Goal: Task Accomplishment & Management: Use online tool/utility

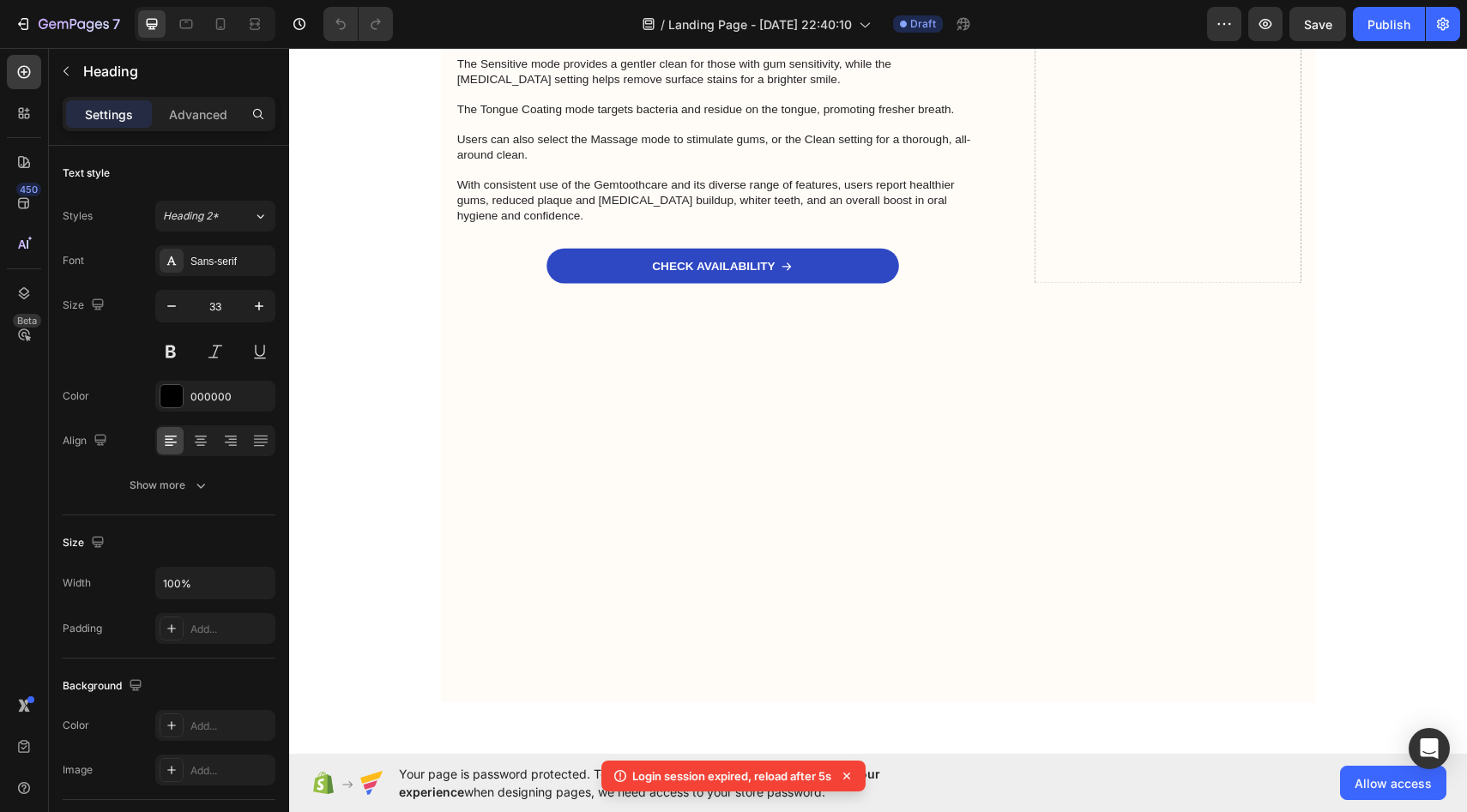
scroll to position [9825, 0]
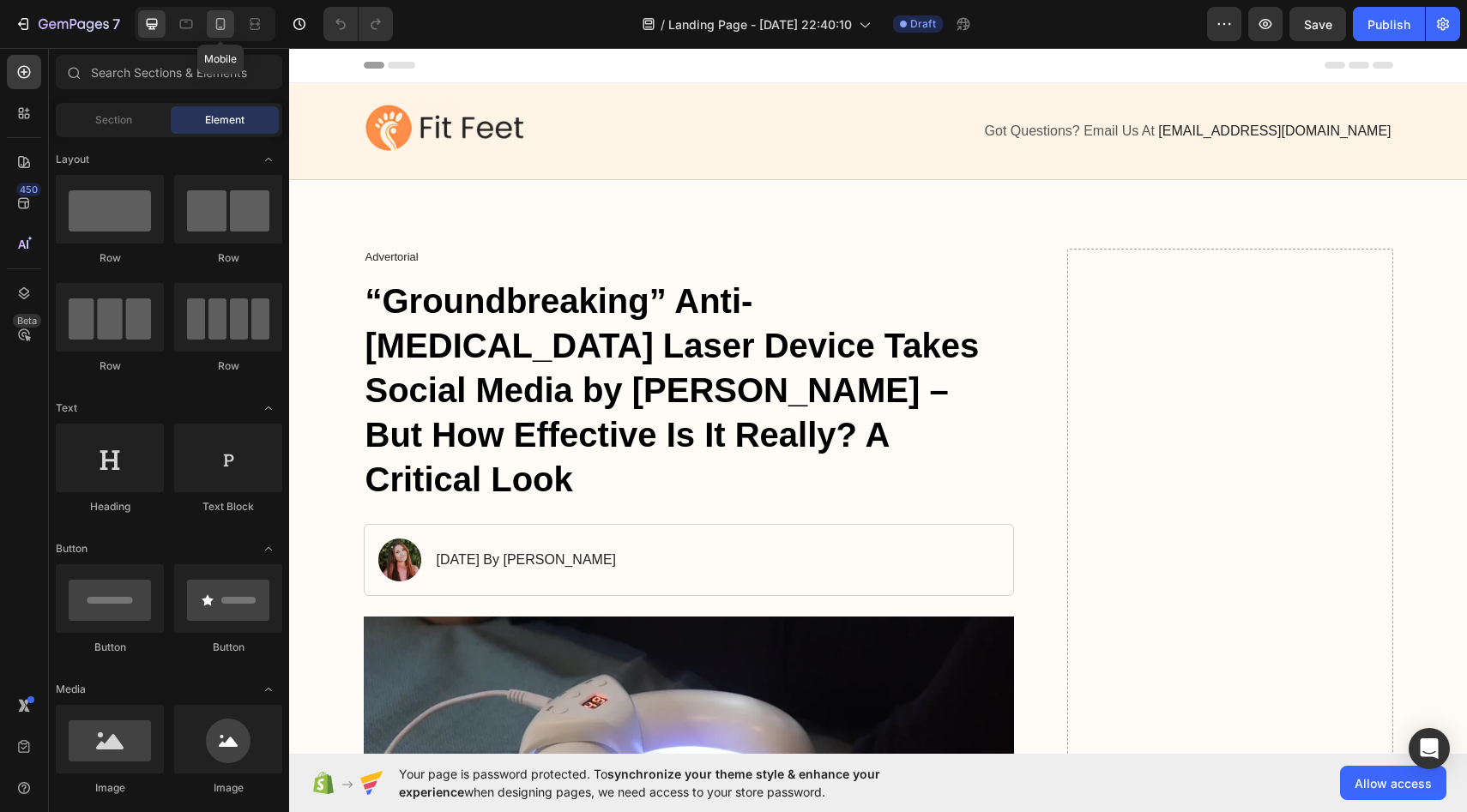
click at [224, 29] on icon at bounding box center [220, 24] width 17 height 17
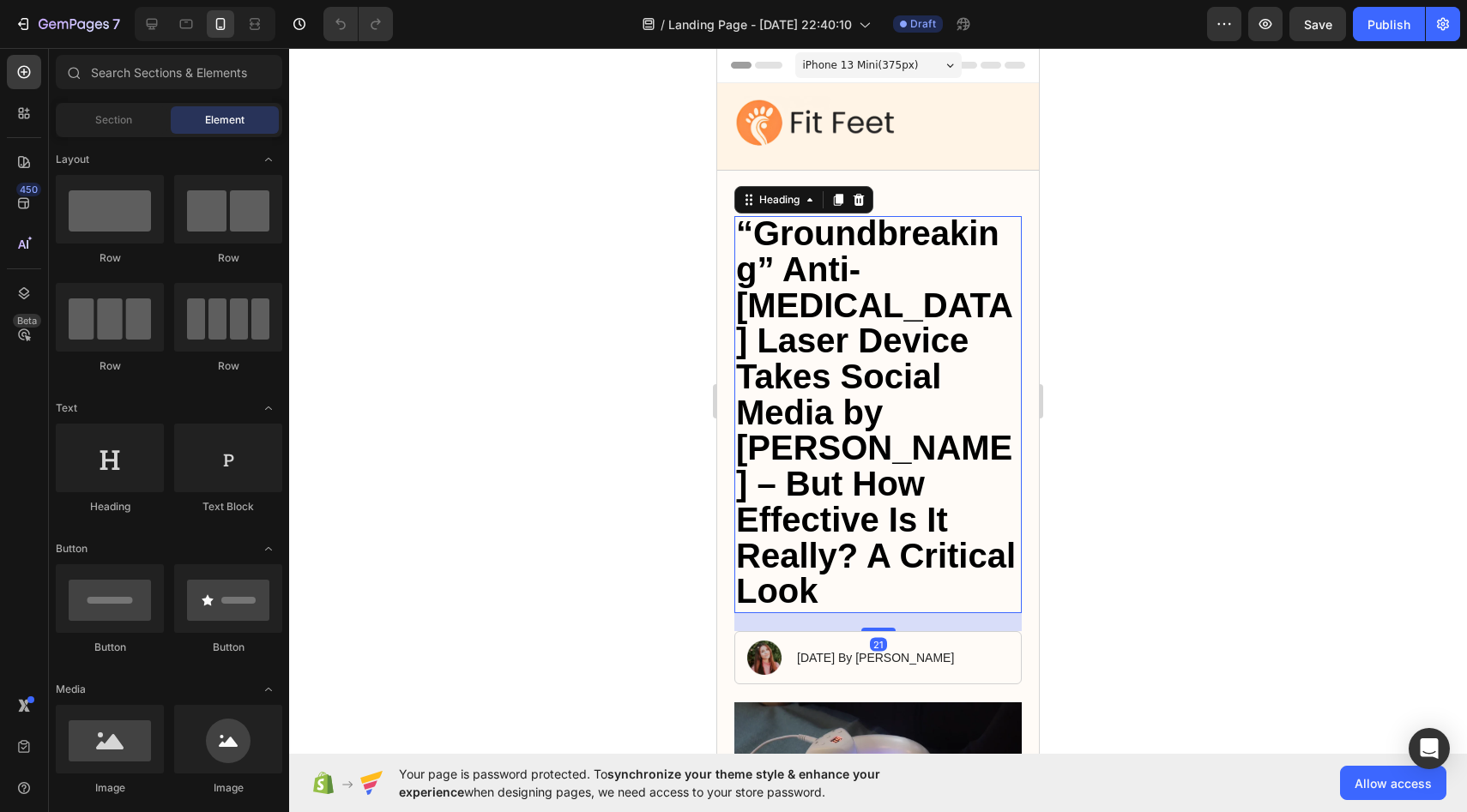
click at [825, 366] on span "“Groundbreaking” Anti-[MEDICAL_DATA] Laser Device Takes Social Media by [PERSON…" at bounding box center [875, 412] width 280 height 396
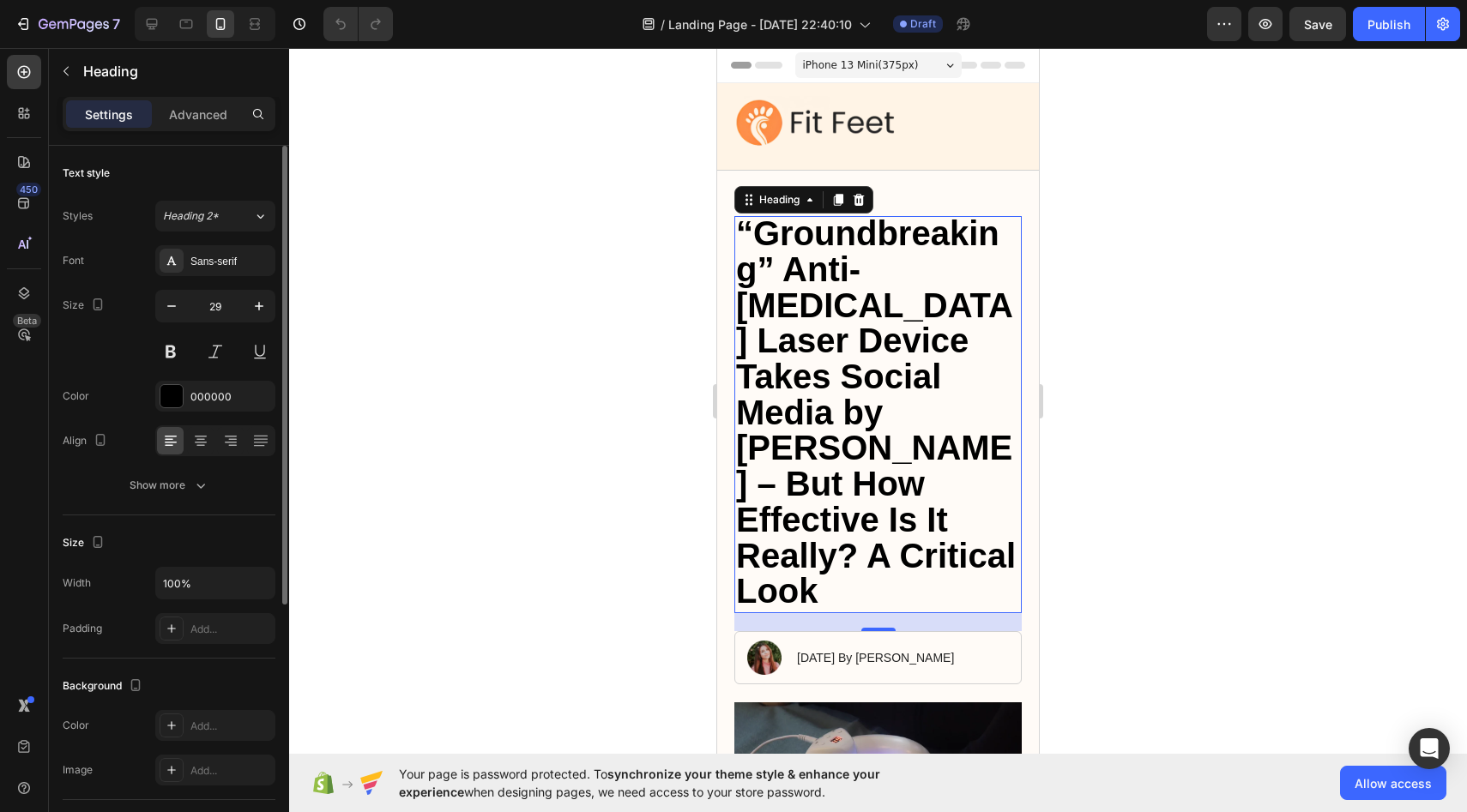
click at [196, 132] on div "Settings Advanced" at bounding box center [168, 121] width 240 height 48
click at [196, 115] on p "Advanced" at bounding box center [198, 115] width 58 height 18
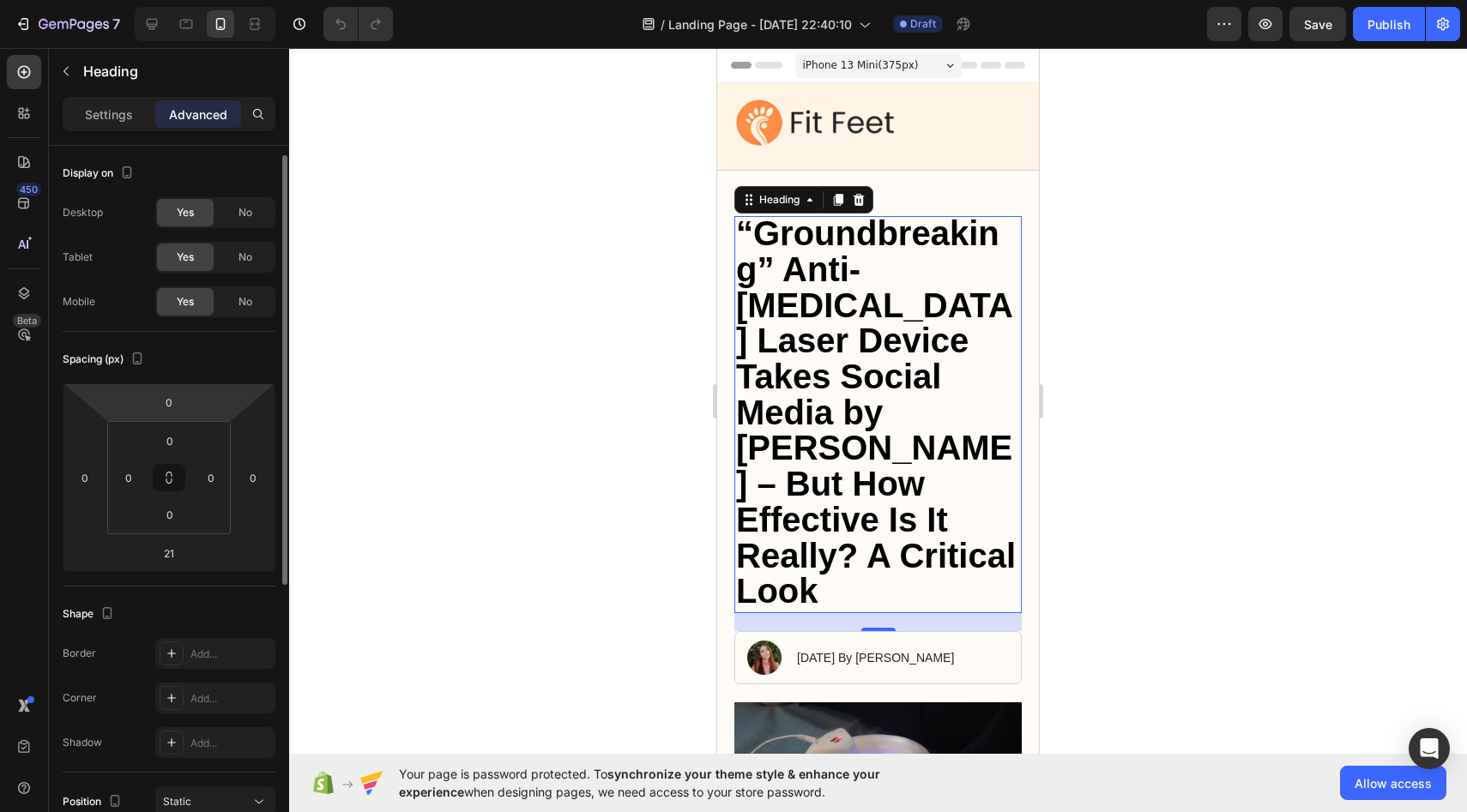
scroll to position [6, 0]
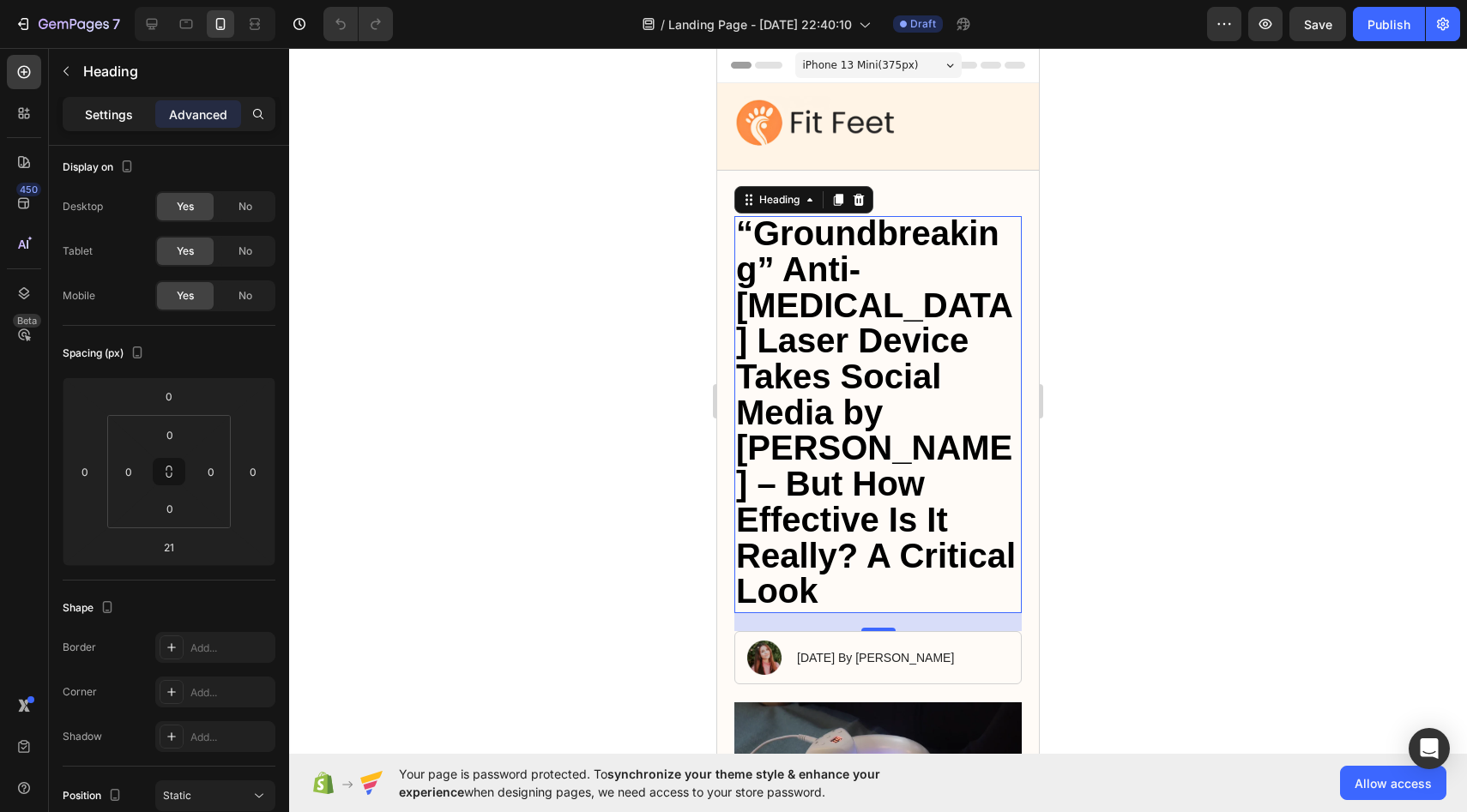
click at [126, 113] on p "Settings" at bounding box center [109, 115] width 48 height 18
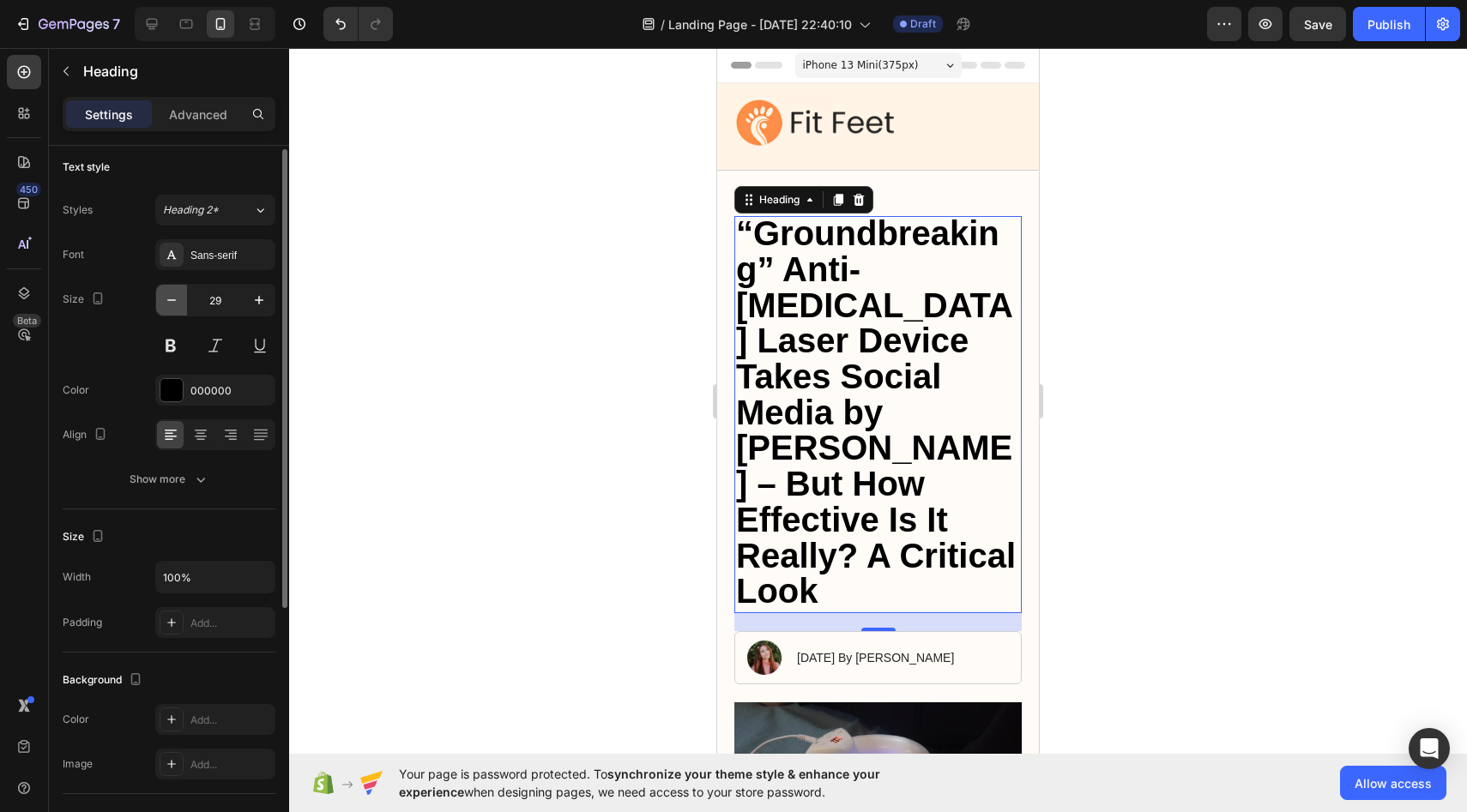
click at [171, 295] on icon "button" at bounding box center [171, 300] width 17 height 17
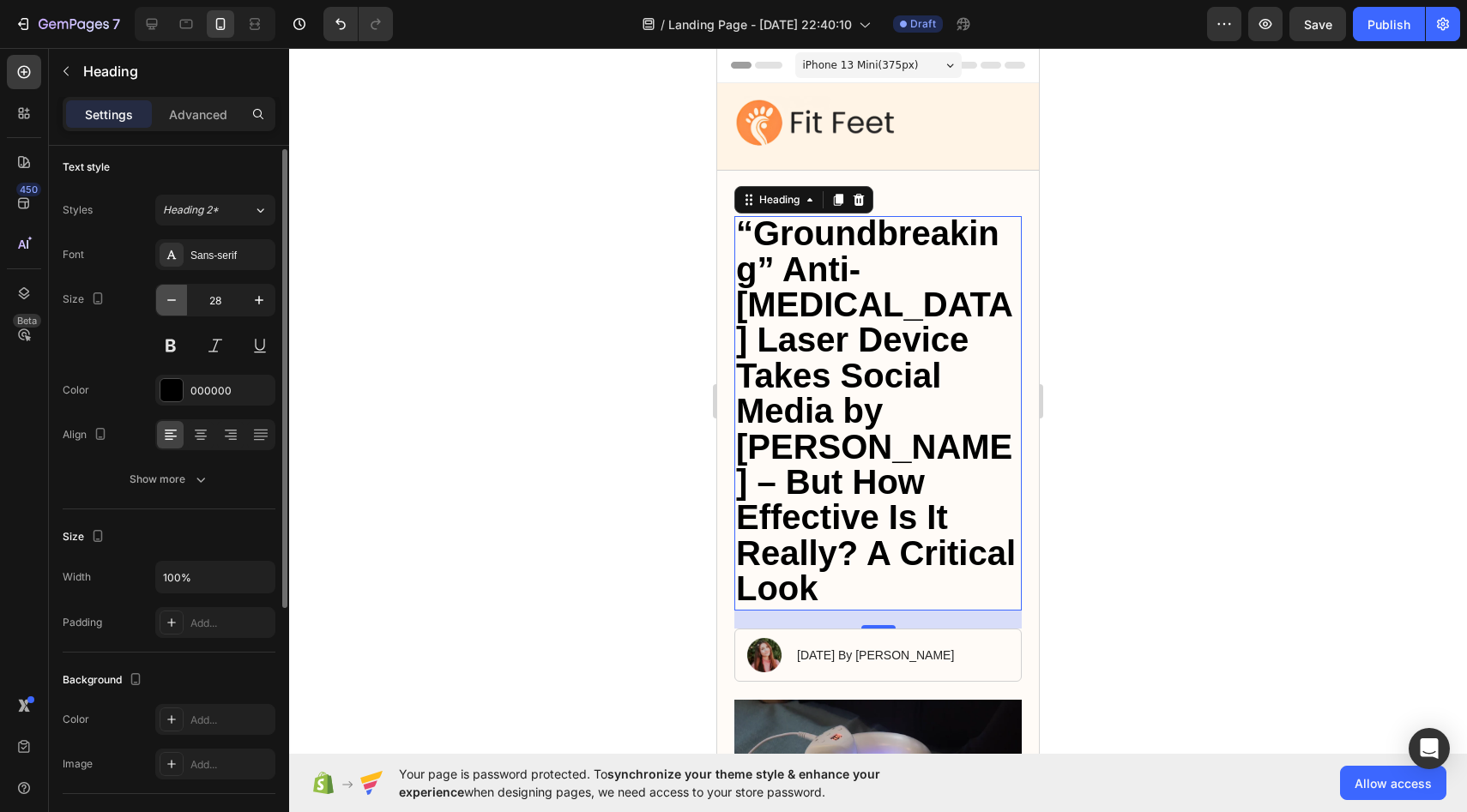
click at [171, 295] on icon "button" at bounding box center [171, 300] width 17 height 17
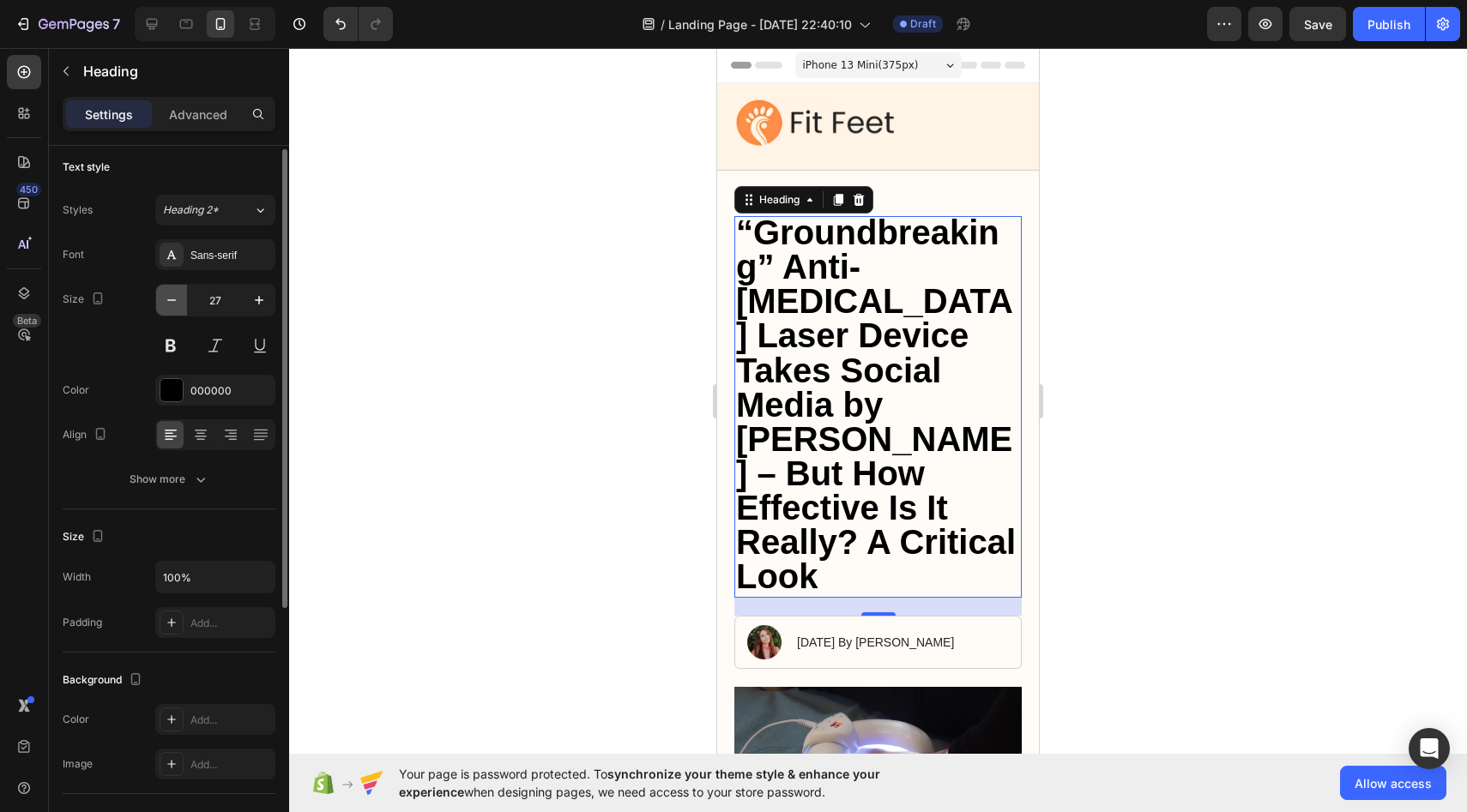
click at [171, 295] on icon "button" at bounding box center [171, 300] width 17 height 17
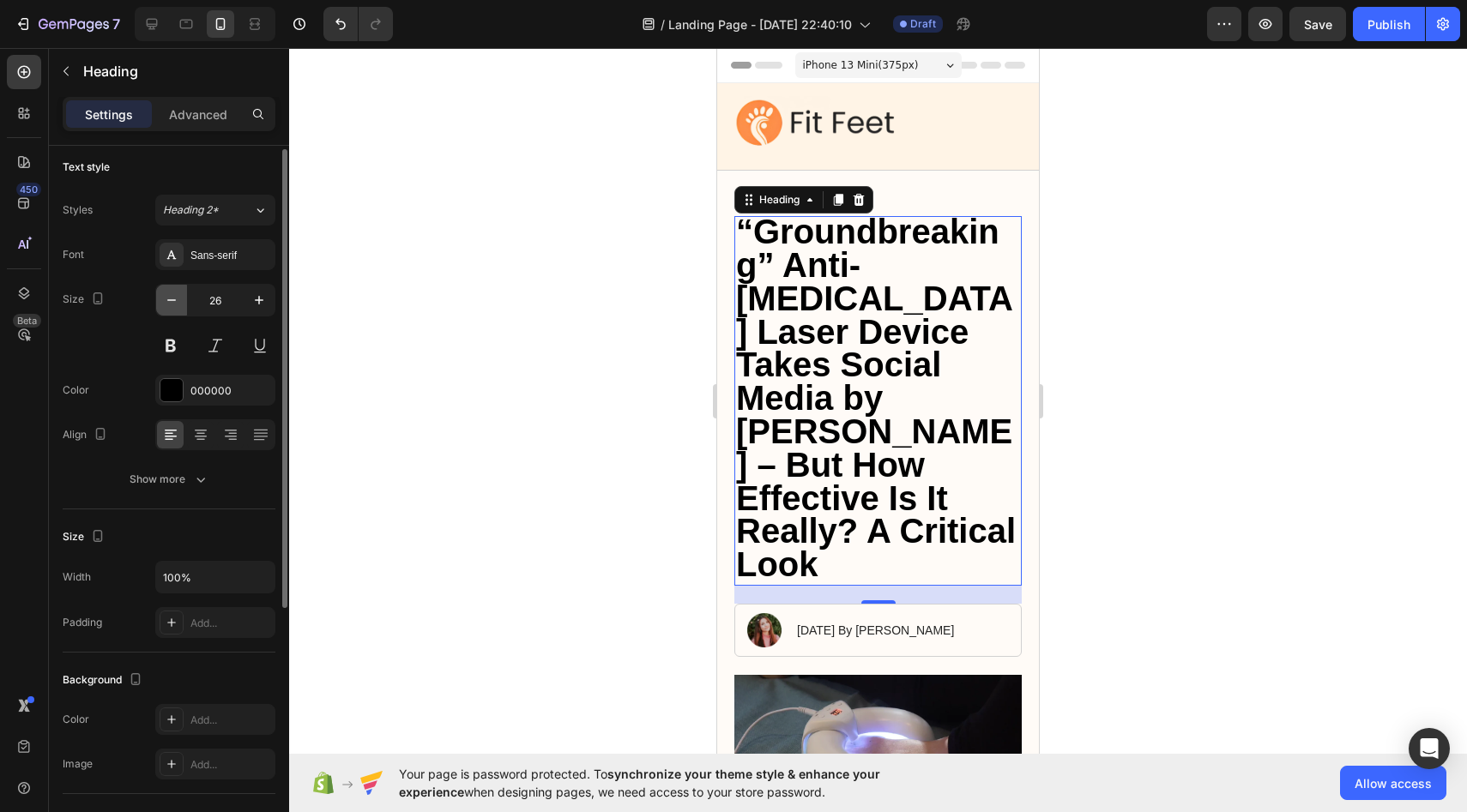
click at [171, 295] on icon "button" at bounding box center [171, 300] width 17 height 17
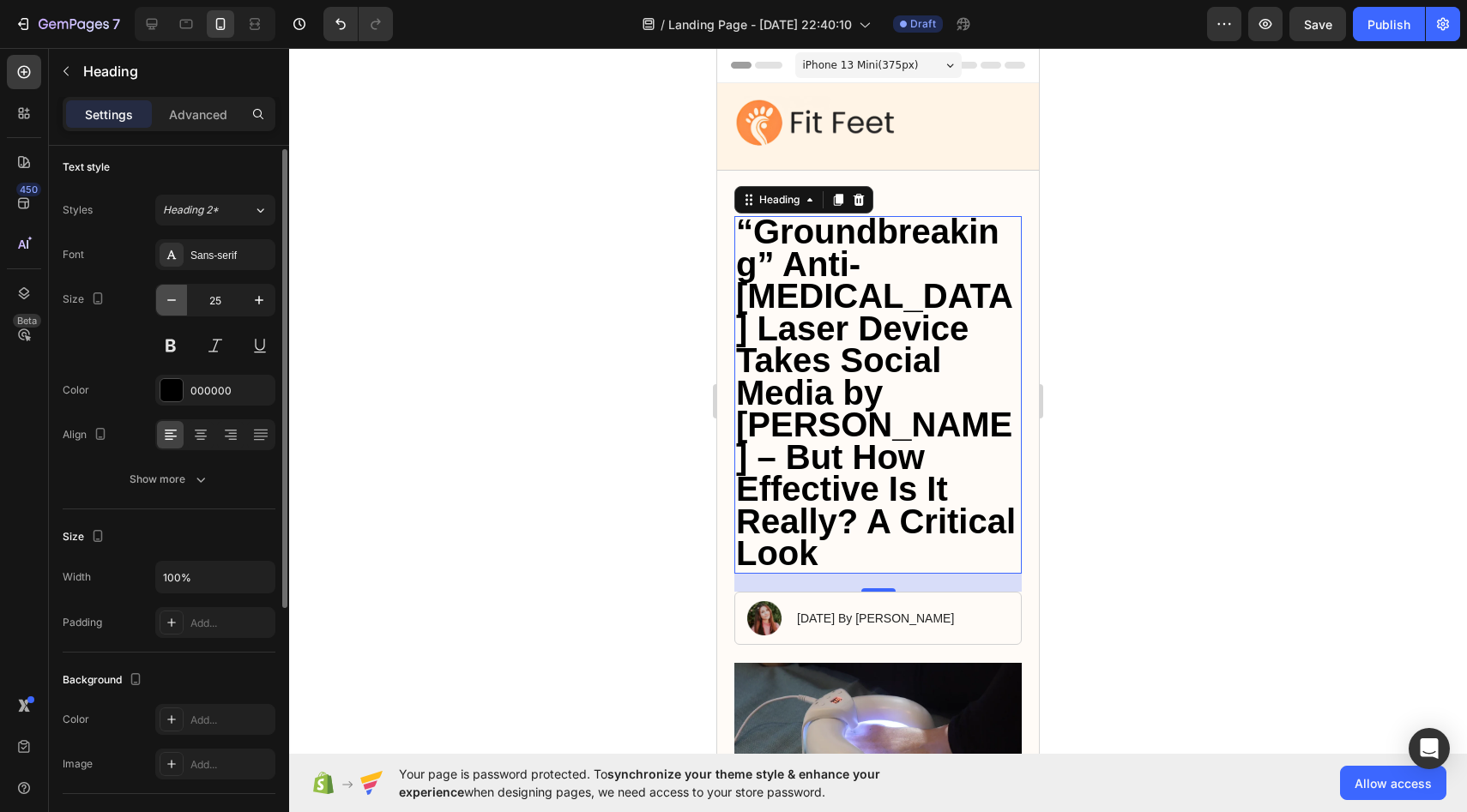
click at [171, 295] on icon "button" at bounding box center [171, 300] width 17 height 17
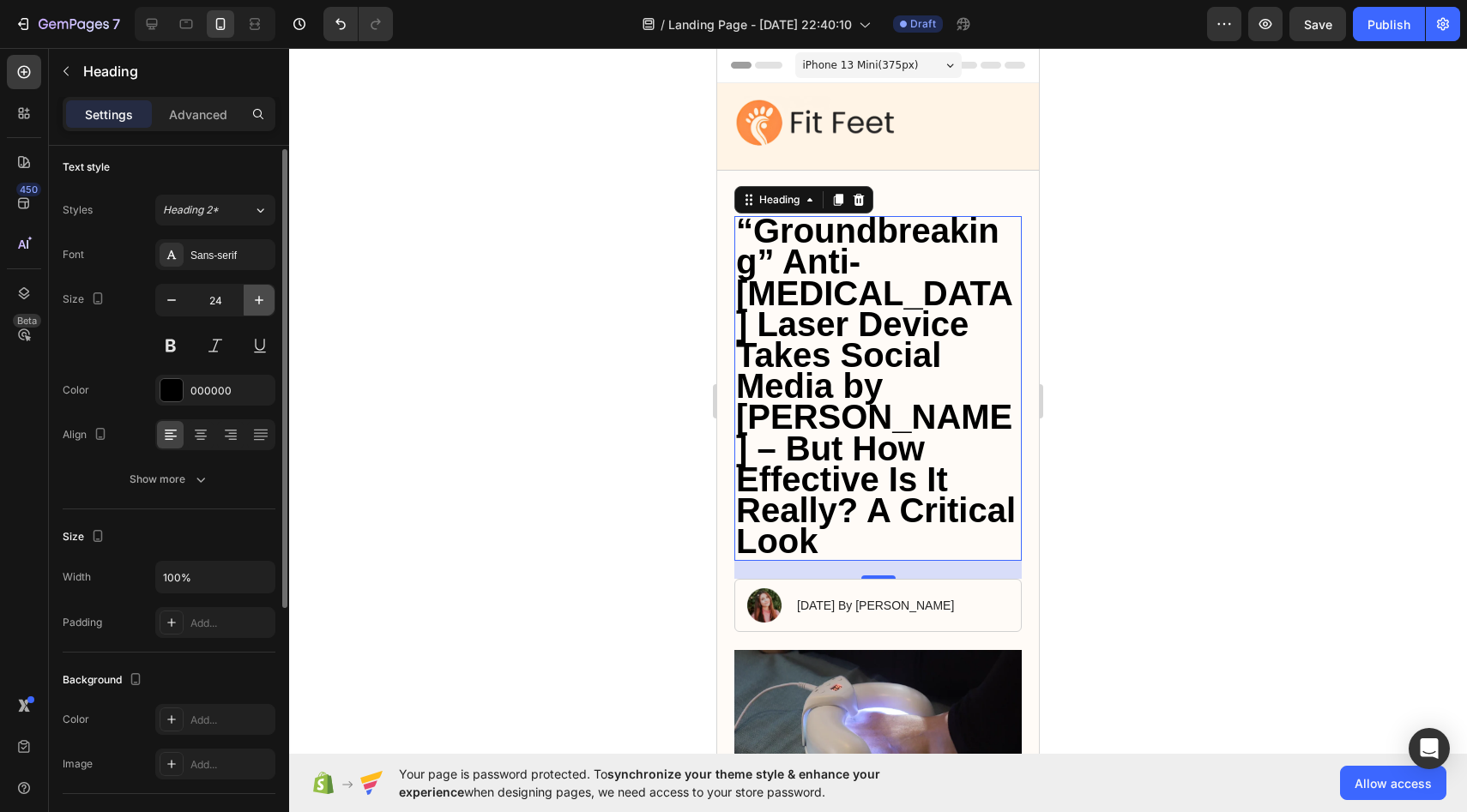
click at [260, 304] on icon "button" at bounding box center [258, 300] width 17 height 17
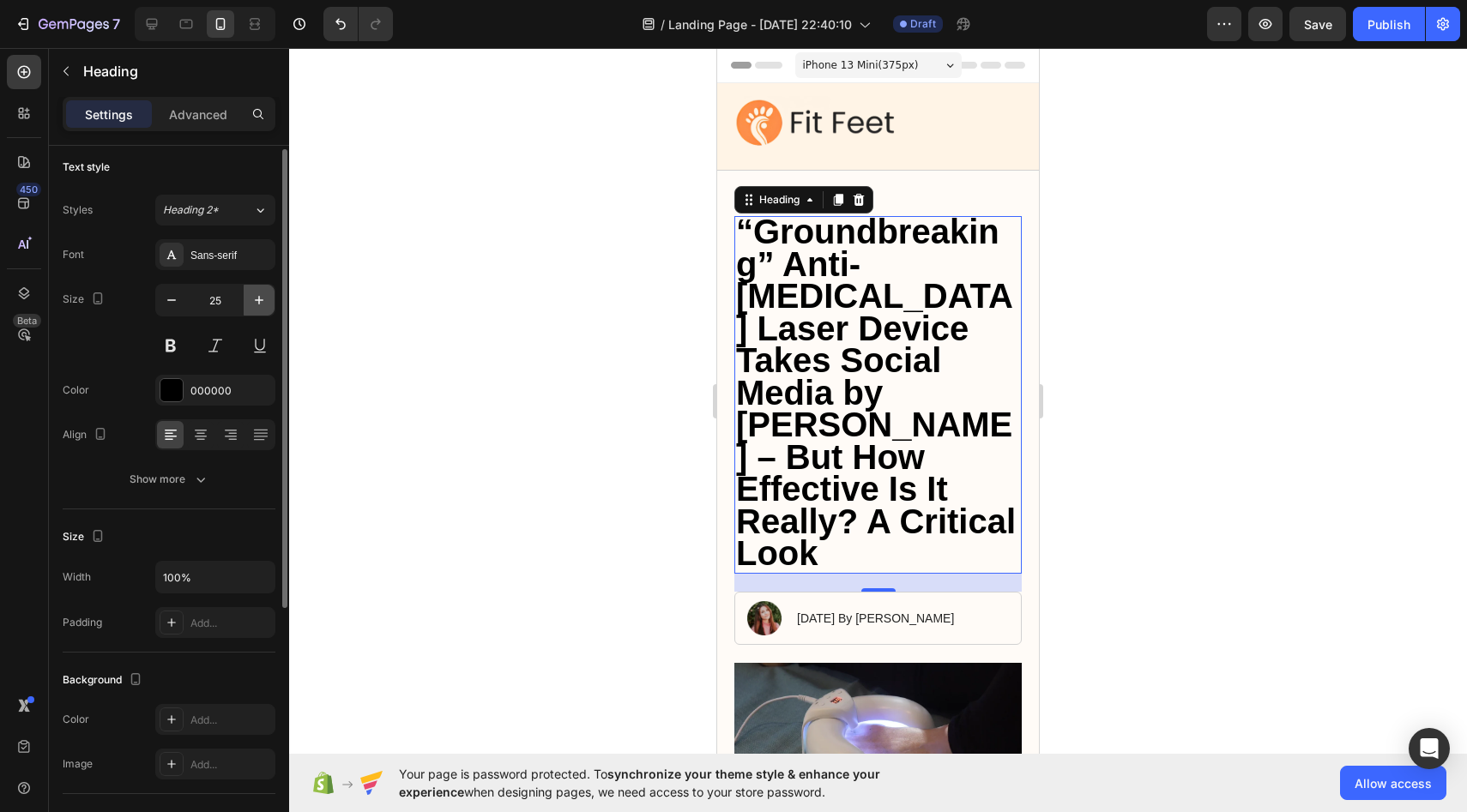
click at [260, 304] on icon "button" at bounding box center [258, 300] width 17 height 17
type input "26"
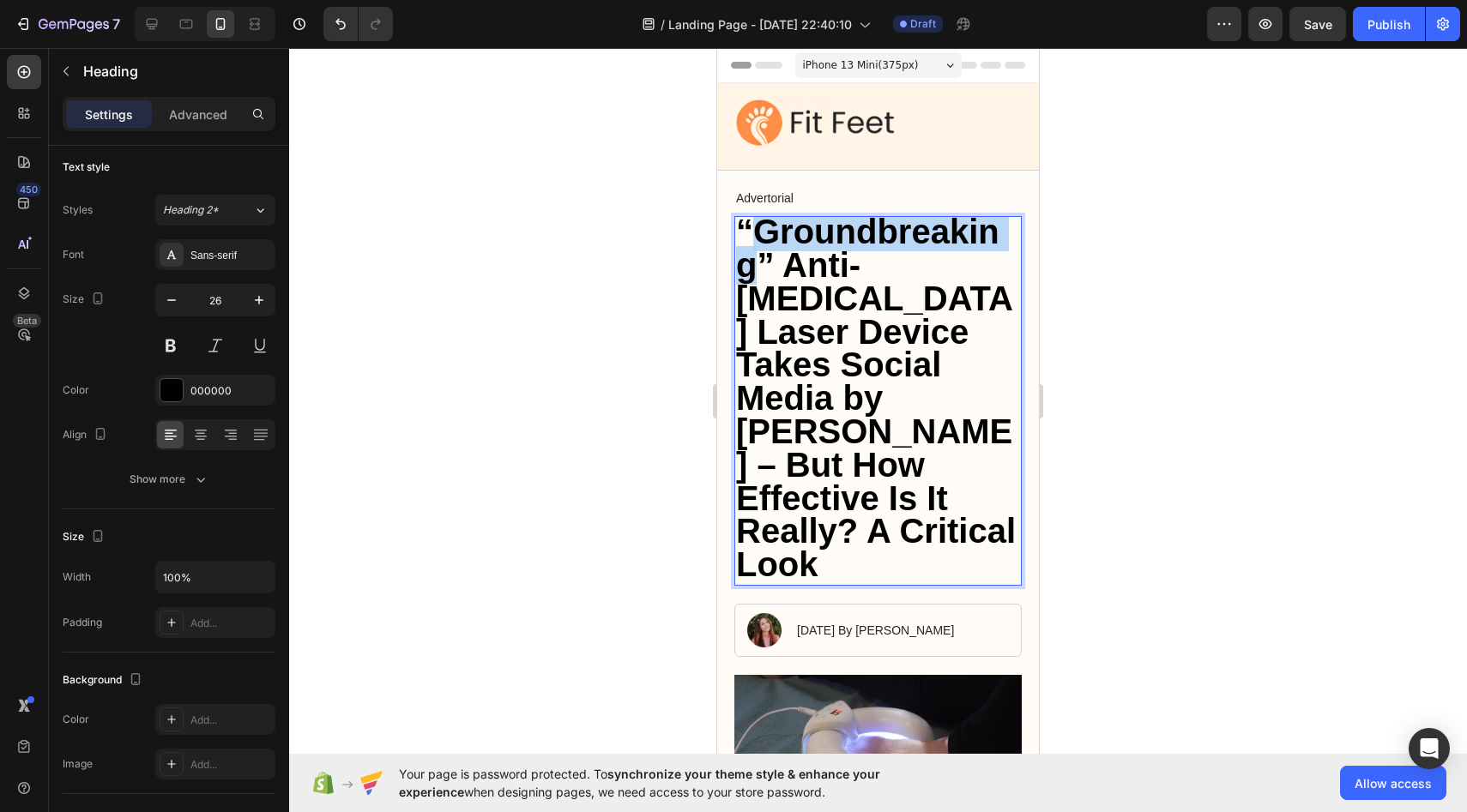
click at [764, 246] on span "“Groundbreaking” Anti-[MEDICAL_DATA] Laser Device Takes Social Media by [PERSON…" at bounding box center [875, 398] width 280 height 371
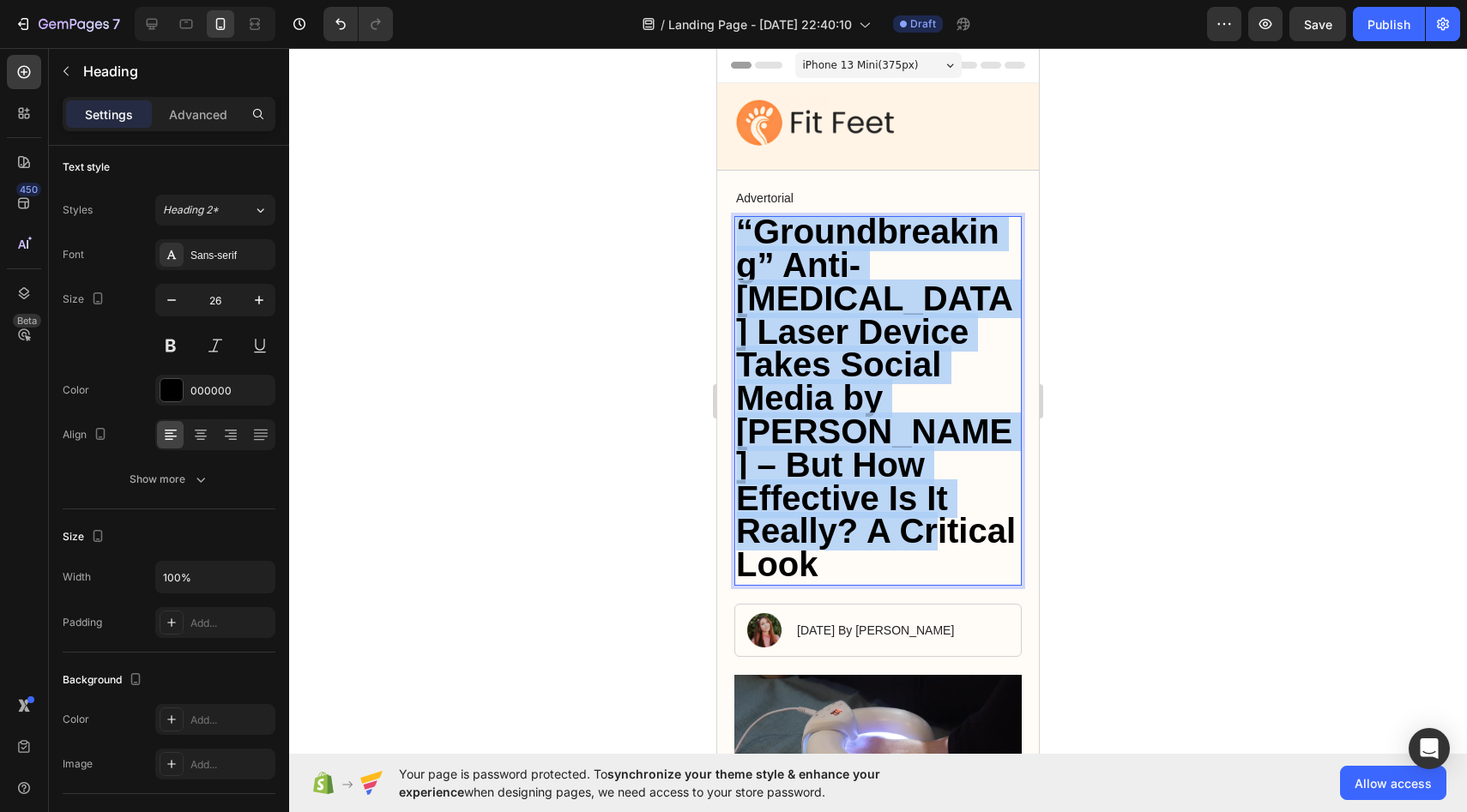
click at [764, 246] on span "“Groundbreaking” Anti-[MEDICAL_DATA] Laser Device Takes Social Media by [PERSON…" at bounding box center [875, 398] width 280 height 371
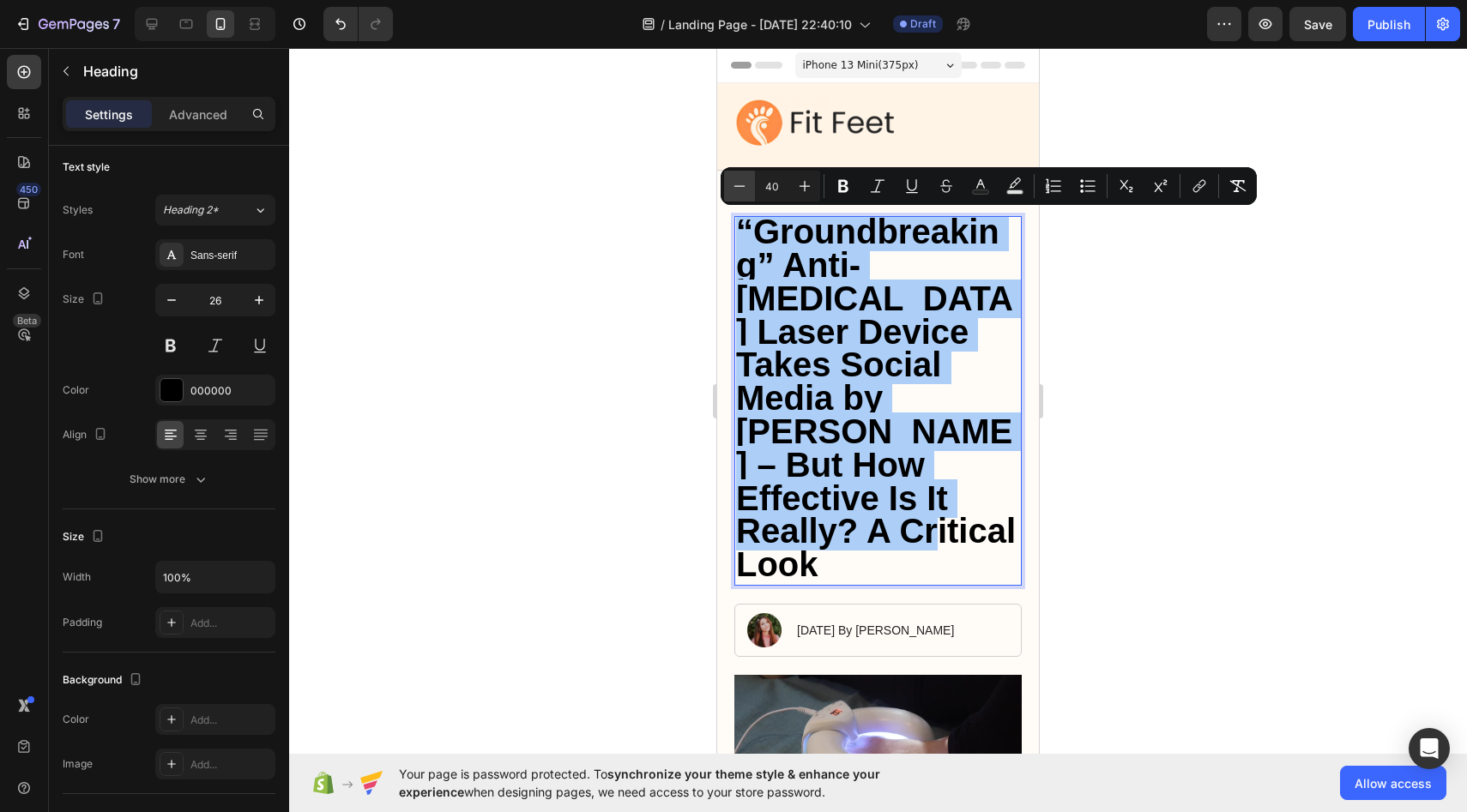
click at [740, 184] on icon "Editor contextual toolbar" at bounding box center [739, 186] width 17 height 17
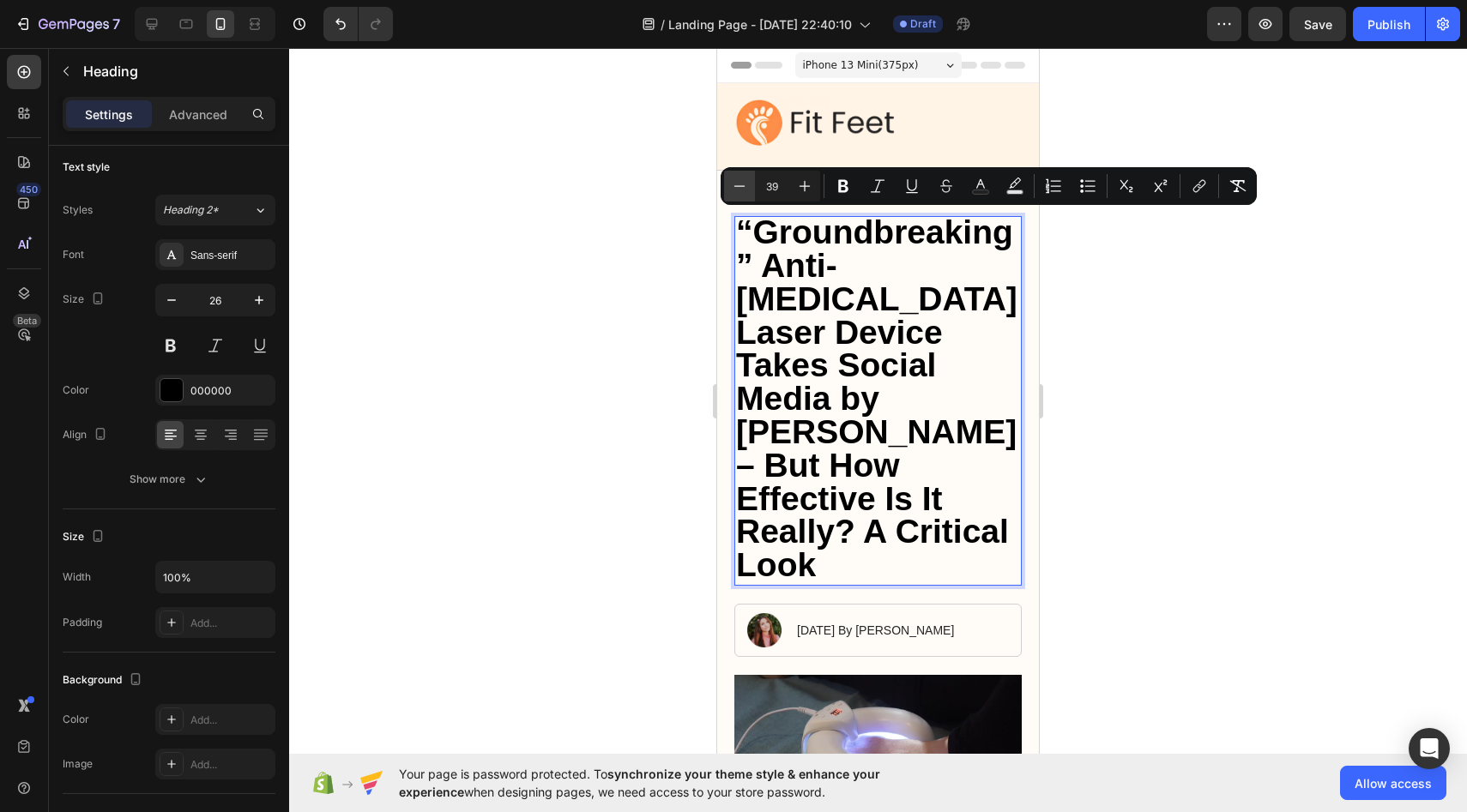
click at [740, 184] on icon "Editor contextual toolbar" at bounding box center [739, 186] width 17 height 17
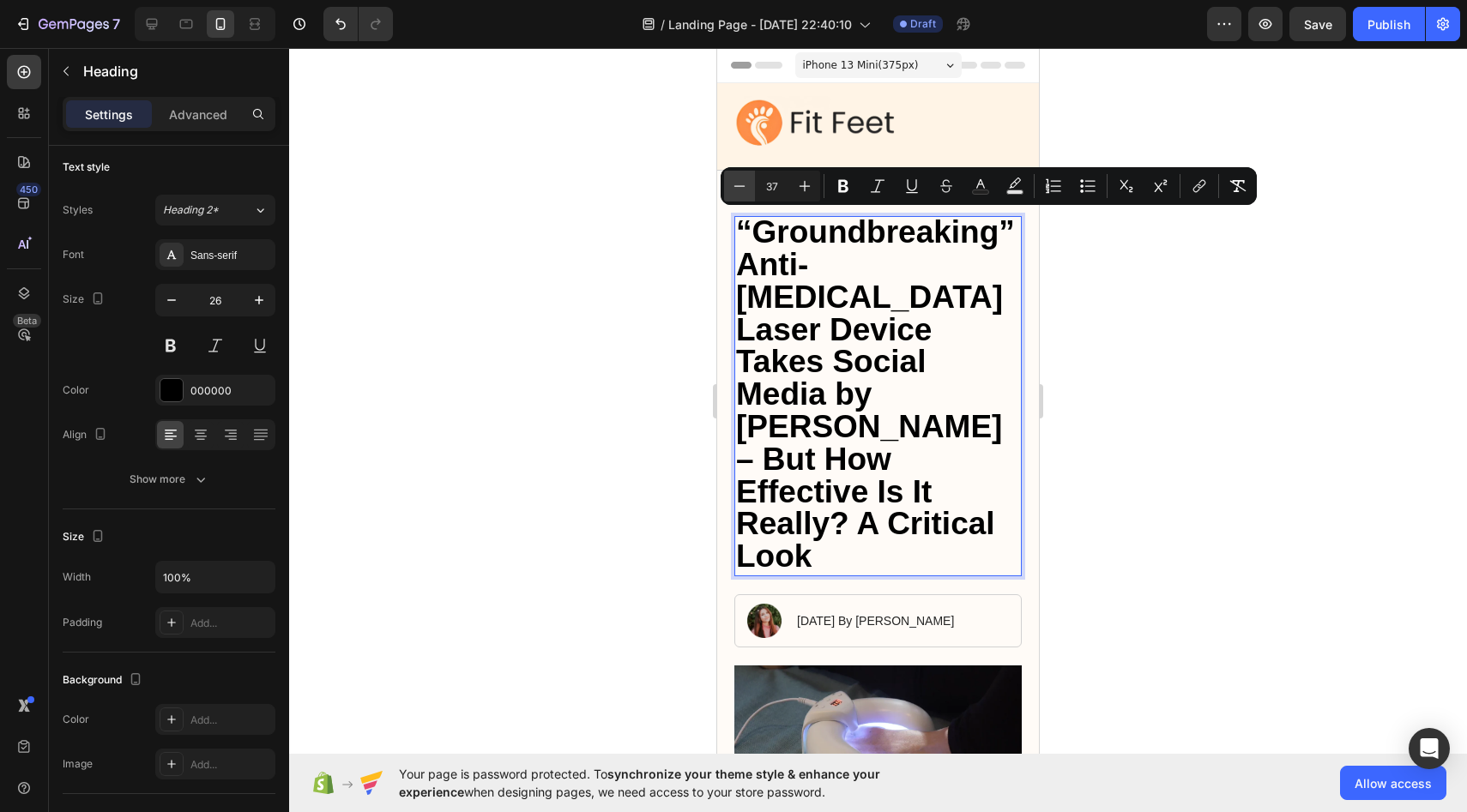
click at [740, 184] on icon "Editor contextual toolbar" at bounding box center [739, 186] width 17 height 17
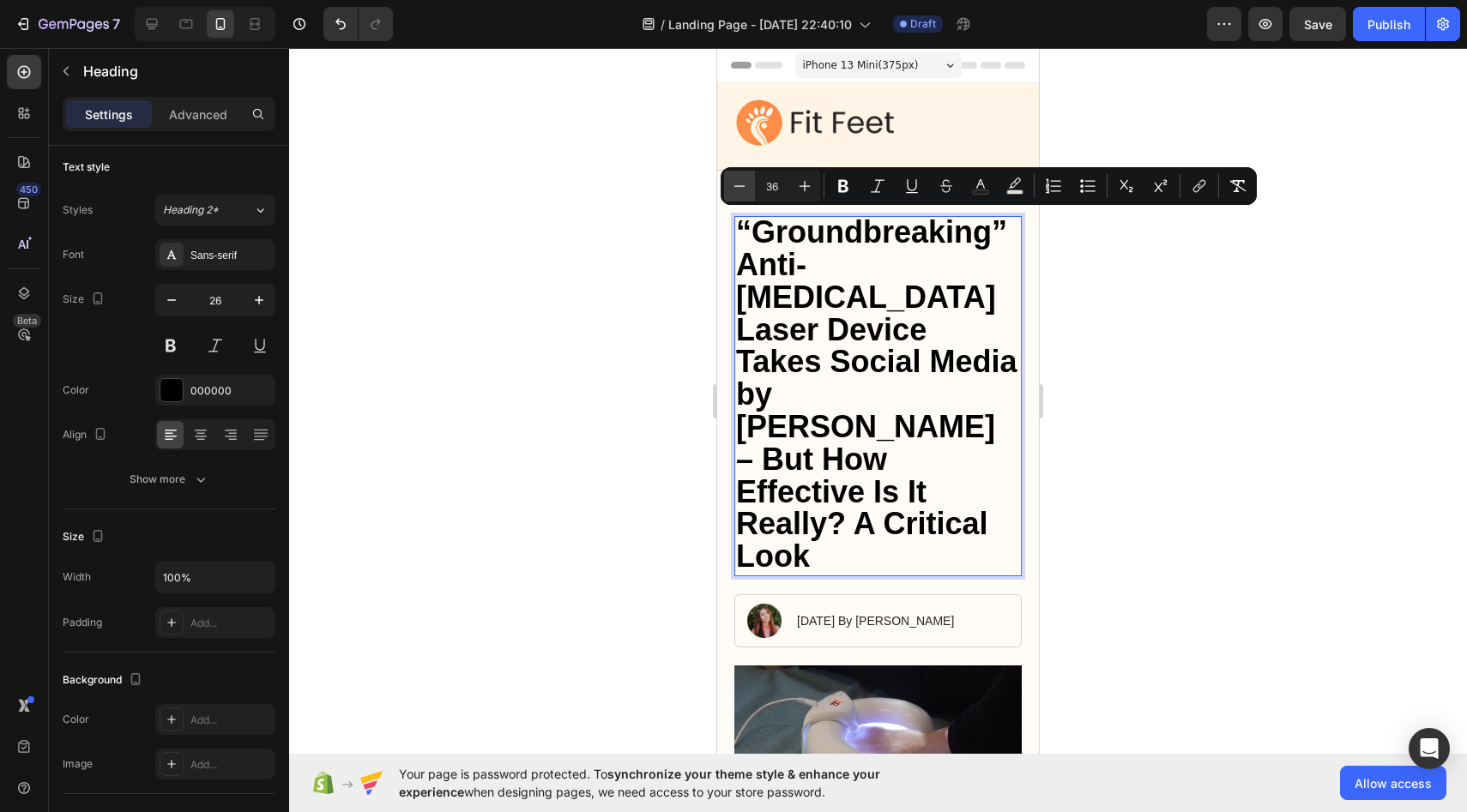
click at [740, 184] on icon "Editor contextual toolbar" at bounding box center [739, 186] width 17 height 17
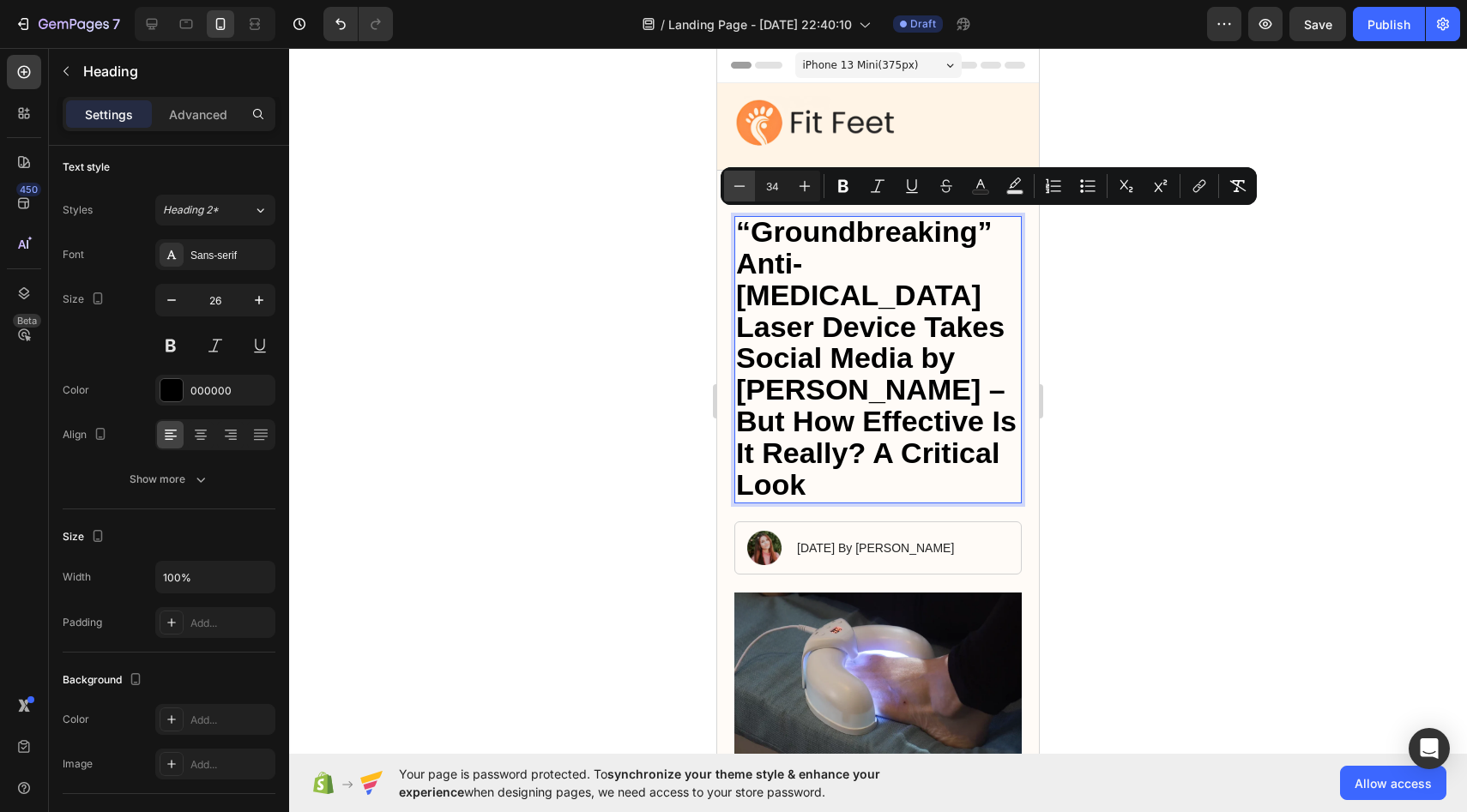
click at [740, 184] on icon "Editor contextual toolbar" at bounding box center [739, 186] width 17 height 17
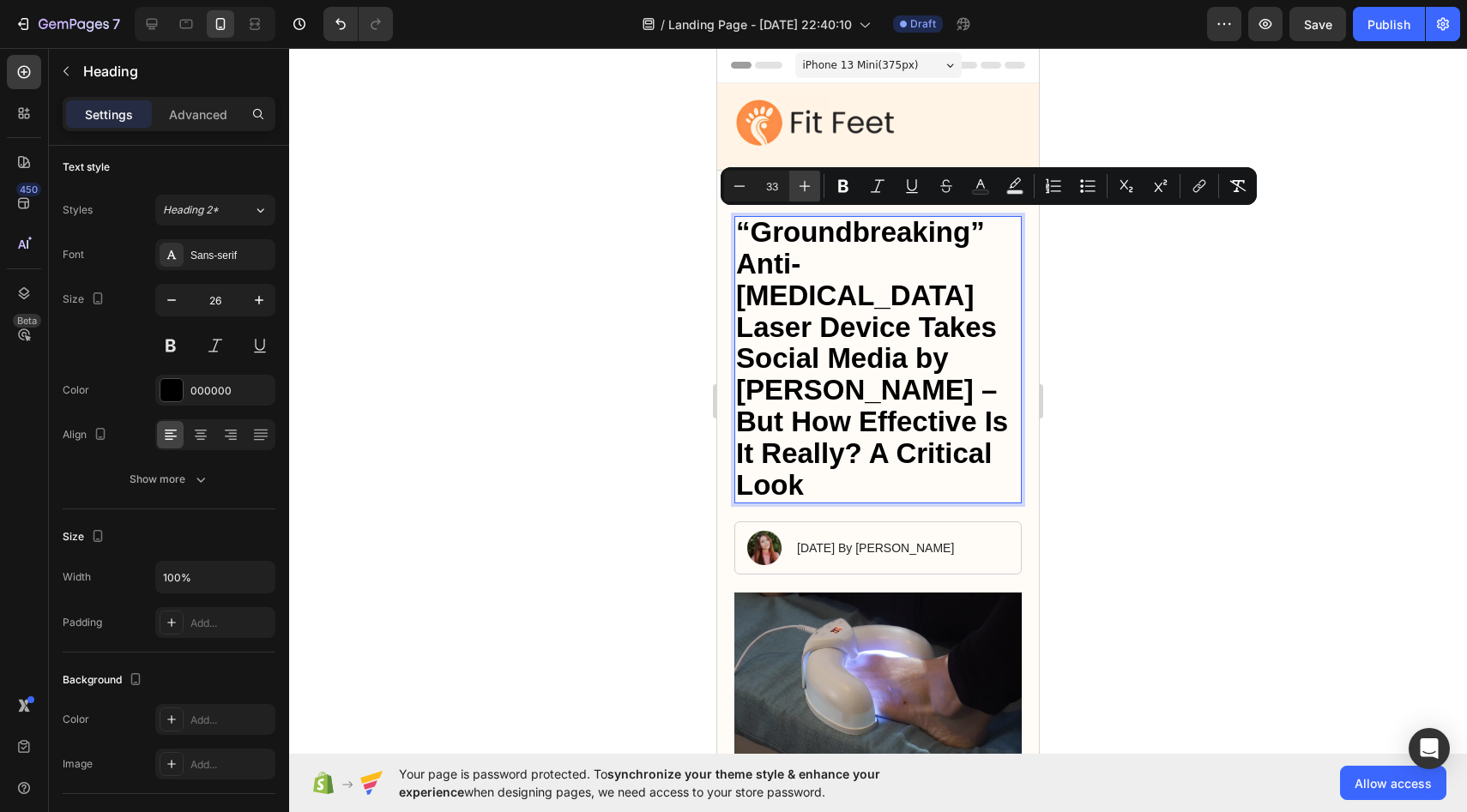
click at [803, 183] on icon "Editor contextual toolbar" at bounding box center [804, 186] width 17 height 17
type input "34"
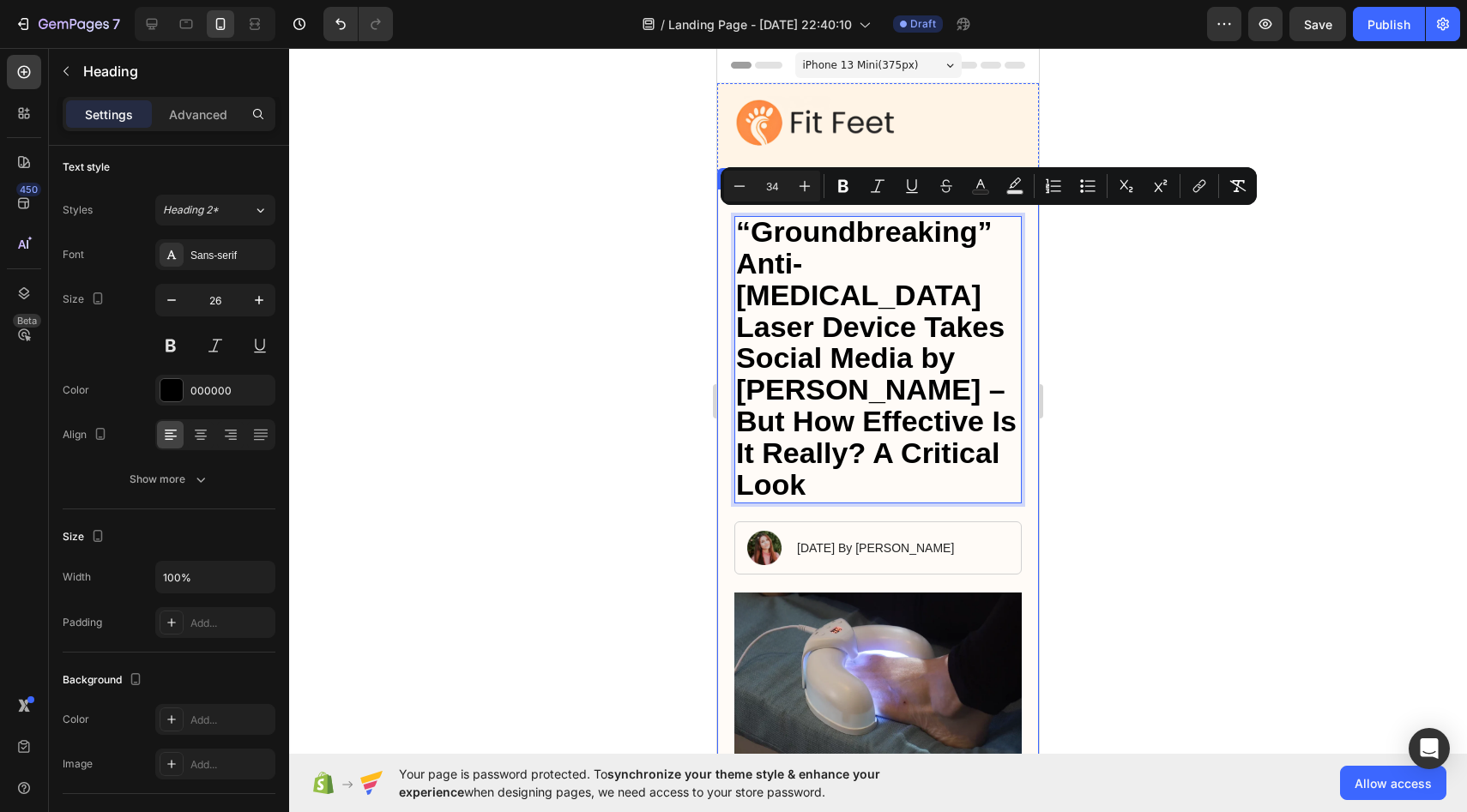
click at [671, 219] on div at bounding box center [877, 430] width 1178 height 765
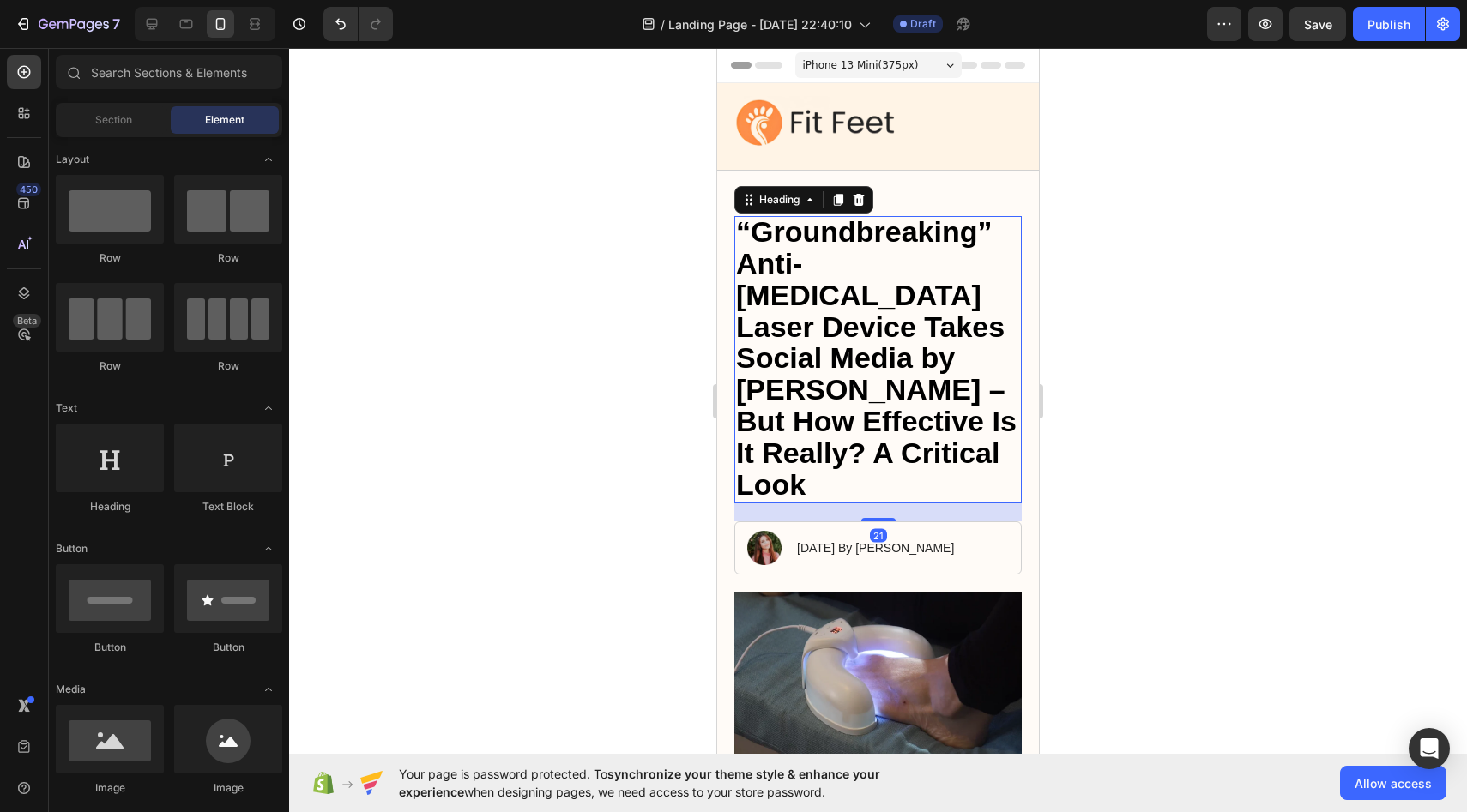
click at [752, 257] on span "“Groundbreaking” Anti-[MEDICAL_DATA] Laser Device Takes Social Media by [PERSON…" at bounding box center [876, 358] width 281 height 285
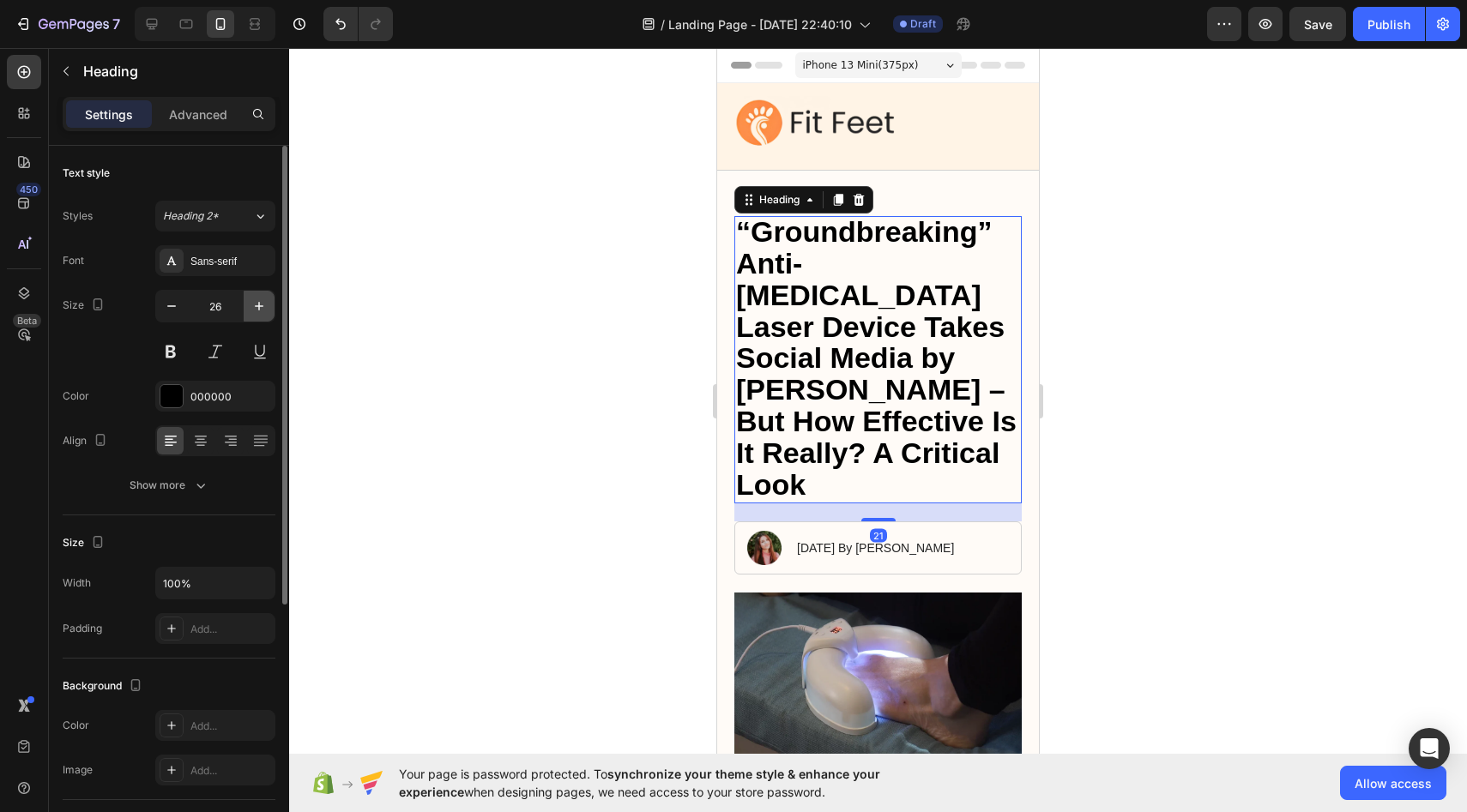
click at [263, 308] on icon "button" at bounding box center [258, 306] width 17 height 17
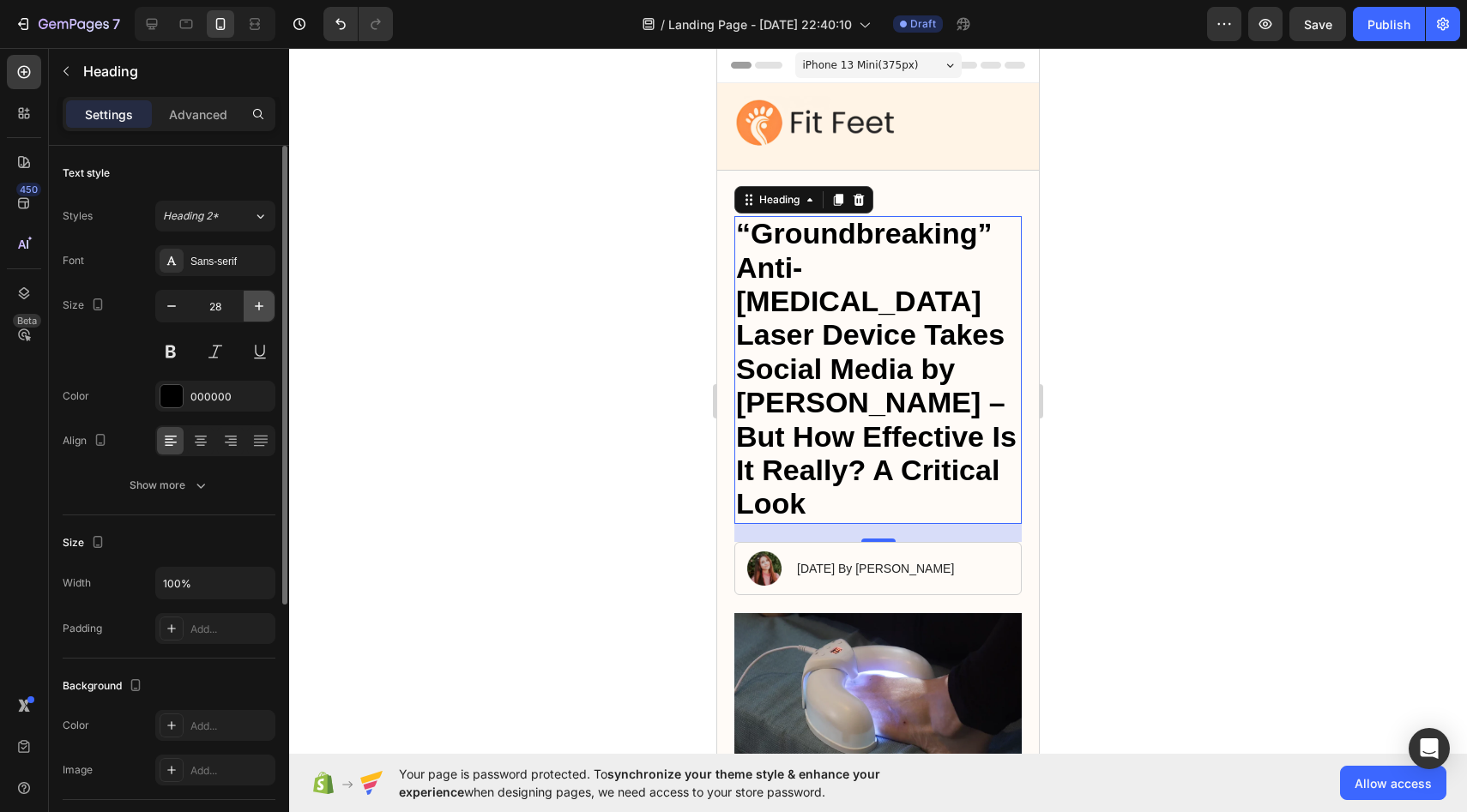
click at [263, 308] on icon "button" at bounding box center [258, 306] width 17 height 17
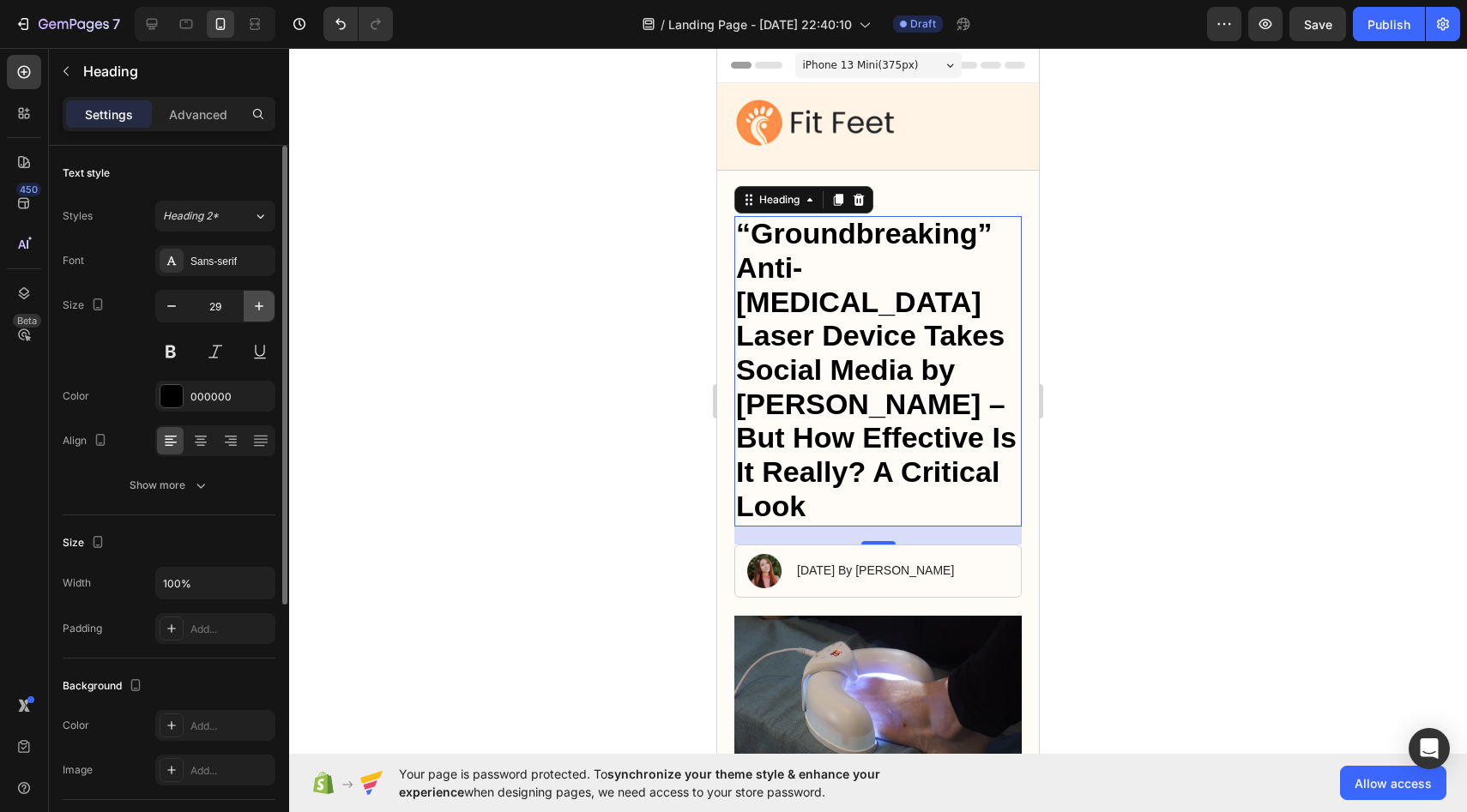
click at [263, 308] on icon "button" at bounding box center [258, 306] width 17 height 17
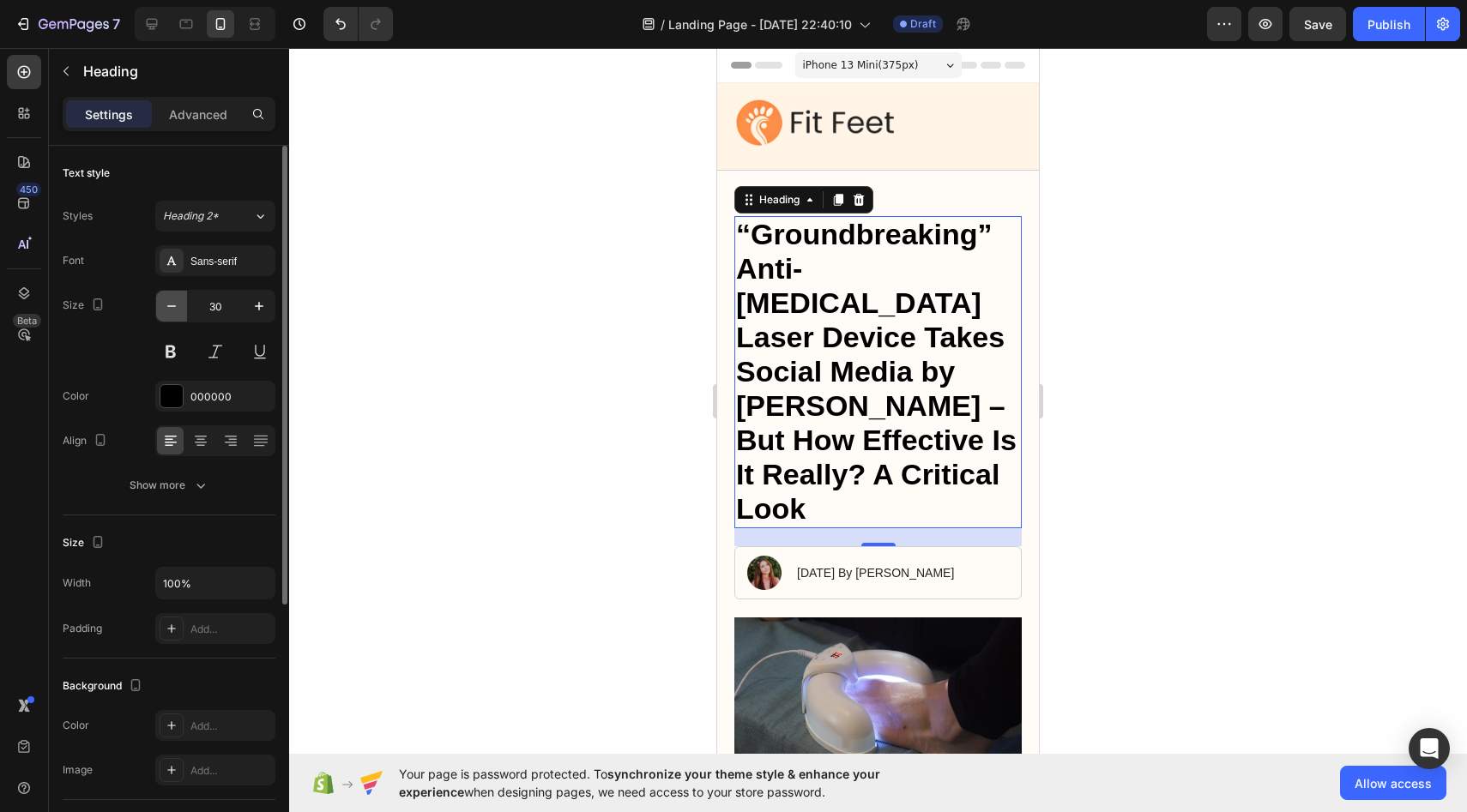
click at [175, 305] on icon "button" at bounding box center [171, 306] width 17 height 17
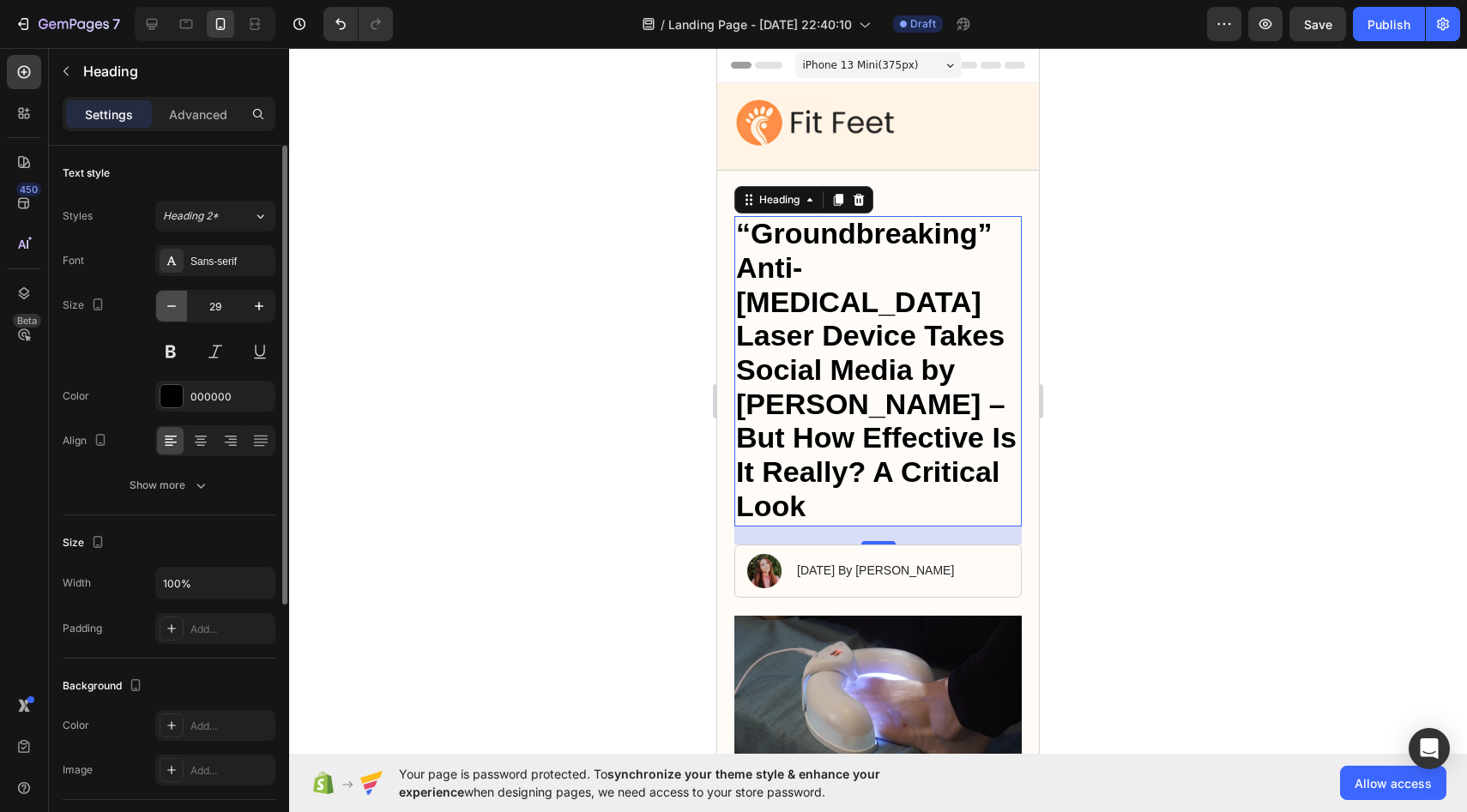
click at [175, 305] on icon "button" at bounding box center [171, 306] width 17 height 17
type input "28"
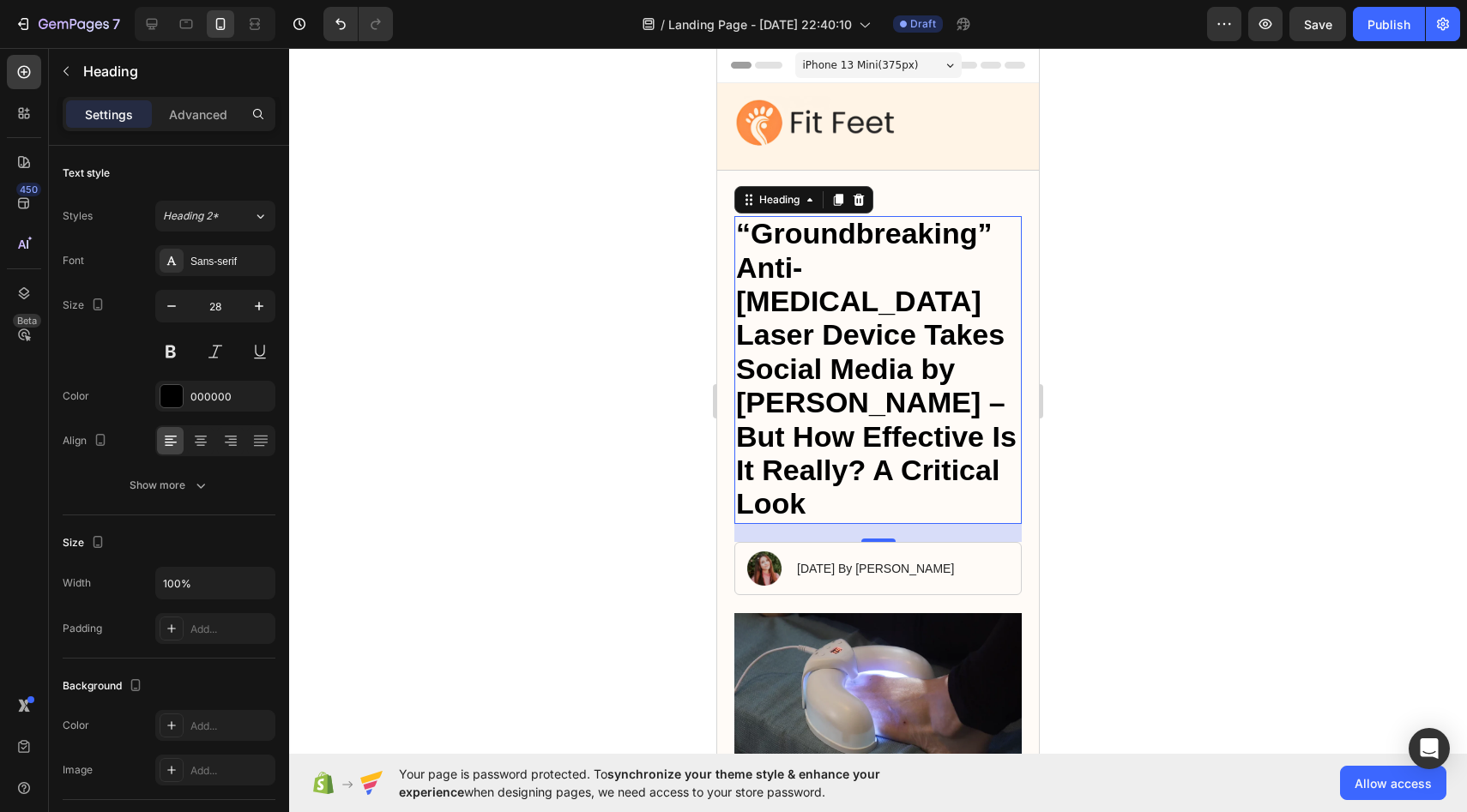
click at [400, 367] on div at bounding box center [877, 430] width 1178 height 765
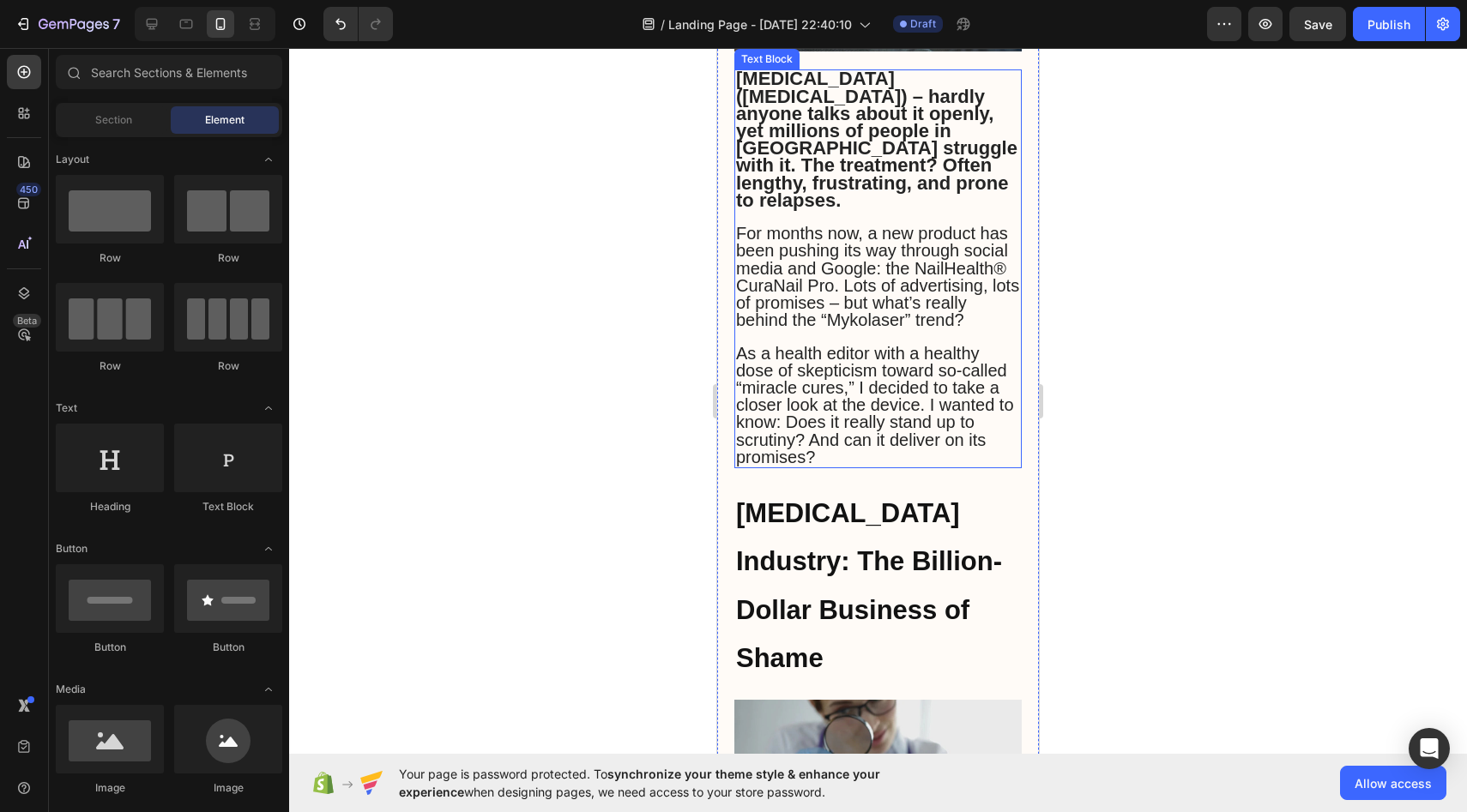
scroll to position [742, 0]
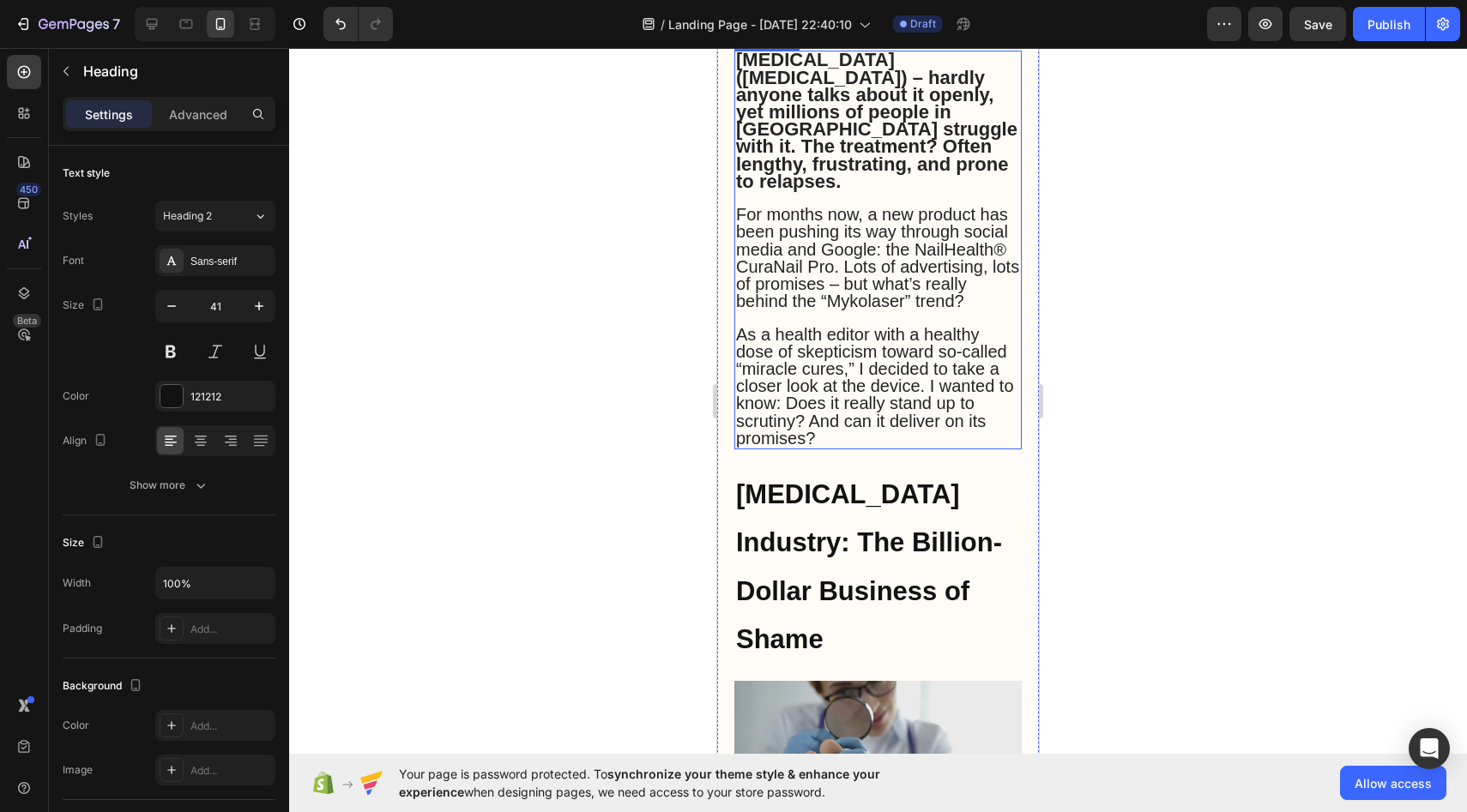
click at [908, 518] on h2 "[MEDICAL_DATA] Industry: The Billion-Dollar Business of Shame" at bounding box center [878, 566] width 288 height 197
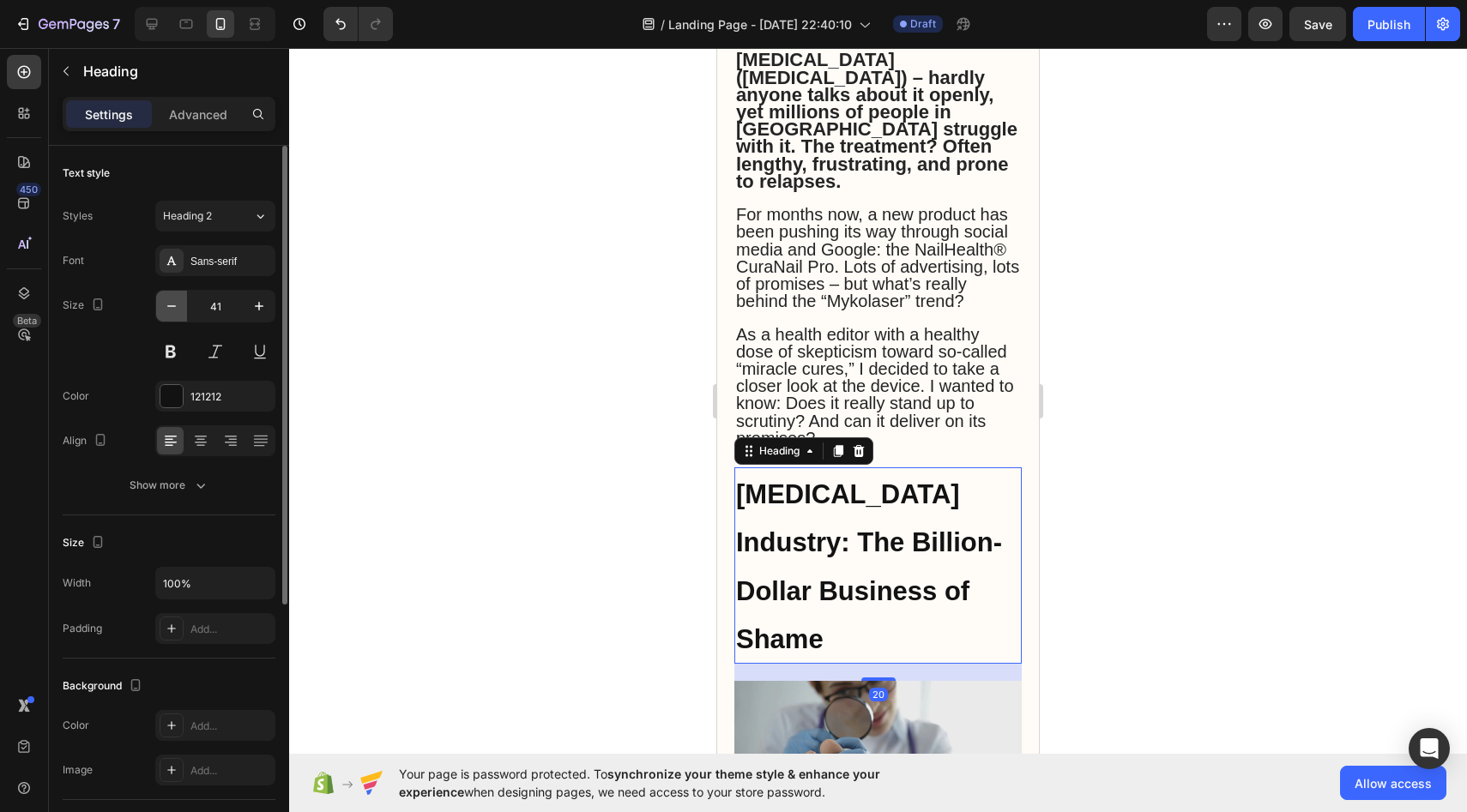
click at [176, 306] on icon "button" at bounding box center [171, 306] width 17 height 17
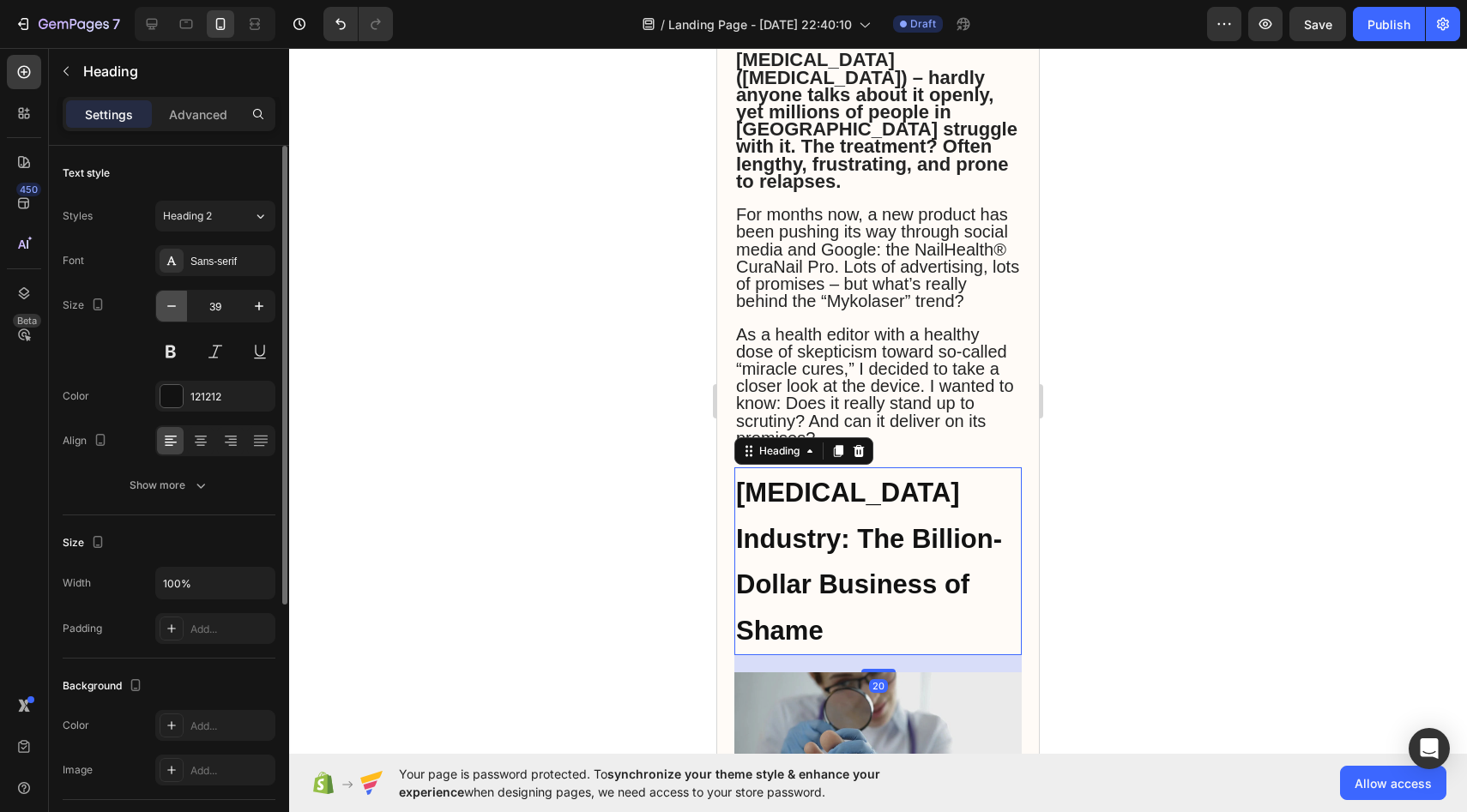
click at [176, 306] on icon "button" at bounding box center [171, 306] width 17 height 17
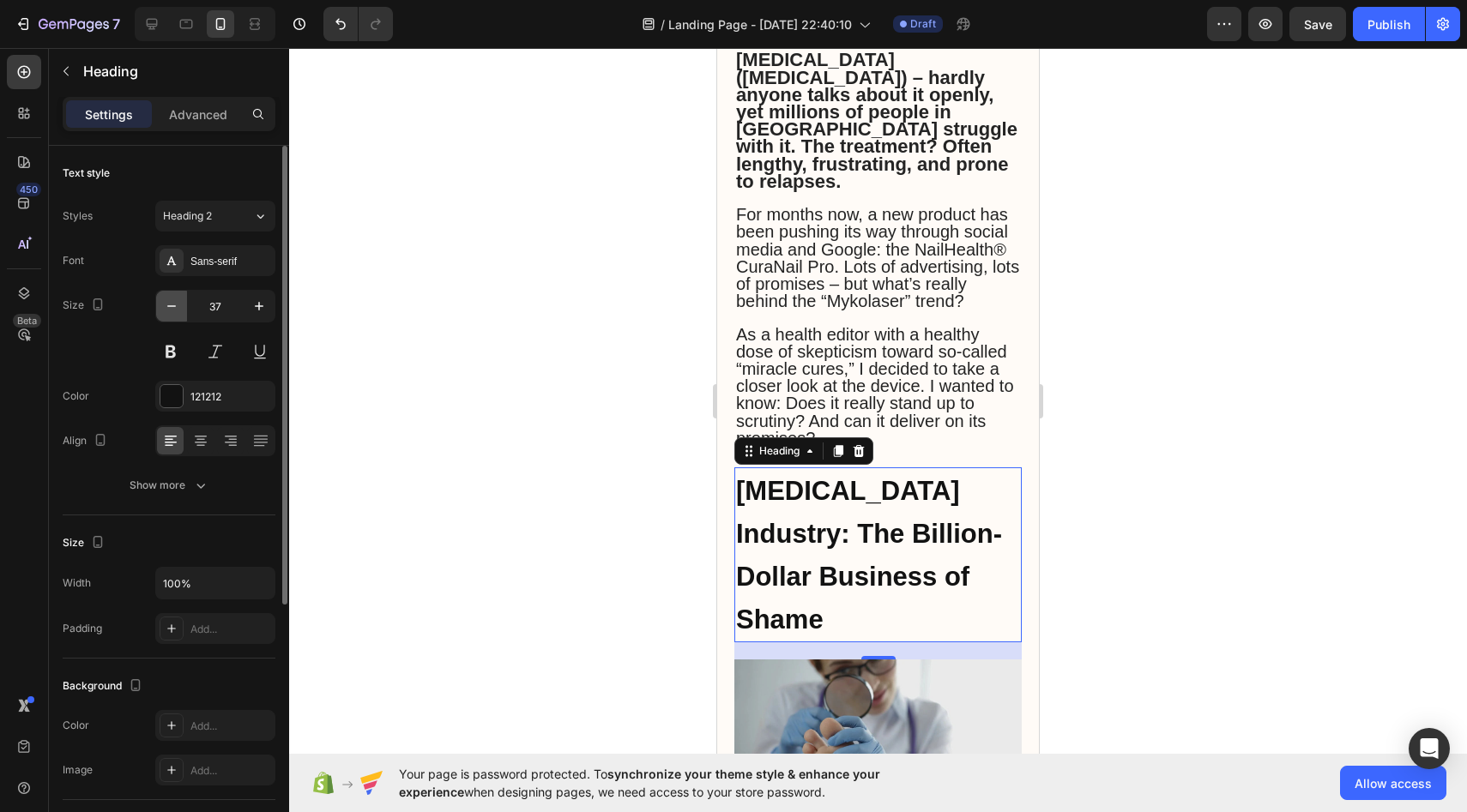
click at [176, 306] on icon "button" at bounding box center [171, 306] width 17 height 17
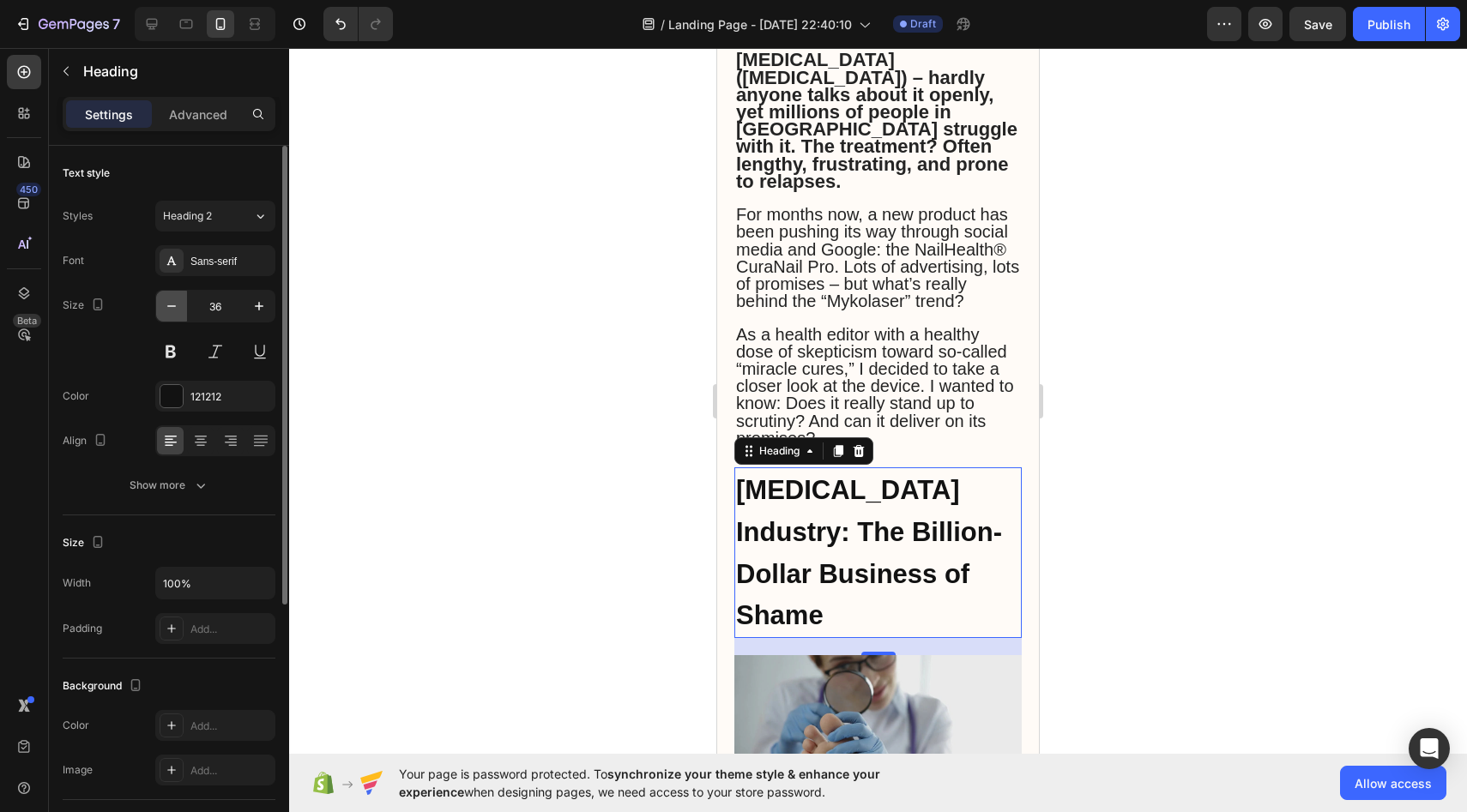
click at [176, 306] on icon "button" at bounding box center [171, 306] width 17 height 17
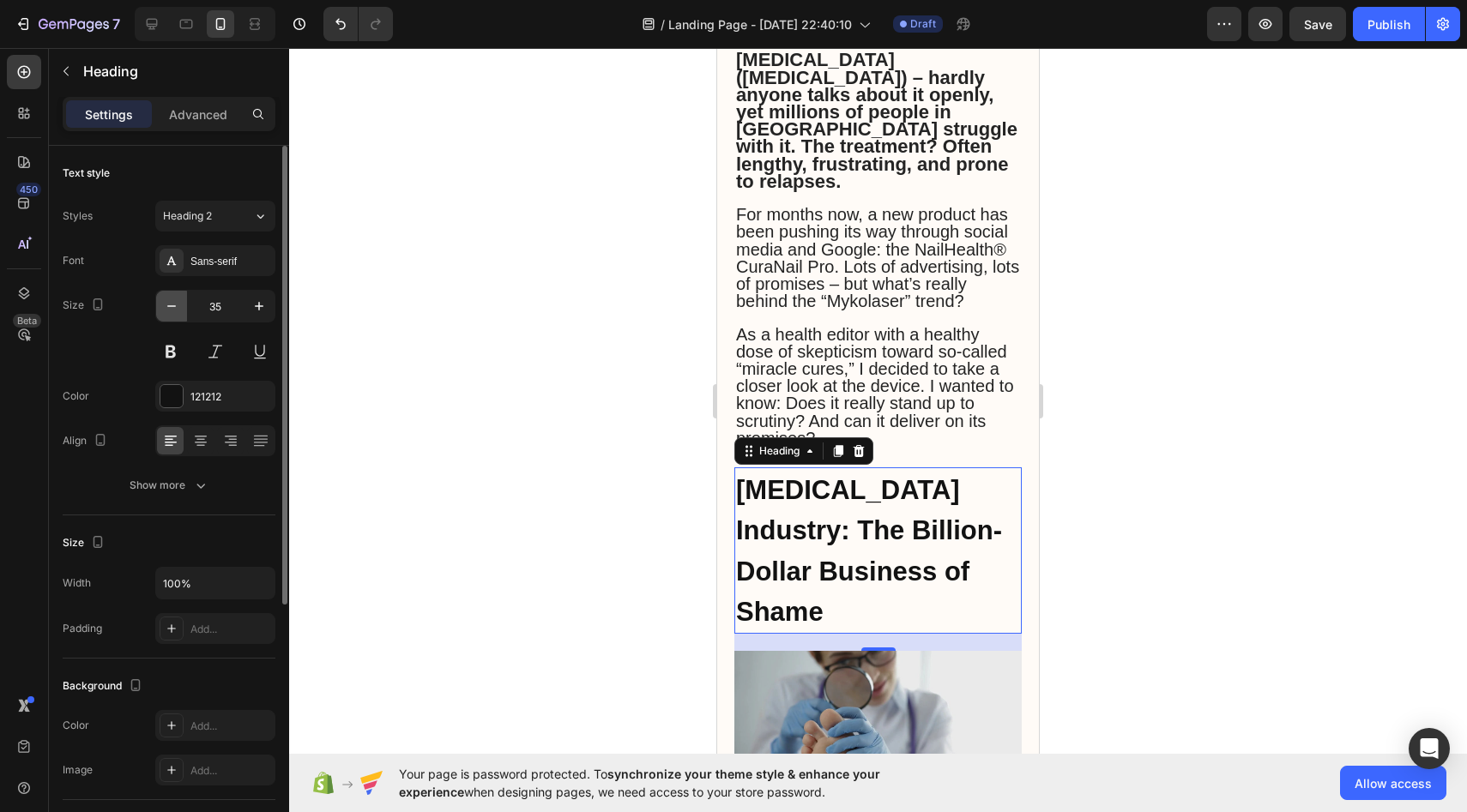
click at [176, 306] on icon "button" at bounding box center [171, 306] width 17 height 17
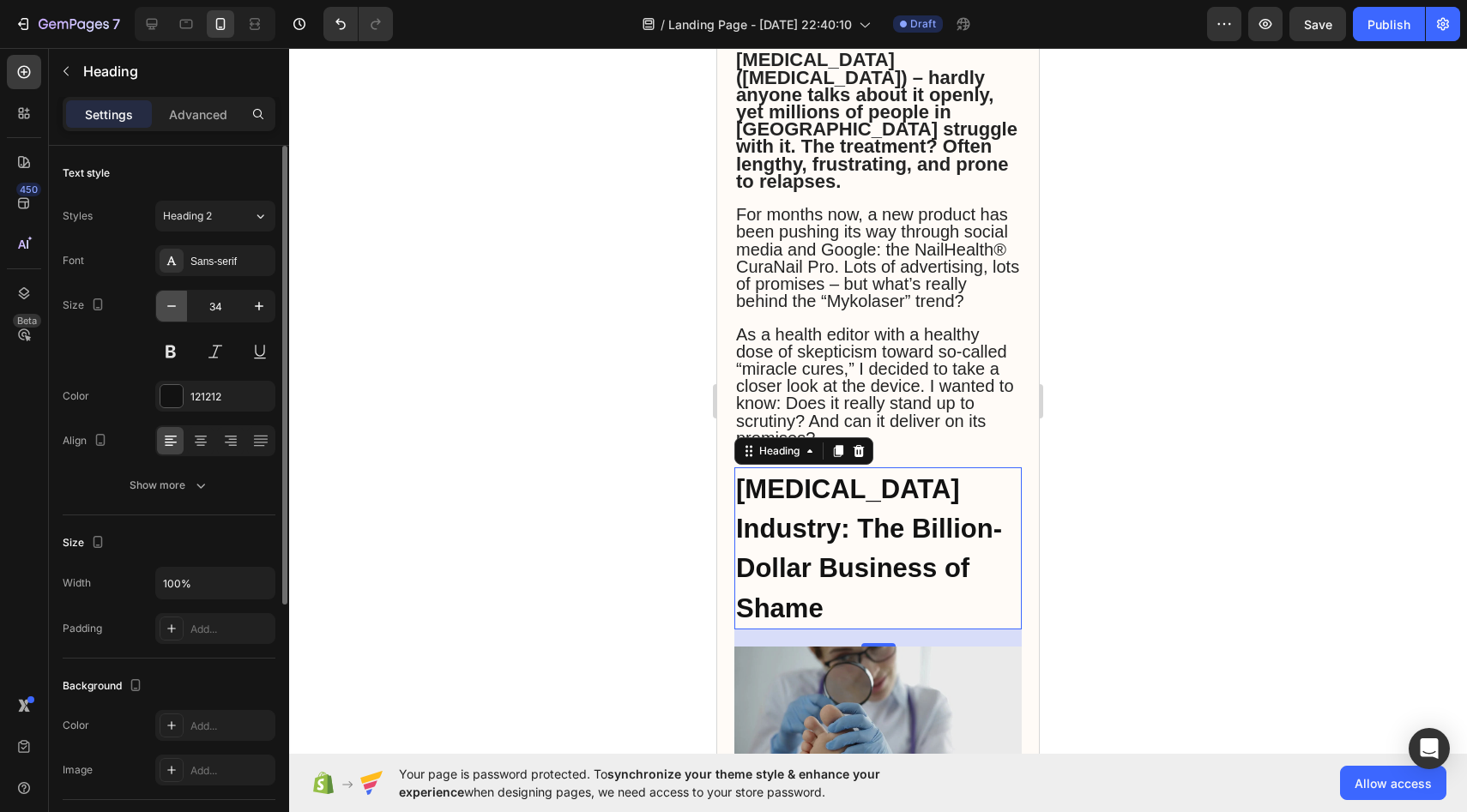
click at [176, 306] on icon "button" at bounding box center [171, 306] width 17 height 17
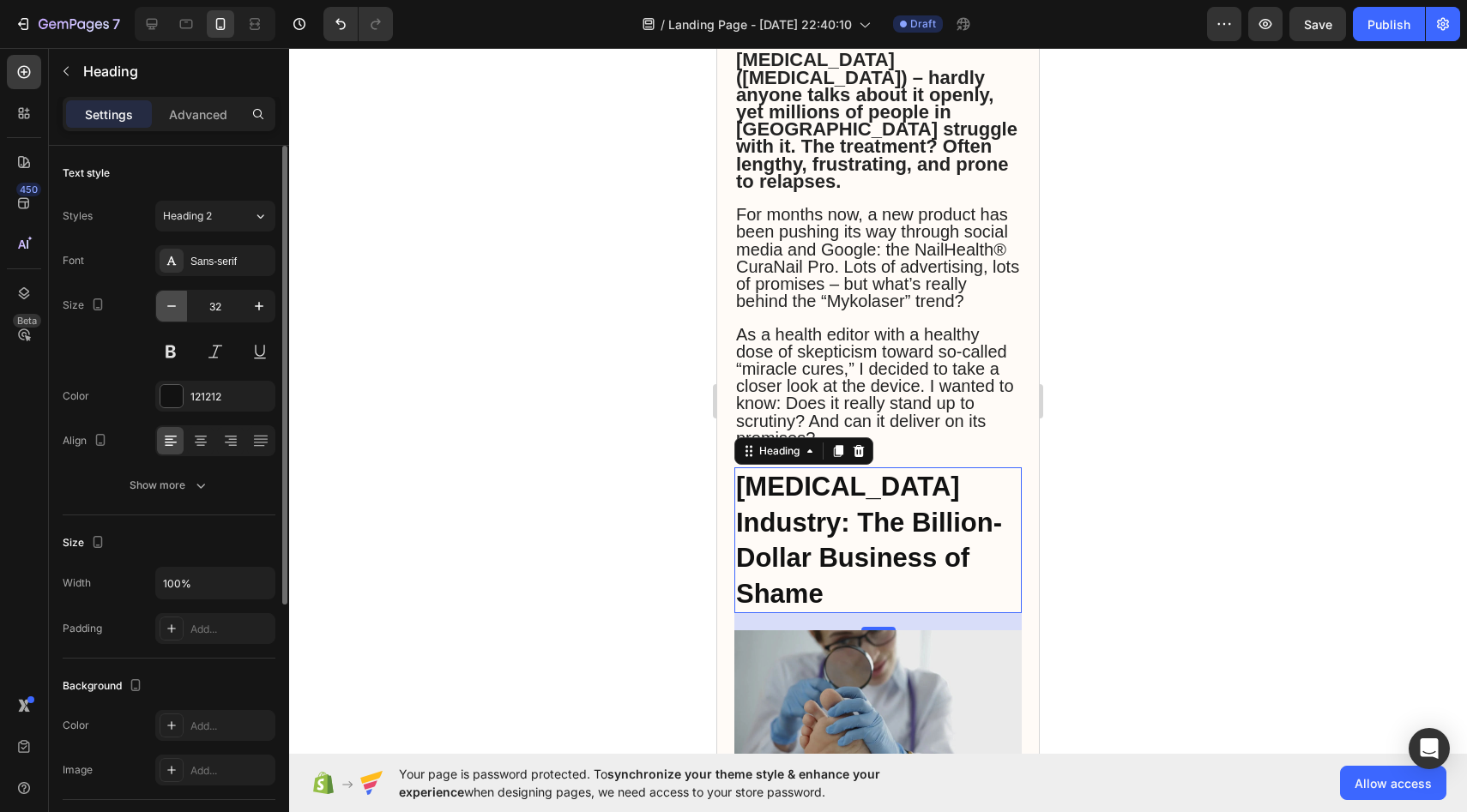
click at [176, 306] on icon "button" at bounding box center [171, 306] width 17 height 17
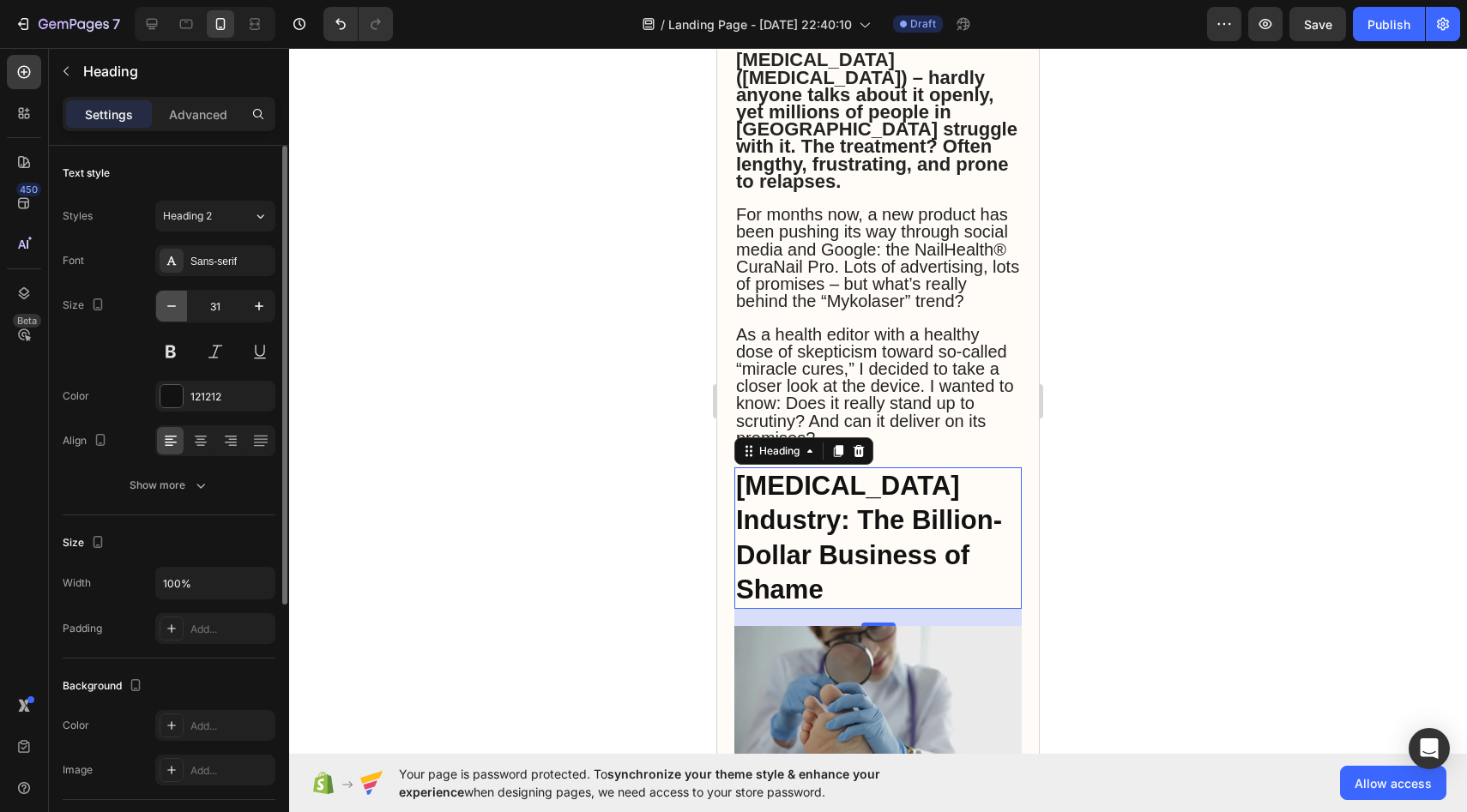
click at [176, 306] on icon "button" at bounding box center [171, 306] width 17 height 17
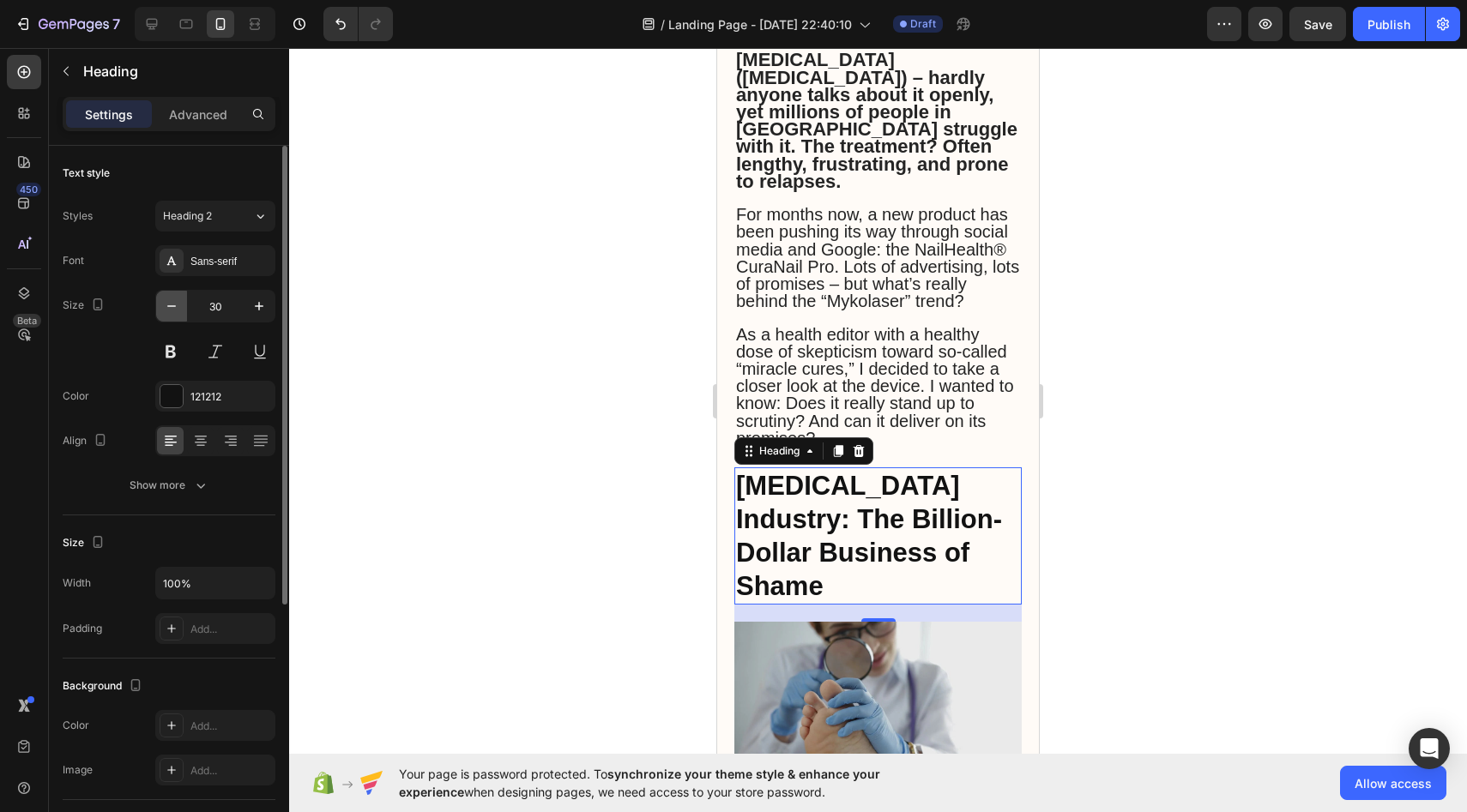
click at [176, 306] on icon "button" at bounding box center [171, 306] width 17 height 17
type input "29"
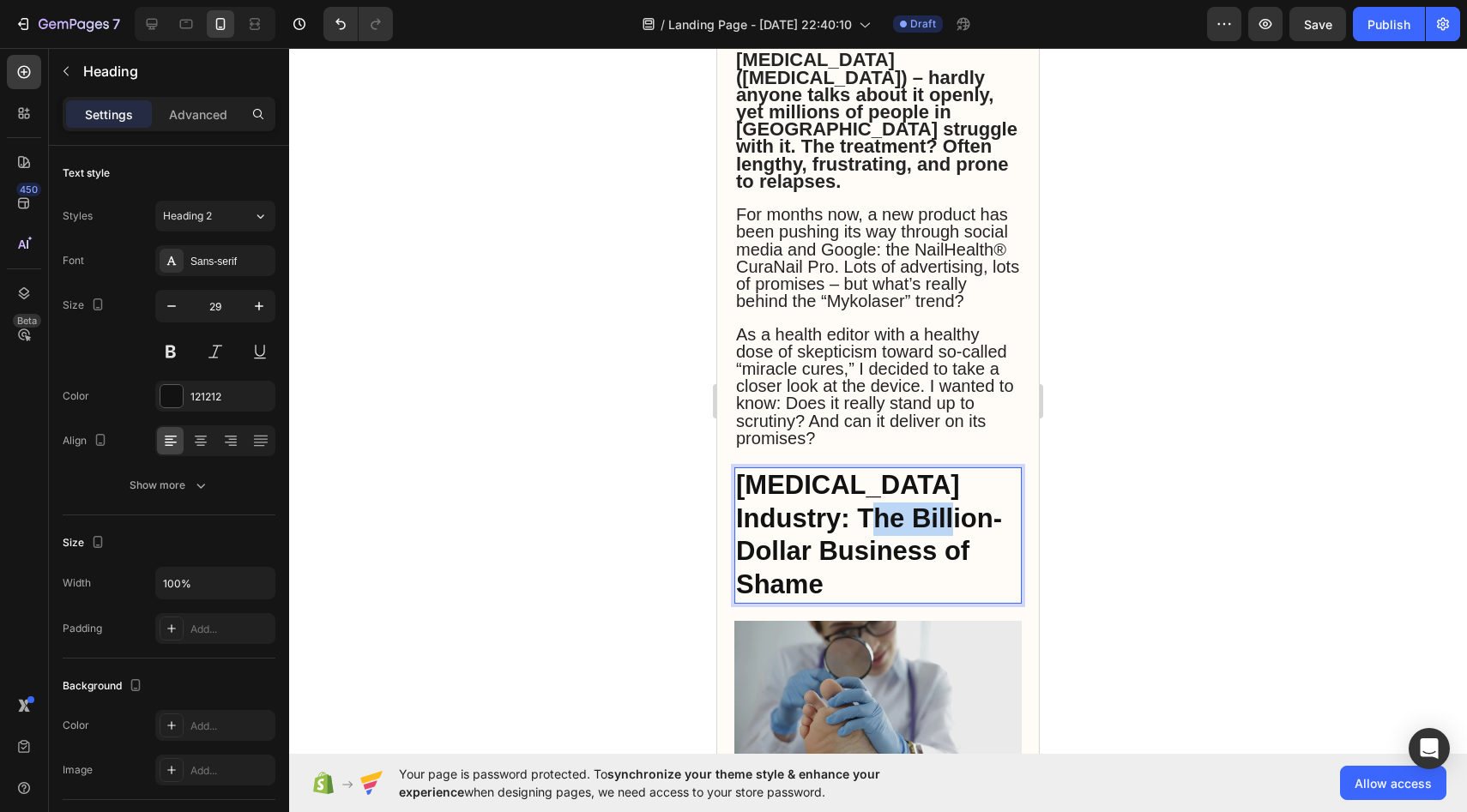
click at [833, 473] on strong "[MEDICAL_DATA] Industry: The Billion-Dollar Business of Shame" at bounding box center [869, 534] width 266 height 130
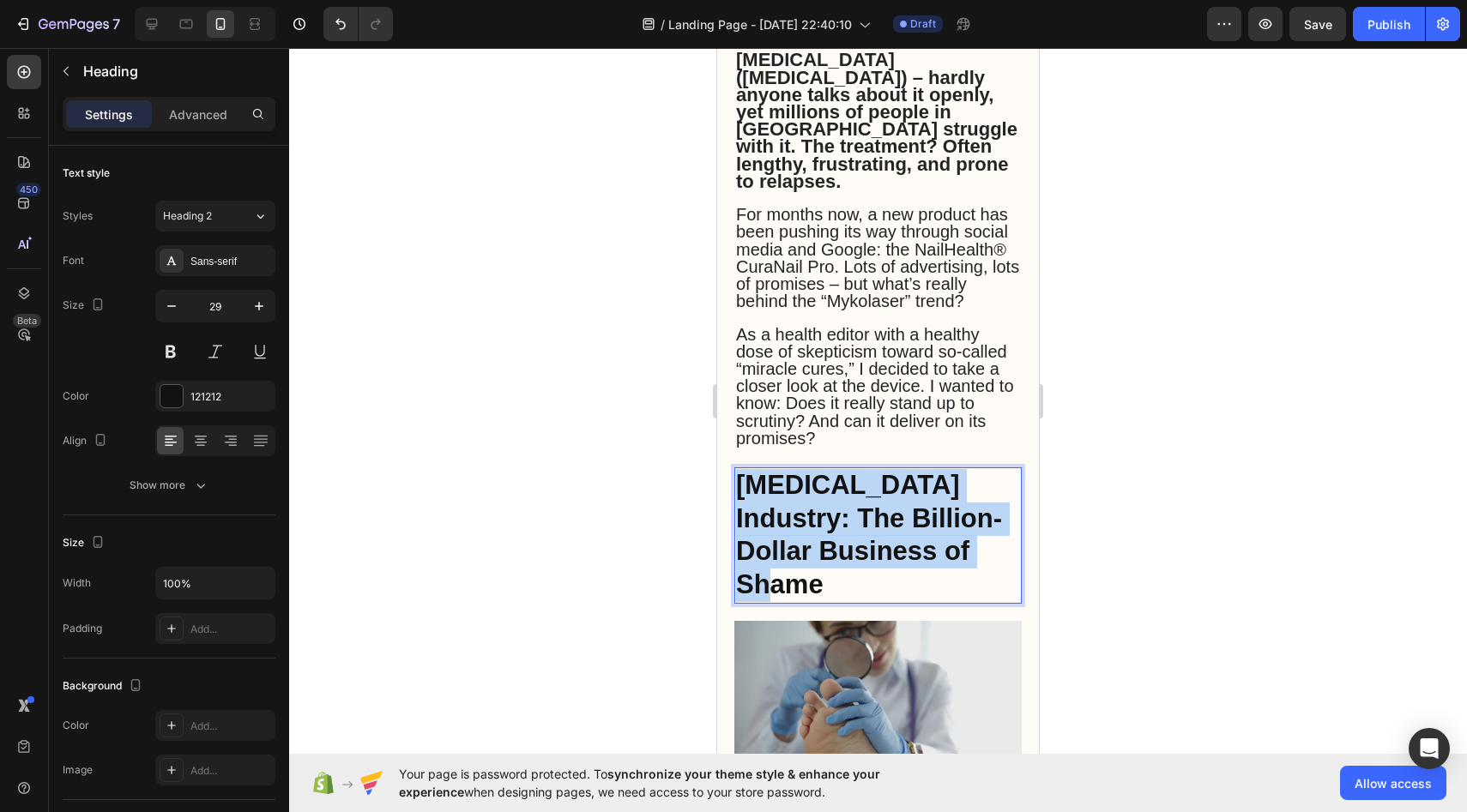
click at [833, 473] on strong "[MEDICAL_DATA] Industry: The Billion-Dollar Business of Shame" at bounding box center [869, 534] width 266 height 130
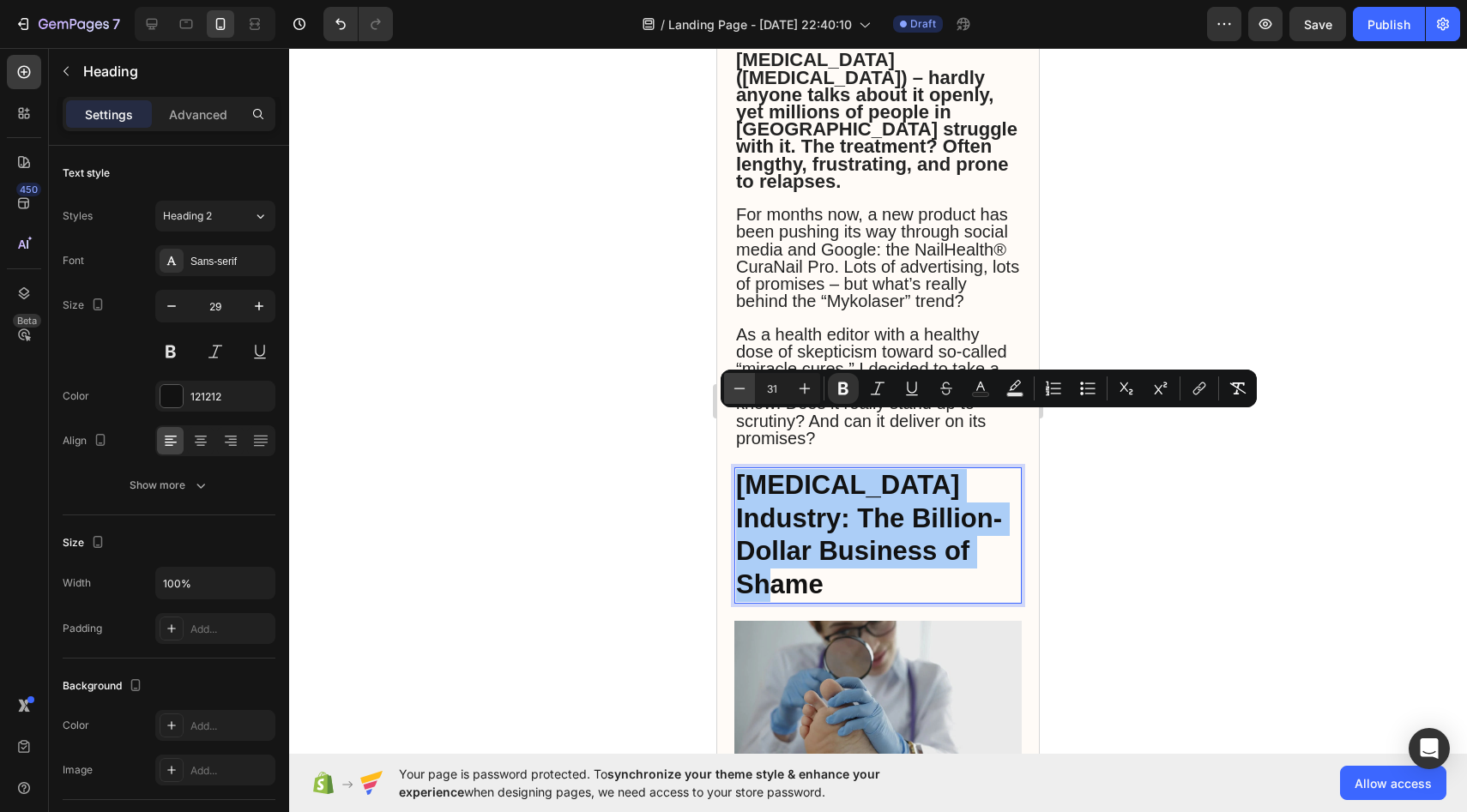
click at [748, 388] on button "Minus" at bounding box center [739, 388] width 31 height 31
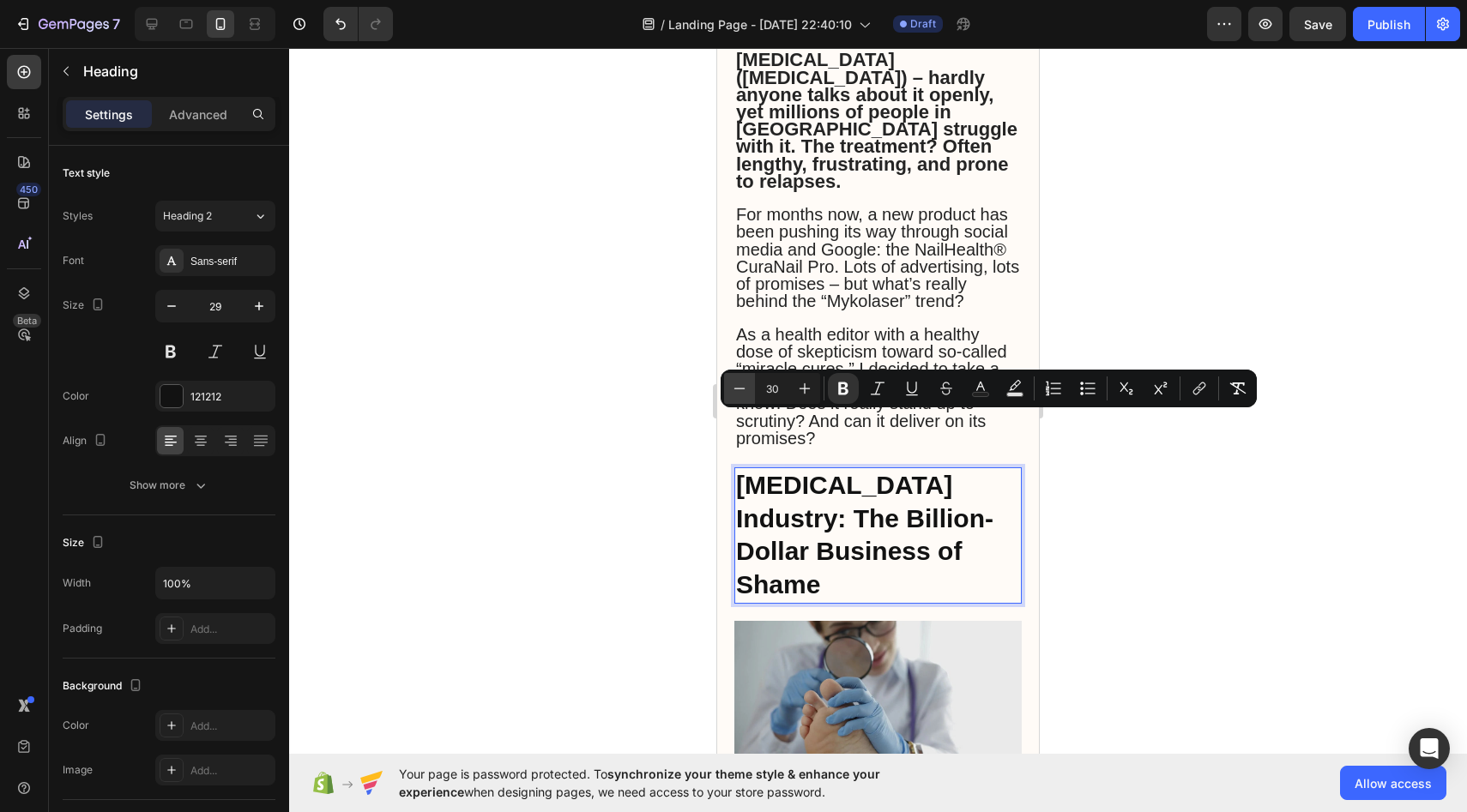
click at [748, 388] on button "Minus" at bounding box center [739, 388] width 31 height 31
type input "29"
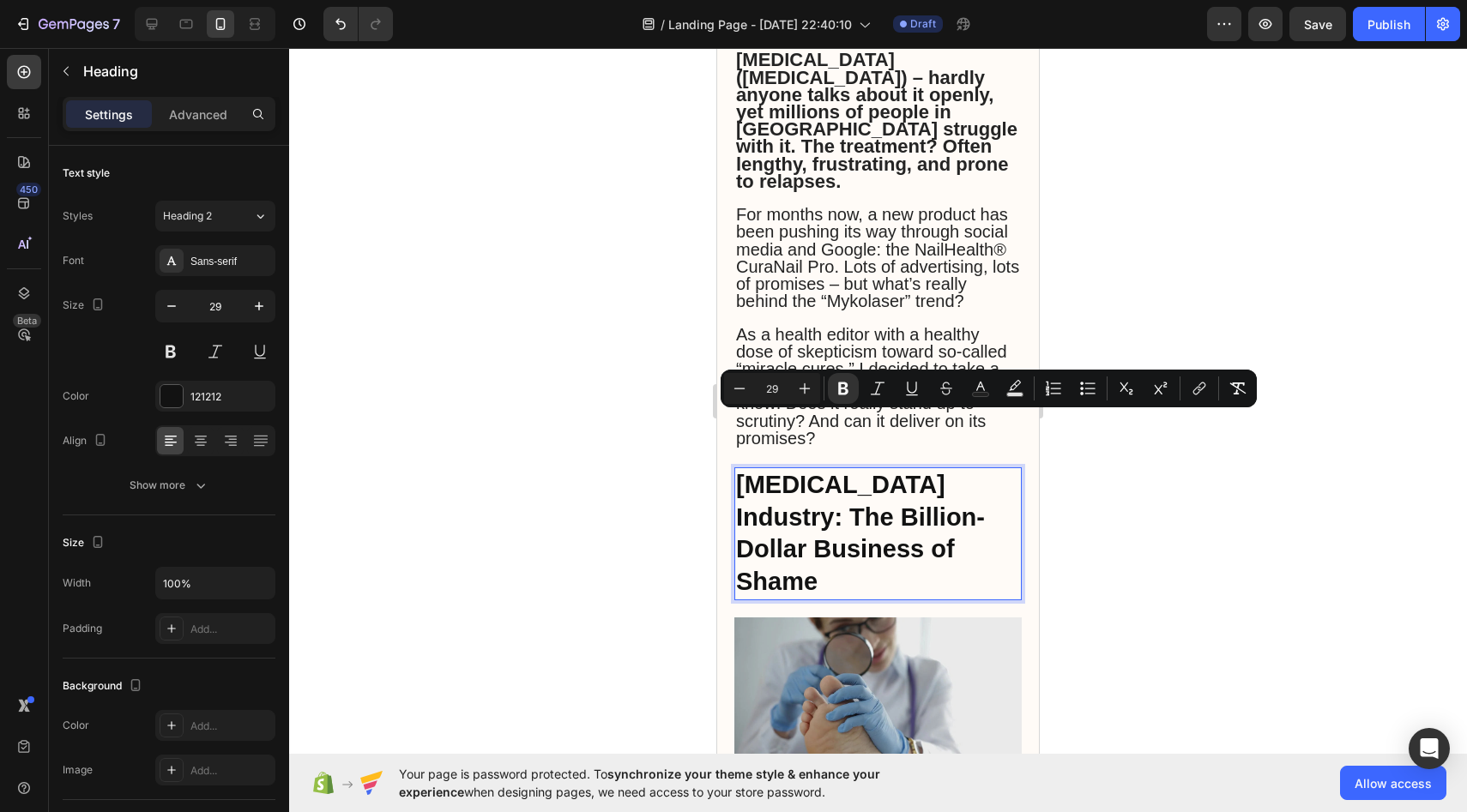
click at [615, 405] on div at bounding box center [877, 430] width 1178 height 765
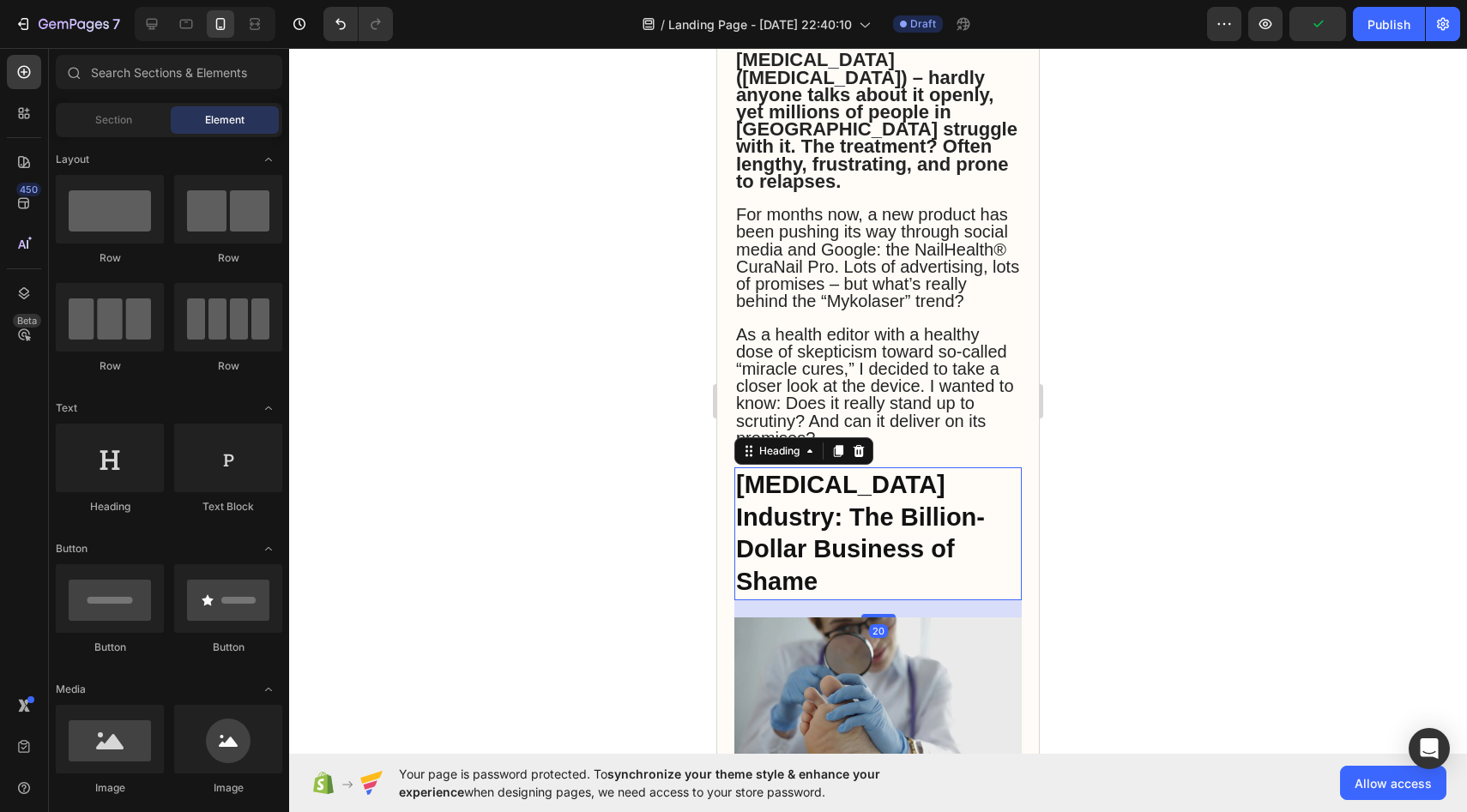
click at [847, 501] on strong "[MEDICAL_DATA] Industry: The Billion-Dollar Business of Shame" at bounding box center [861, 533] width 249 height 125
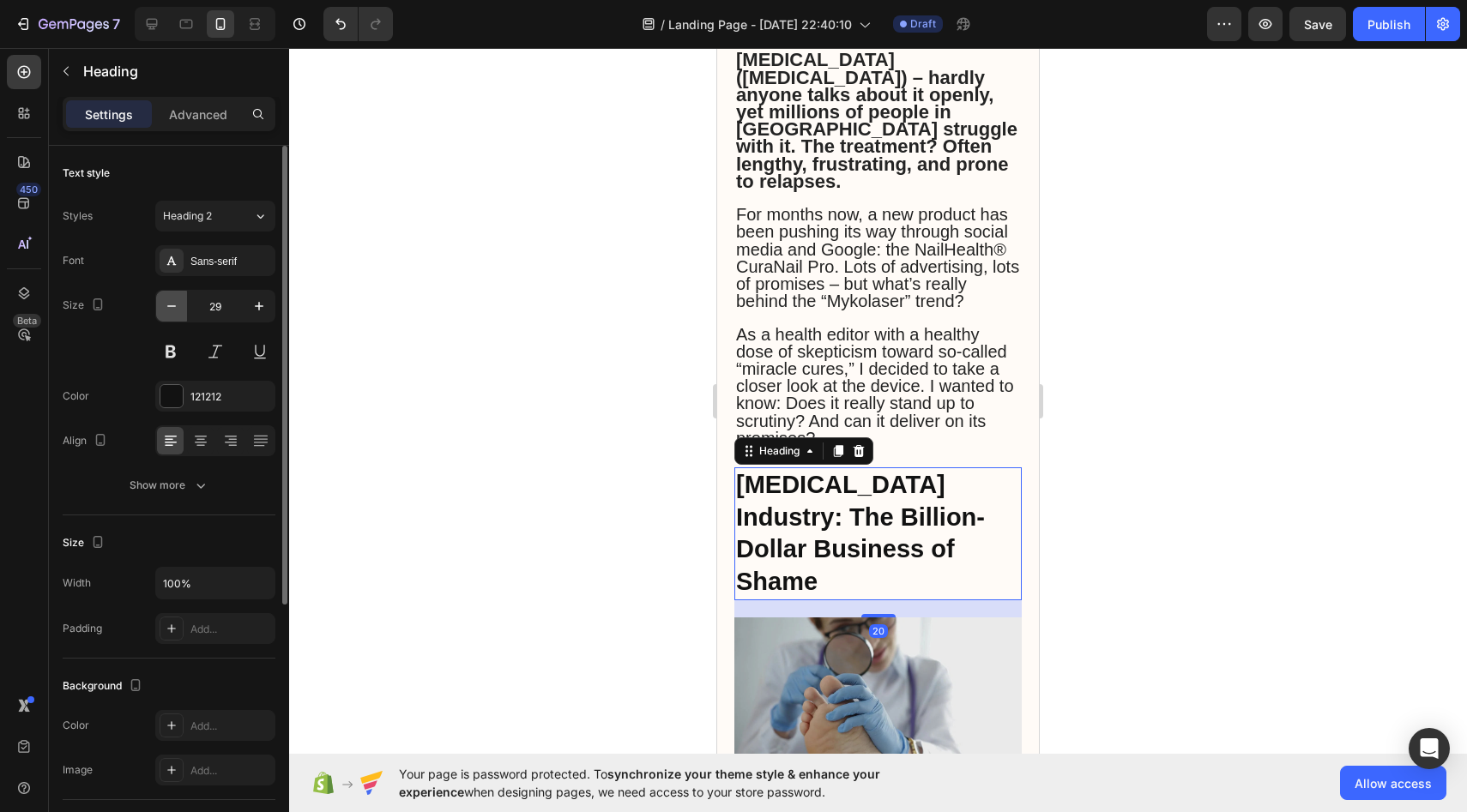
click at [170, 306] on icon "button" at bounding box center [171, 306] width 17 height 17
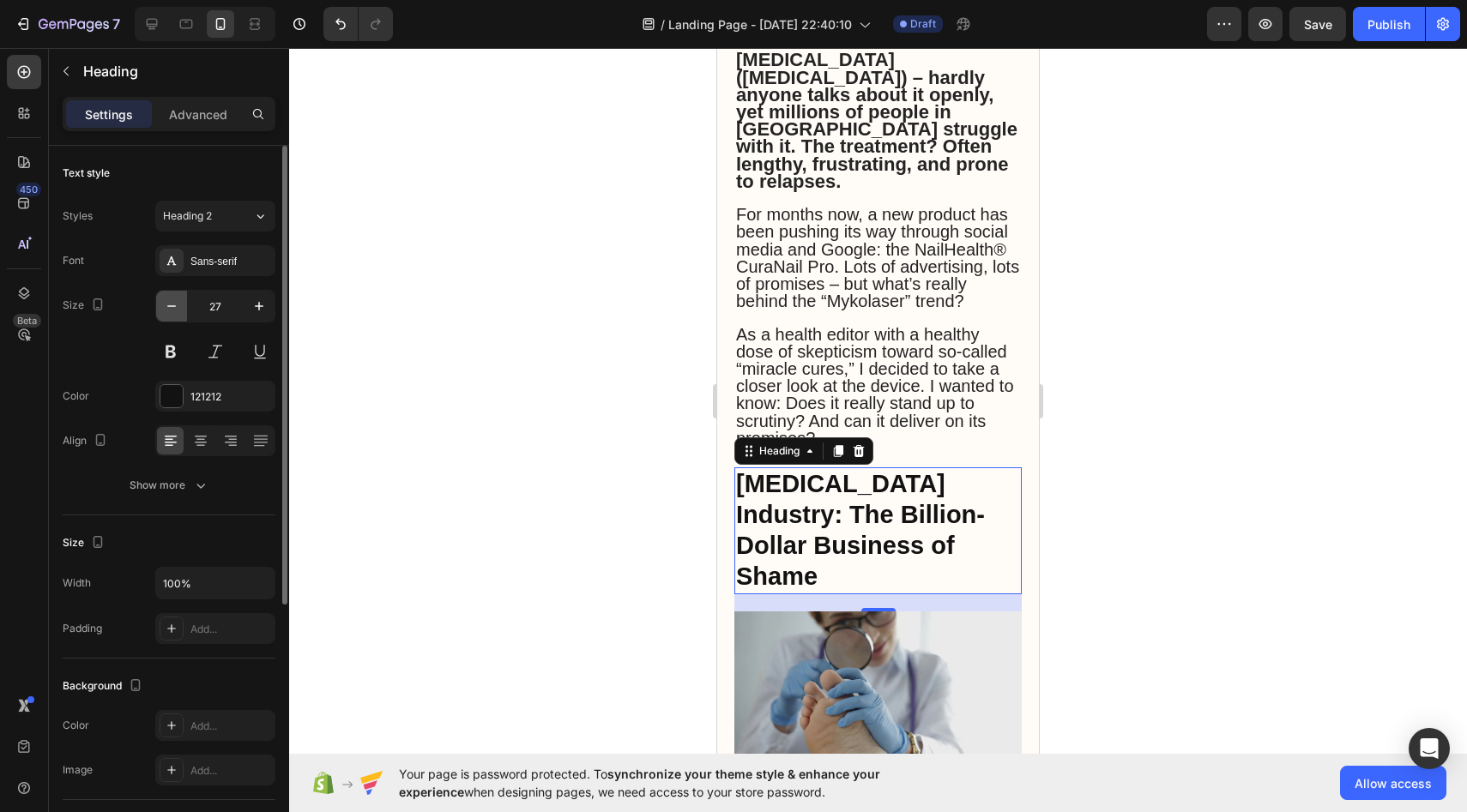
click at [170, 306] on icon "button" at bounding box center [171, 306] width 17 height 17
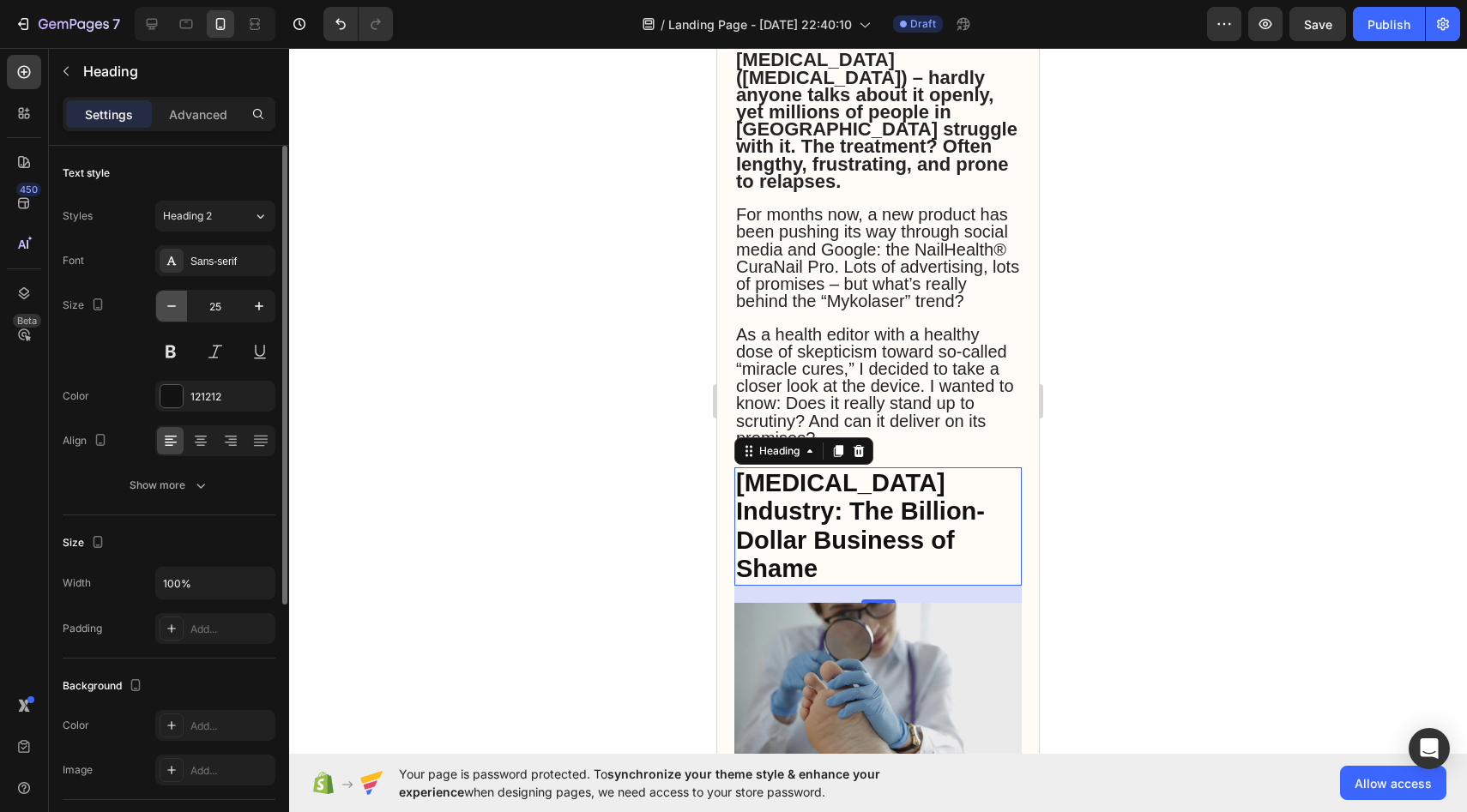
type input "24"
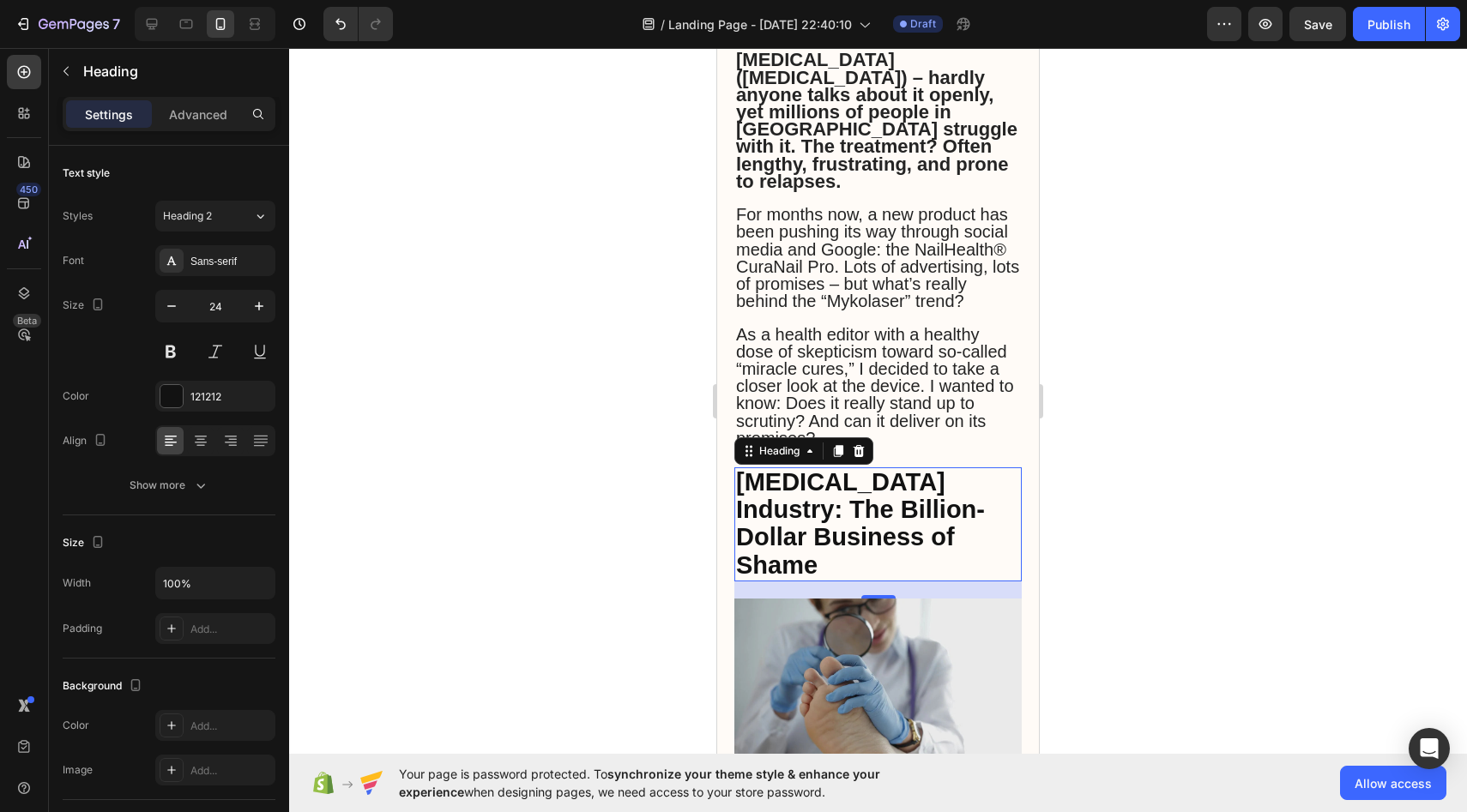
click at [566, 401] on div at bounding box center [877, 430] width 1178 height 765
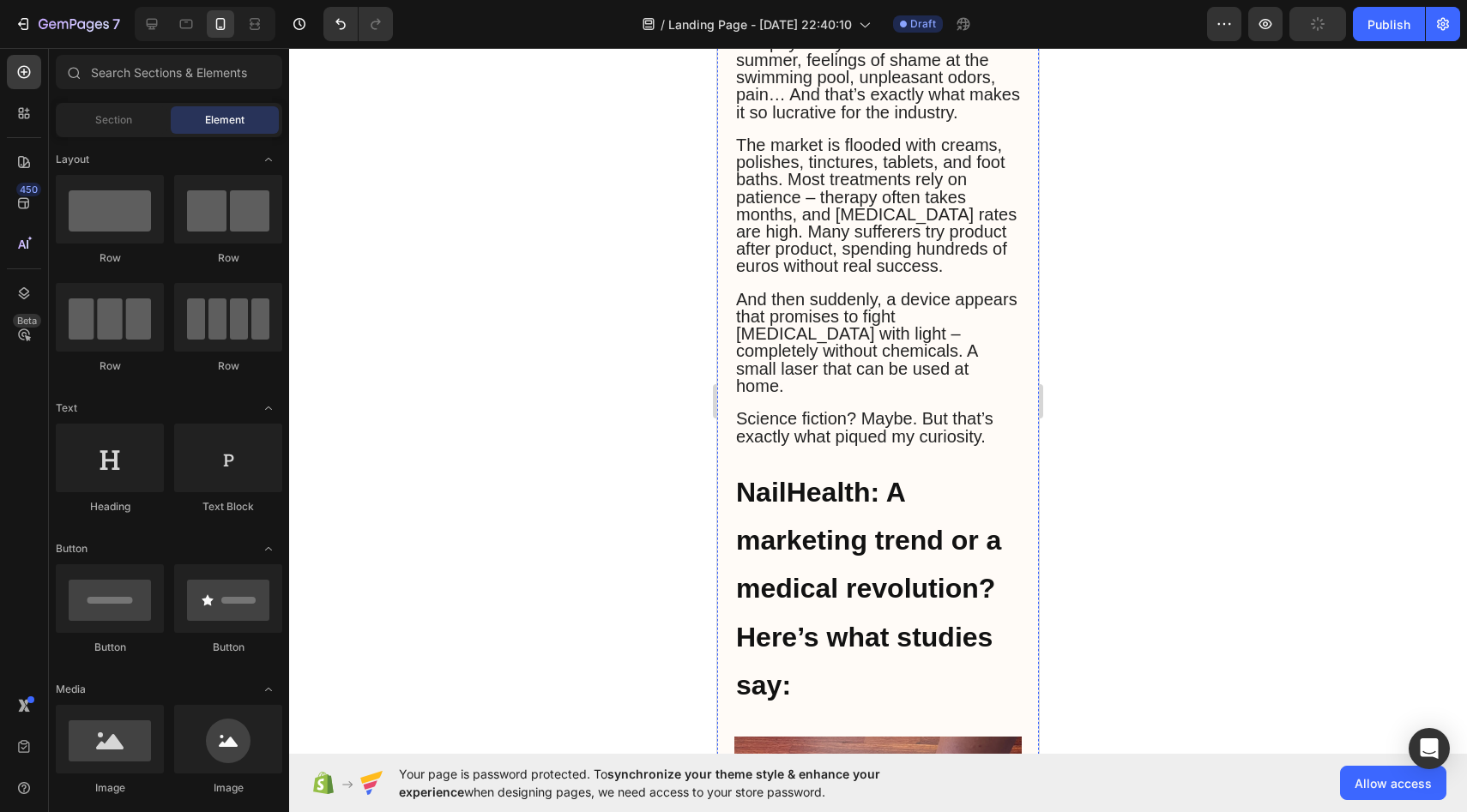
scroll to position [1576, 0]
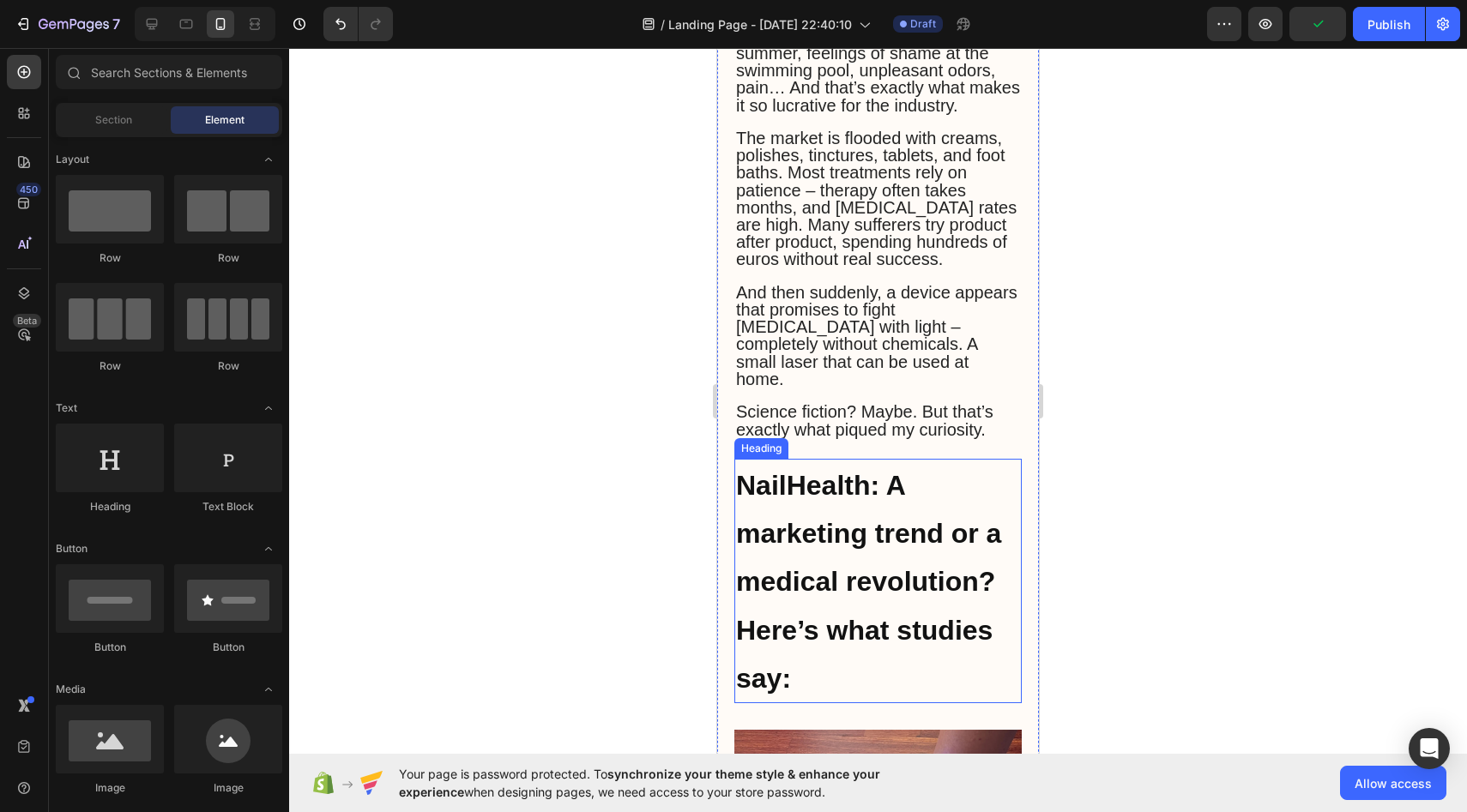
click at [859, 477] on strong "NailHealth: A marketing trend or a medical revolution? Here’s what studies say:" at bounding box center [869, 582] width 265 height 224
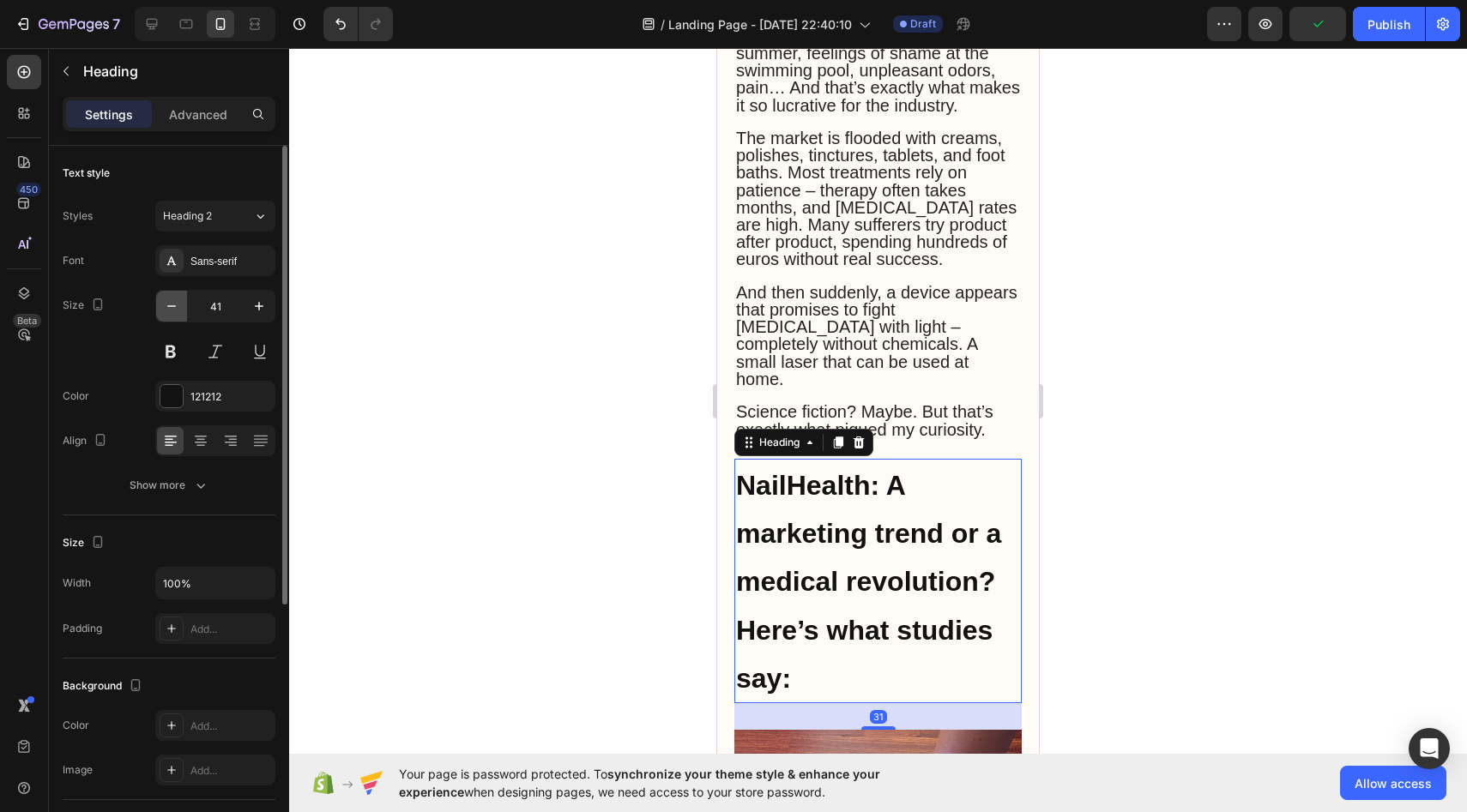
click at [183, 301] on button "button" at bounding box center [171, 306] width 31 height 31
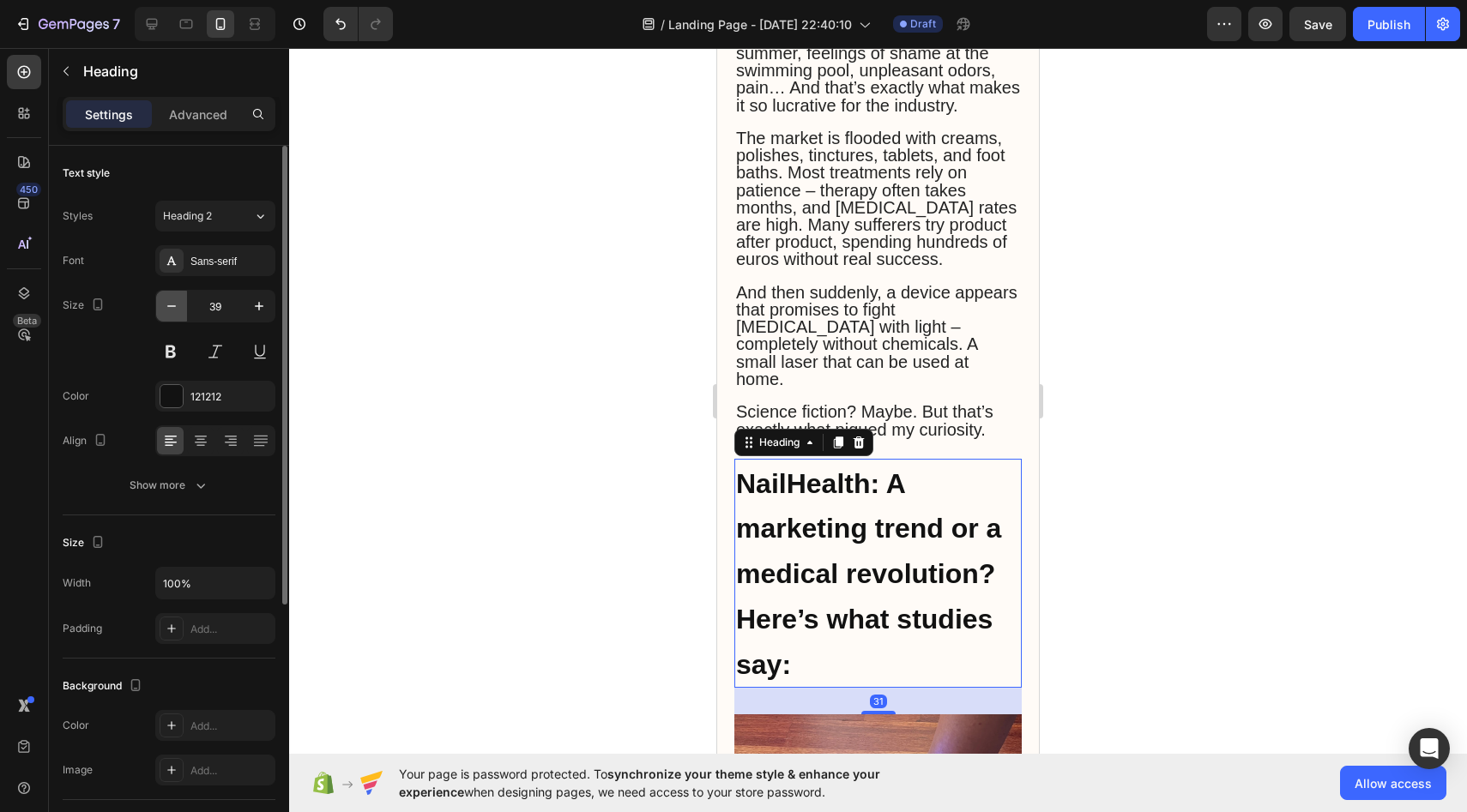
click at [183, 301] on button "button" at bounding box center [171, 306] width 31 height 31
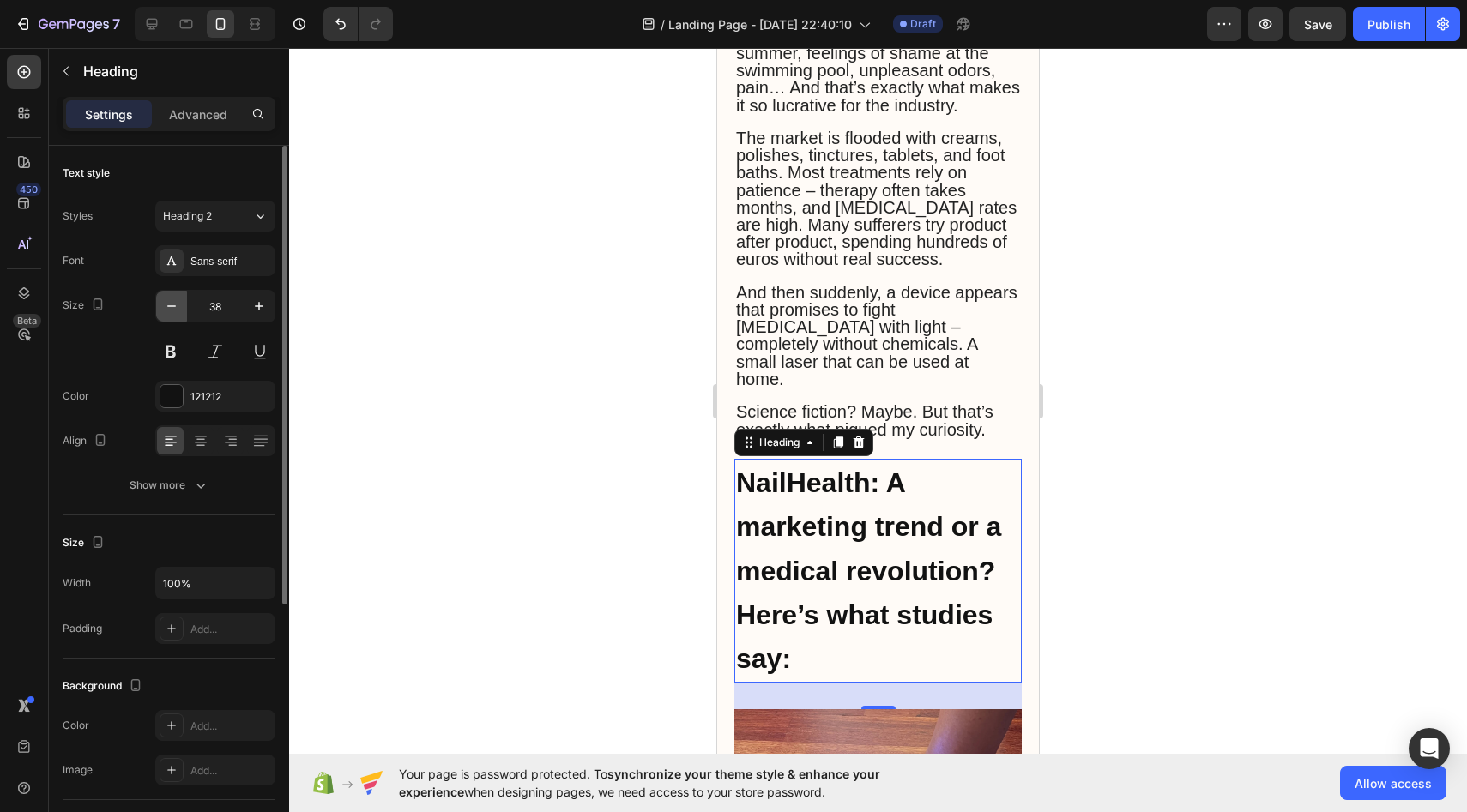
click at [183, 301] on button "button" at bounding box center [171, 306] width 31 height 31
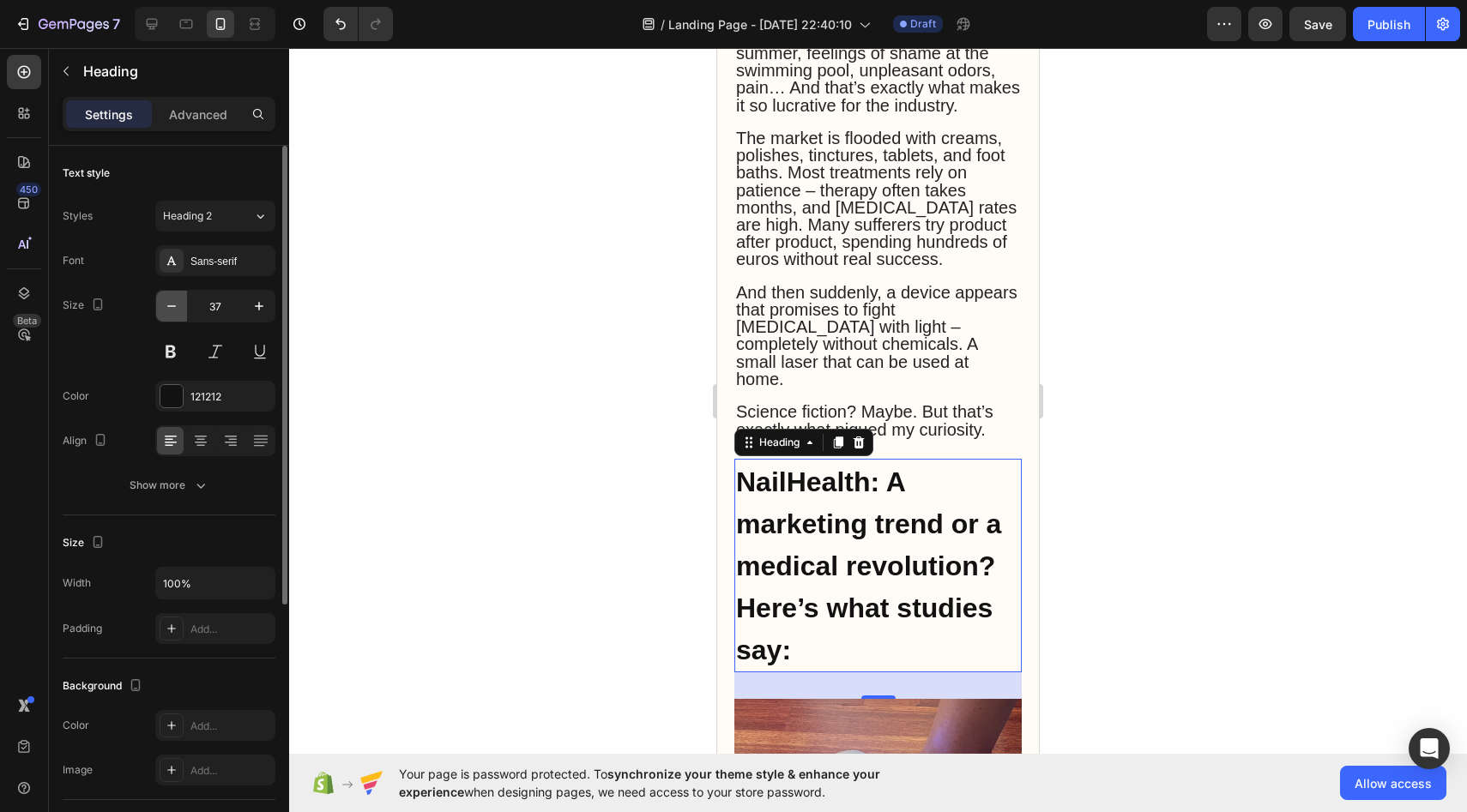
click at [183, 301] on button "button" at bounding box center [171, 306] width 31 height 31
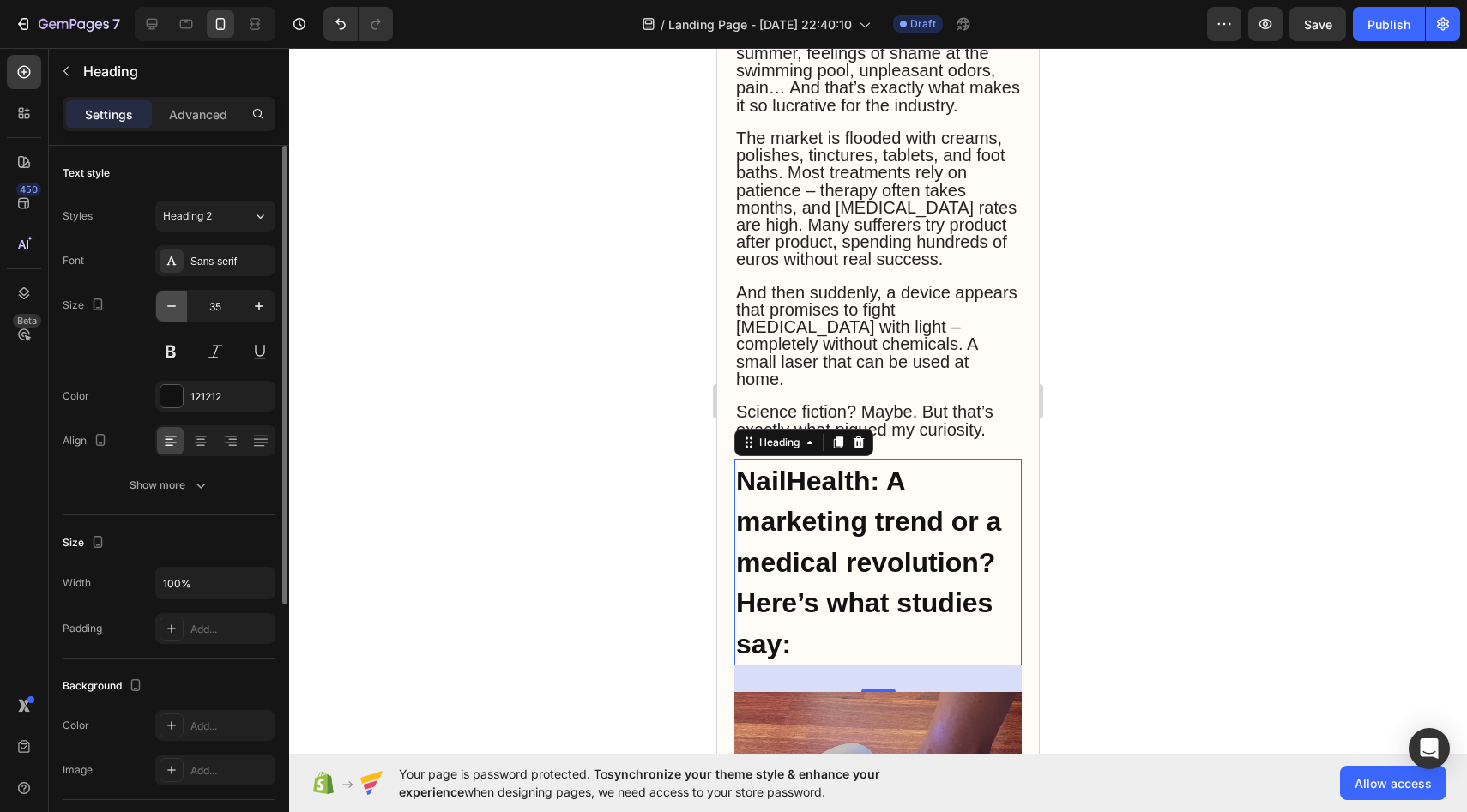
click at [183, 301] on button "button" at bounding box center [171, 306] width 31 height 31
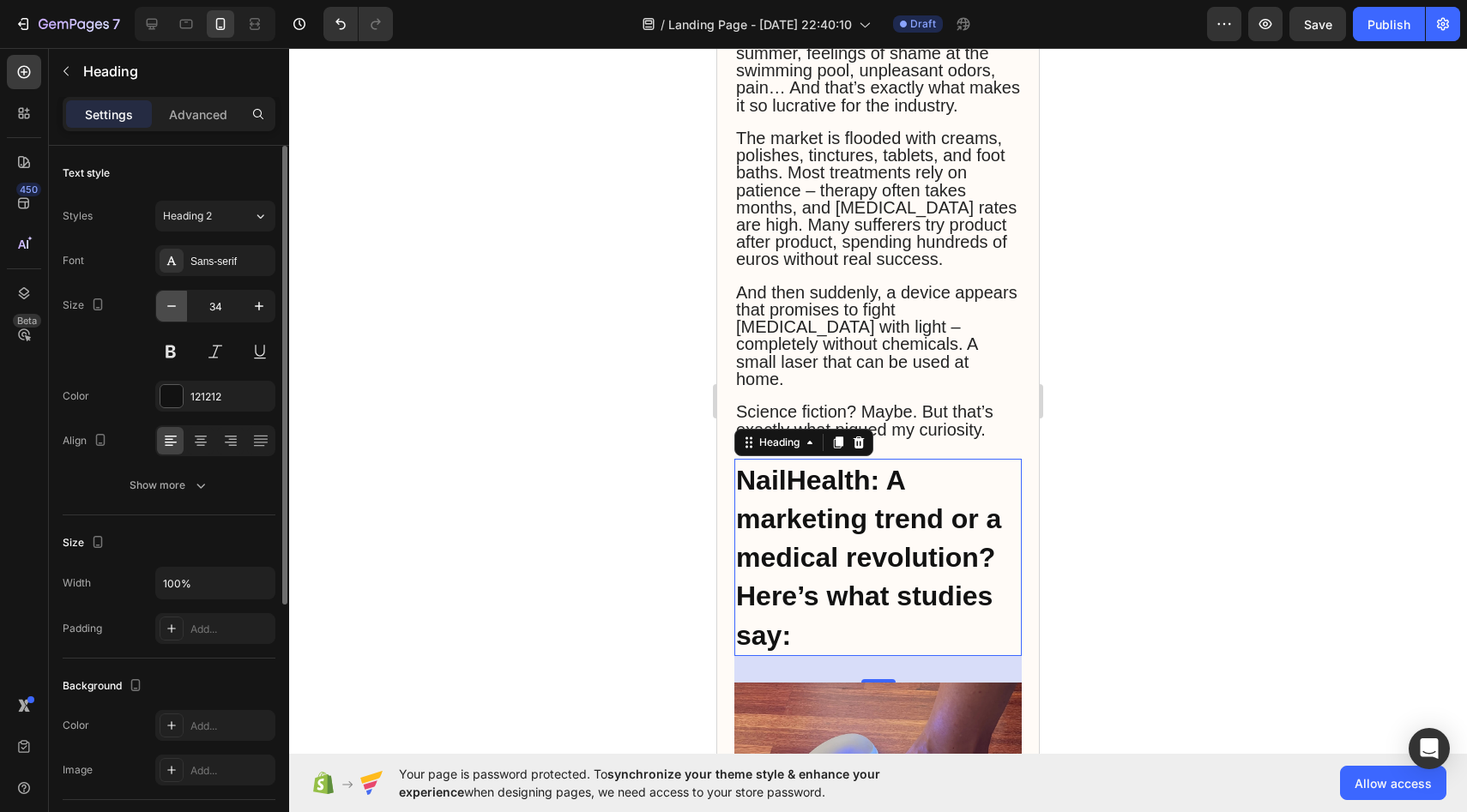
click at [183, 301] on button "button" at bounding box center [171, 306] width 31 height 31
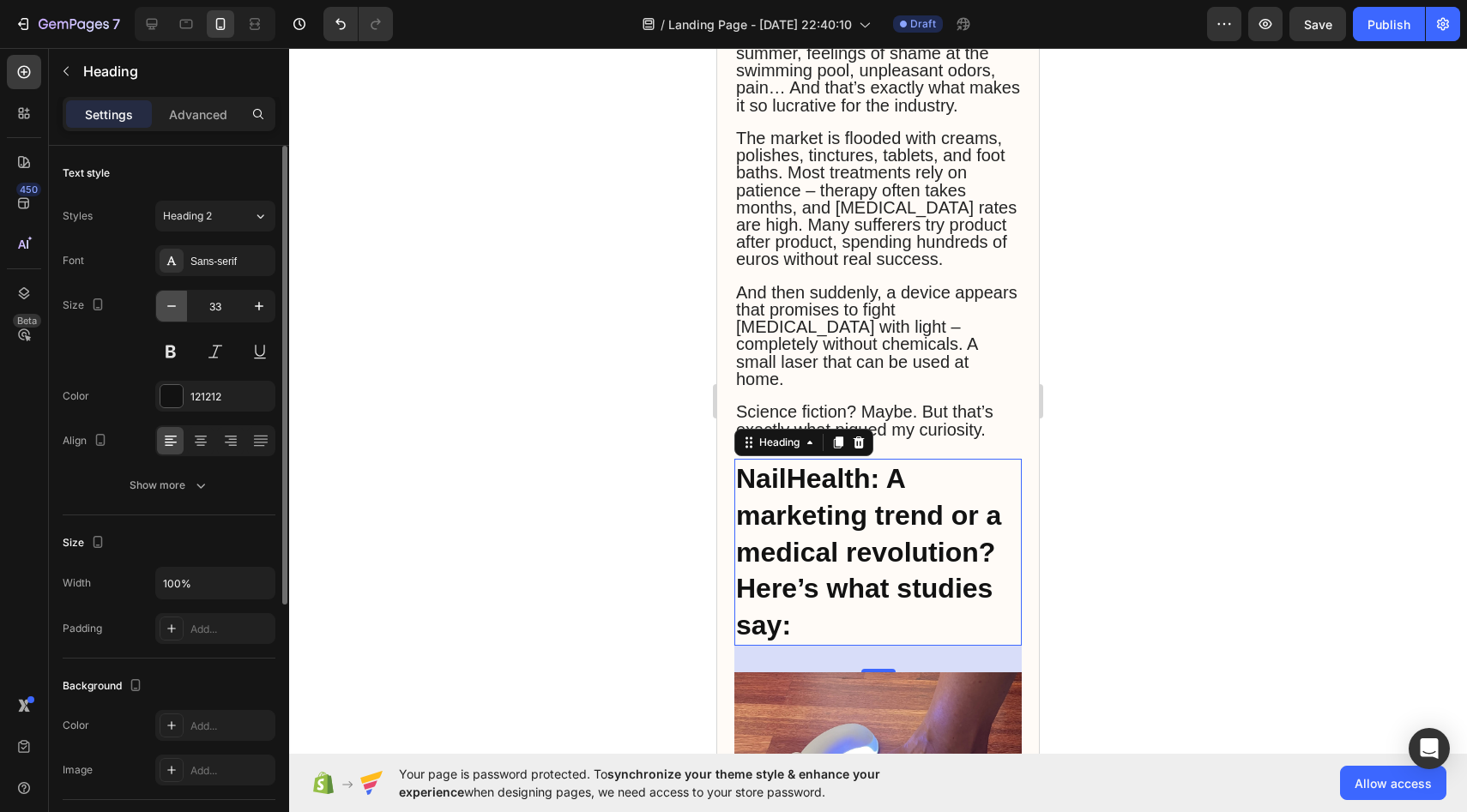
click at [183, 301] on button "button" at bounding box center [171, 306] width 31 height 31
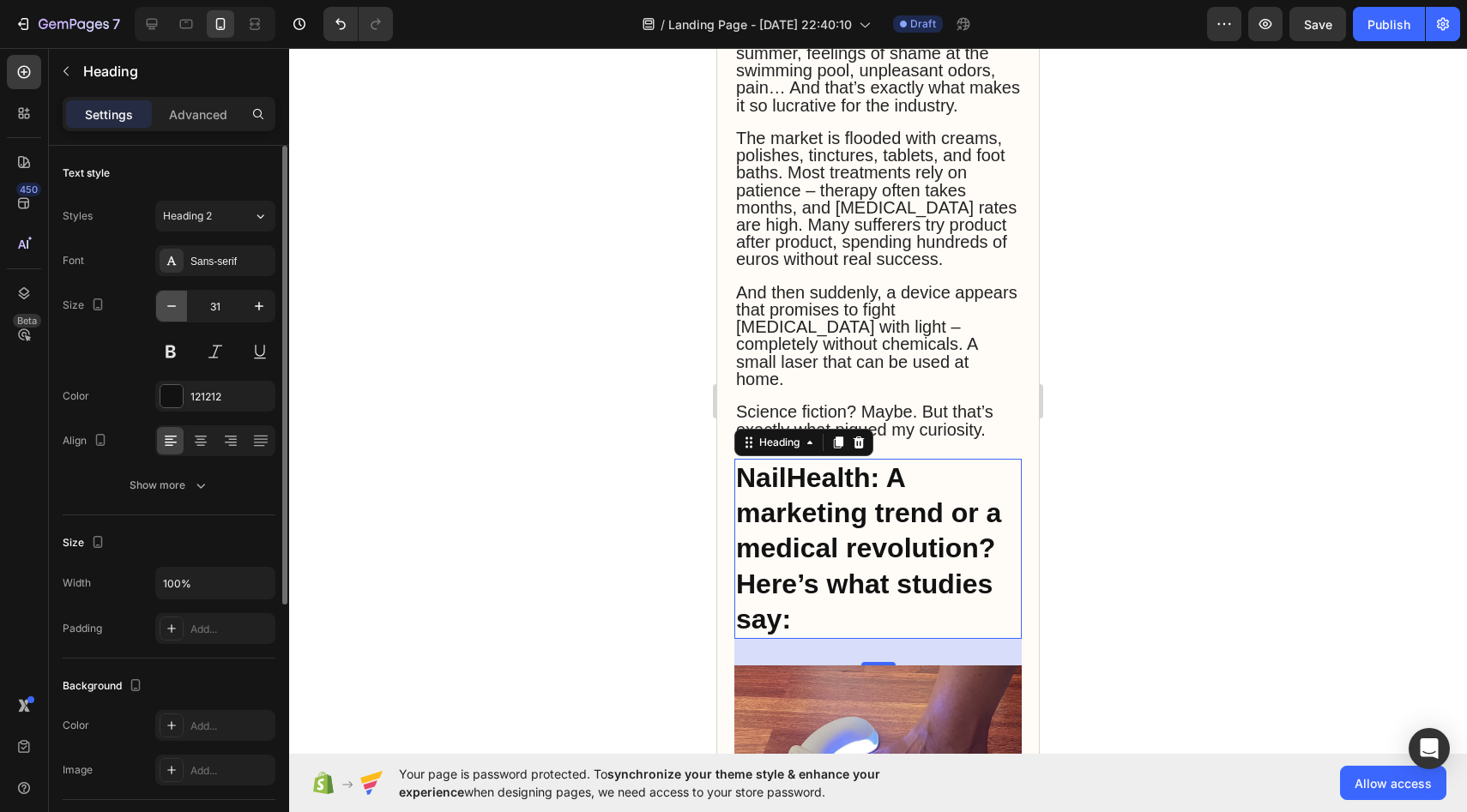
click at [183, 301] on button "button" at bounding box center [171, 306] width 31 height 31
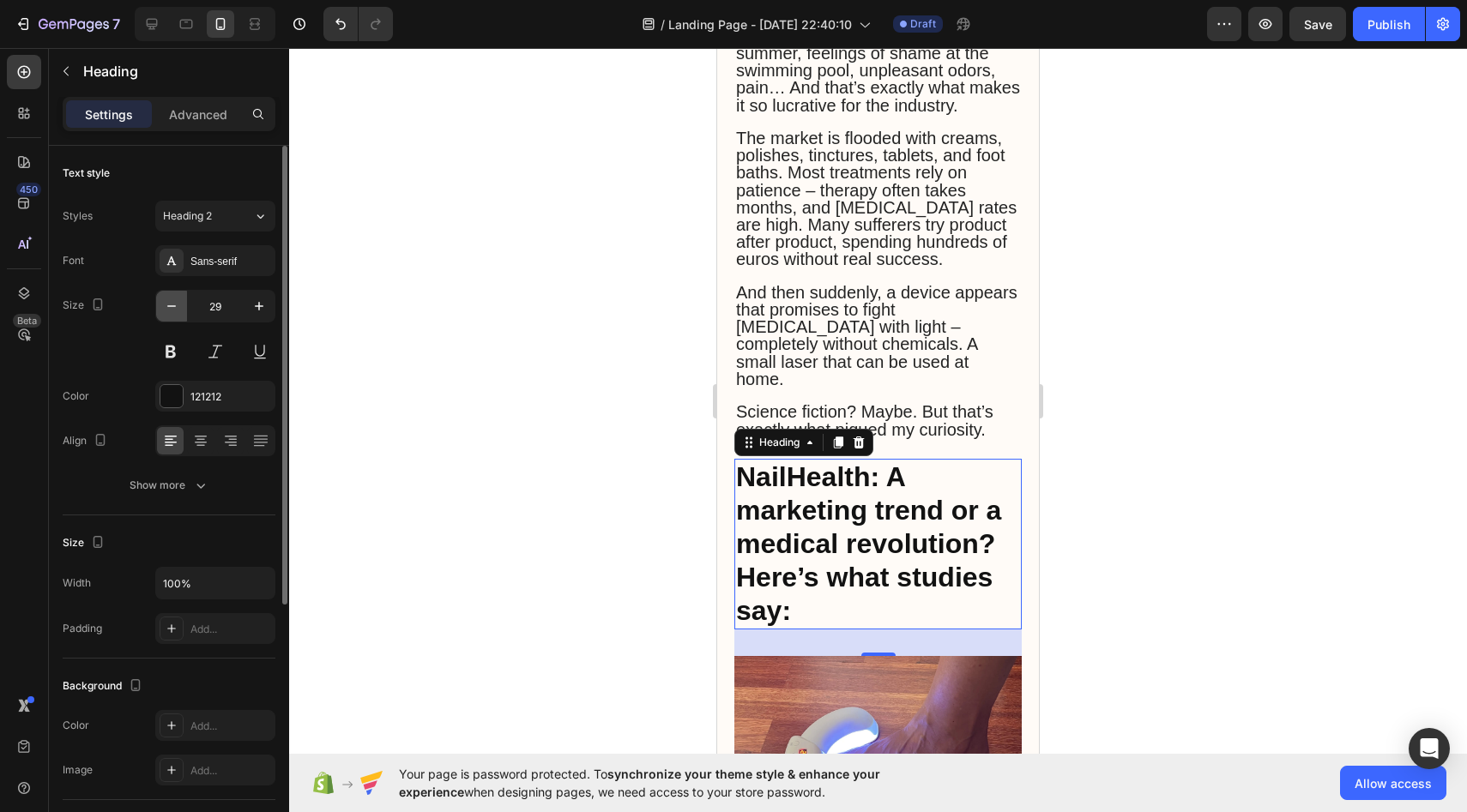
click at [183, 301] on button "button" at bounding box center [171, 306] width 31 height 31
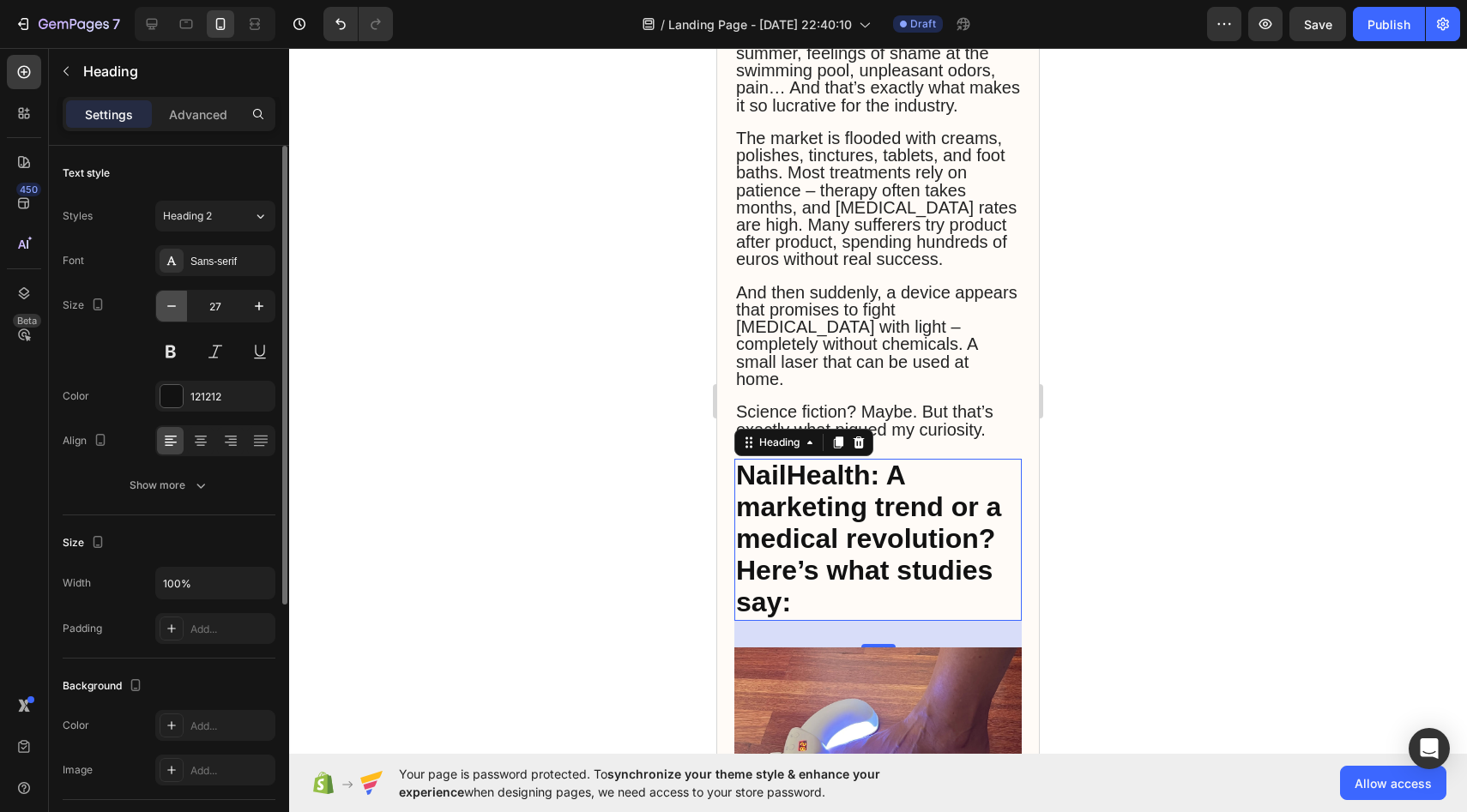
click at [183, 301] on button "button" at bounding box center [171, 306] width 31 height 31
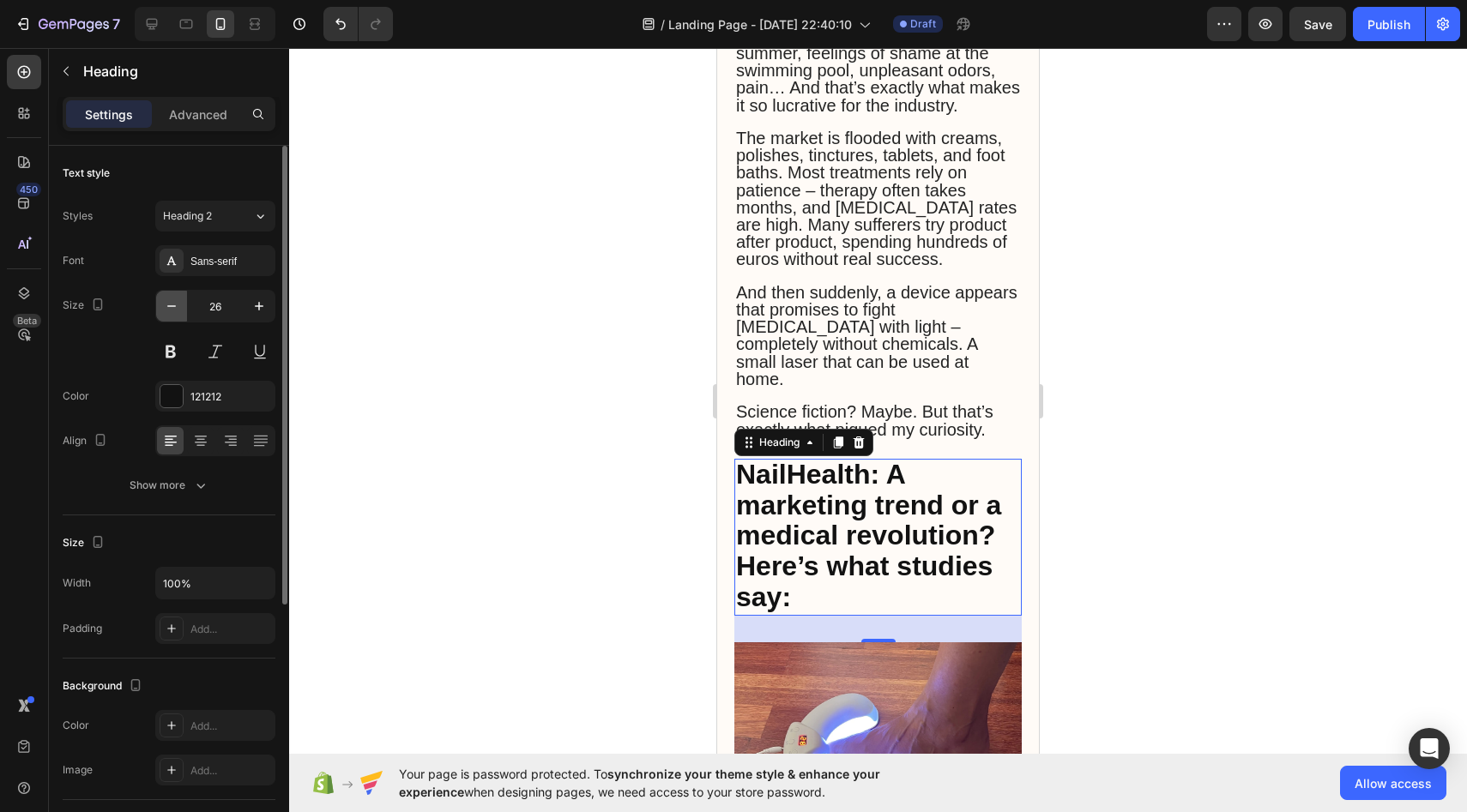
click at [183, 301] on button "button" at bounding box center [171, 306] width 31 height 31
type input "25"
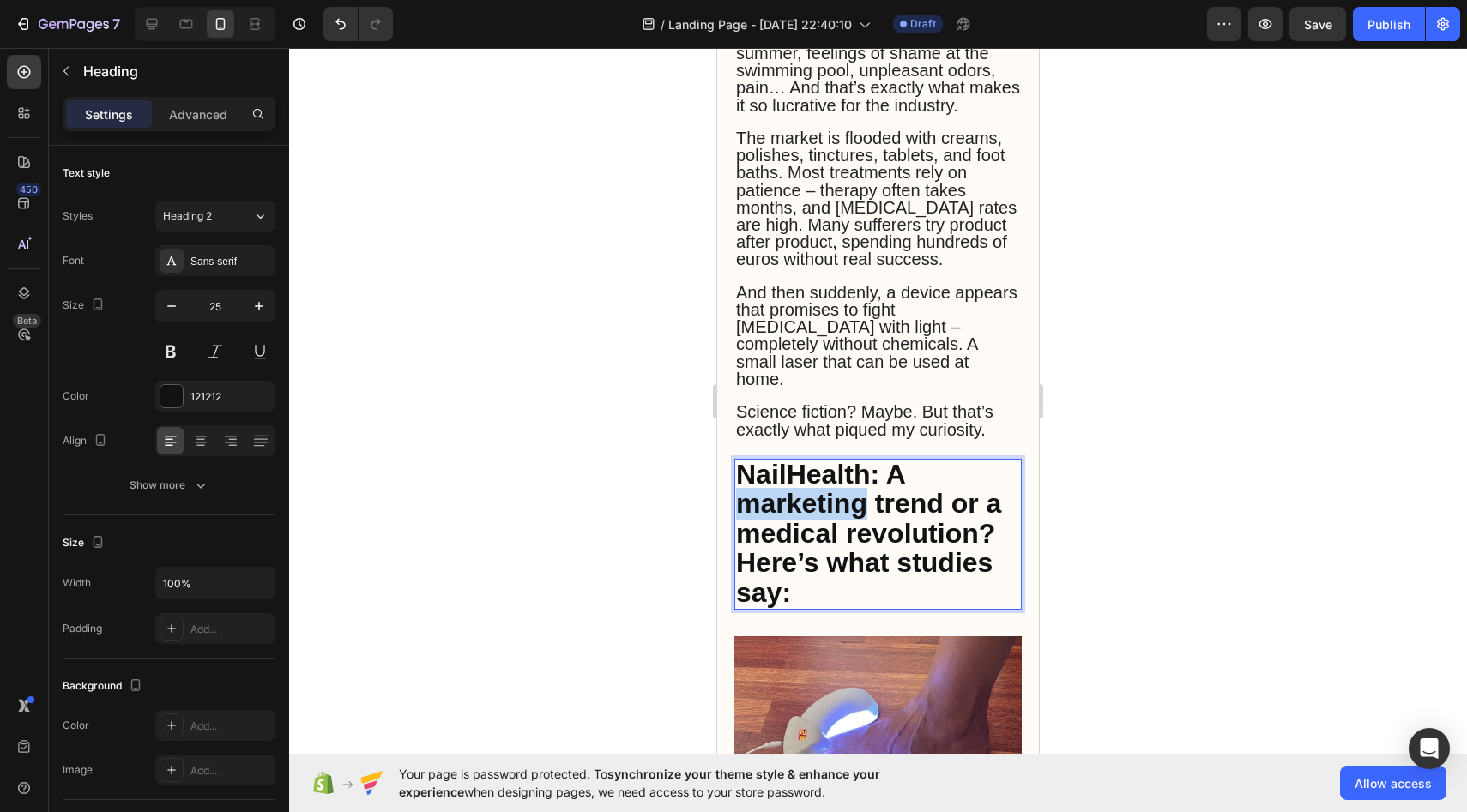
click at [830, 459] on strong "NailHealth: A marketing trend or a medical revolution? Here’s what studies say:" at bounding box center [869, 533] width 265 height 149
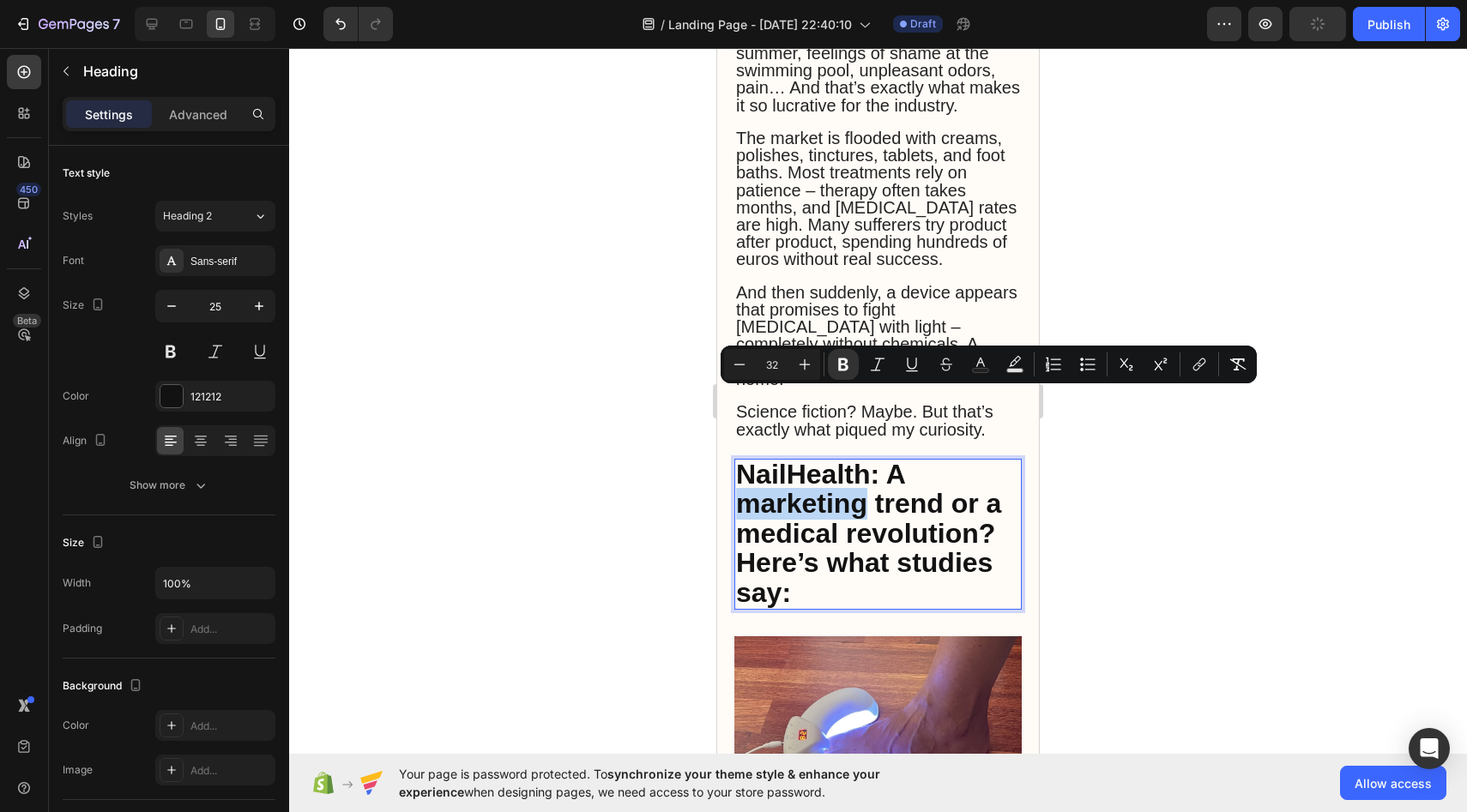
click at [830, 459] on strong "NailHealth: A marketing trend or a medical revolution? Here’s what studies say:" at bounding box center [869, 533] width 265 height 149
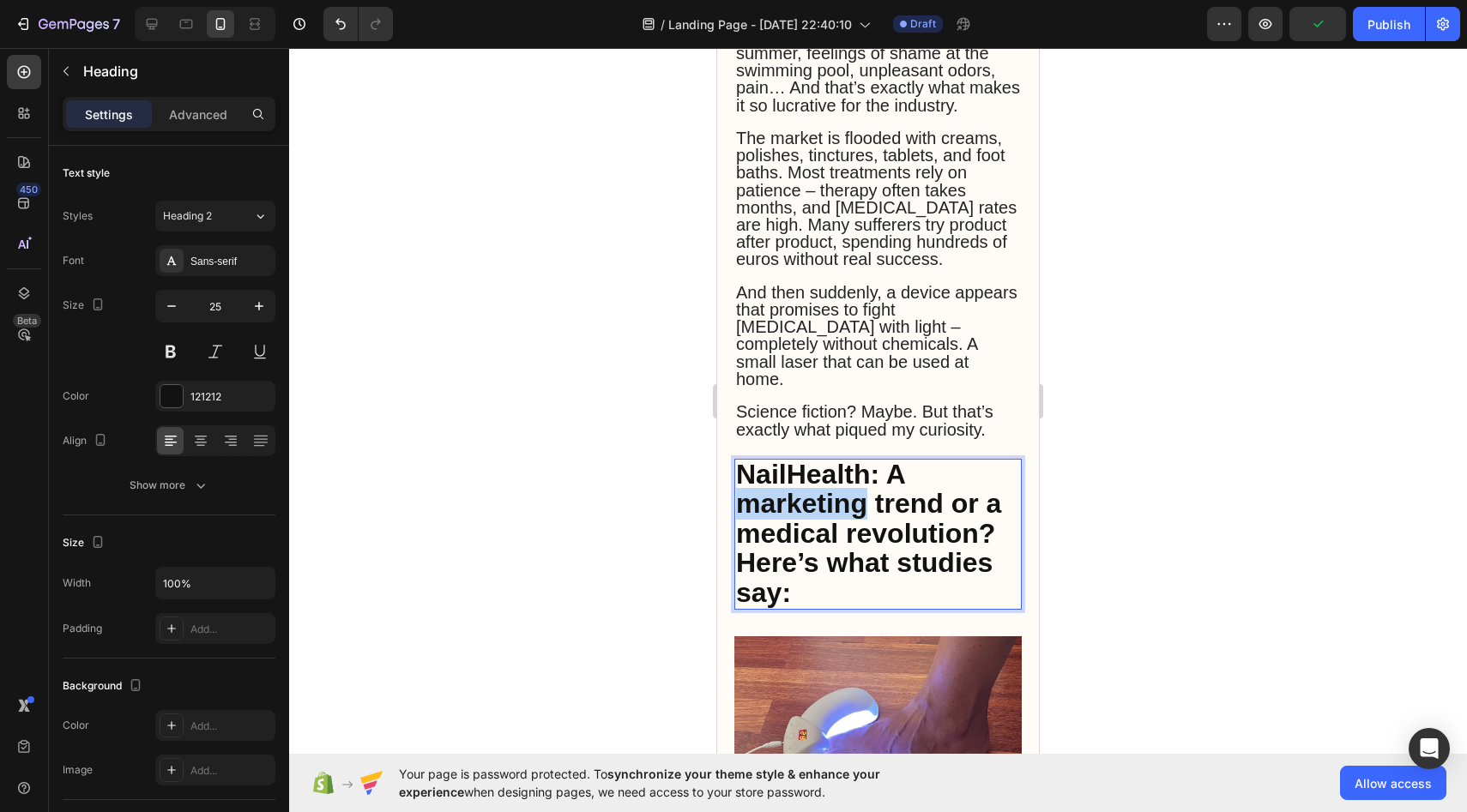
click at [830, 459] on strong "NailHealth: A marketing trend or a medical revolution? Here’s what studies say:" at bounding box center [869, 533] width 265 height 149
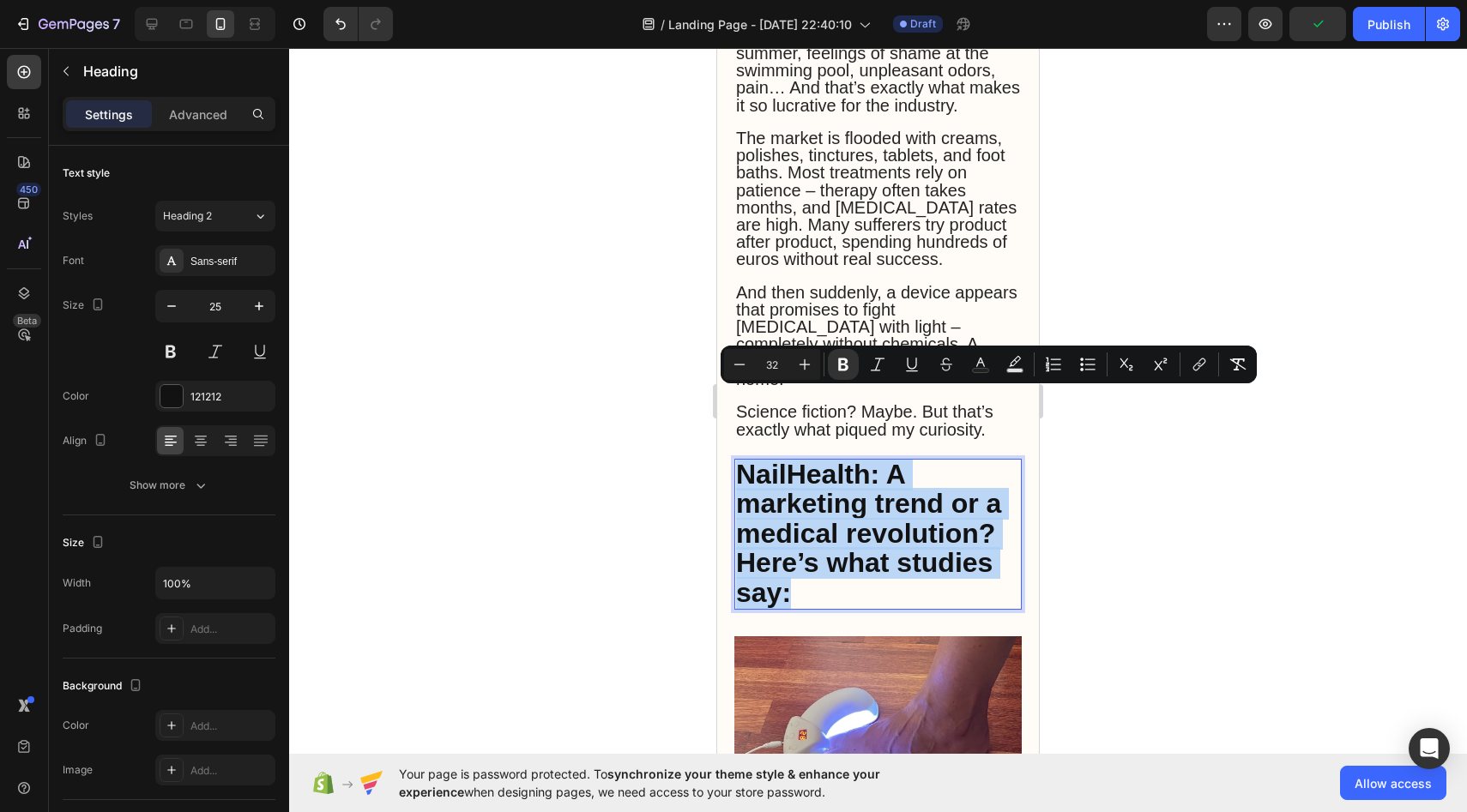
click at [830, 459] on strong "NailHealth: A marketing trend or a medical revolution? Here’s what studies say:" at bounding box center [869, 533] width 265 height 149
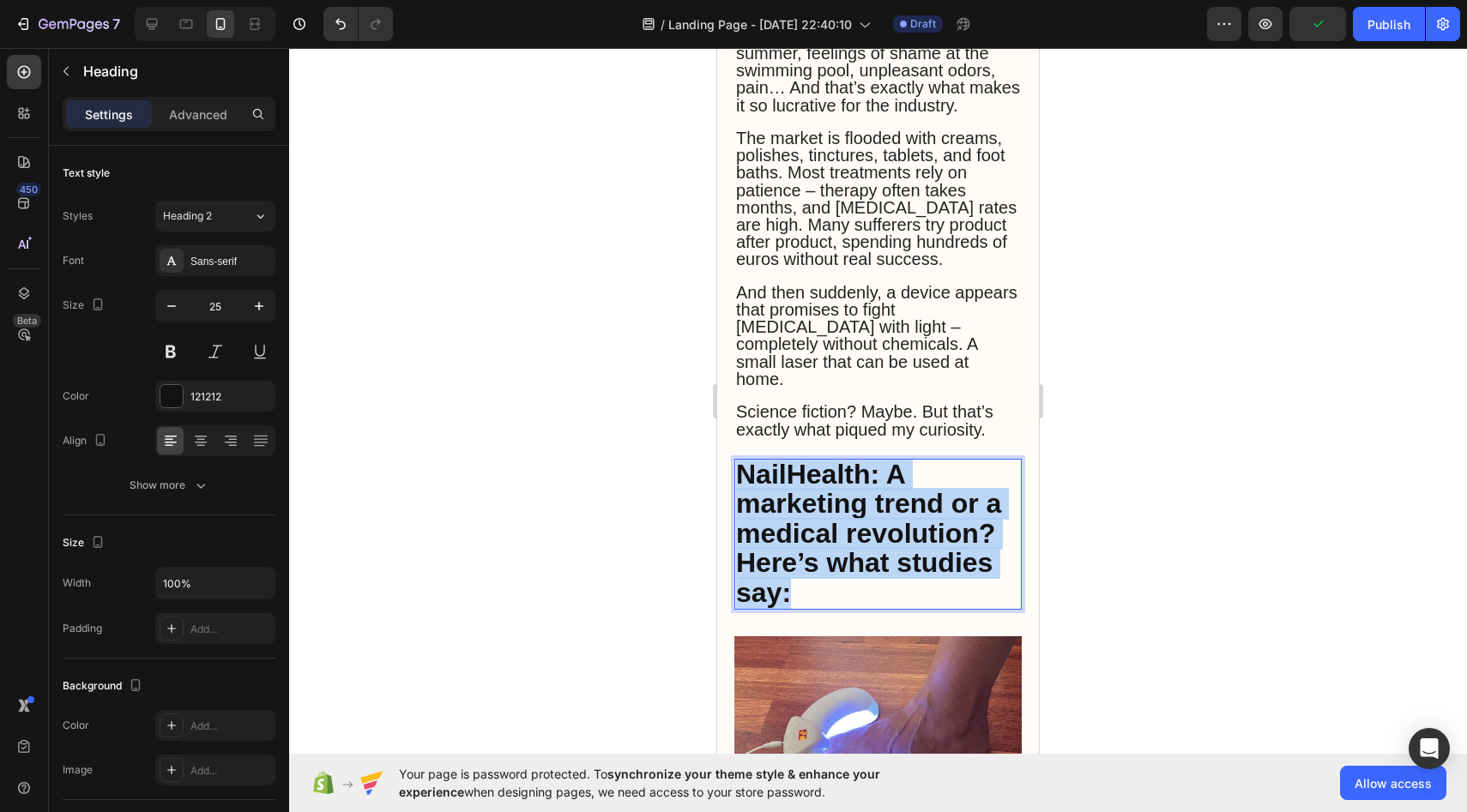
click at [830, 459] on strong "NailHealth: A marketing trend or a medical revolution? Here’s what studies say:" at bounding box center [869, 533] width 265 height 149
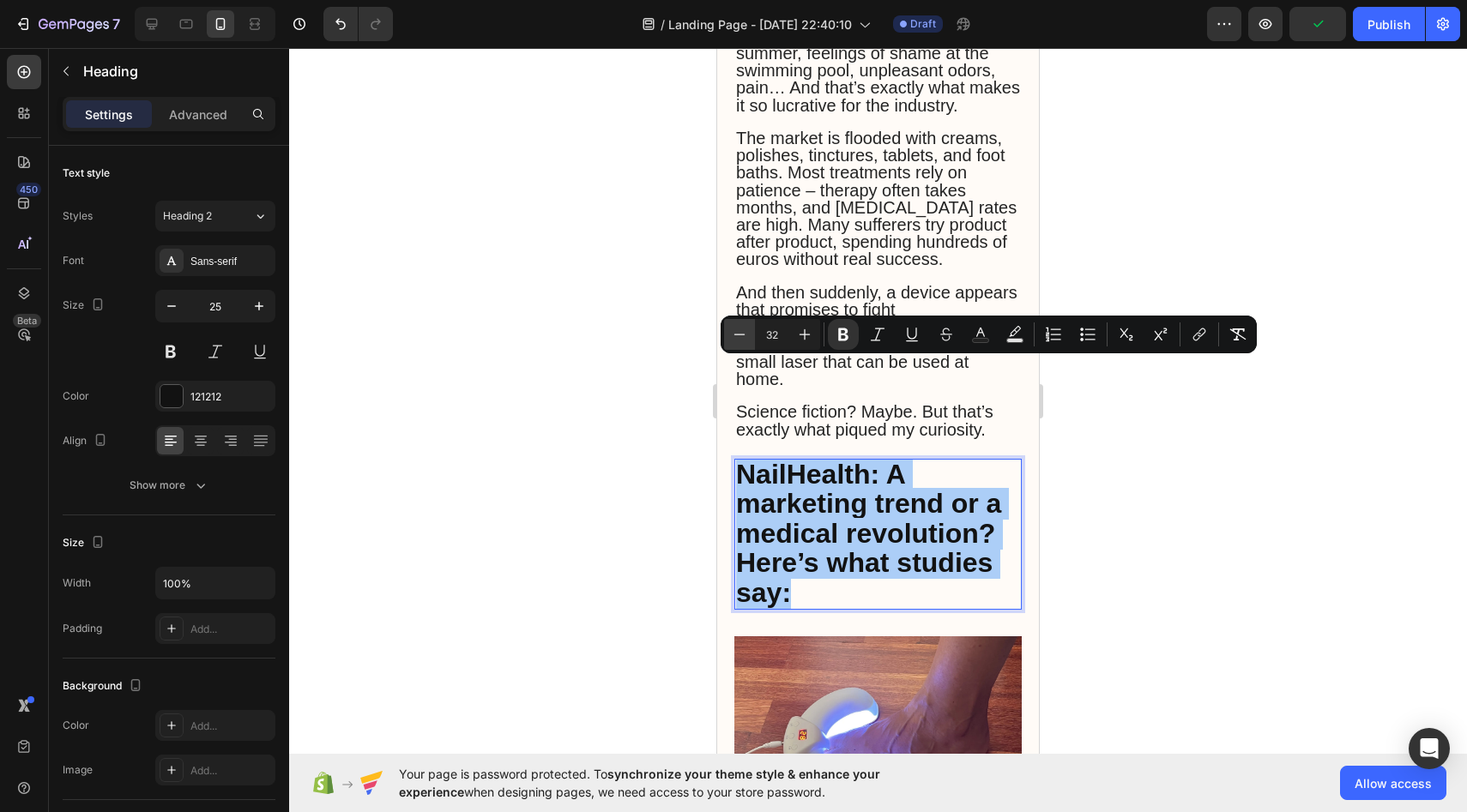
click at [741, 323] on button "Minus" at bounding box center [739, 334] width 31 height 31
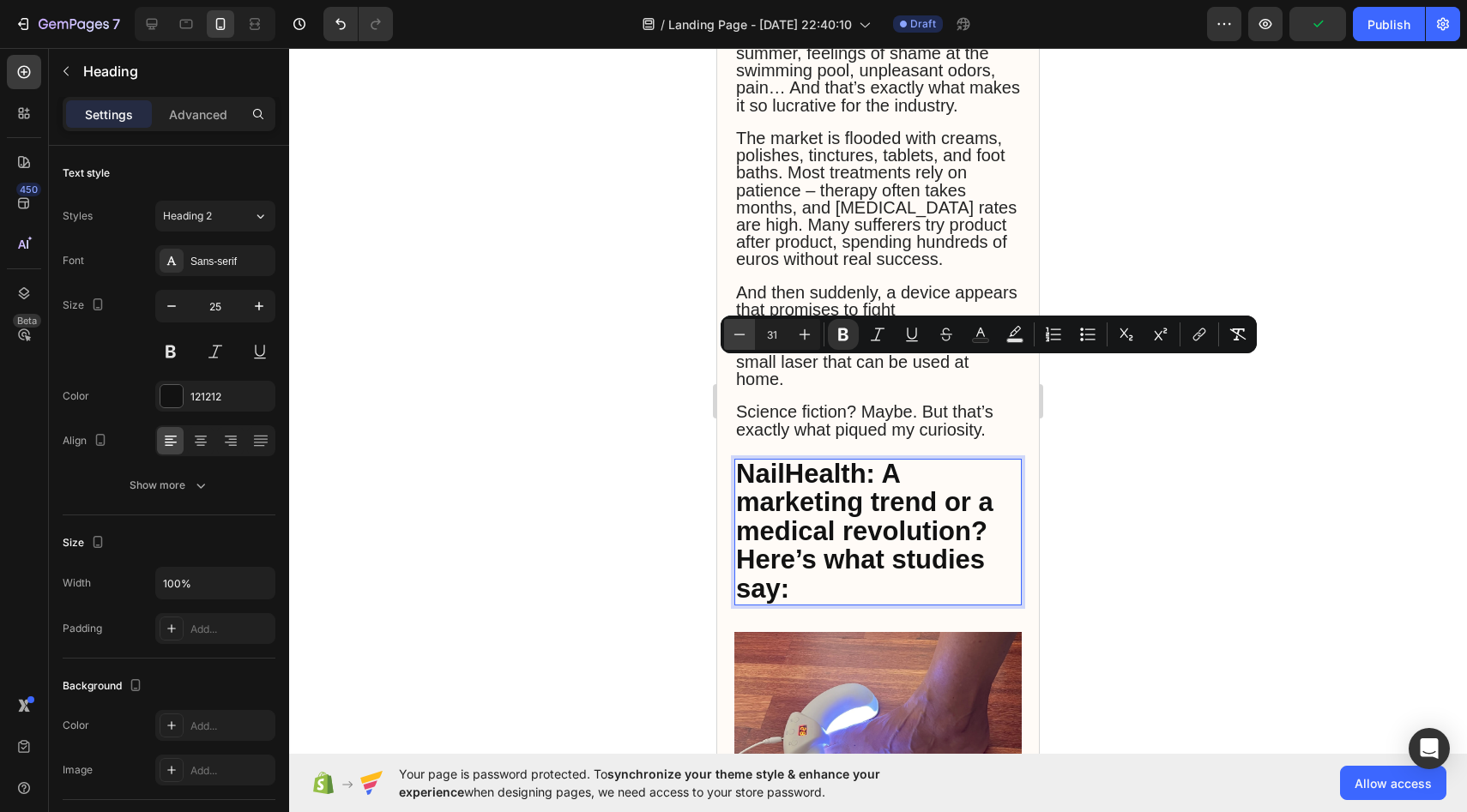
click at [741, 323] on button "Minus" at bounding box center [739, 334] width 31 height 31
click at [802, 339] on icon "Editor contextual toolbar" at bounding box center [804, 334] width 17 height 17
type input "31"
click at [649, 360] on div at bounding box center [877, 430] width 1178 height 765
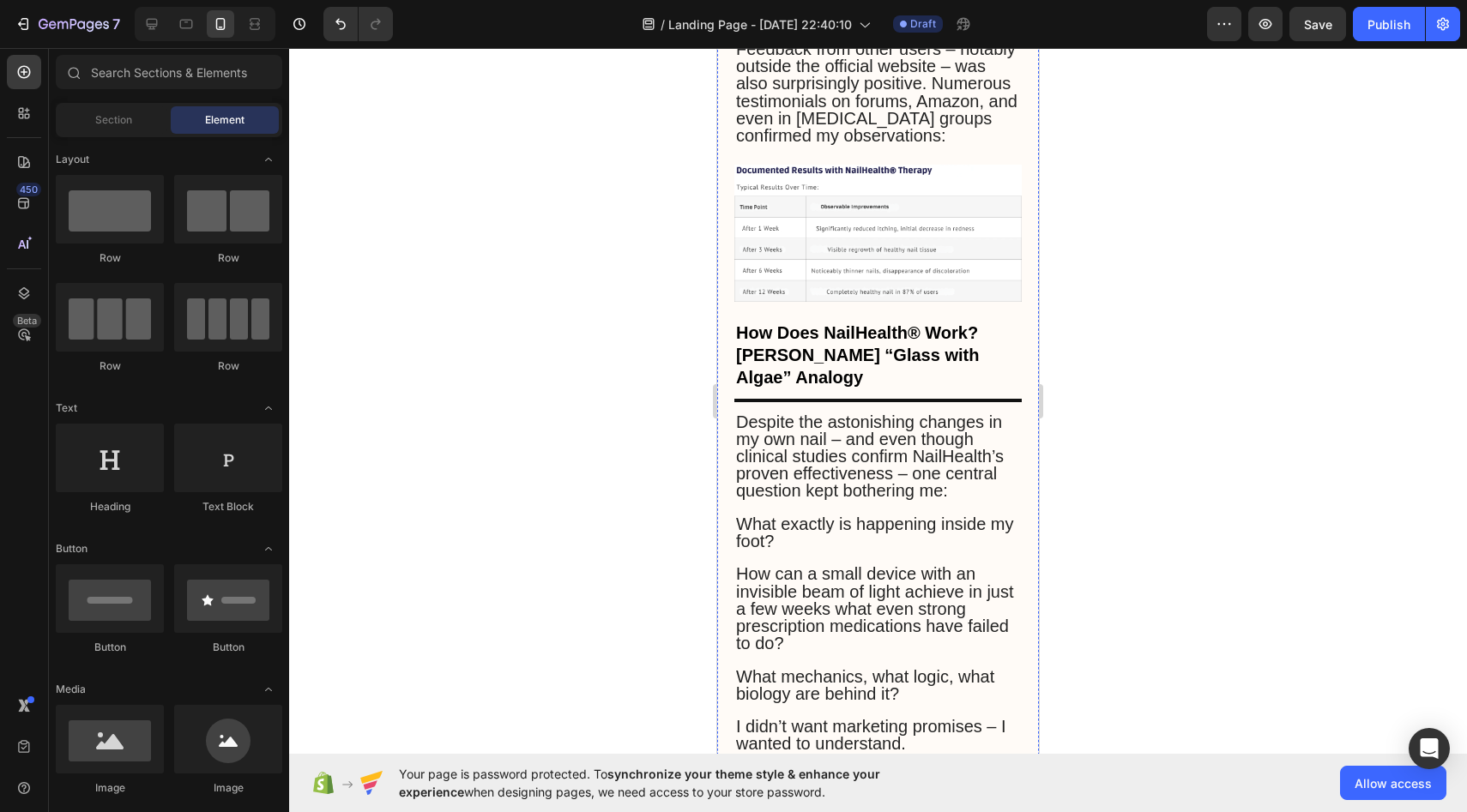
scroll to position [3096, 0]
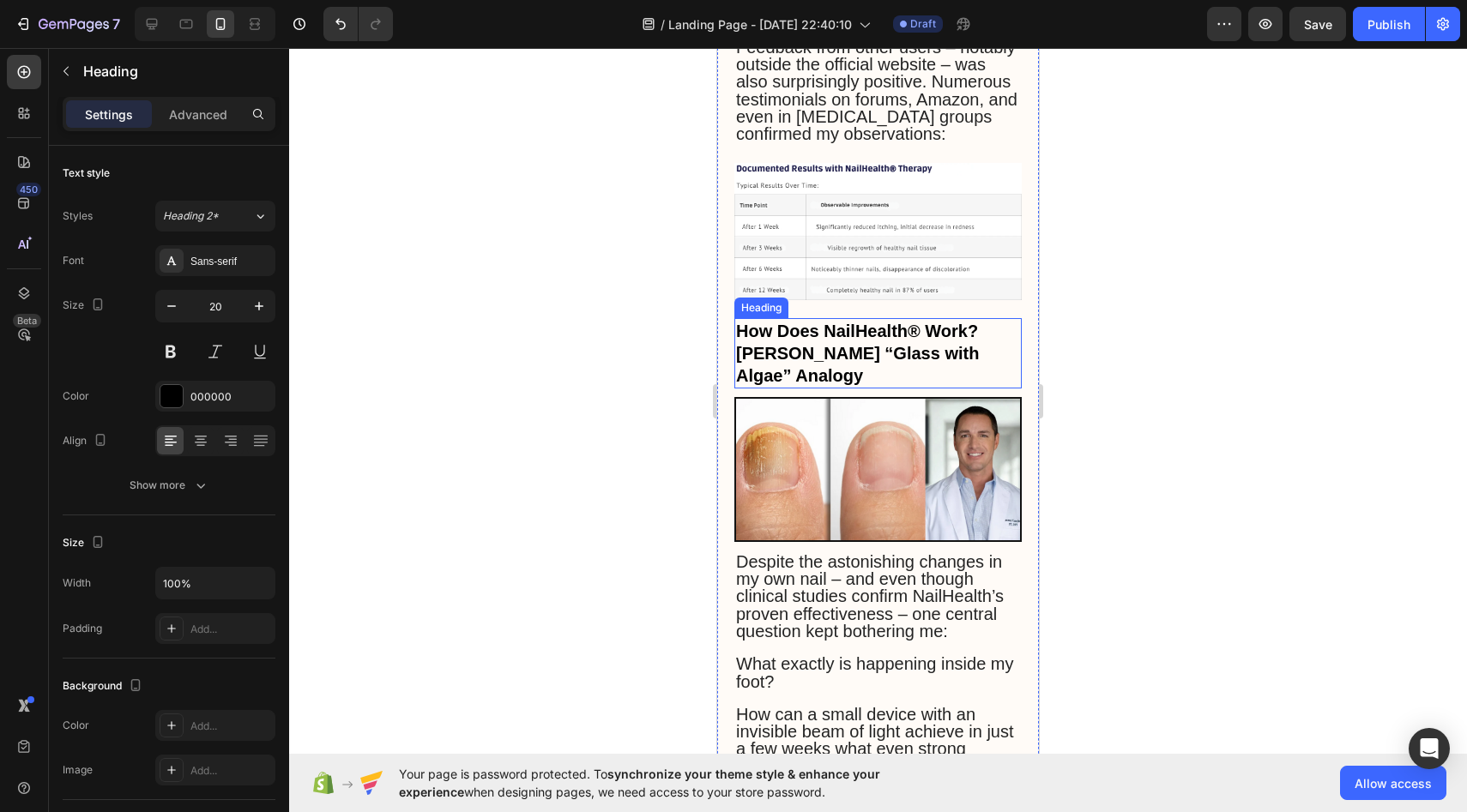
click at [802, 389] on h2 "How Does NailHealth® Work? [PERSON_NAME] “Glass with Algae” Analogy" at bounding box center [878, 353] width 288 height 70
click at [802, 387] on p "How Does NailHealth® Work? [PERSON_NAME] “Glass with Algae” Analogy" at bounding box center [877, 354] width 284 height 67
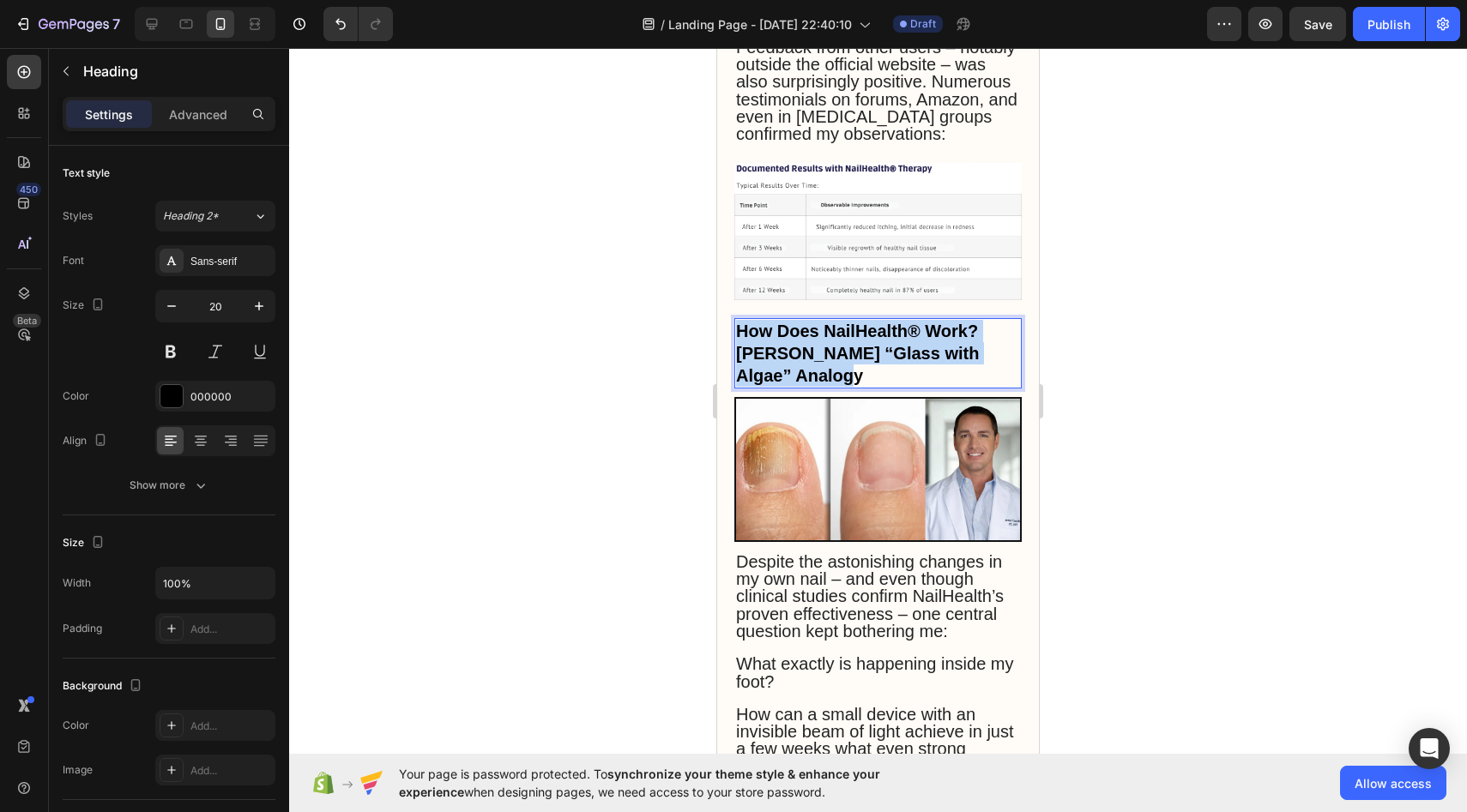
click at [802, 387] on p "How Does NailHealth® Work? [PERSON_NAME] “Glass with Algae” Analogy" at bounding box center [877, 354] width 284 height 67
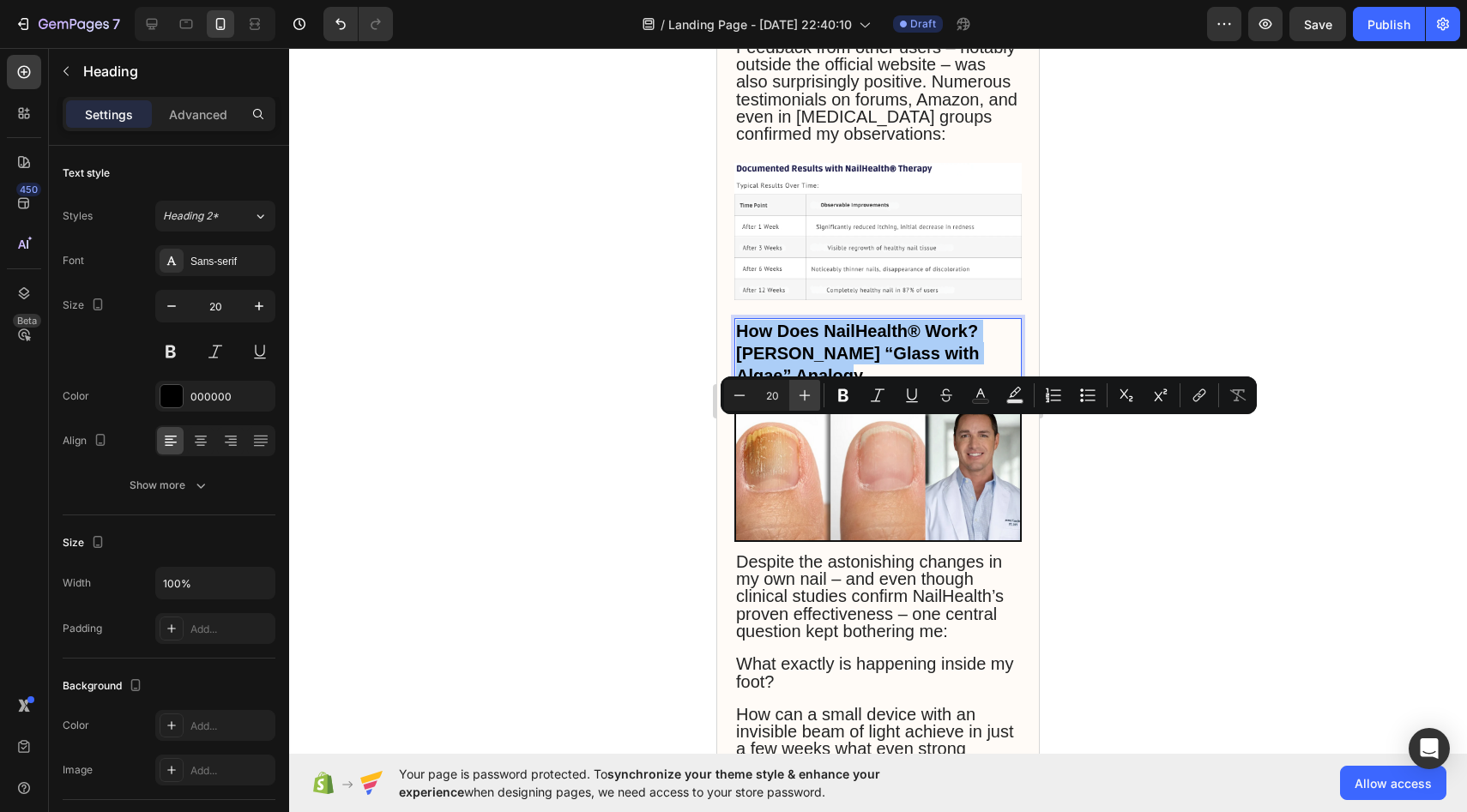
click at [804, 398] on icon "Editor contextual toolbar" at bounding box center [804, 396] width 11 height 11
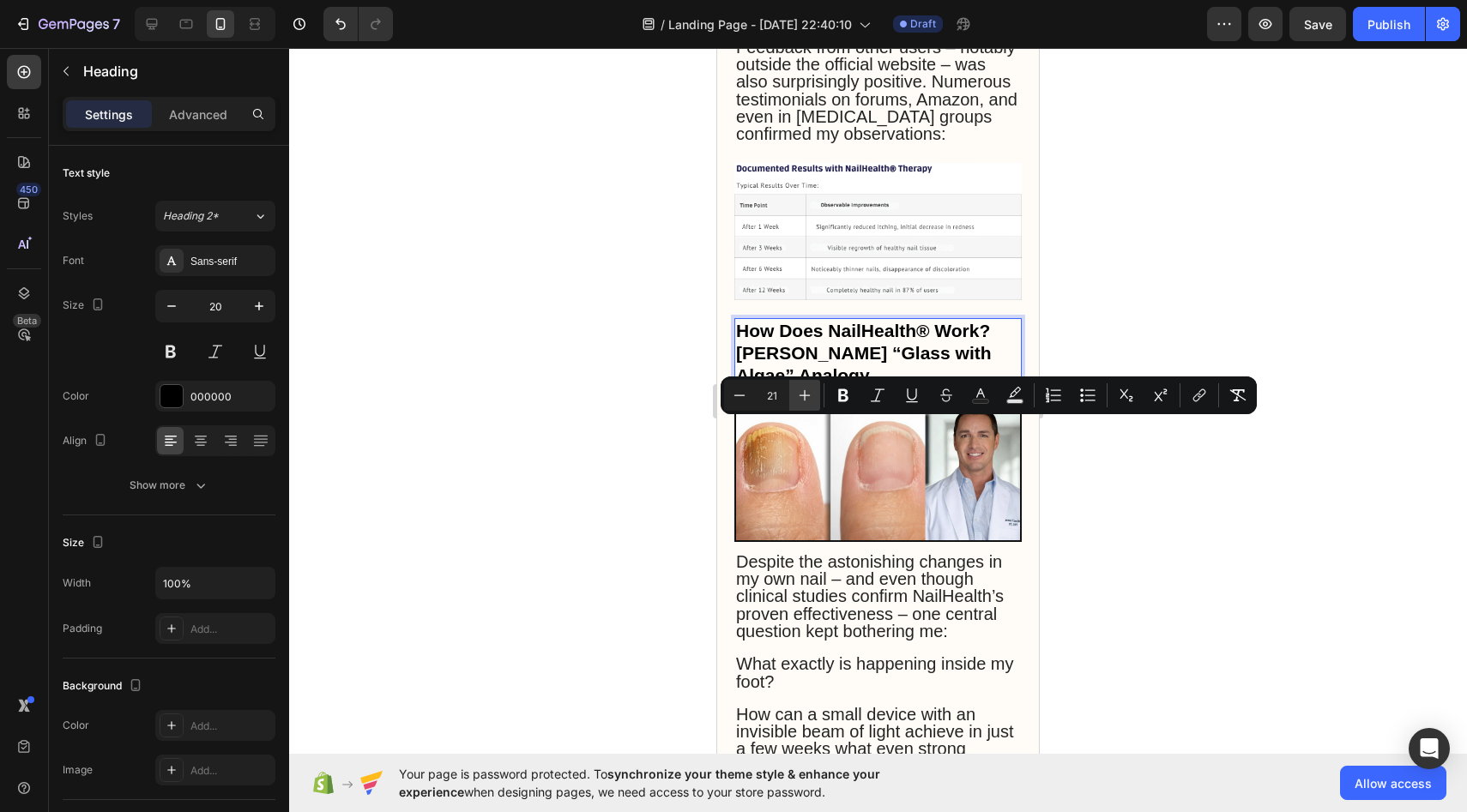
click at [804, 398] on icon "Editor contextual toolbar" at bounding box center [804, 396] width 11 height 11
click at [748, 396] on icon "Editor contextual toolbar" at bounding box center [739, 395] width 17 height 17
type input "21"
click at [674, 456] on div at bounding box center [877, 430] width 1178 height 765
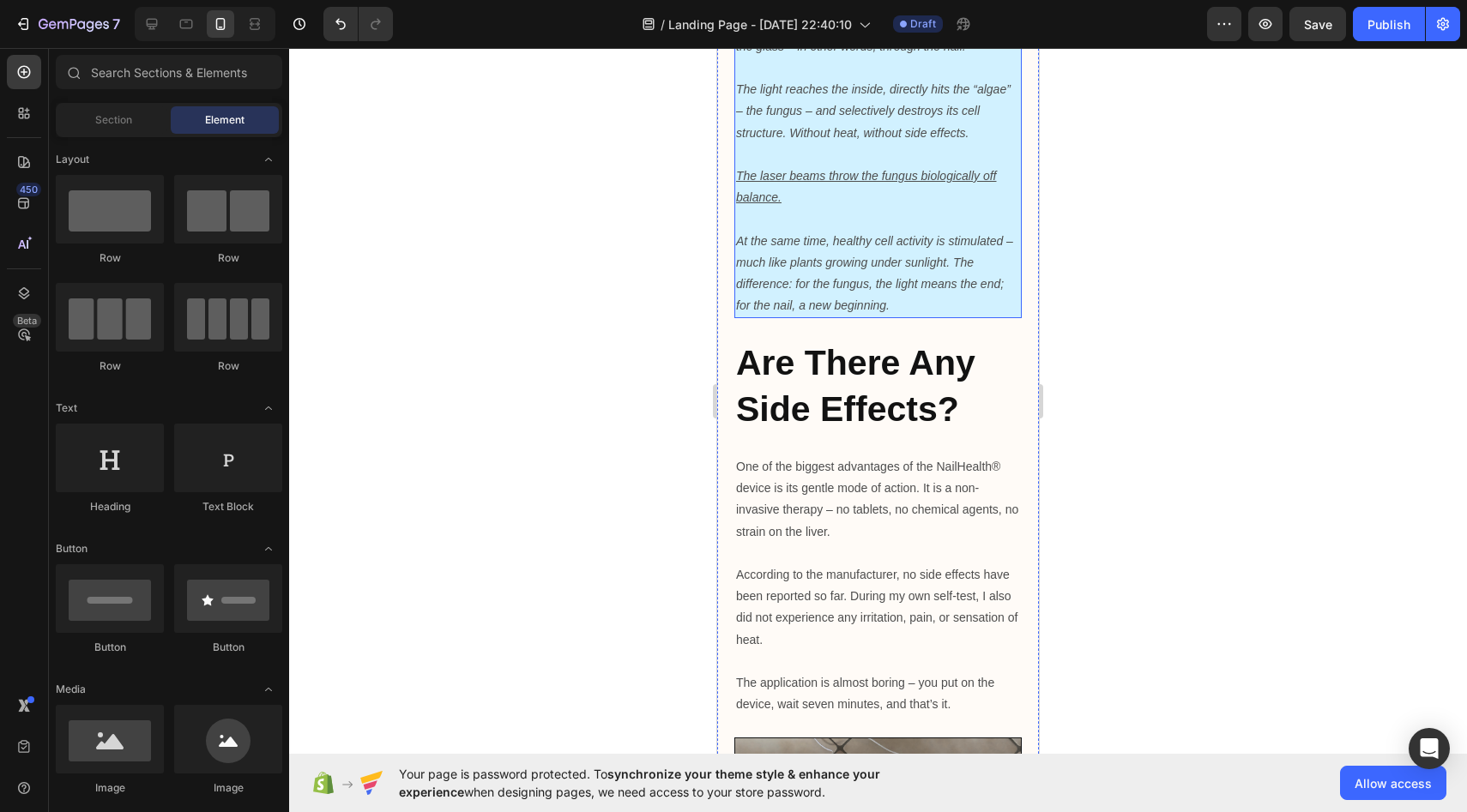
scroll to position [4924, 0]
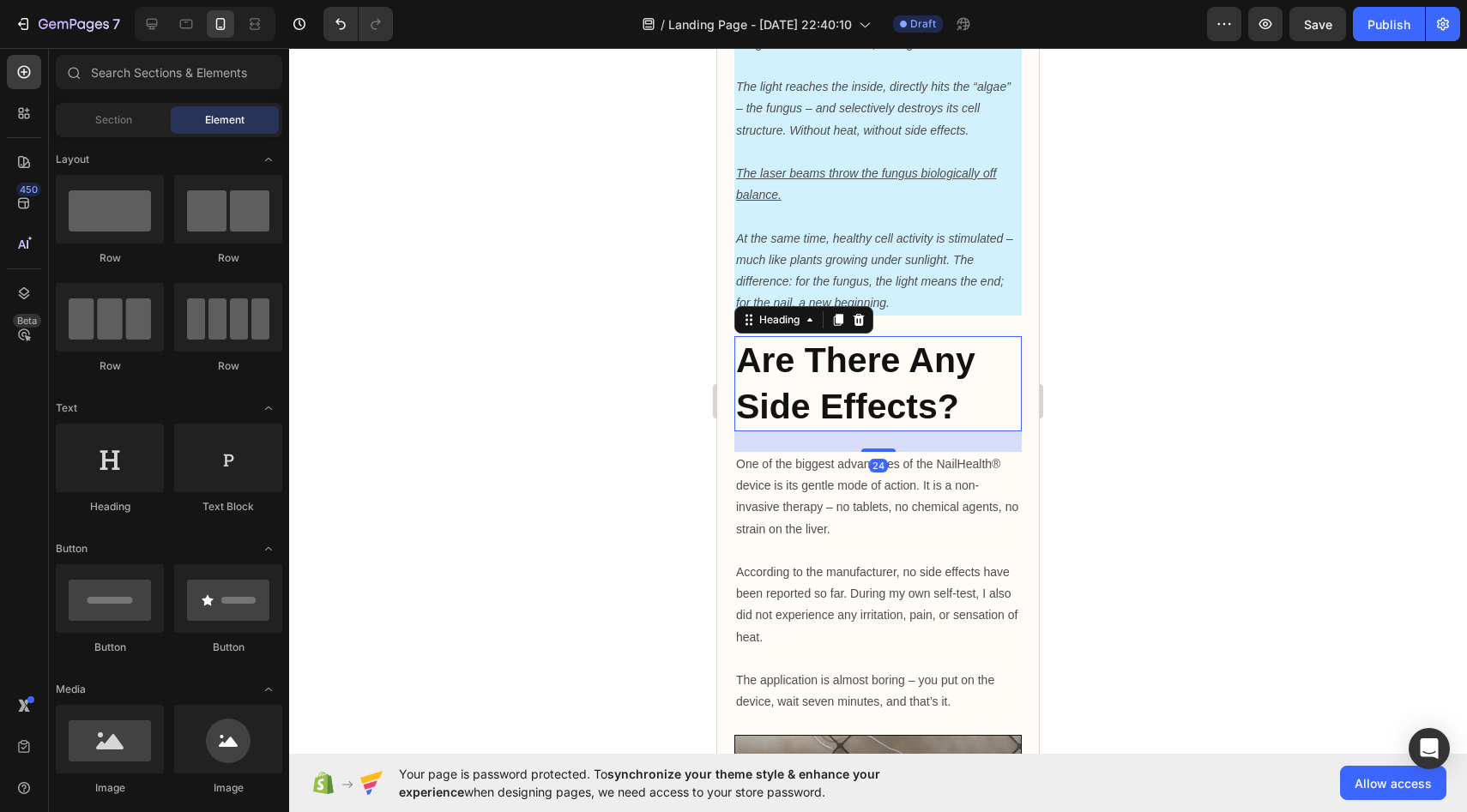
click at [863, 425] on strong "Are There Any Side Effects?" at bounding box center [856, 383] width 239 height 85
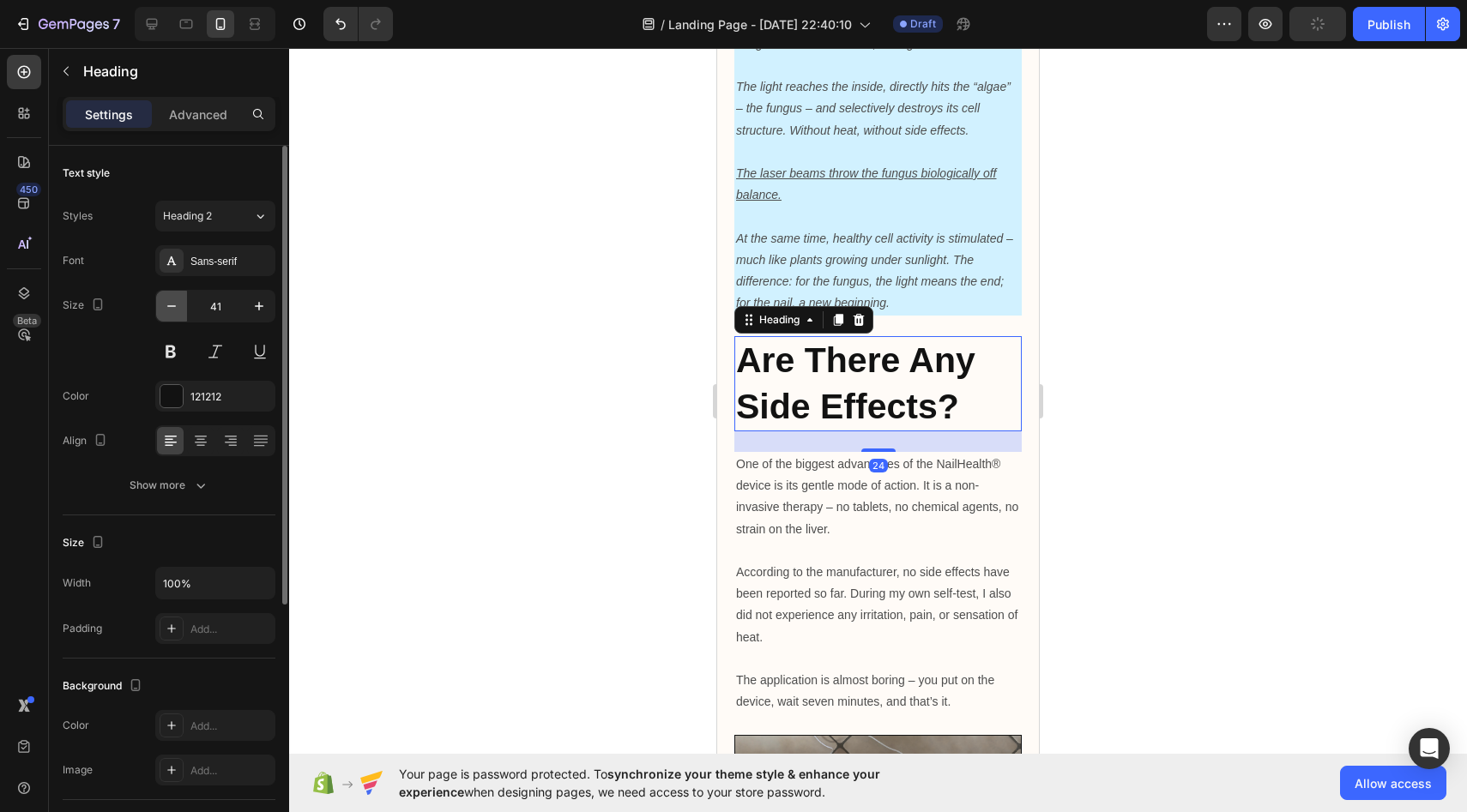
click at [178, 307] on icon "button" at bounding box center [171, 306] width 17 height 17
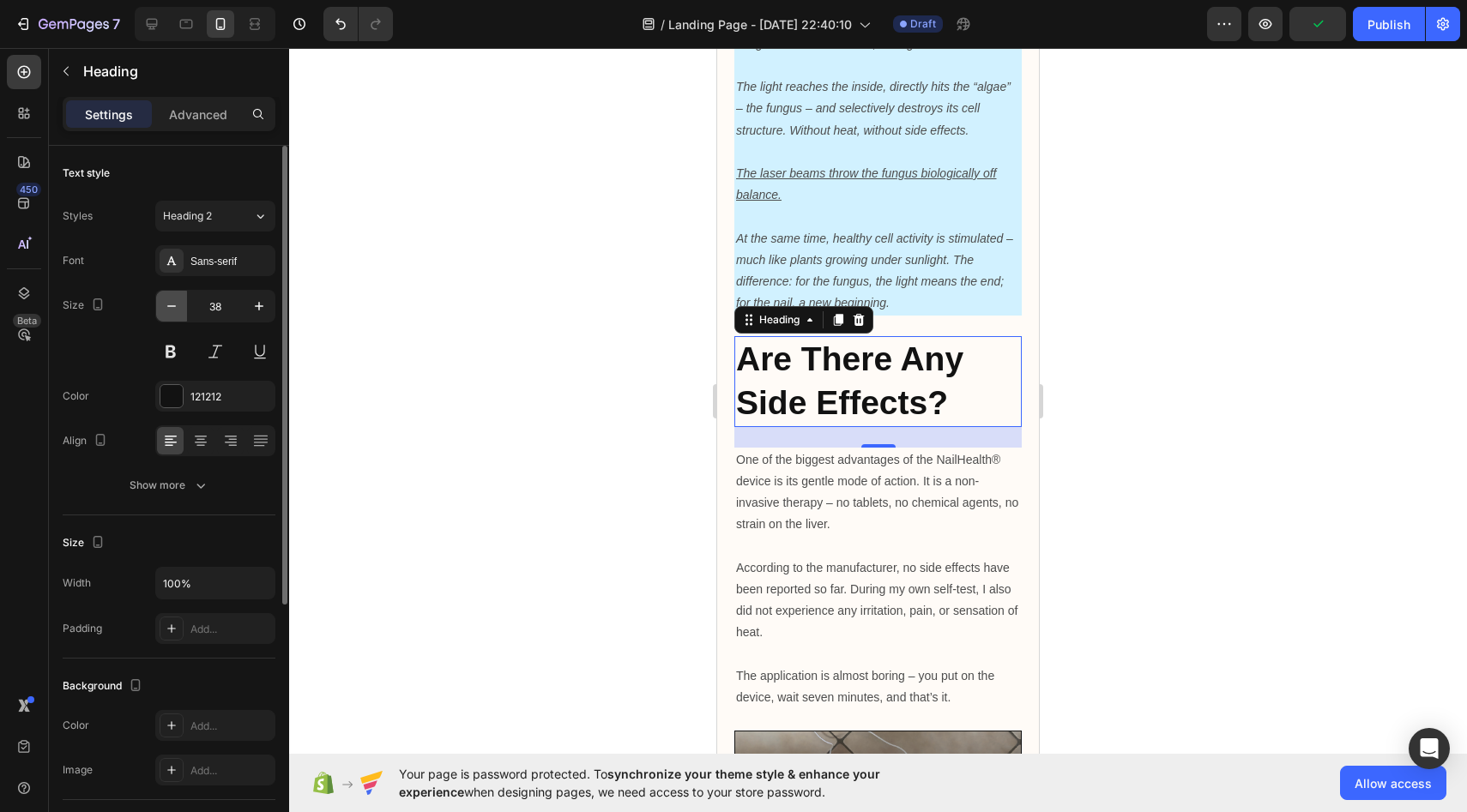
click at [178, 307] on icon "button" at bounding box center [171, 306] width 17 height 17
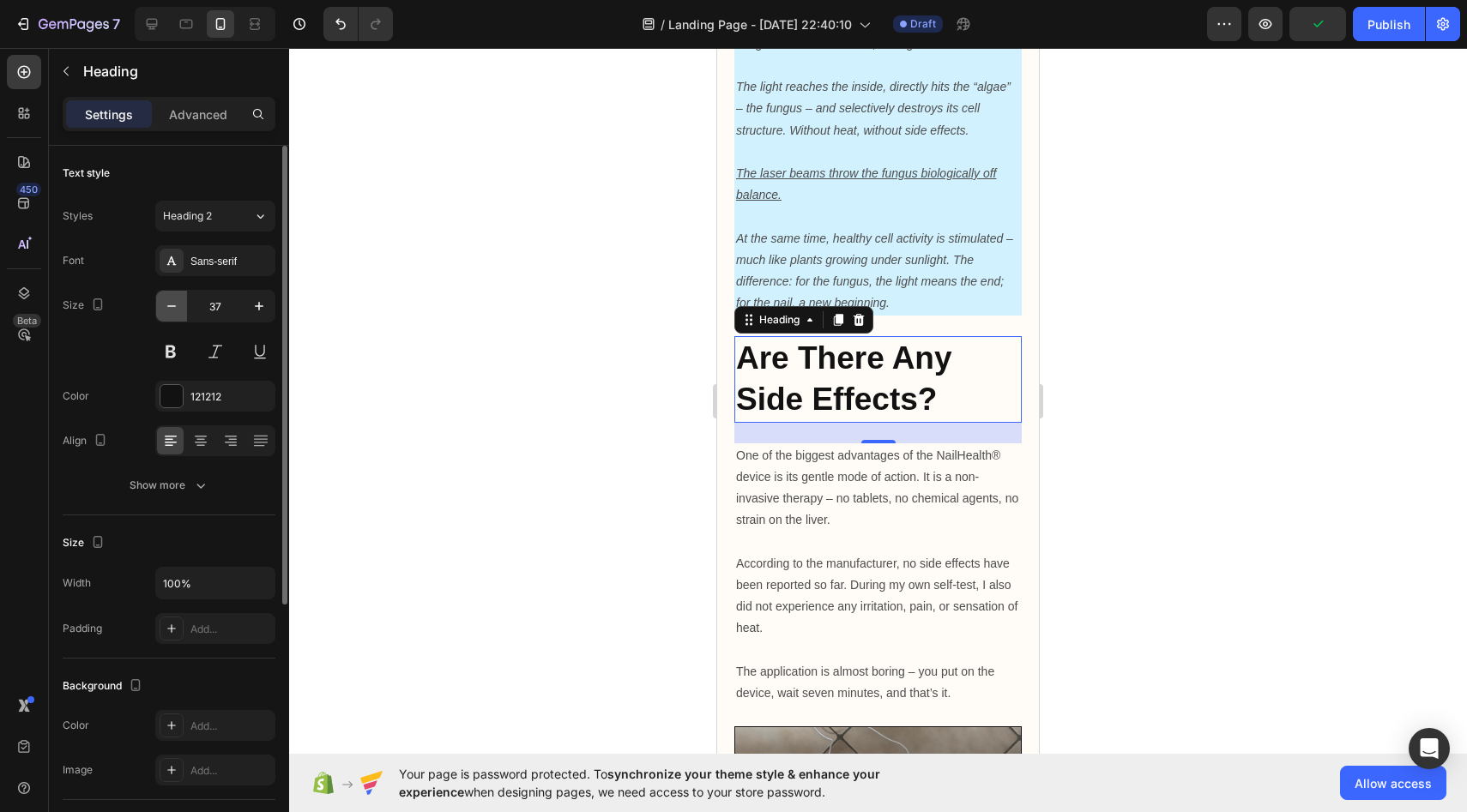
click at [178, 307] on icon "button" at bounding box center [171, 306] width 17 height 17
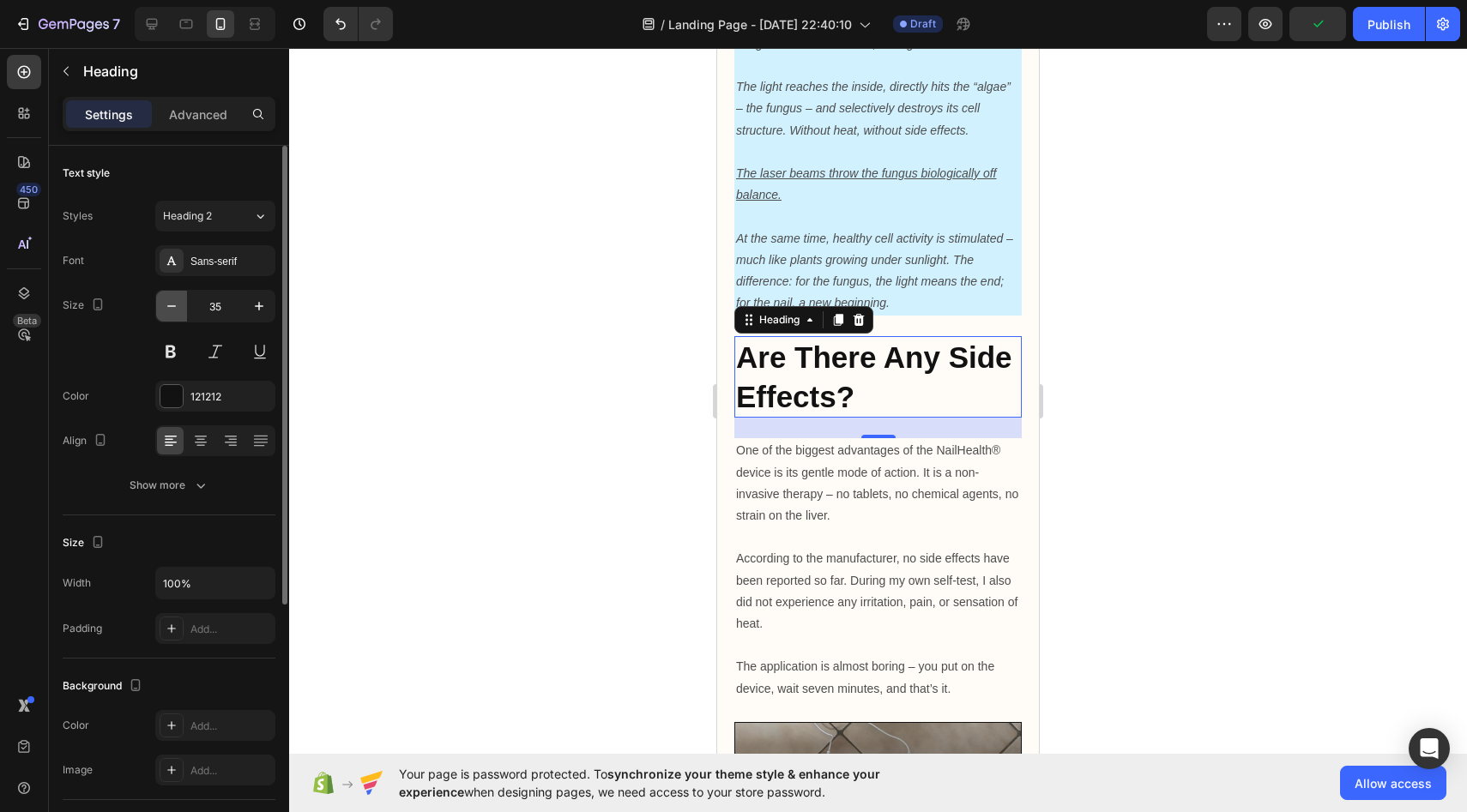
click at [178, 307] on icon "button" at bounding box center [171, 306] width 17 height 17
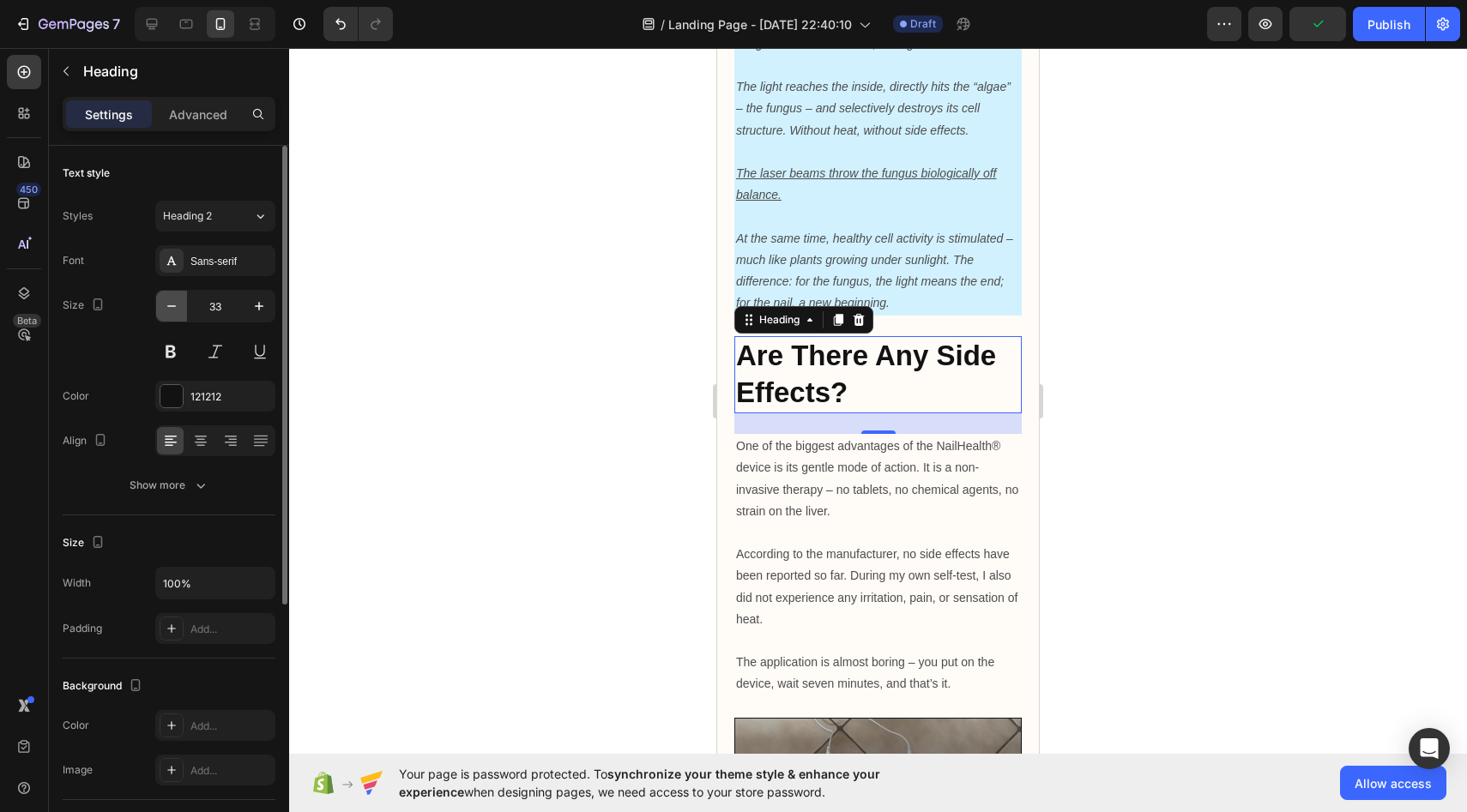
click at [178, 307] on icon "button" at bounding box center [171, 306] width 17 height 17
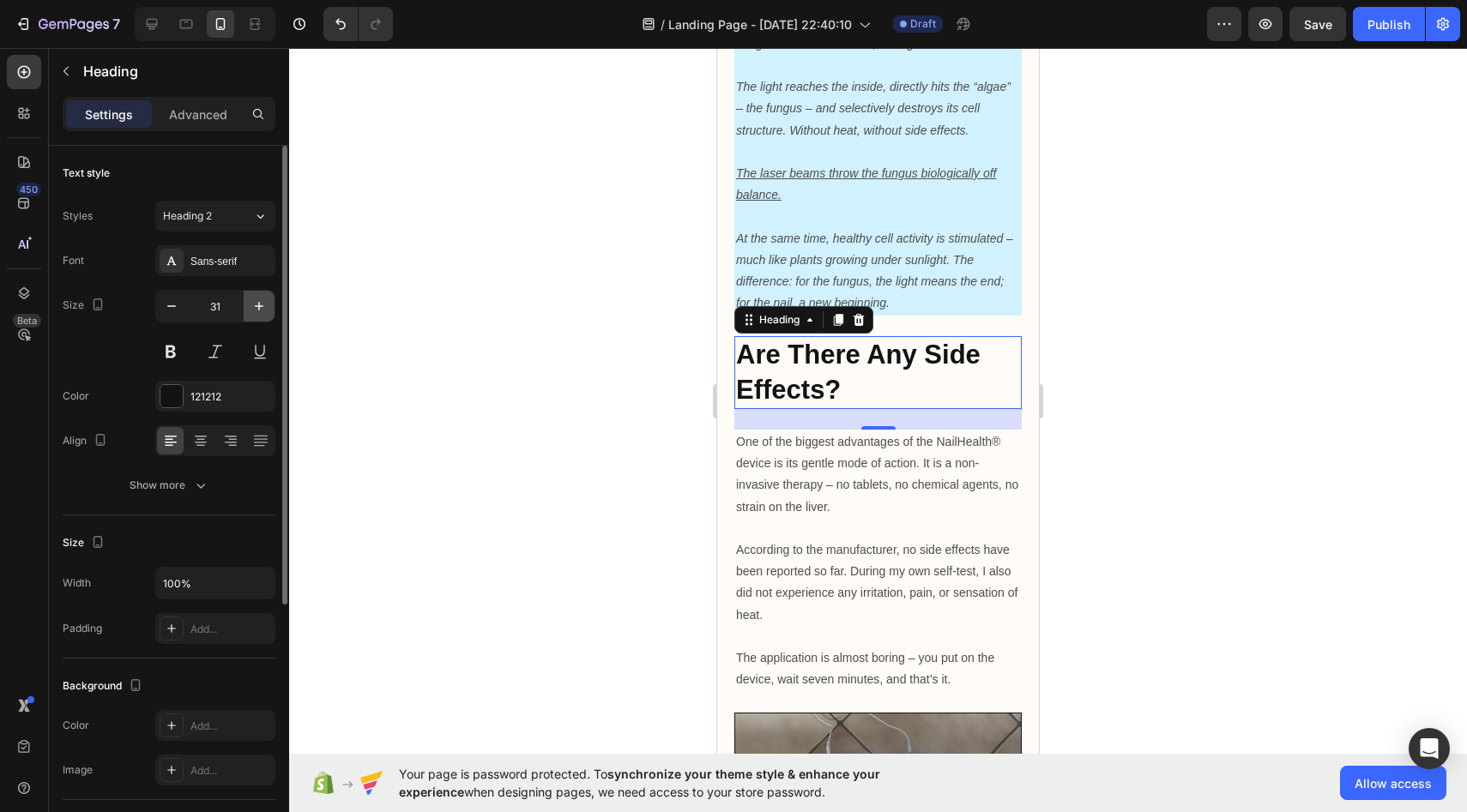
click at [255, 300] on icon "button" at bounding box center [258, 306] width 17 height 17
click at [186, 315] on button "button" at bounding box center [171, 306] width 31 height 31
click at [179, 315] on button "button" at bounding box center [171, 306] width 31 height 31
click at [262, 302] on icon "button" at bounding box center [258, 306] width 17 height 17
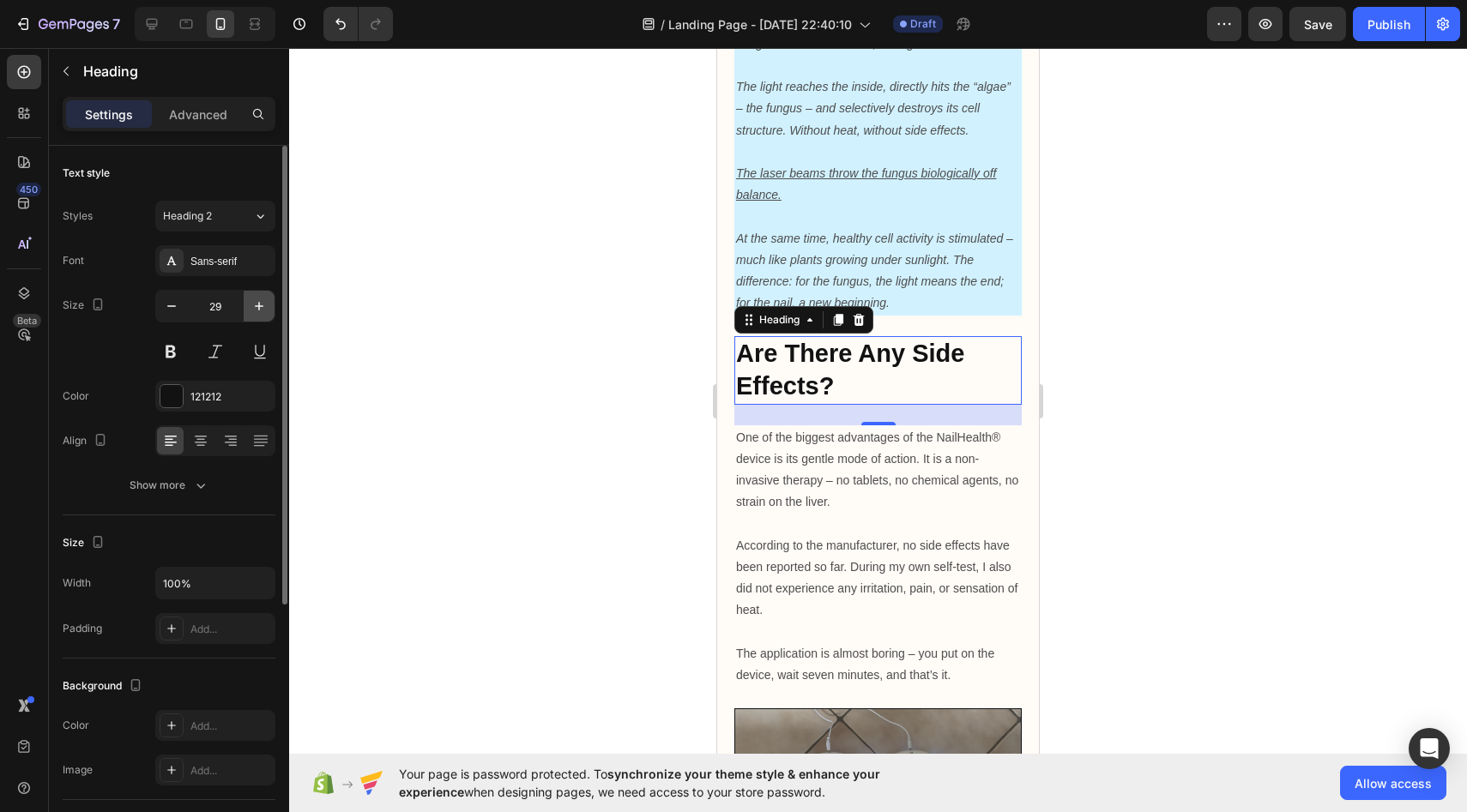
click at [262, 302] on icon "button" at bounding box center [258, 306] width 17 height 17
type input "31"
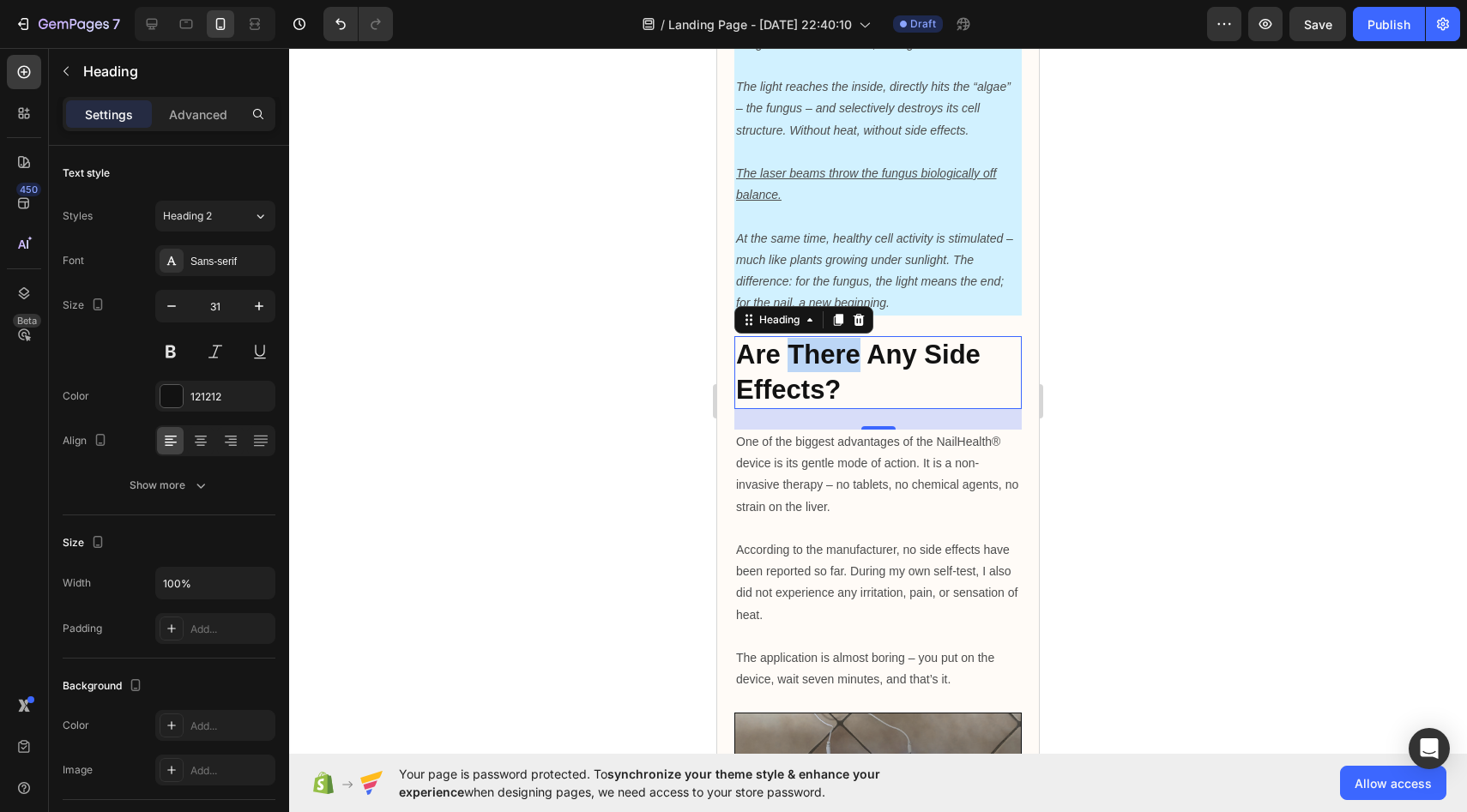
click at [815, 405] on strong "Are There Any Side Effects?" at bounding box center [858, 371] width 244 height 64
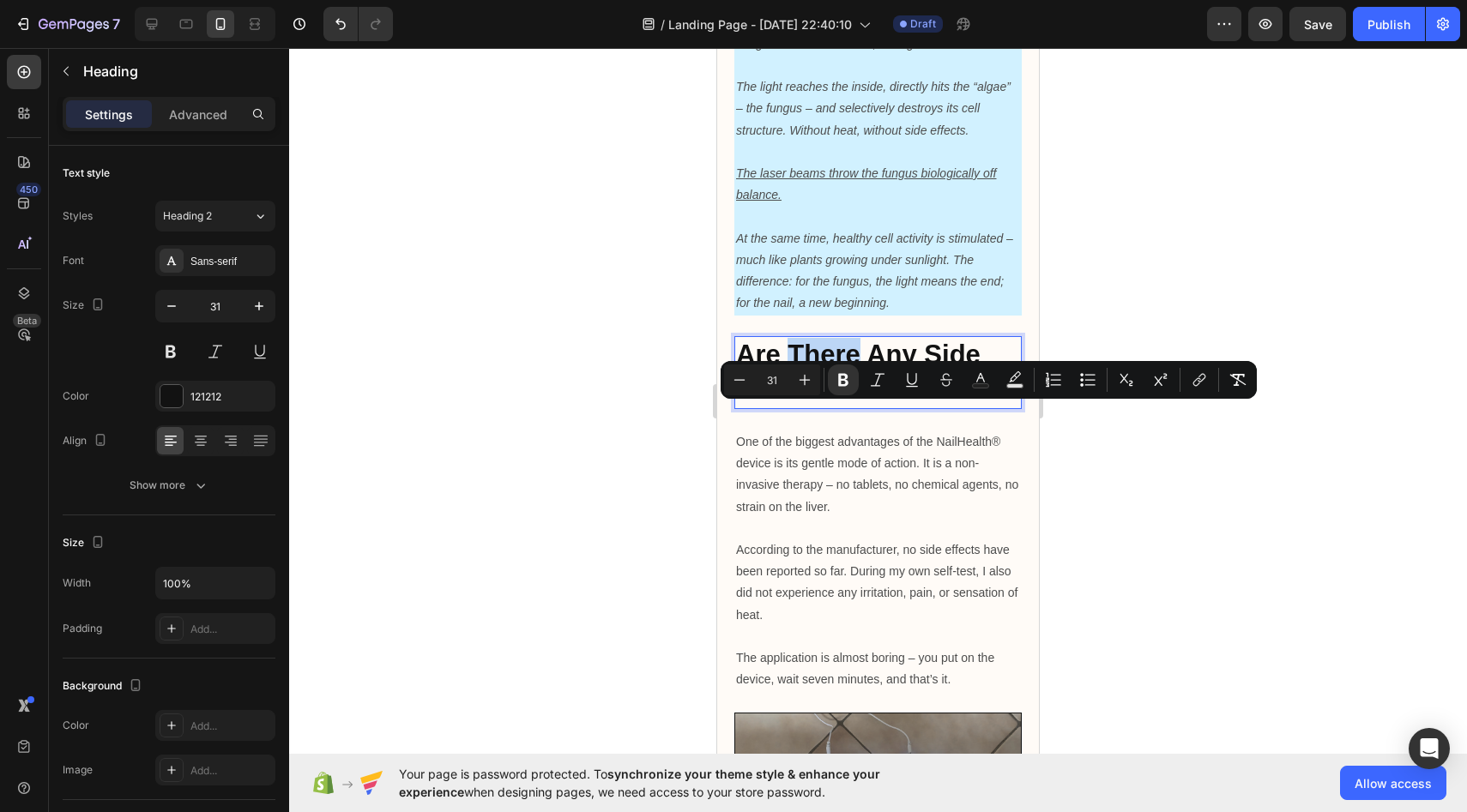
click at [814, 405] on strong "Are There Any Side Effects?" at bounding box center [858, 371] width 244 height 64
click at [749, 381] on button "Minus" at bounding box center [739, 380] width 31 height 31
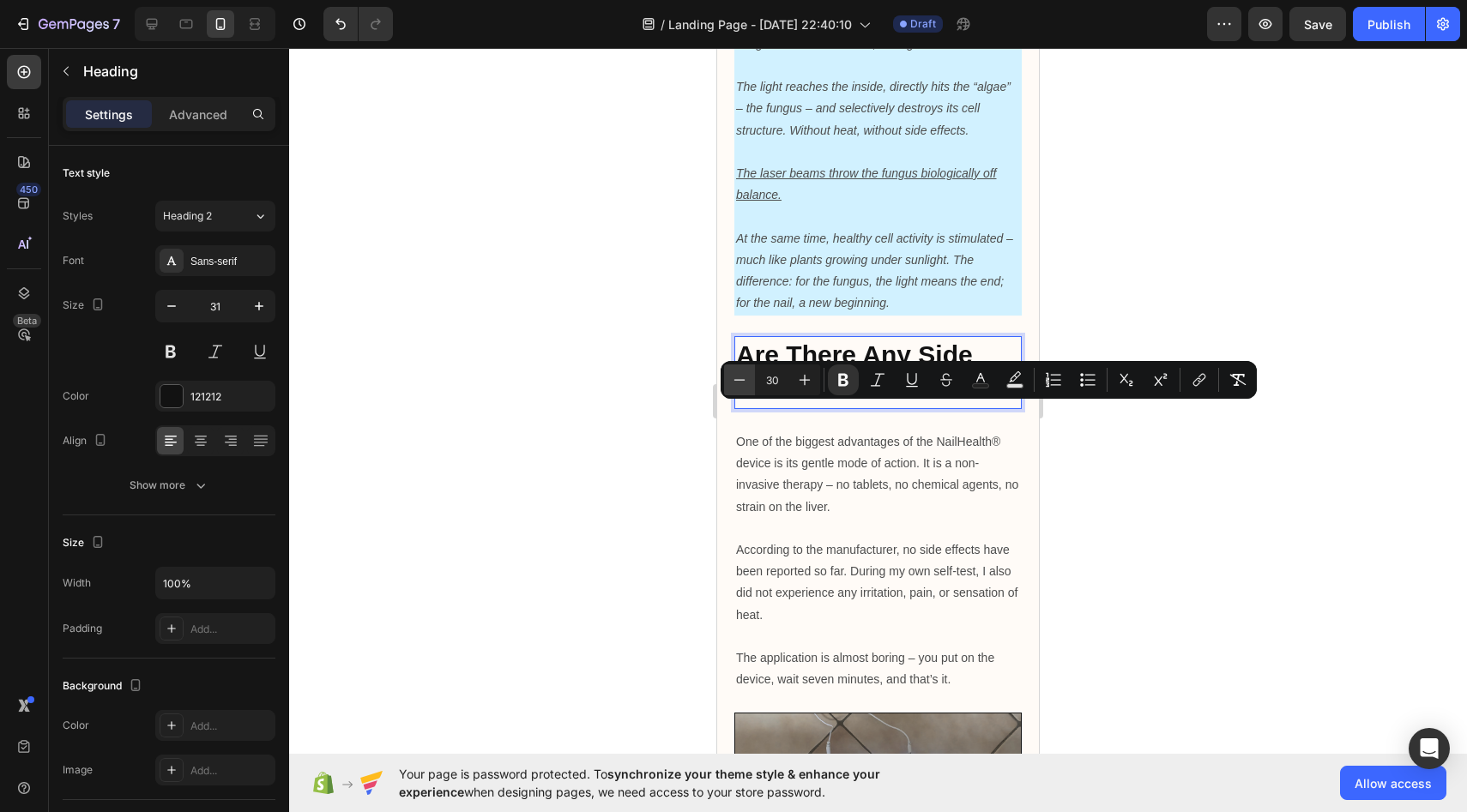
type input "29"
click at [615, 385] on div at bounding box center [877, 430] width 1178 height 765
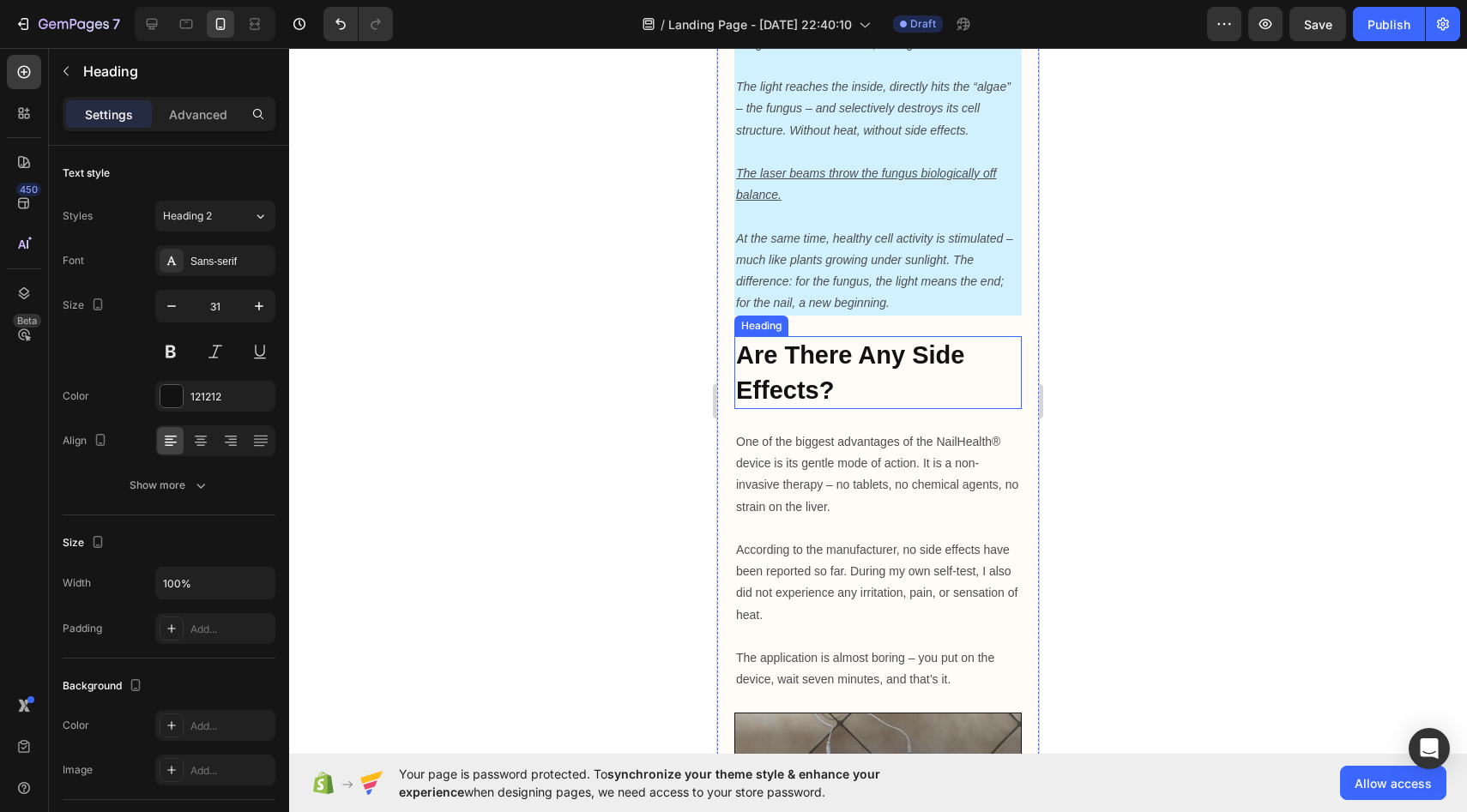
click at [790, 404] on strong "Are There Any Side Effects?" at bounding box center [850, 372] width 229 height 61
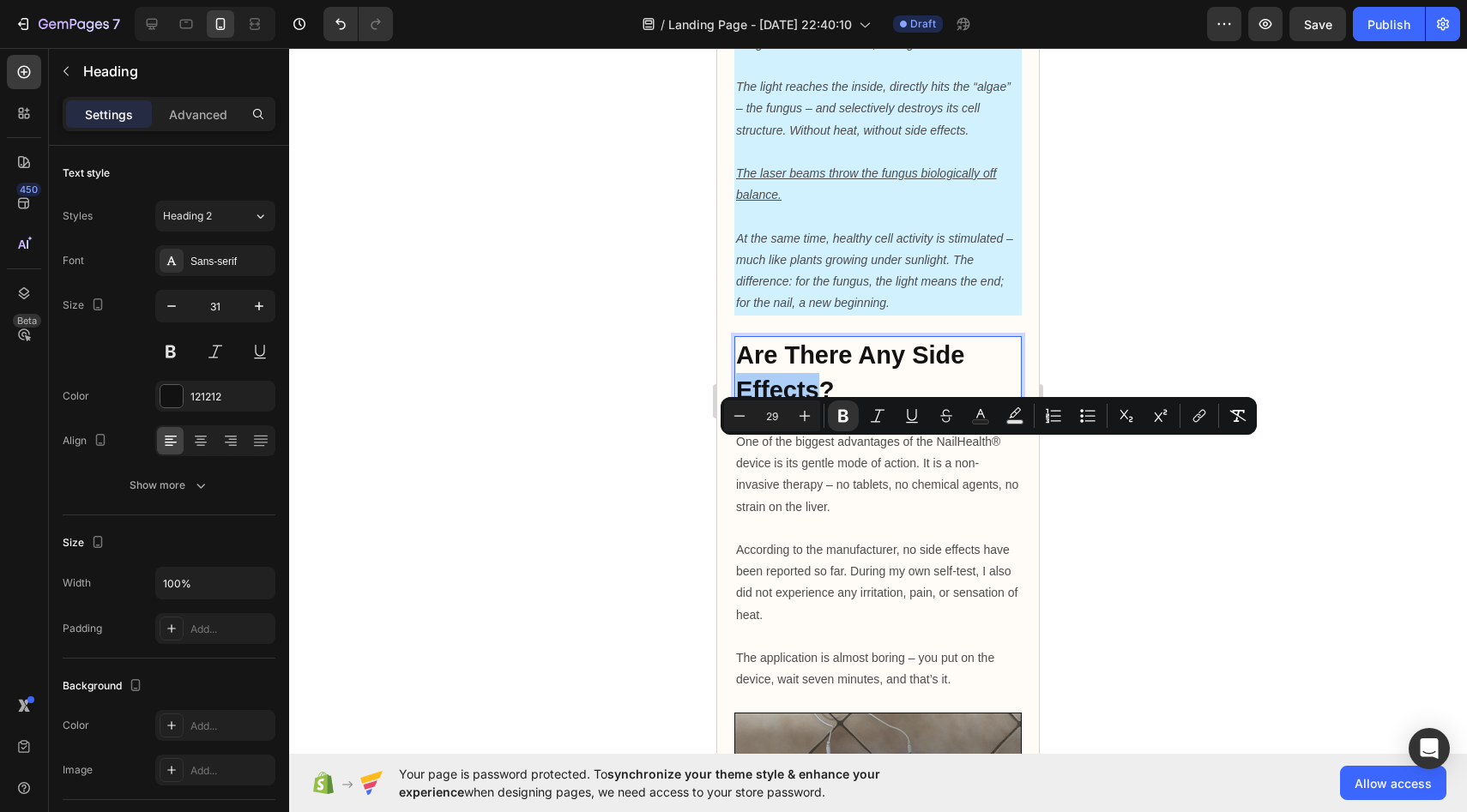
click at [767, 424] on input "29" at bounding box center [772, 415] width 35 height 21
click at [767, 404] on strong "Are There Any Side Effects?" at bounding box center [850, 372] width 229 height 61
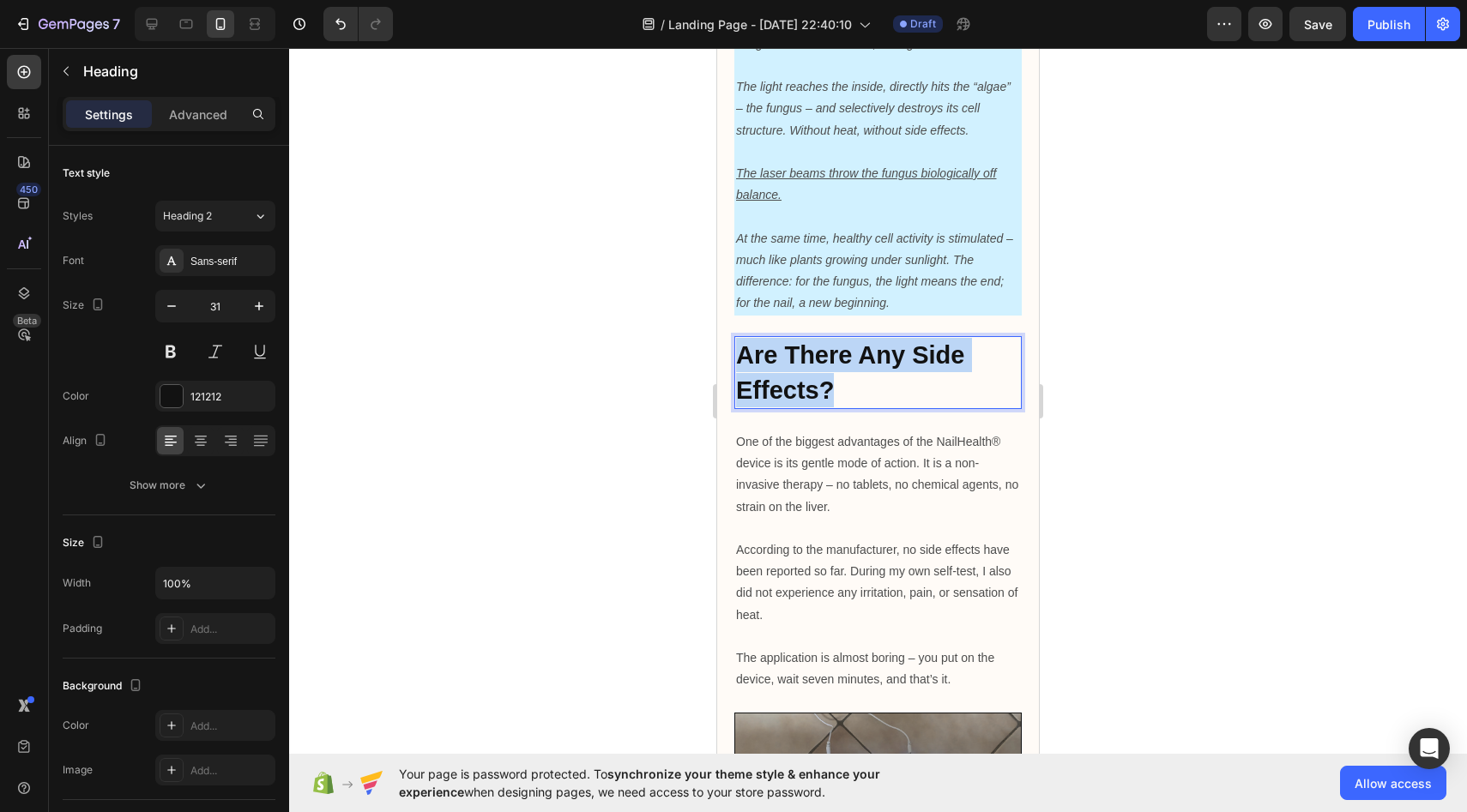
click at [767, 404] on strong "Are There Any Side Effects?" at bounding box center [850, 372] width 229 height 61
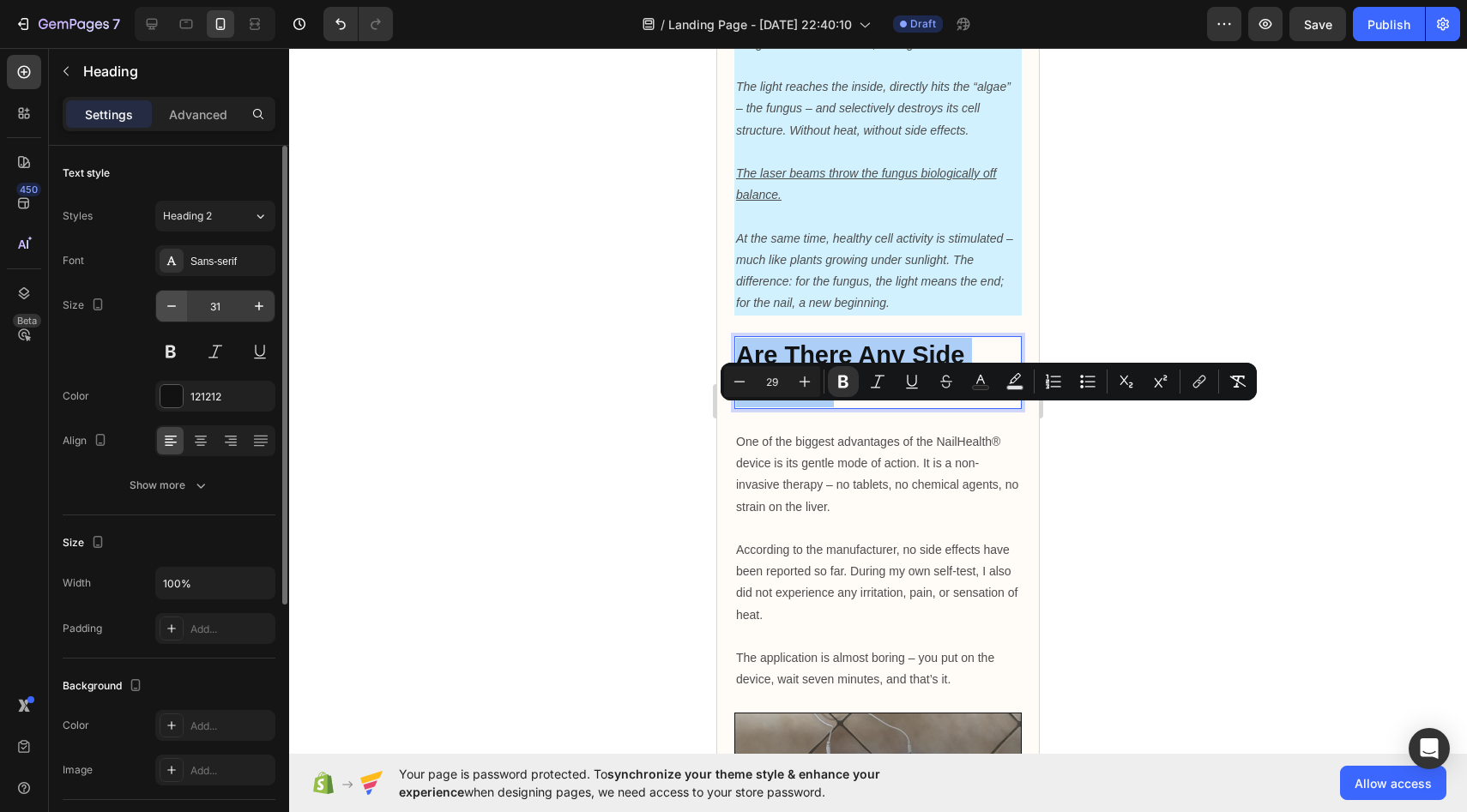
click at [183, 306] on button "button" at bounding box center [171, 306] width 31 height 31
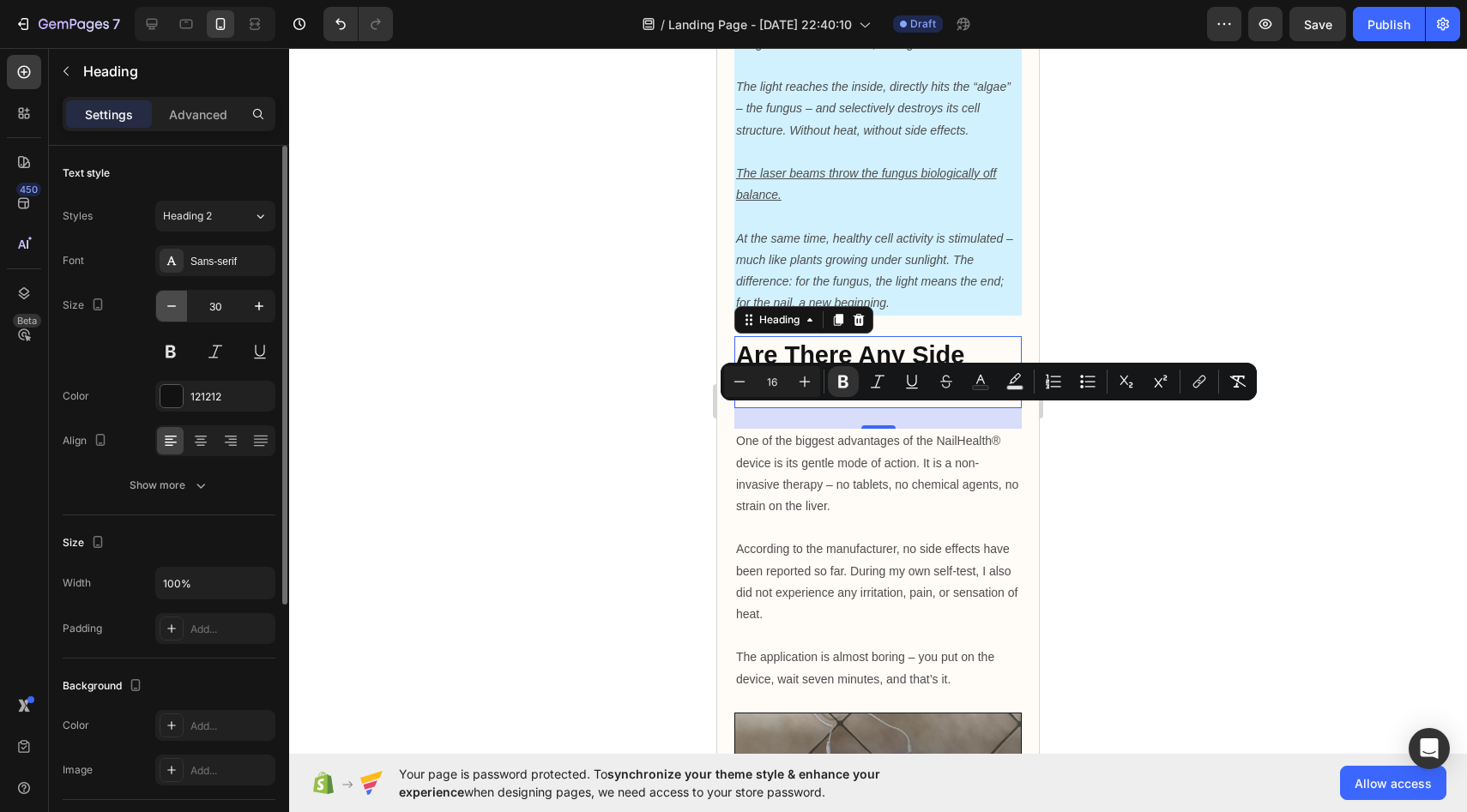
click at [183, 306] on button "button" at bounding box center [171, 306] width 31 height 31
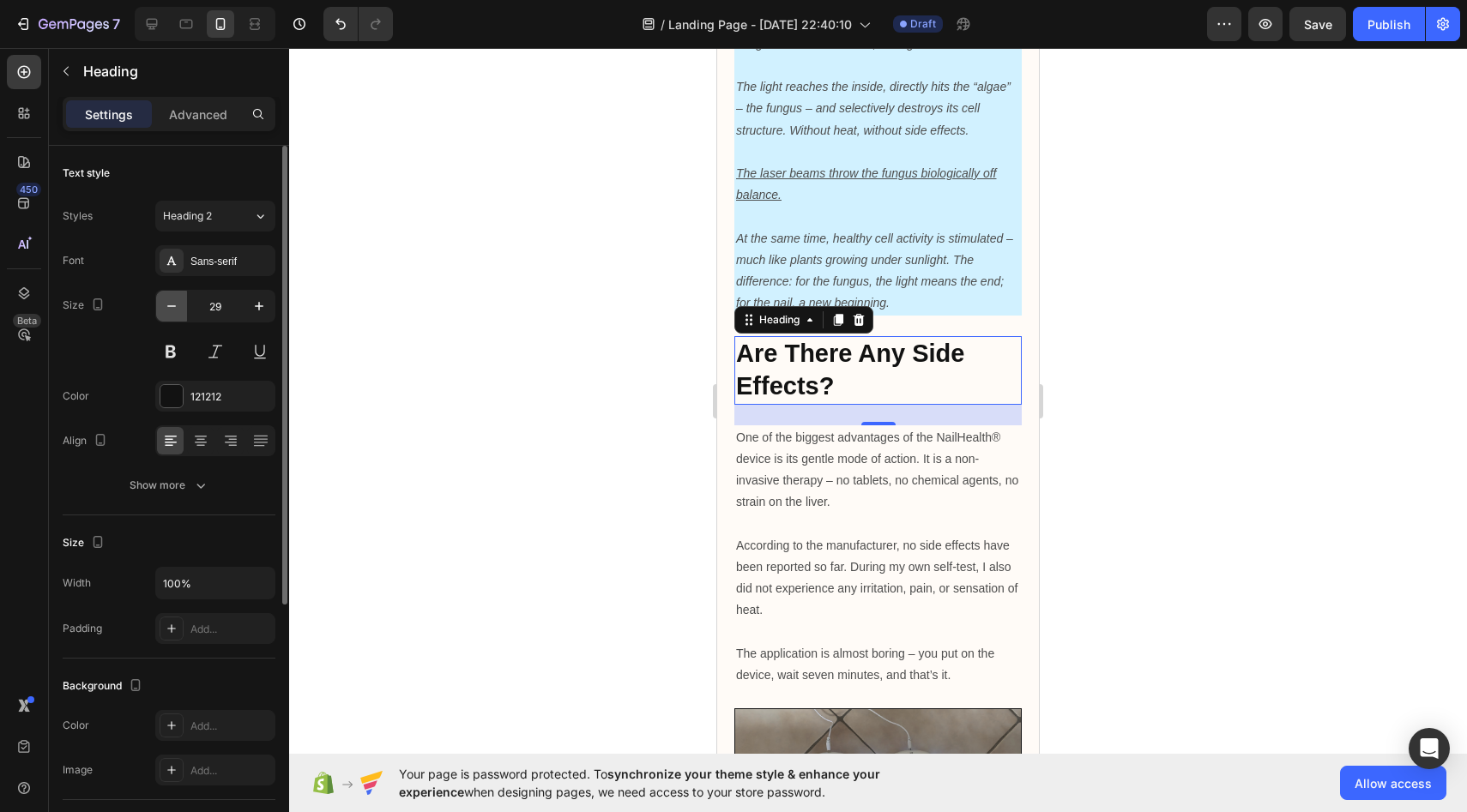
click at [183, 306] on button "button" at bounding box center [171, 306] width 31 height 31
type input "26"
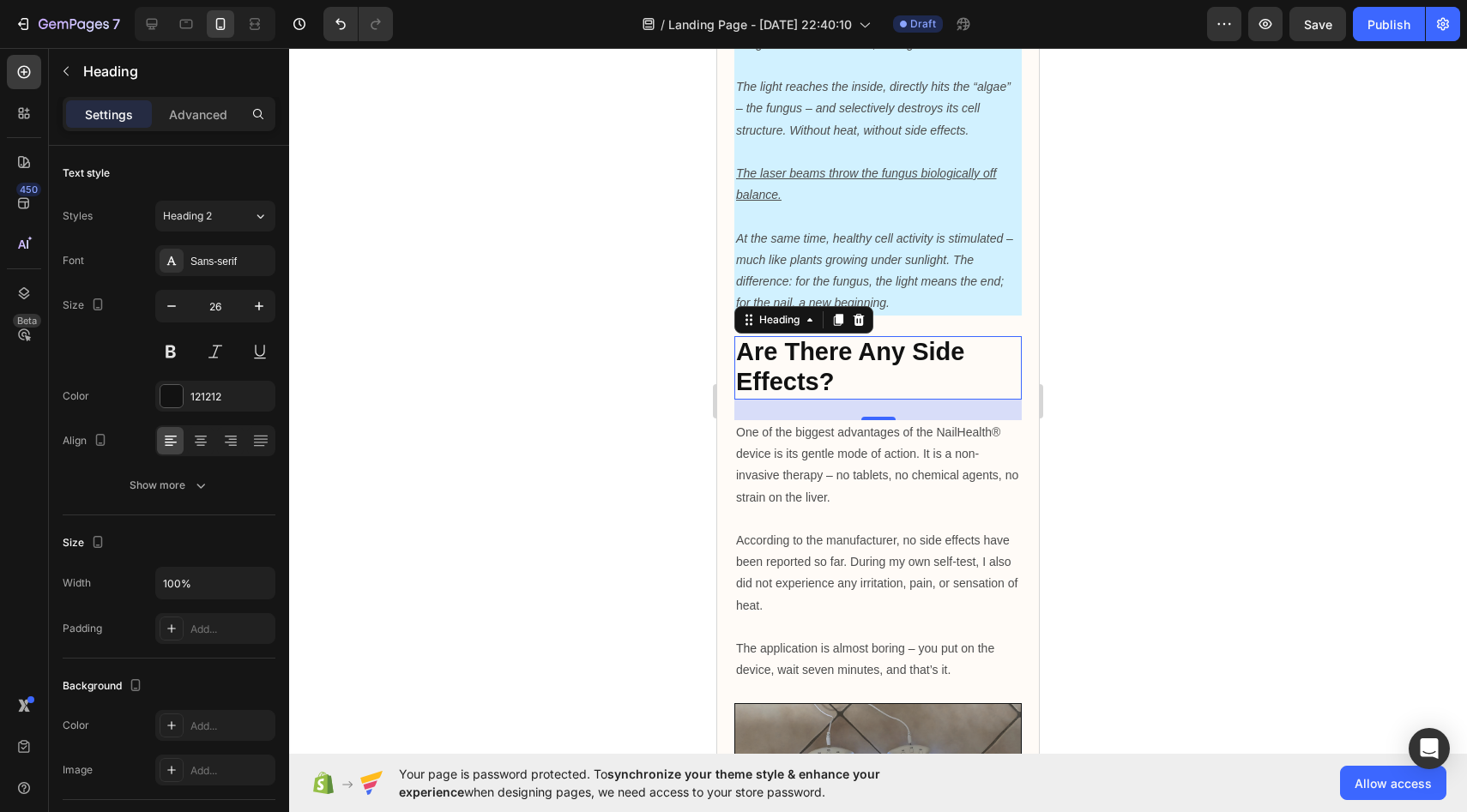
click at [405, 334] on div at bounding box center [877, 430] width 1178 height 765
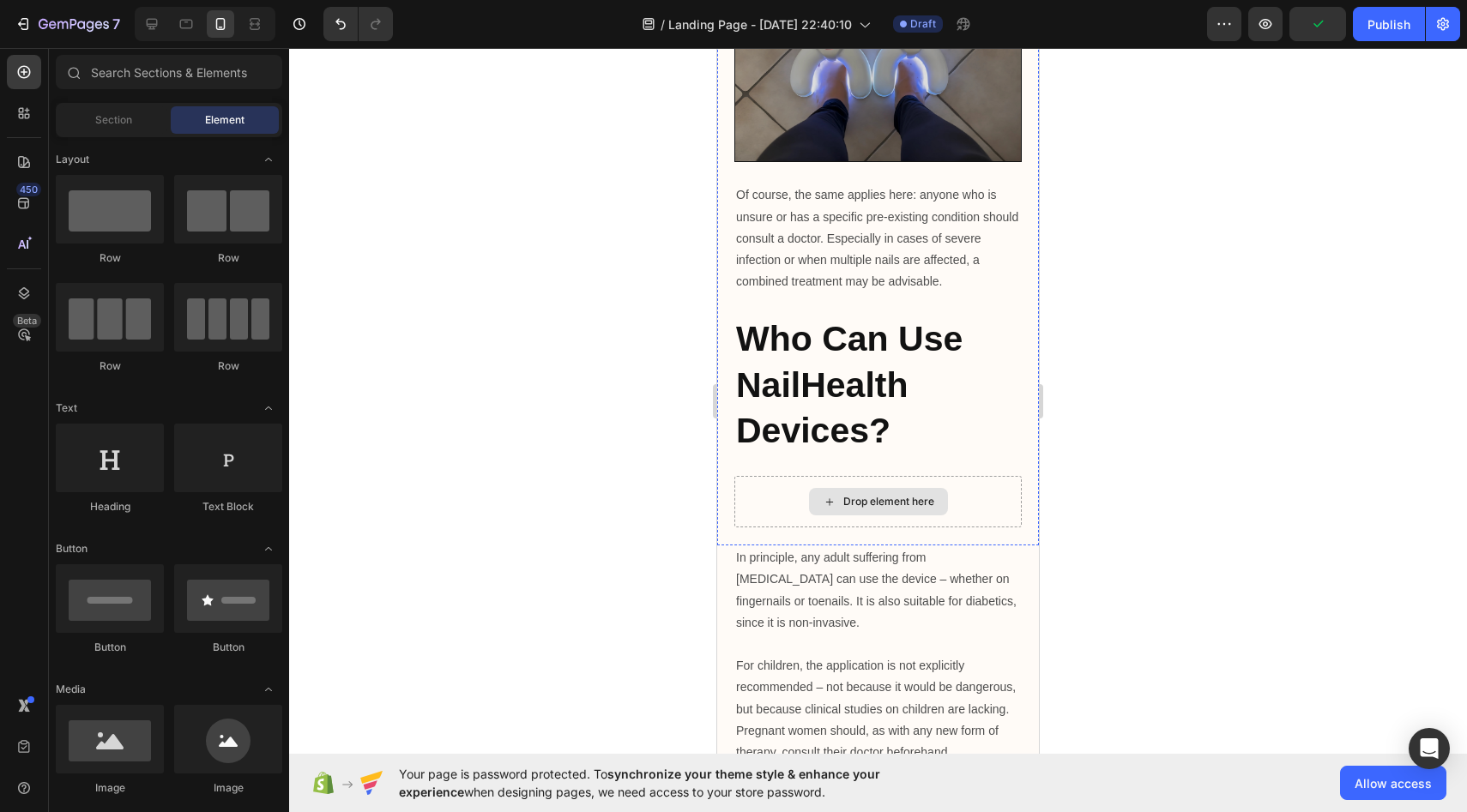
scroll to position [5639, 0]
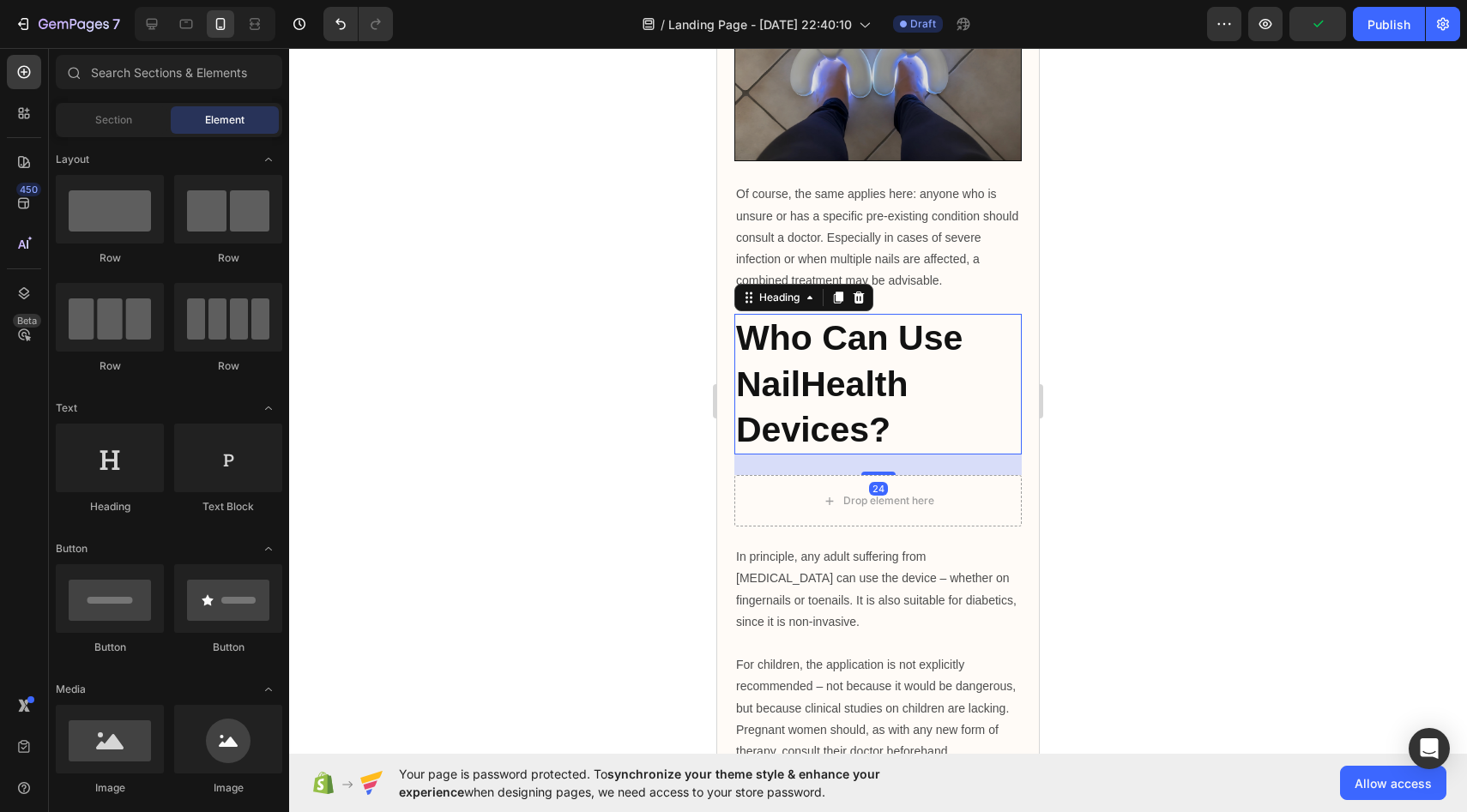
click at [816, 450] on strong "Who Can Use NailHealth Devices?" at bounding box center [849, 384] width 227 height 132
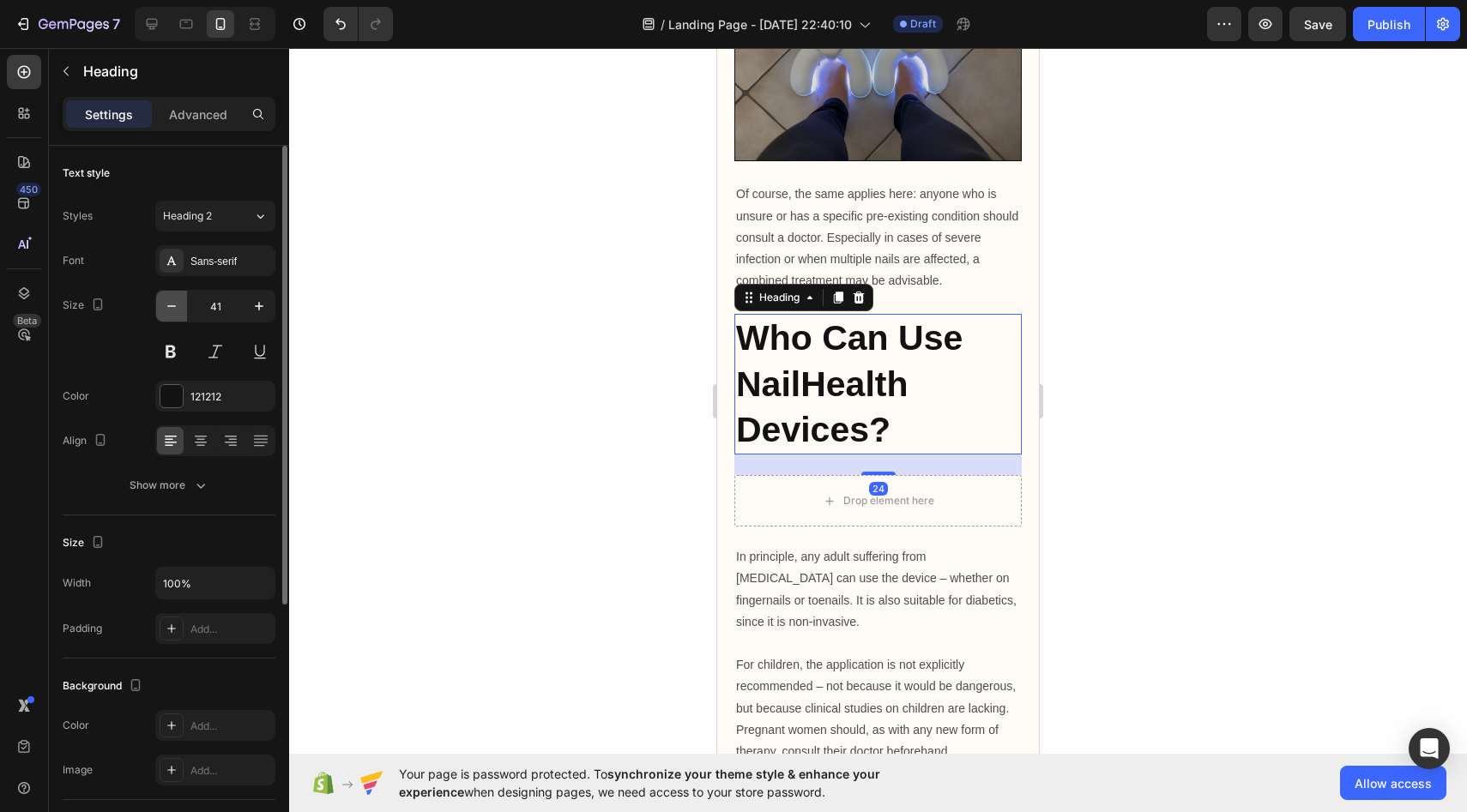
click at [169, 308] on icon "button" at bounding box center [171, 306] width 17 height 17
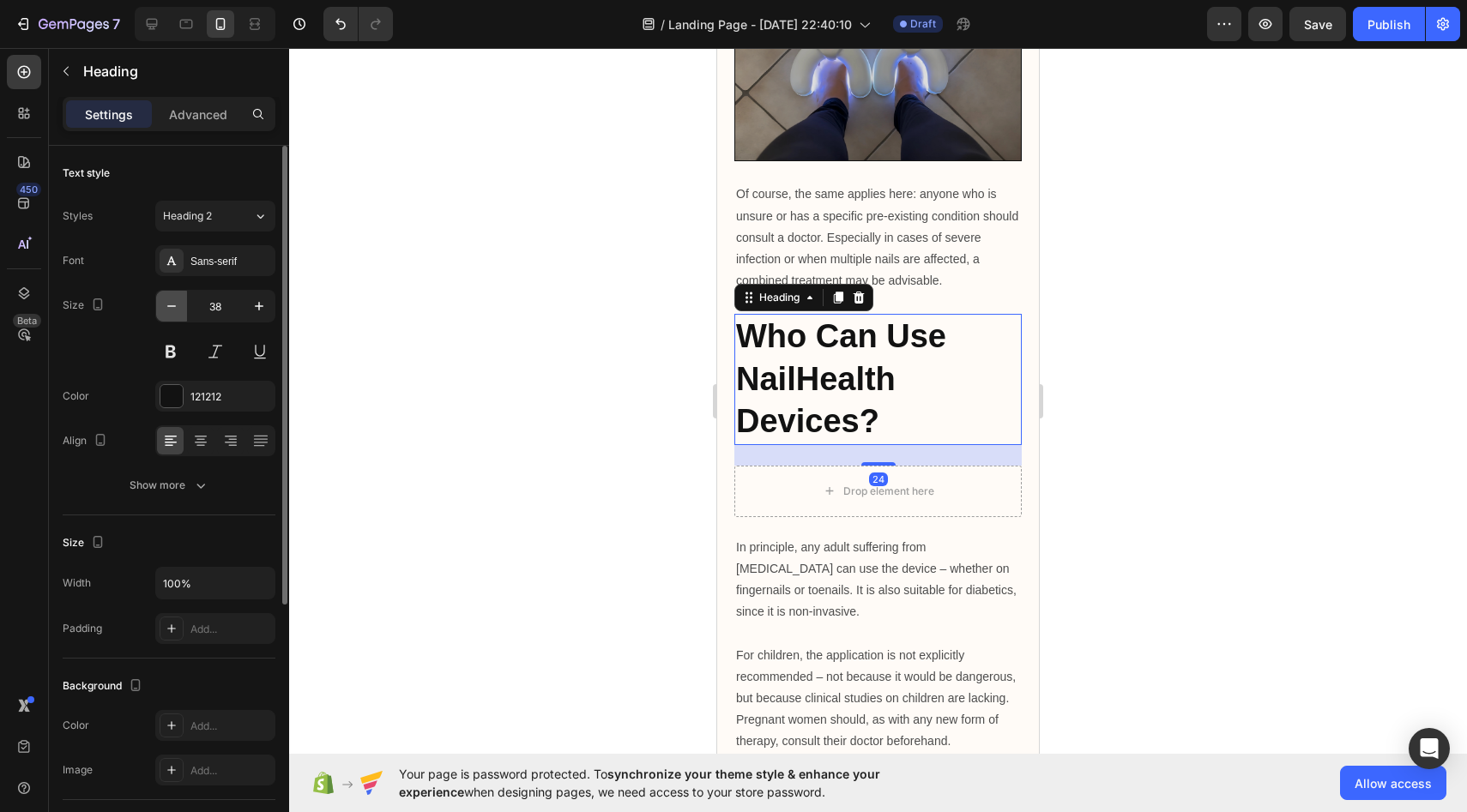
click at [169, 308] on icon "button" at bounding box center [171, 306] width 17 height 17
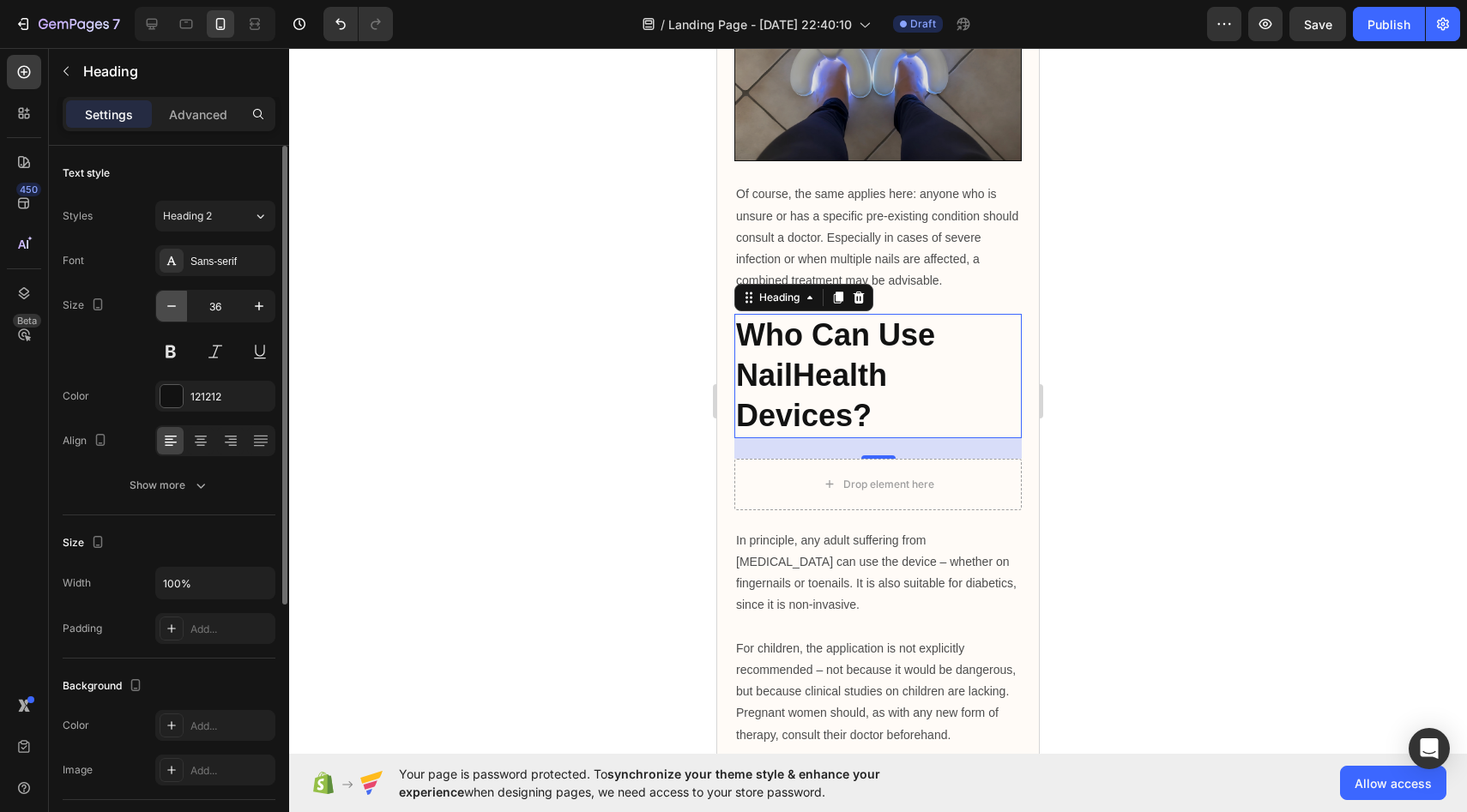
click at [169, 308] on icon "button" at bounding box center [171, 306] width 17 height 17
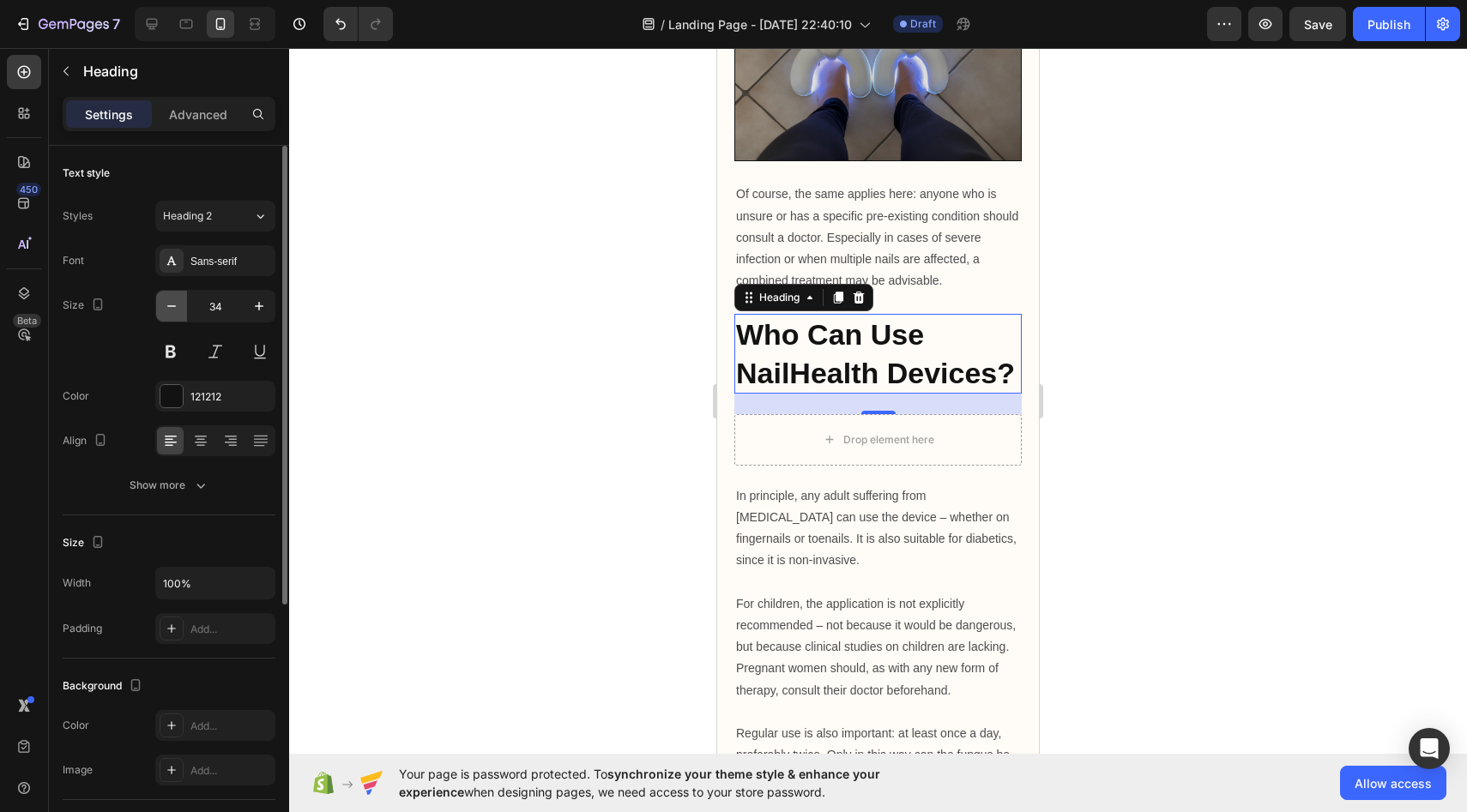
click at [169, 308] on icon "button" at bounding box center [171, 306] width 17 height 17
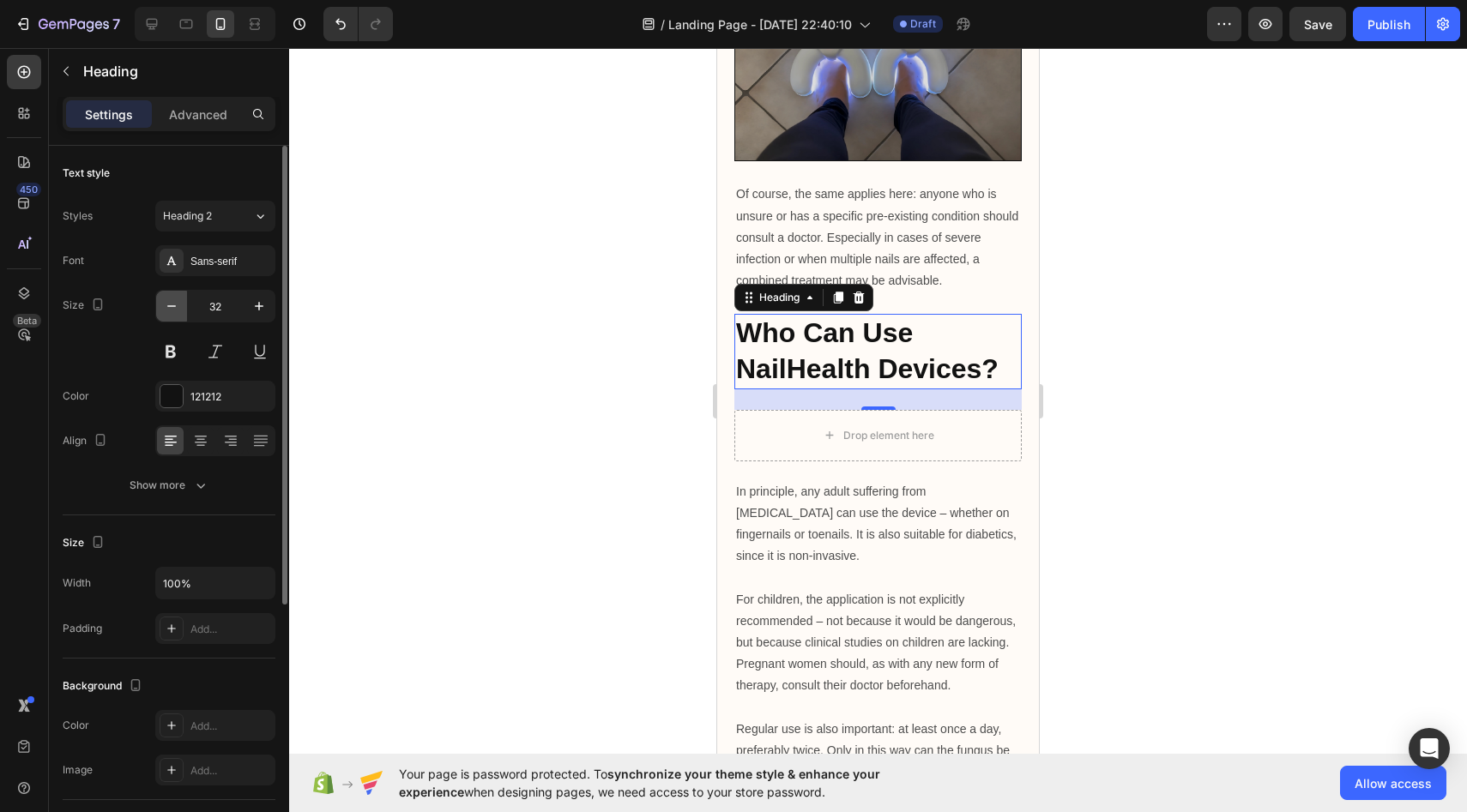
click at [169, 308] on icon "button" at bounding box center [171, 306] width 17 height 17
type input "30"
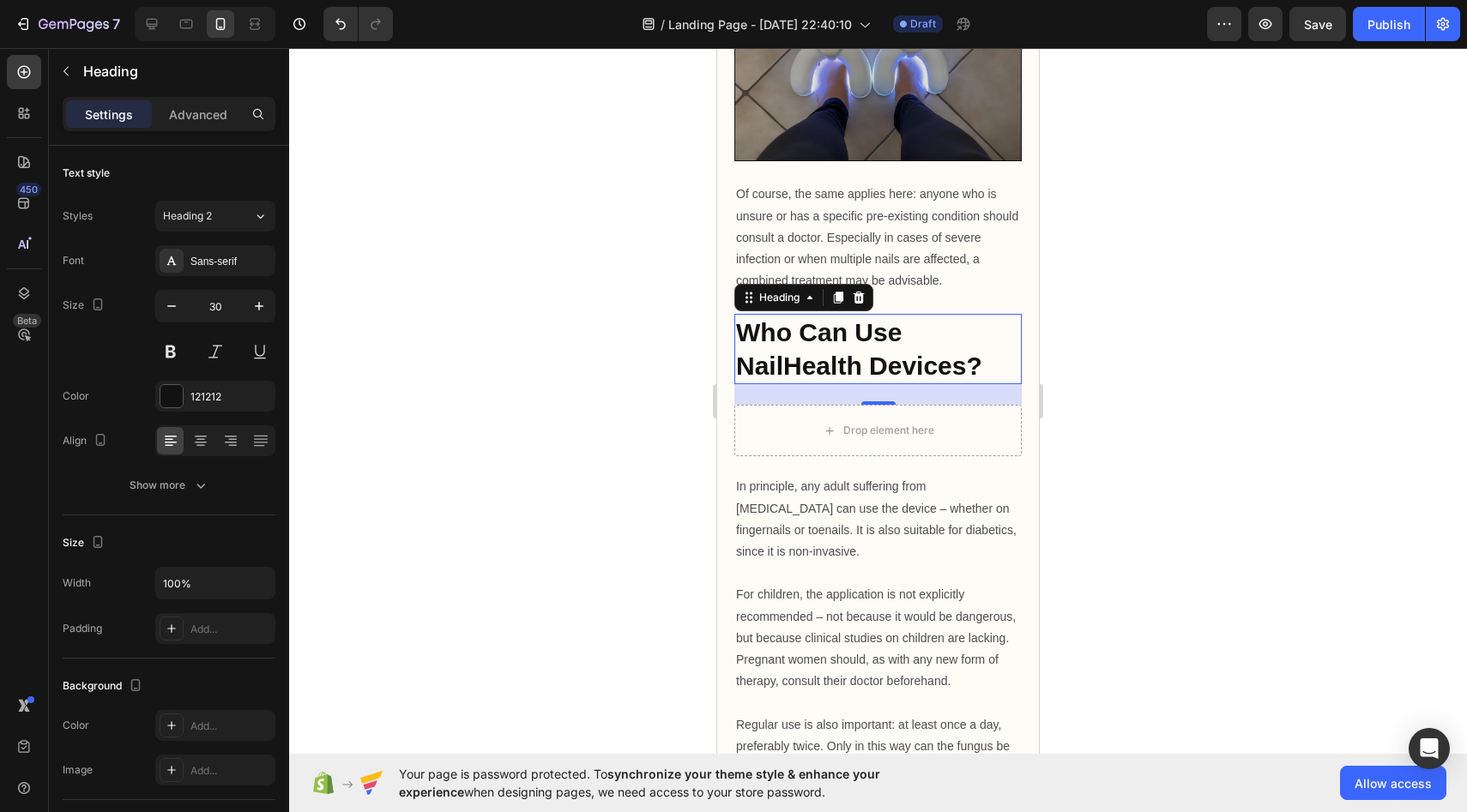
click at [842, 380] on strong "Who Can Use NailHealth Devices?" at bounding box center [859, 349] width 246 height 61
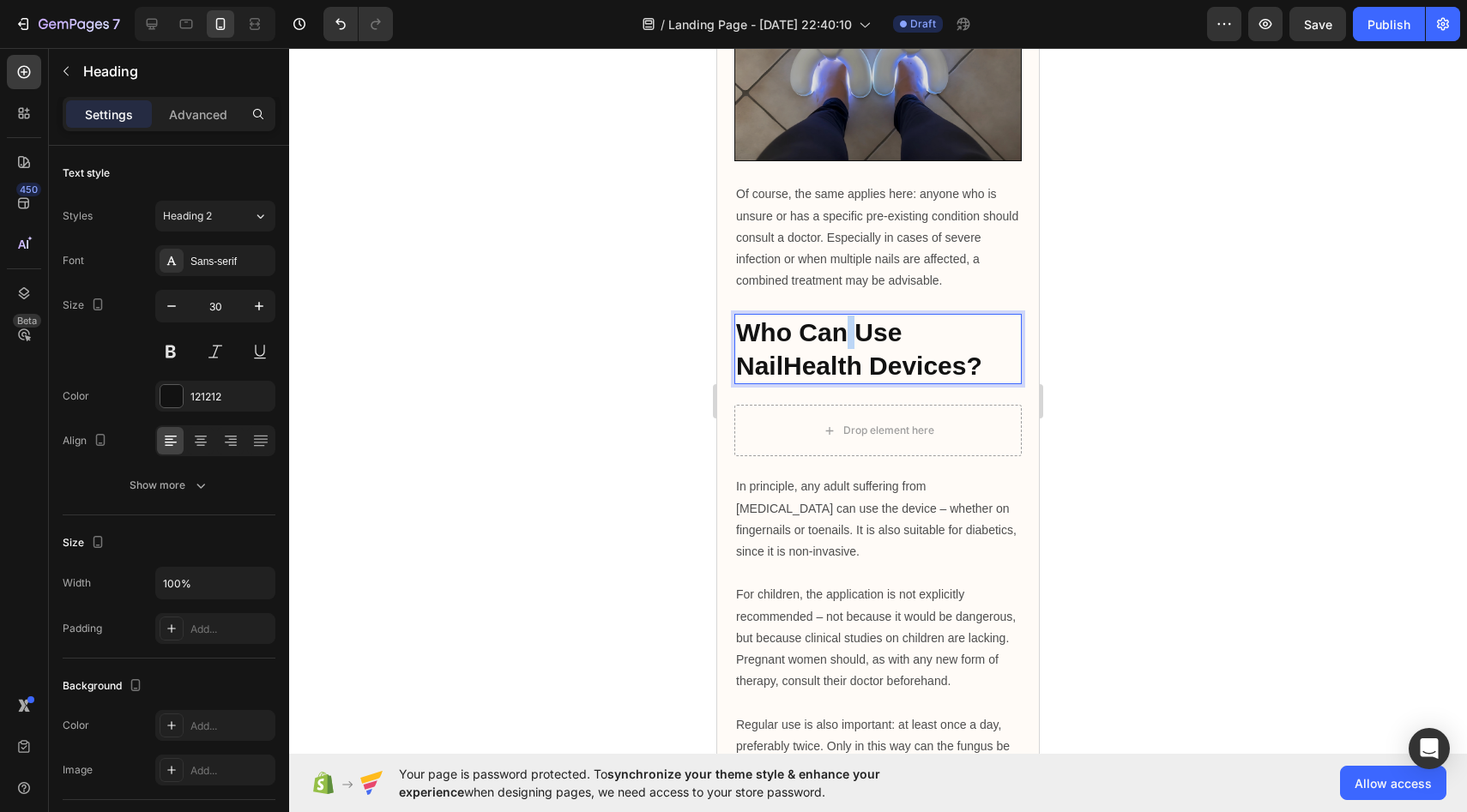
click at [842, 380] on strong "Who Can Use NailHealth Devices?" at bounding box center [859, 349] width 246 height 61
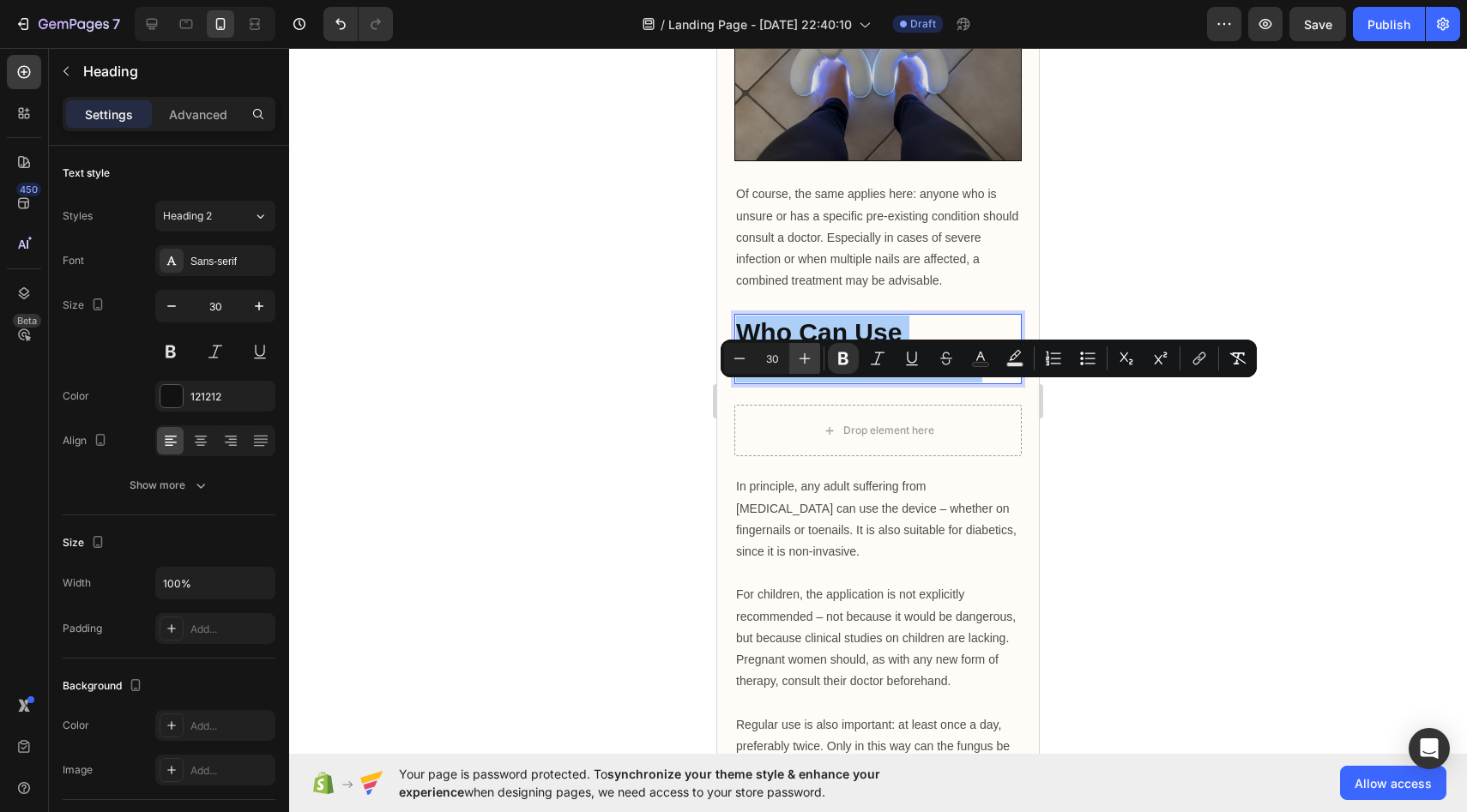
click at [802, 365] on icon "Editor contextual toolbar" at bounding box center [804, 358] width 17 height 17
click at [743, 362] on icon "Editor contextual toolbar" at bounding box center [739, 358] width 17 height 17
click at [804, 365] on icon "Editor contextual toolbar" at bounding box center [804, 358] width 17 height 17
type input "30"
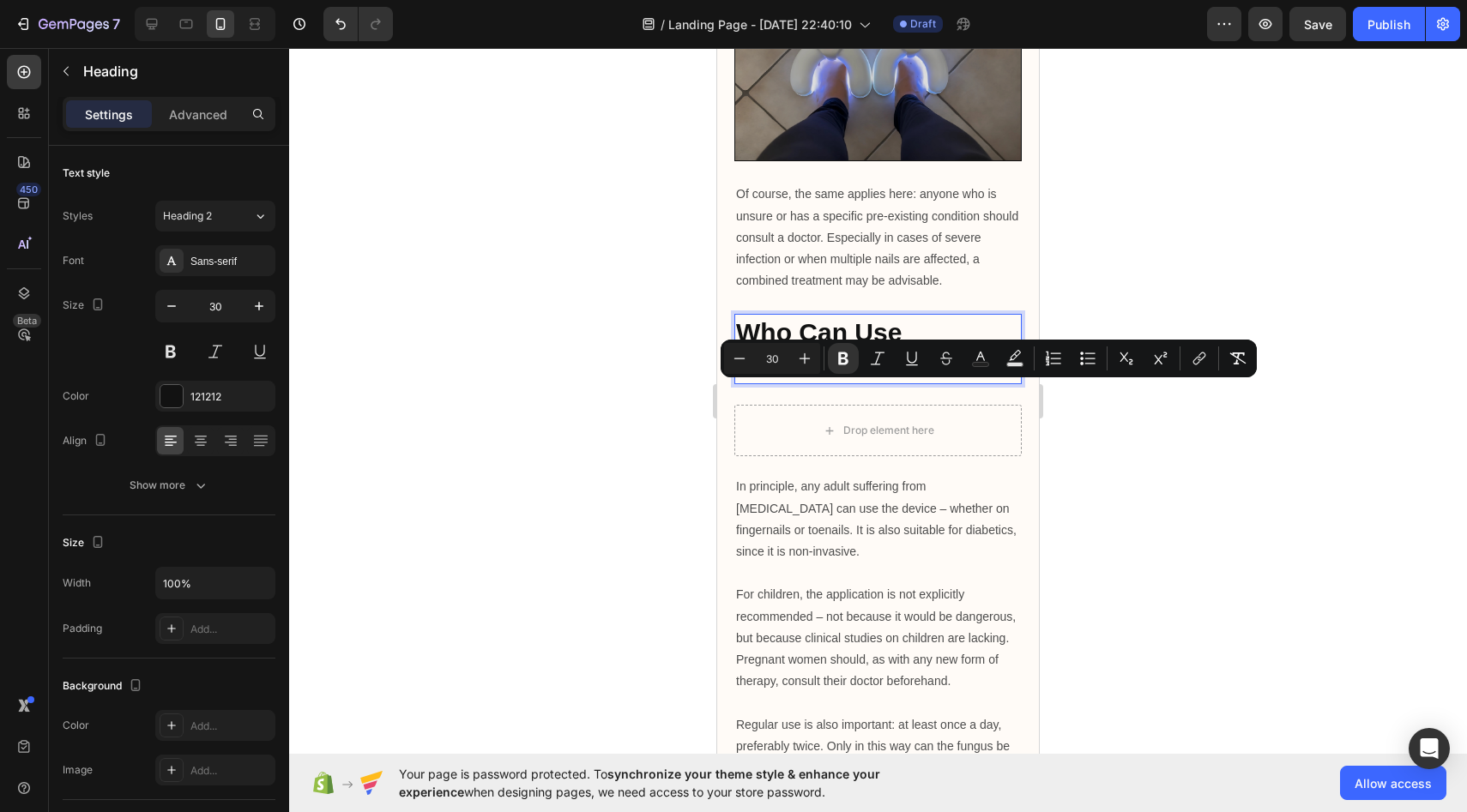
click at [631, 373] on div at bounding box center [877, 430] width 1178 height 765
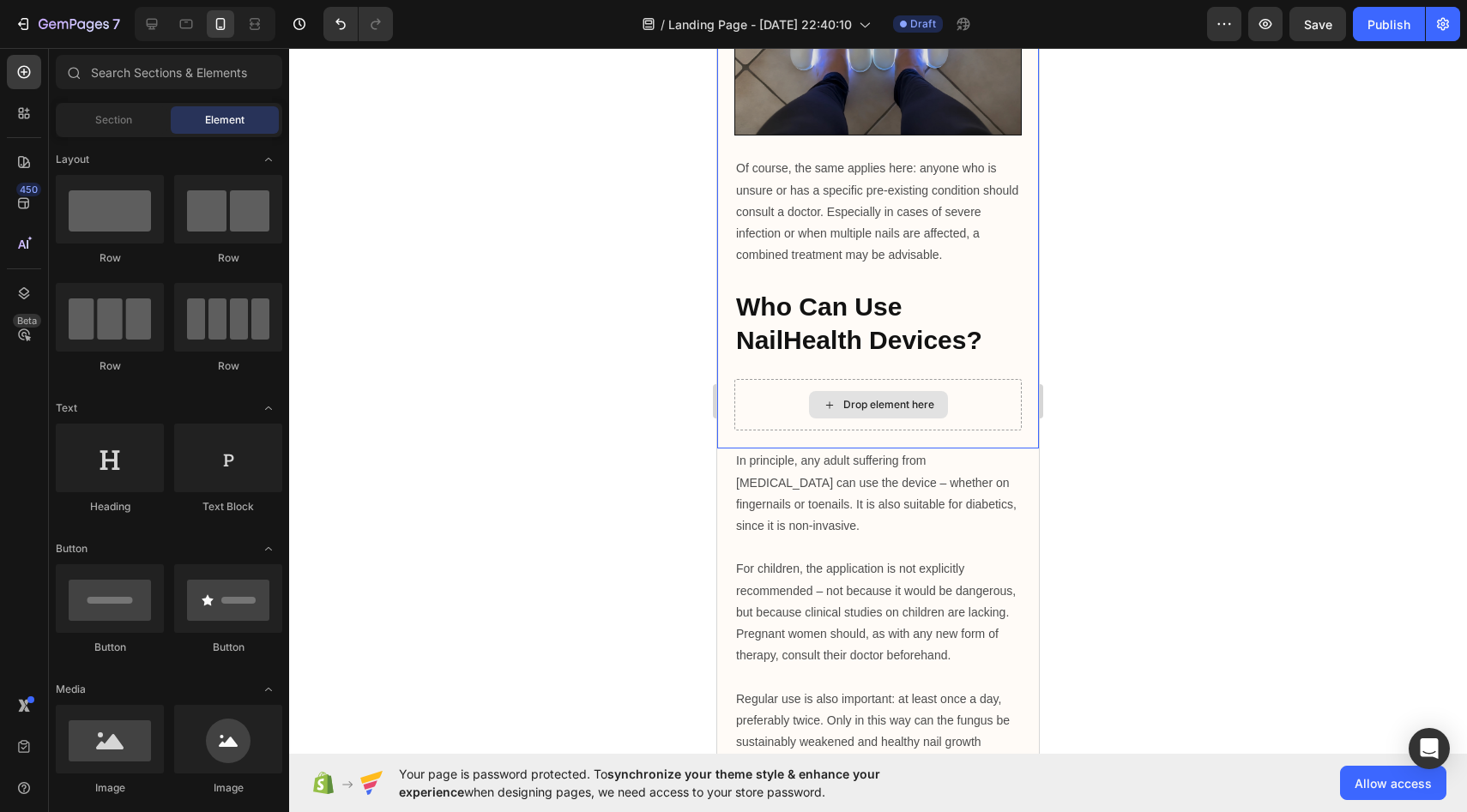
scroll to position [5672, 0]
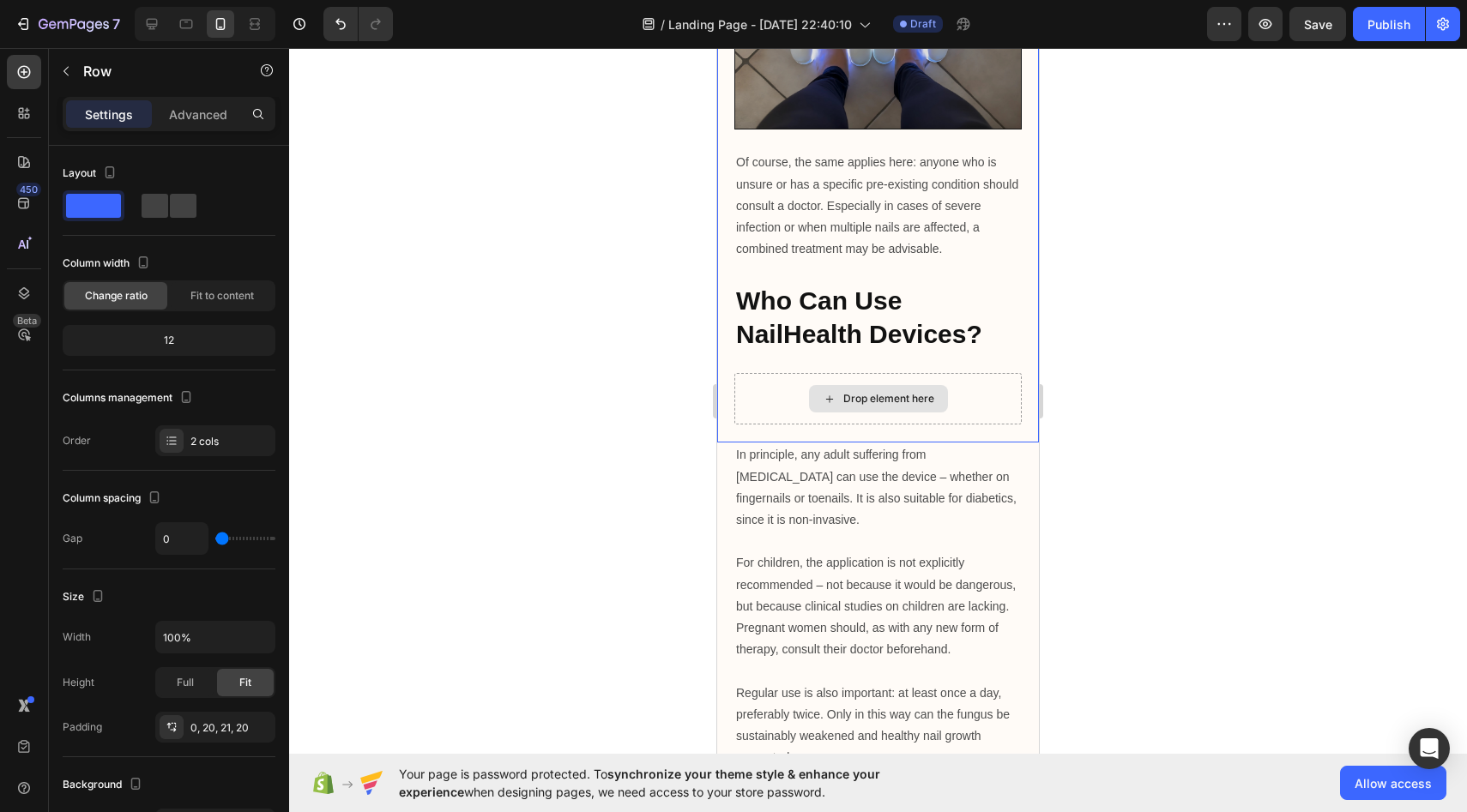
click at [771, 424] on div "Drop element here" at bounding box center [878, 399] width 288 height 51
click at [759, 424] on div "Drop element here" at bounding box center [878, 399] width 288 height 51
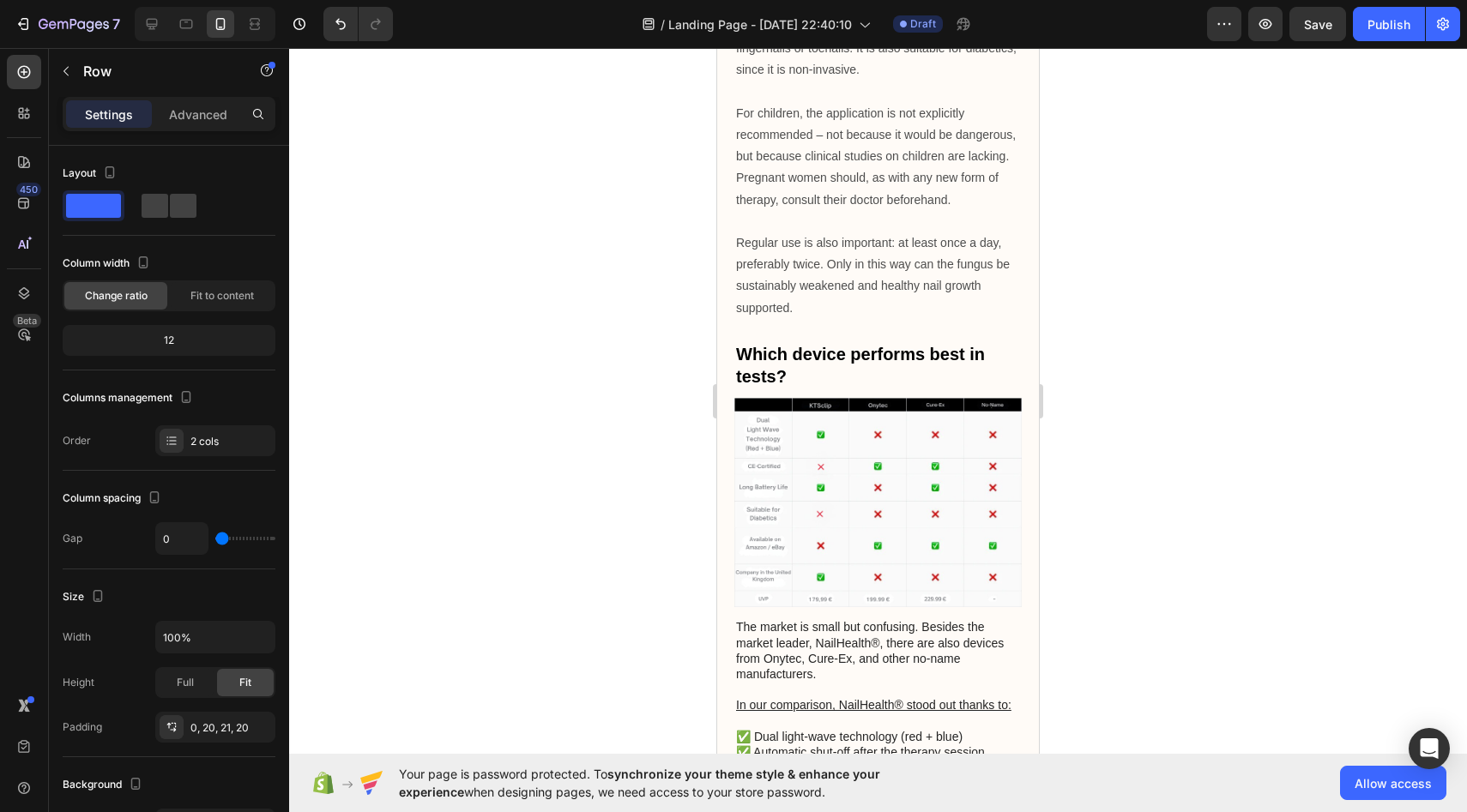
scroll to position [6214, 0]
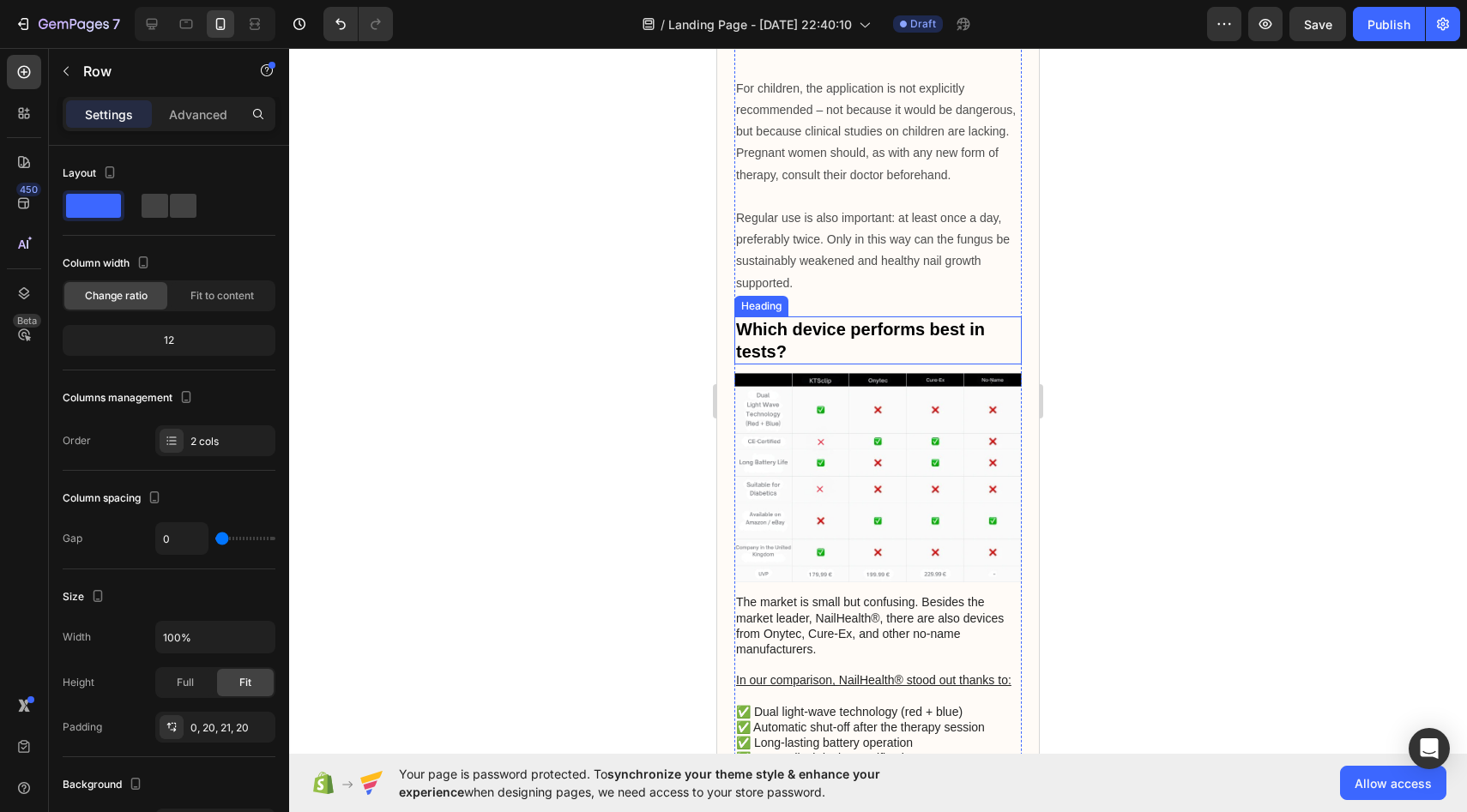
click at [860, 320] on strong "Which device performs best in tests?" at bounding box center [861, 341] width 249 height 42
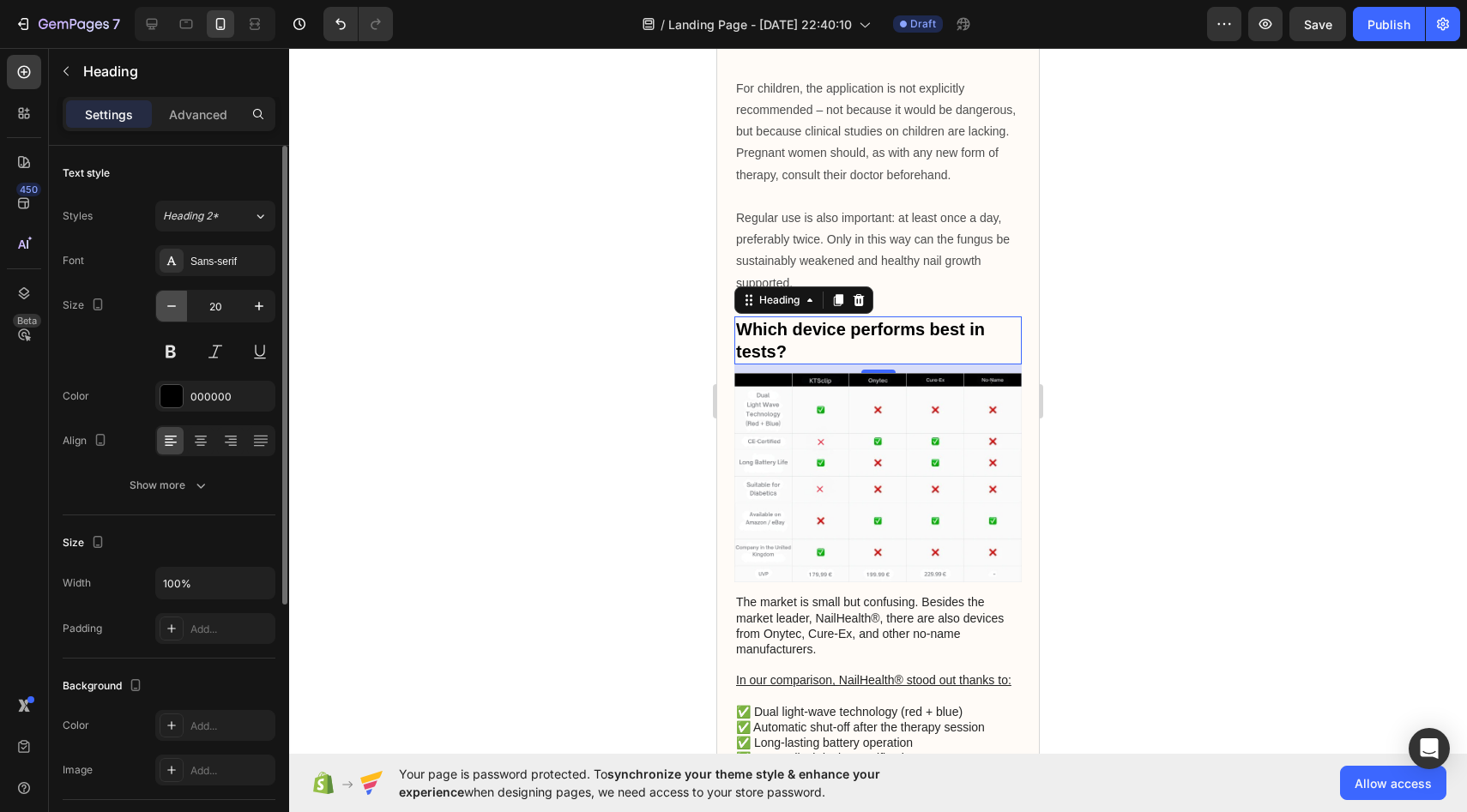
click at [176, 302] on icon "button" at bounding box center [171, 306] width 17 height 17
click at [252, 307] on icon "button" at bounding box center [258, 306] width 17 height 17
type input "20"
click at [759, 320] on strong "Which device performs best in tests?" at bounding box center [861, 341] width 249 height 42
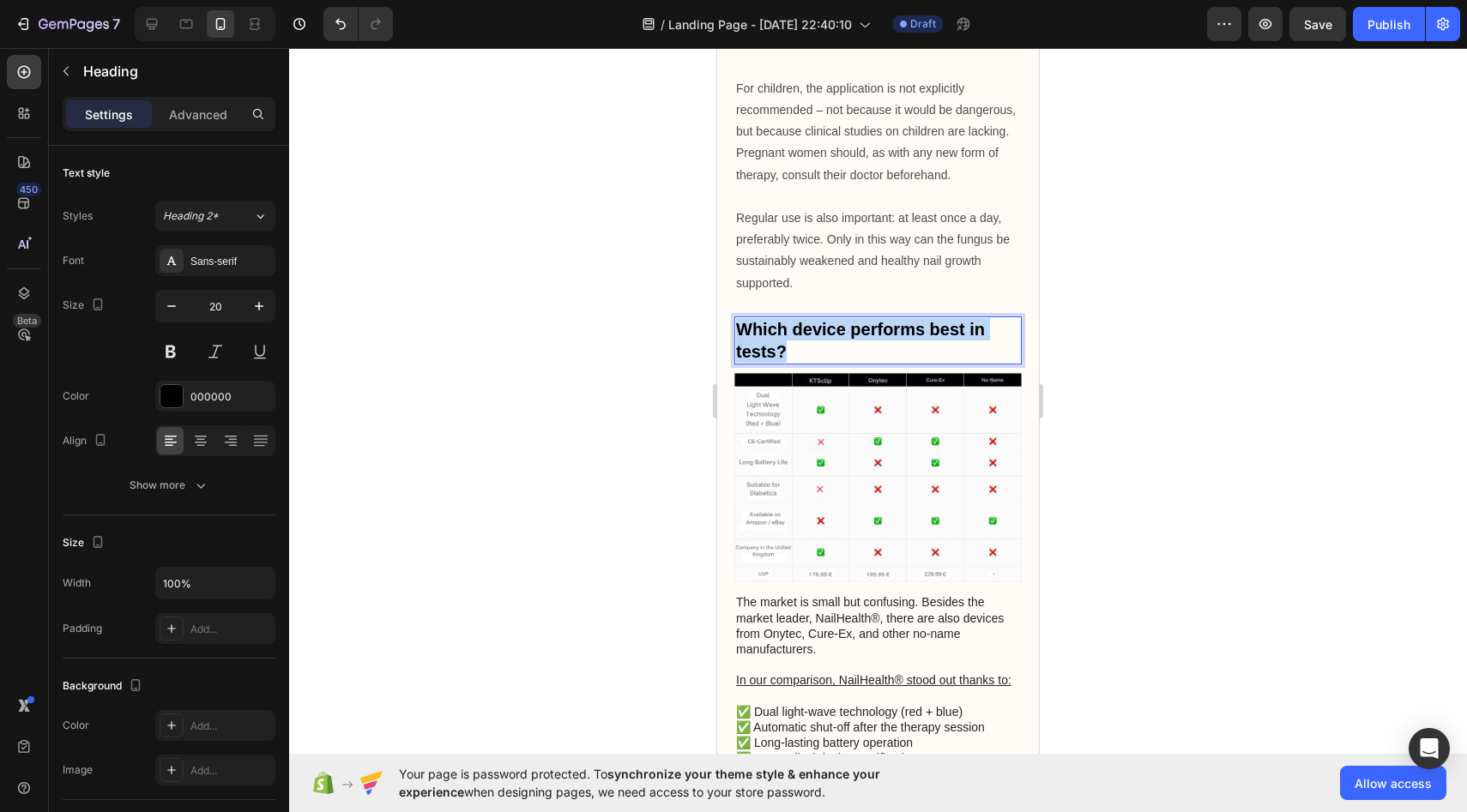
click at [759, 320] on strong "Which device performs best in tests?" at bounding box center [861, 341] width 249 height 42
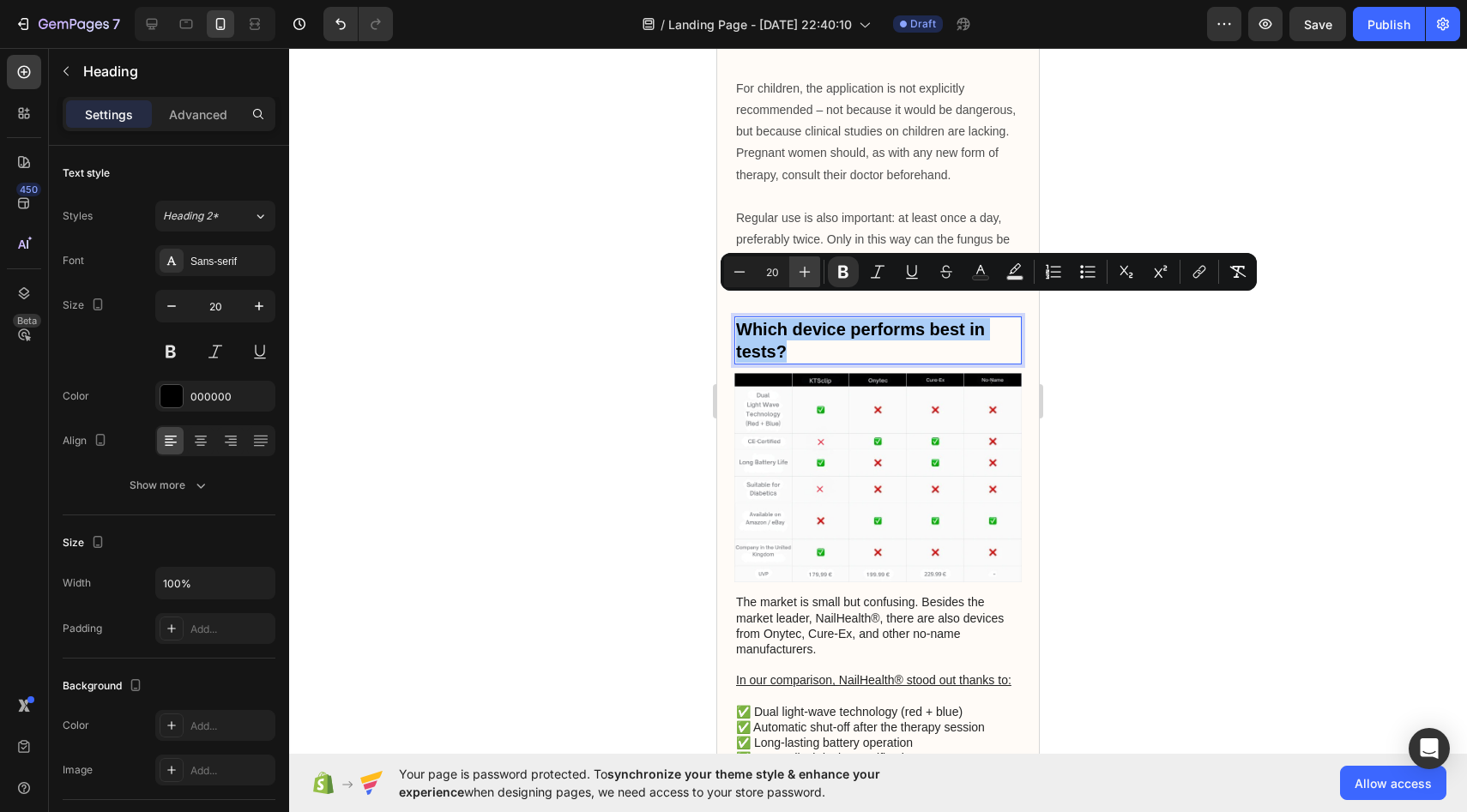
click at [806, 269] on icon "Editor contextual toolbar" at bounding box center [804, 271] width 17 height 17
type input "22"
click at [644, 319] on div at bounding box center [877, 430] width 1178 height 765
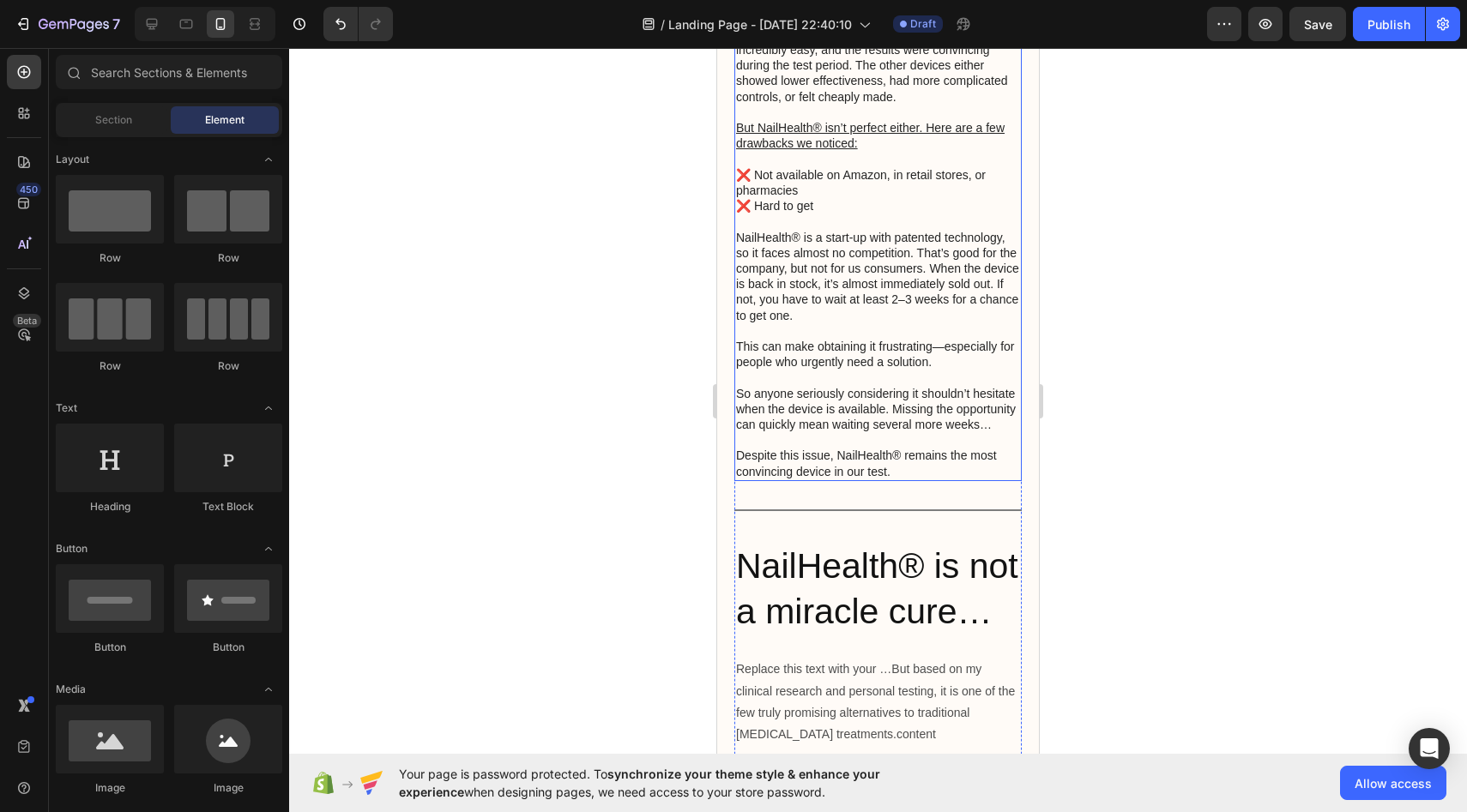
scroll to position [6979, 0]
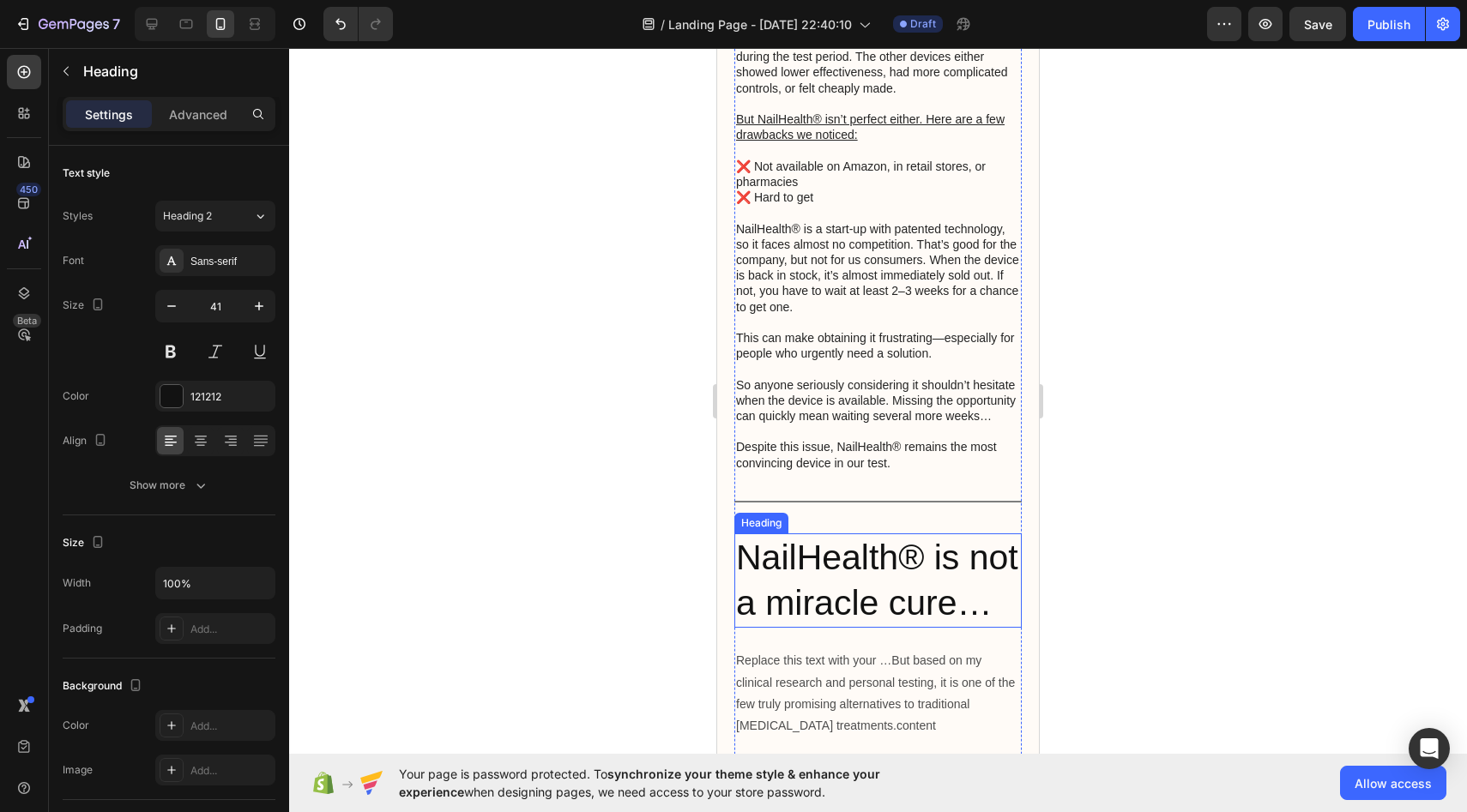
click at [861, 571] on h2 "NailHealth® is not a miracle cure…" at bounding box center [878, 582] width 288 height 95
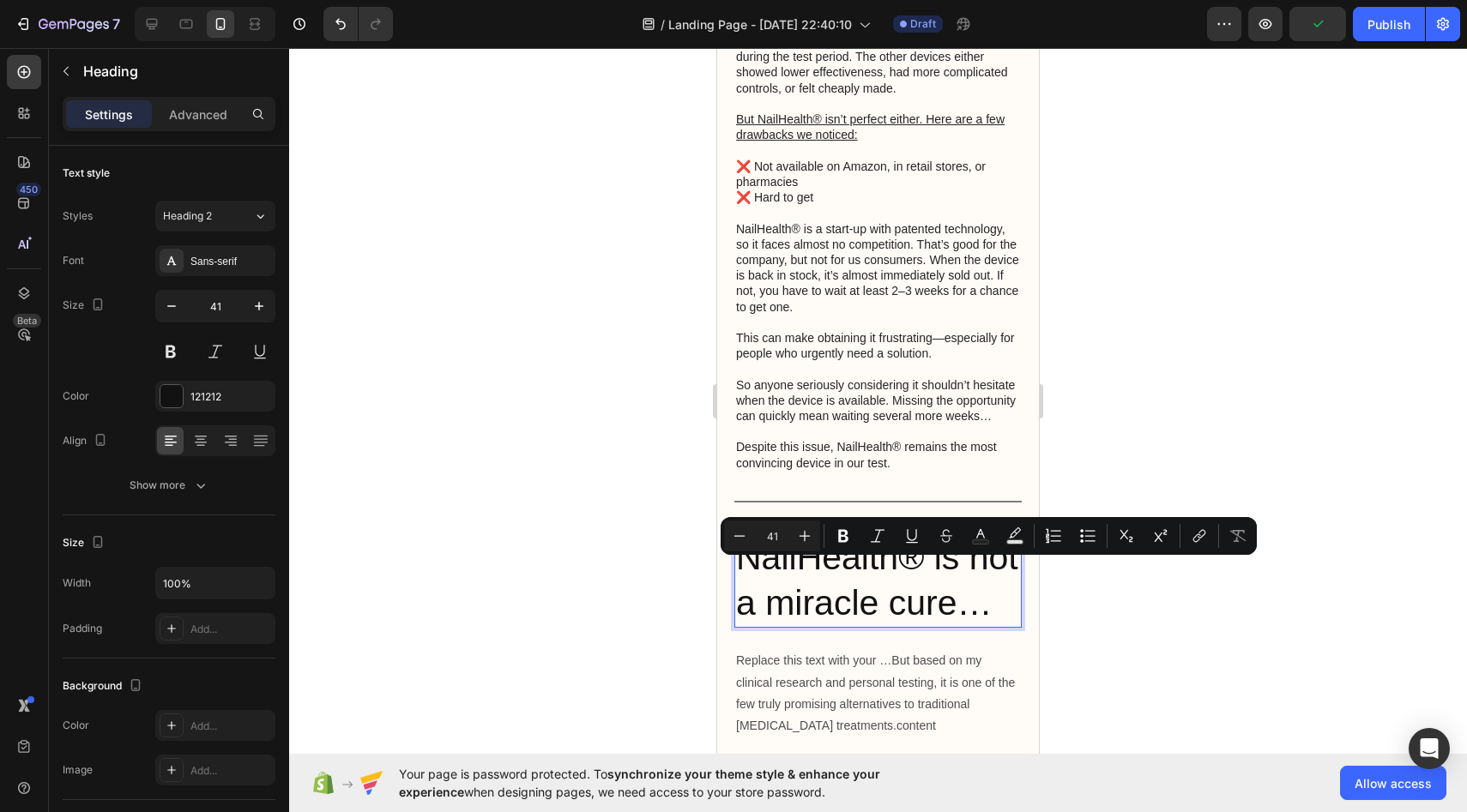
click at [861, 572] on p "NailHealth® is not a miracle cure…" at bounding box center [877, 581] width 284 height 92
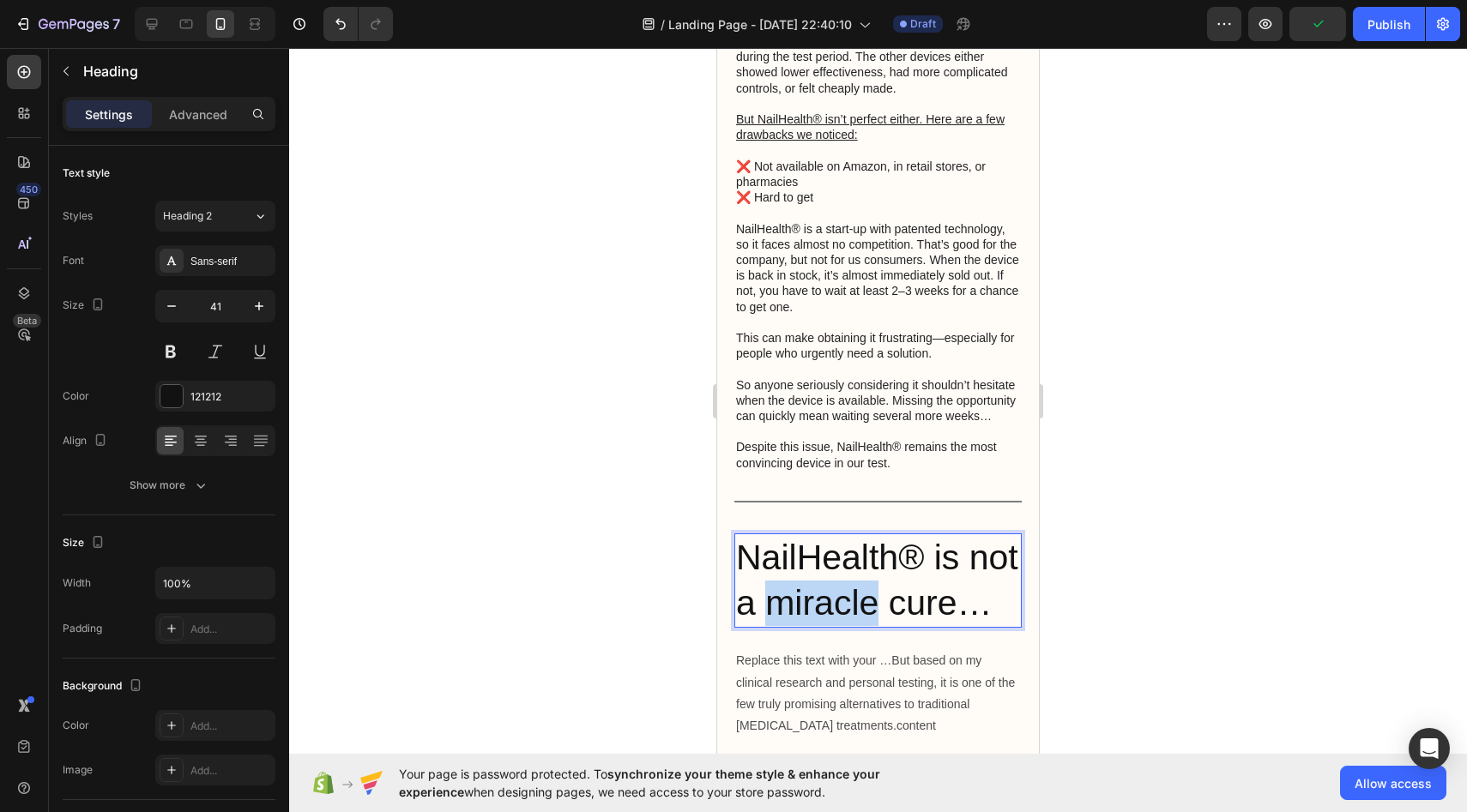
click at [861, 572] on p "NailHealth® is not a miracle cure…" at bounding box center [877, 581] width 284 height 92
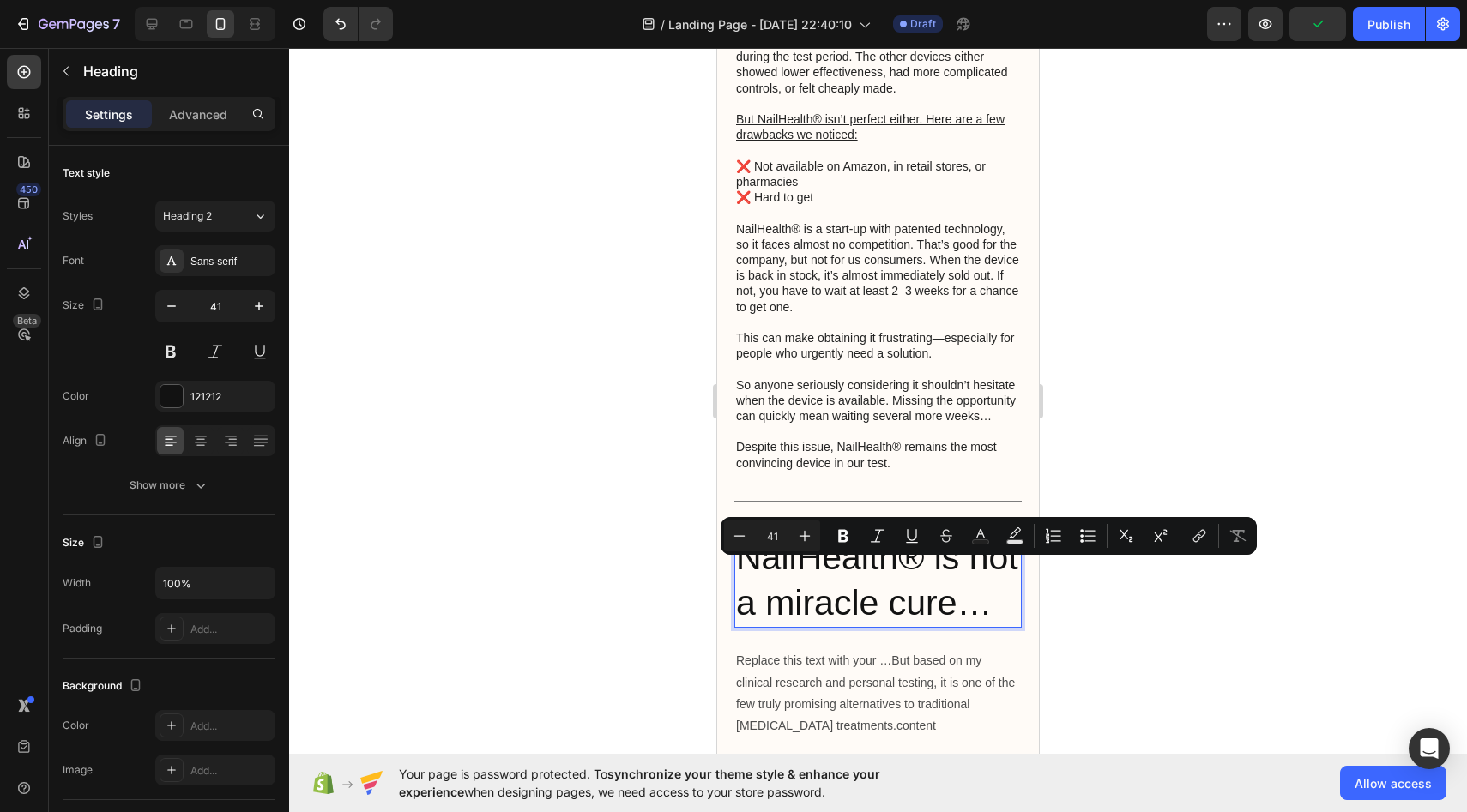
click at [907, 571] on p "NailHealth® is not a miracle cure…" at bounding box center [877, 581] width 284 height 92
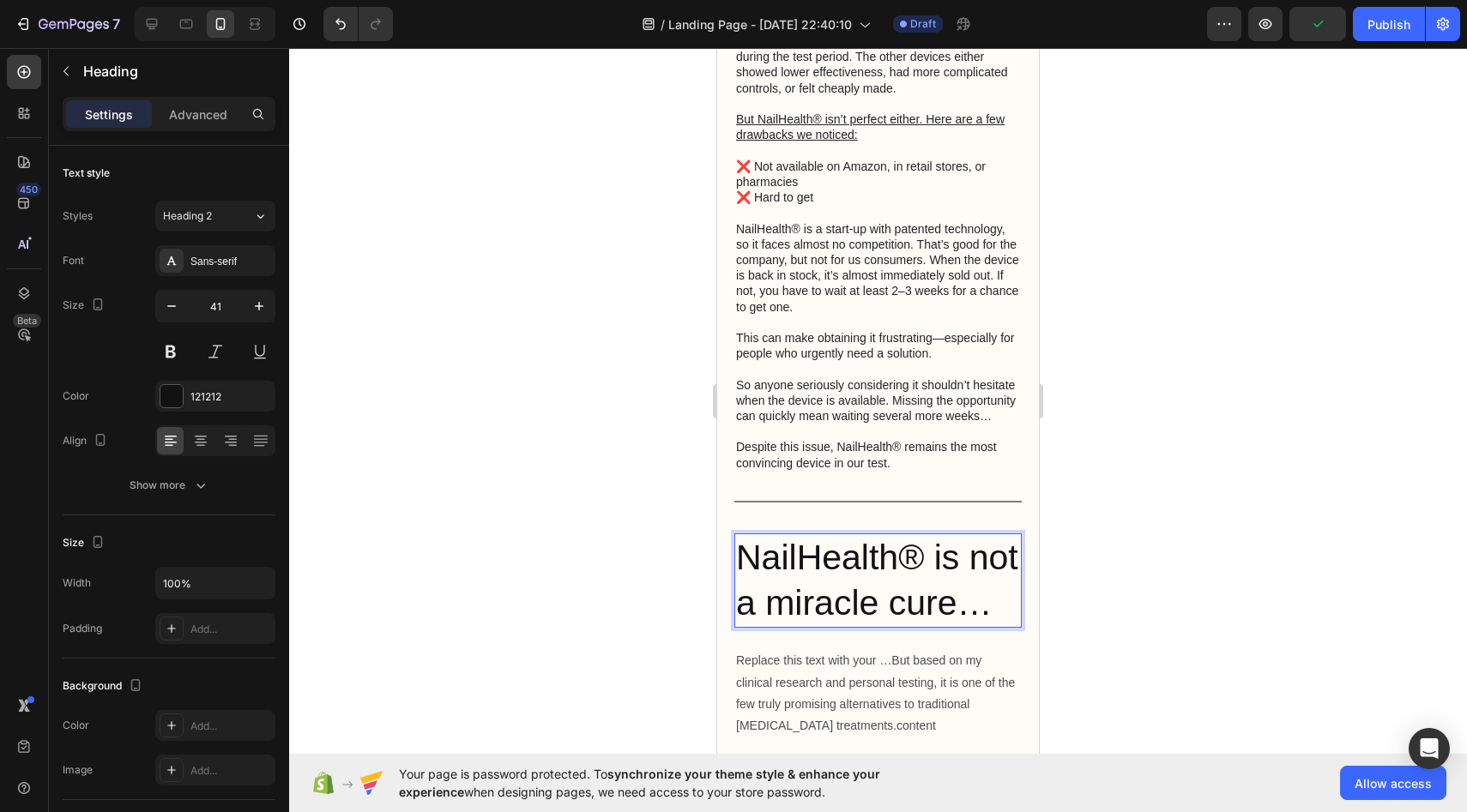
click at [916, 541] on p "NailHealth® is not a miracle cure…" at bounding box center [877, 581] width 284 height 92
click at [183, 297] on button "button" at bounding box center [171, 306] width 31 height 31
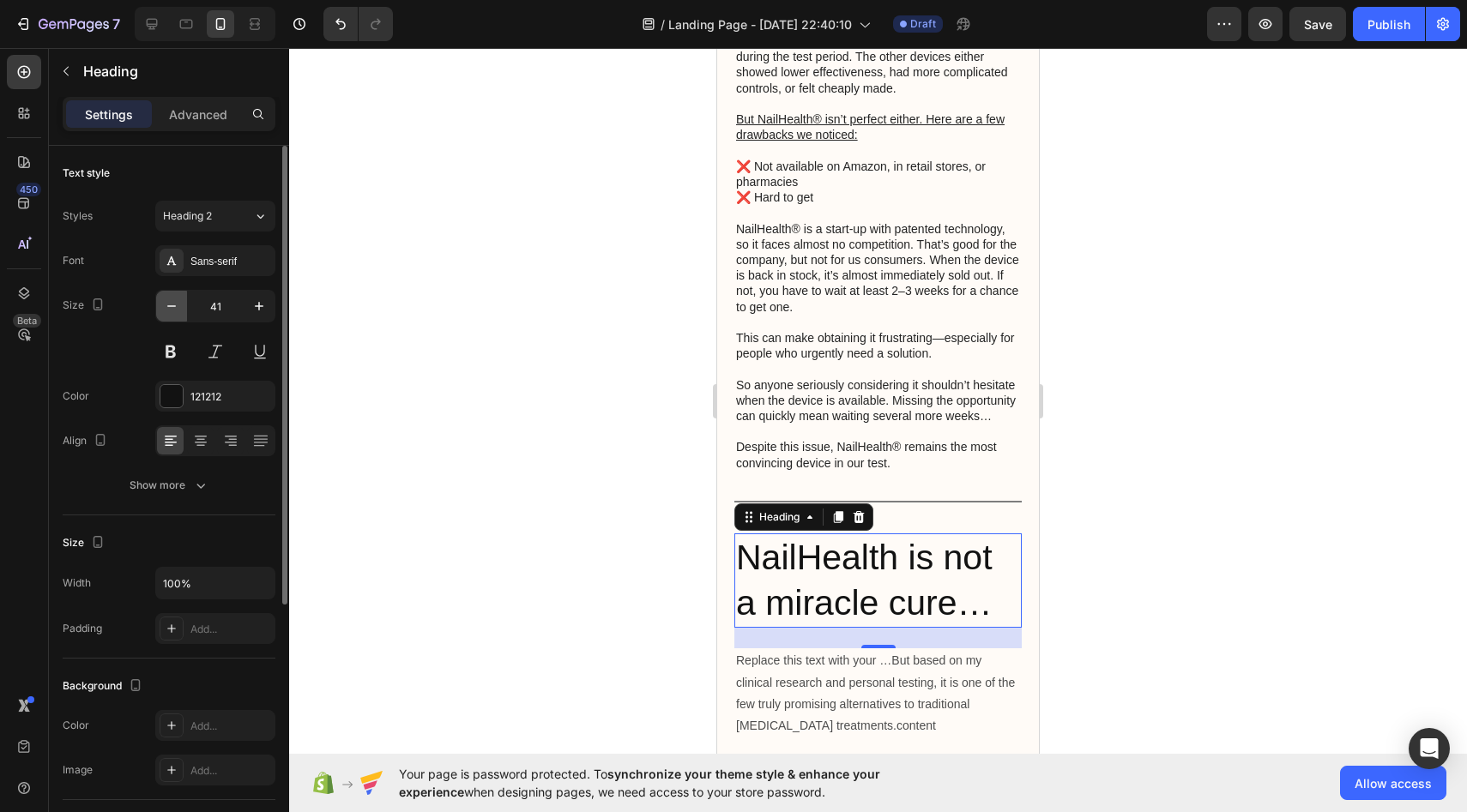
click at [183, 298] on button "button" at bounding box center [171, 306] width 31 height 31
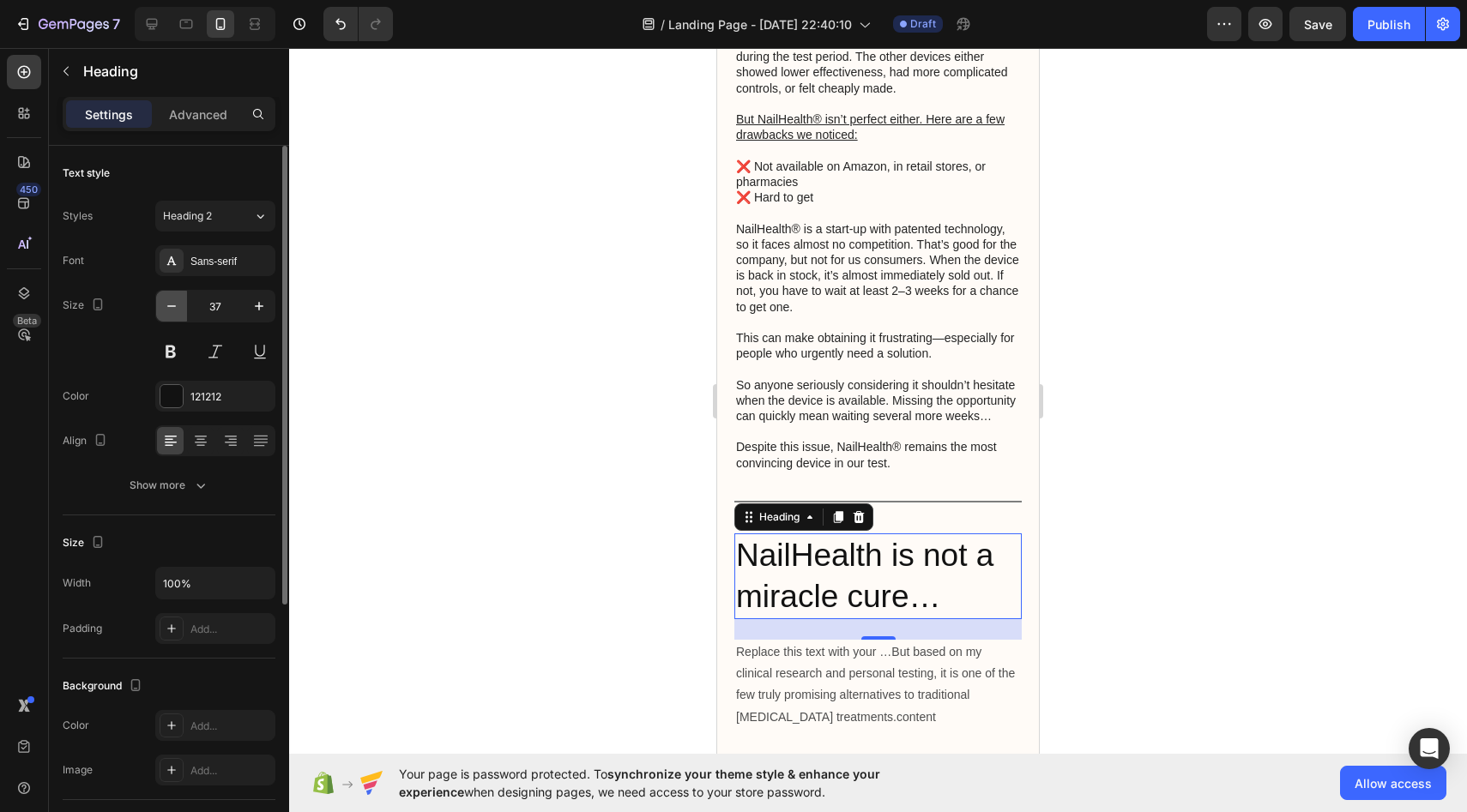
click at [183, 298] on button "button" at bounding box center [171, 306] width 31 height 31
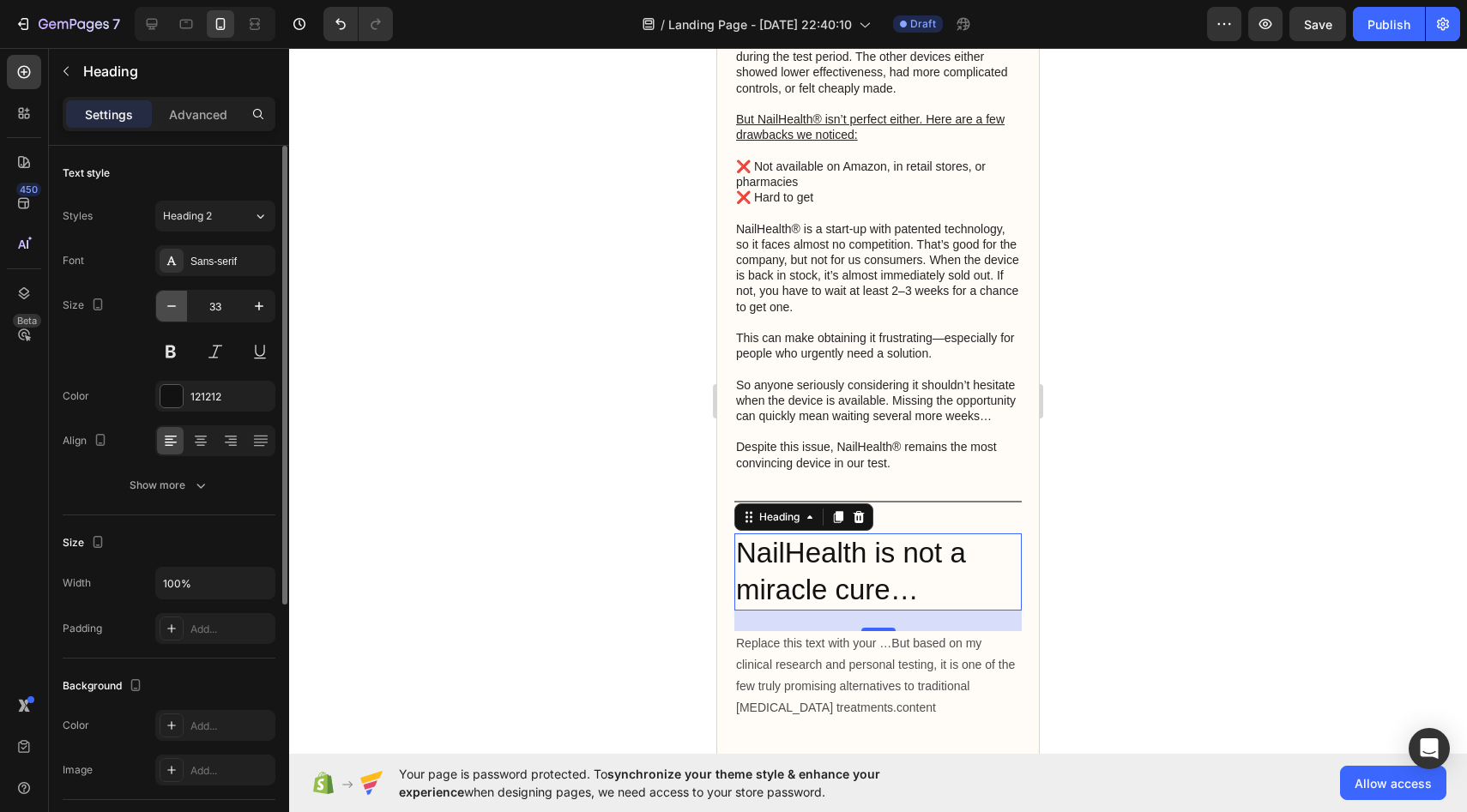
click at [183, 295] on button "button" at bounding box center [171, 306] width 31 height 31
type input "29"
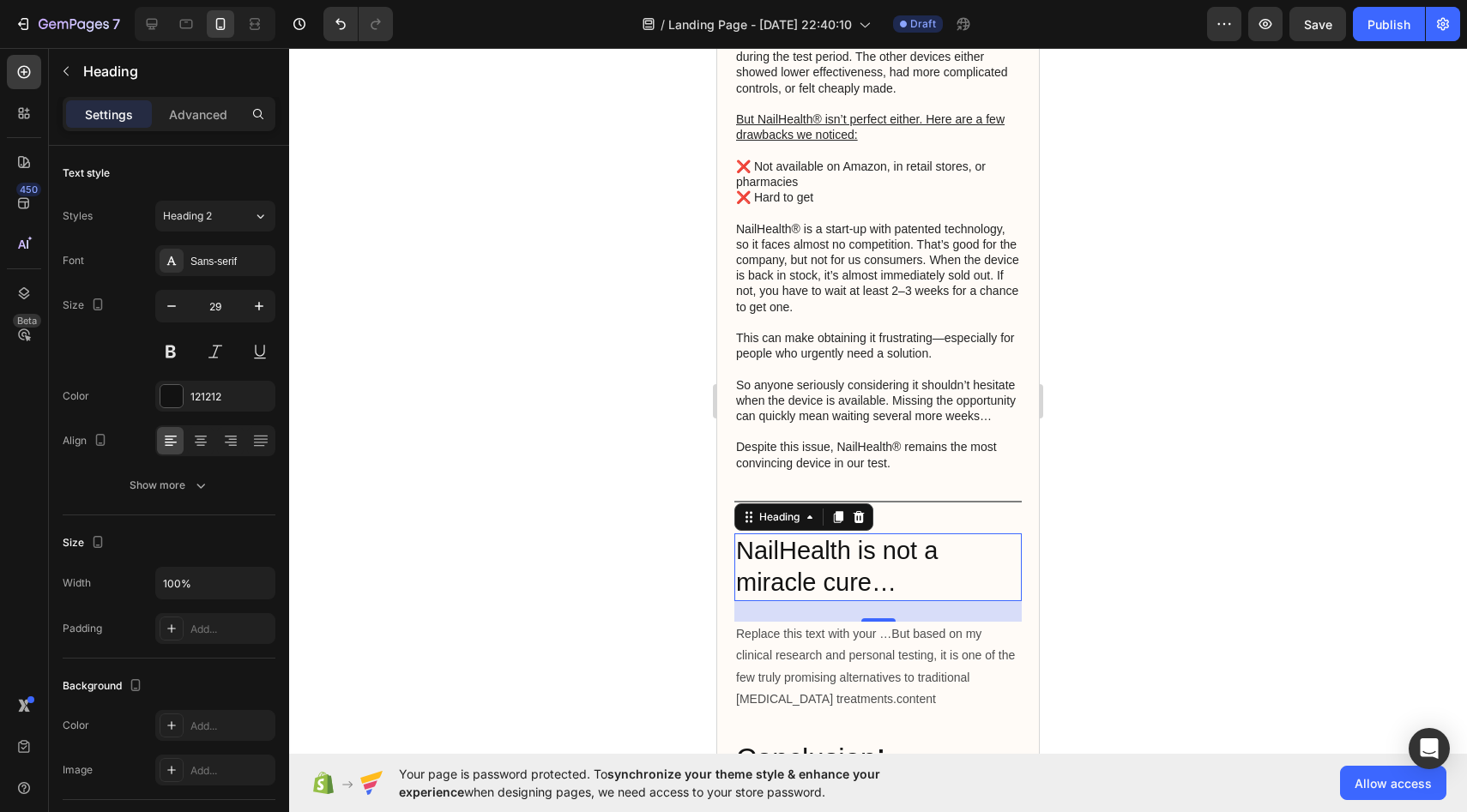
click at [817, 548] on p "NailHealth is not a miracle cure…" at bounding box center [877, 567] width 284 height 64
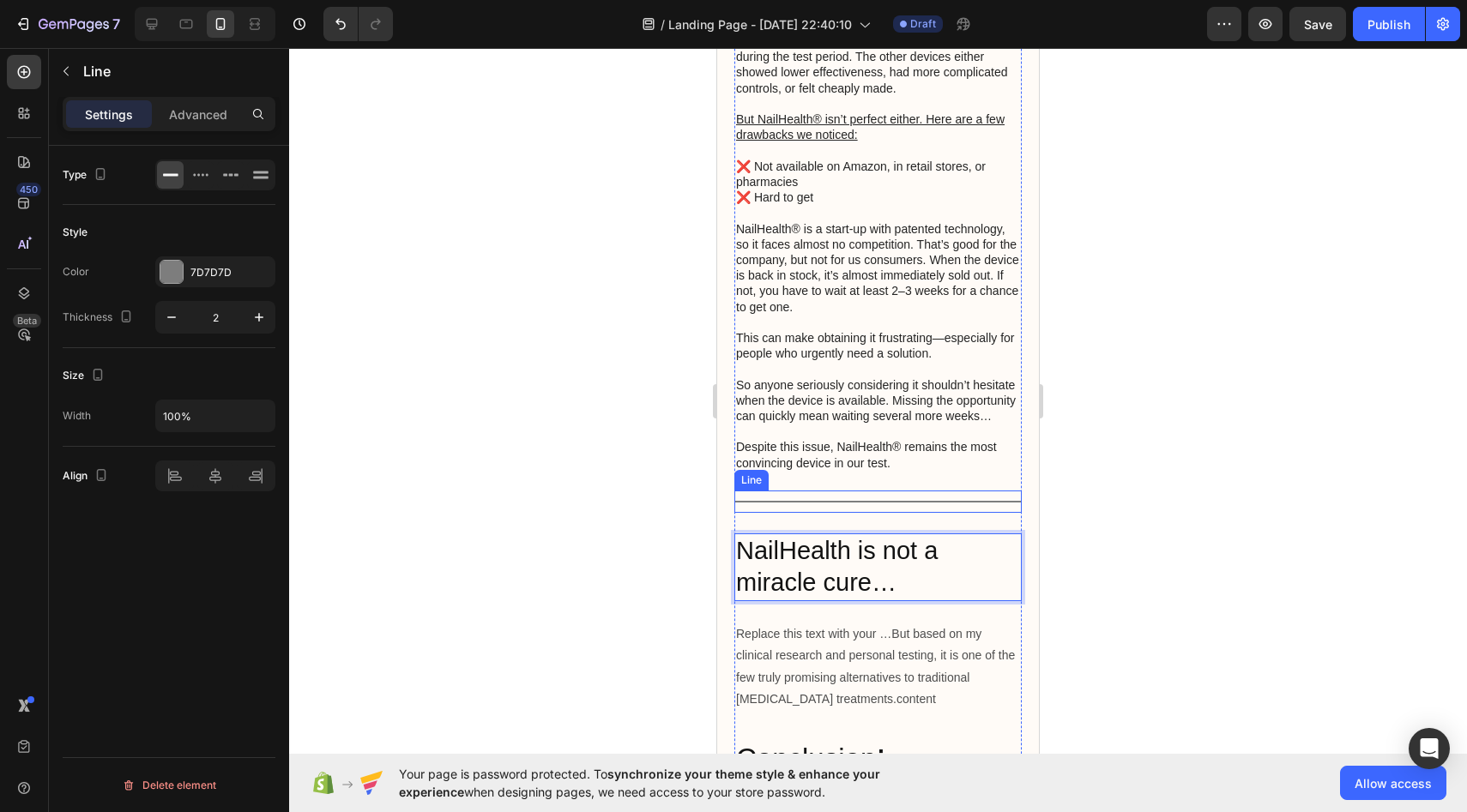
click at [908, 491] on div "Title Line" at bounding box center [878, 501] width 288 height 23
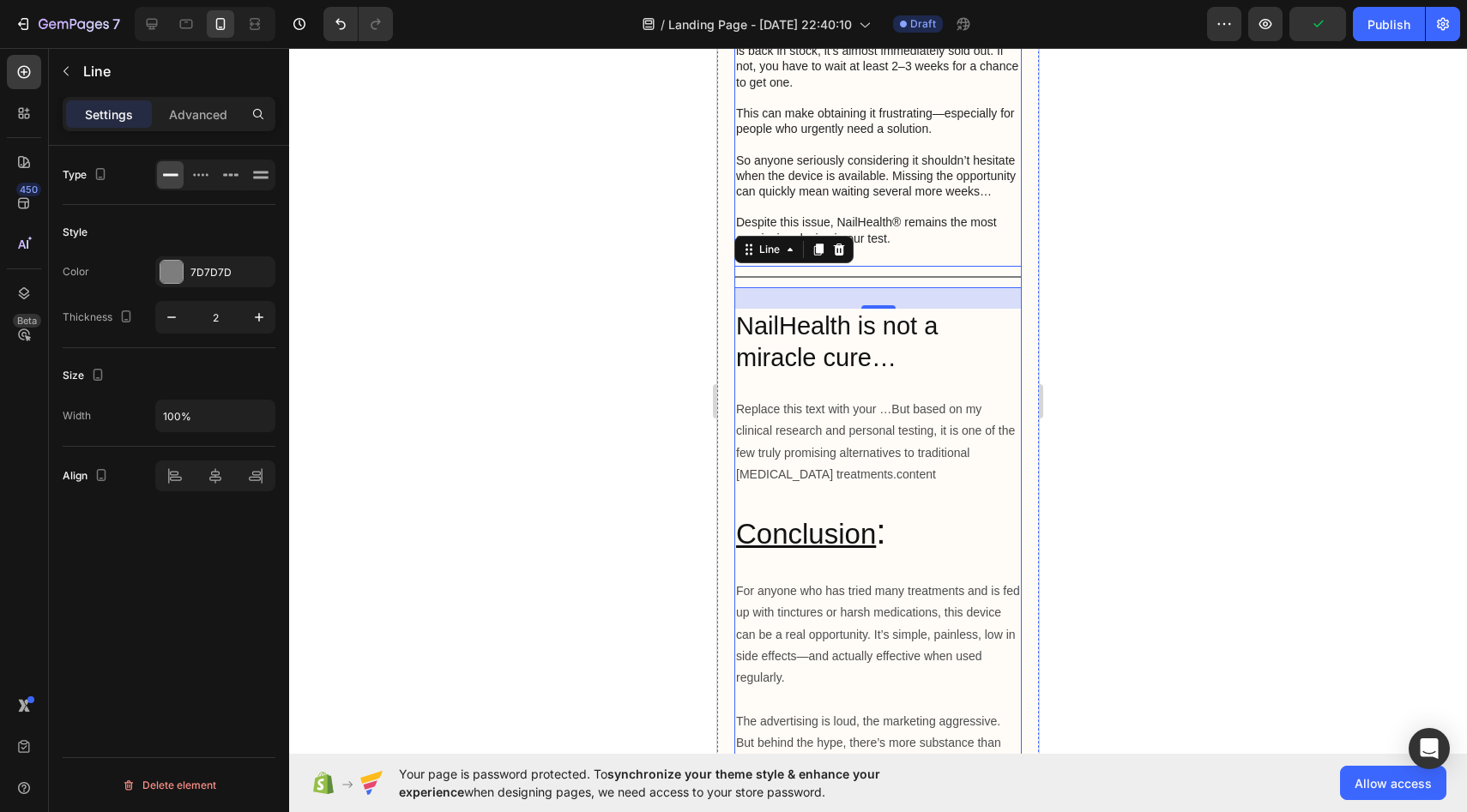
scroll to position [7215, 0]
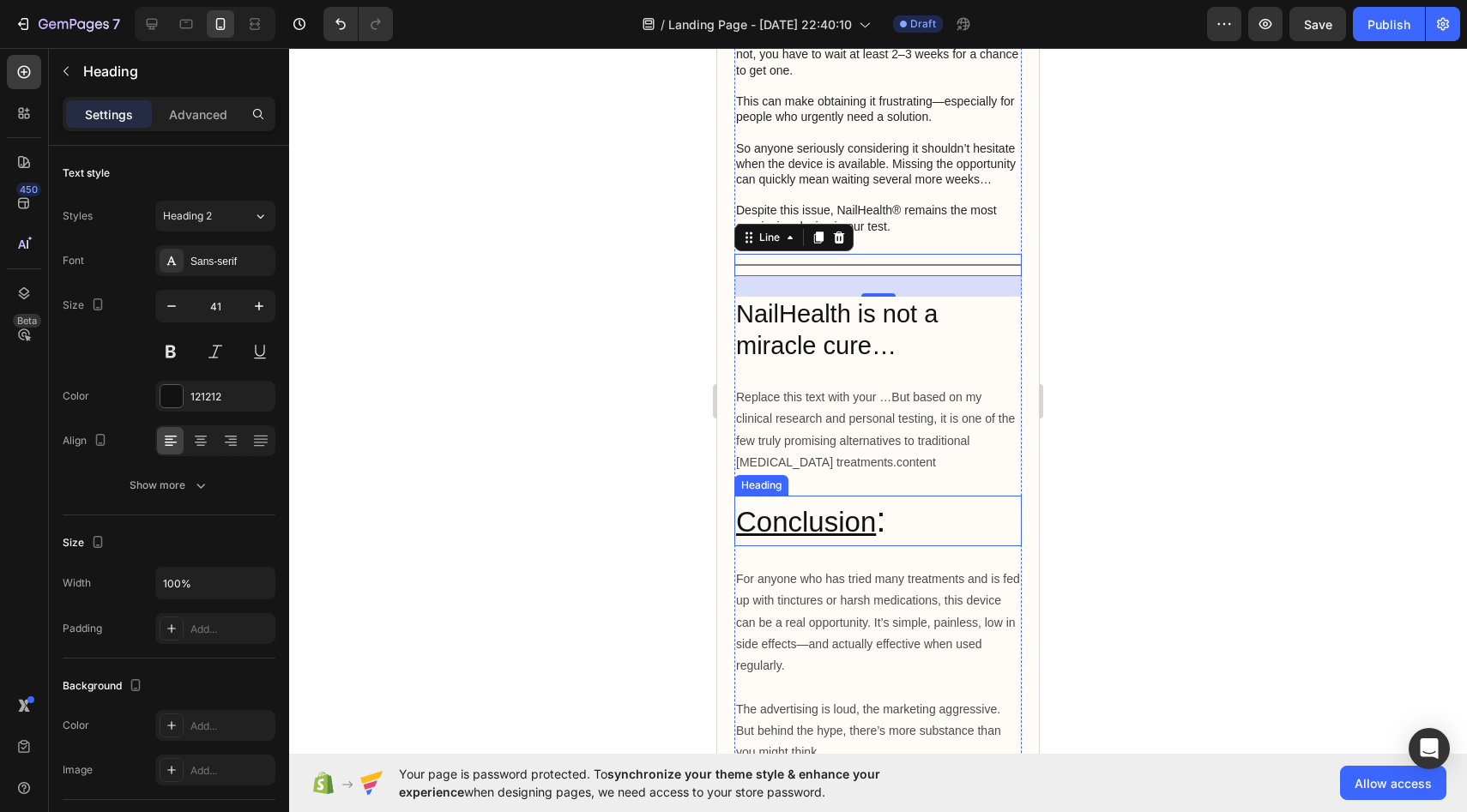
click at [805, 506] on u "Conclusion" at bounding box center [805, 522] width 139 height 32
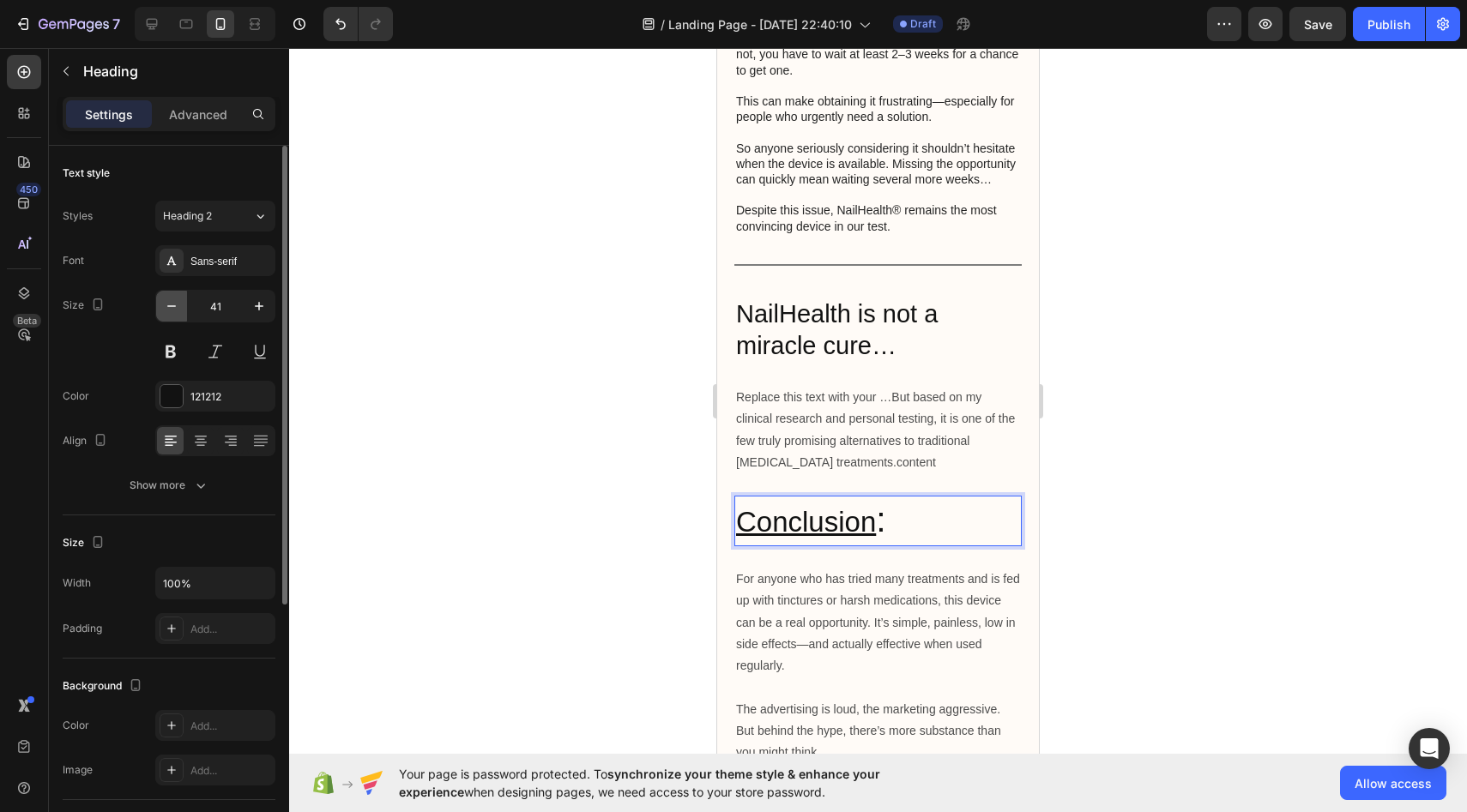
click at [182, 309] on button "button" at bounding box center [171, 306] width 31 height 31
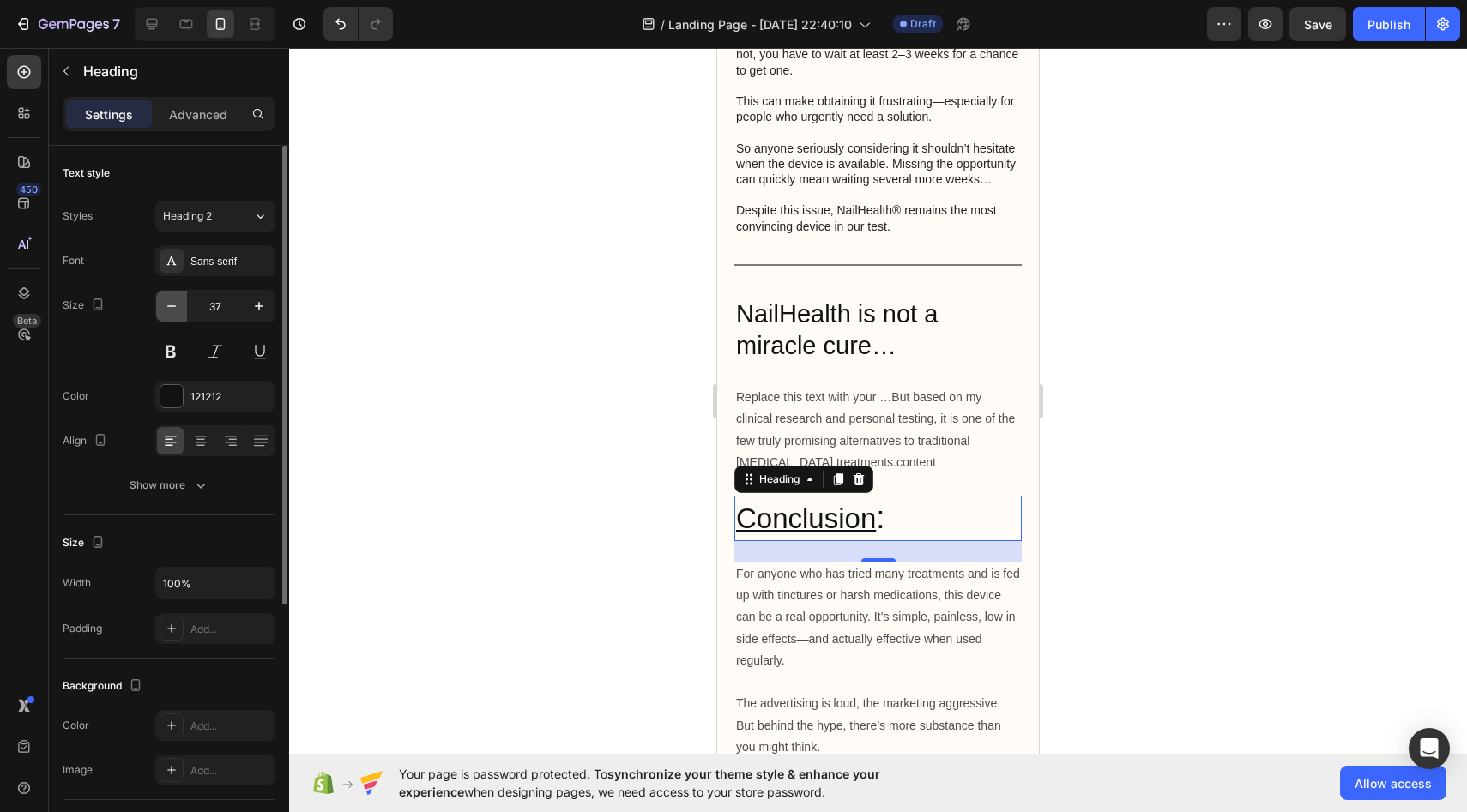
click at [182, 309] on button "button" at bounding box center [171, 306] width 31 height 31
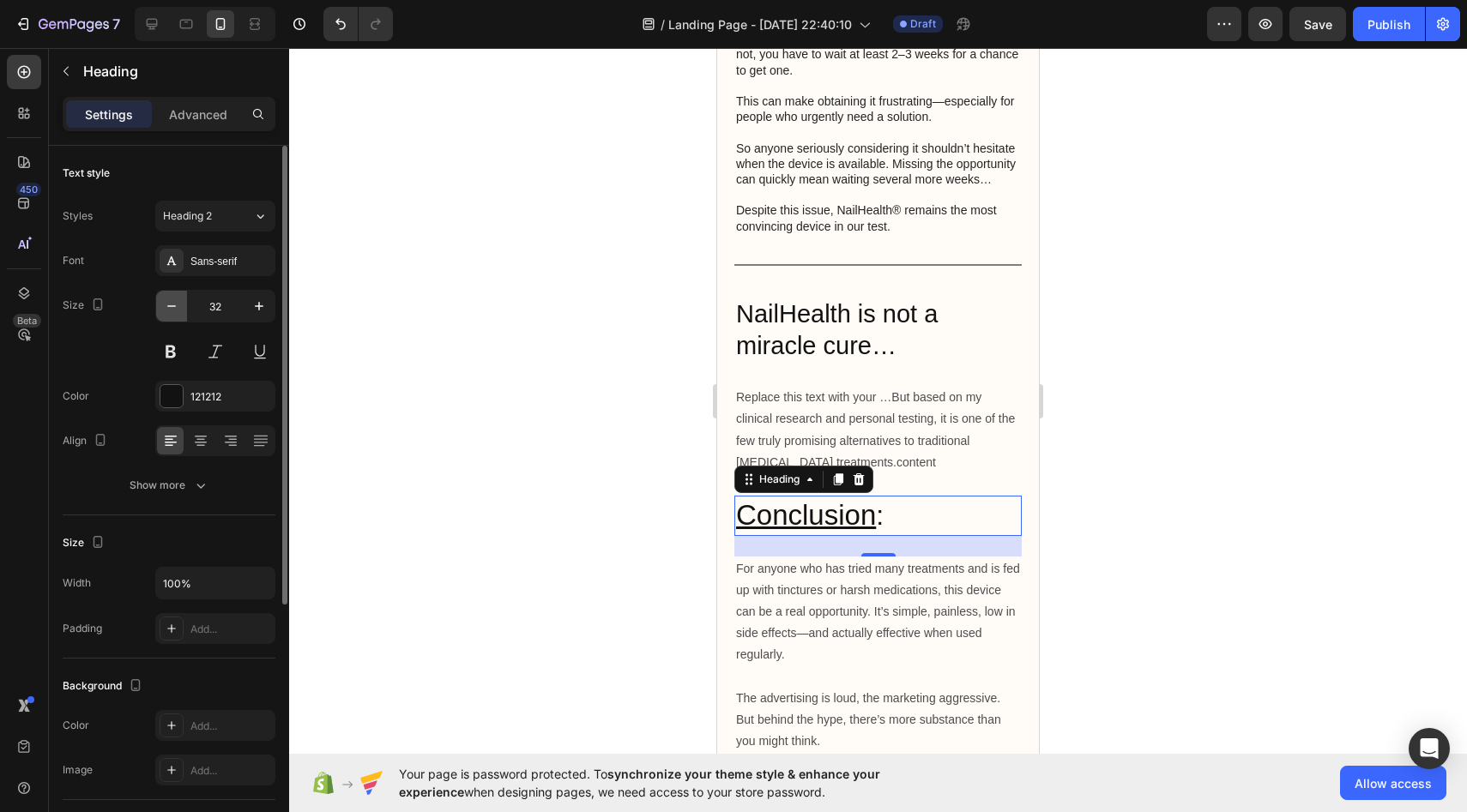
click at [182, 309] on button "button" at bounding box center [171, 306] width 31 height 31
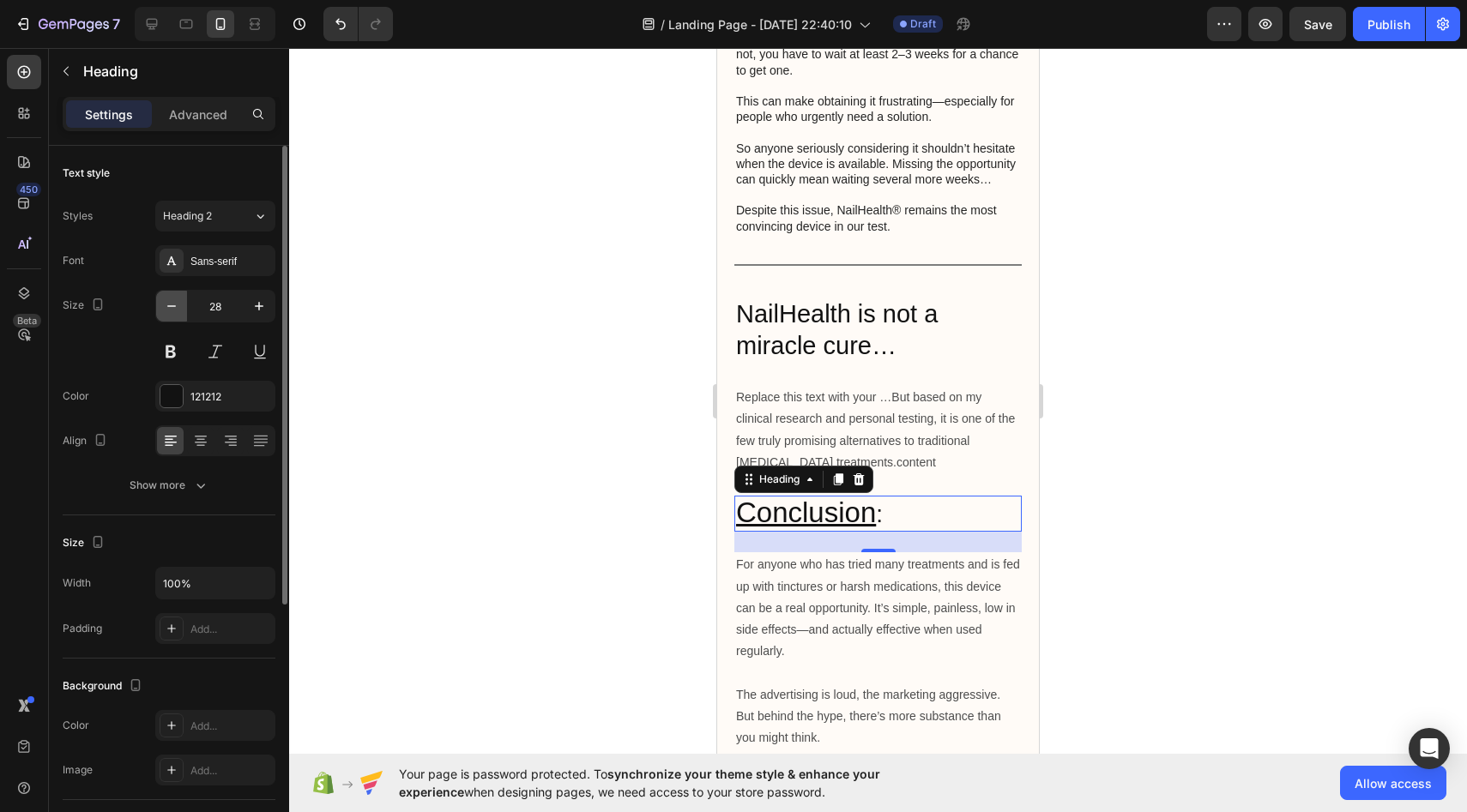
type input "27"
click at [806, 496] on u "Conclusion" at bounding box center [805, 512] width 139 height 32
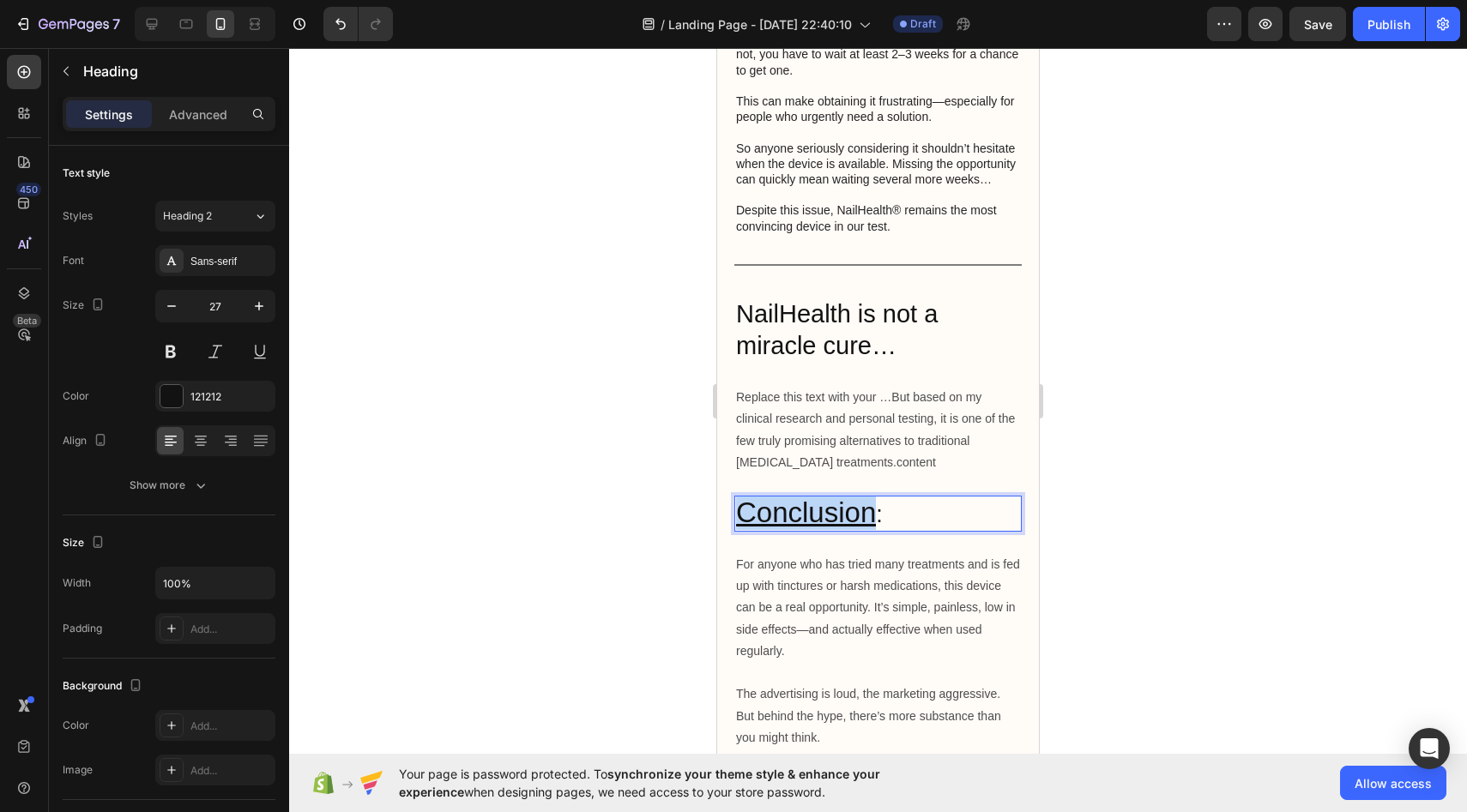
click at [806, 496] on u "Conclusion" at bounding box center [805, 512] width 139 height 32
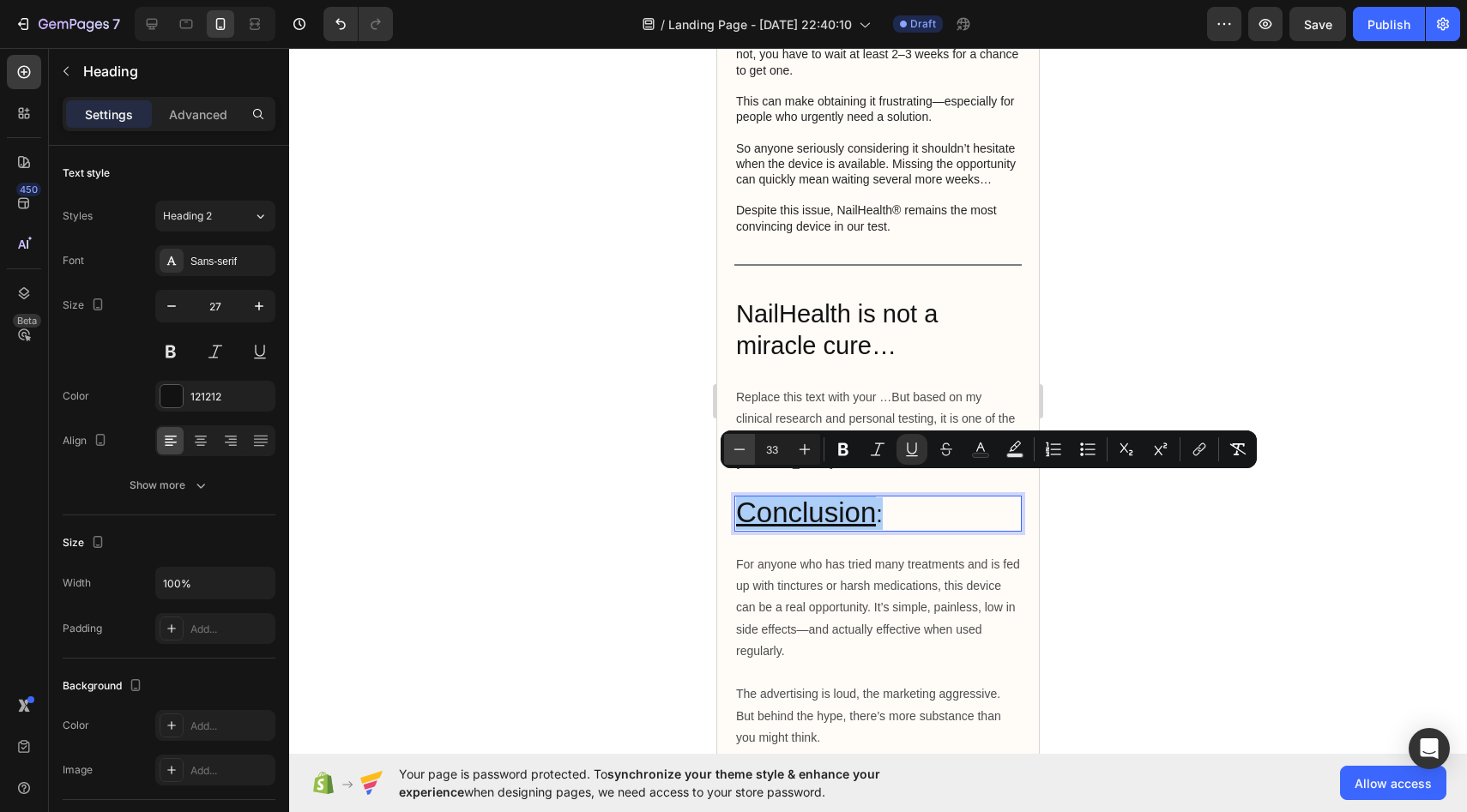
click at [754, 449] on button "Minus" at bounding box center [739, 449] width 31 height 31
type input "31"
click at [637, 454] on div at bounding box center [877, 430] width 1178 height 765
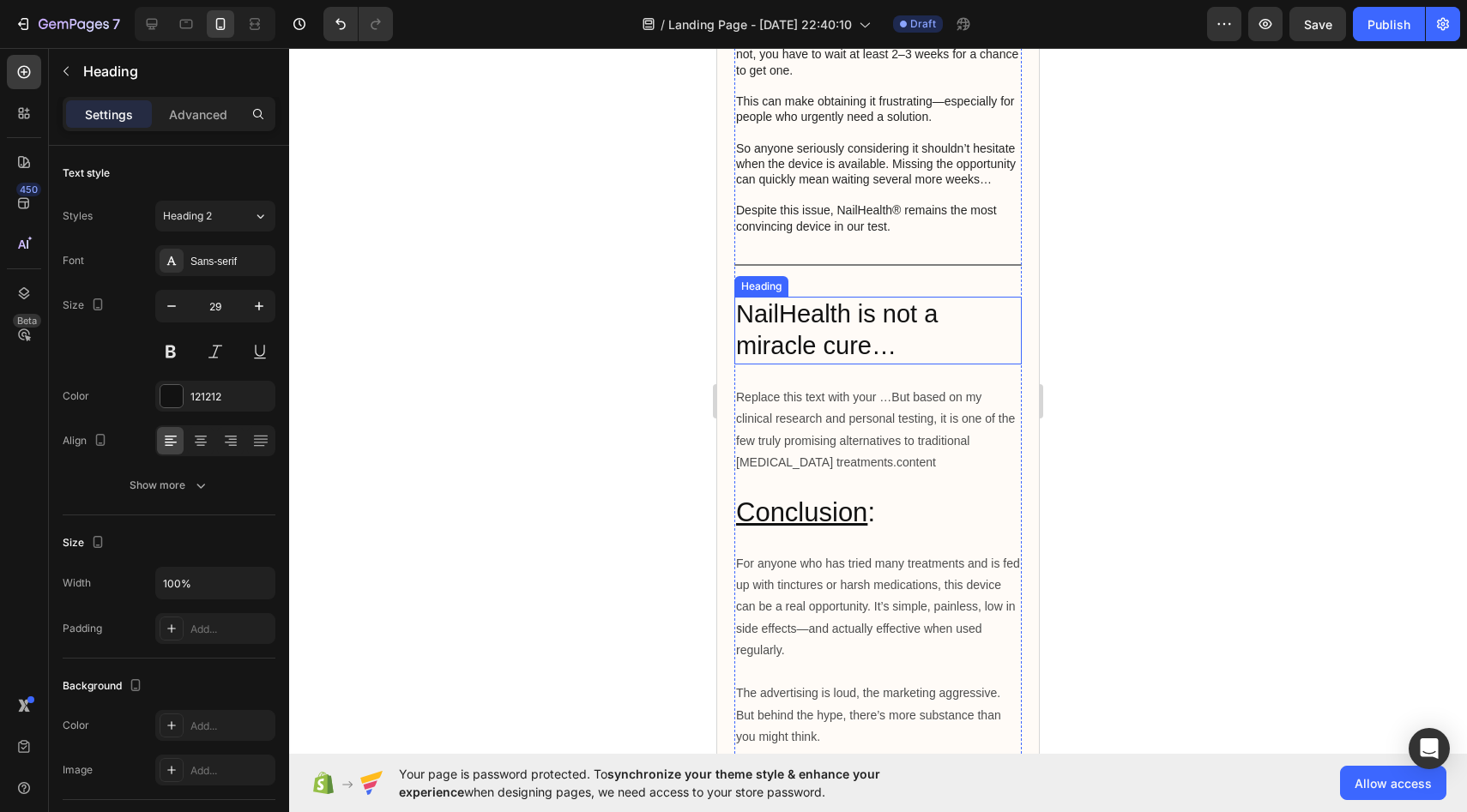
click at [799, 336] on p "NailHealth is not a miracle cure…" at bounding box center [877, 330] width 284 height 64
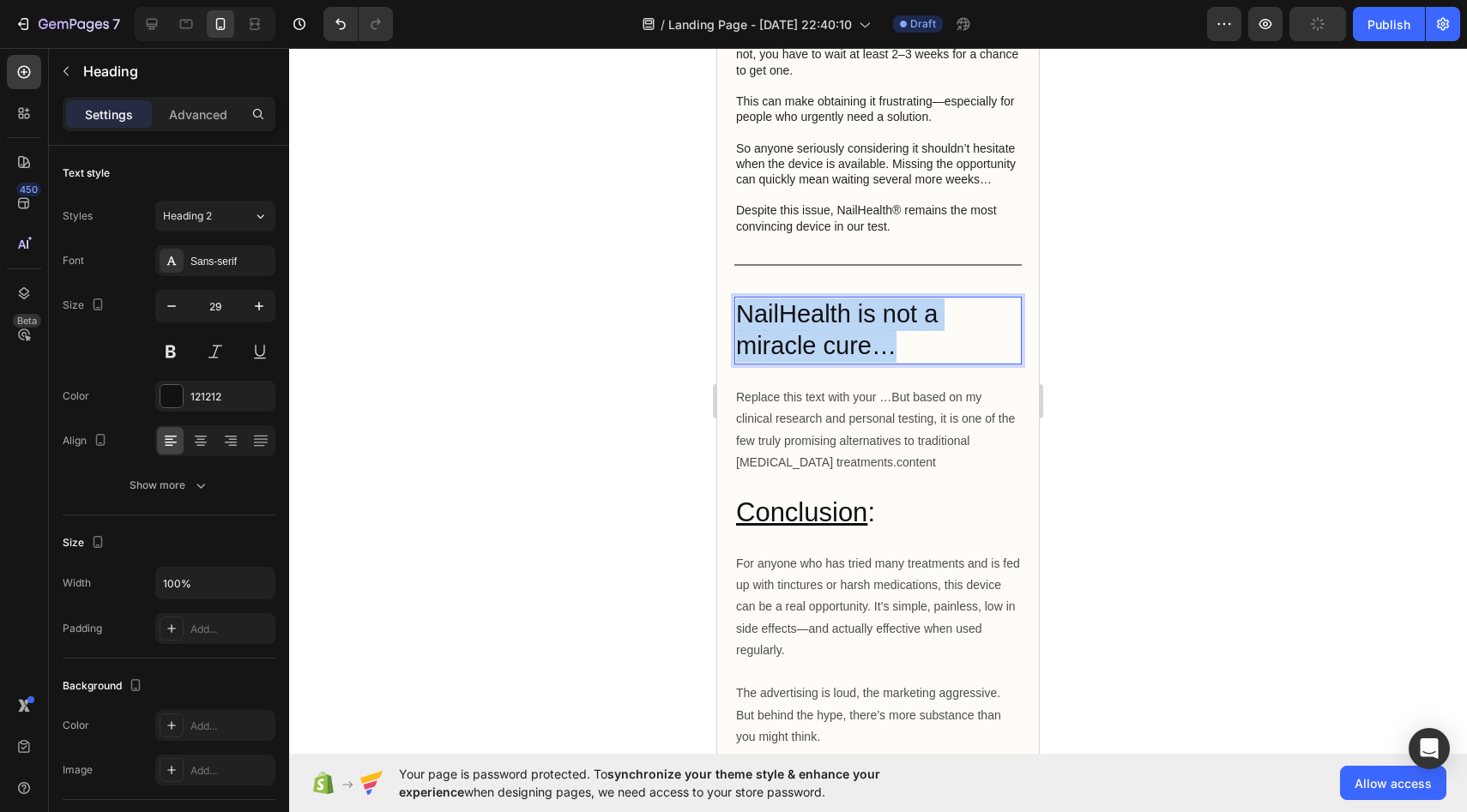
click at [799, 336] on p "NailHealth is not a miracle cure…" at bounding box center [877, 330] width 284 height 64
click at [808, 498] on u "Conclusion" at bounding box center [801, 512] width 132 height 30
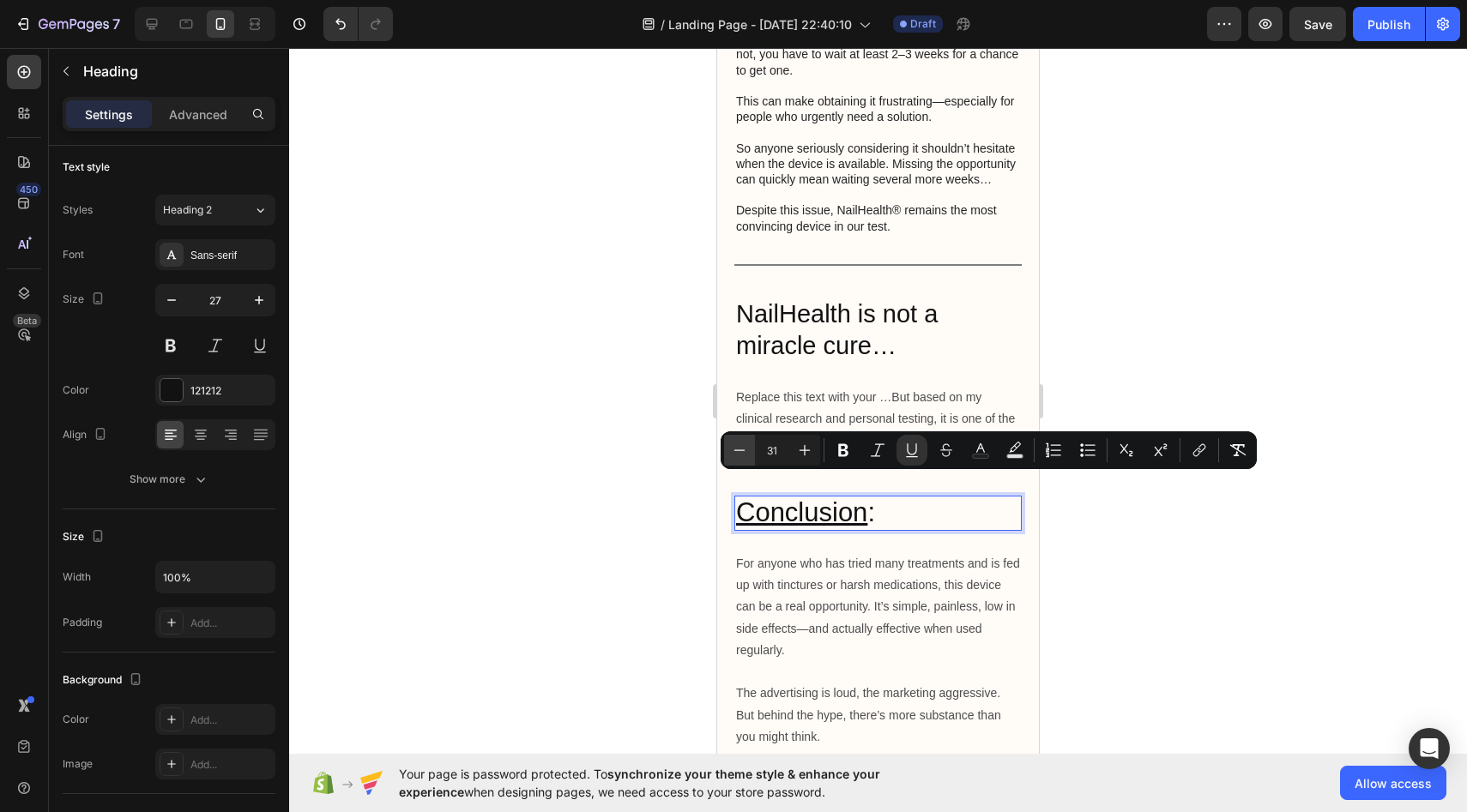
click at [741, 449] on icon "Editor contextual toolbar" at bounding box center [739, 450] width 17 height 17
type input "30"
click at [637, 444] on div at bounding box center [877, 430] width 1178 height 765
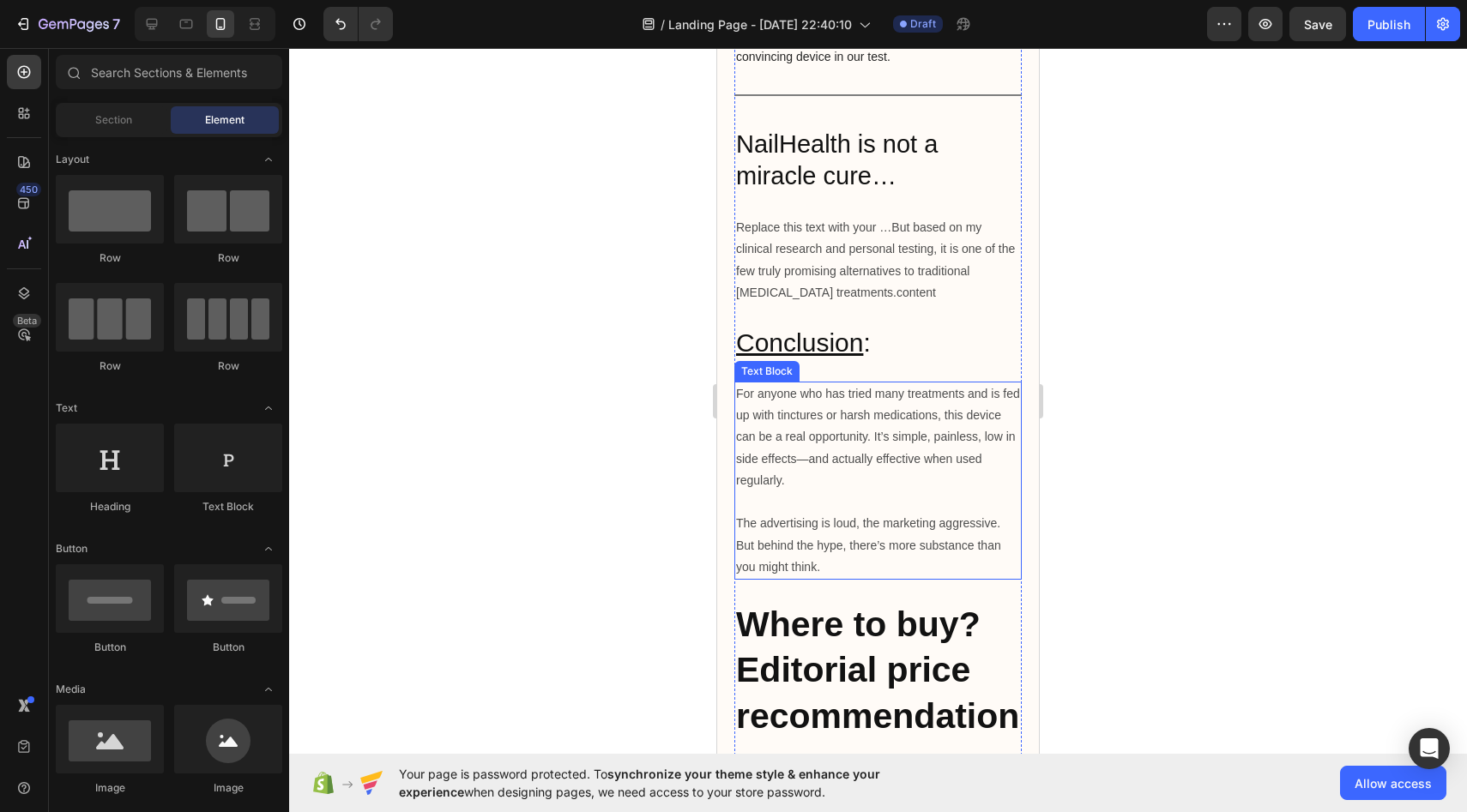
scroll to position [7558, 0]
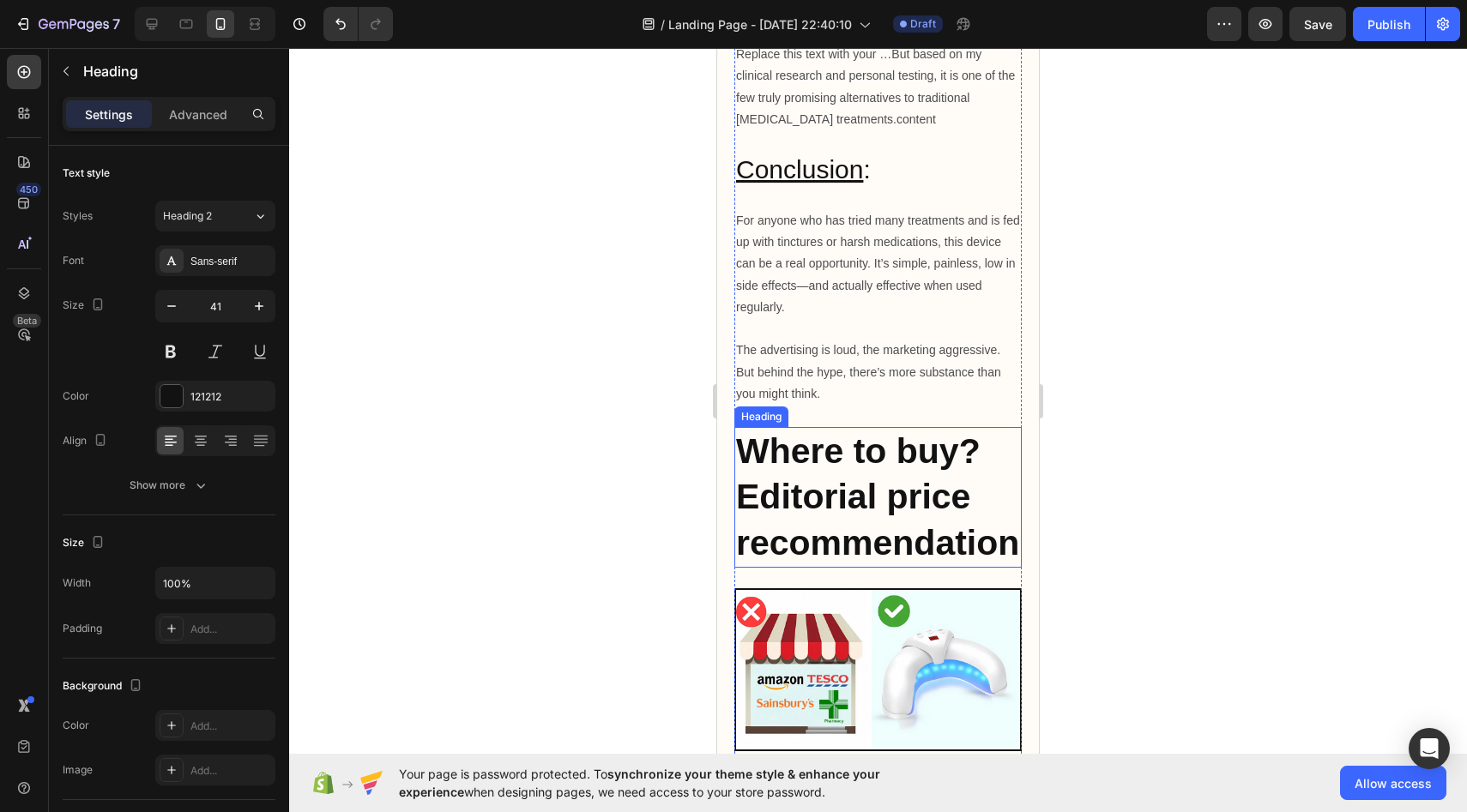
click at [850, 489] on strong "Where to buy? Editorial price recommendation" at bounding box center [877, 496] width 283 height 132
click at [173, 295] on button "button" at bounding box center [171, 306] width 31 height 31
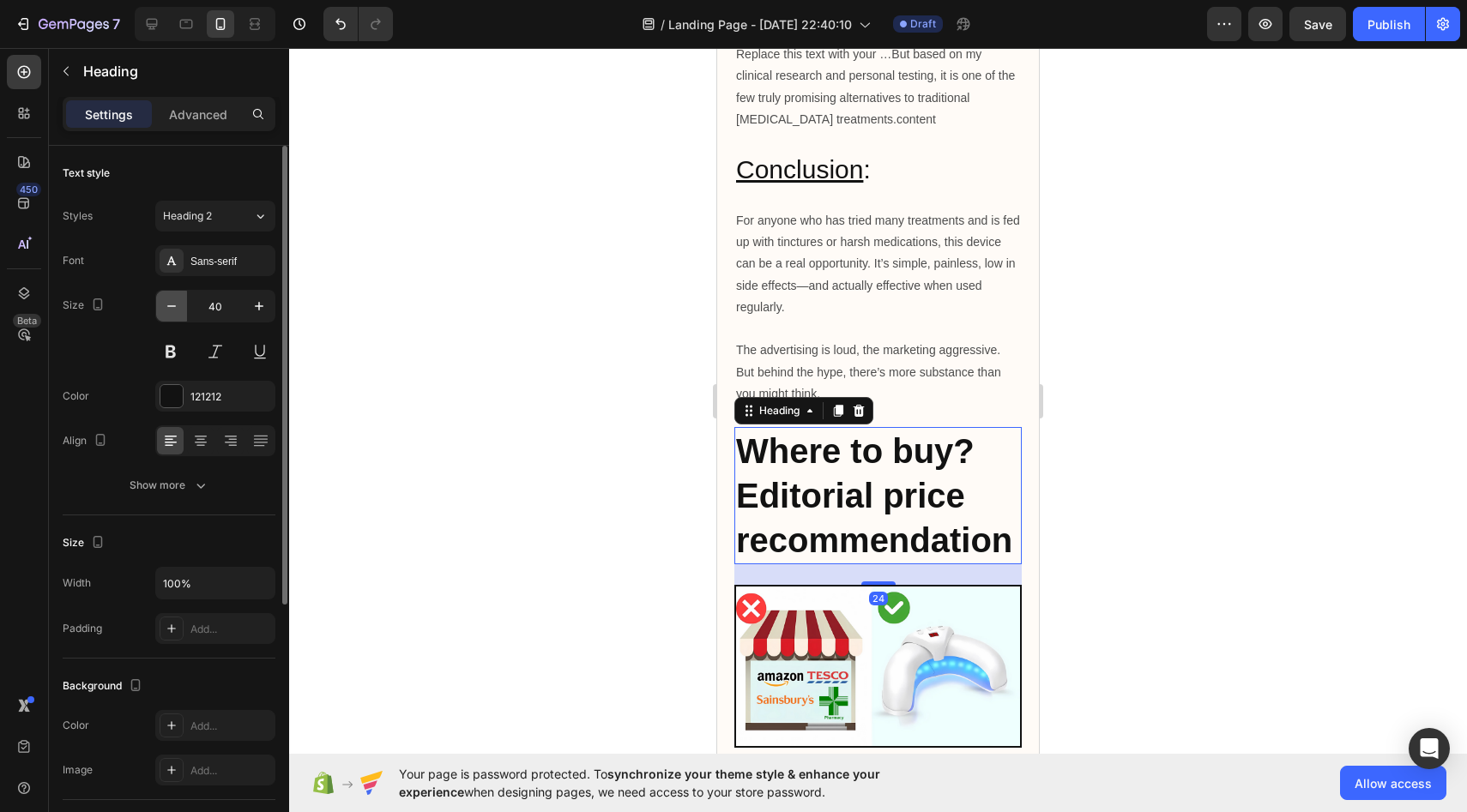
click at [173, 295] on button "button" at bounding box center [171, 306] width 31 height 31
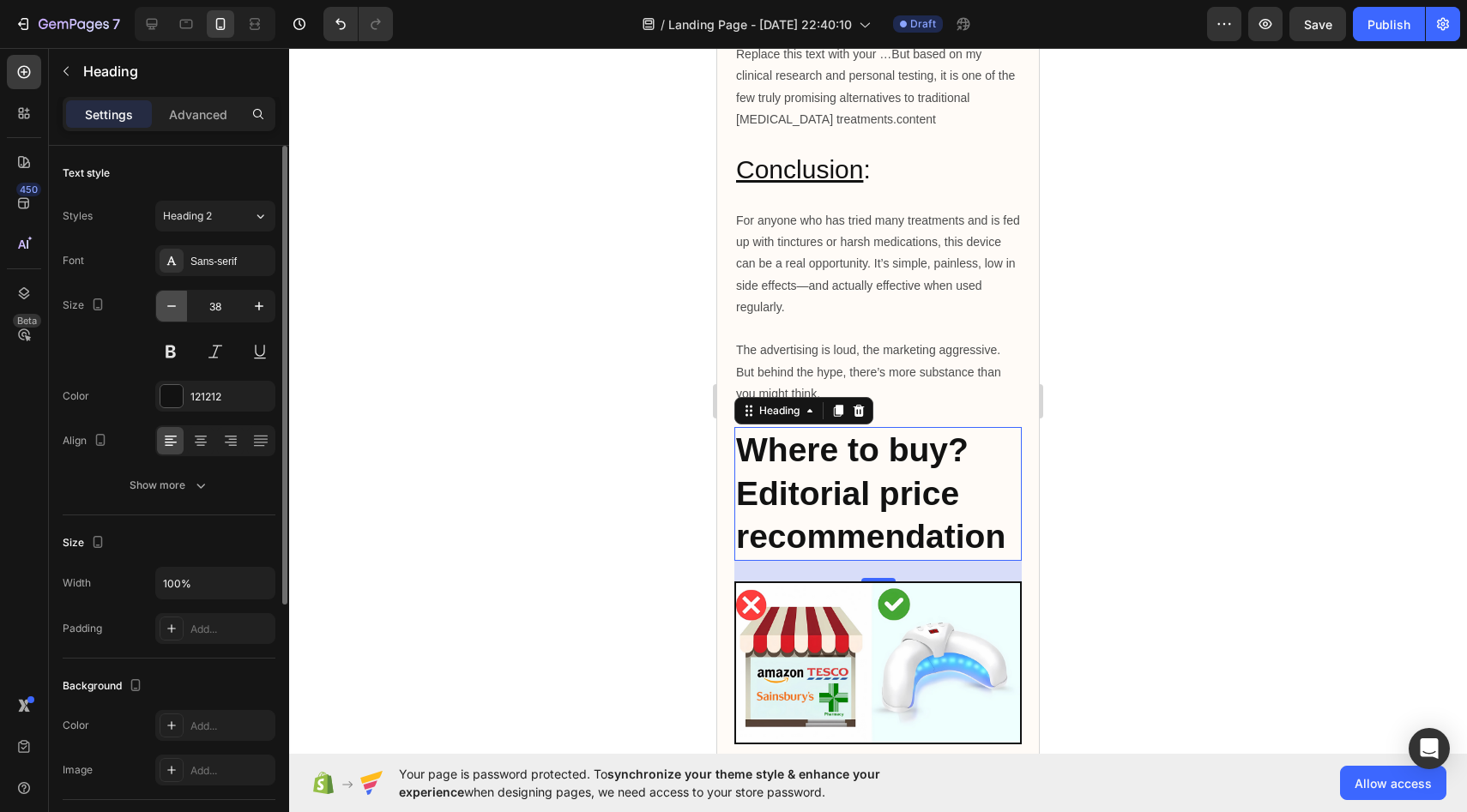
click at [173, 295] on button "button" at bounding box center [171, 306] width 31 height 31
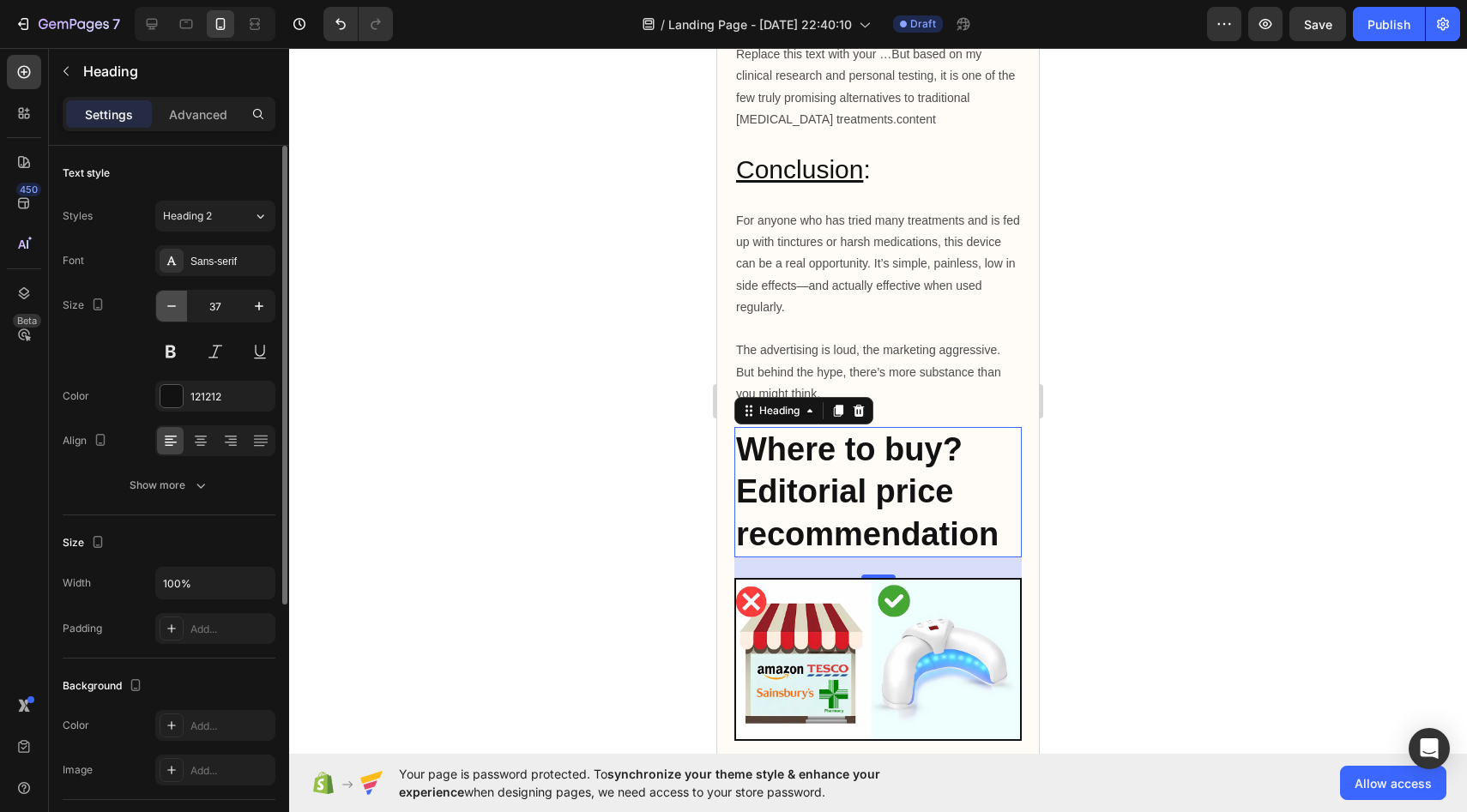
click at [173, 295] on button "button" at bounding box center [171, 306] width 31 height 31
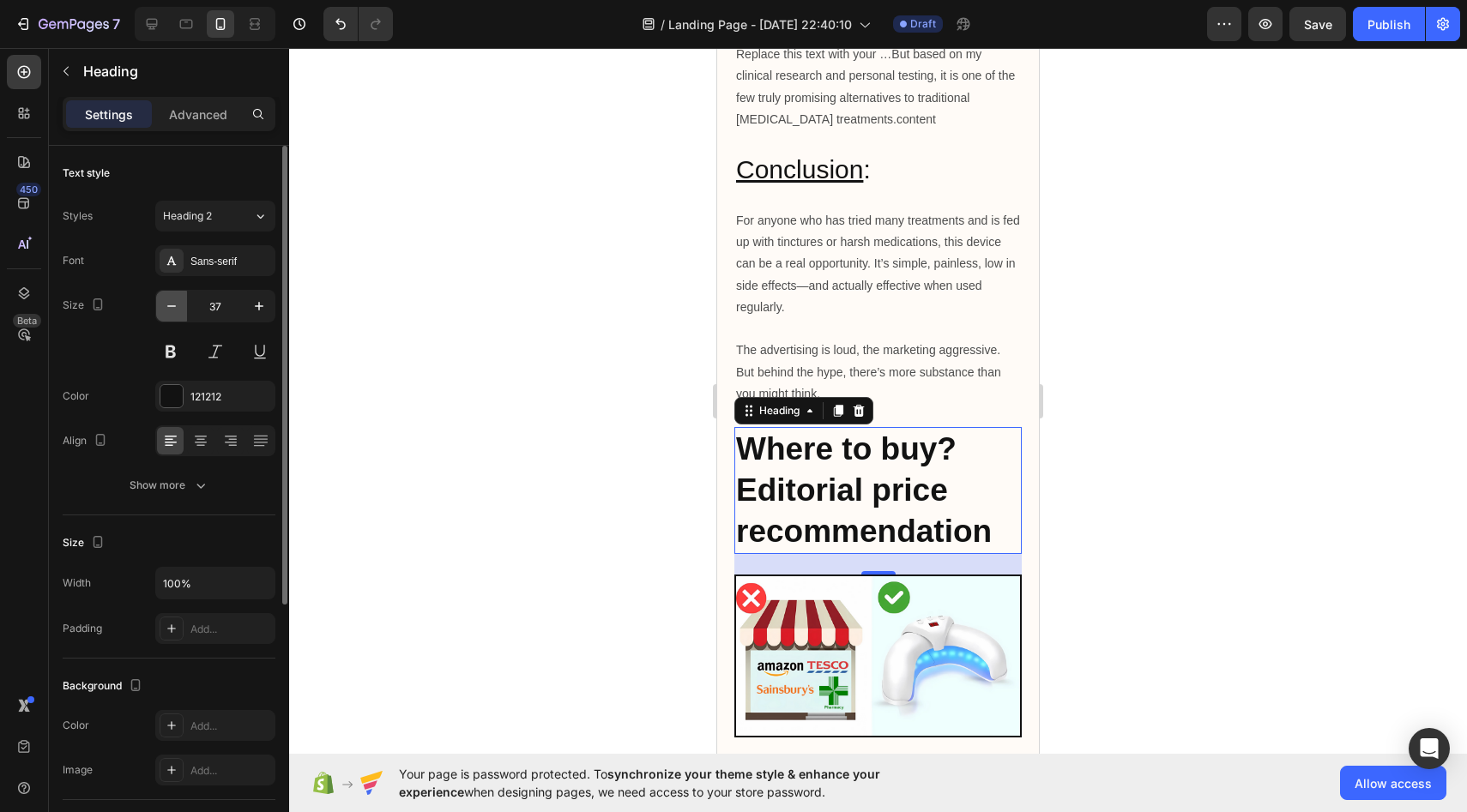
click at [173, 295] on button "button" at bounding box center [171, 306] width 31 height 31
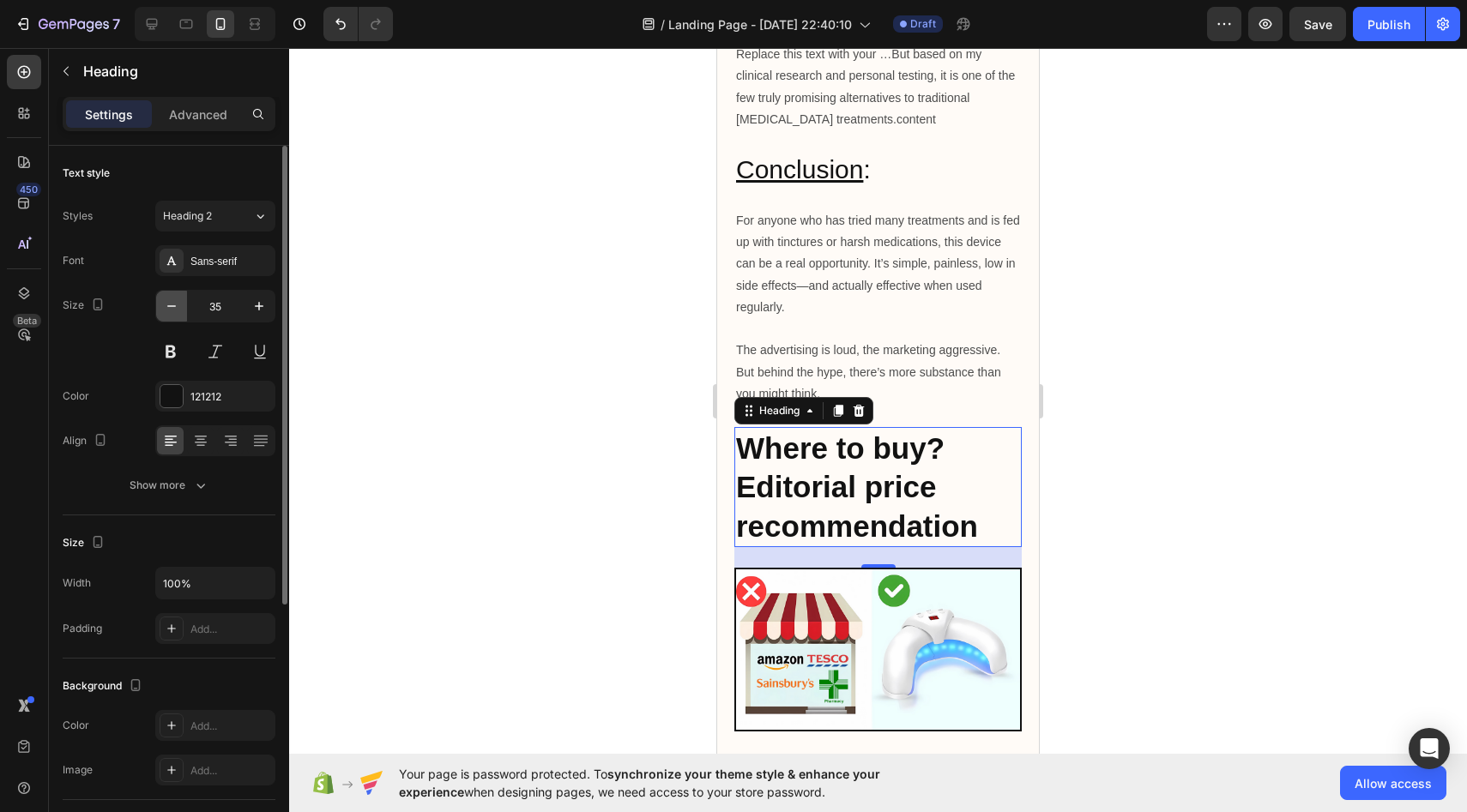
click at [173, 295] on button "button" at bounding box center [171, 306] width 31 height 31
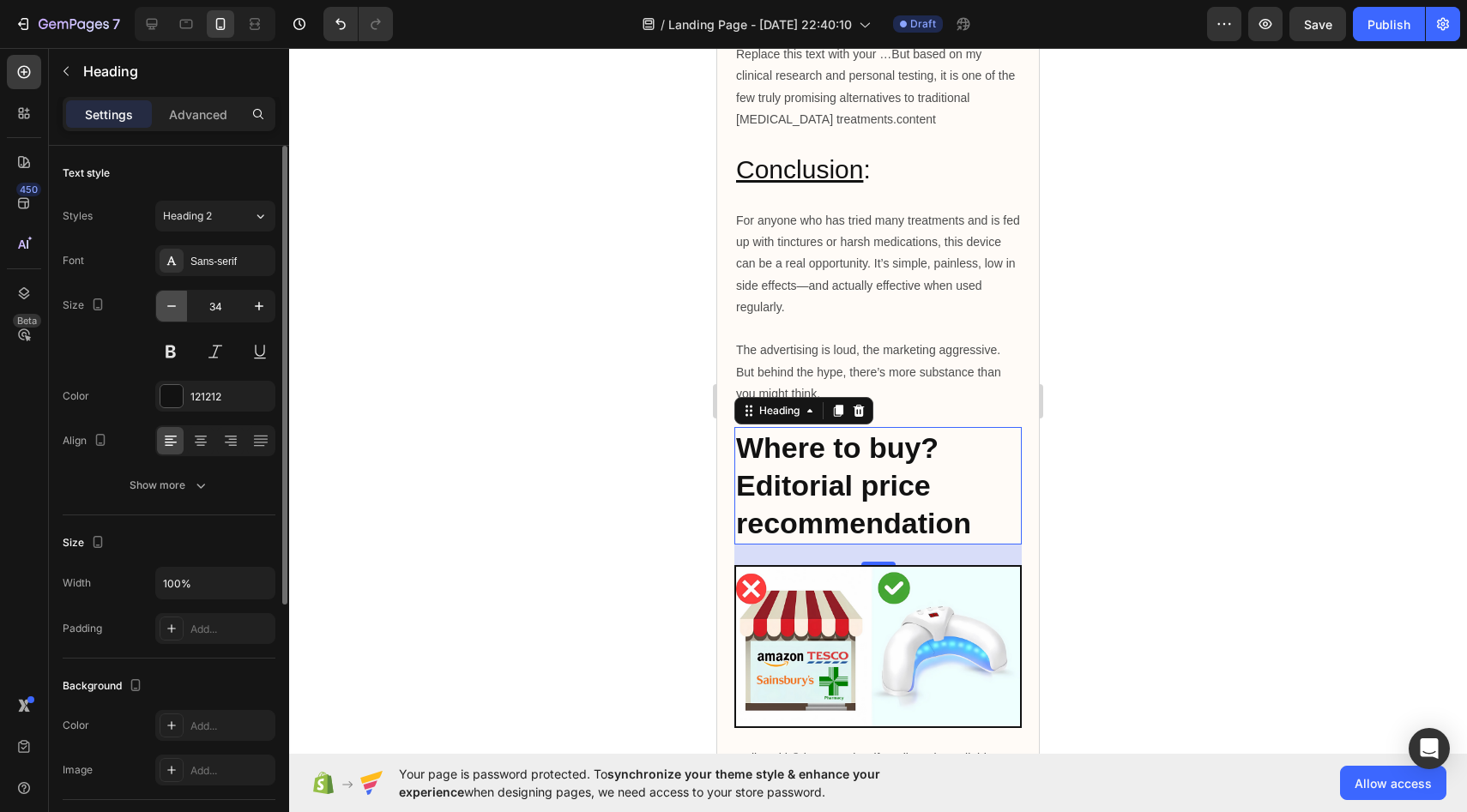
click at [173, 295] on button "button" at bounding box center [171, 306] width 31 height 31
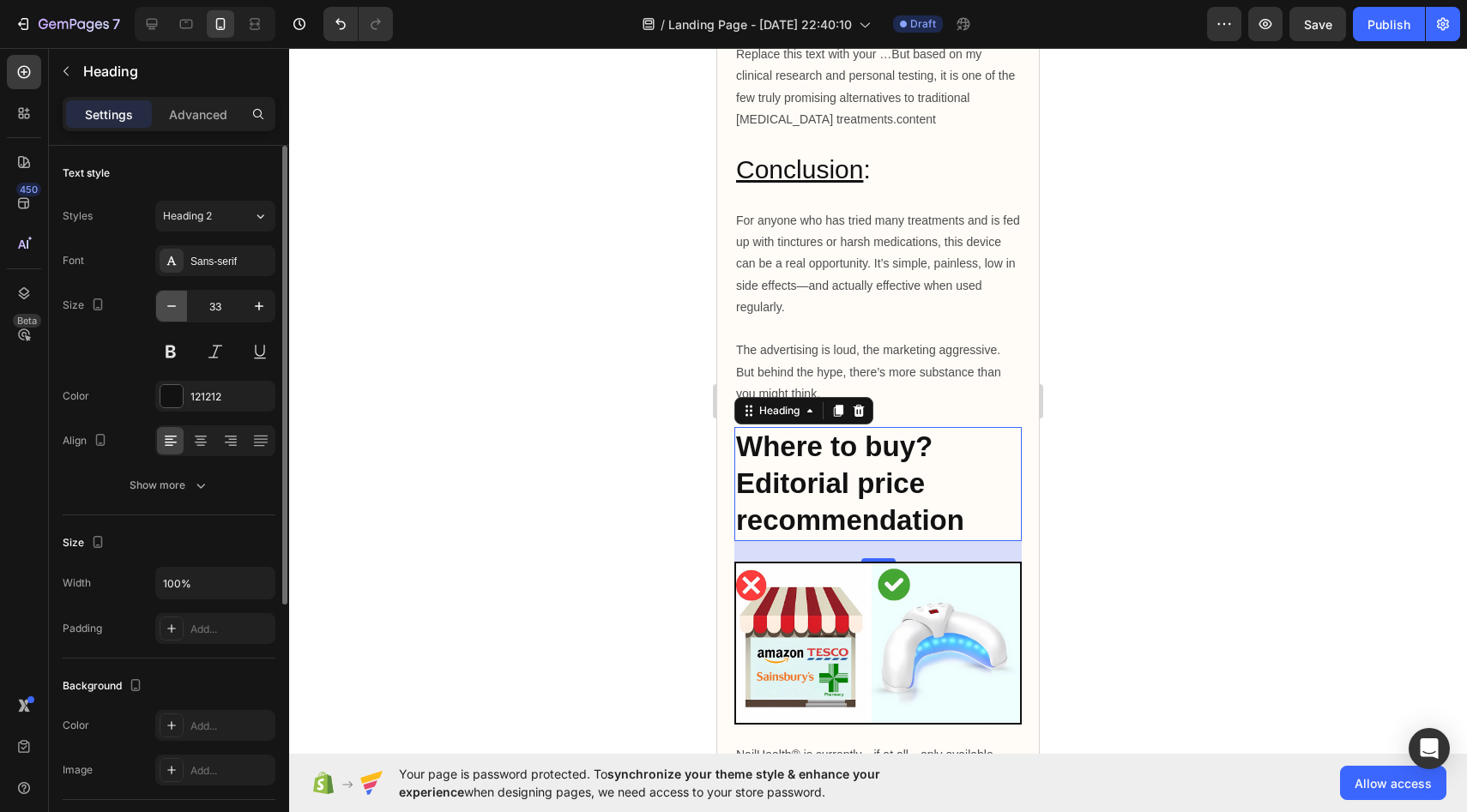
click at [173, 295] on button "button" at bounding box center [171, 306] width 31 height 31
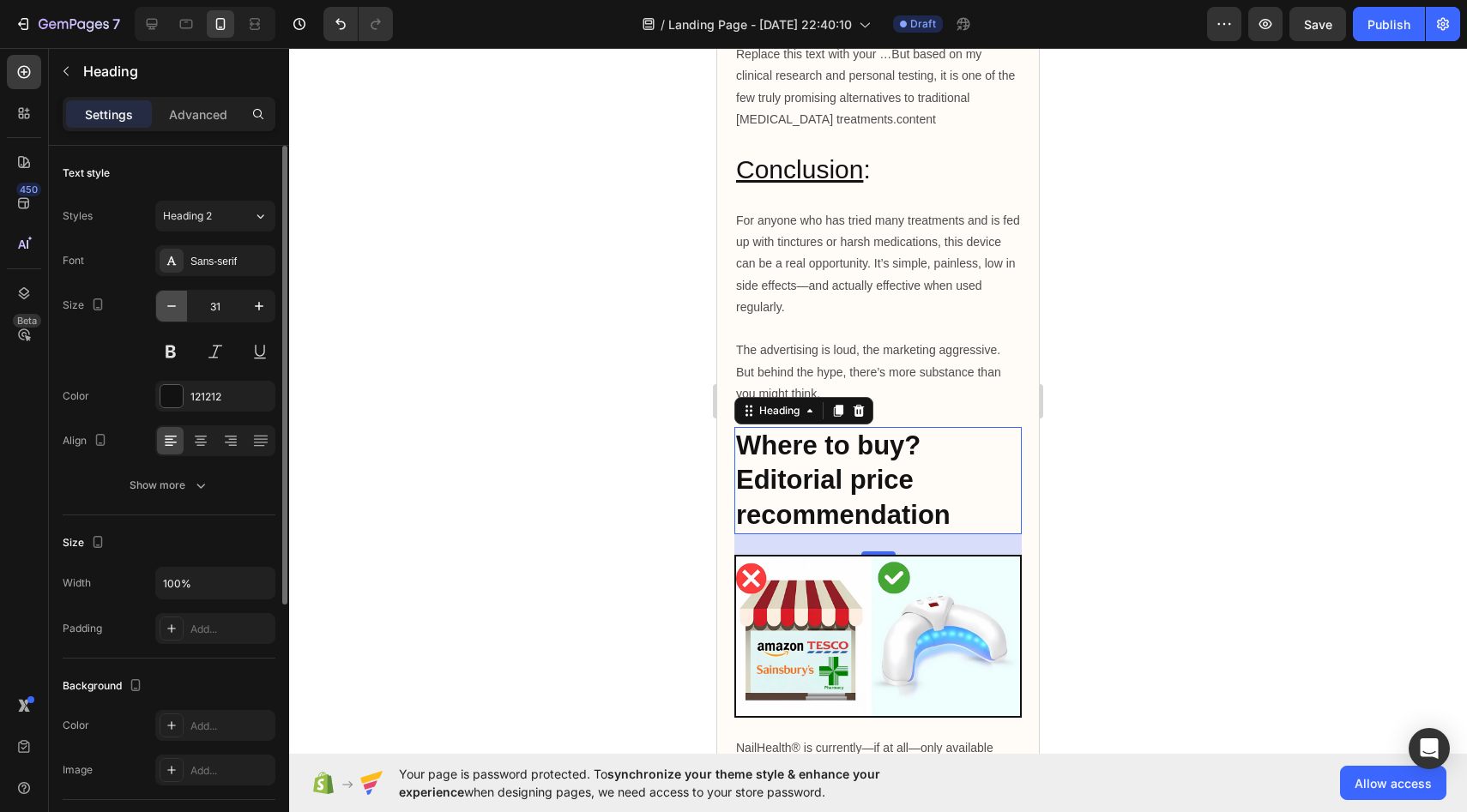
click at [173, 295] on button "button" at bounding box center [171, 306] width 31 height 31
type input "30"
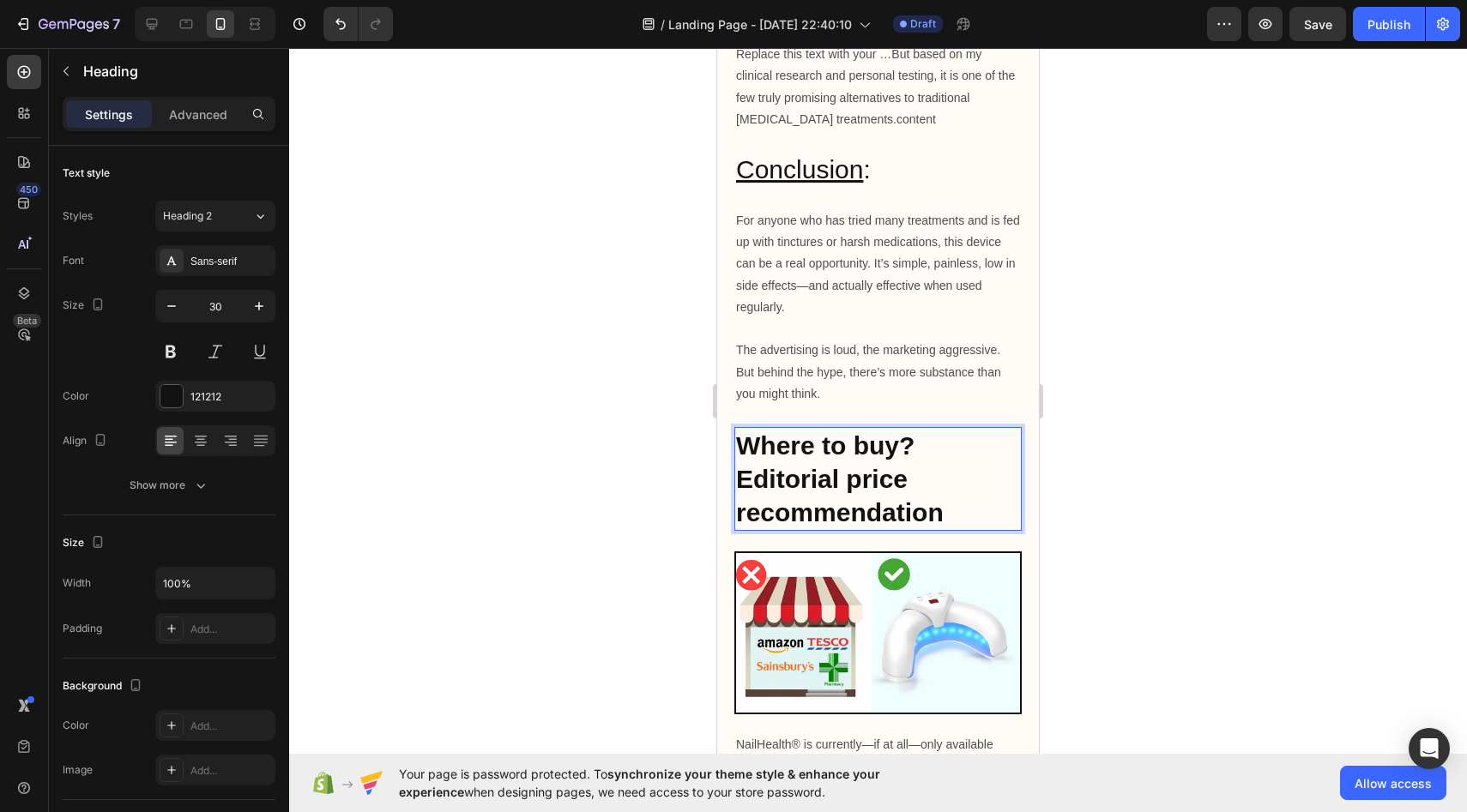
click at [788, 449] on strong "Where to buy? Editorial price recommendation" at bounding box center [840, 479] width 208 height 95
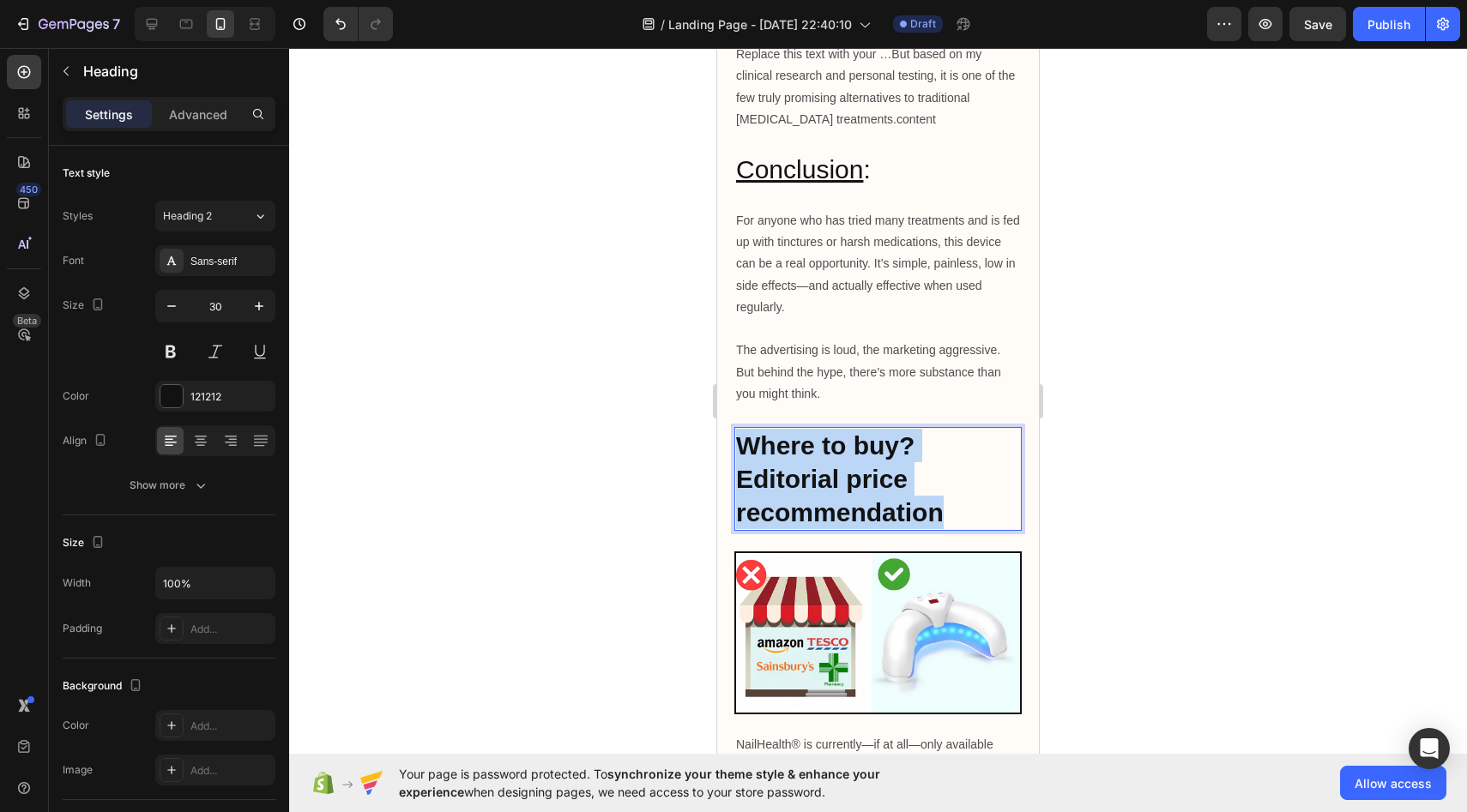
click at [788, 449] on strong "Where to buy? Editorial price recommendation" at bounding box center [840, 479] width 208 height 95
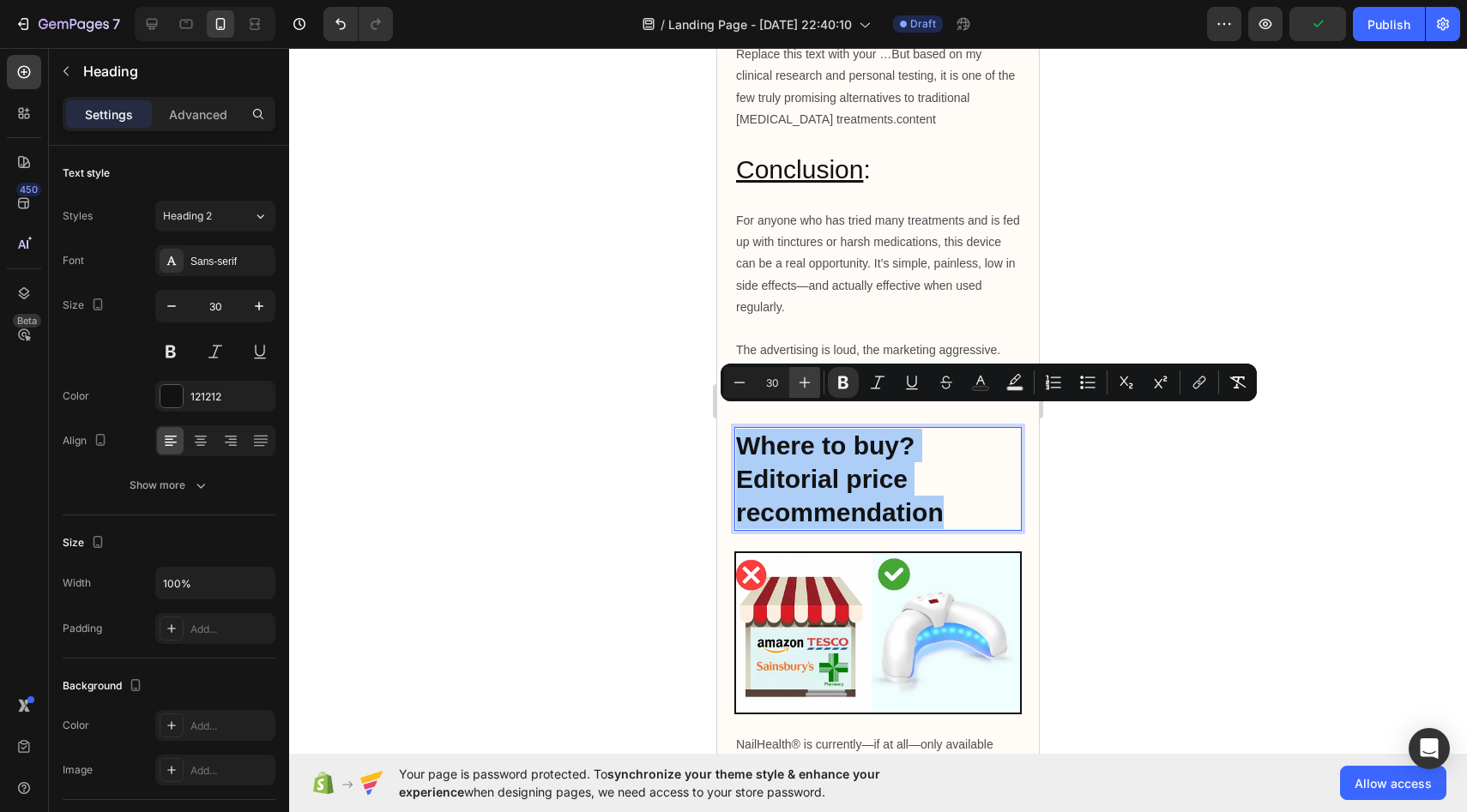
click at [819, 385] on button "Plus" at bounding box center [804, 382] width 31 height 31
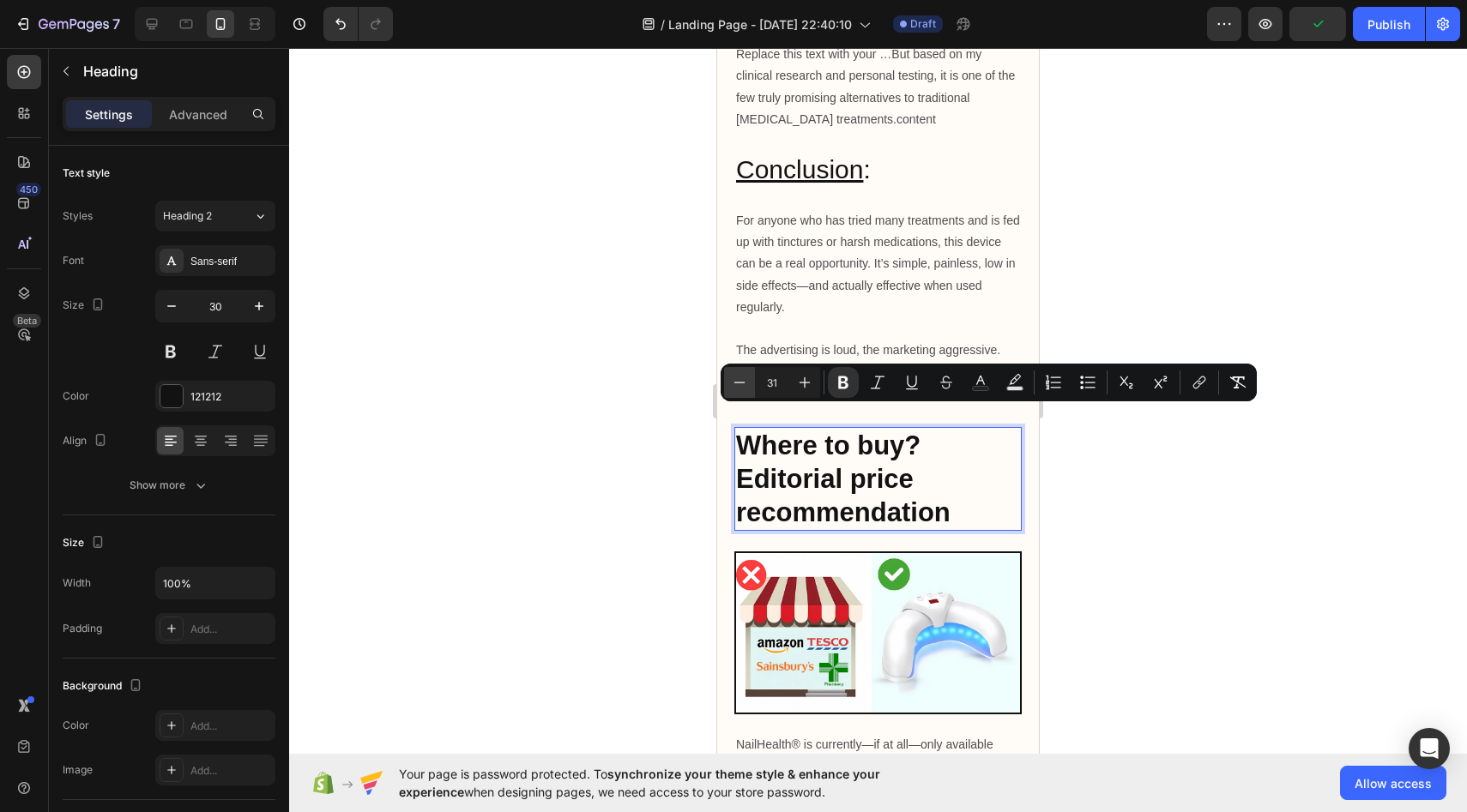
click at [740, 381] on icon "Editor contextual toolbar" at bounding box center [739, 382] width 17 height 17
type input "29"
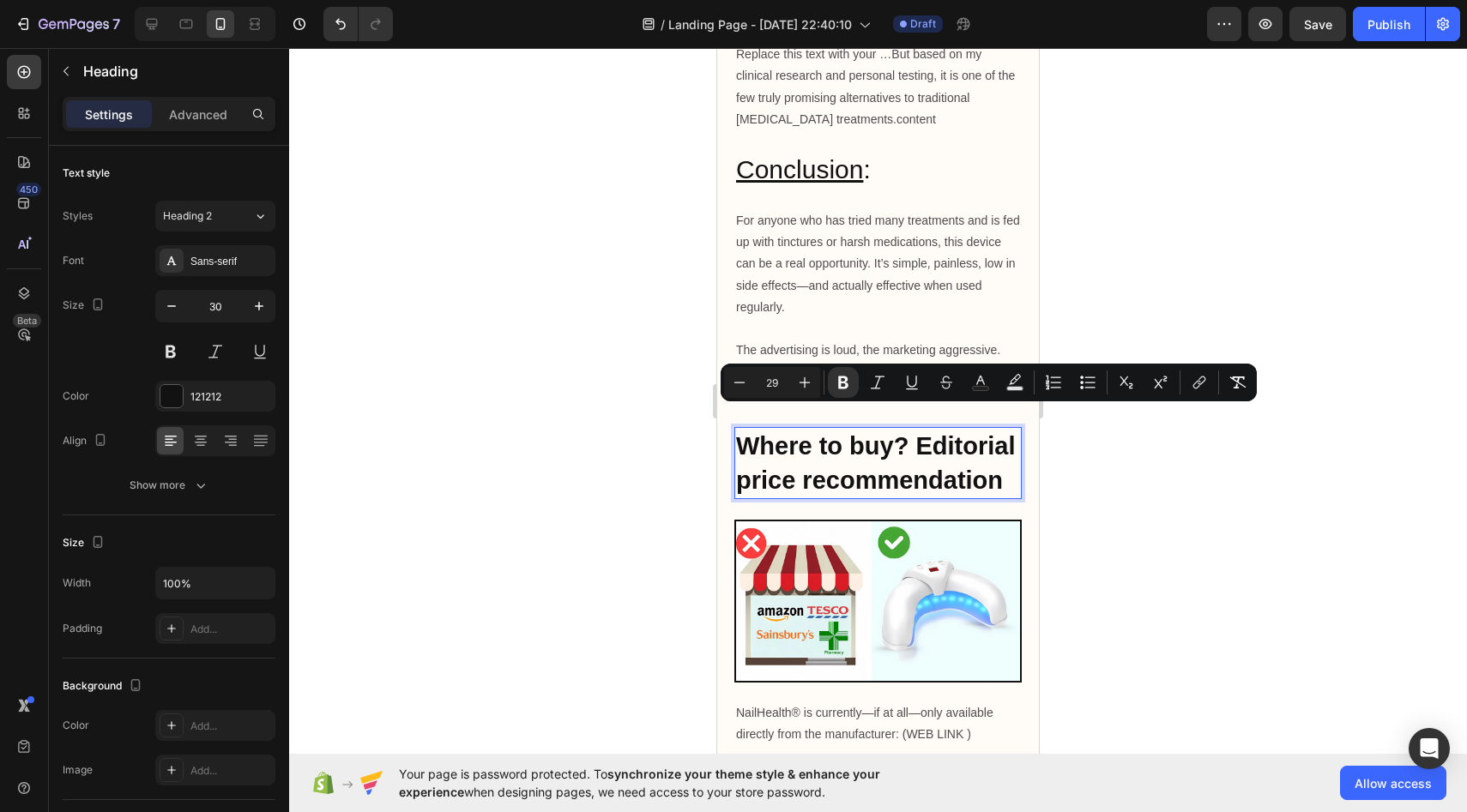
click at [548, 402] on div at bounding box center [877, 430] width 1178 height 765
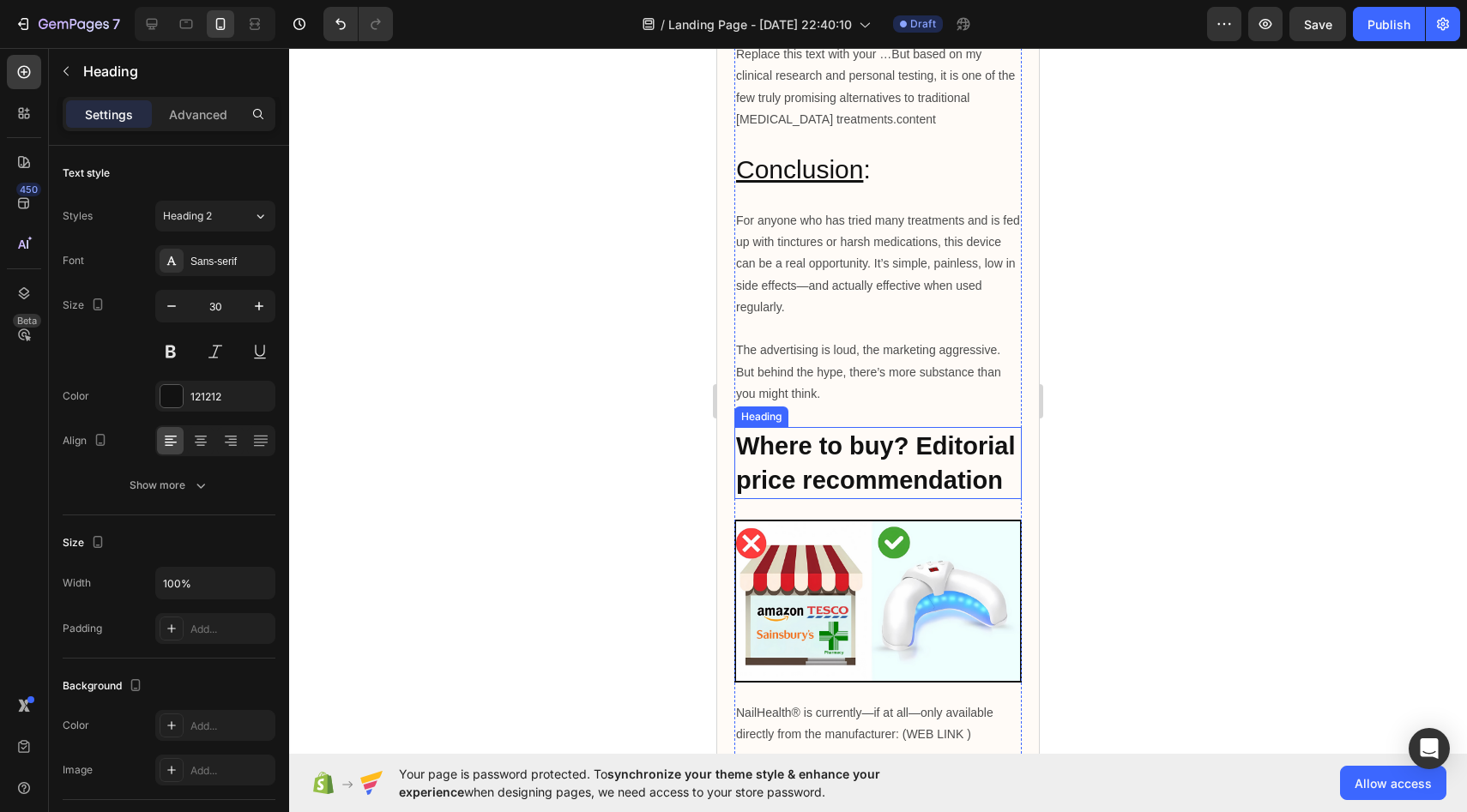
click at [834, 435] on strong "Where to buy? Editorial price recommendation" at bounding box center [875, 463] width 279 height 61
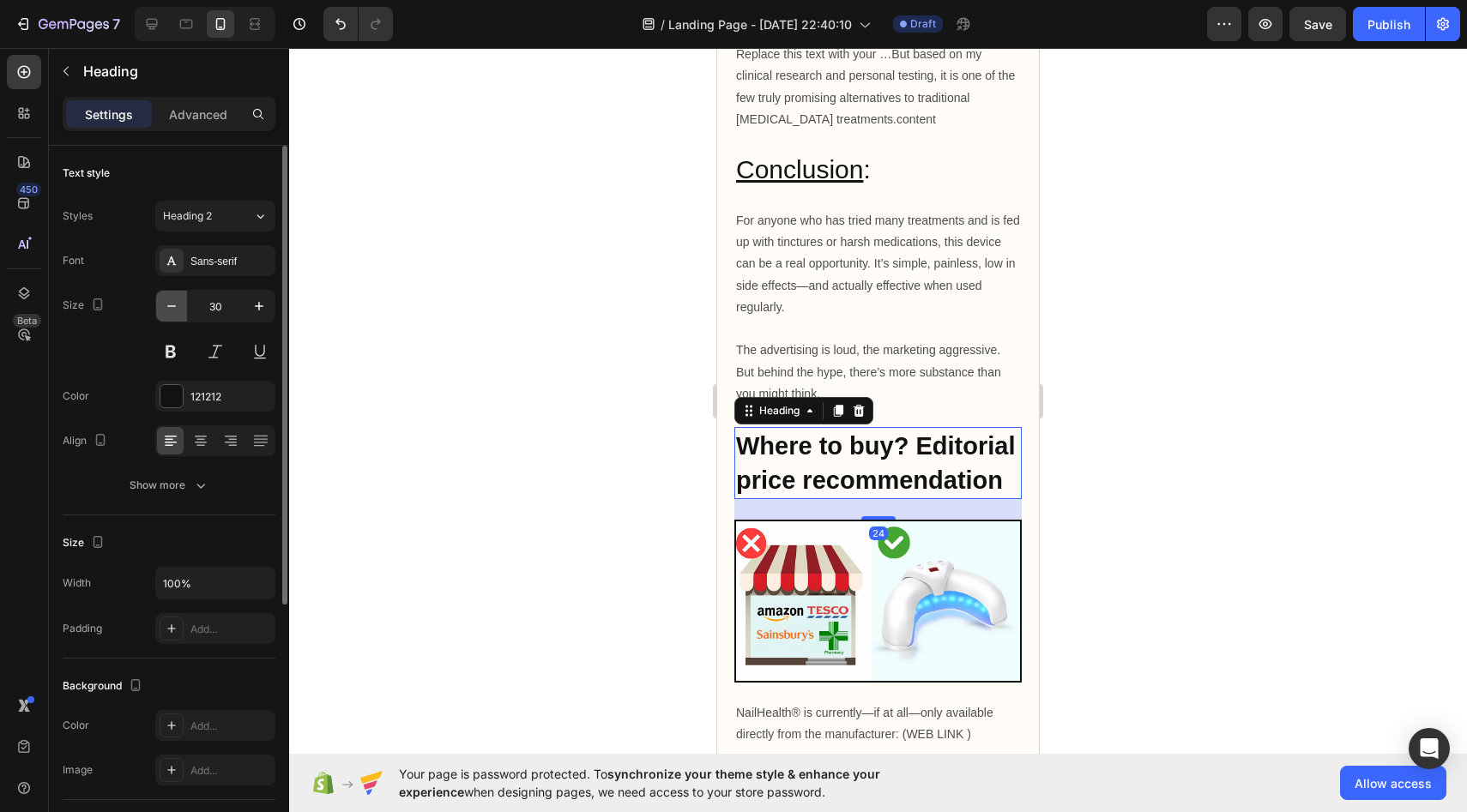
click at [177, 308] on icon "button" at bounding box center [171, 306] width 17 height 17
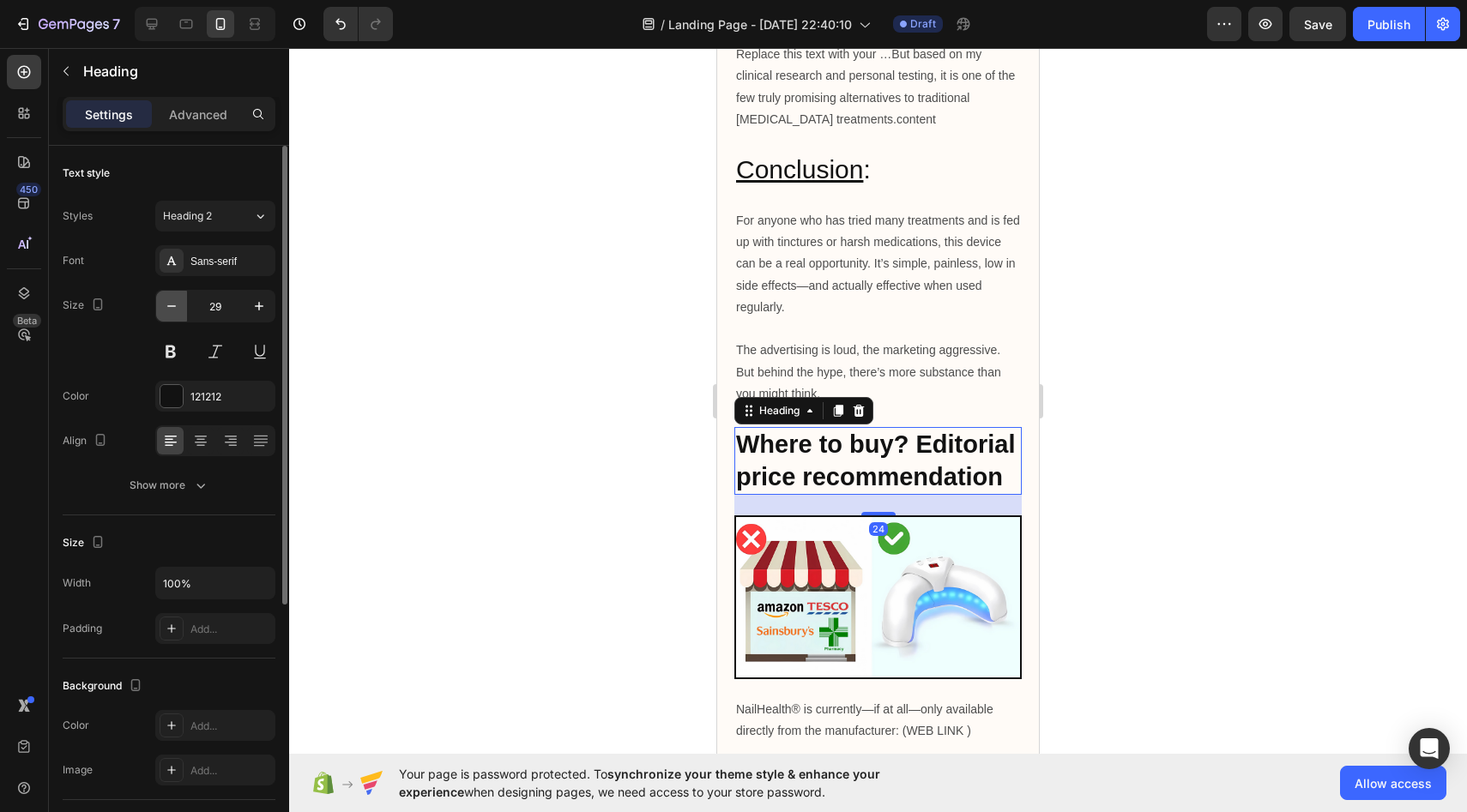
type input "28"
click at [526, 416] on div at bounding box center [877, 430] width 1178 height 765
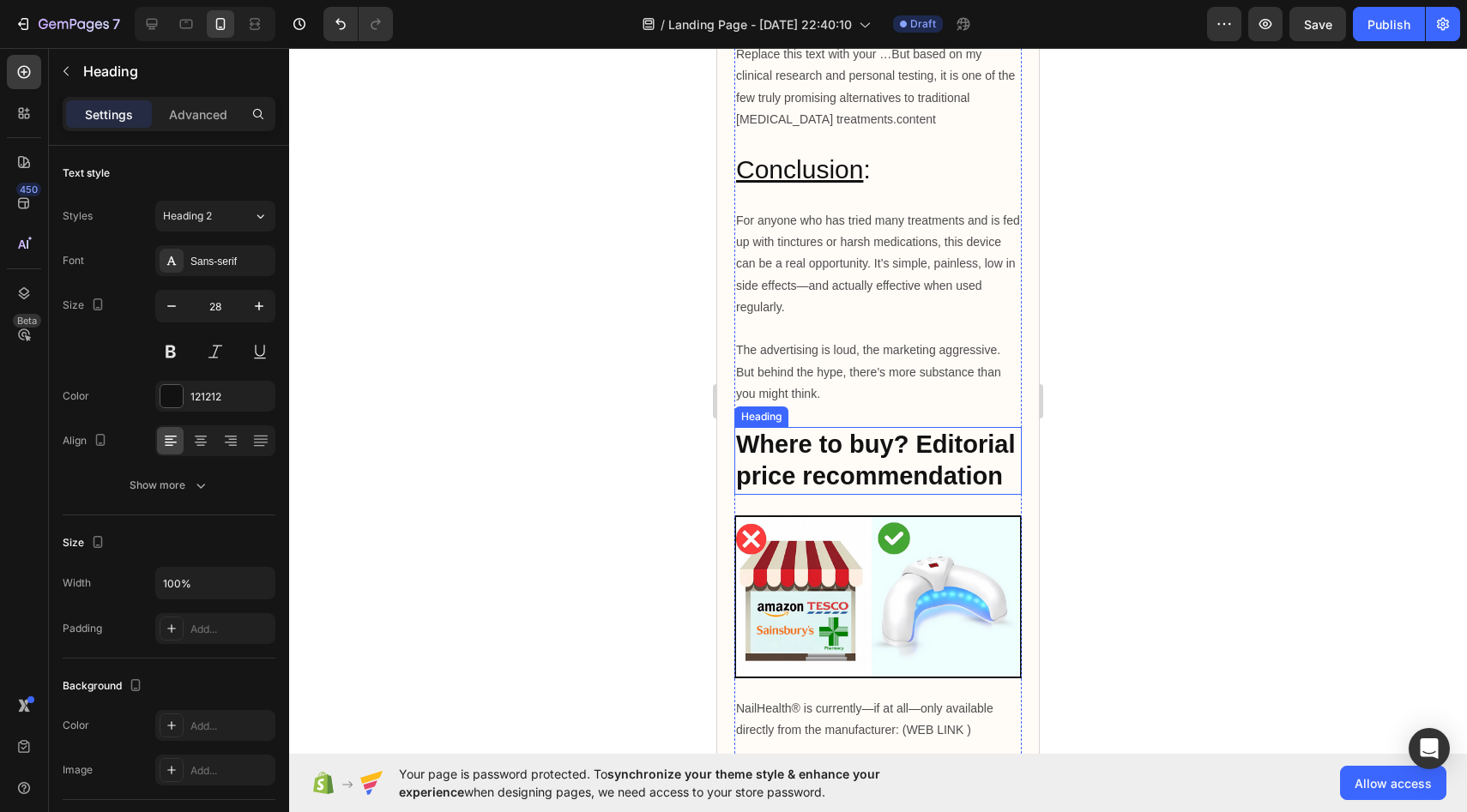
click at [875, 430] on strong "Where to buy? Editorial price recommendation" at bounding box center [875, 460] width 279 height 59
click at [870, 437] on p "Where to buy? Editorial price recommendation" at bounding box center [877, 461] width 284 height 64
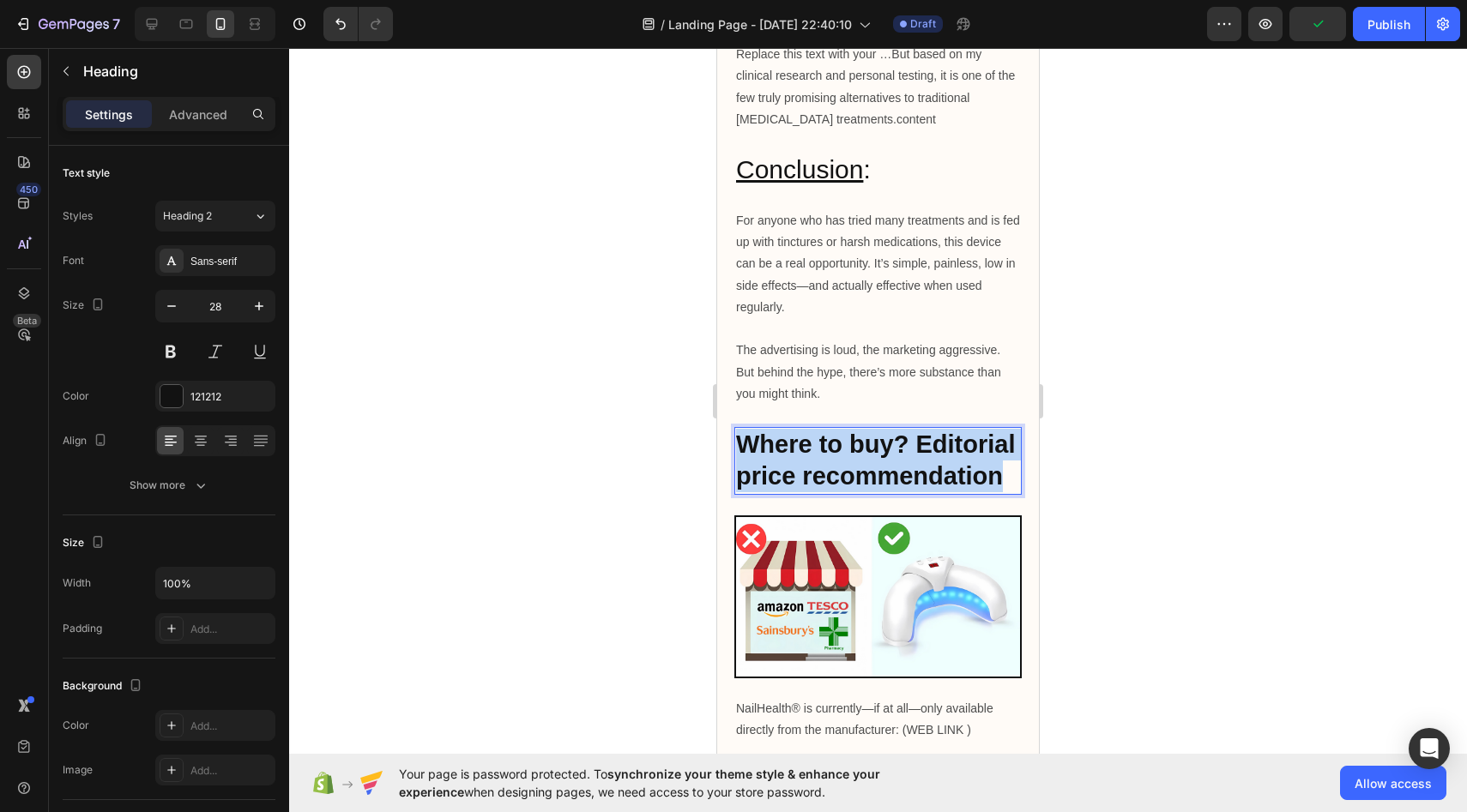
click at [870, 437] on p "Where to buy? Editorial price recommendation" at bounding box center [877, 461] width 284 height 64
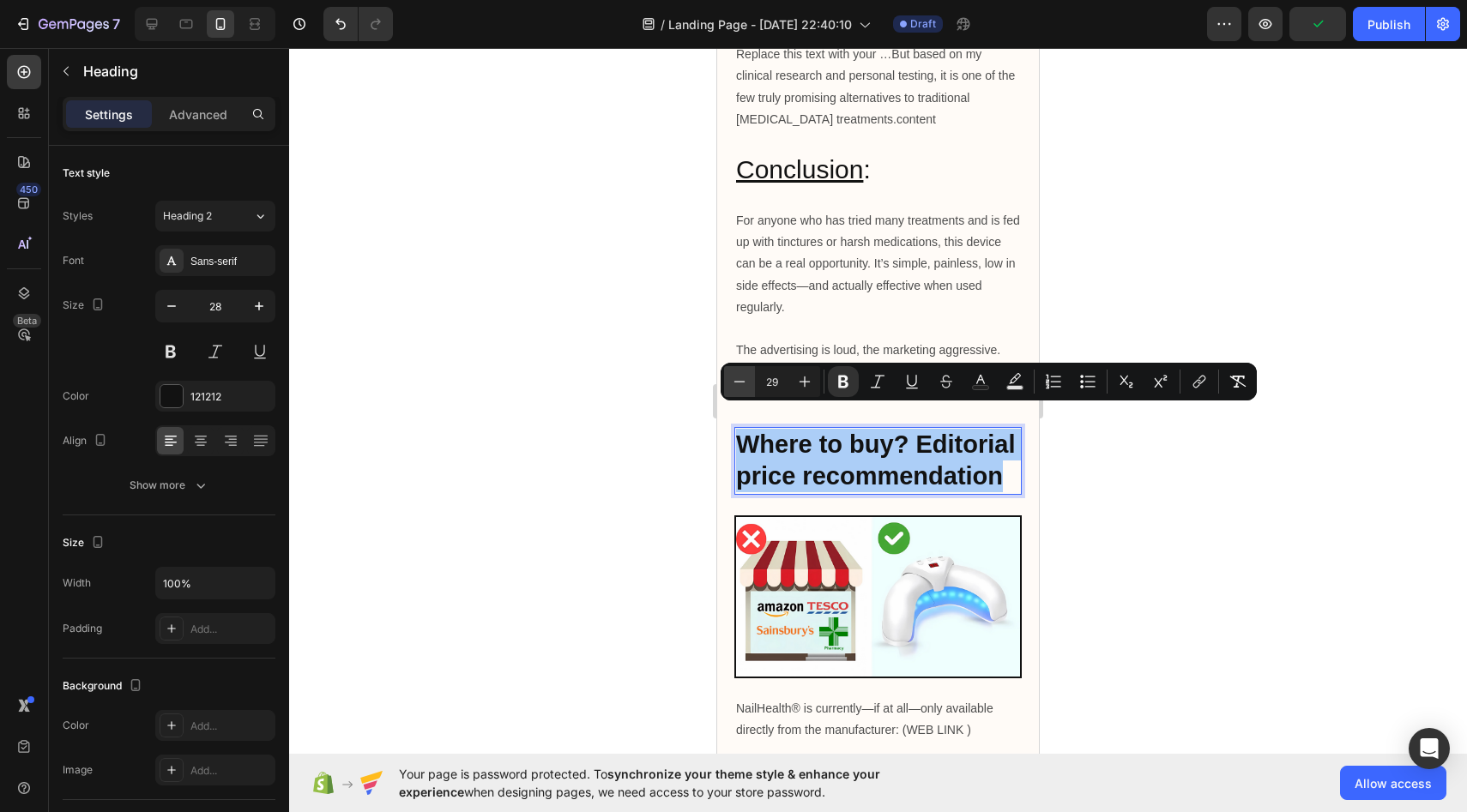
click at [738, 380] on icon "Editor contextual toolbar" at bounding box center [739, 381] width 17 height 17
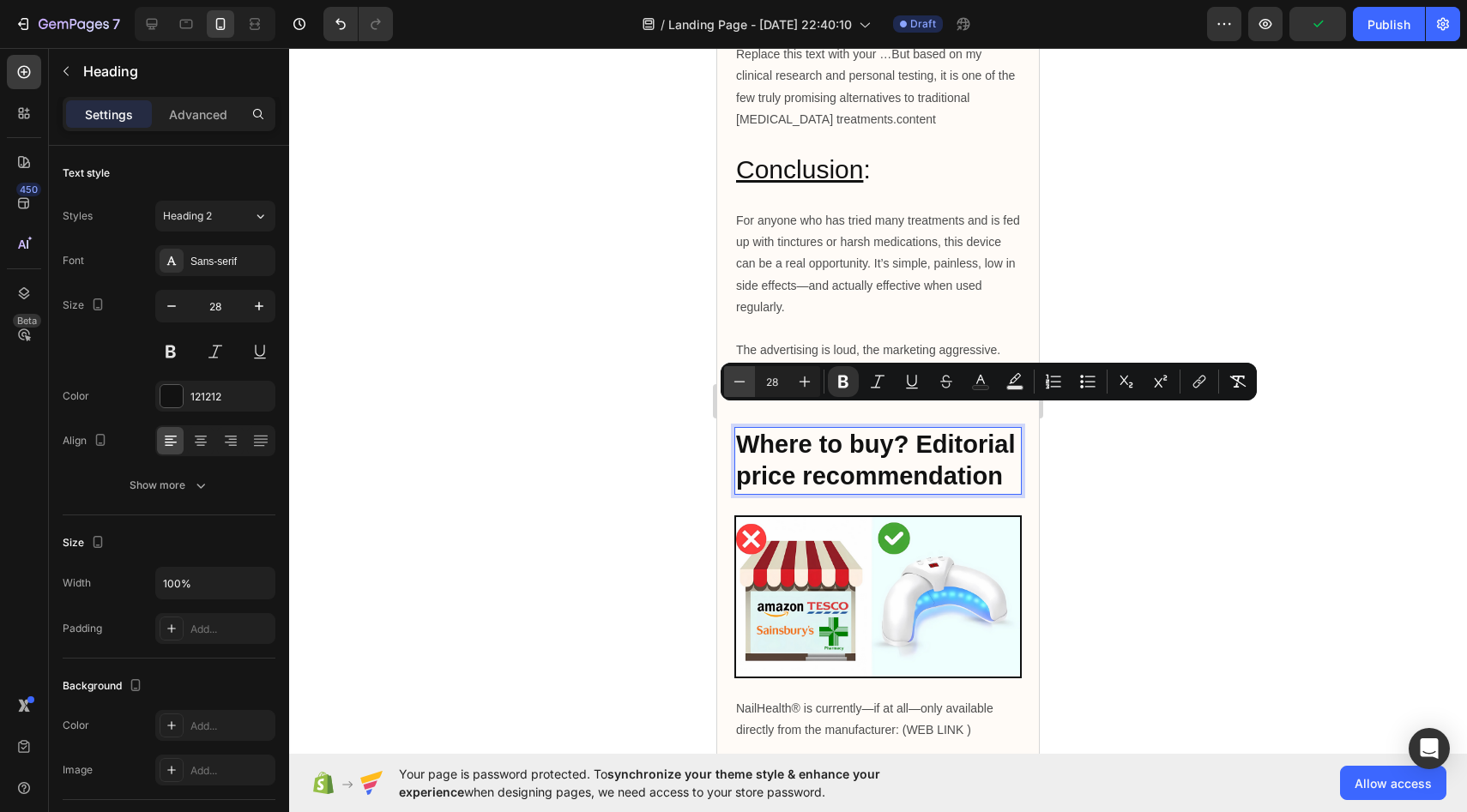
click at [738, 380] on icon "Editor contextual toolbar" at bounding box center [739, 381] width 17 height 17
type input "27"
click at [608, 383] on div at bounding box center [877, 430] width 1178 height 765
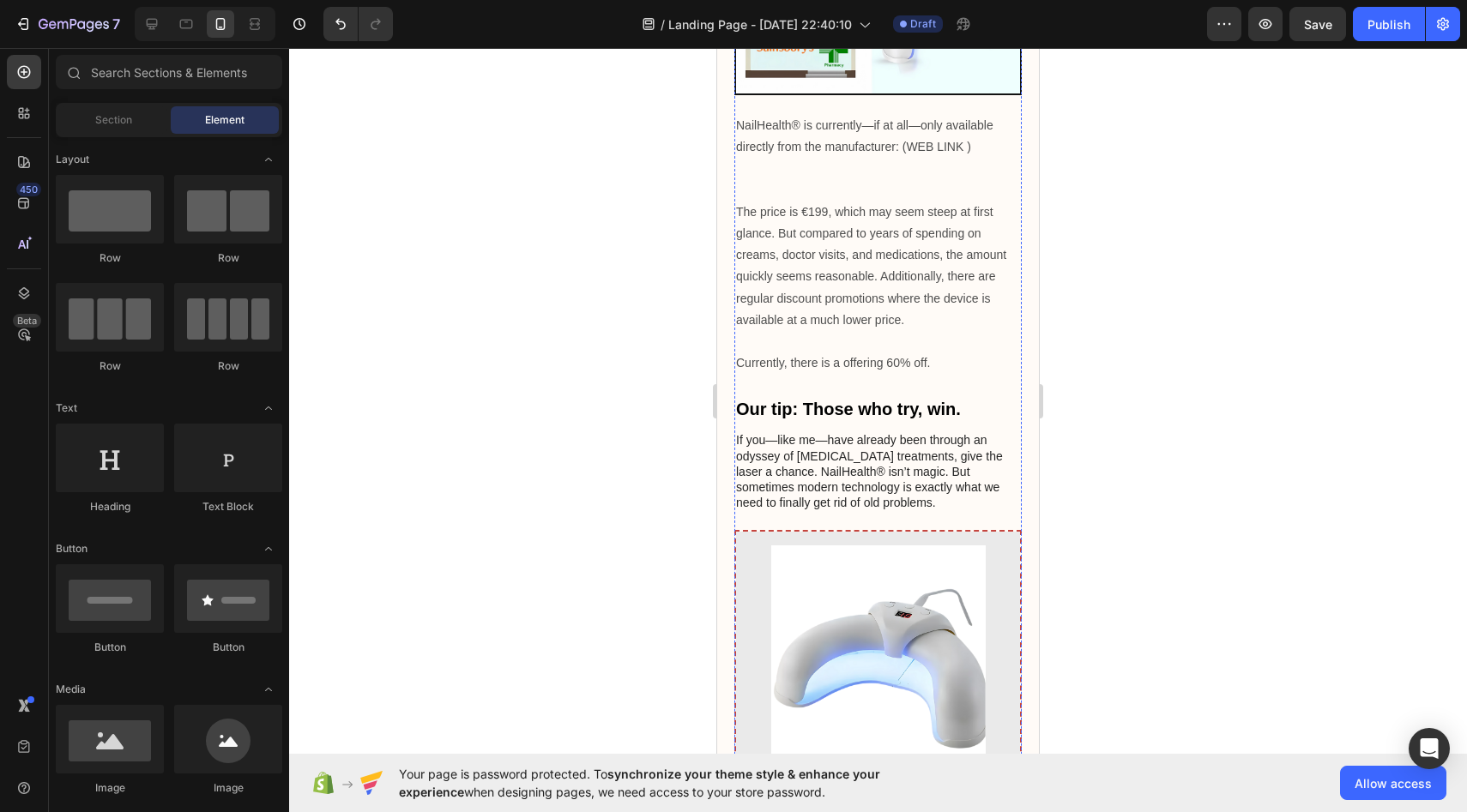
scroll to position [8144, 0]
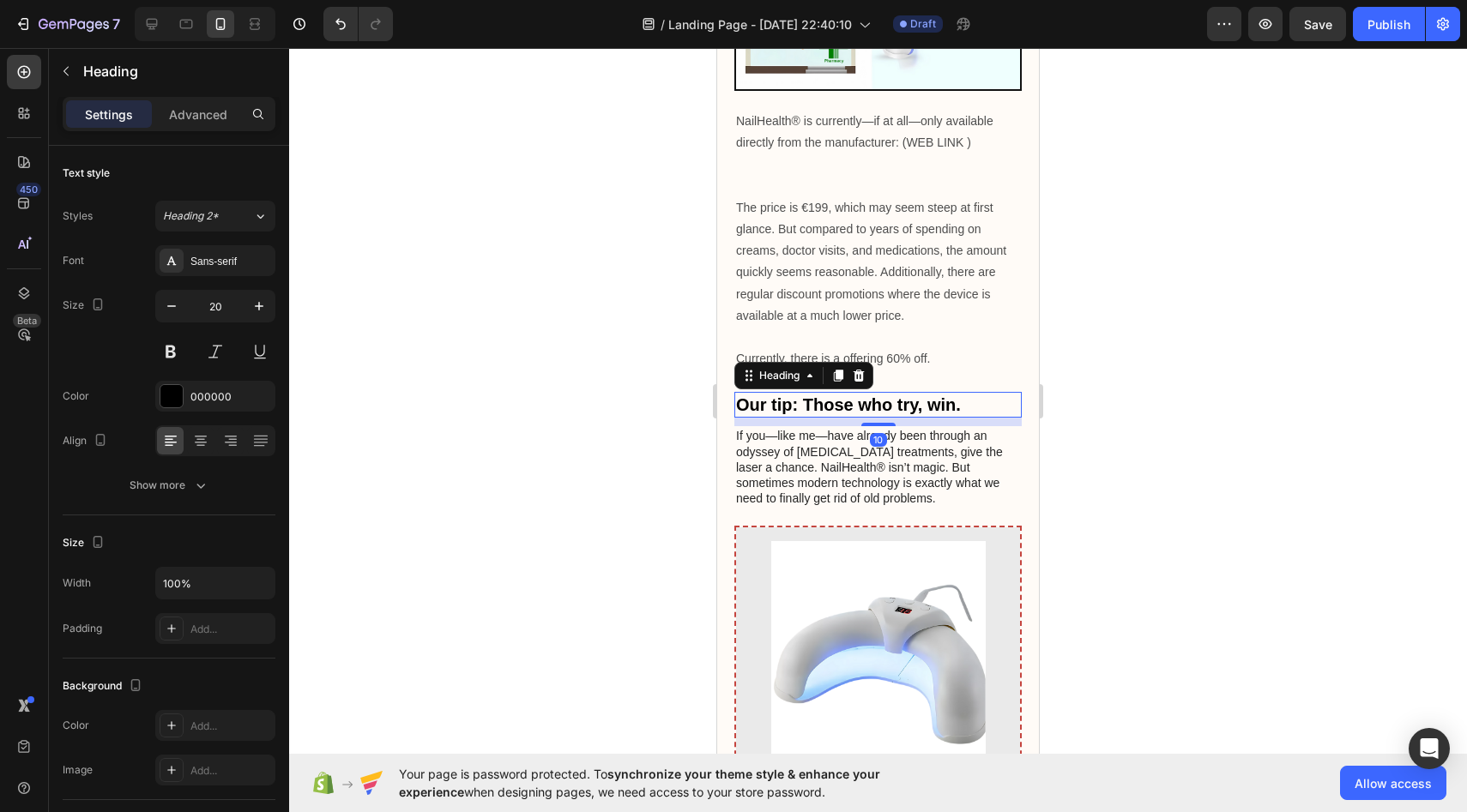
click at [857, 392] on h2 "Our tip: Those who try, win." at bounding box center [878, 405] width 288 height 26
click at [857, 394] on p "Our tip: Those who try, win." at bounding box center [877, 405] width 284 height 23
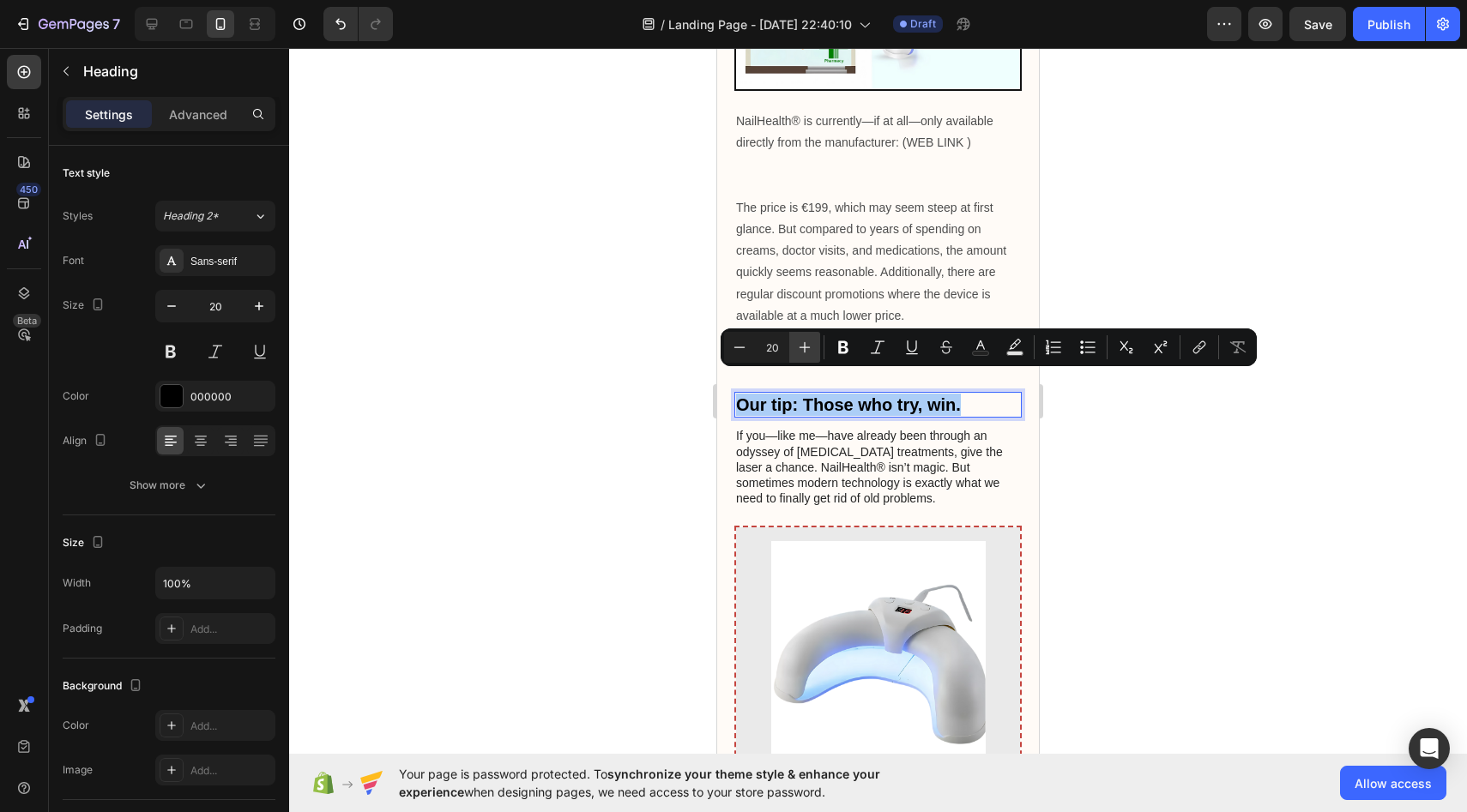
click at [817, 347] on button "Plus" at bounding box center [804, 347] width 31 height 31
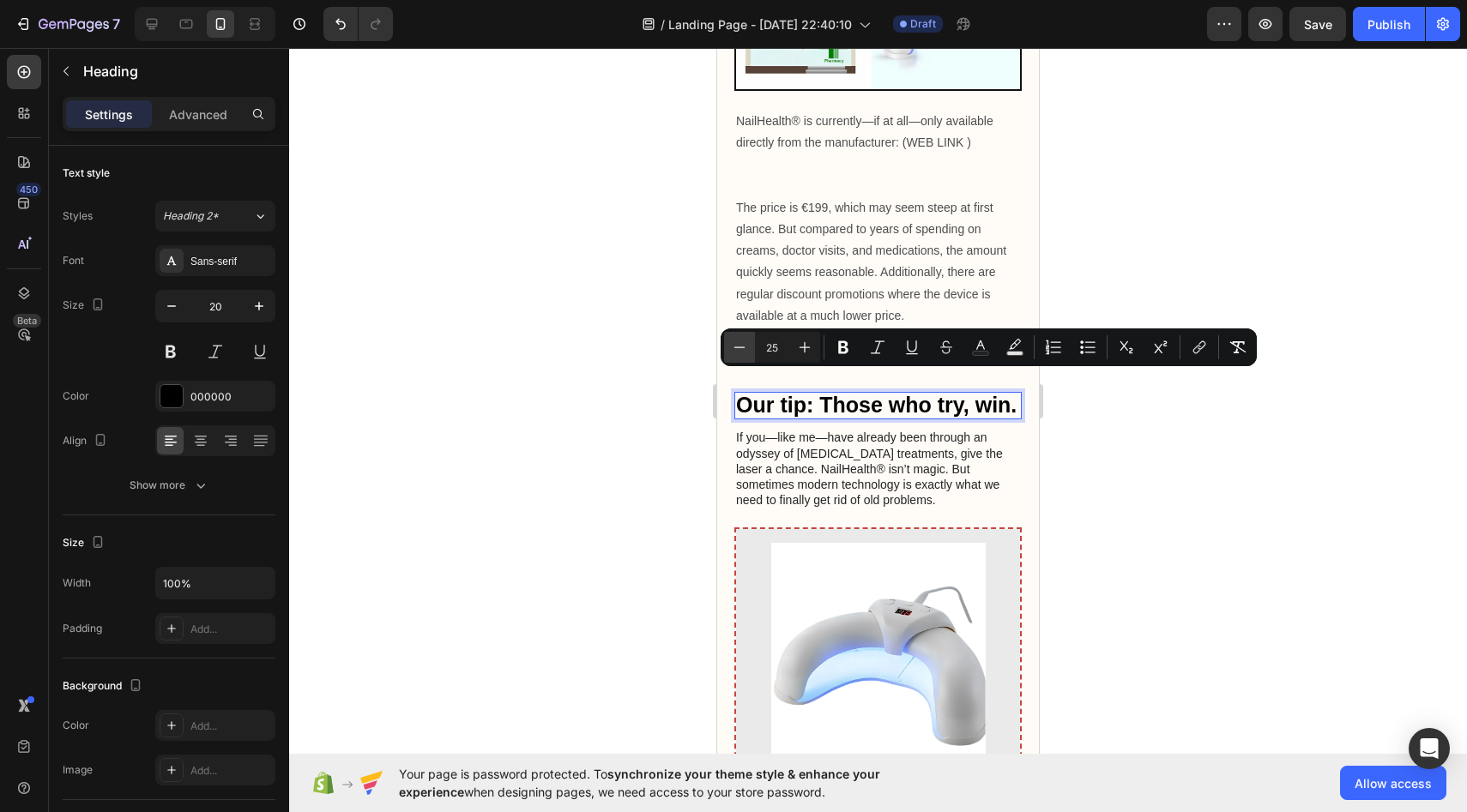
click at [746, 345] on icon "Editor contextual toolbar" at bounding box center [739, 347] width 17 height 17
type input "24"
click at [667, 352] on div at bounding box center [877, 430] width 1178 height 765
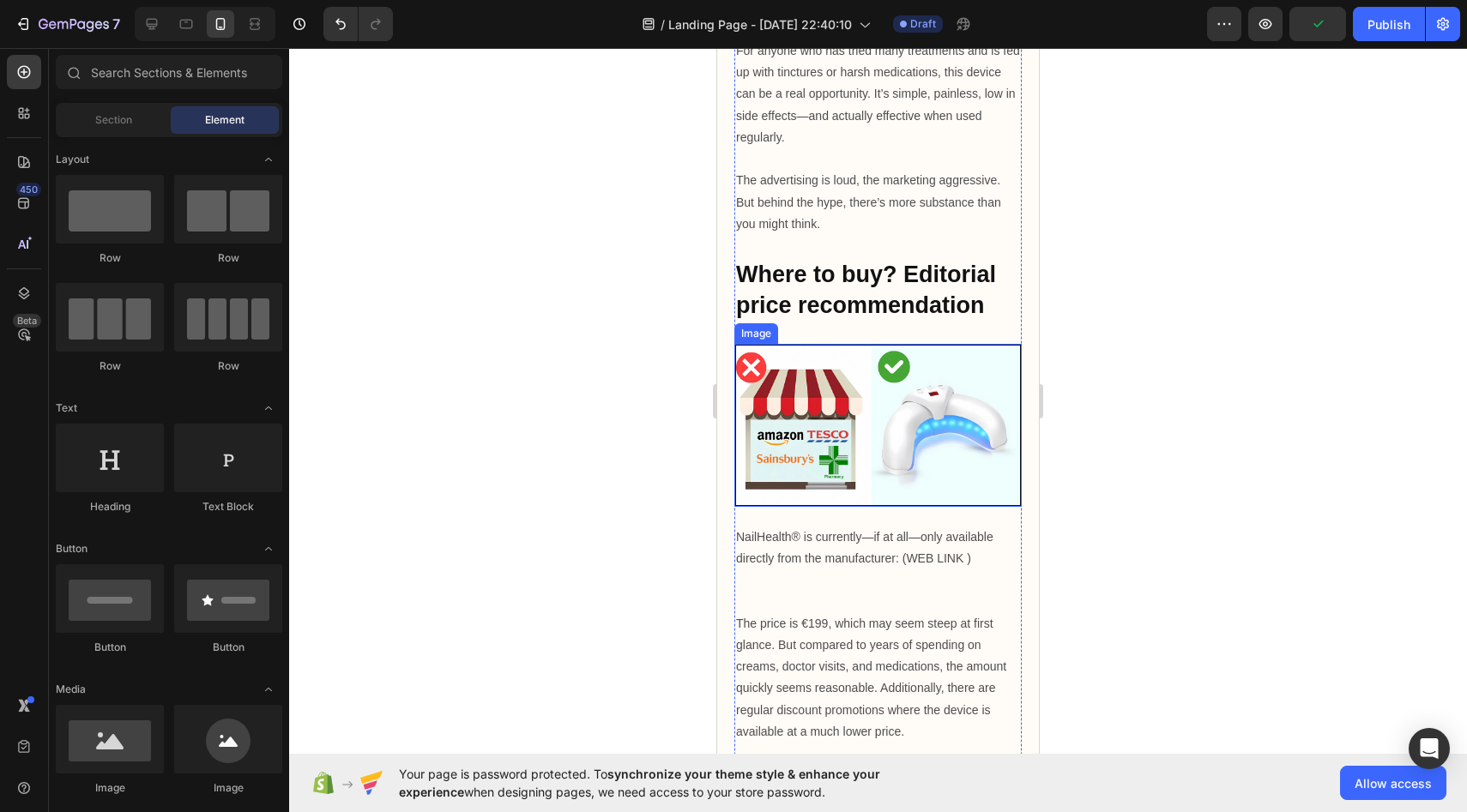
scroll to position [7756, 0]
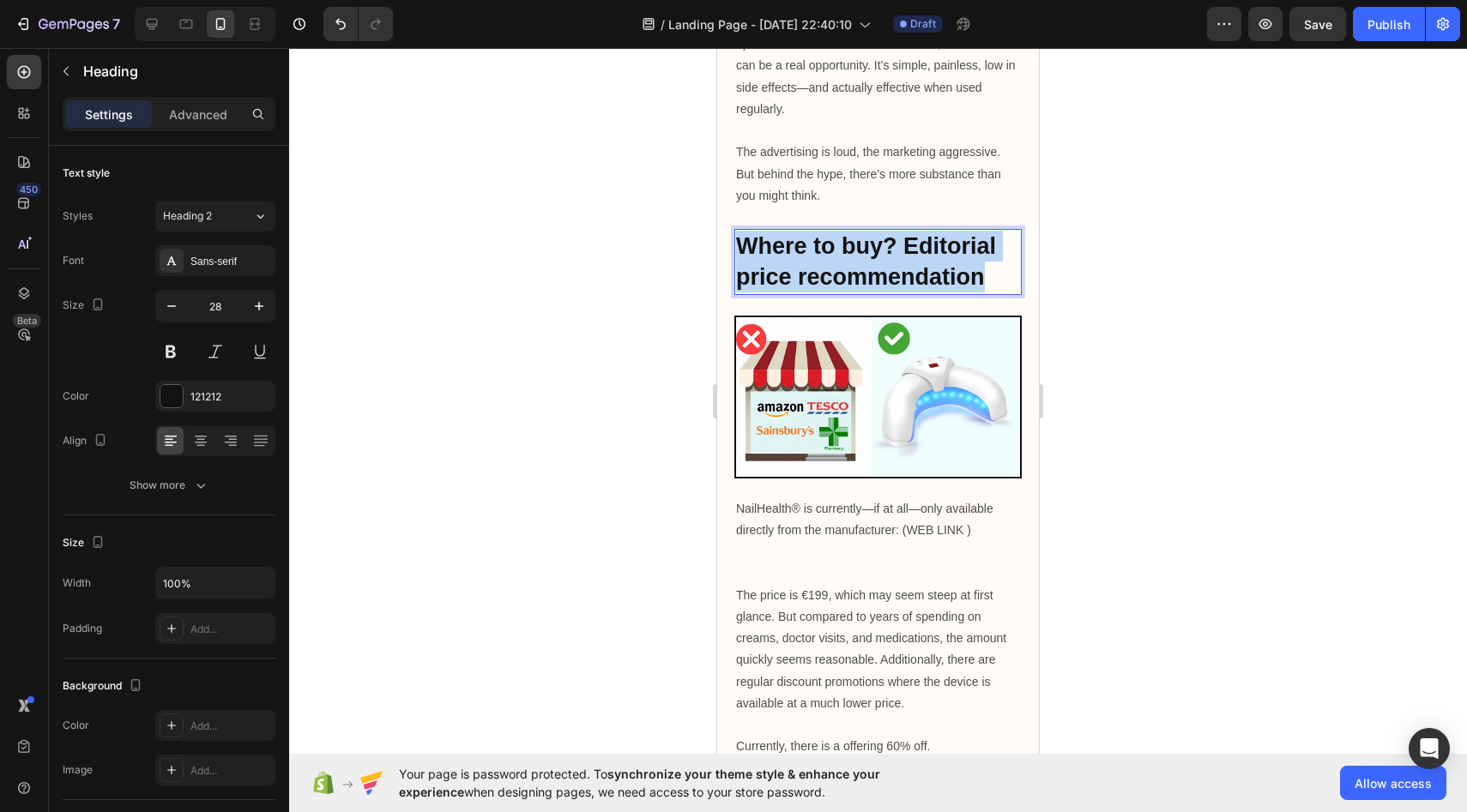
click at [831, 255] on strong "Where to buy? Editorial price recommendation" at bounding box center [866, 261] width 260 height 56
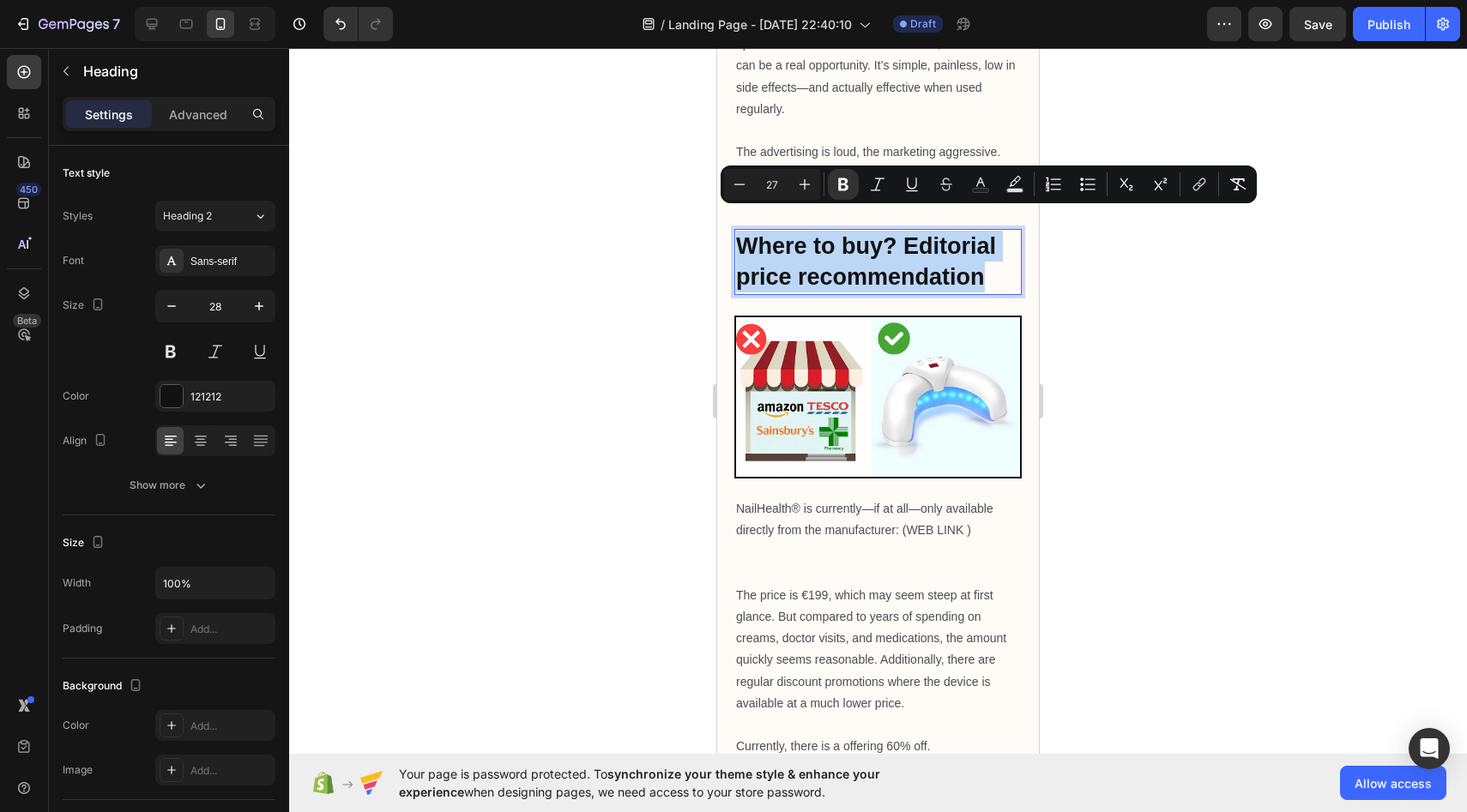
click at [831, 255] on strong "Where to buy? Editorial price recommendation" at bounding box center [866, 261] width 260 height 56
click at [732, 177] on icon "Editor contextual toolbar" at bounding box center [739, 184] width 17 height 17
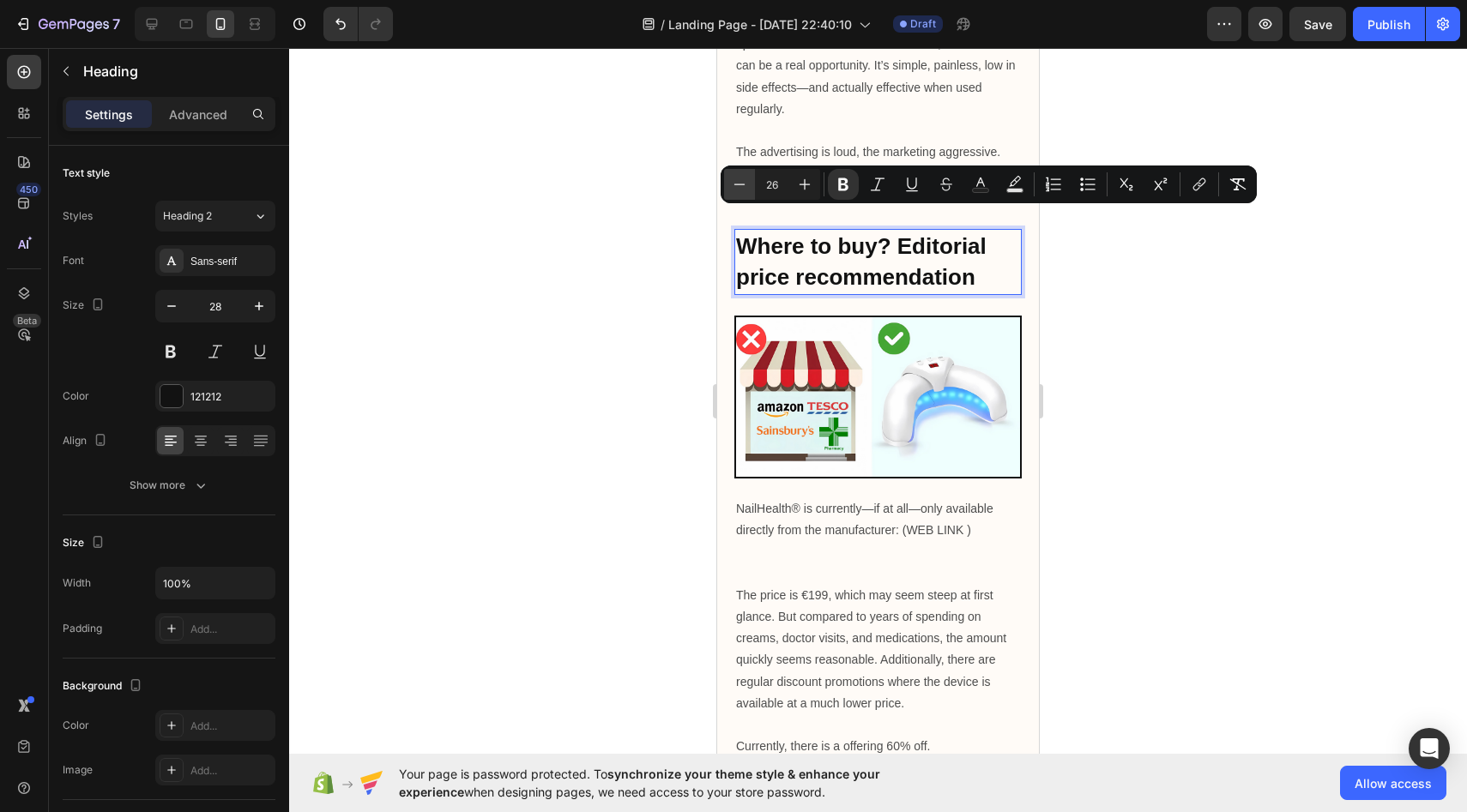
click at [732, 177] on icon "Editor contextual toolbar" at bounding box center [739, 184] width 17 height 17
type input "25"
click at [664, 221] on div at bounding box center [877, 430] width 1178 height 765
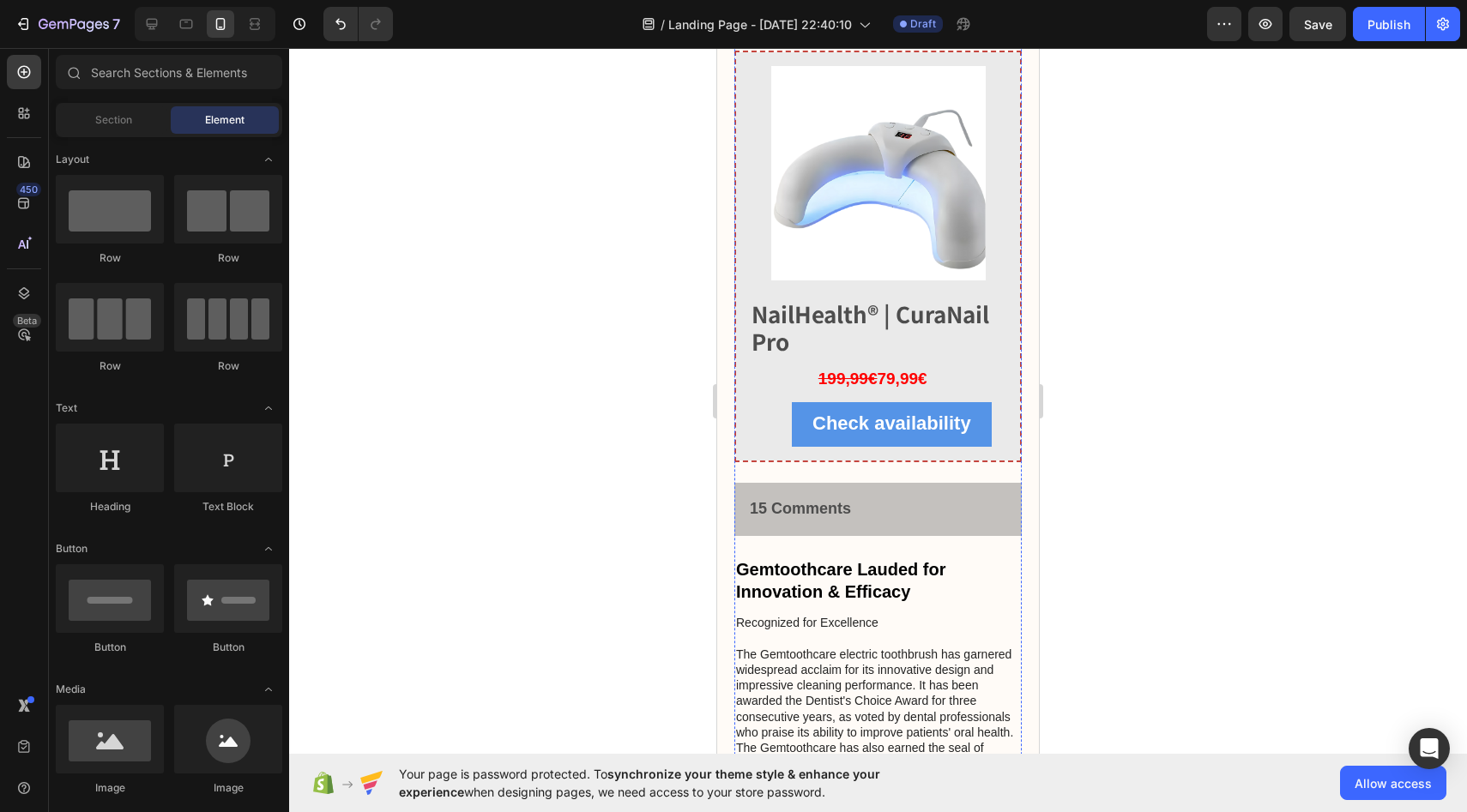
scroll to position [8627, 0]
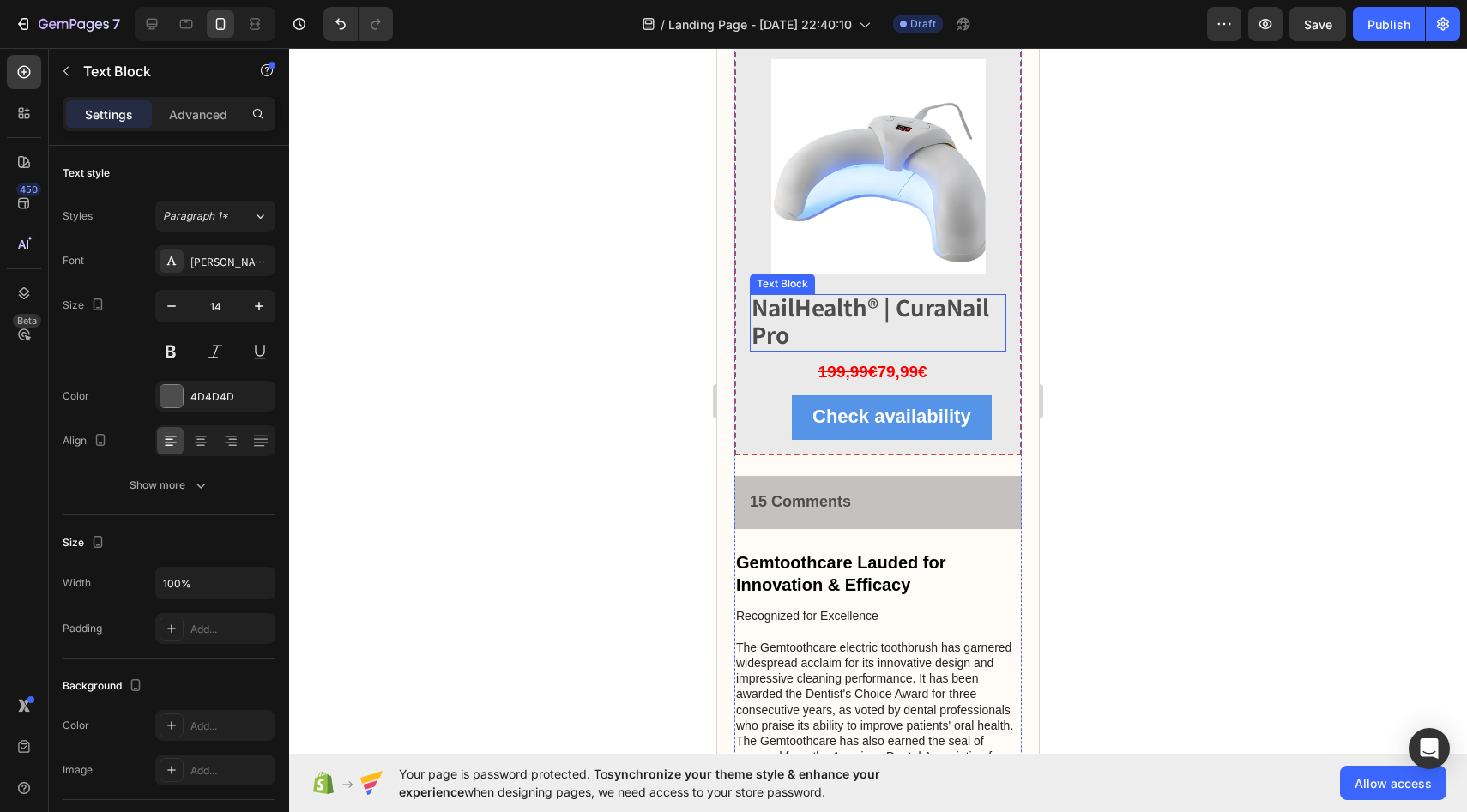
click at [836, 296] on strong "NailHealth® | CuraNail Pro" at bounding box center [871, 319] width 237 height 58
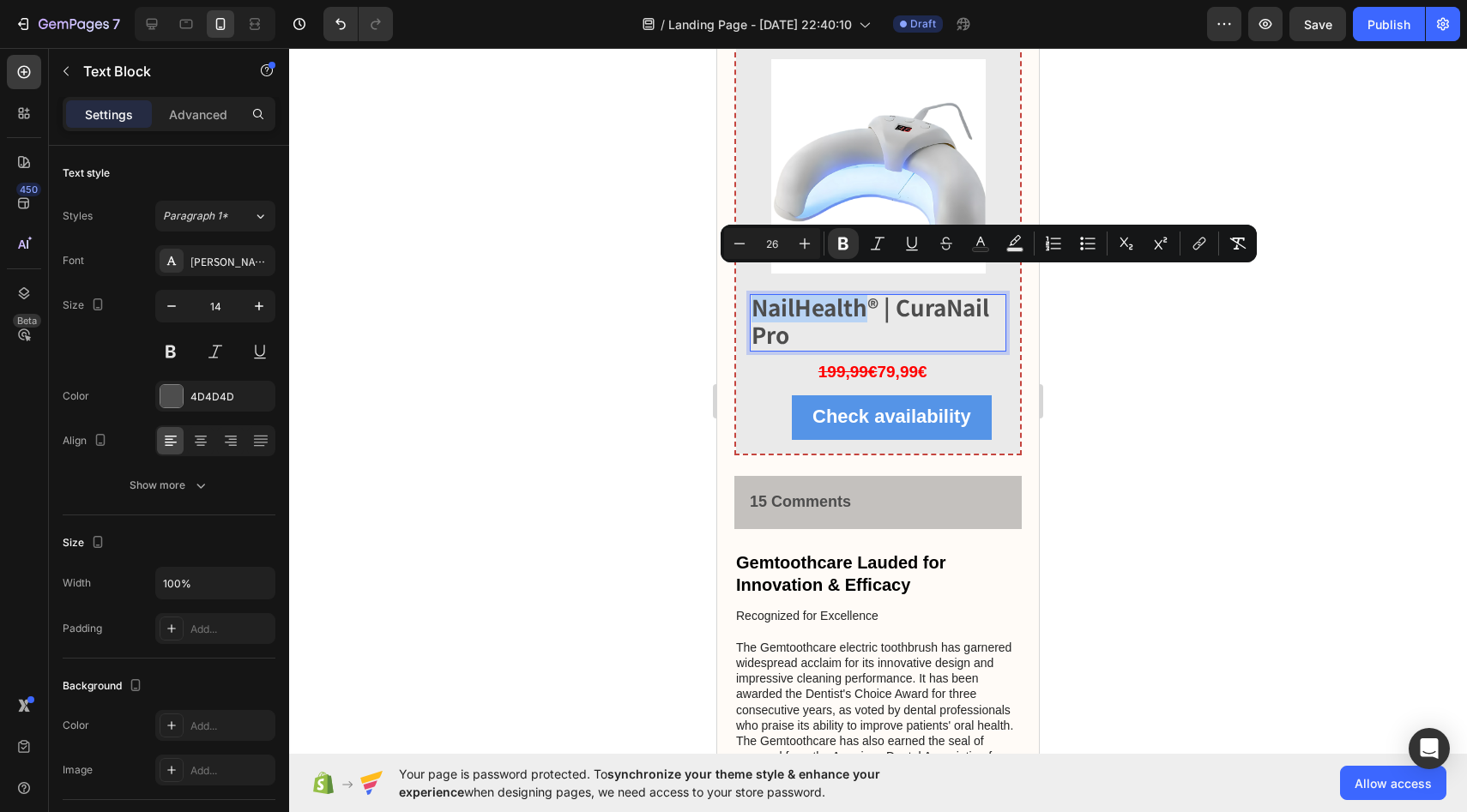
click at [836, 296] on strong "NailHealth® | CuraNail Pro" at bounding box center [871, 319] width 237 height 58
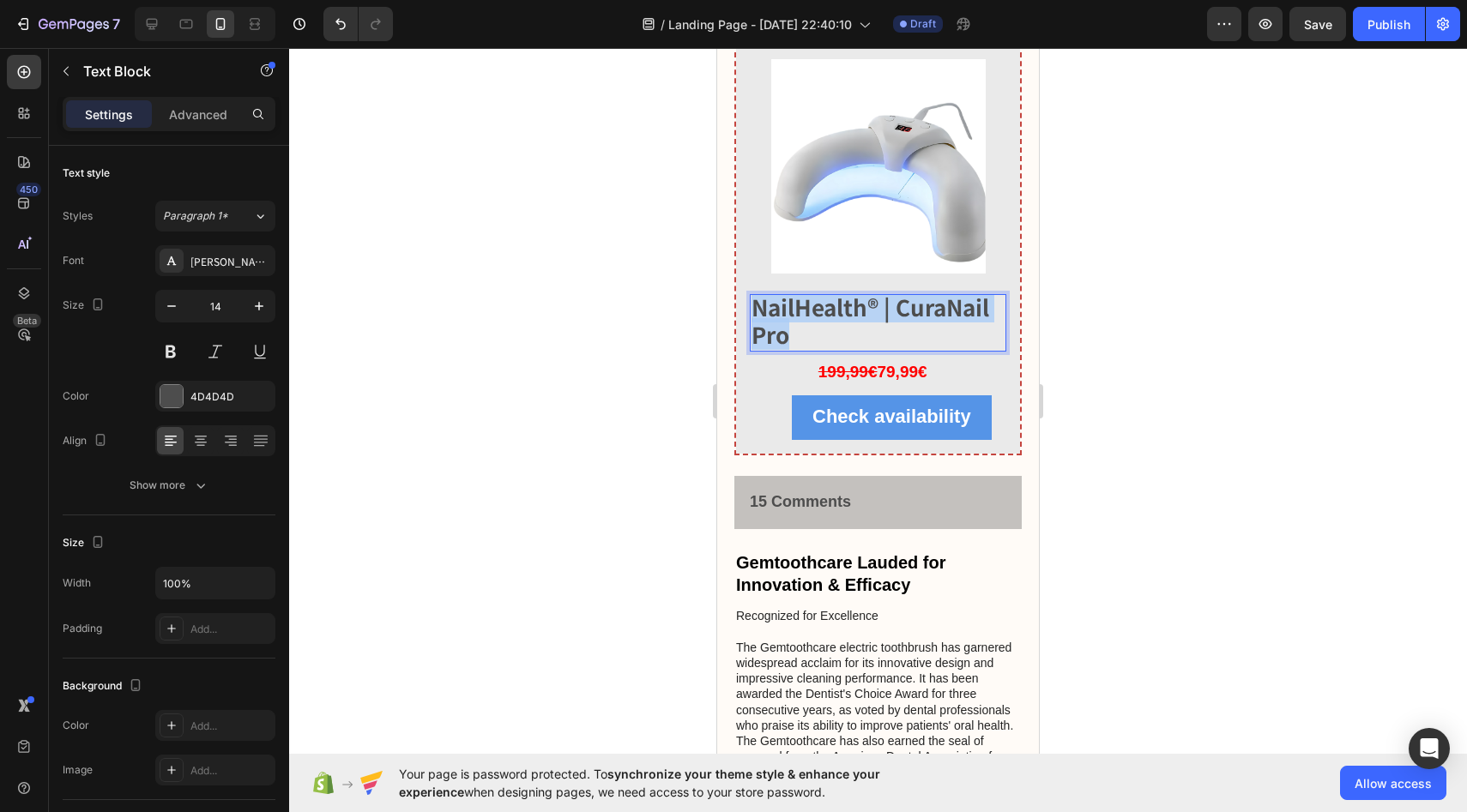
click at [836, 296] on strong "NailHealth® | CuraNail Pro" at bounding box center [871, 319] width 237 height 58
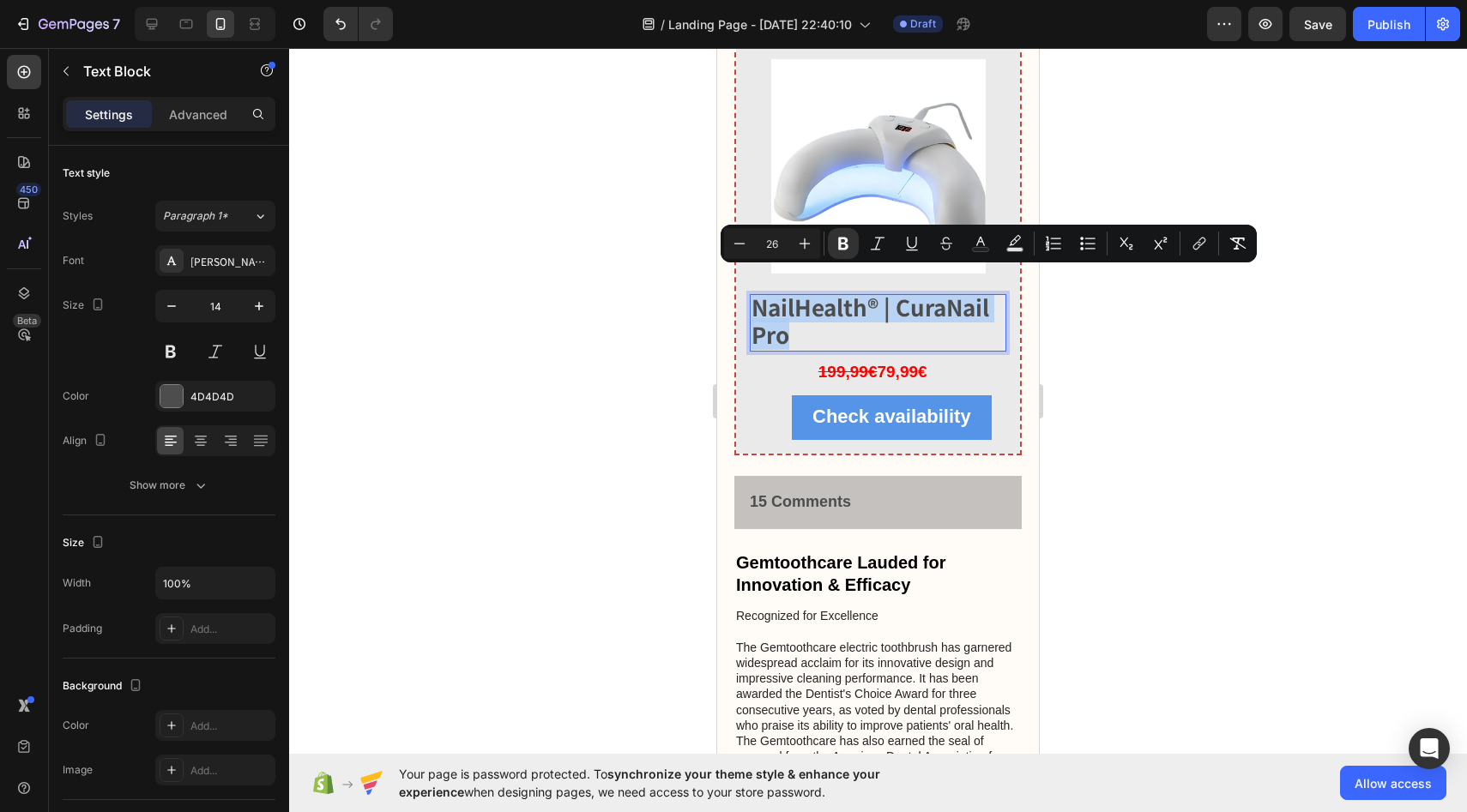
click at [836, 296] on strong "NailHealth® | CuraNail Pro" at bounding box center [871, 319] width 237 height 58
click at [742, 245] on icon "Editor contextual toolbar" at bounding box center [739, 243] width 17 height 17
type input "24"
click at [616, 306] on div at bounding box center [877, 430] width 1178 height 765
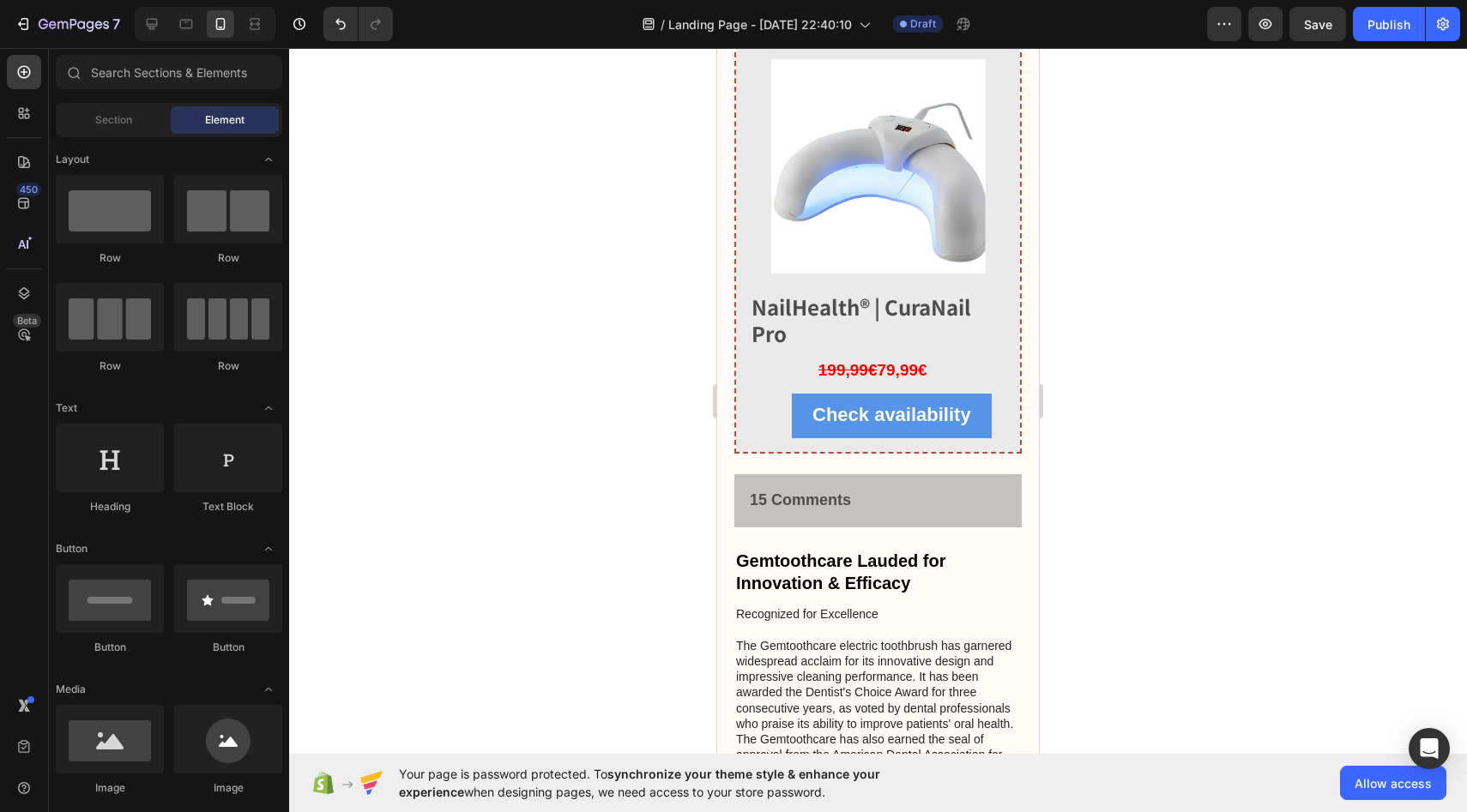
click at [615, 302] on div at bounding box center [877, 430] width 1178 height 765
click at [146, 23] on icon at bounding box center [151, 24] width 11 height 11
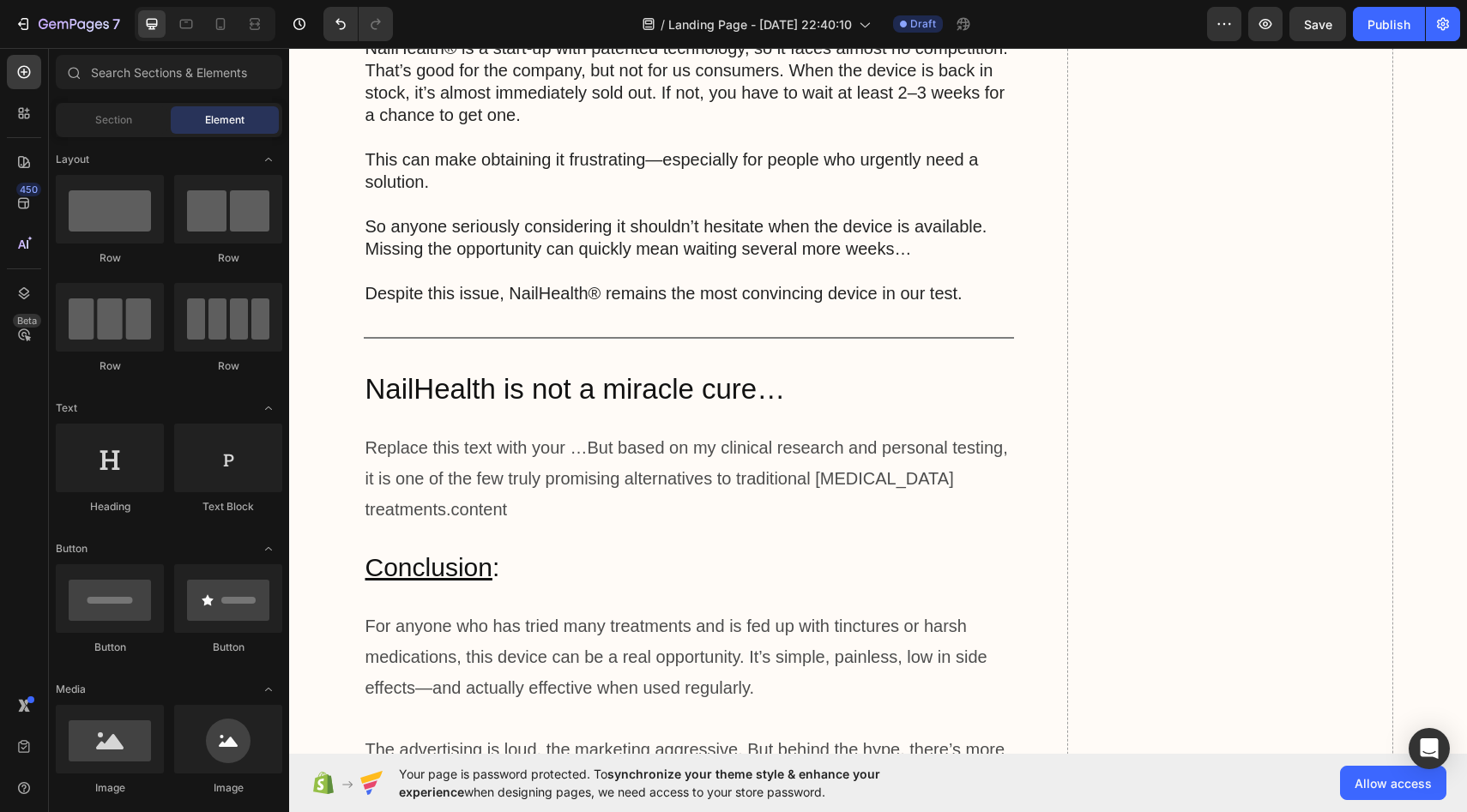
scroll to position [7929, 0]
click at [214, 27] on icon at bounding box center [220, 24] width 17 height 17
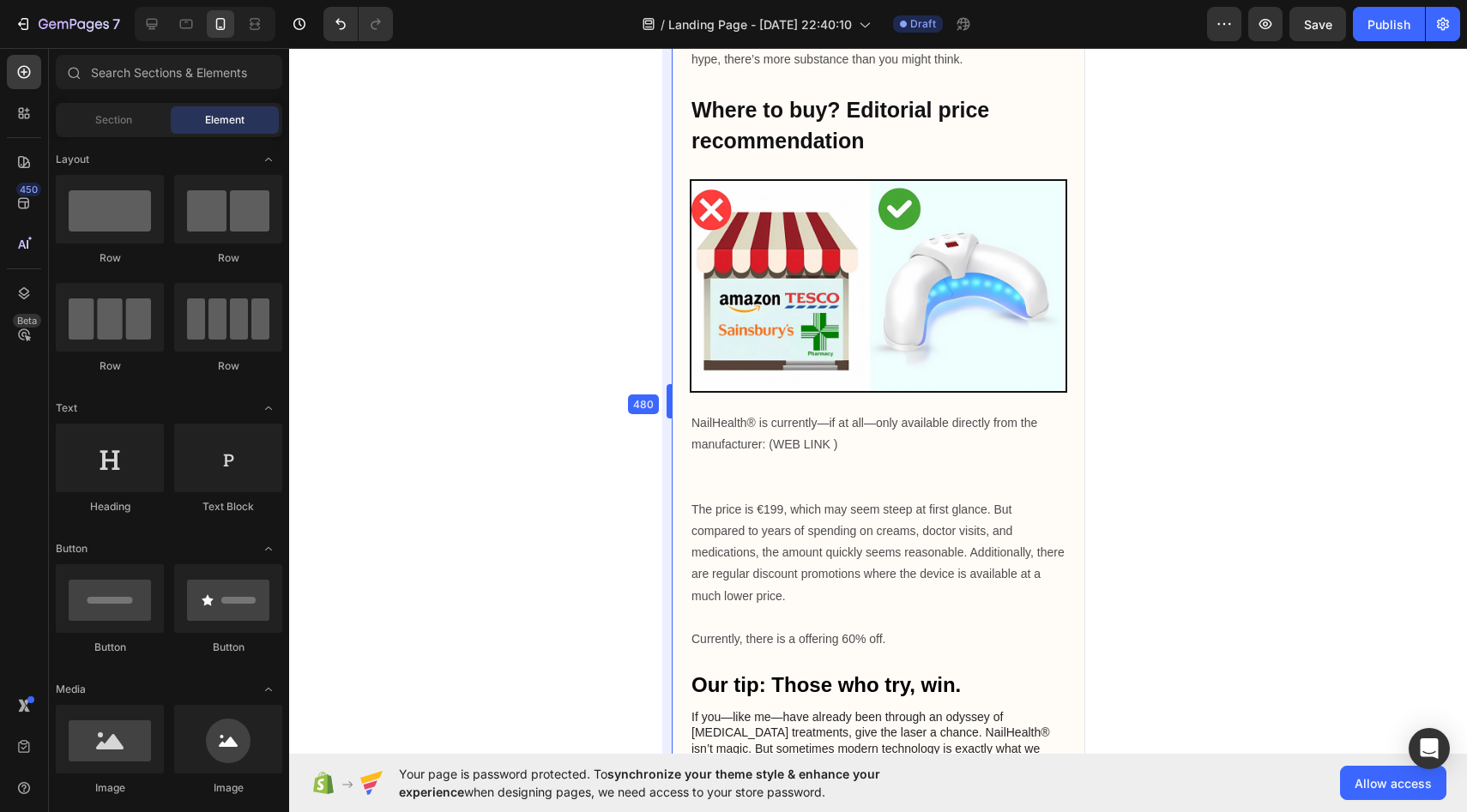
scroll to position [8211, 0]
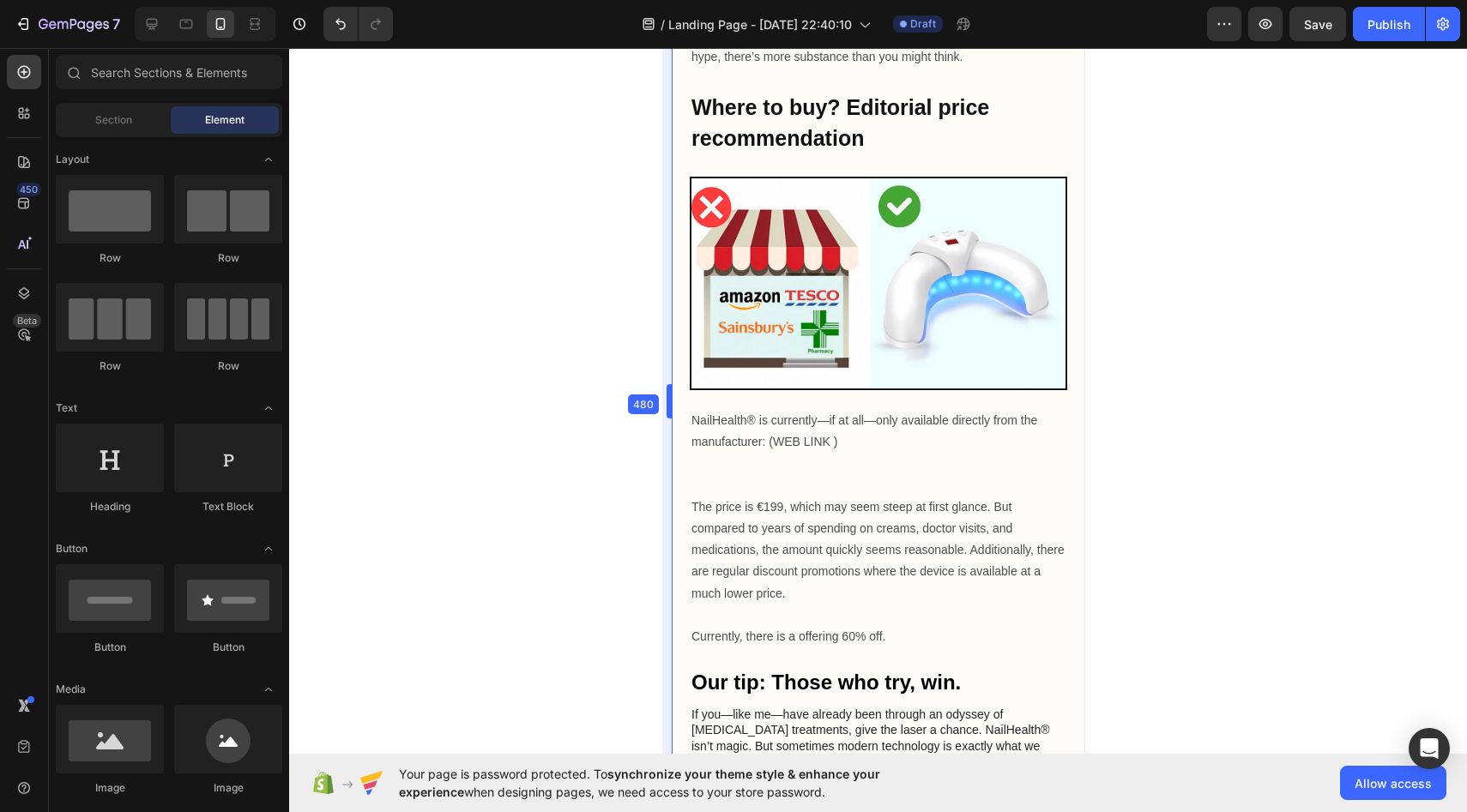
drag, startPoint x: 715, startPoint y: 390, endPoint x: 617, endPoint y: 383, distance: 98.2
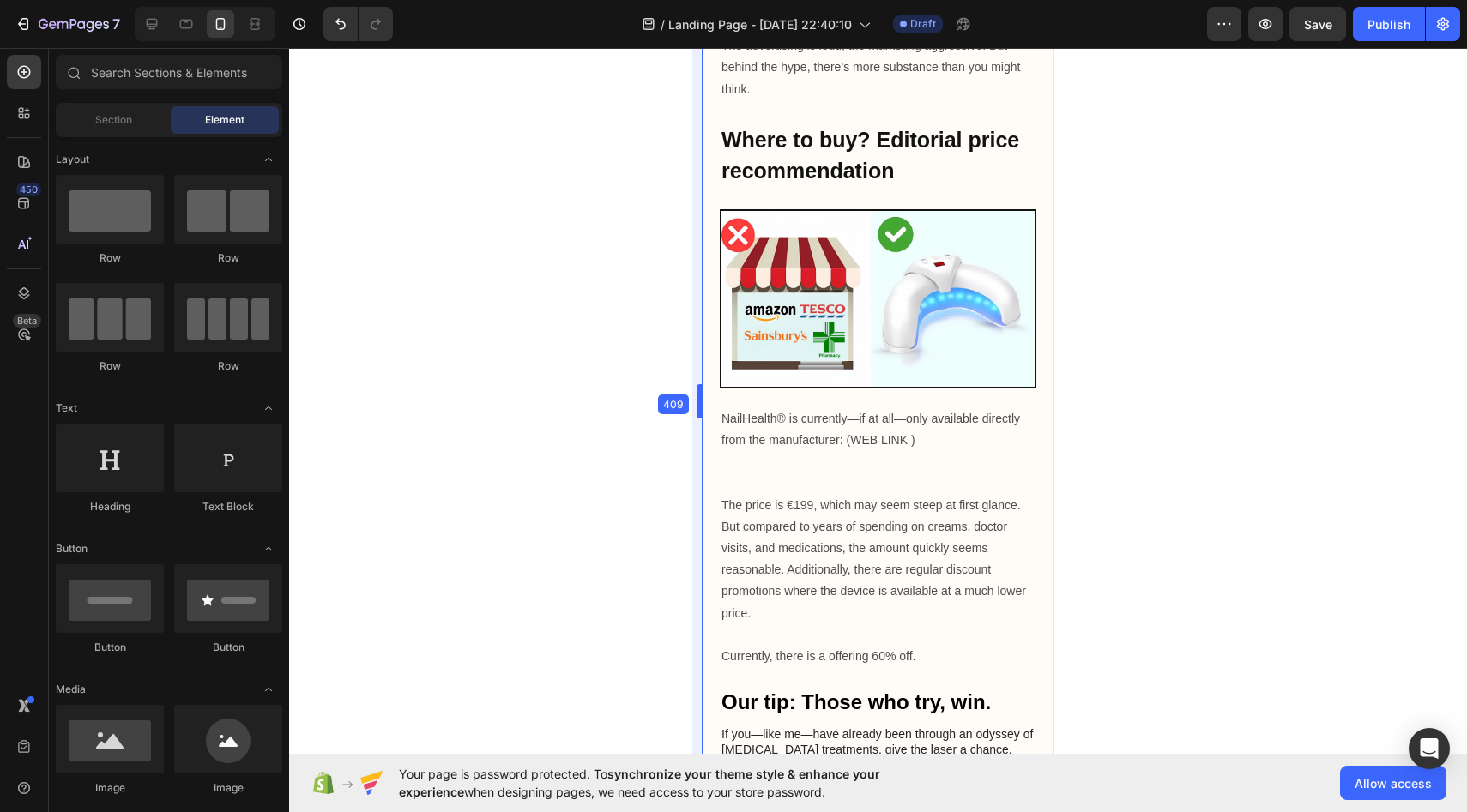
scroll to position [8303, 0]
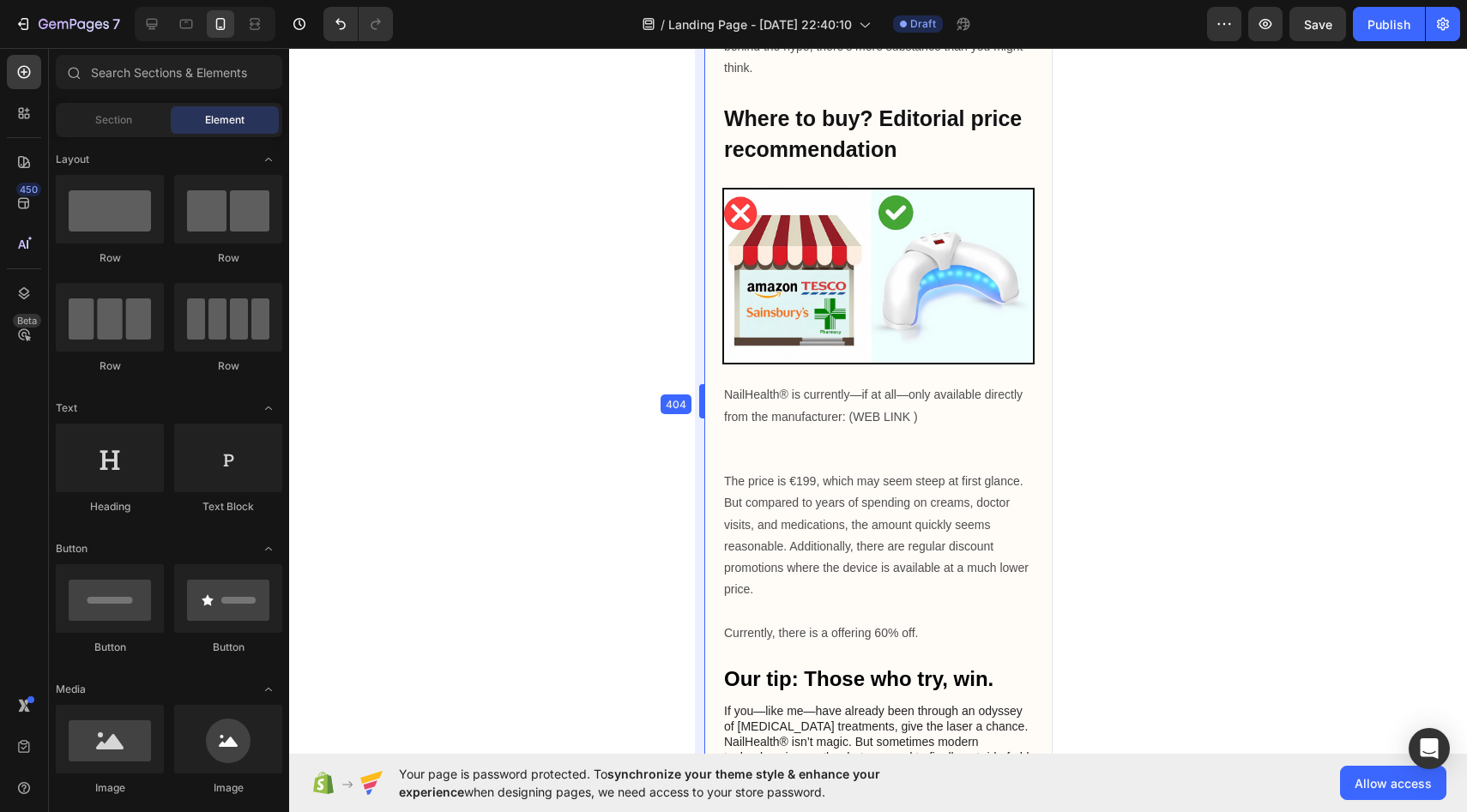
drag, startPoint x: 664, startPoint y: 403, endPoint x: 738, endPoint y: 410, distance: 74.3
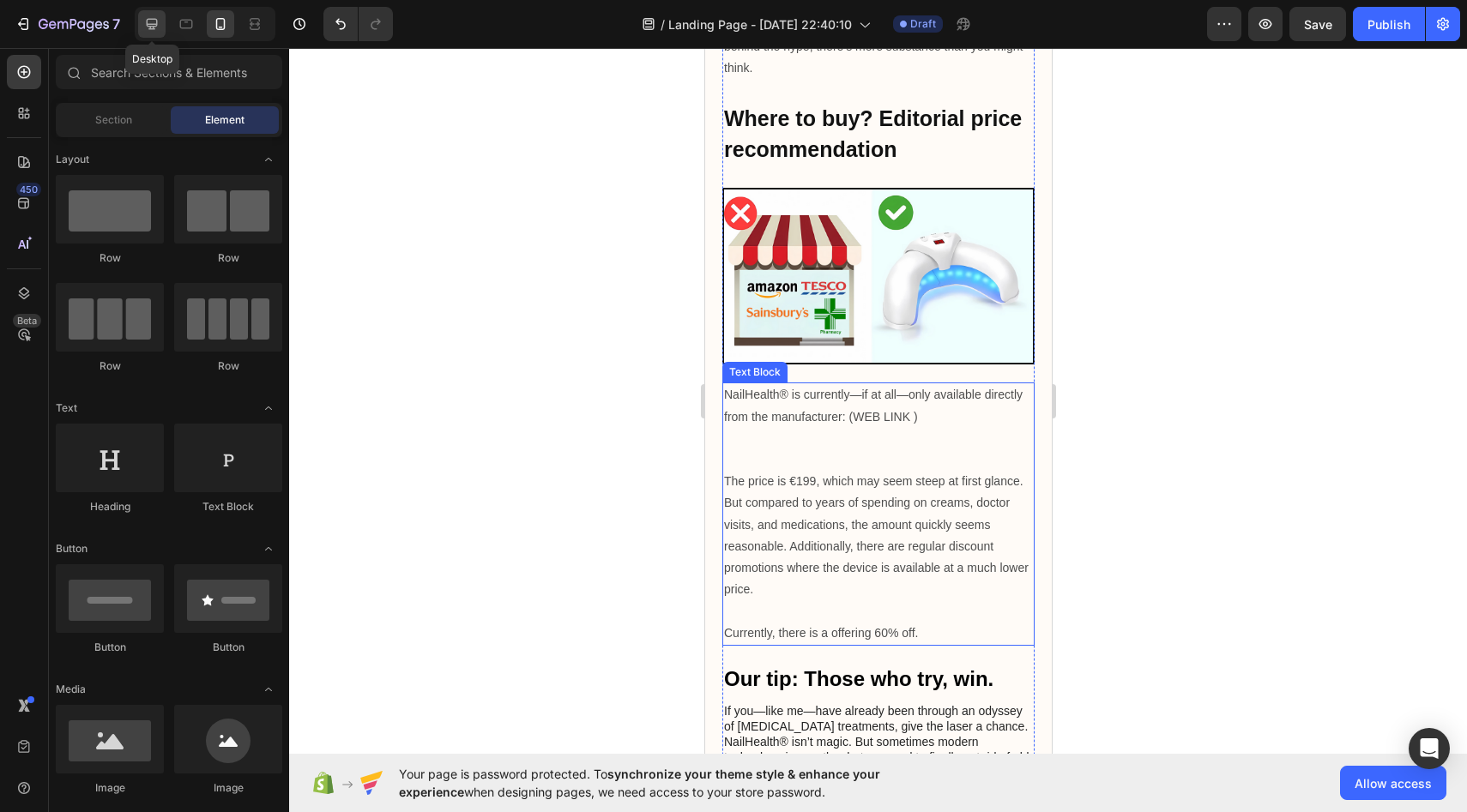
click at [153, 28] on icon at bounding box center [151, 24] width 17 height 17
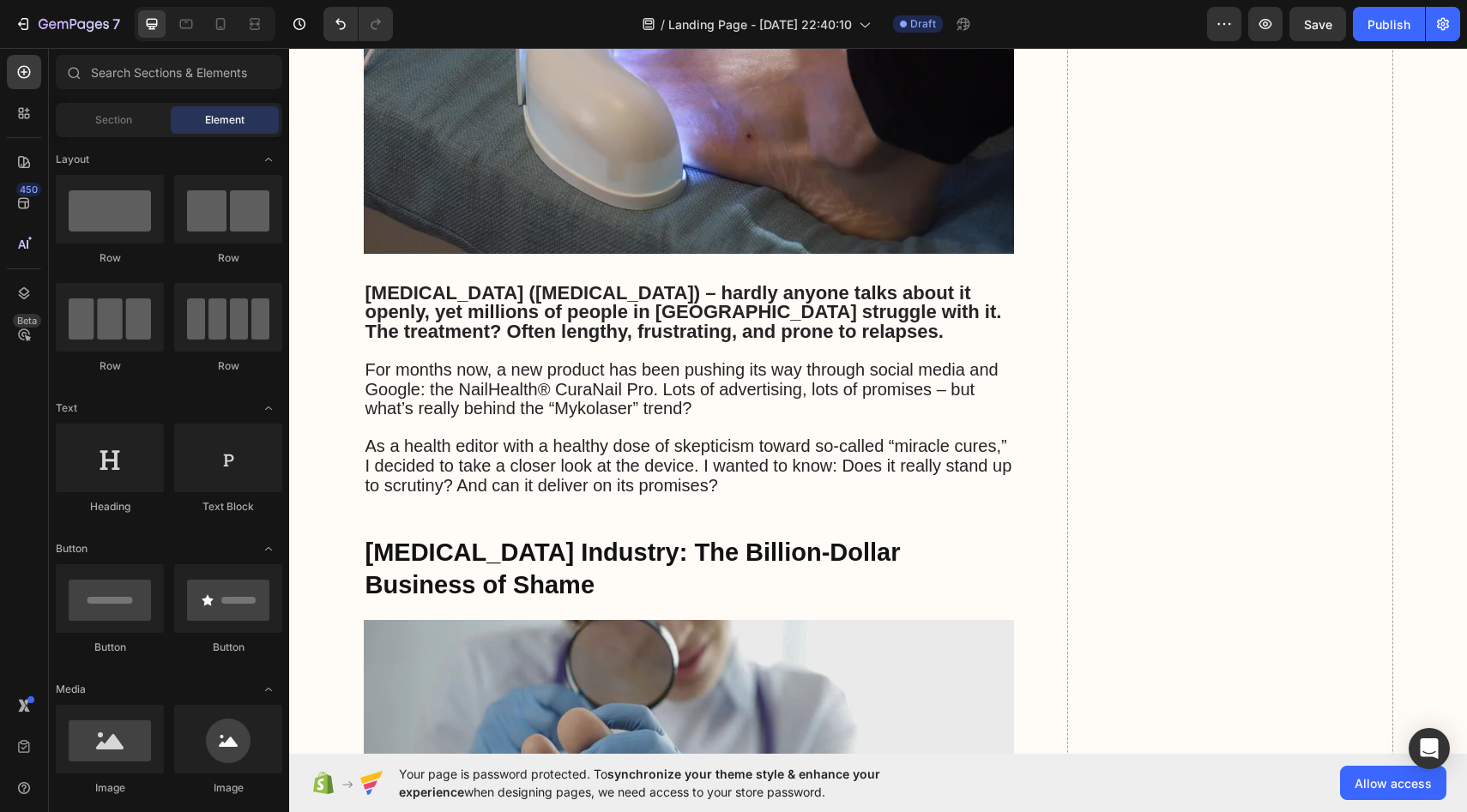
scroll to position [699, 0]
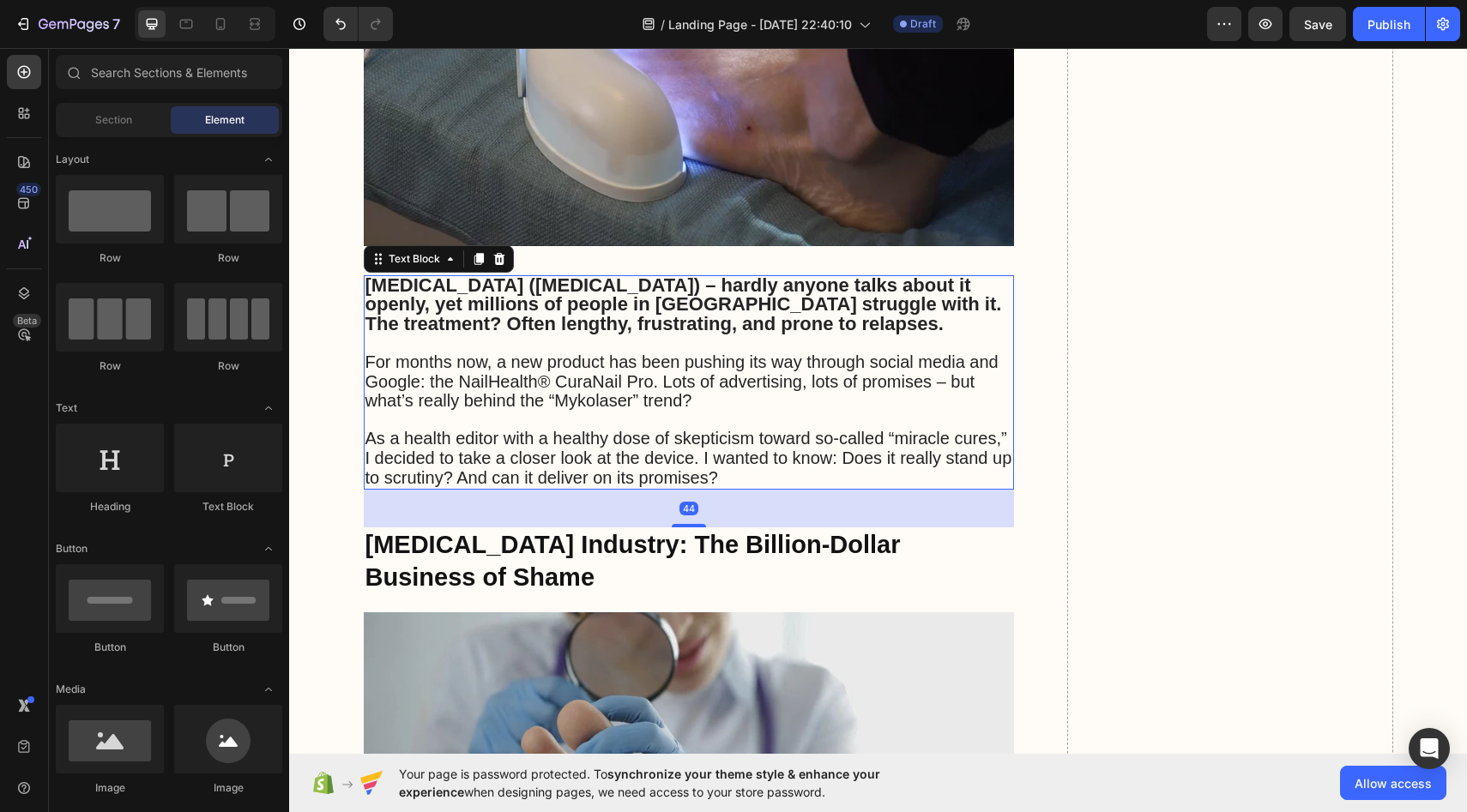
click at [561, 411] on p at bounding box center [689, 420] width 648 height 18
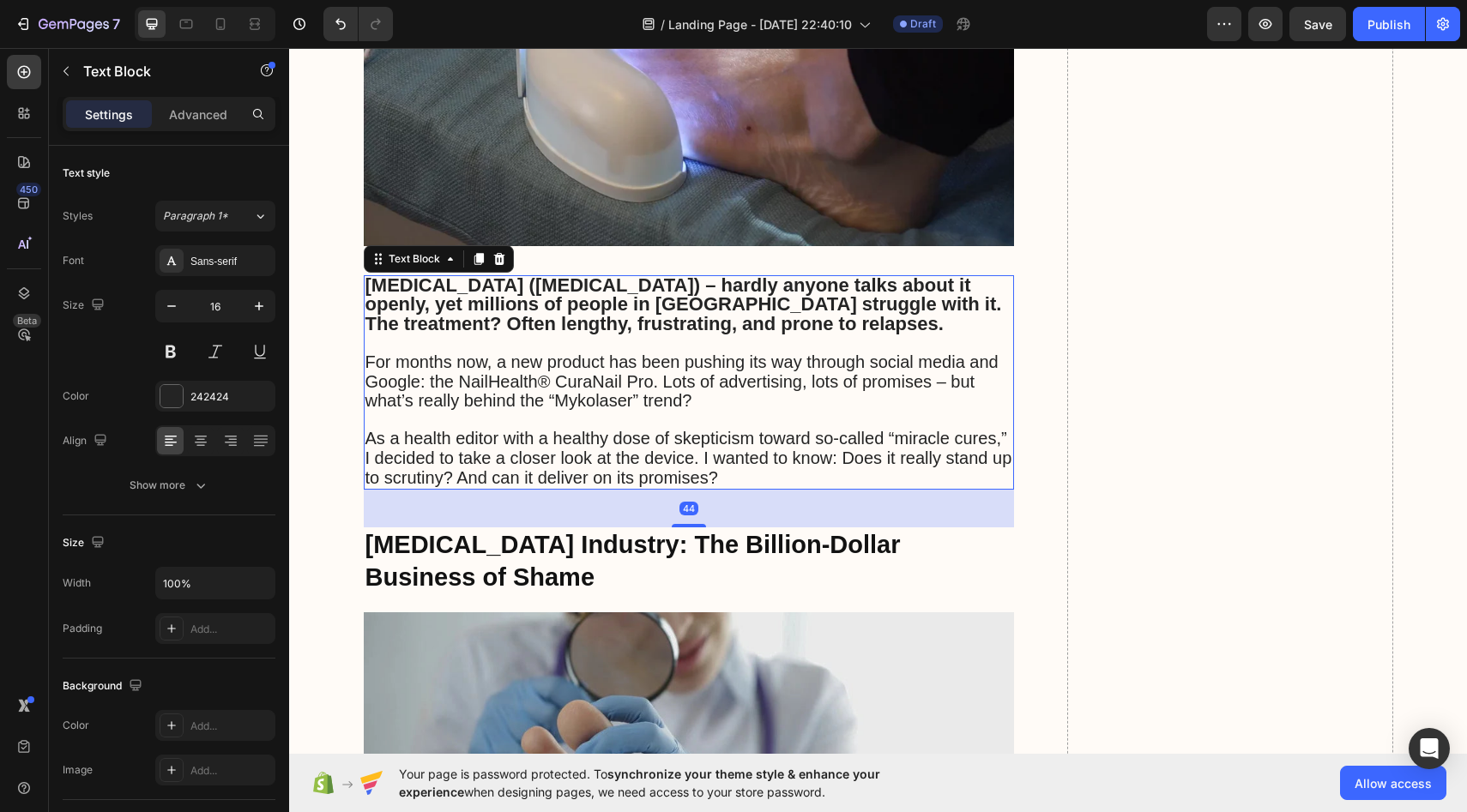
click at [561, 411] on p at bounding box center [689, 420] width 648 height 18
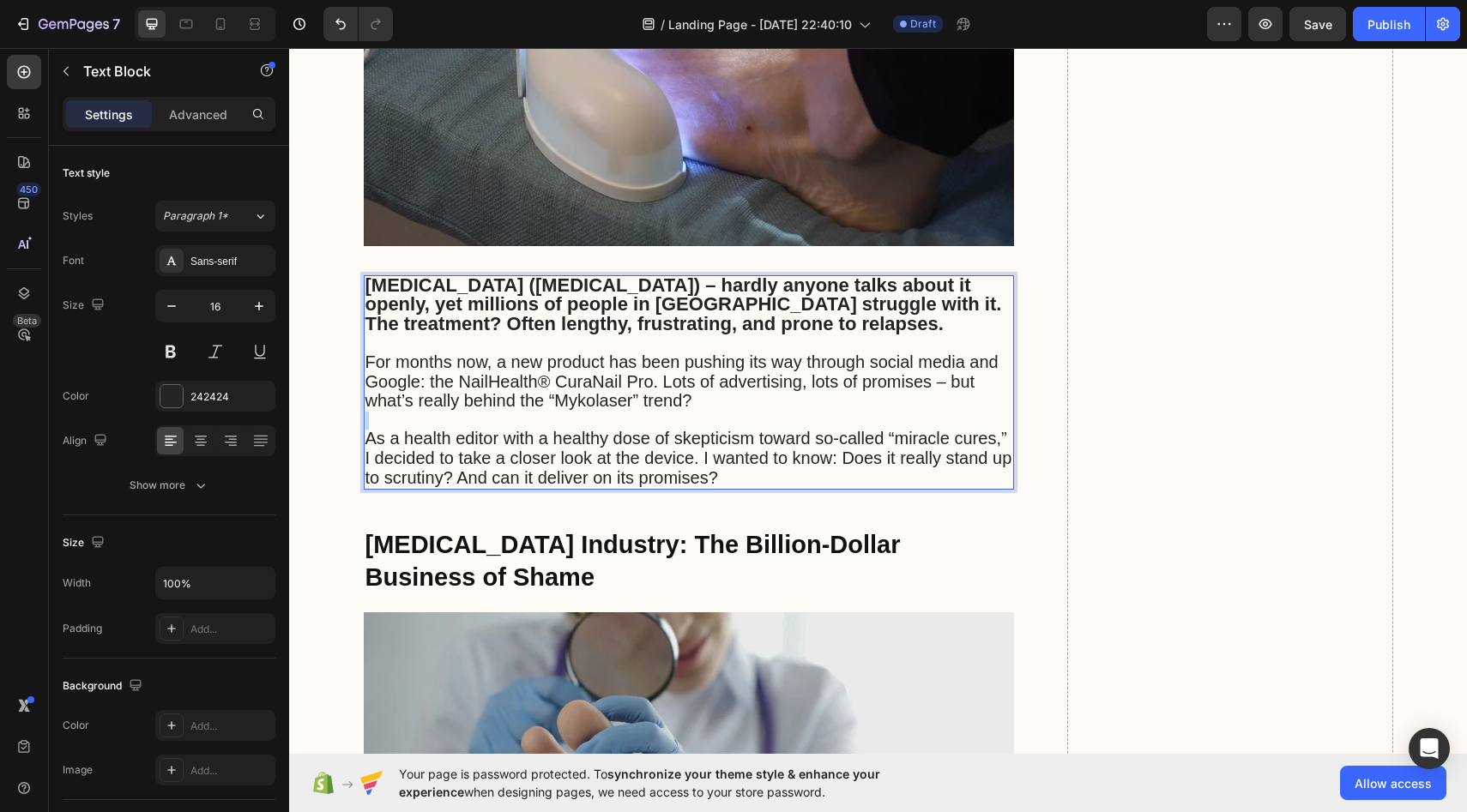
click at [561, 411] on p "Rich Text Editor. Editing area: main" at bounding box center [689, 420] width 648 height 18
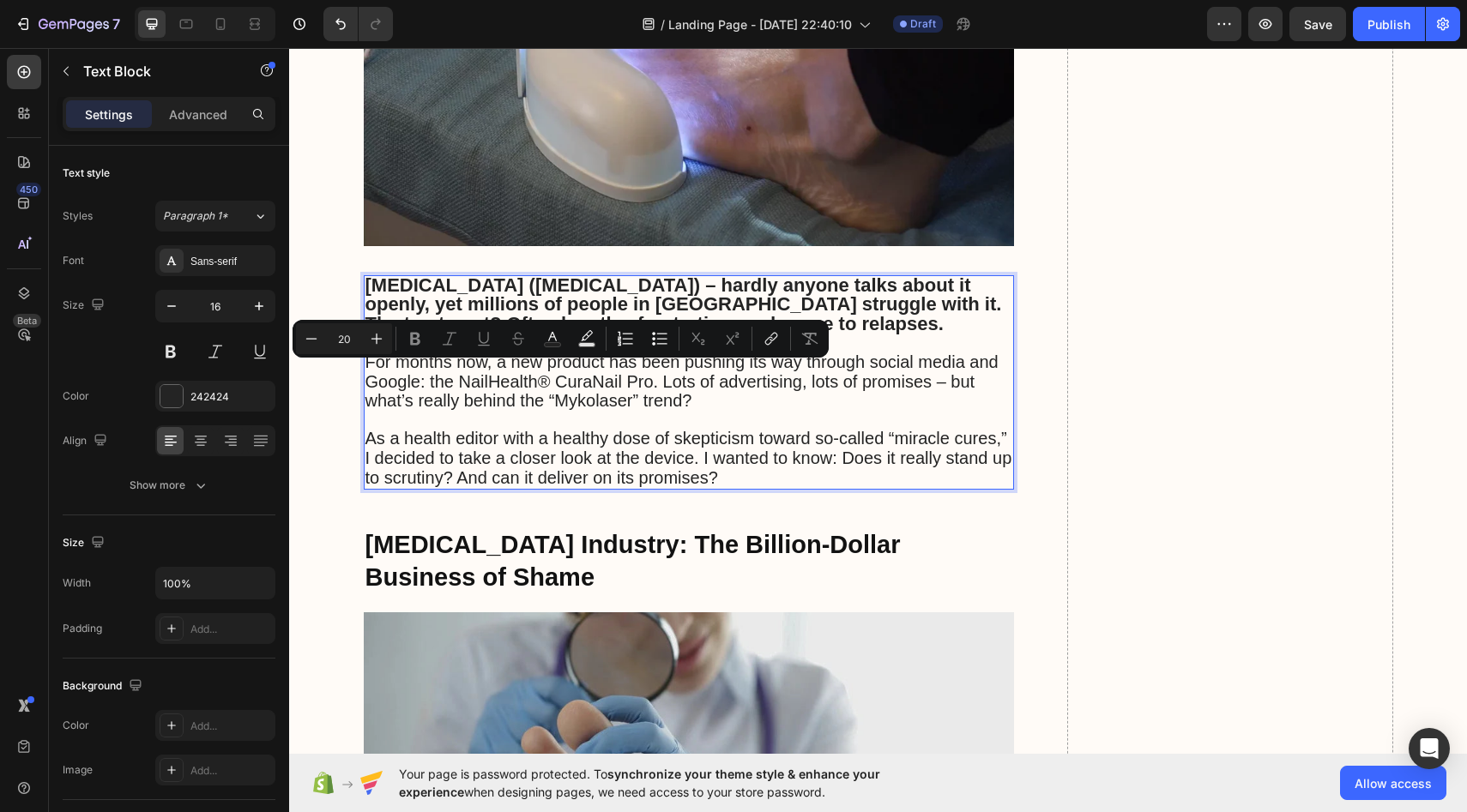
click at [527, 429] on span "As a health editor with a healthy dose of skepticism toward so-called “miracle …" at bounding box center [689, 458] width 647 height 58
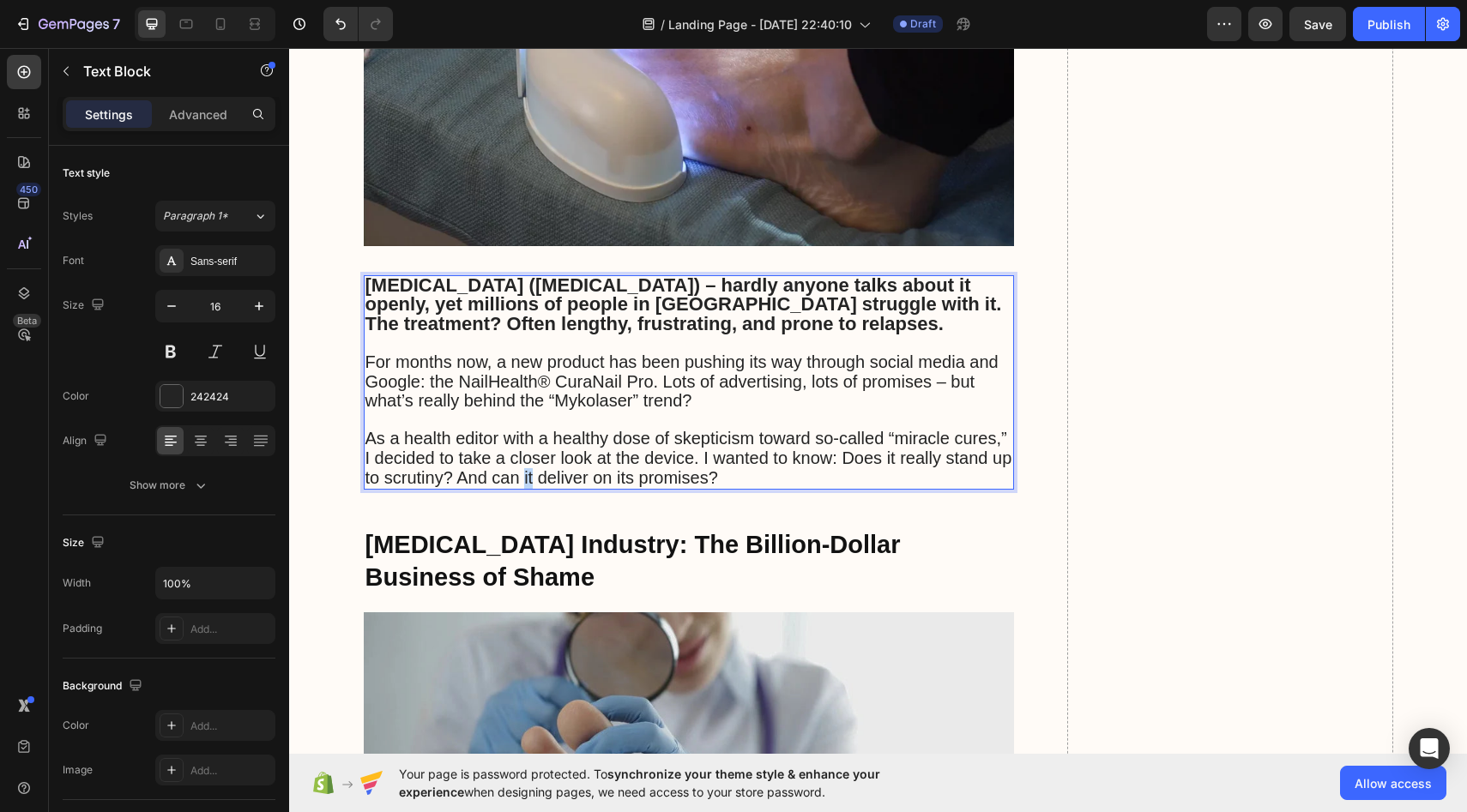
click at [527, 429] on span "As a health editor with a healthy dose of skepticism toward so-called “miracle …" at bounding box center [689, 458] width 647 height 58
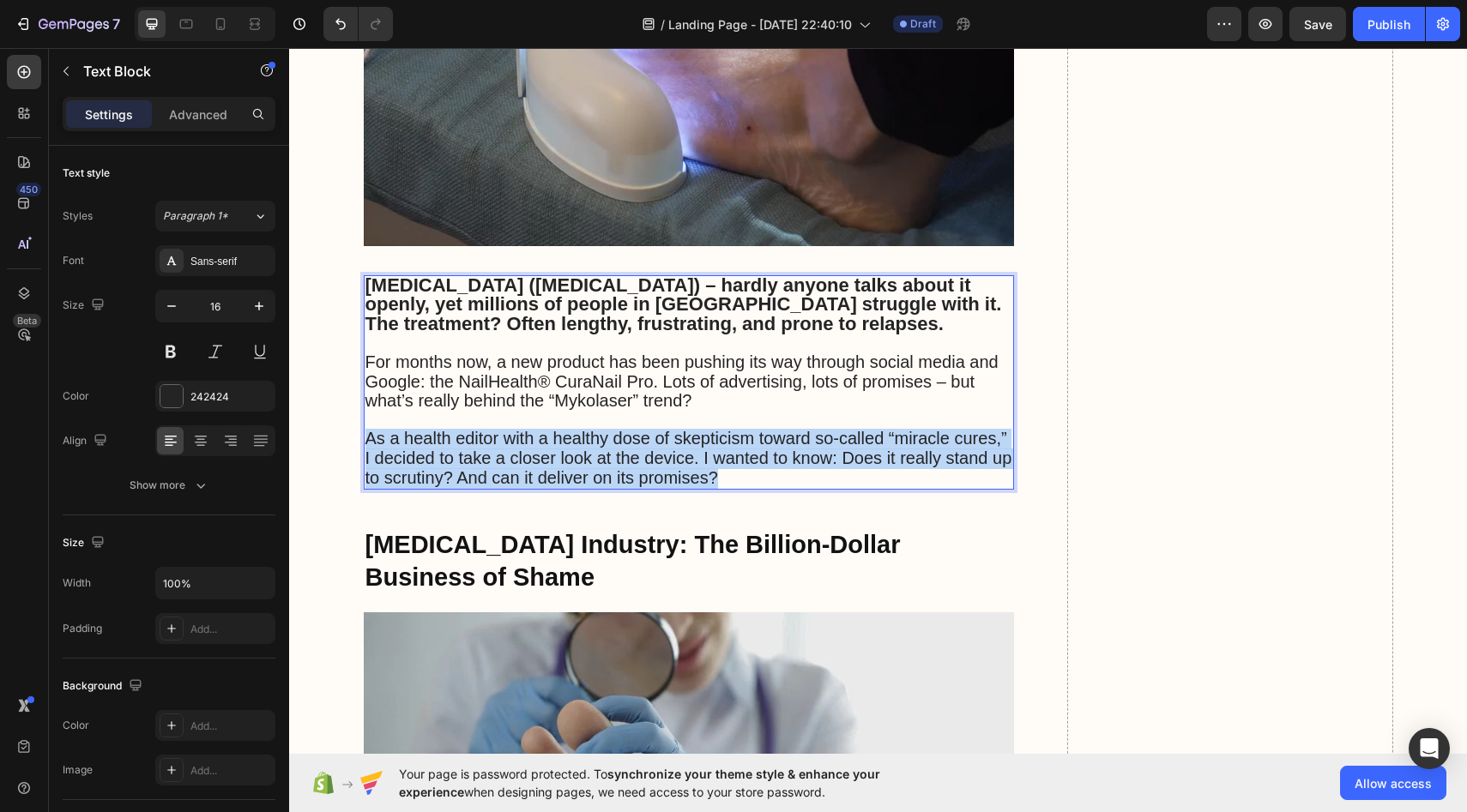
click at [527, 429] on span "As a health editor with a healthy dose of skepticism toward so-called “miracle …" at bounding box center [689, 458] width 647 height 58
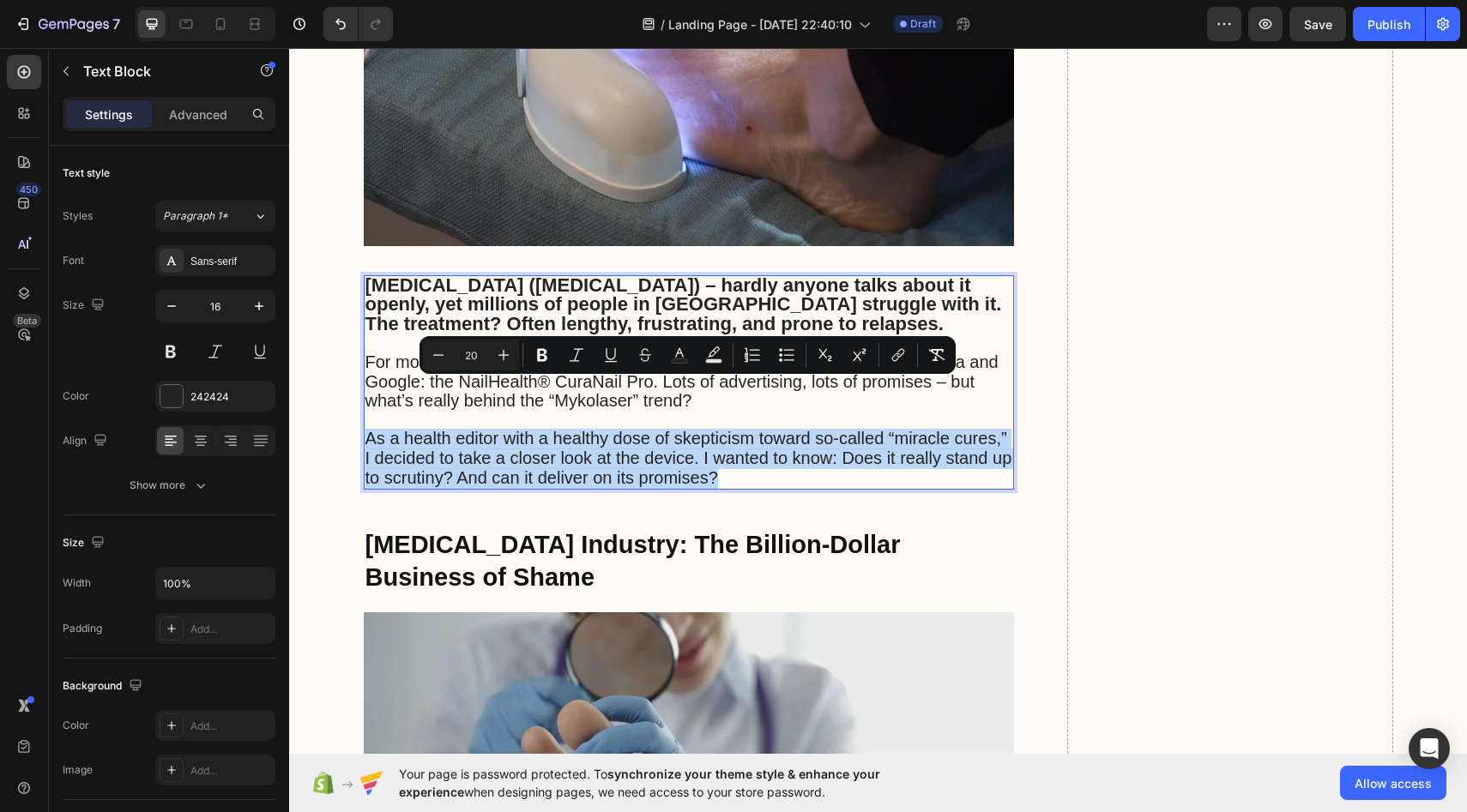
click at [527, 429] on span "As a health editor with a healthy dose of skepticism toward so-called “miracle …" at bounding box center [689, 458] width 647 height 58
click at [526, 429] on span "As a health editor with a healthy dose of skepticism toward so-called “miracle …" at bounding box center [689, 458] width 647 height 58
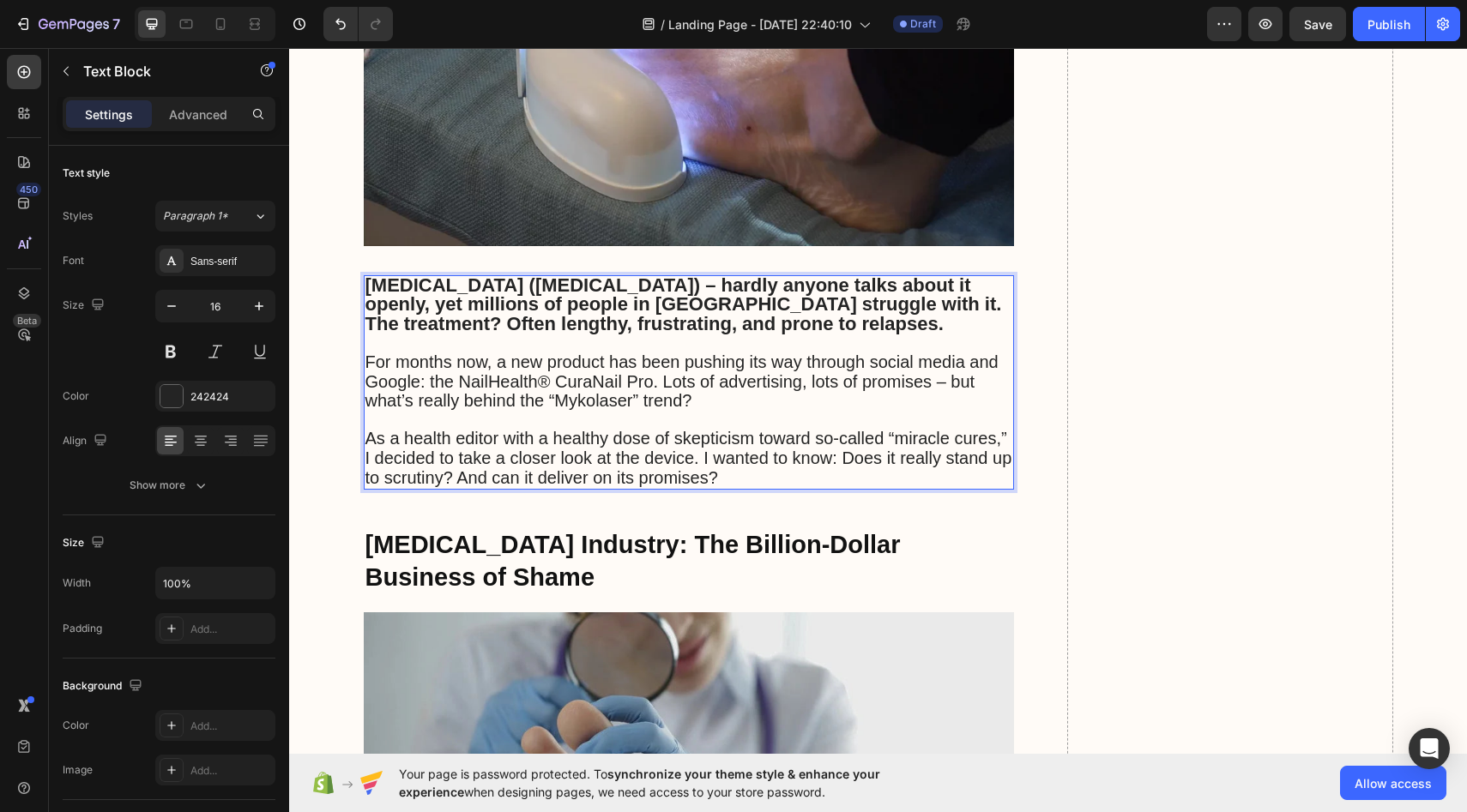
click at [369, 353] on span "For months now, a new product has been pushing its way through social media and…" at bounding box center [683, 382] width 633 height 58
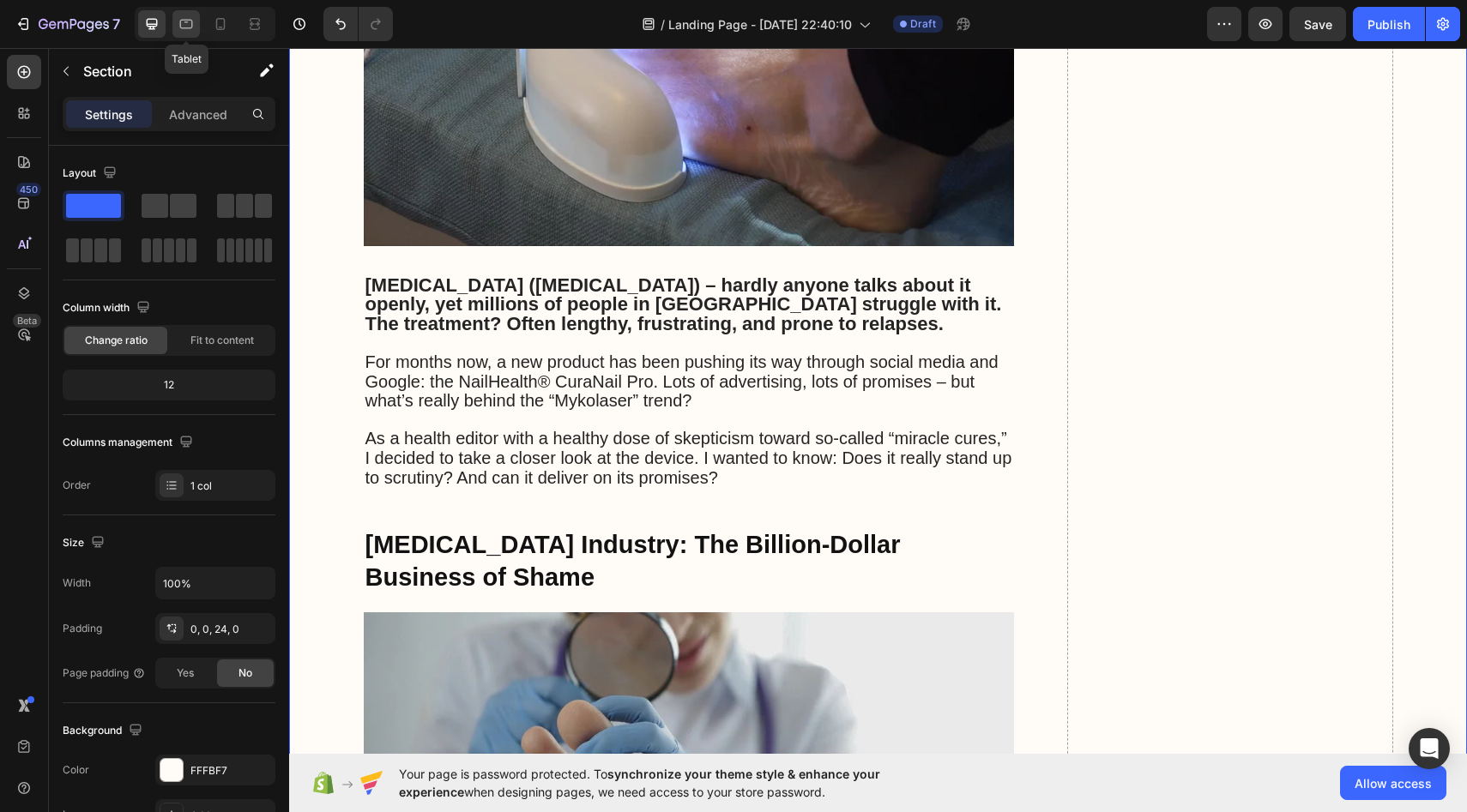
click at [198, 13] on div at bounding box center [186, 24] width 28 height 28
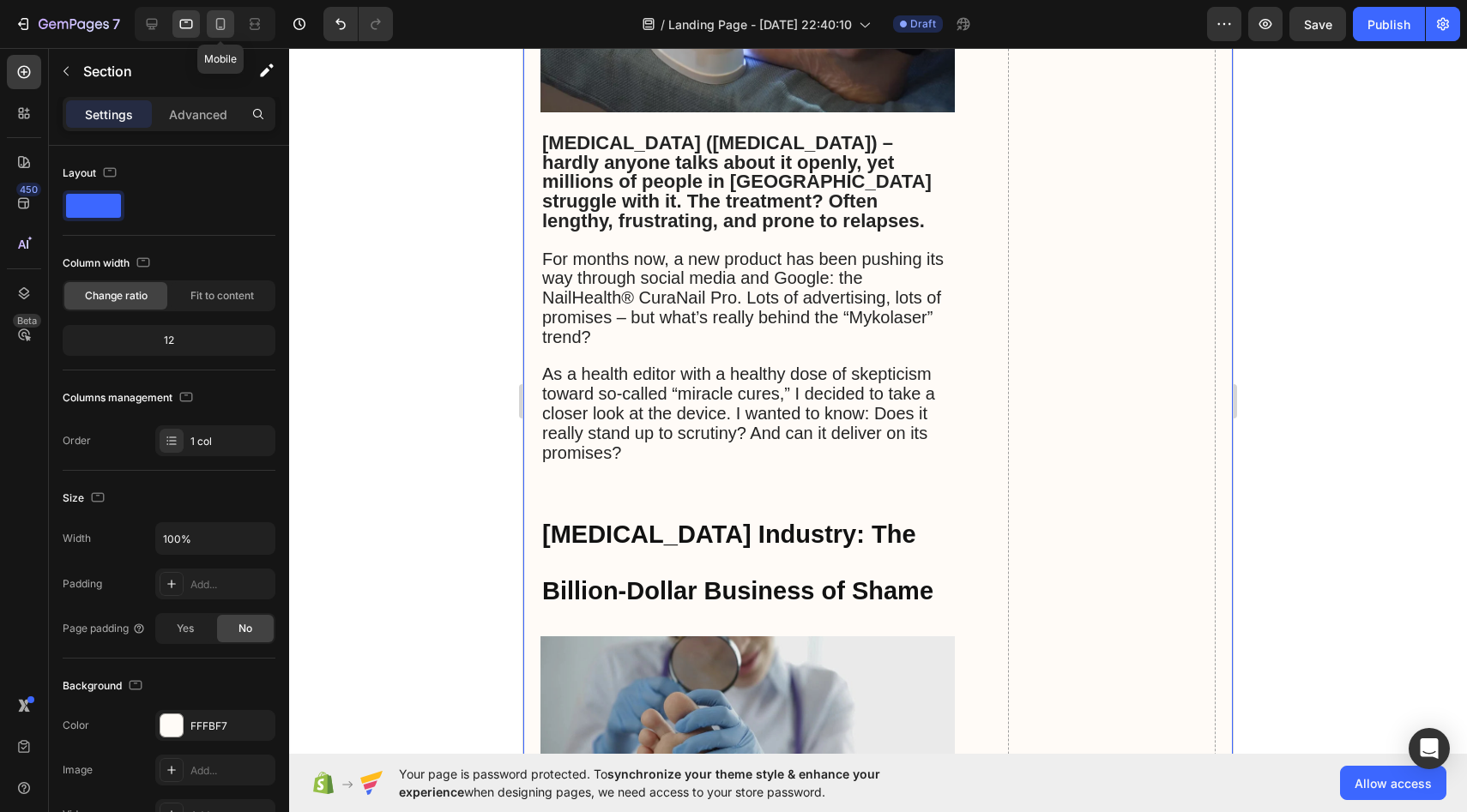
click at [218, 17] on icon at bounding box center [220, 24] width 17 height 17
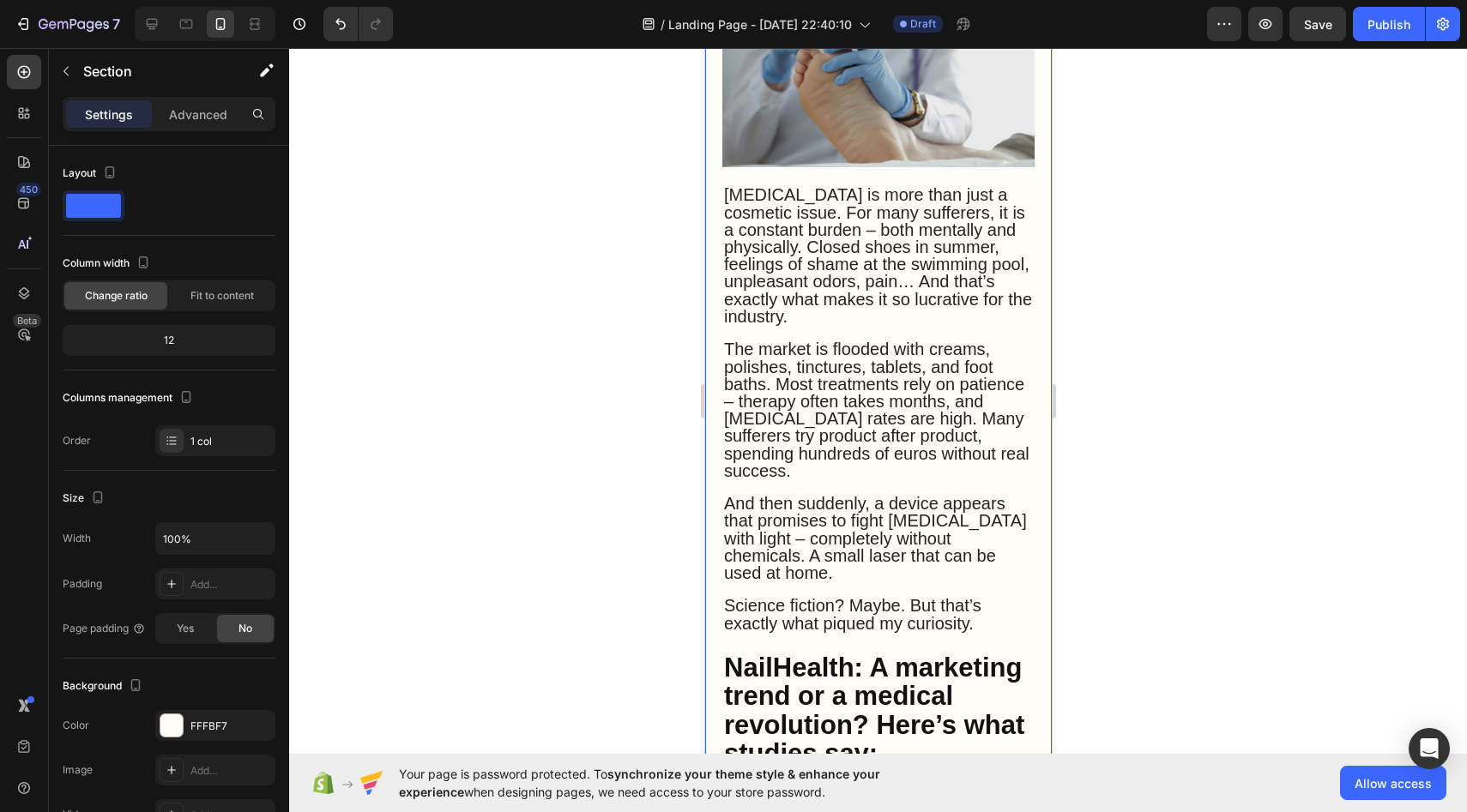
scroll to position [1402, 0]
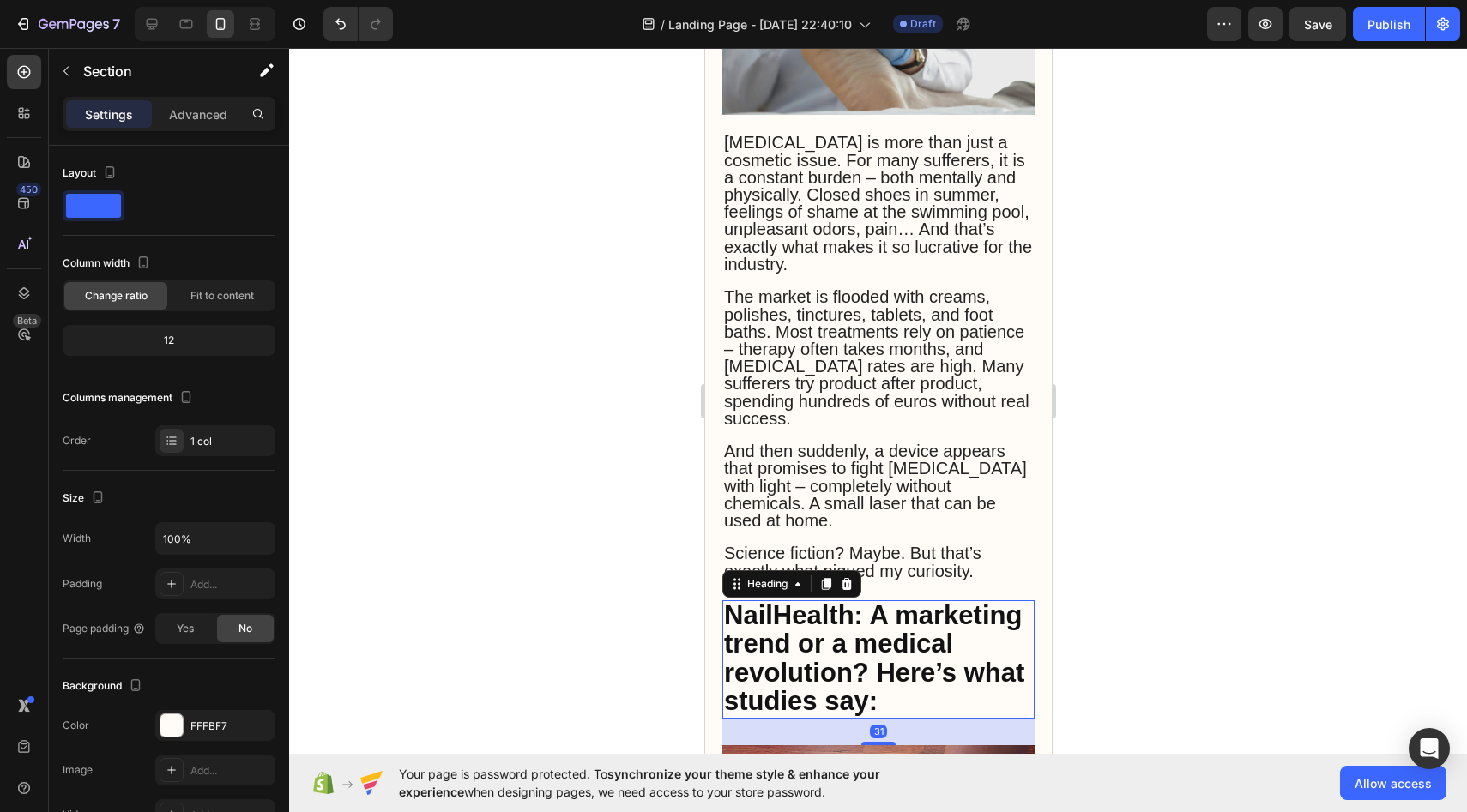
click at [826, 600] on strong "NailHealth: A marketing trend or a medical revolution? Here’s what studies say:" at bounding box center [873, 659] width 301 height 117
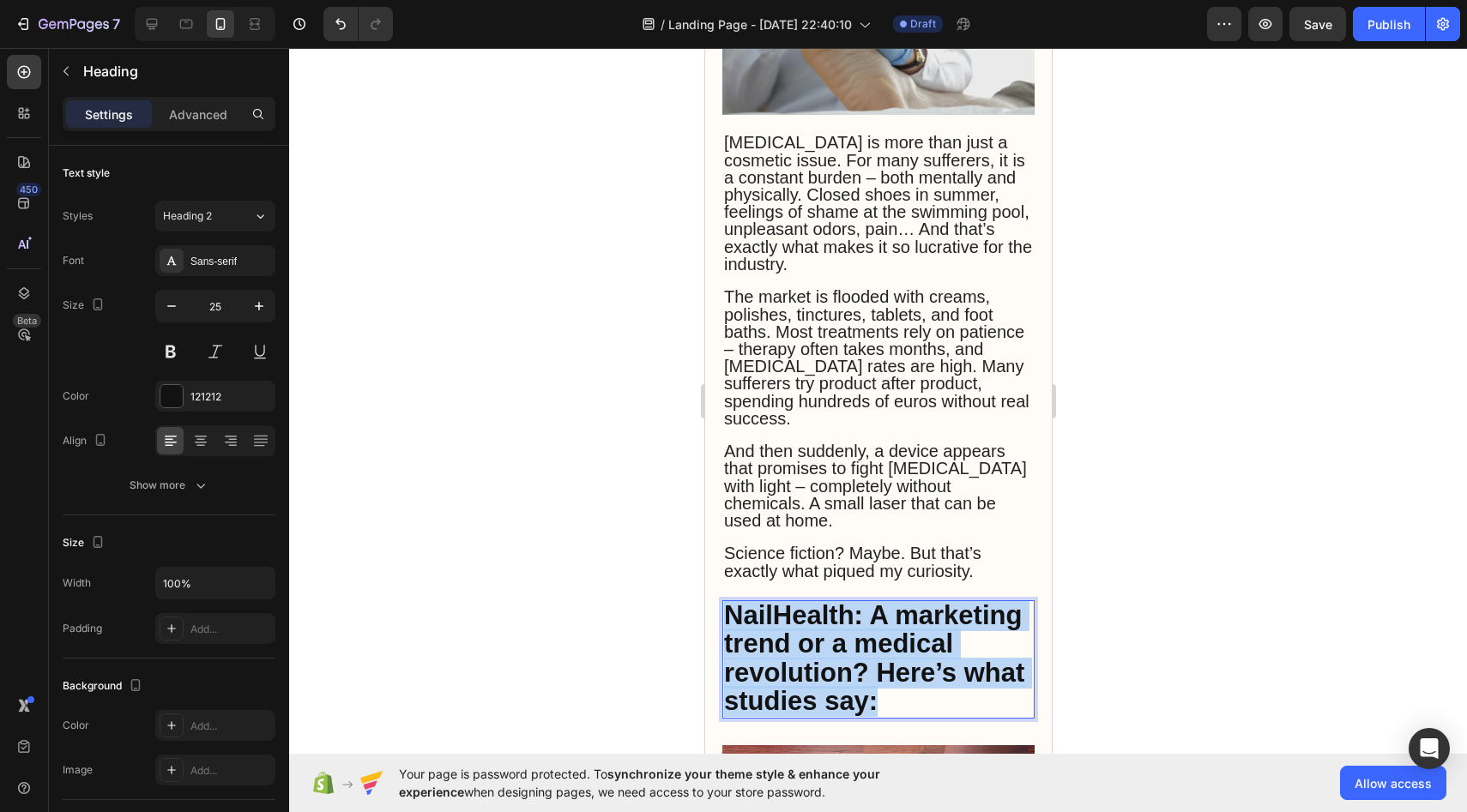
click at [826, 600] on strong "NailHealth: A marketing trend or a medical revolution? Here’s what studies say:" at bounding box center [873, 659] width 301 height 117
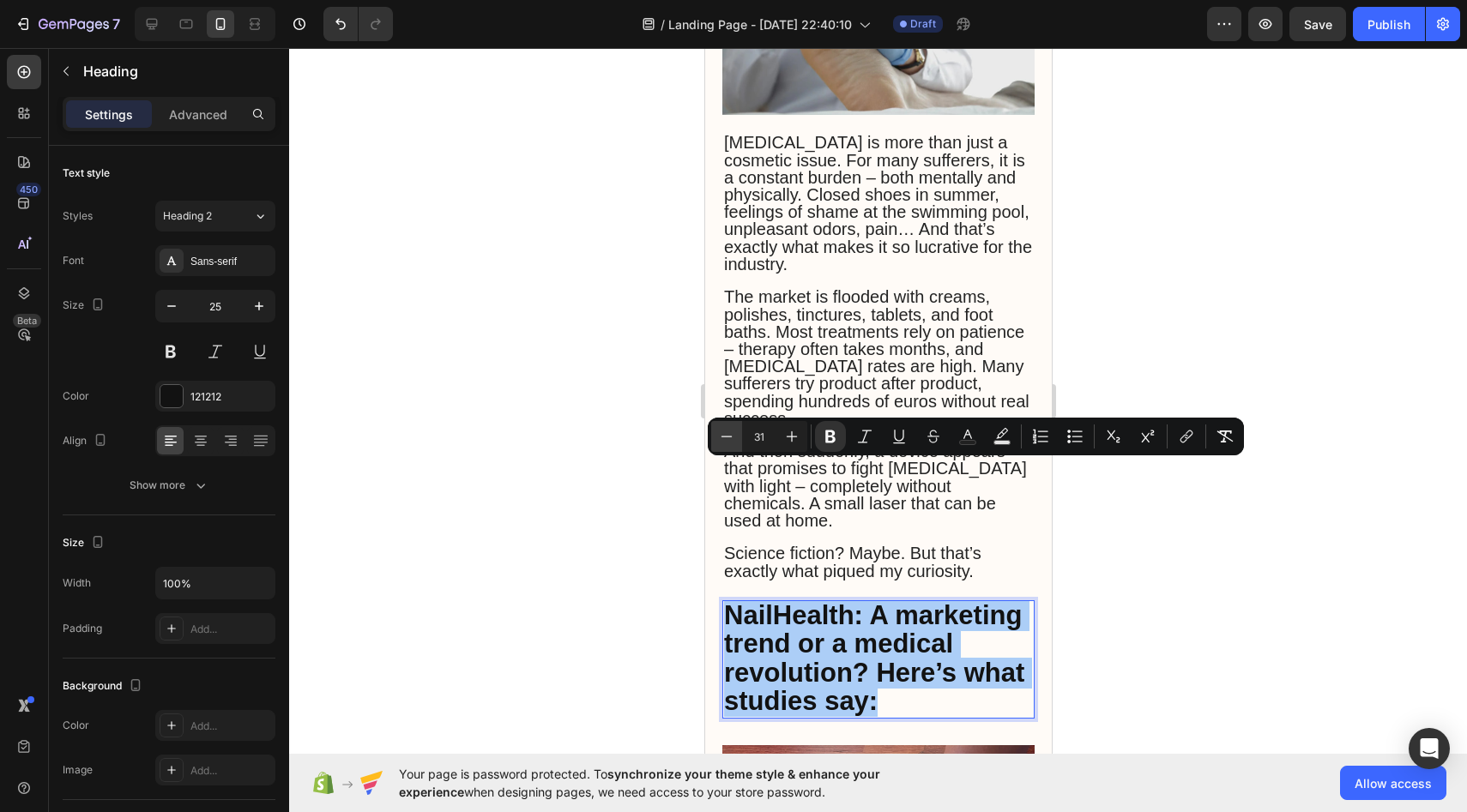
click at [717, 424] on button "Minus" at bounding box center [726, 436] width 31 height 31
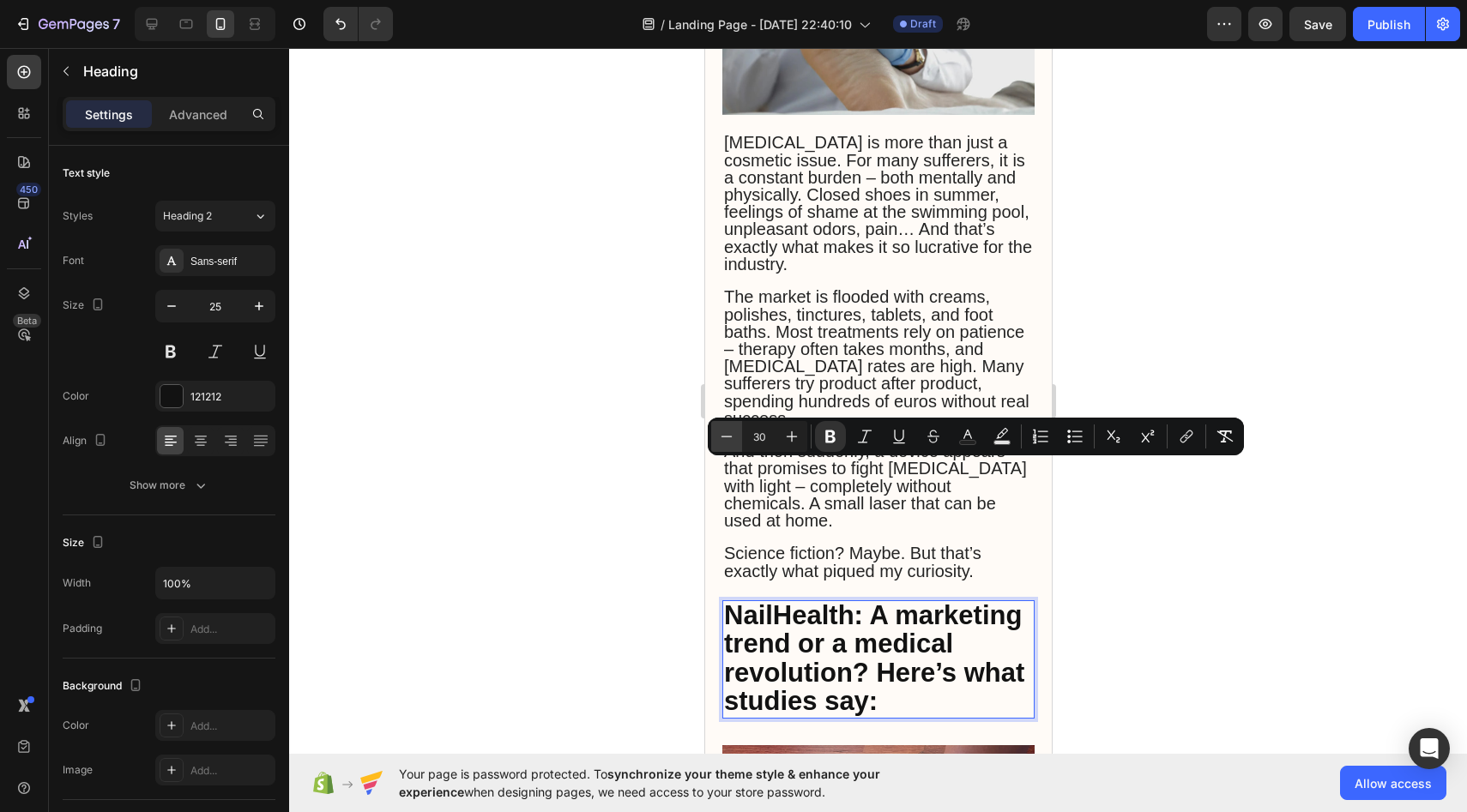
click at [717, 424] on button "Minus" at bounding box center [726, 436] width 31 height 31
type input "29"
click at [637, 450] on div at bounding box center [877, 430] width 1178 height 765
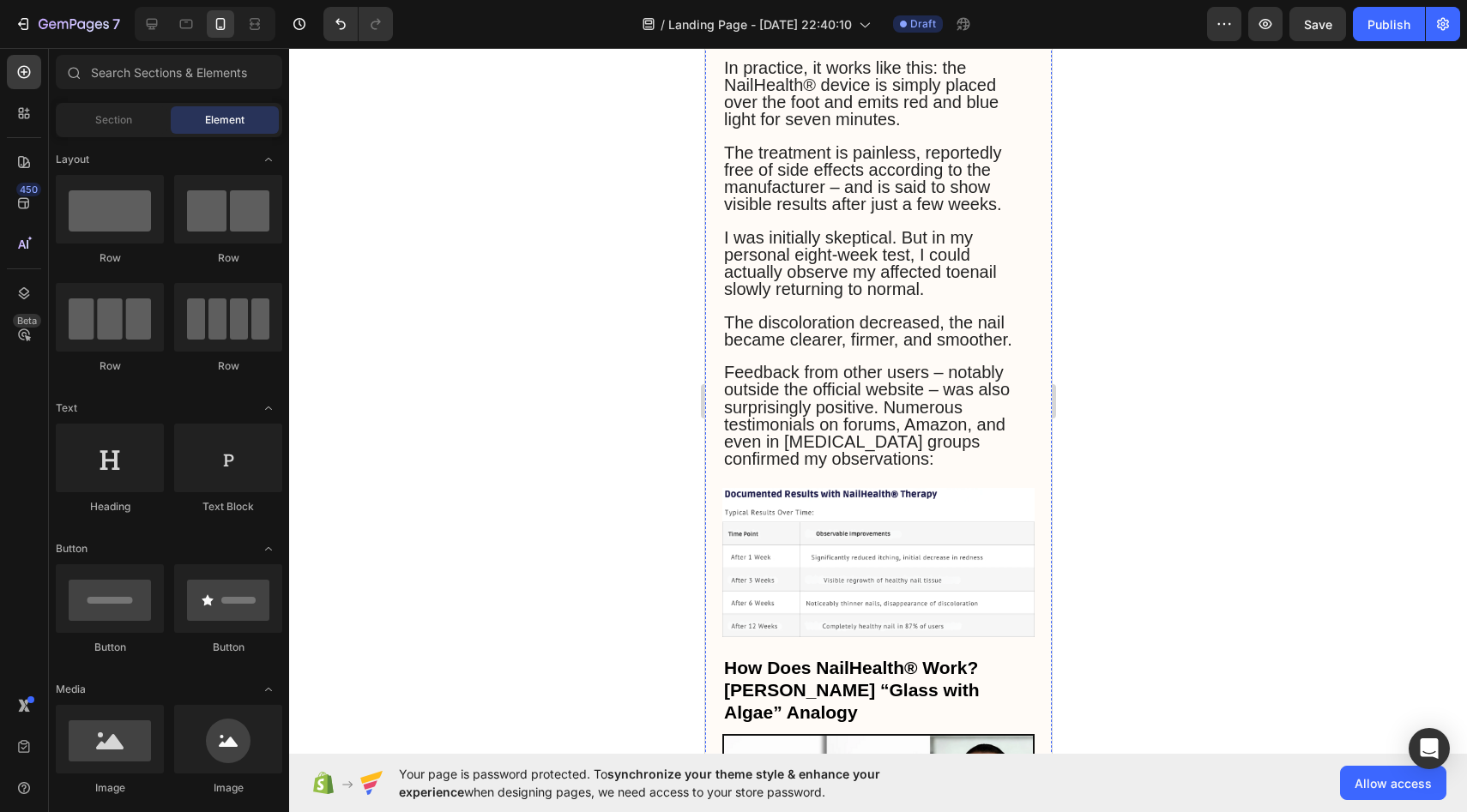
scroll to position [3031, 0]
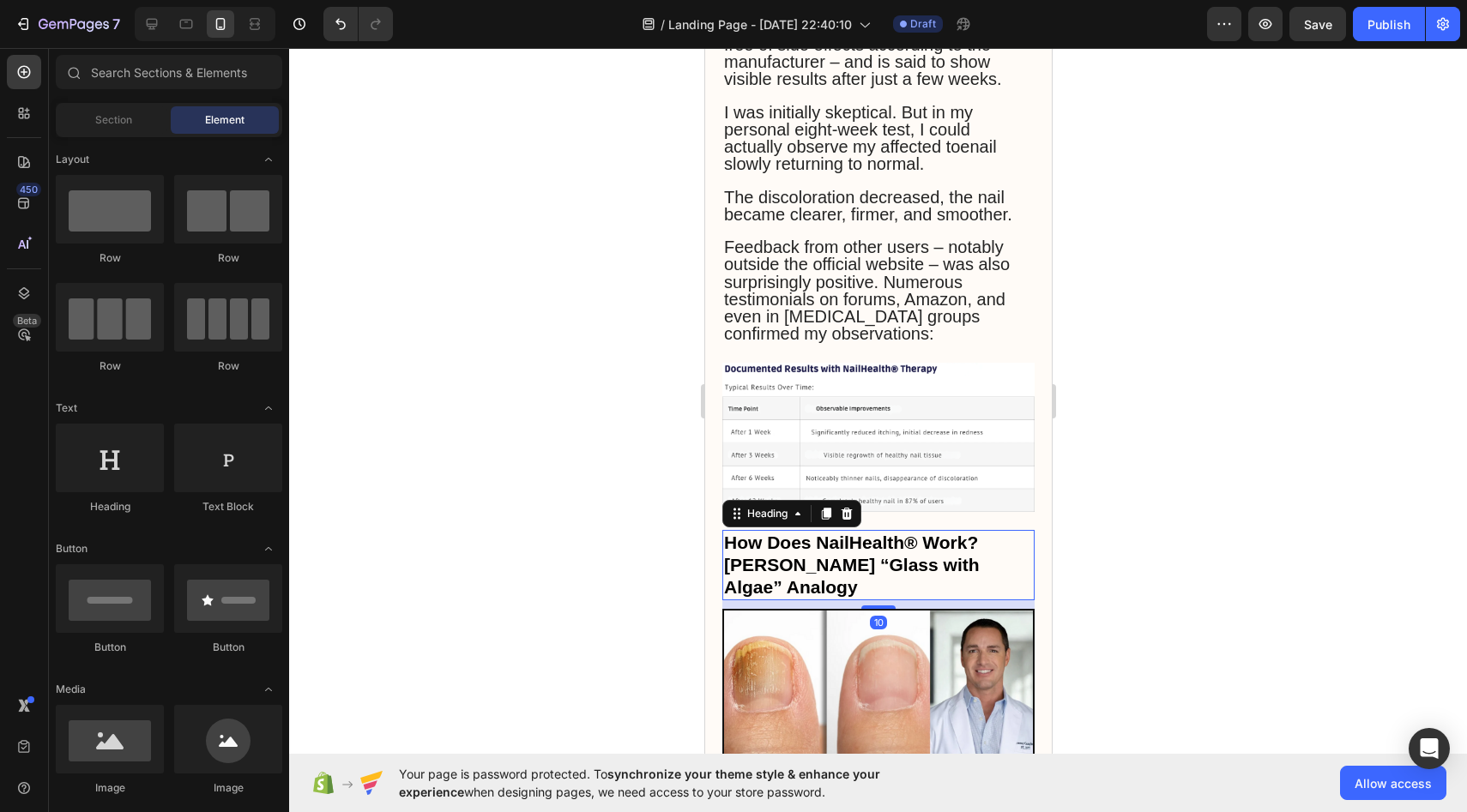
click at [773, 533] on span "How Does NailHealth® Work? [PERSON_NAME] “Glass with Algae” Analogy" at bounding box center [851, 565] width 255 height 64
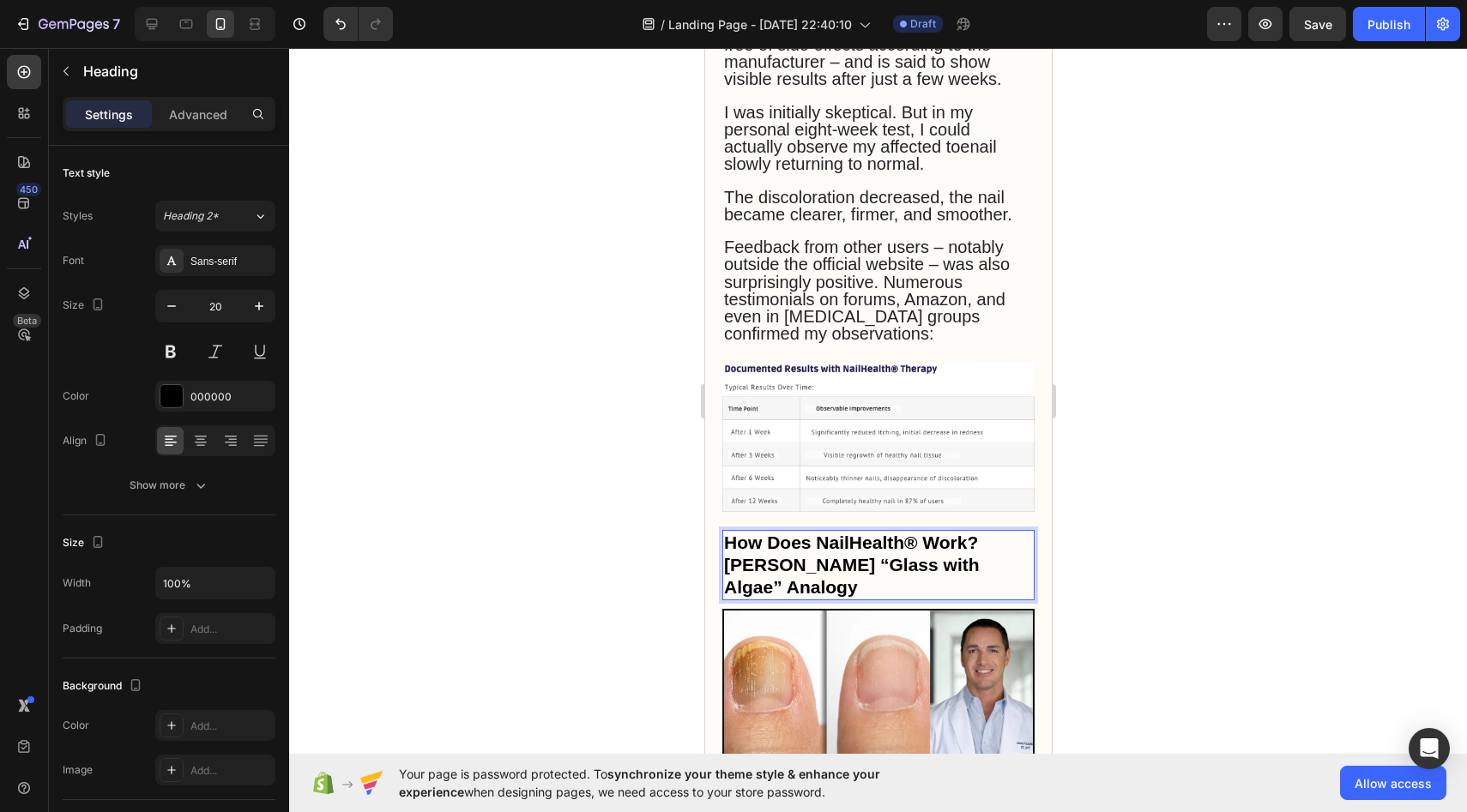
click at [773, 533] on span "How Does NailHealth® Work? [PERSON_NAME] “Glass with Algae” Analogy" at bounding box center [851, 565] width 255 height 64
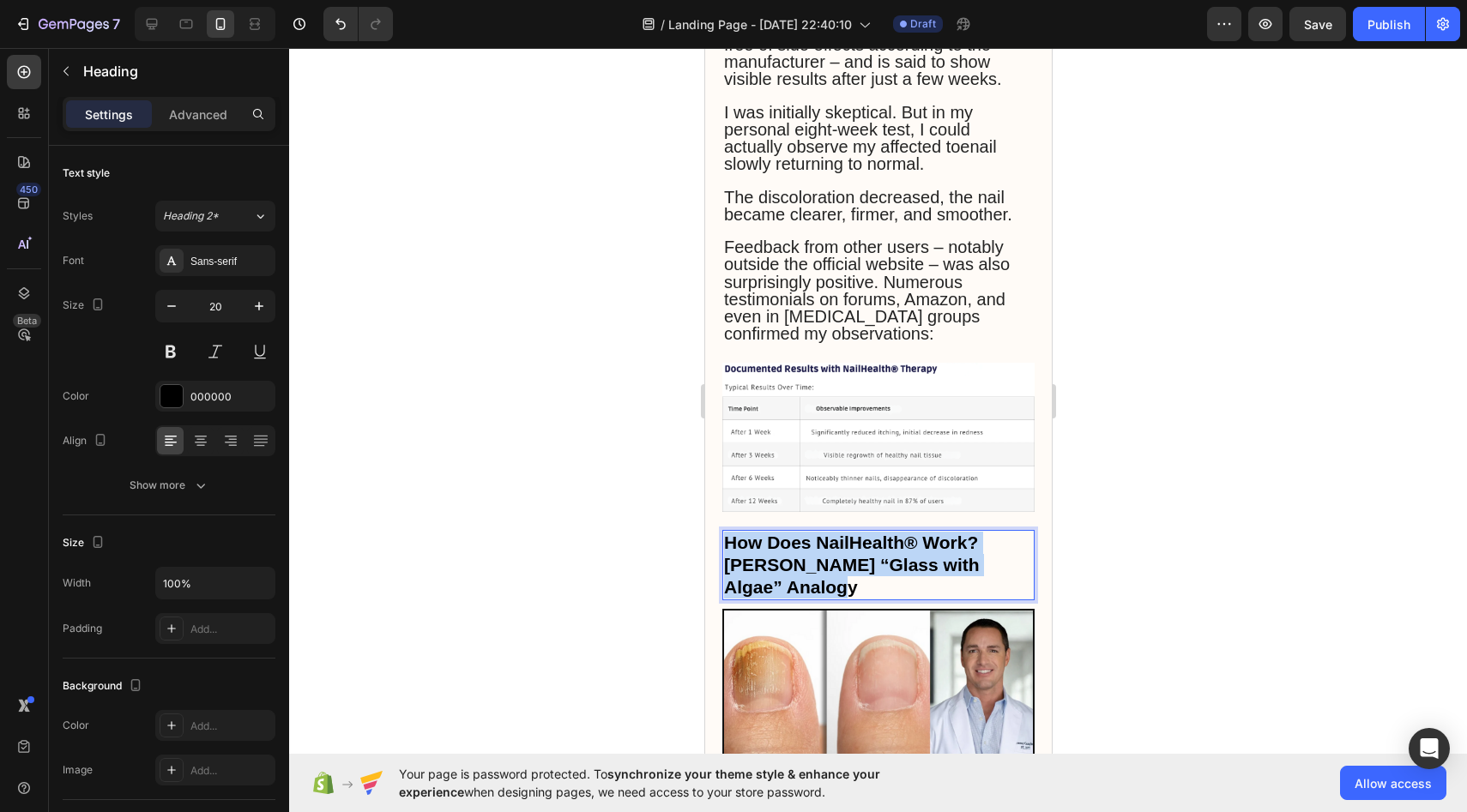
click at [773, 533] on span "How Does NailHealth® Work? [PERSON_NAME] “Glass with Algae” Analogy" at bounding box center [851, 565] width 255 height 64
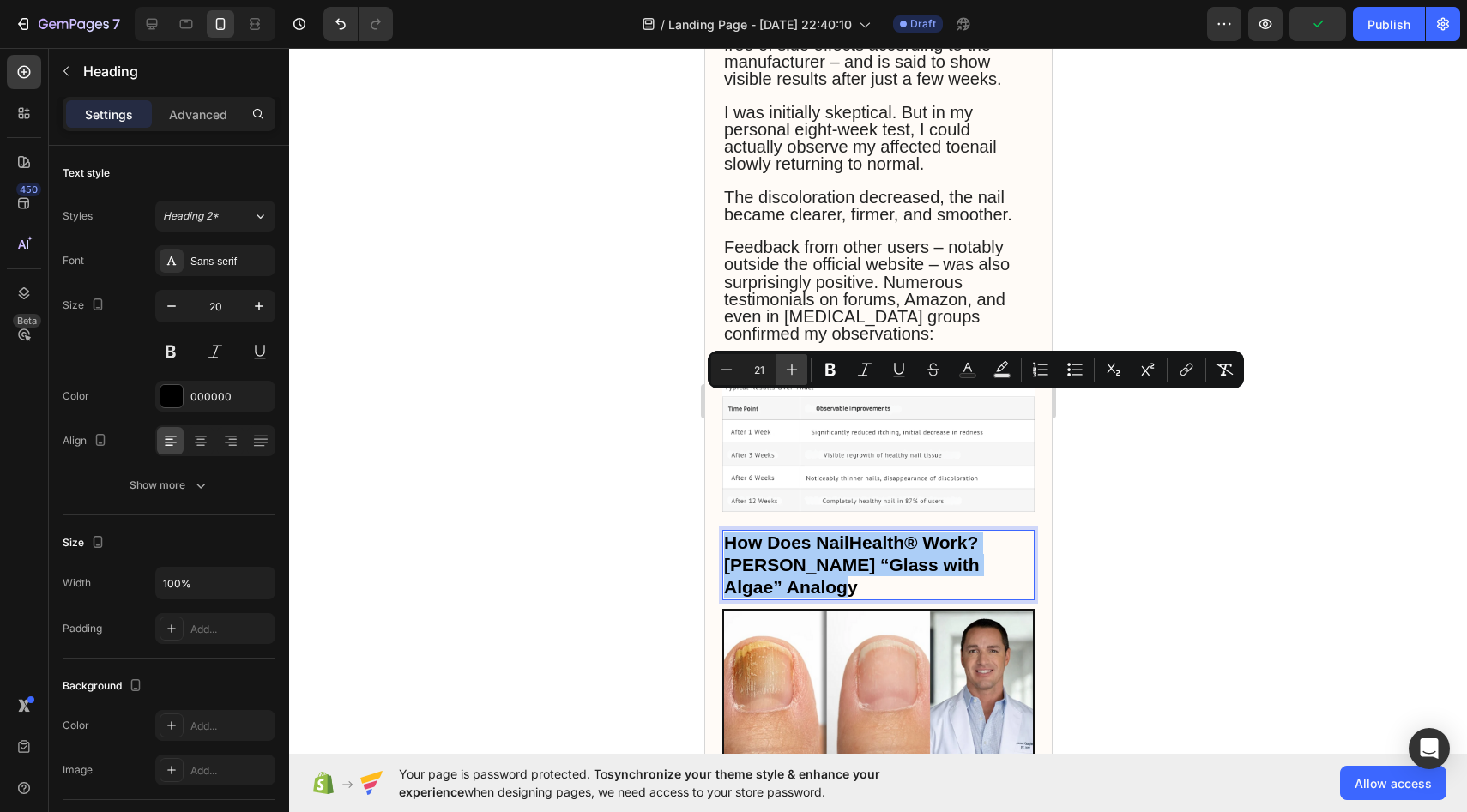
click at [794, 369] on icon "Editor contextual toolbar" at bounding box center [791, 369] width 17 height 17
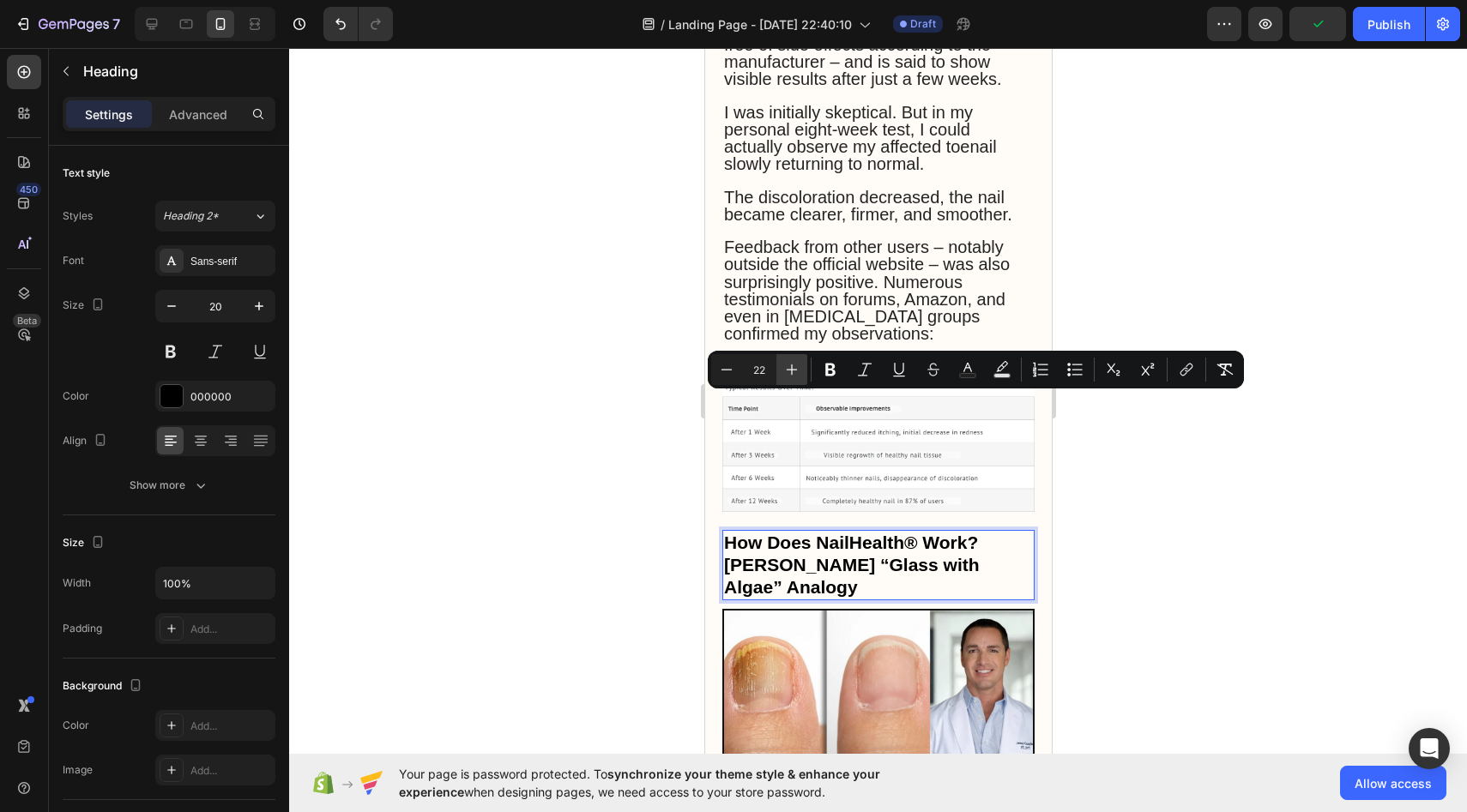
click at [794, 369] on icon "Editor contextual toolbar" at bounding box center [791, 369] width 17 height 17
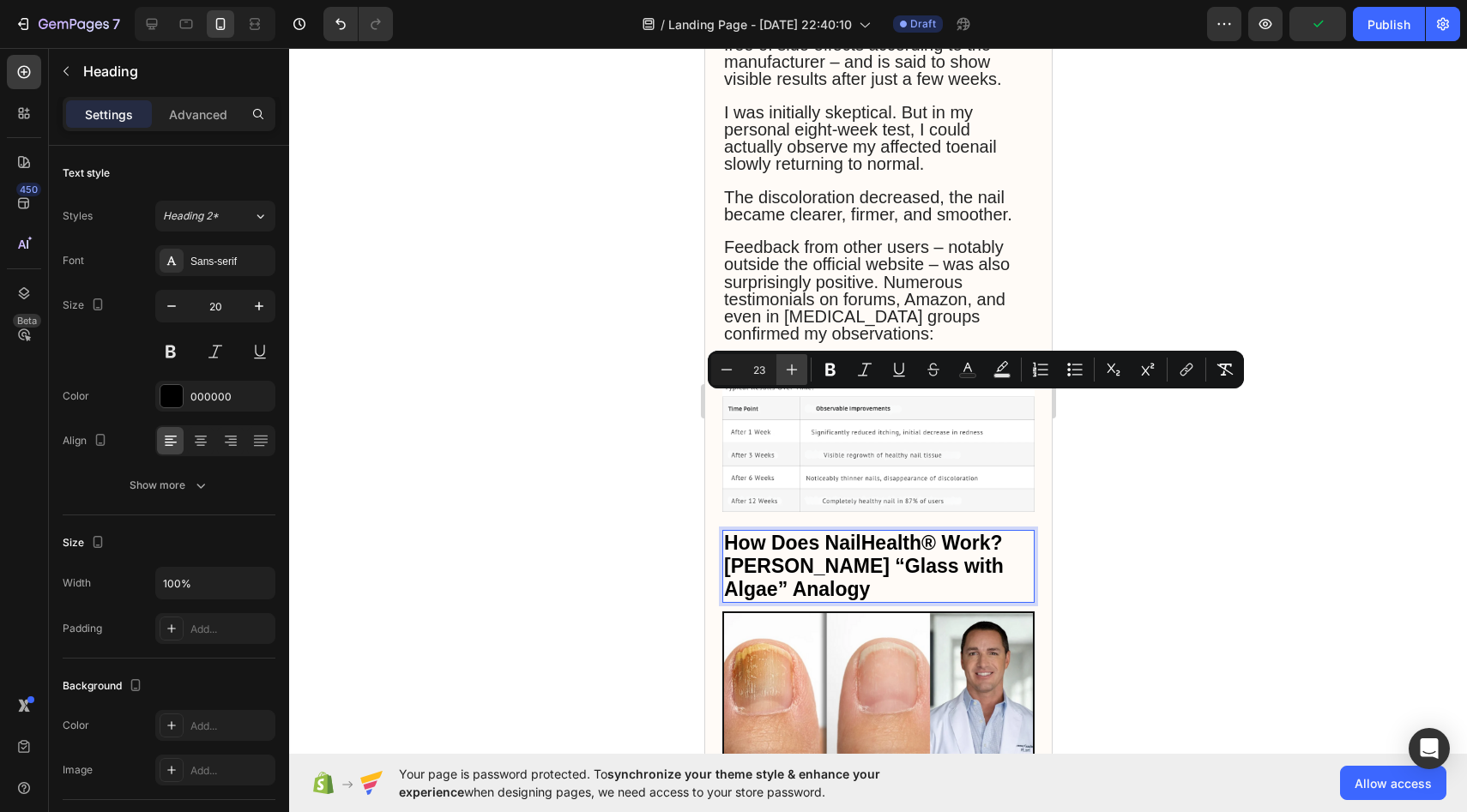
click at [794, 367] on icon "Editor contextual toolbar" at bounding box center [791, 369] width 17 height 17
type input "24"
click at [638, 386] on div at bounding box center [877, 430] width 1178 height 765
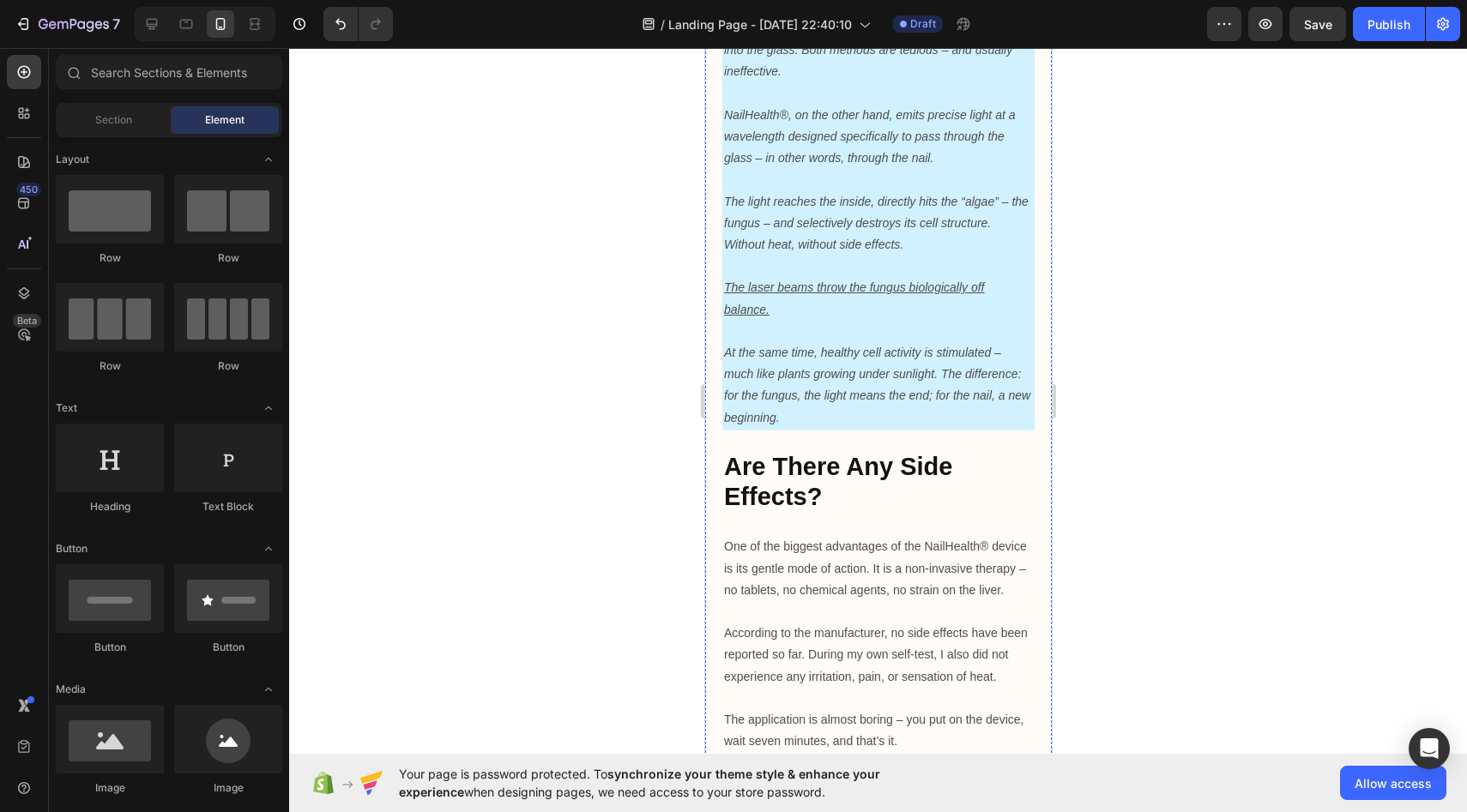
scroll to position [4962, 0]
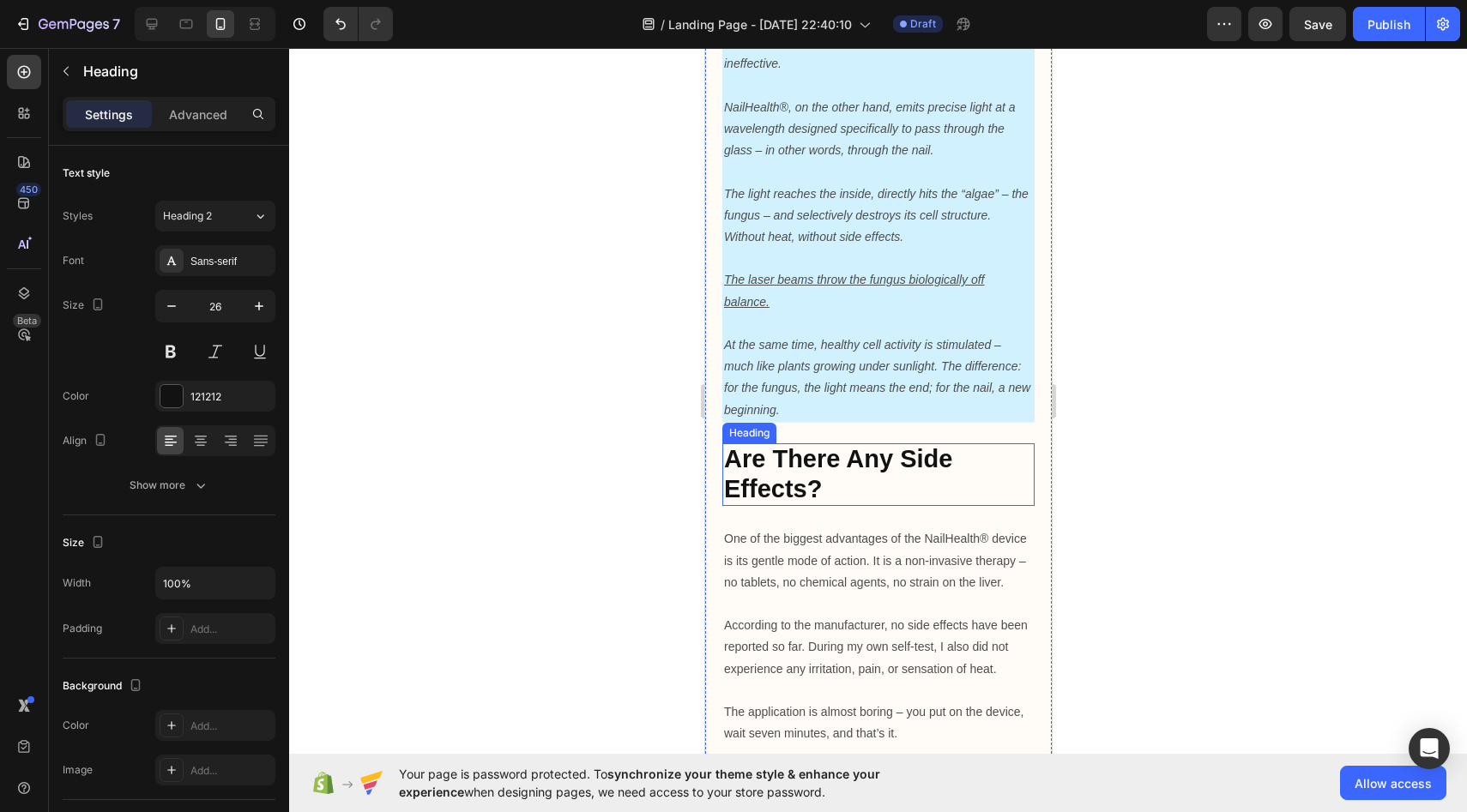
click at [841, 445] on strong "Are There Any Side Effects?" at bounding box center [837, 474] width 229 height 57
click at [830, 445] on strong "Are There Any Side Effects?" at bounding box center [837, 474] width 229 height 57
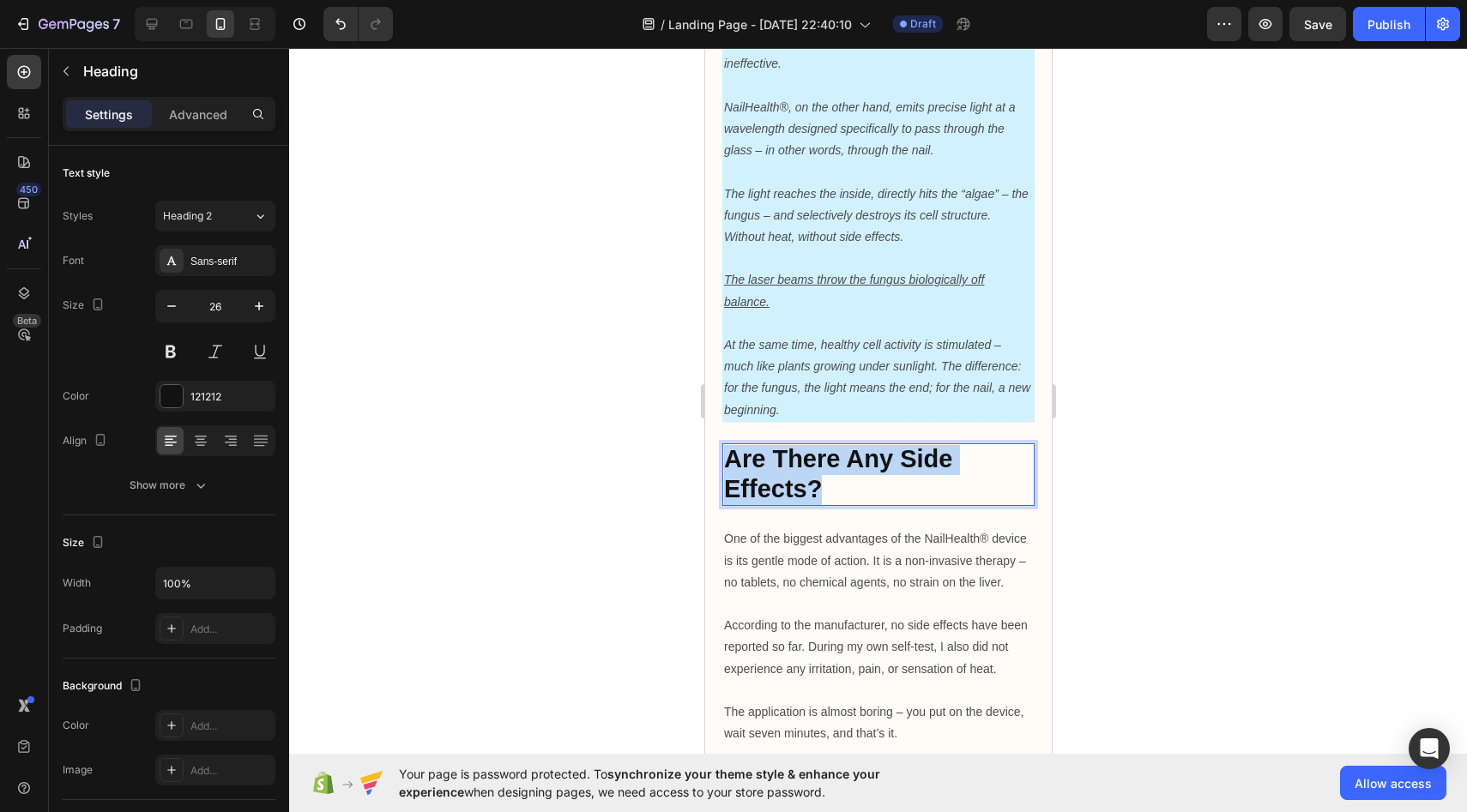
click at [830, 445] on strong "Are There Any Side Effects?" at bounding box center [837, 474] width 229 height 57
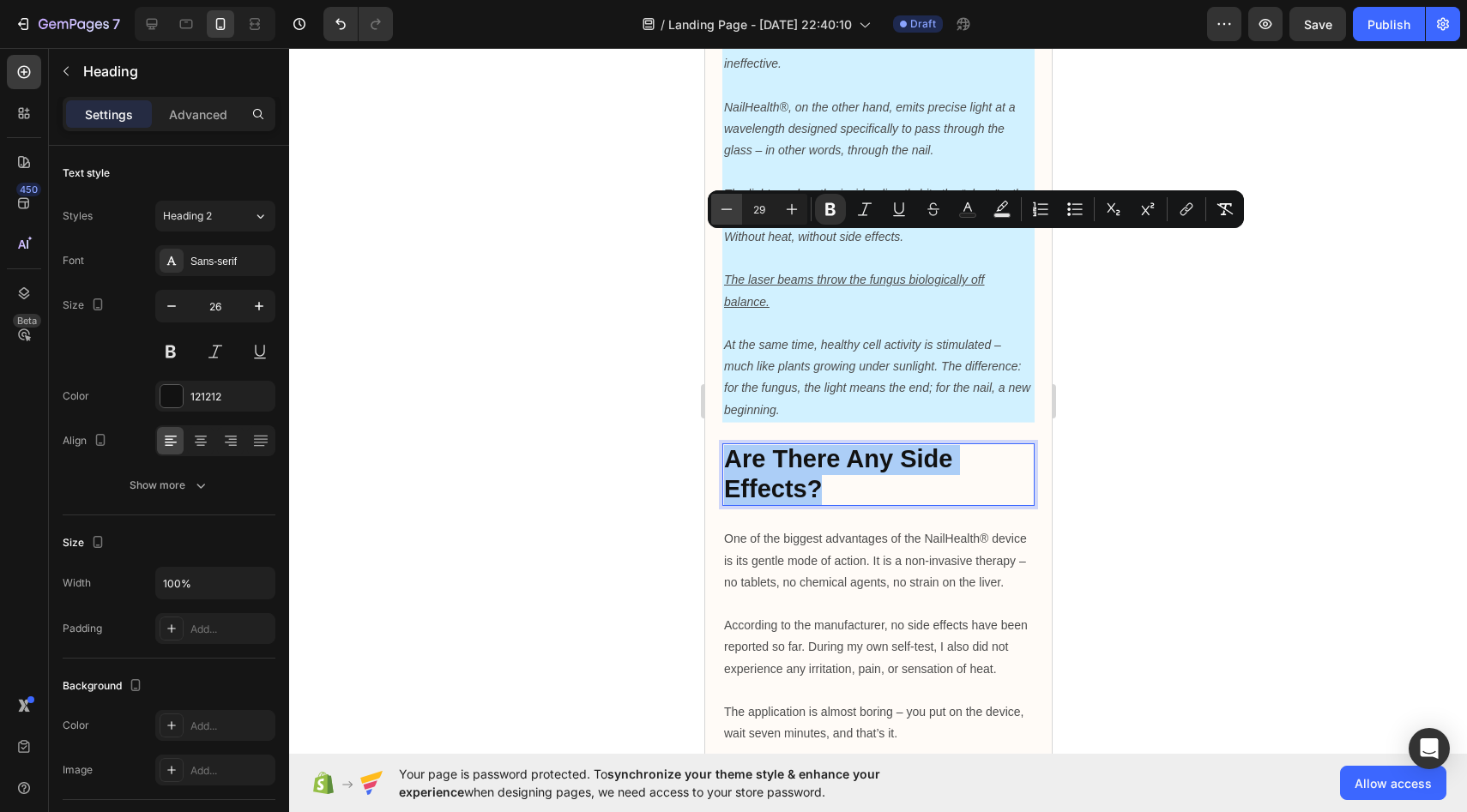
click at [735, 201] on icon "Editor contextual toolbar" at bounding box center [726, 209] width 17 height 17
type input "28"
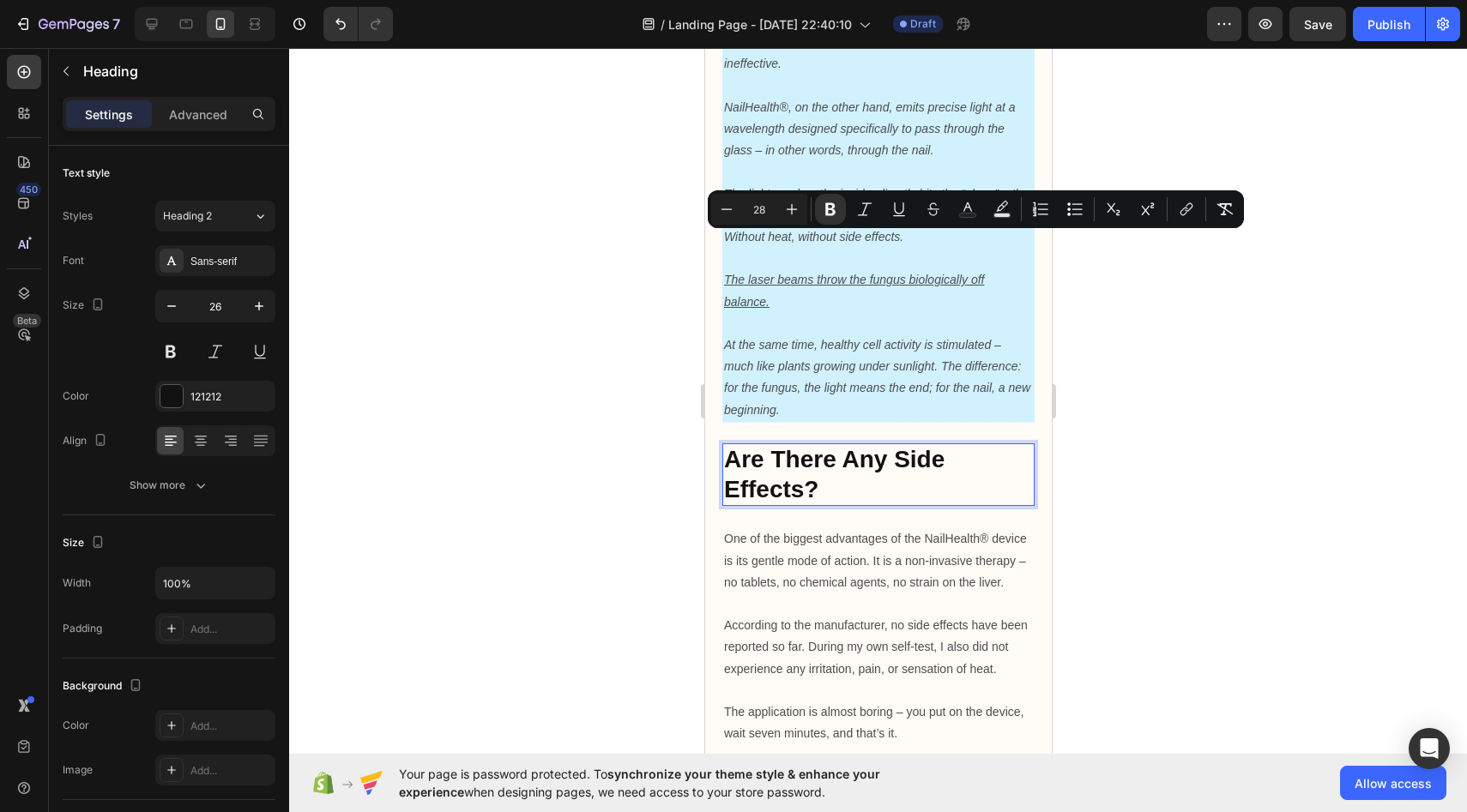
click at [636, 251] on div at bounding box center [877, 430] width 1178 height 765
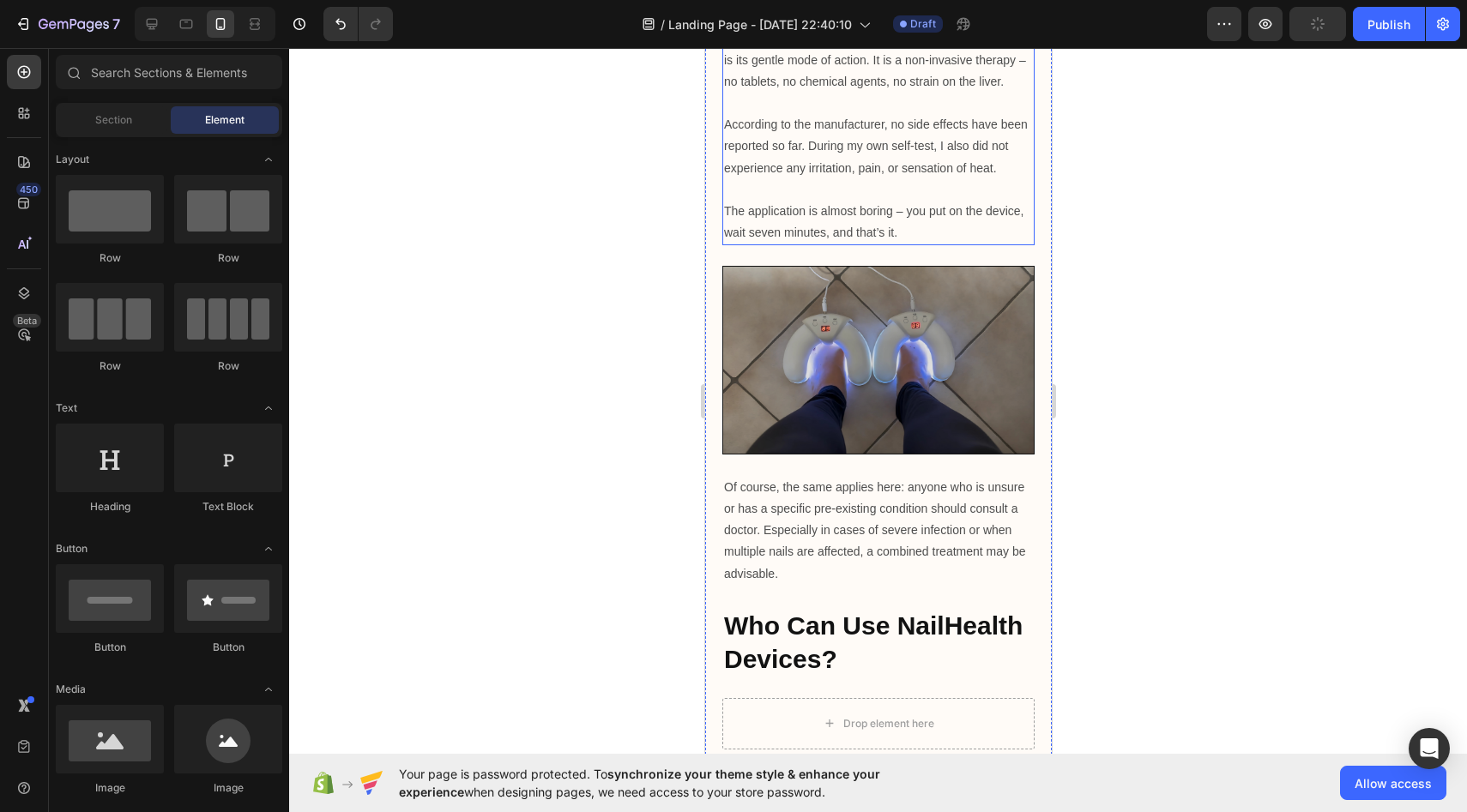
scroll to position [5469, 0]
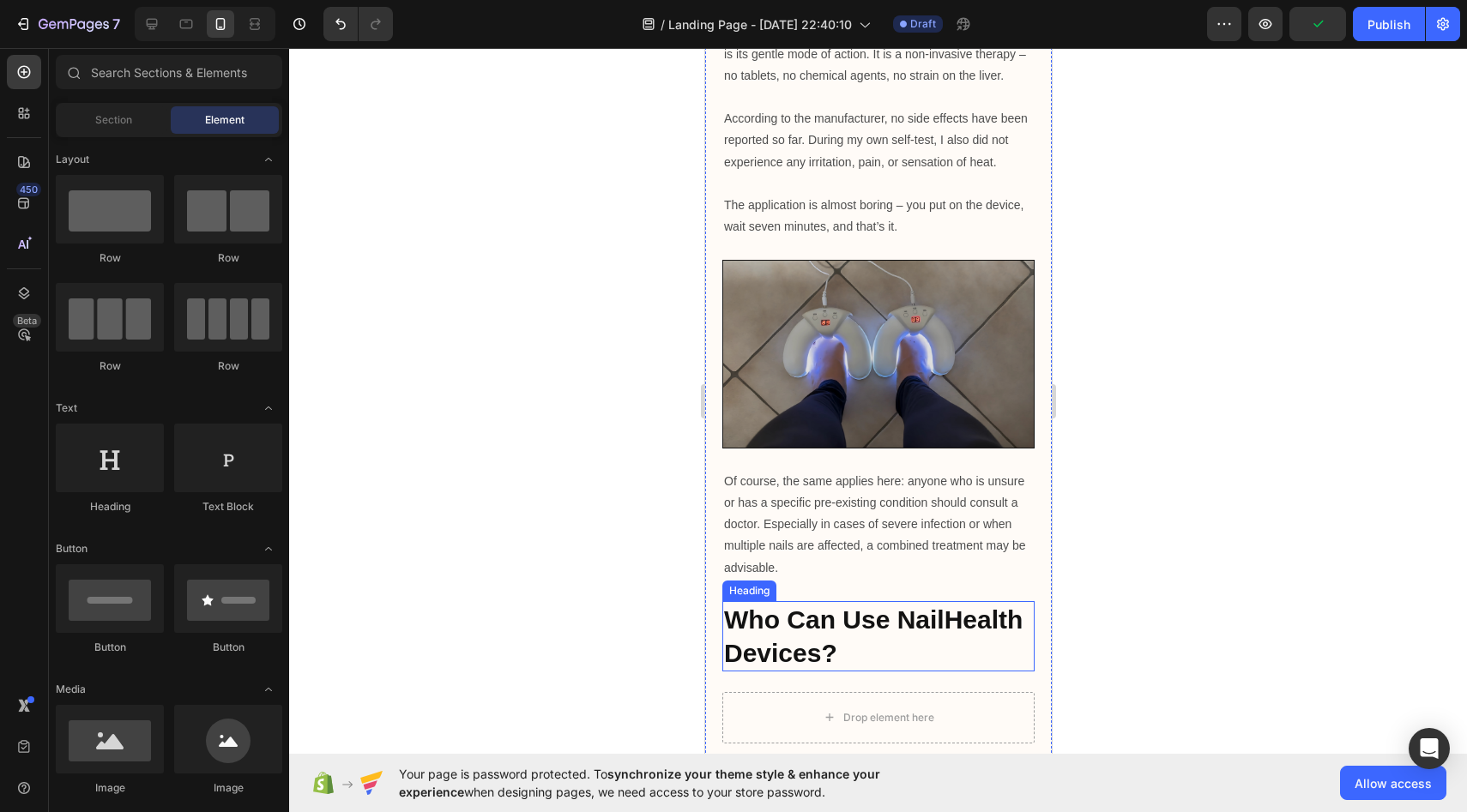
click at [770, 605] on strong "Who Can Use NailHealth Devices?" at bounding box center [872, 636] width 299 height 61
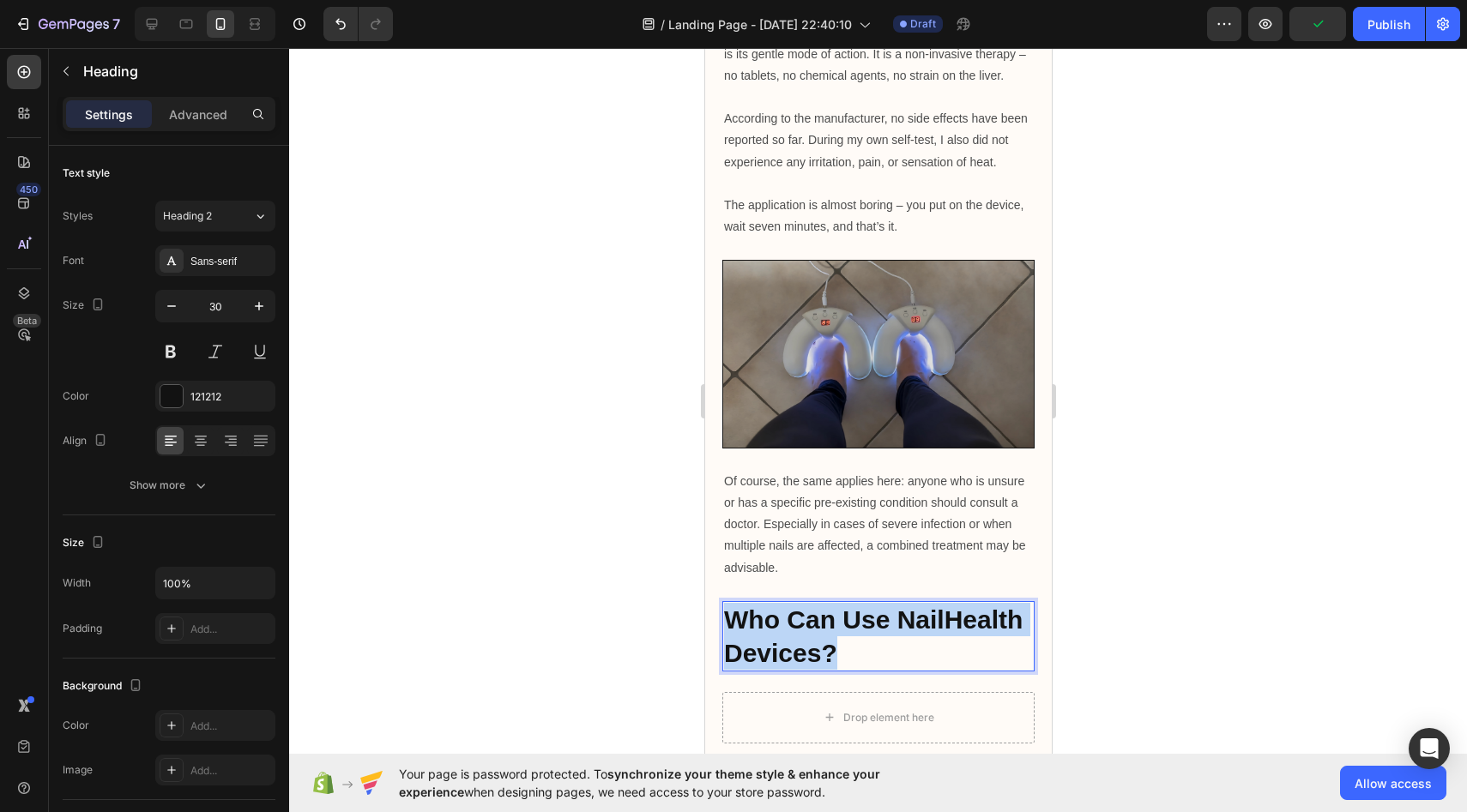
click at [770, 605] on strong "Who Can Use NailHealth Devices?" at bounding box center [872, 636] width 299 height 61
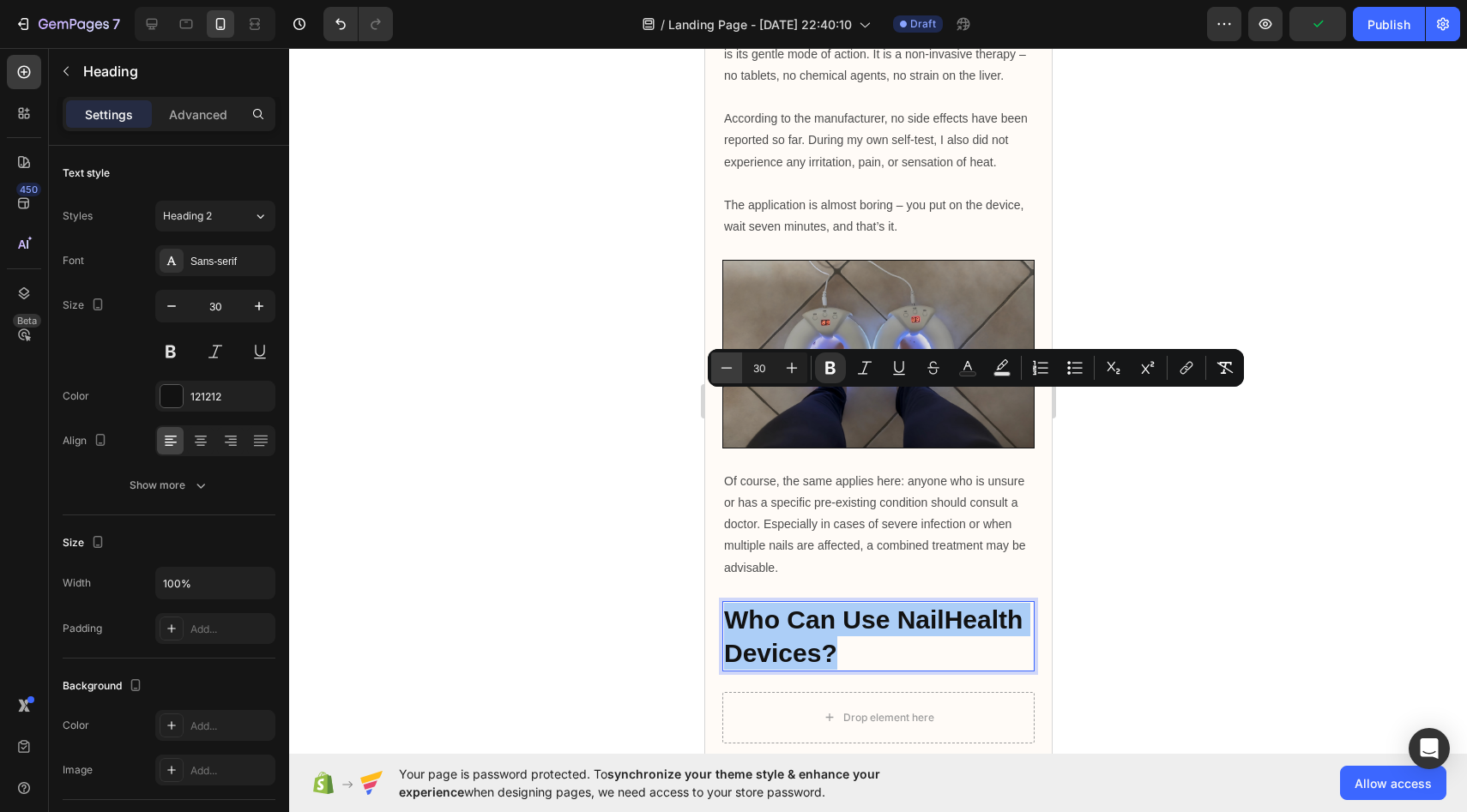
click at [734, 372] on icon "Editor contextual toolbar" at bounding box center [726, 367] width 17 height 17
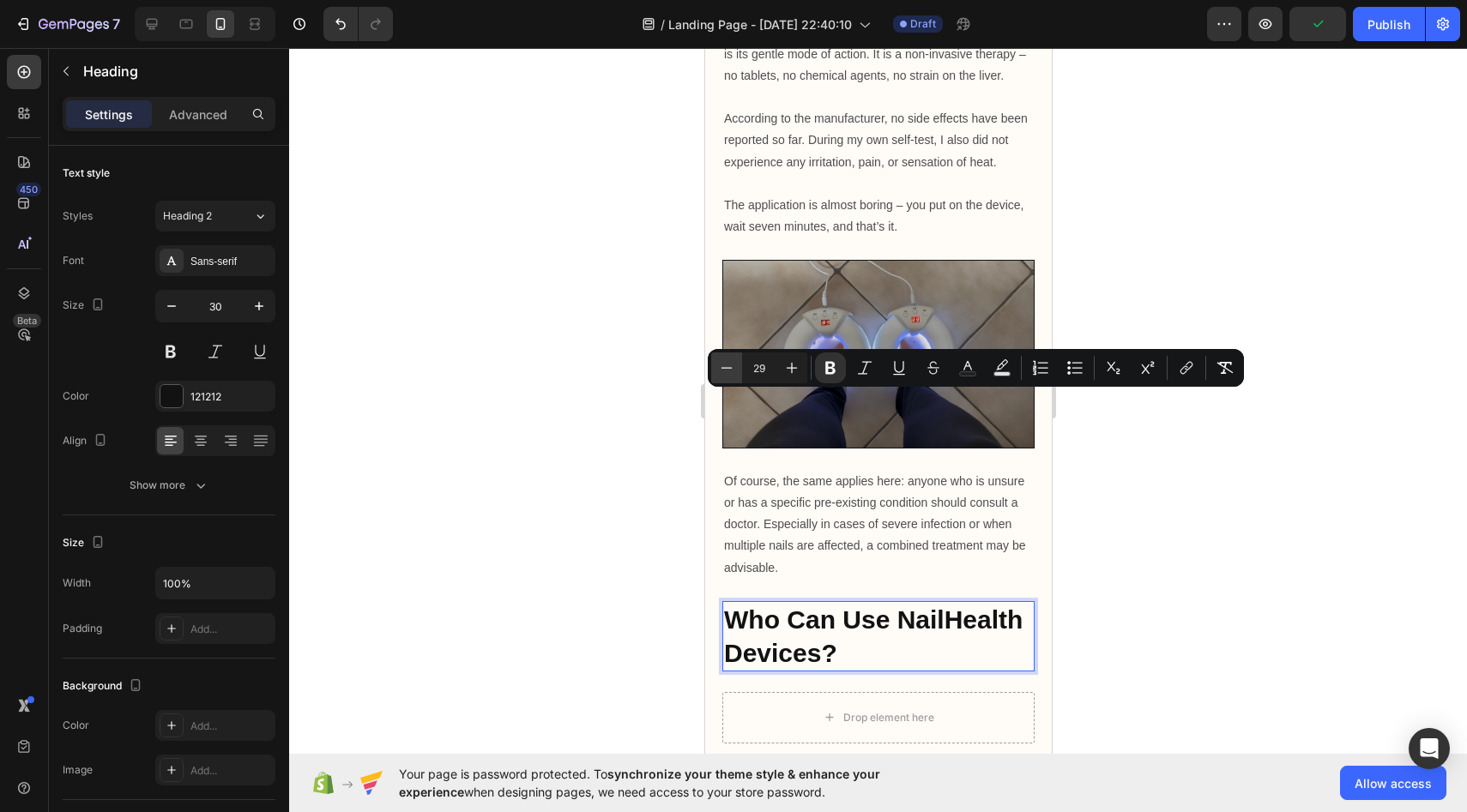
click at [734, 372] on icon "Editor contextual toolbar" at bounding box center [726, 367] width 17 height 17
type input "27"
click at [178, 302] on icon "button" at bounding box center [171, 306] width 17 height 17
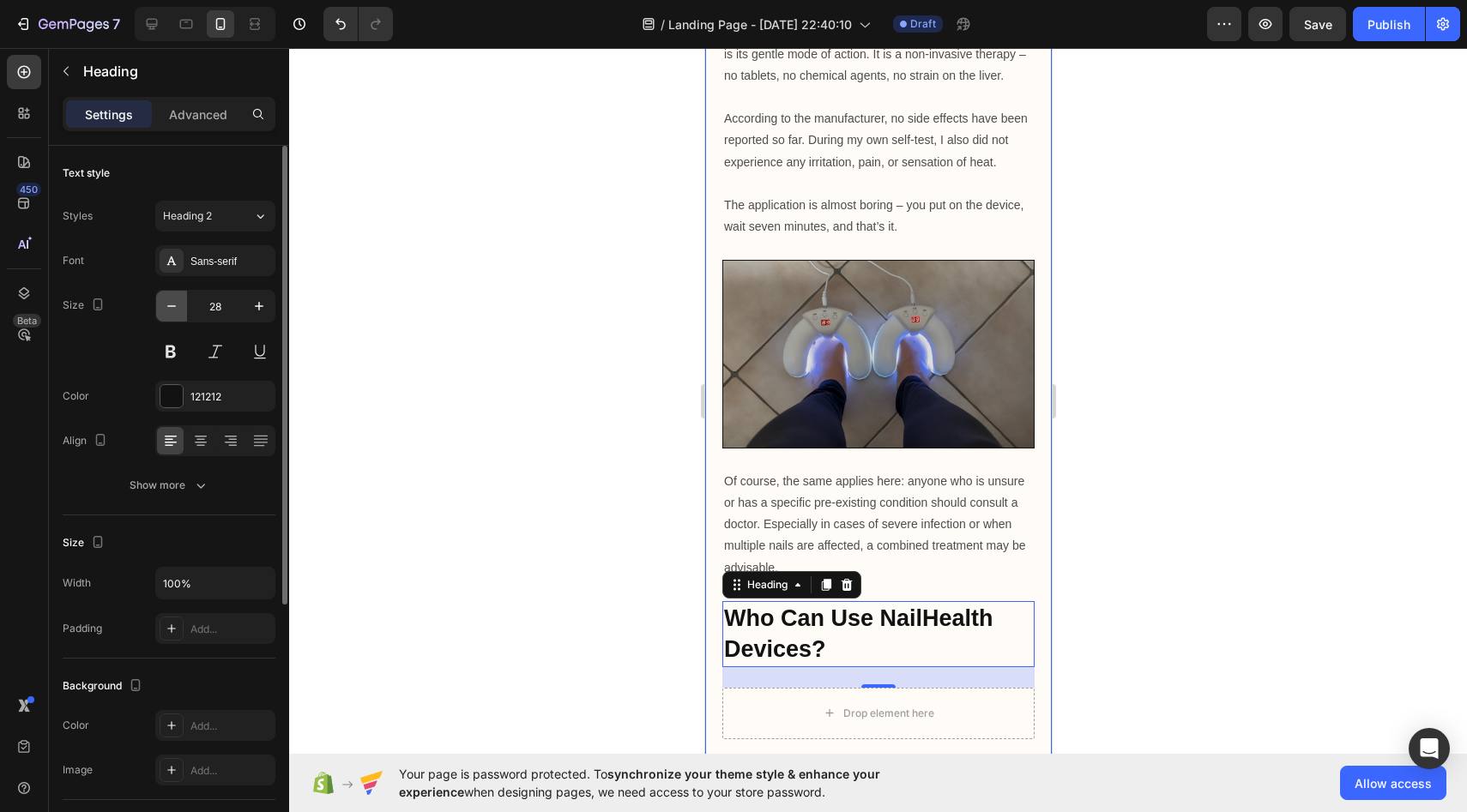
click at [178, 302] on icon "button" at bounding box center [171, 306] width 17 height 17
type input "25"
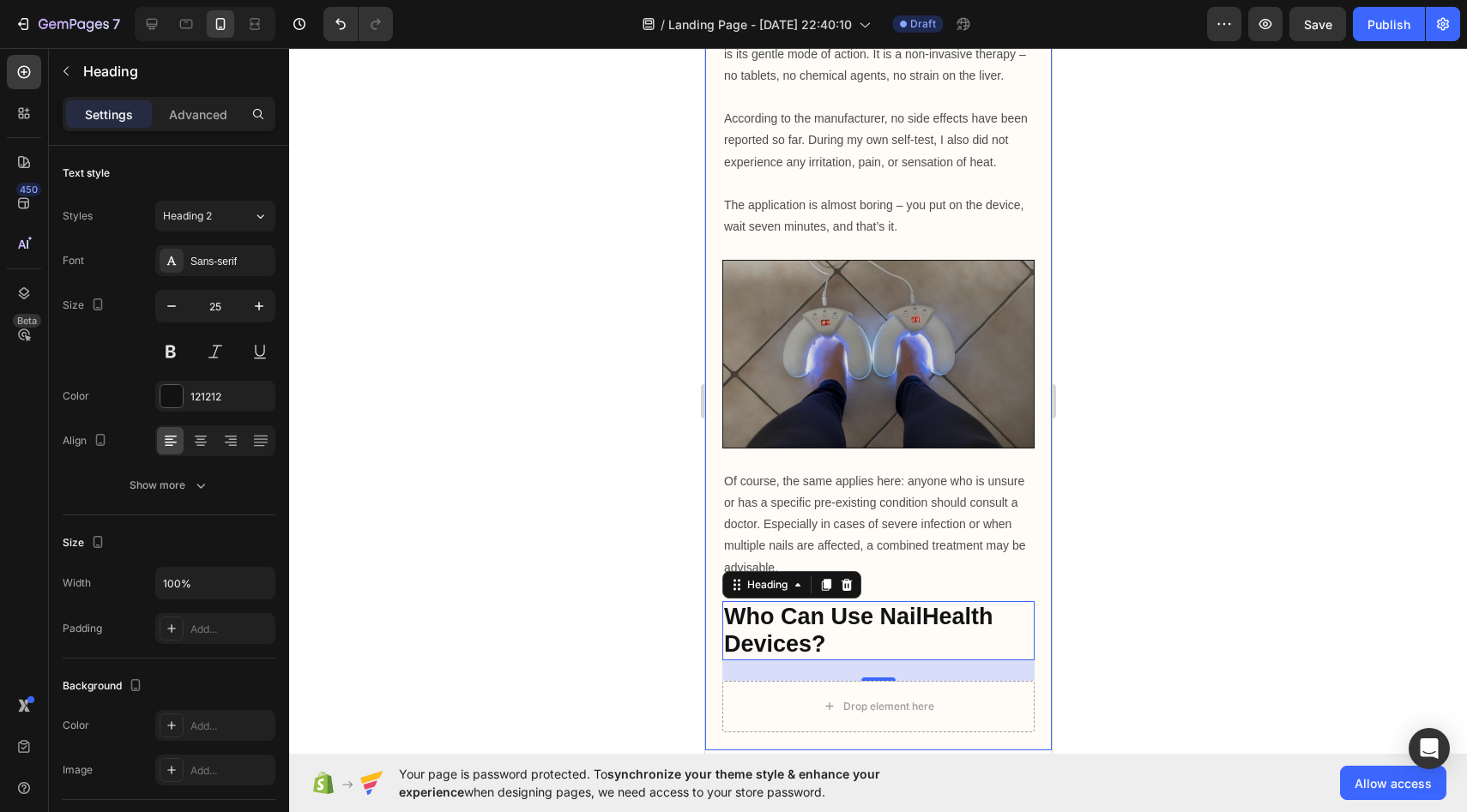
click at [541, 376] on div at bounding box center [877, 430] width 1178 height 765
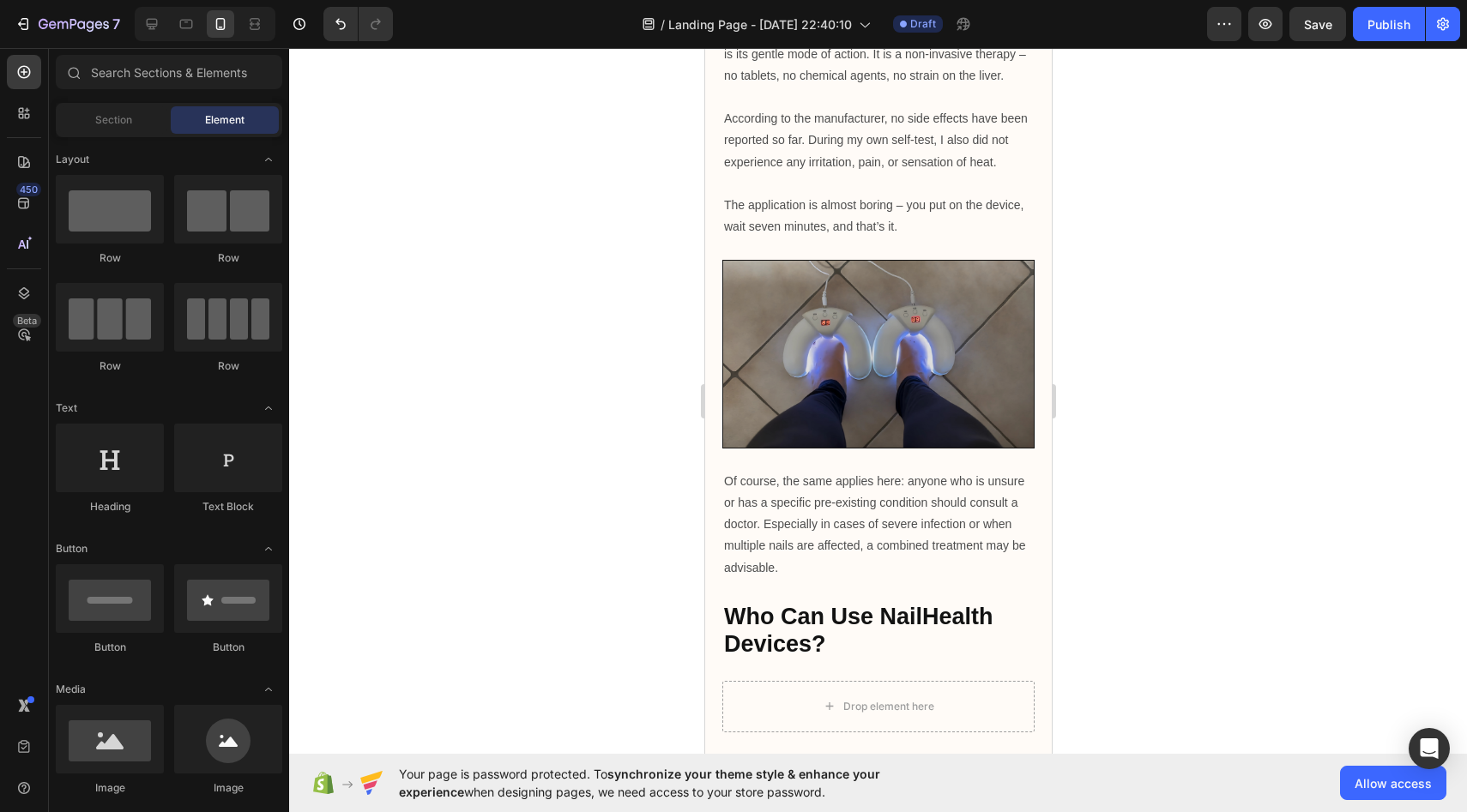
click at [634, 406] on div at bounding box center [877, 430] width 1178 height 765
click at [894, 700] on div "Drop element here" at bounding box center [888, 707] width 91 height 14
click at [965, 681] on div "Drop element here" at bounding box center [878, 707] width 313 height 51
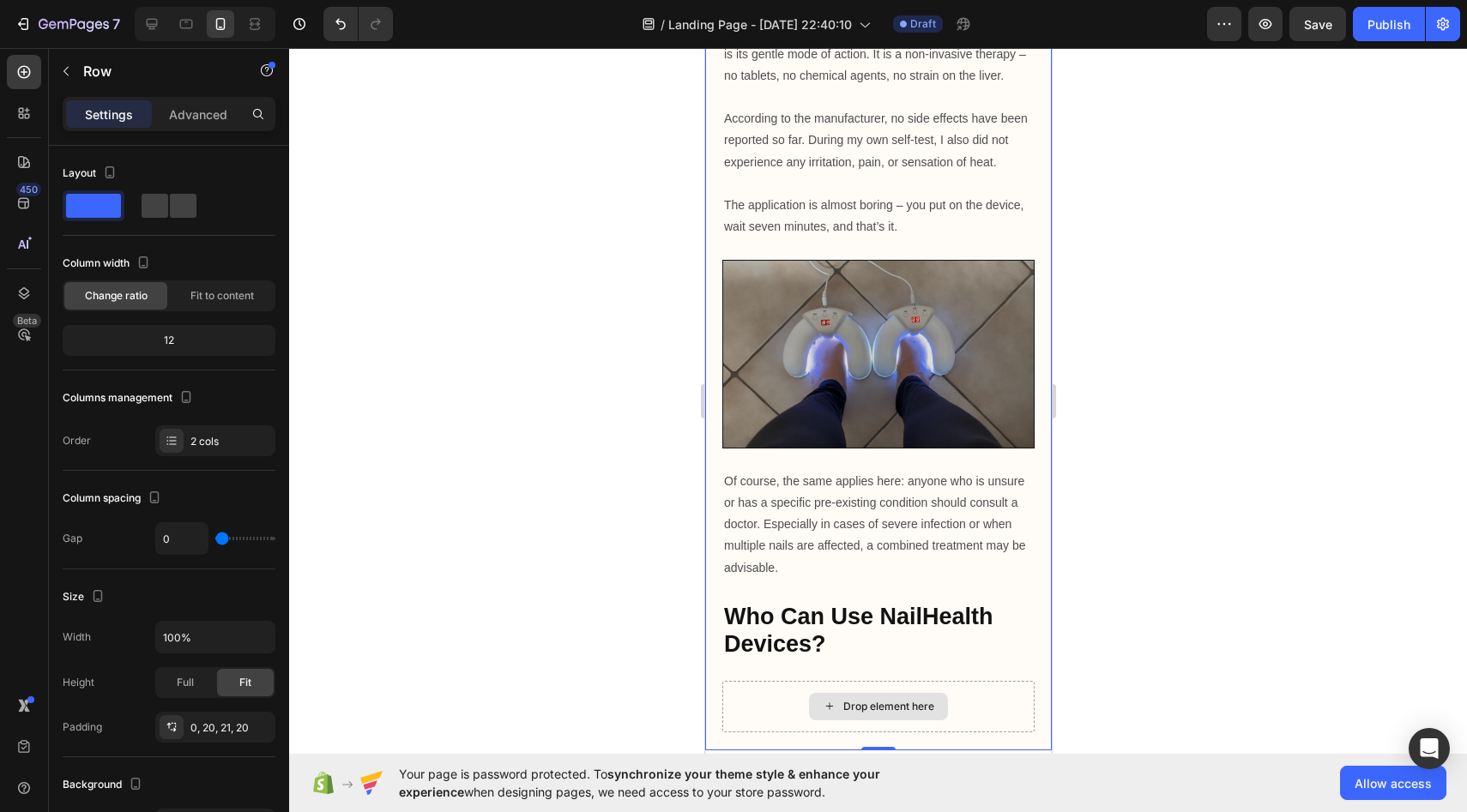
click at [965, 681] on div "Drop element here" at bounding box center [878, 707] width 313 height 51
click at [890, 700] on div "Drop element here" at bounding box center [888, 707] width 91 height 14
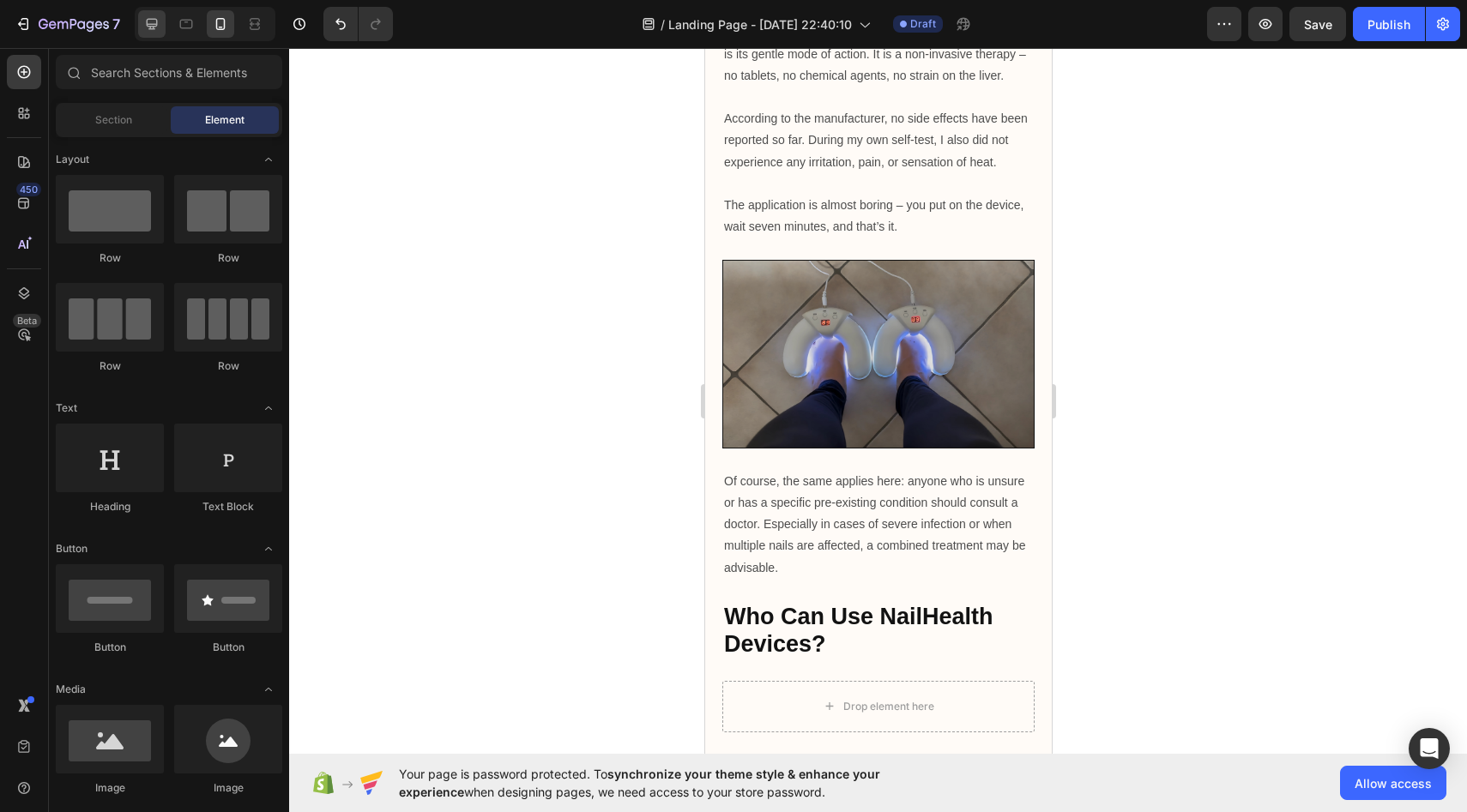
click at [141, 21] on div at bounding box center [152, 24] width 28 height 28
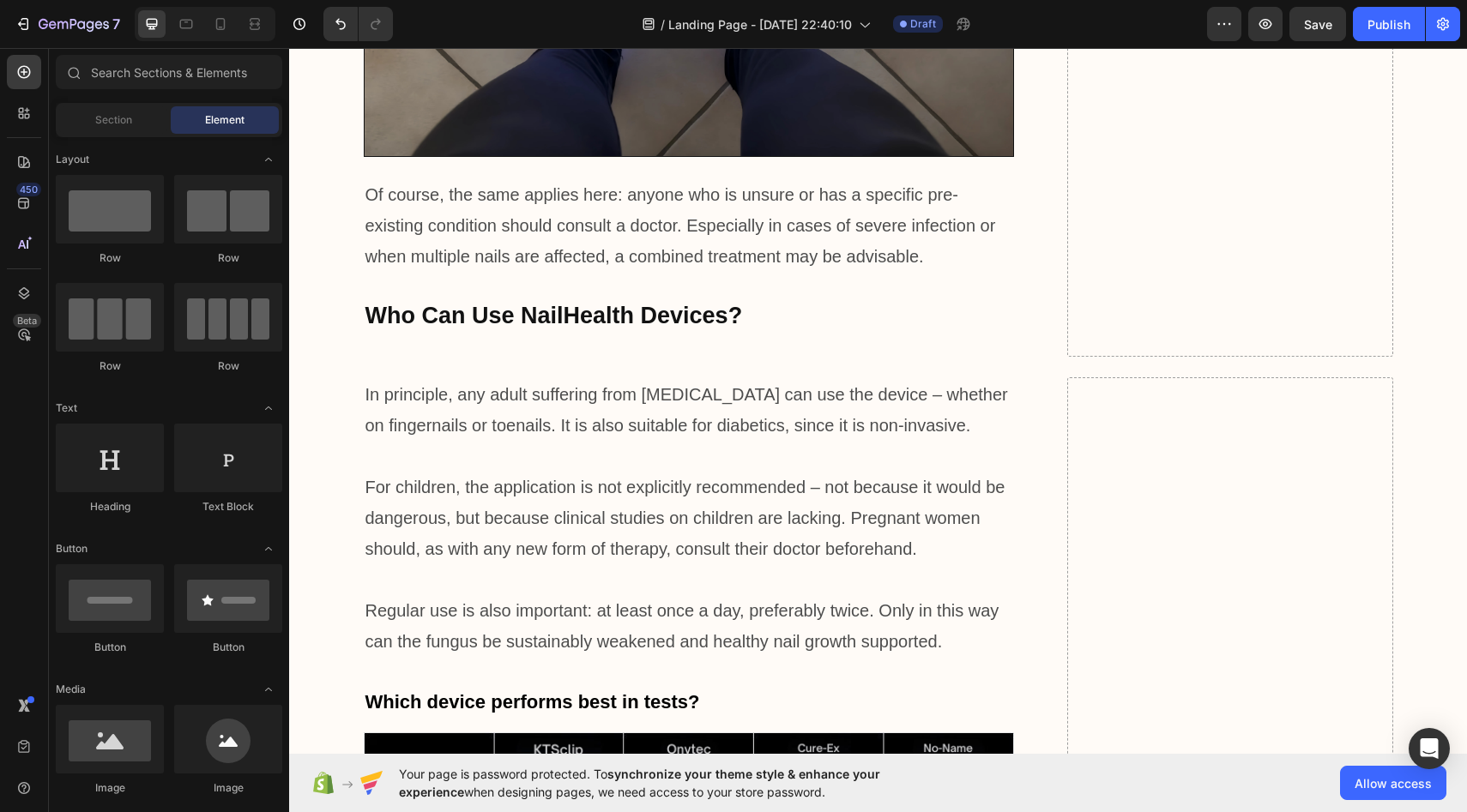
scroll to position [6346, 0]
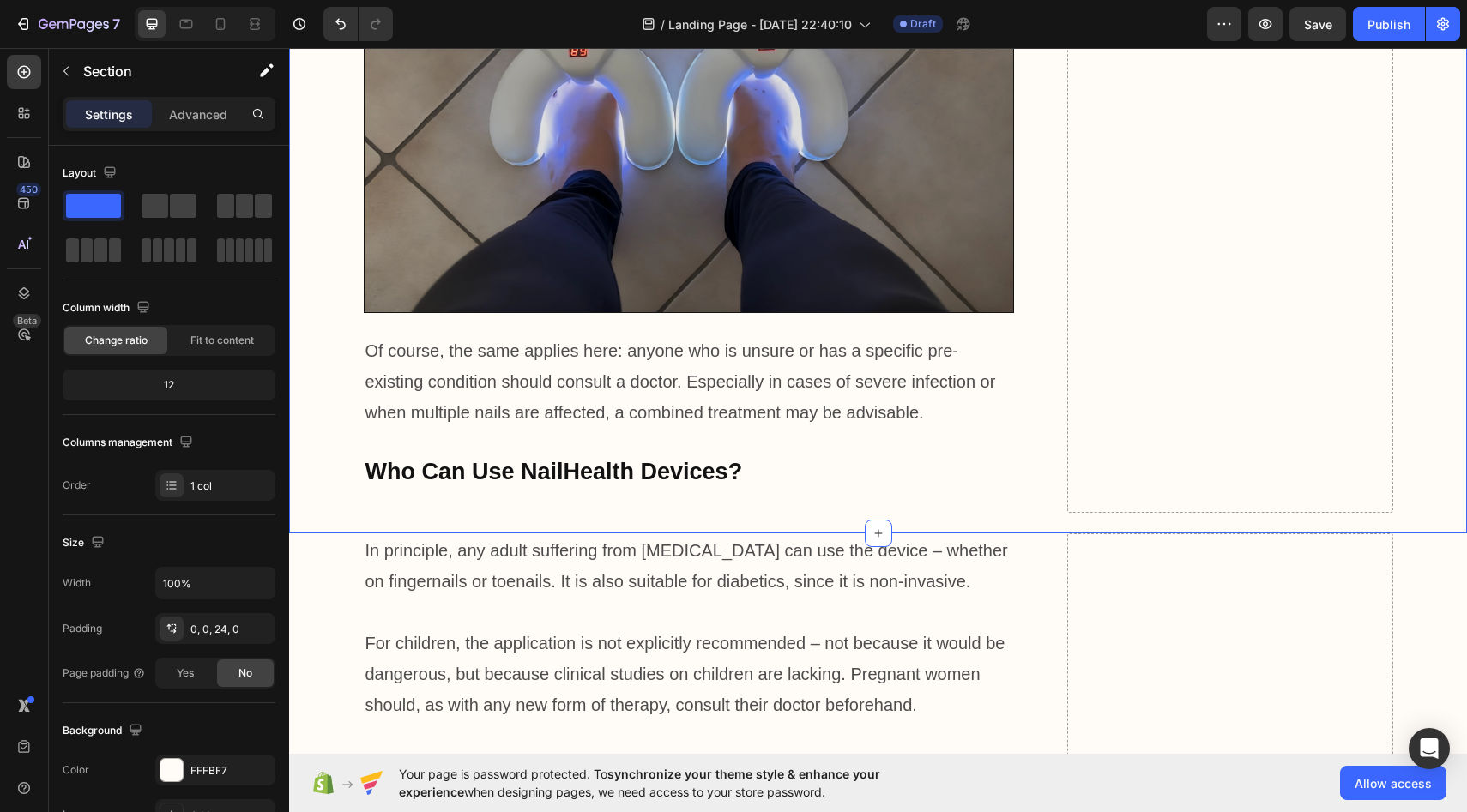
click at [672, 535] on p "In principle, any adult suffering from [MEDICAL_DATA] can use the device – whet…" at bounding box center [689, 566] width 648 height 61
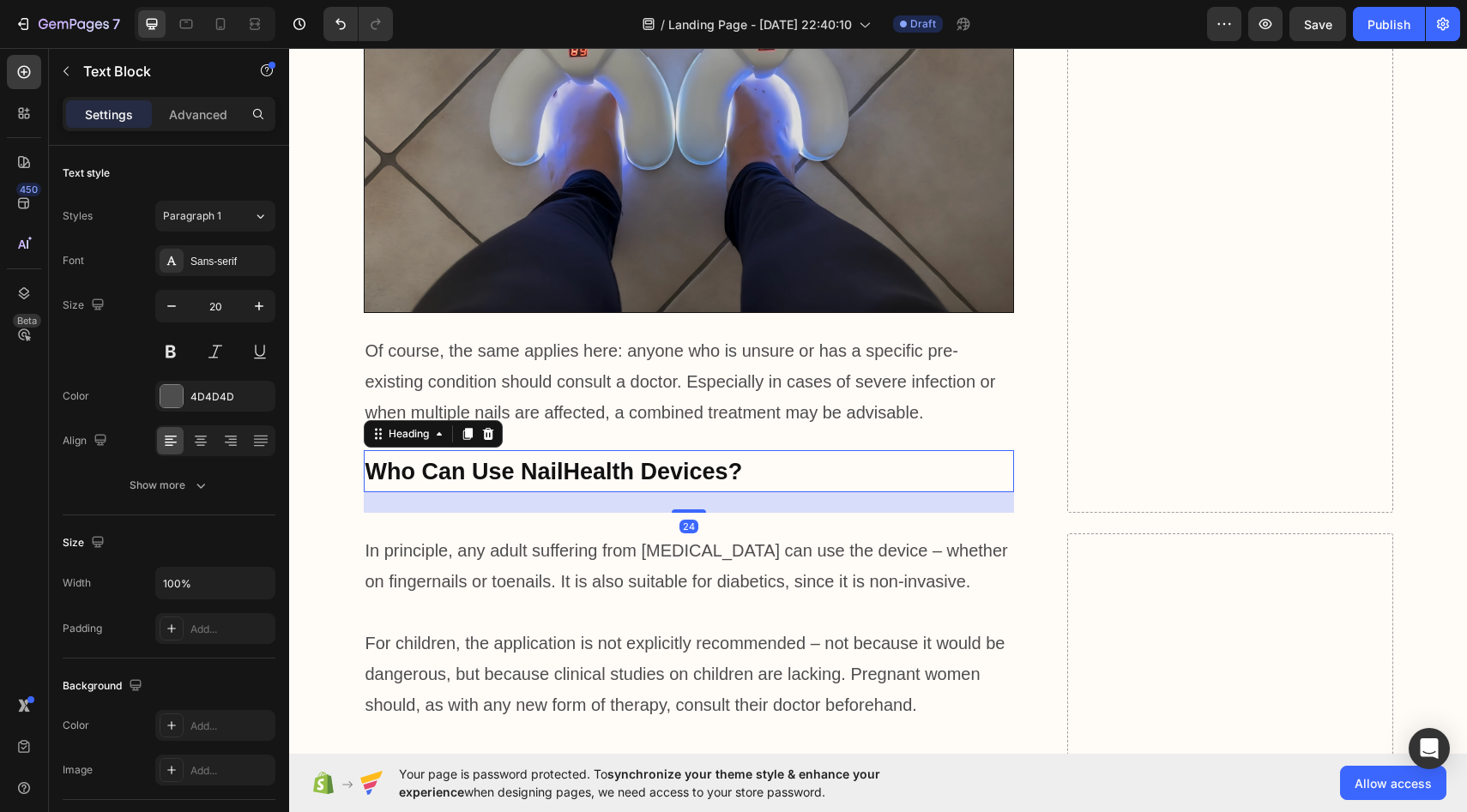
click at [735, 450] on h2 "Who Can Use NailHealth Devices?" at bounding box center [689, 471] width 651 height 43
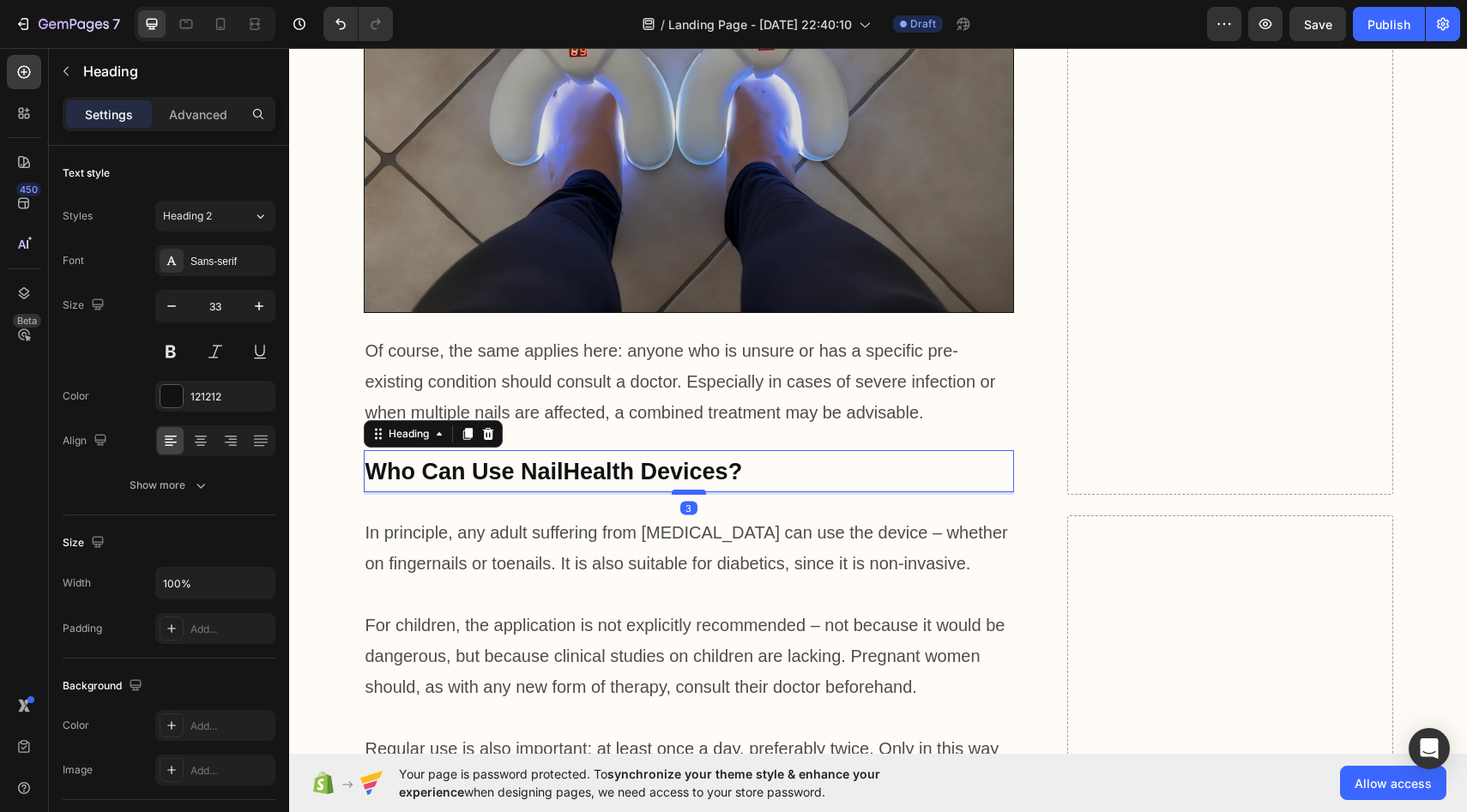
drag, startPoint x: 693, startPoint y: 360, endPoint x: 693, endPoint y: 342, distance: 18.0
click at [693, 490] on div at bounding box center [688, 492] width 35 height 5
click at [723, 517] on p "In principle, any adult suffering from [MEDICAL_DATA] can use the device – whet…" at bounding box center [689, 548] width 648 height 61
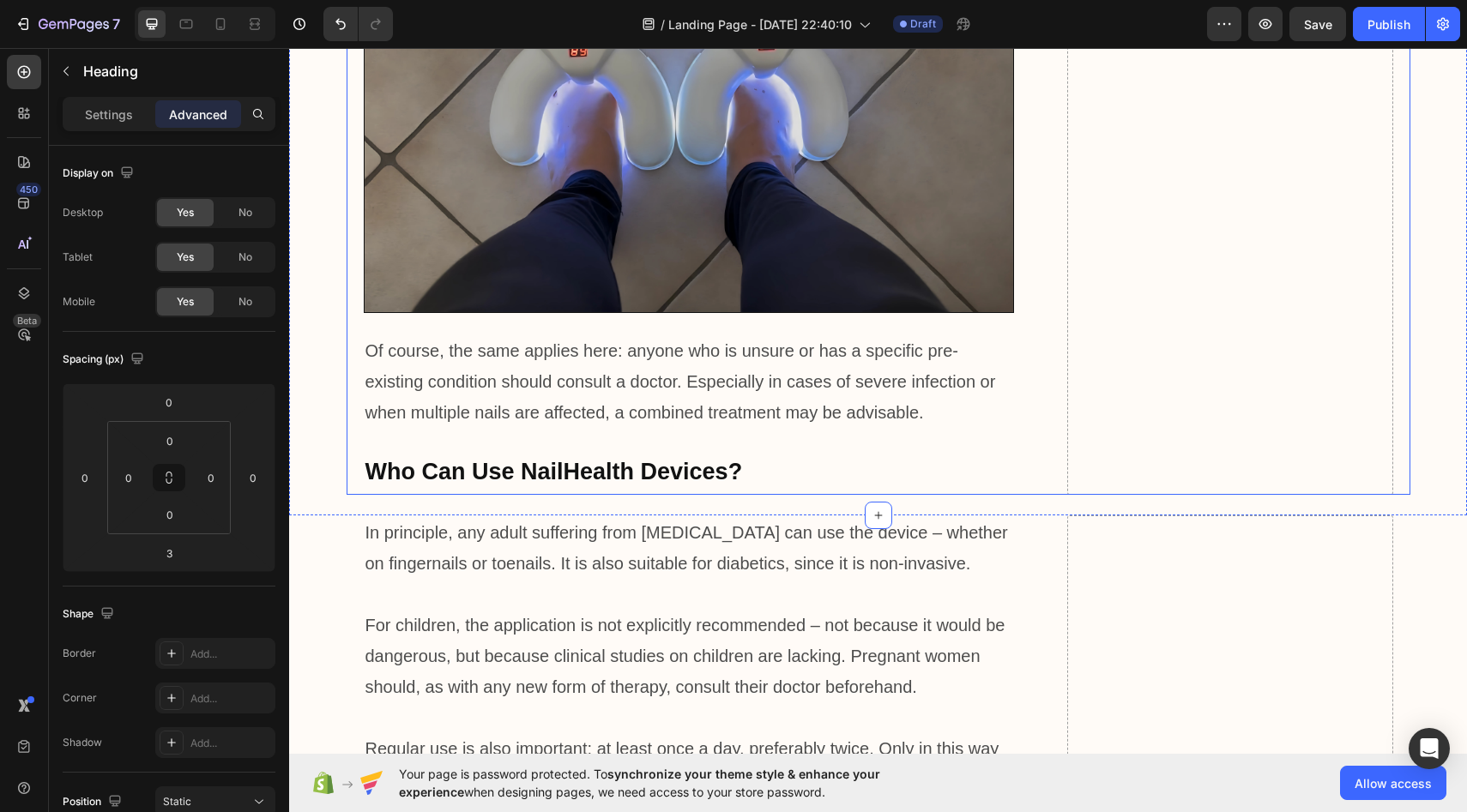
click at [714, 450] on div "Who Can Use NailHealth Devices? Heading" at bounding box center [689, 471] width 651 height 43
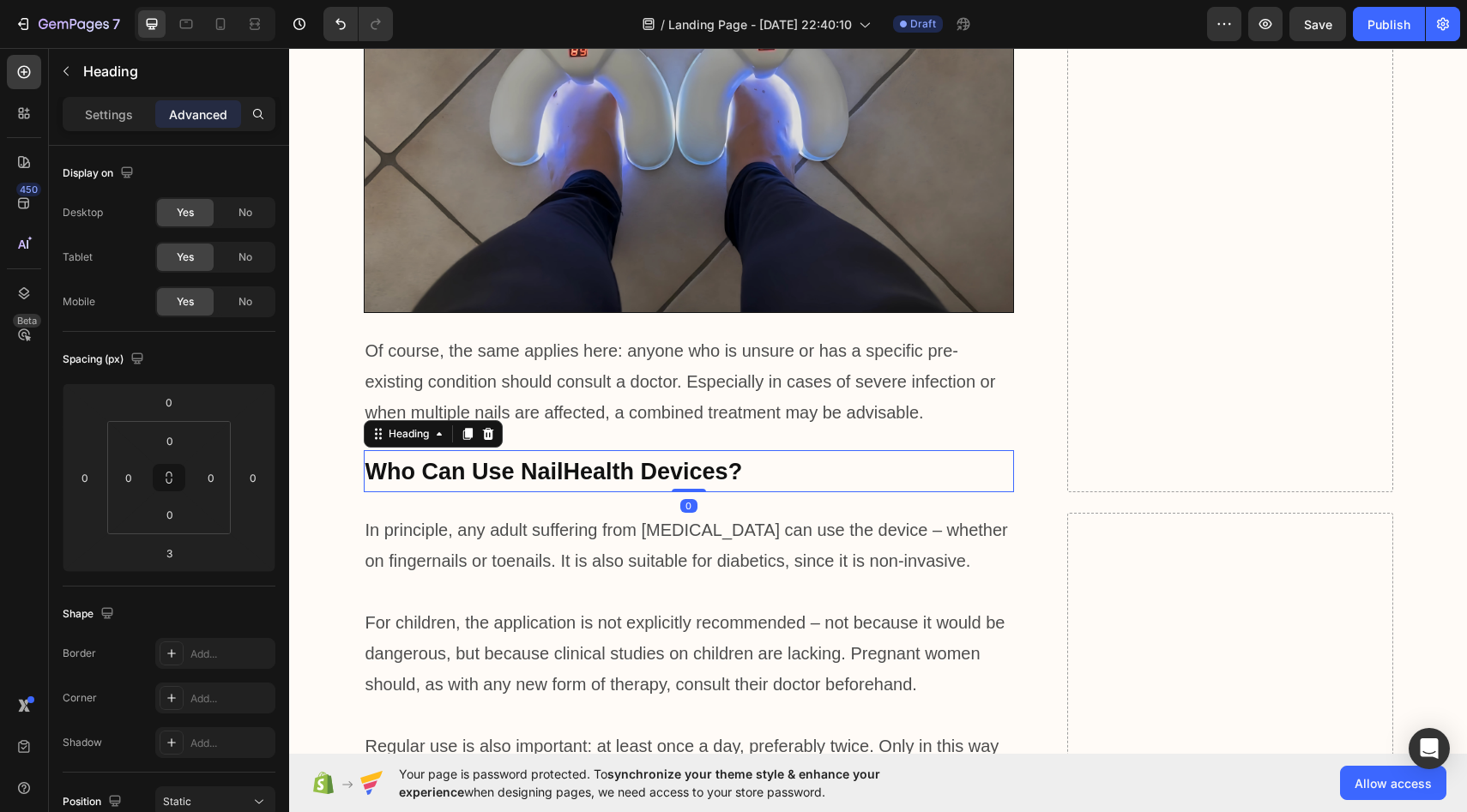
drag, startPoint x: 700, startPoint y: 345, endPoint x: 695, endPoint y: 333, distance: 13.0
click at [695, 450] on div "Who Can Use NailHealth Devices? Heading 0" at bounding box center [689, 471] width 651 height 43
type input "0"
click at [229, 39] on div at bounding box center [205, 24] width 140 height 35
click at [224, 36] on div at bounding box center [221, 24] width 28 height 28
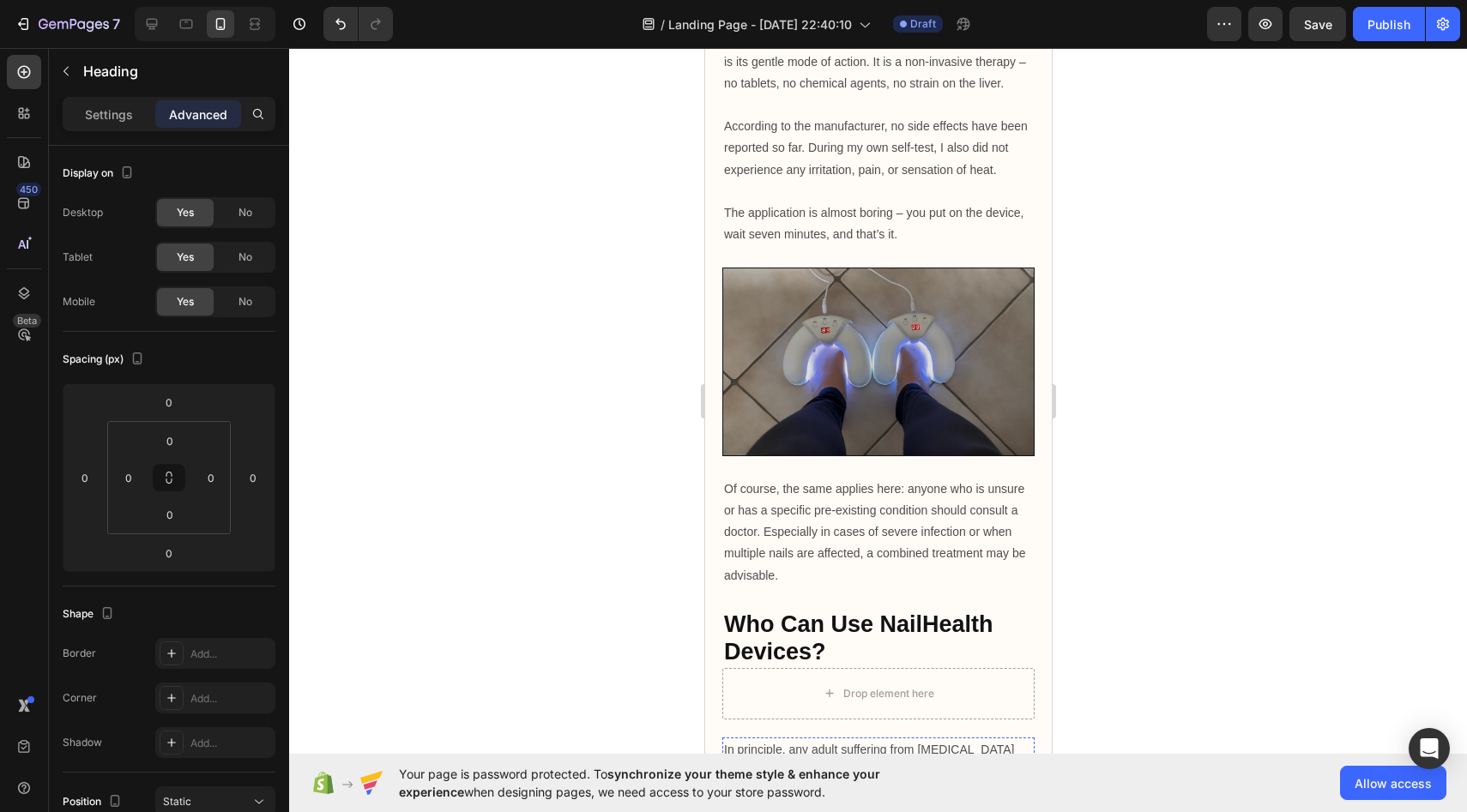
scroll to position [5442, 0]
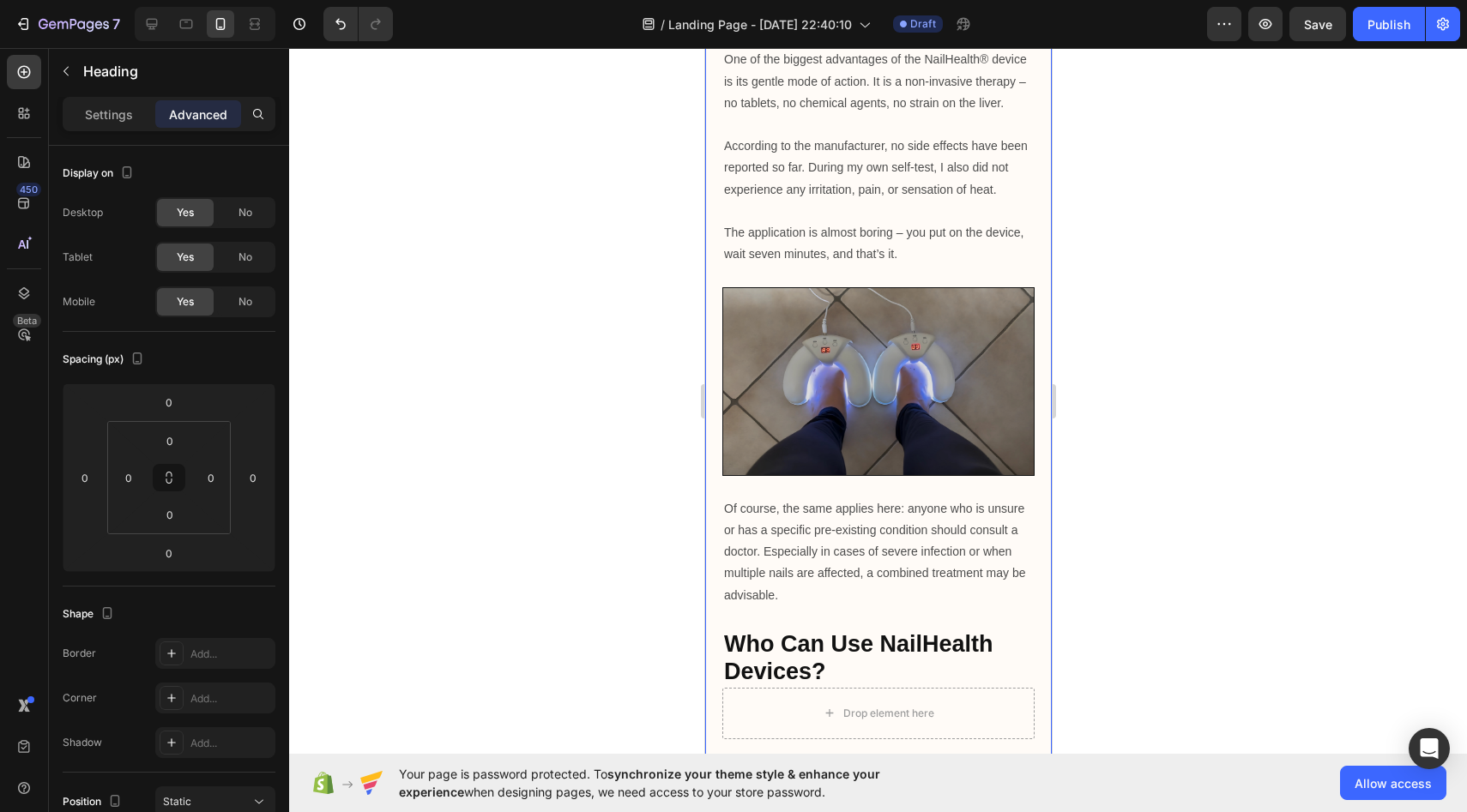
click at [625, 396] on div at bounding box center [877, 430] width 1178 height 765
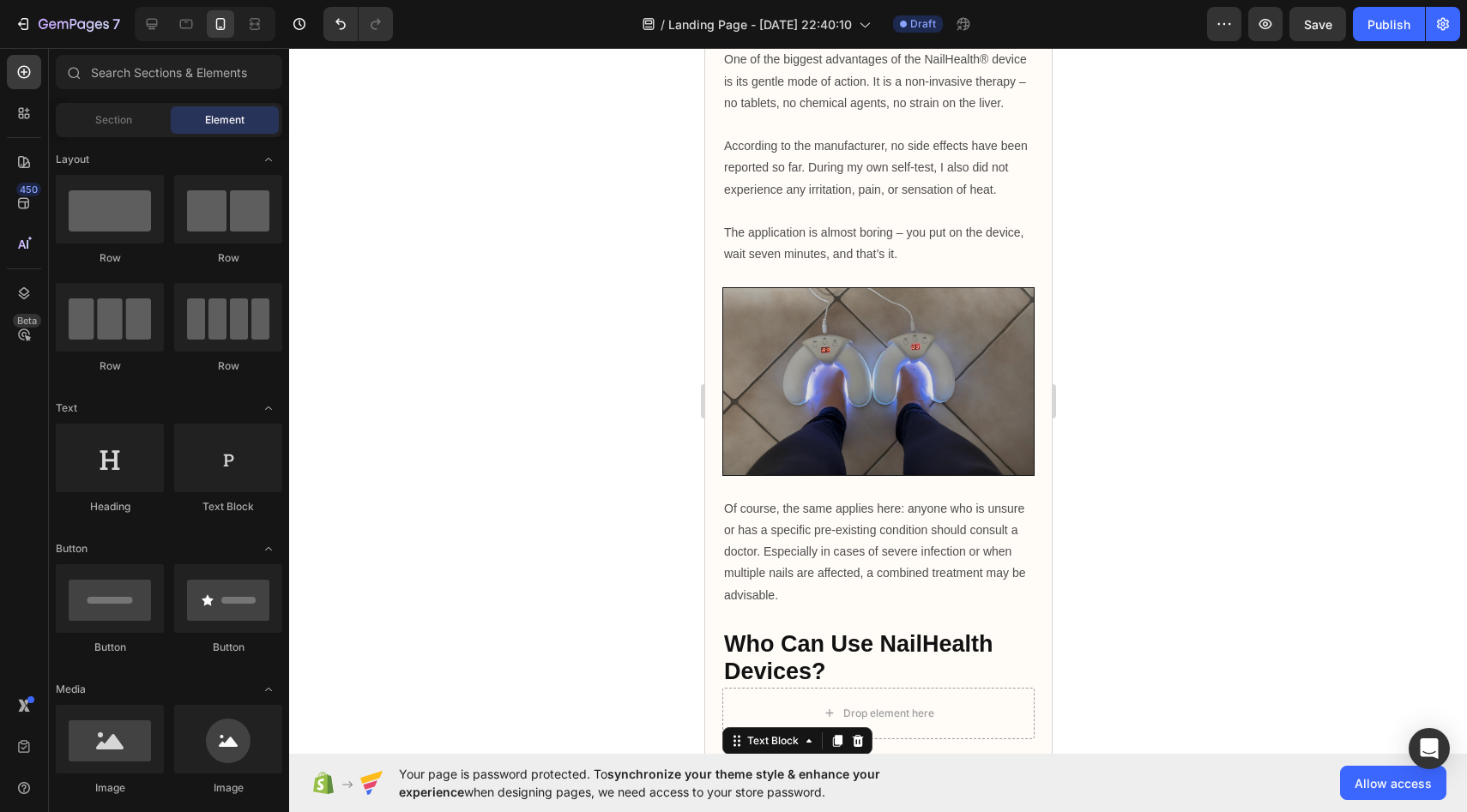
click at [817, 760] on p "In principle, any adult suffering from [MEDICAL_DATA] can use the device – whet…" at bounding box center [877, 792] width 309 height 65
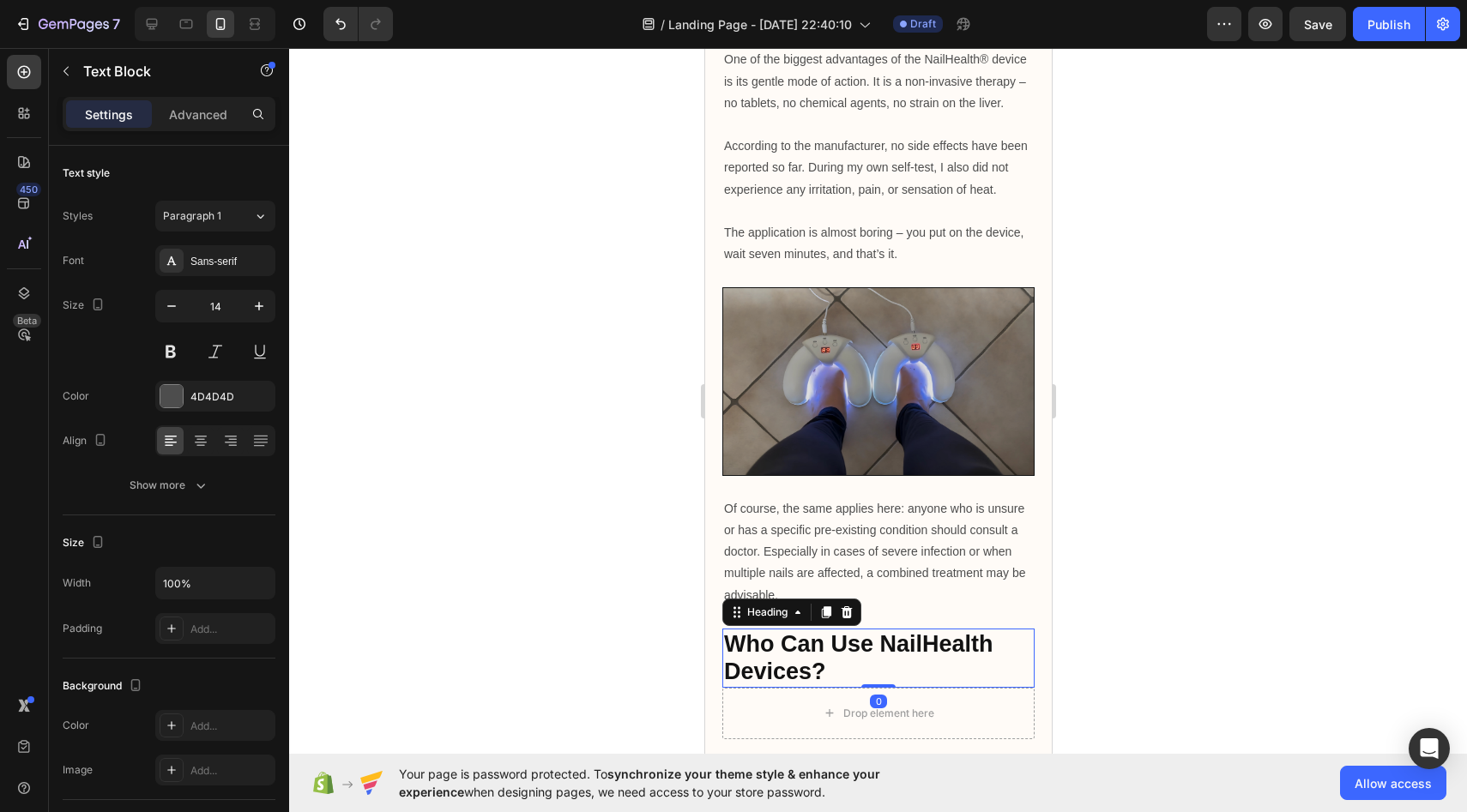
click at [879, 629] on div "Who Can Use NailHealth Devices? Heading 0" at bounding box center [878, 659] width 313 height 59
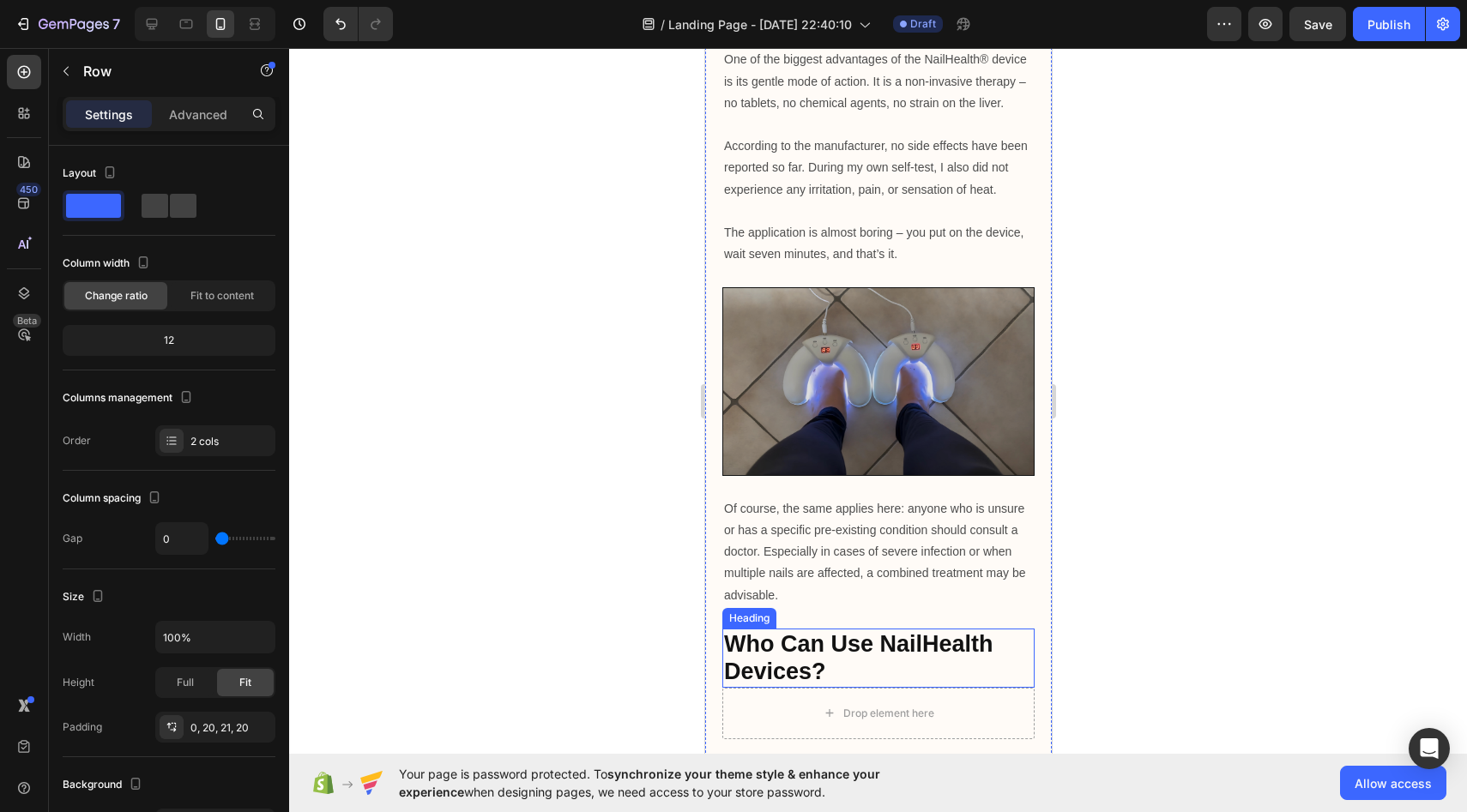
click at [875, 629] on h2 "Who Can Use NailHealth Devices?" at bounding box center [878, 659] width 313 height 59
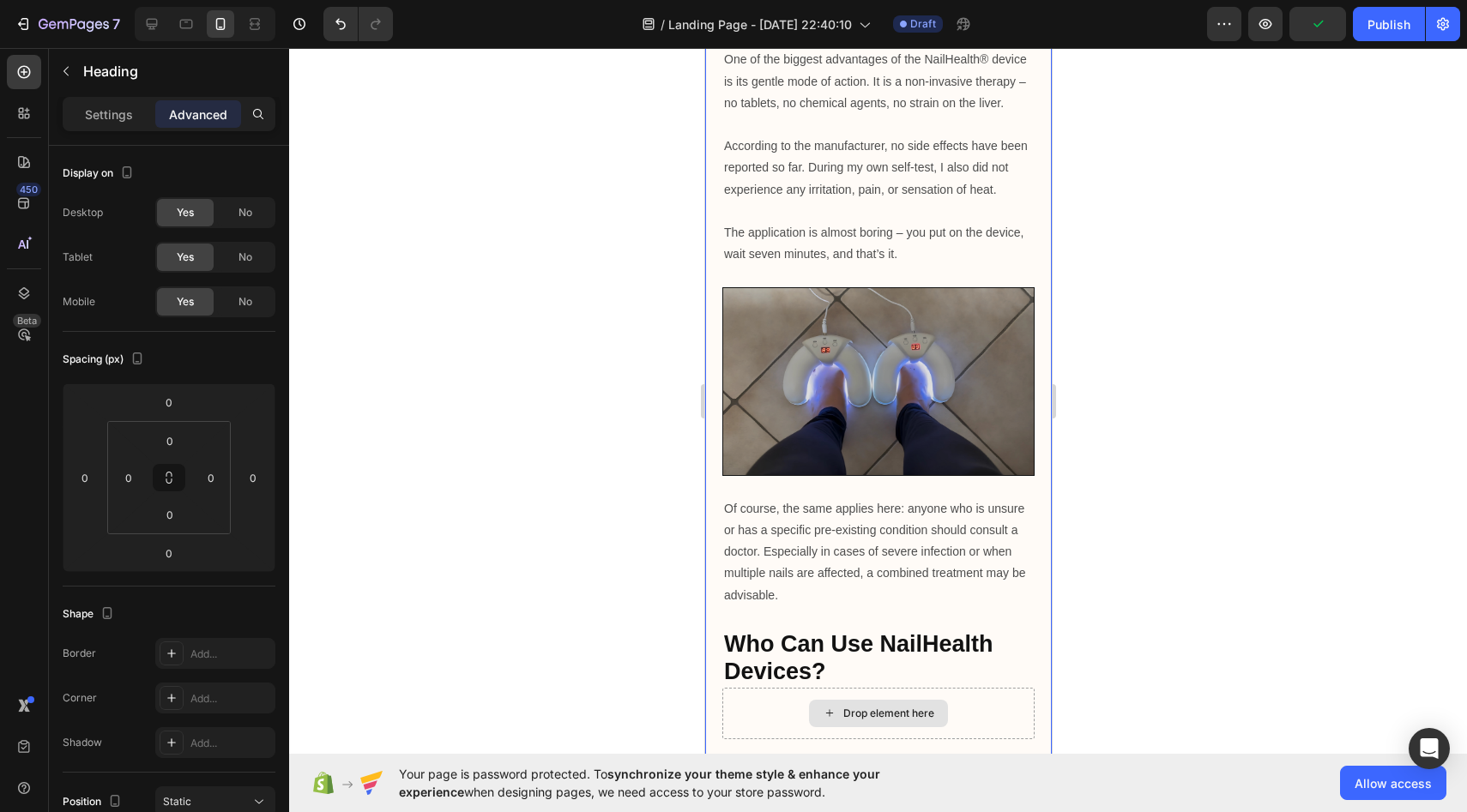
click at [883, 700] on div "Drop element here" at bounding box center [877, 714] width 139 height 28
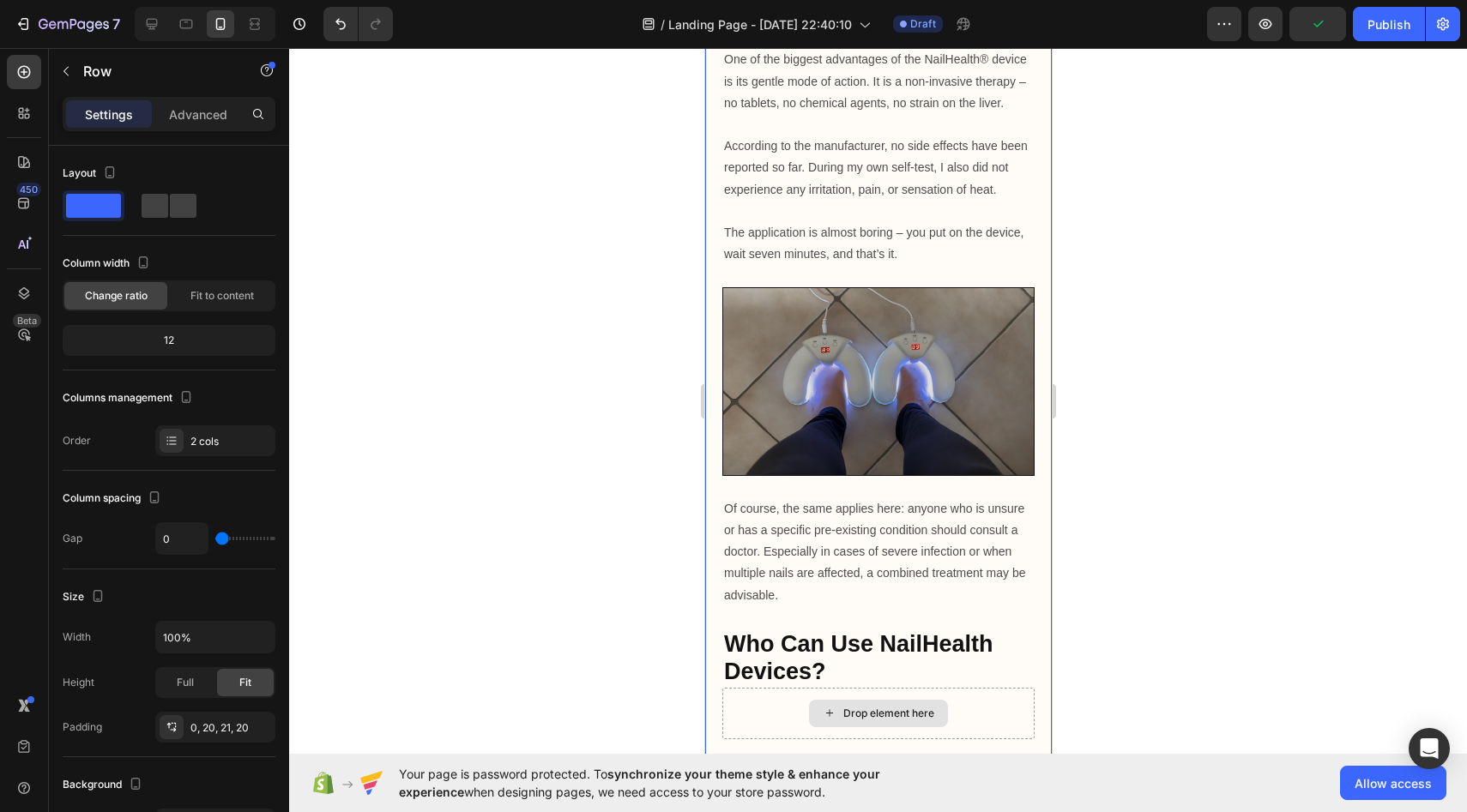
click at [970, 688] on div "Drop element here" at bounding box center [878, 714] width 313 height 51
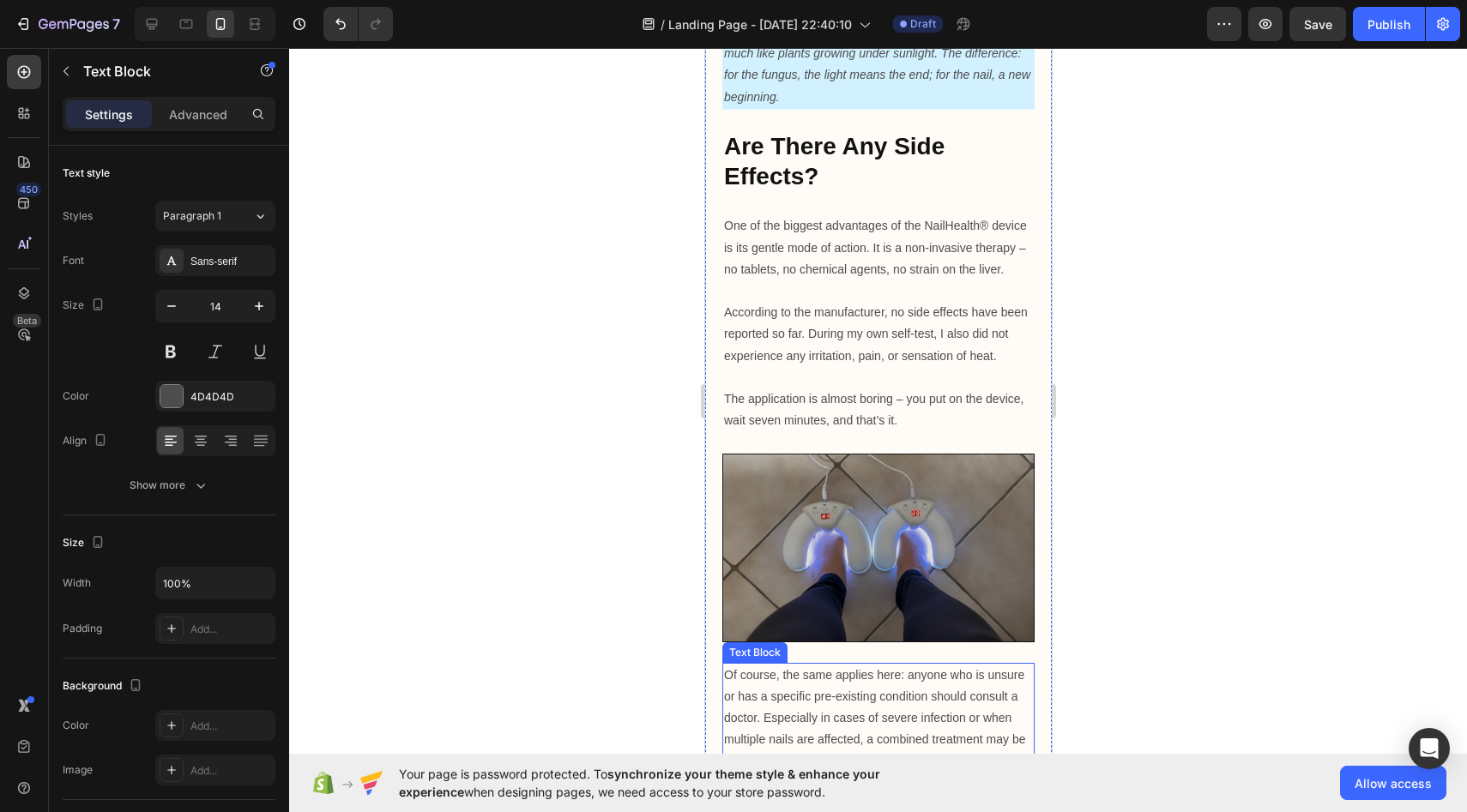
scroll to position [5277, 0]
click at [856, 797] on strong "Who Can Use NailHealth Devices?" at bounding box center [858, 824] width 269 height 54
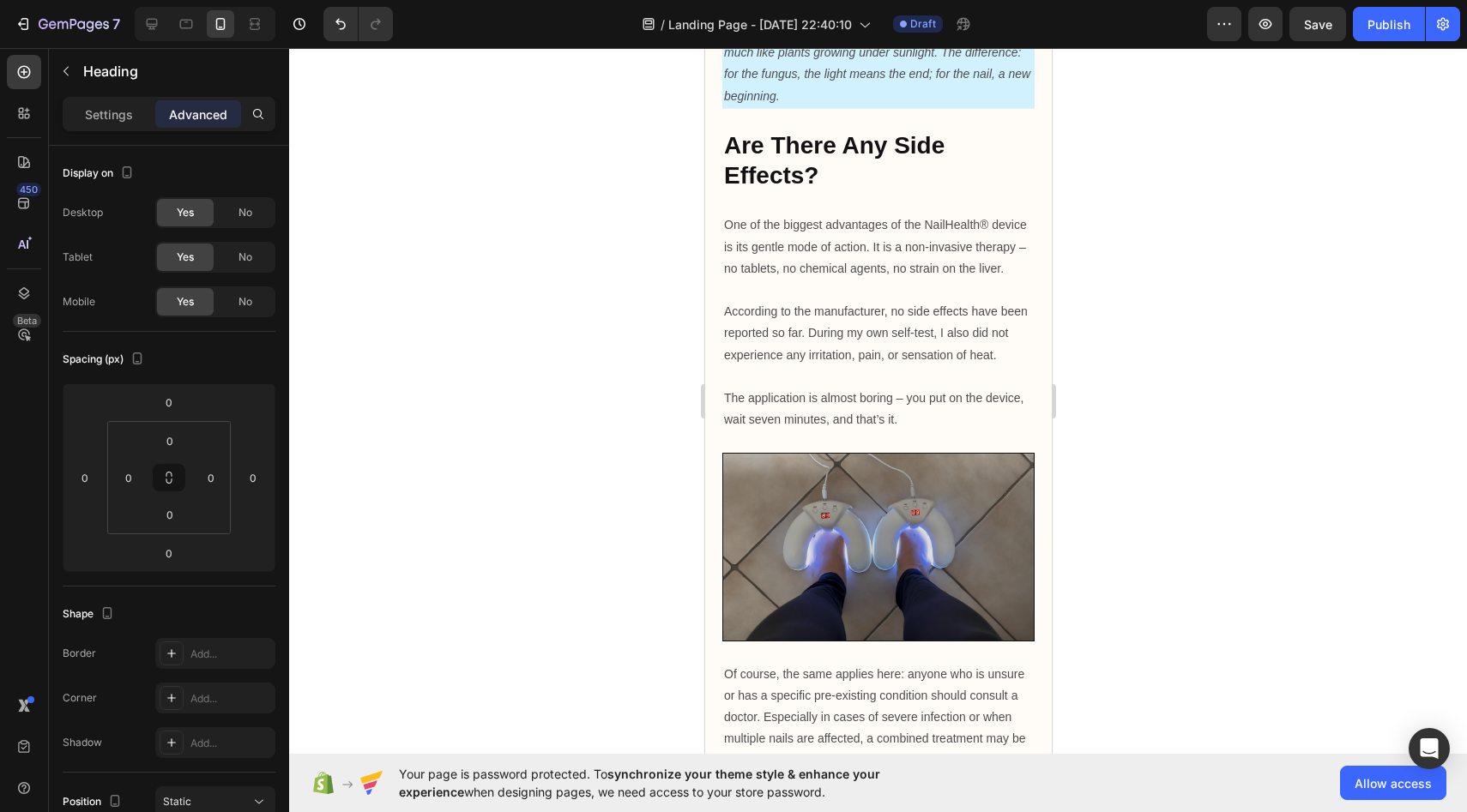
click at [856, 797] on strong "Who Can Use NailHealth Devices?" at bounding box center [858, 824] width 269 height 54
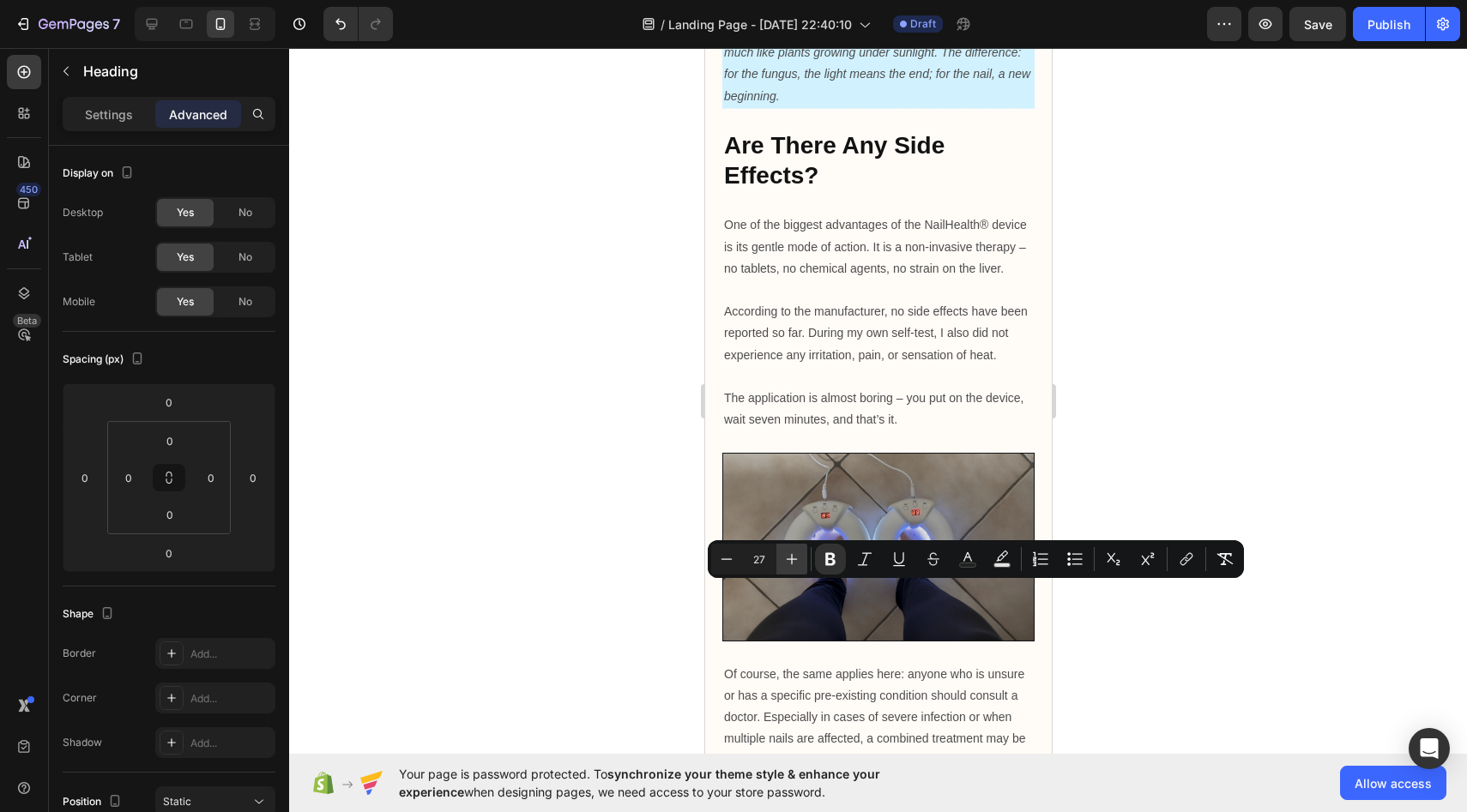
click at [798, 555] on icon "Editor contextual toolbar" at bounding box center [791, 559] width 17 height 17
click at [729, 555] on icon "Editor contextual toolbar" at bounding box center [726, 559] width 17 height 17
type input "25"
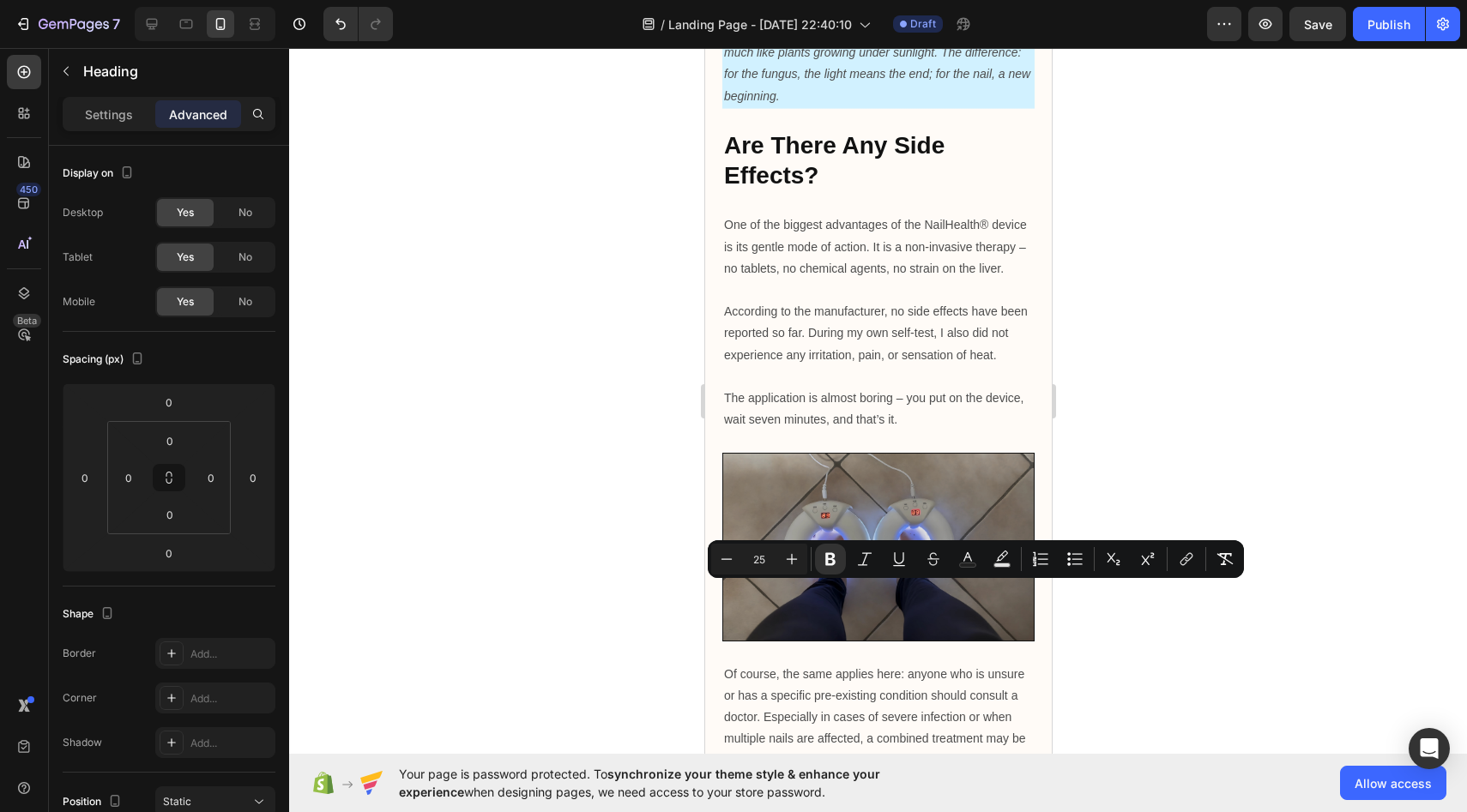
click at [624, 560] on div at bounding box center [877, 430] width 1178 height 765
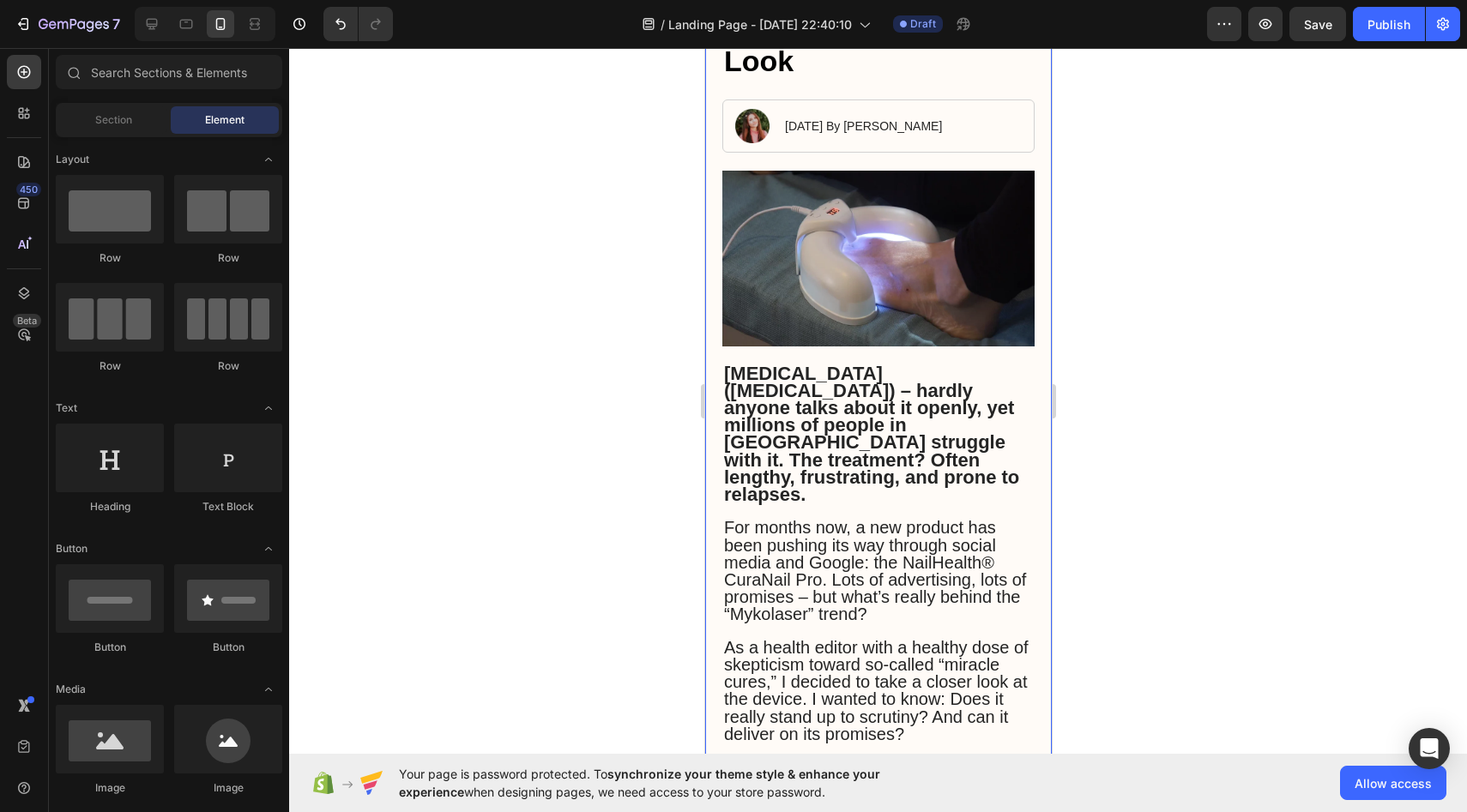
scroll to position [443, 0]
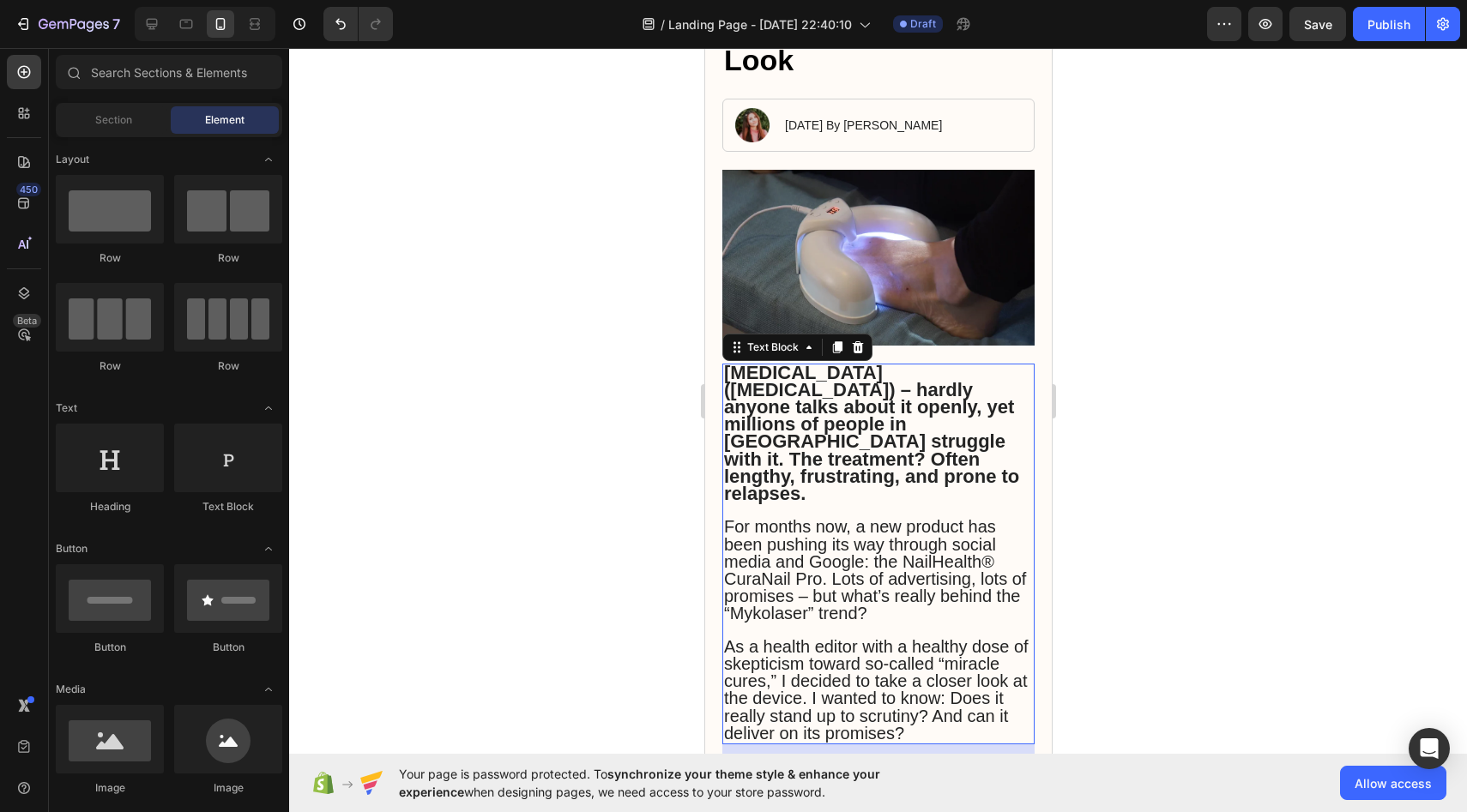
click at [774, 517] on span "For months now, a new product has been pushing its way through social media and…" at bounding box center [873, 570] width 302 height 106
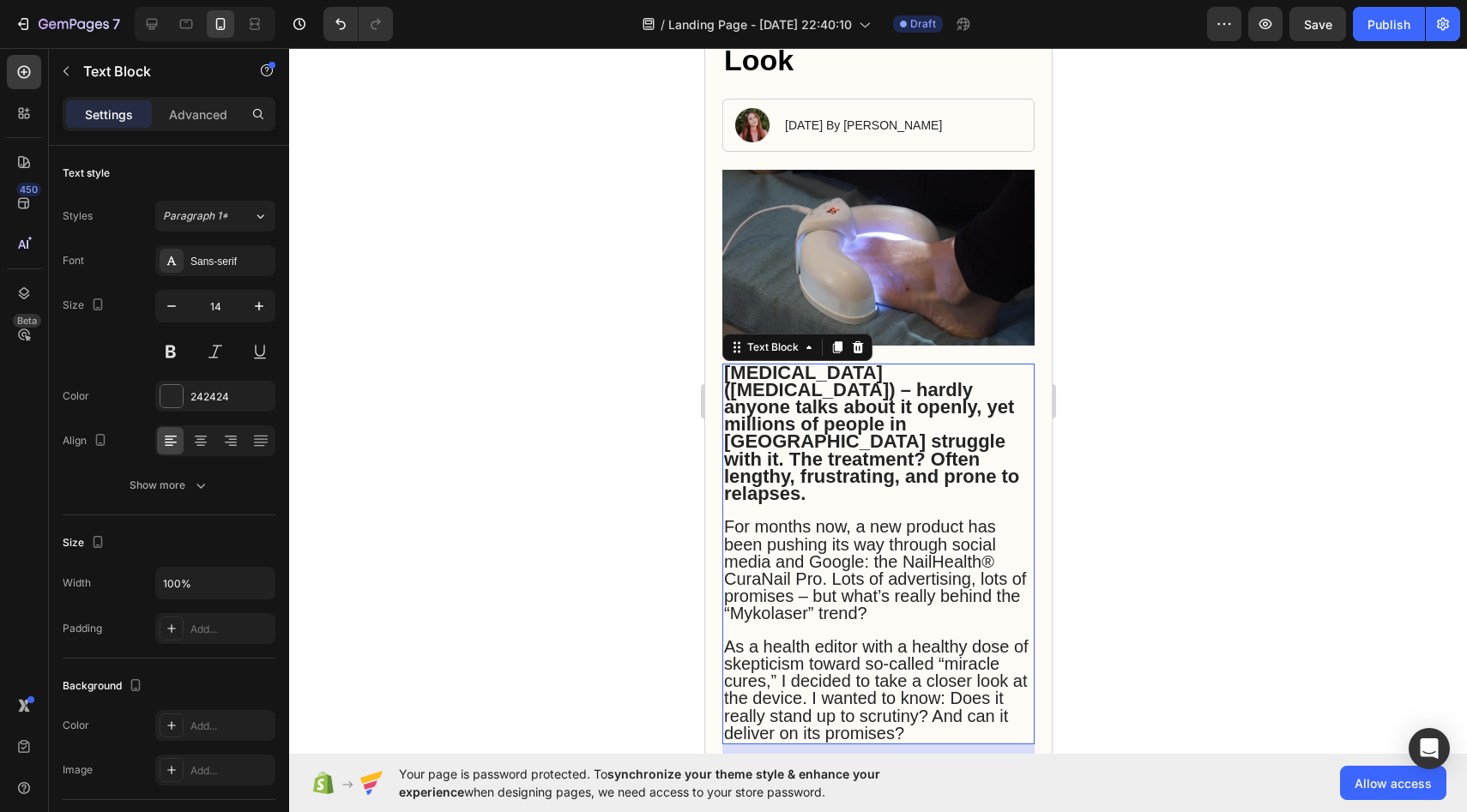
click at [740, 517] on span "For months now, a new product has been pushing its way through social media and…" at bounding box center [873, 570] width 302 height 106
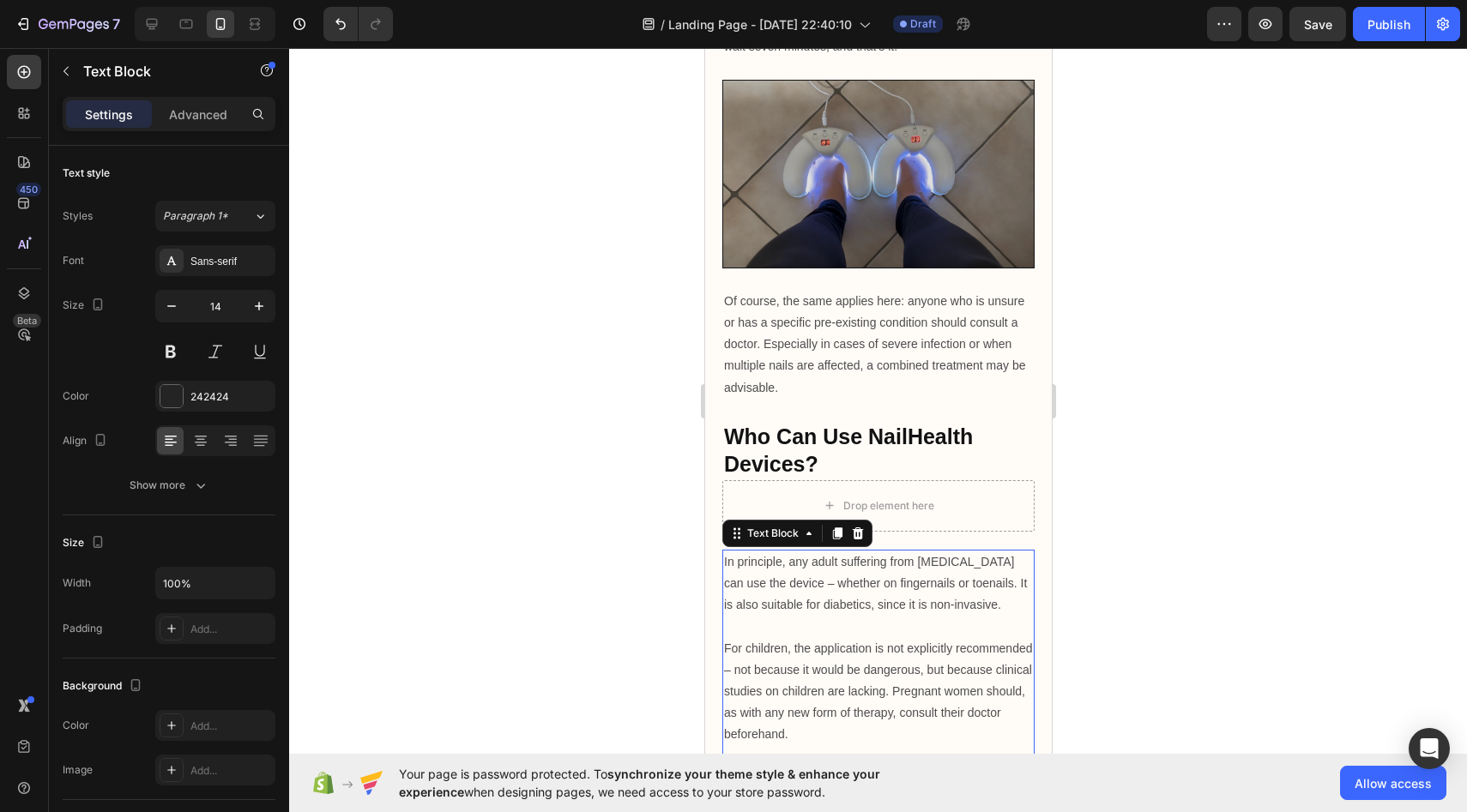
scroll to position [6, 0]
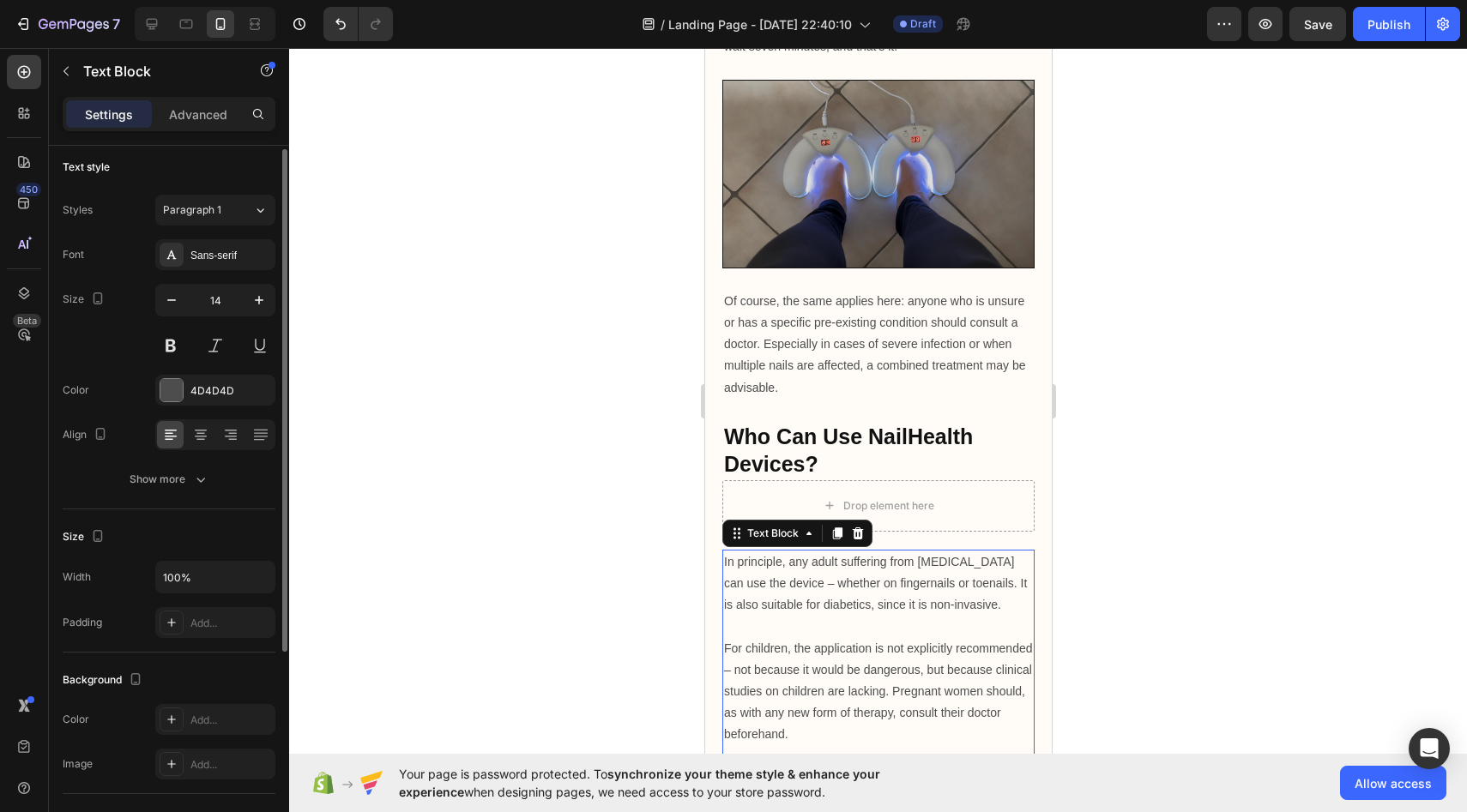
click at [820, 638] on p "For children, the application is not explicitly recommended – not because it wo…" at bounding box center [877, 691] width 309 height 108
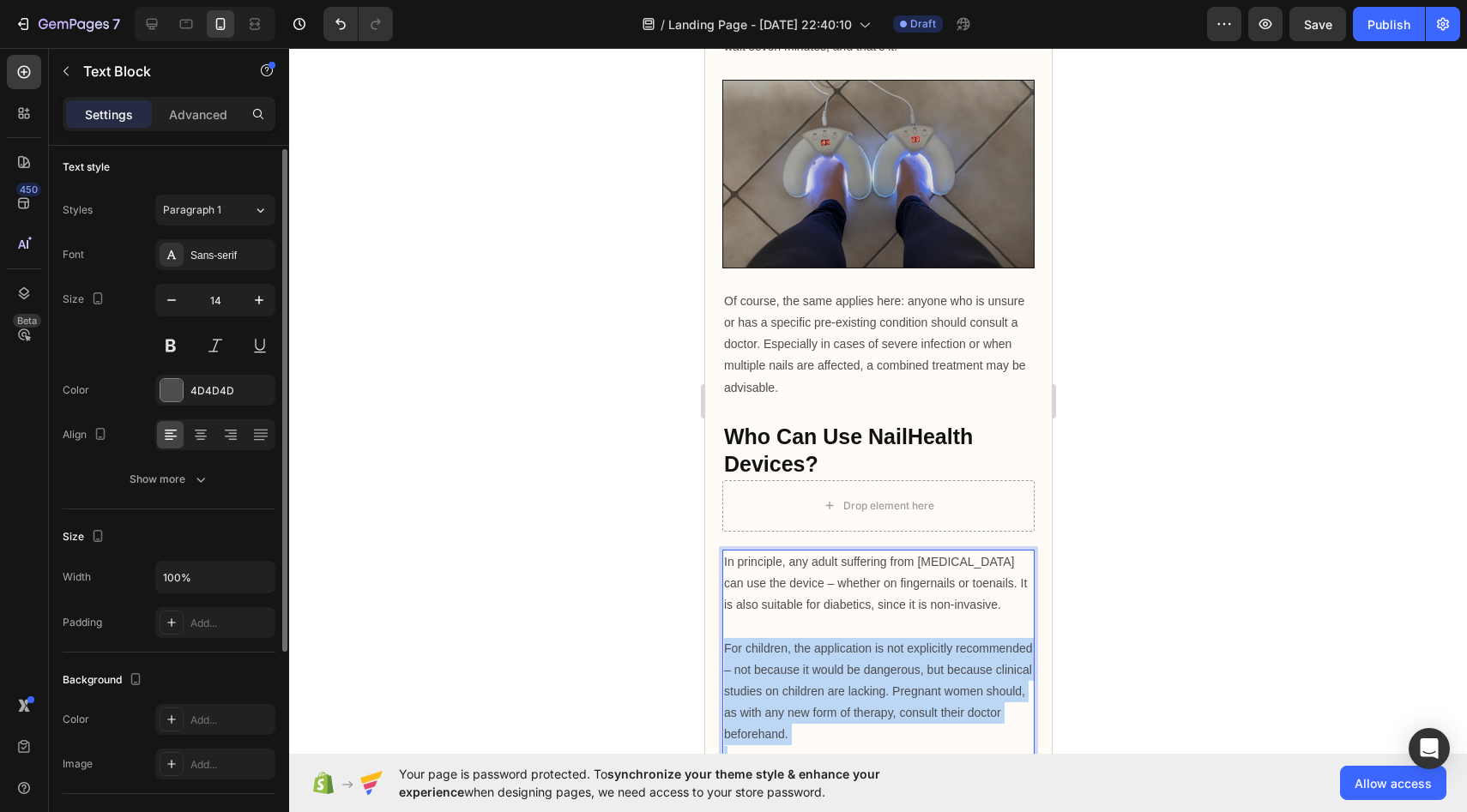
click at [820, 638] on p "For children, the application is not explicitly recommended – not because it wo…" at bounding box center [877, 691] width 309 height 108
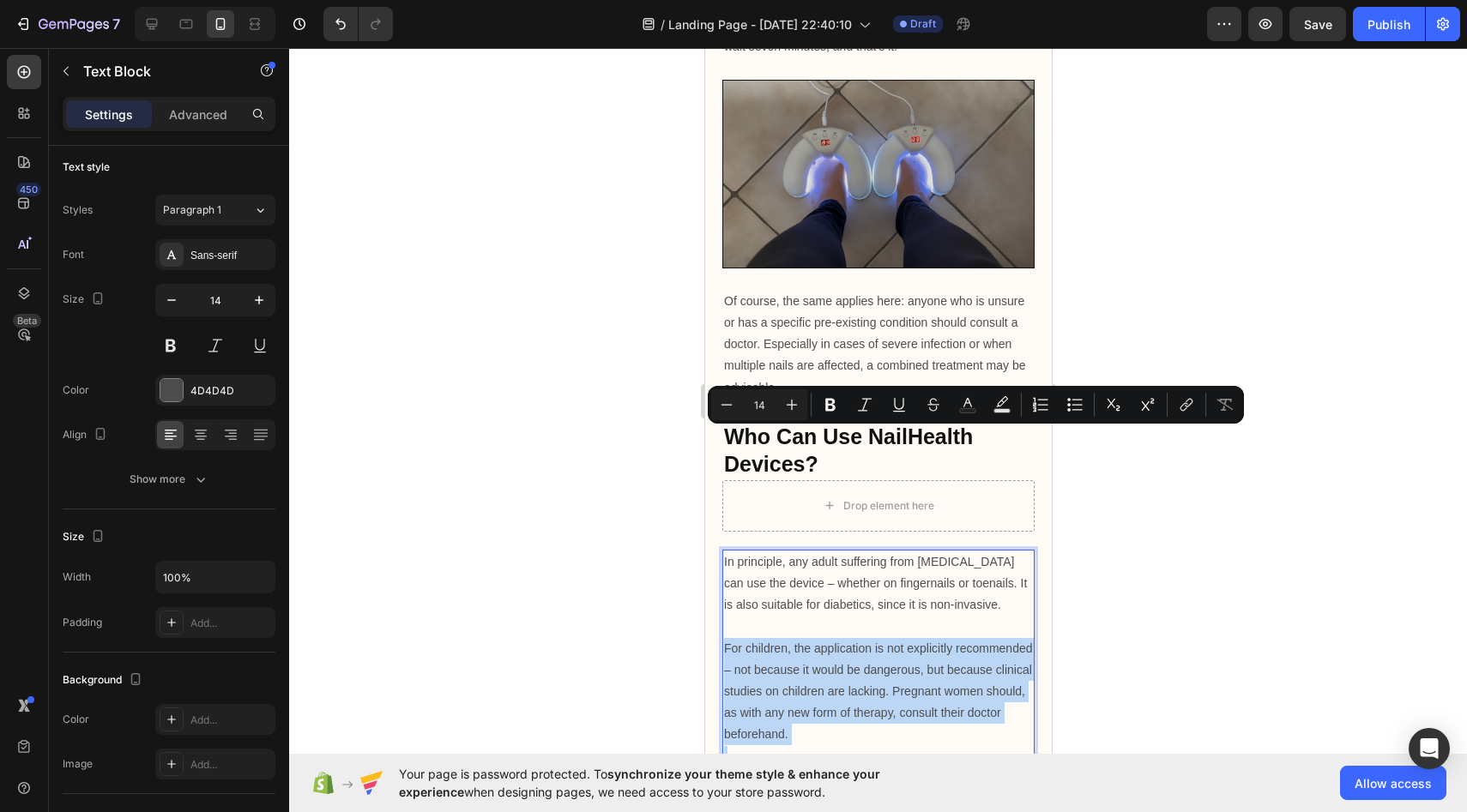
click at [793, 638] on p "For children, the application is not explicitly recommended – not because it wo…" at bounding box center [877, 691] width 309 height 108
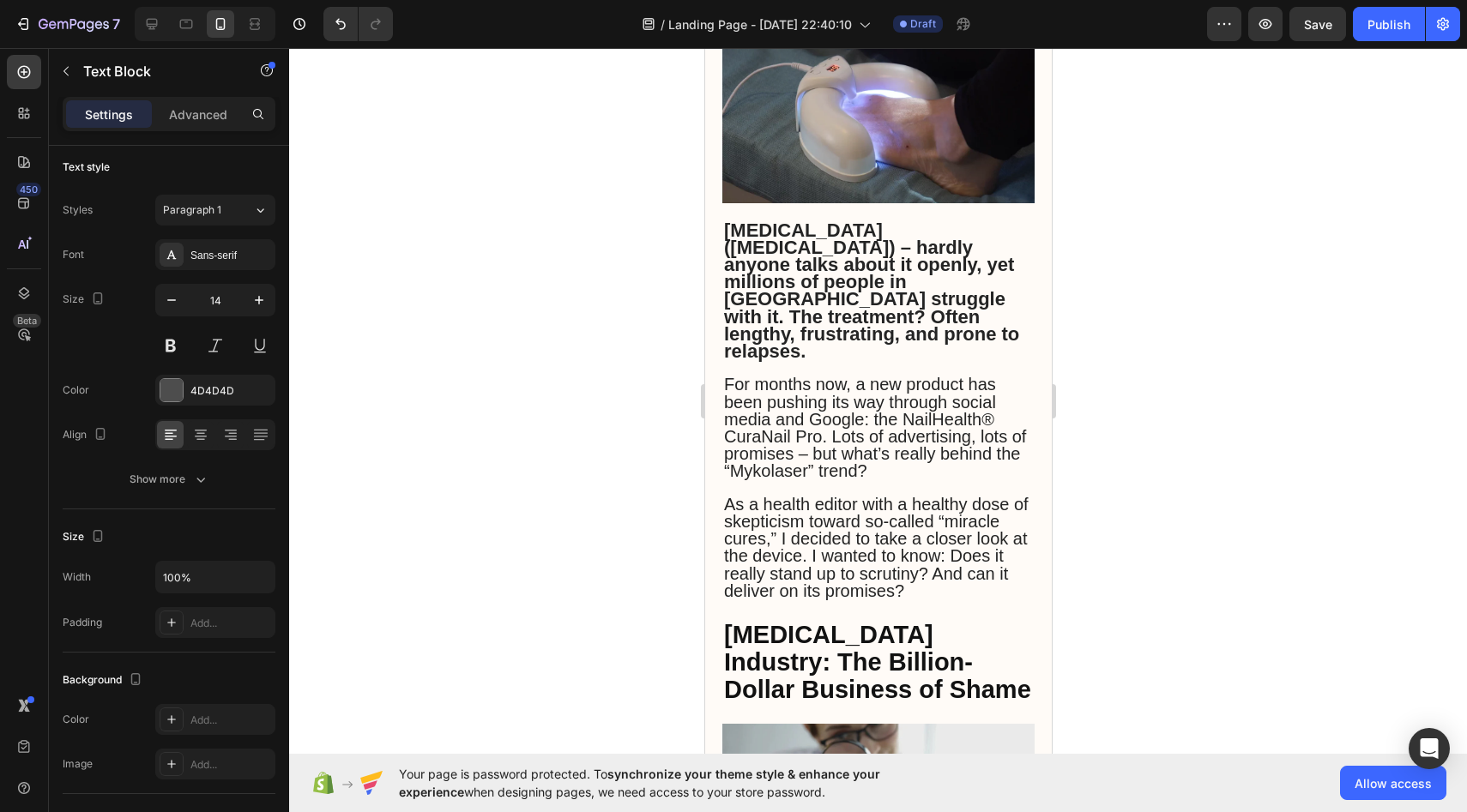
scroll to position [592, 0]
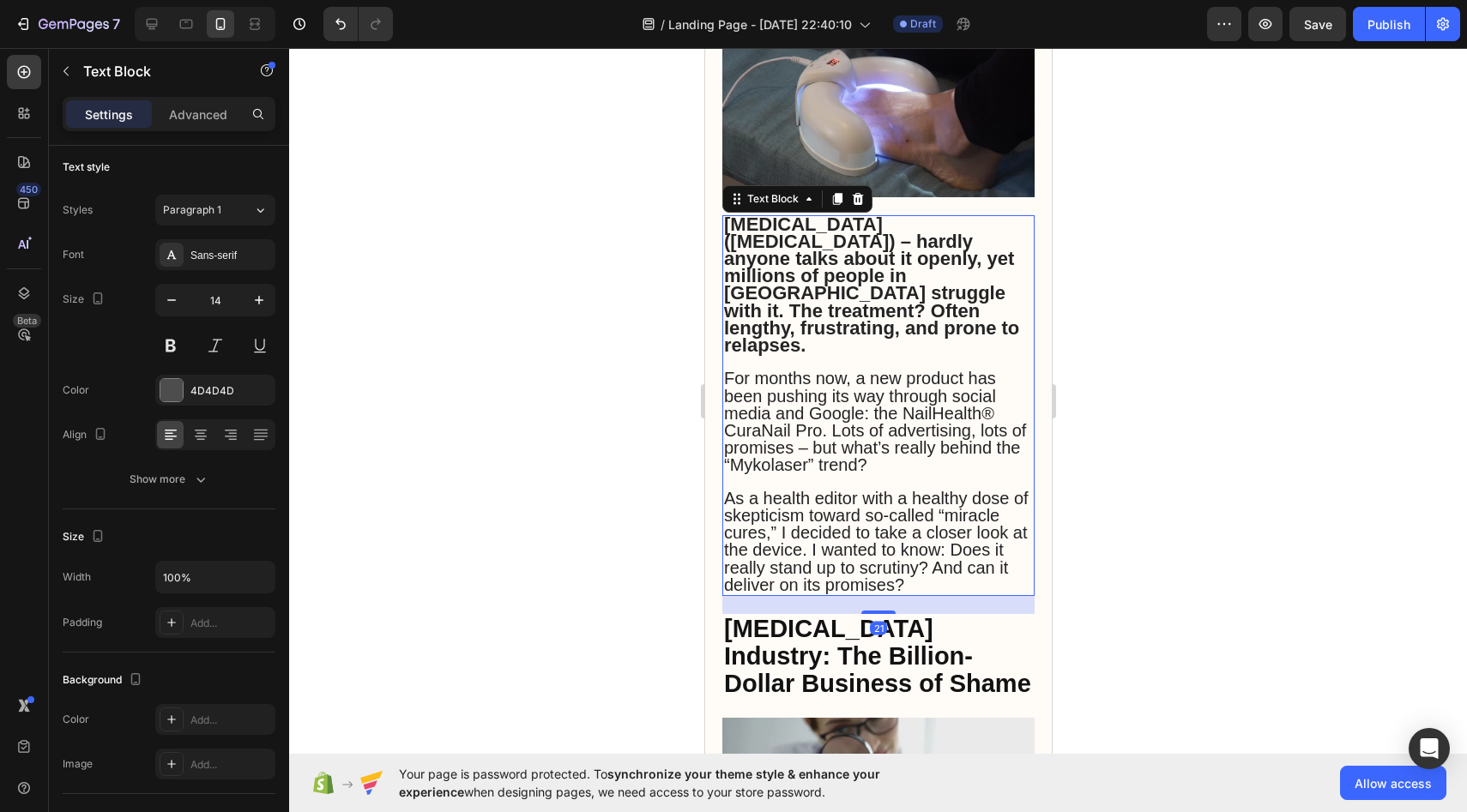
click at [745, 369] on span "For months now, a new product has been pushing its way through social media and…" at bounding box center [873, 421] width 302 height 106
click at [736, 369] on span "For months now, a new product has been pushing its way through social media and…" at bounding box center [873, 421] width 302 height 106
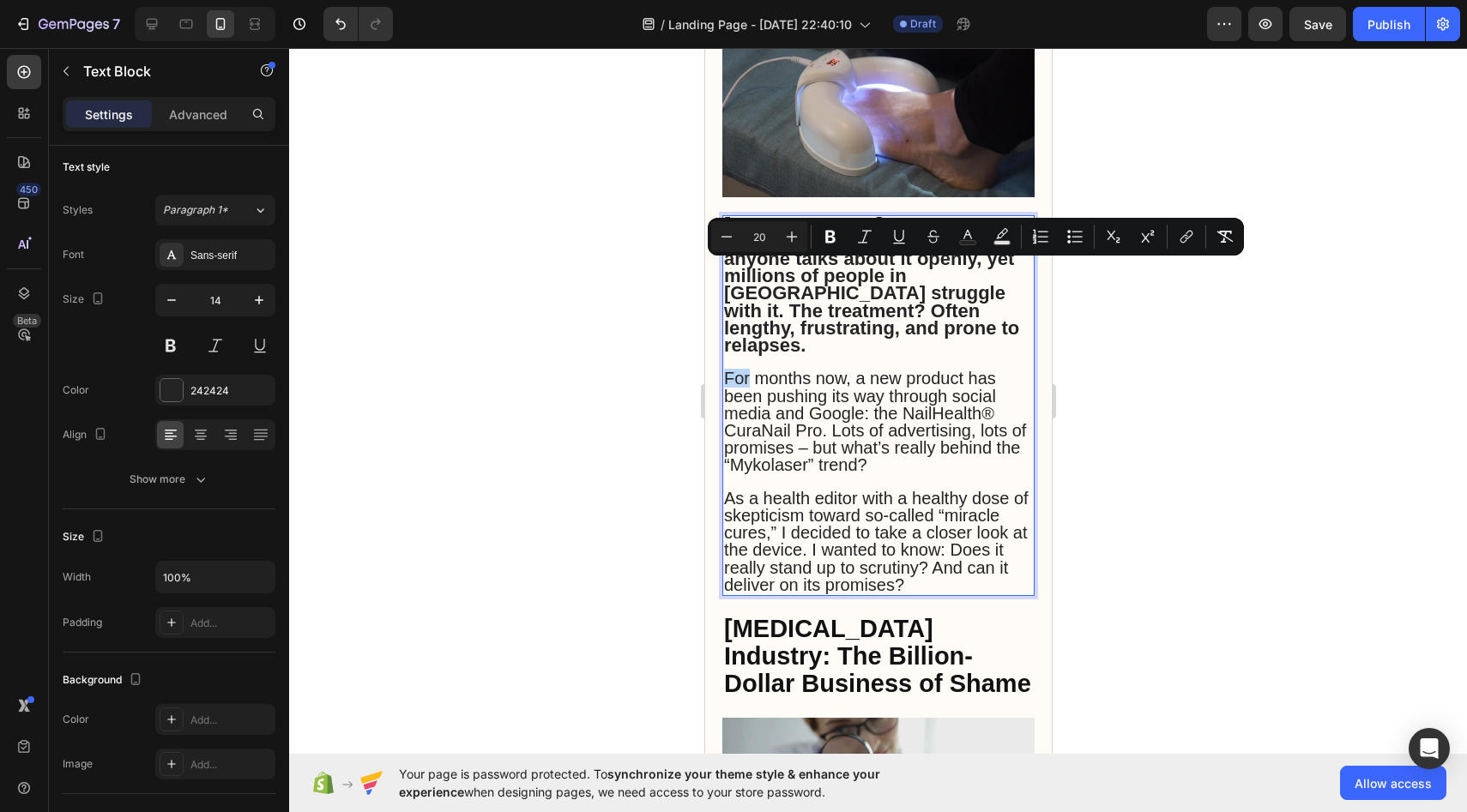
click at [744, 369] on span "For months now, a new product has been pushing its way through social media and…" at bounding box center [873, 421] width 302 height 106
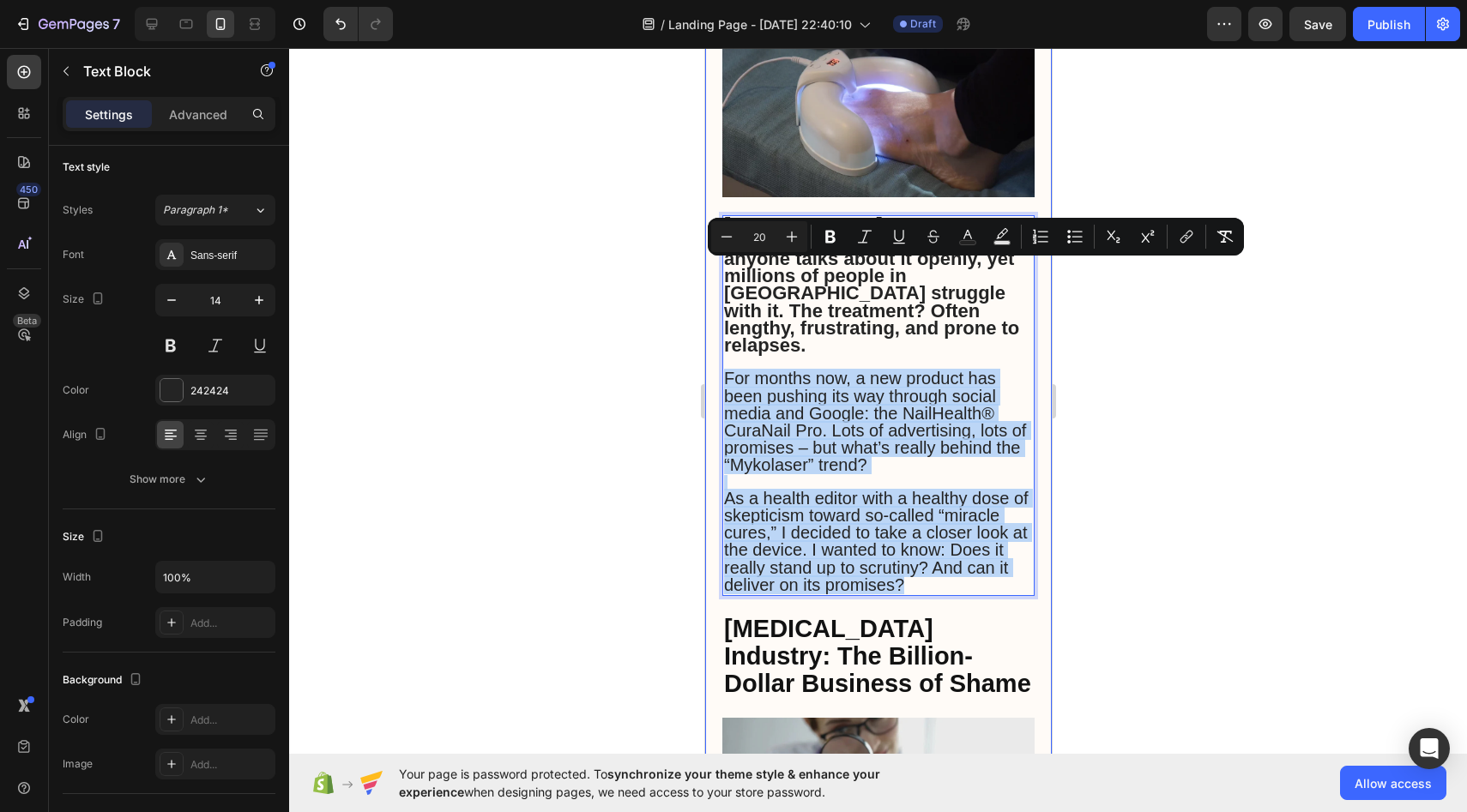
drag, startPoint x: 728, startPoint y: 271, endPoint x: 975, endPoint y: 492, distance: 331.4
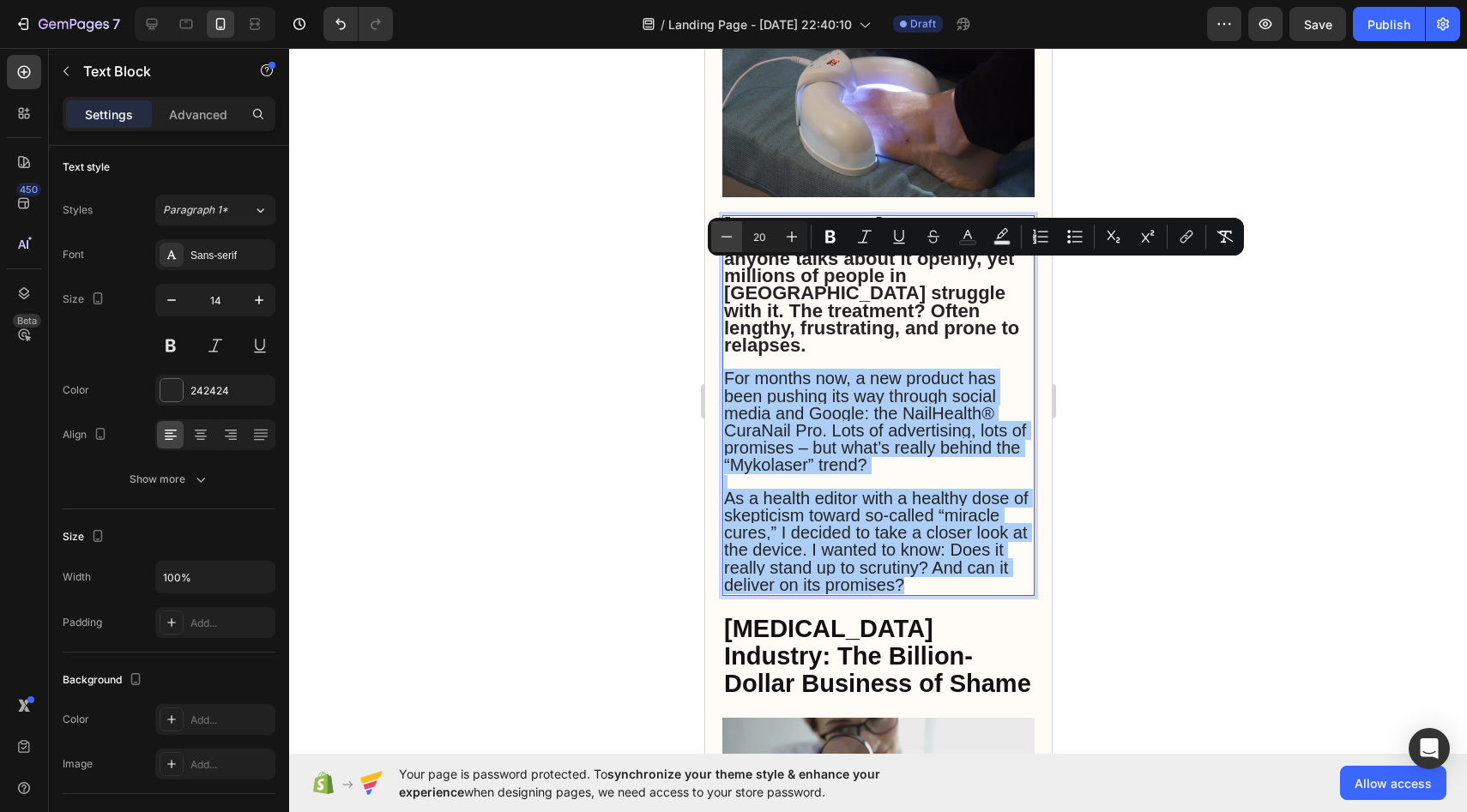
click at [728, 230] on icon "Editor contextual toolbar" at bounding box center [726, 236] width 17 height 17
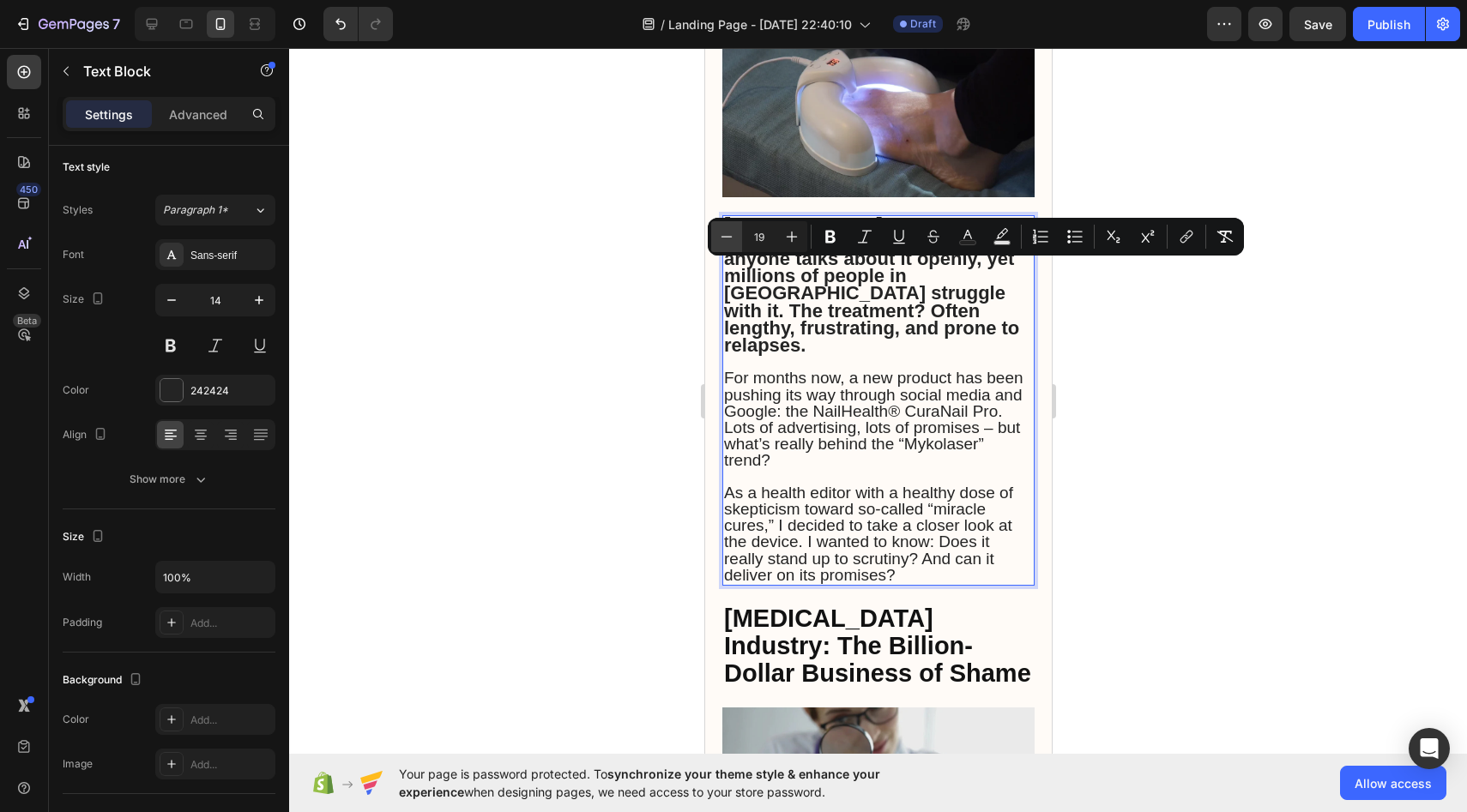
click at [728, 230] on icon "Editor contextual toolbar" at bounding box center [726, 236] width 17 height 17
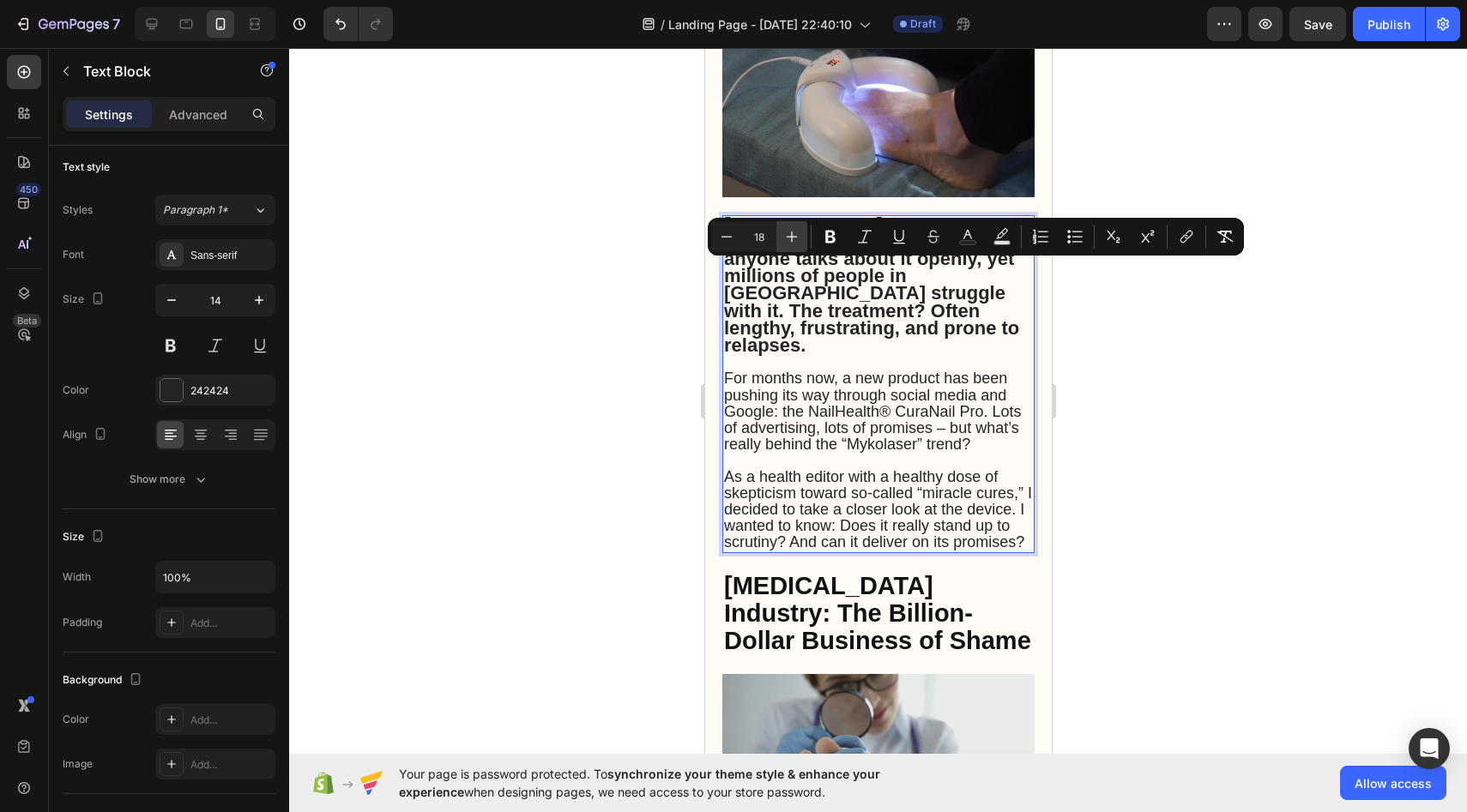
click at [786, 236] on icon "Editor contextual toolbar" at bounding box center [791, 236] width 17 height 17
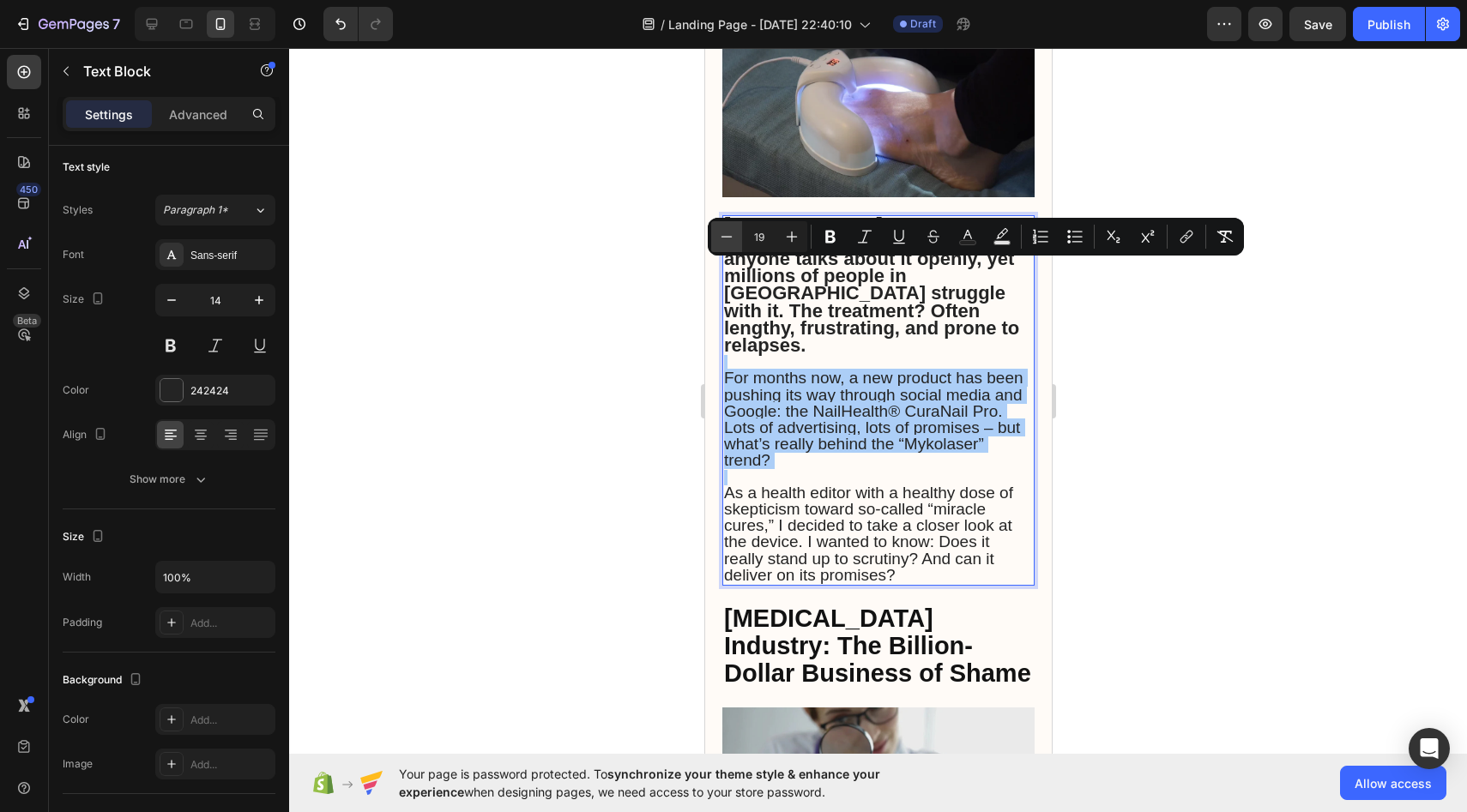
click at [713, 236] on button "Minus" at bounding box center [726, 236] width 31 height 31
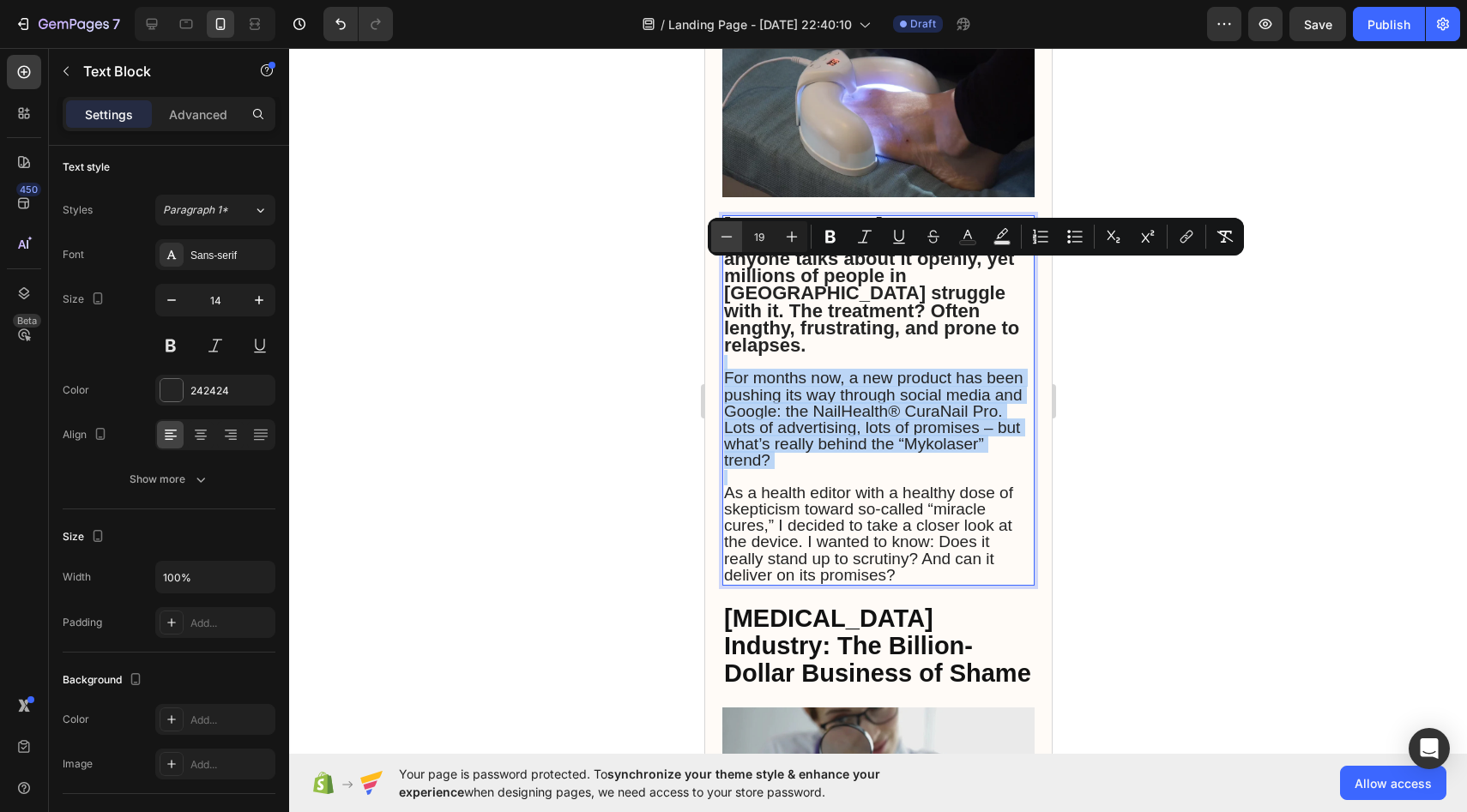
type input "18"
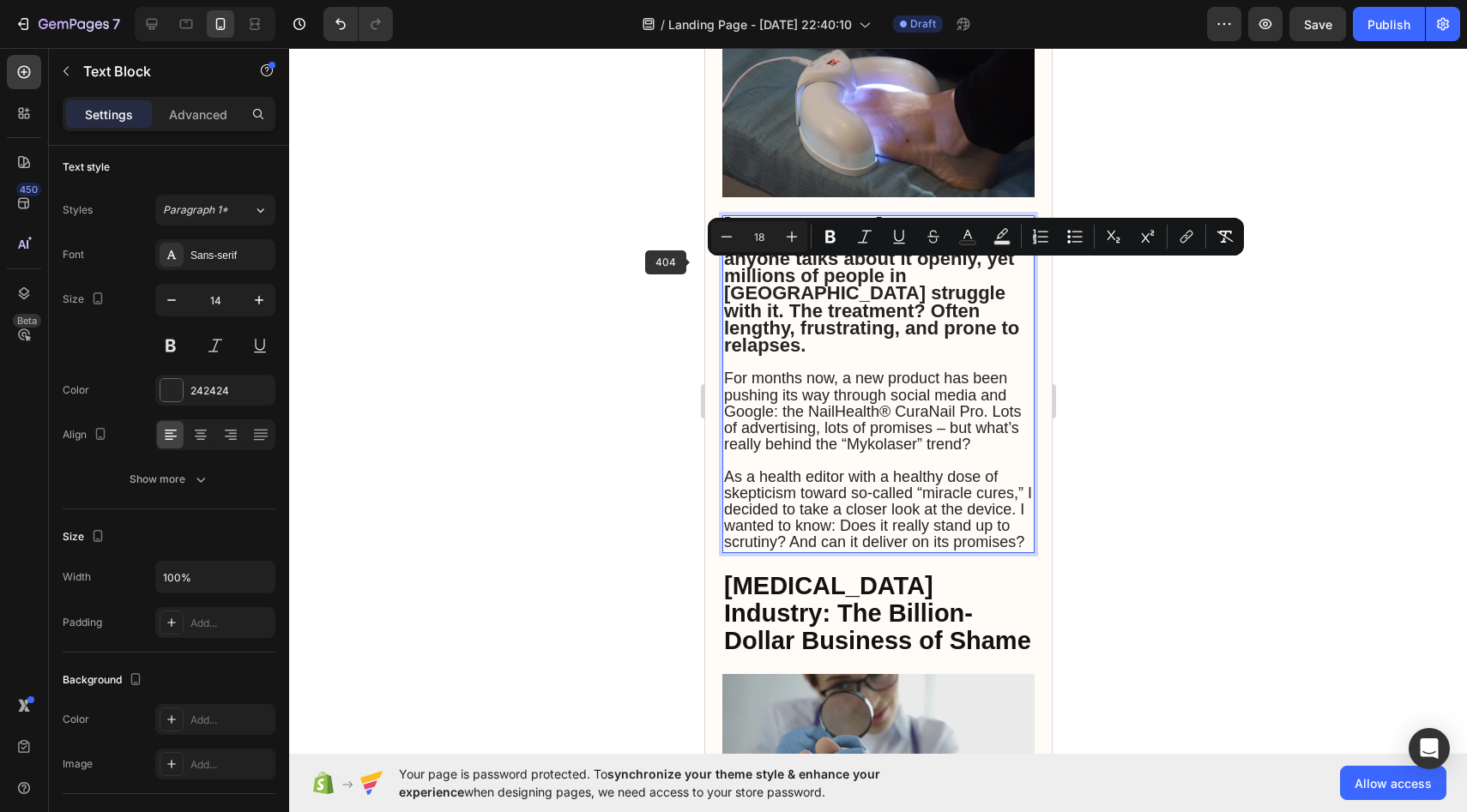
click at [635, 278] on div at bounding box center [877, 430] width 1178 height 765
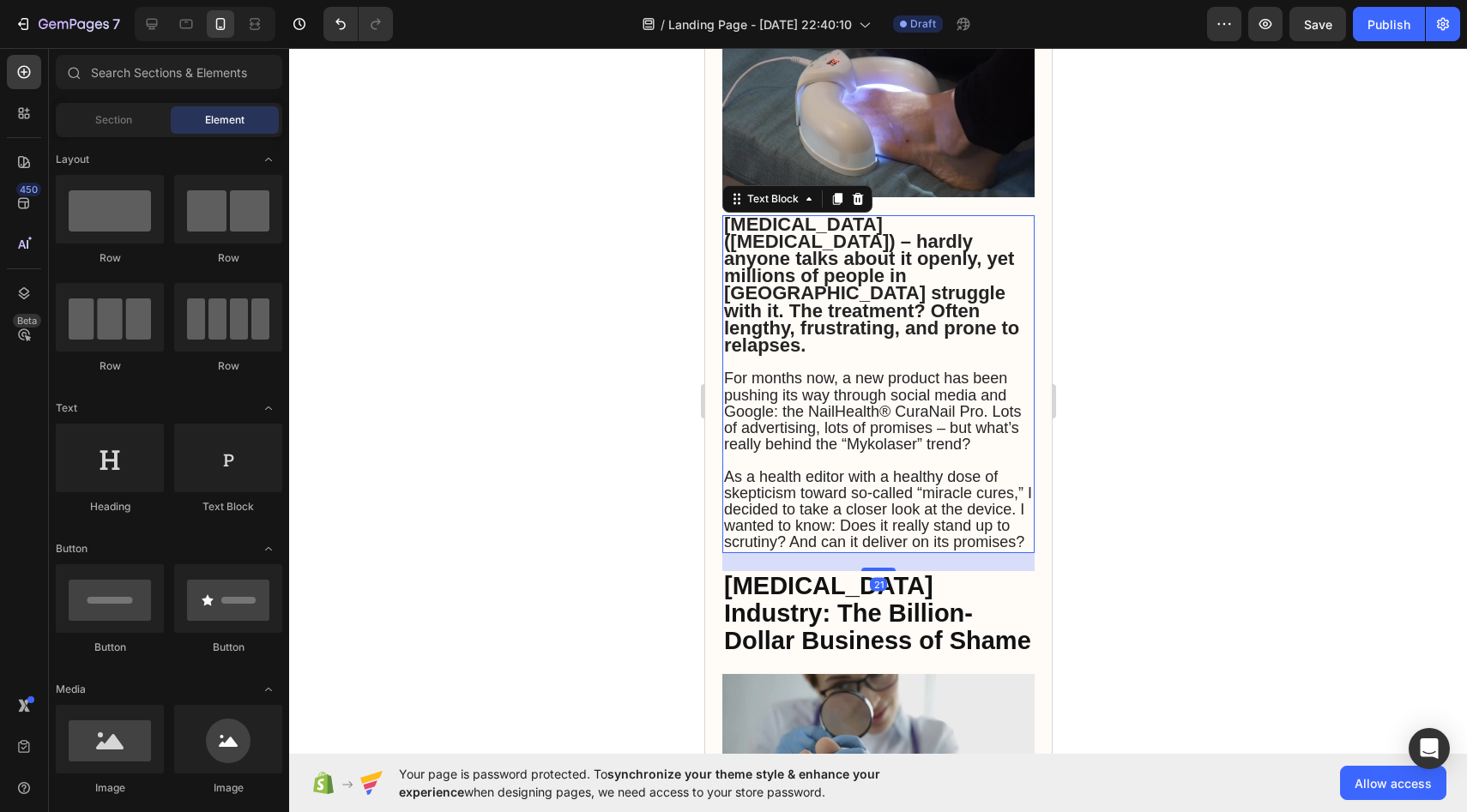
click at [725, 370] on span "For months now, a new product has been pushing its way through social media and…" at bounding box center [871, 411] width 297 height 83
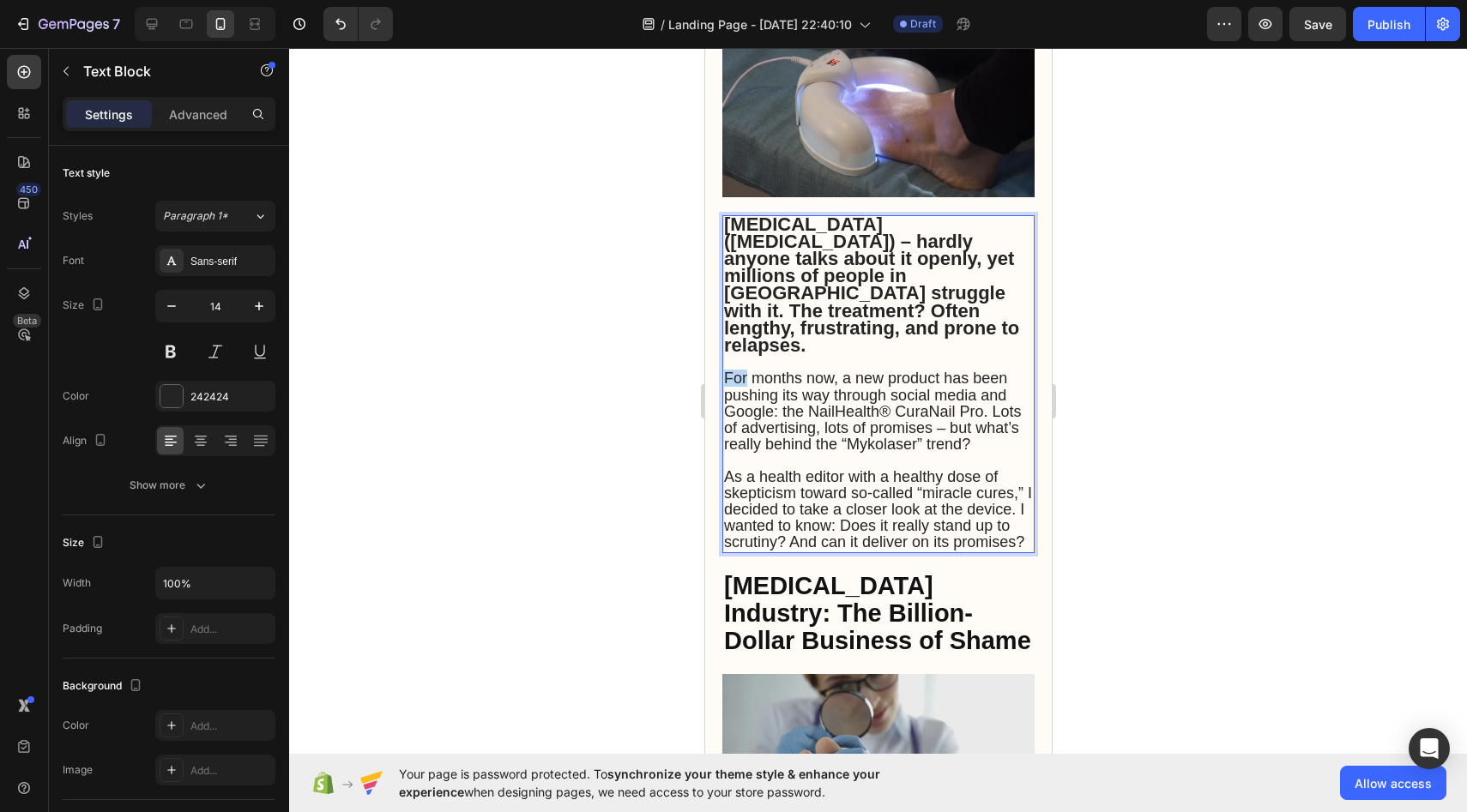
click at [725, 370] on span "For months now, a new product has been pushing its way through social media and…" at bounding box center [871, 411] width 297 height 83
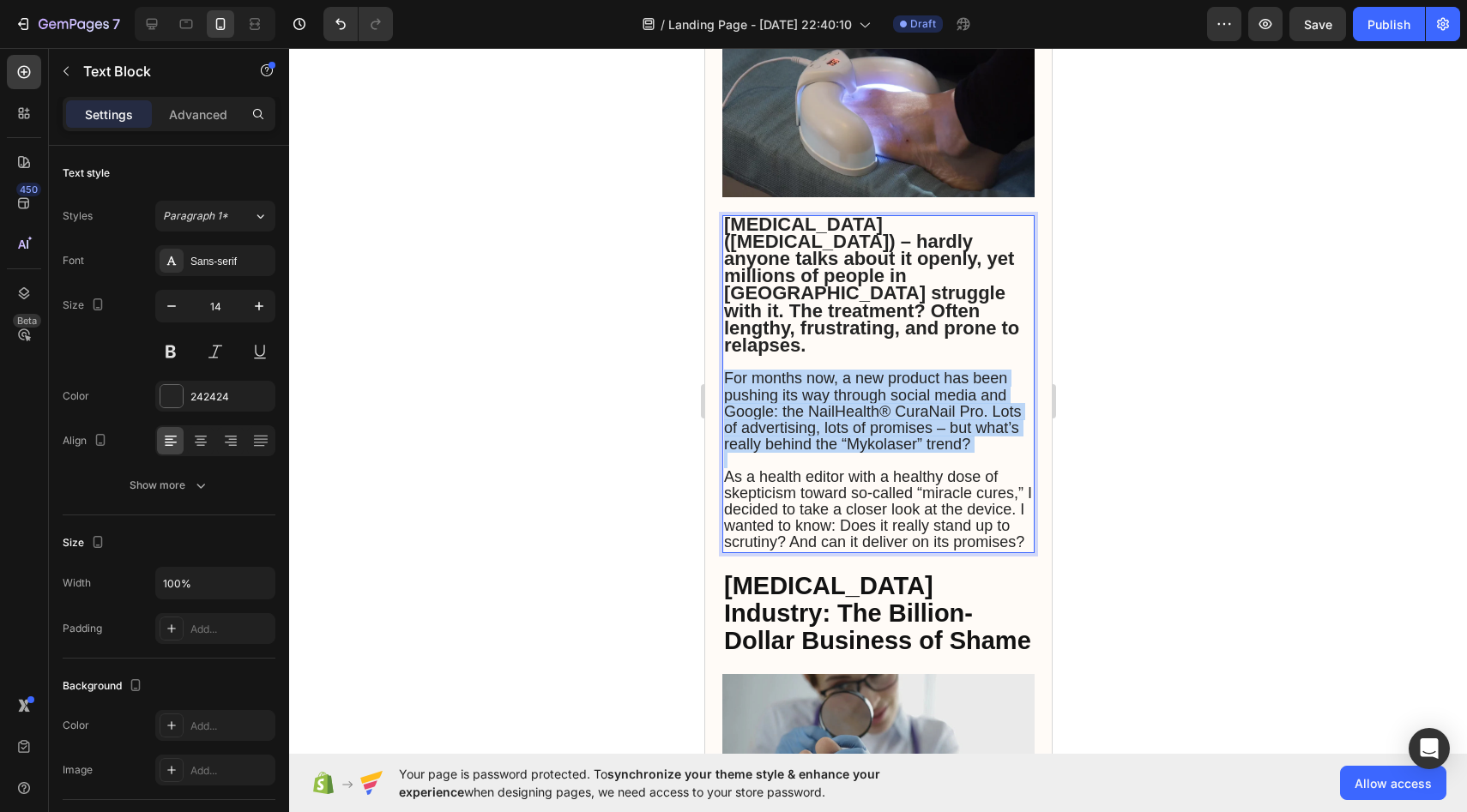
click at [725, 370] on span "For months now, a new product has been pushing its way through social media and…" at bounding box center [871, 411] width 297 height 83
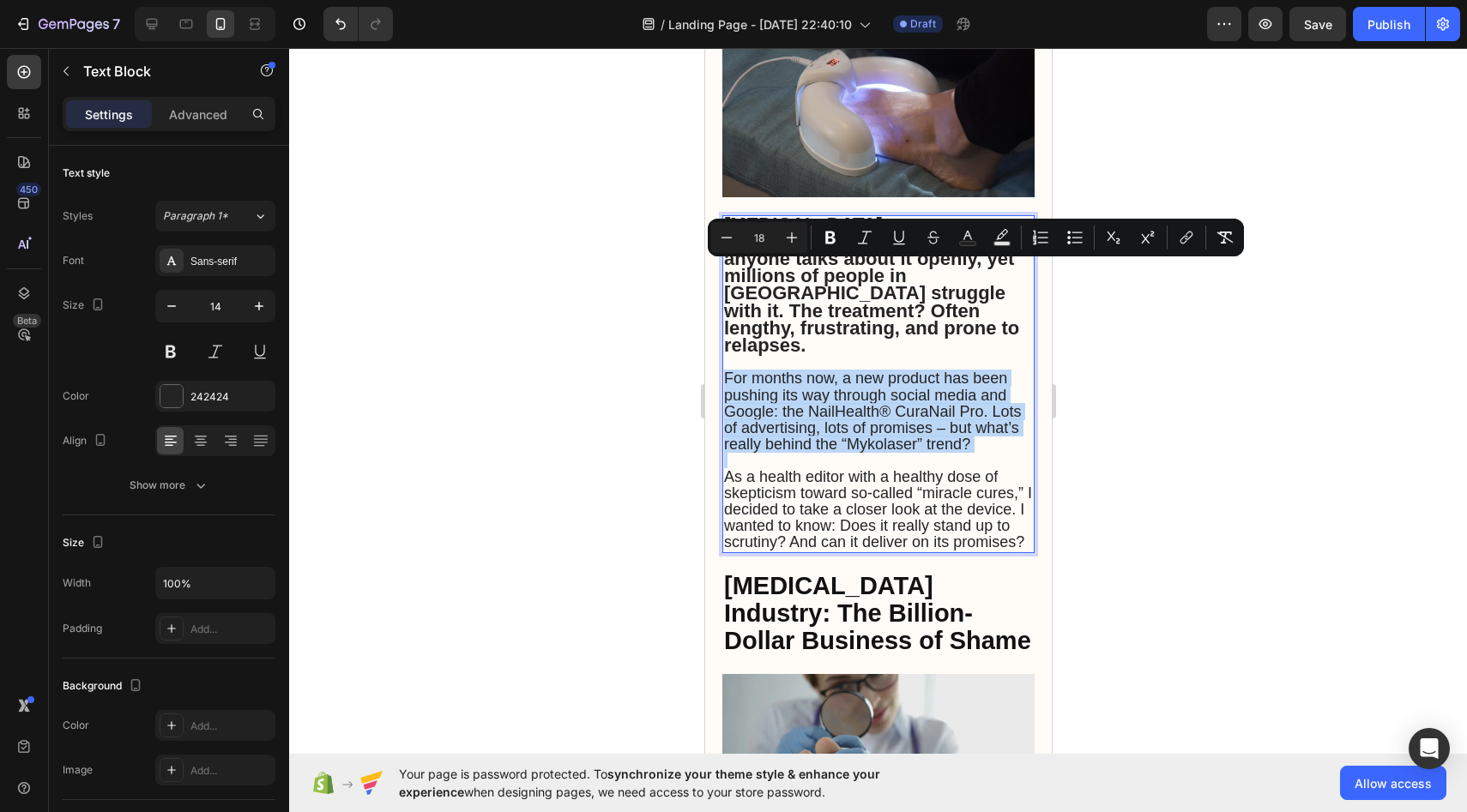
click at [759, 370] on span "For months now, a new product has been pushing its way through social media and…" at bounding box center [871, 411] width 297 height 83
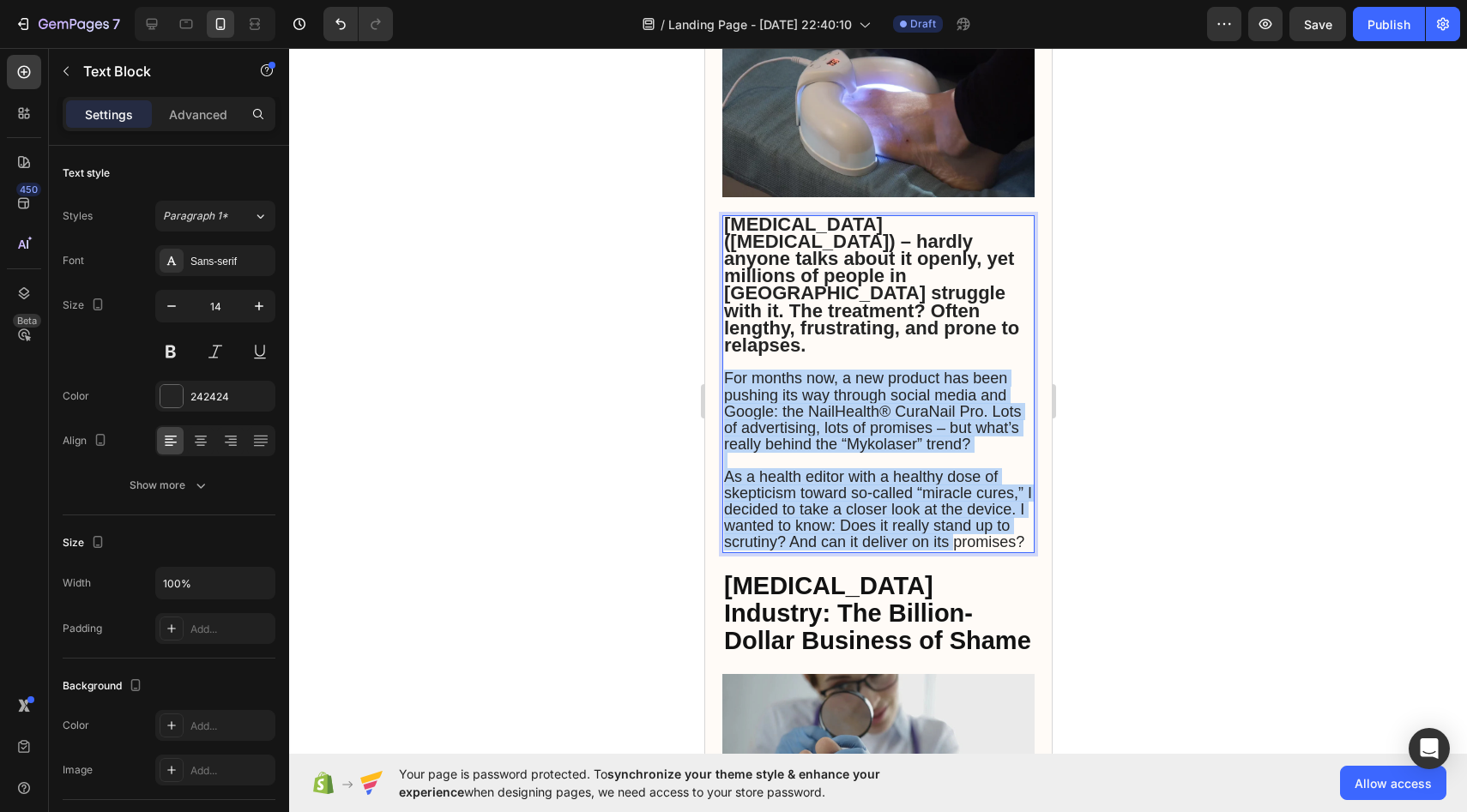
drag, startPoint x: 726, startPoint y: 268, endPoint x: 956, endPoint y: 432, distance: 282.5
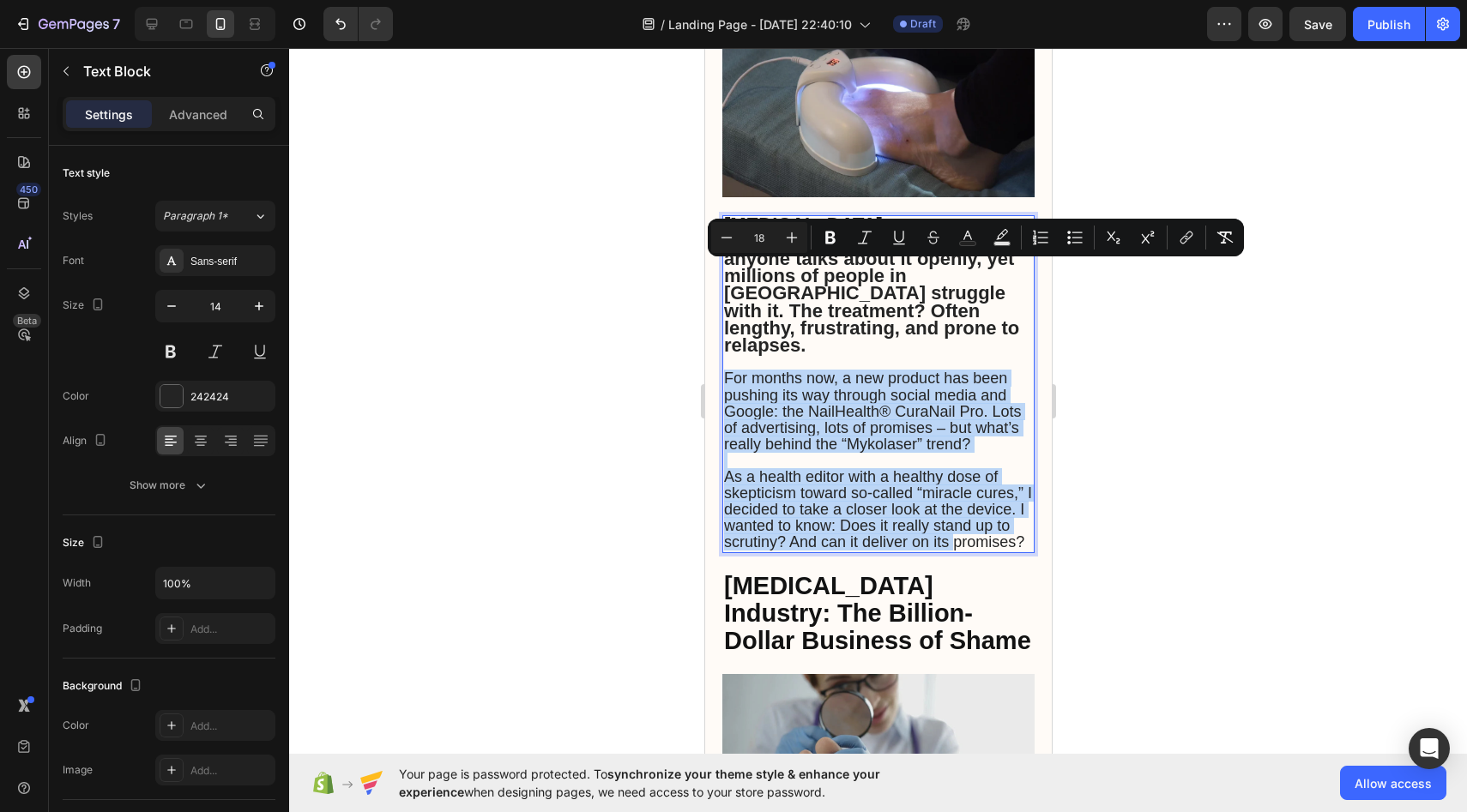
click at [922, 469] on span "As a health editor with a healthy dose of skepticism toward so-called “miracle …" at bounding box center [876, 510] width 308 height 83
drag, startPoint x: 1025, startPoint y: 433, endPoint x: 724, endPoint y: 269, distance: 342.8
click at [724, 269] on div "Nail Fungus (Onychomycosis) – hardly anyone talks about it openly, yet millions…" at bounding box center [878, 385] width 313 height 338
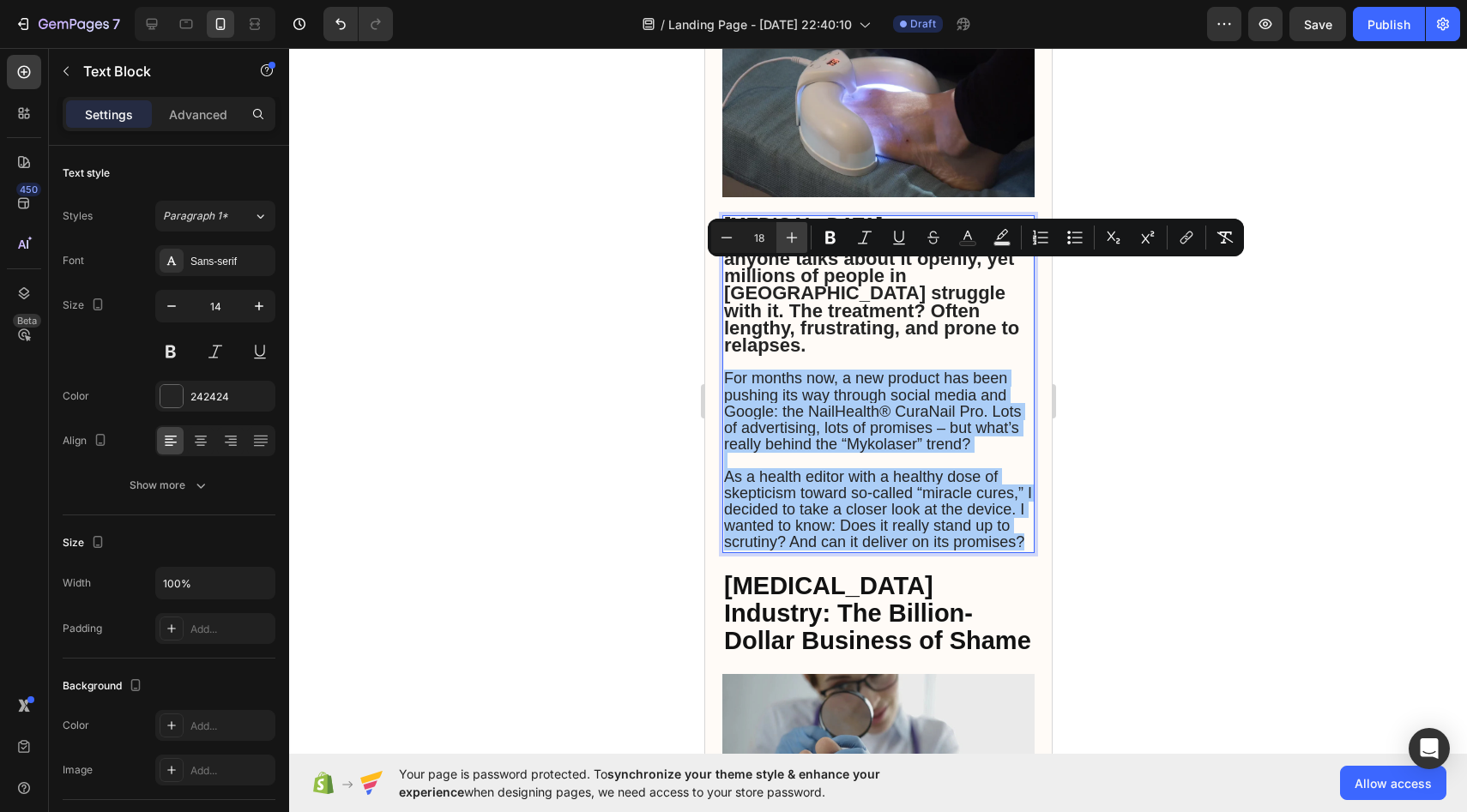
click at [789, 239] on icon "Editor contextual toolbar" at bounding box center [791, 237] width 17 height 17
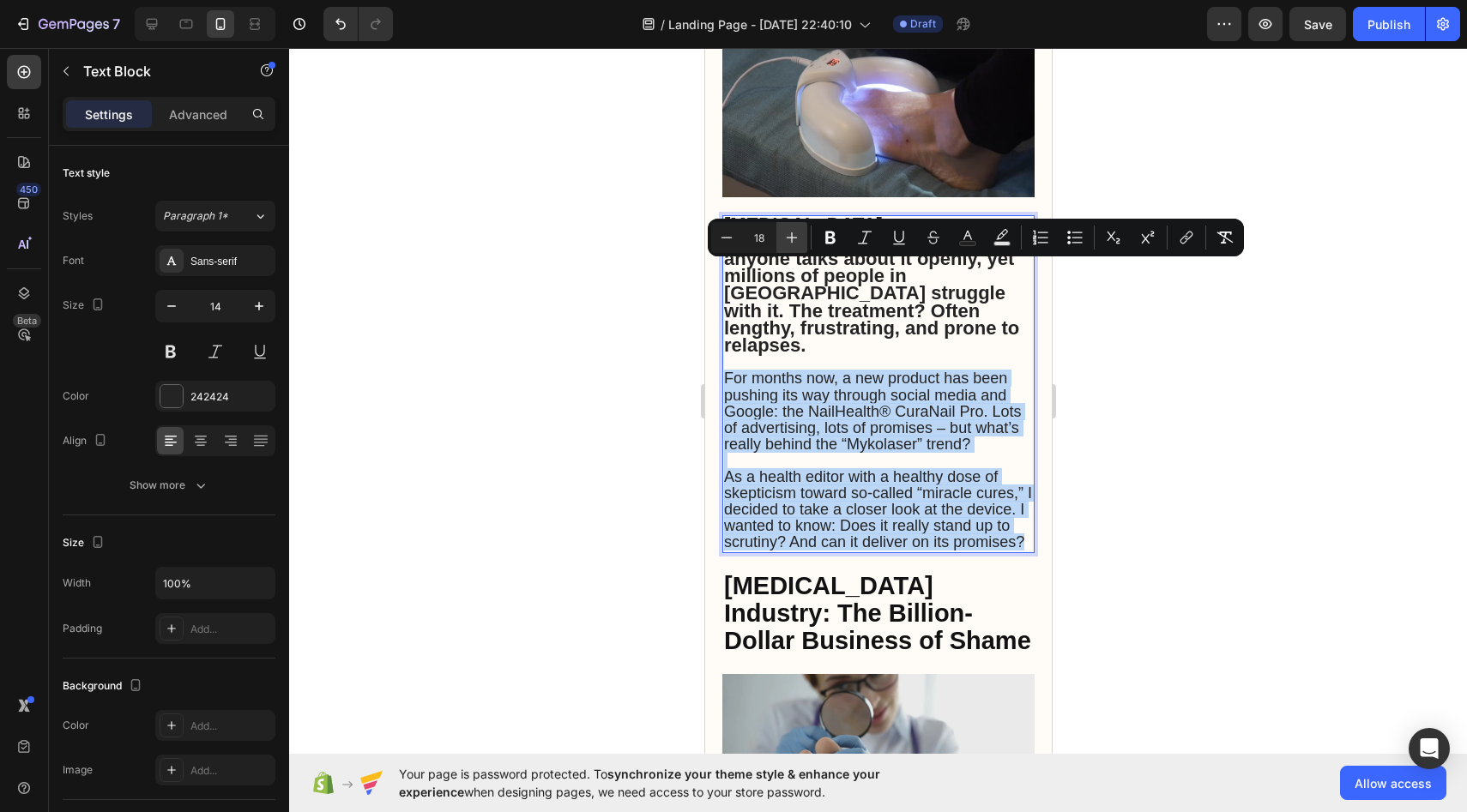
type input "19"
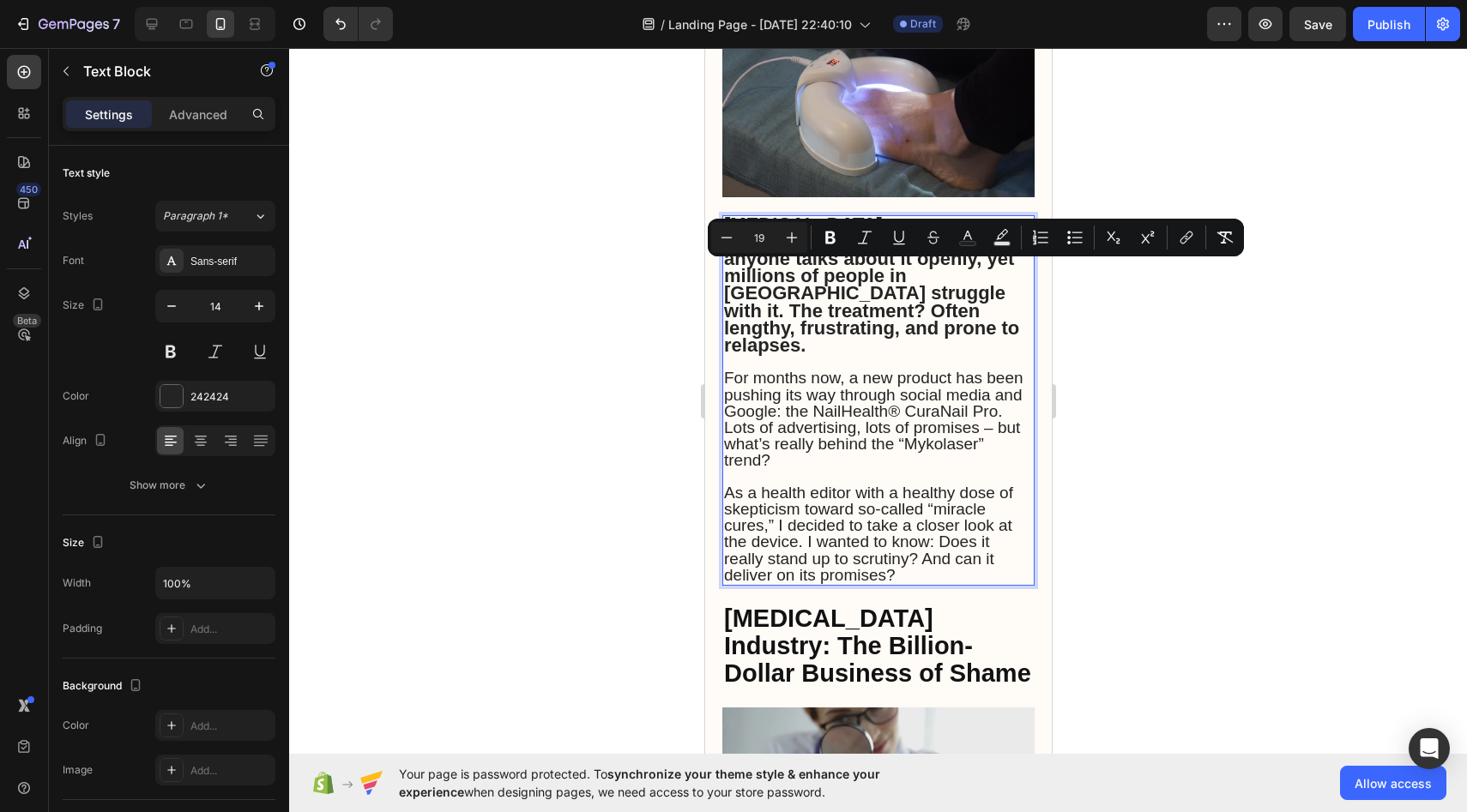
click at [617, 362] on div at bounding box center [877, 430] width 1178 height 765
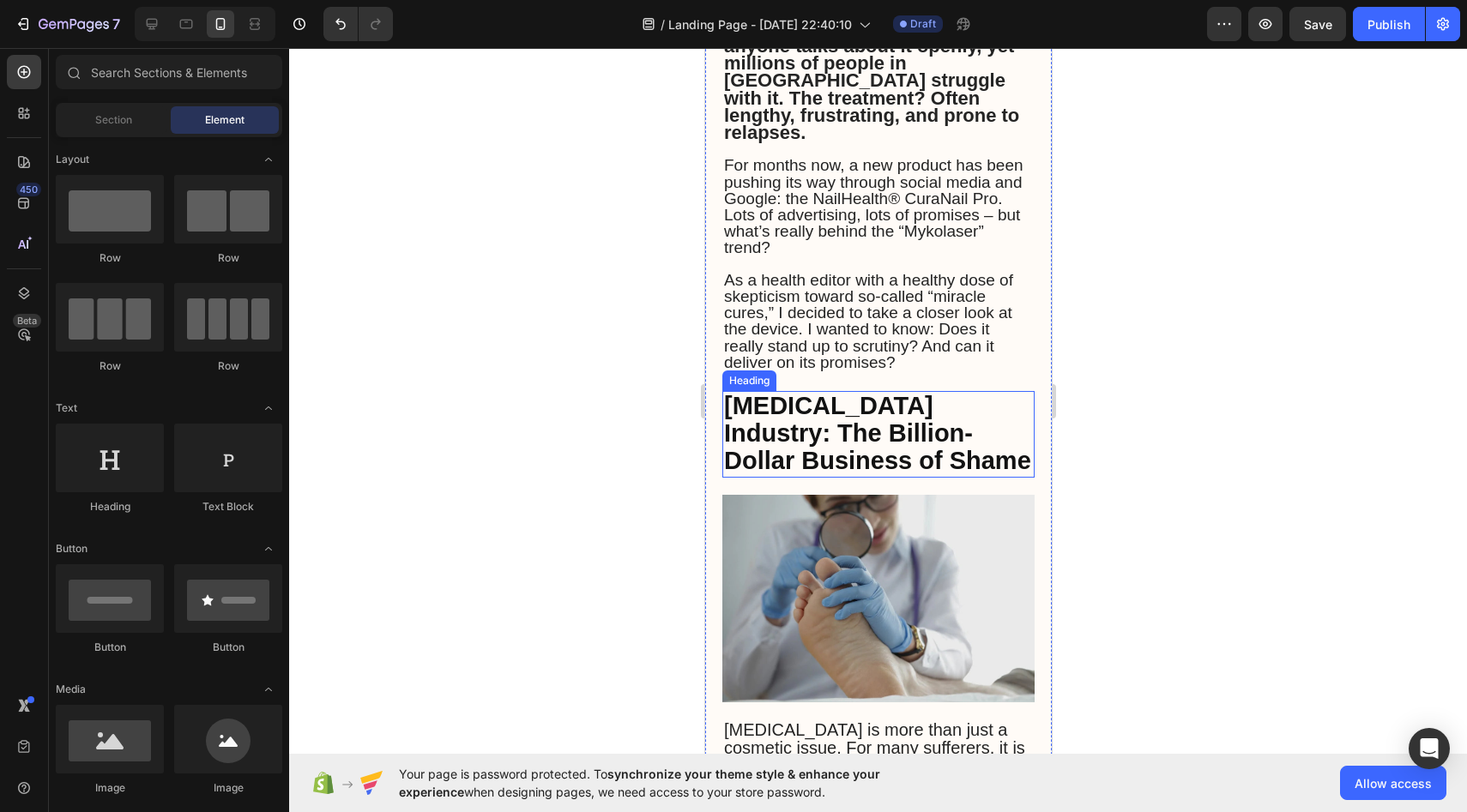
scroll to position [979, 0]
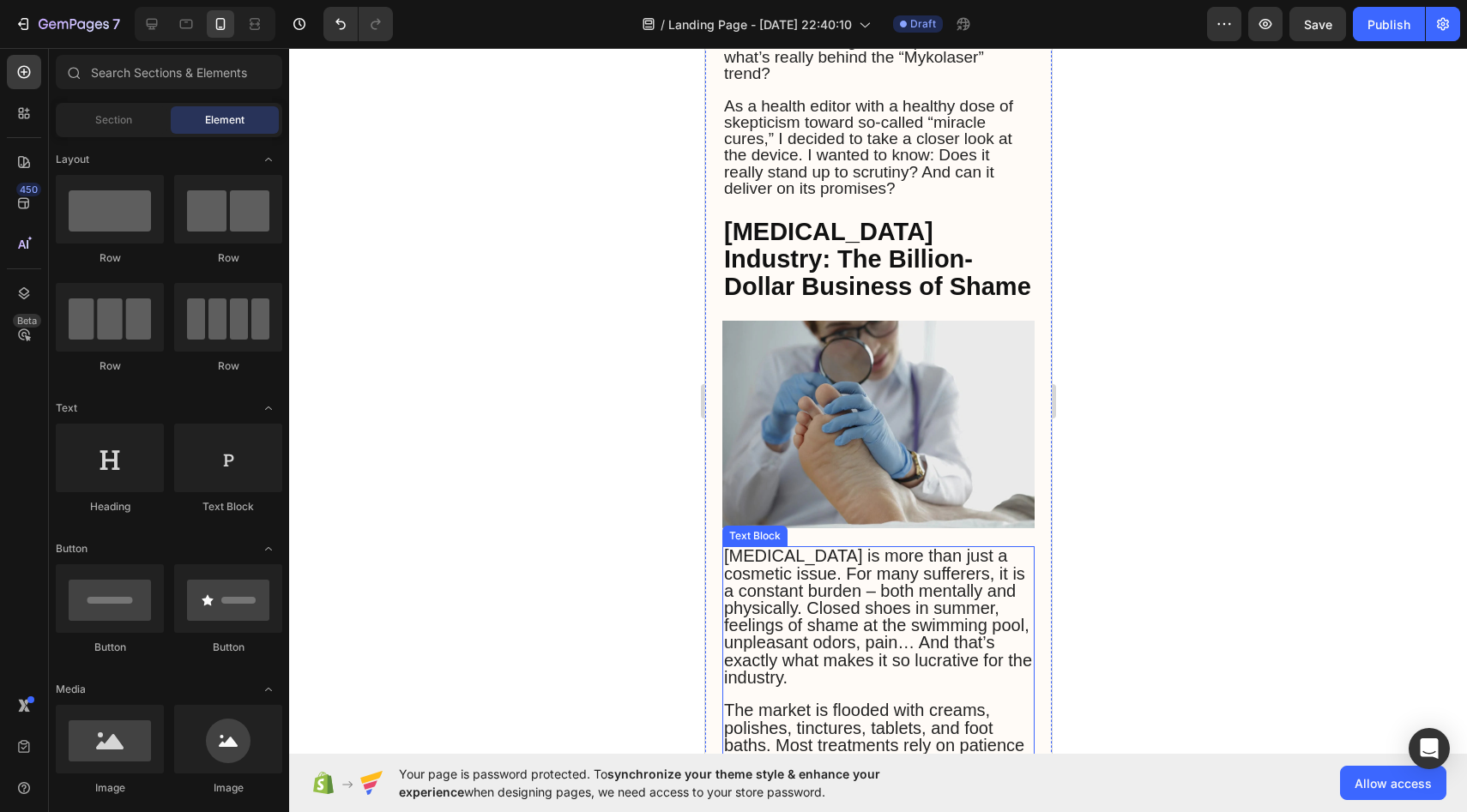
click at [767, 547] on span "[MEDICAL_DATA] is more than just a cosmetic issue. For many sufferers, it is a …" at bounding box center [876, 616] width 308 height 139
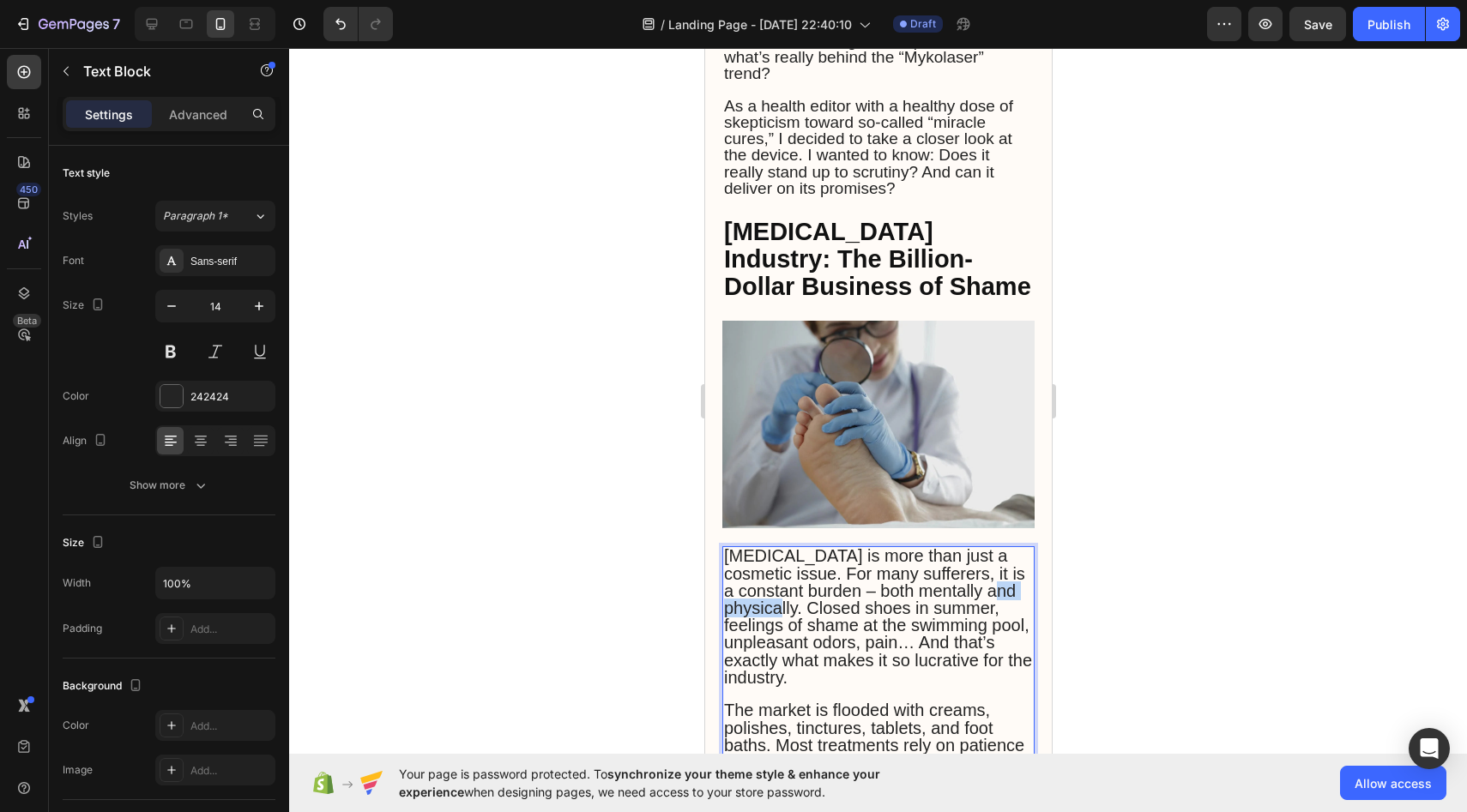
click at [767, 547] on span "[MEDICAL_DATA] is more than just a cosmetic issue. For many sufferers, it is a …" at bounding box center [876, 616] width 308 height 139
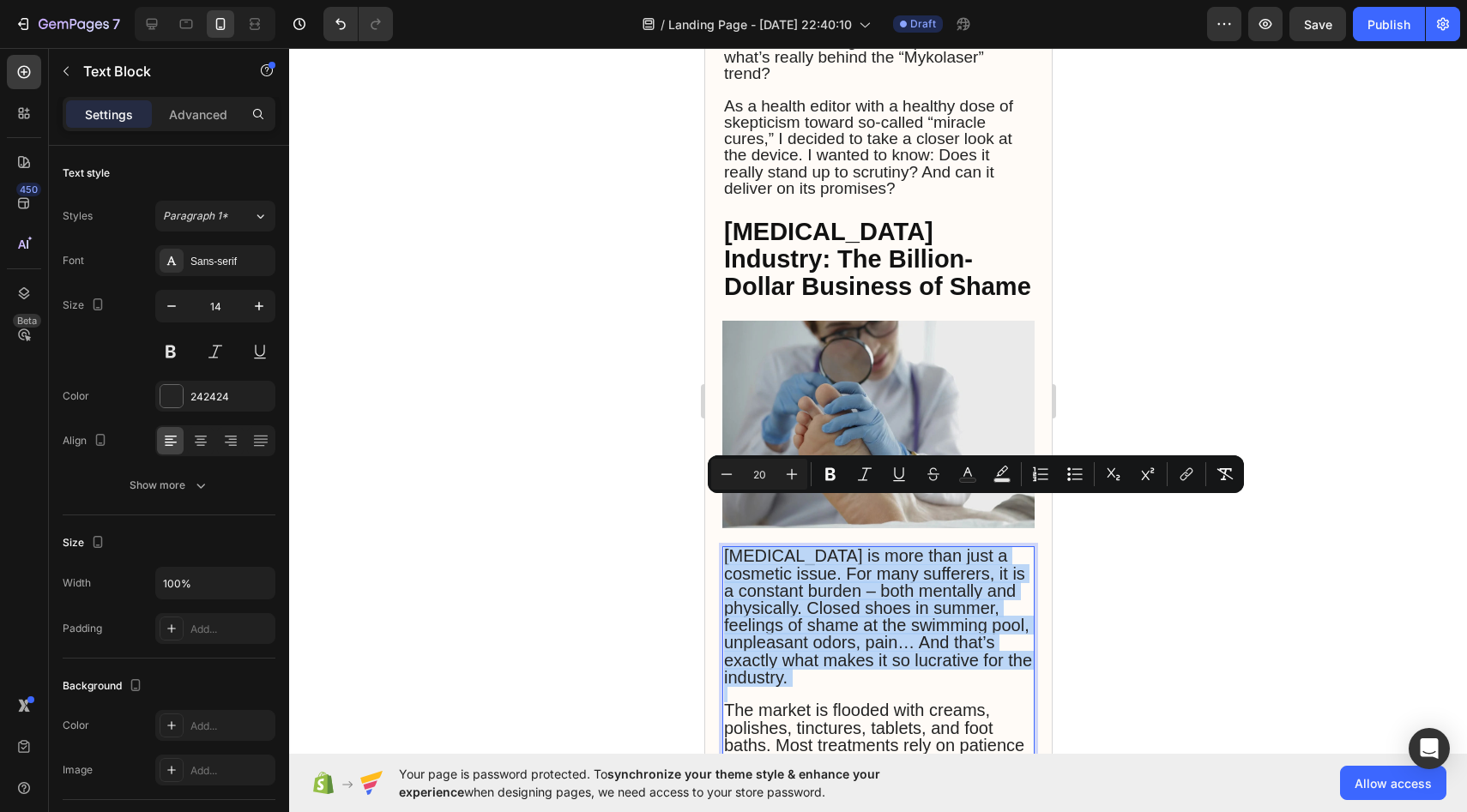
click at [767, 547] on span "[MEDICAL_DATA] is more than just a cosmetic issue. For many sufferers, it is a …" at bounding box center [876, 616] width 308 height 139
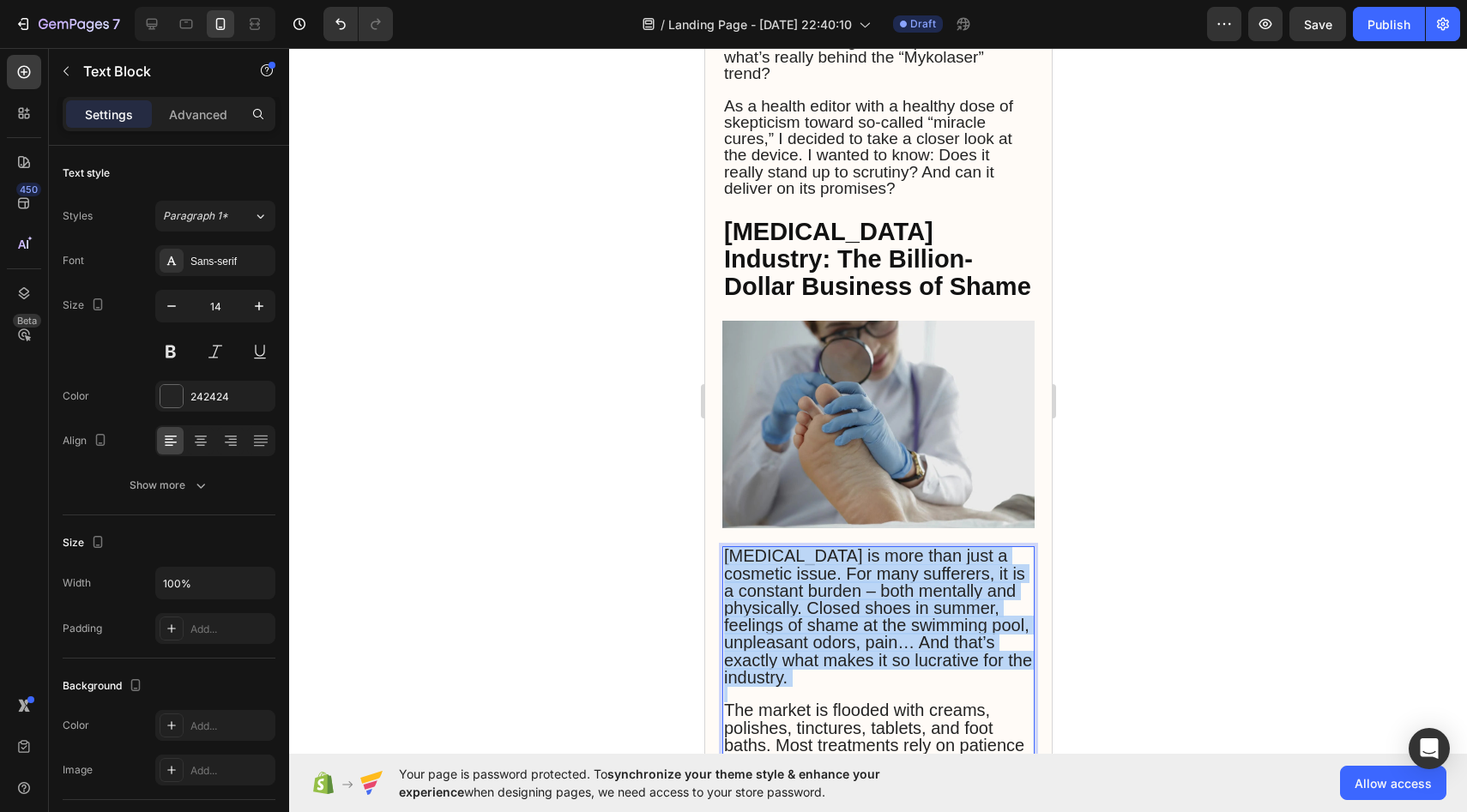
click at [767, 547] on span "[MEDICAL_DATA] is more than just a cosmetic issue. For many sufferers, it is a …" at bounding box center [876, 616] width 308 height 139
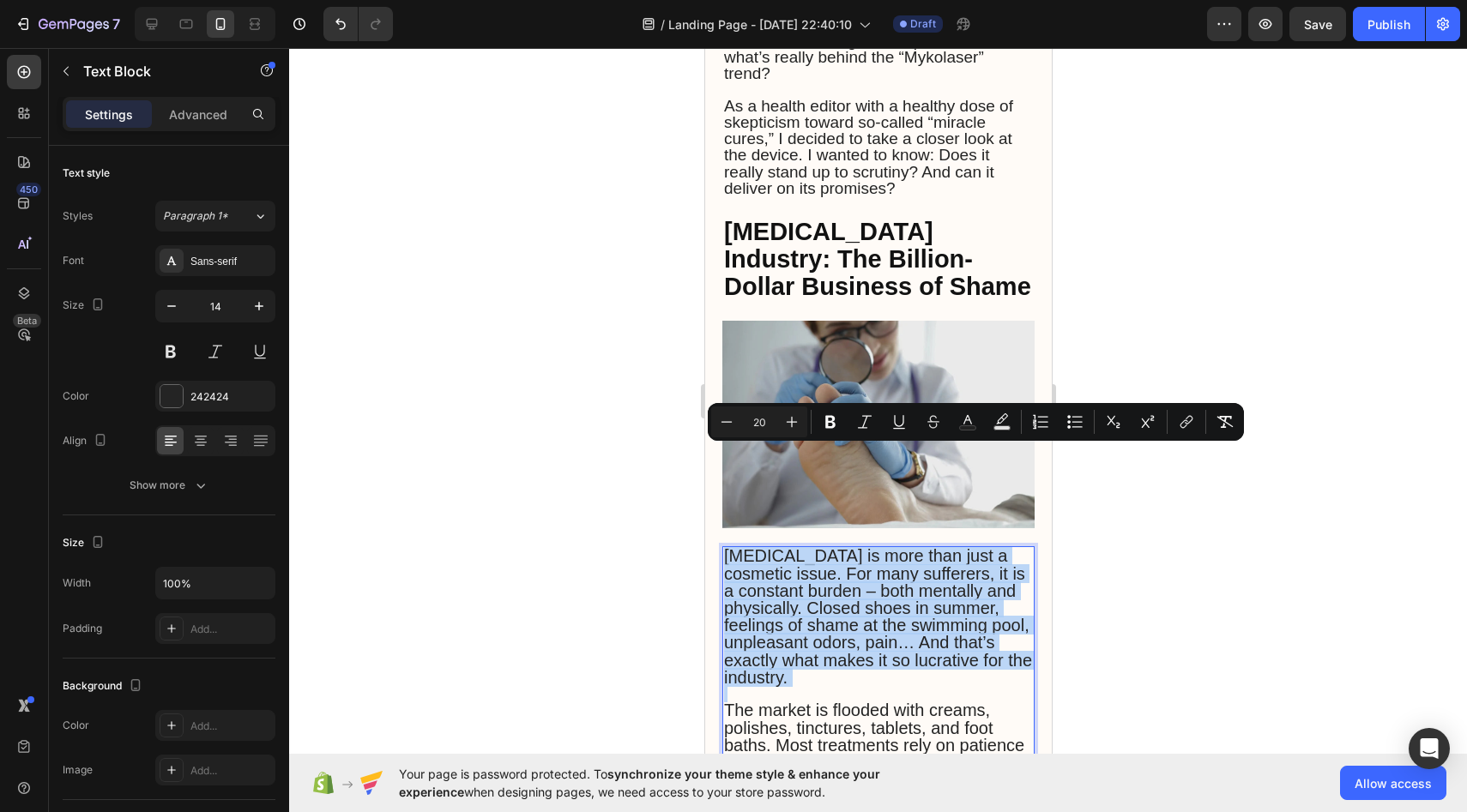
click at [767, 547] on span "[MEDICAL_DATA] is more than just a cosmetic issue. For many sufferers, it is a …" at bounding box center [876, 616] width 308 height 139
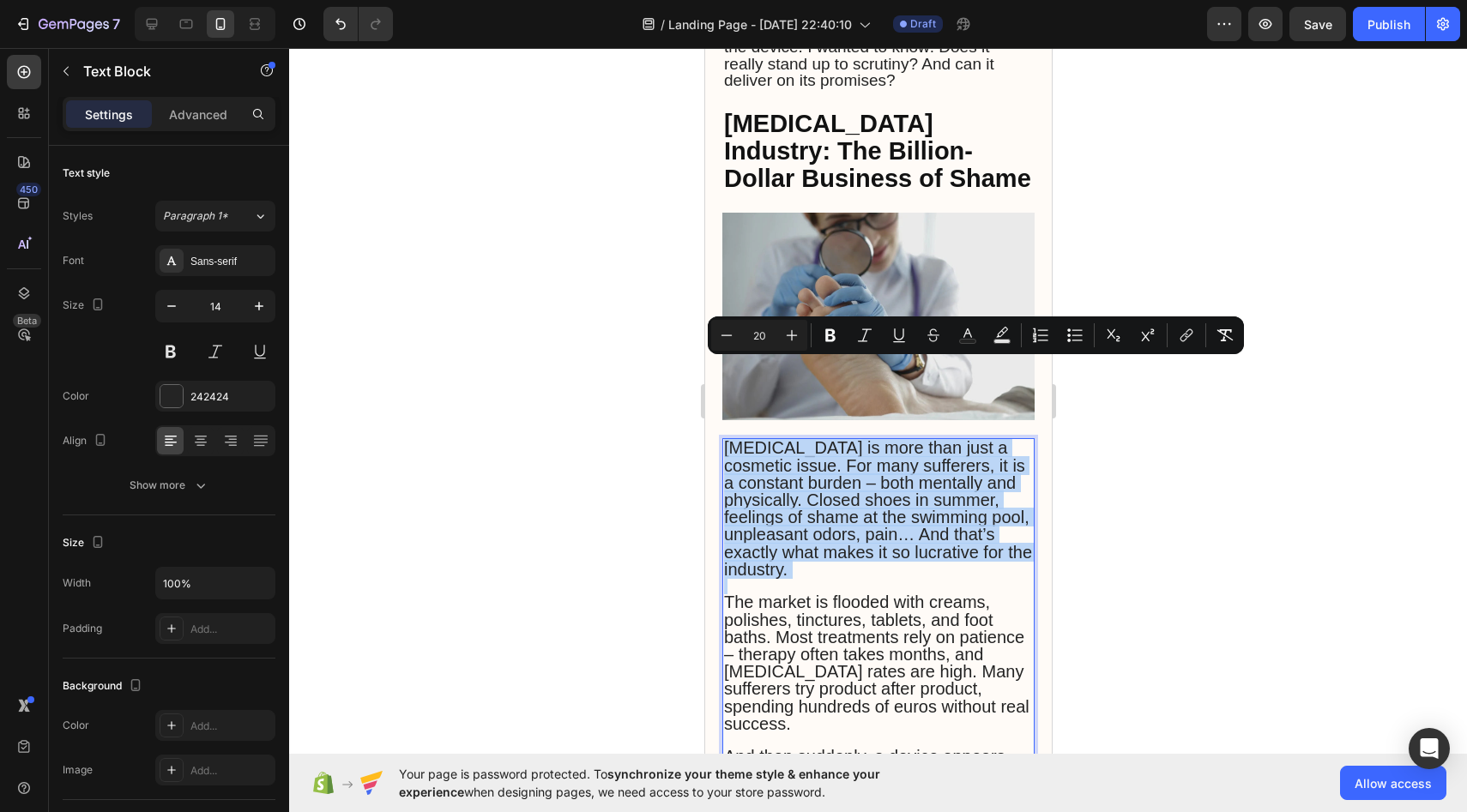
scroll to position [1133, 0]
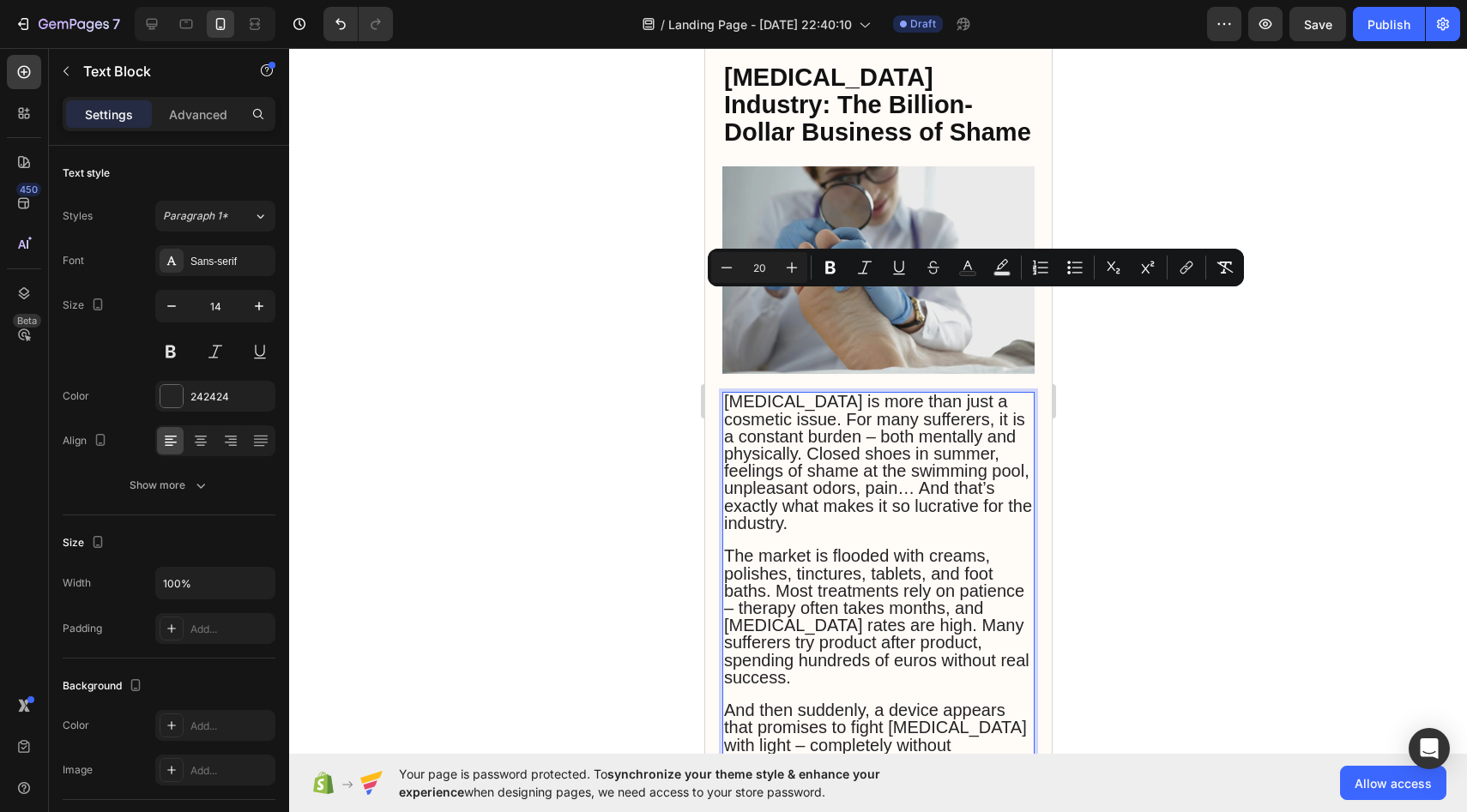
click at [767, 547] on span "The market is flooded with creams, polishes, tinctures, tablets, and foot baths…" at bounding box center [875, 616] width 306 height 139
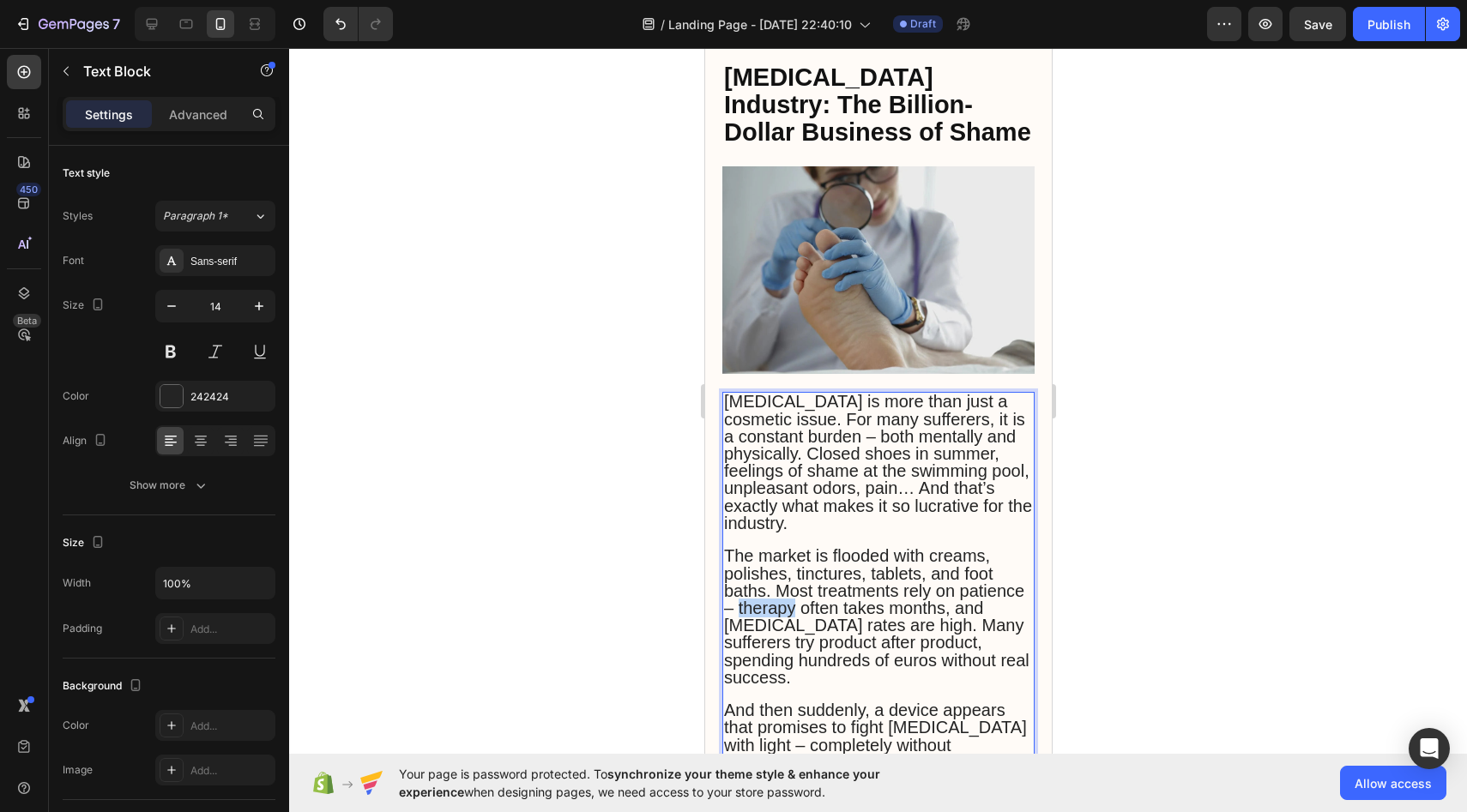
click at [767, 547] on span "The market is flooded with creams, polishes, tinctures, tablets, and foot baths…" at bounding box center [875, 616] width 306 height 139
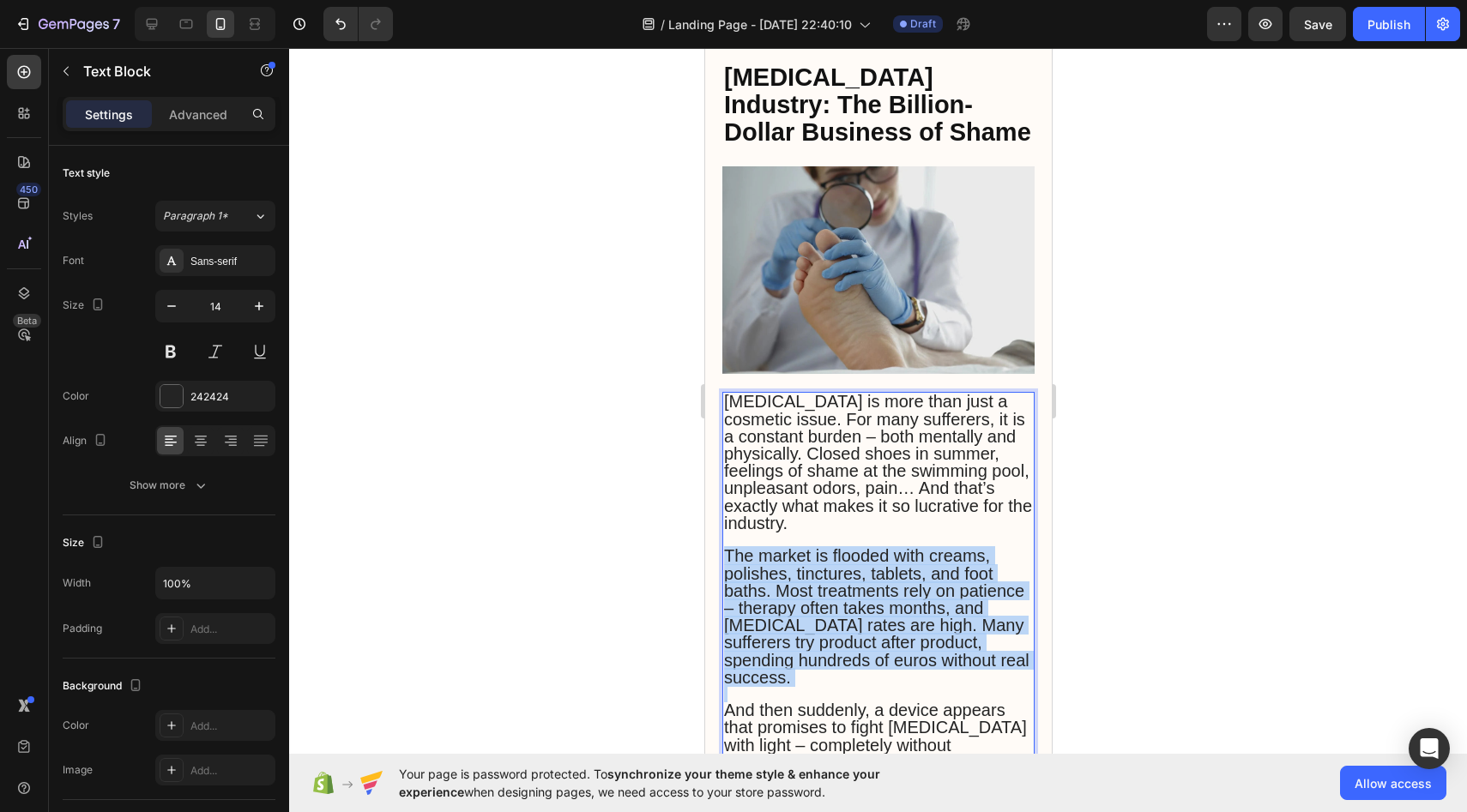
click at [767, 547] on span "The market is flooded with creams, polishes, tinctures, tablets, and foot baths…" at bounding box center [875, 616] width 306 height 139
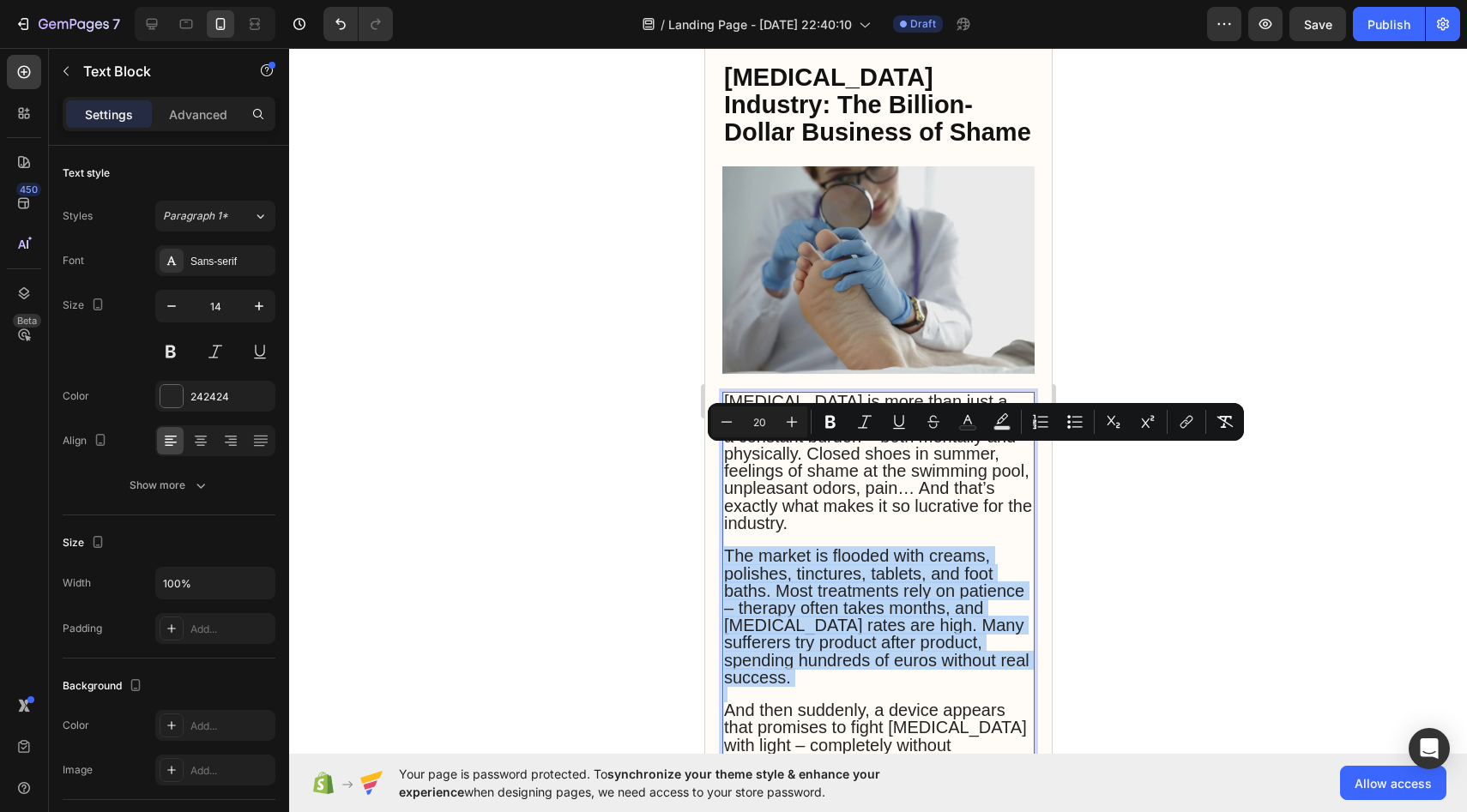
click at [767, 547] on span "The market is flooded with creams, polishes, tinctures, tablets, and foot baths…" at bounding box center [875, 616] width 306 height 139
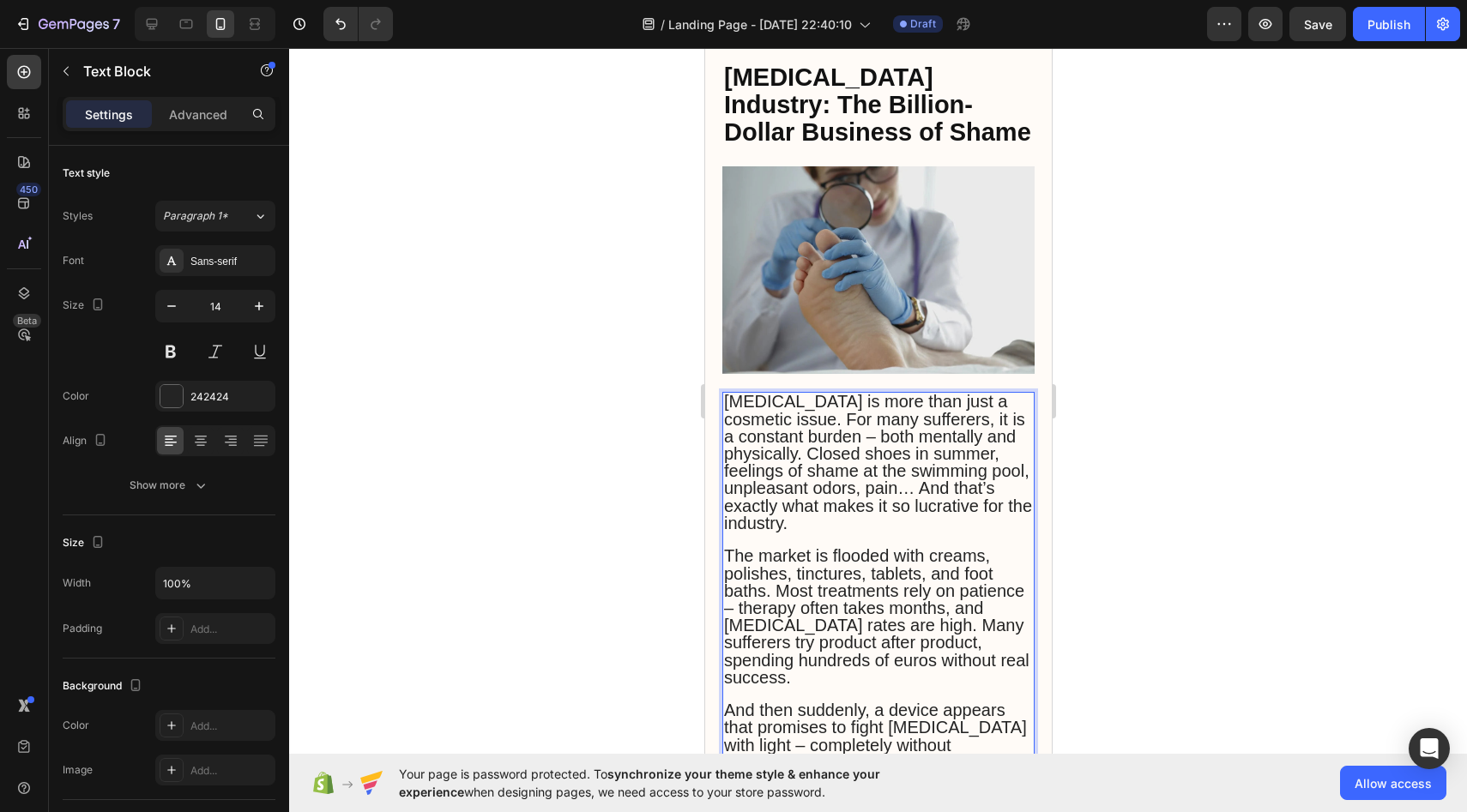
click at [728, 392] on span "[MEDICAL_DATA] is more than just a cosmetic issue. For many sufferers, it is a …" at bounding box center [876, 461] width 308 height 139
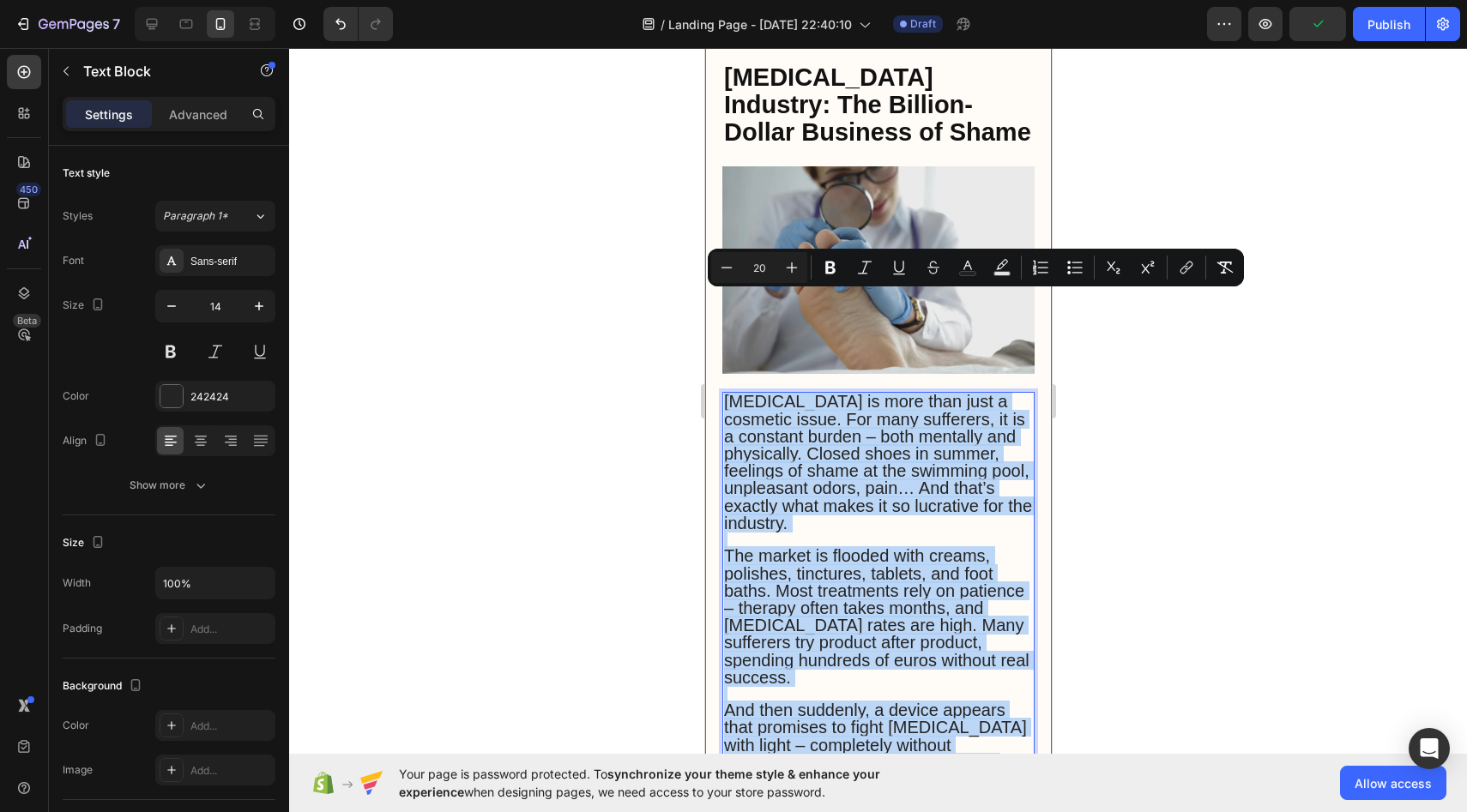
drag, startPoint x: 722, startPoint y: 304, endPoint x: 949, endPoint y: 708, distance: 463.4
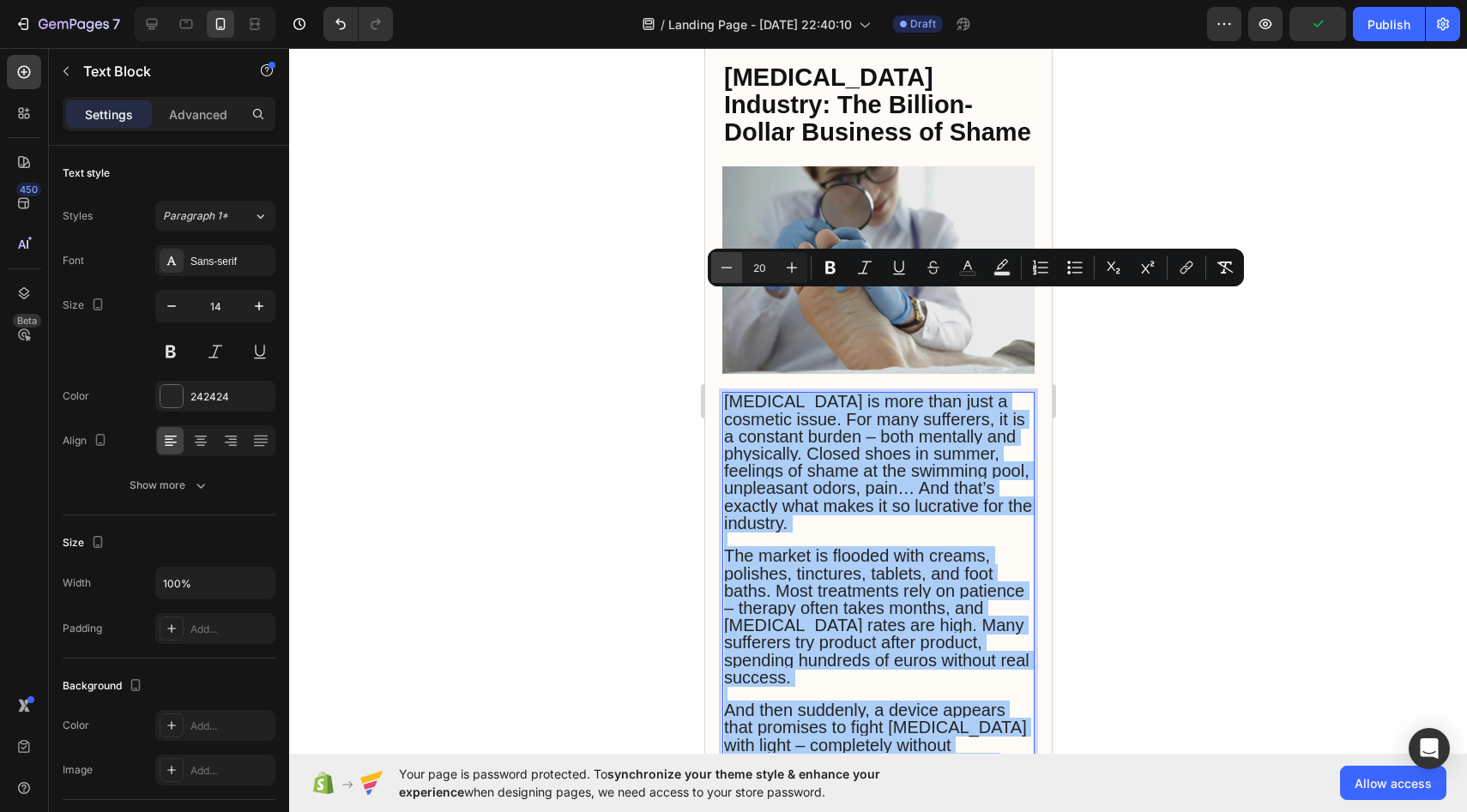
click at [731, 262] on icon "Editor contextual toolbar" at bounding box center [726, 267] width 17 height 17
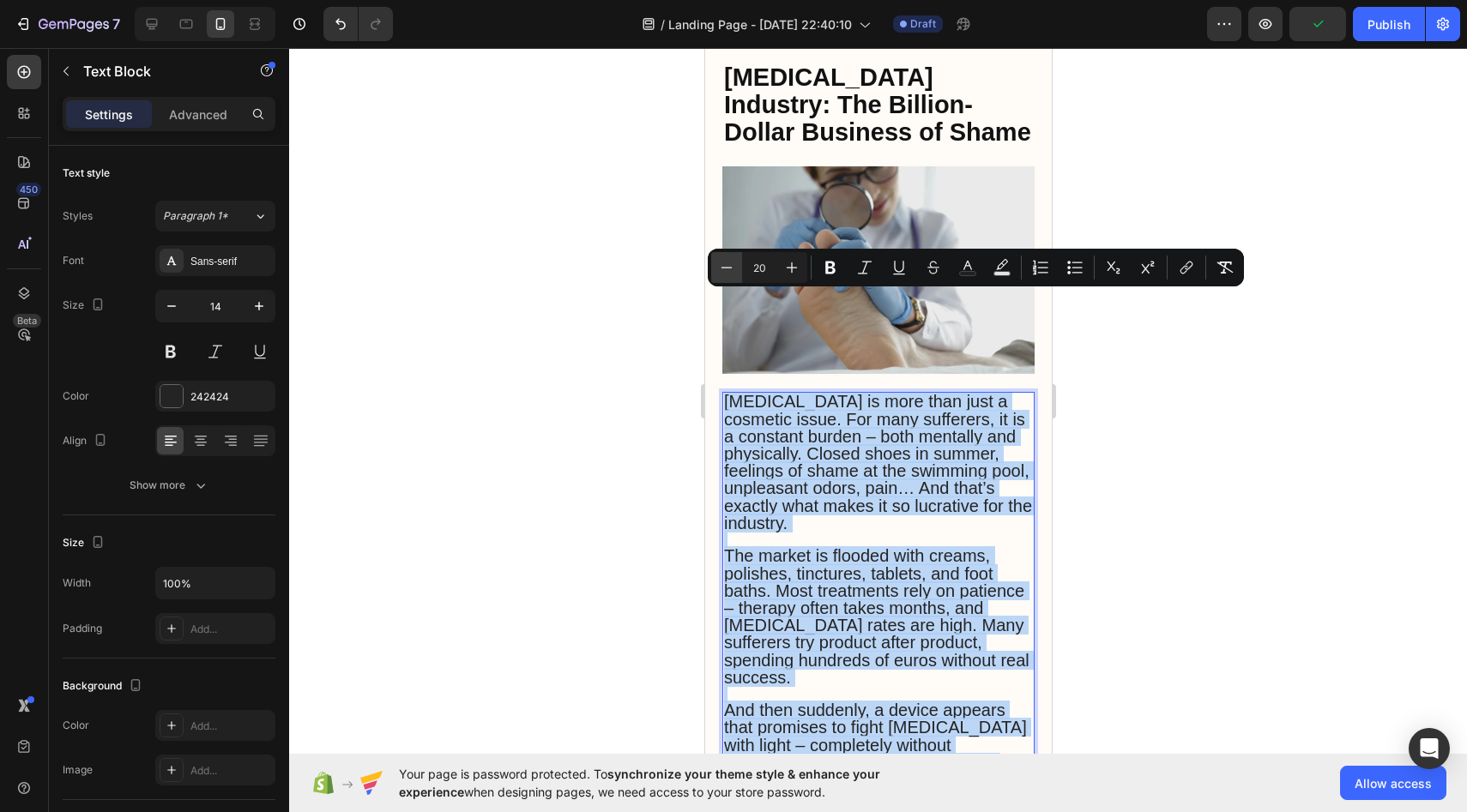
type input "19"
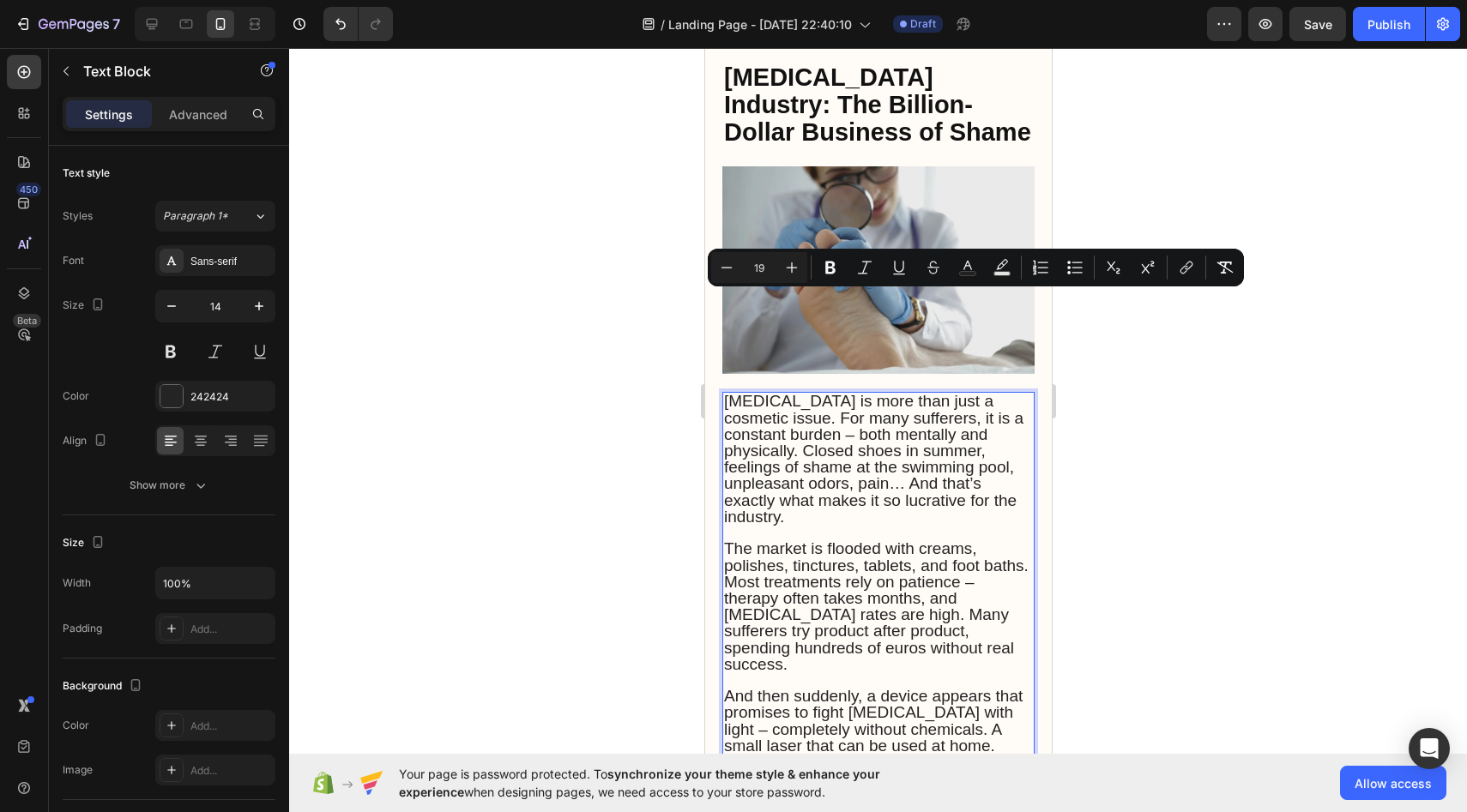
click at [624, 406] on div at bounding box center [877, 430] width 1178 height 765
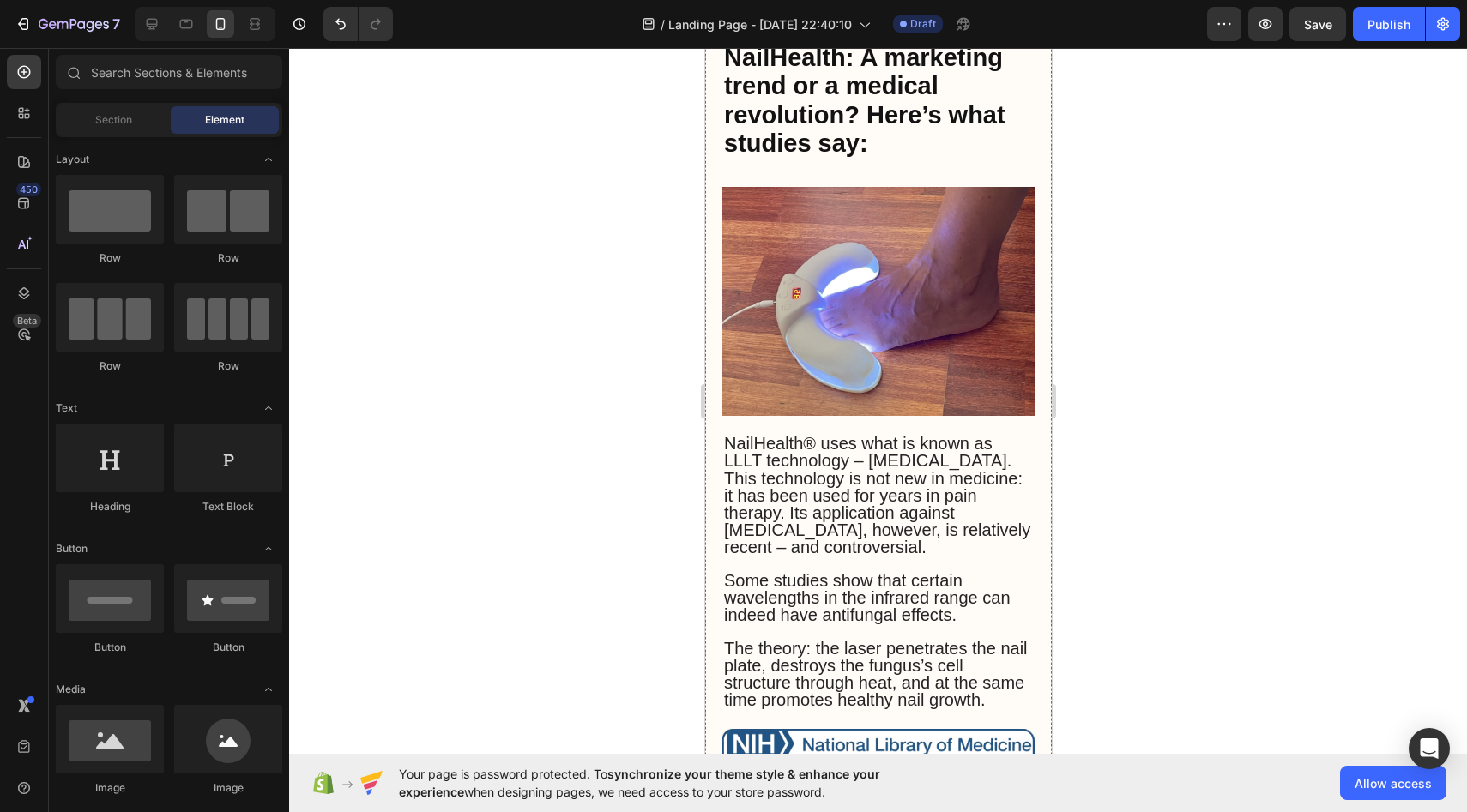
scroll to position [1932, 0]
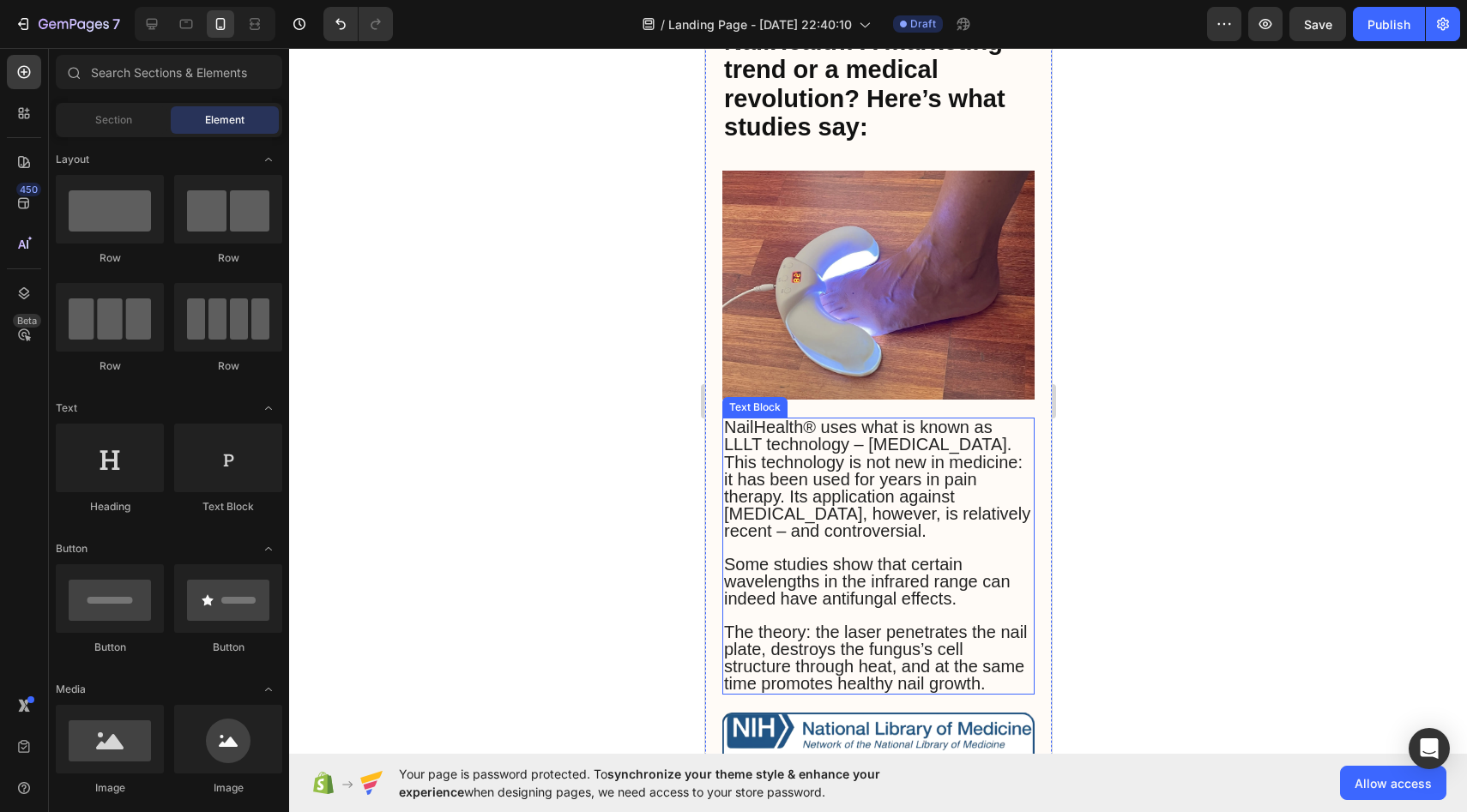
click at [754, 417] on span "NailHealth® uses what is known as LLLT technology – [MEDICAL_DATA]. This techno…" at bounding box center [876, 479] width 307 height 123
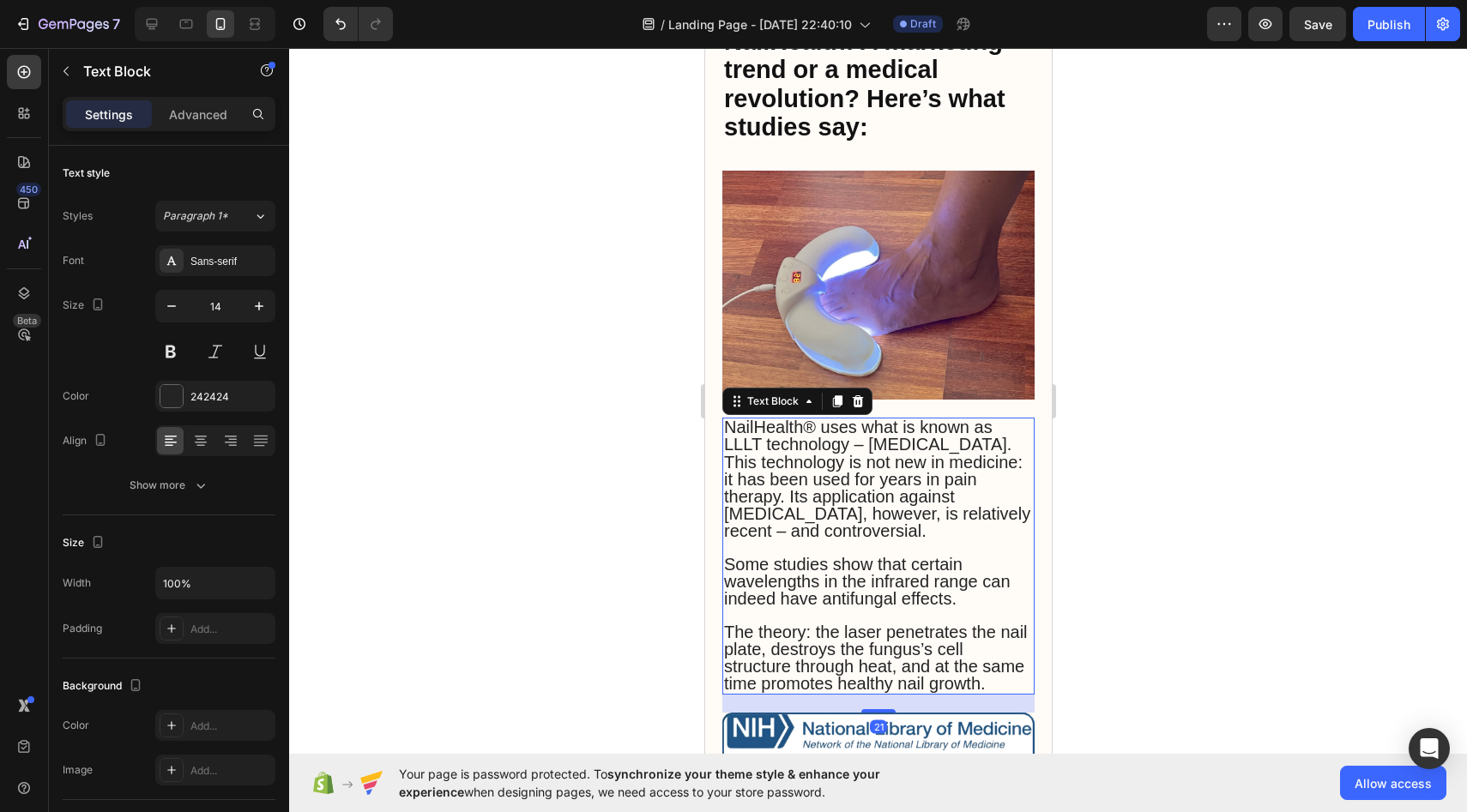
click at [754, 417] on span "NailHealth® uses what is known as LLLT technology – [MEDICAL_DATA]. This techno…" at bounding box center [876, 479] width 307 height 123
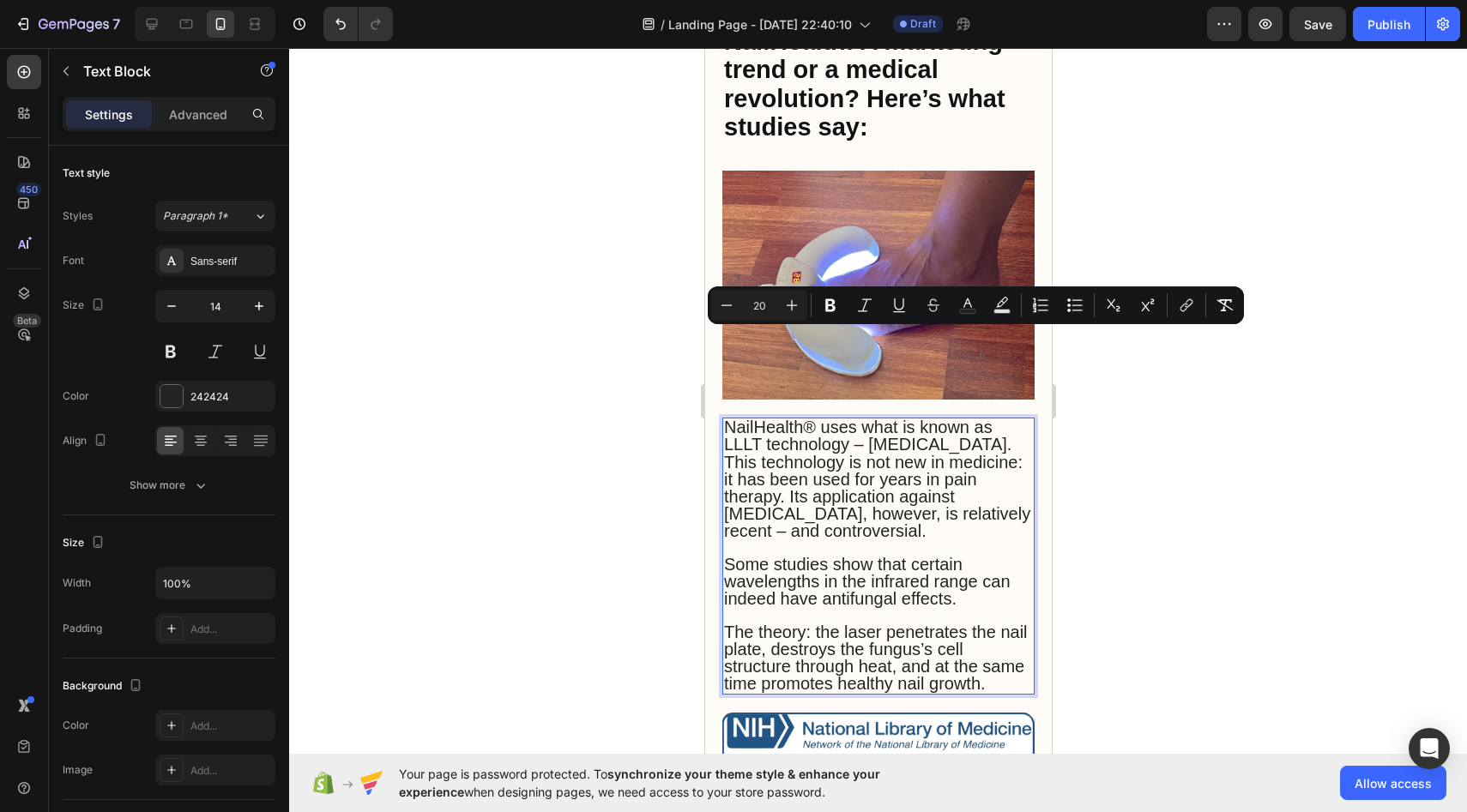
click at [751, 417] on span "NailHealth® uses what is known as LLLT technology – [MEDICAL_DATA]. This techno…" at bounding box center [876, 479] width 307 height 123
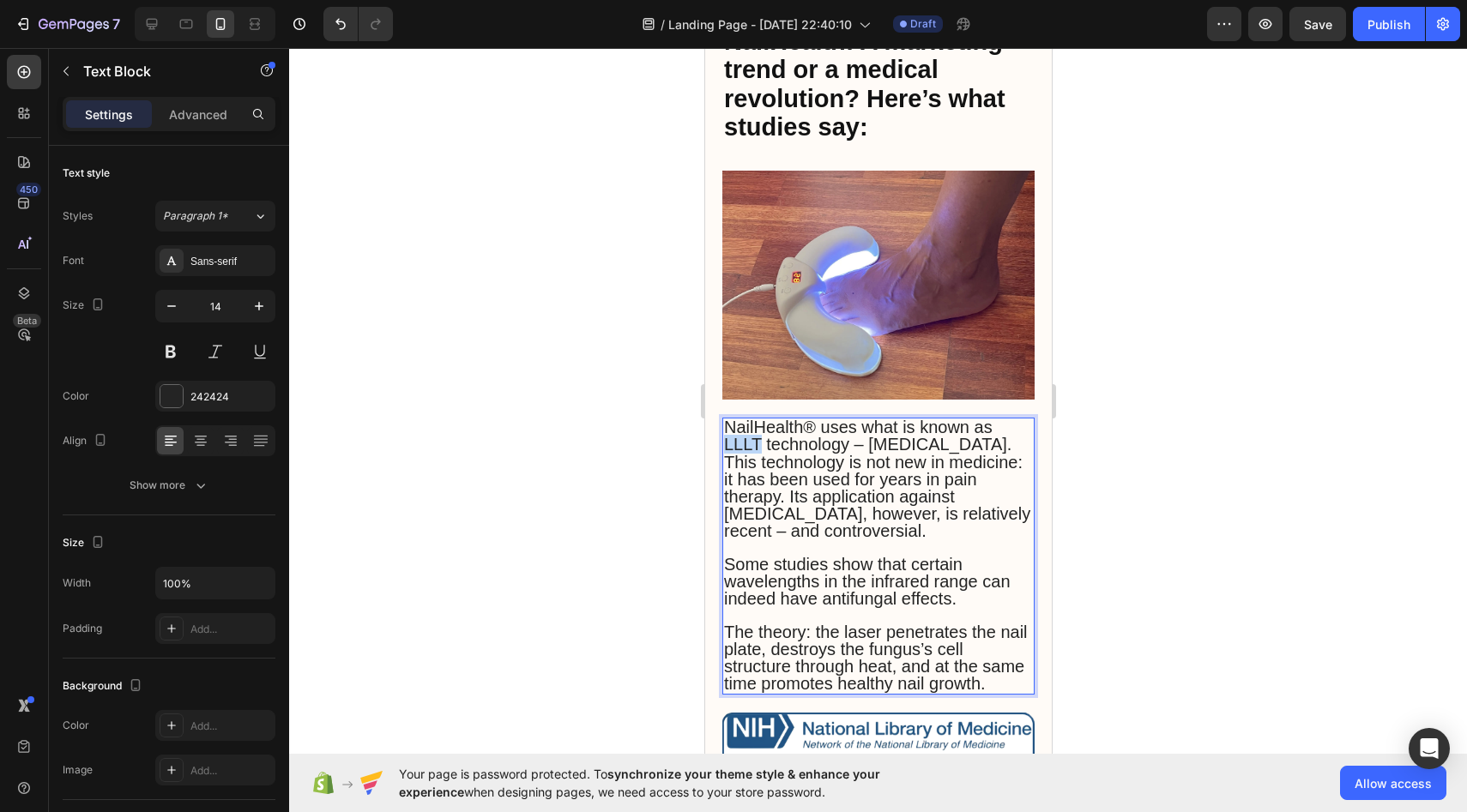
click at [751, 417] on span "NailHealth® uses what is known as LLLT technology – [MEDICAL_DATA]. This techno…" at bounding box center [876, 479] width 307 height 123
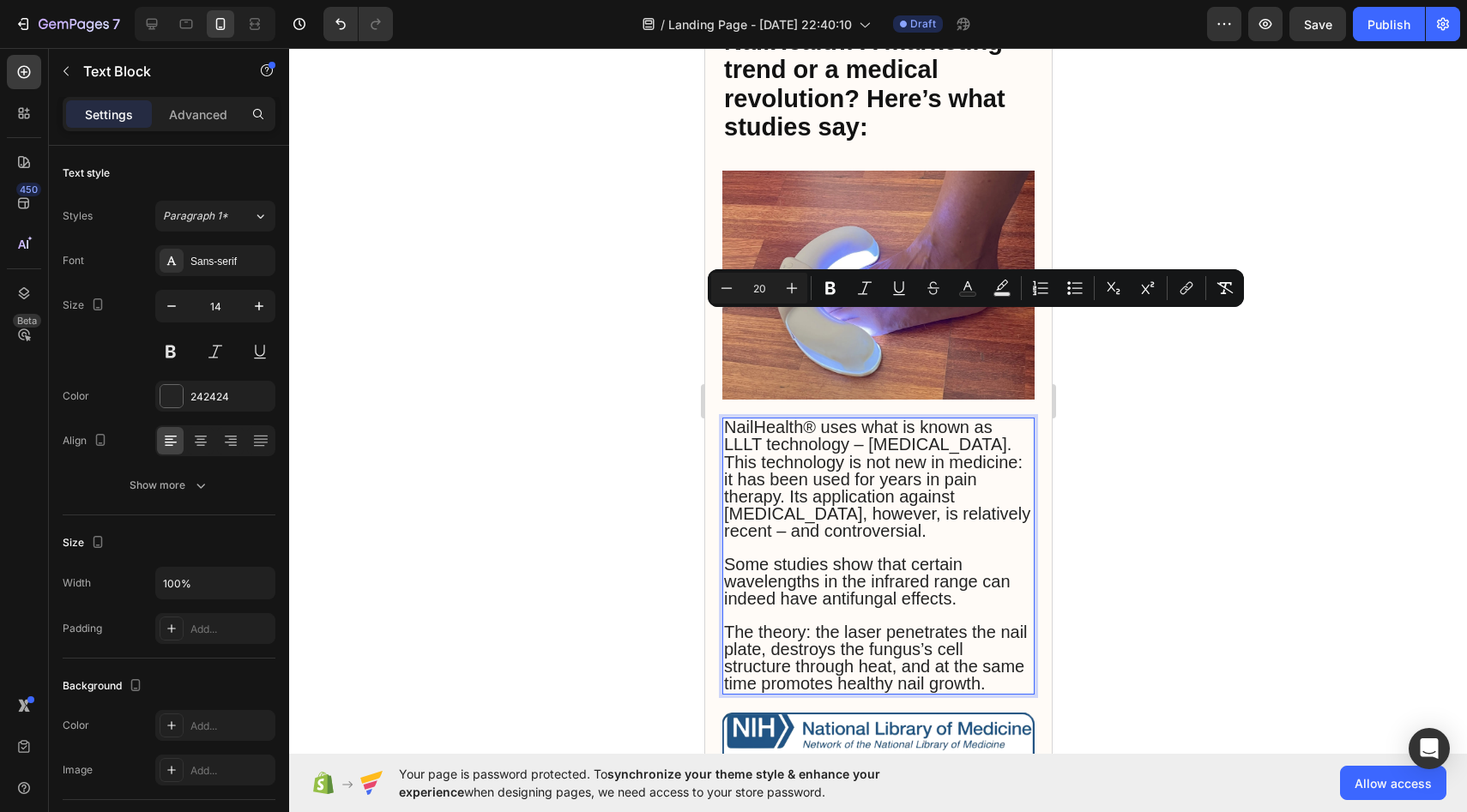
click at [739, 417] on span "NailHealth® uses what is known as LLLT technology – [MEDICAL_DATA]. This techno…" at bounding box center [876, 479] width 307 height 123
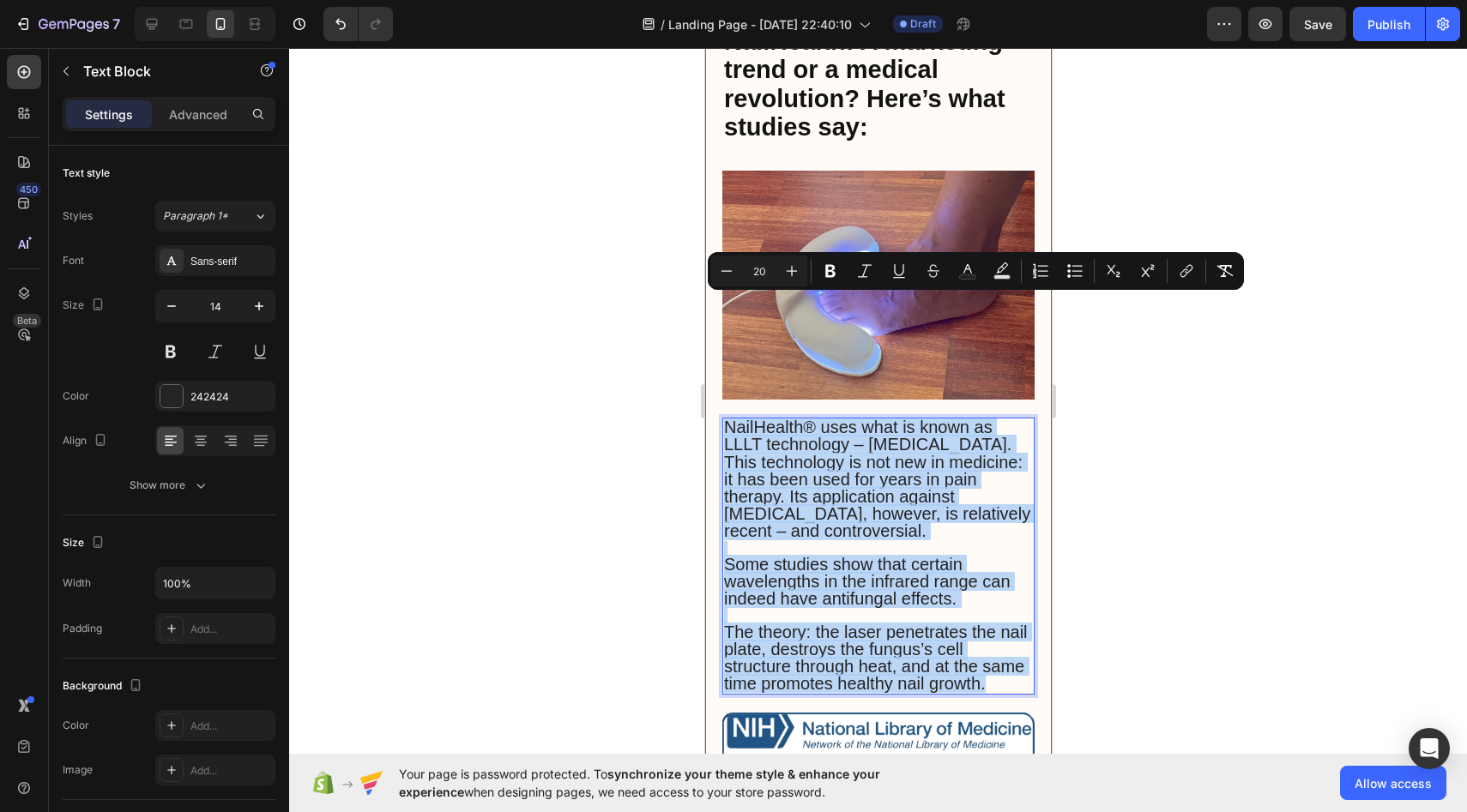
drag, startPoint x: 727, startPoint y: 303, endPoint x: 986, endPoint y: 586, distance: 383.6
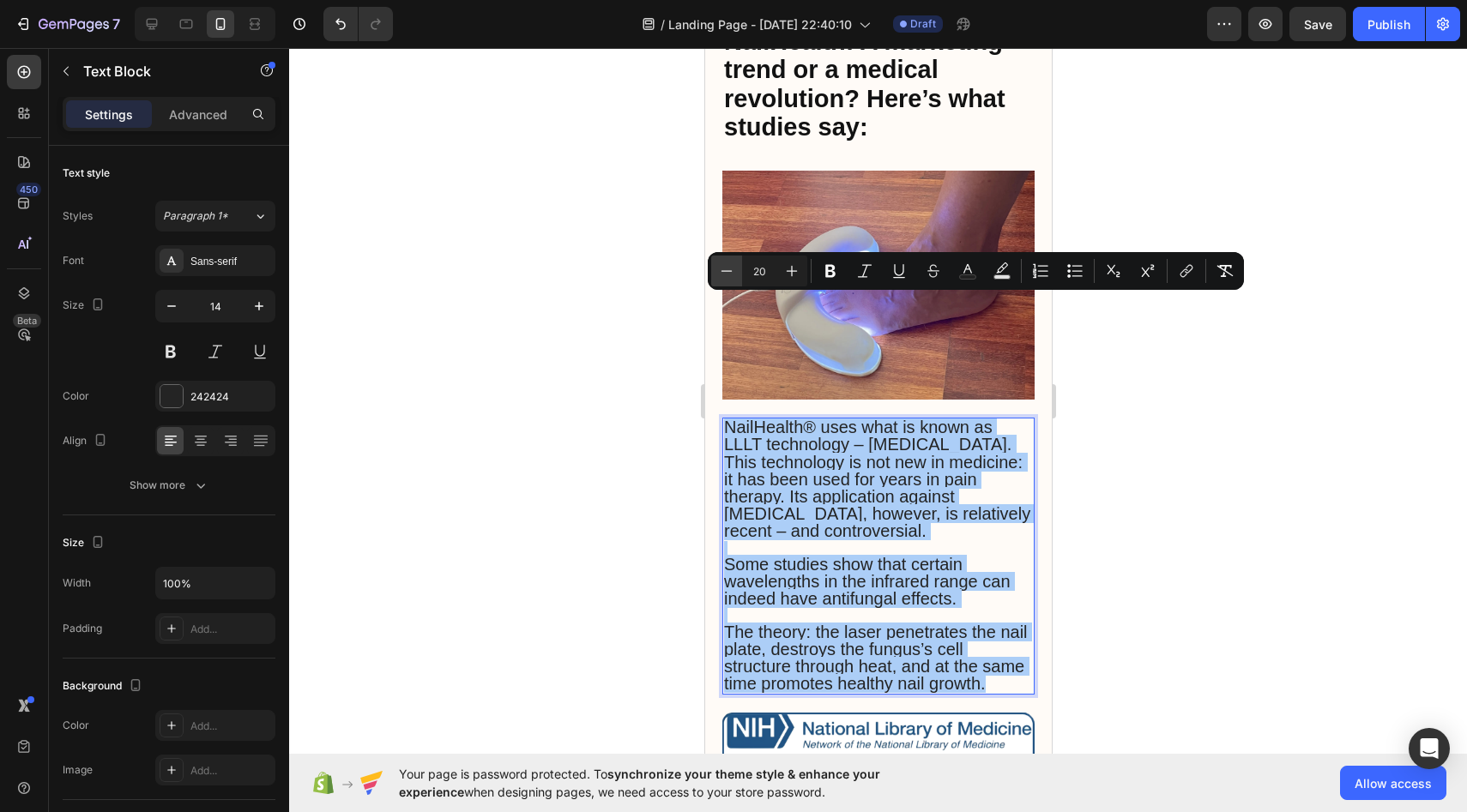
click at [725, 262] on icon "Editor contextual toolbar" at bounding box center [726, 270] width 17 height 17
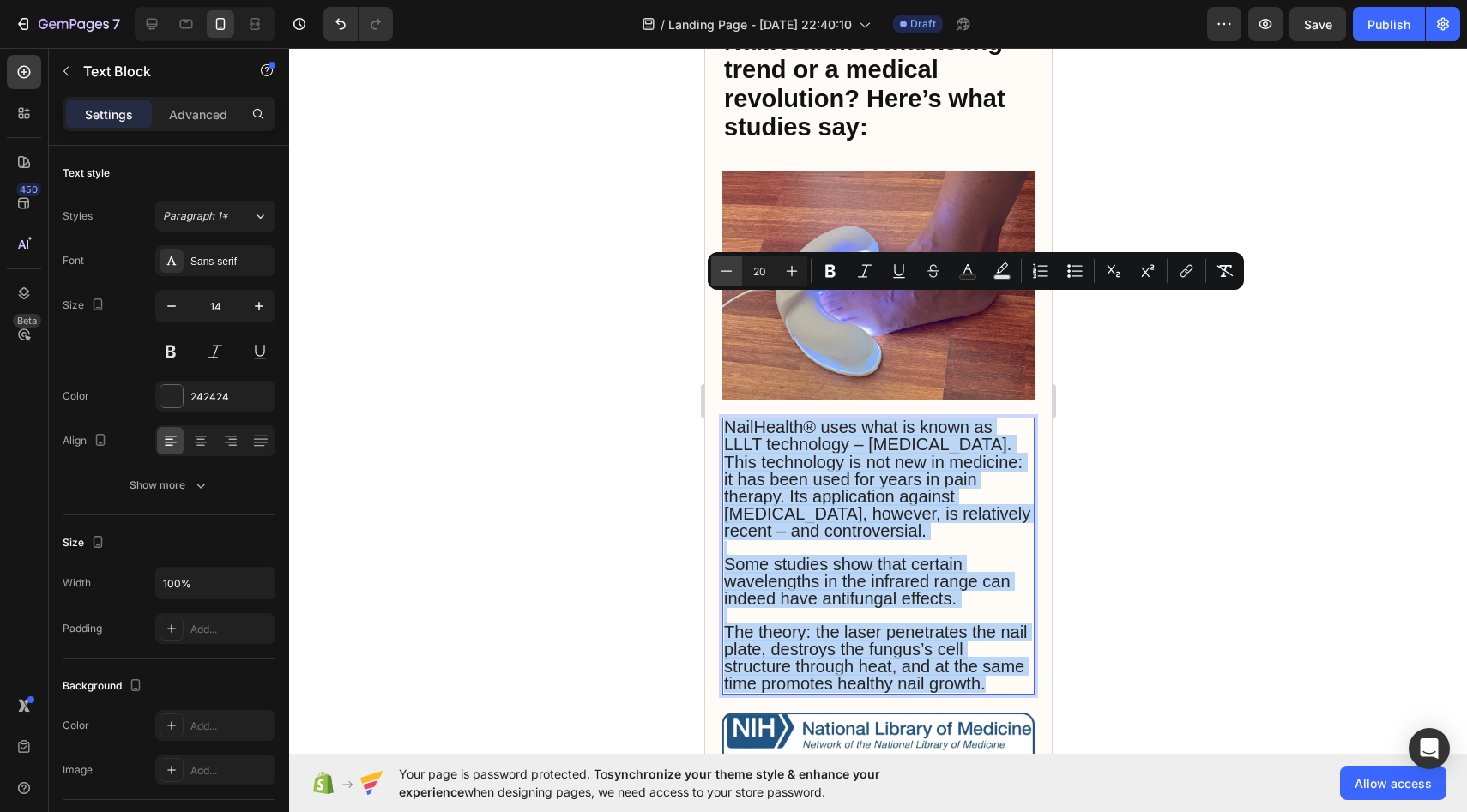
type input "19"
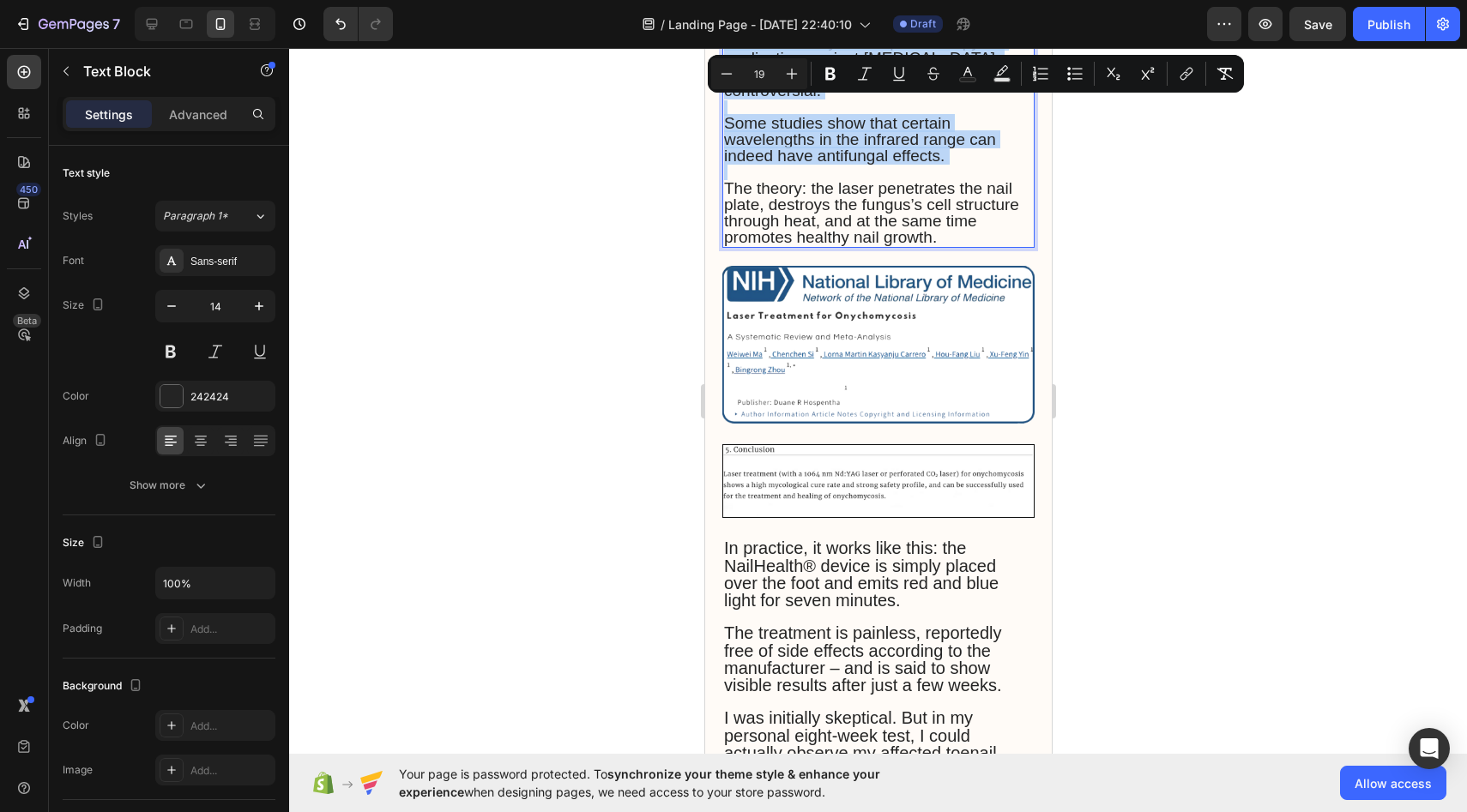
scroll to position [2381, 0]
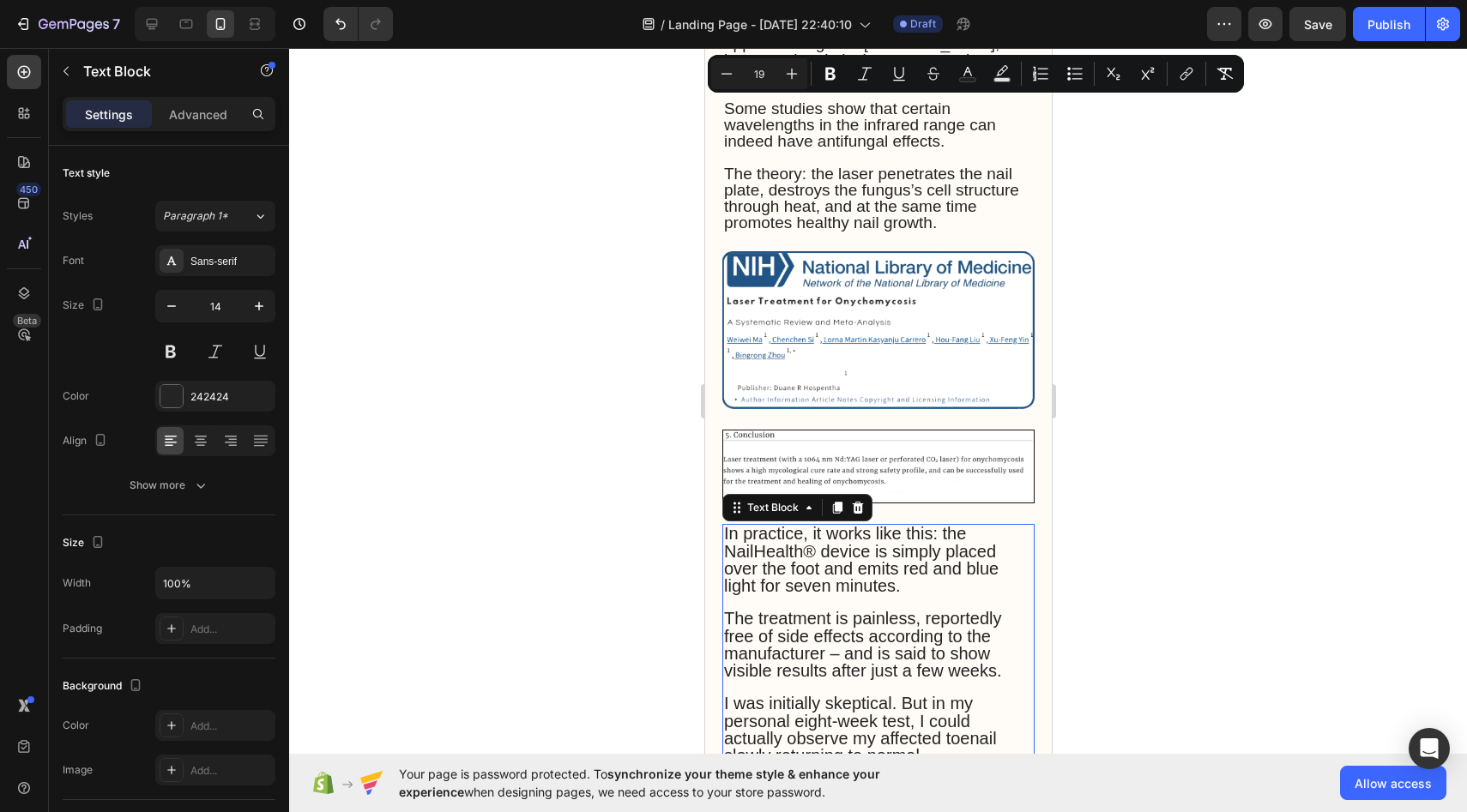
click at [762, 524] on span "In practice, it works like this: the NailHealth® device is simply placed over t…" at bounding box center [861, 560] width 275 height 71
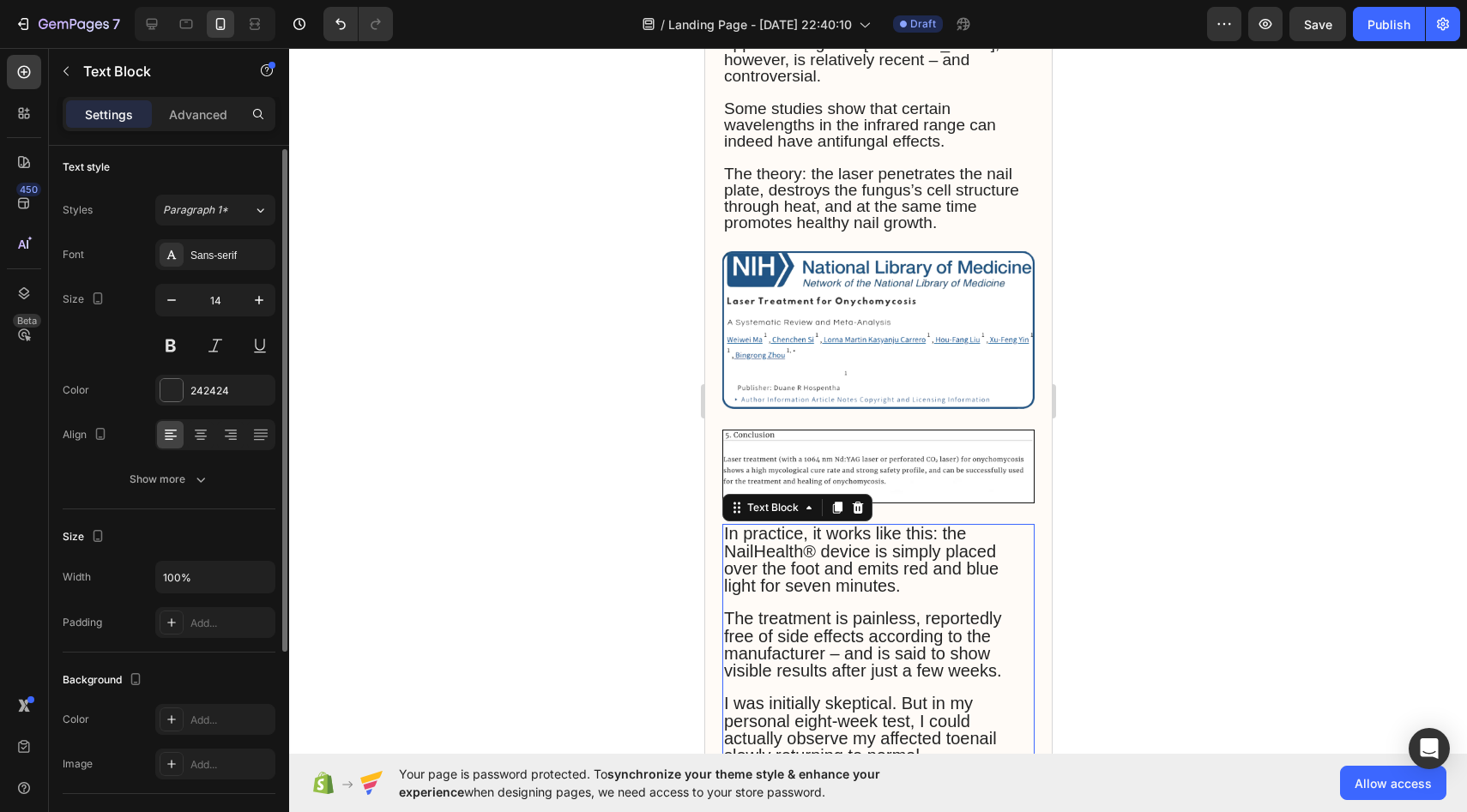
click at [762, 524] on span "In practice, it works like this: the NailHealth® device is simply placed over t…" at bounding box center [861, 560] width 275 height 71
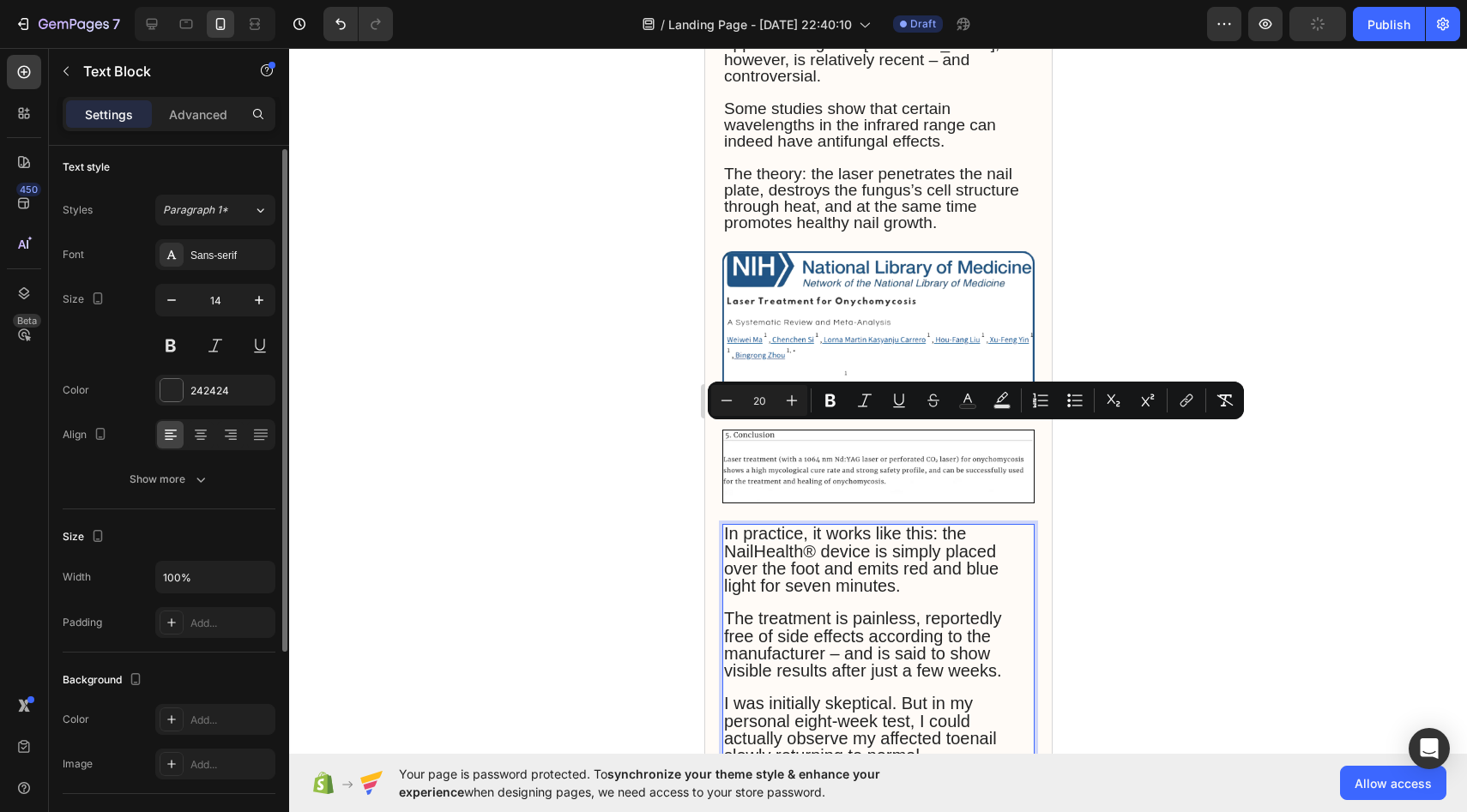
click at [737, 524] on span "In practice, it works like this: the NailHealth® device is simply placed over t…" at bounding box center [861, 560] width 275 height 71
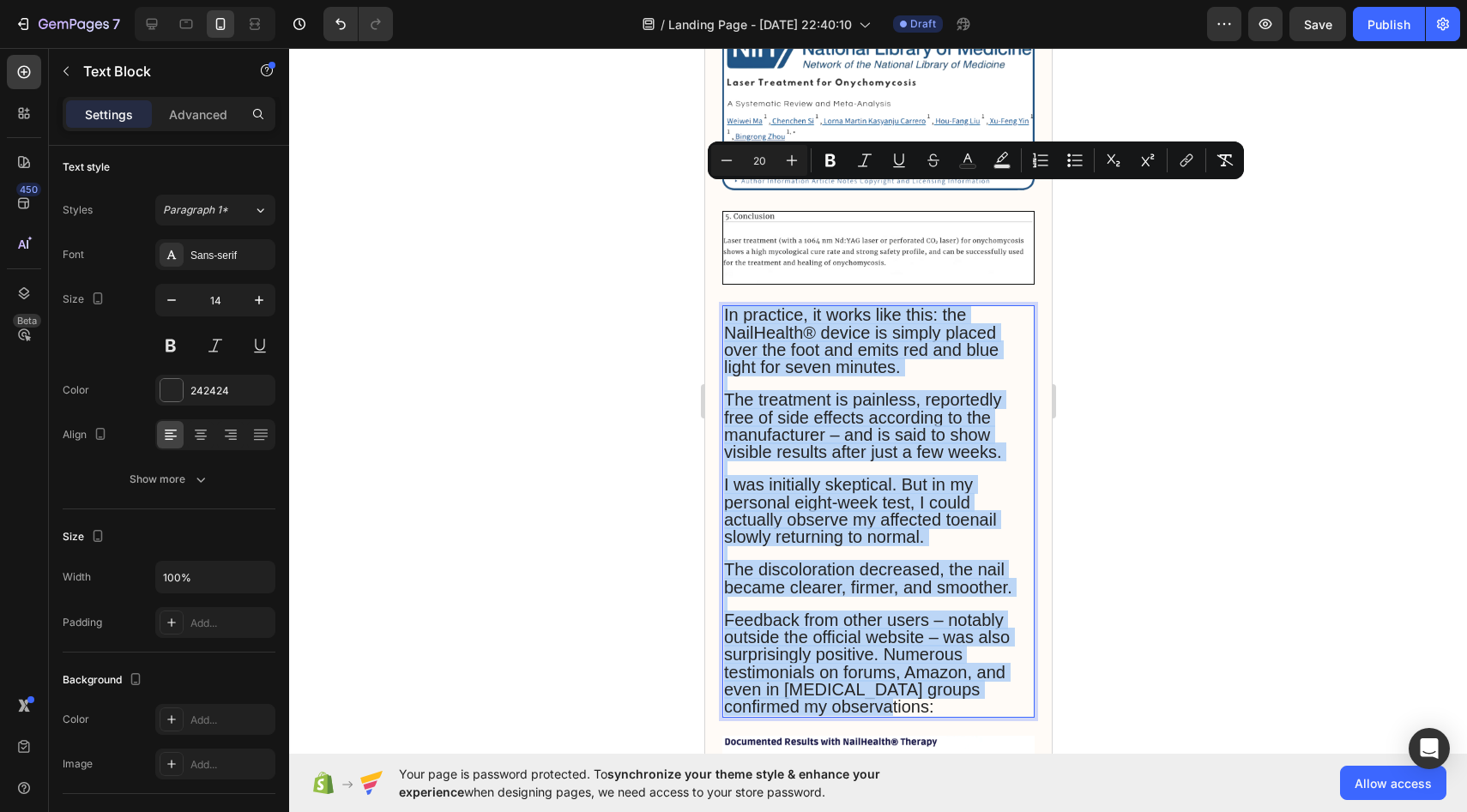
scroll to position [2604, 0]
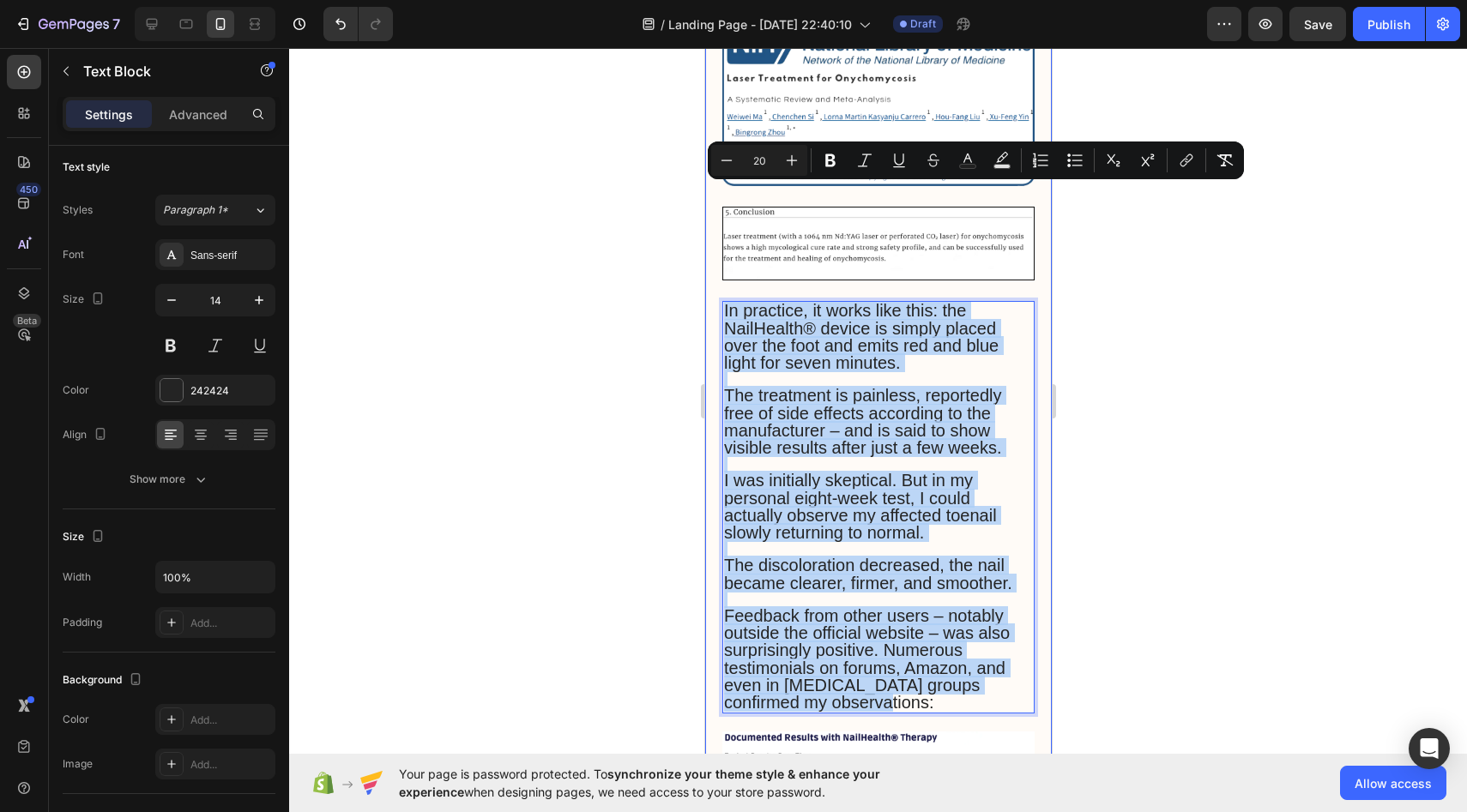
drag, startPoint x: 724, startPoint y: 415, endPoint x: 859, endPoint y: 599, distance: 228.2
click at [859, 599] on div "Advertorial Text Block “Groundbreaking” Anti-Nail Fungus Laser Device Takes Soc…" at bounding box center [878, 526] width 313 height 5883
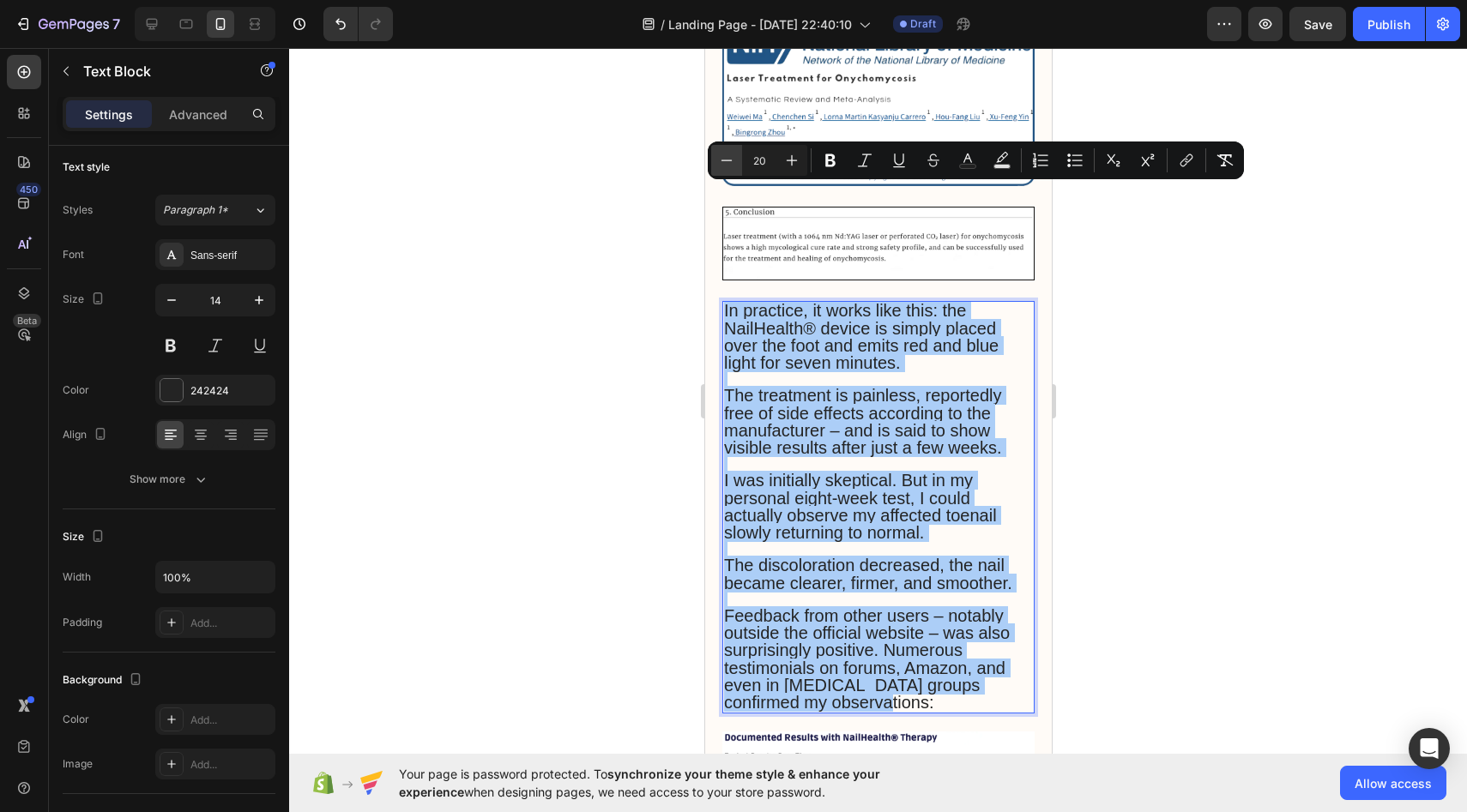
click at [729, 156] on icon "Editor contextual toolbar" at bounding box center [726, 160] width 17 height 17
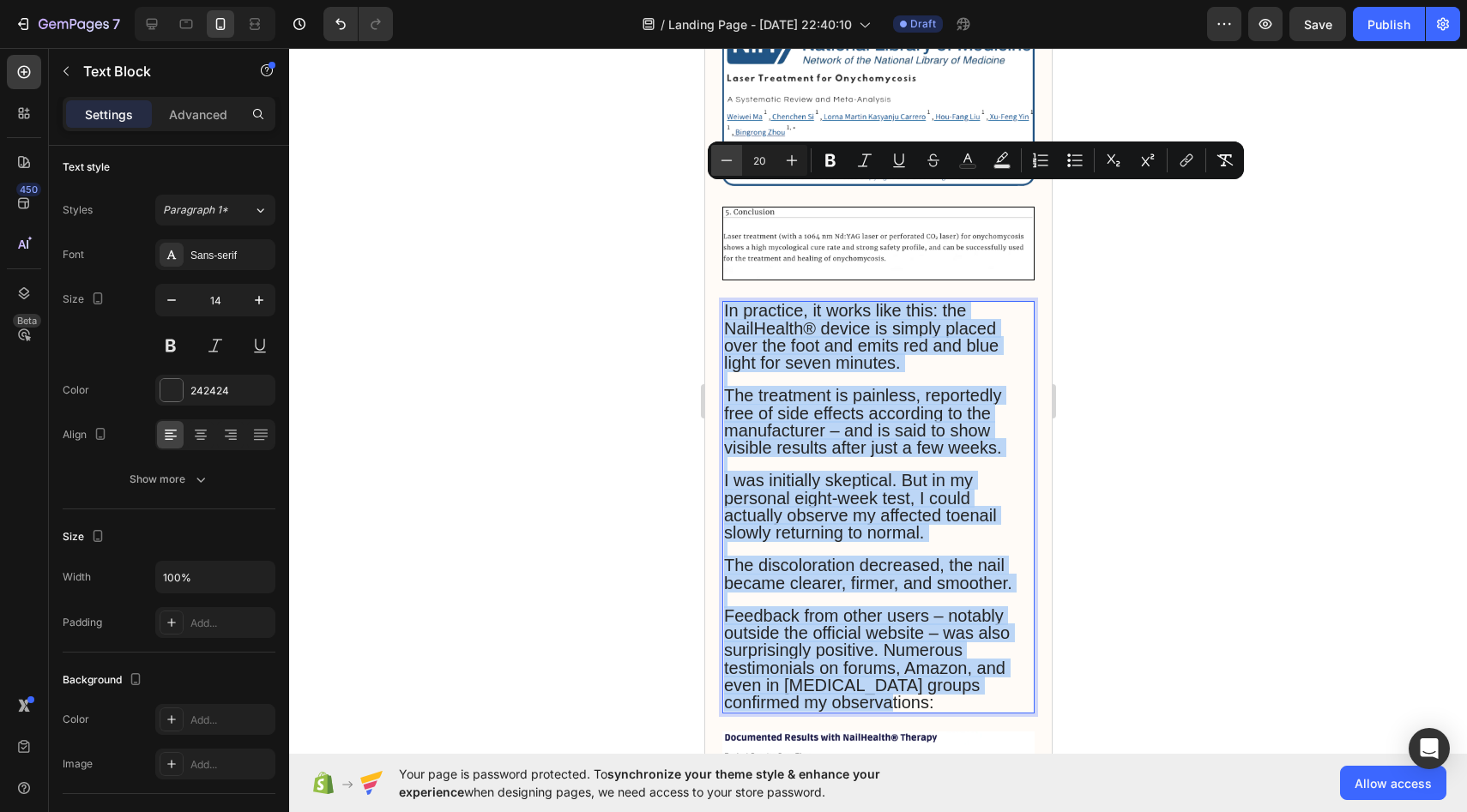
type input "19"
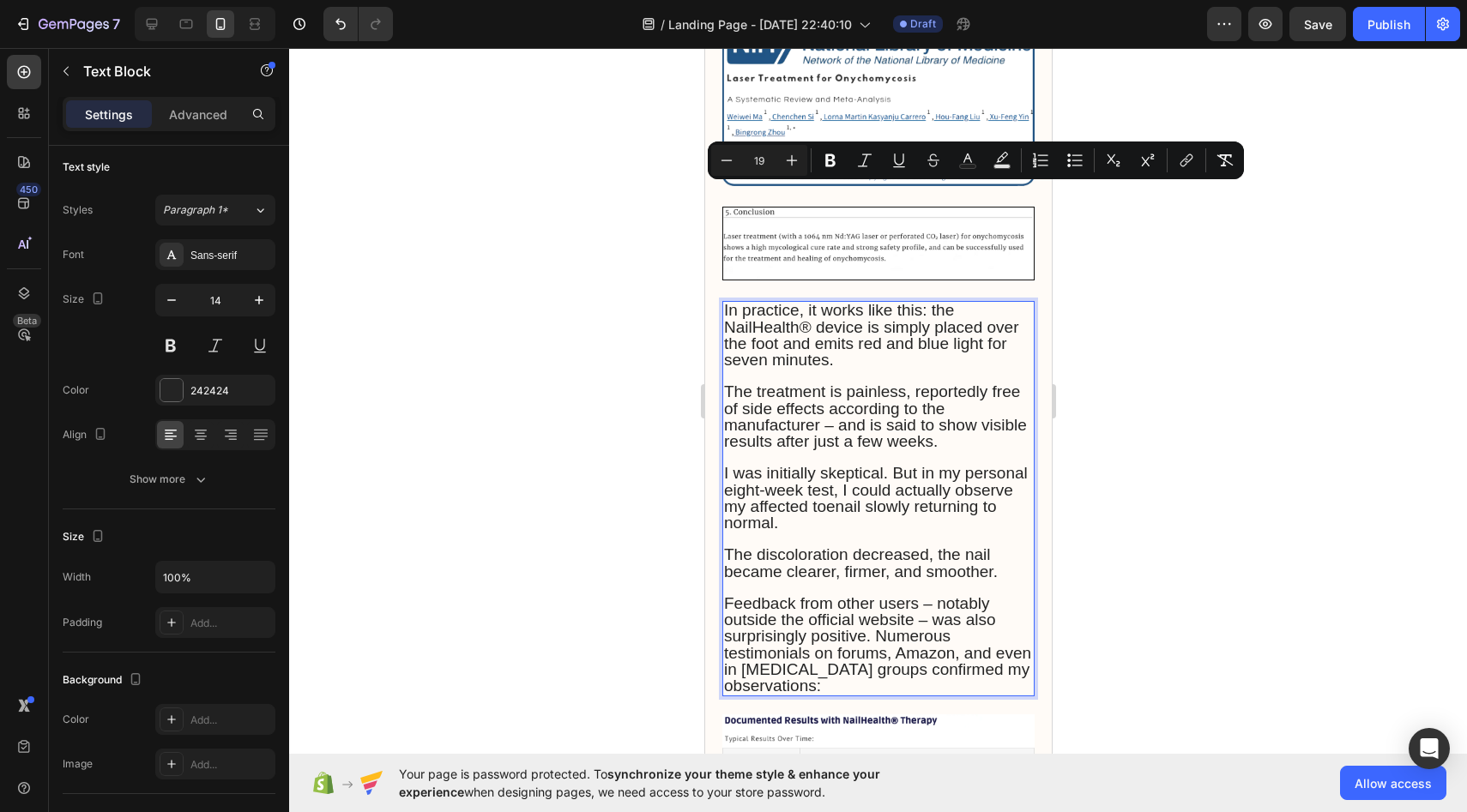
click at [666, 401] on div at bounding box center [877, 430] width 1178 height 765
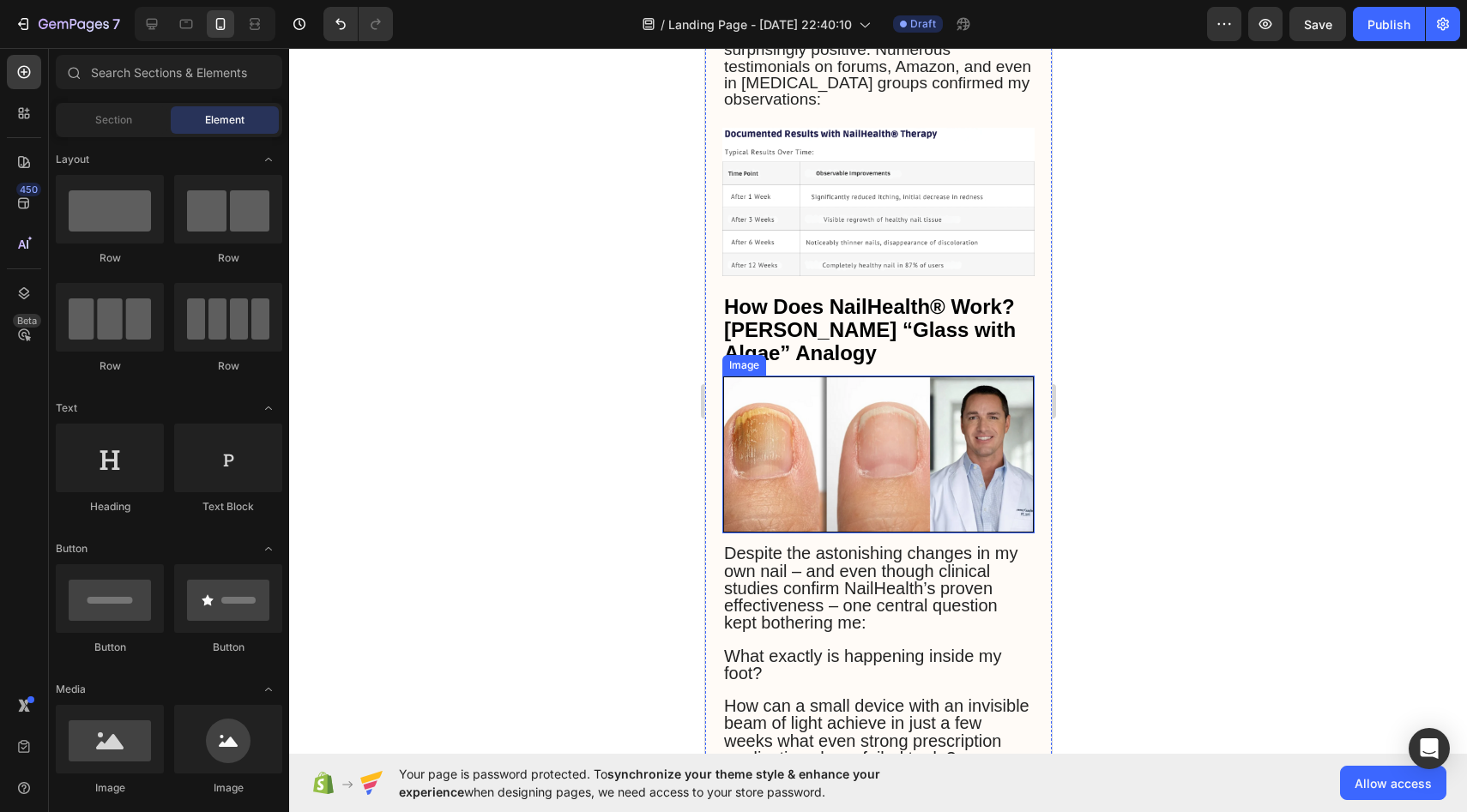
scroll to position [3202, 0]
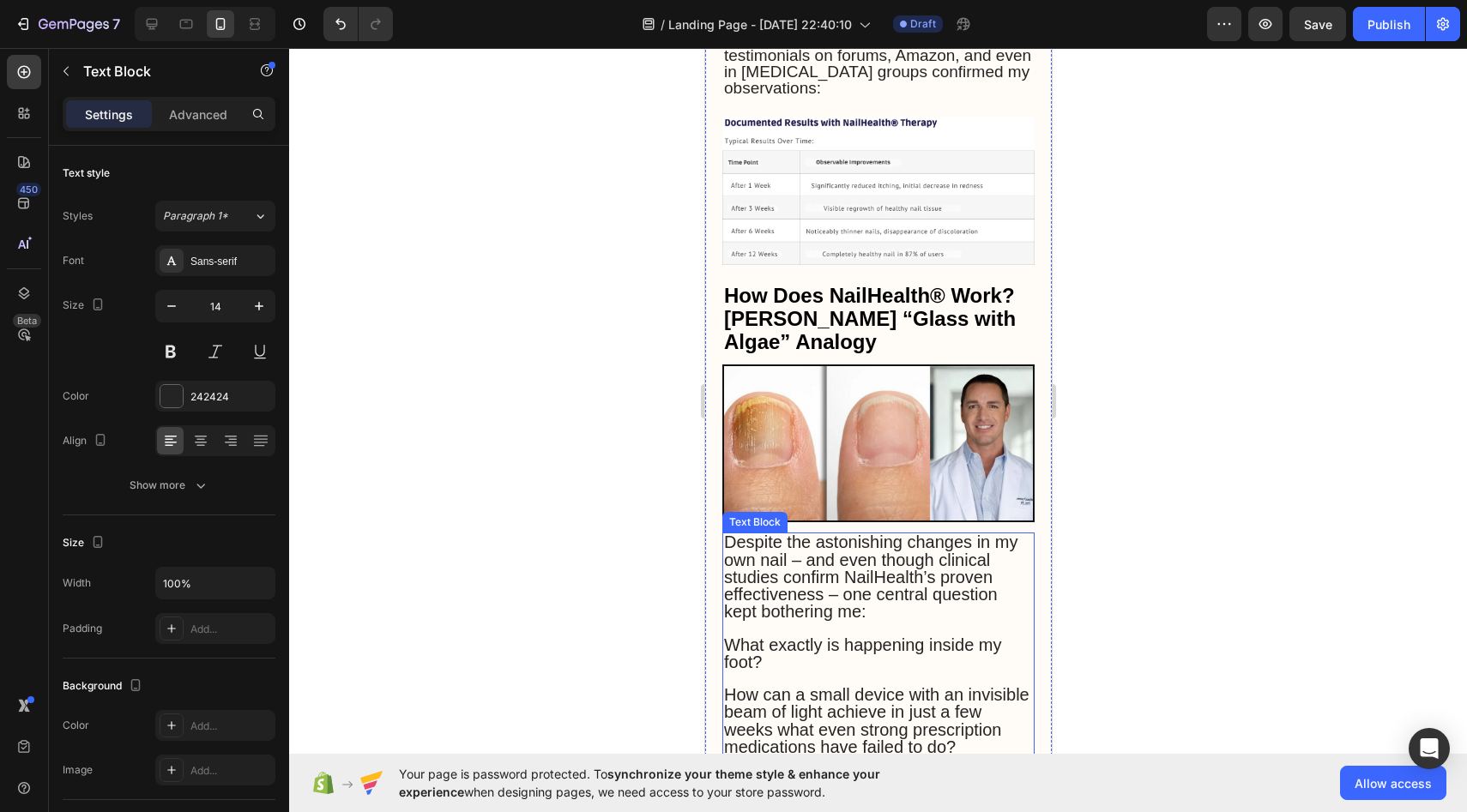
click at [767, 533] on span "Despite the astonishing changes in my own nail – and even though clinical studi…" at bounding box center [870, 577] width 294 height 88
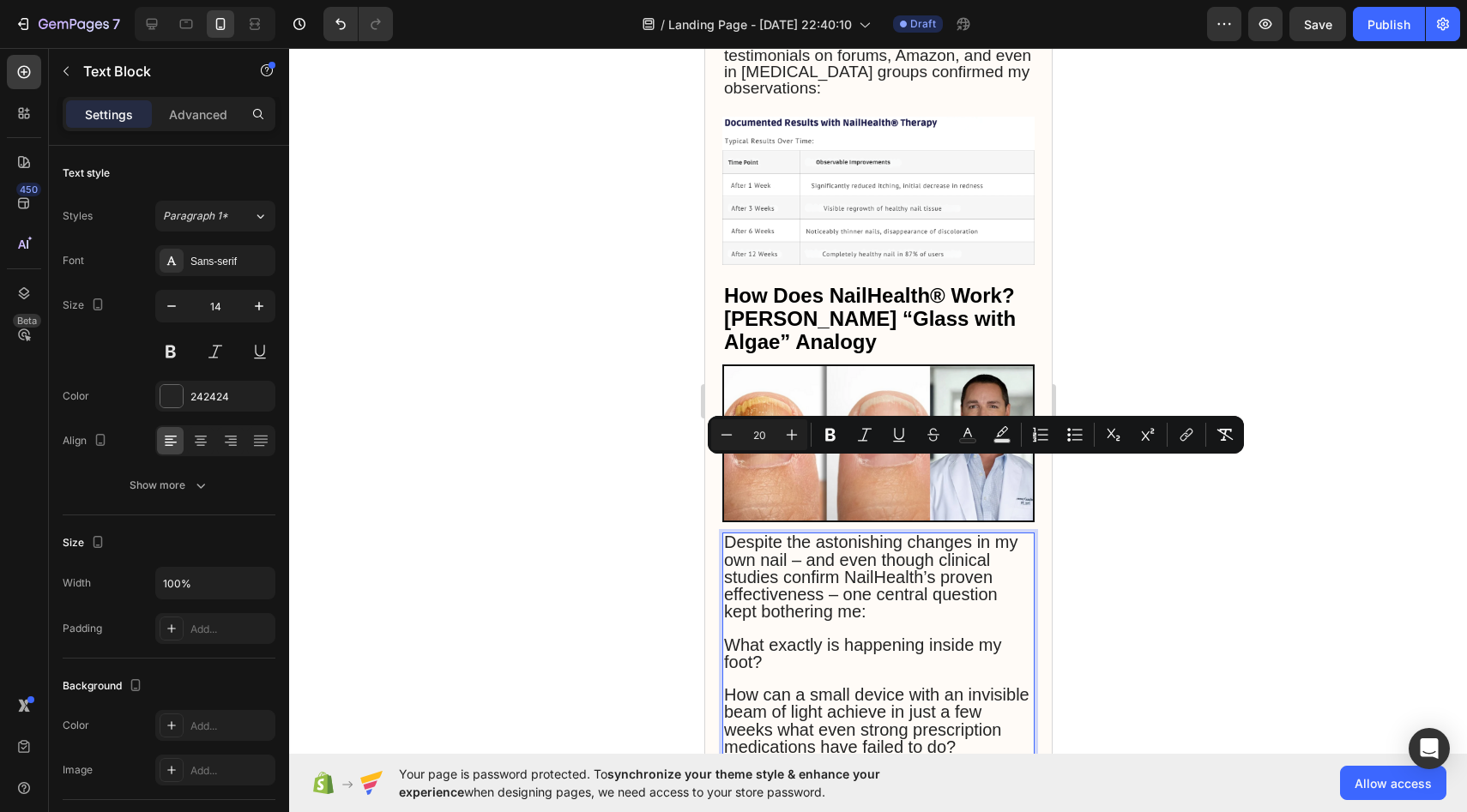
click at [754, 533] on span "Despite the astonishing changes in my own nail – and even though clinical studi…" at bounding box center [870, 577] width 294 height 88
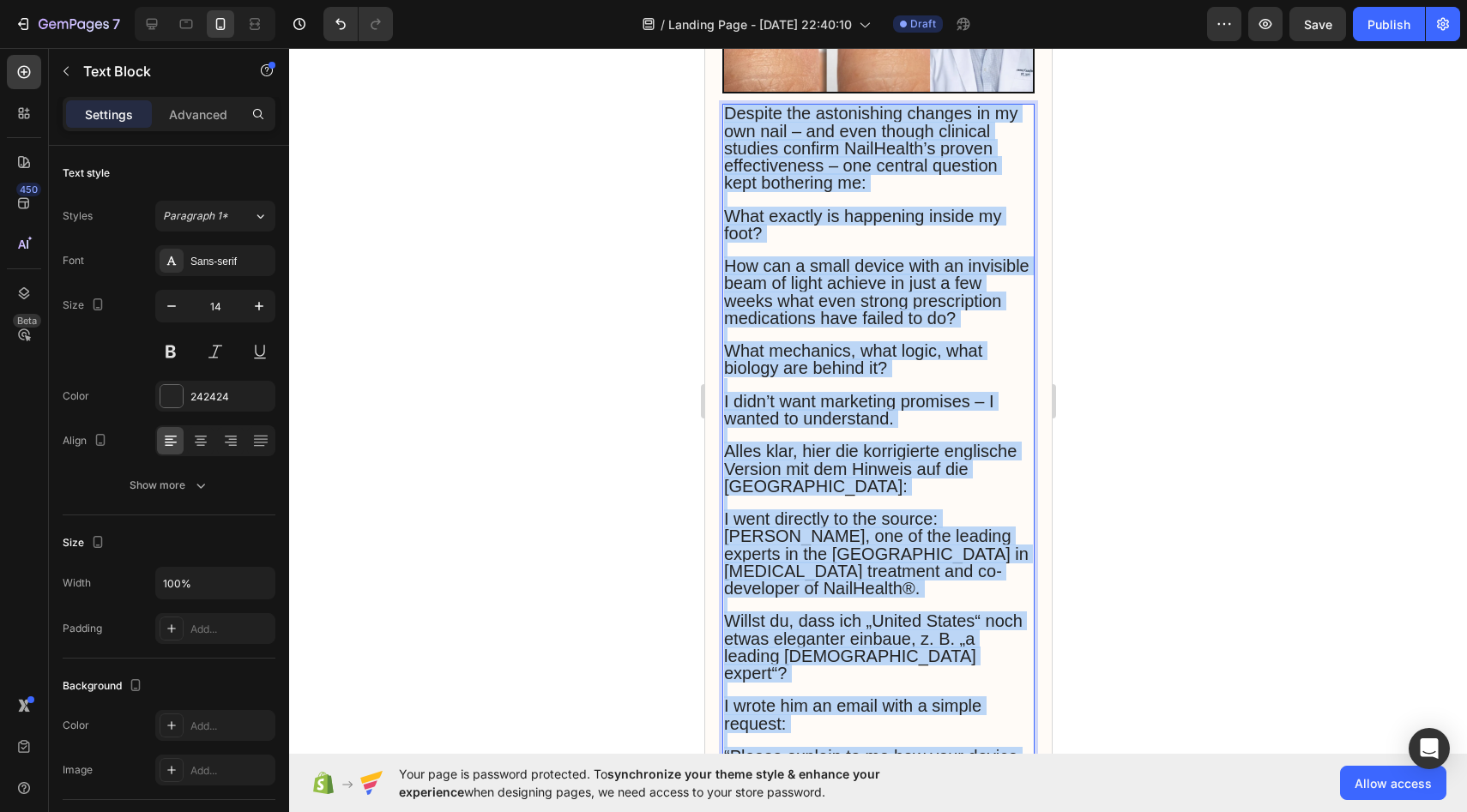
scroll to position [3648, 0]
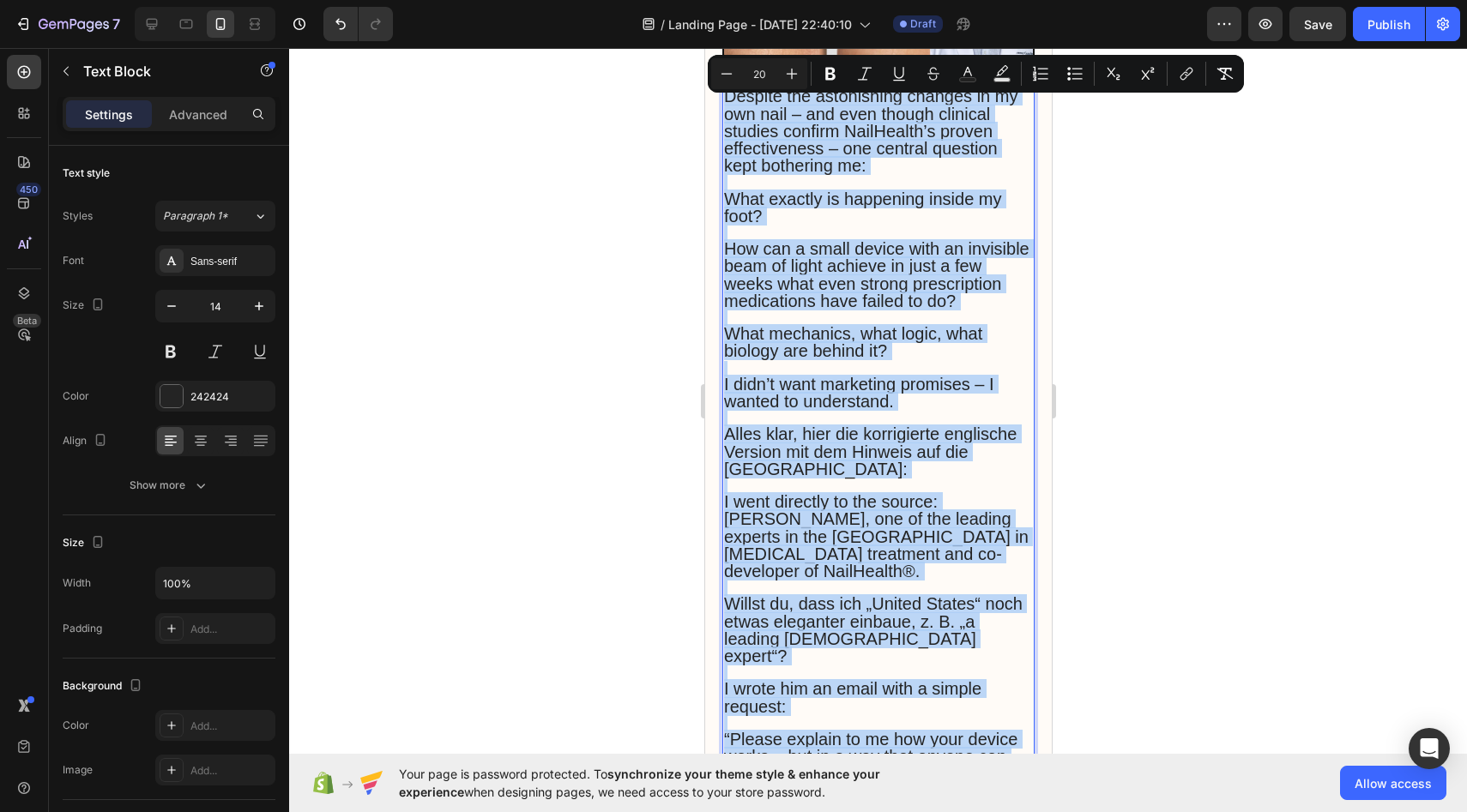
drag, startPoint x: 726, startPoint y: 436, endPoint x: 831, endPoint y: 689, distance: 273.9
click at [831, 689] on div "Despite the astonishing changes in my own nail – and even though clinical studi…" at bounding box center [878, 469] width 313 height 765
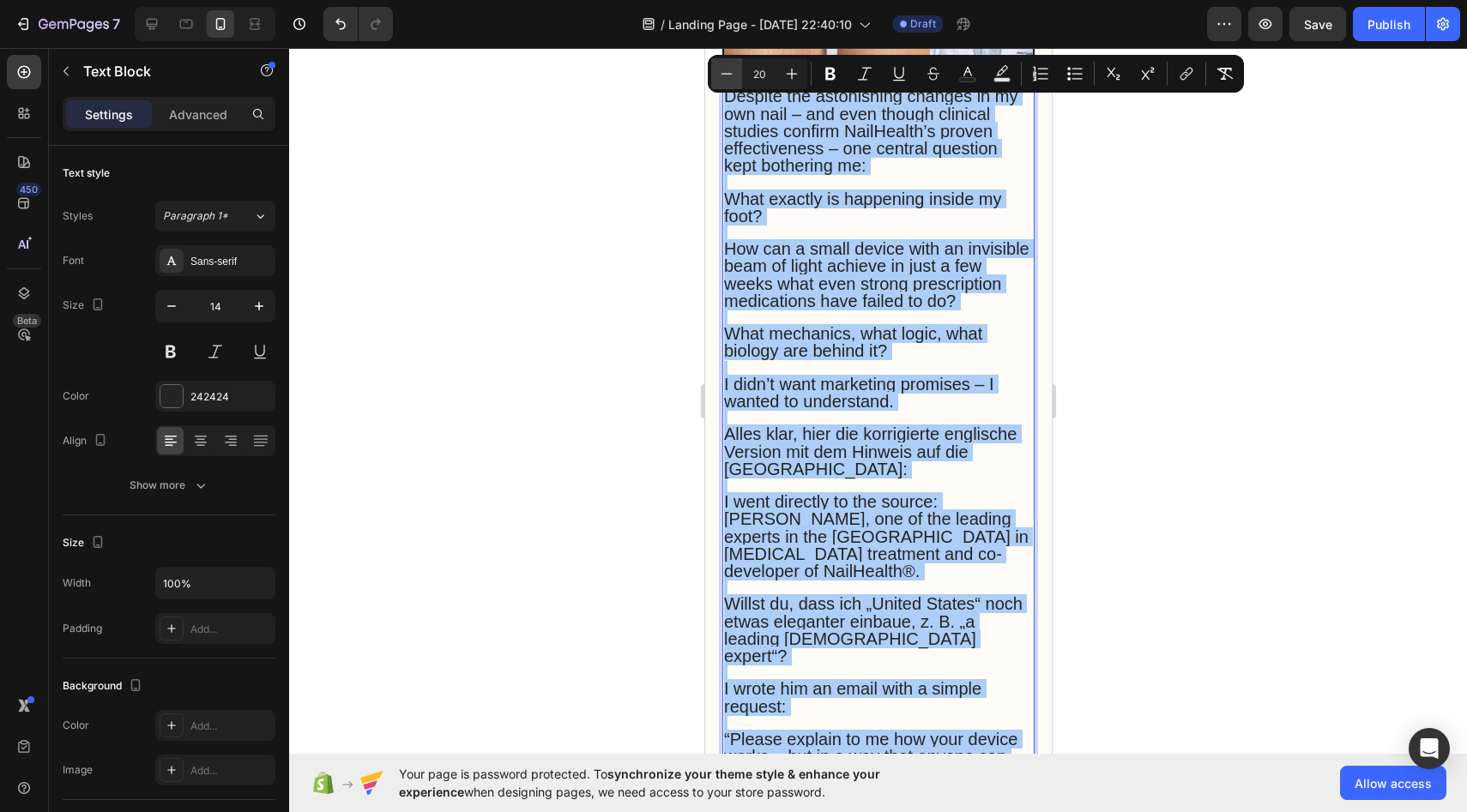
click at [735, 70] on button "Minus" at bounding box center [726, 73] width 31 height 31
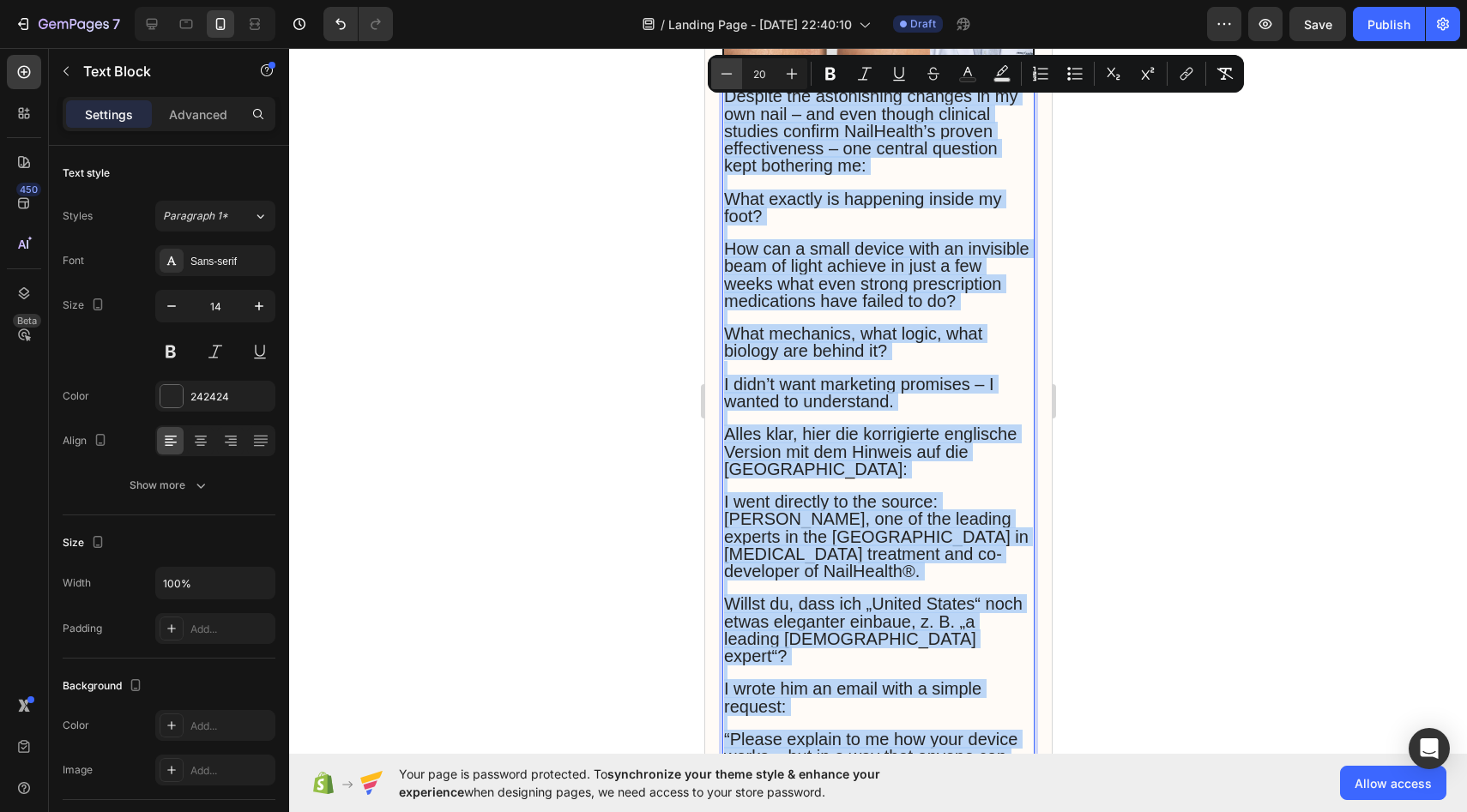
type input "19"
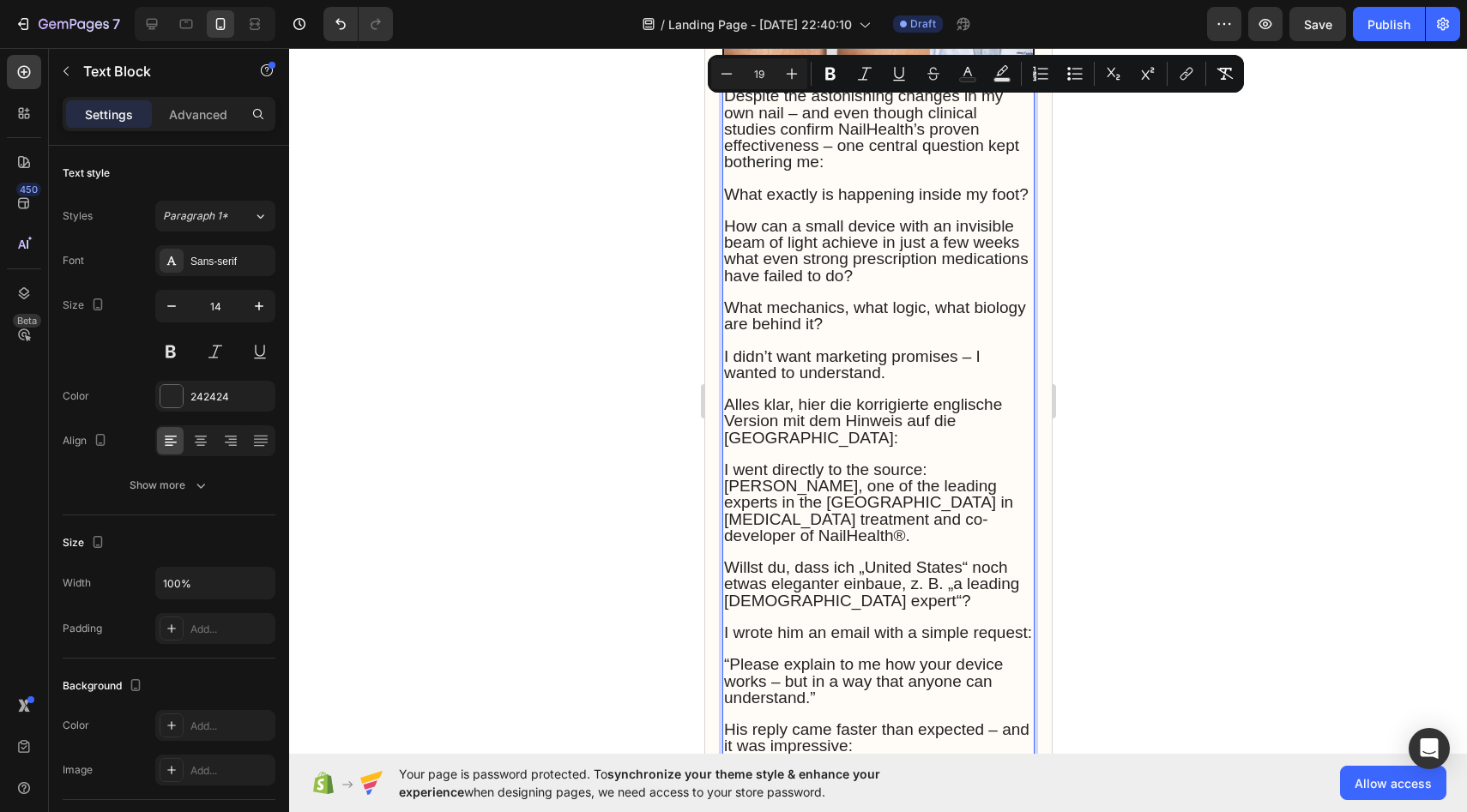
click at [614, 225] on div at bounding box center [877, 430] width 1178 height 765
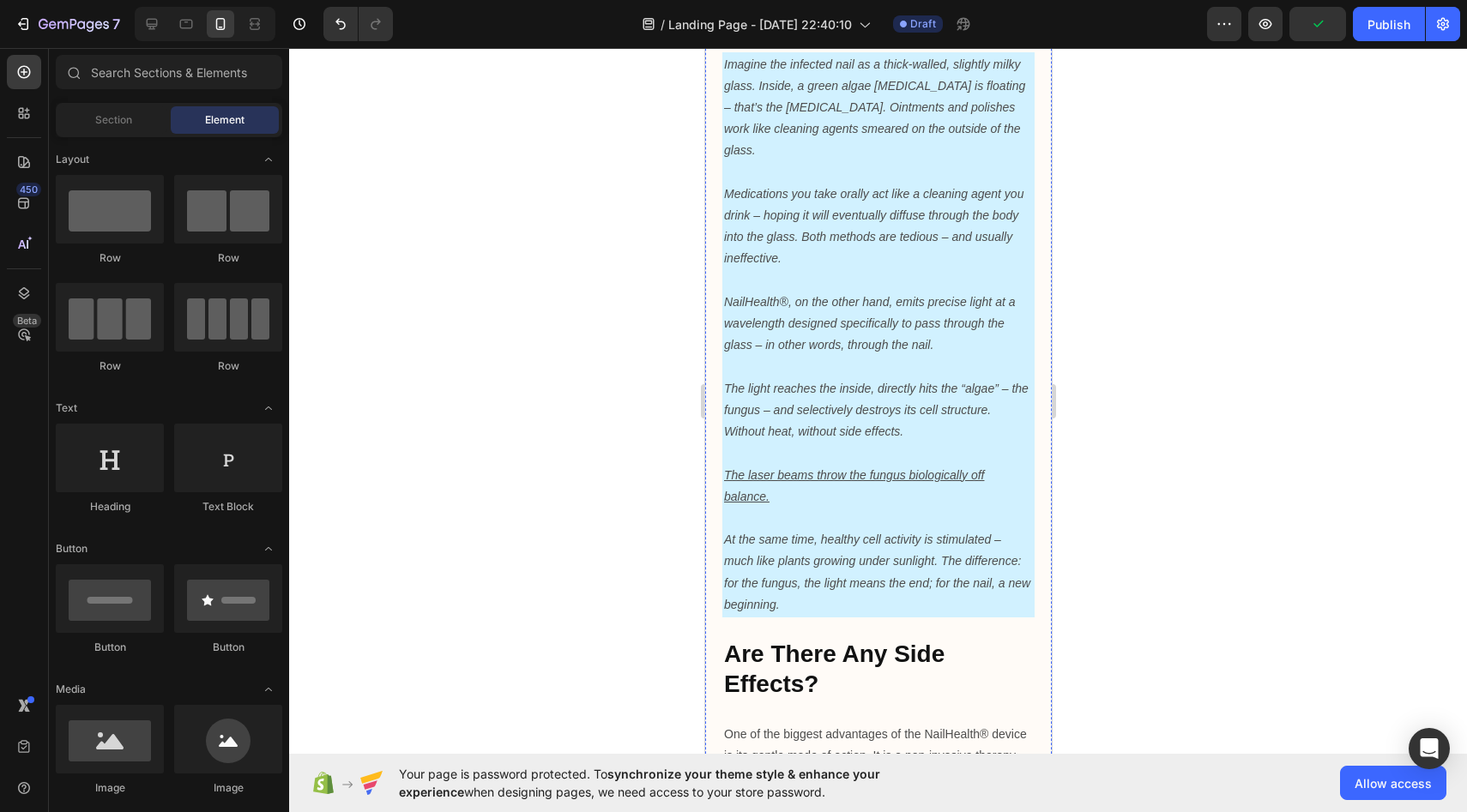
scroll to position [4447, 0]
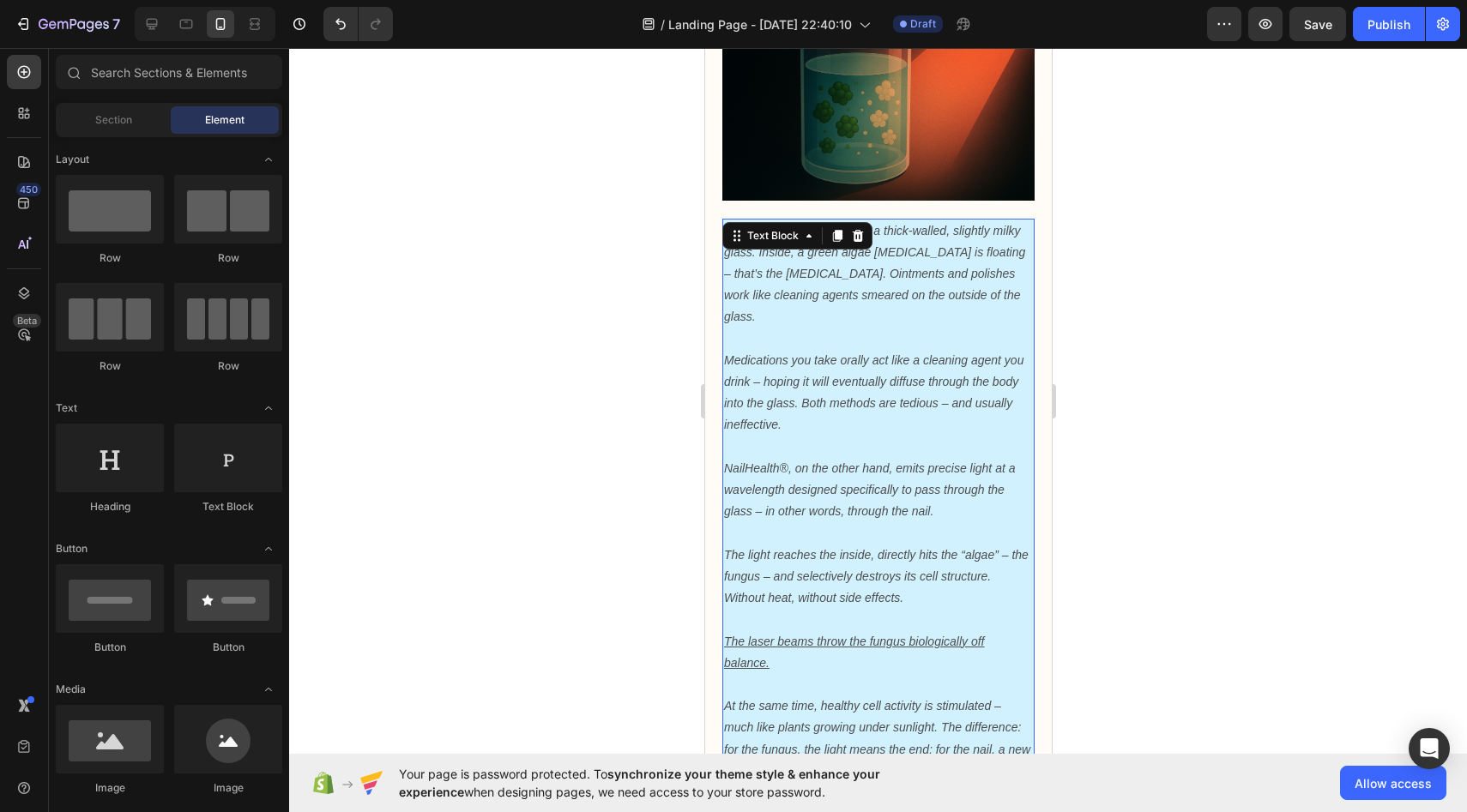
click at [851, 635] on u "The laser beams throw the fungus biologically off balance." at bounding box center [854, 653] width 261 height 36
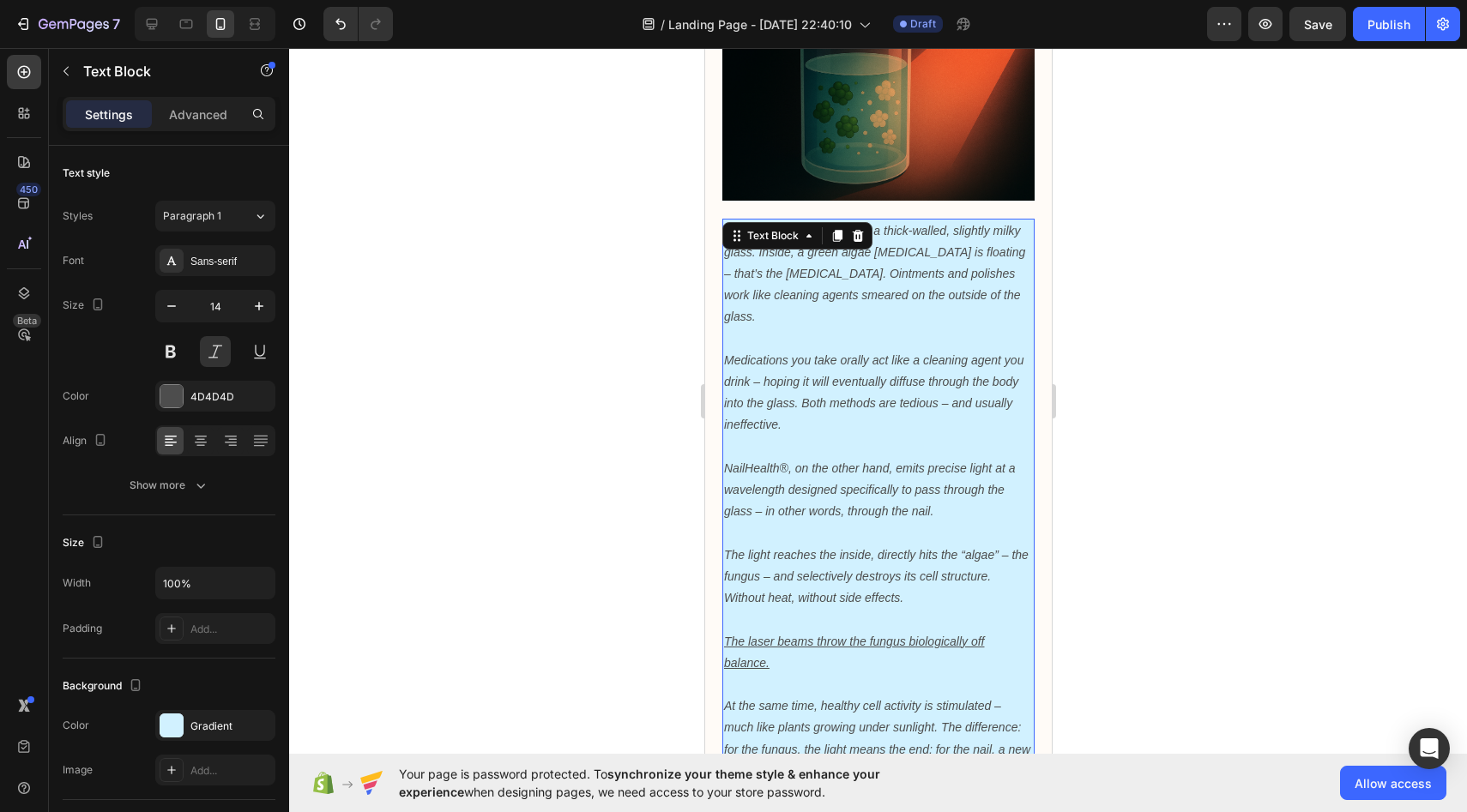
click at [851, 635] on u "The laser beams throw the fungus biologically off balance." at bounding box center [854, 653] width 261 height 36
click at [776, 350] on p "Medications you take orally act like a cleaning agent you drink – hoping it wil…" at bounding box center [877, 394] width 309 height 87
drag, startPoint x: 729, startPoint y: 107, endPoint x: 746, endPoint y: 110, distance: 17.3
click at [746, 221] on p "Imagine the infected nail as a thick-walled, slightly milky glass. Inside, a gr…" at bounding box center [877, 274] width 309 height 108
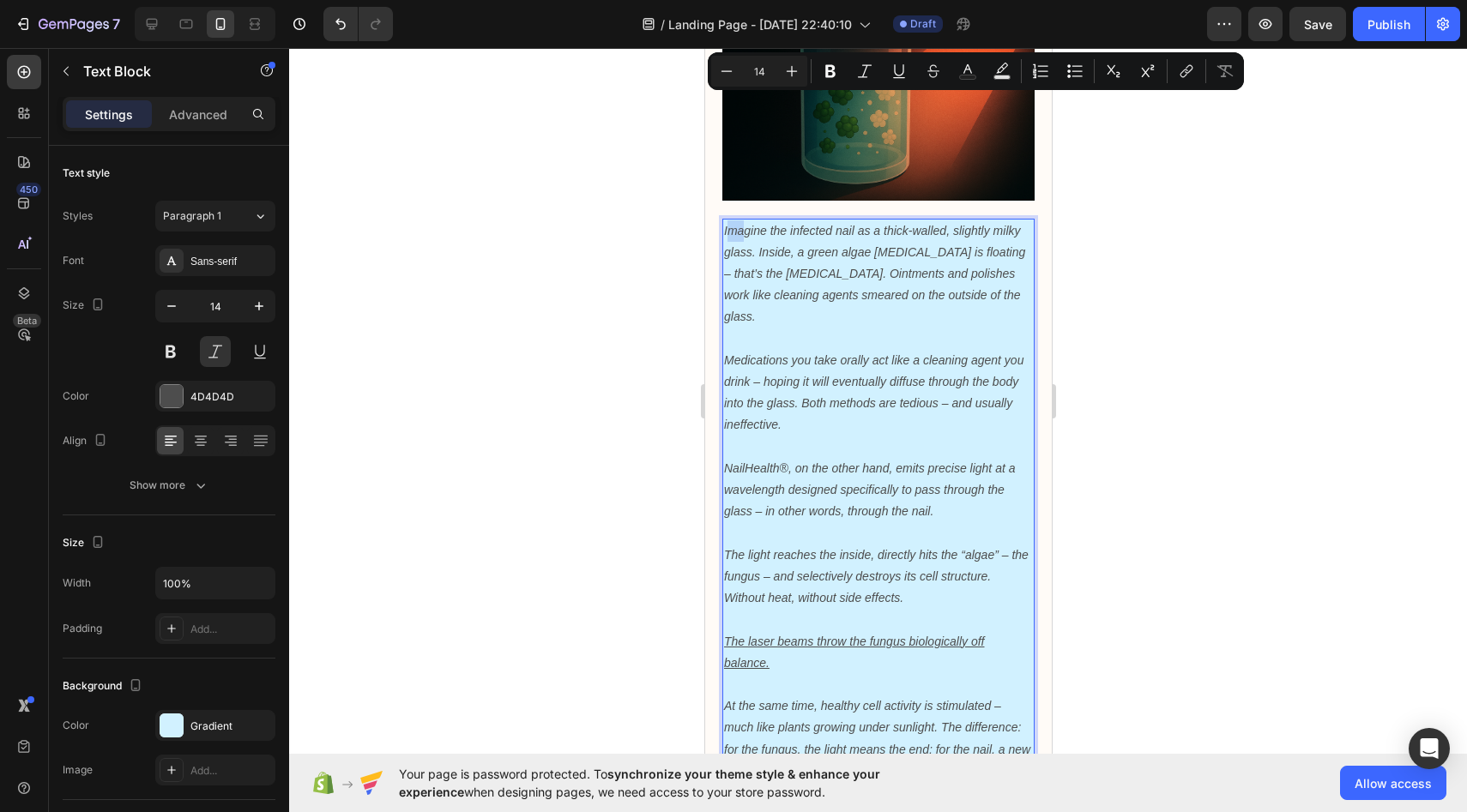
click at [746, 221] on p "Imagine the infected nail as a thick-walled, slightly milky glass. Inside, a gr…" at bounding box center [877, 274] width 309 height 108
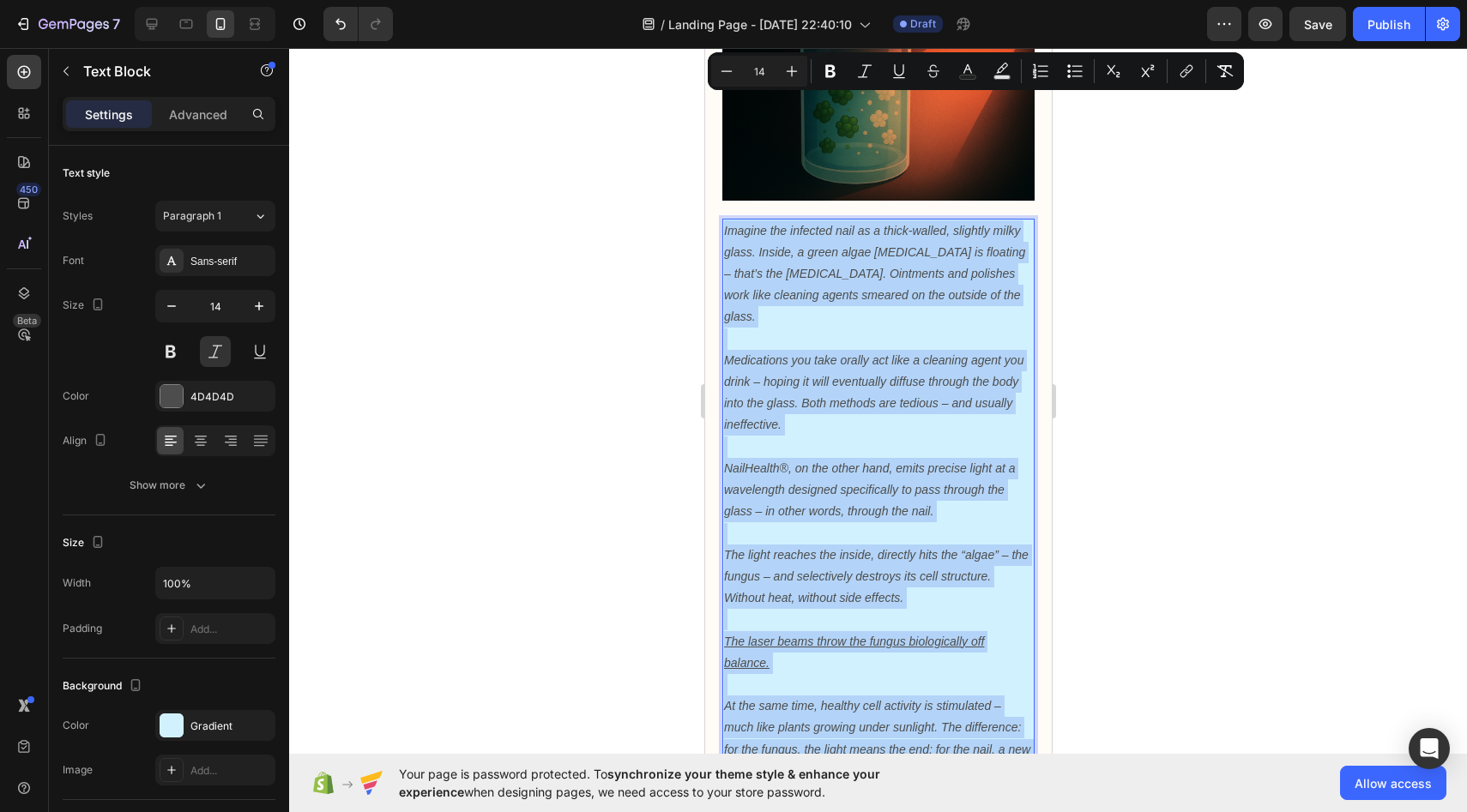
drag, startPoint x: 723, startPoint y: 100, endPoint x: 929, endPoint y: 627, distance: 565.8
click at [929, 627] on div "Imagine the infected nail as a thick-walled, slightly milky glass. Inside, a gr…" at bounding box center [878, 501] width 313 height 566
click at [792, 61] on button "Plus" at bounding box center [791, 70] width 31 height 31
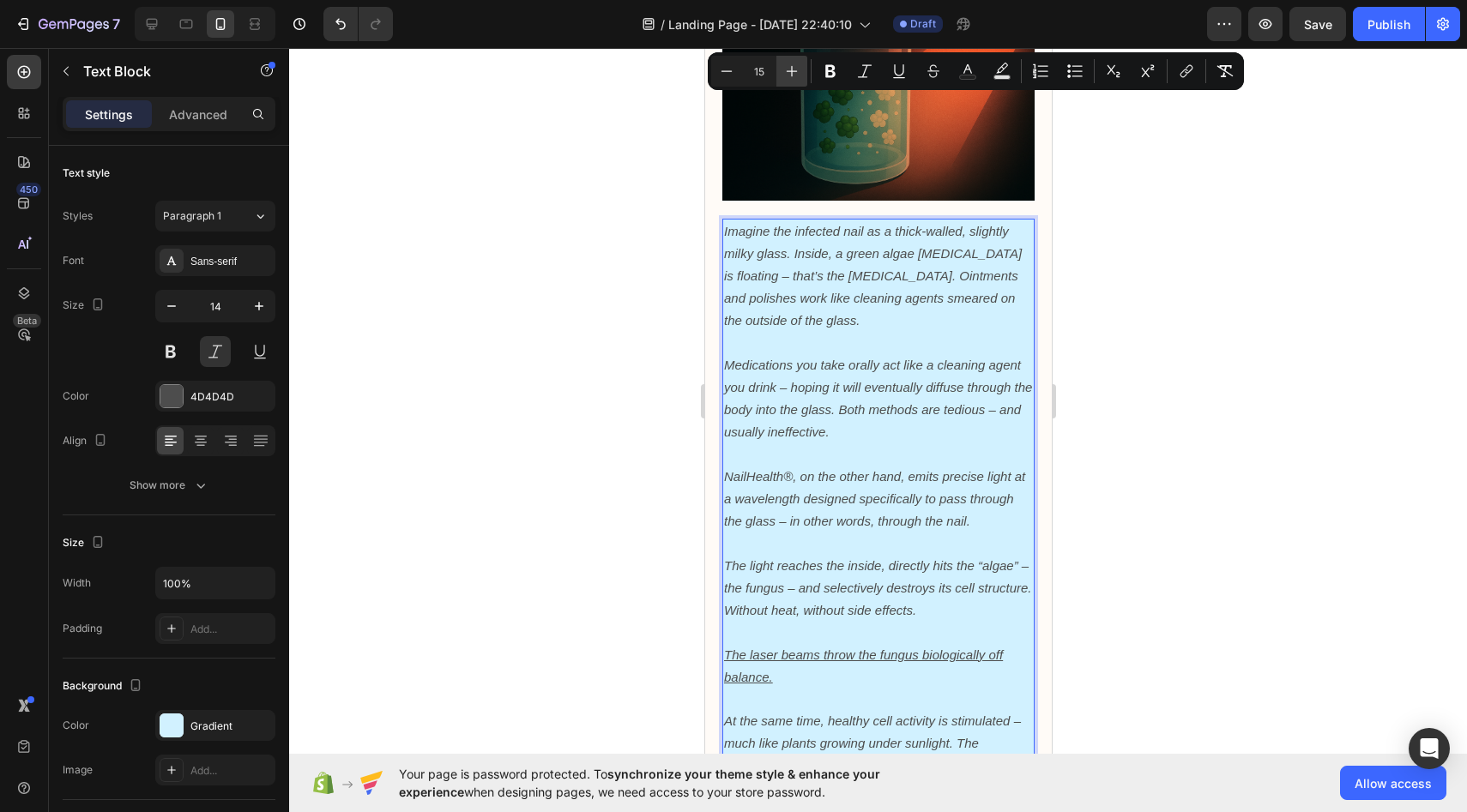
click at [792, 61] on button "Plus" at bounding box center [791, 70] width 31 height 31
type input "16"
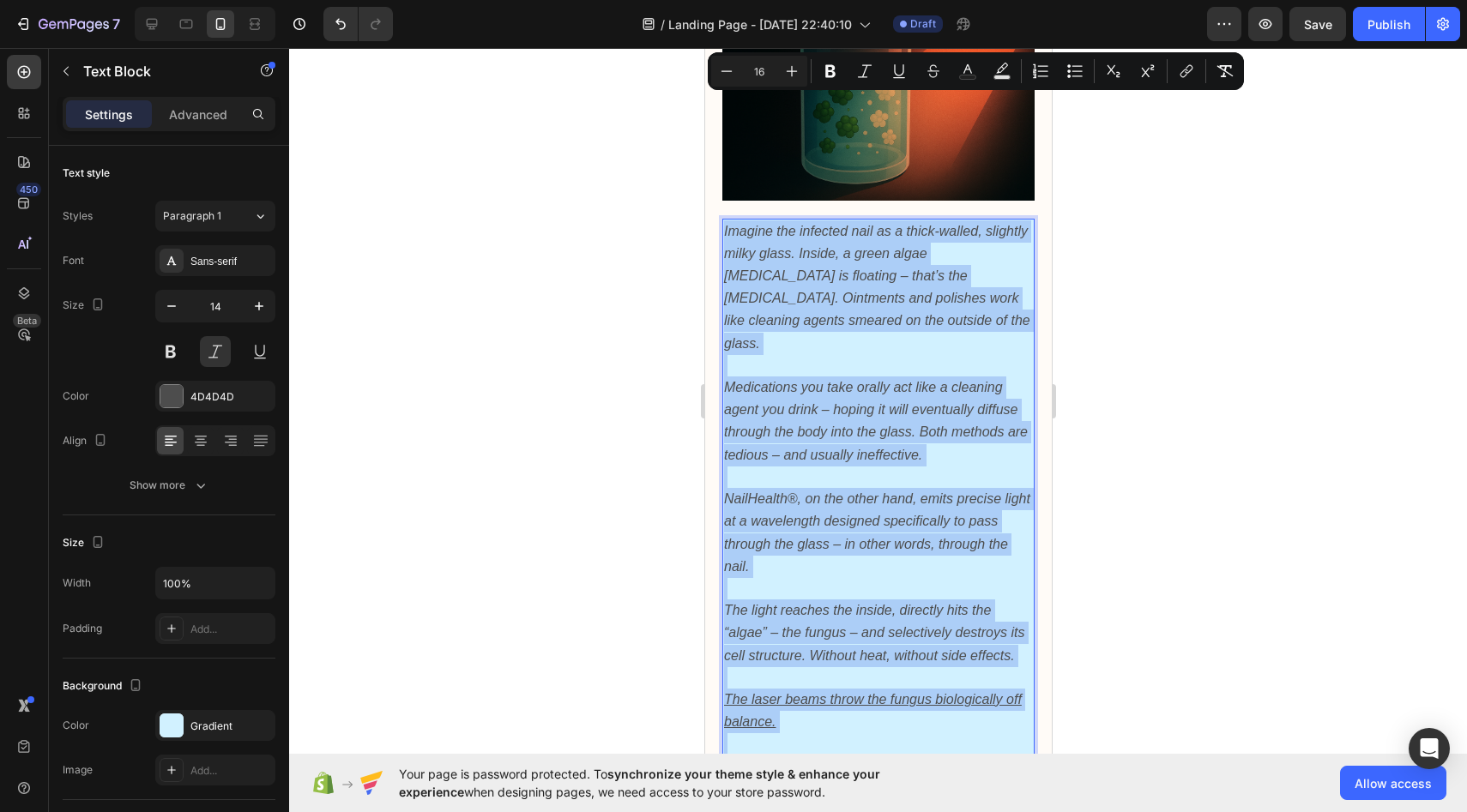
click at [634, 285] on div at bounding box center [877, 430] width 1178 height 765
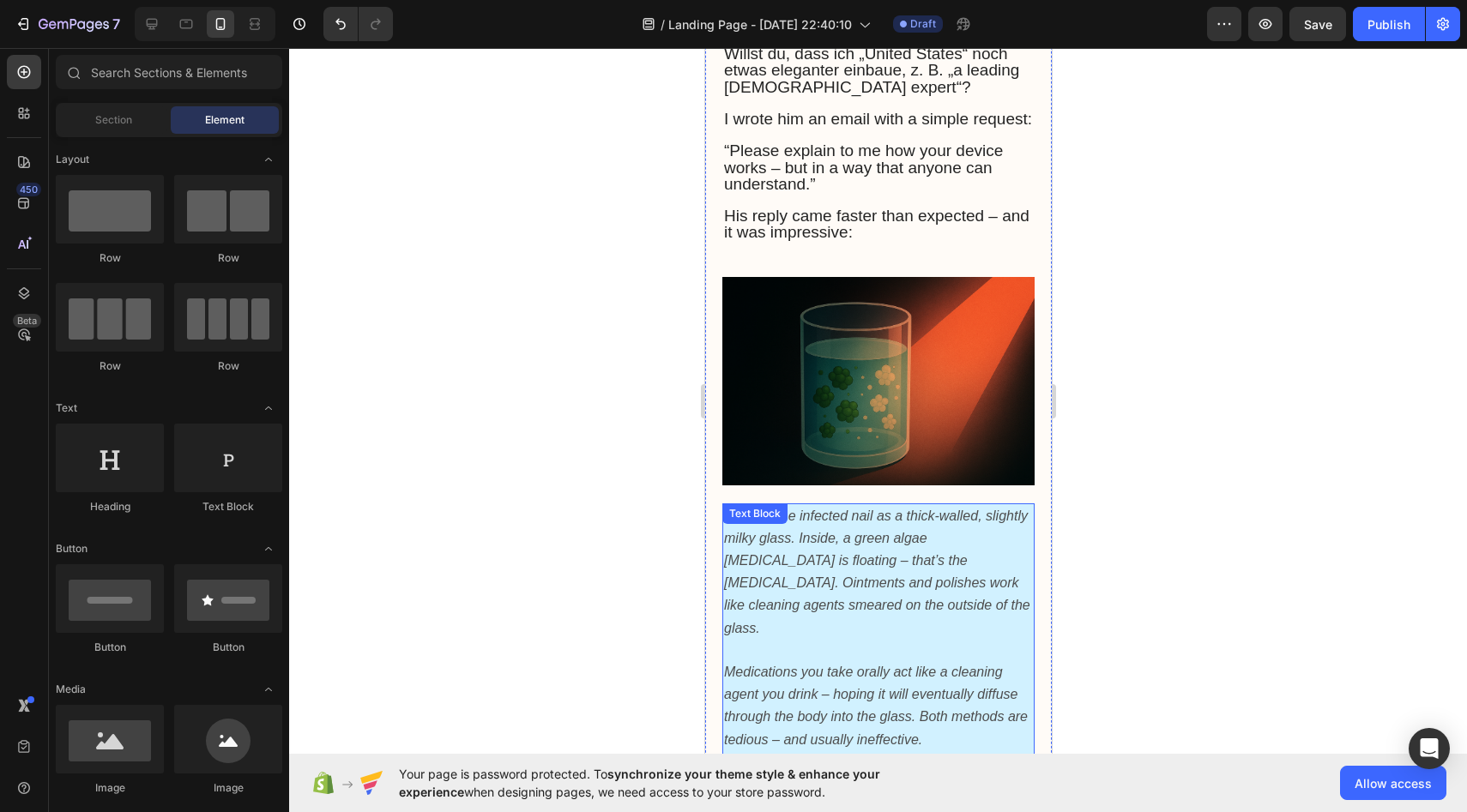
scroll to position [4184, 0]
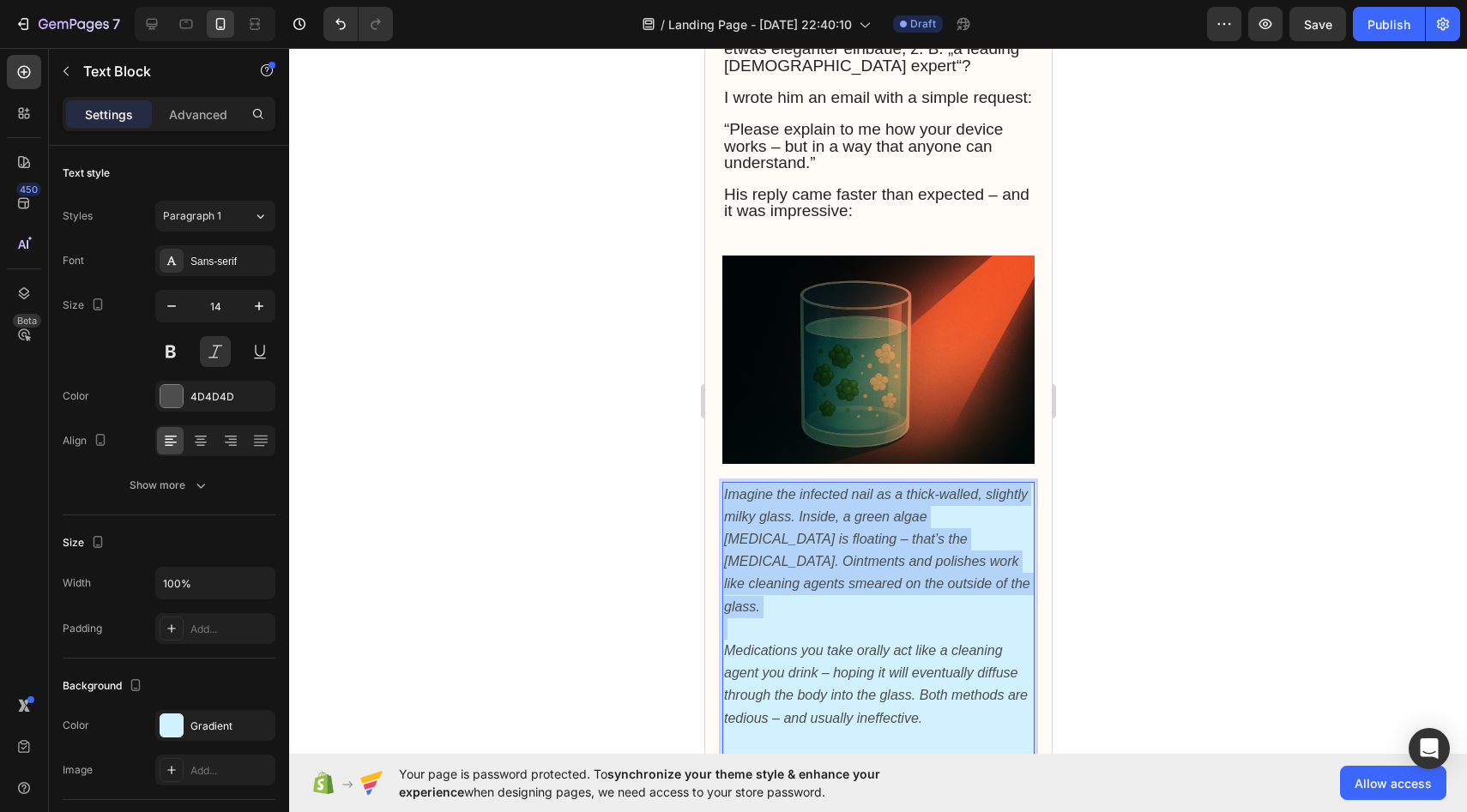
click at [727, 488] on span "Imagine the infected nail as a thick-walled, slightly milky glass. Inside, a gr…" at bounding box center [876, 551] width 307 height 127
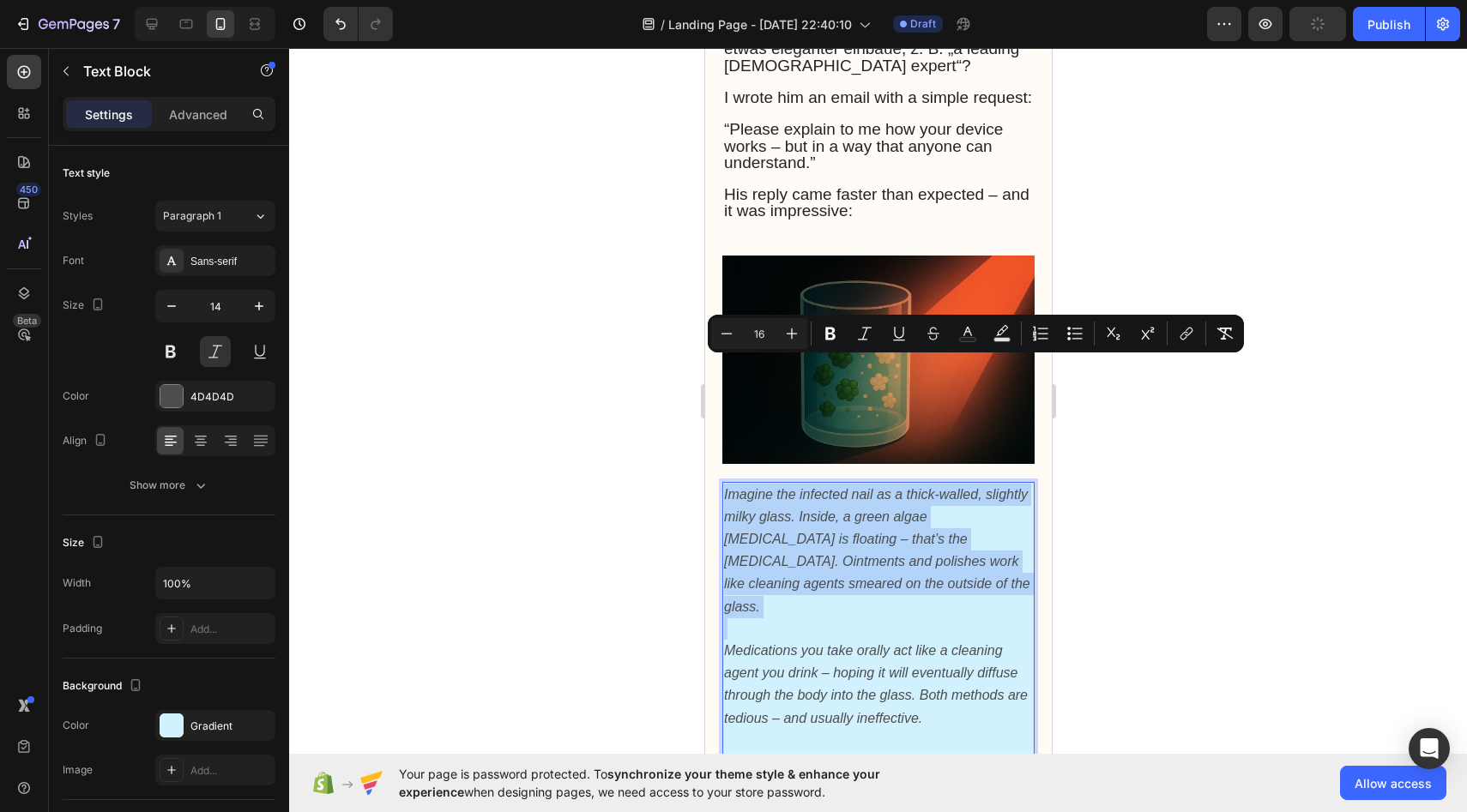
click at [727, 488] on span "Imagine the infected nail as a thick-walled, slightly milky glass. Inside, a gr…" at bounding box center [876, 551] width 307 height 127
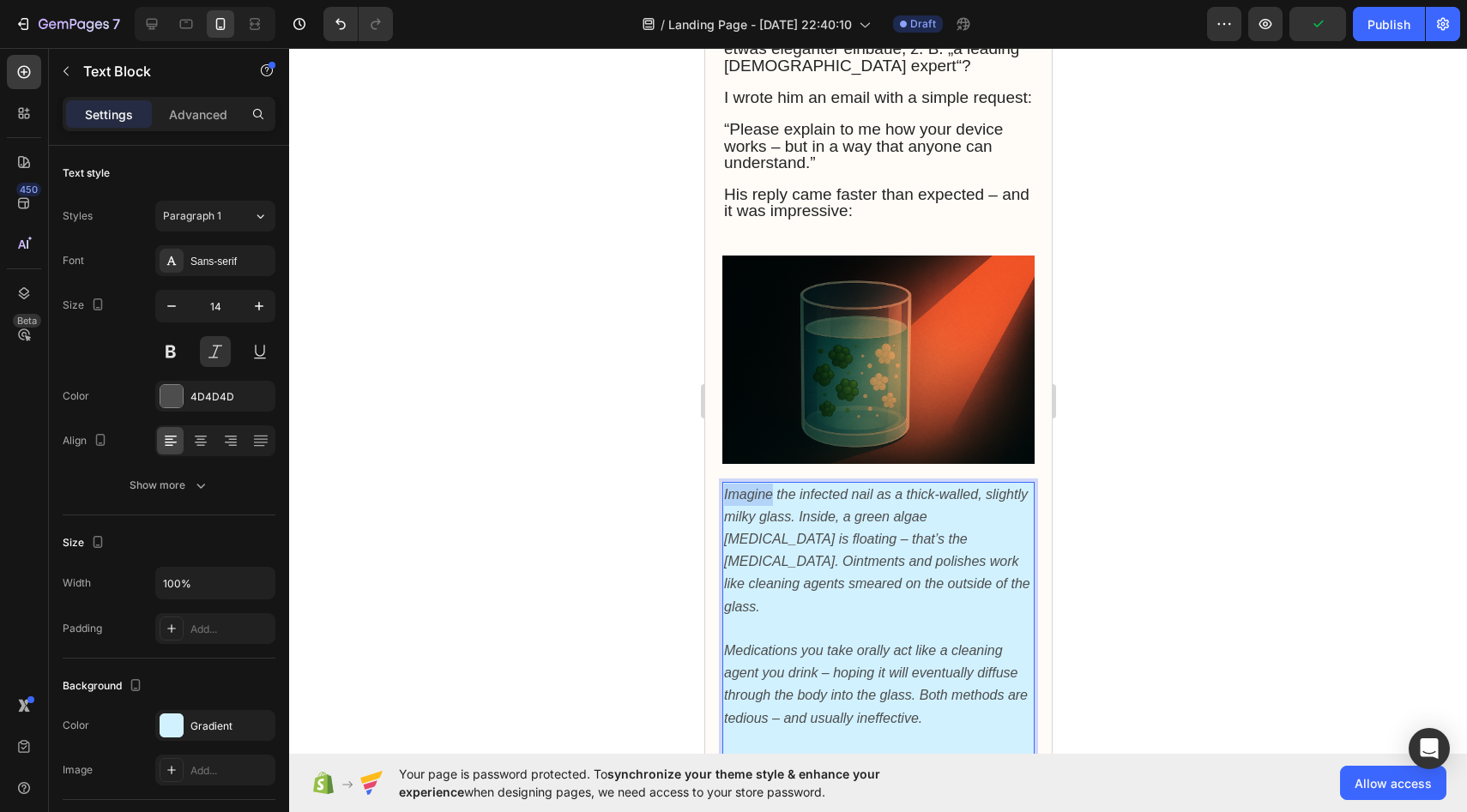
click at [727, 488] on span "Imagine the infected nail as a thick-walled, slightly milky glass. Inside, a gr…" at bounding box center [876, 551] width 307 height 127
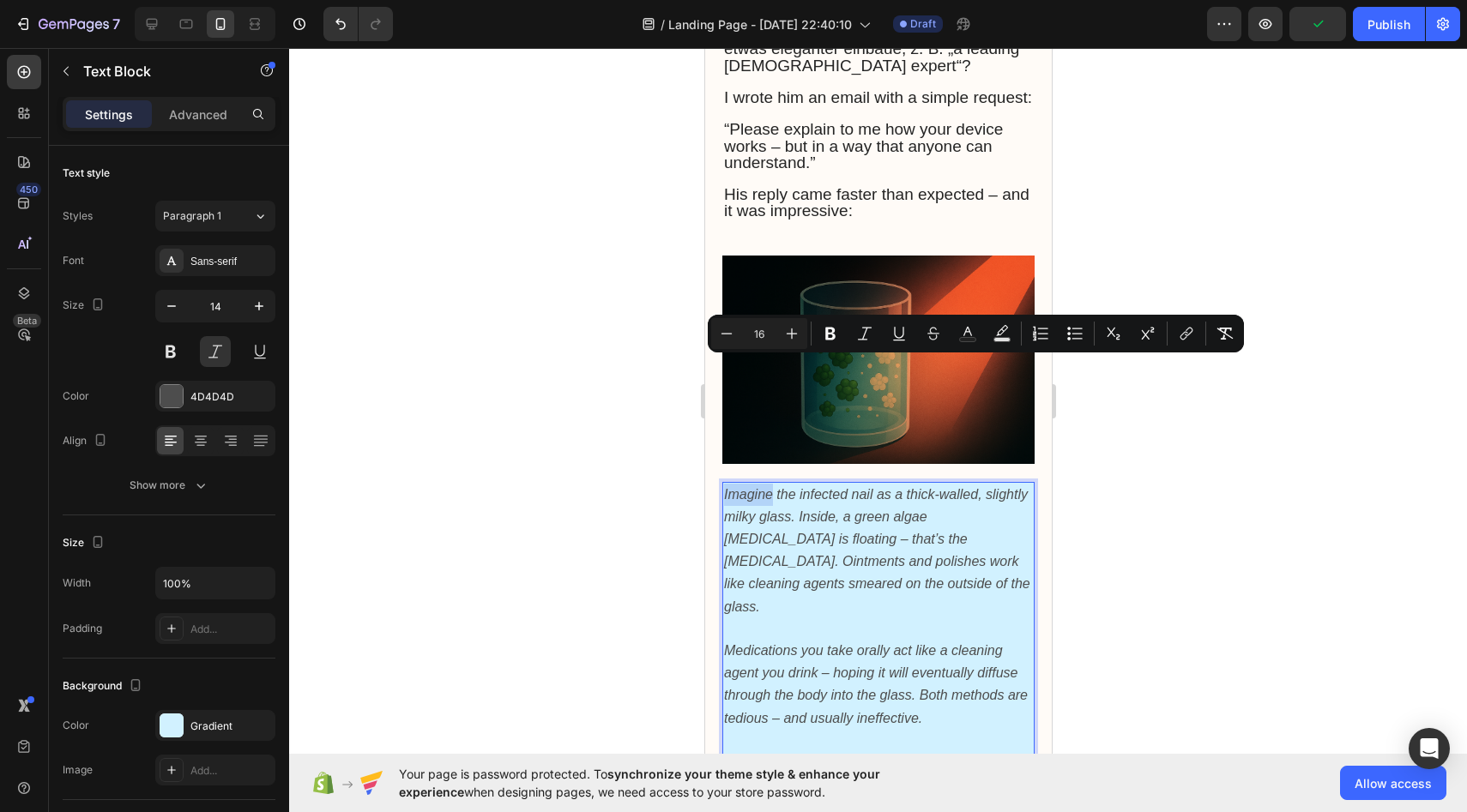
click at [768, 488] on span "Imagine the infected nail as a thick-walled, slightly milky glass. Inside, a gr…" at bounding box center [876, 551] width 307 height 127
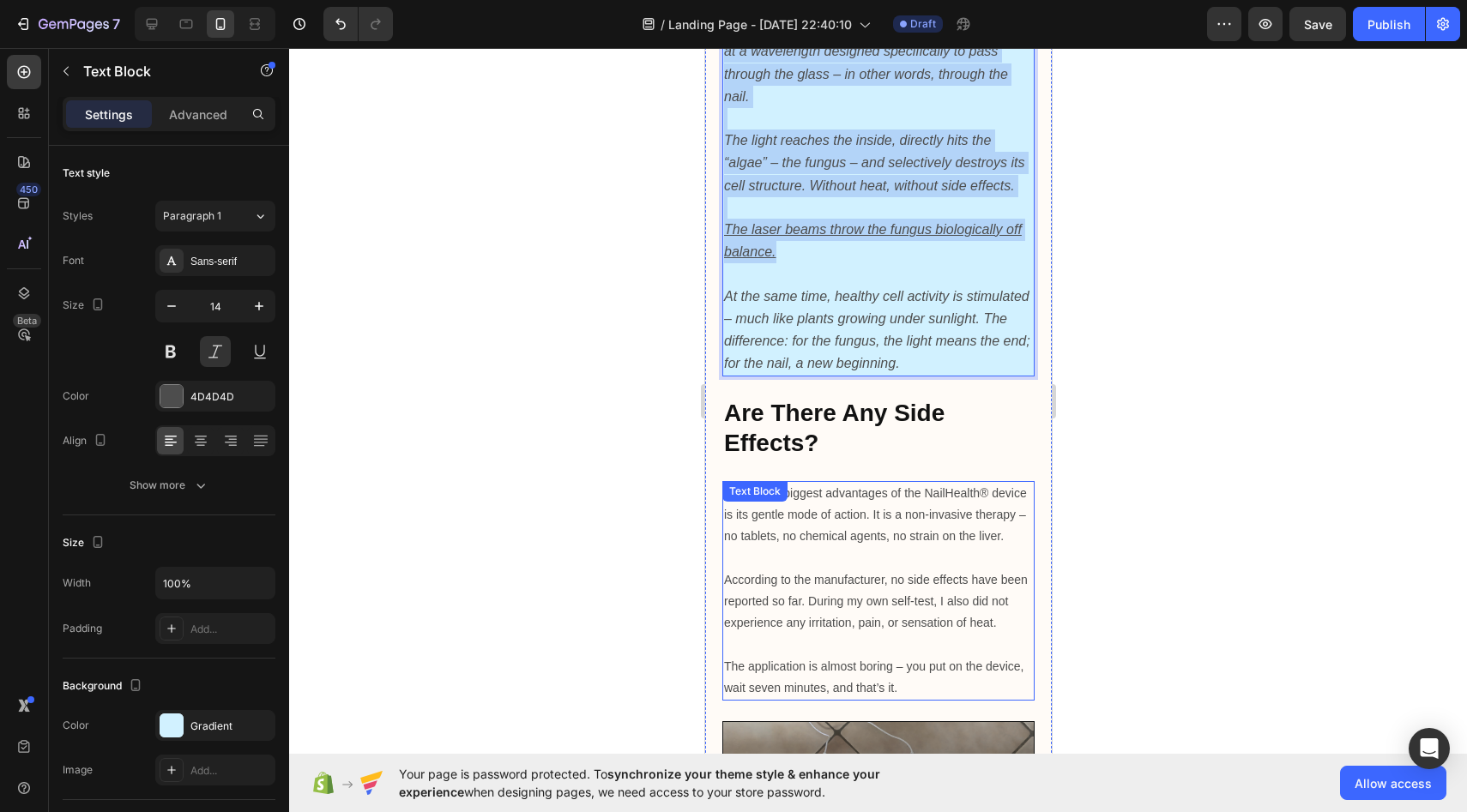
scroll to position [4915, 0]
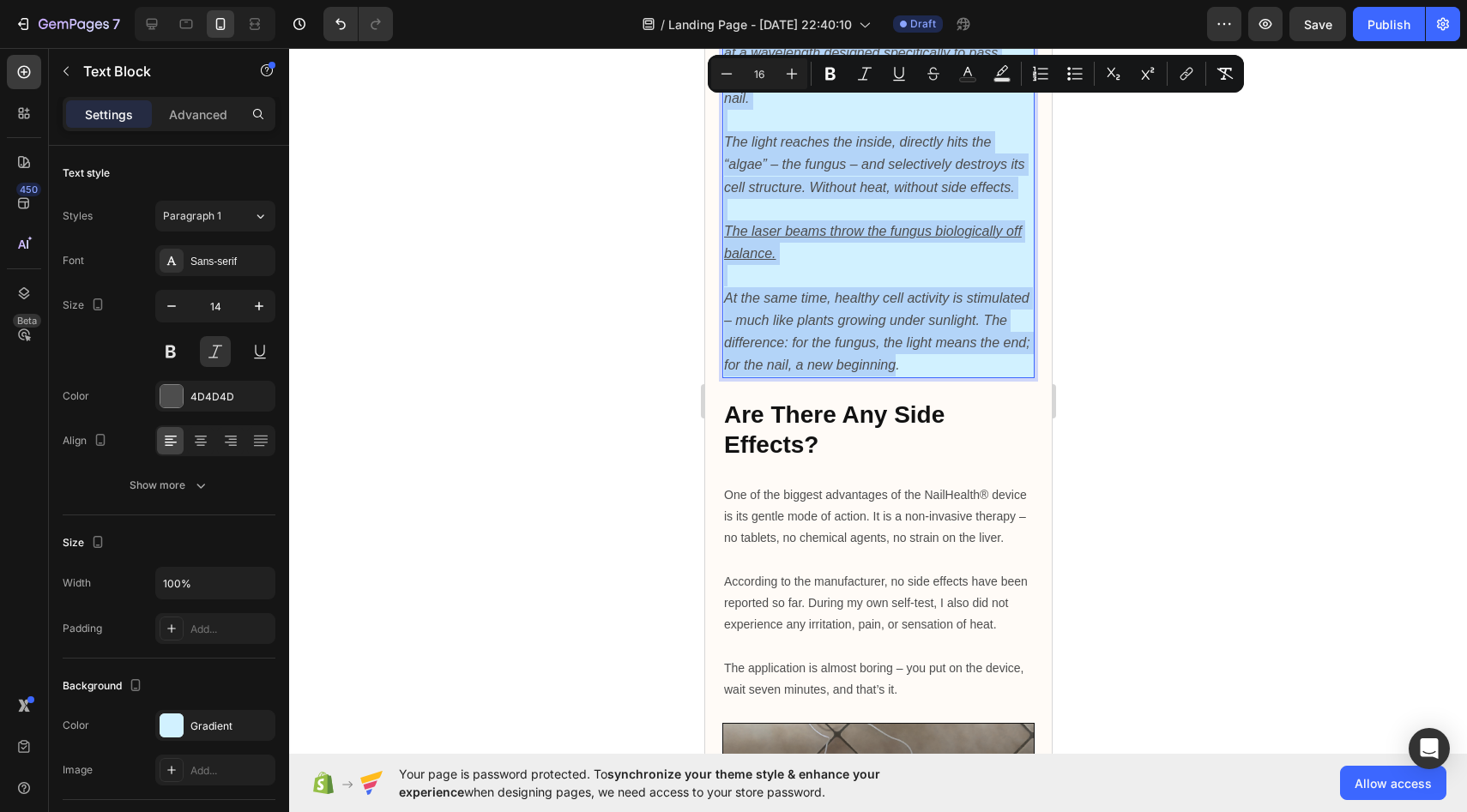
drag, startPoint x: 723, startPoint y: 364, endPoint x: 896, endPoint y: 206, distance: 234.3
click at [806, 72] on button "Plus" at bounding box center [791, 73] width 31 height 31
type input "17"
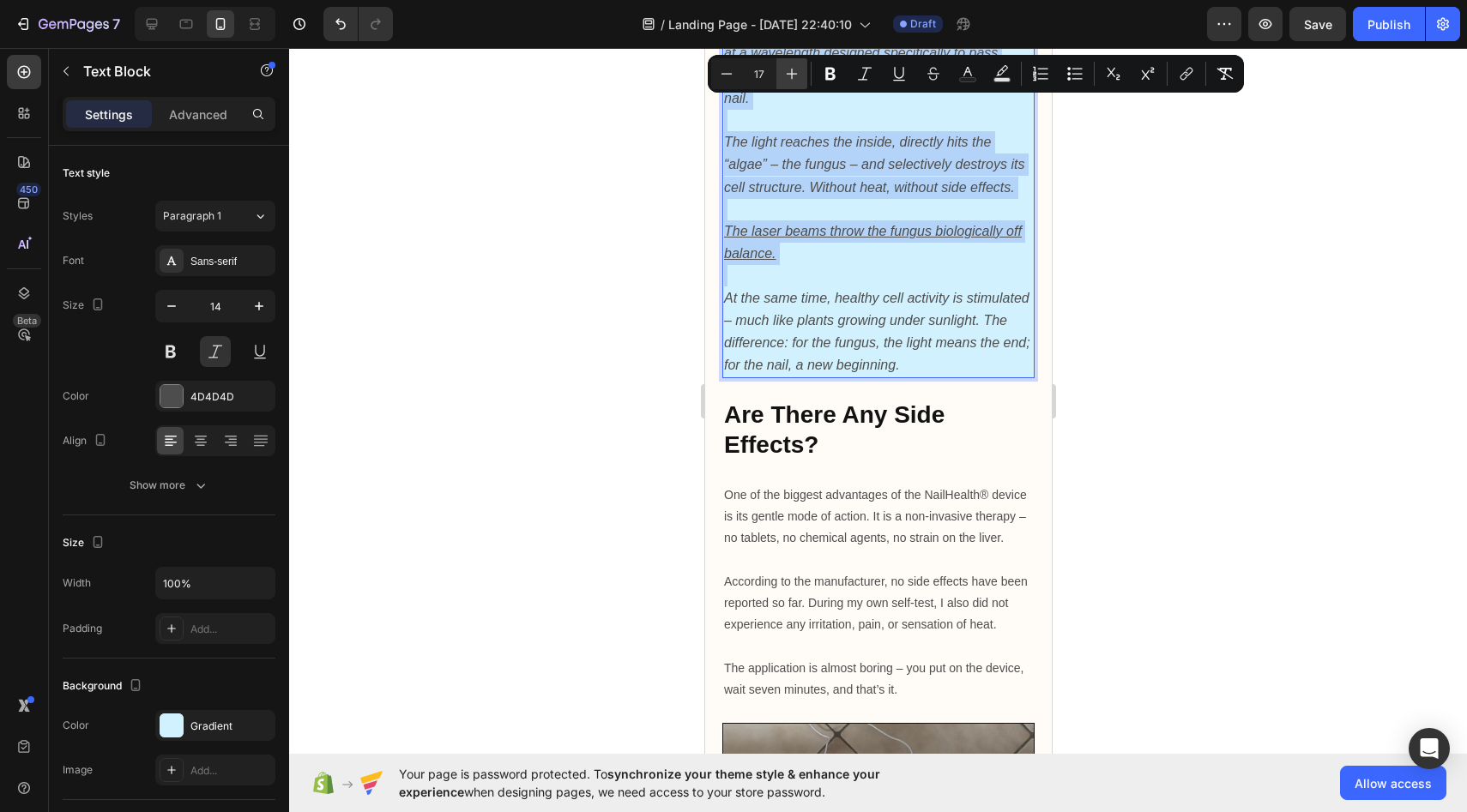
scroll to position [4936, 0]
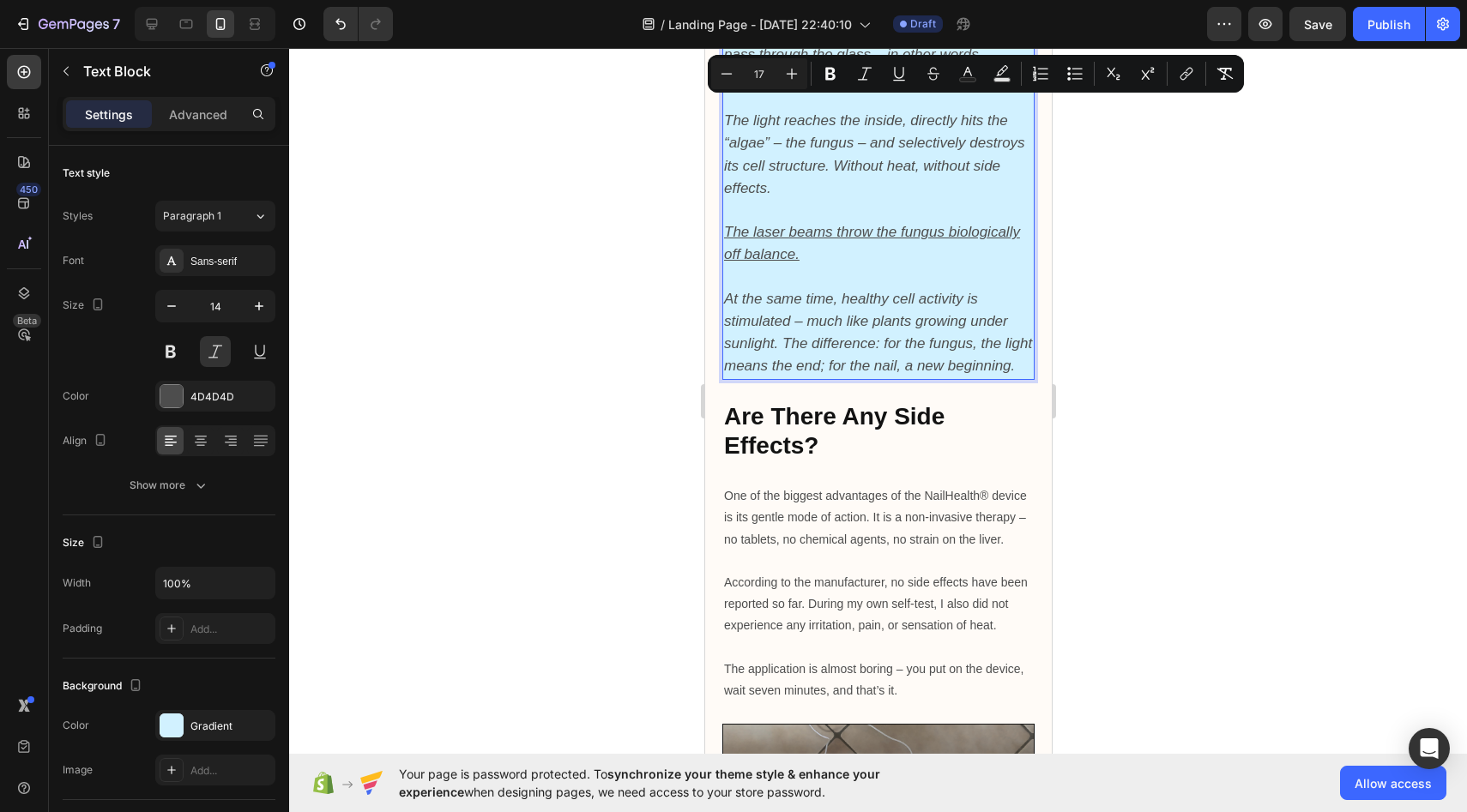
click at [664, 171] on div at bounding box center [877, 430] width 1178 height 765
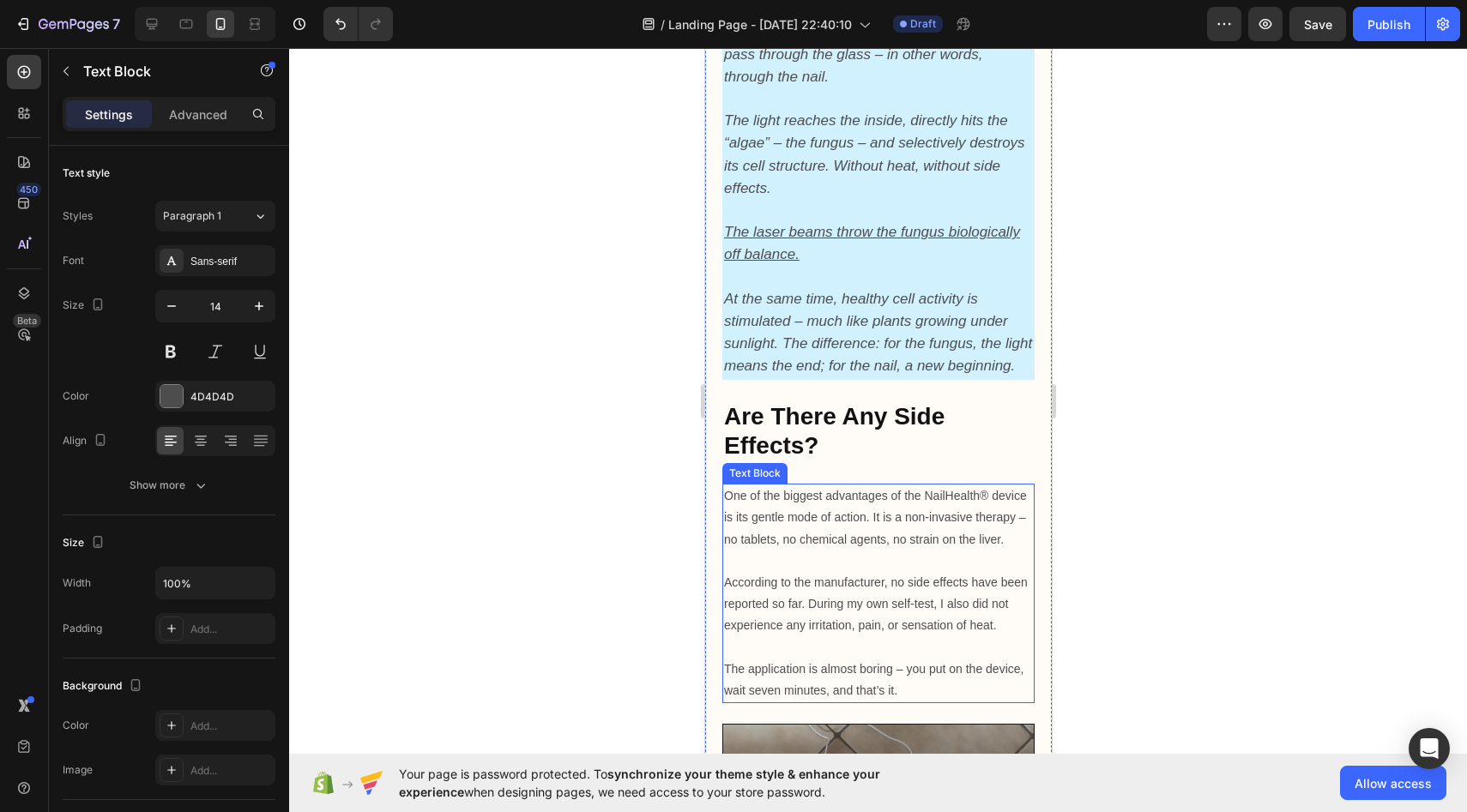
click at [735, 486] on p "One of the biggest advantages of the NailHealth® device is its gentle mode of a…" at bounding box center [877, 518] width 309 height 65
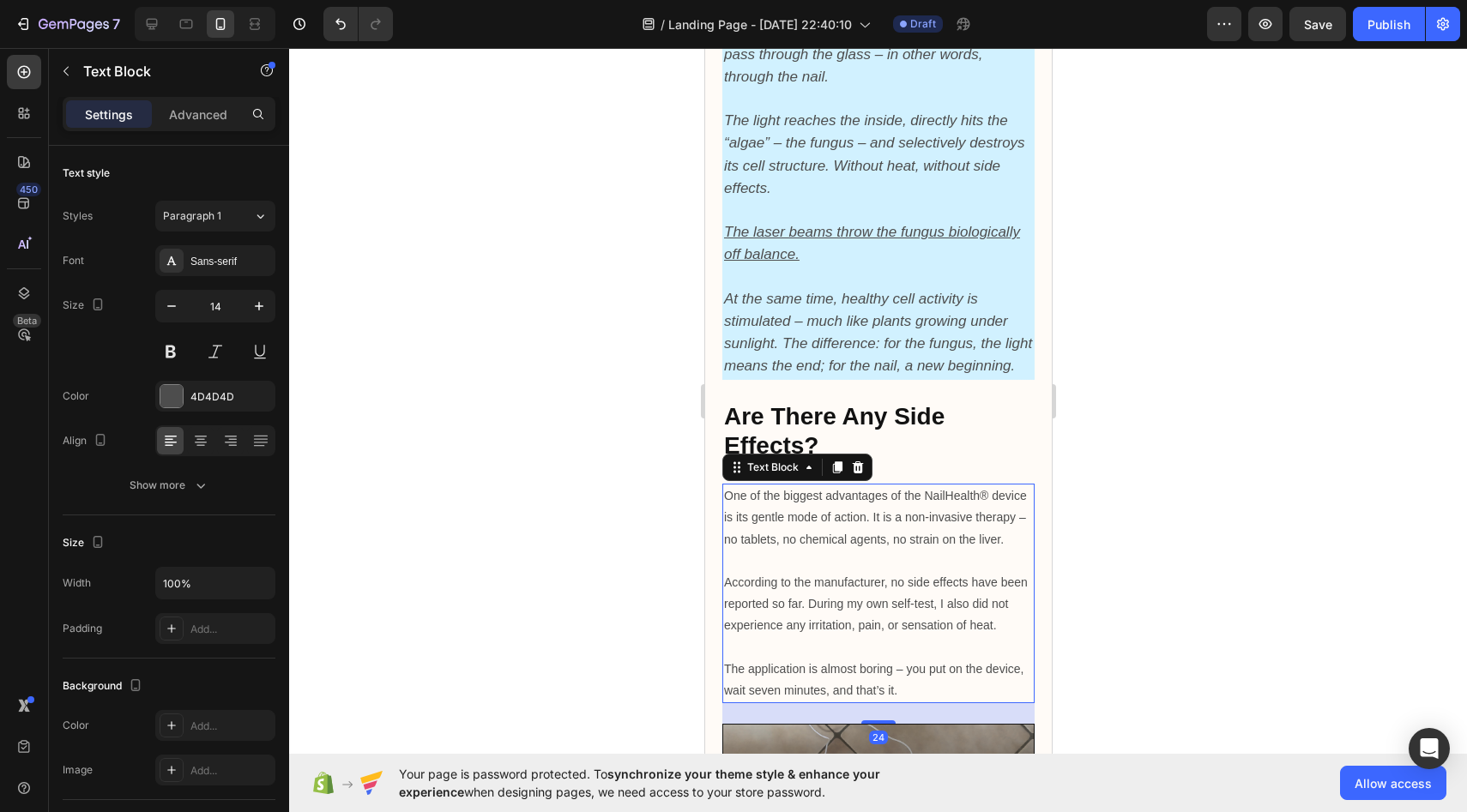
click at [735, 486] on p "One of the biggest advantages of the NailHealth® device is its gentle mode of a…" at bounding box center [877, 518] width 309 height 65
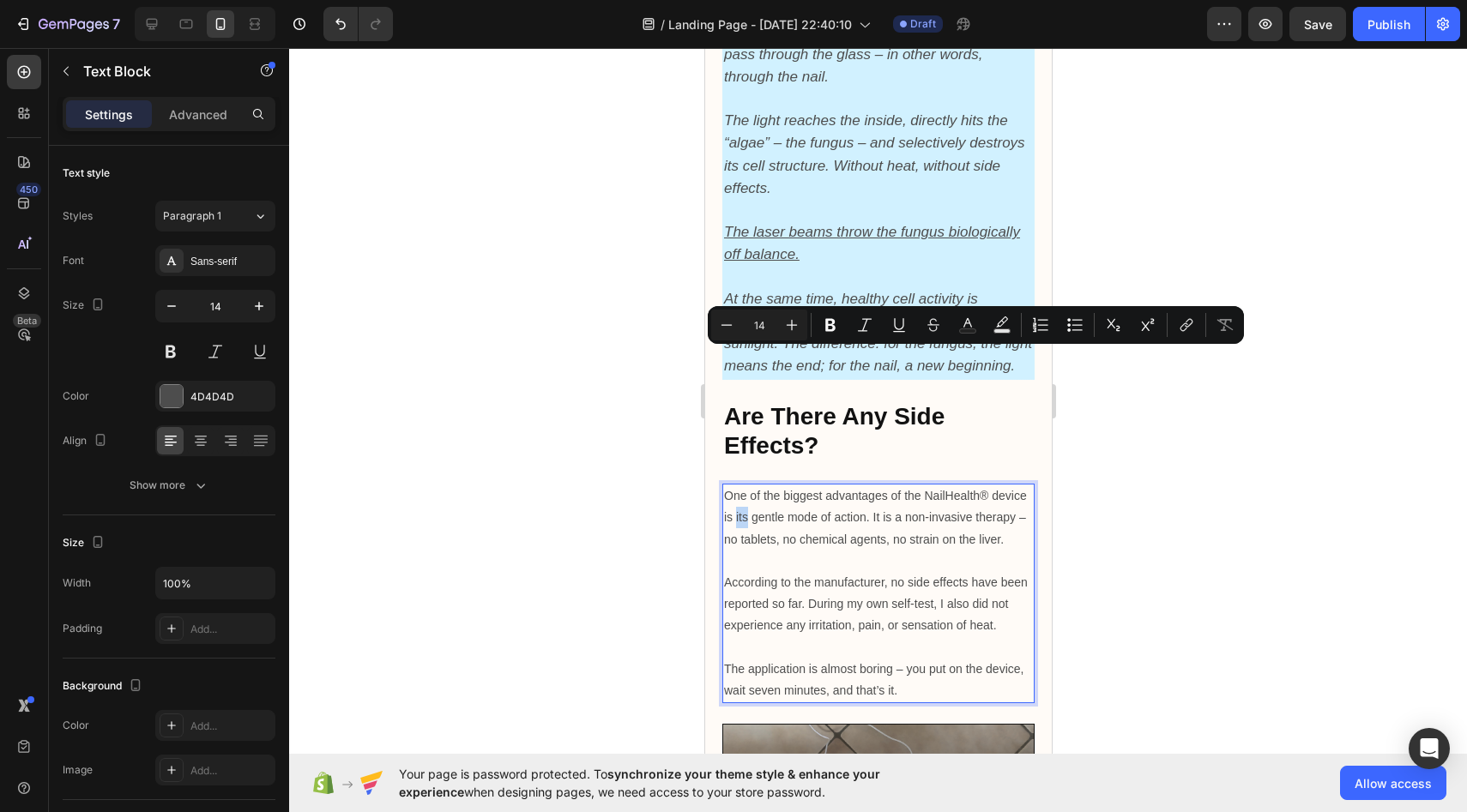
click at [735, 486] on p "One of the biggest advantages of the NailHealth® device is its gentle mode of a…" at bounding box center [877, 518] width 309 height 65
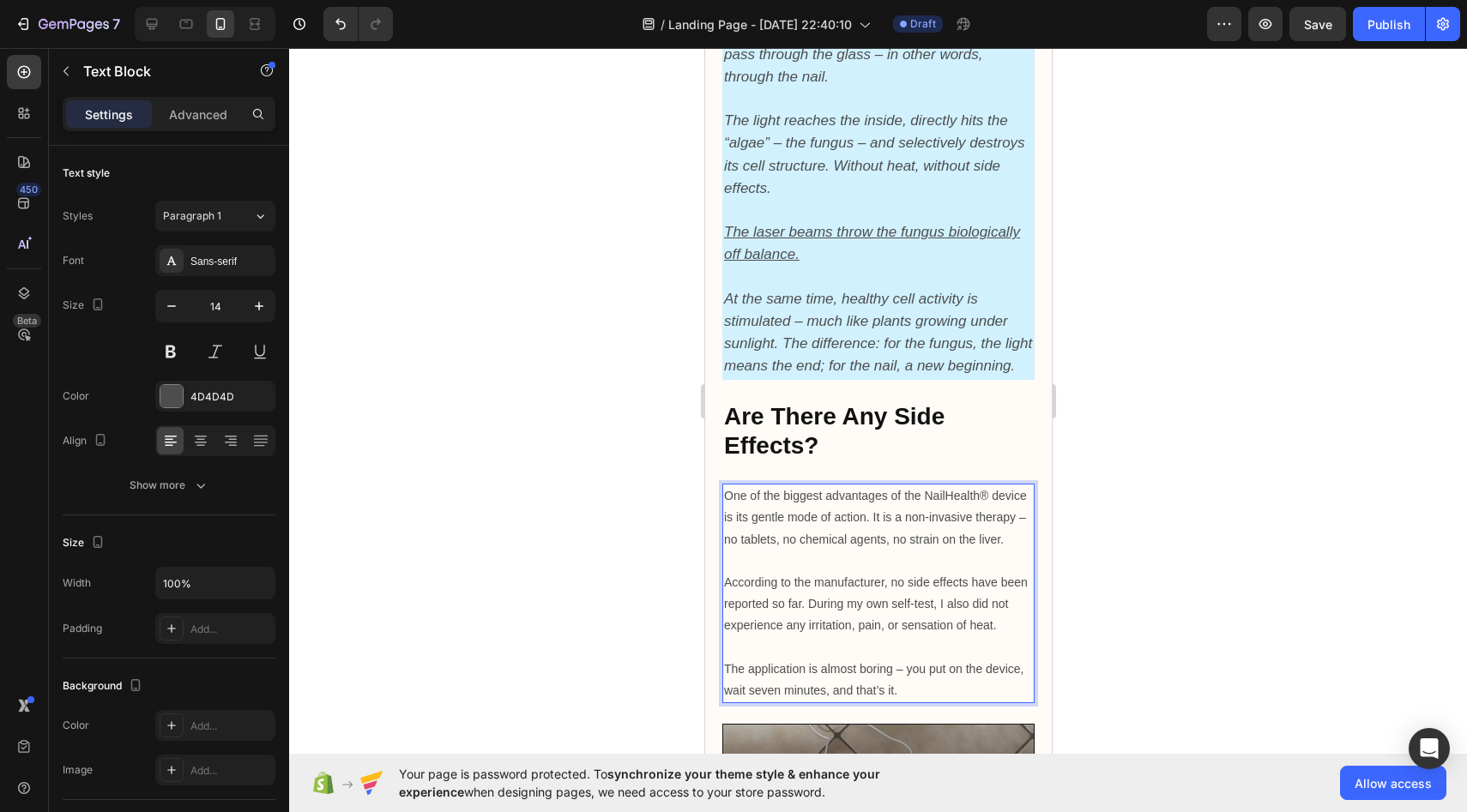
click at [723, 486] on p "One of the biggest advantages of the NailHealth® device is its gentle mode of a…" at bounding box center [877, 518] width 309 height 65
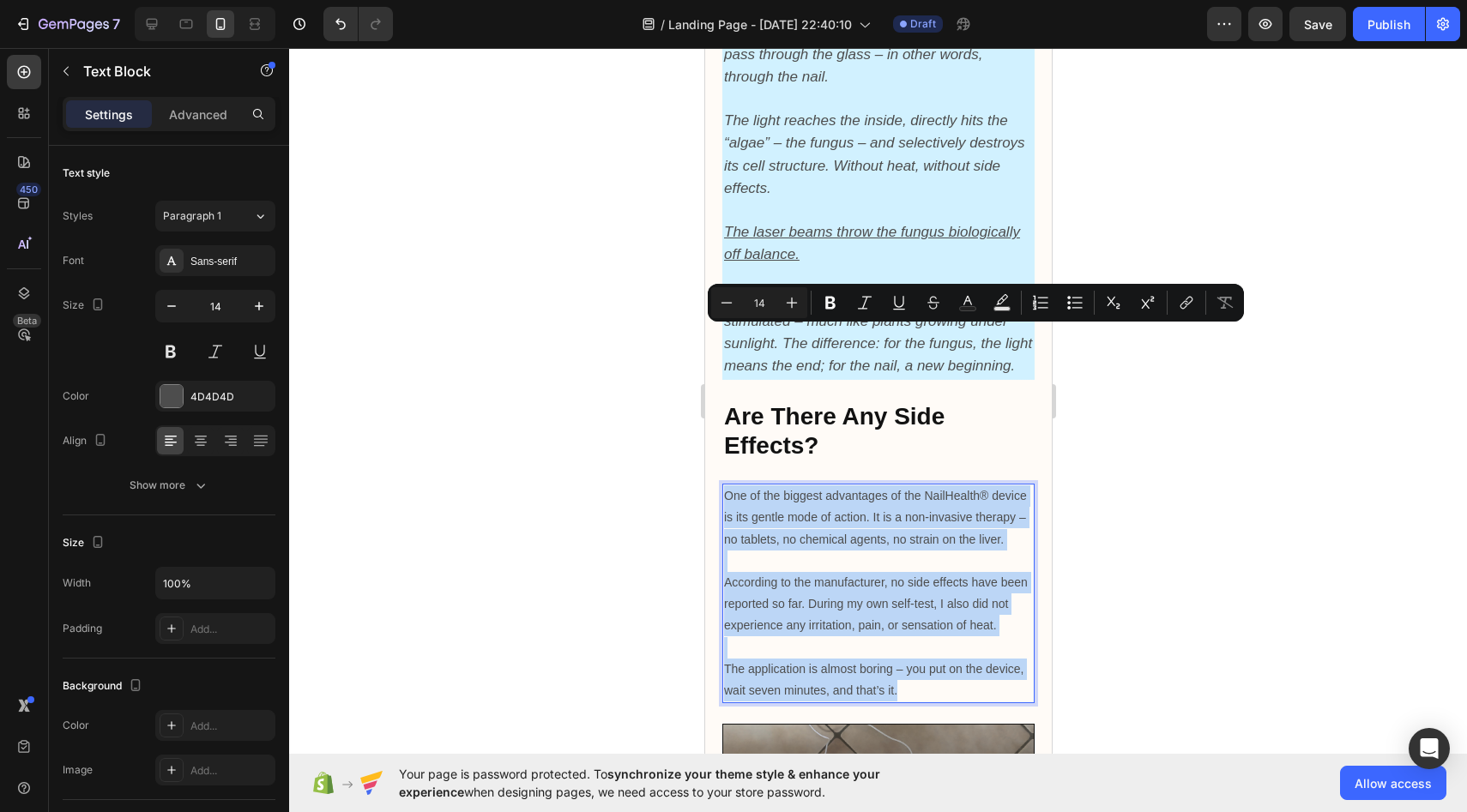
drag, startPoint x: 723, startPoint y: 336, endPoint x: 903, endPoint y: 534, distance: 267.6
click at [903, 534] on div "One of the biggest advantages of the NailHealth® device is its gentle mode of a…" at bounding box center [878, 593] width 313 height 220
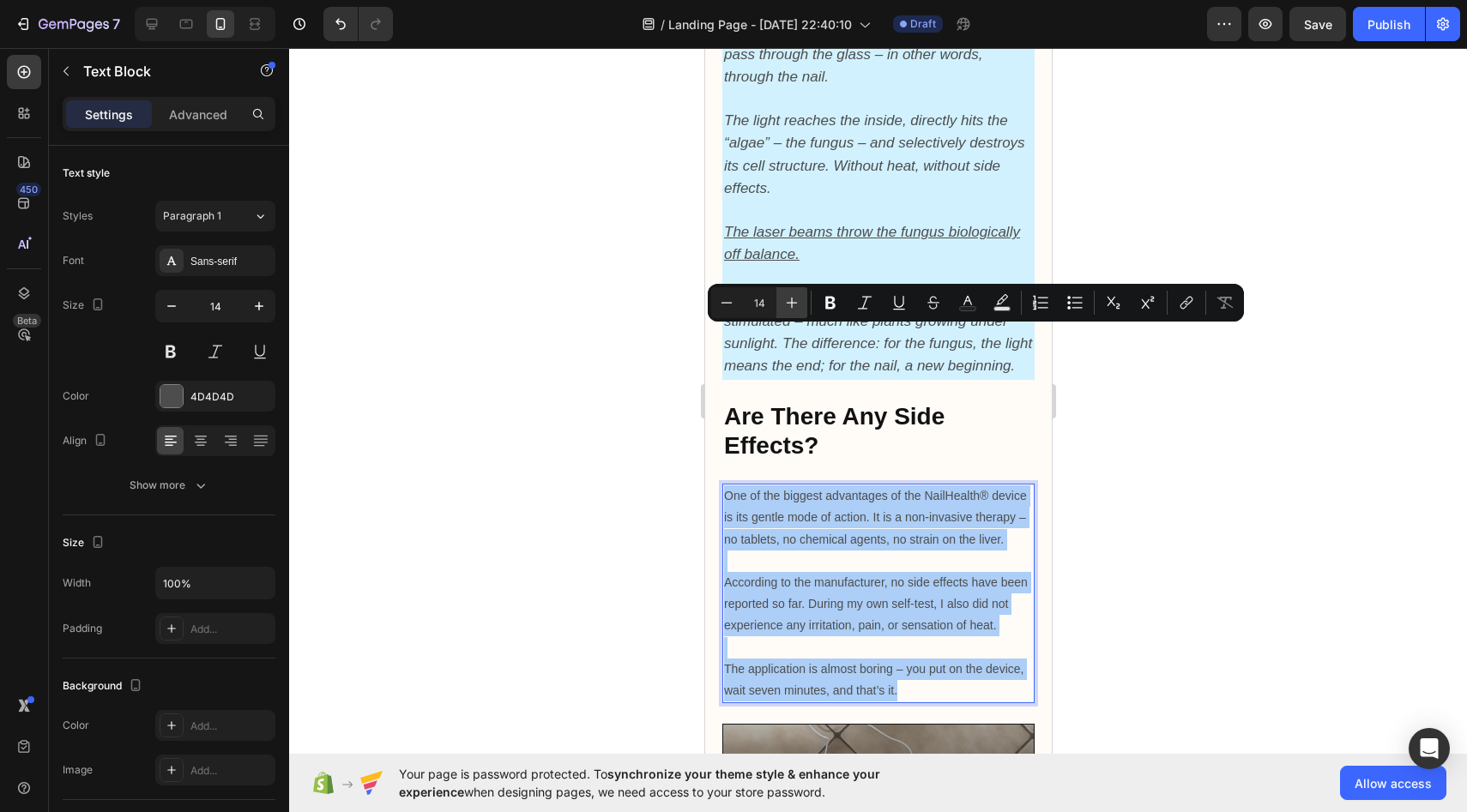
click at [785, 308] on icon "Editor contextual toolbar" at bounding box center [791, 303] width 17 height 17
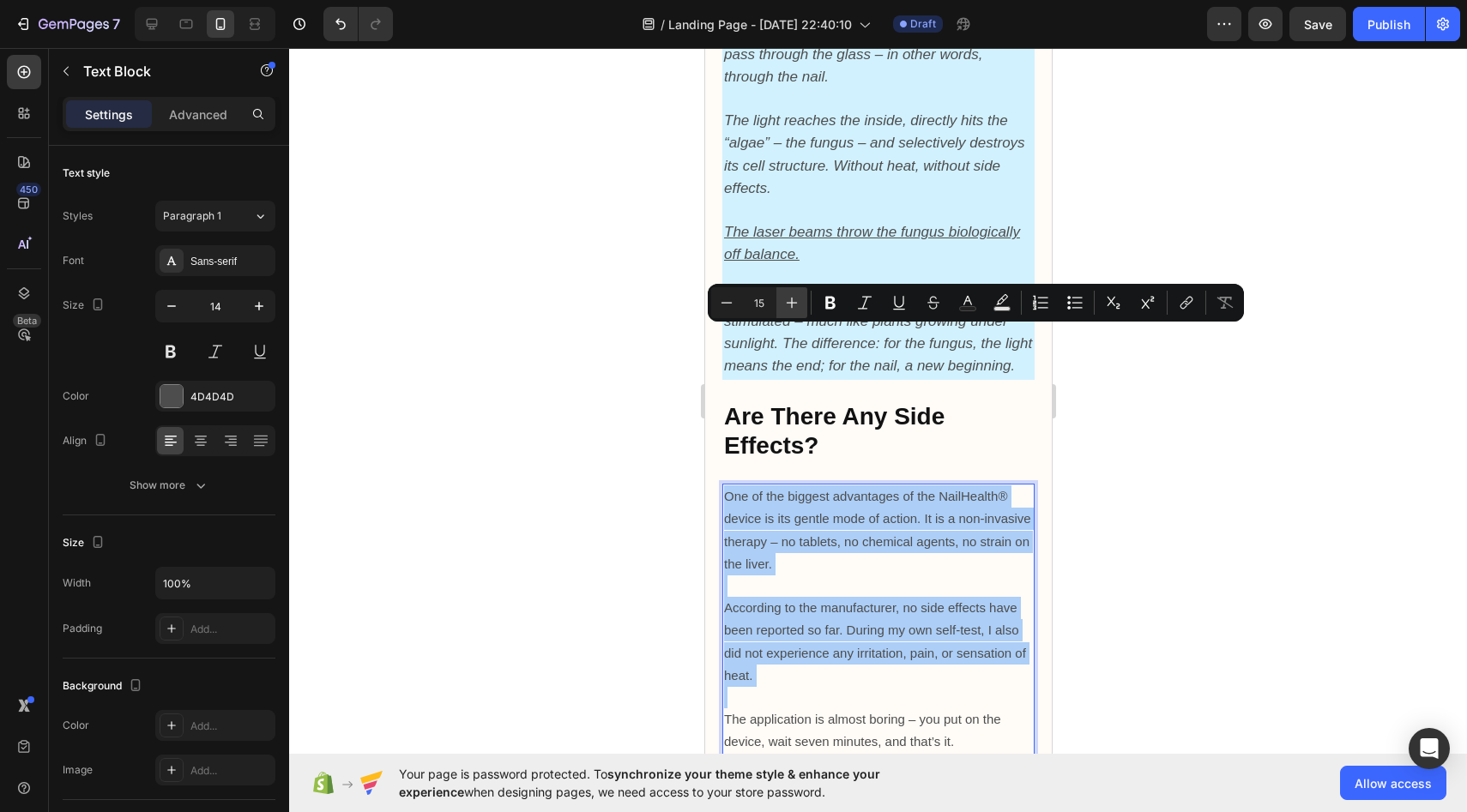
click at [785, 308] on icon "Editor contextual toolbar" at bounding box center [791, 303] width 17 height 17
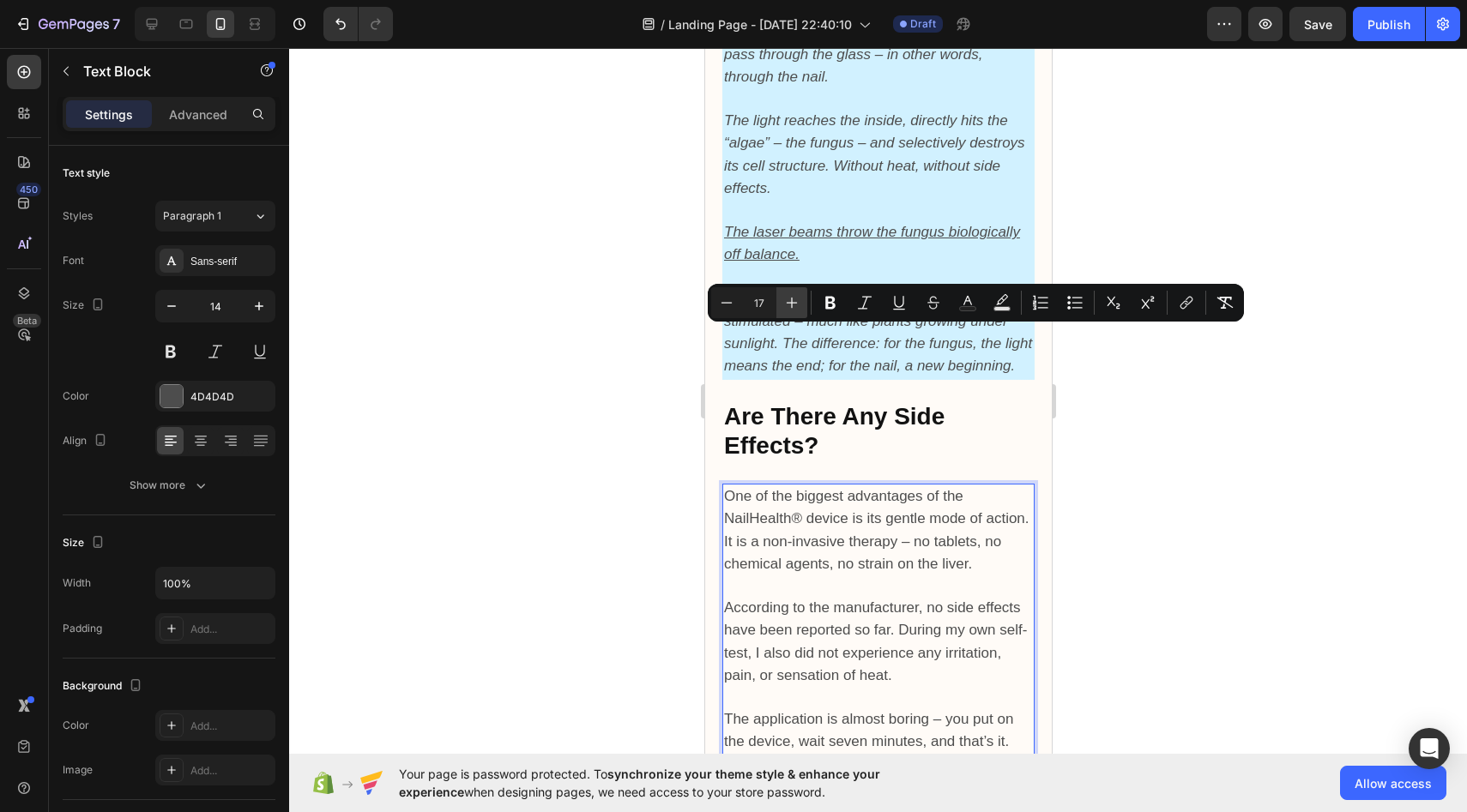
click at [786, 308] on icon "Editor contextual toolbar" at bounding box center [791, 303] width 17 height 17
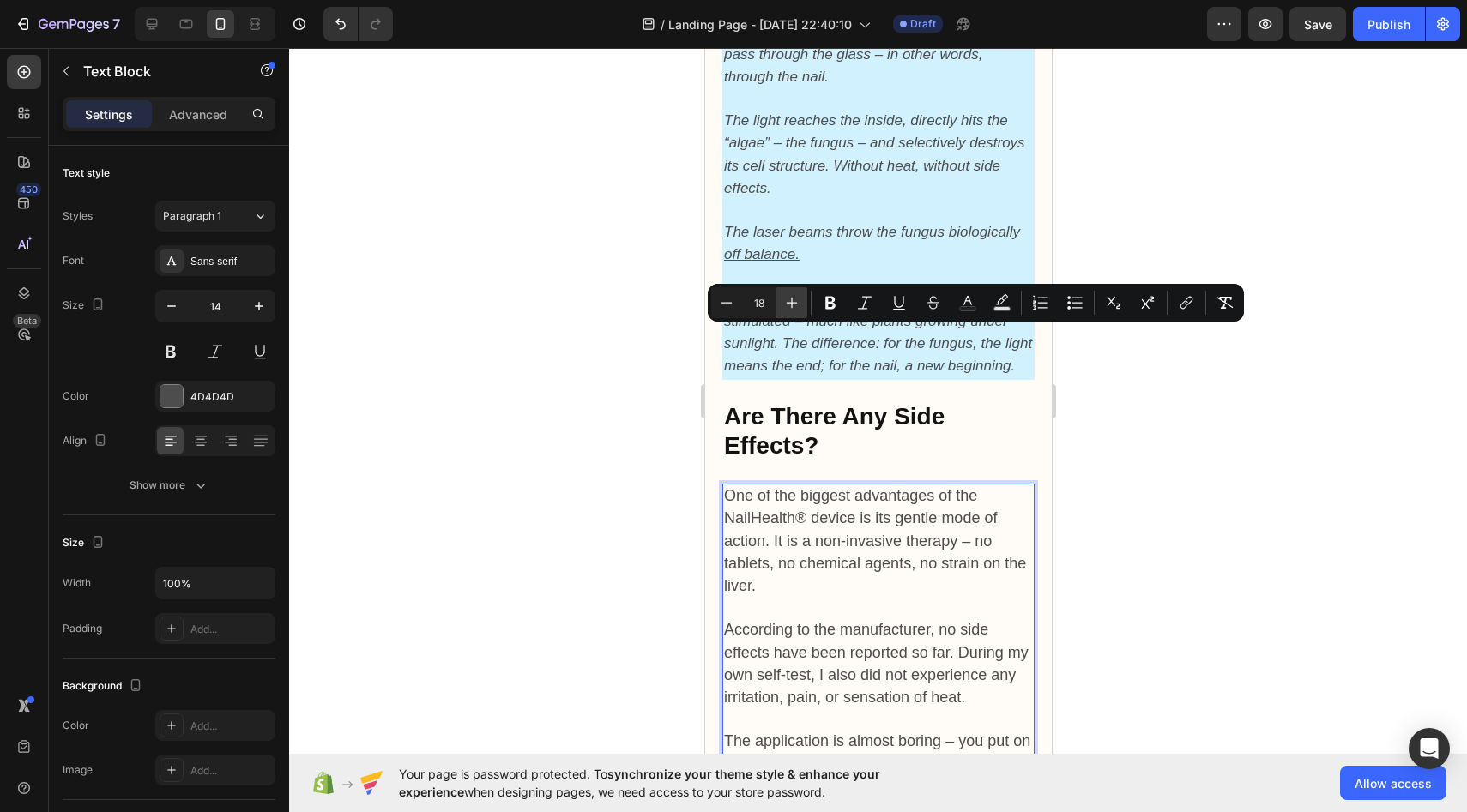
click at [783, 295] on icon "Editor contextual toolbar" at bounding box center [791, 303] width 17 height 17
type input "19"
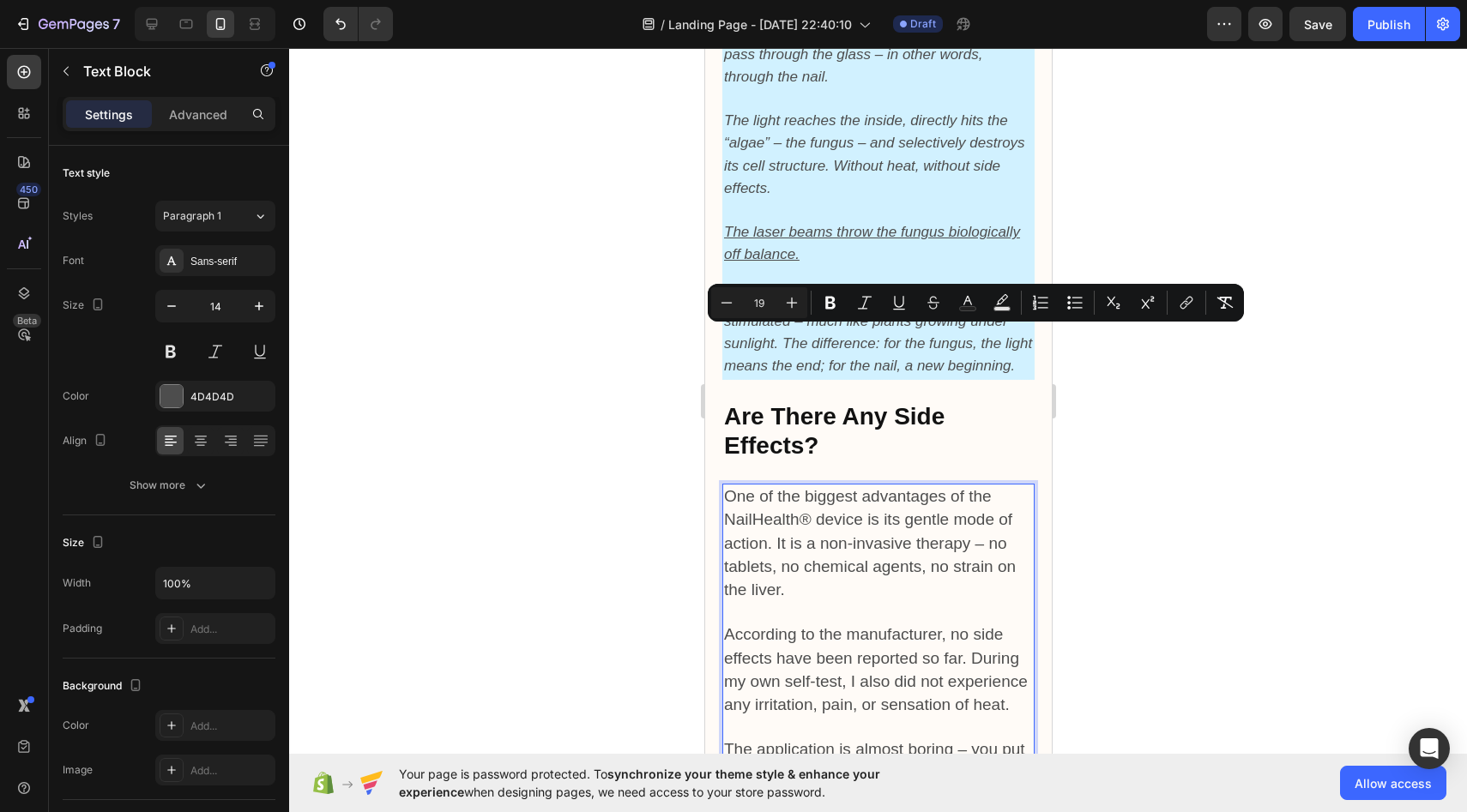
click at [595, 333] on div at bounding box center [877, 430] width 1178 height 765
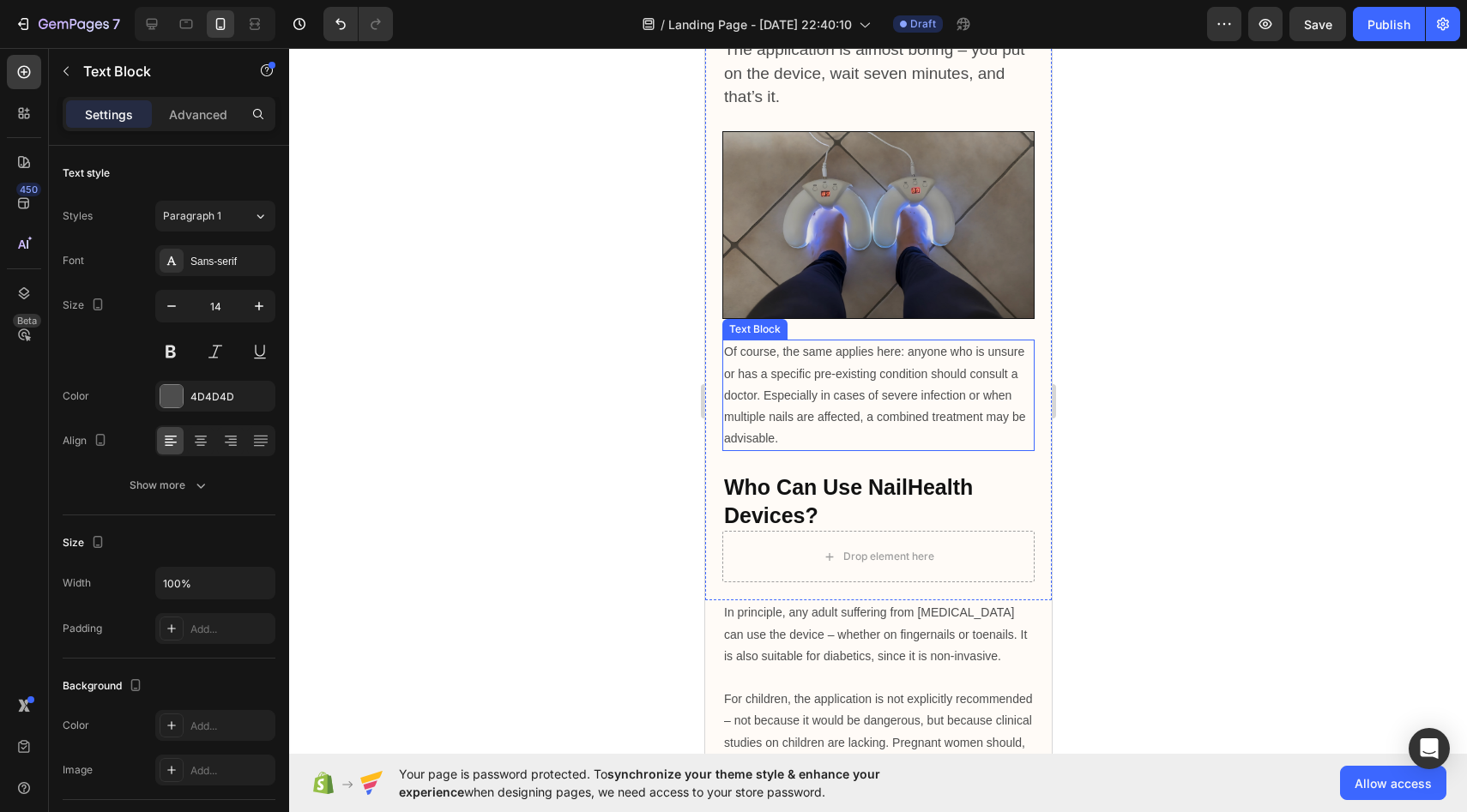
scroll to position [5651, 0]
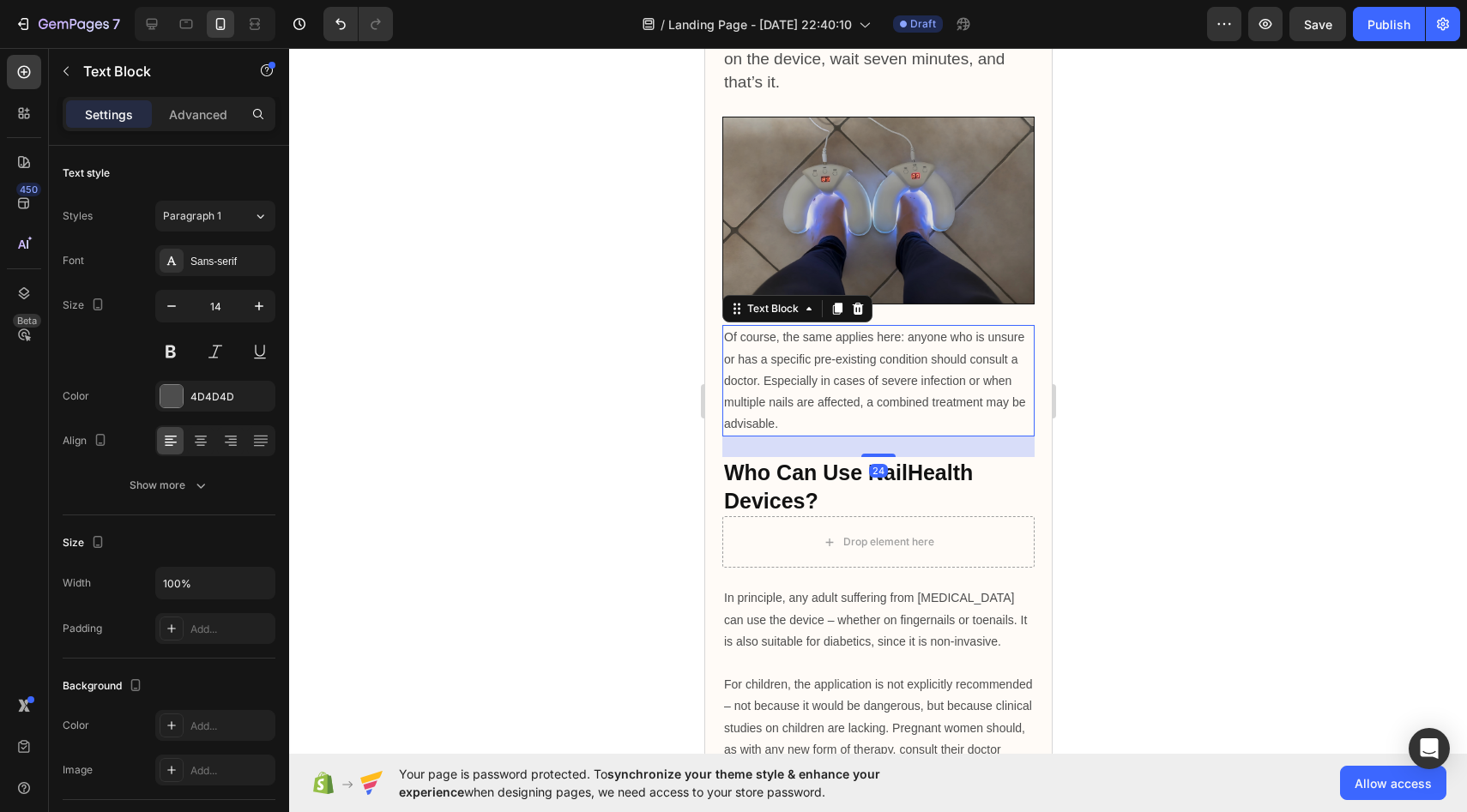
click at [725, 326] on p "Of course, the same applies here: anyone who is unsure or has a specific pre-ex…" at bounding box center [877, 380] width 309 height 108
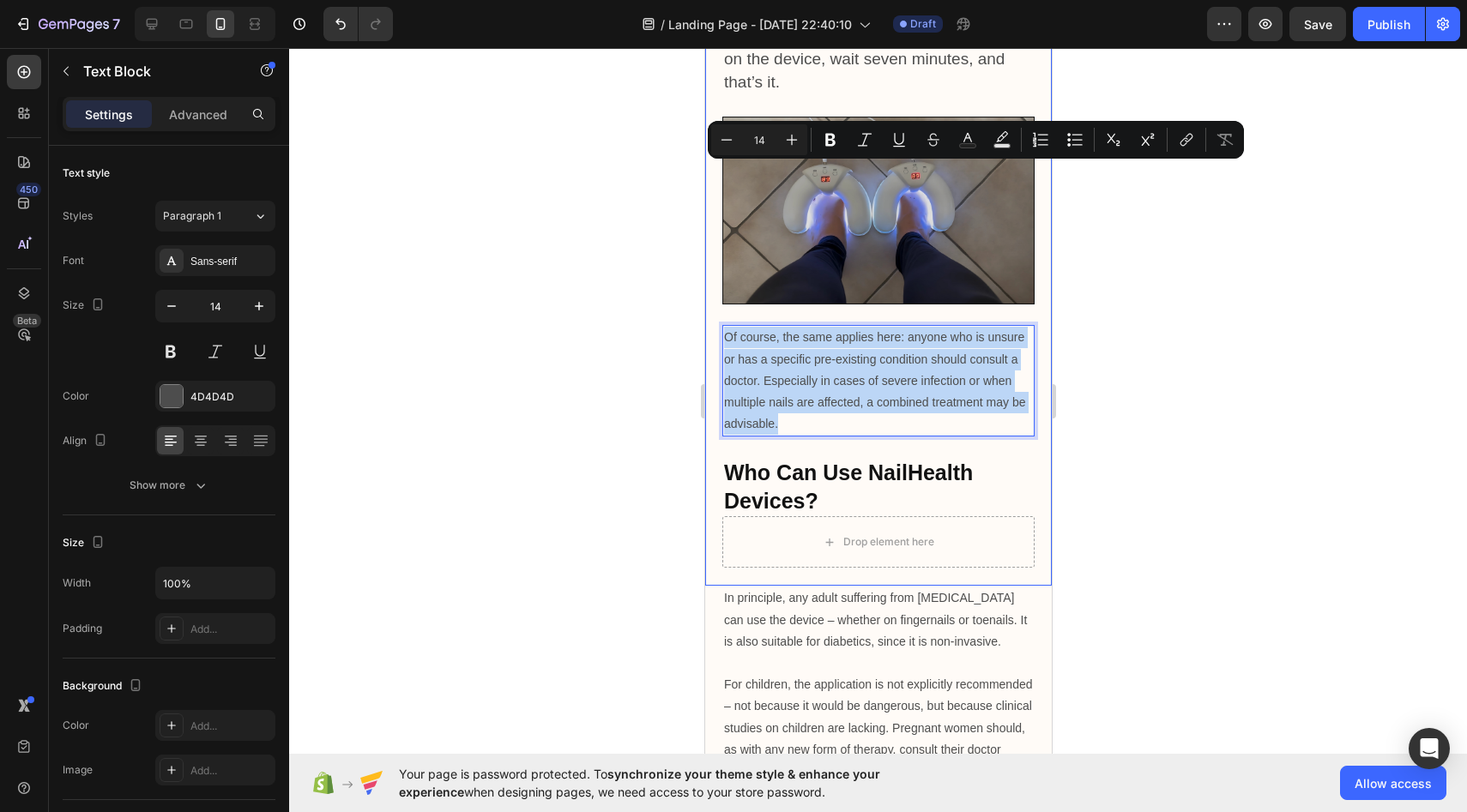
drag, startPoint x: 725, startPoint y: 174, endPoint x: 826, endPoint y: 274, distance: 142.1
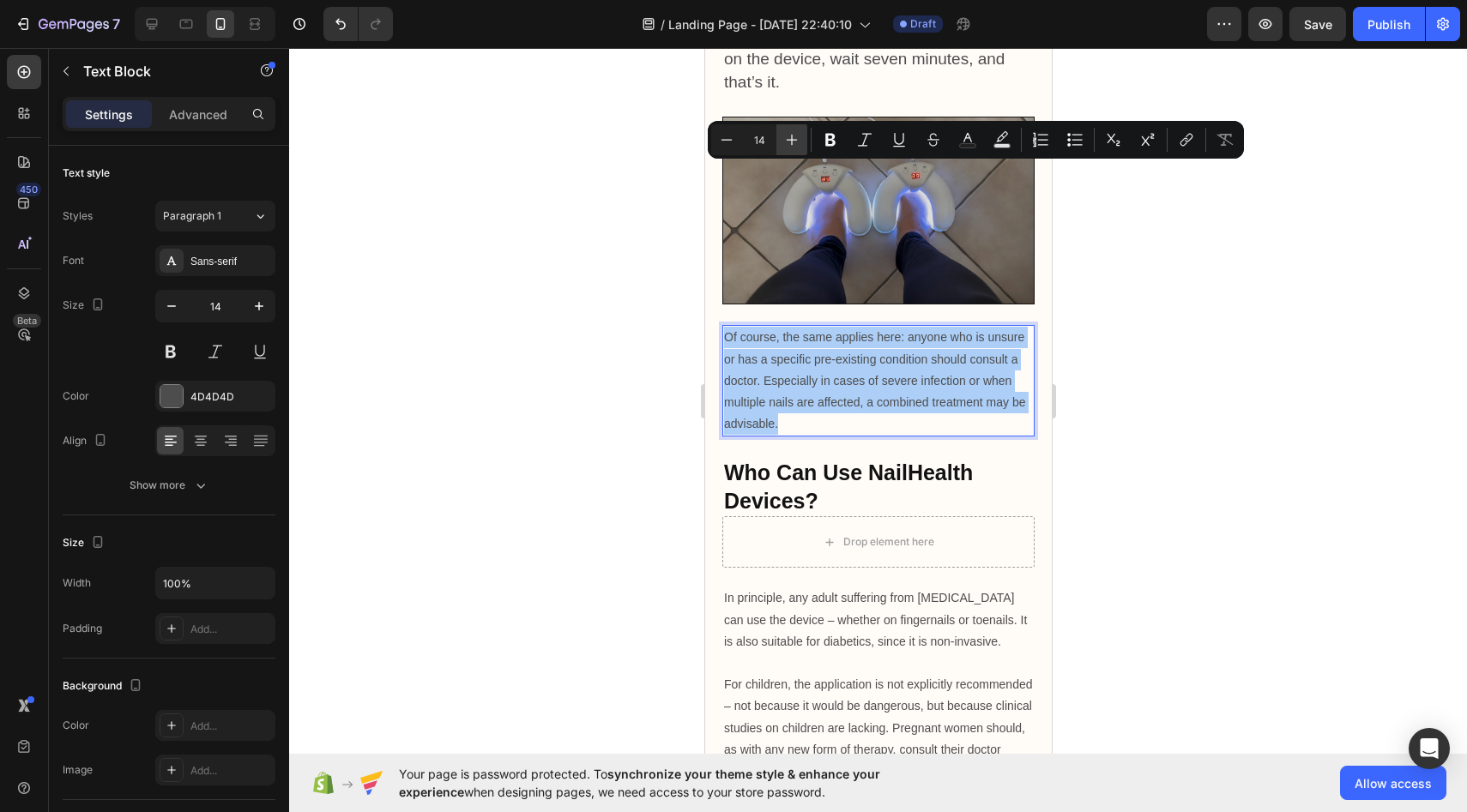
click at [785, 131] on button "Plus" at bounding box center [791, 139] width 31 height 31
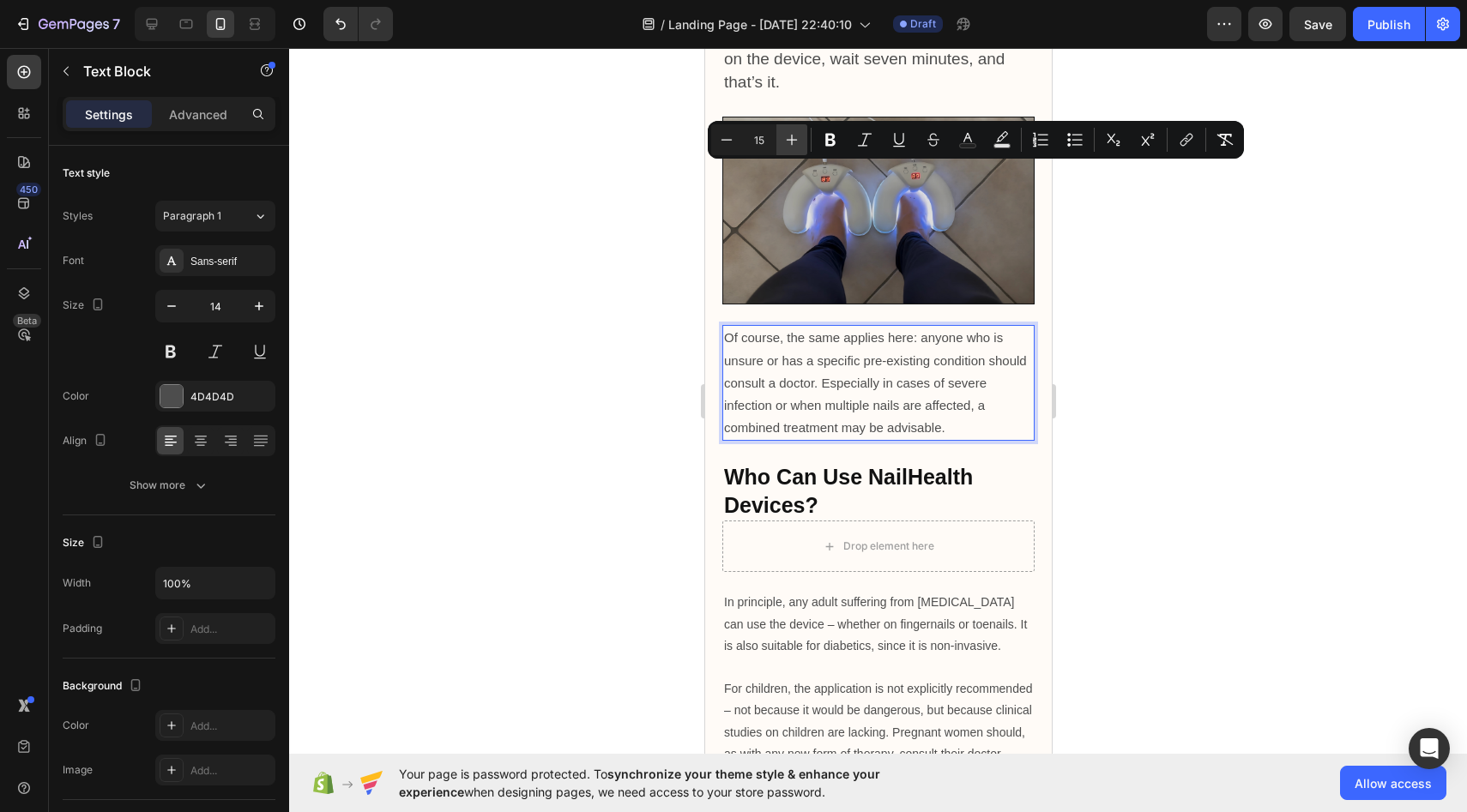
click at [785, 131] on button "Plus" at bounding box center [791, 139] width 31 height 31
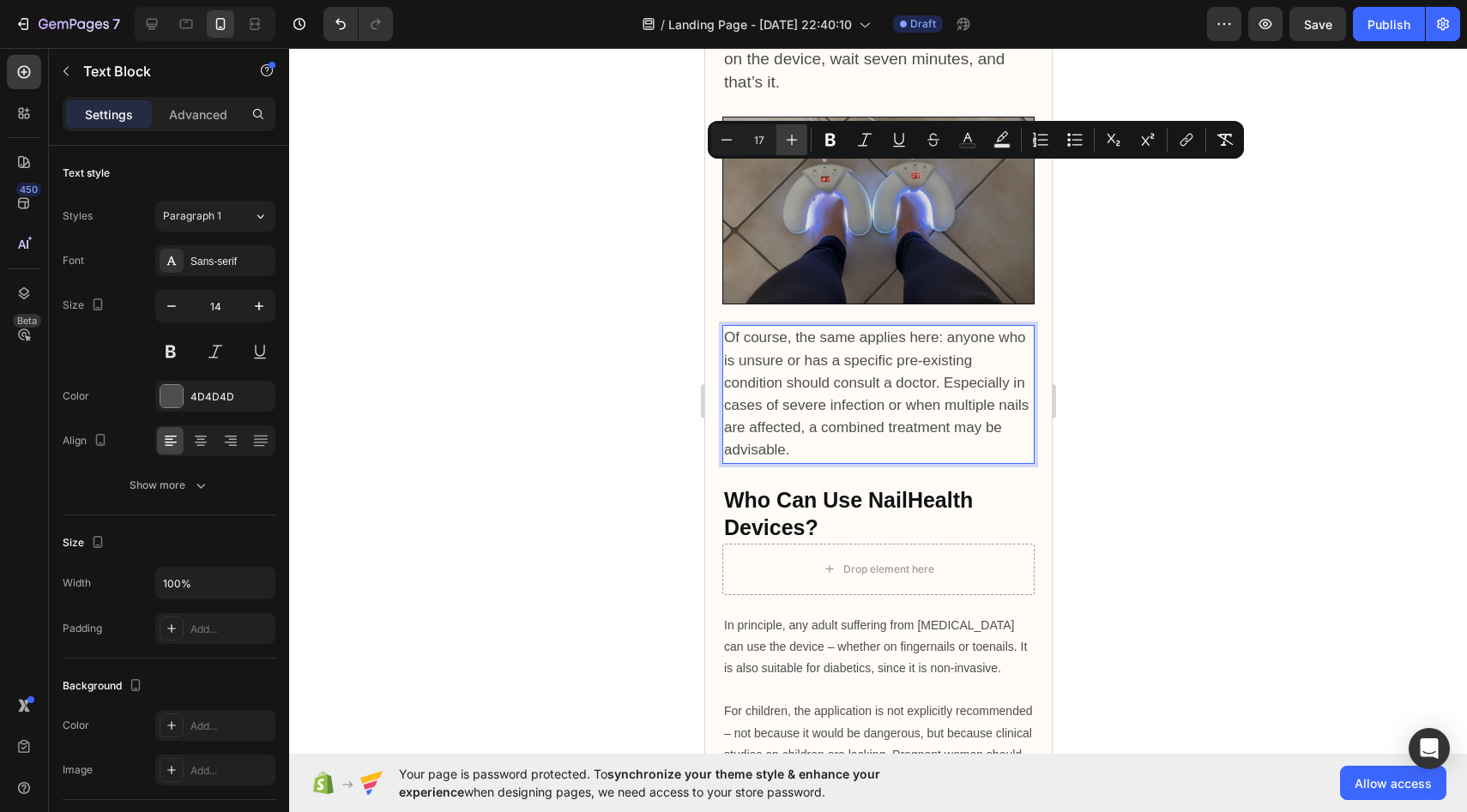
click at [785, 131] on button "Plus" at bounding box center [791, 139] width 31 height 31
type input "19"
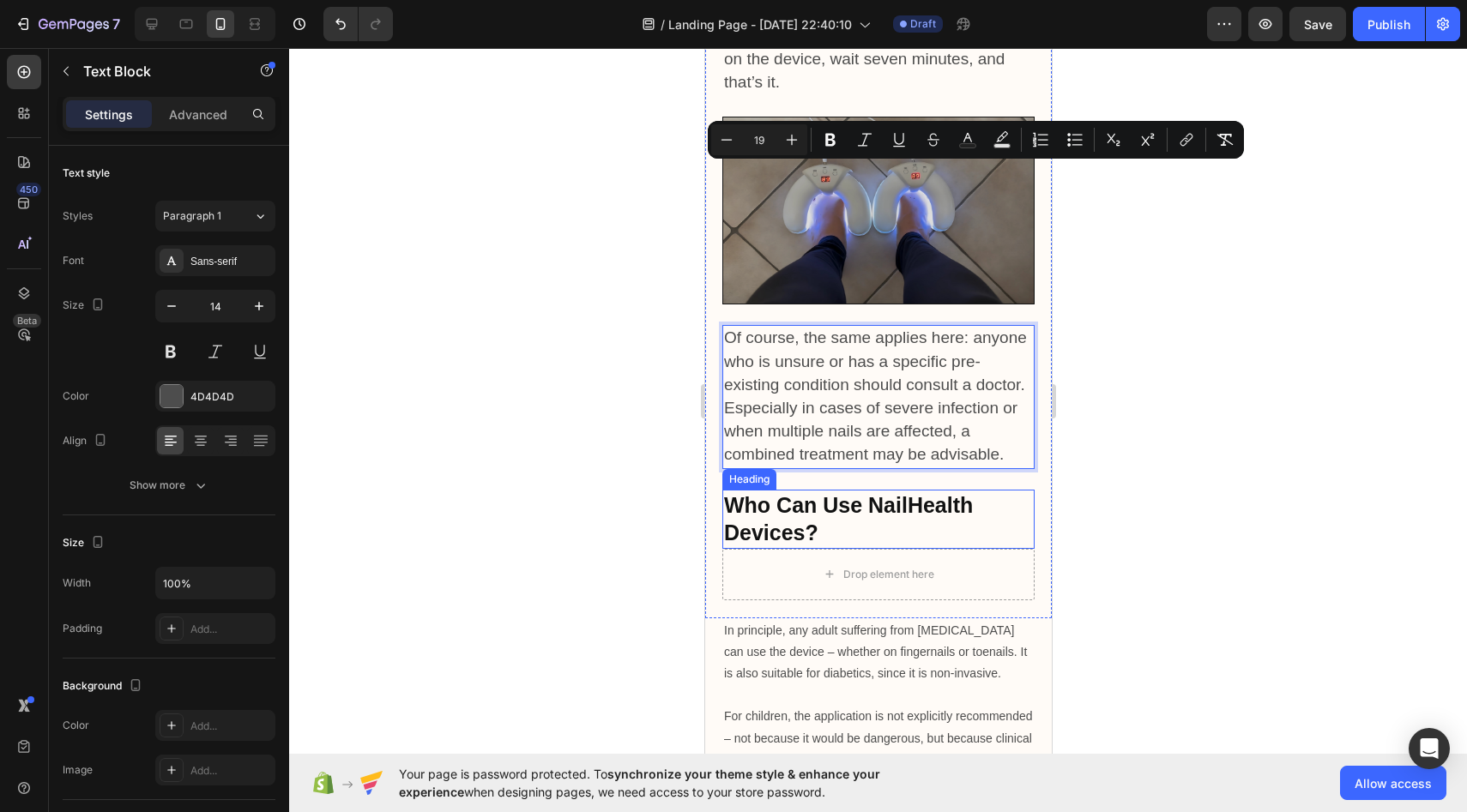
click at [662, 333] on div at bounding box center [877, 430] width 1178 height 765
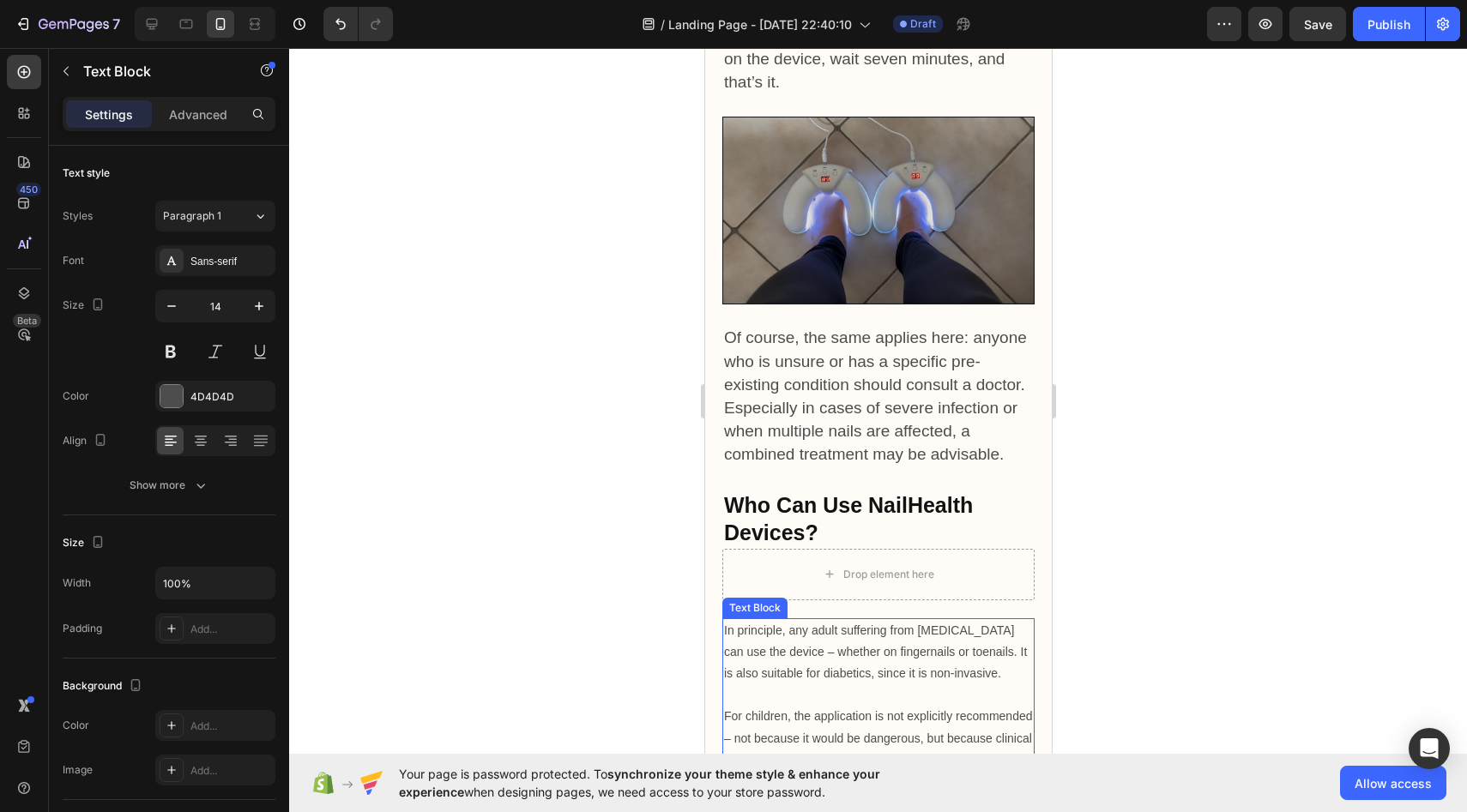
click at [782, 620] on p "In principle, any adult suffering from [MEDICAL_DATA] can use the device – whet…" at bounding box center [877, 653] width 309 height 65
click at [724, 620] on p "In principle, any adult suffering from [MEDICAL_DATA] can use the device – whet…" at bounding box center [877, 653] width 309 height 65
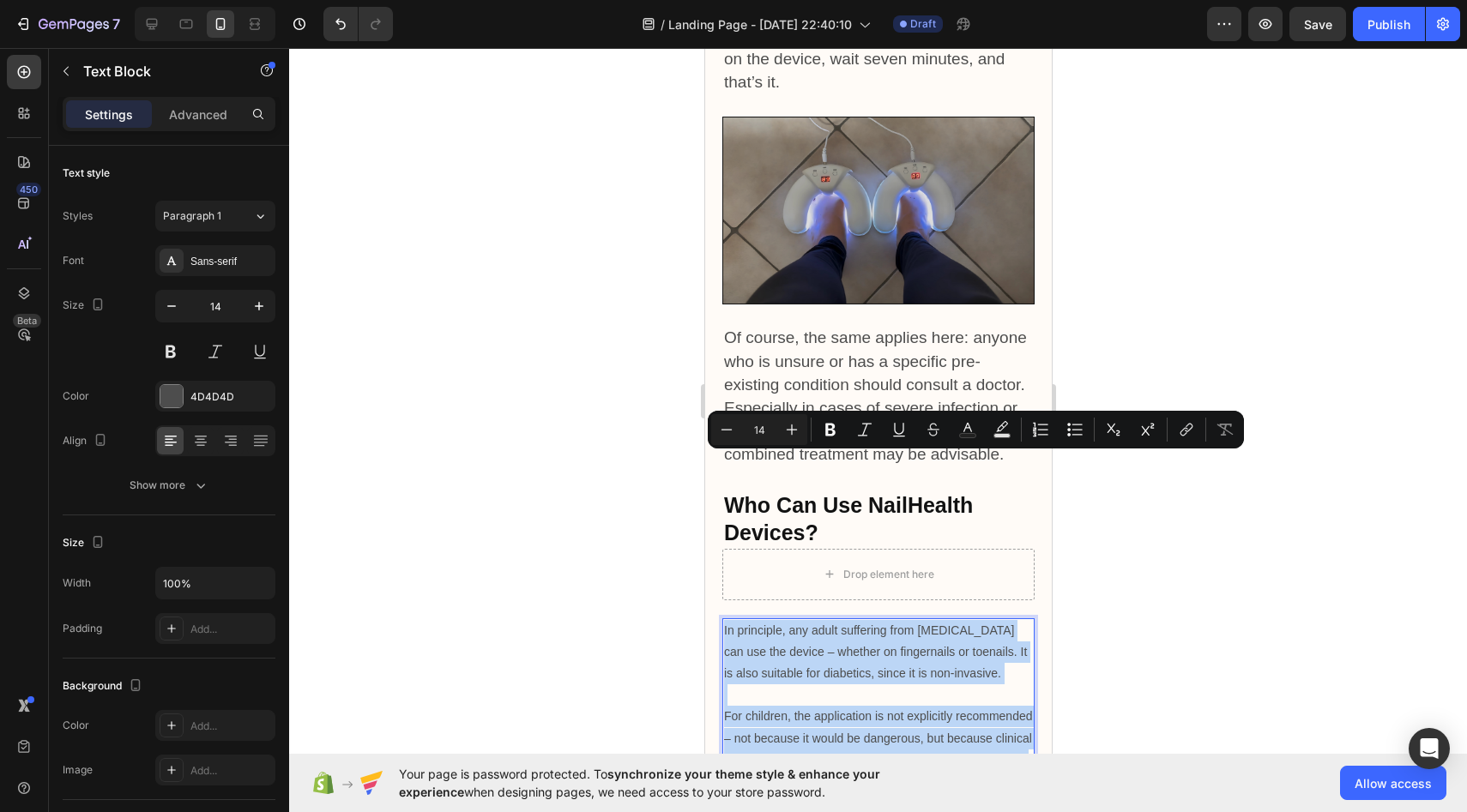
drag, startPoint x: 724, startPoint y: 459, endPoint x: 880, endPoint y: 734, distance: 316.2
click at [880, 734] on div "In principle, any adult suffering from nail fungus can use the device – whether…" at bounding box center [878, 761] width 313 height 285
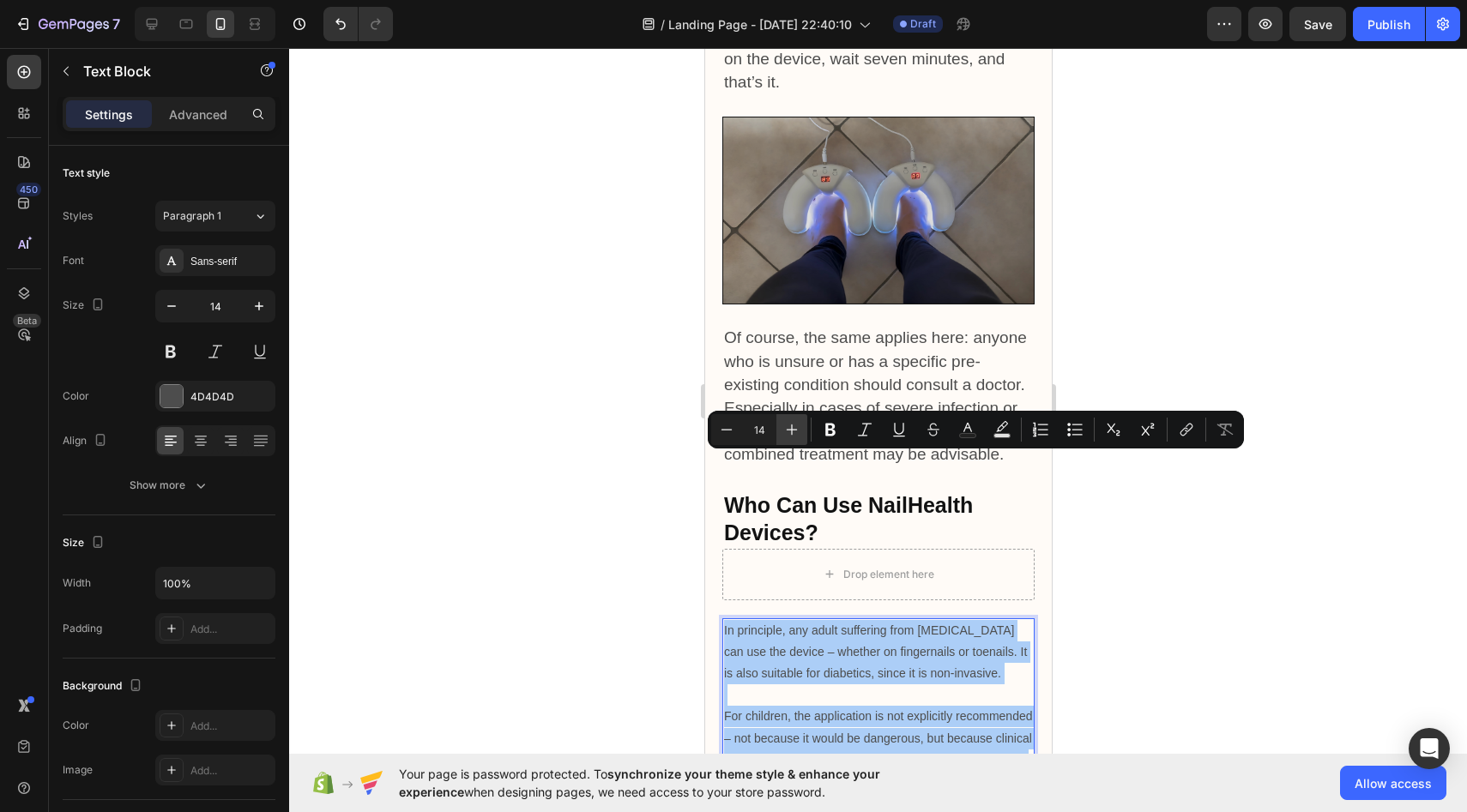
click at [789, 432] on icon "Editor contextual toolbar" at bounding box center [791, 429] width 17 height 17
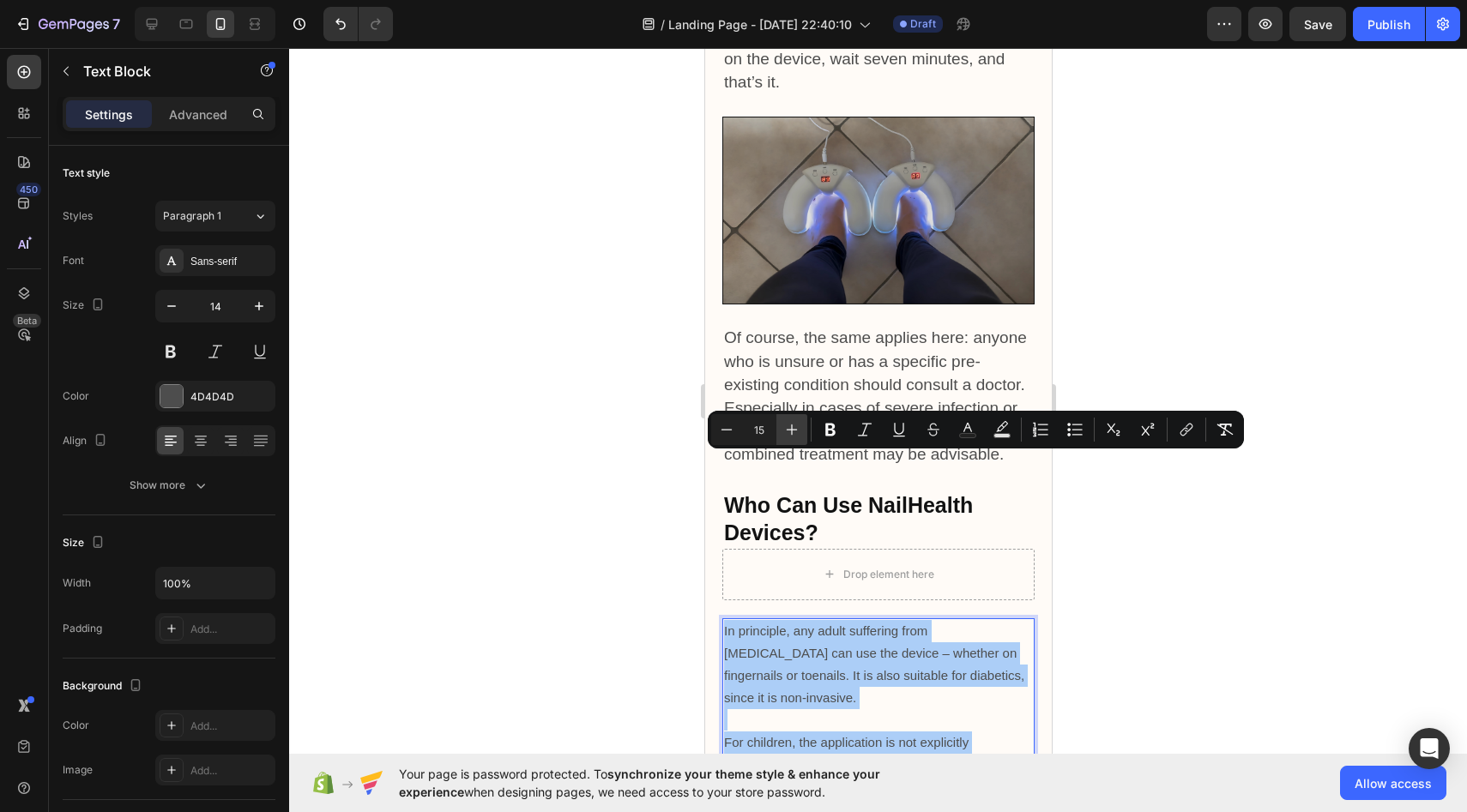
click at [789, 432] on icon "Editor contextual toolbar" at bounding box center [791, 429] width 17 height 17
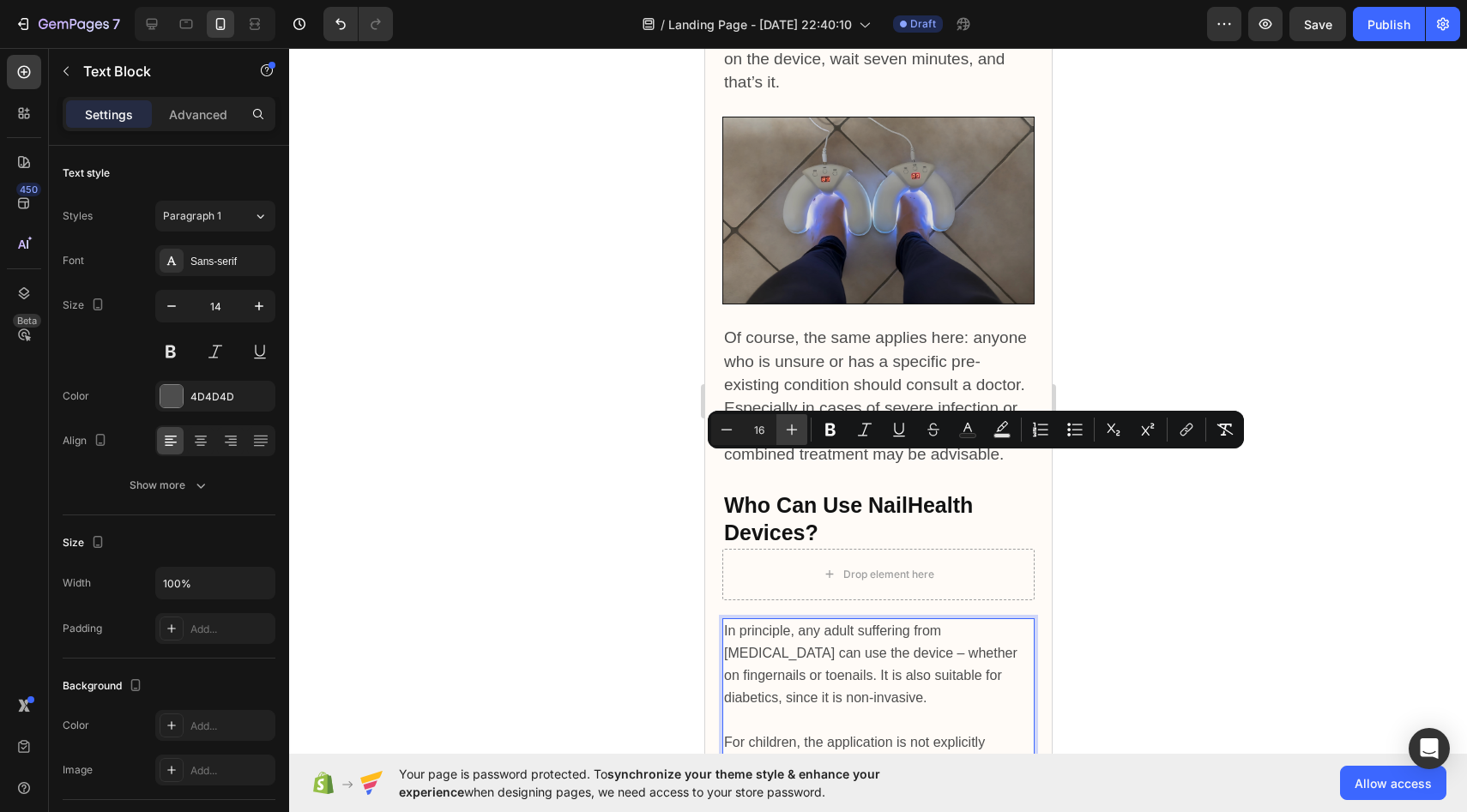
click at [789, 432] on icon "Editor contextual toolbar" at bounding box center [791, 429] width 17 height 17
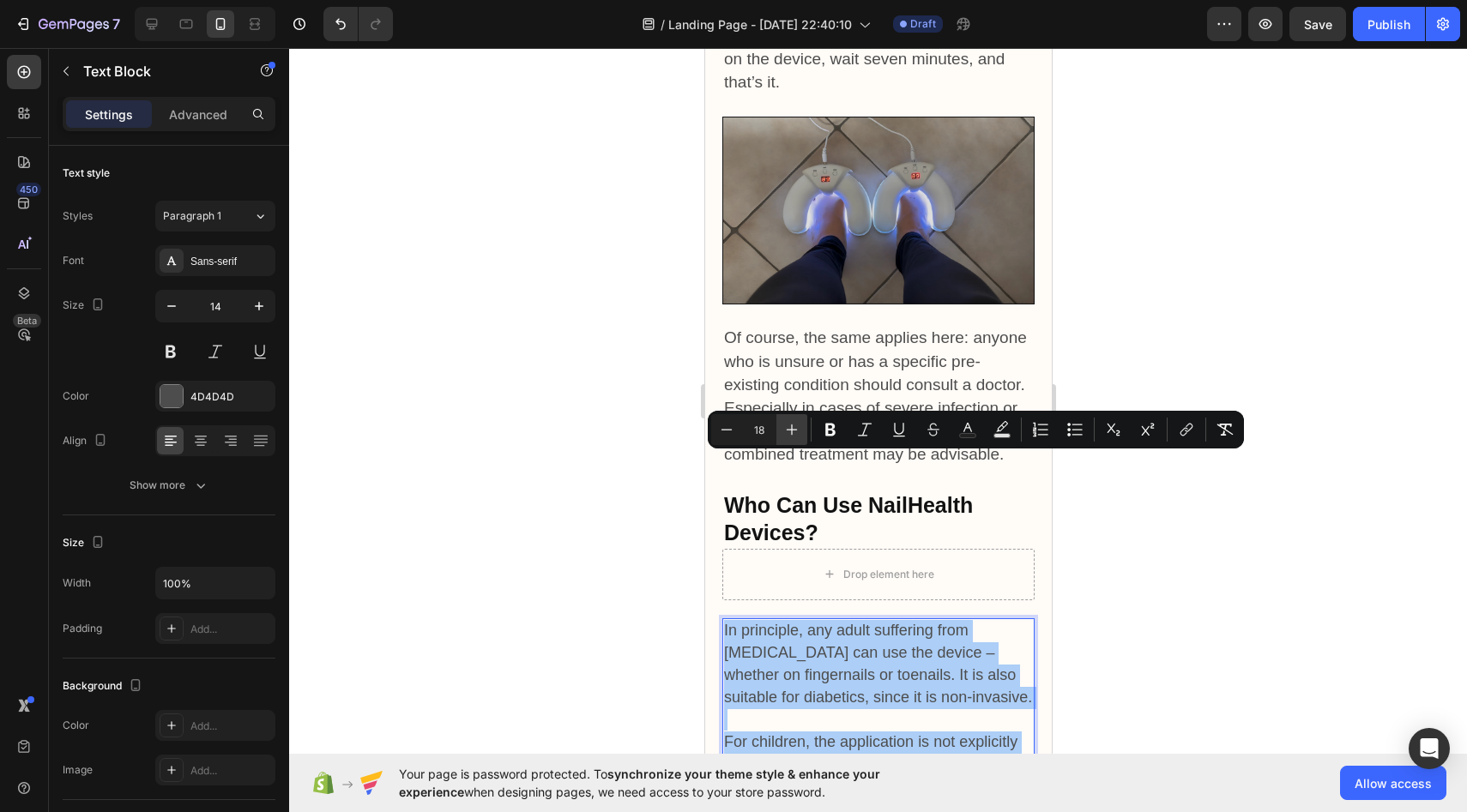
click at [789, 432] on icon "Editor contextual toolbar" at bounding box center [791, 429] width 17 height 17
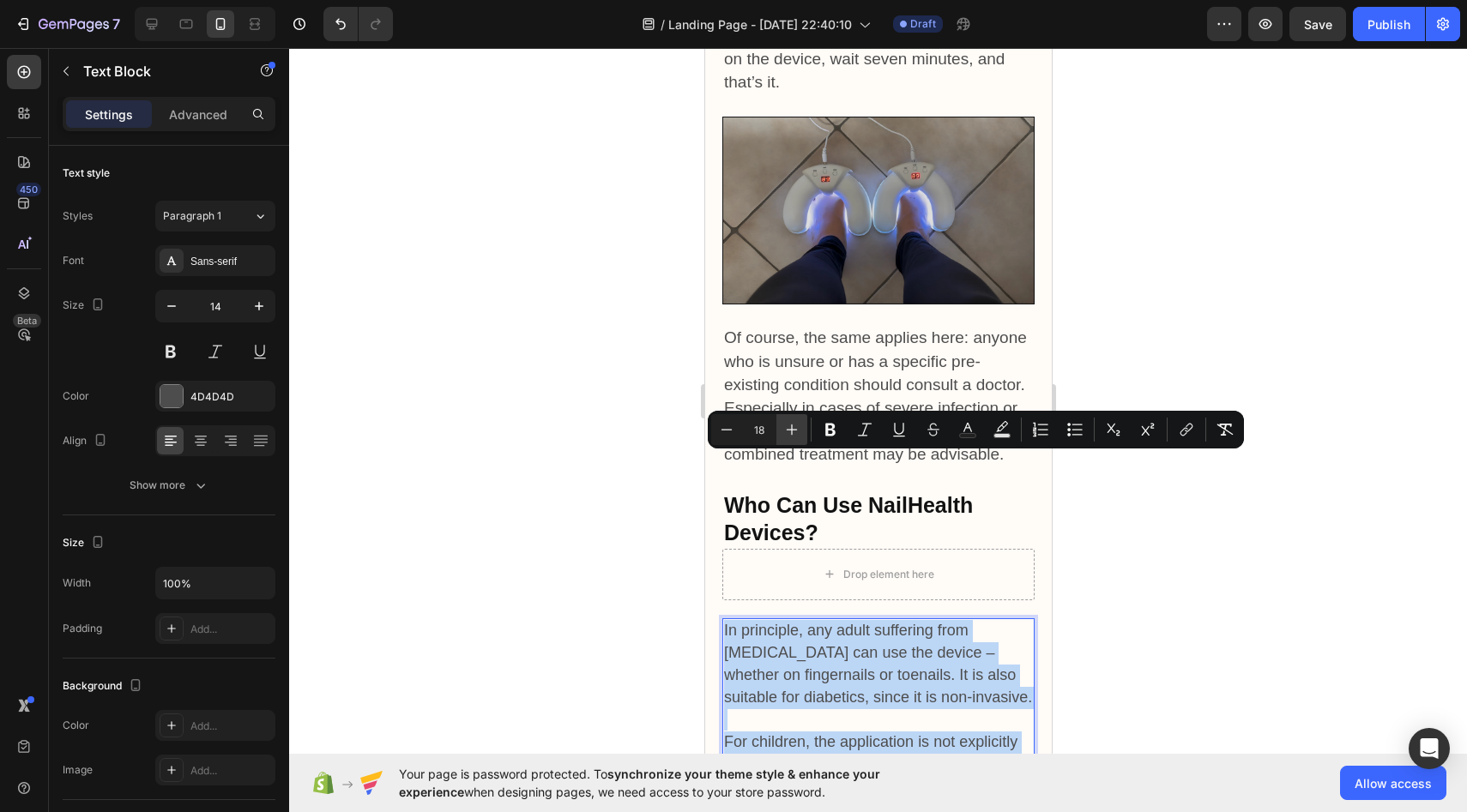
type input "19"
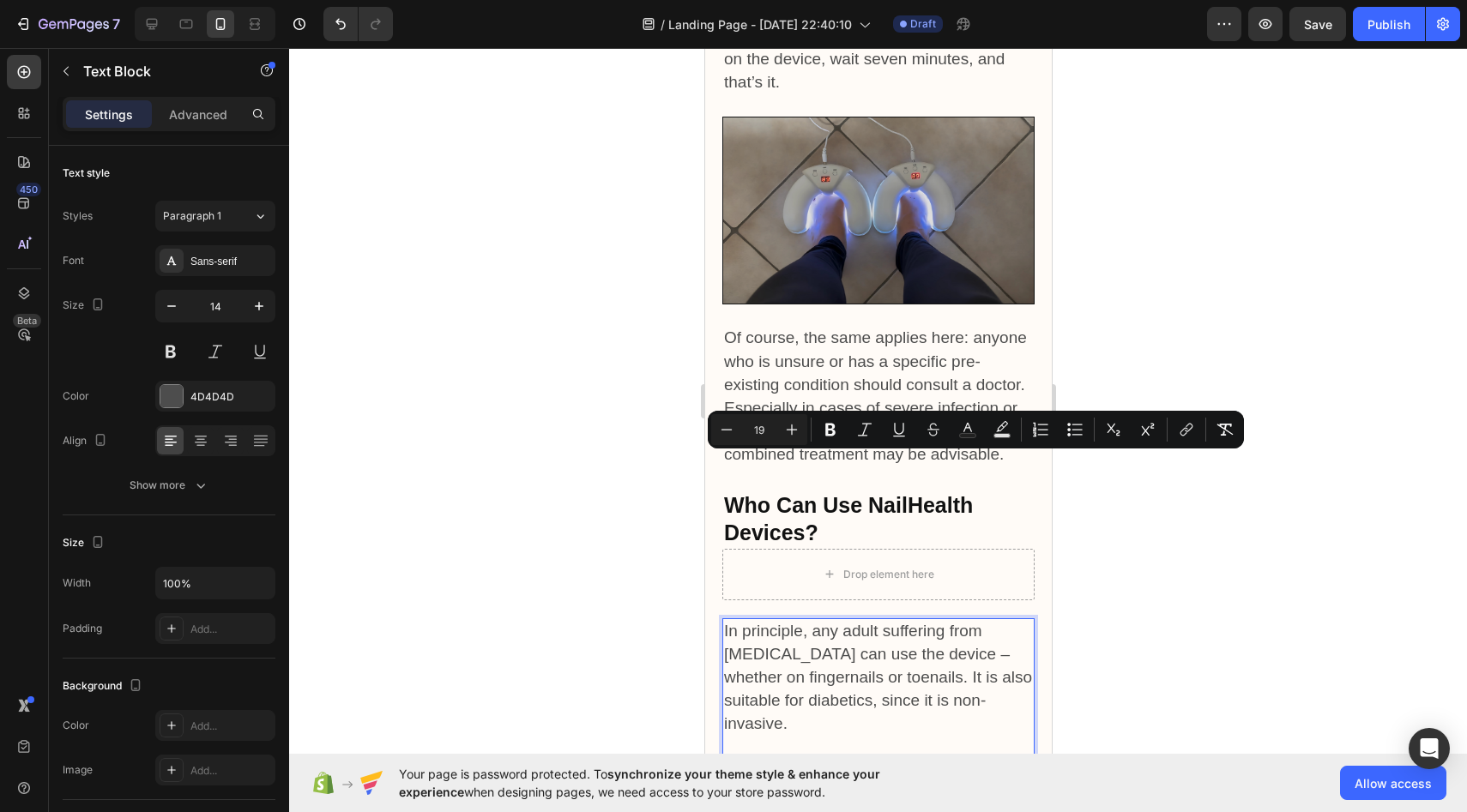
click at [628, 469] on div at bounding box center [877, 430] width 1178 height 765
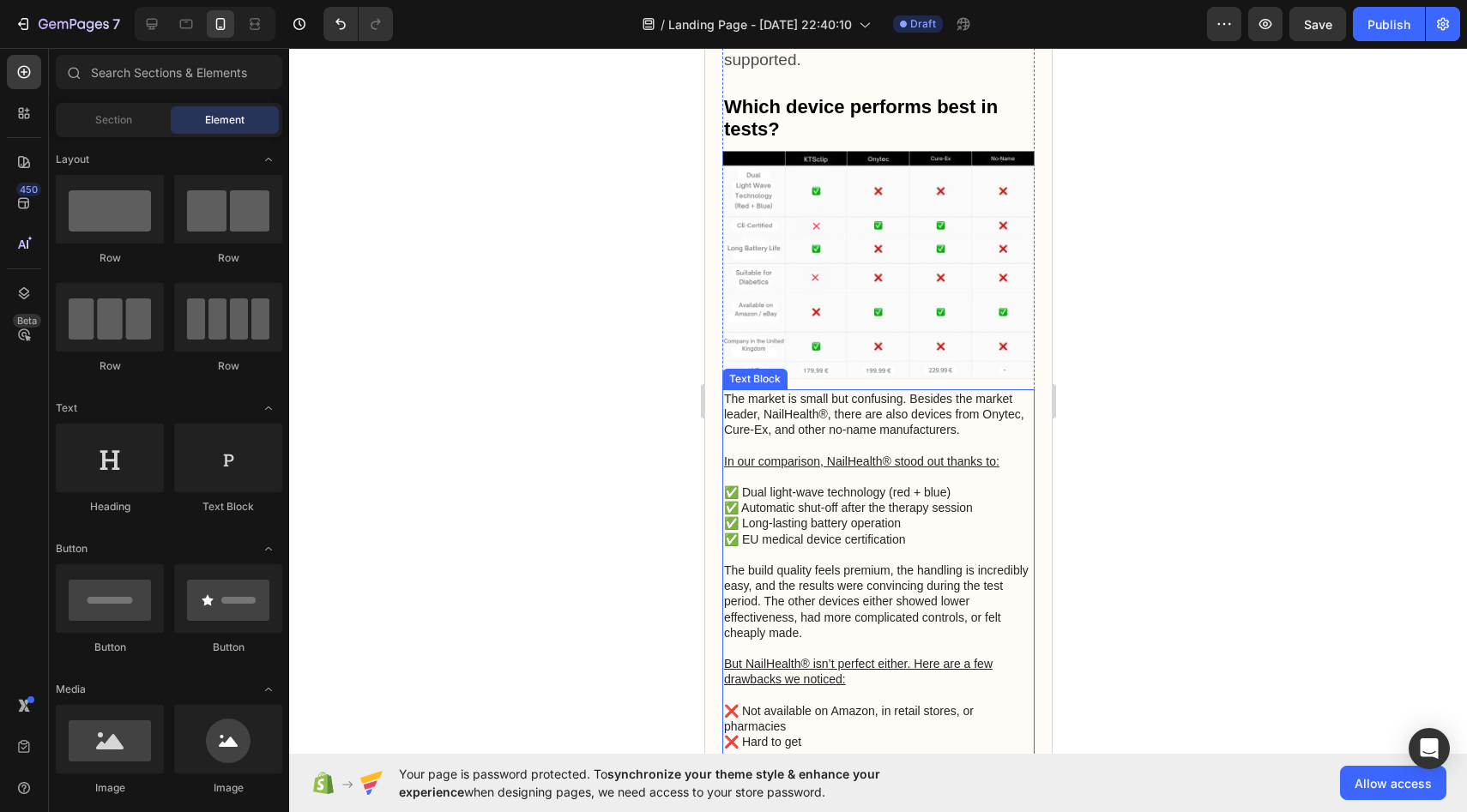
scroll to position [6450, 0]
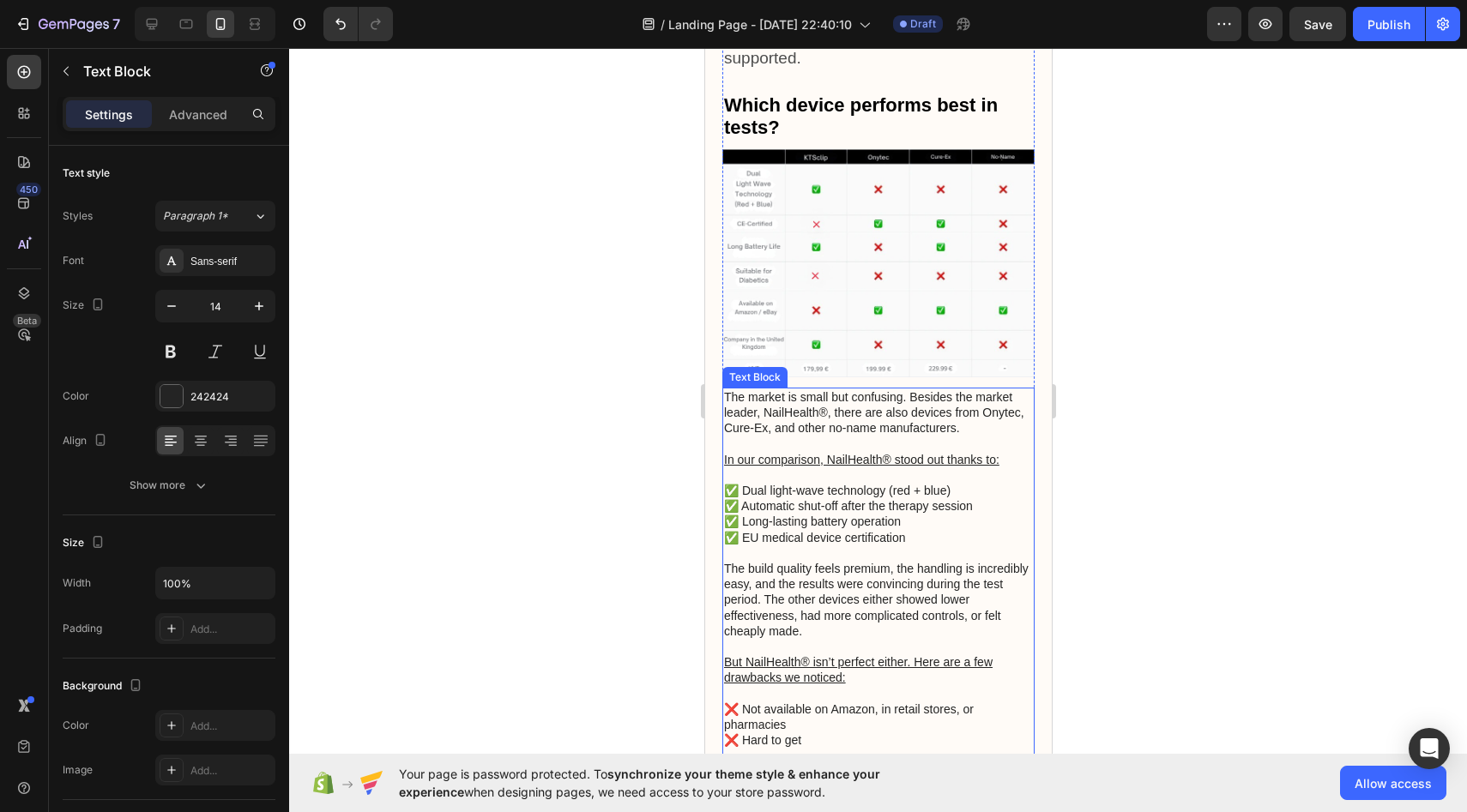
click at [723, 390] on p "The market is small but confusing. Besides the market leader, NailHealth®, ther…" at bounding box center [877, 413] width 309 height 47
click at [724, 390] on p "The market is small but confusing. Besides the market leader, NailHealth®, ther…" at bounding box center [877, 413] width 309 height 47
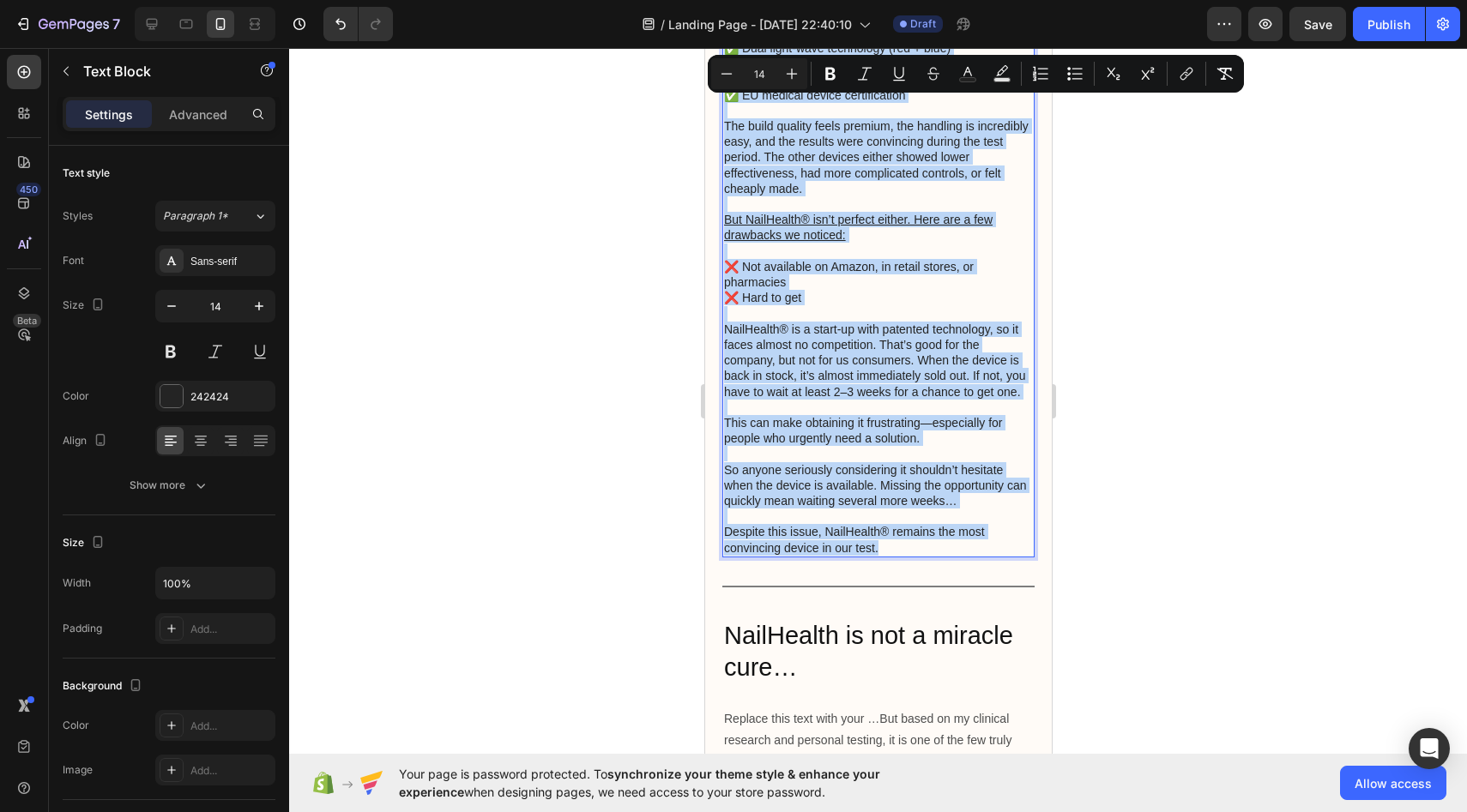
scroll to position [6902, 0]
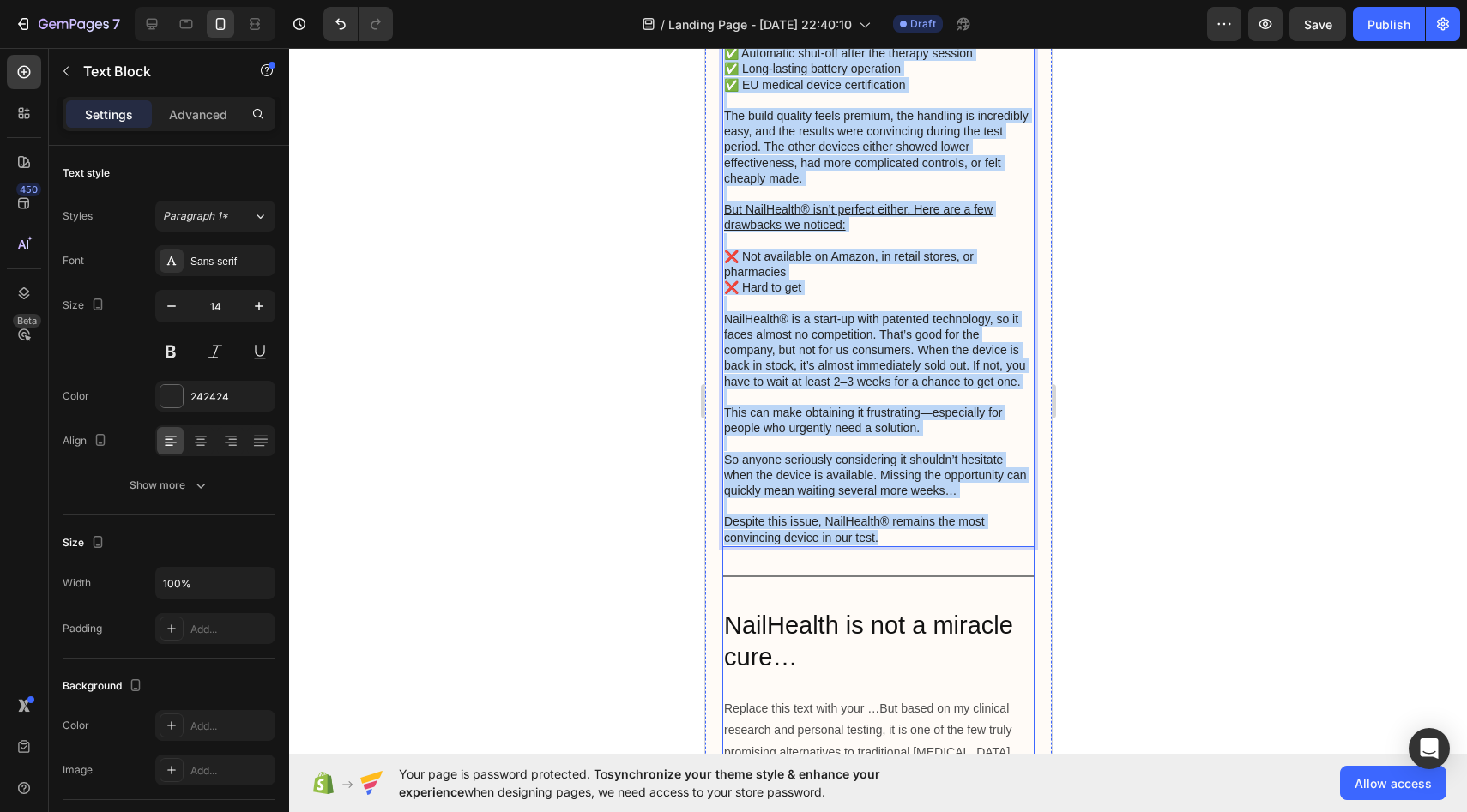
drag, startPoint x: 724, startPoint y: 366, endPoint x: 918, endPoint y: 527, distance: 252.1
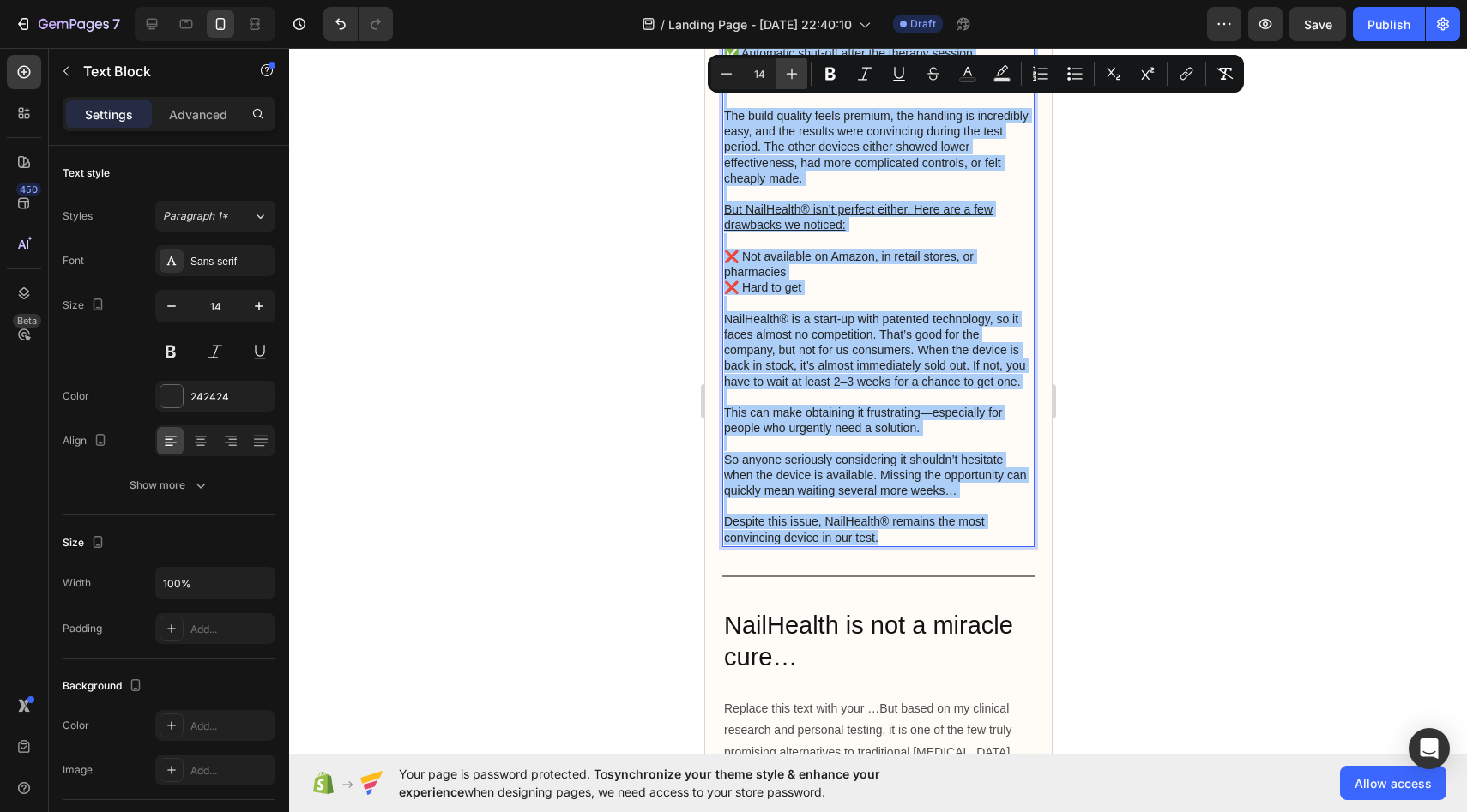
click at [798, 69] on icon "Editor contextual toolbar" at bounding box center [791, 73] width 17 height 17
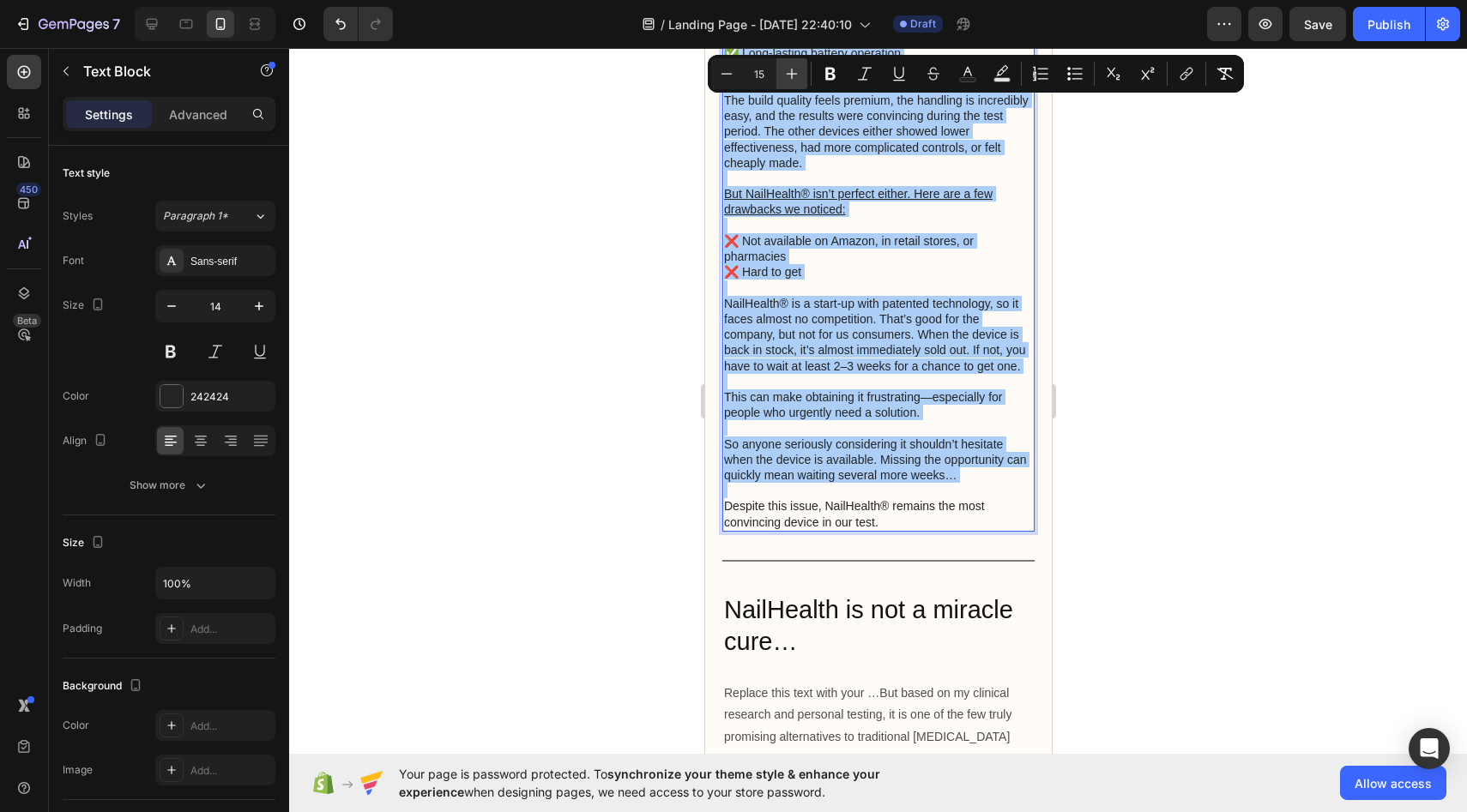
click at [798, 69] on icon "Editor contextual toolbar" at bounding box center [791, 73] width 17 height 17
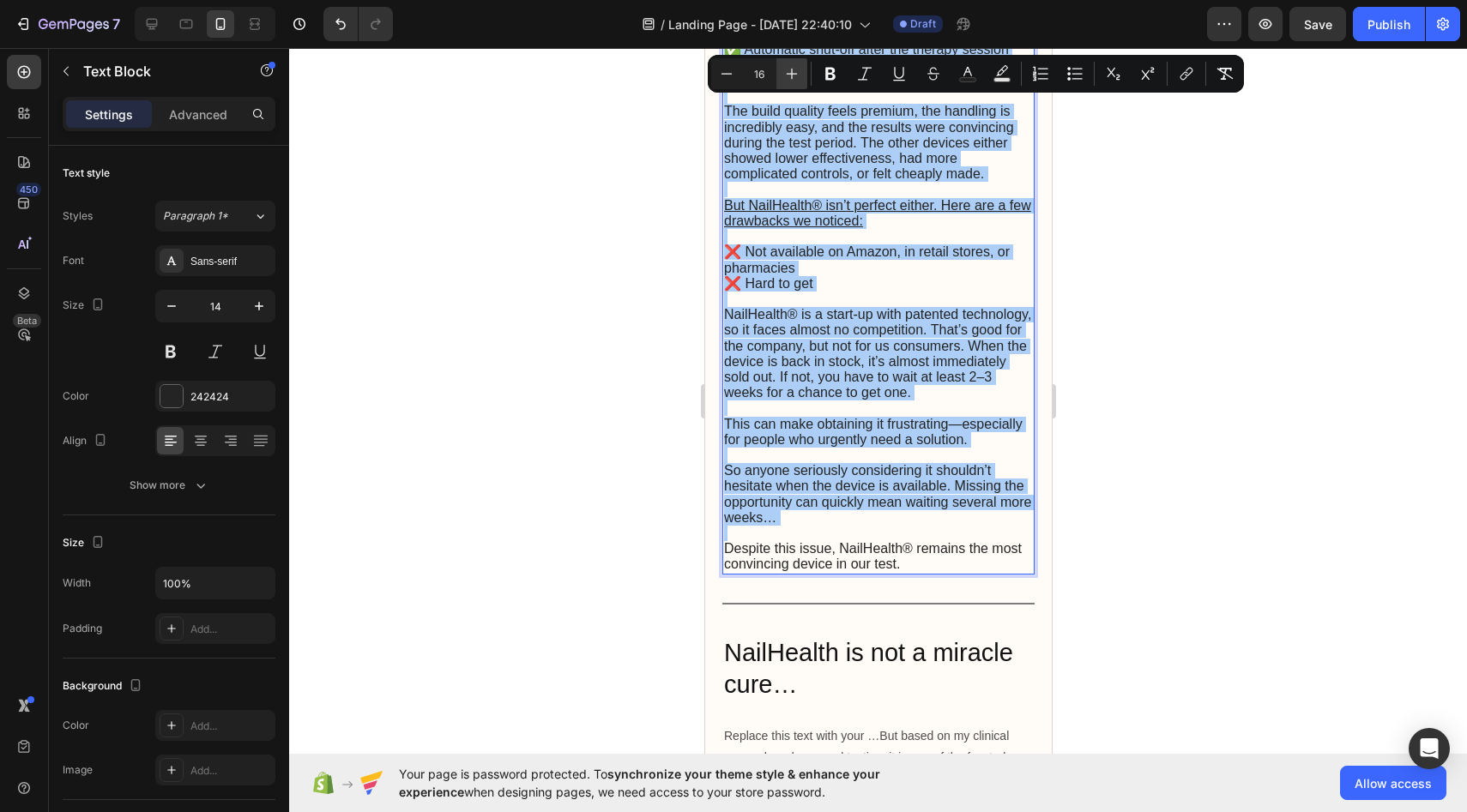
click at [798, 69] on icon "Editor contextual toolbar" at bounding box center [791, 73] width 17 height 17
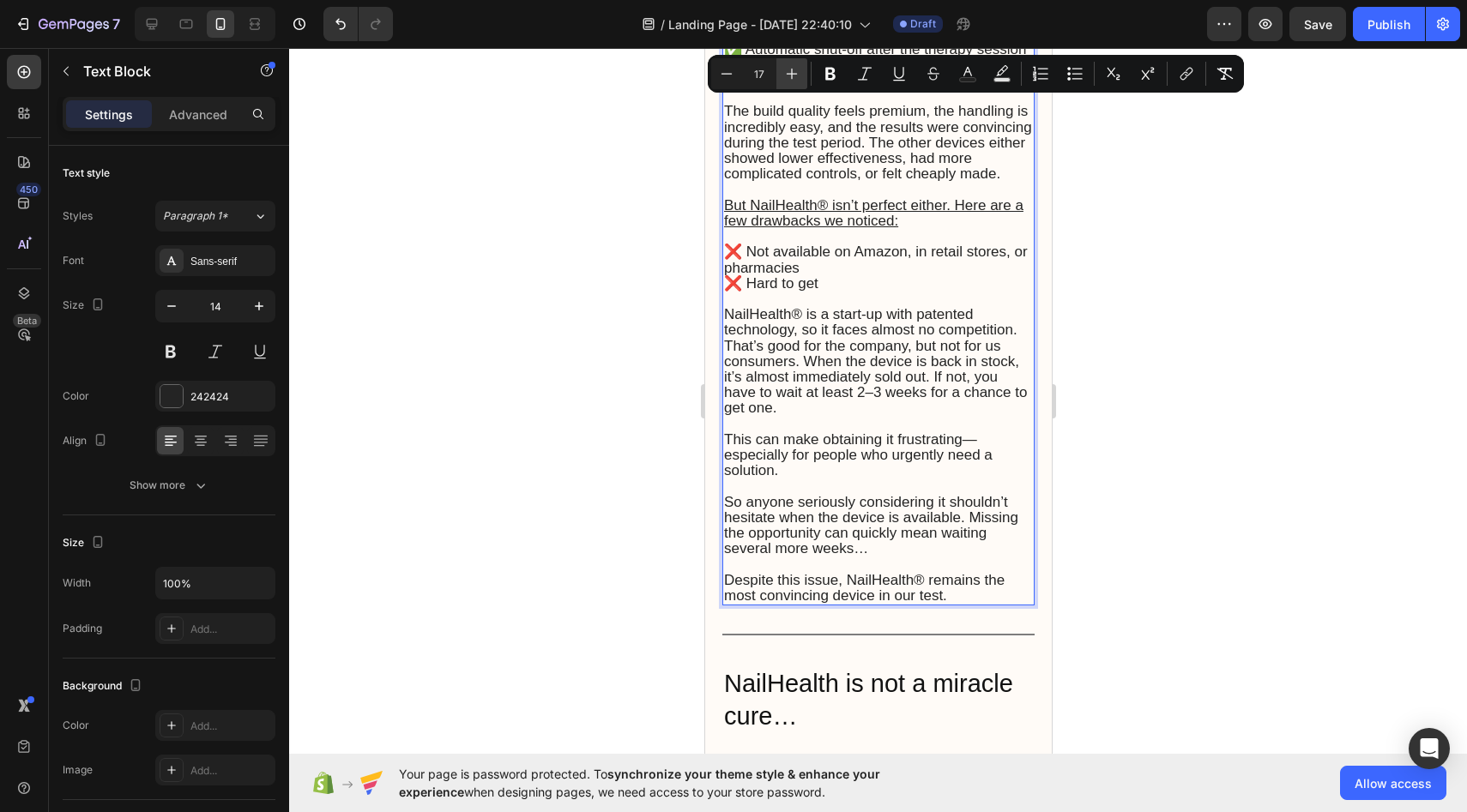
click at [798, 69] on icon "Editor contextual toolbar" at bounding box center [791, 73] width 17 height 17
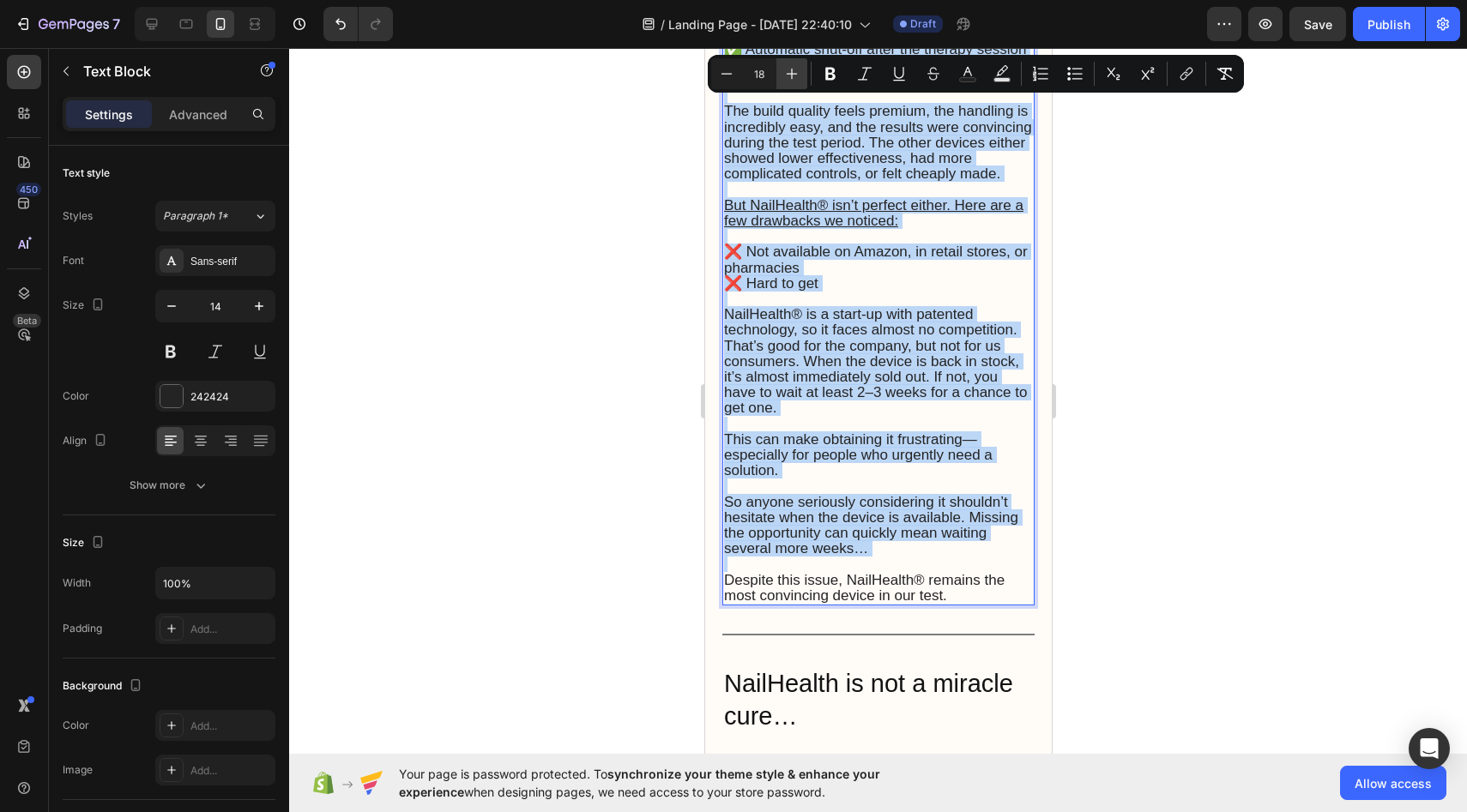
scroll to position [6959, 0]
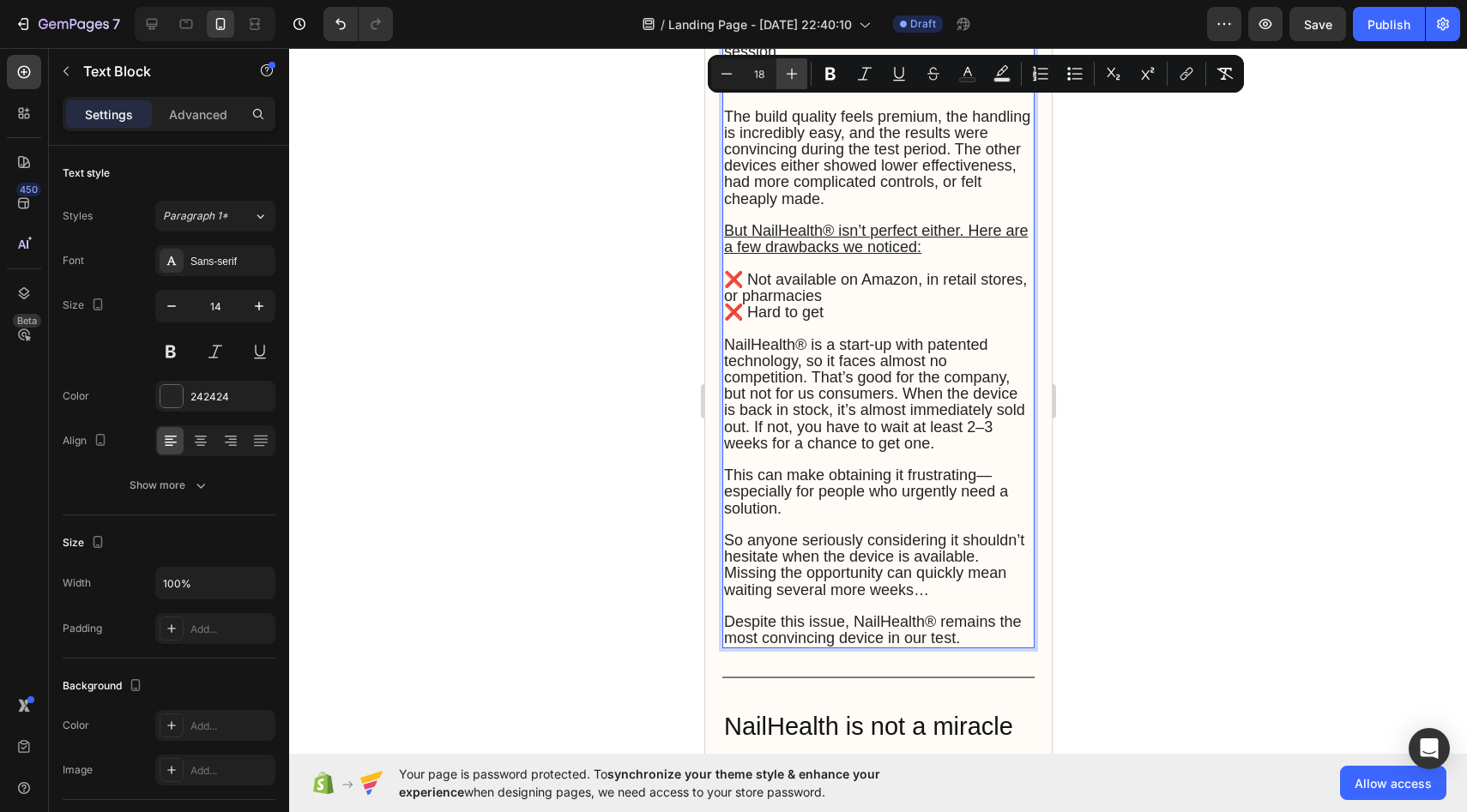
click at [786, 67] on icon "Editor contextual toolbar" at bounding box center [791, 73] width 17 height 17
type input "19"
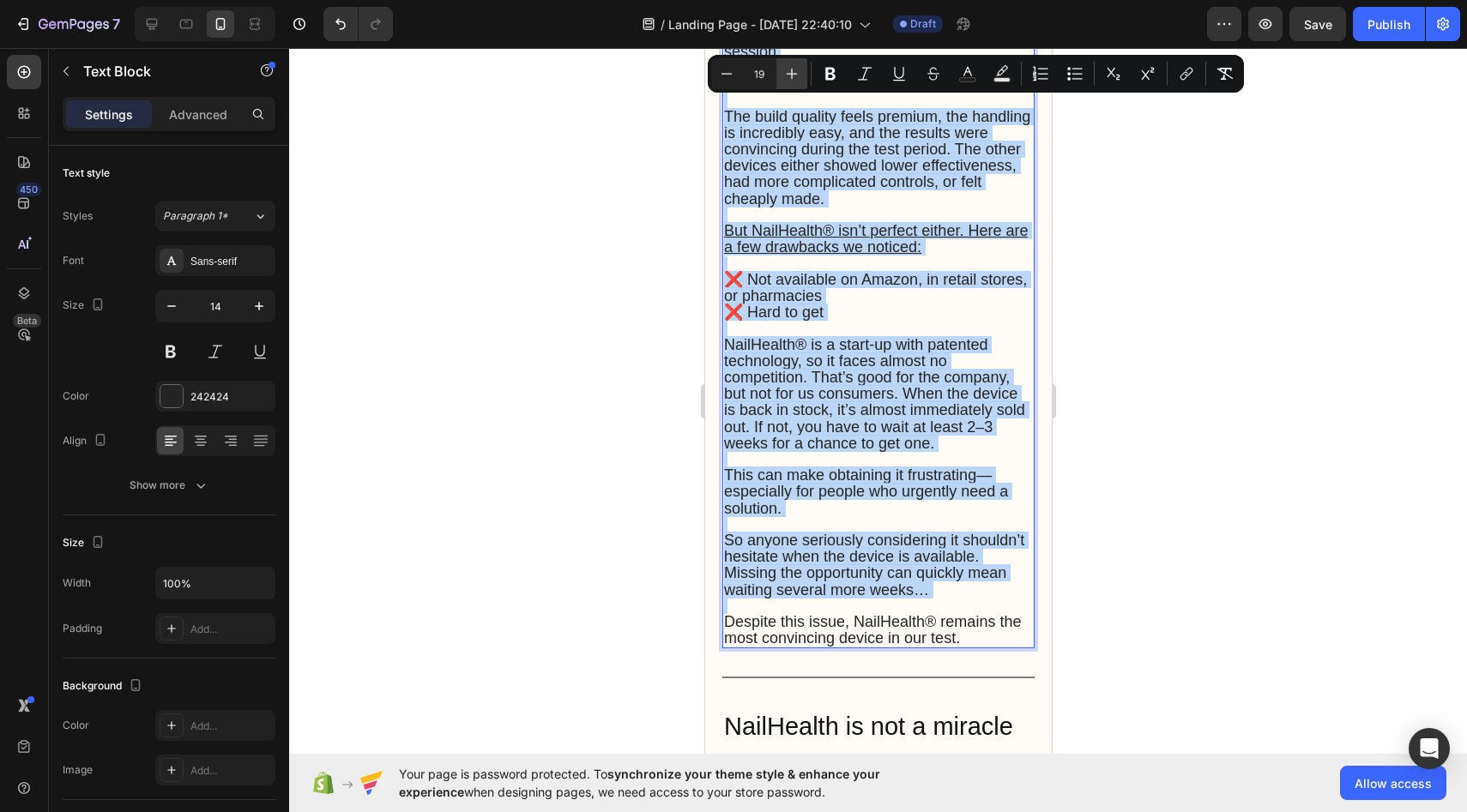
scroll to position [6963, 0]
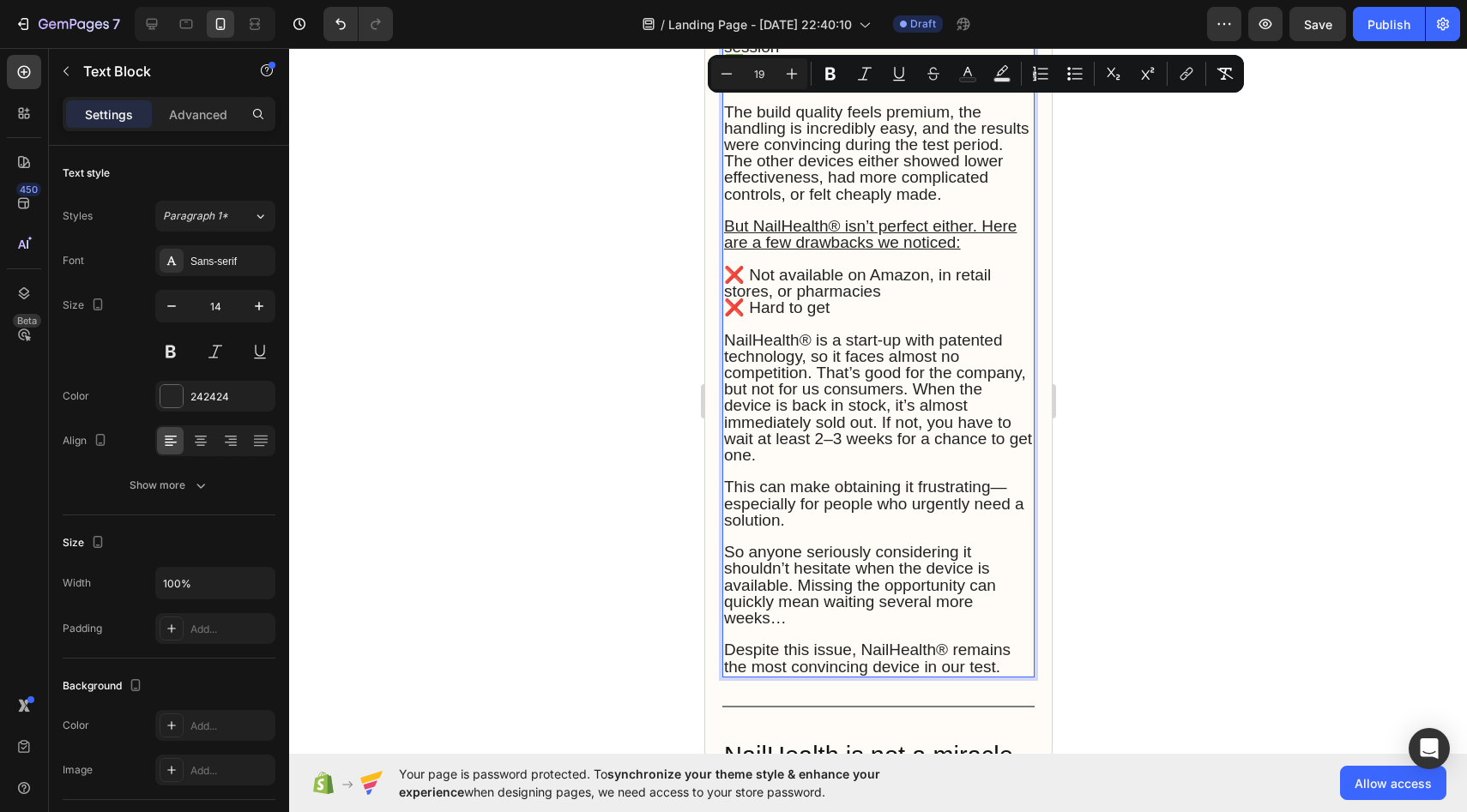
click at [571, 283] on div at bounding box center [877, 430] width 1178 height 765
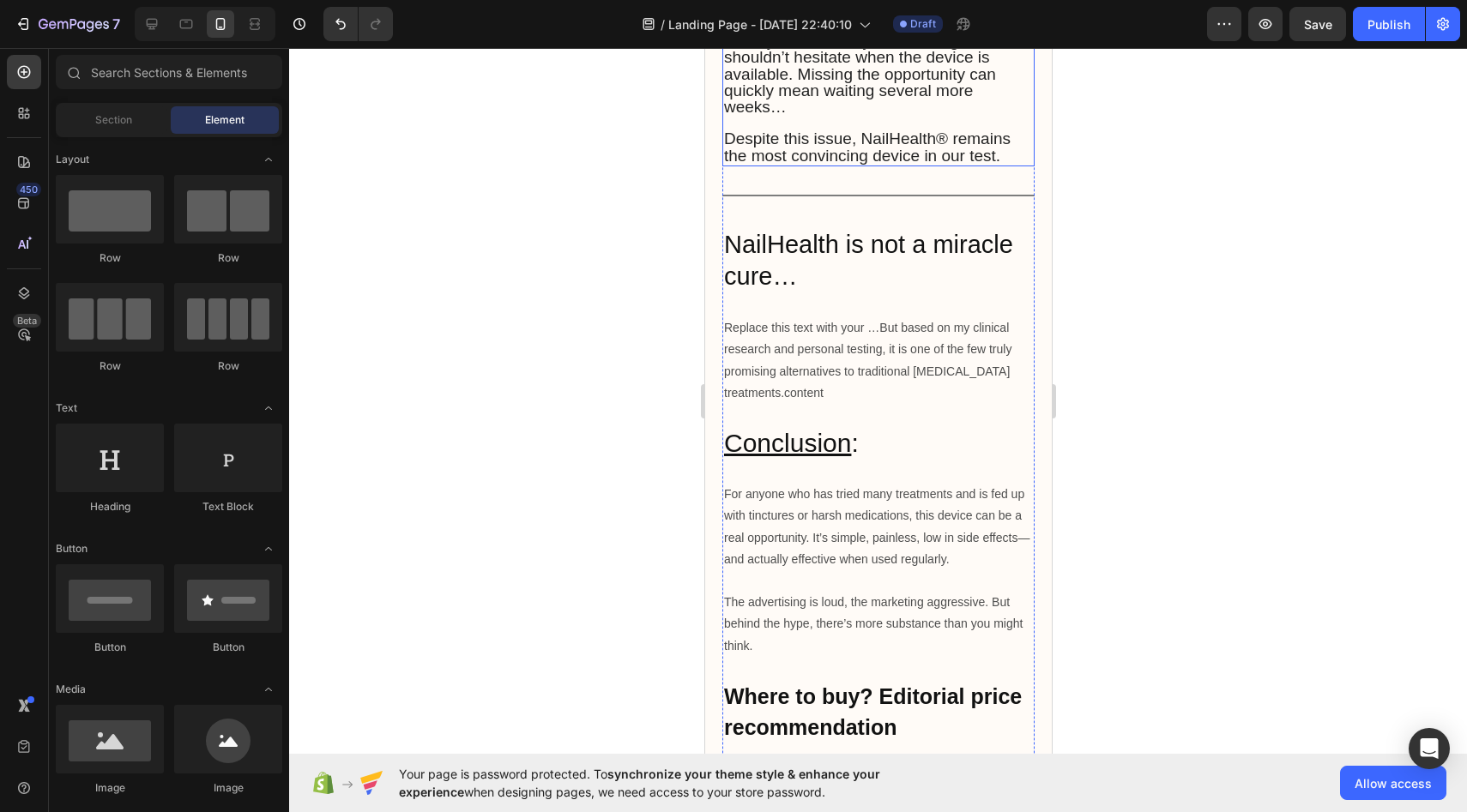
scroll to position [7490, 0]
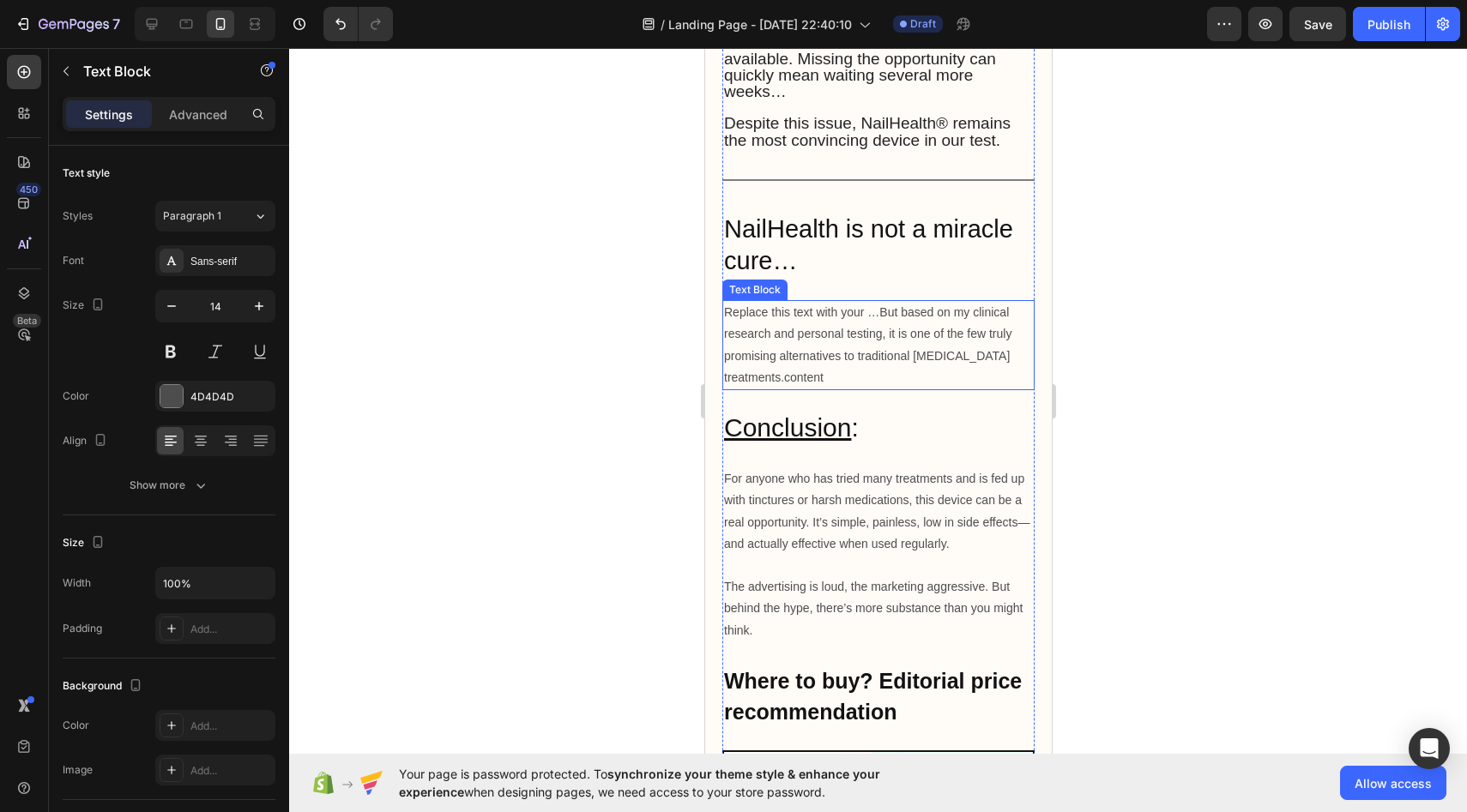
click at [729, 308] on p "Replace this text with your …But based on my clinical research and personal tes…" at bounding box center [877, 345] width 309 height 87
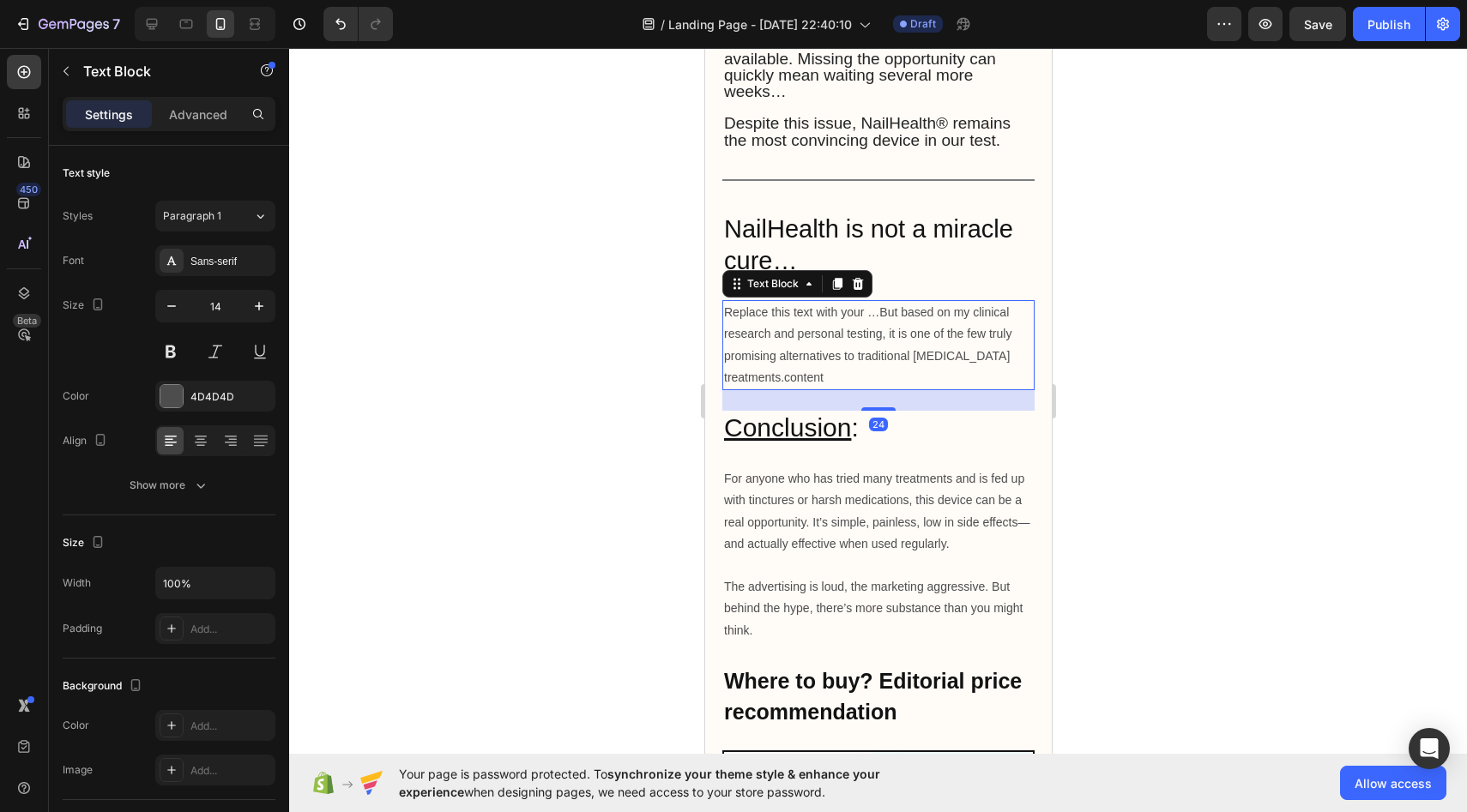
click at [729, 308] on p "Replace this text with your …But based on my clinical research and personal tes…" at bounding box center [877, 345] width 309 height 87
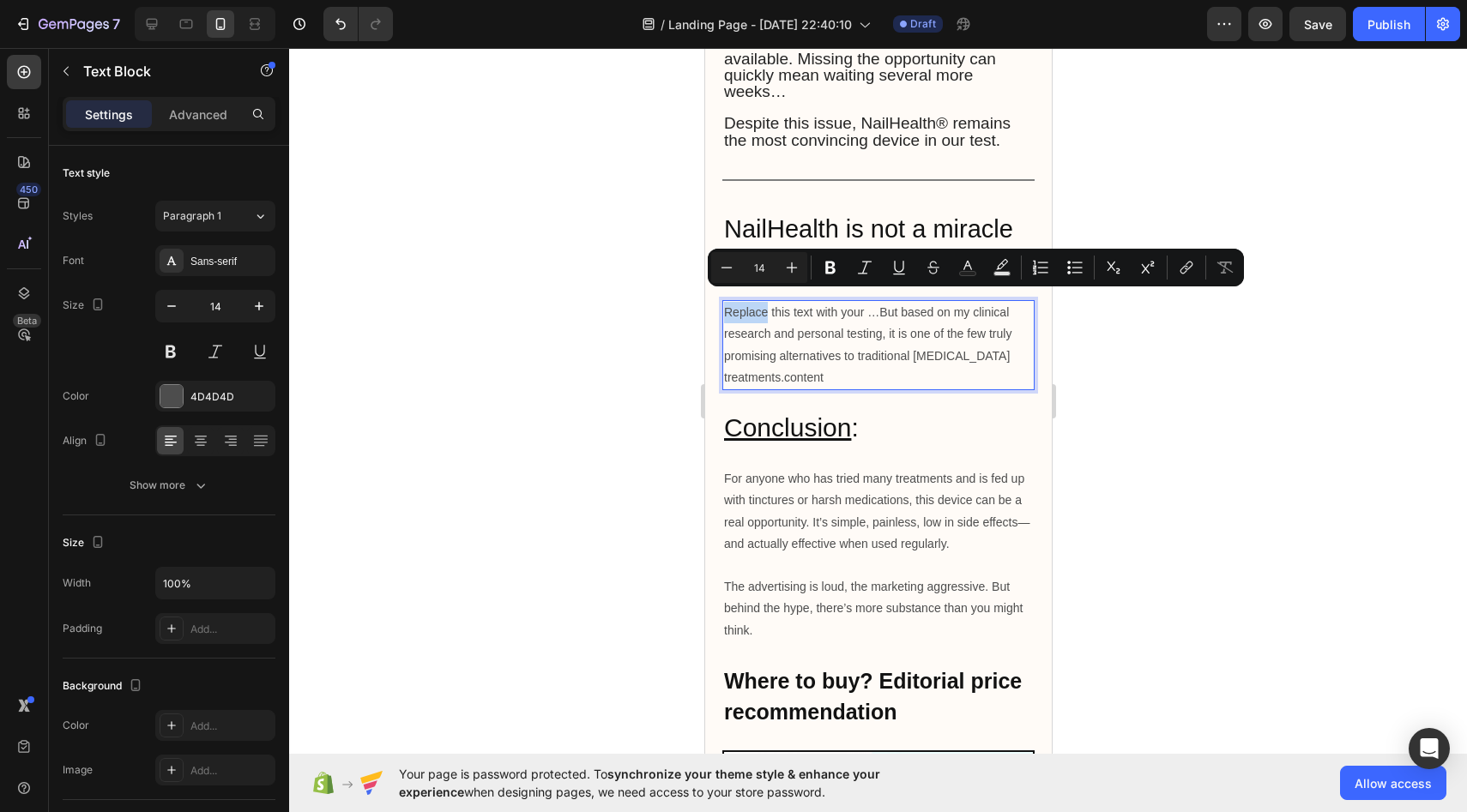
click at [729, 306] on p "Replace this text with your …But based on my clinical research and personal tes…" at bounding box center [877, 345] width 309 height 87
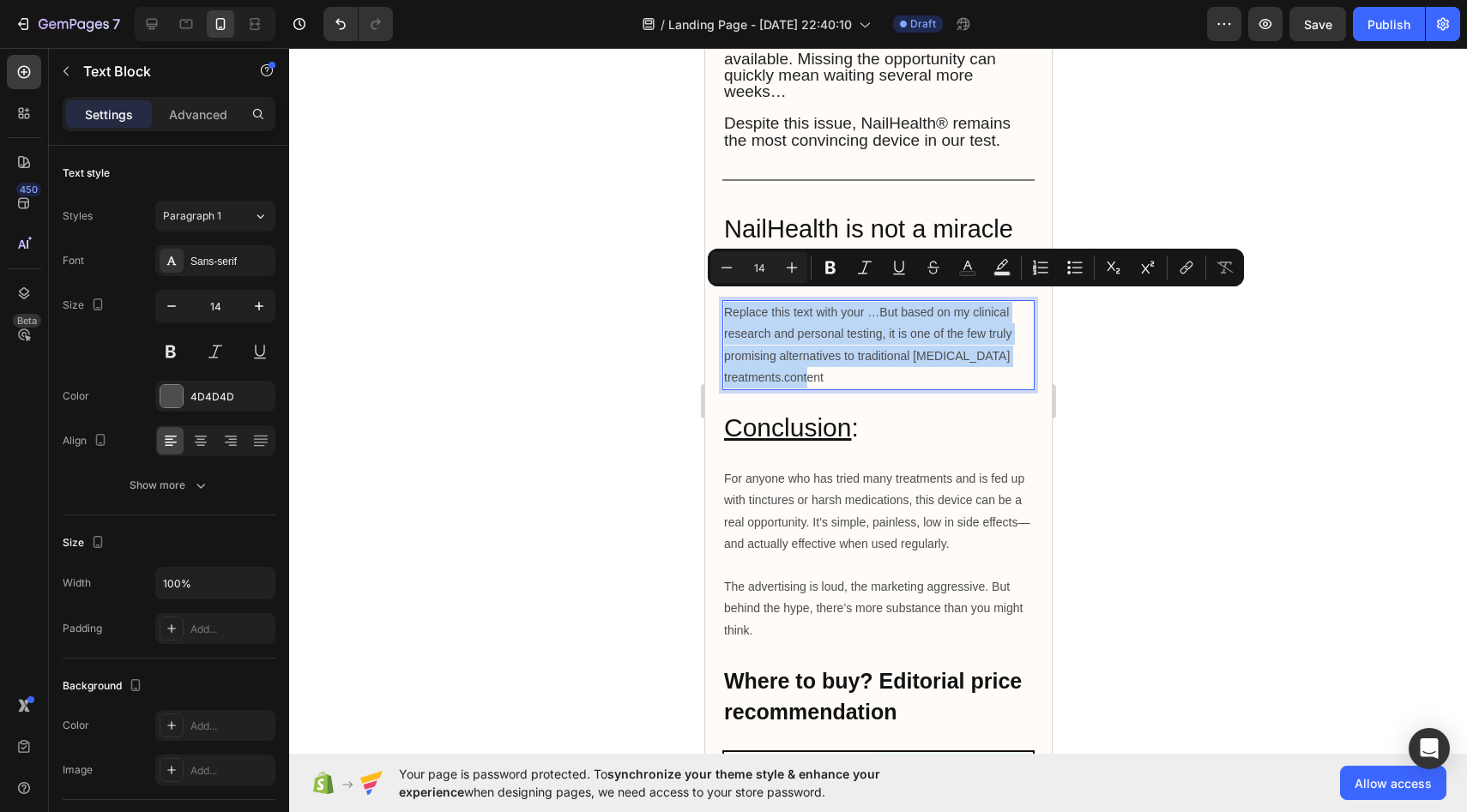
drag, startPoint x: 724, startPoint y: 302, endPoint x: 946, endPoint y: 371, distance: 232.5
click at [946, 371] on p "Replace this text with your …But based on my clinical research and personal tes…" at bounding box center [877, 345] width 309 height 87
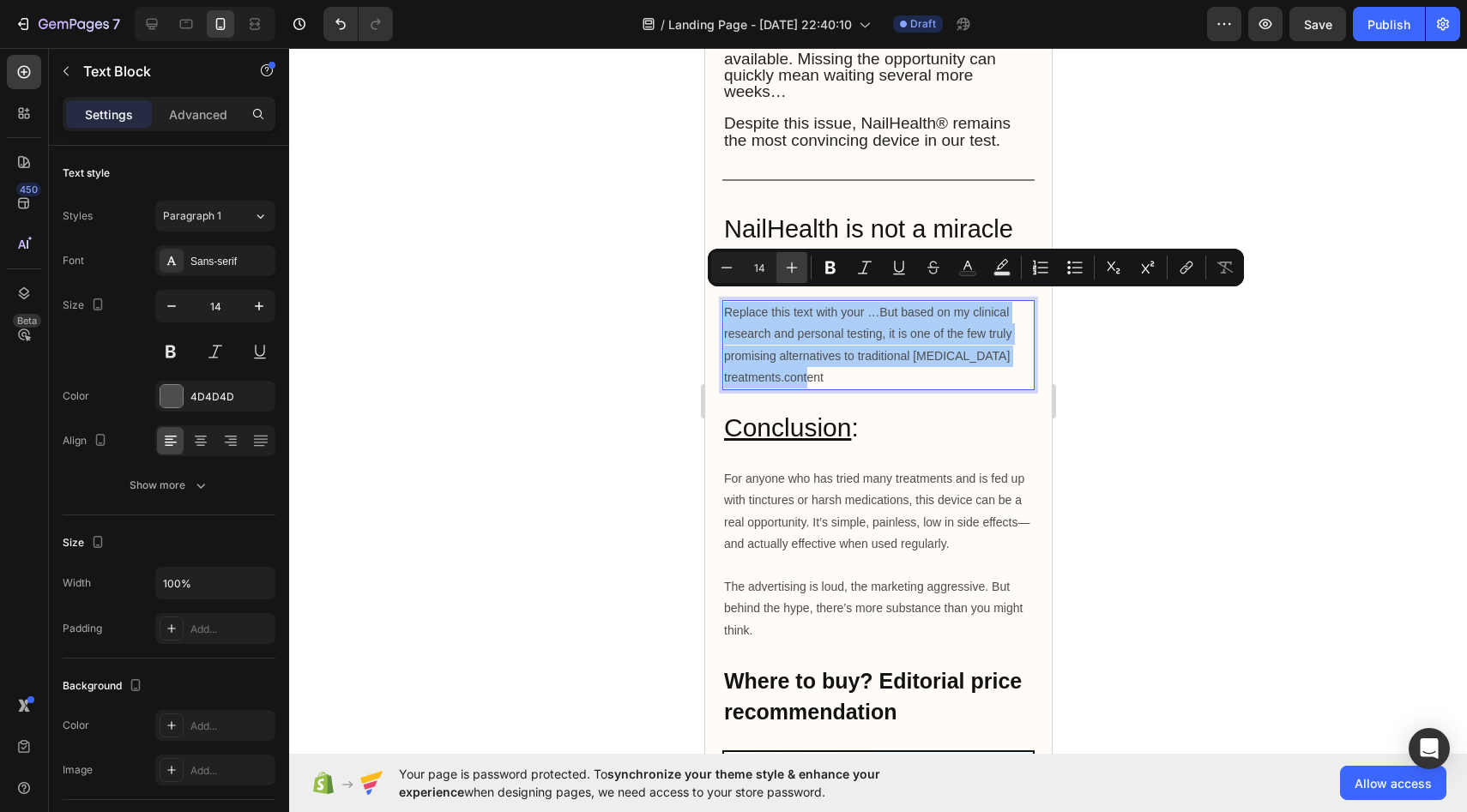
click at [787, 258] on button "Plus" at bounding box center [791, 267] width 31 height 31
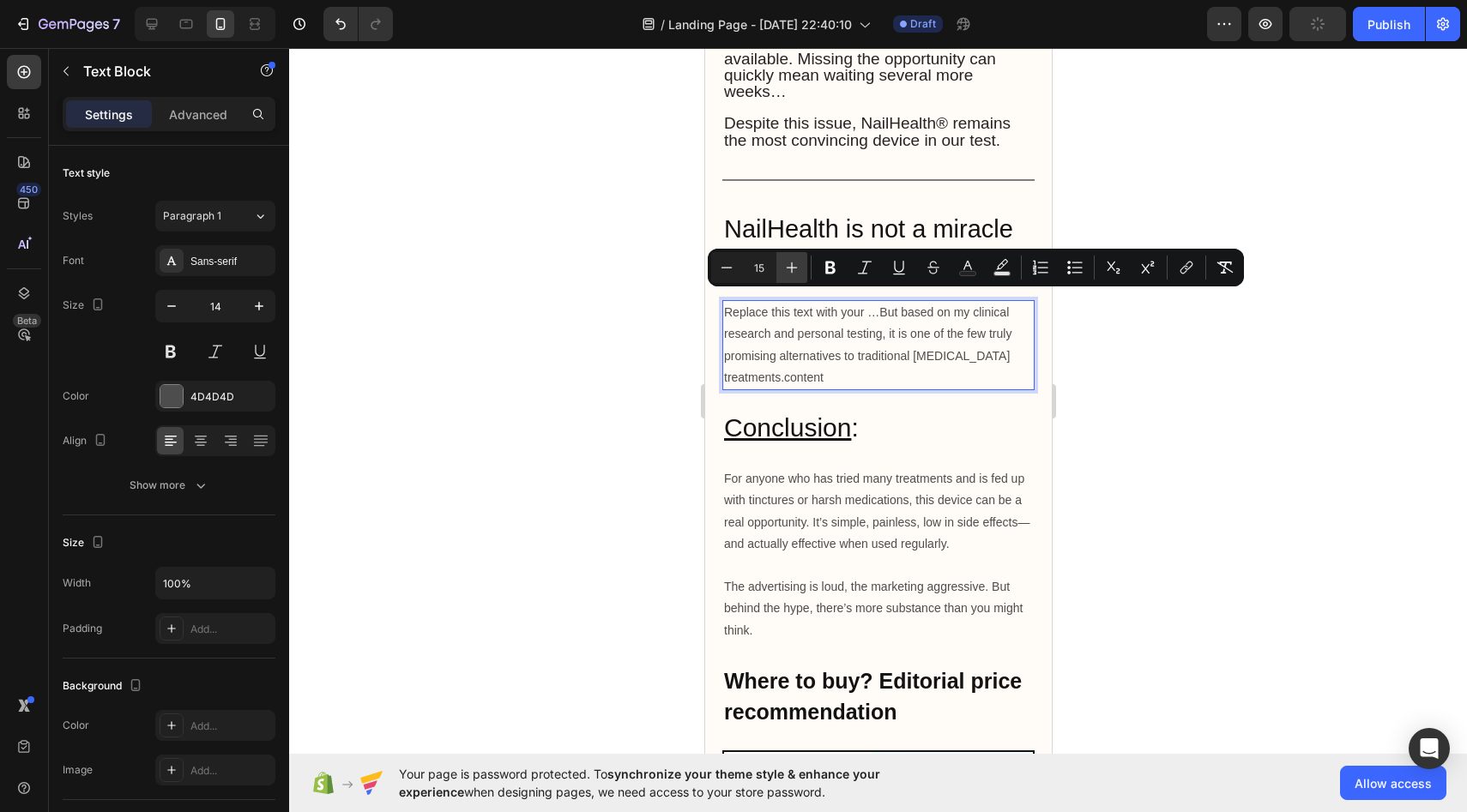
click at [787, 259] on icon "Editor contextual toolbar" at bounding box center [791, 267] width 17 height 17
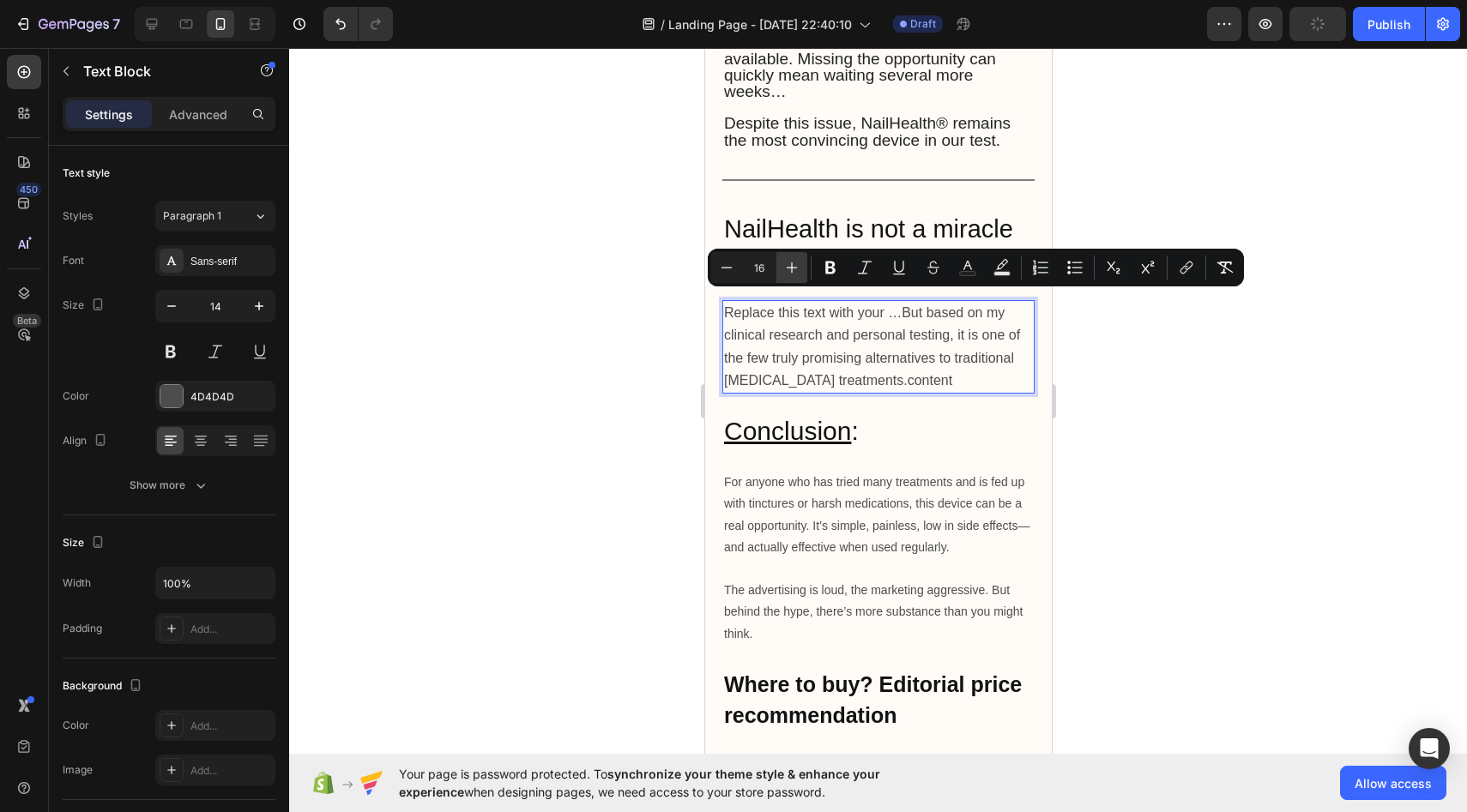
click at [787, 259] on icon "Editor contextual toolbar" at bounding box center [791, 267] width 17 height 17
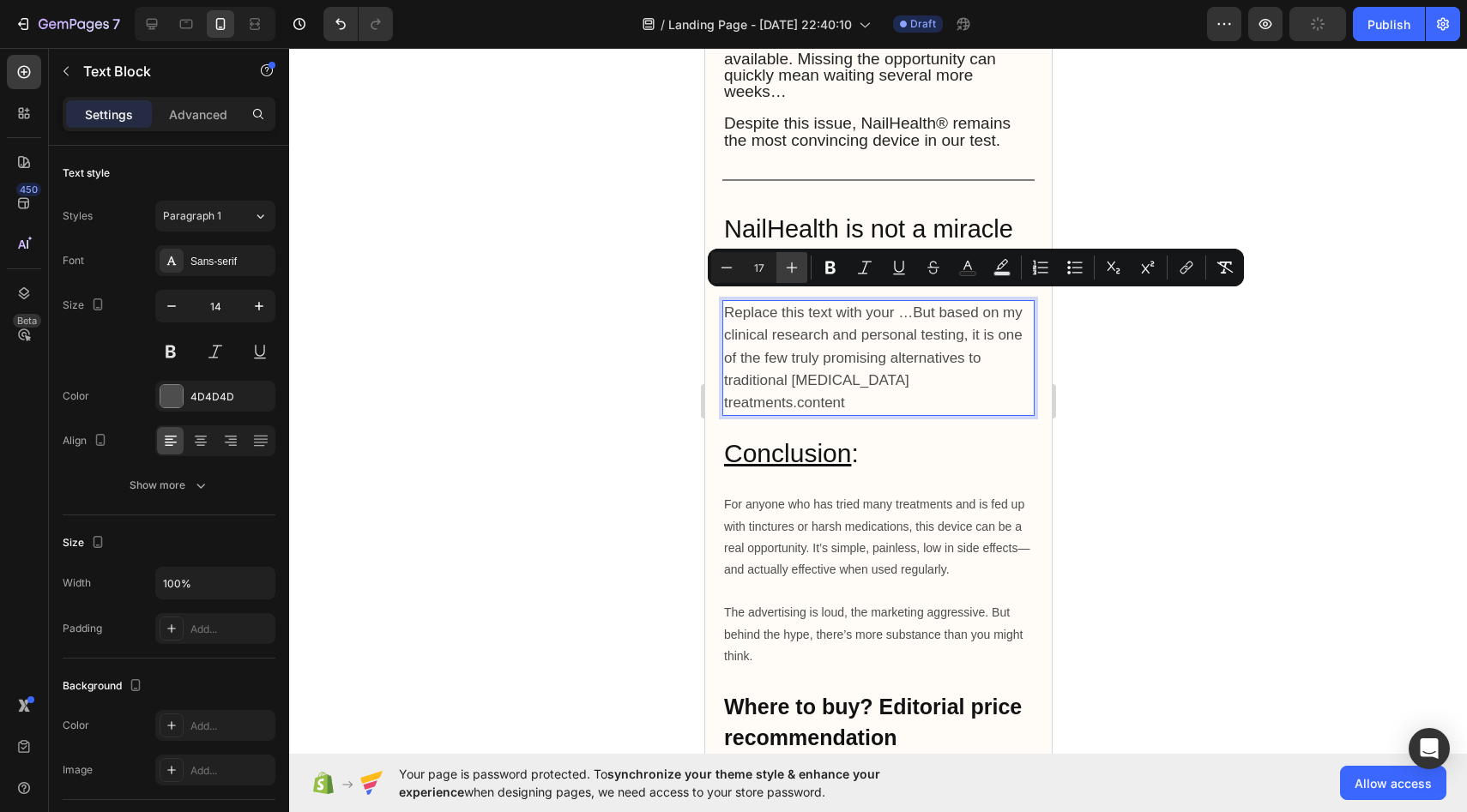
click at [787, 259] on icon "Editor contextual toolbar" at bounding box center [791, 267] width 17 height 17
type input "19"
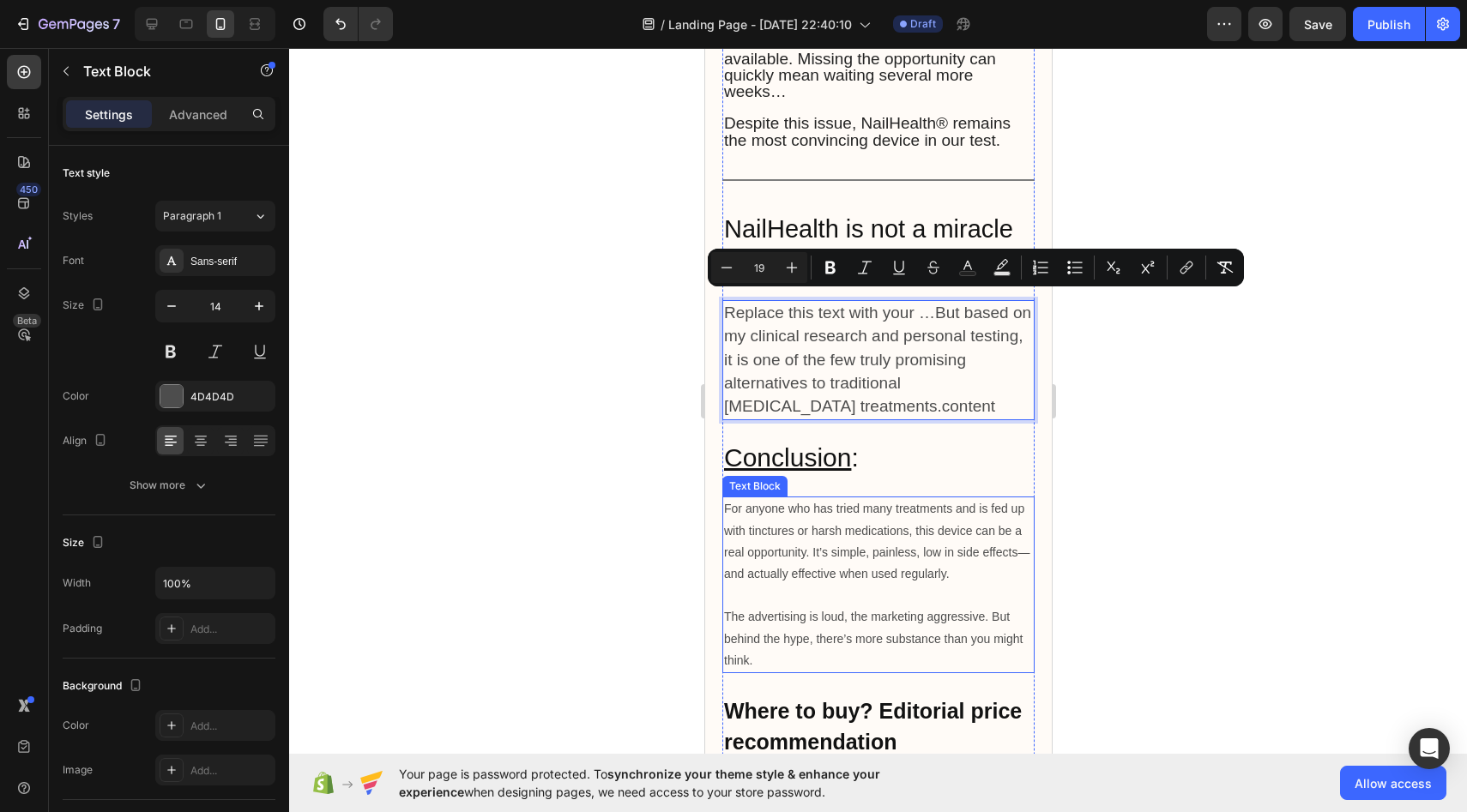
click at [745, 498] on p "For anyone who has tried many treatments and is fed up with tinctures or harsh …" at bounding box center [877, 542] width 309 height 87
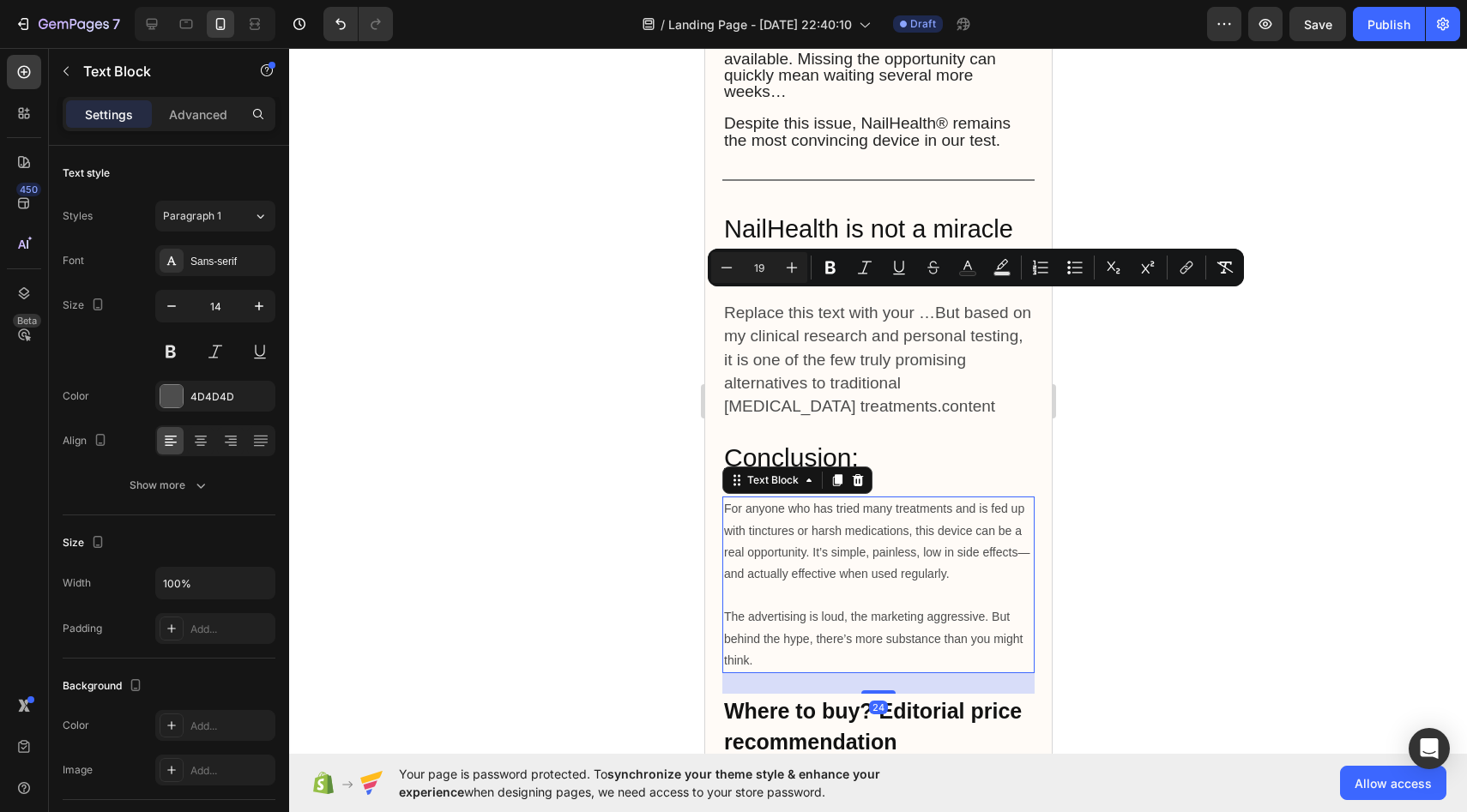
scroll to position [6, 0]
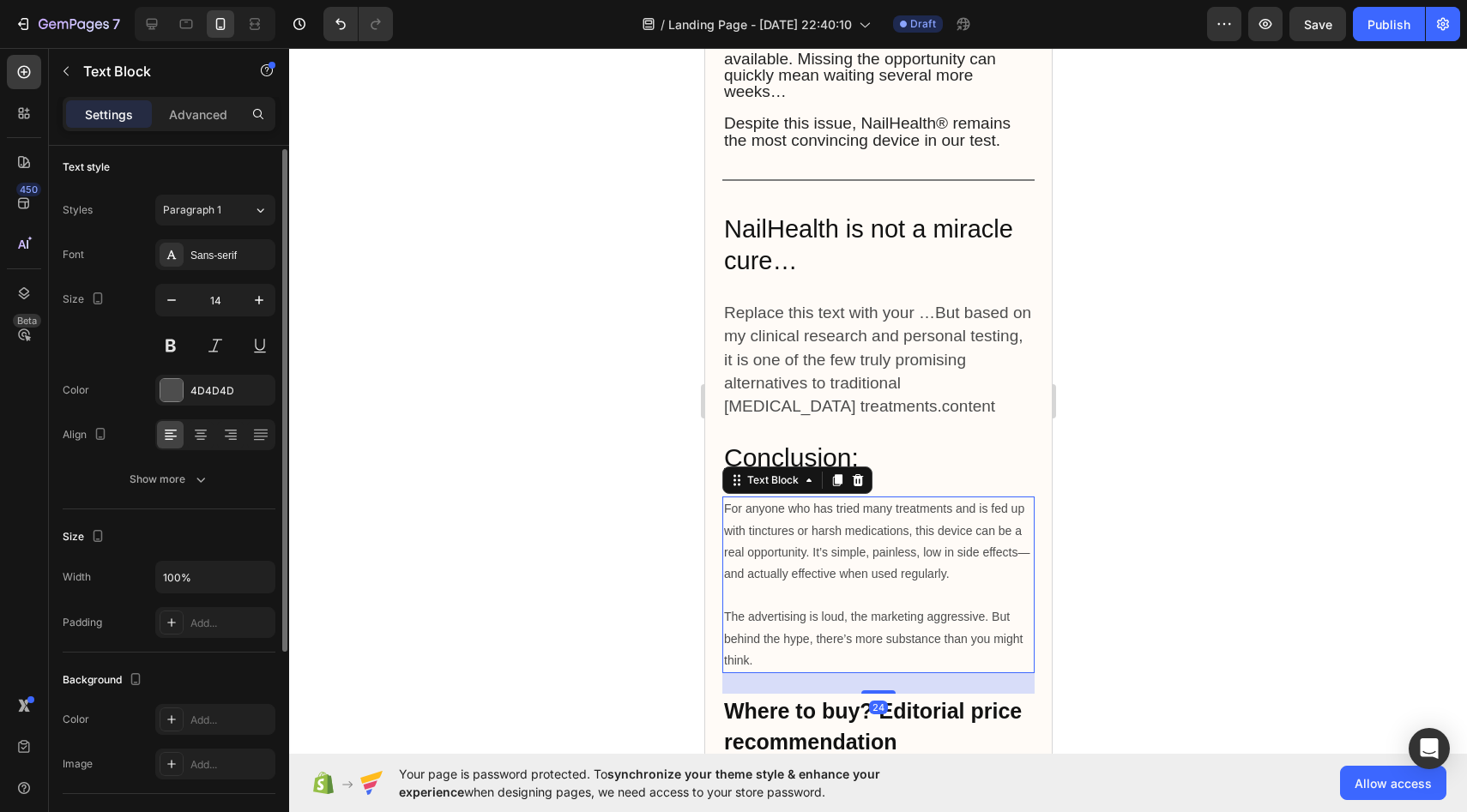
click at [728, 498] on p "For anyone who has tried many treatments and is fed up with tinctures or harsh …" at bounding box center [877, 542] width 309 height 87
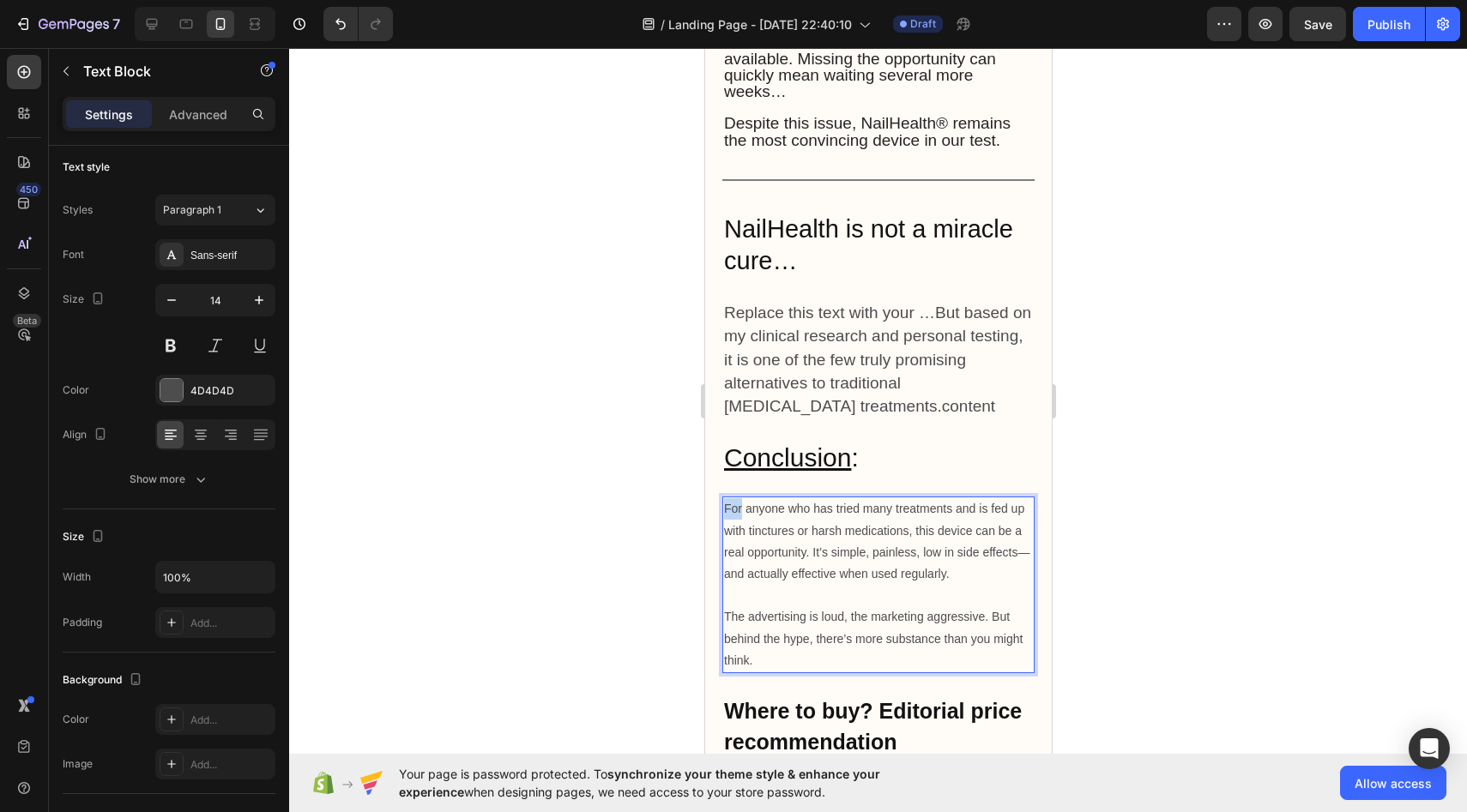
click at [727, 498] on p "For anyone who has tried many treatments and is fed up with tinctures or harsh …" at bounding box center [877, 542] width 309 height 87
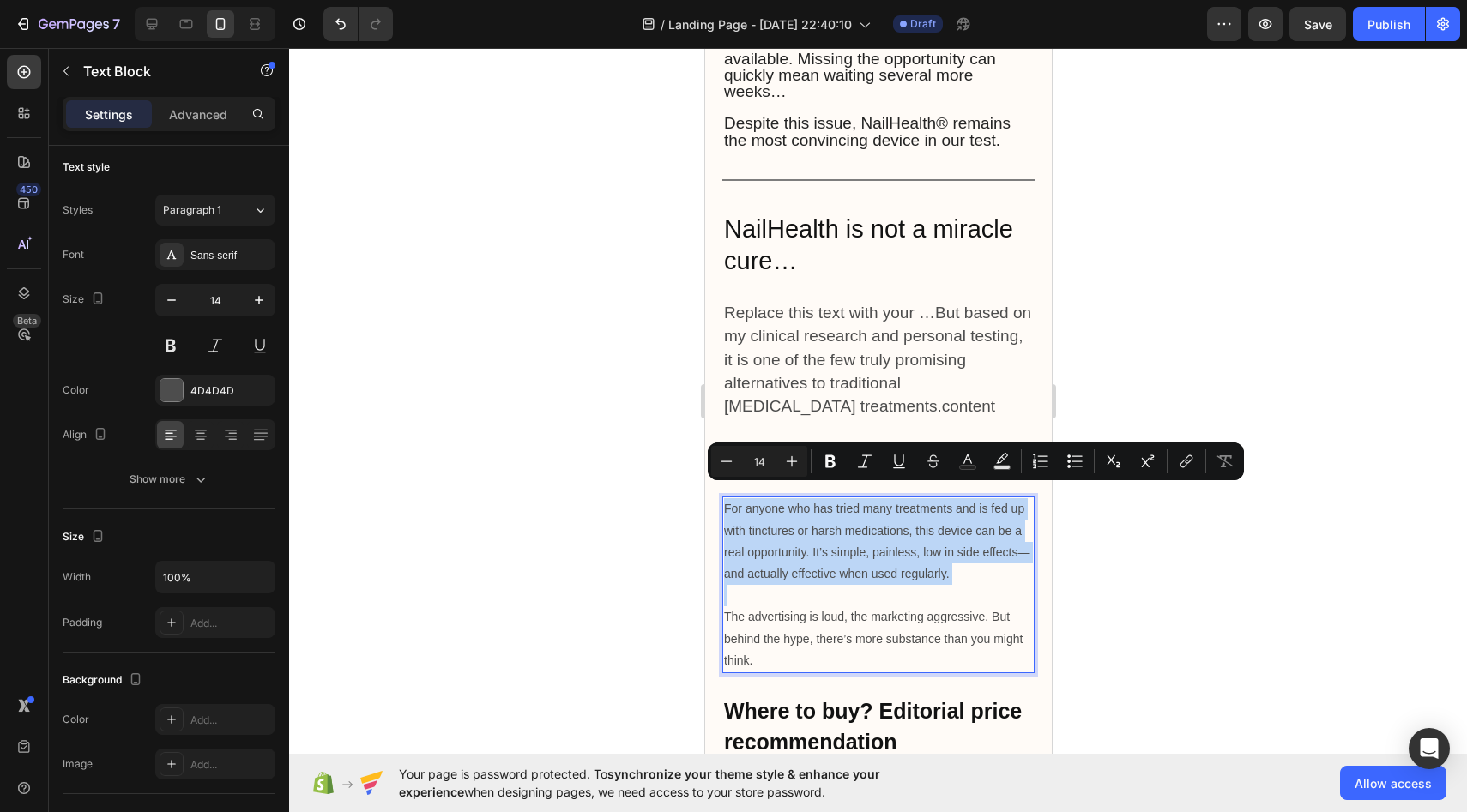
click at [727, 498] on p "For anyone who has tried many treatments and is fed up with tinctures or harsh …" at bounding box center [877, 542] width 309 height 87
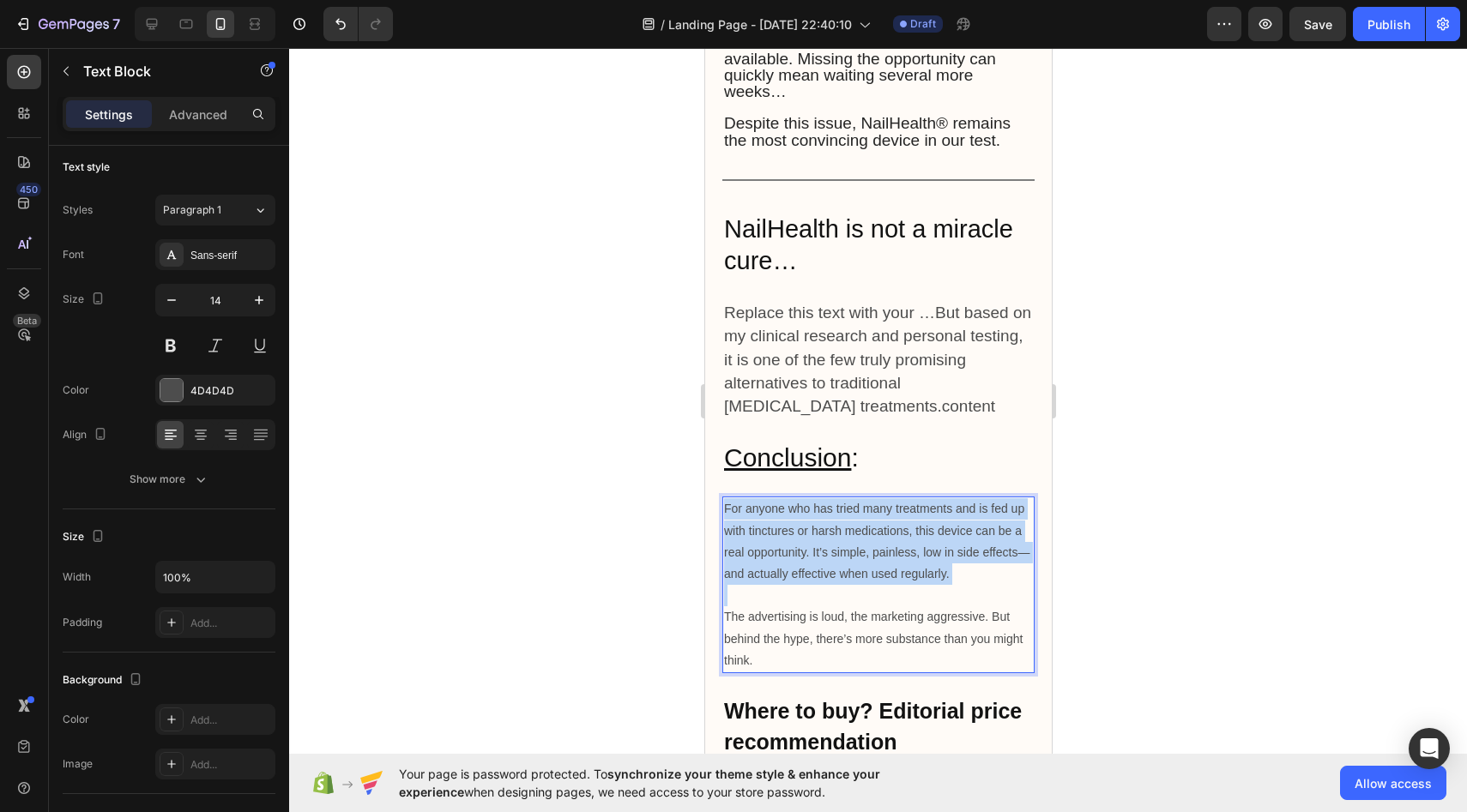
click at [727, 498] on p "For anyone who has tried many treatments and is fed up with tinctures or harsh …" at bounding box center [877, 542] width 309 height 87
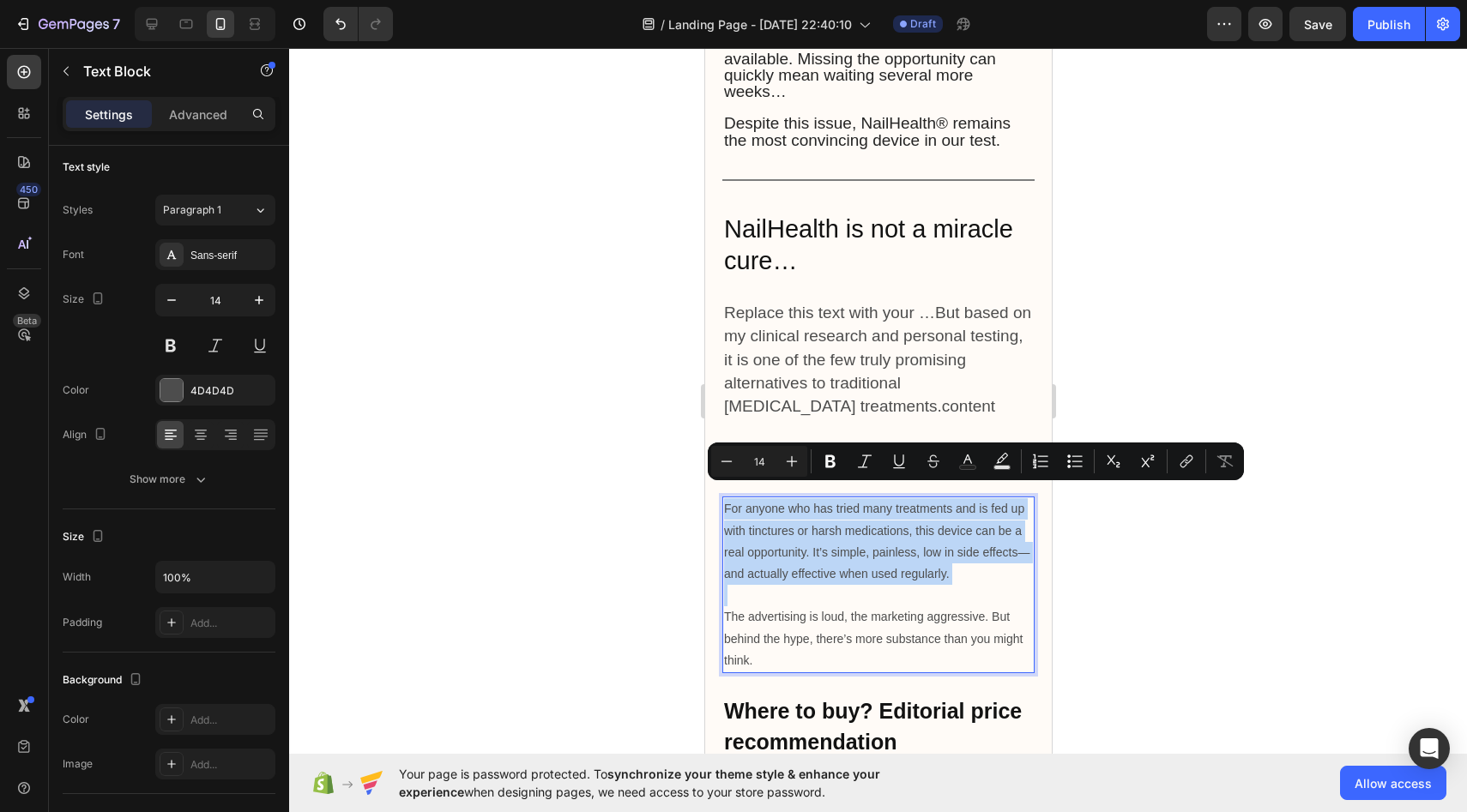
click at [727, 498] on p "For anyone who has tried many treatments and is fed up with tinctures or harsh …" at bounding box center [877, 542] width 309 height 87
click at [741, 498] on p "For anyone who has tried many treatments and is fed up with tinctures or harsh …" at bounding box center [877, 542] width 309 height 87
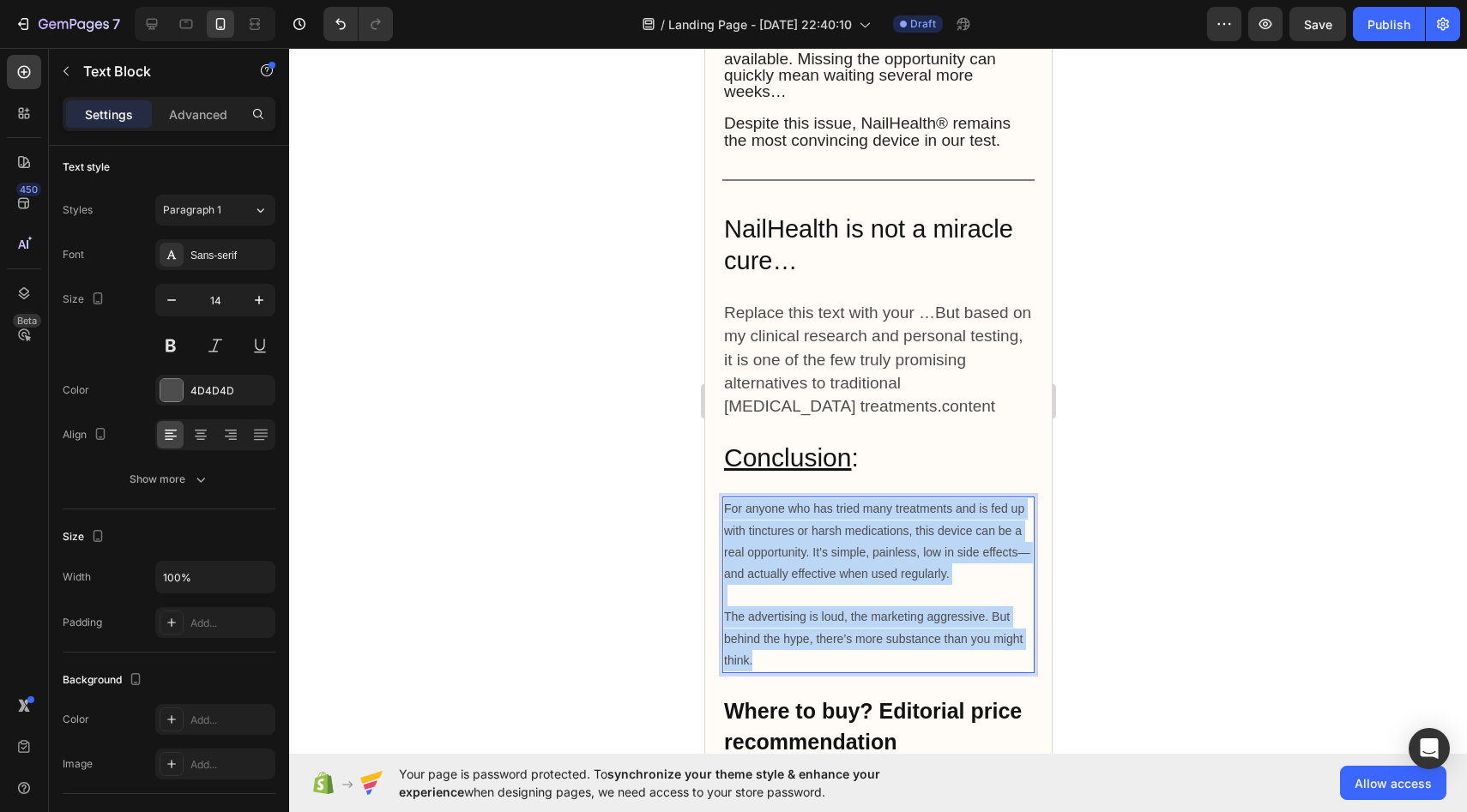
drag, startPoint x: 725, startPoint y: 494, endPoint x: 884, endPoint y: 644, distance: 218.6
click at [884, 644] on div "For anyone who has tried many treatments and is fed up with tinctures or harsh …" at bounding box center [878, 585] width 313 height 177
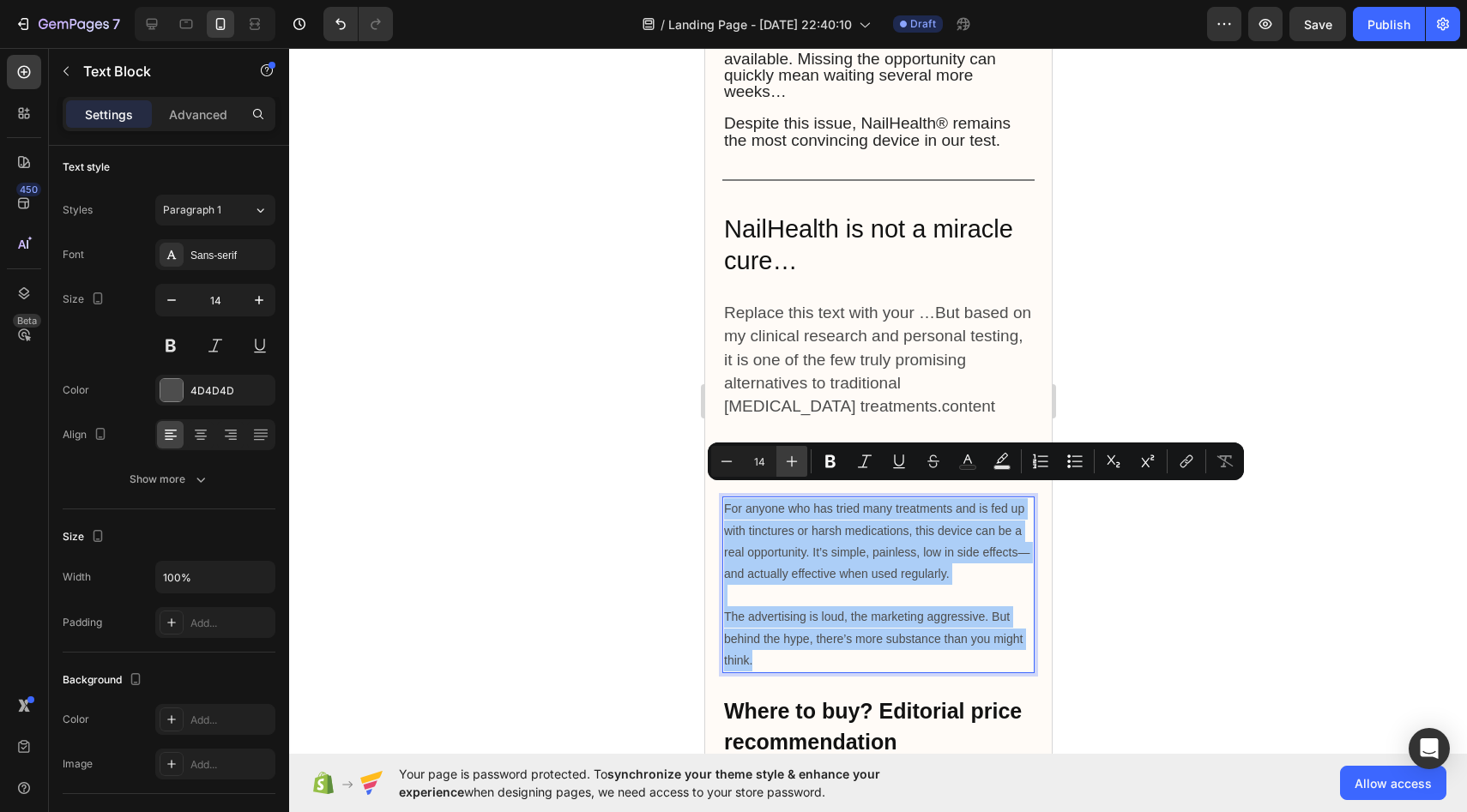
click at [788, 463] on icon "Editor contextual toolbar" at bounding box center [791, 461] width 17 height 17
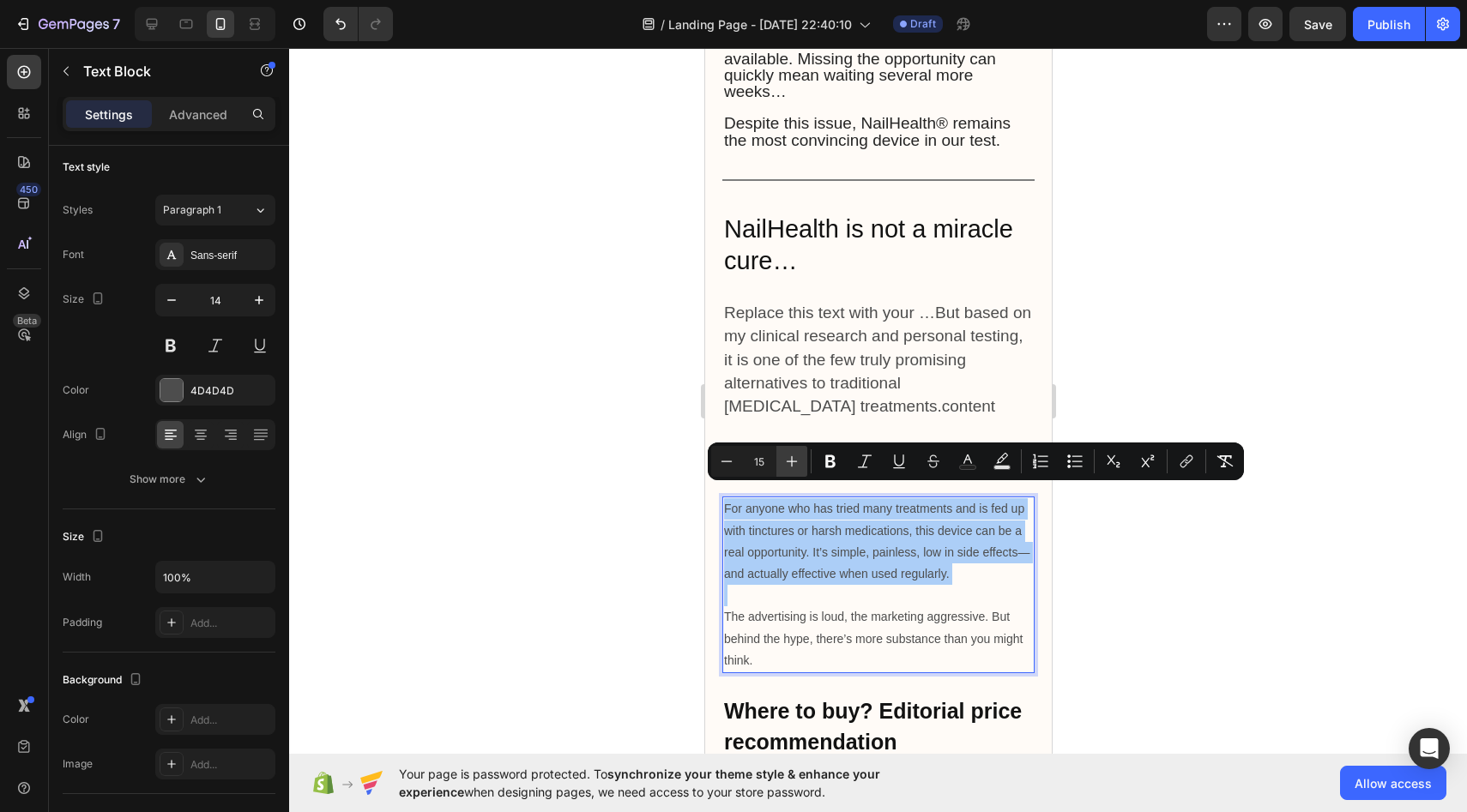
click at [788, 463] on icon "Editor contextual toolbar" at bounding box center [791, 461] width 17 height 17
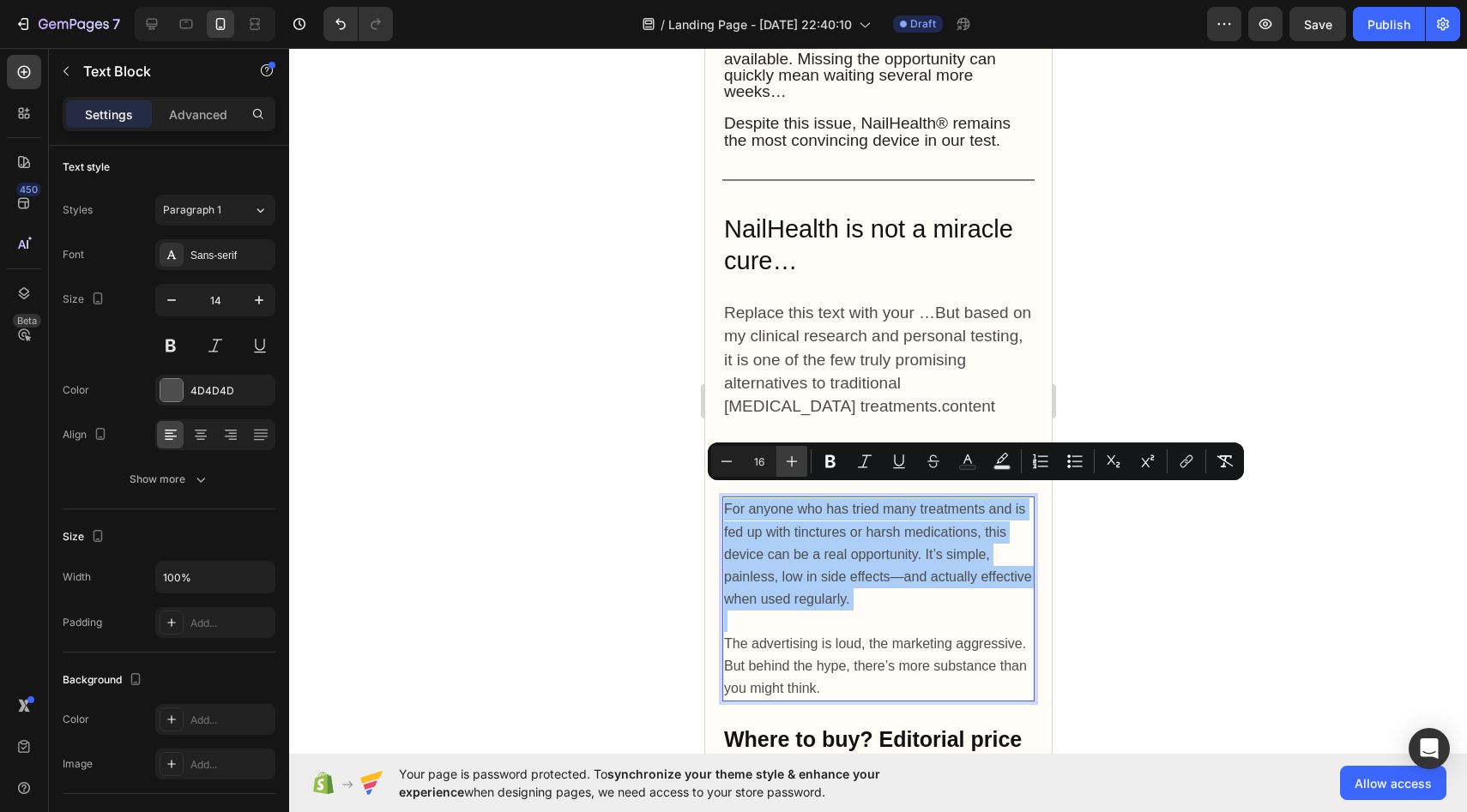
click at [788, 463] on icon "Editor contextual toolbar" at bounding box center [791, 461] width 17 height 17
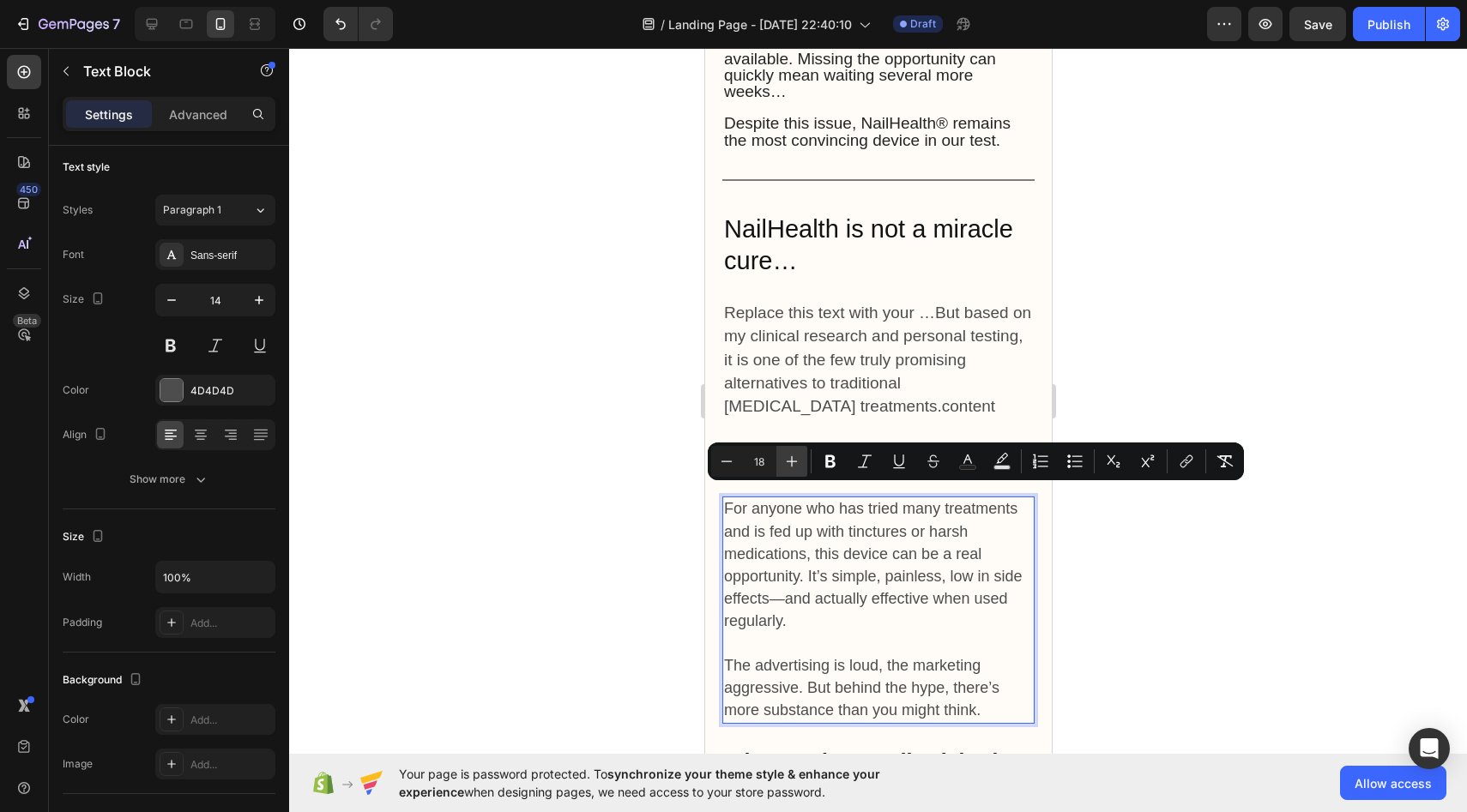
click at [788, 463] on icon "Editor contextual toolbar" at bounding box center [791, 461] width 17 height 17
type input "19"
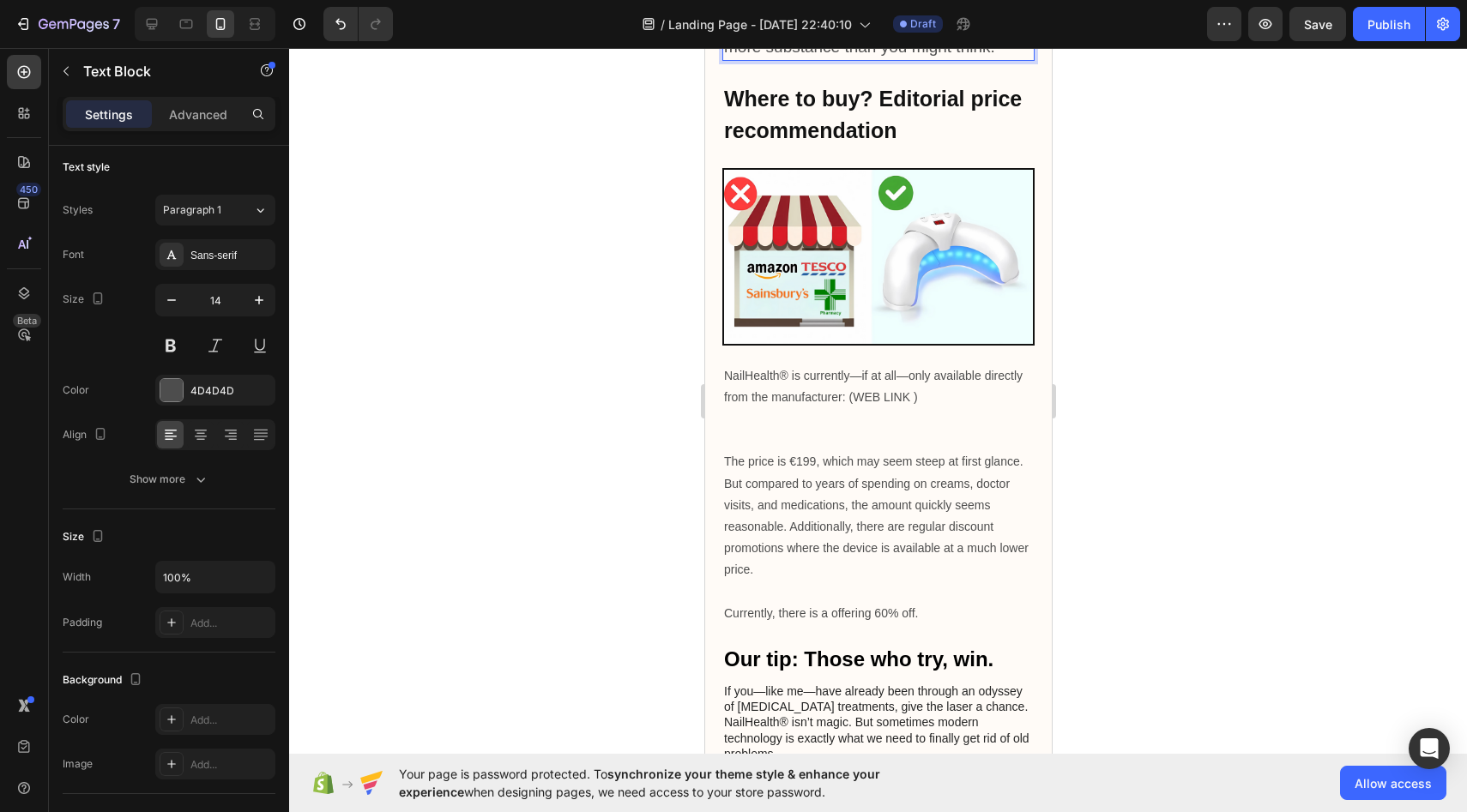
scroll to position [8169, 0]
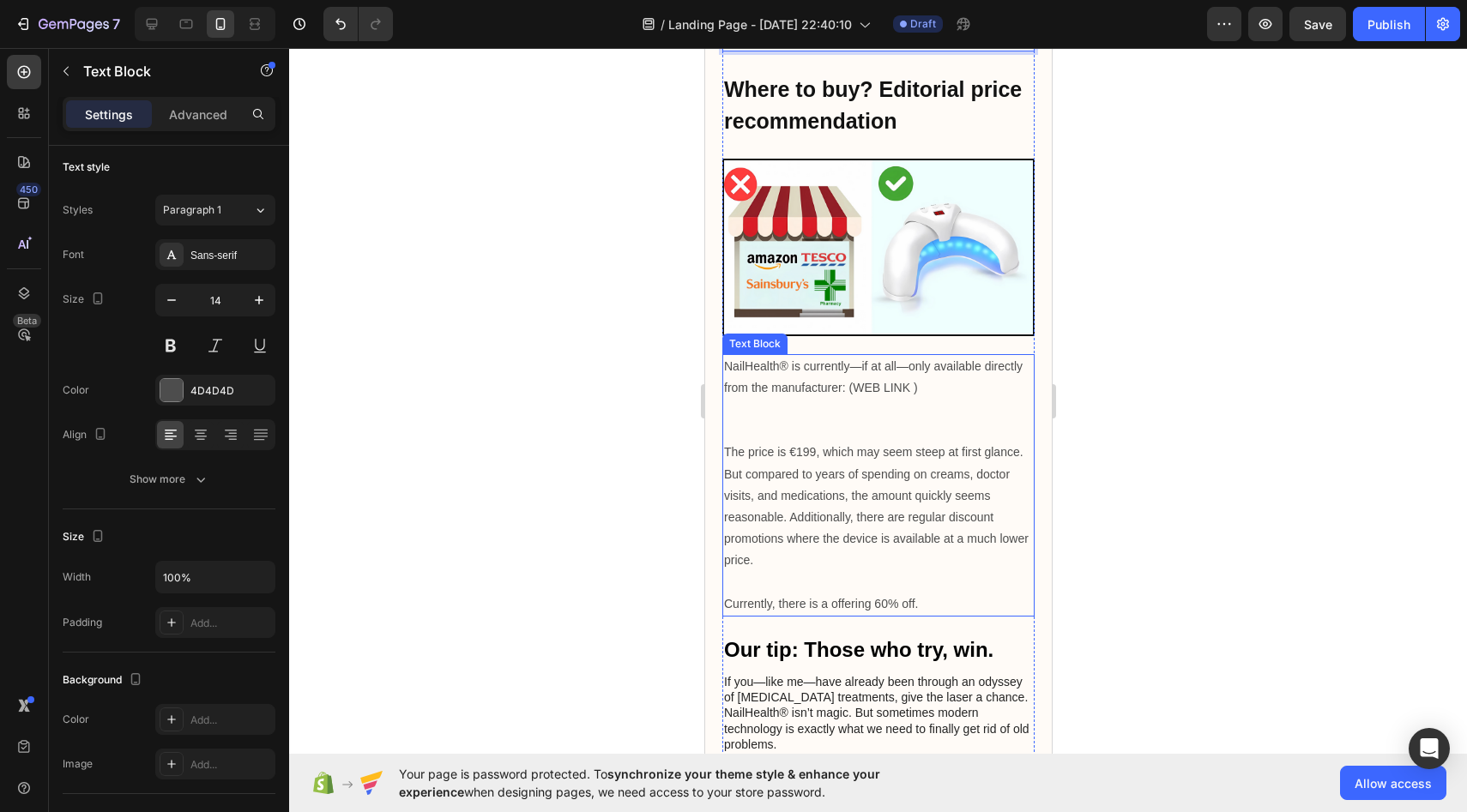
click at [724, 356] on p "NailHealth® is currently—if at all—only available directly from the manufacture…" at bounding box center [877, 377] width 309 height 43
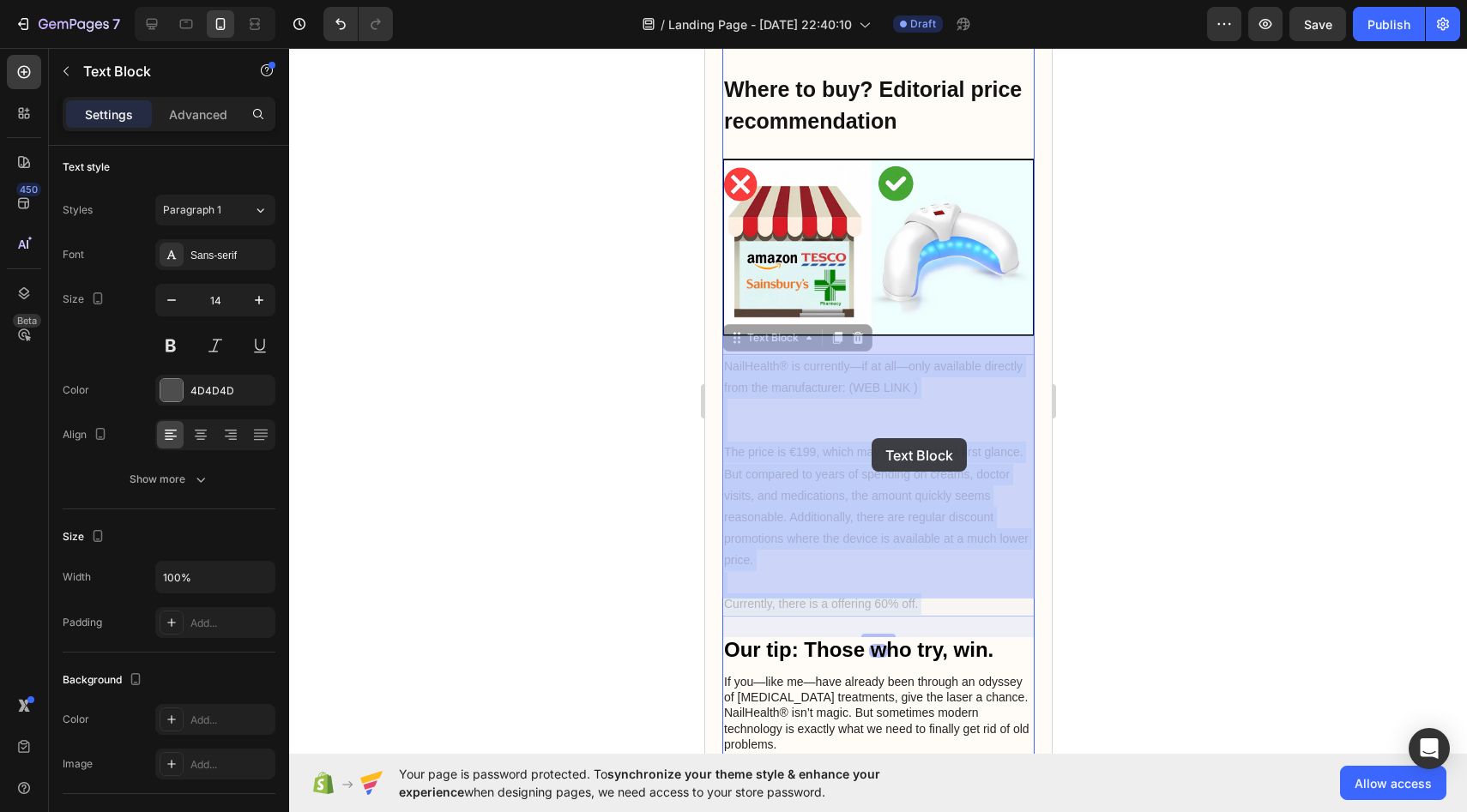
drag, startPoint x: 724, startPoint y: 346, endPoint x: 864, endPoint y: 435, distance: 165.9
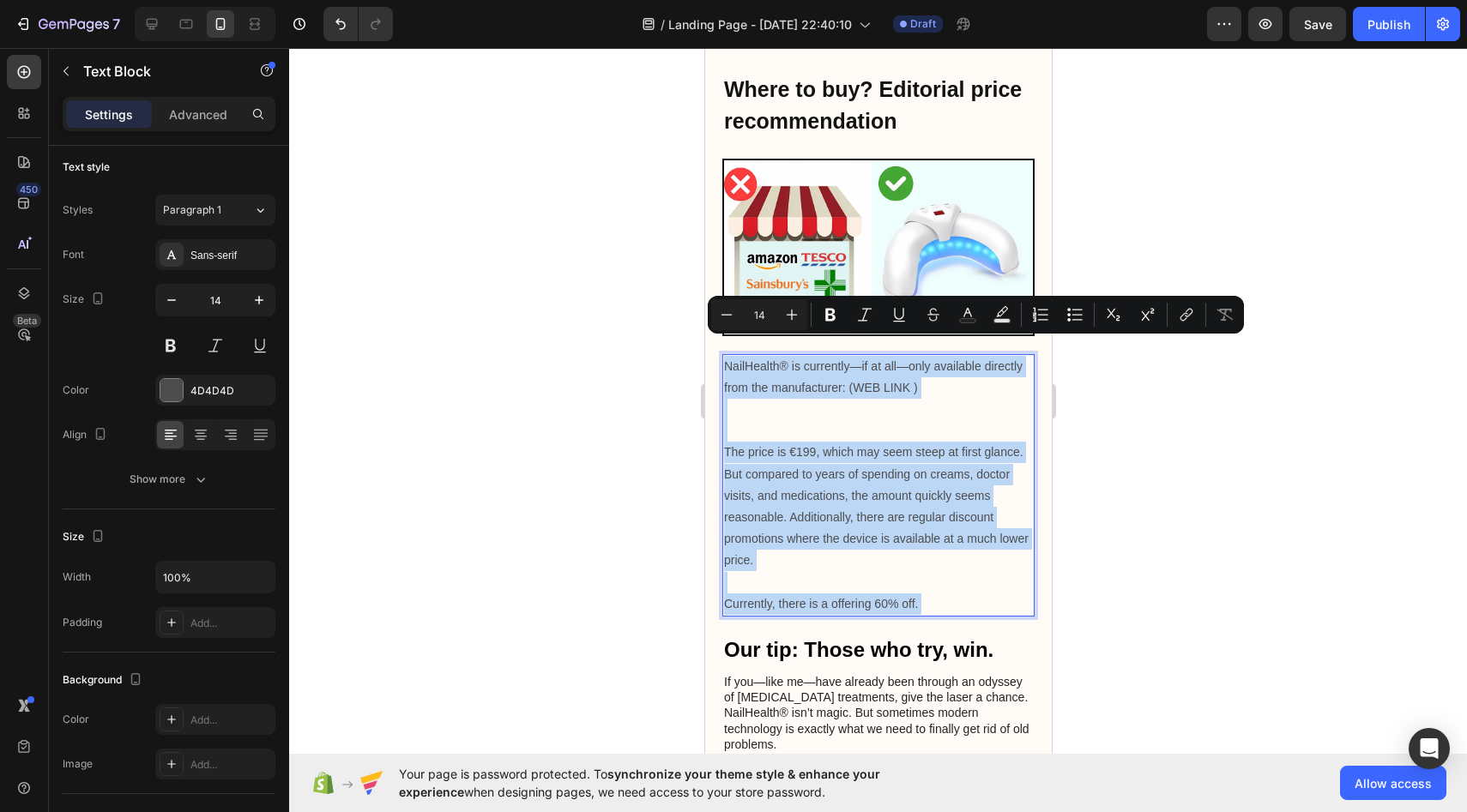
drag, startPoint x: 727, startPoint y: 345, endPoint x: 935, endPoint y: 592, distance: 322.9
click at [935, 592] on div "NailHealth® is currently—if at all—only available directly from the manufacture…" at bounding box center [878, 485] width 313 height 262
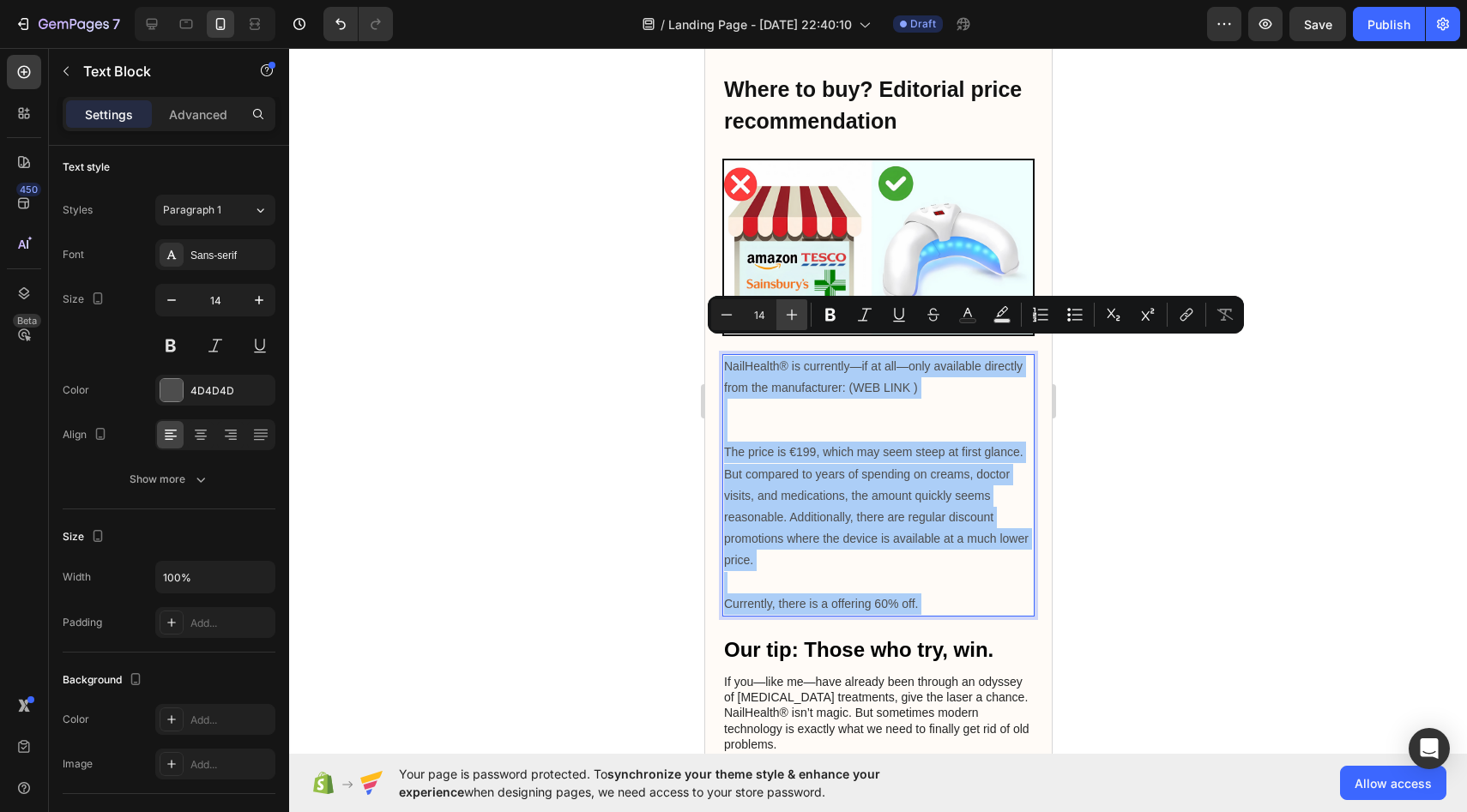
click at [798, 310] on icon "Editor contextual toolbar" at bounding box center [791, 315] width 17 height 17
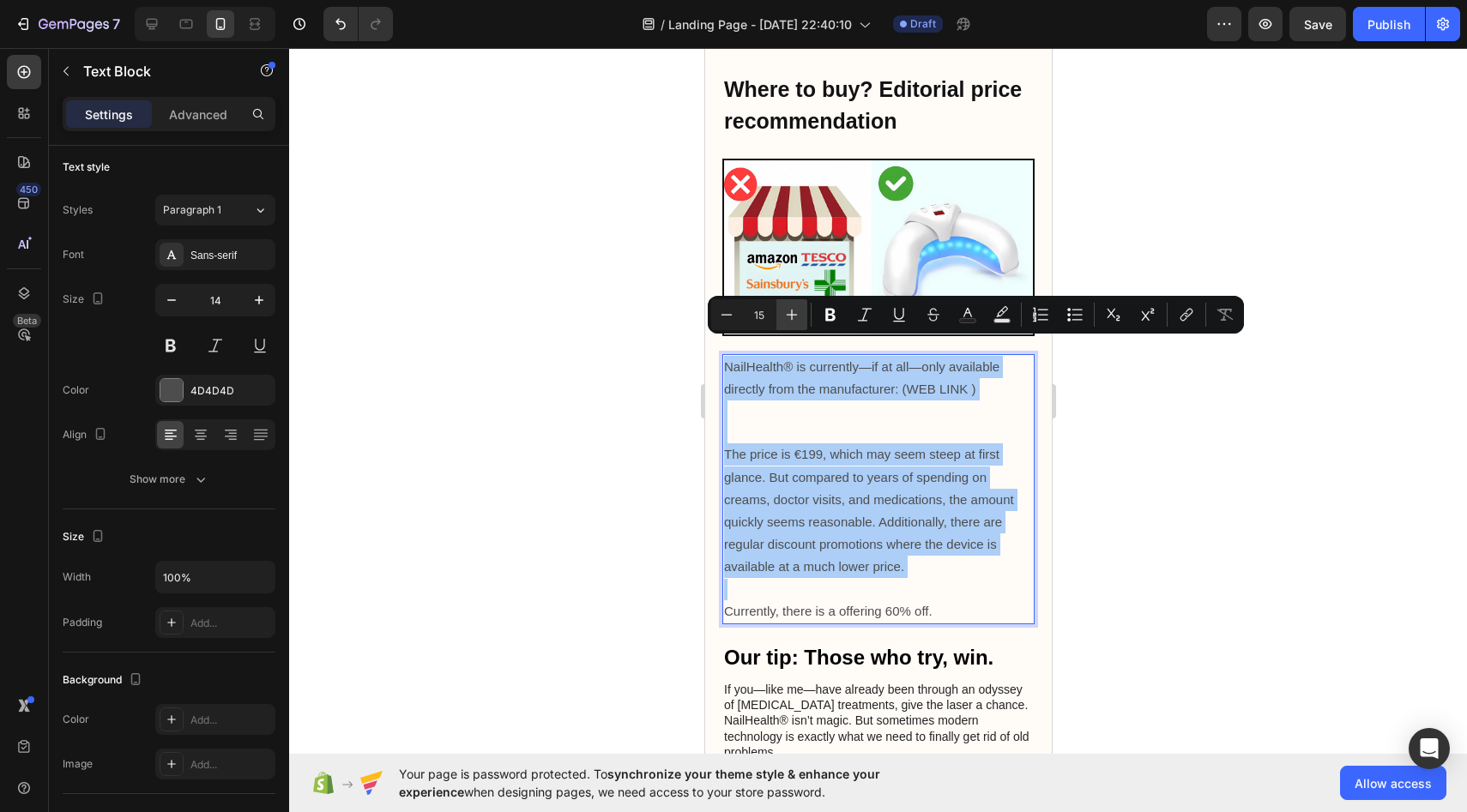
click at [798, 310] on icon "Editor contextual toolbar" at bounding box center [791, 315] width 17 height 17
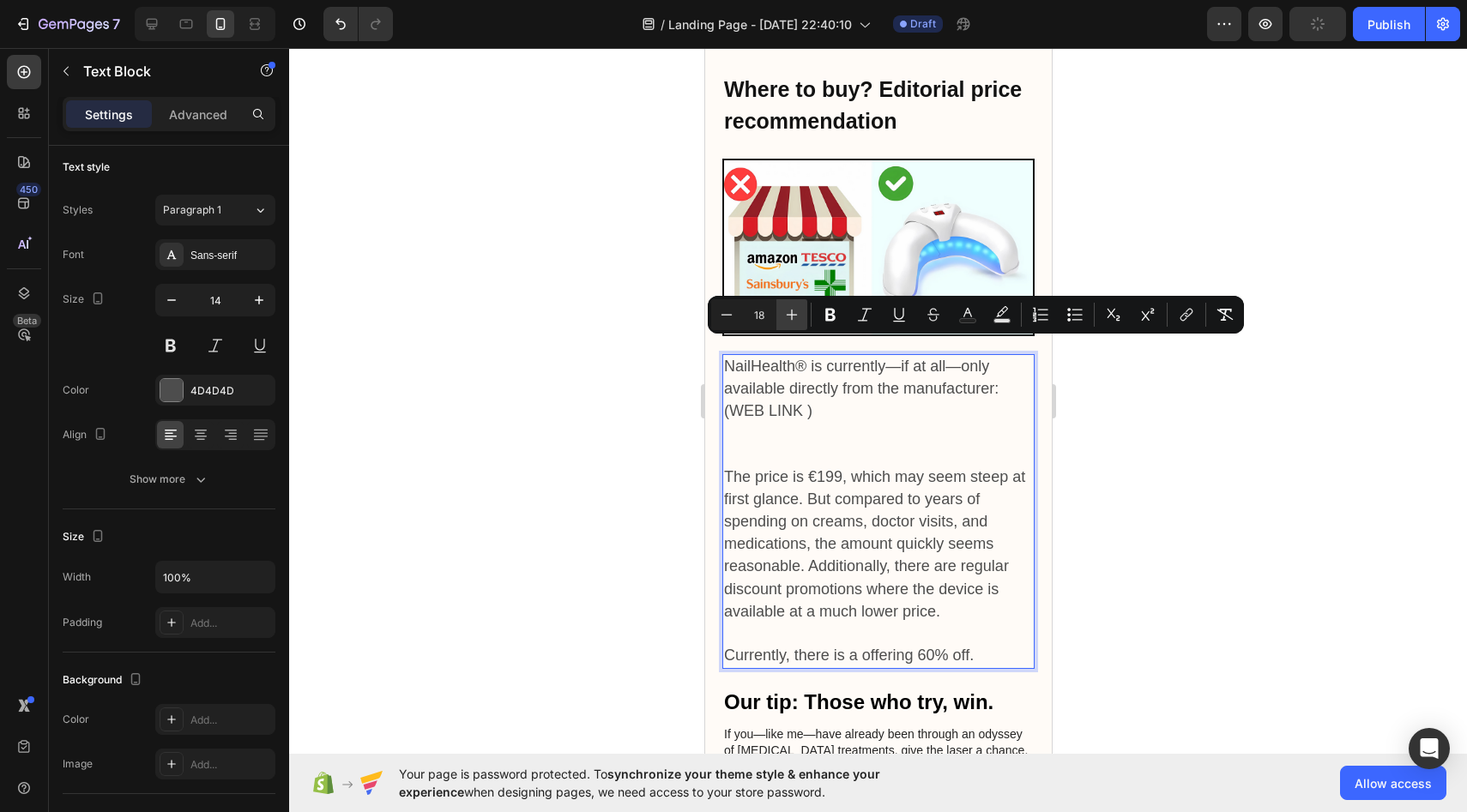
click at [798, 310] on icon "Editor contextual toolbar" at bounding box center [791, 315] width 17 height 17
type input "19"
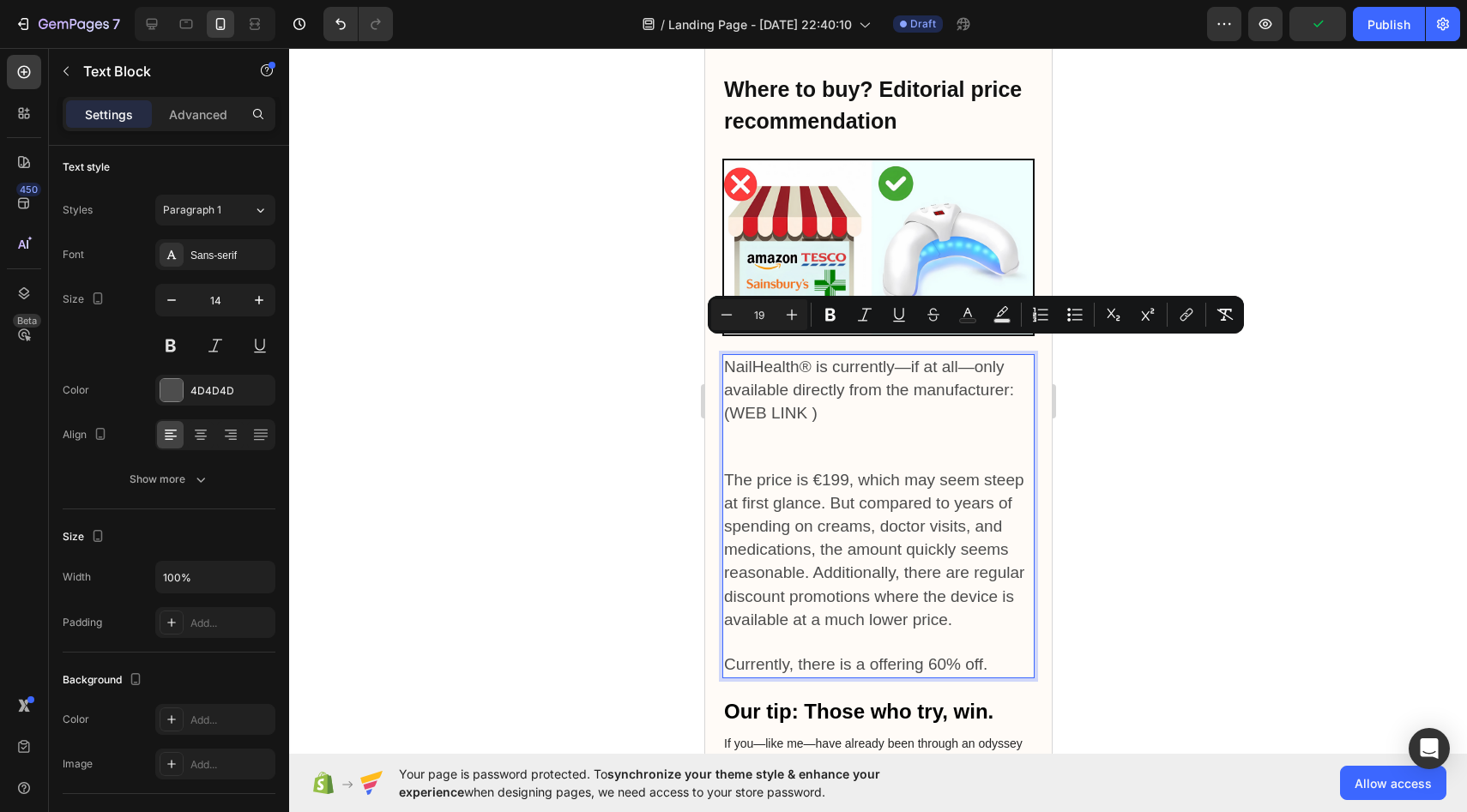
click at [644, 382] on div at bounding box center [877, 430] width 1178 height 765
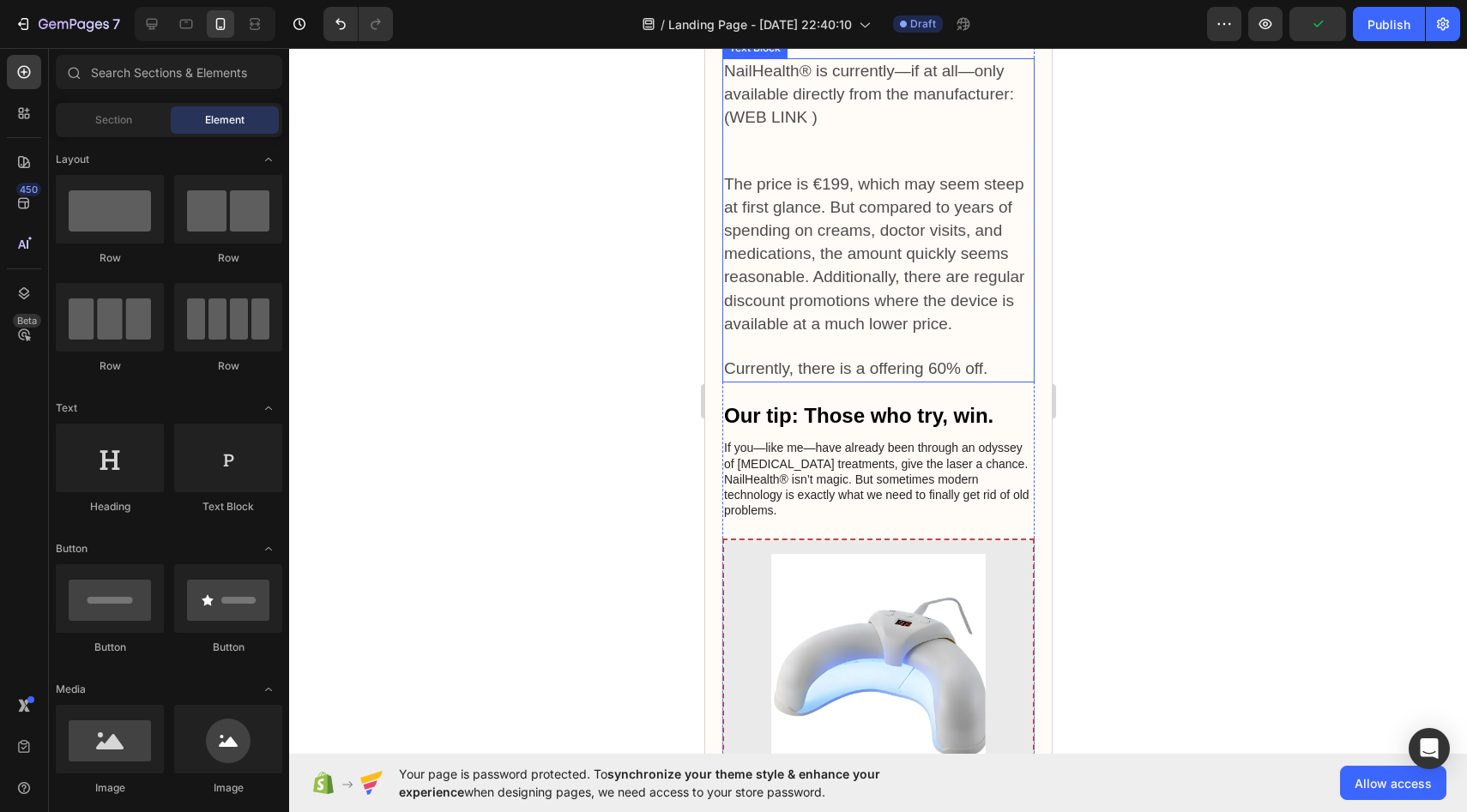
scroll to position [8476, 0]
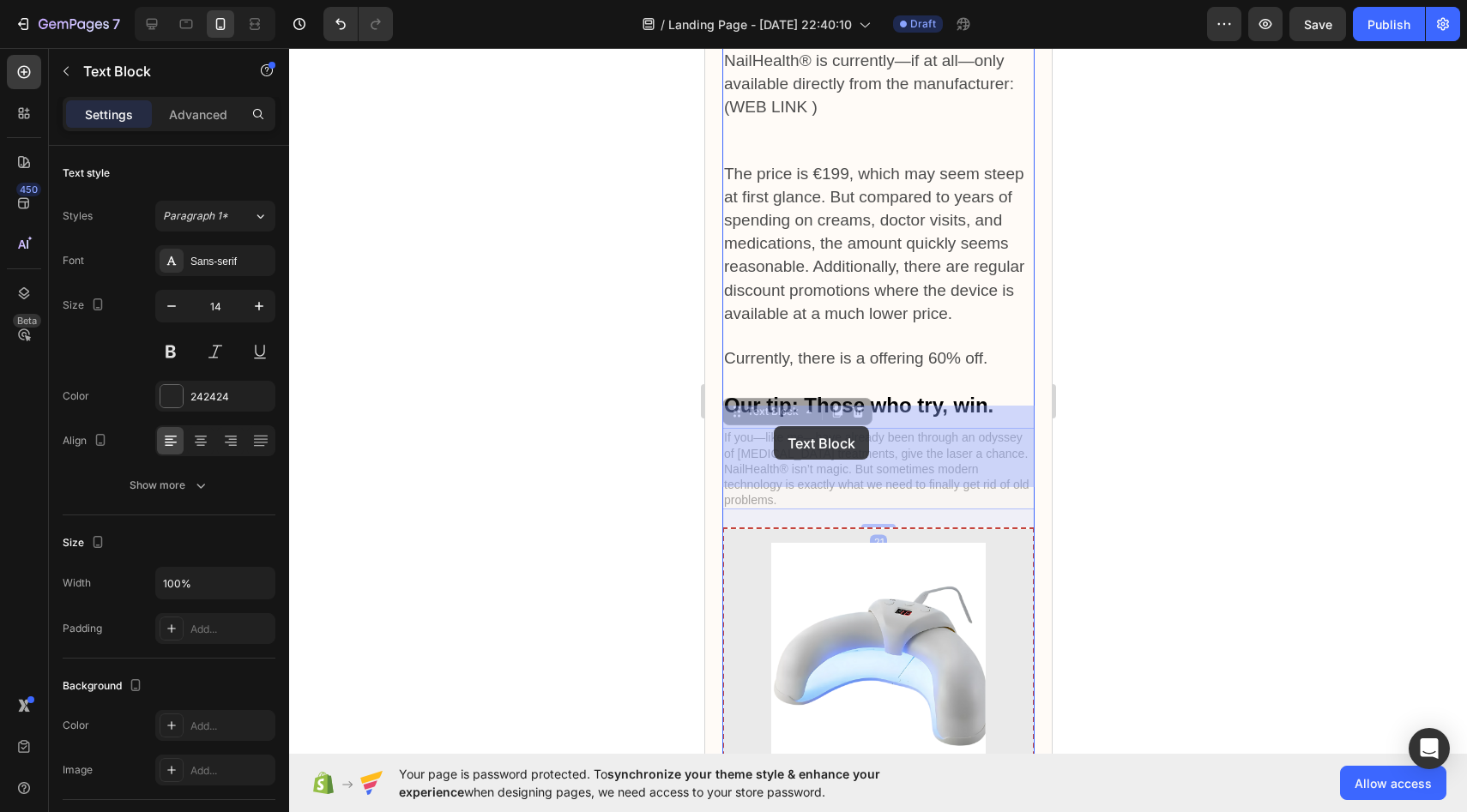
drag, startPoint x: 722, startPoint y: 413, endPoint x: 778, endPoint y: 428, distance: 58.0
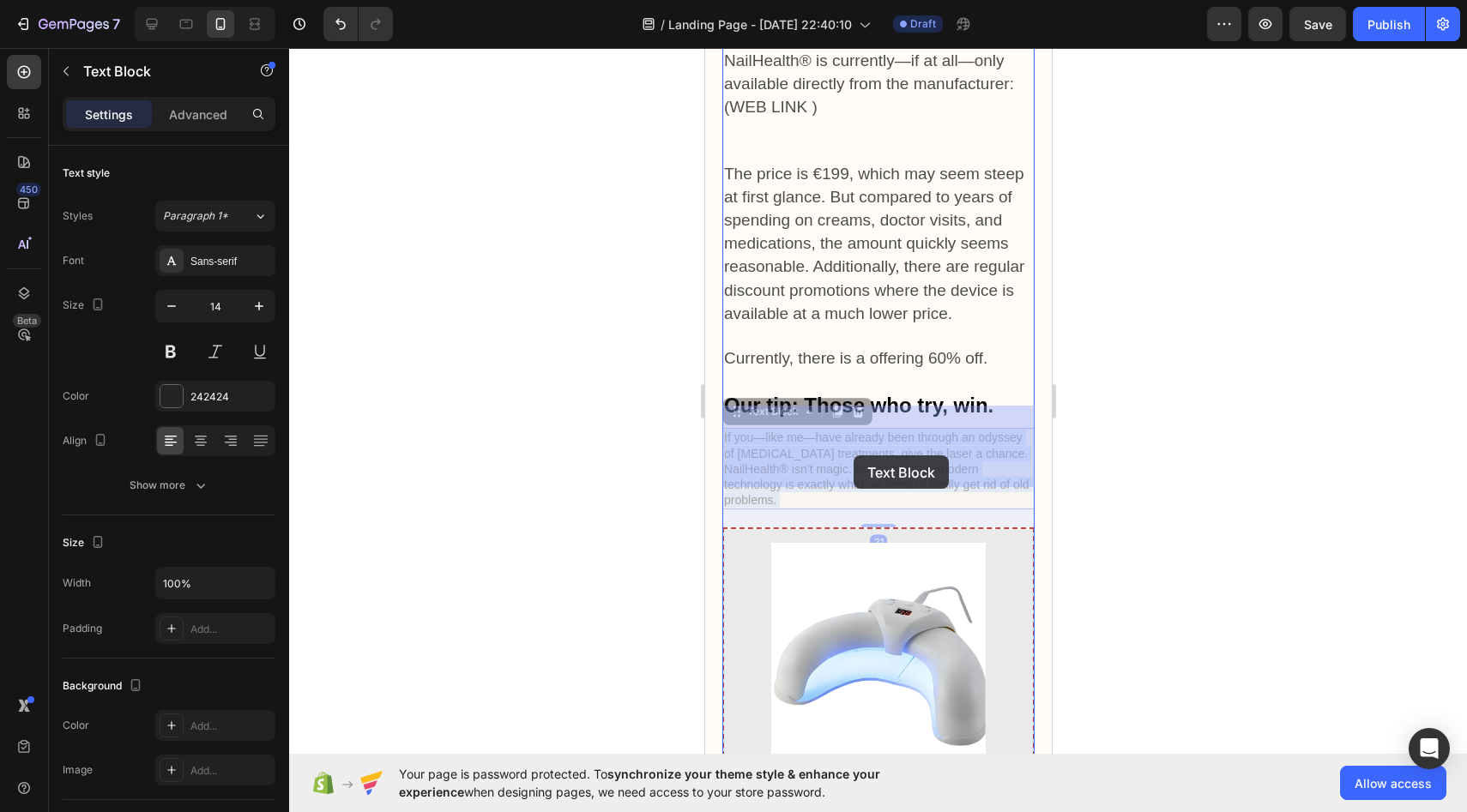
drag, startPoint x: 724, startPoint y: 412, endPoint x: 853, endPoint y: 456, distance: 136.3
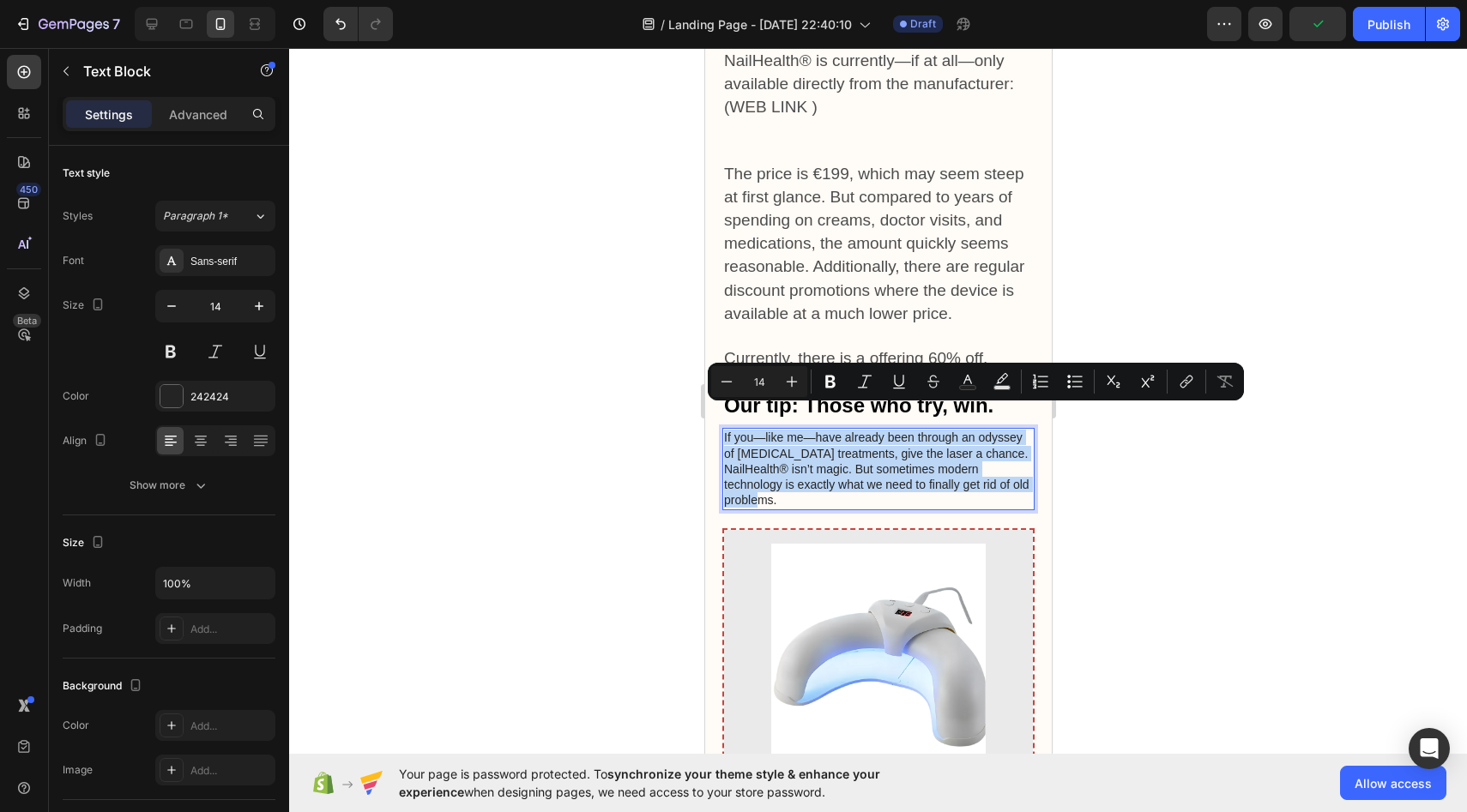
drag, startPoint x: 723, startPoint y: 416, endPoint x: 799, endPoint y: 483, distance: 101.3
click at [799, 483] on p "If you—like me—have already been through an odyssey of [MEDICAL_DATA] treatment…" at bounding box center [877, 469] width 309 height 78
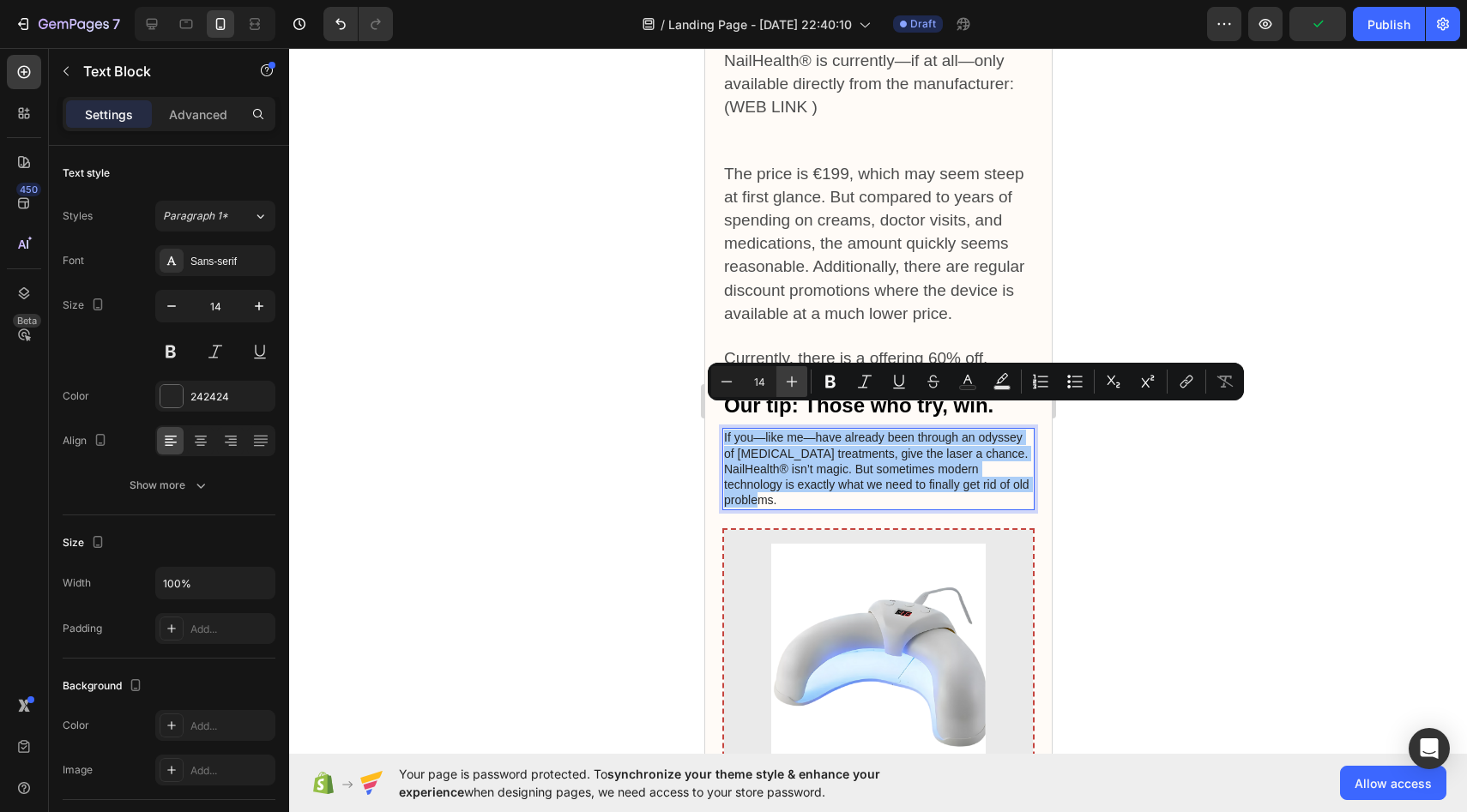
click at [792, 373] on icon "Editor contextual toolbar" at bounding box center [791, 381] width 17 height 17
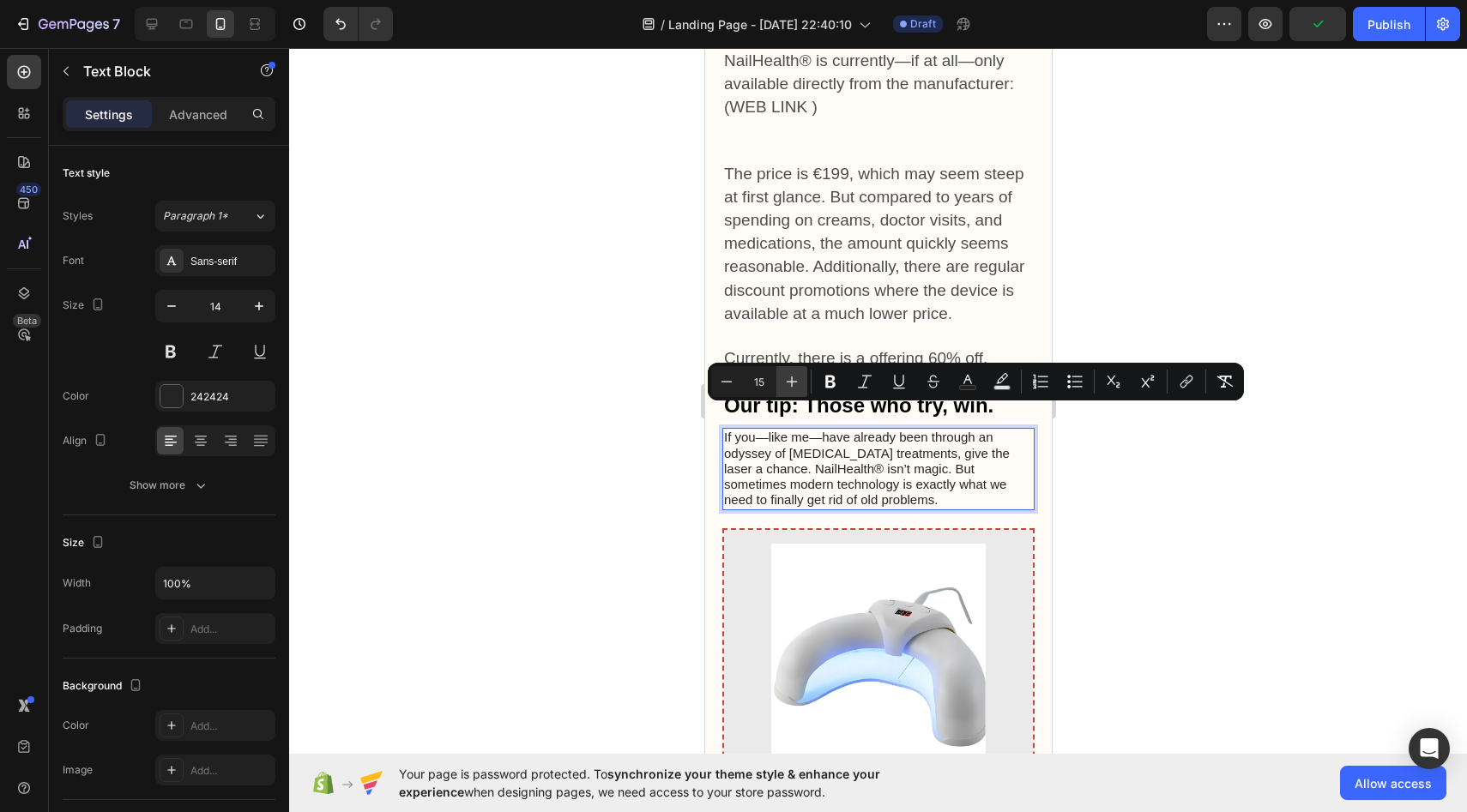
click at [792, 373] on icon "Editor contextual toolbar" at bounding box center [791, 381] width 17 height 17
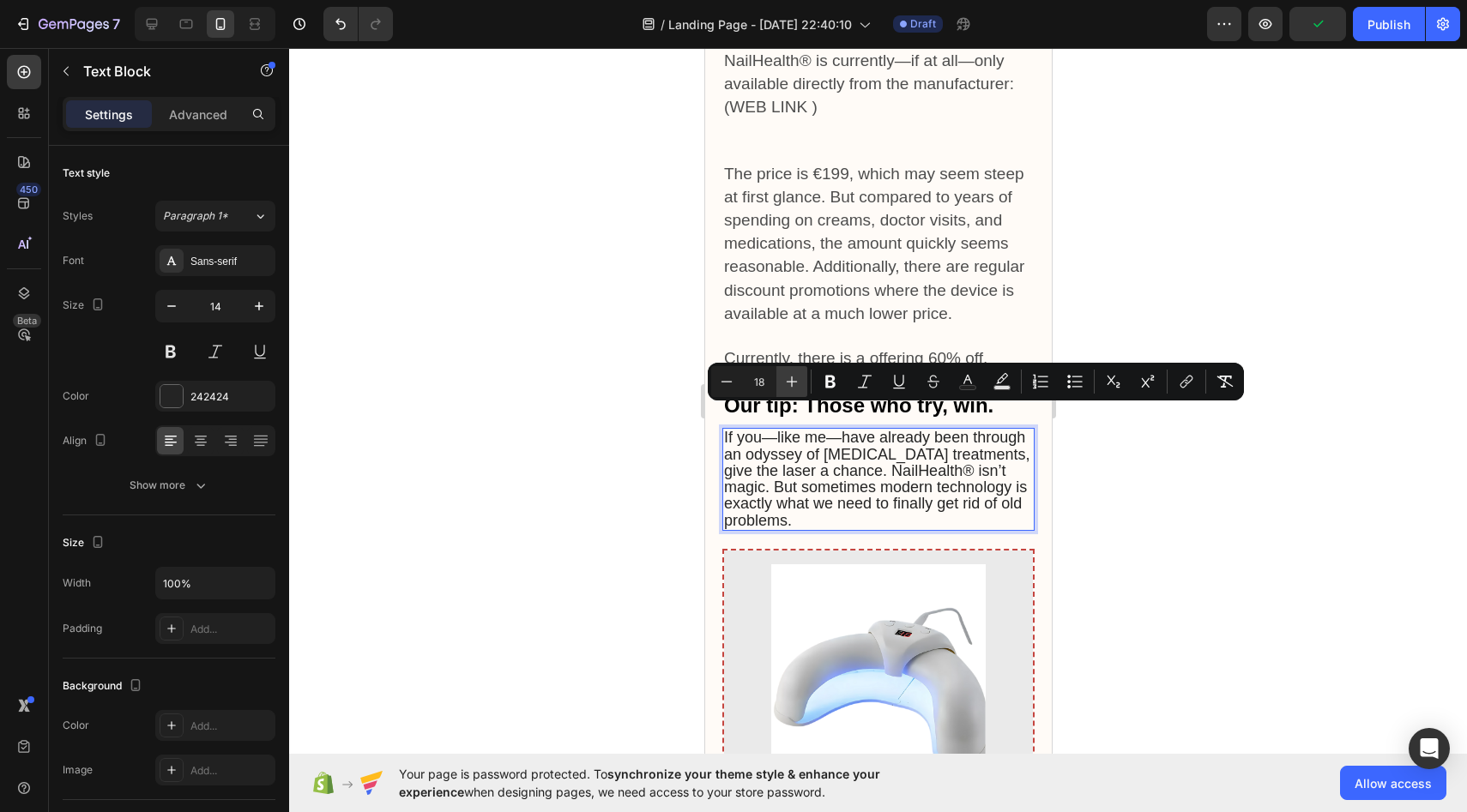
click at [792, 373] on icon "Editor contextual toolbar" at bounding box center [791, 381] width 17 height 17
type input "19"
click at [591, 417] on div at bounding box center [877, 430] width 1178 height 765
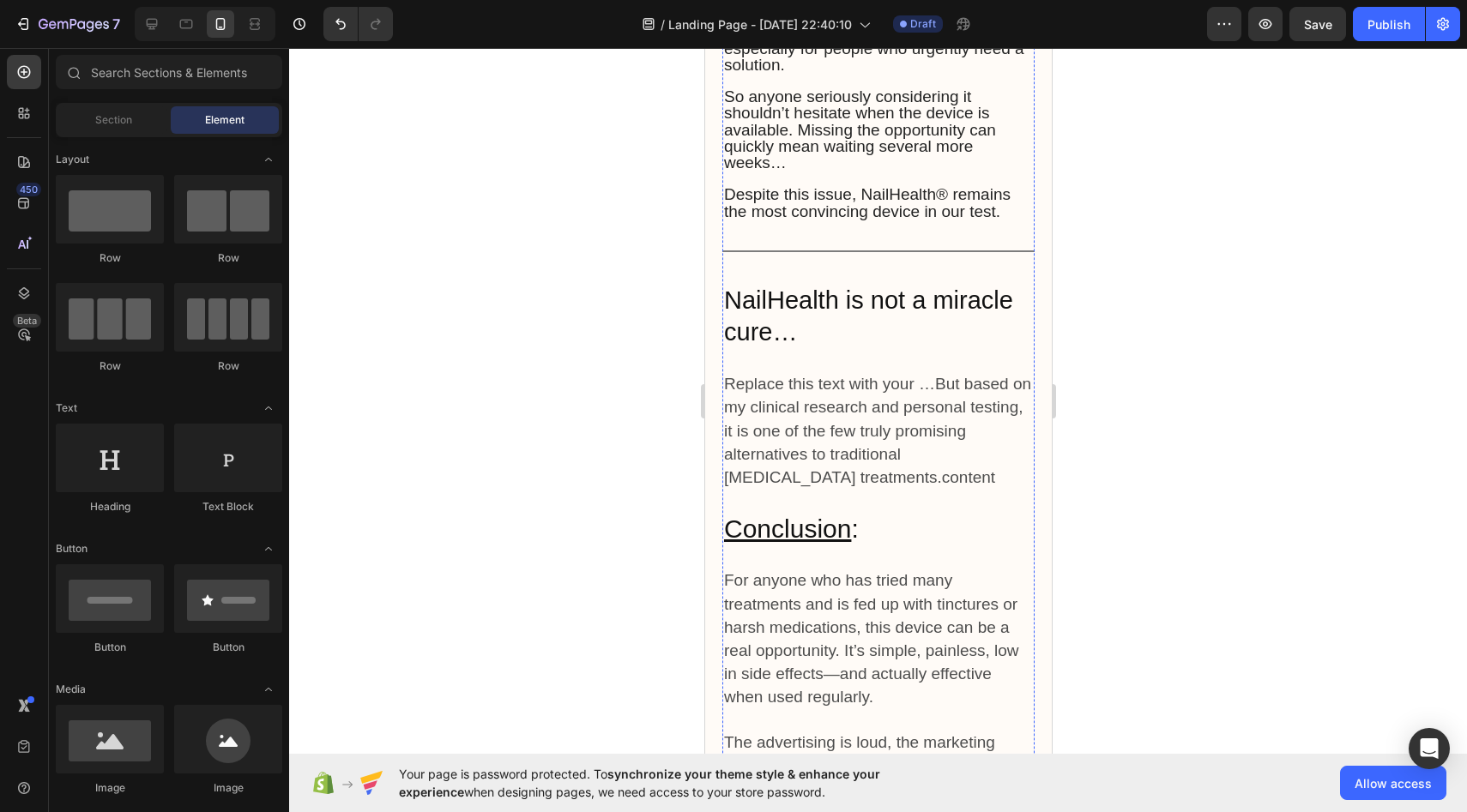
scroll to position [7419, 0]
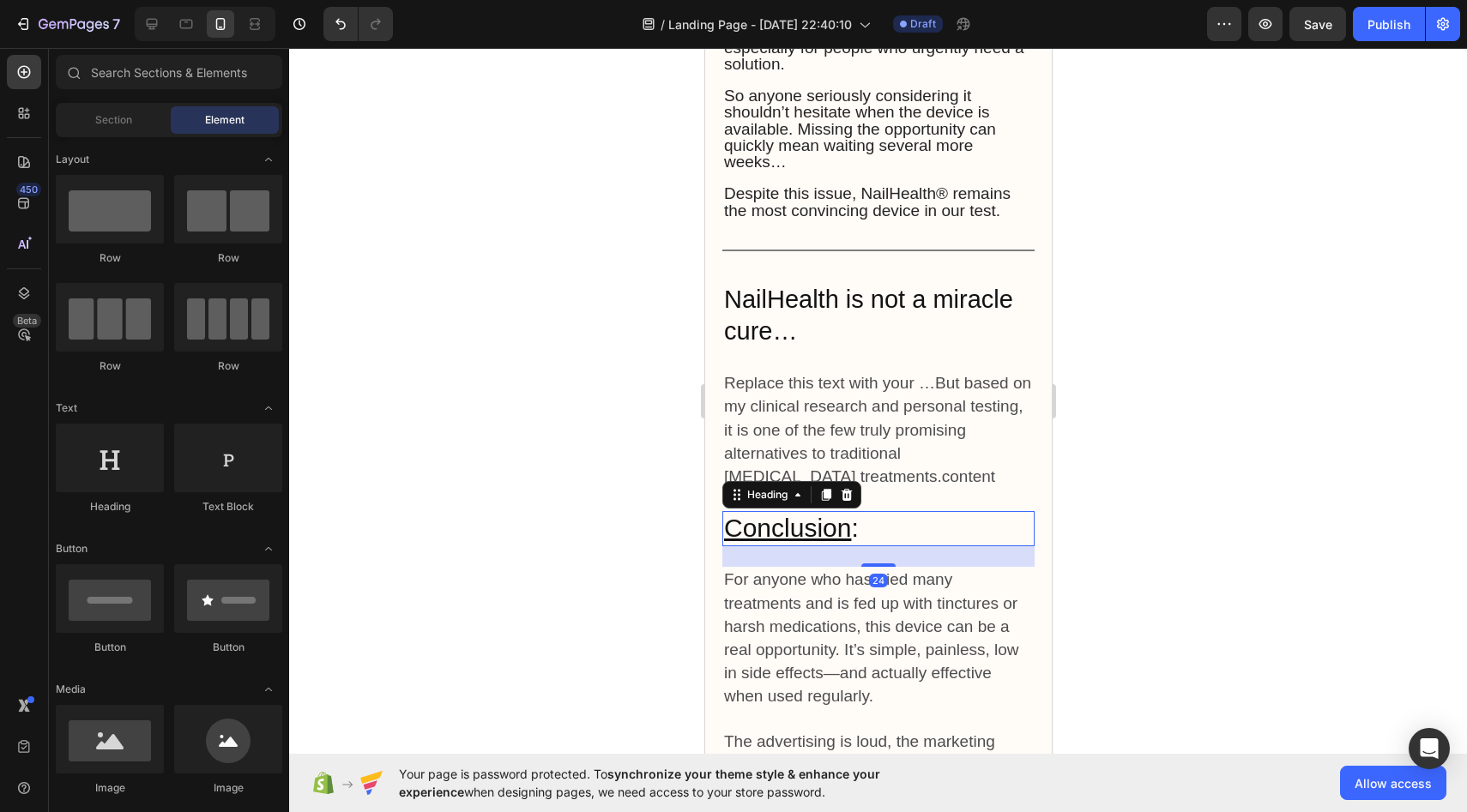
click at [819, 514] on u "Conclusion" at bounding box center [786, 528] width 127 height 29
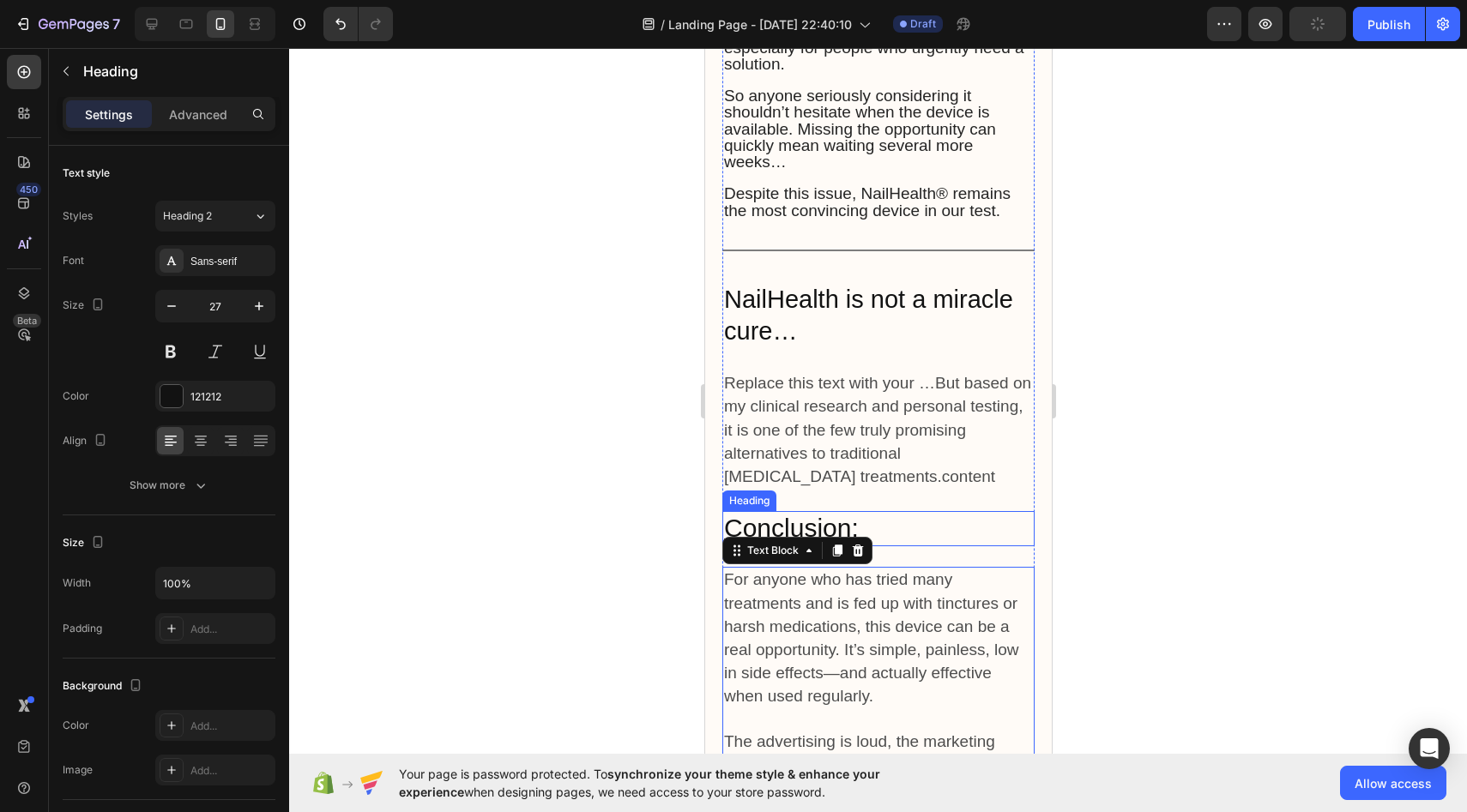
click at [852, 511] on h2 "Conclusion :" at bounding box center [878, 529] width 313 height 36
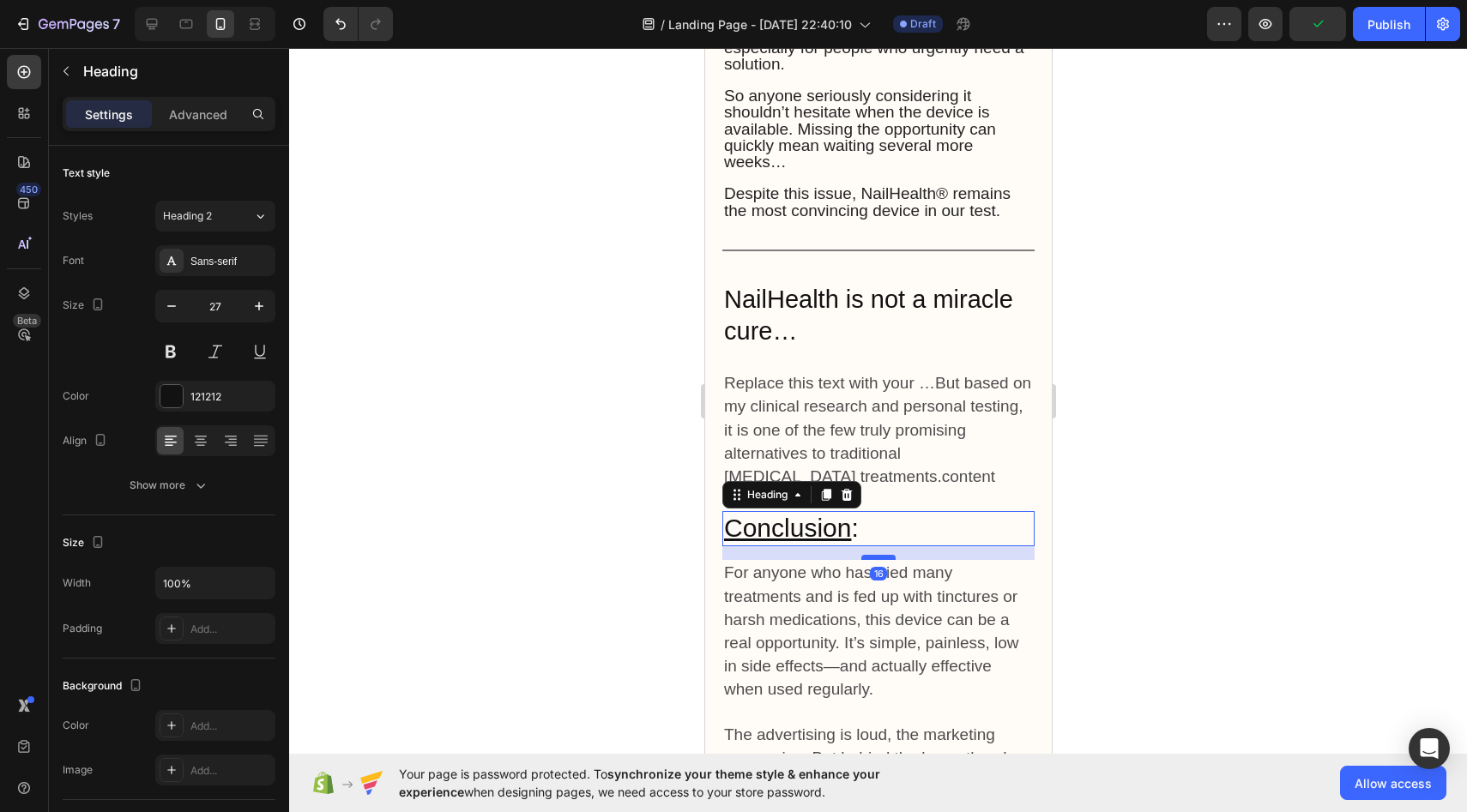
click at [874, 555] on div at bounding box center [877, 557] width 35 height 5
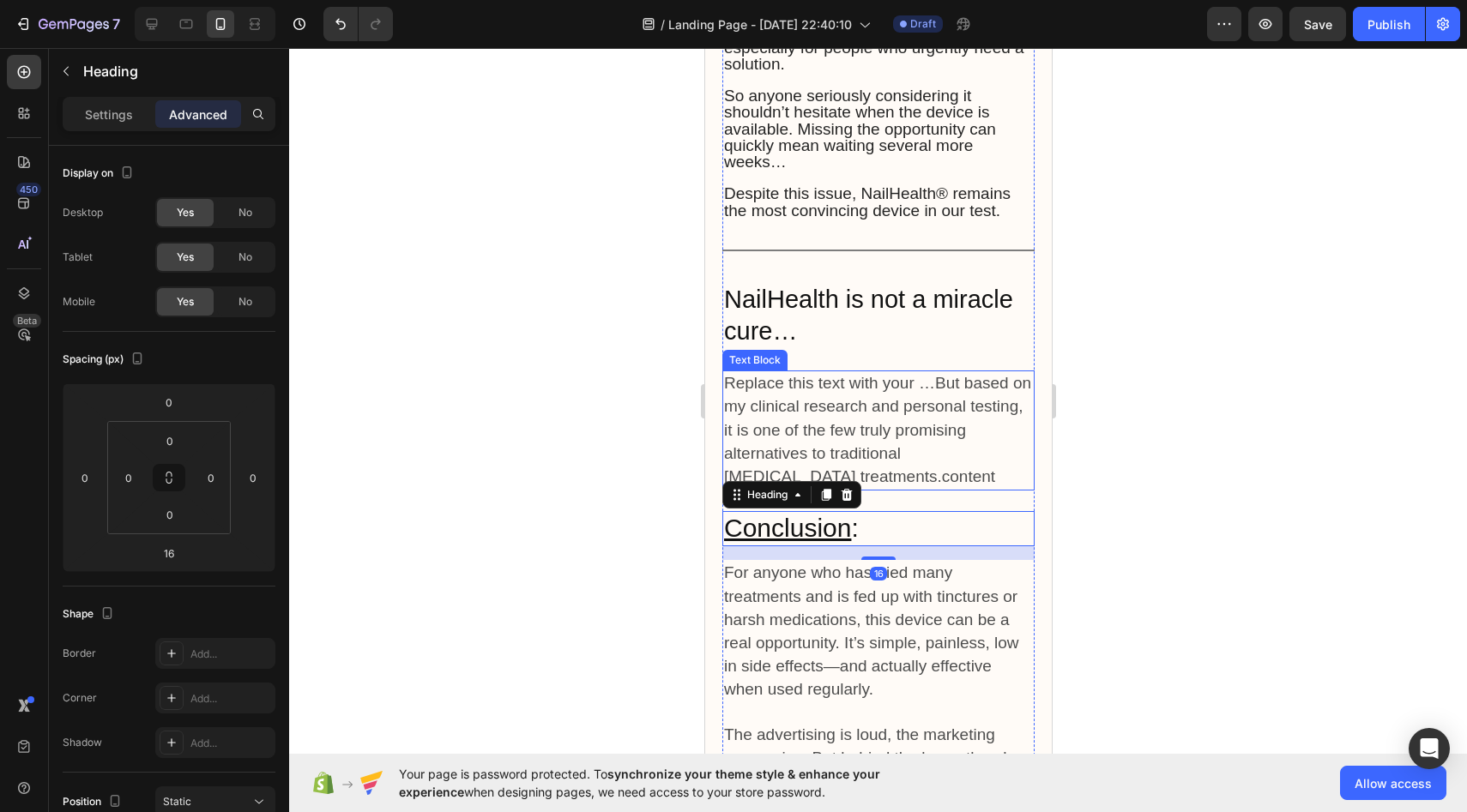
click at [881, 433] on span "Replace this text with your …But based on my clinical research and personal tes…" at bounding box center [876, 429] width 308 height 112
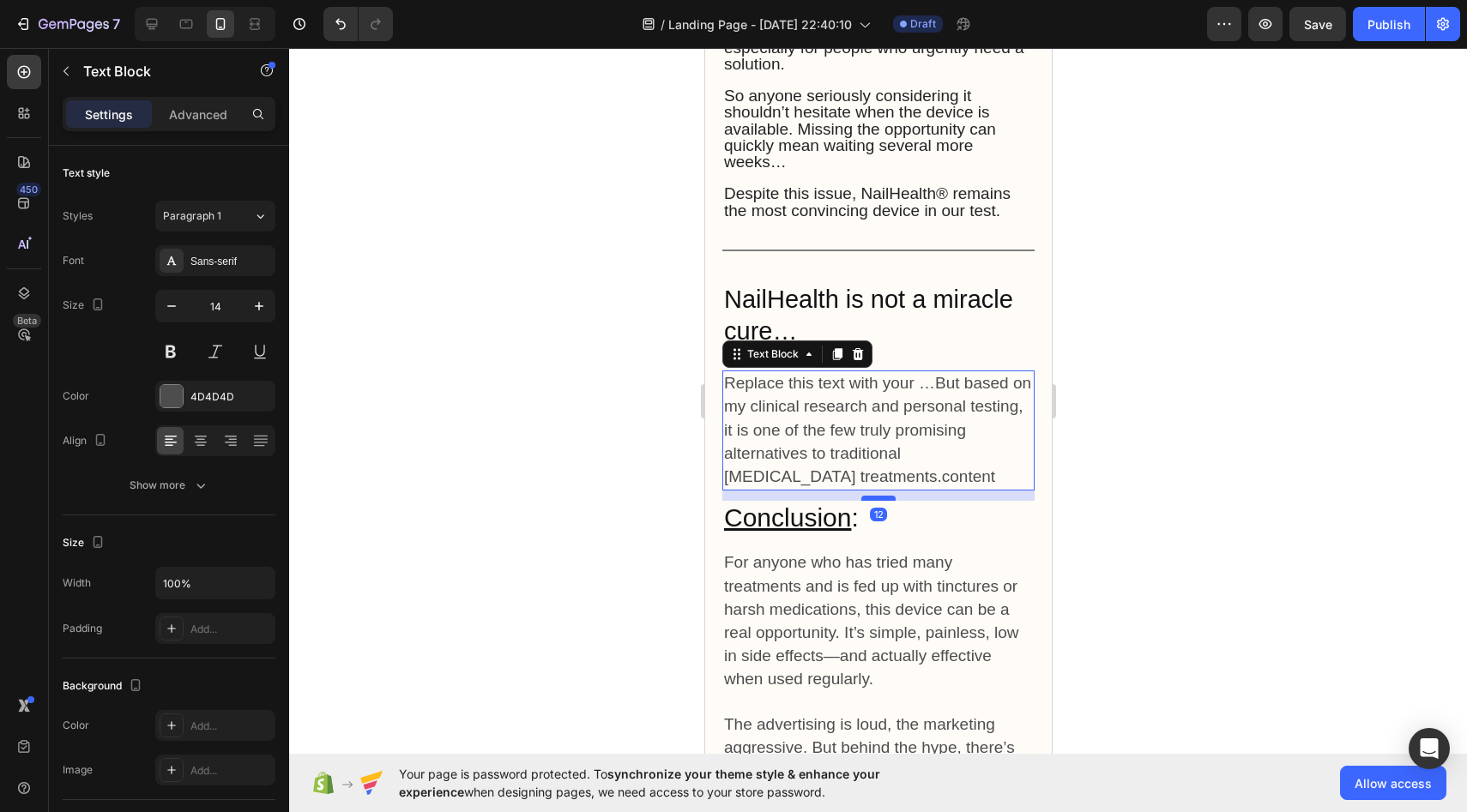
drag, startPoint x: 872, startPoint y: 496, endPoint x: 874, endPoint y: 485, distance: 11.2
click at [874, 496] on div at bounding box center [877, 497] width 35 height 5
click at [919, 300] on h2 "NailHealth is not a miracle cure…" at bounding box center [878, 316] width 313 height 68
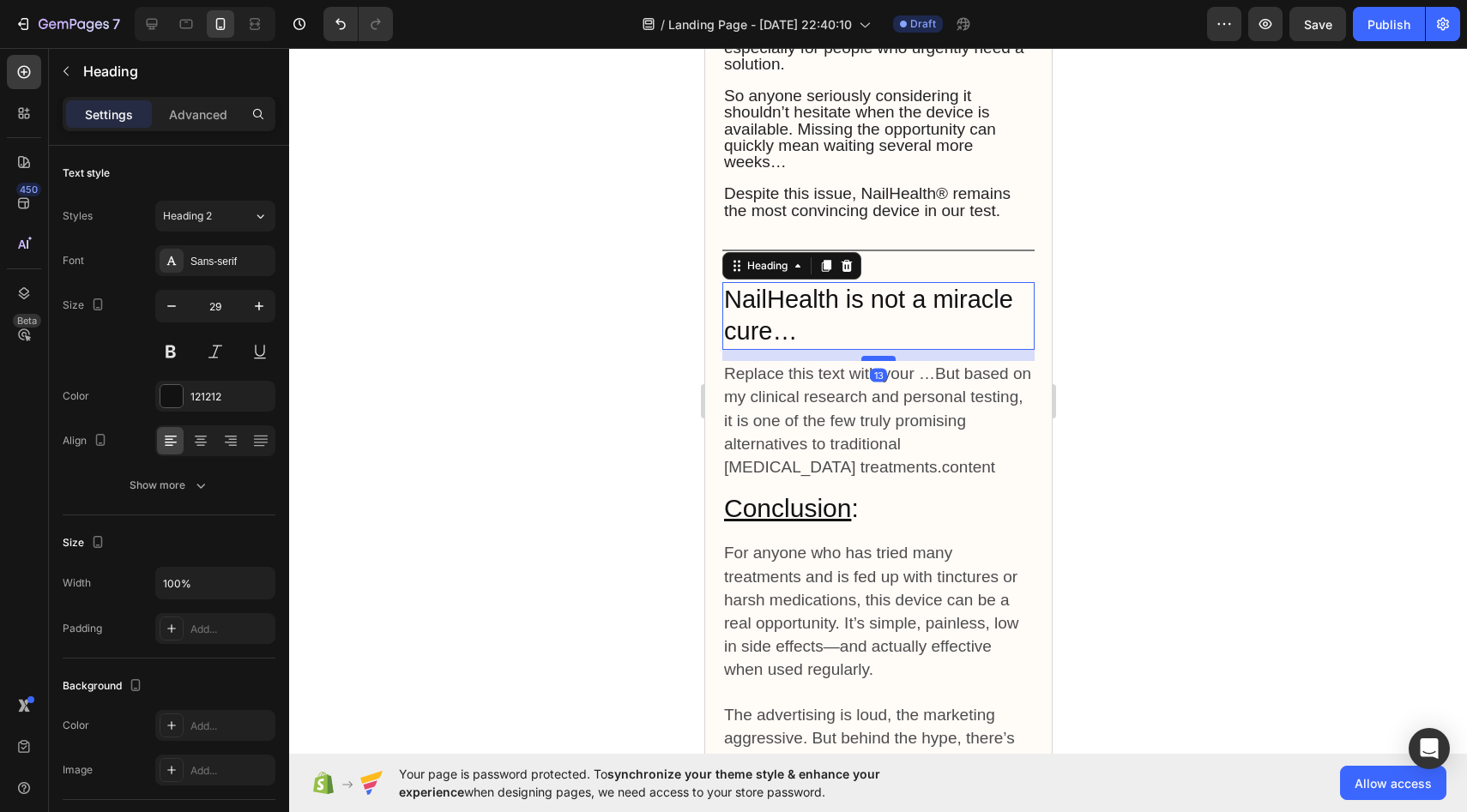
drag, startPoint x: 880, startPoint y: 355, endPoint x: 881, endPoint y: 346, distance: 9.1
click at [881, 356] on div at bounding box center [877, 358] width 35 height 5
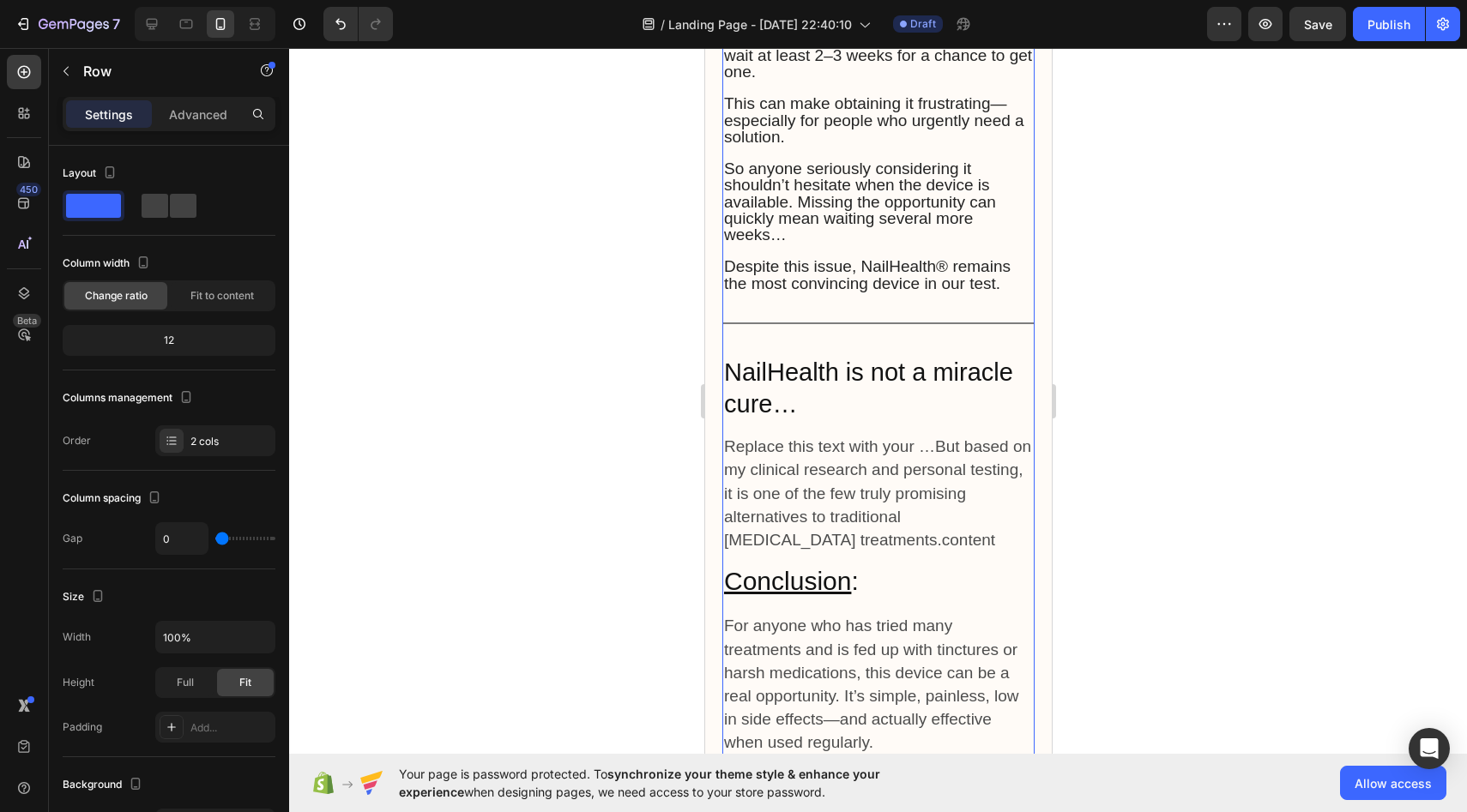
scroll to position [7301, 0]
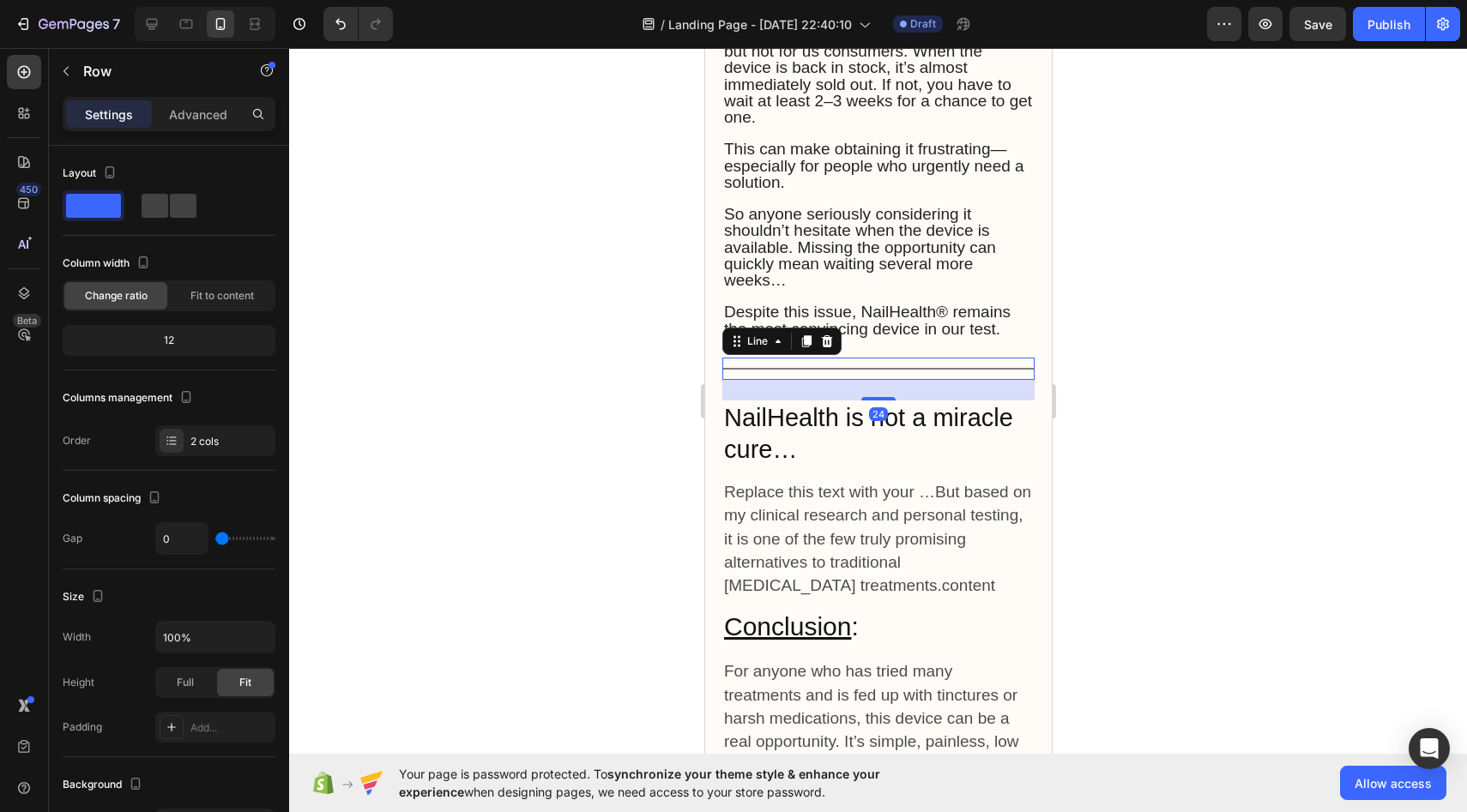
click at [927, 368] on div at bounding box center [878, 369] width 313 height 2
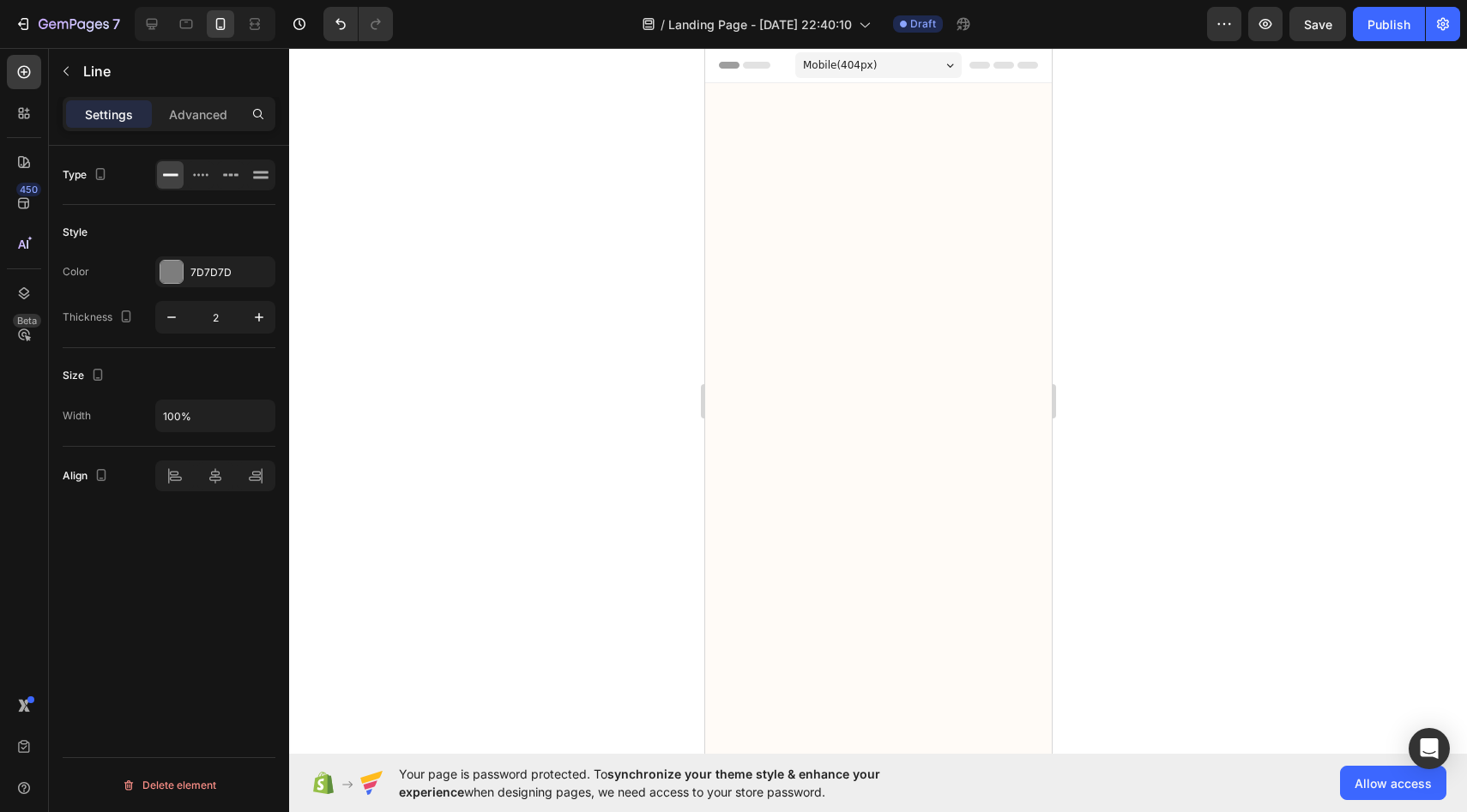
scroll to position [7301, 0]
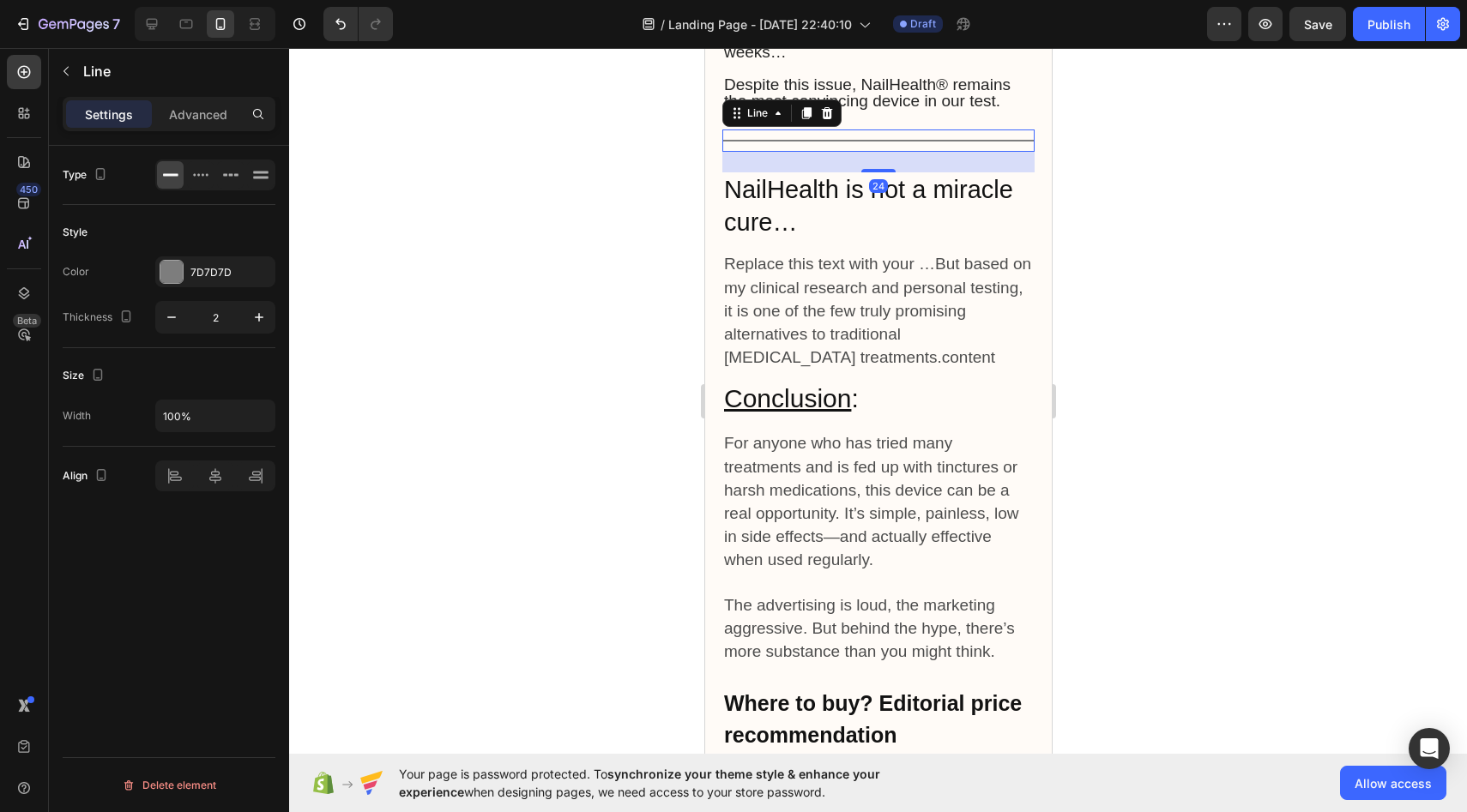
drag, startPoint x: 704, startPoint y: 48, endPoint x: 883, endPoint y: 384, distance: 380.7
click at [883, 172] on div "24" at bounding box center [878, 162] width 313 height 21
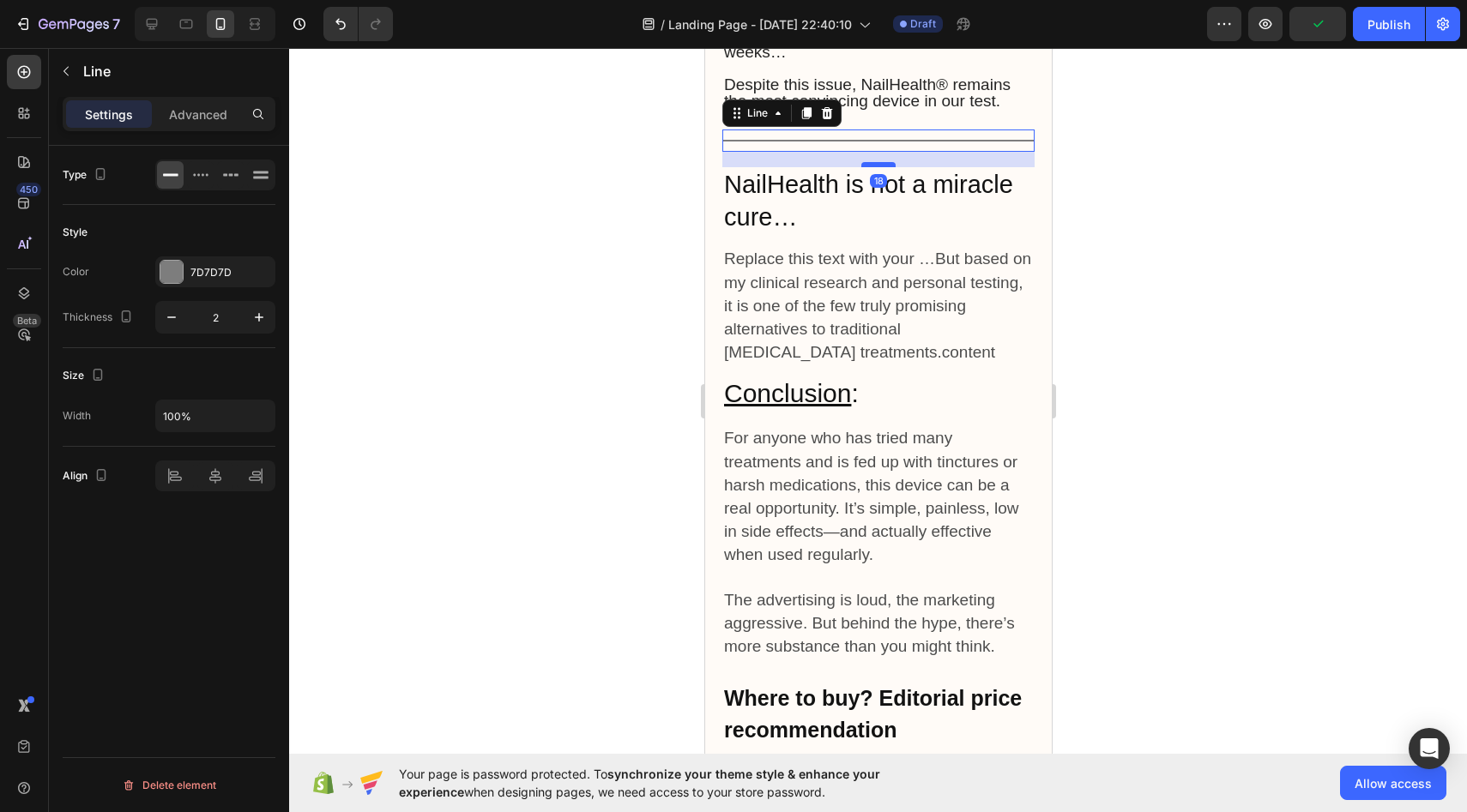
click at [883, 167] on div at bounding box center [877, 164] width 35 height 5
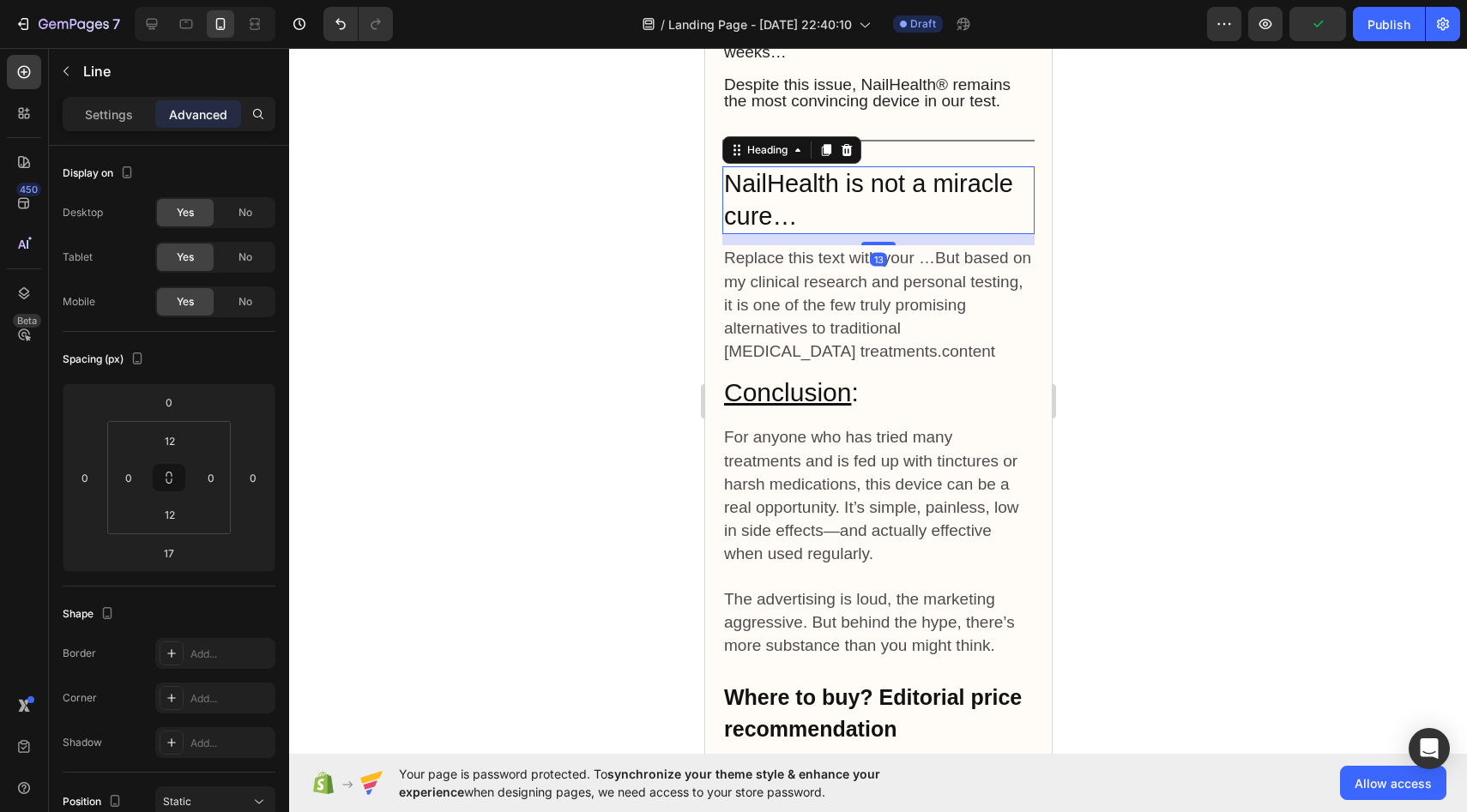
click at [970, 234] on h2 "NailHealth is not a miracle cure…" at bounding box center [878, 200] width 313 height 68
click at [158, 8] on div at bounding box center [205, 24] width 140 height 35
click at [152, 16] on icon at bounding box center [151, 24] width 17 height 17
type input "24"
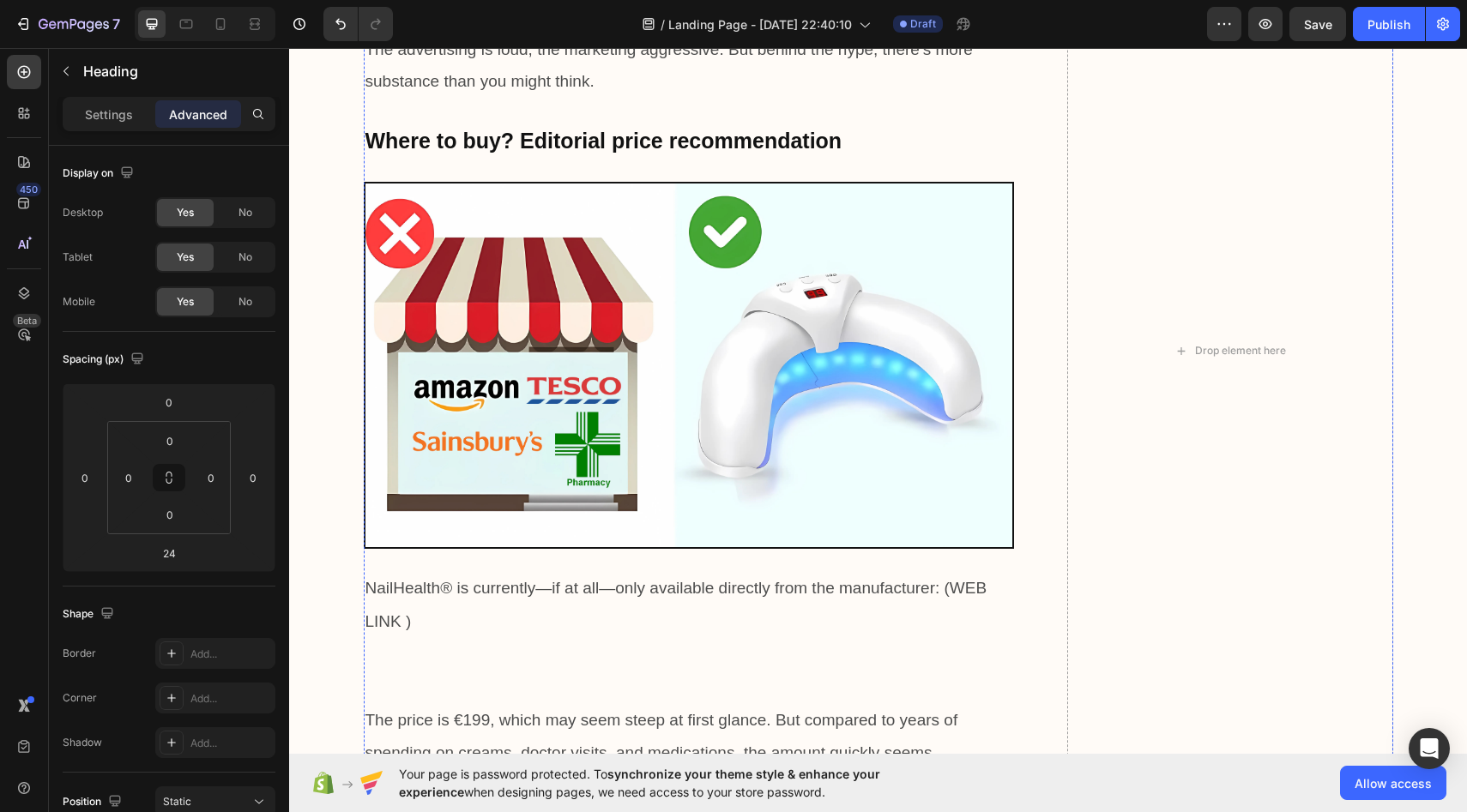
scroll to position [7626, 0]
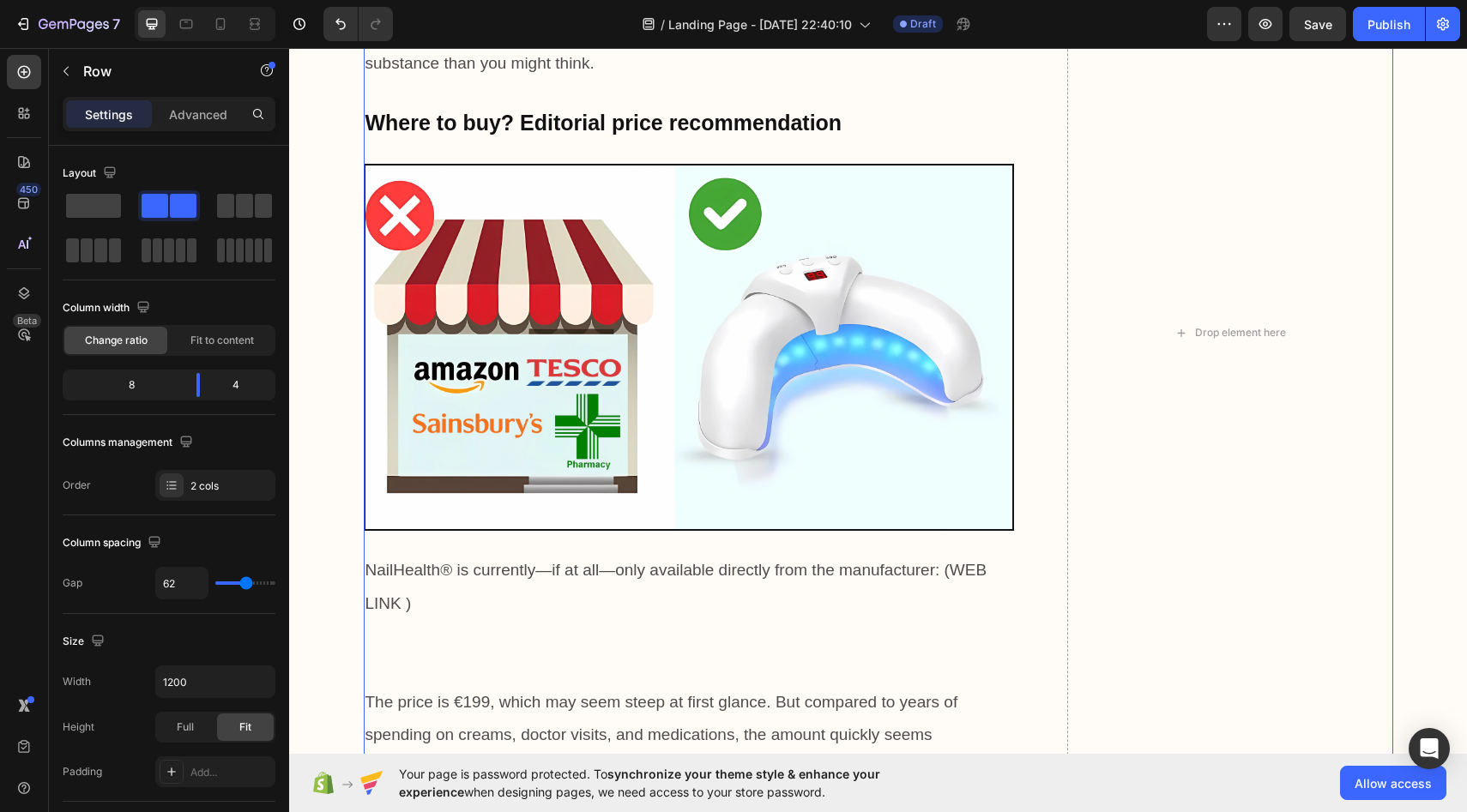
click at [648, 302] on div "In principle, any adult suffering from [MEDICAL_DATA] can use the device – whet…" at bounding box center [689, 331] width 651 height 3672
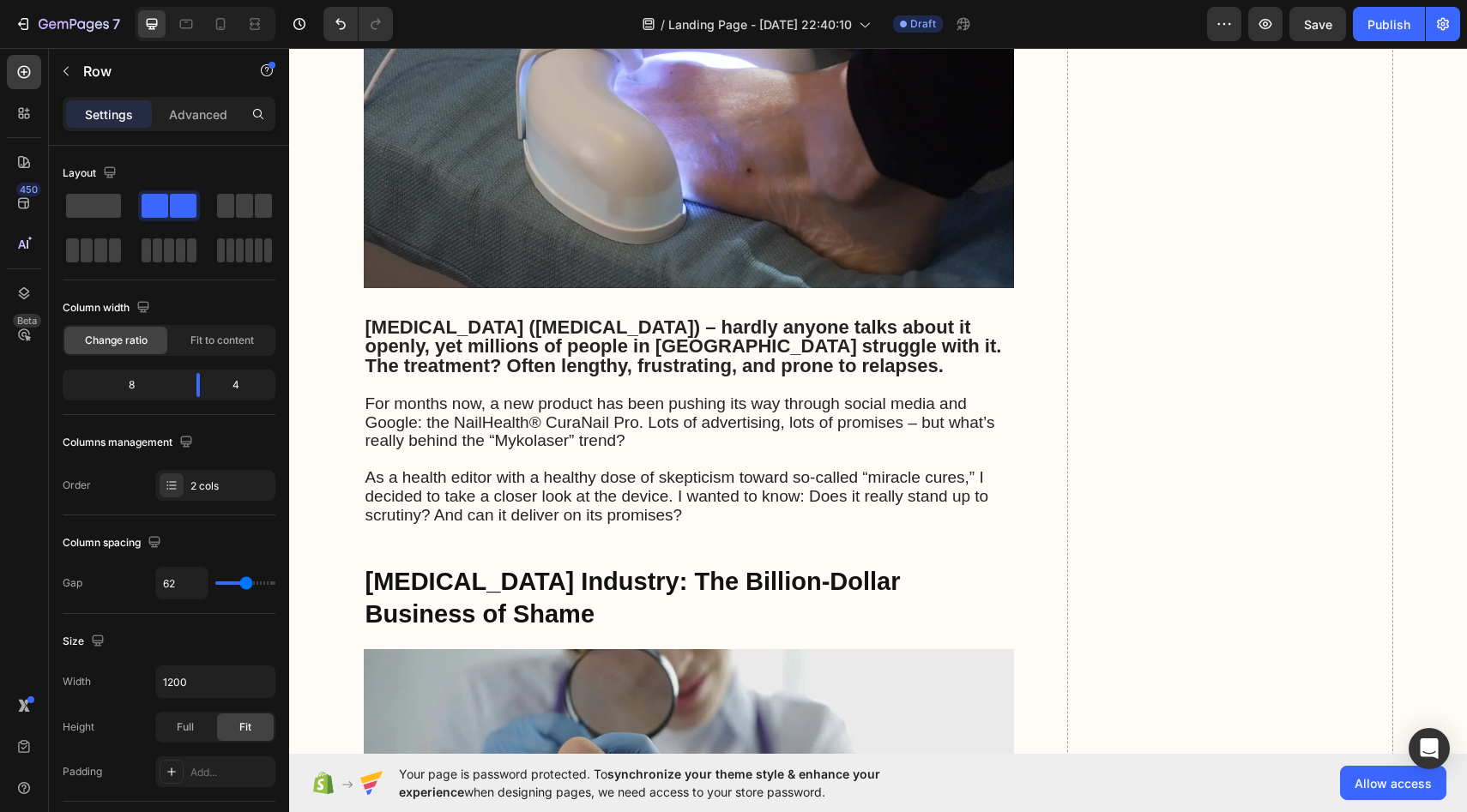
scroll to position [684, 0]
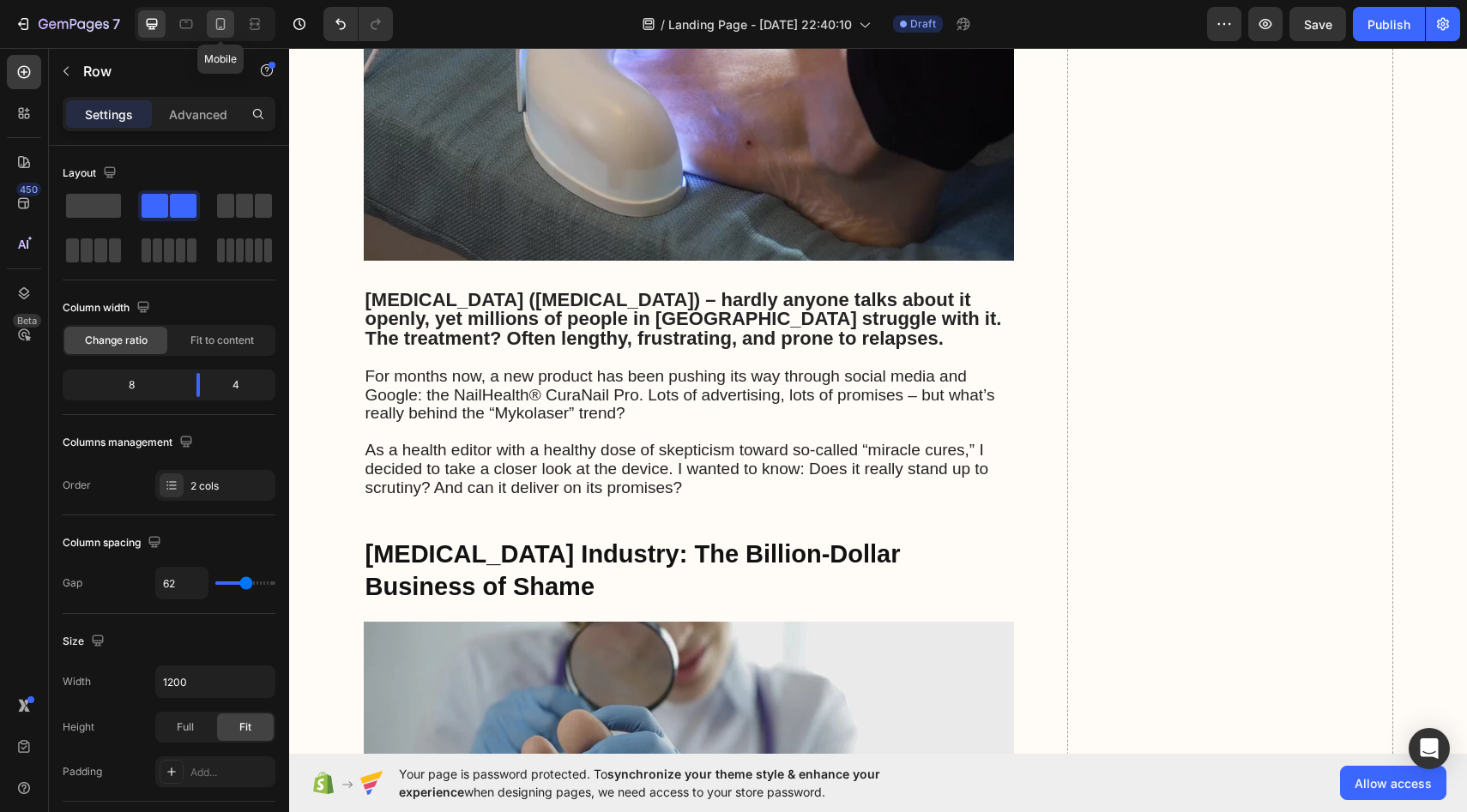
click at [221, 21] on icon at bounding box center [220, 24] width 17 height 17
type input "0"
type input "100%"
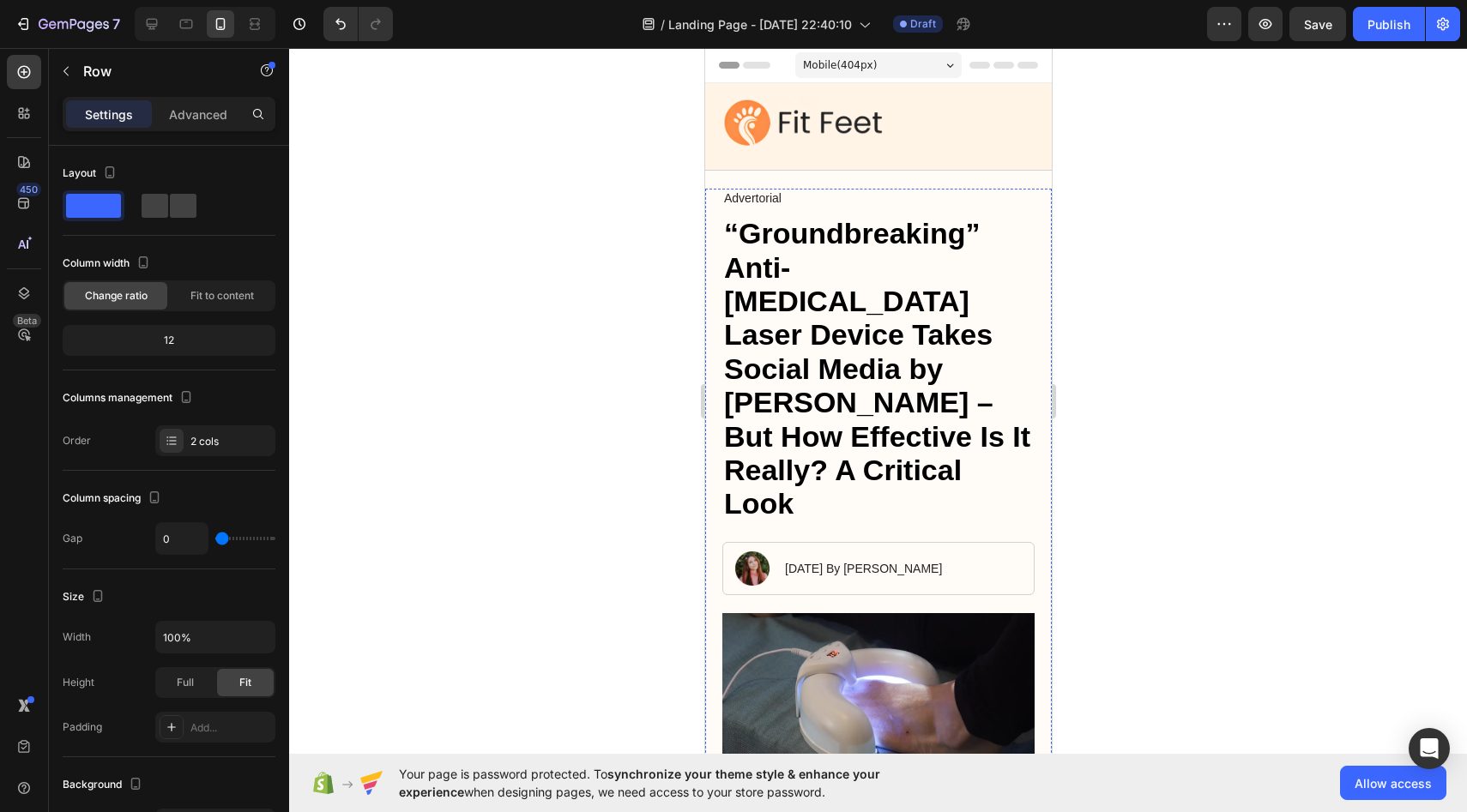
scroll to position [144, 0]
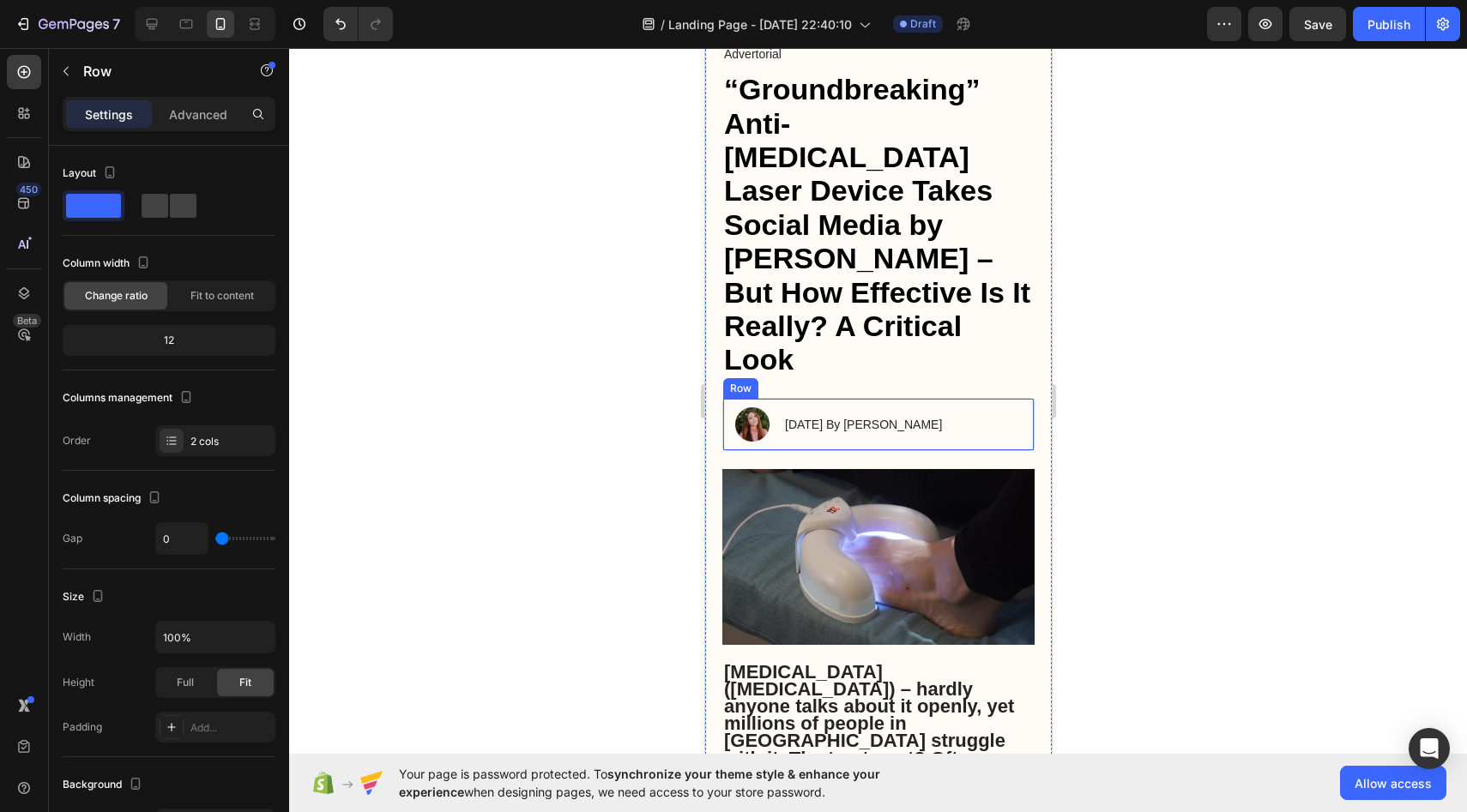
click at [929, 407] on div "[DATE] By [PERSON_NAME] Text Block" at bounding box center [862, 424] width 158 height 35
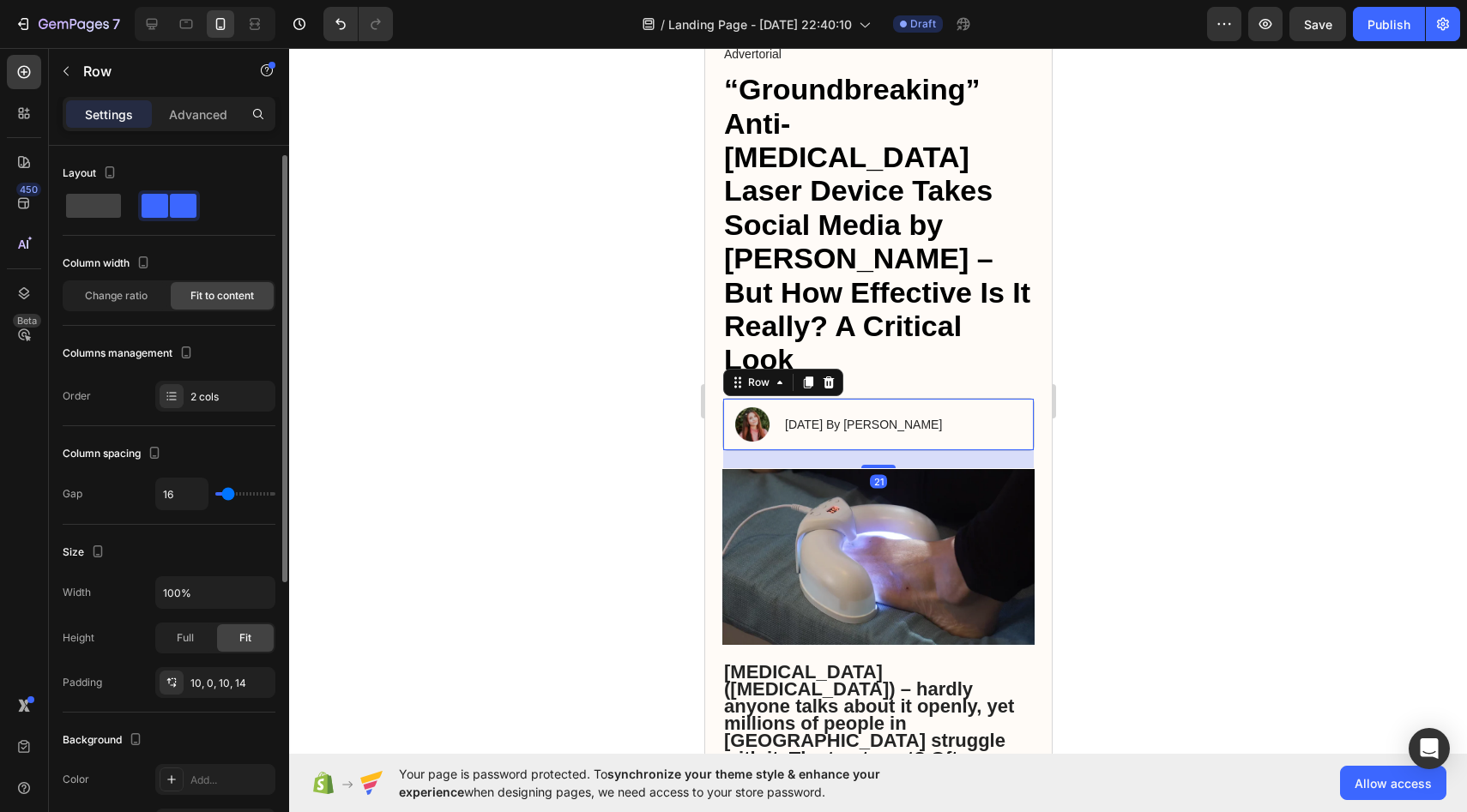
scroll to position [6, 0]
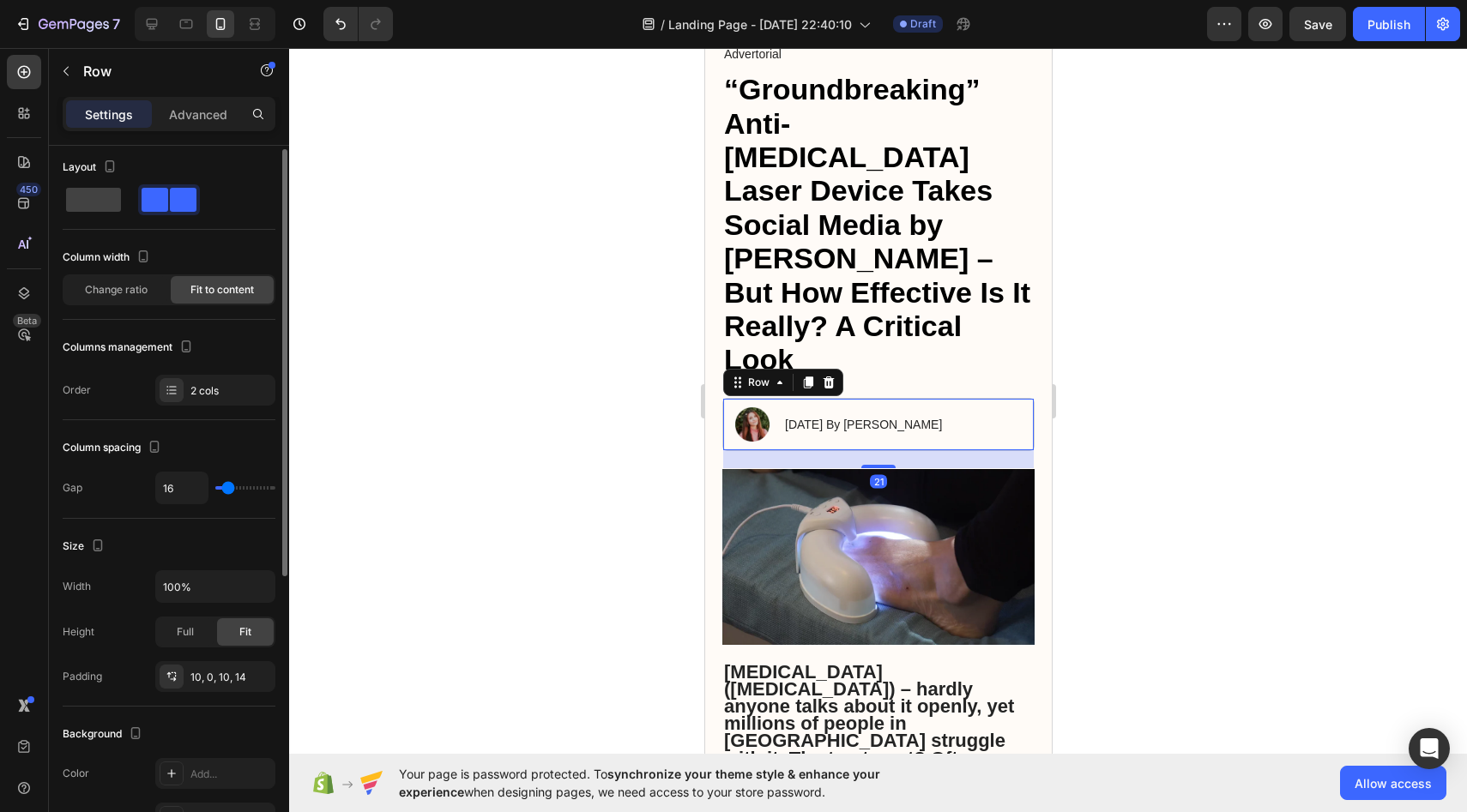
click at [929, 407] on div "[DATE] By [PERSON_NAME] Text Block" at bounding box center [862, 424] width 158 height 35
click at [942, 417] on p "[DATE] By [PERSON_NAME]" at bounding box center [863, 425] width 157 height 16
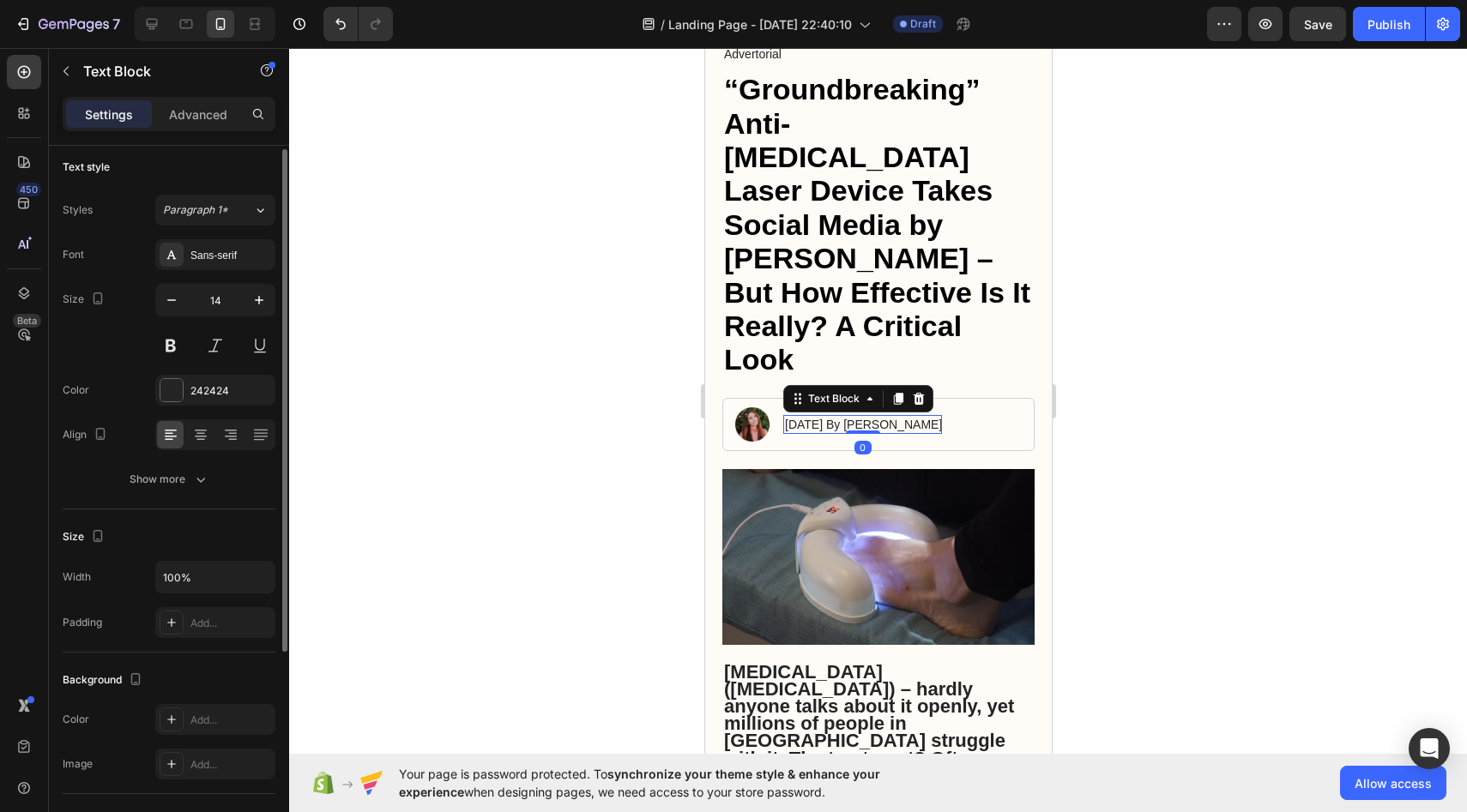
scroll to position [0, 0]
click at [942, 417] on p "[DATE] By [PERSON_NAME]" at bounding box center [863, 425] width 157 height 16
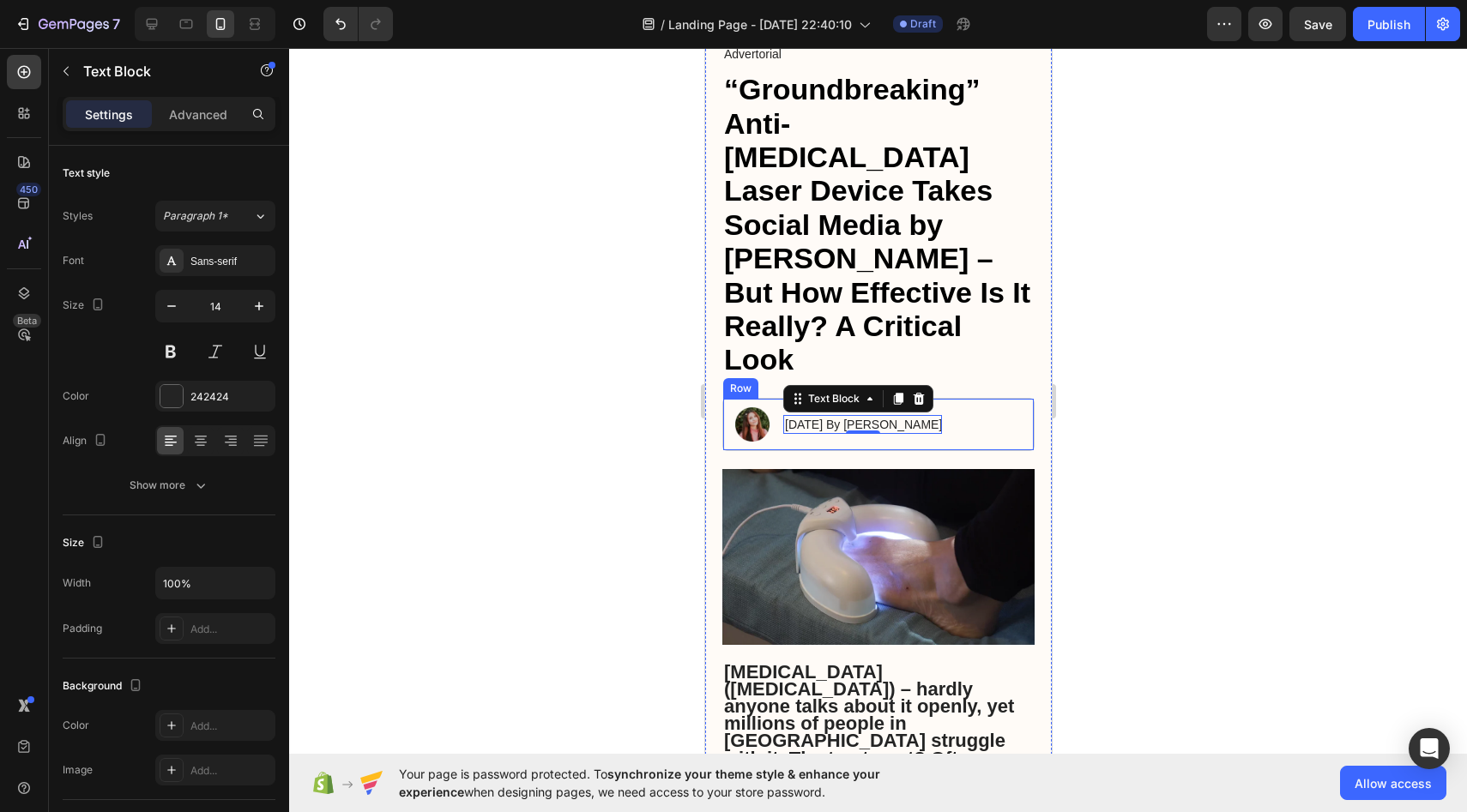
click at [603, 371] on div at bounding box center [877, 430] width 1178 height 765
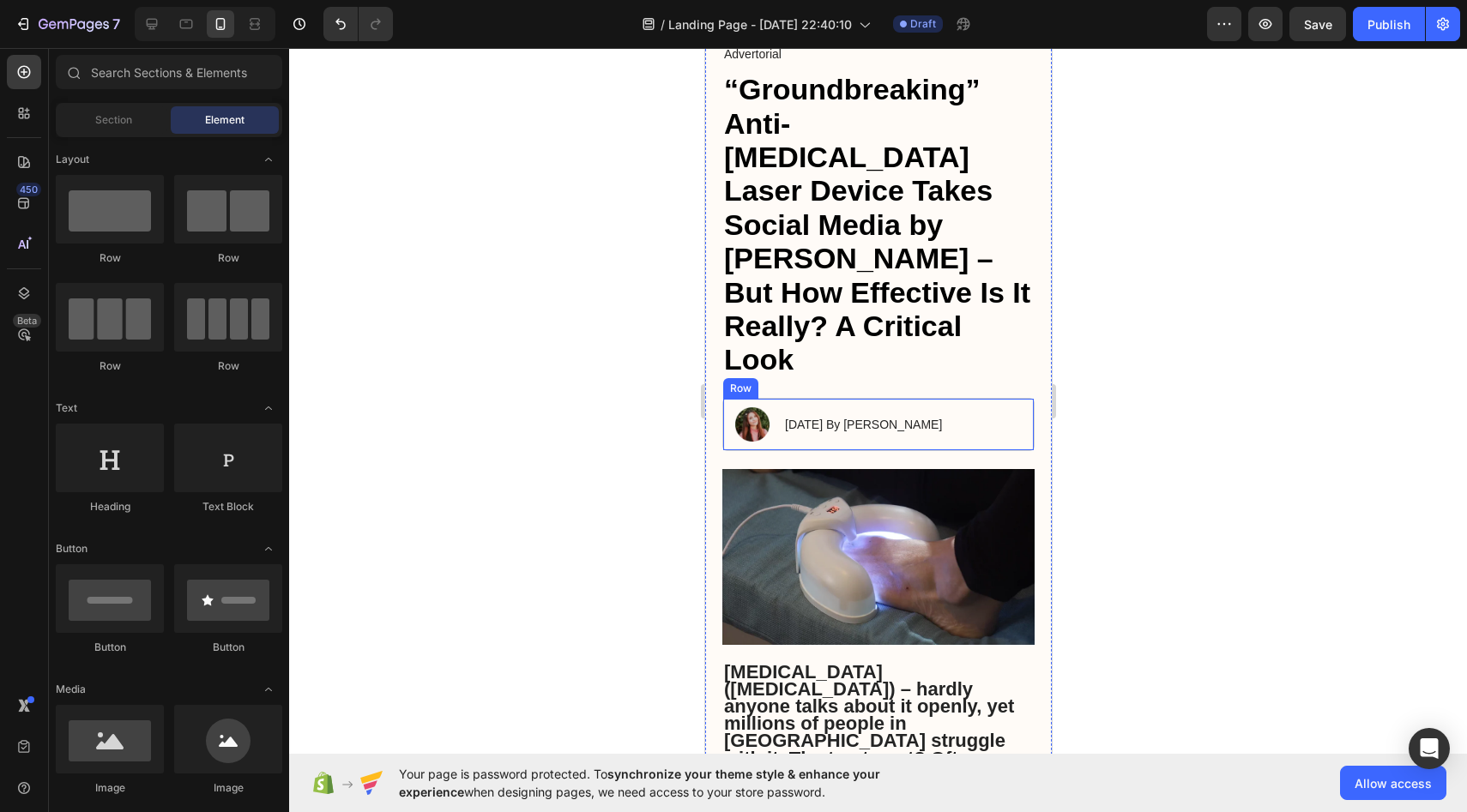
click at [603, 371] on div at bounding box center [877, 430] width 1178 height 765
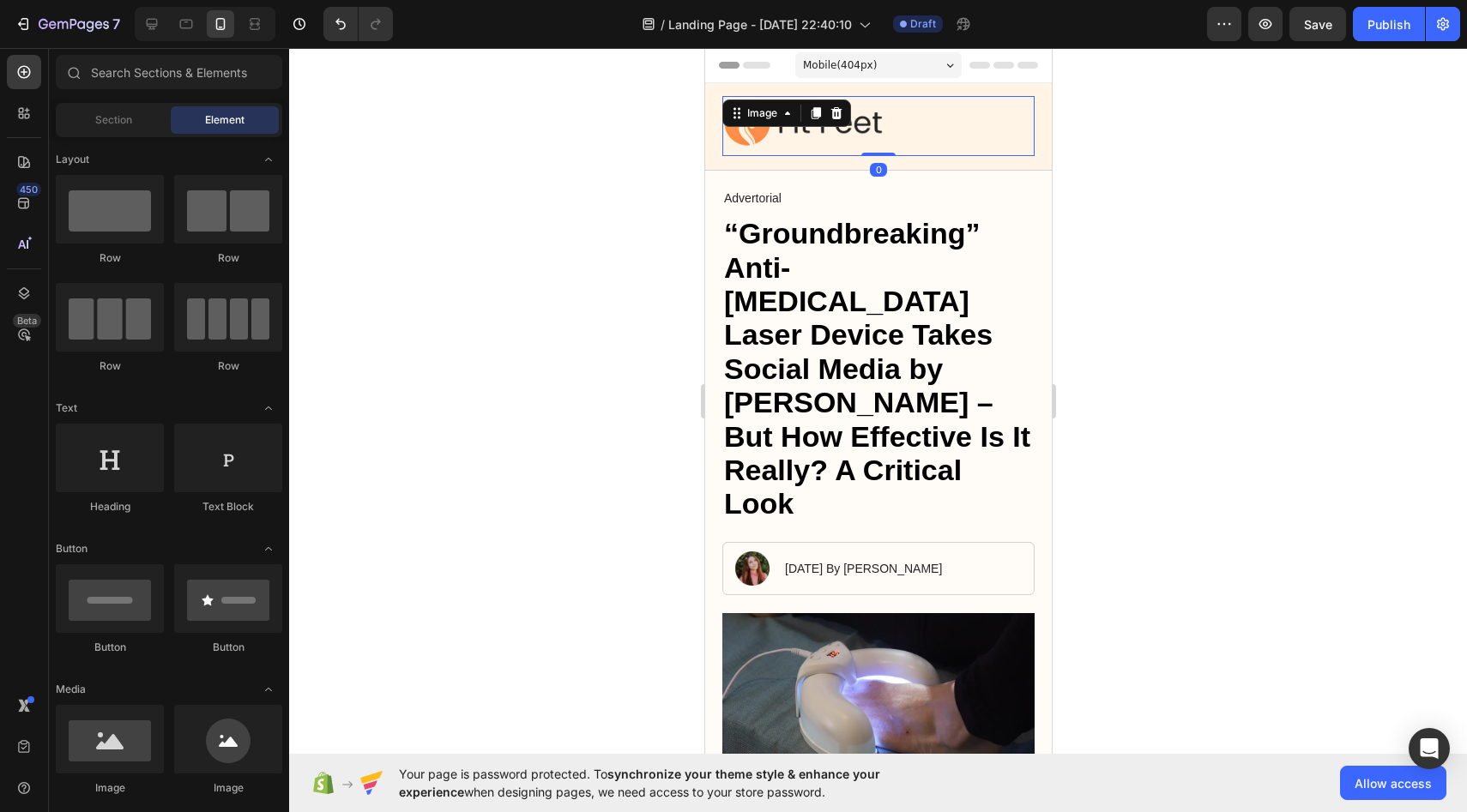
click at [861, 134] on img at bounding box center [803, 126] width 163 height 60
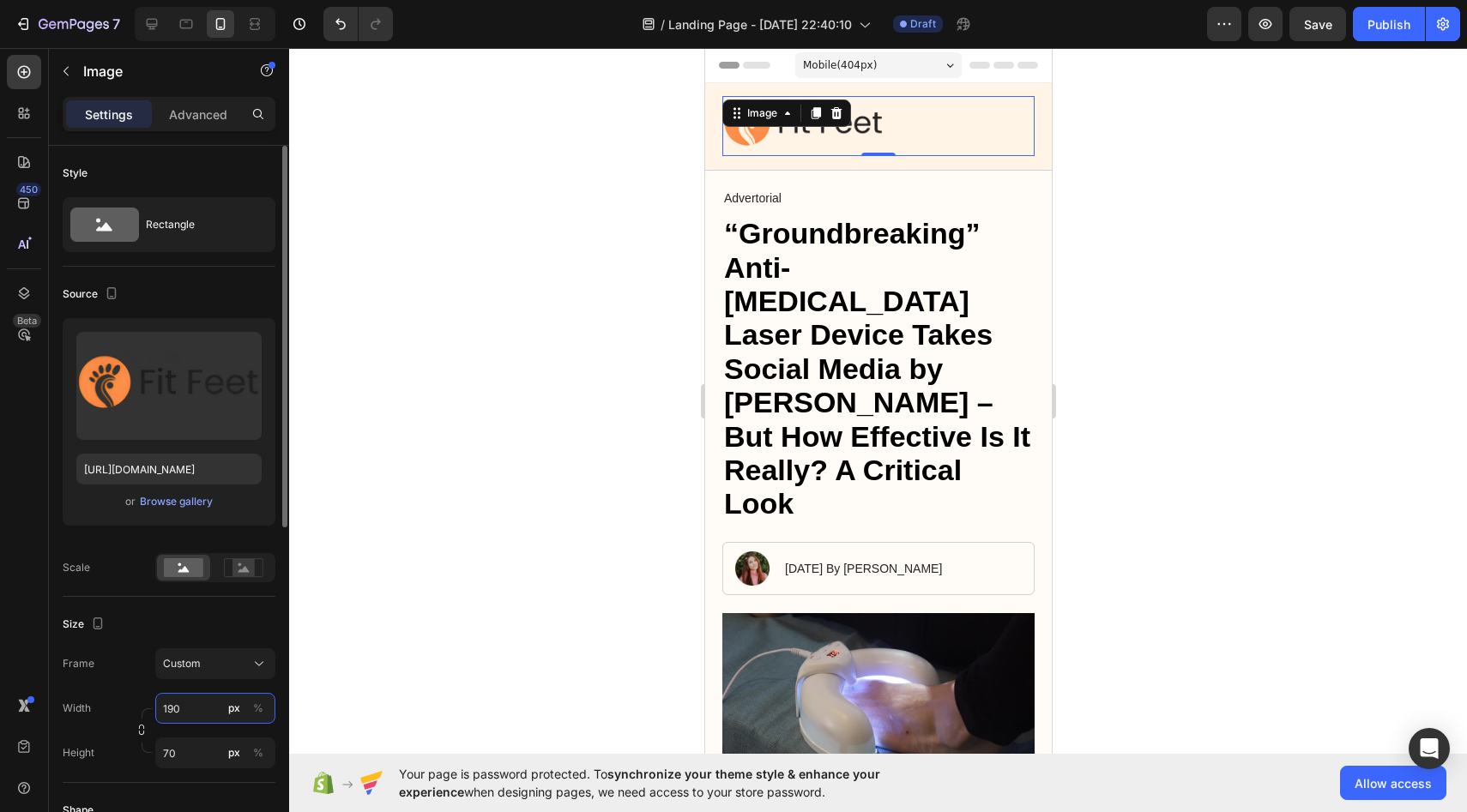
click at [203, 711] on input "190" at bounding box center [215, 708] width 120 height 31
type input "1"
type input "120"
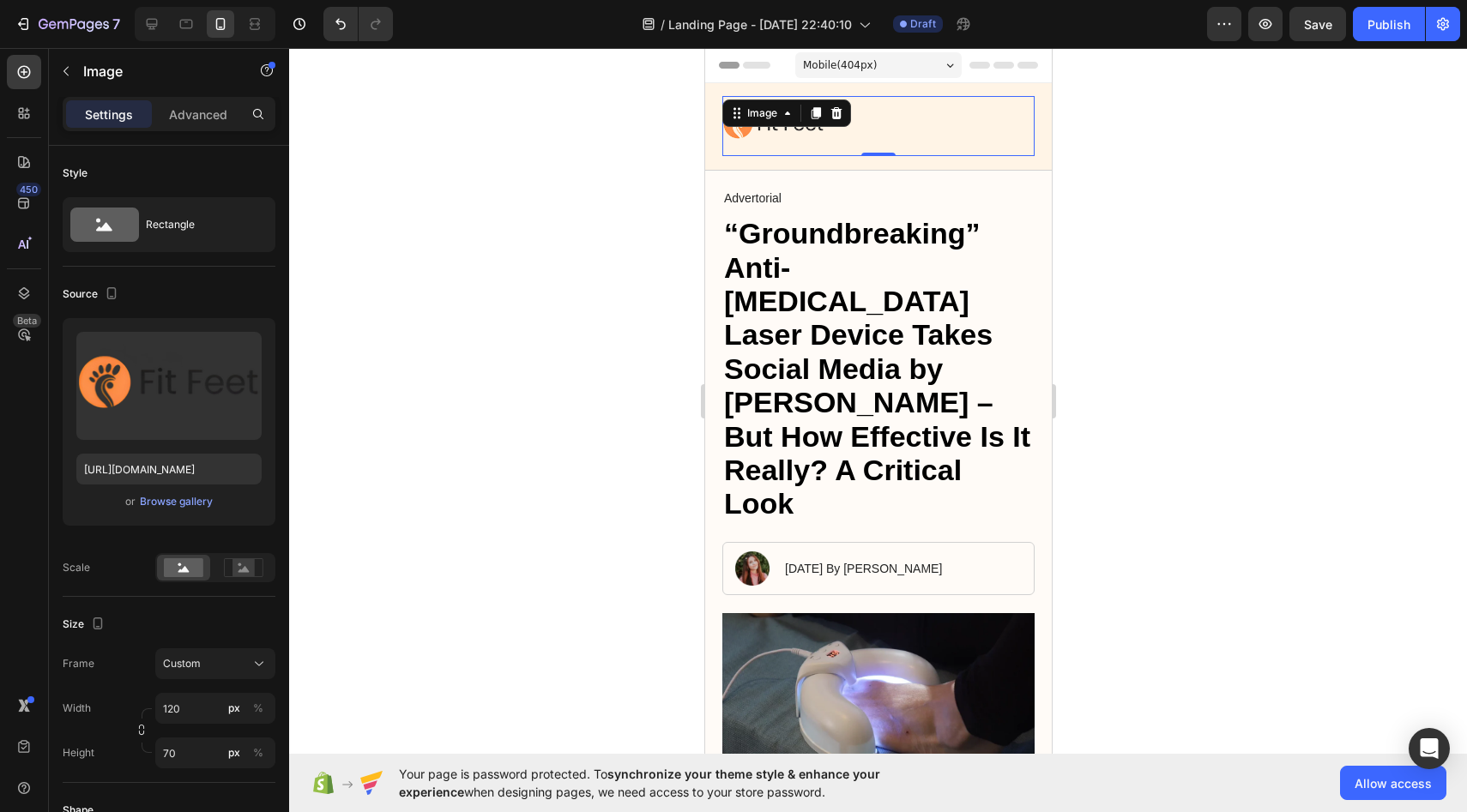
click at [437, 507] on div at bounding box center [877, 430] width 1178 height 765
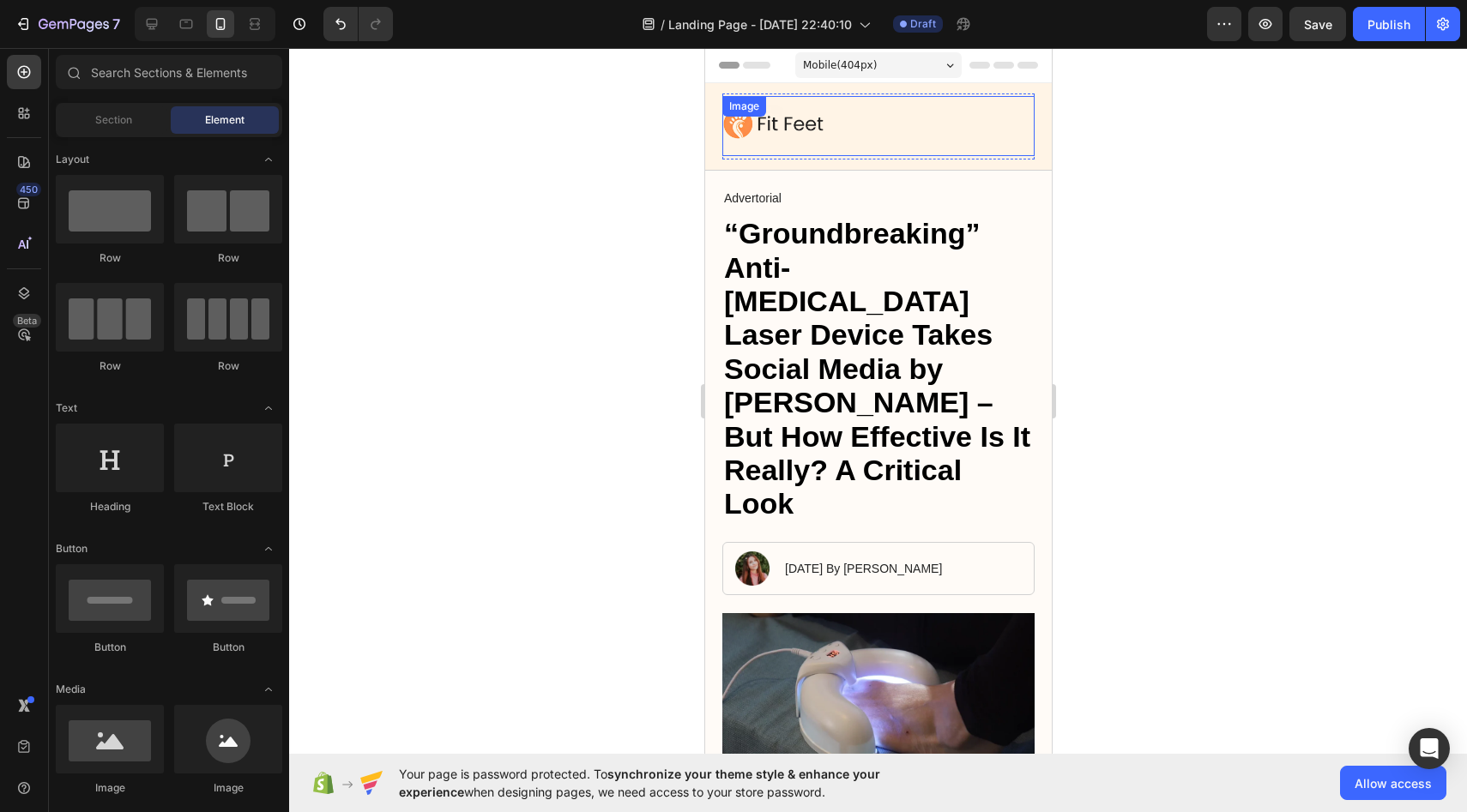
click at [821, 126] on div "Image" at bounding box center [878, 126] width 313 height 60
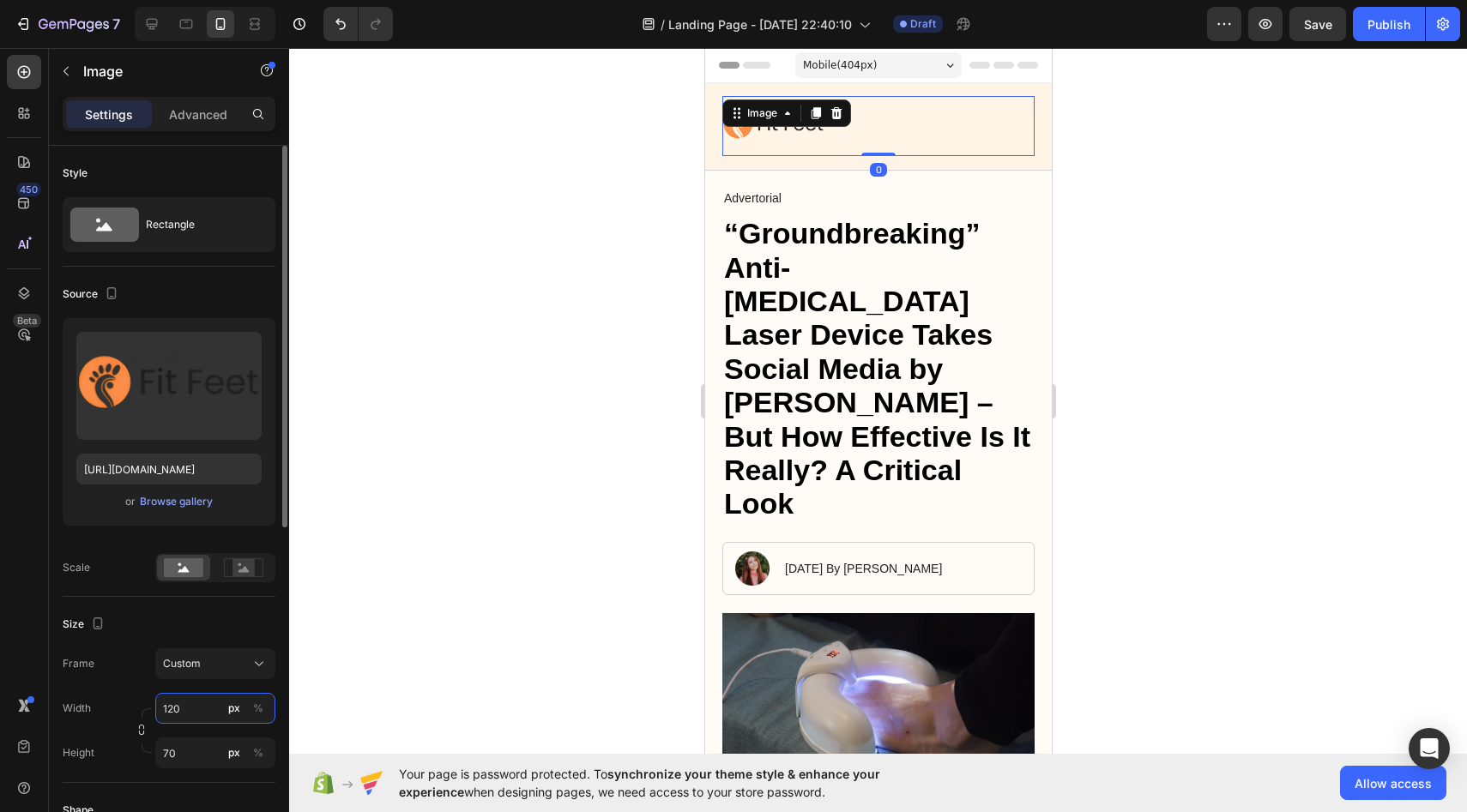
click at [196, 712] on input "120" at bounding box center [215, 708] width 120 height 31
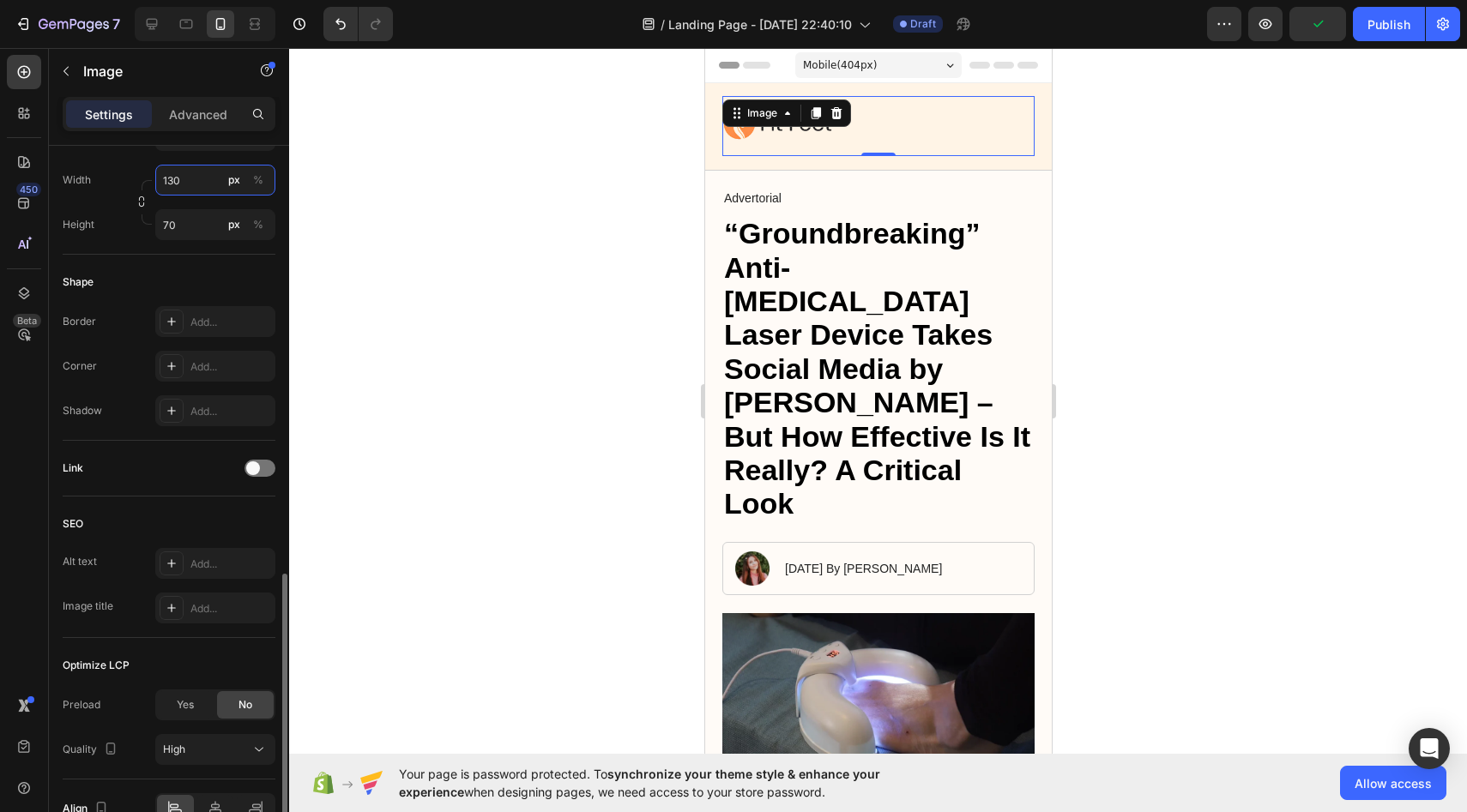
scroll to position [623, 0]
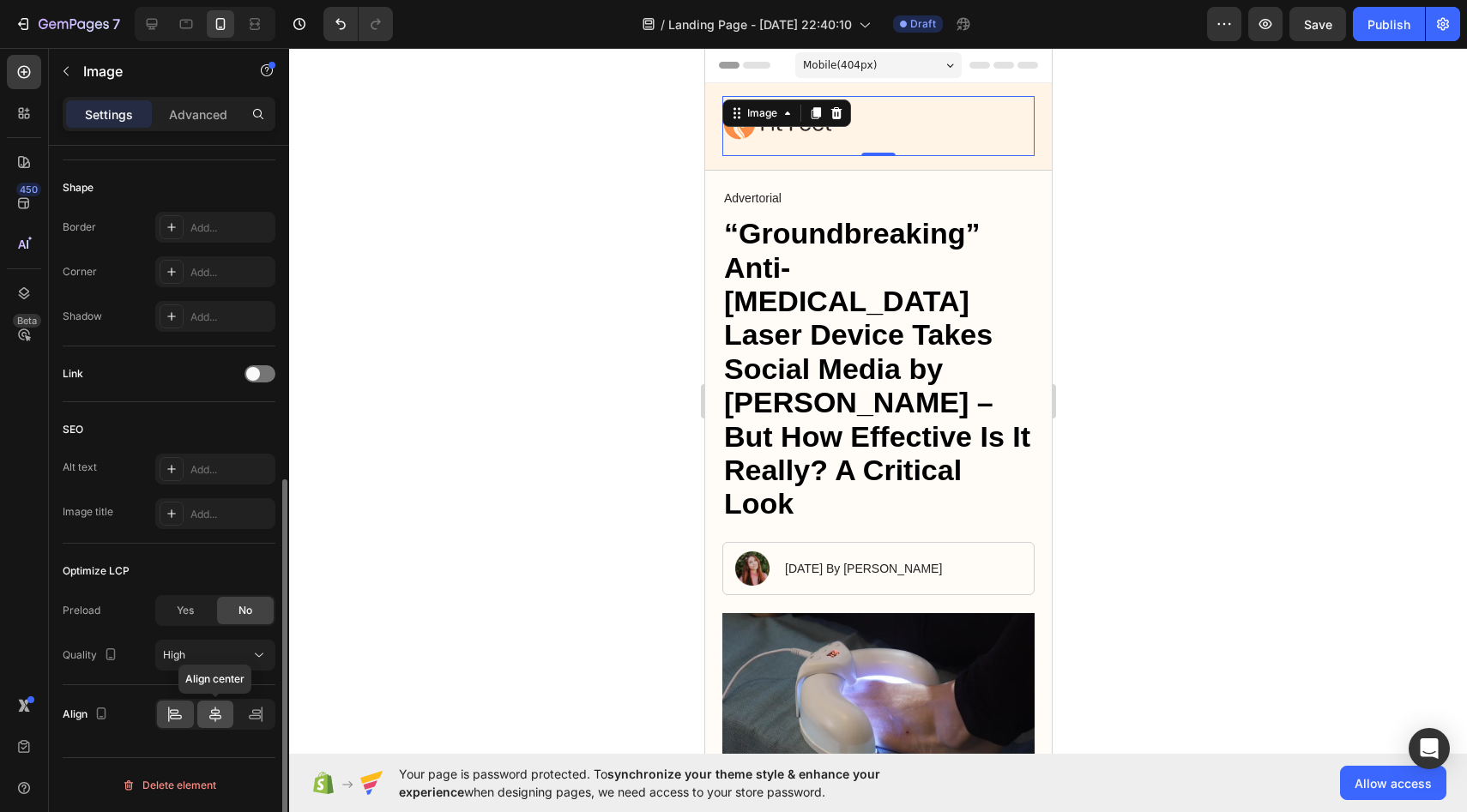
type input "130"
click at [221, 721] on icon at bounding box center [215, 714] width 17 height 17
click at [542, 462] on div at bounding box center [877, 430] width 1178 height 765
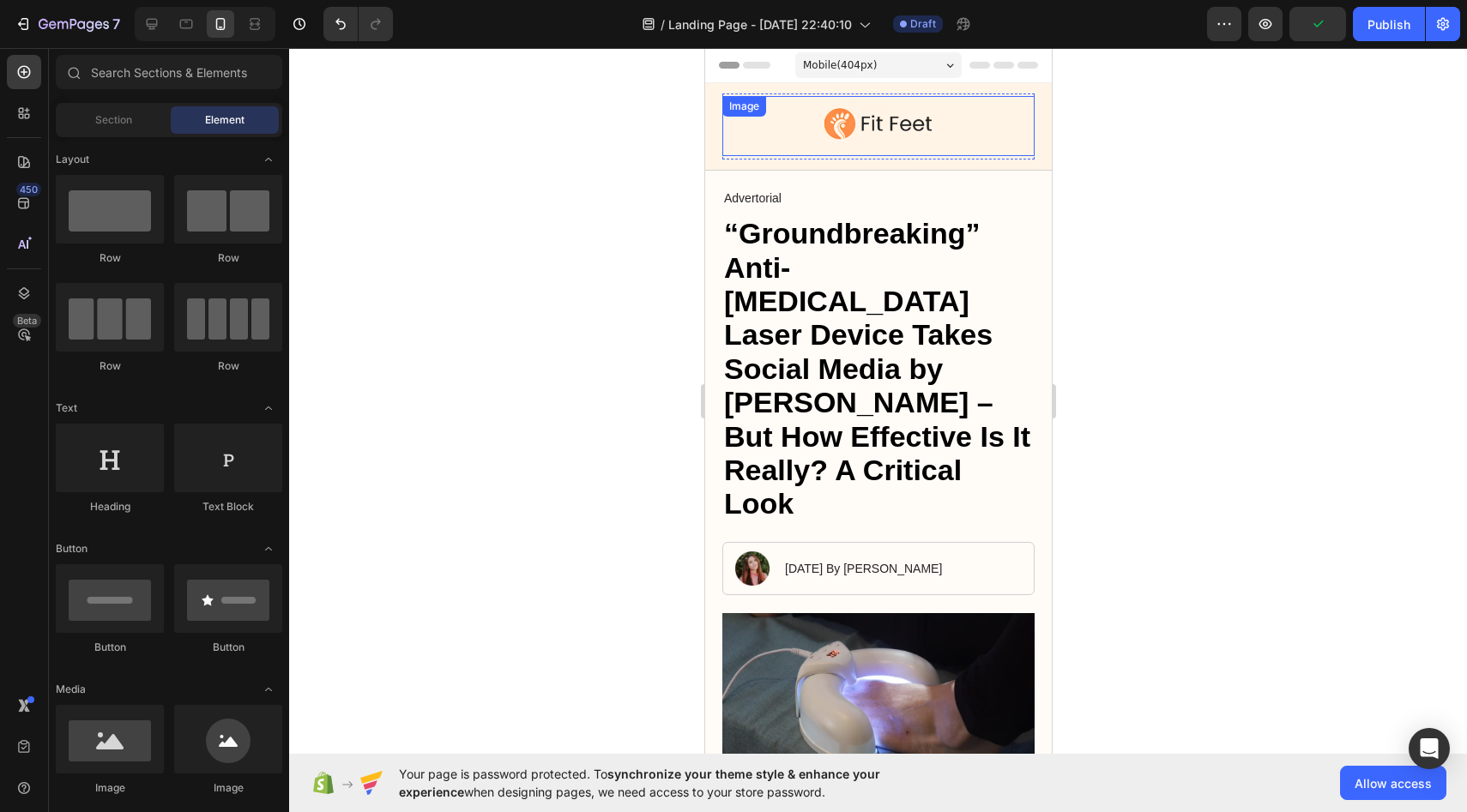
click at [740, 117] on div "Image" at bounding box center [878, 126] width 313 height 60
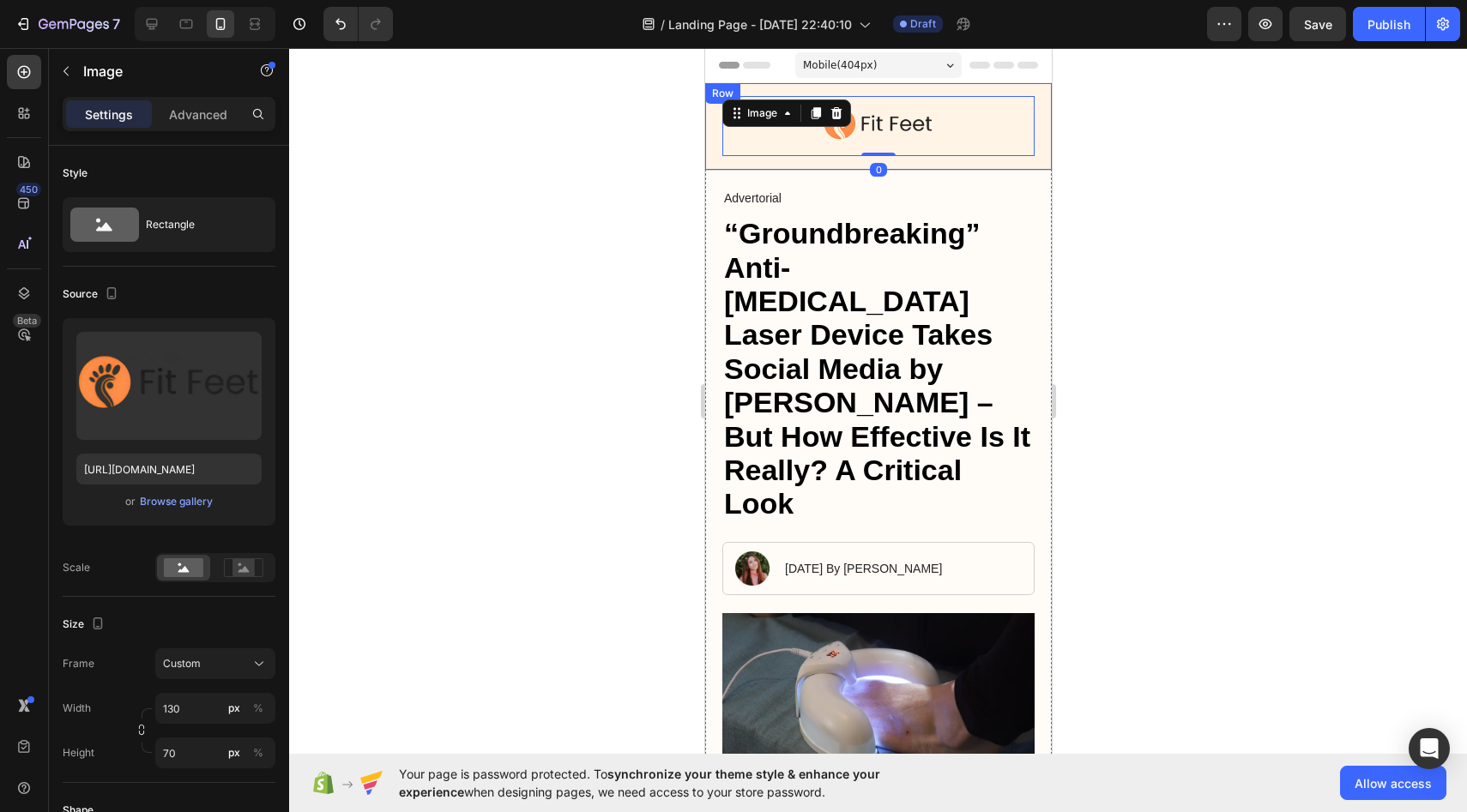
click at [721, 146] on div "Image 0 Got Questions? Email Us At [EMAIL_ADDRESS][DOMAIN_NAME] Text Block Row …" at bounding box center [877, 127] width 346 height 87
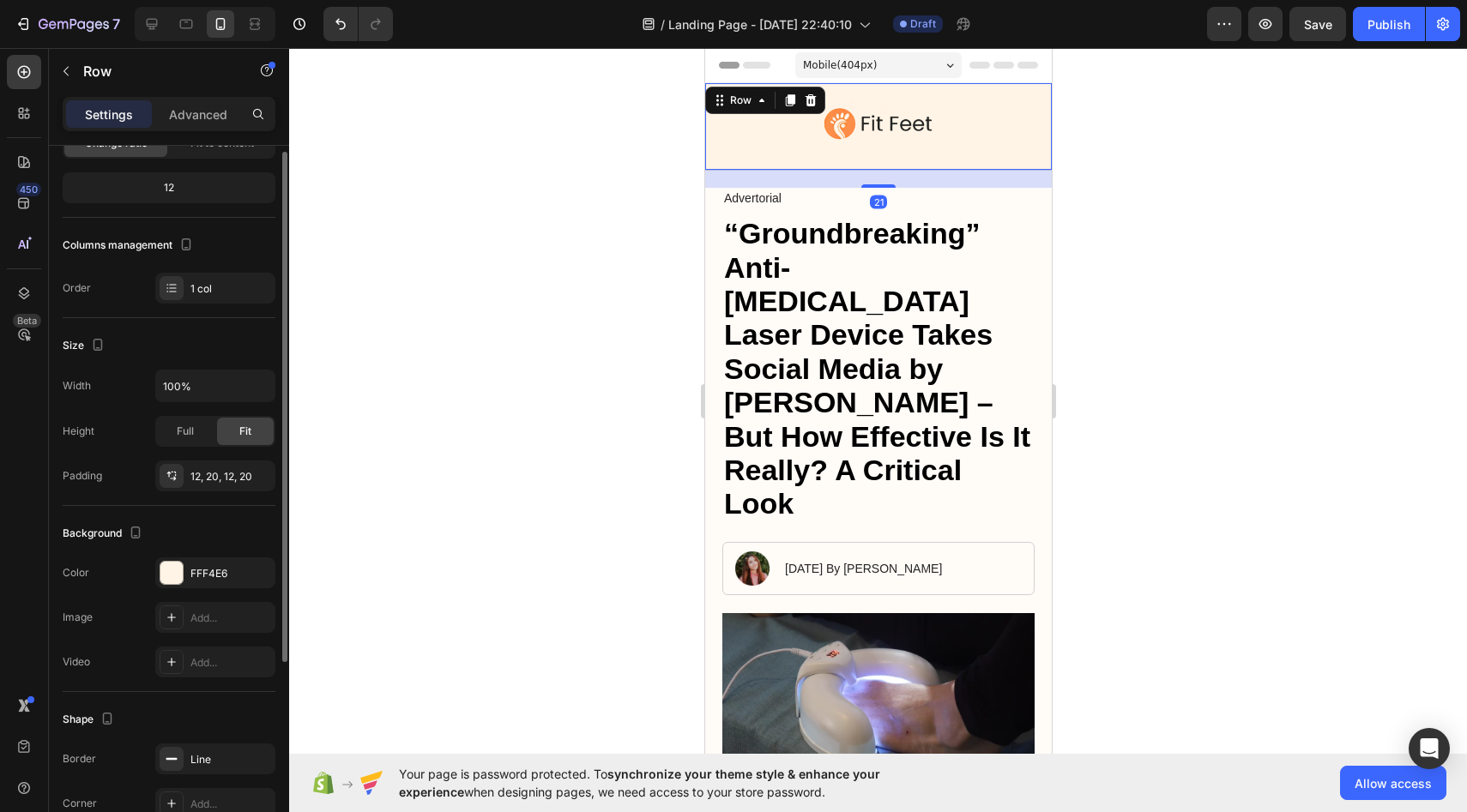
scroll to position [153, 0]
click at [224, 560] on div "FFF4E6" at bounding box center [215, 572] width 120 height 31
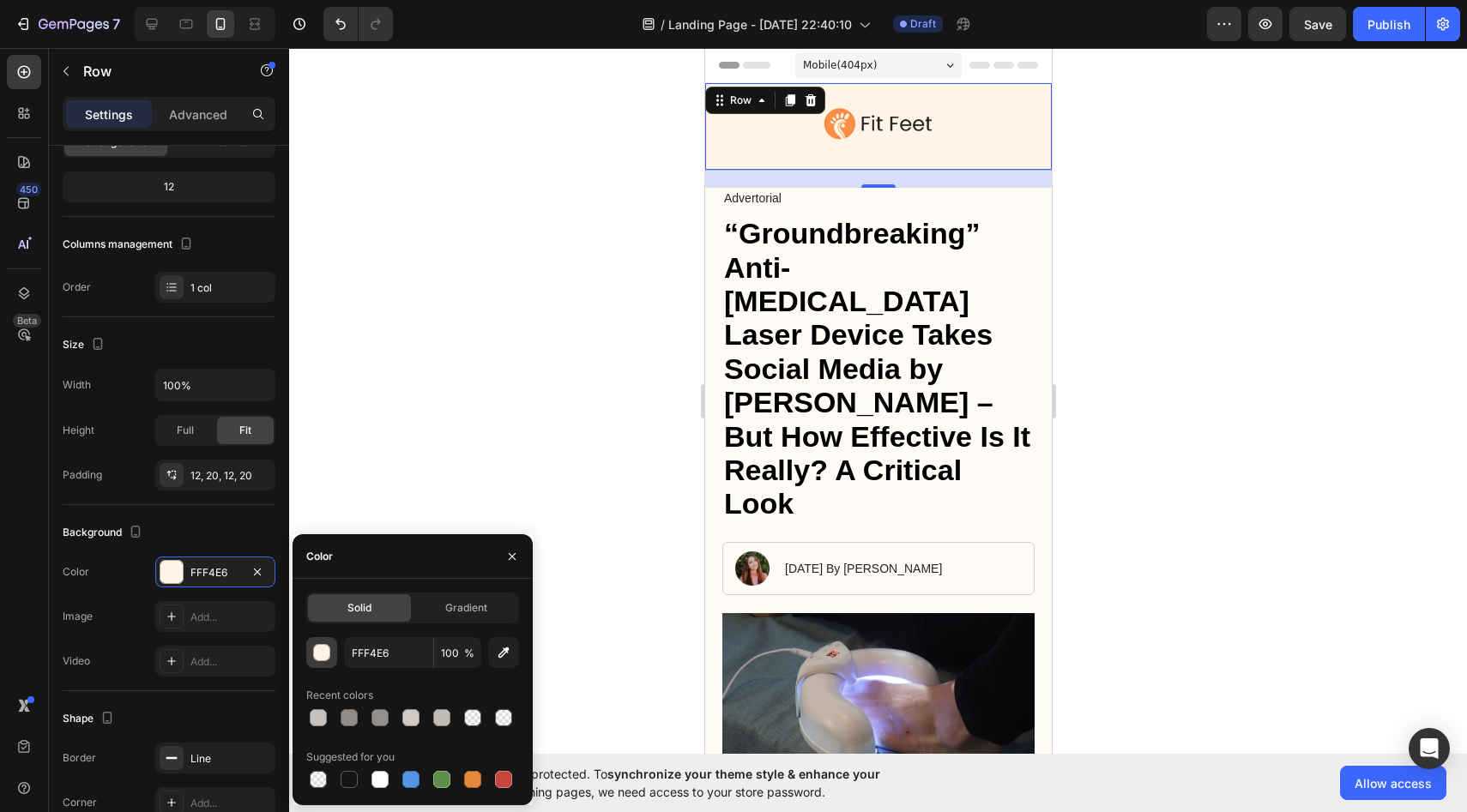
click at [324, 652] on div "button" at bounding box center [321, 653] width 17 height 17
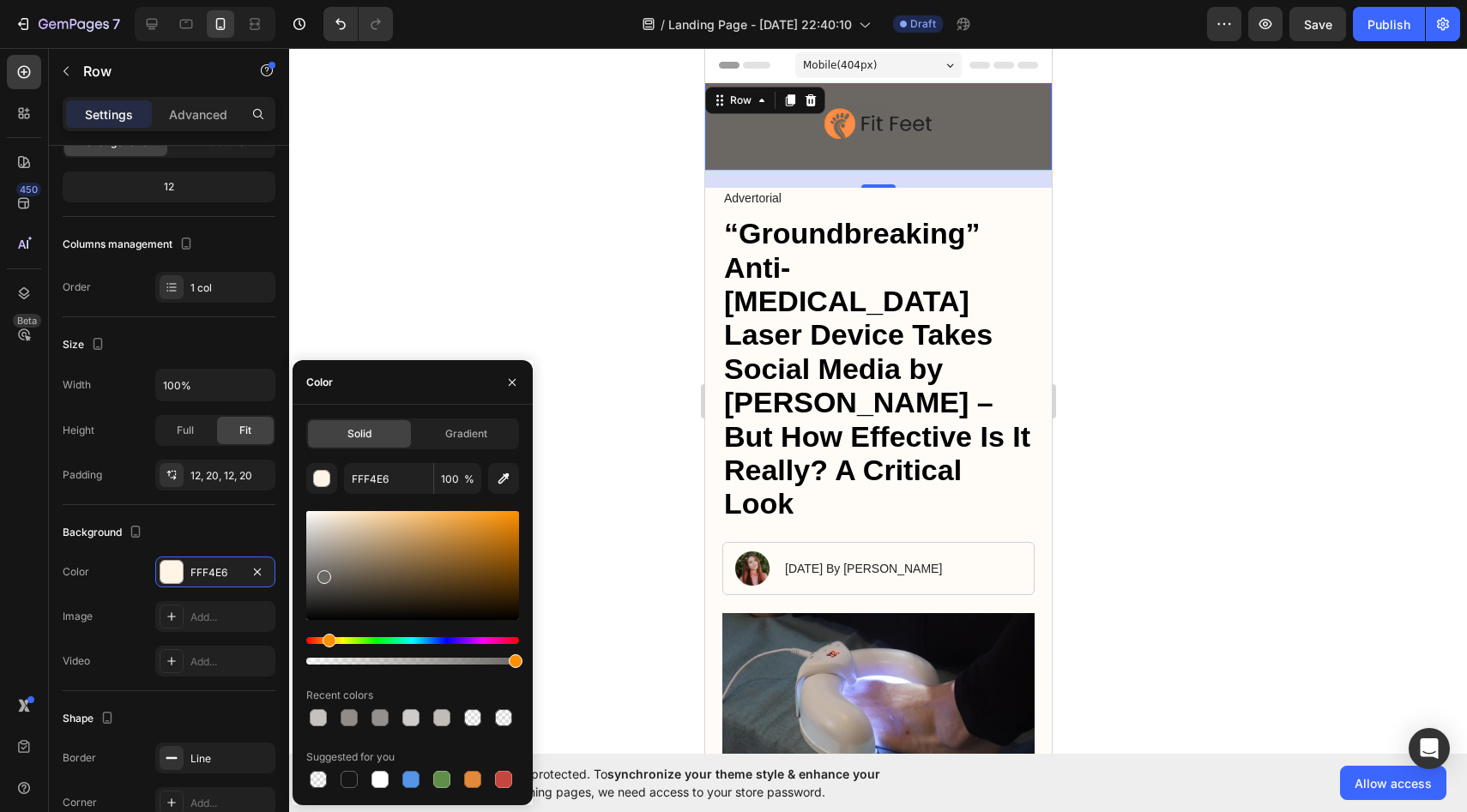
drag, startPoint x: 446, startPoint y: 570, endPoint x: 321, endPoint y: 567, distance: 125.0
click at [321, 567] on div at bounding box center [413, 566] width 213 height 109
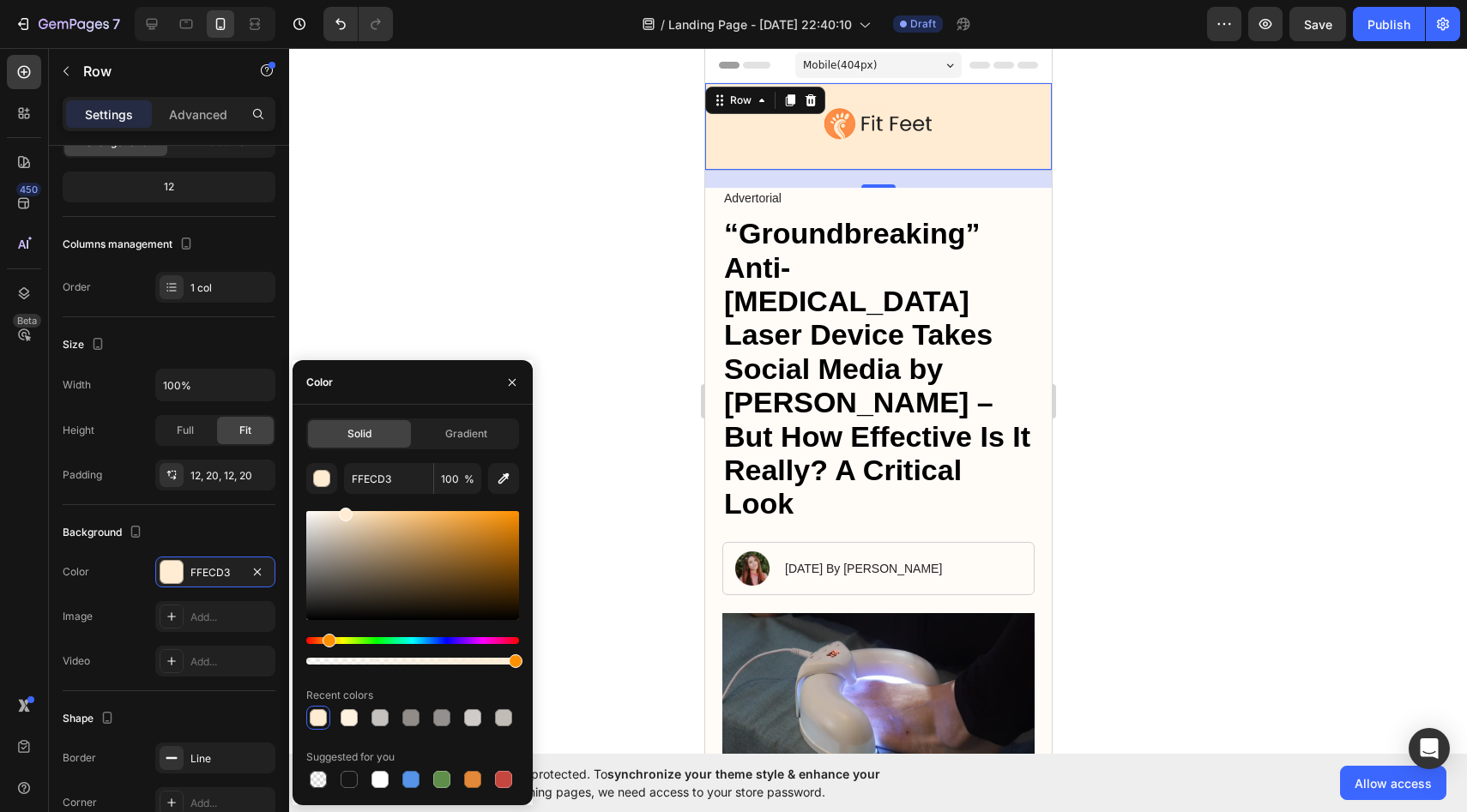
drag, startPoint x: 410, startPoint y: 537, endPoint x: 343, endPoint y: 501, distance: 76.1
click at [343, 501] on div "FFECD3 100 % Recent colors Suggested for you" at bounding box center [413, 627] width 213 height 328
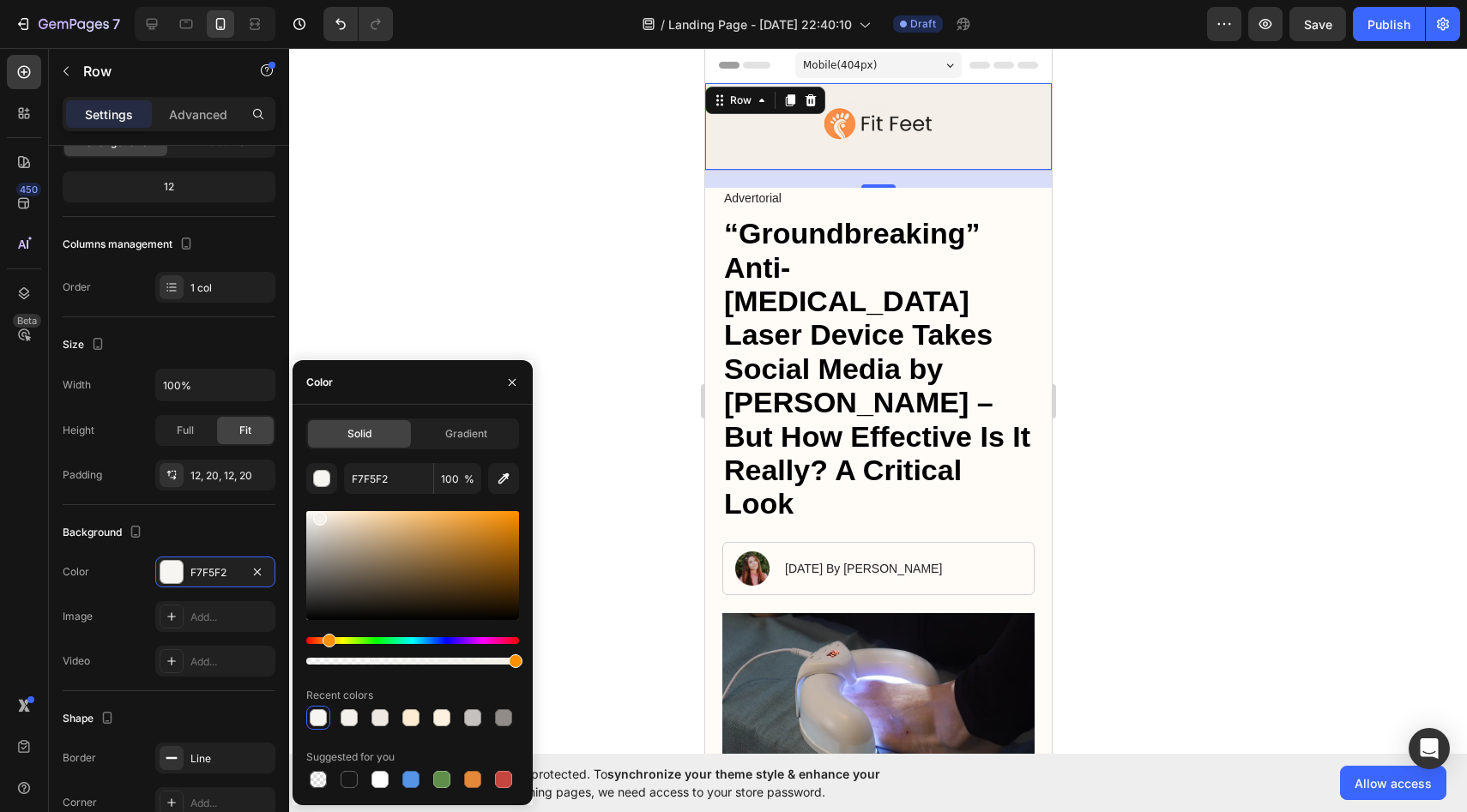
type input "F4EFE8"
drag, startPoint x: 344, startPoint y: 518, endPoint x: 318, endPoint y: 514, distance: 26.3
click at [318, 514] on div at bounding box center [321, 519] width 14 height 14
click at [602, 138] on div at bounding box center [877, 430] width 1178 height 765
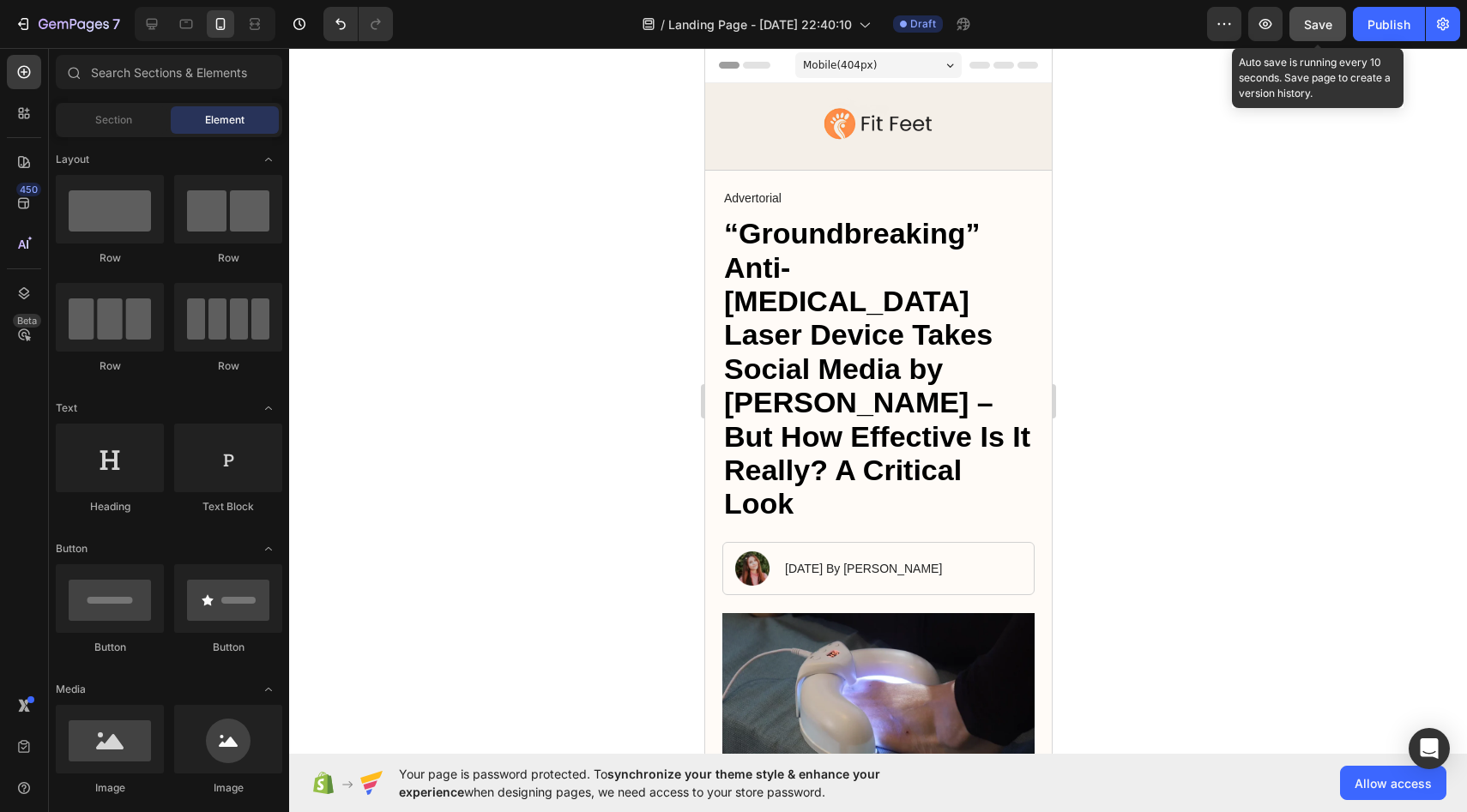
click at [1317, 29] on span "Save" at bounding box center [1318, 24] width 29 height 15
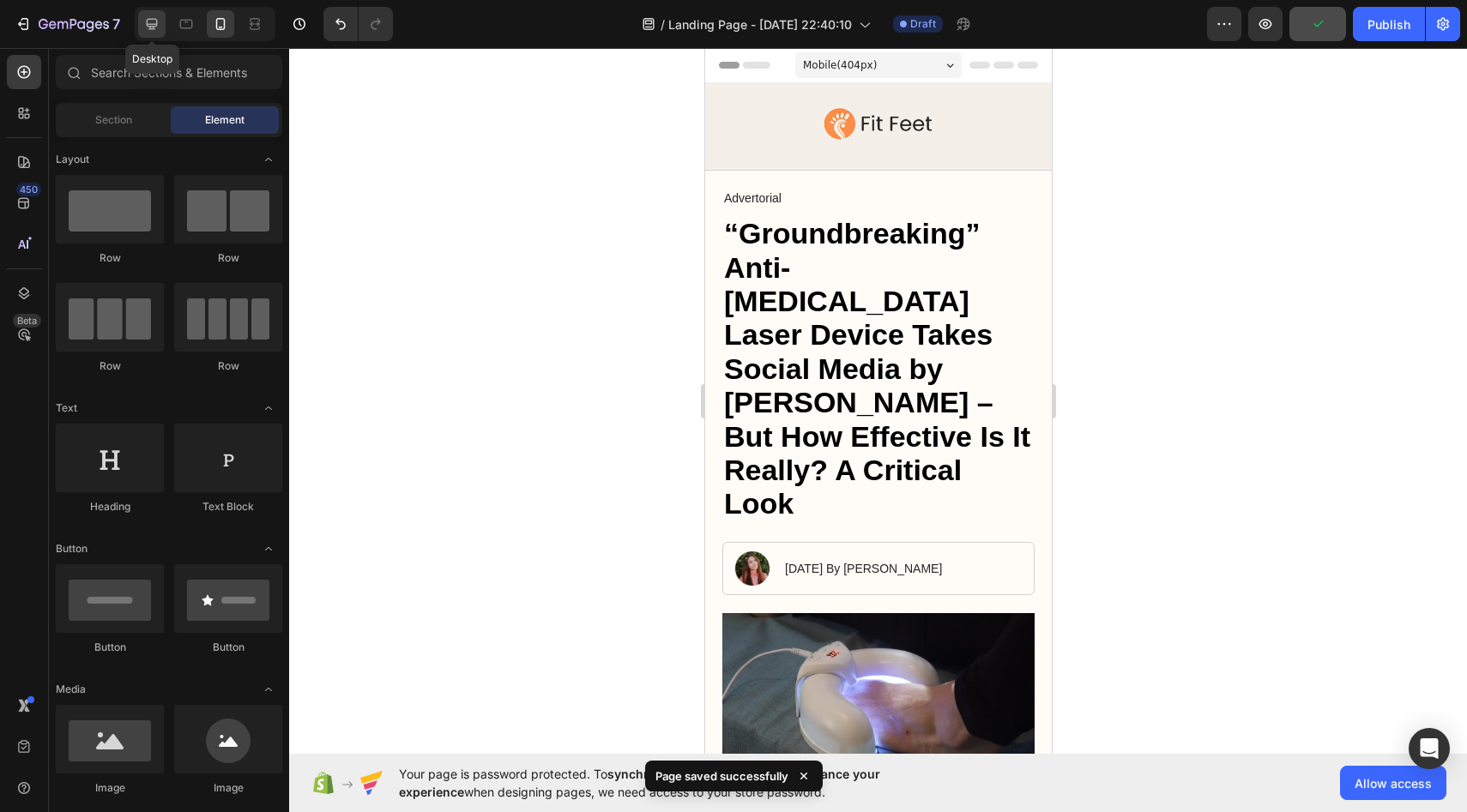
click at [151, 29] on icon at bounding box center [151, 24] width 11 height 11
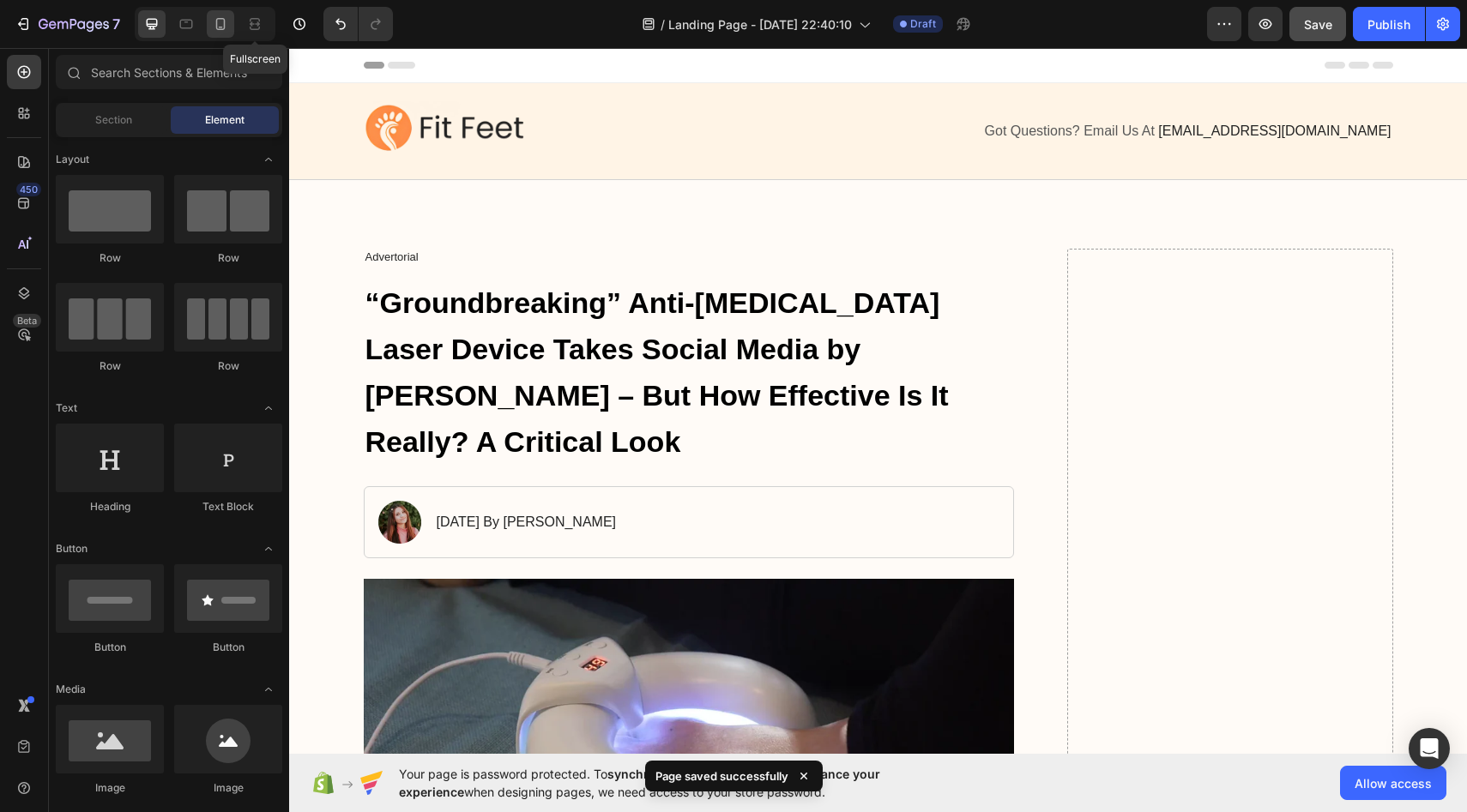
click at [225, 25] on icon at bounding box center [220, 24] width 17 height 17
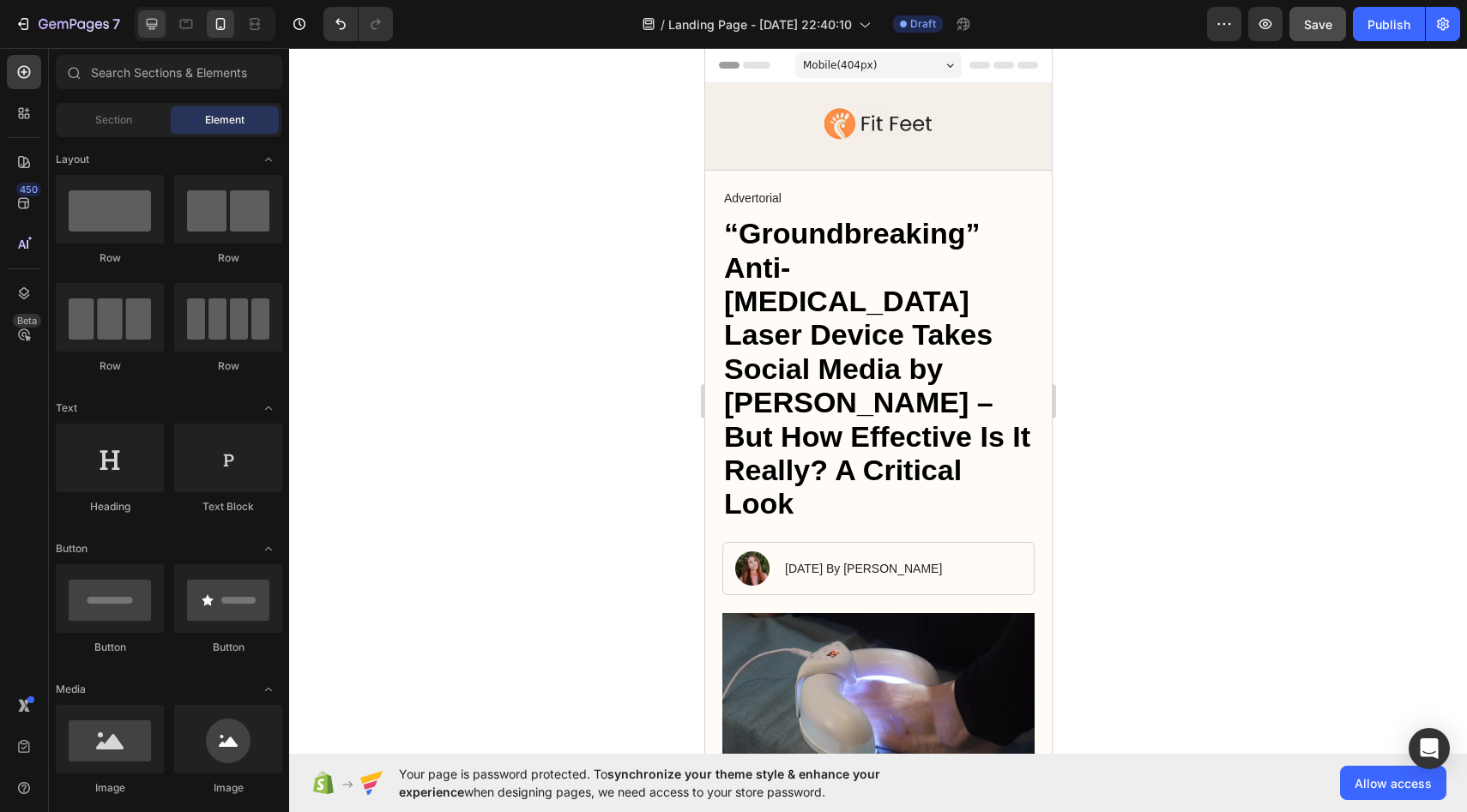
click at [143, 22] on icon at bounding box center [151, 24] width 17 height 17
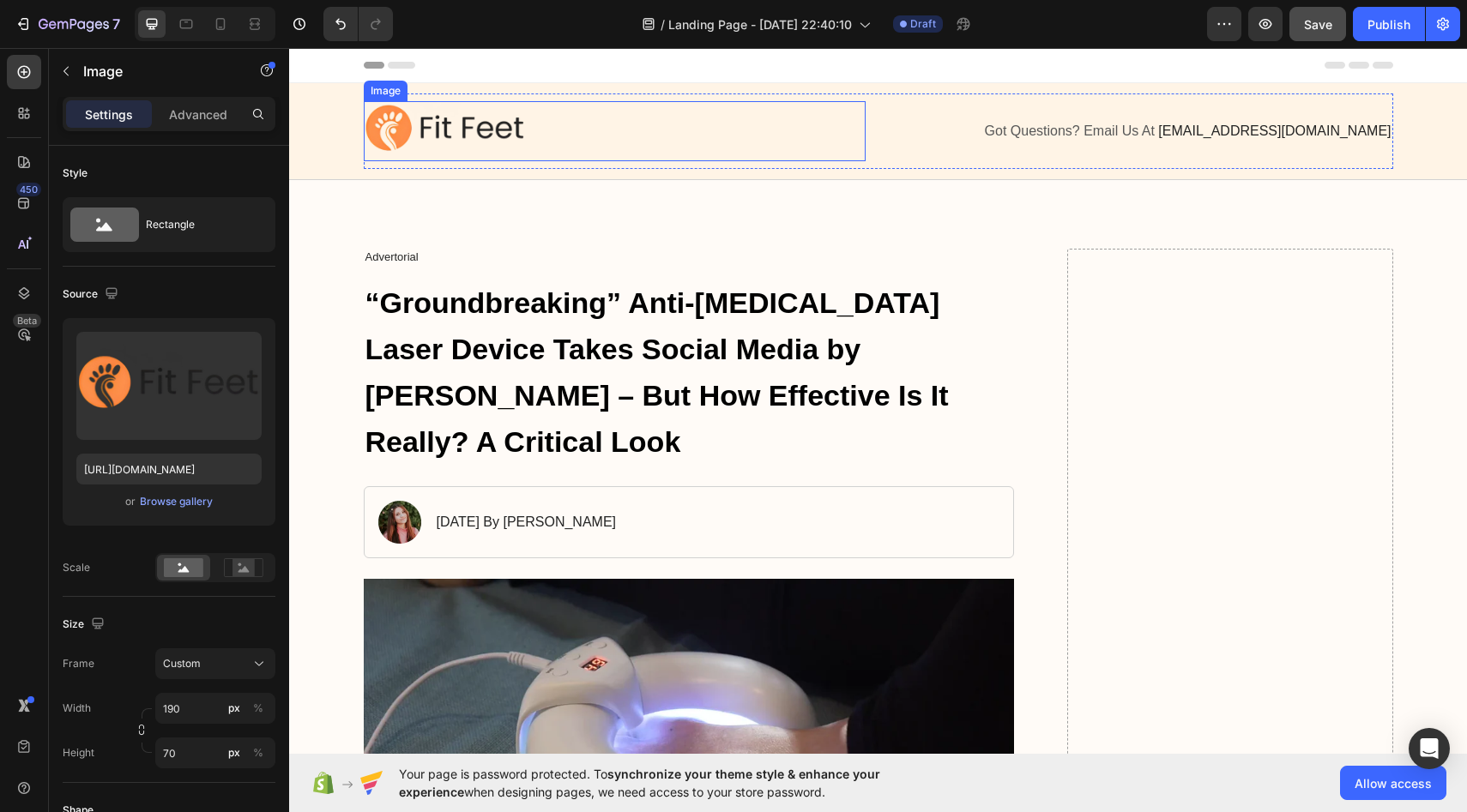
click at [536, 150] on div at bounding box center [614, 131] width 502 height 60
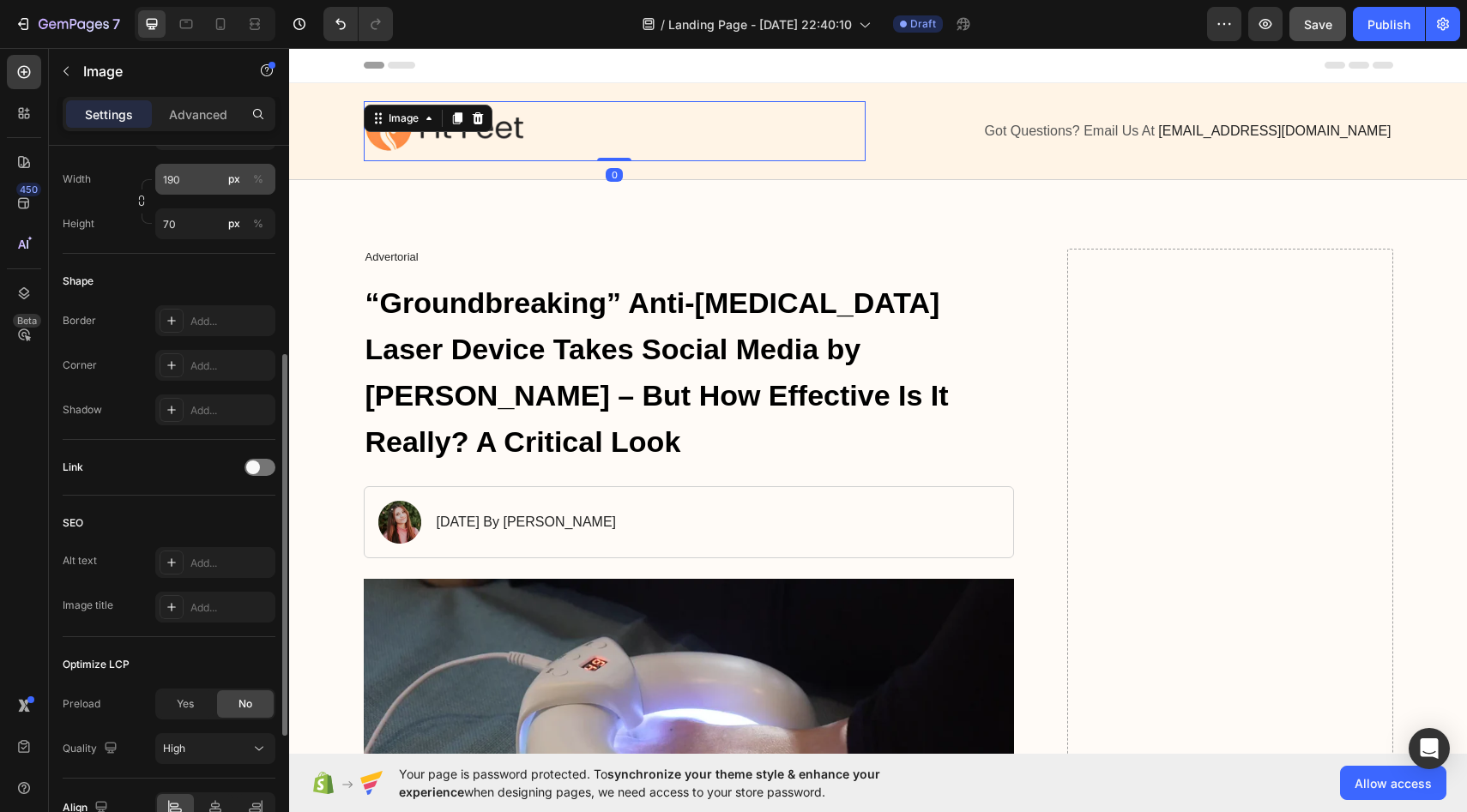
scroll to position [623, 0]
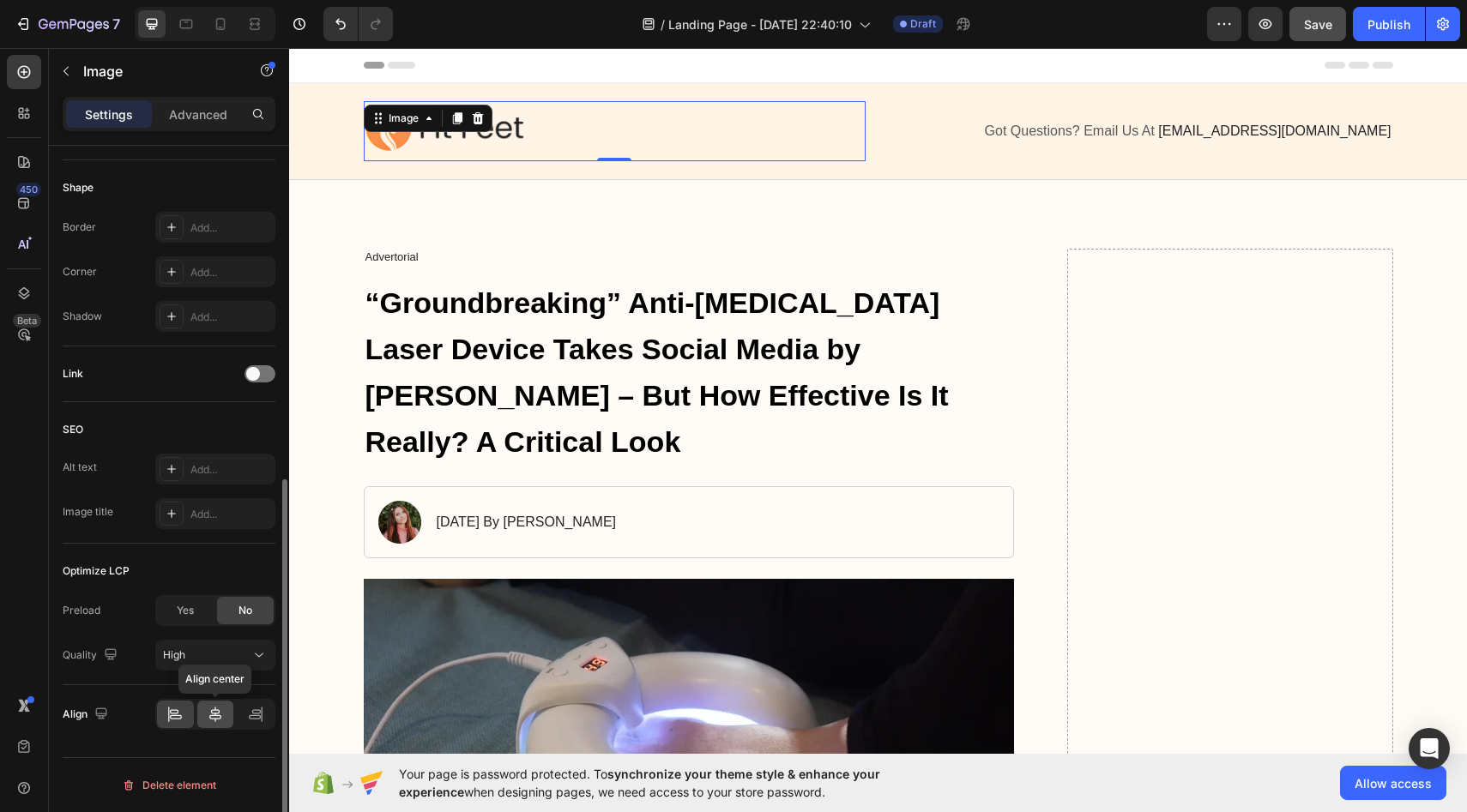
click at [209, 727] on div at bounding box center [216, 715] width 37 height 28
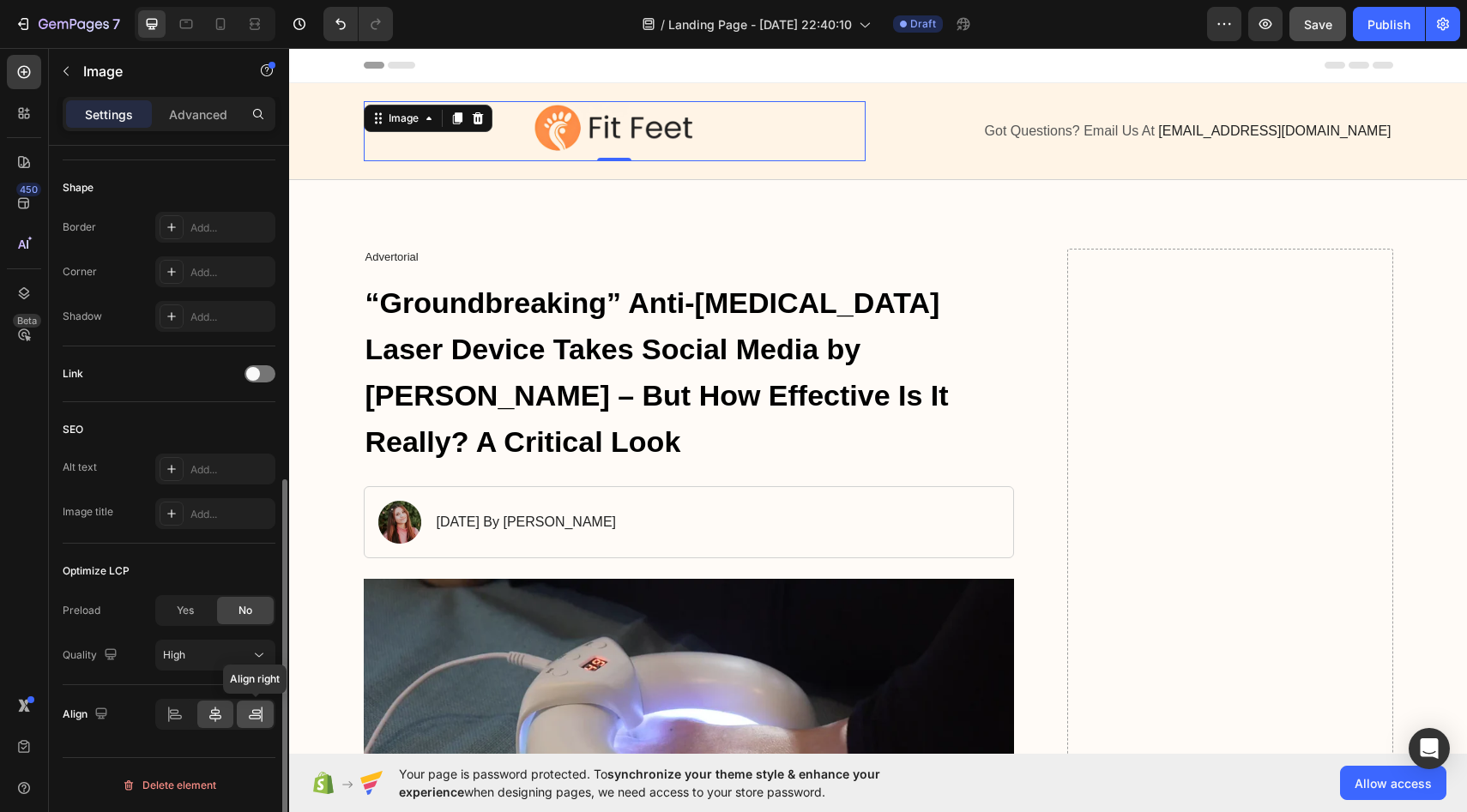
click at [252, 708] on icon at bounding box center [255, 714] width 17 height 17
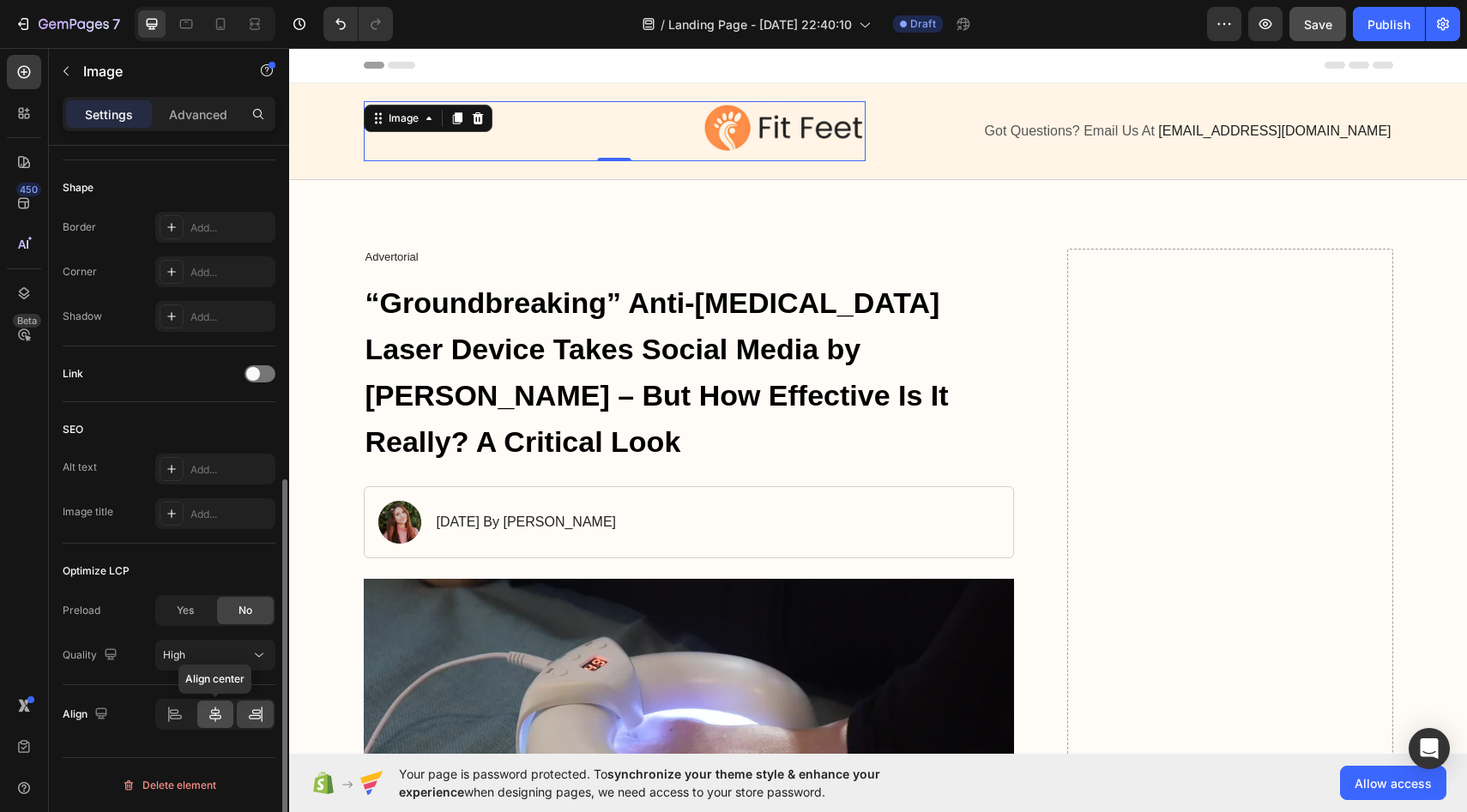
click at [229, 715] on div at bounding box center [216, 715] width 37 height 28
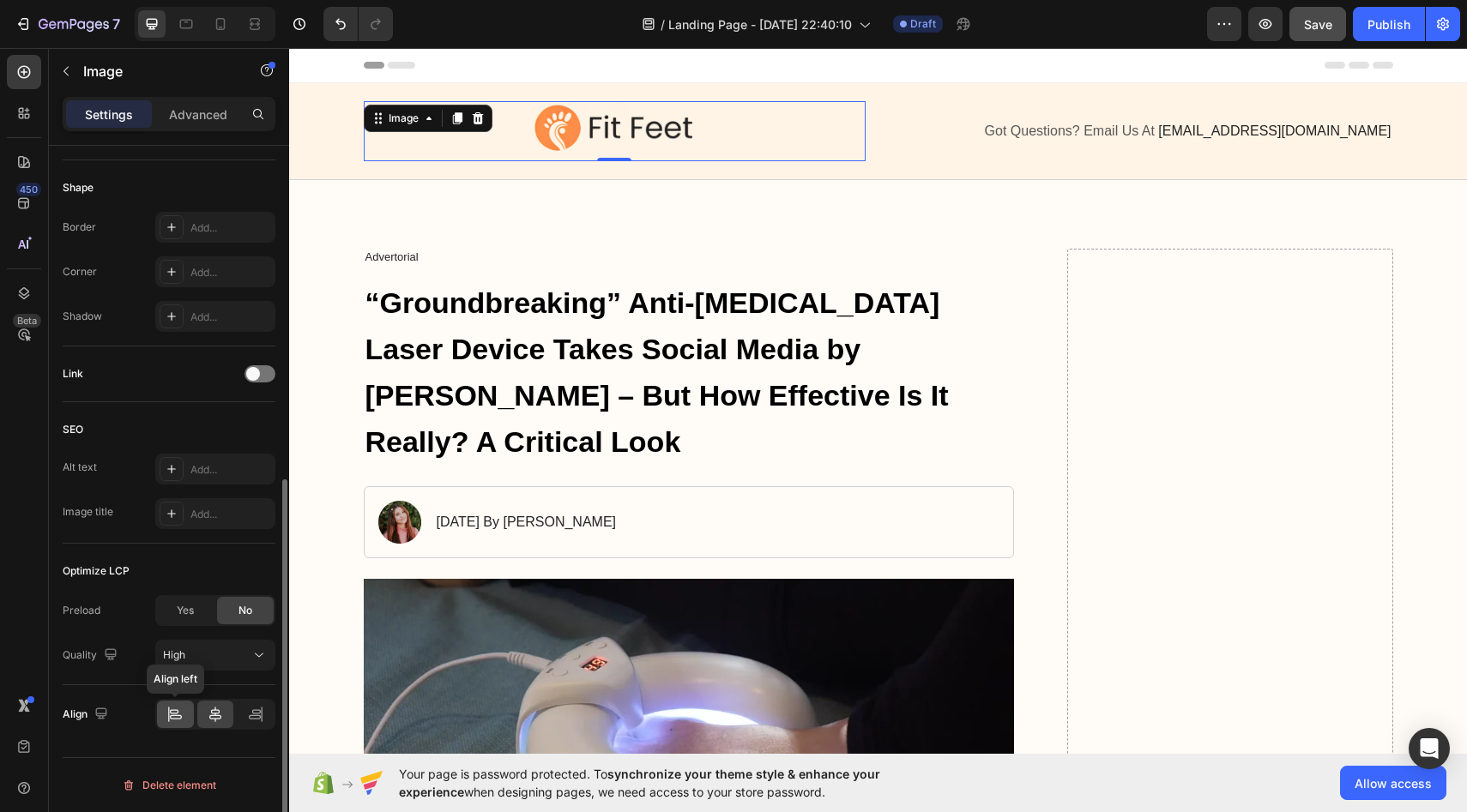
click at [185, 712] on div at bounding box center [175, 715] width 37 height 28
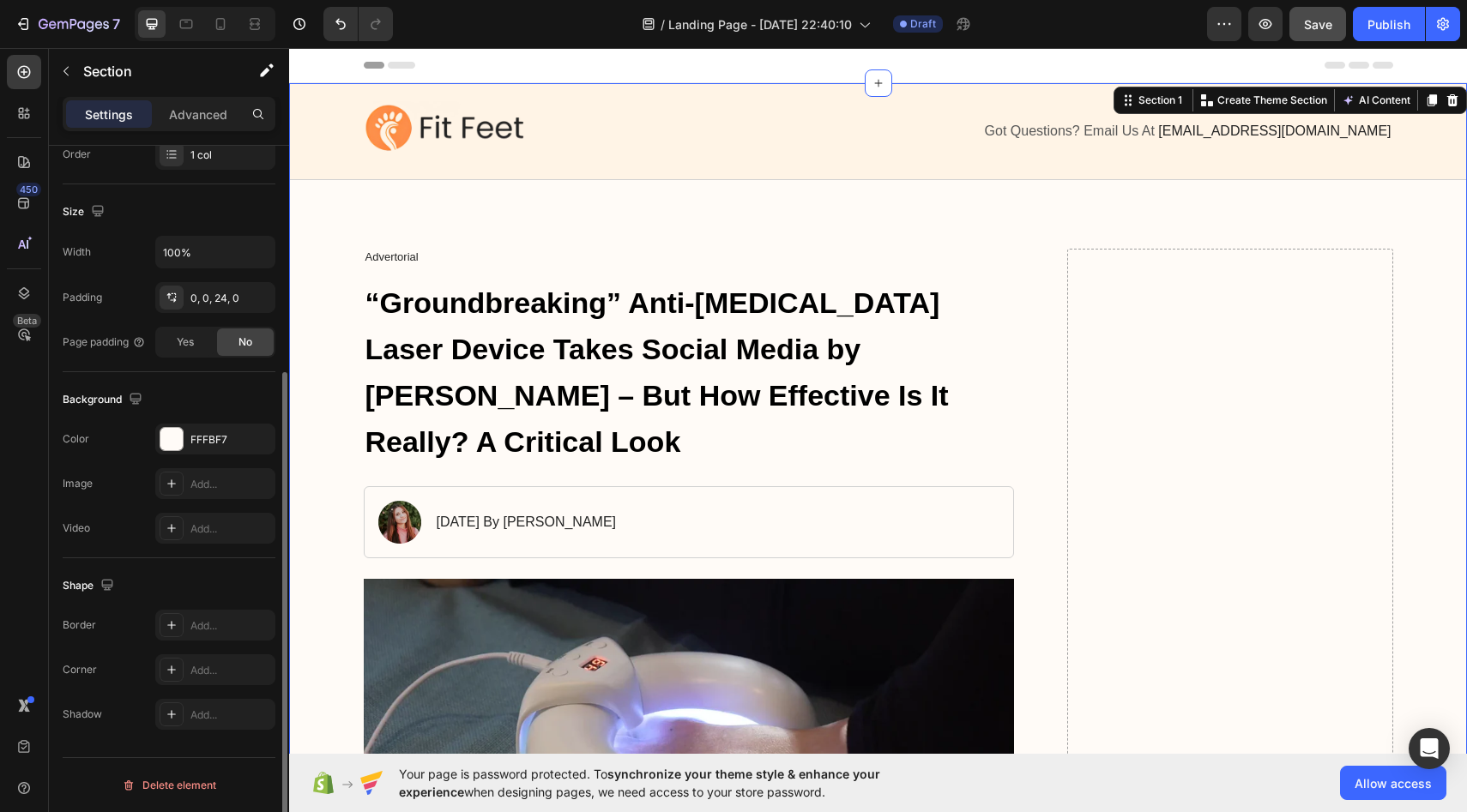
scroll to position [0, 0]
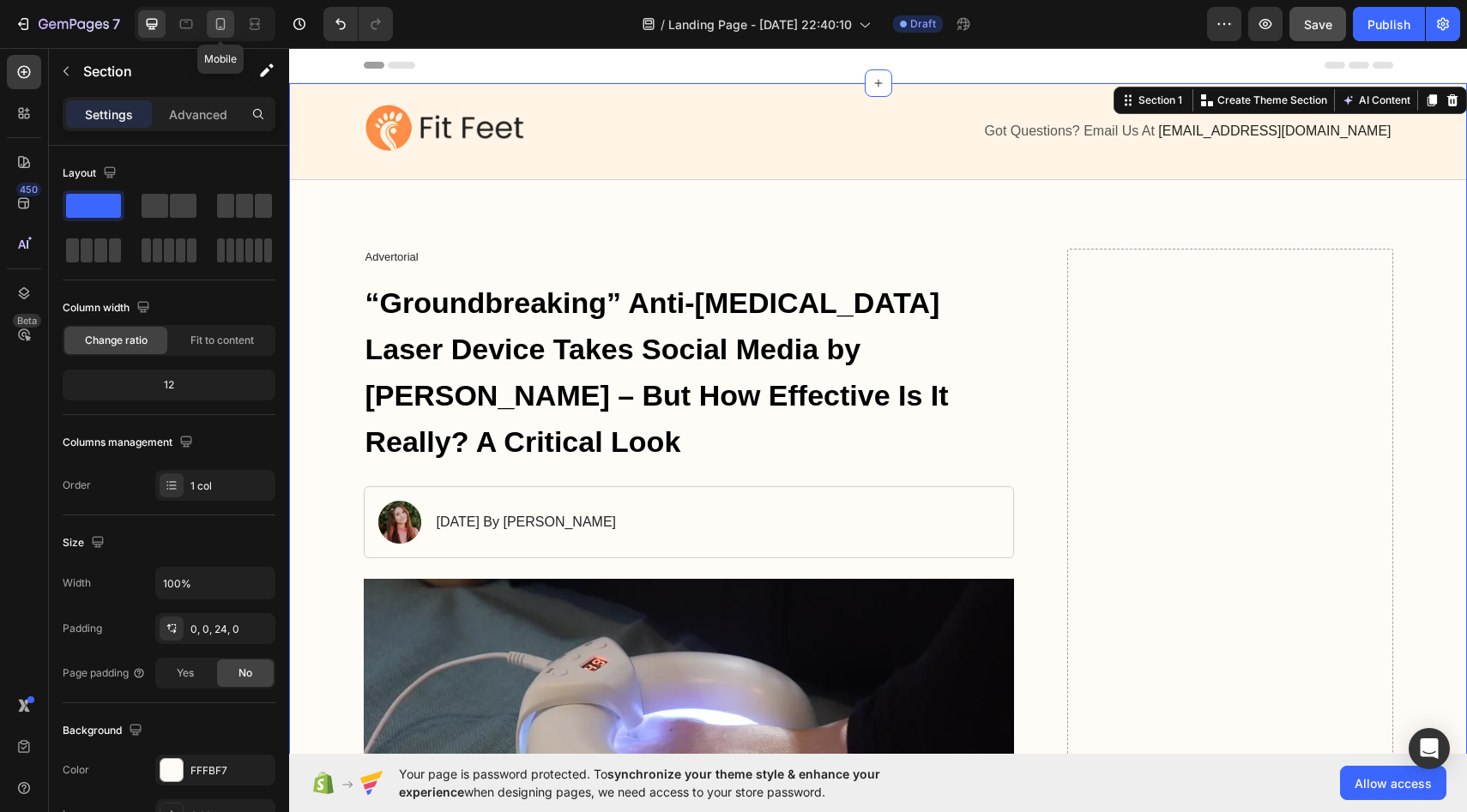
click at [217, 26] on icon at bounding box center [222, 24] width 10 height 12
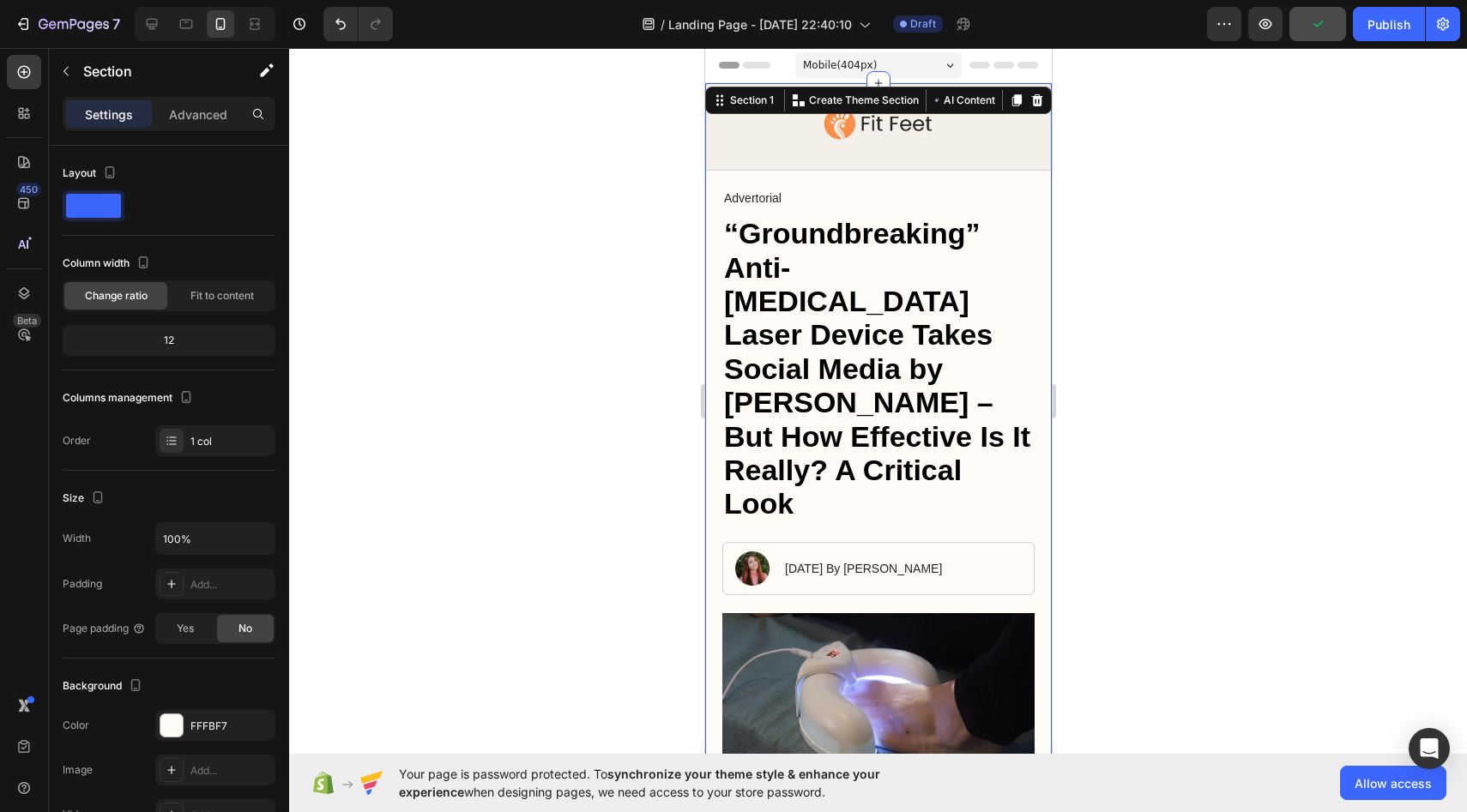
click at [520, 391] on div at bounding box center [877, 430] width 1178 height 765
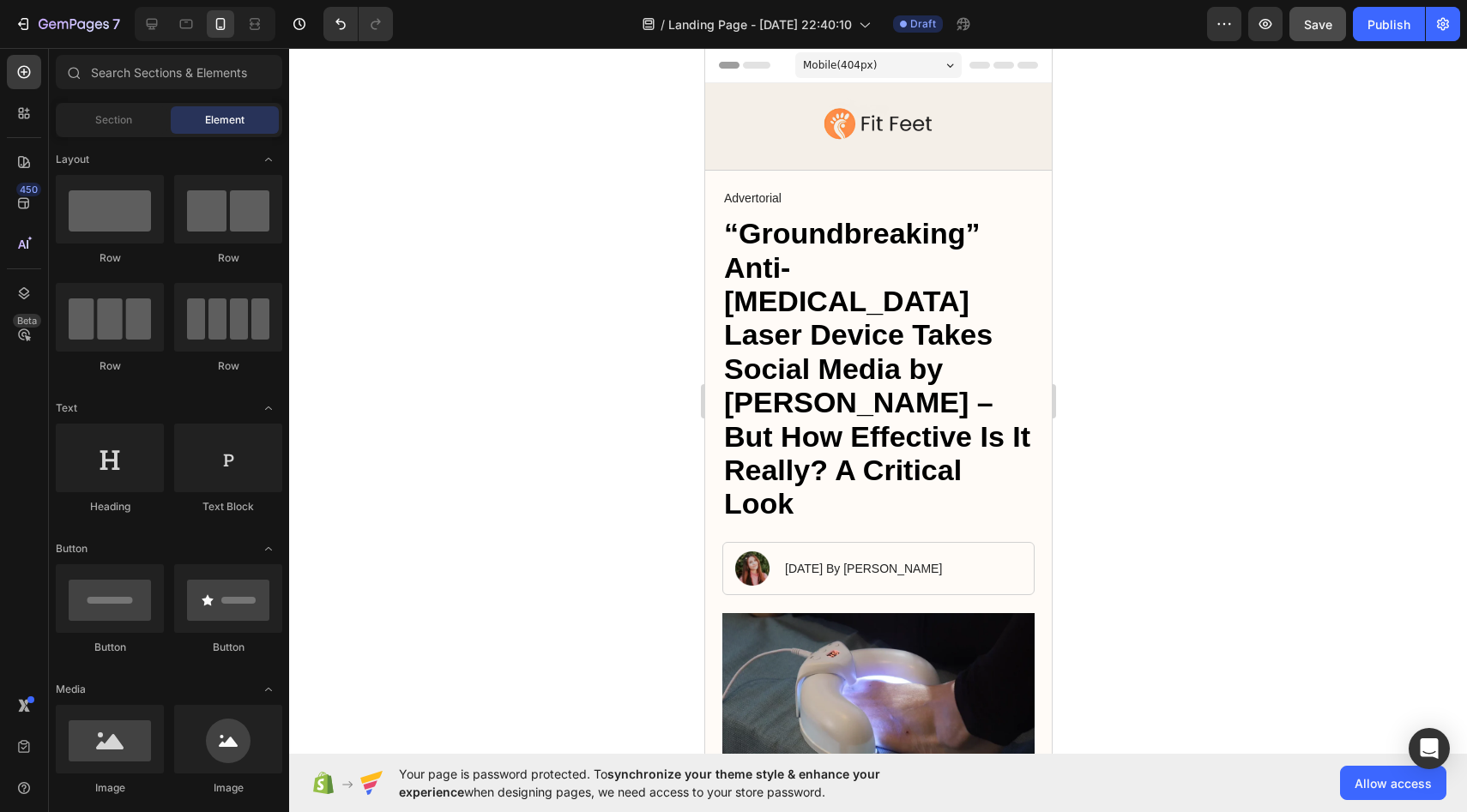
click at [843, 61] on span "Mobile ( 404 px)" at bounding box center [839, 64] width 74 height 17
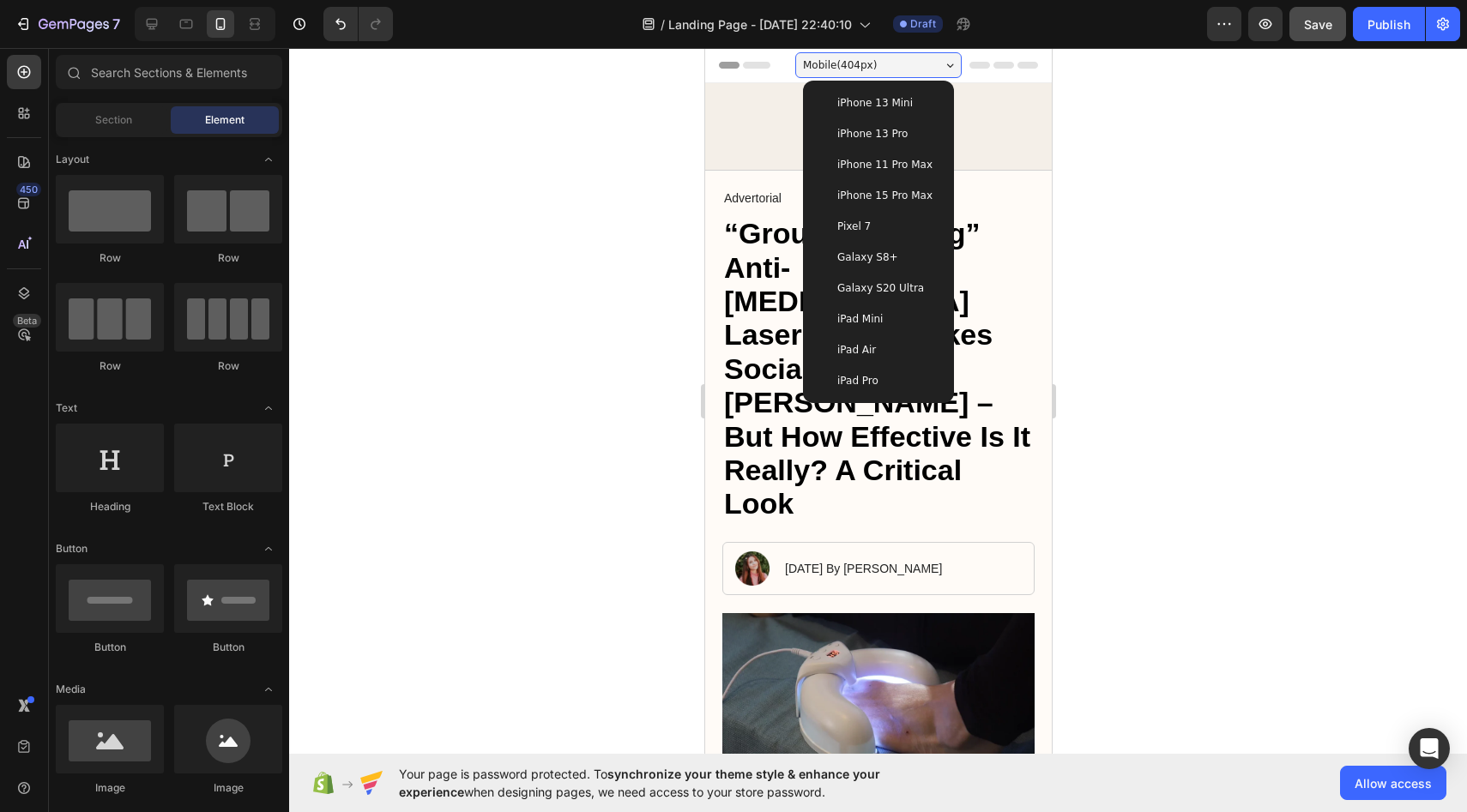
click at [867, 160] on span "iPhone 11 Pro Max" at bounding box center [884, 164] width 95 height 17
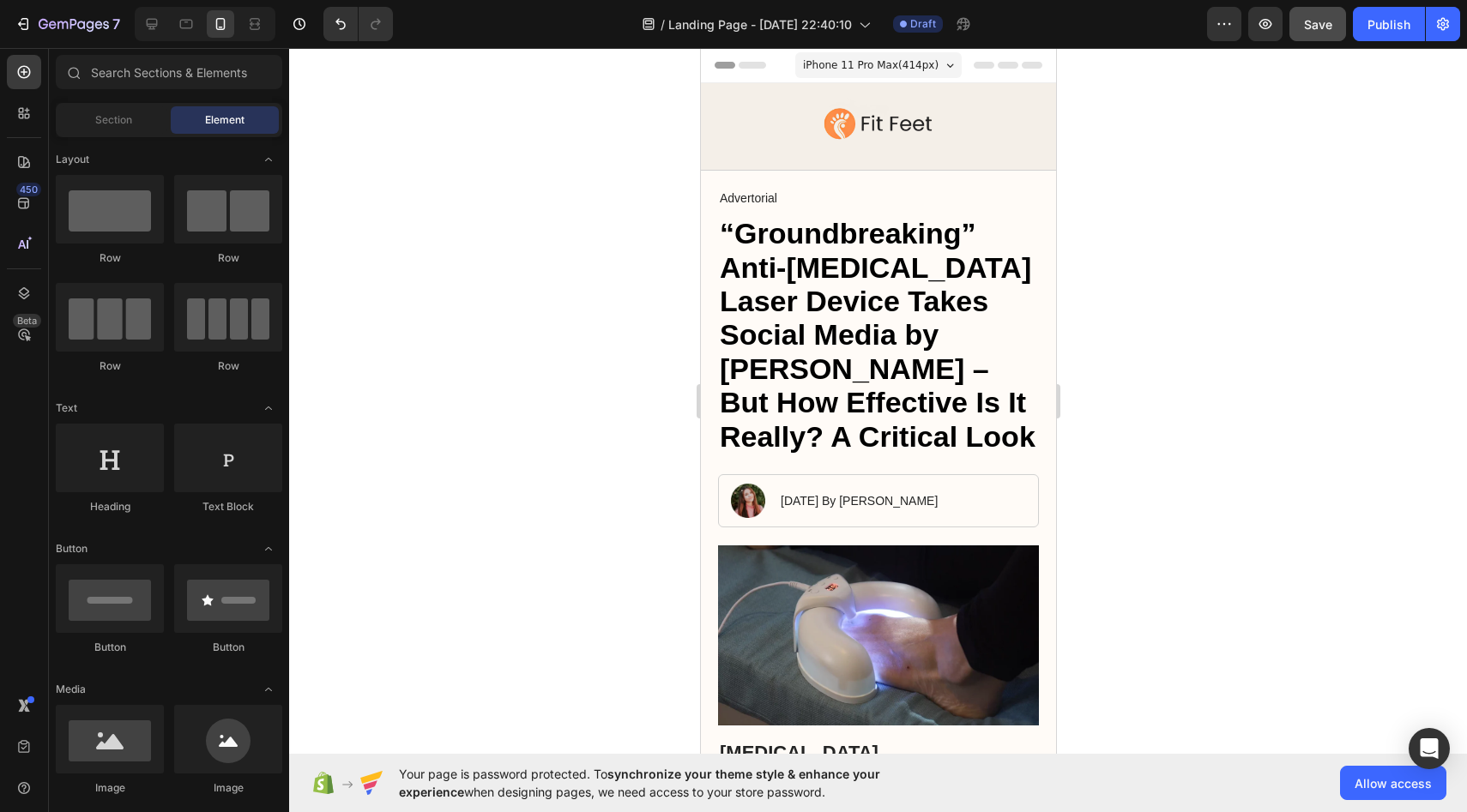
click at [848, 56] on span "iPhone 11 Pro Max ( 414 px)" at bounding box center [870, 64] width 136 height 17
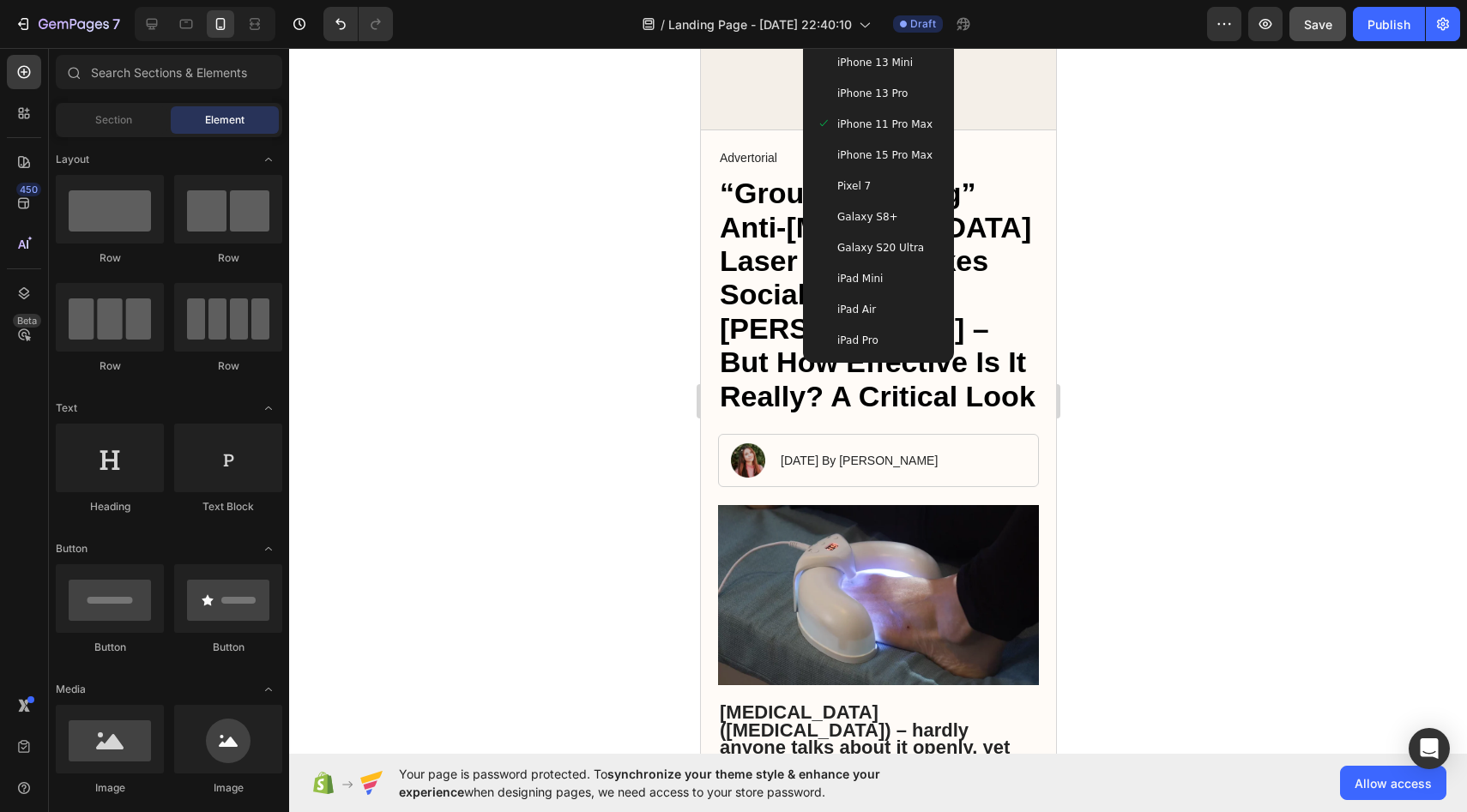
scroll to position [28, 0]
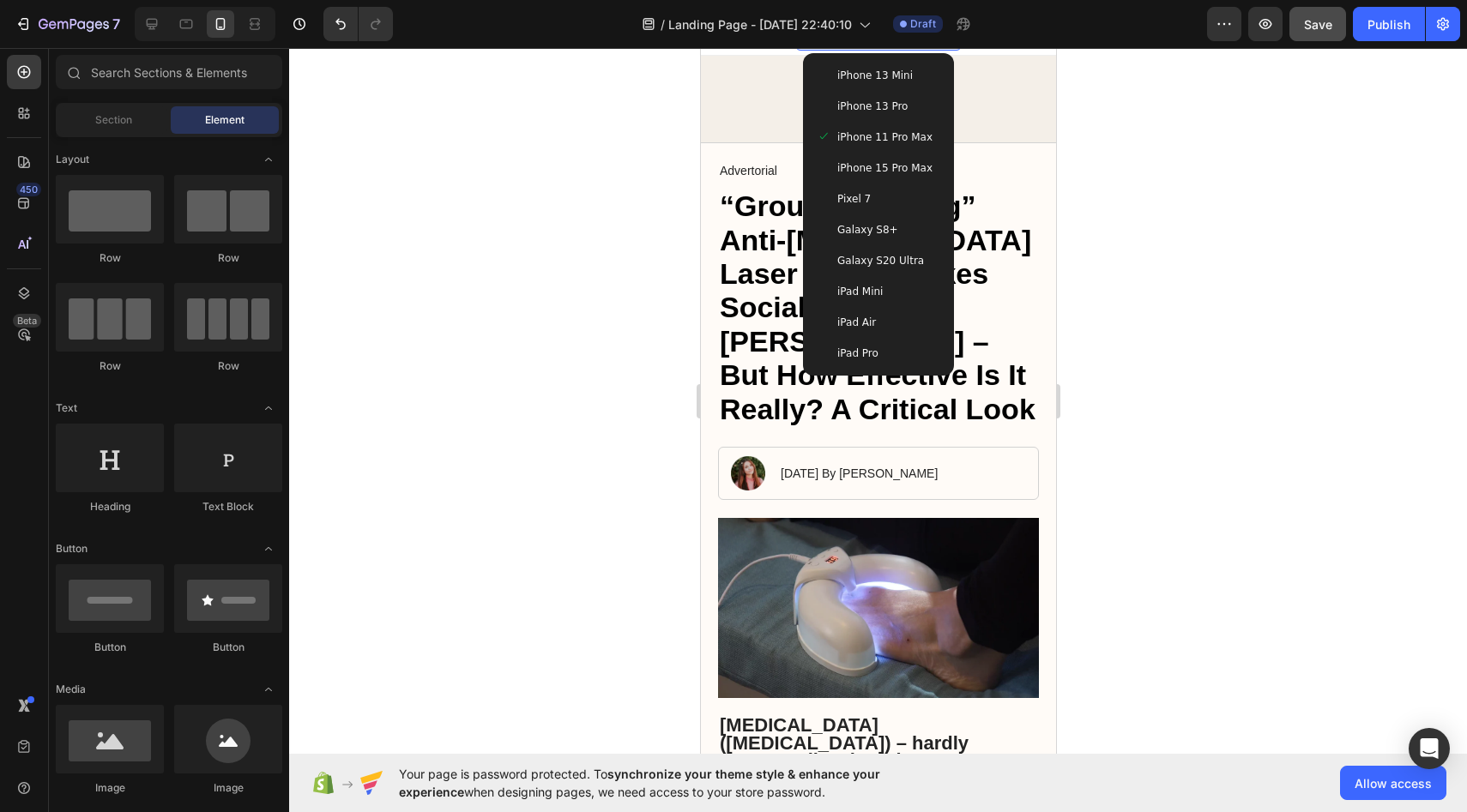
click at [855, 203] on span "Pixel 7" at bounding box center [854, 199] width 34 height 17
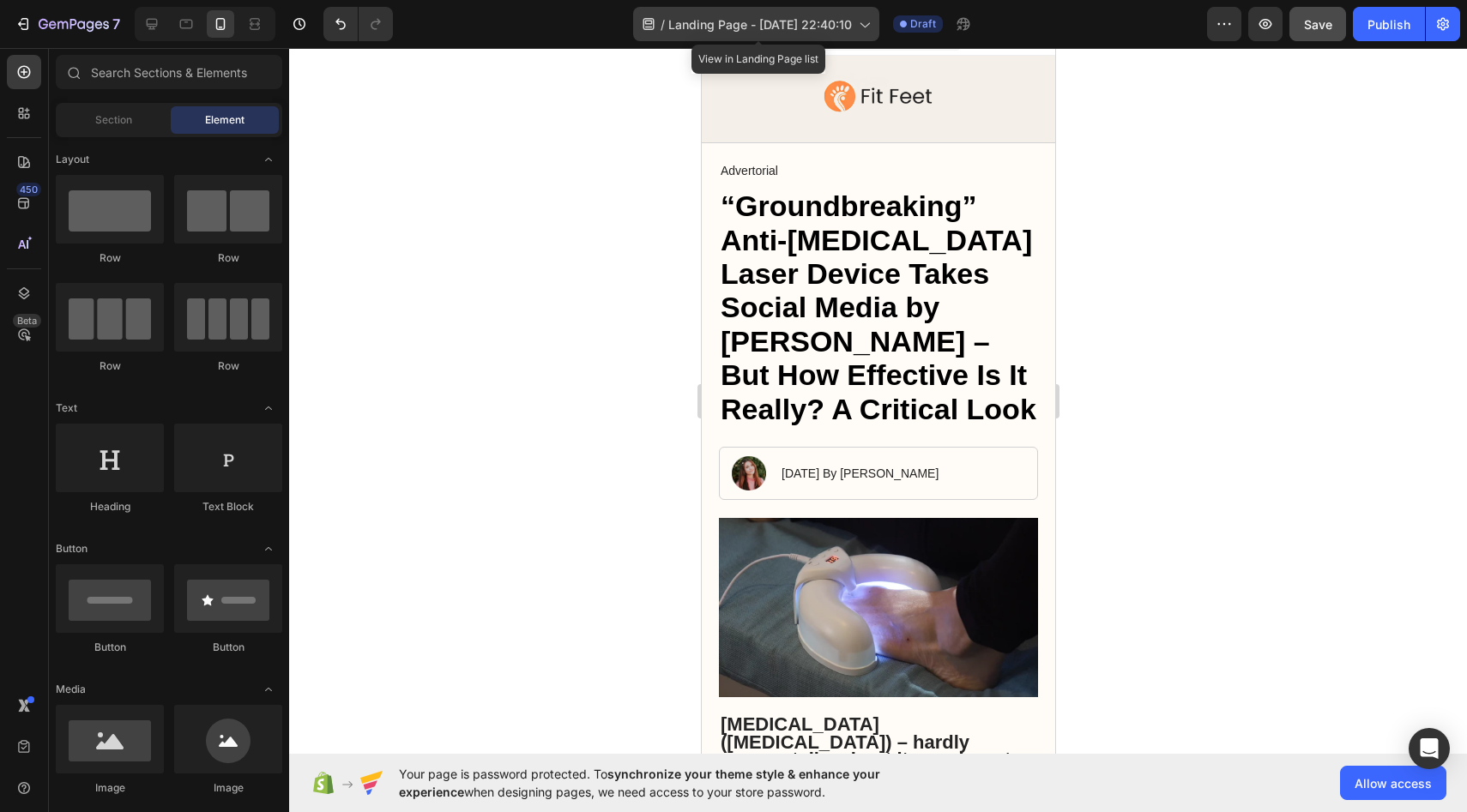
click at [799, 38] on div "/ Landing Page - [DATE] 22:40:10" at bounding box center [756, 24] width 246 height 35
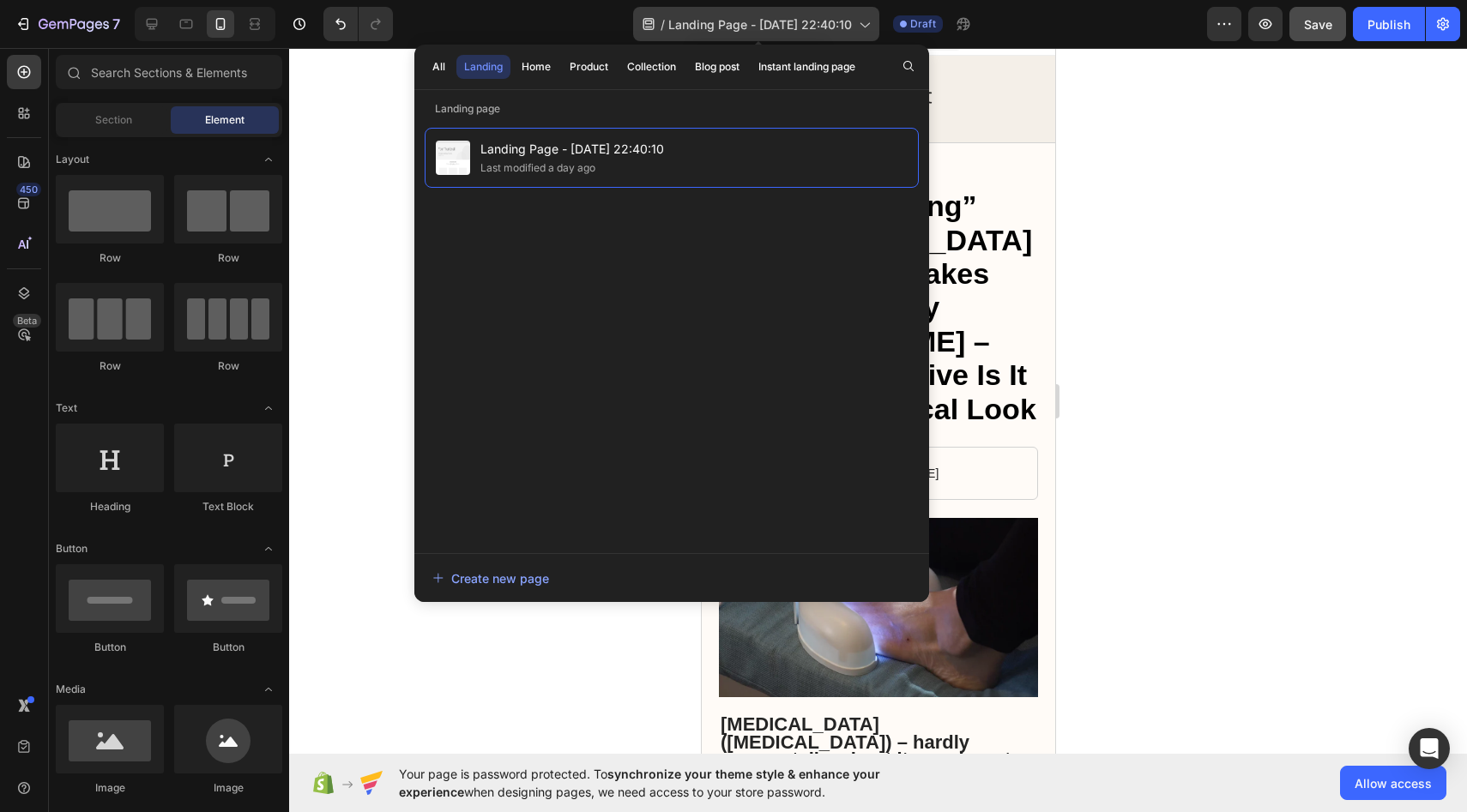
click at [799, 38] on div "/ Landing Page - [DATE] 22:40:10" at bounding box center [756, 24] width 246 height 35
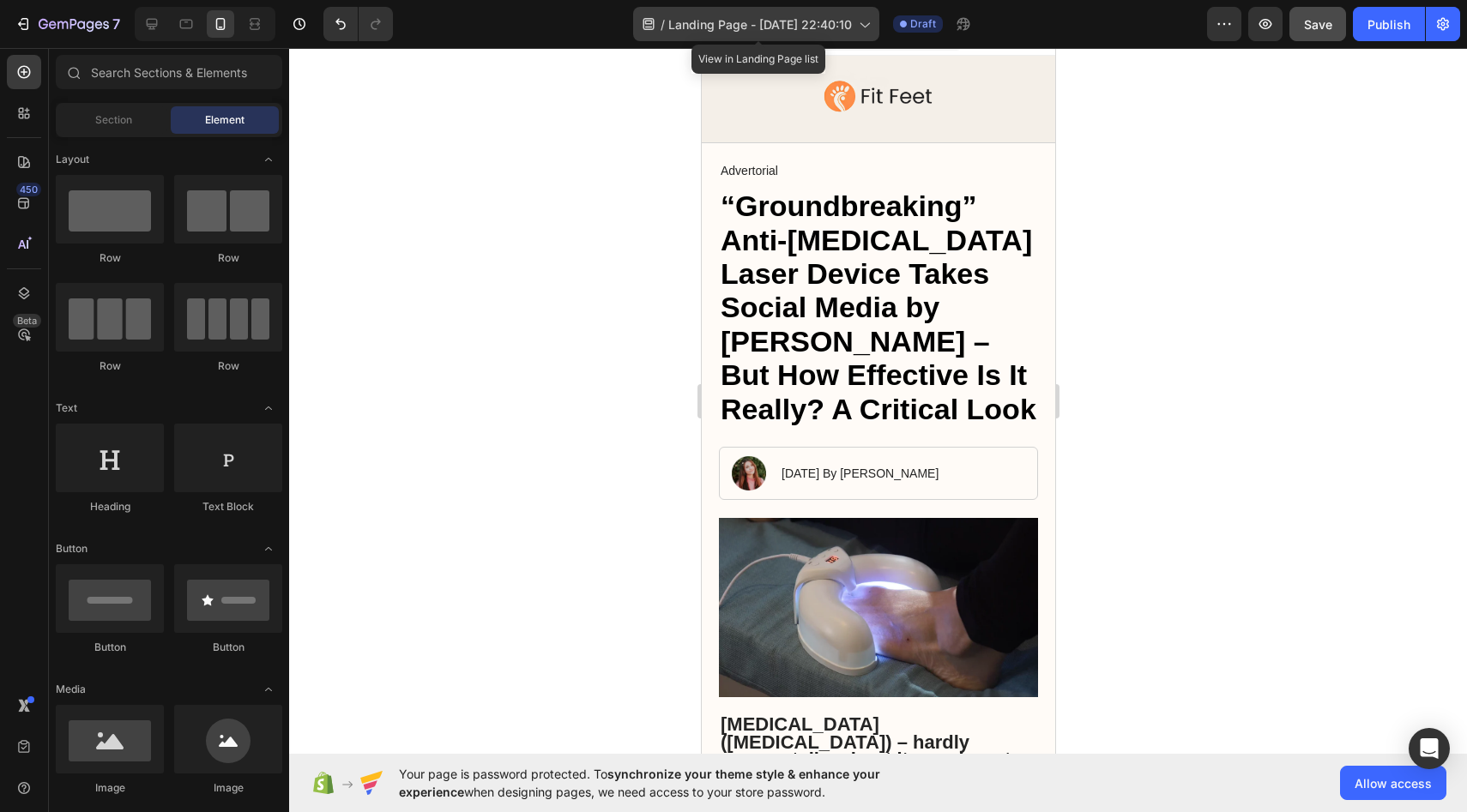
click at [771, 36] on div "/ Landing Page - [DATE] 22:40:10" at bounding box center [756, 24] width 246 height 35
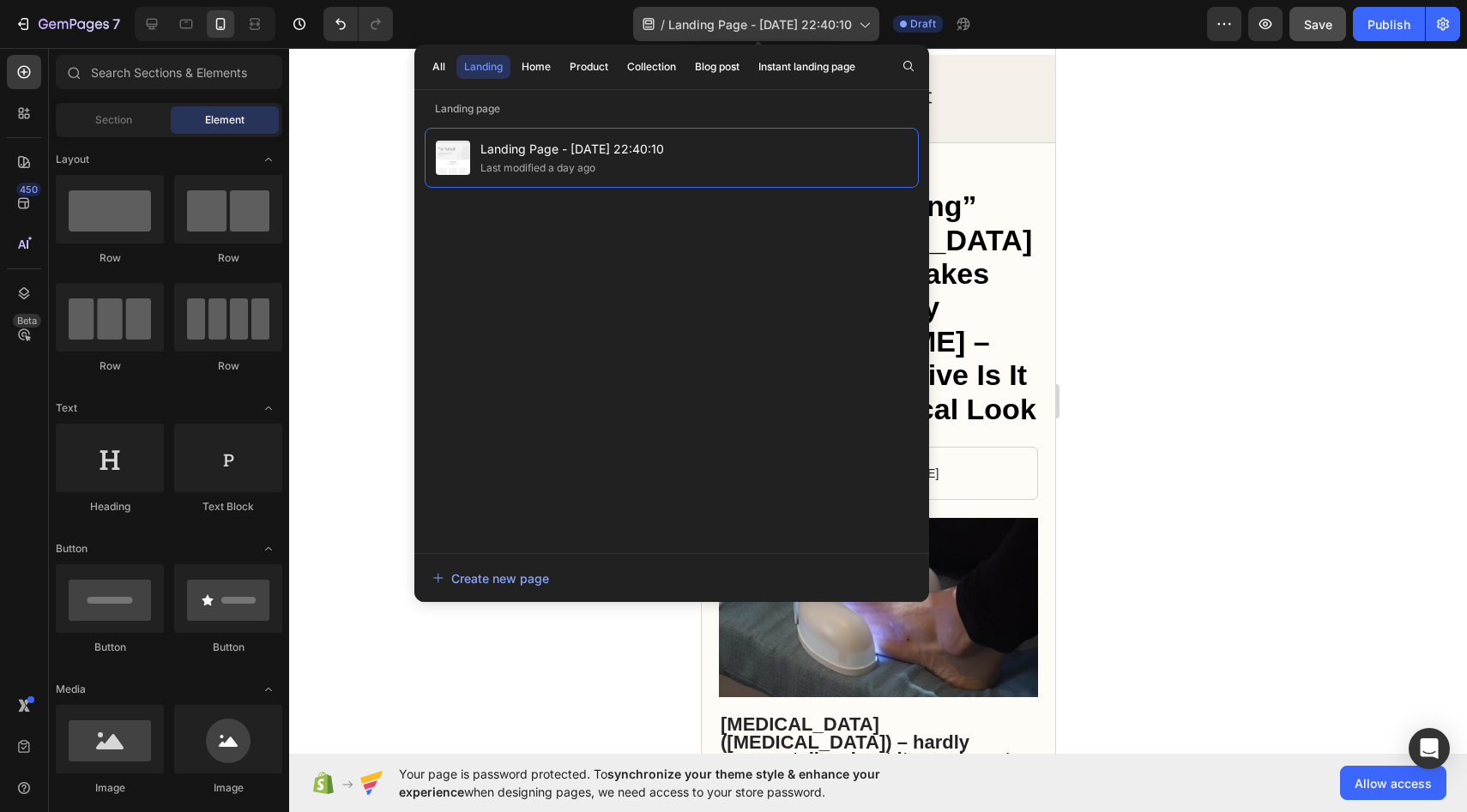
click at [771, 36] on div "/ Landing Page - [DATE] 22:40:10" at bounding box center [756, 24] width 246 height 35
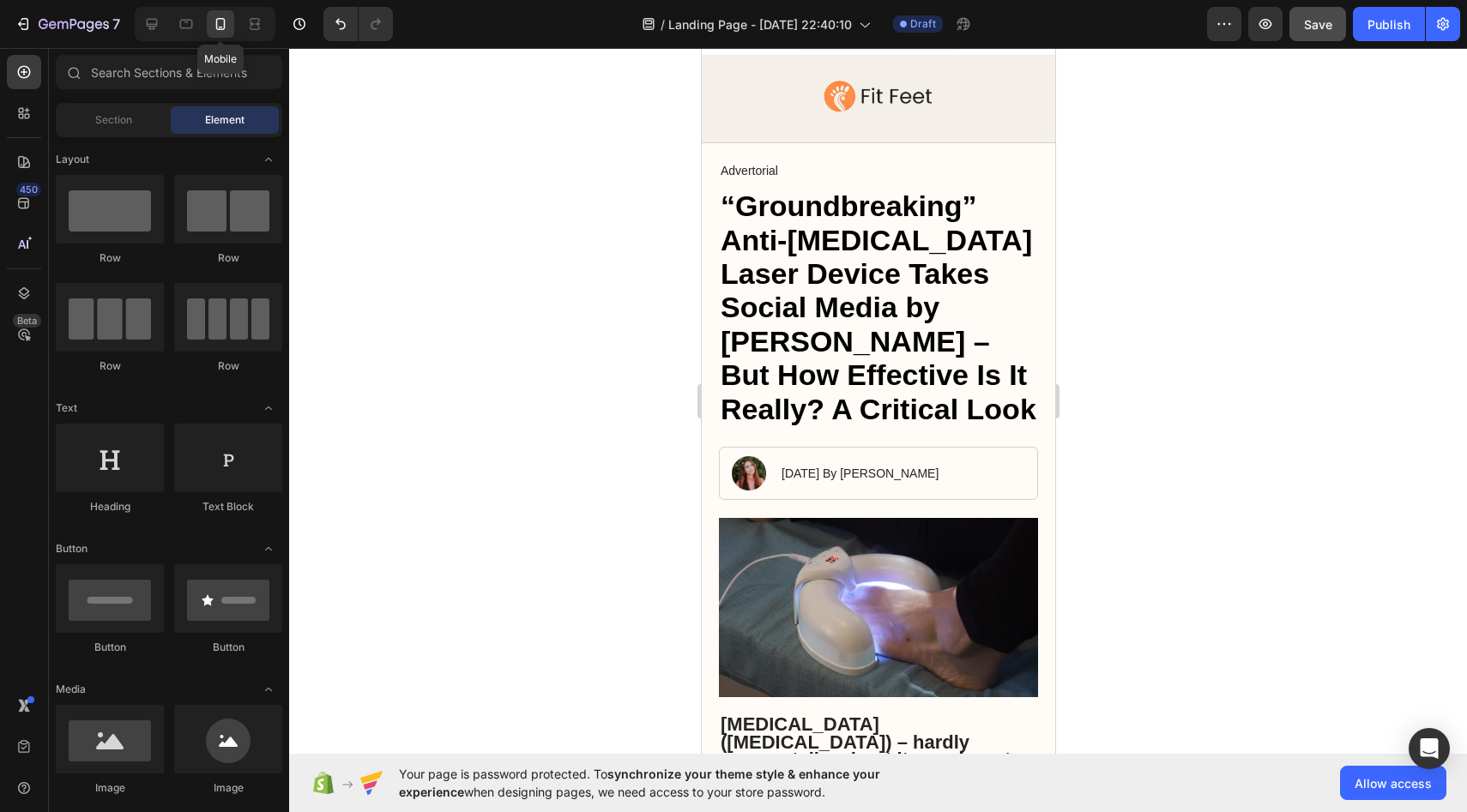
click at [216, 23] on icon at bounding box center [220, 24] width 17 height 17
click at [218, 25] on icon at bounding box center [220, 24] width 17 height 17
click at [254, 33] on div at bounding box center [255, 24] width 28 height 28
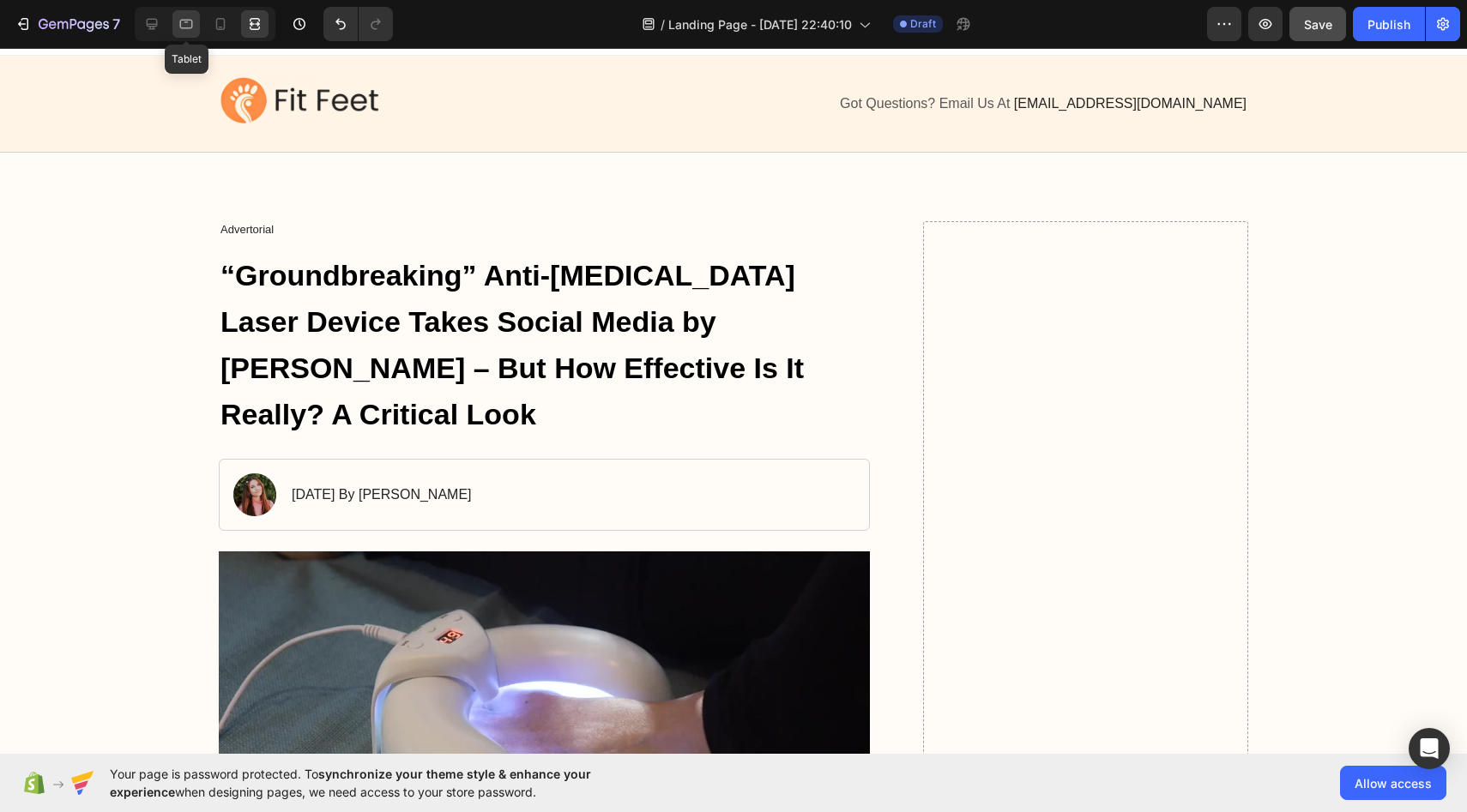
click at [189, 29] on icon at bounding box center [186, 24] width 17 height 17
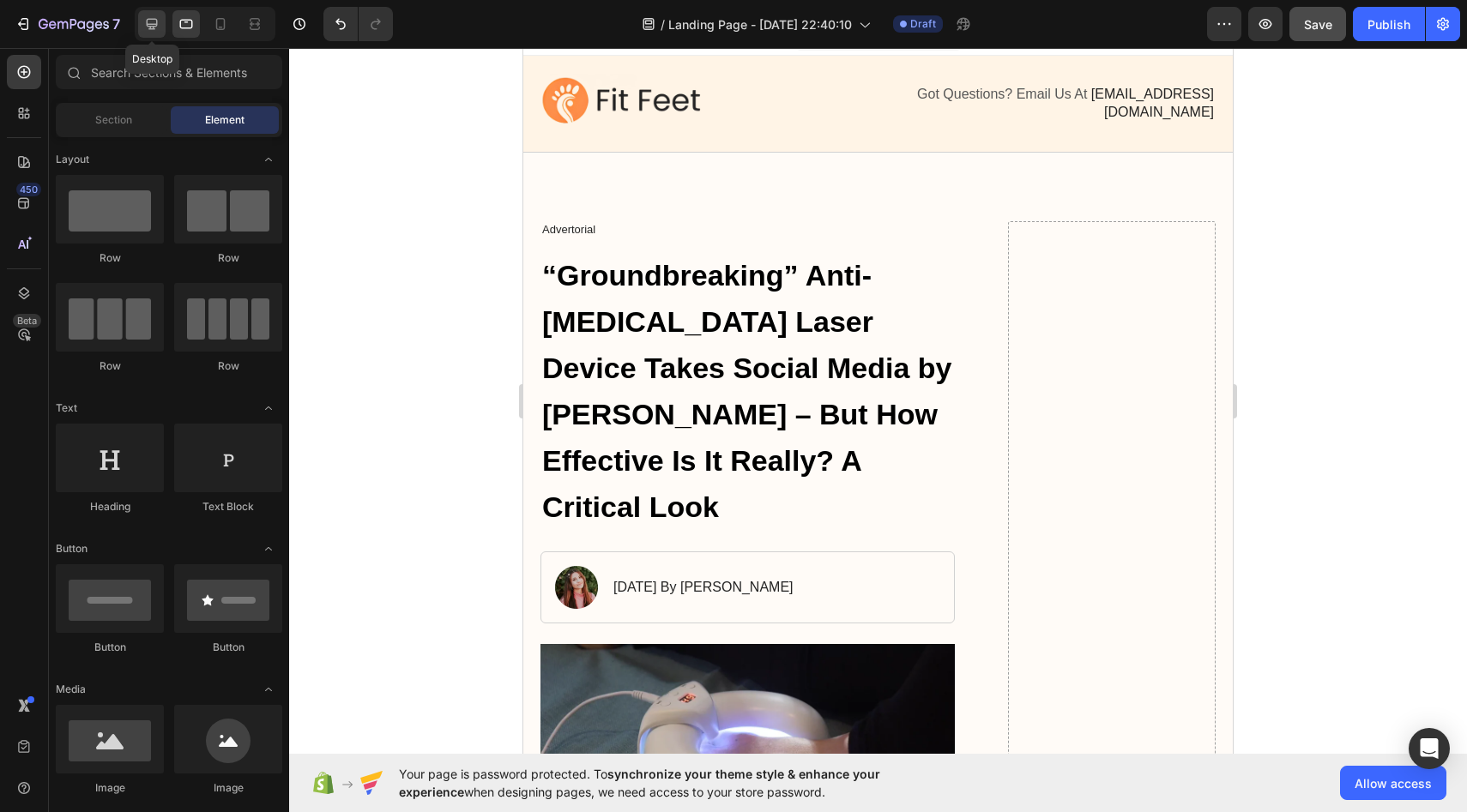
click at [157, 26] on icon at bounding box center [151, 24] width 17 height 17
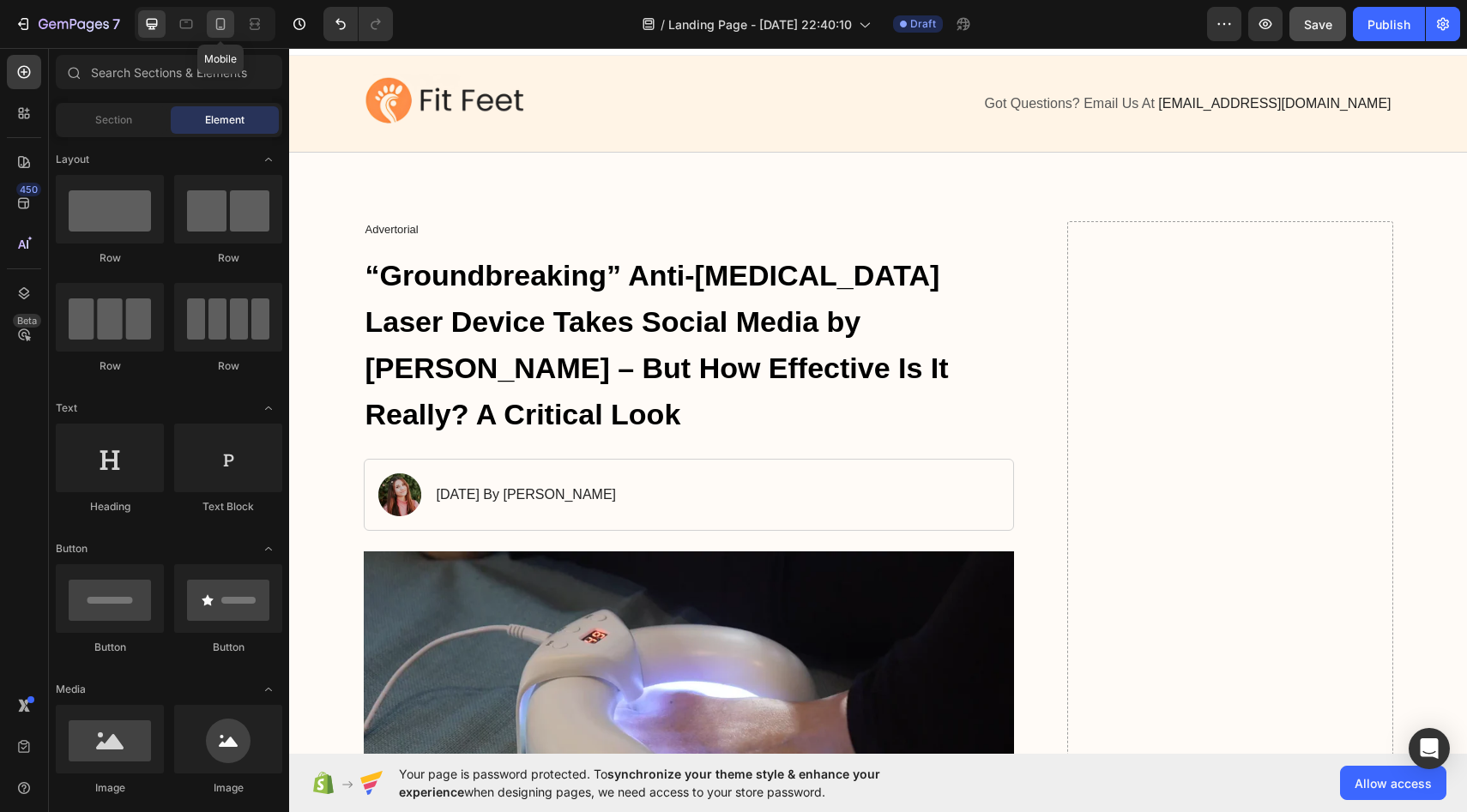
click at [219, 20] on icon at bounding box center [220, 24] width 17 height 17
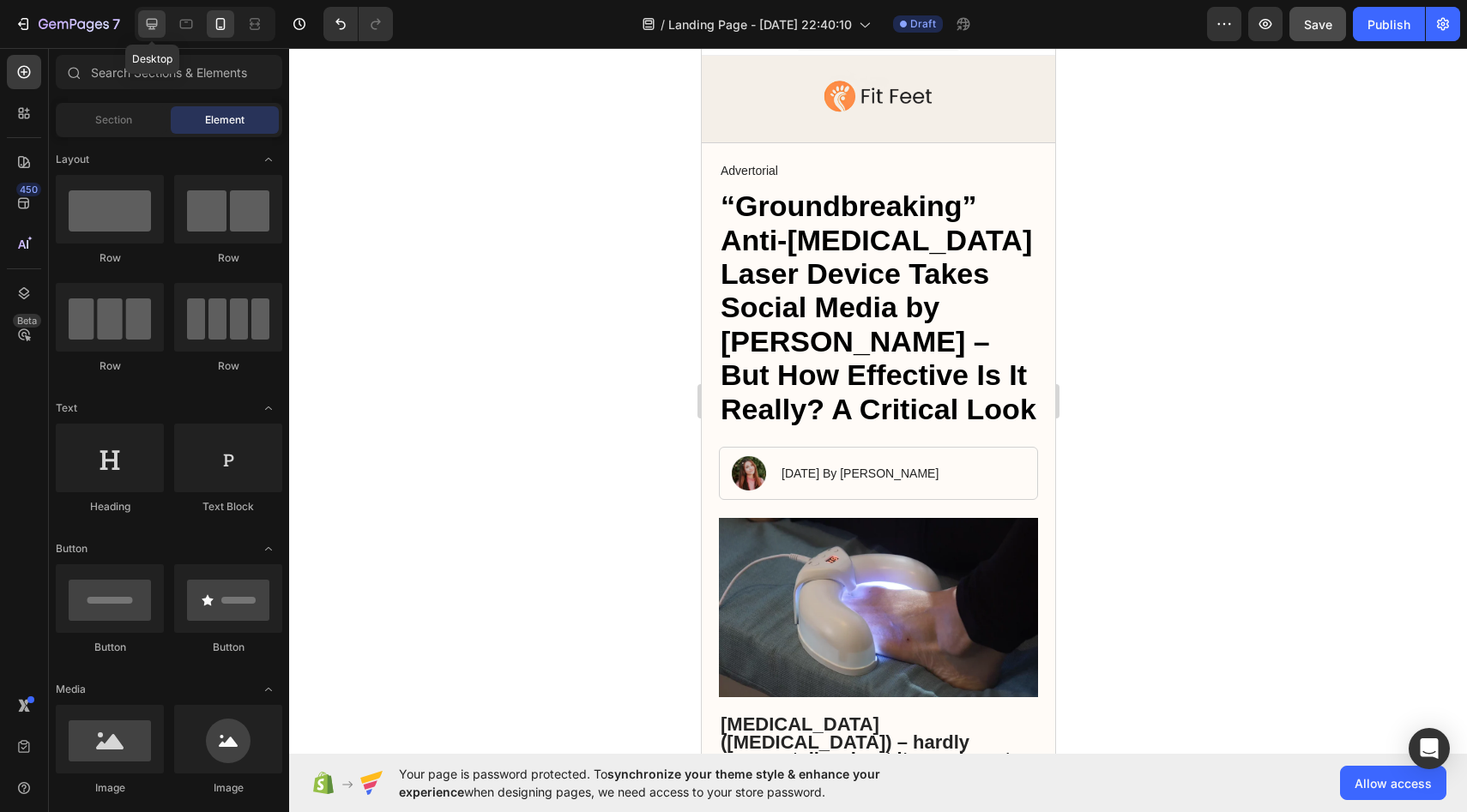
click at [152, 20] on icon at bounding box center [151, 24] width 17 height 17
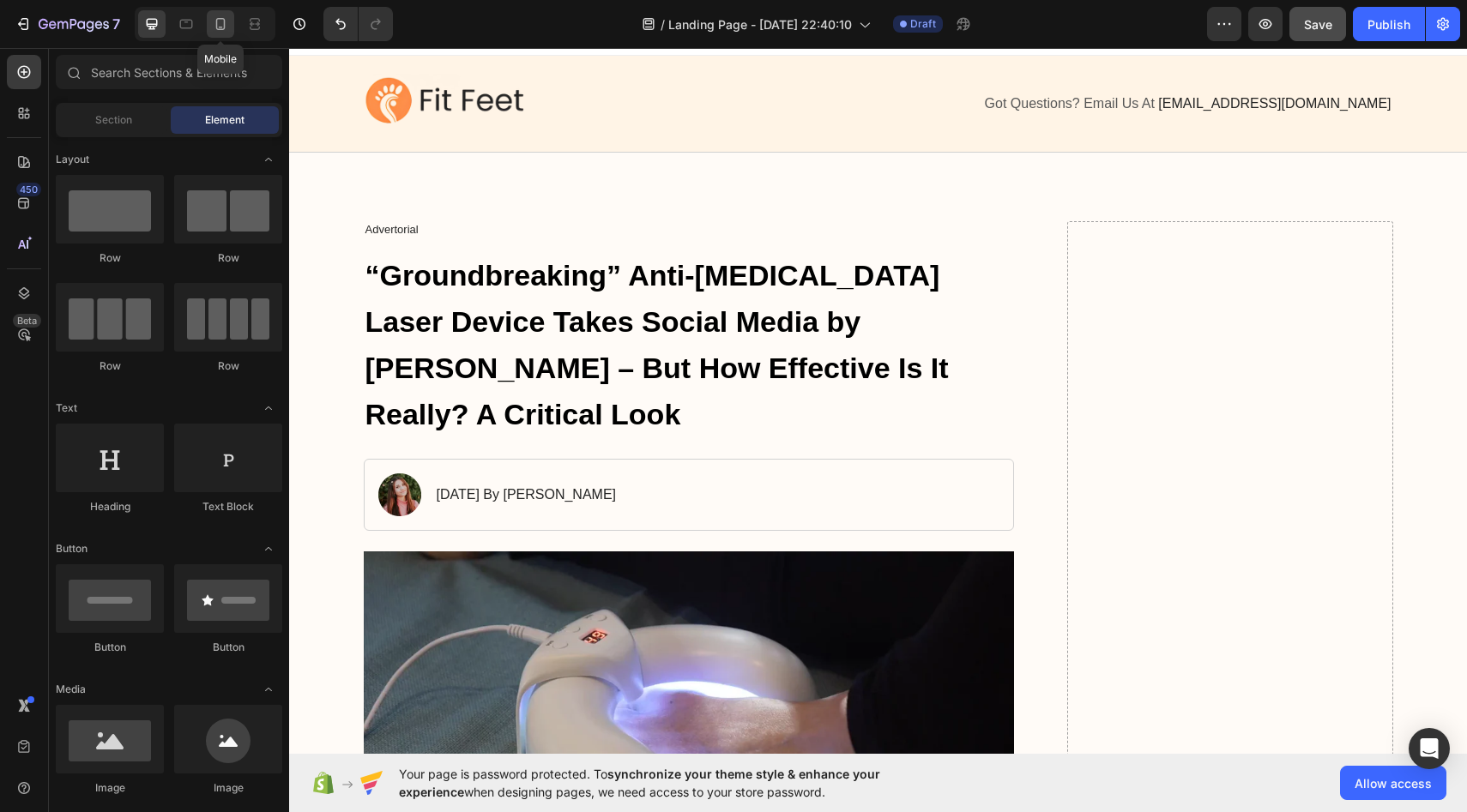
click at [218, 23] on icon at bounding box center [220, 24] width 17 height 17
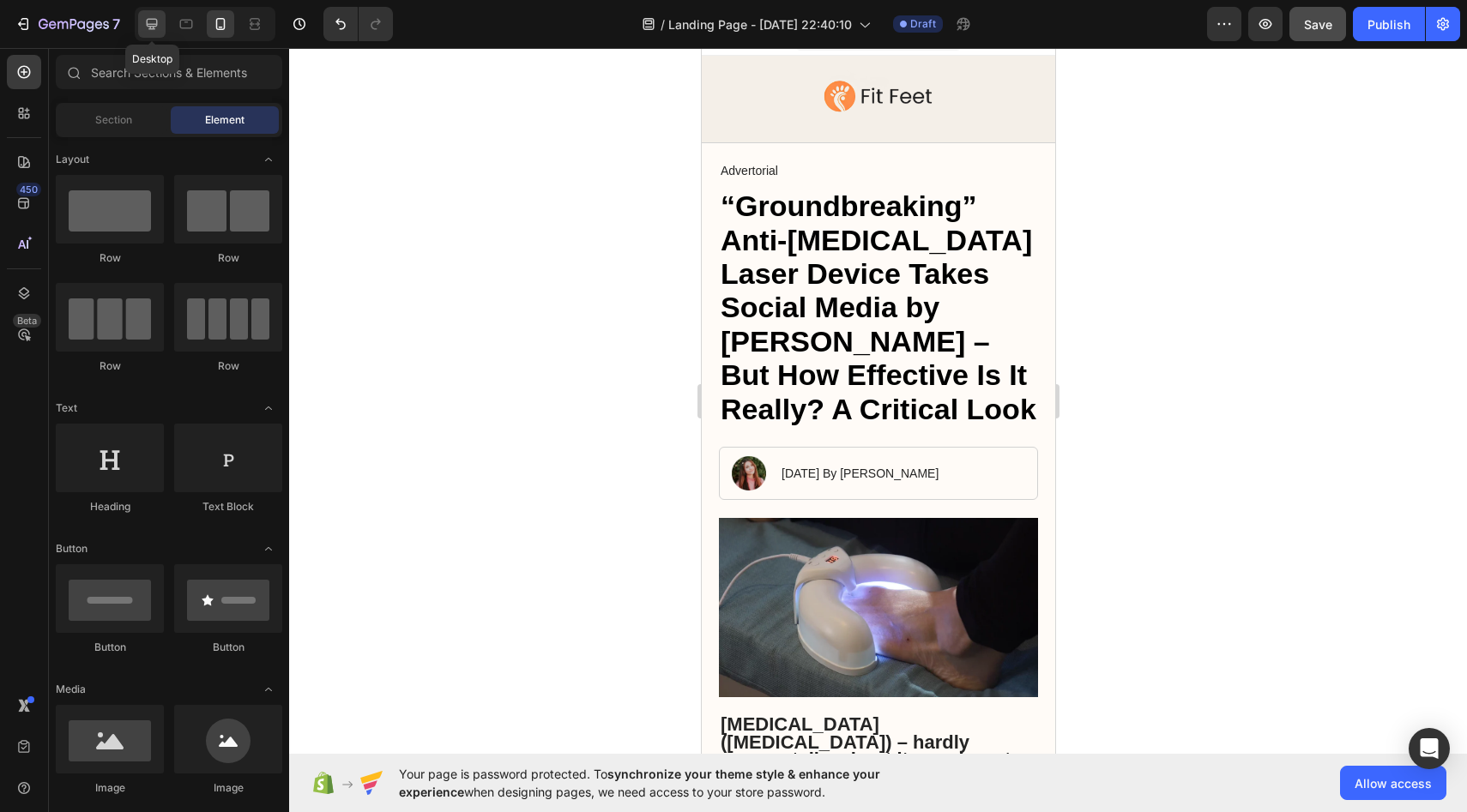
click at [159, 29] on icon at bounding box center [151, 24] width 17 height 17
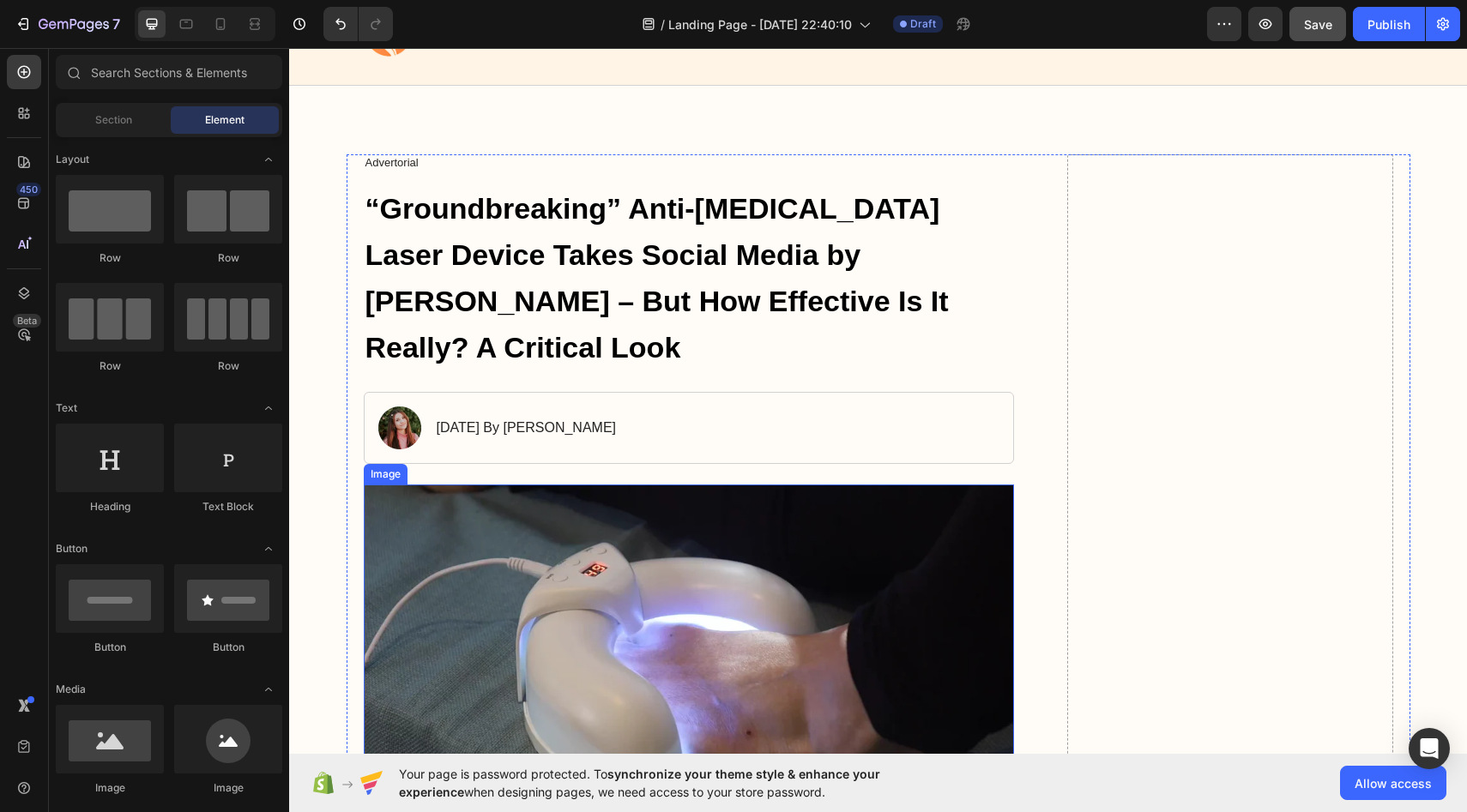
scroll to position [82, 0]
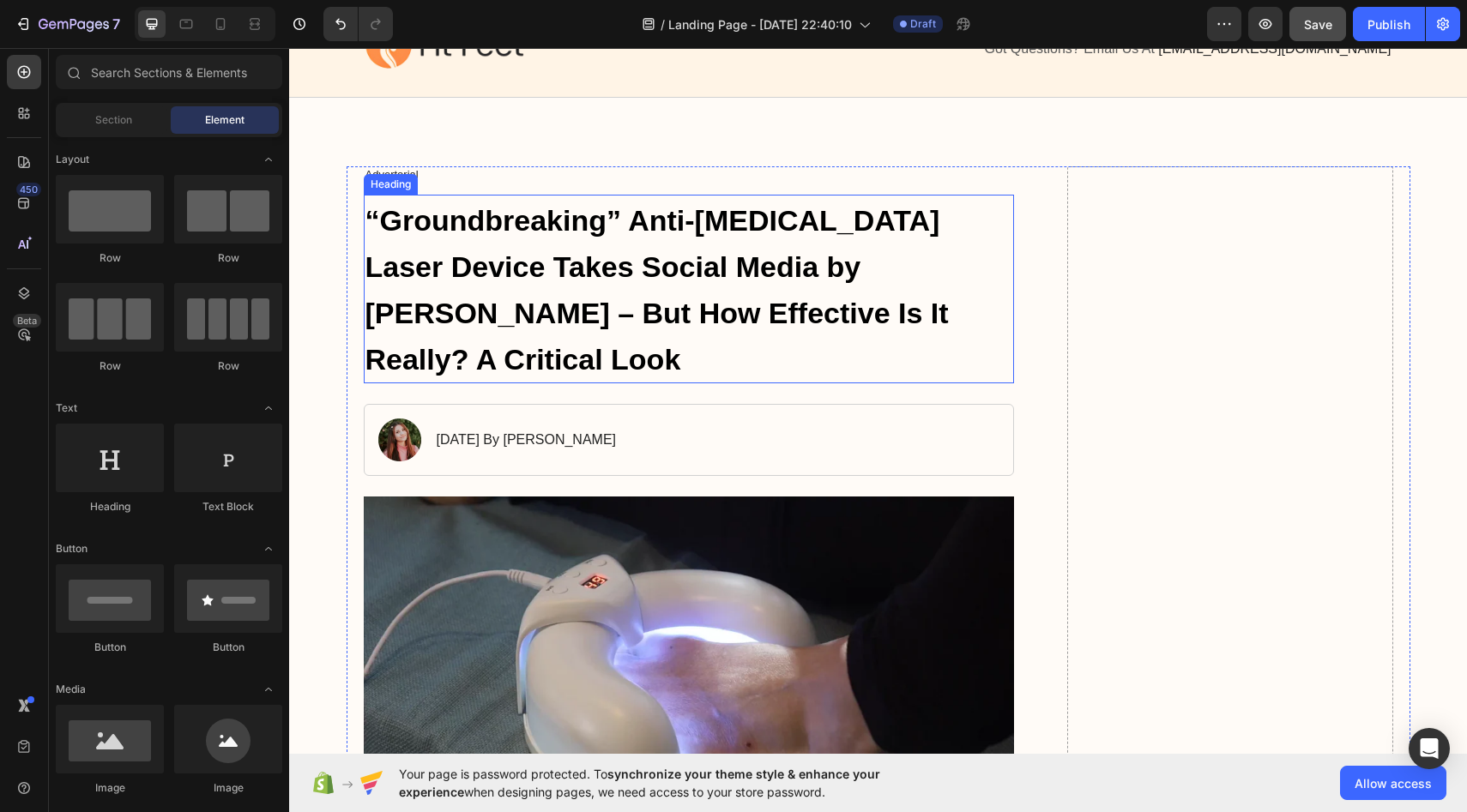
click at [548, 326] on span "“Groundbreaking” Anti-[MEDICAL_DATA] Laser Device Takes Social Media by [PERSON…" at bounding box center [658, 289] width 584 height 171
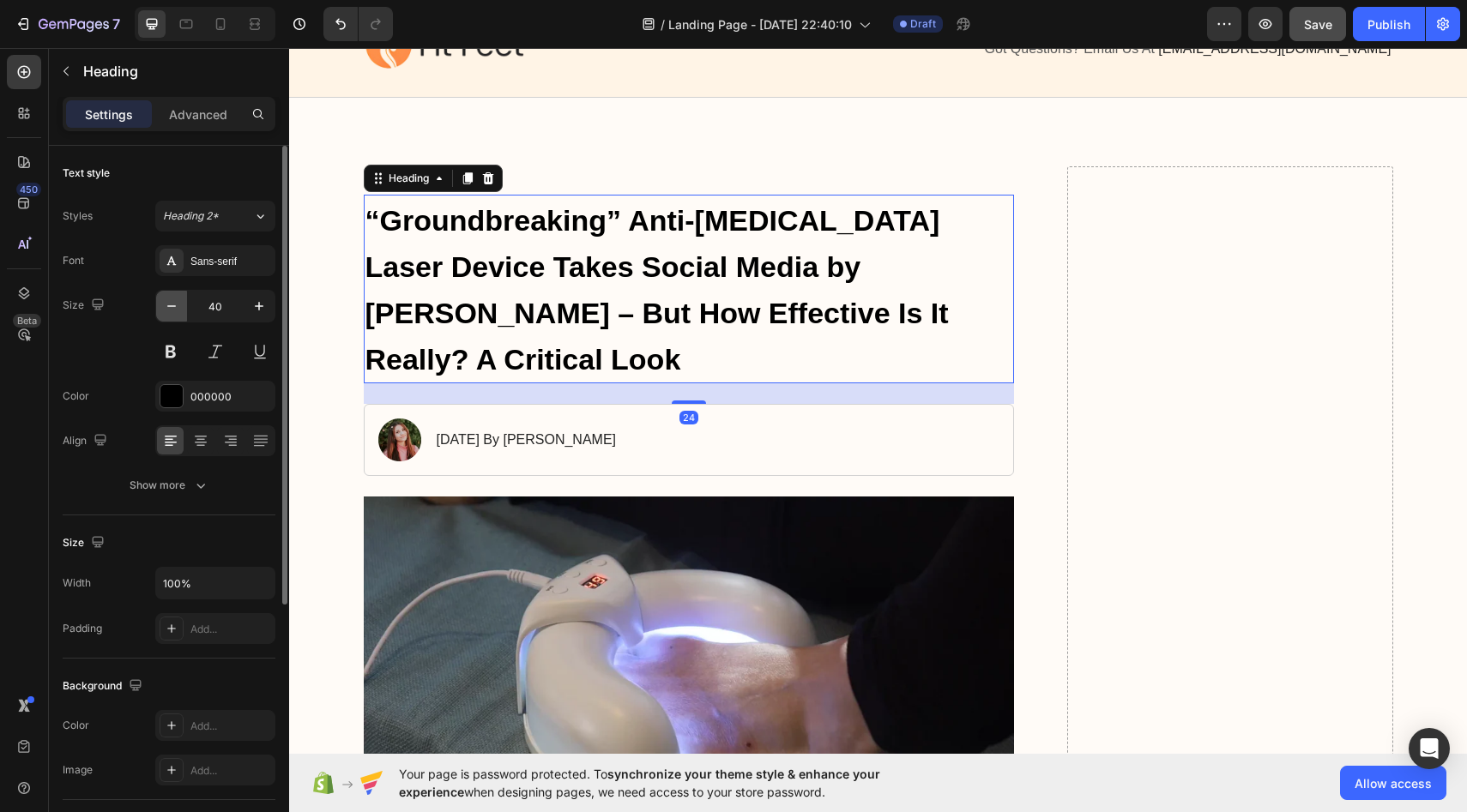
click at [165, 298] on icon "button" at bounding box center [171, 306] width 17 height 17
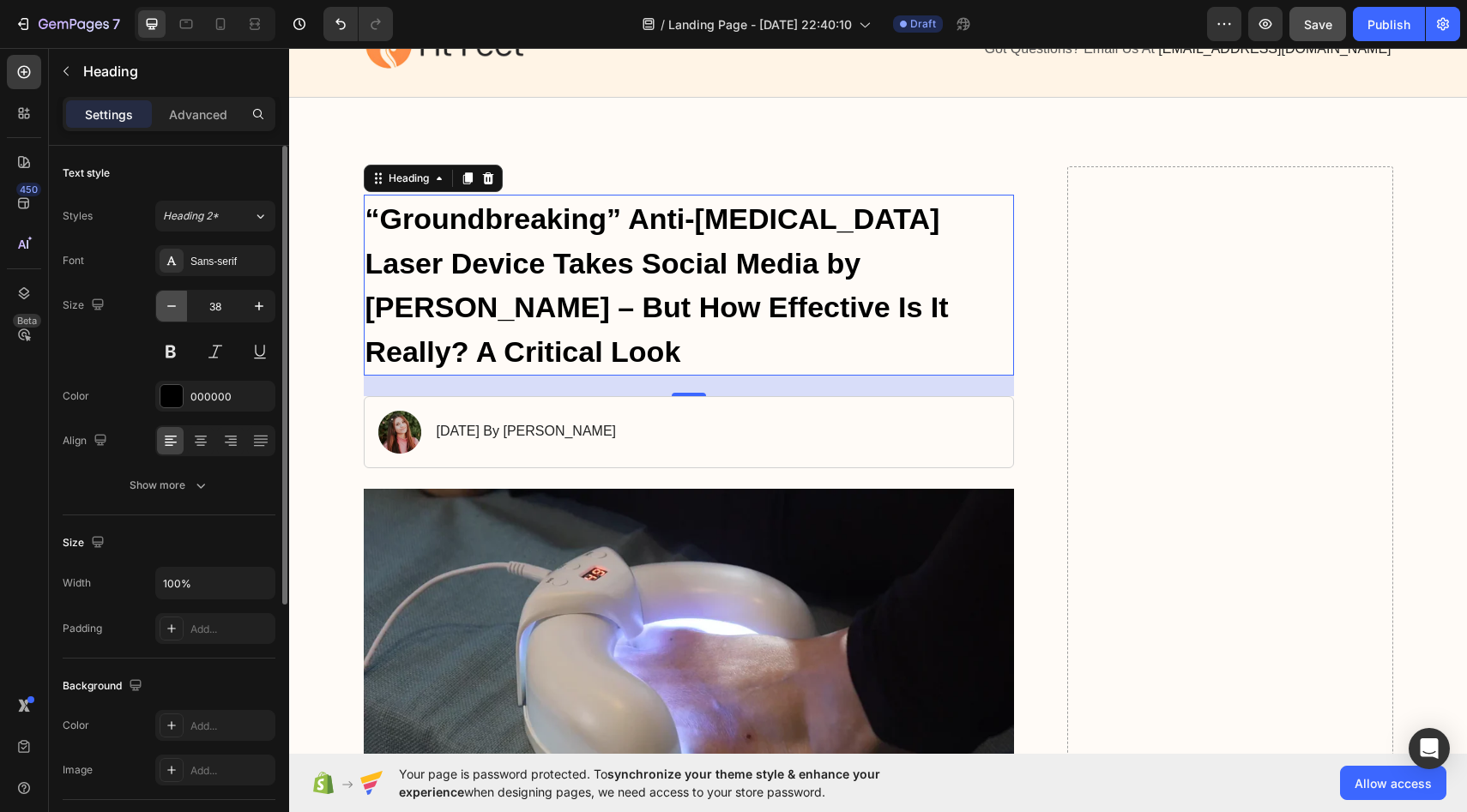
click at [165, 298] on icon "button" at bounding box center [171, 306] width 17 height 17
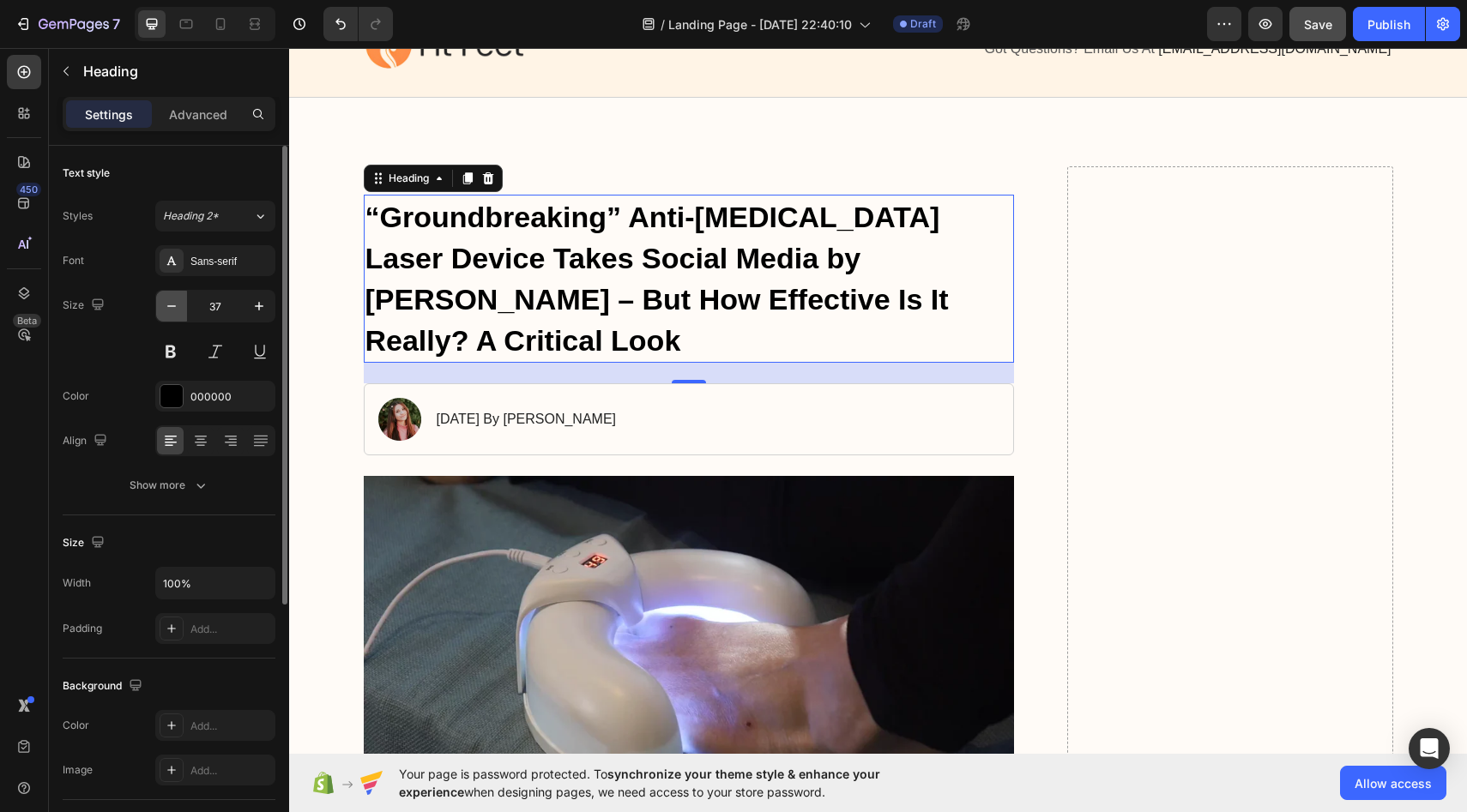
click at [165, 298] on icon "button" at bounding box center [171, 306] width 17 height 17
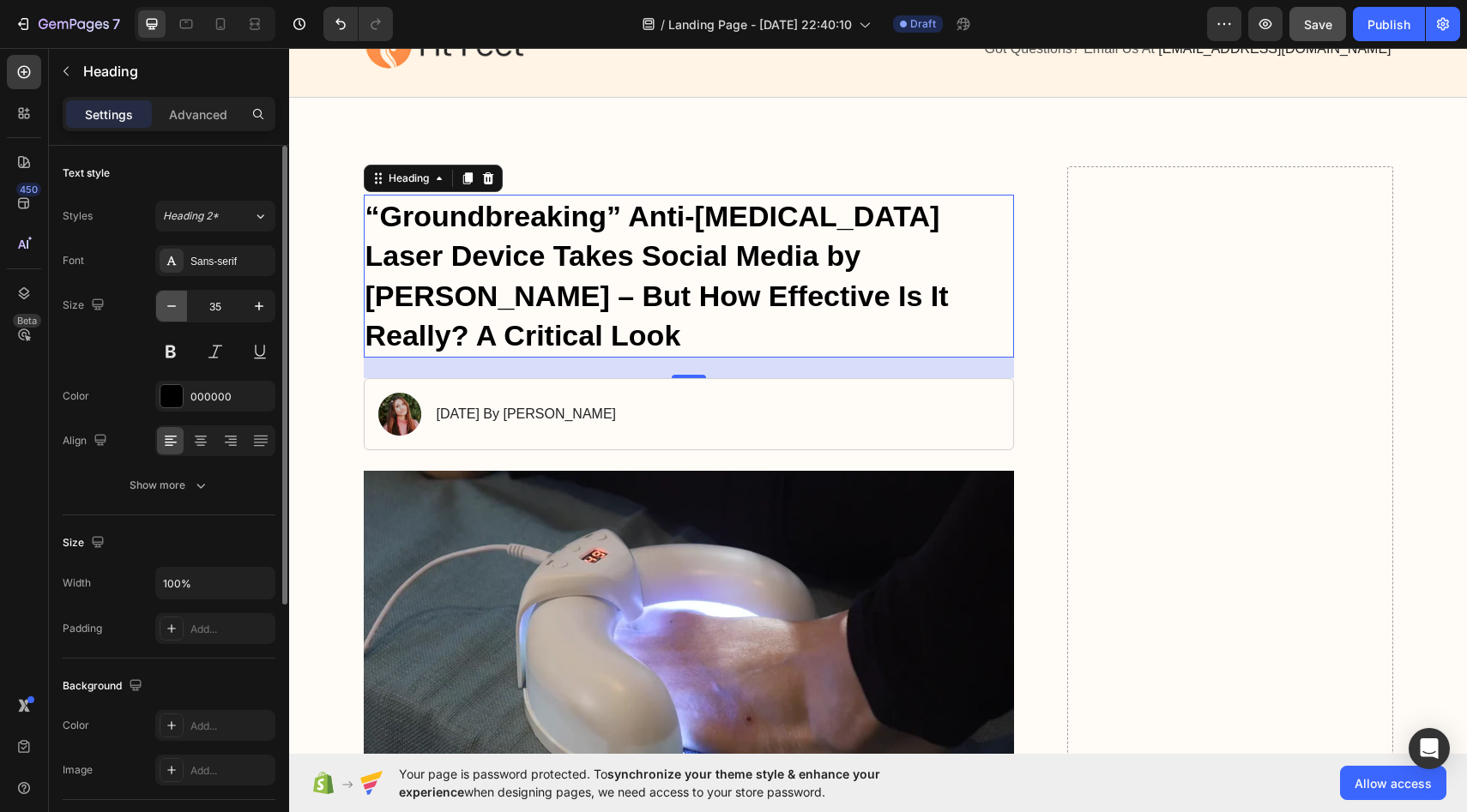
type input "34"
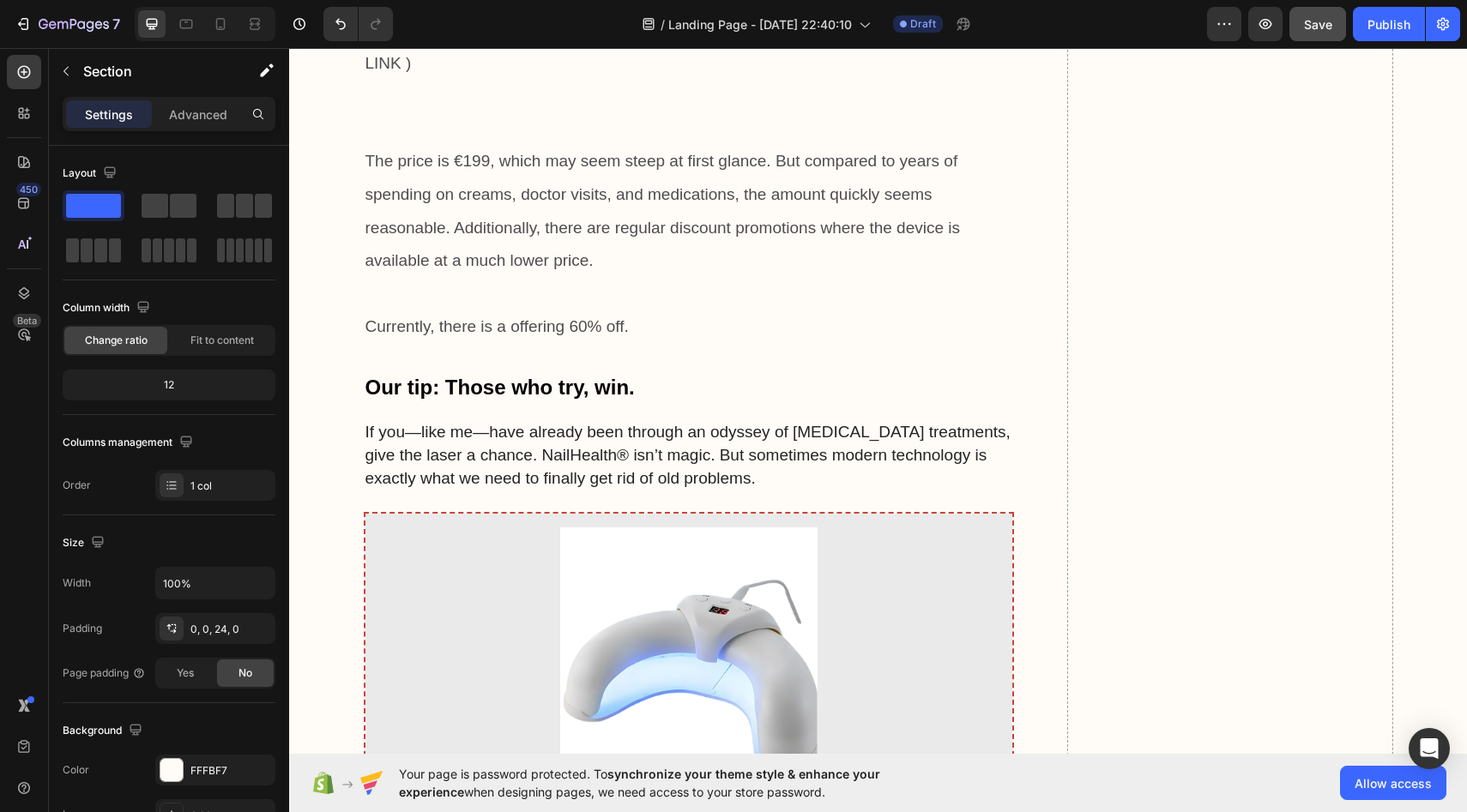
scroll to position [8639, 0]
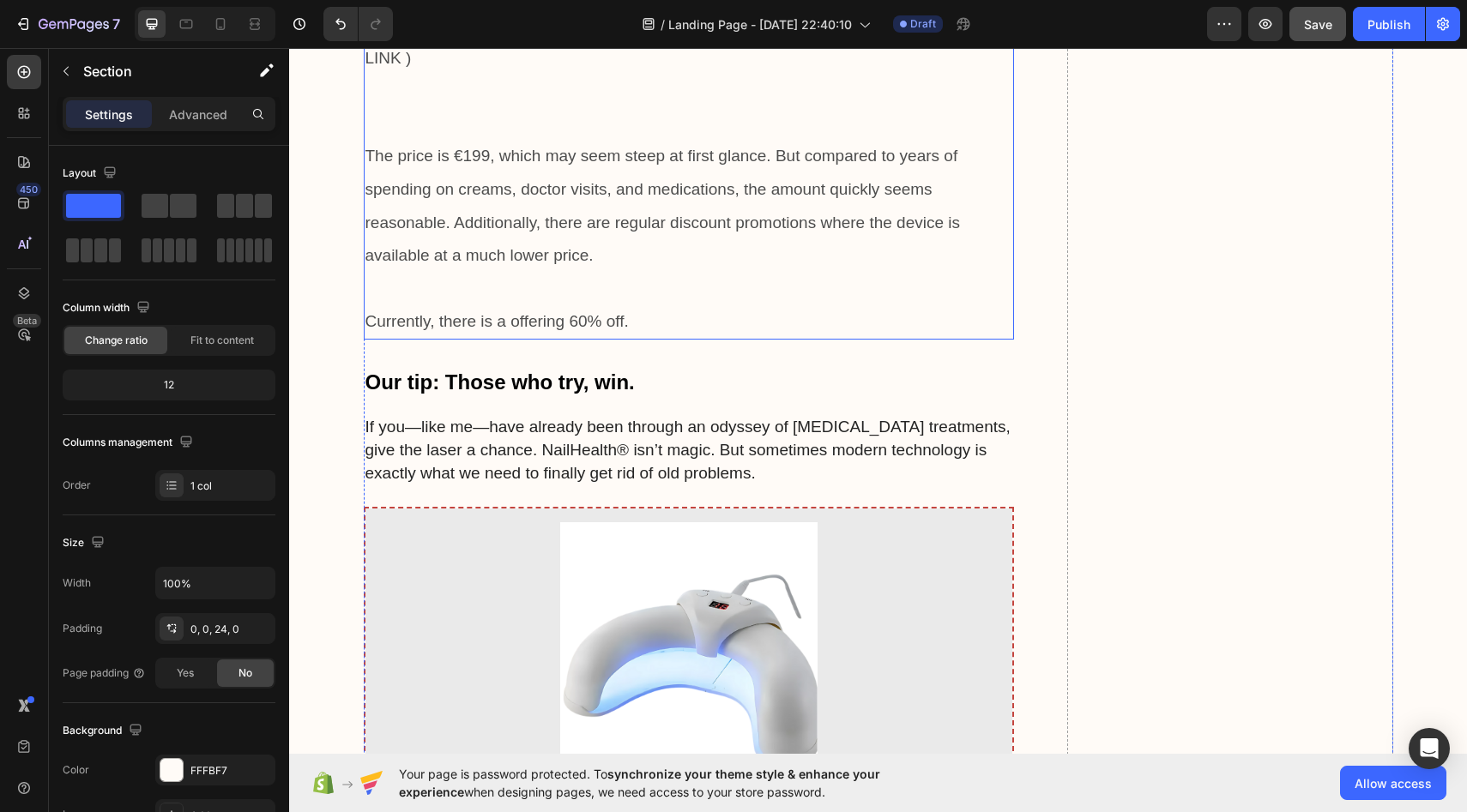
click at [838, 107] on p at bounding box center [689, 90] width 648 height 33
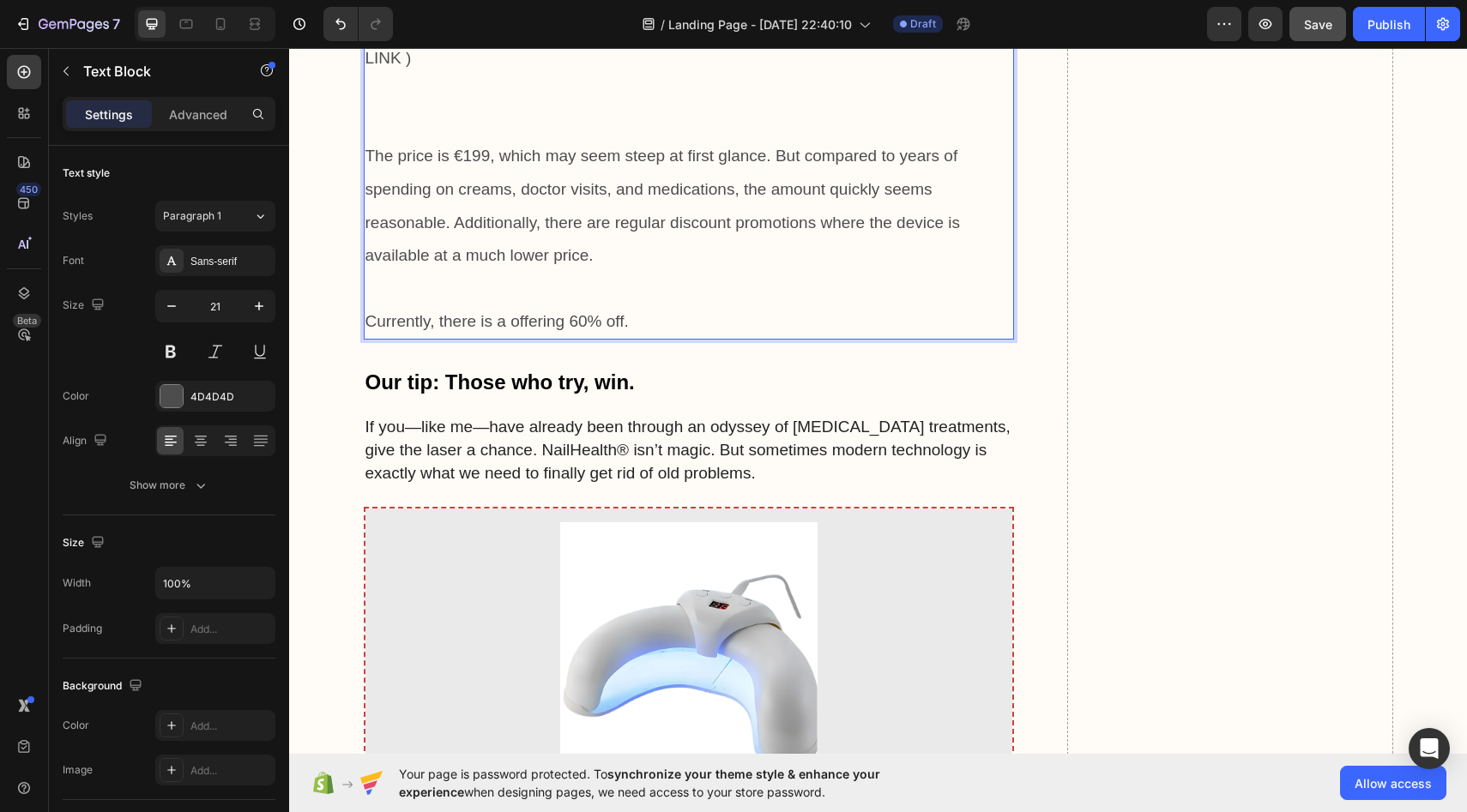
click at [400, 67] on span "NailHealth® is currently—if at all—only available directly from the manufacture…" at bounding box center [677, 42] width 622 height 51
click at [366, 67] on span "NailHealth® is currently—if at all—only available directly from the manufacture…" at bounding box center [677, 42] width 622 height 51
click at [407, 67] on span "LINK )" at bounding box center [389, 57] width 46 height 18
click at [410, 67] on span "LINK )" at bounding box center [389, 57] width 46 height 18
click at [364, 339] on div "NailHealth® is currently—if at all—only available directly from the manufacture…" at bounding box center [689, 172] width 651 height 333
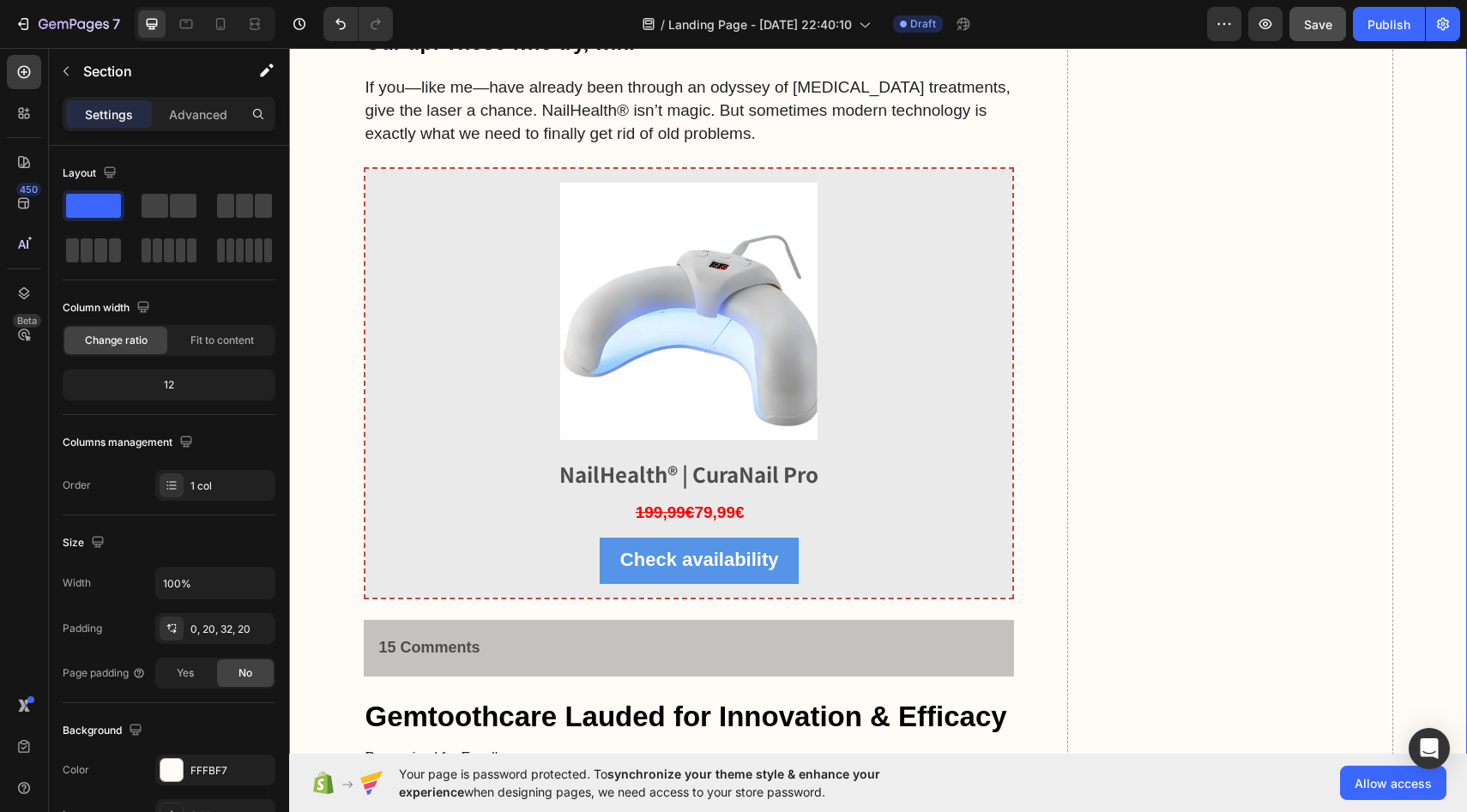
scroll to position [8948, 0]
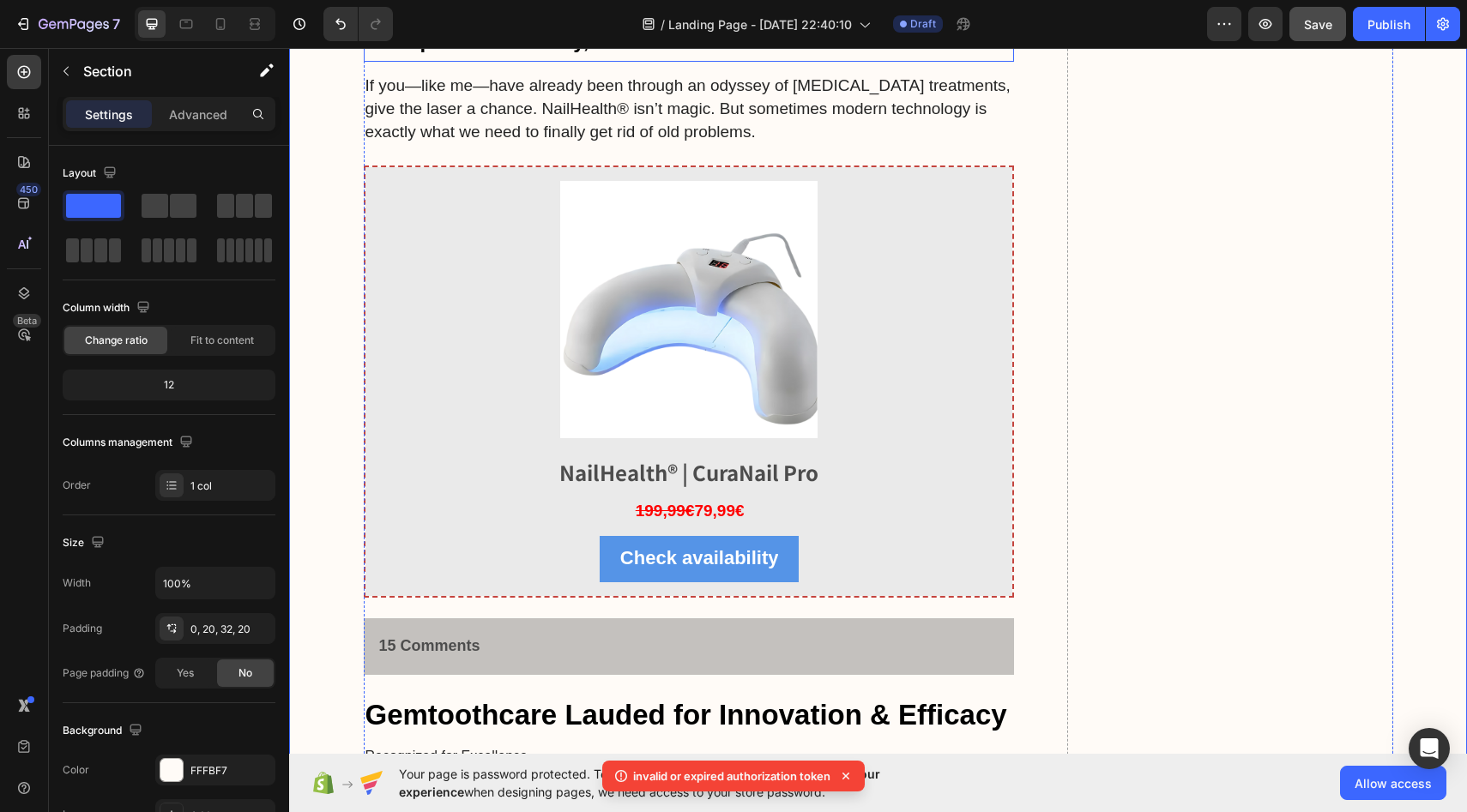
click at [424, 52] on span "Our tip: Those who try, win." at bounding box center [501, 40] width 269 height 23
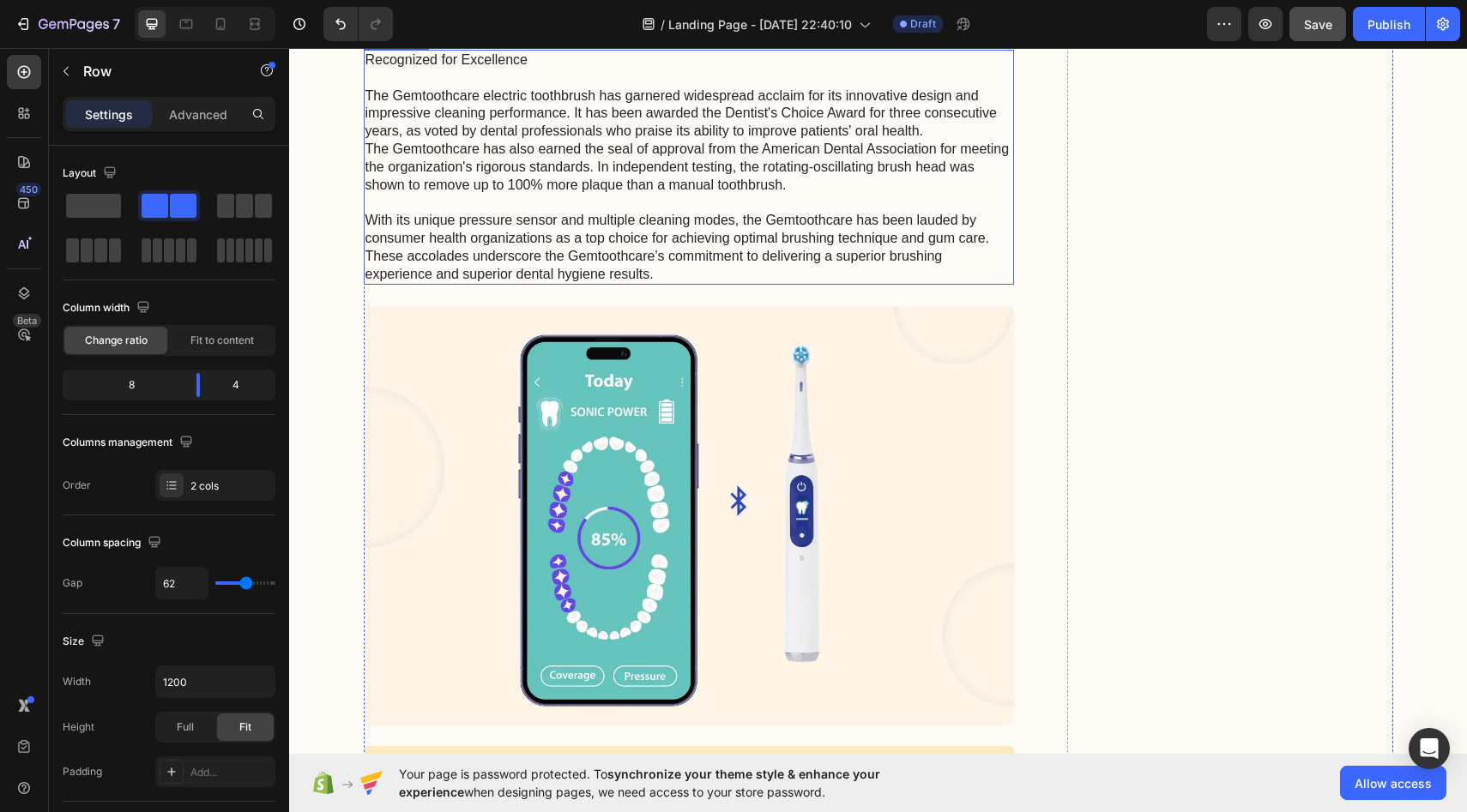
scroll to position [9634, 0]
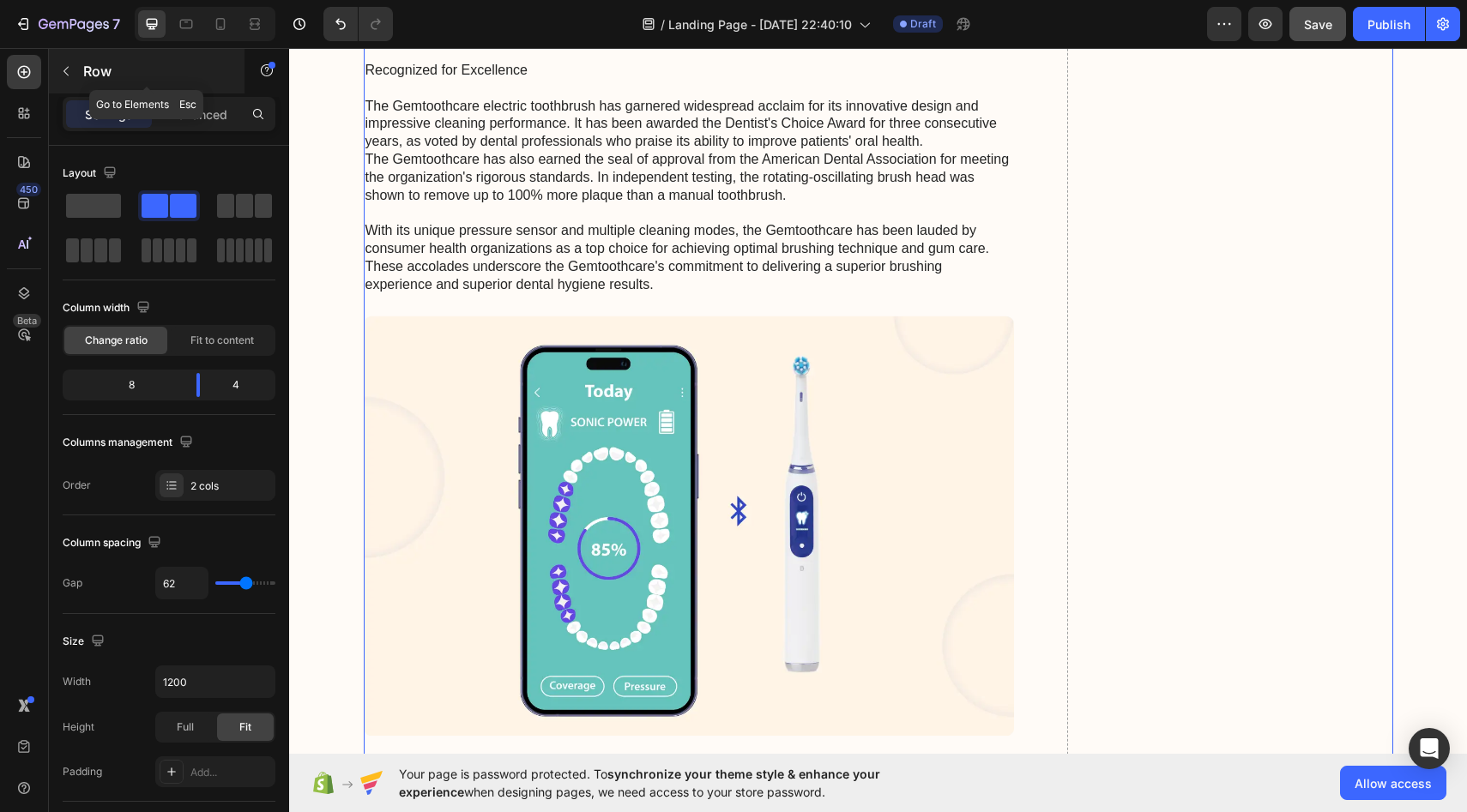
click at [113, 63] on p "Row" at bounding box center [155, 71] width 145 height 21
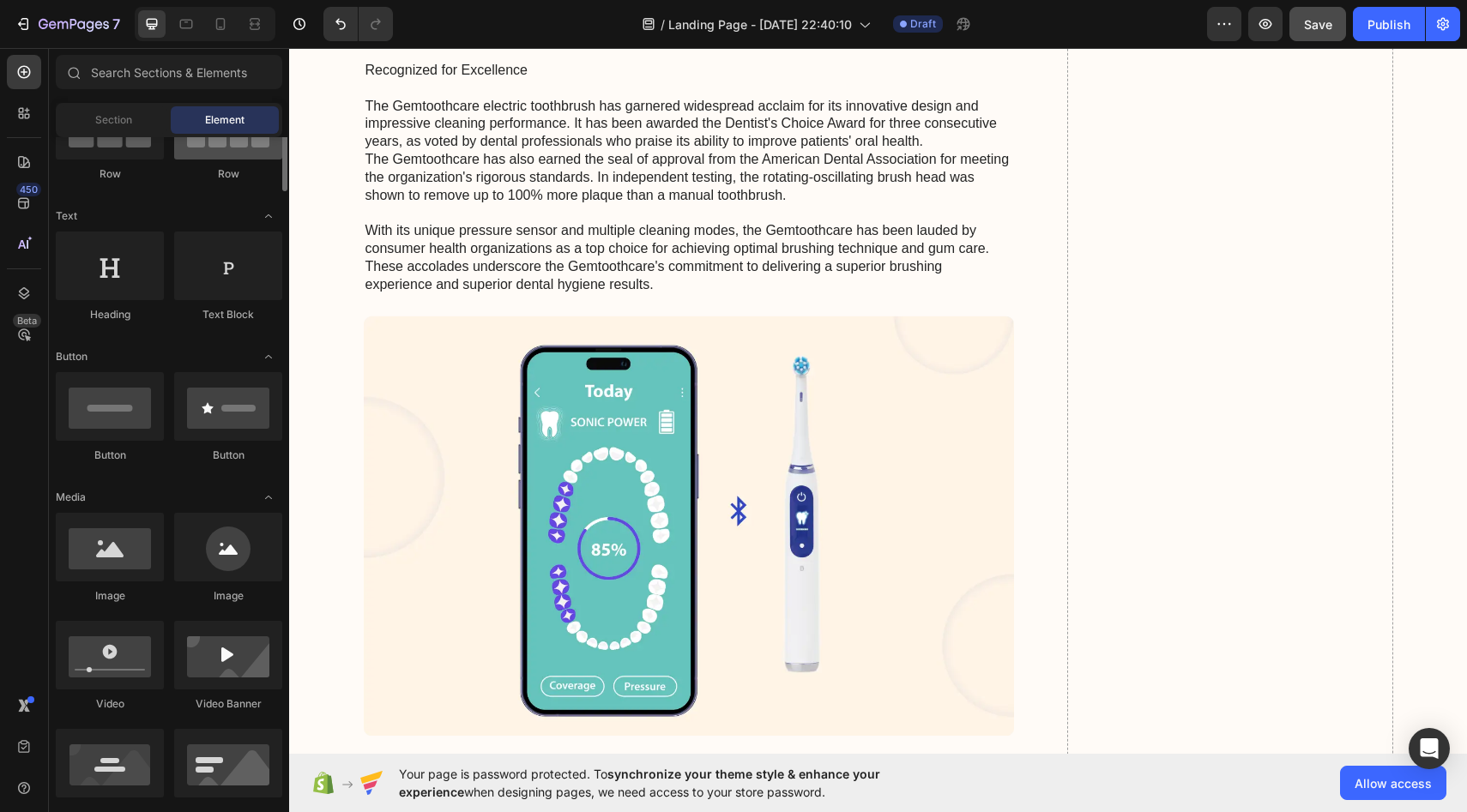
scroll to position [0, 0]
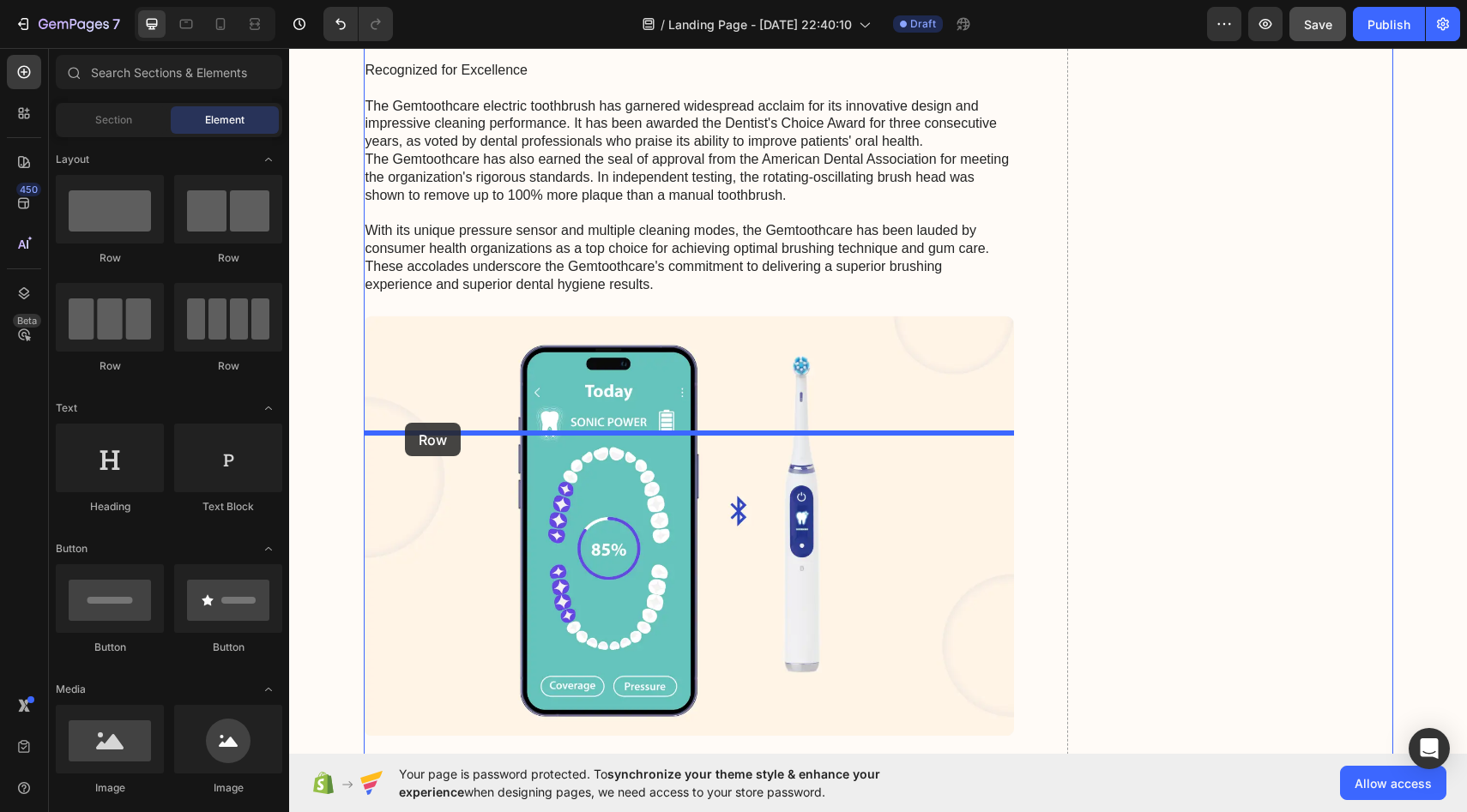
drag, startPoint x: 507, startPoint y: 273, endPoint x: 405, endPoint y: 423, distance: 181.4
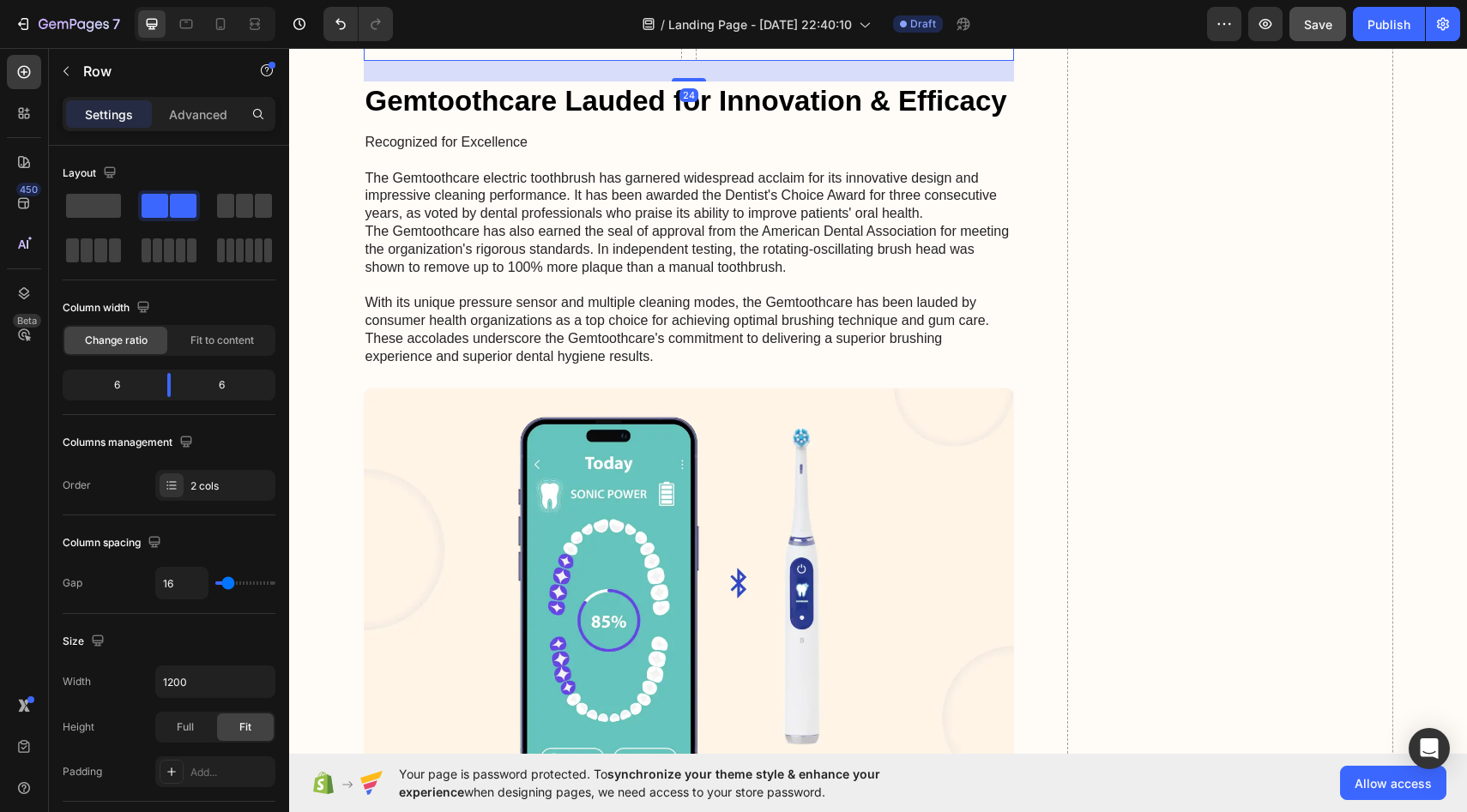
click at [525, 43] on div "Drop element here" at bounding box center [533, 36] width 91 height 14
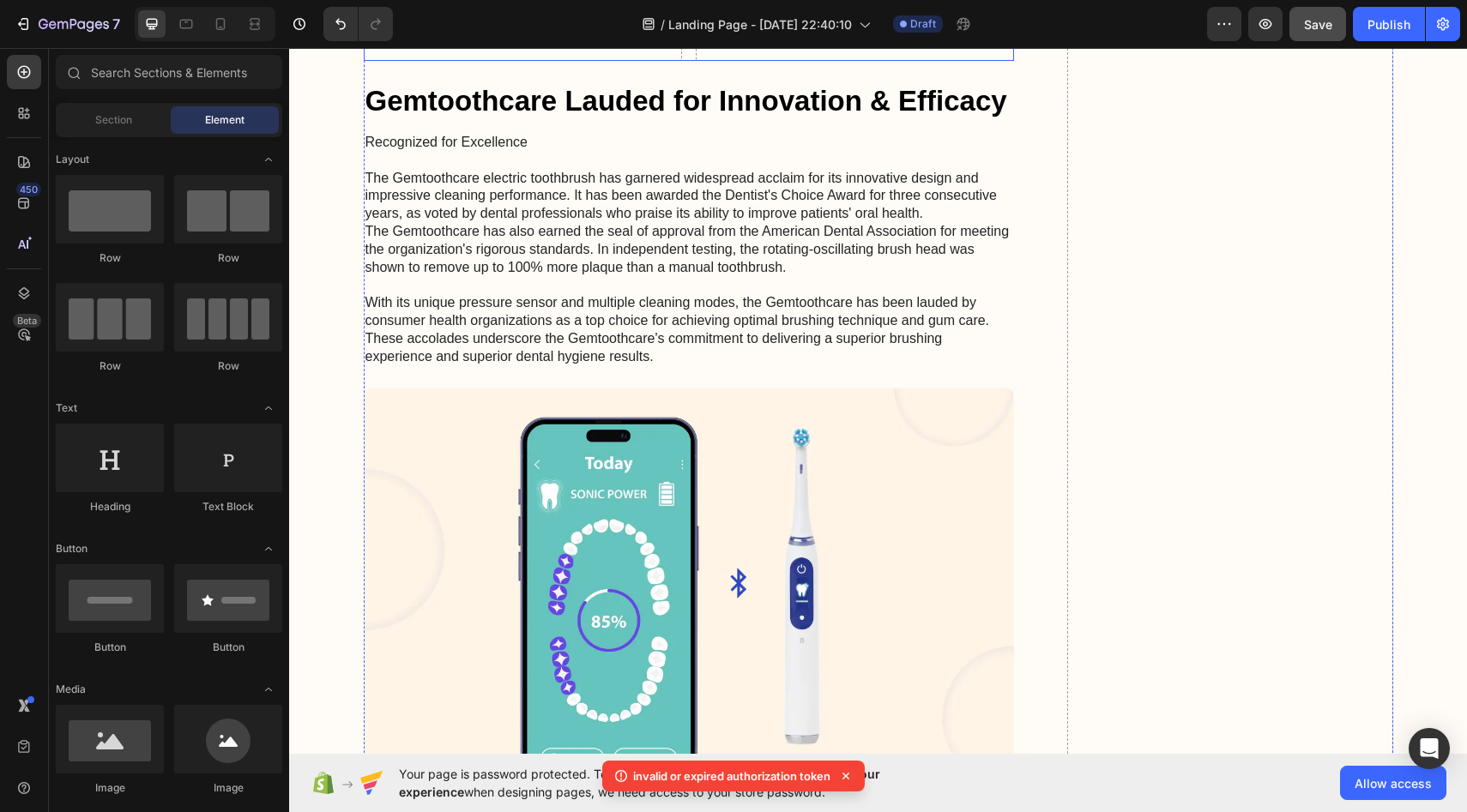
click at [467, 48] on div "Drop element here" at bounding box center [522, 36] width 139 height 28
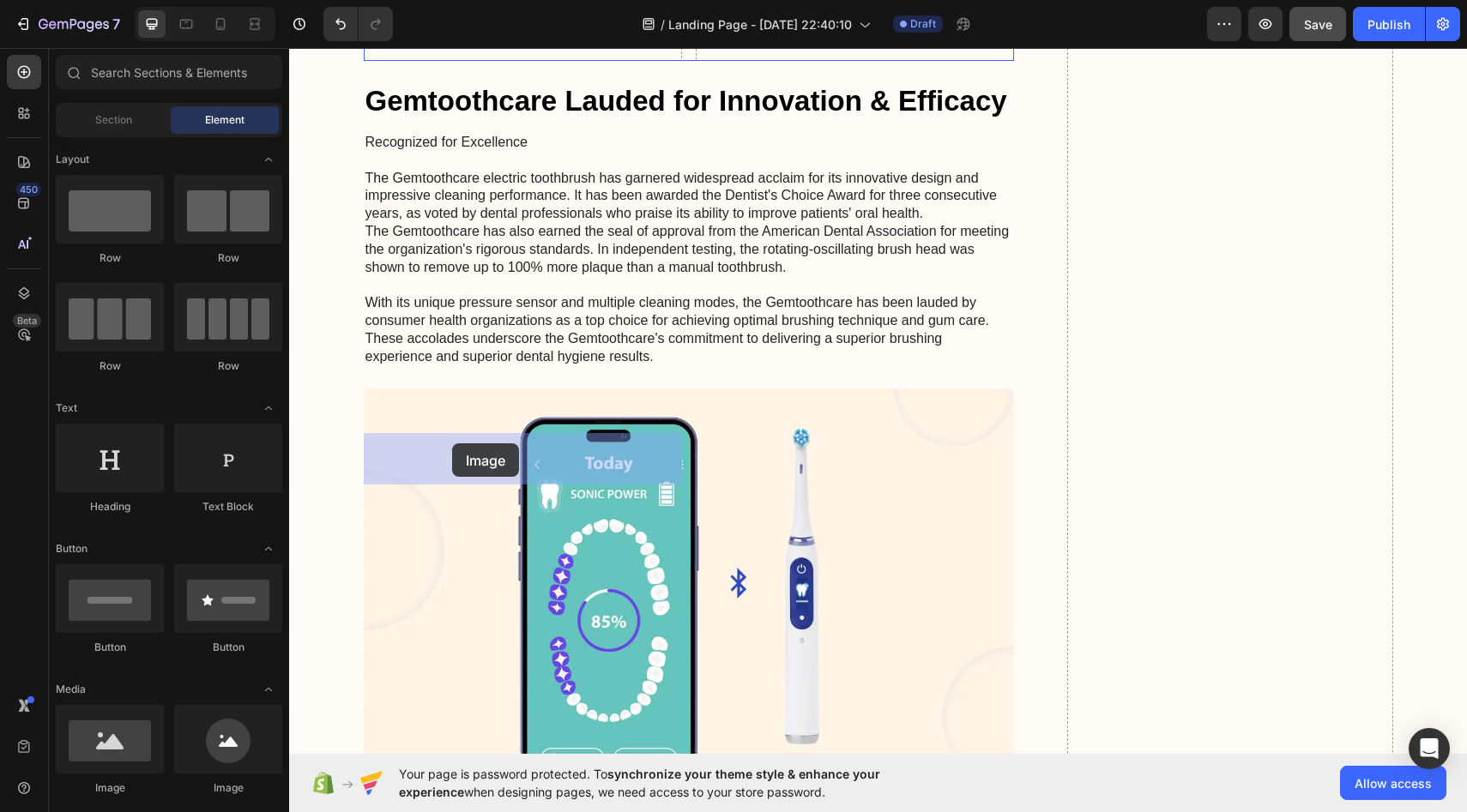
drag, startPoint x: 513, startPoint y: 790, endPoint x: 452, endPoint y: 443, distance: 352.3
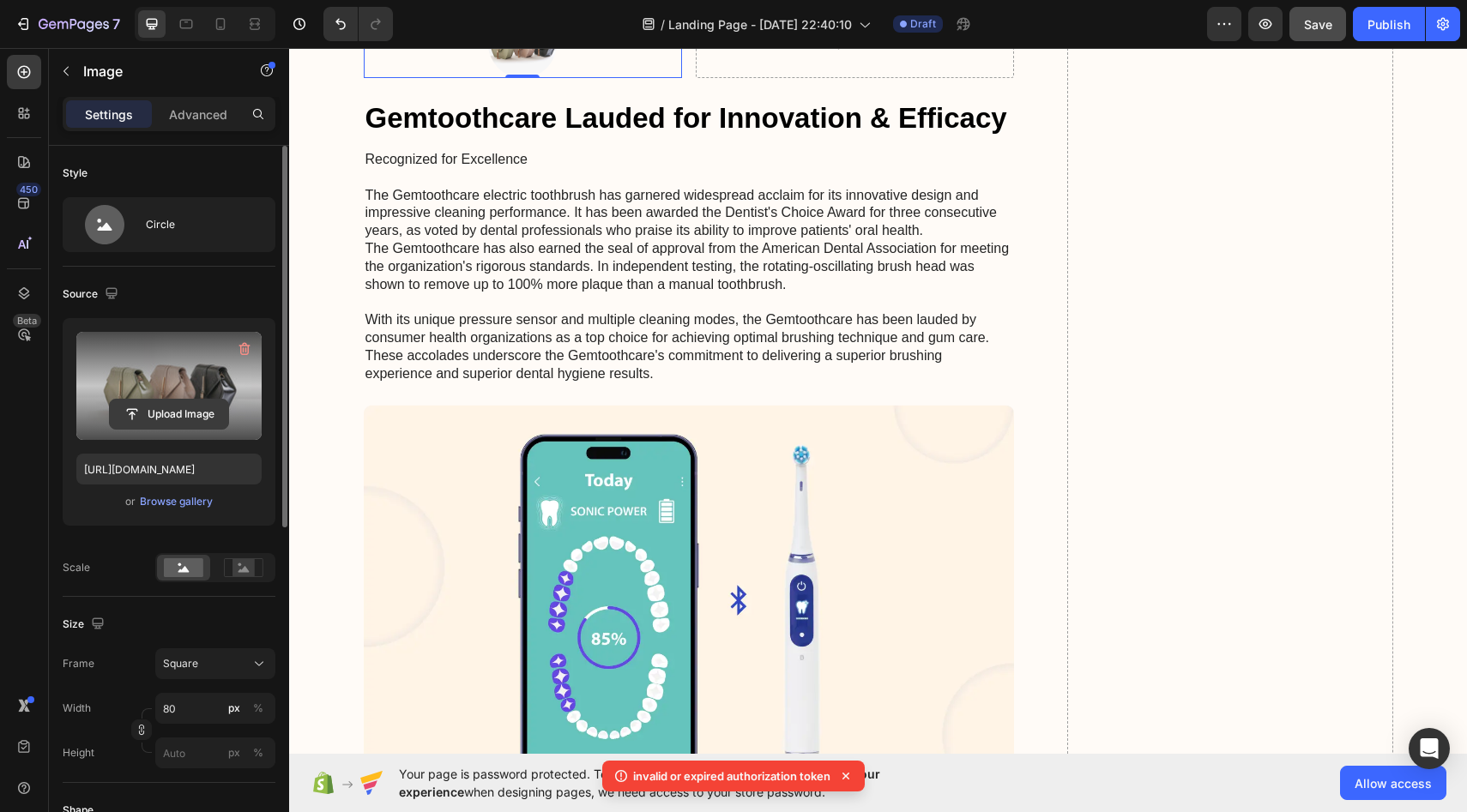
click at [204, 406] on input "file" at bounding box center [169, 413] width 119 height 29
click at [174, 414] on input "file" at bounding box center [169, 413] width 119 height 29
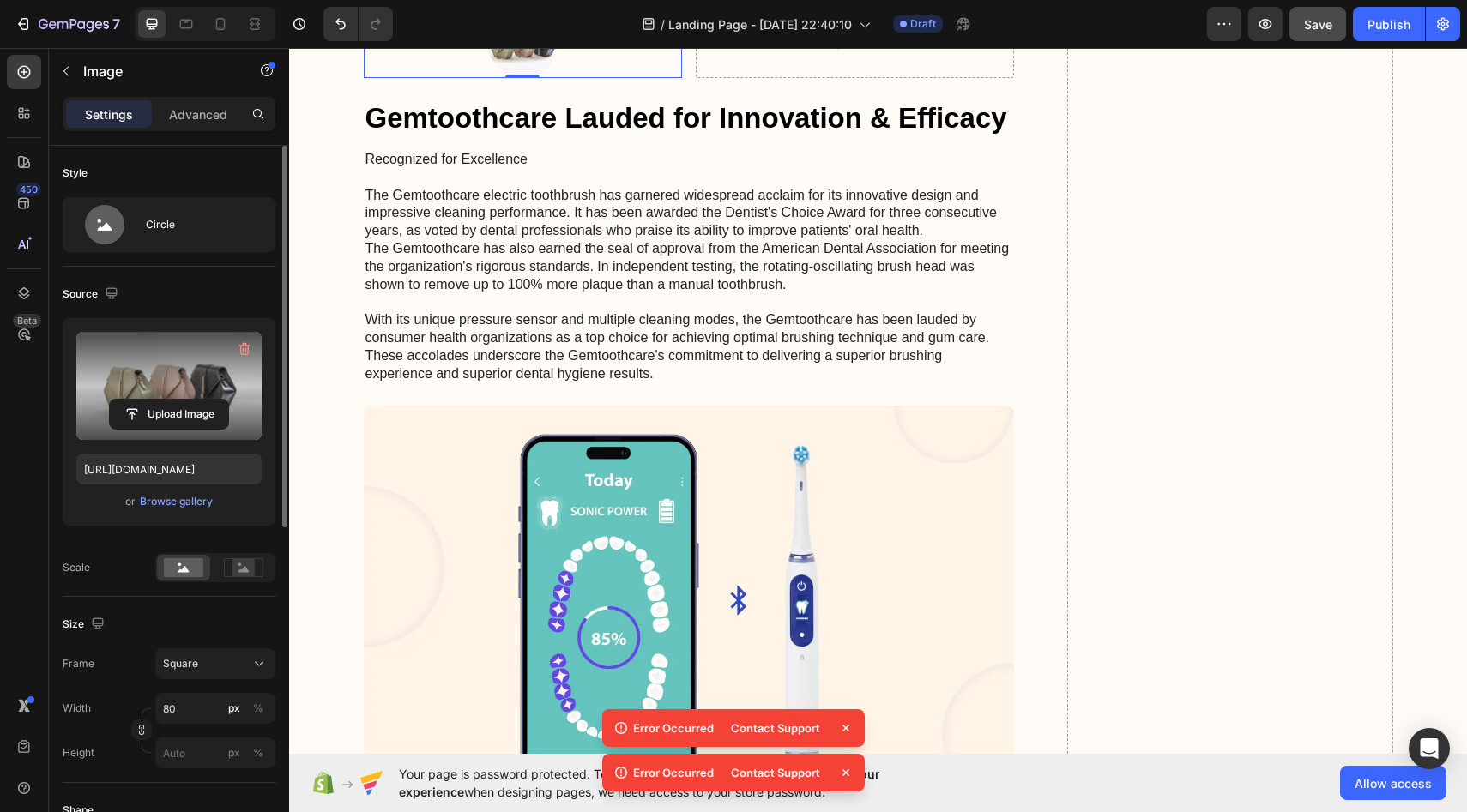
click at [530, 78] on img at bounding box center [522, 44] width 68 height 68
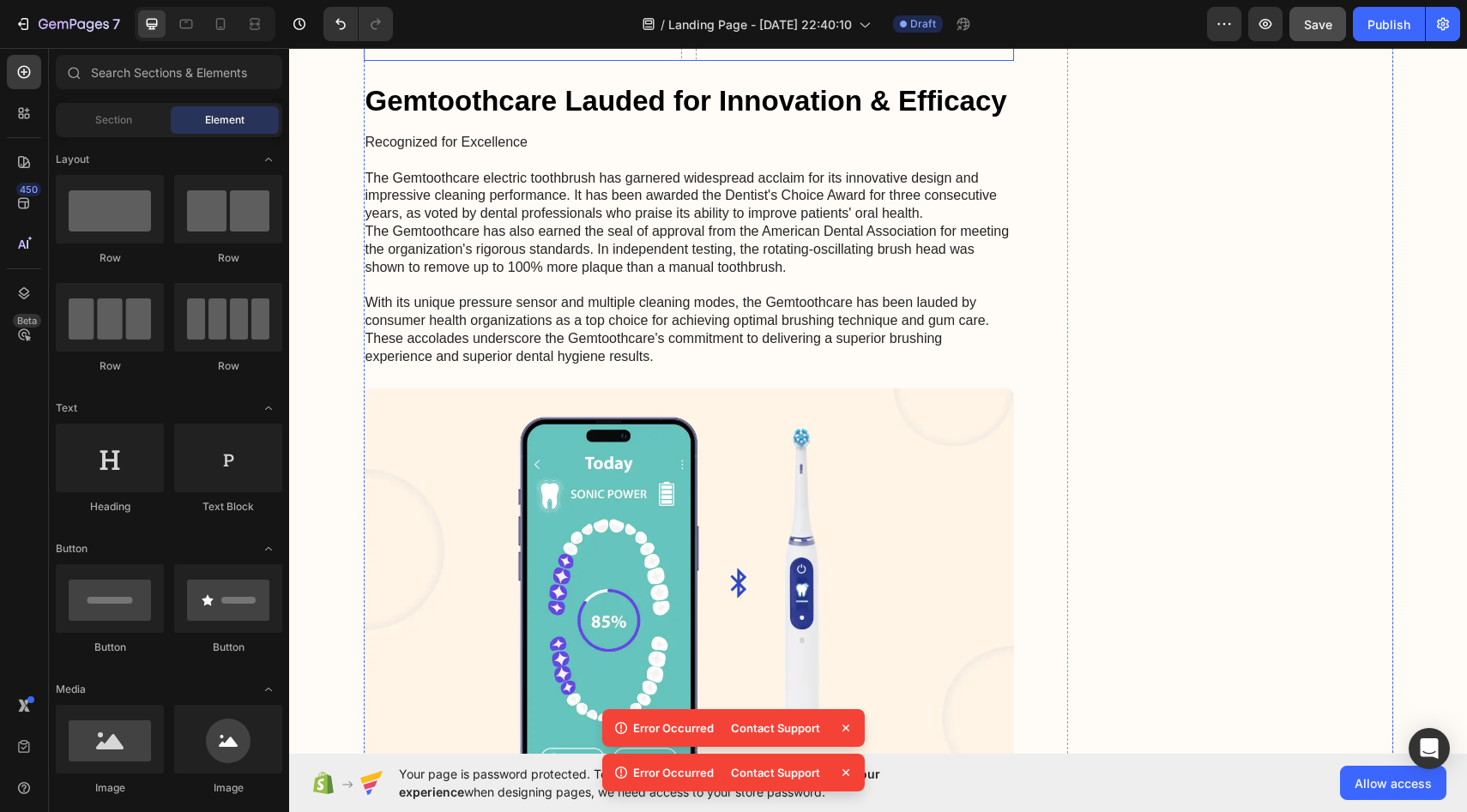
click at [492, 48] on div "Drop element here" at bounding box center [522, 36] width 139 height 28
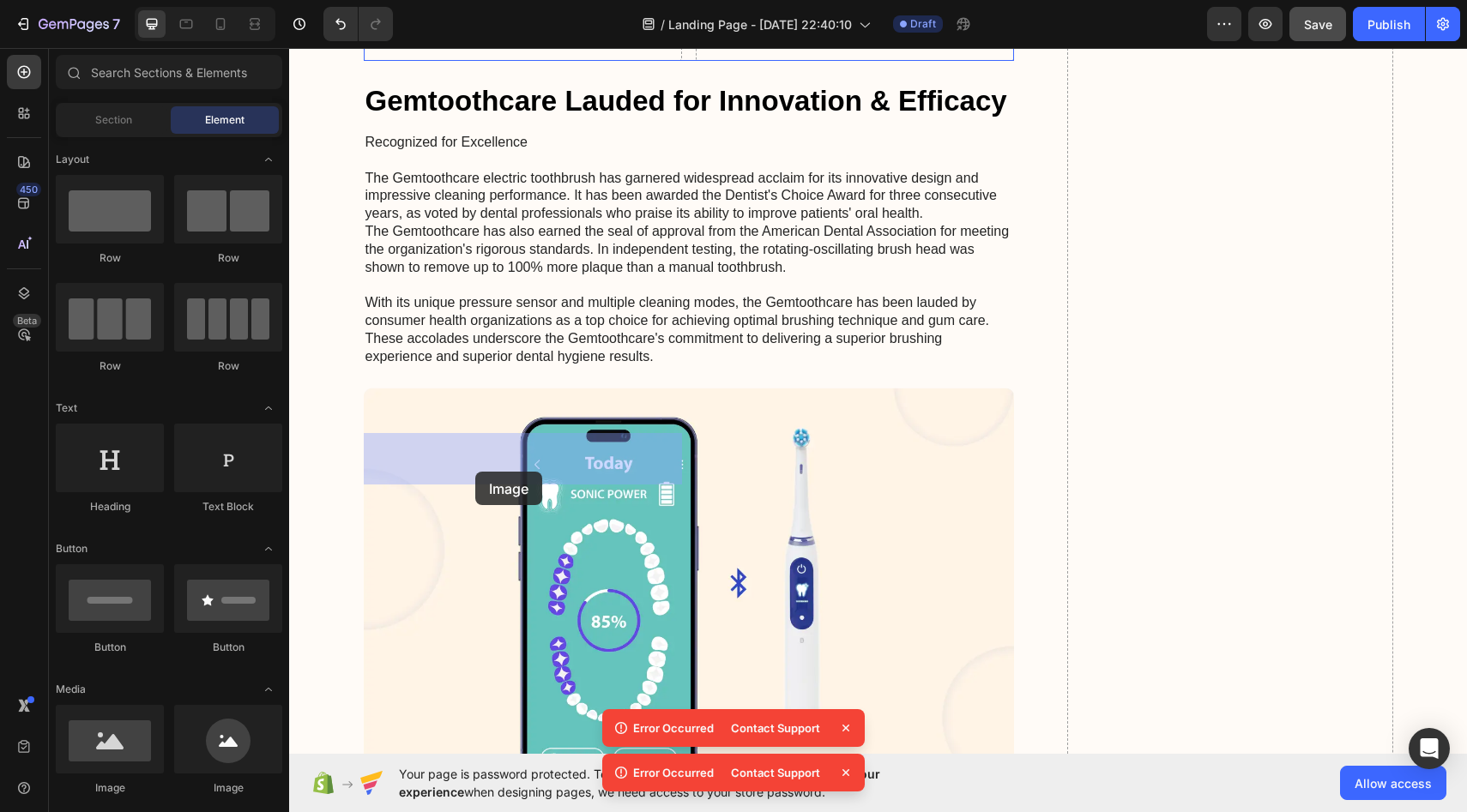
drag, startPoint x: 413, startPoint y: 802, endPoint x: 476, endPoint y: 472, distance: 336.0
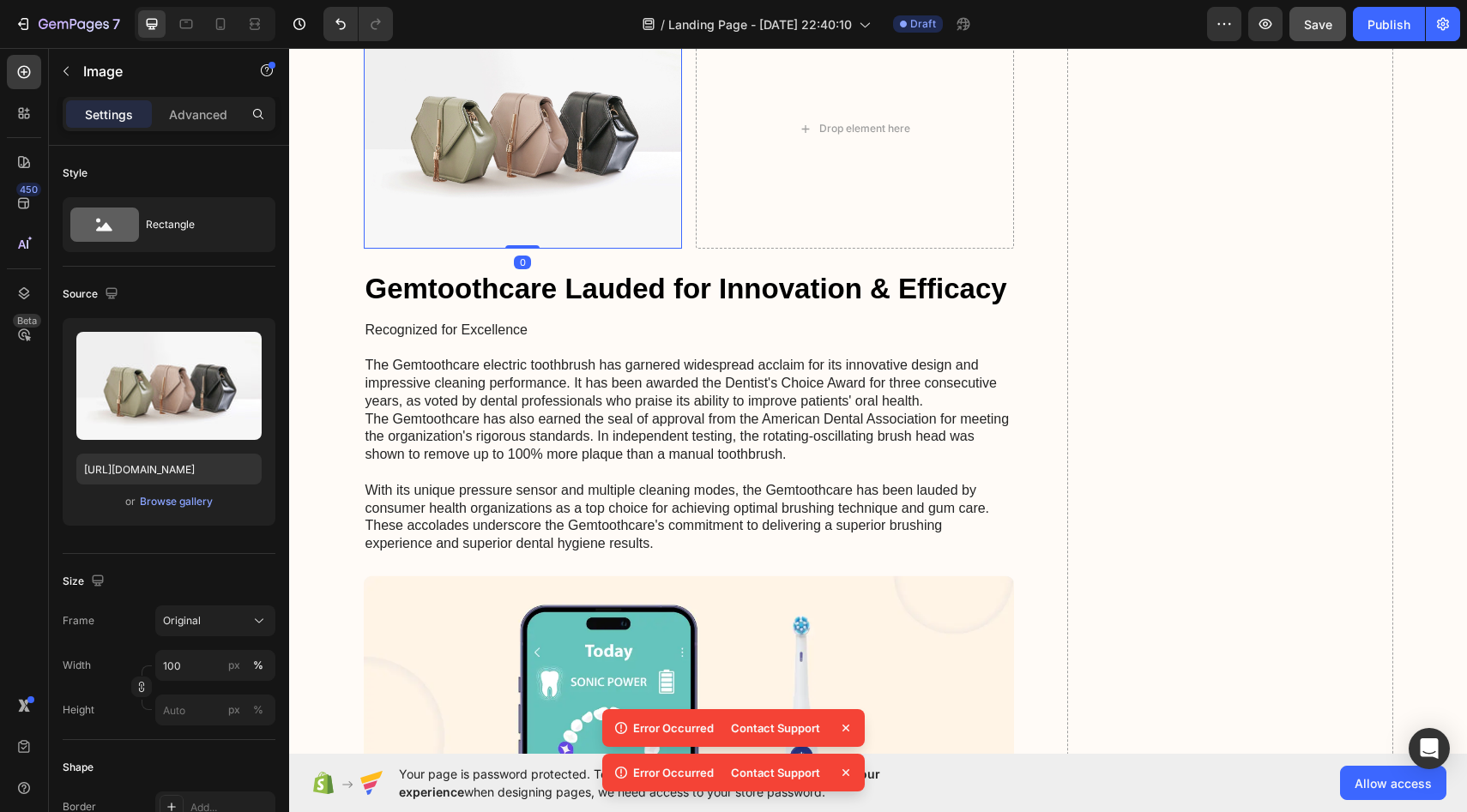
click at [393, 249] on img at bounding box center [523, 130] width 319 height 239
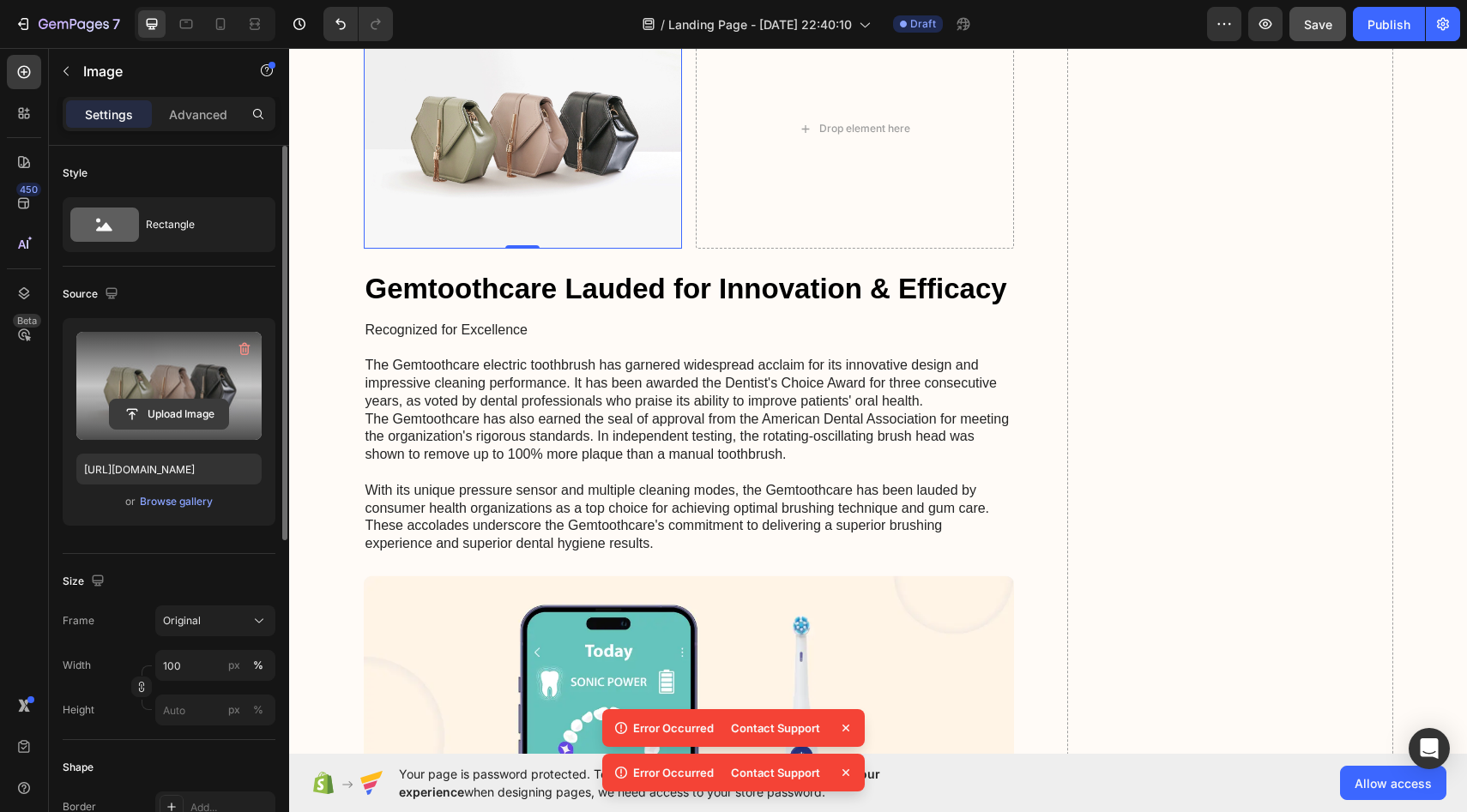
click at [189, 414] on input "file" at bounding box center [169, 413] width 119 height 29
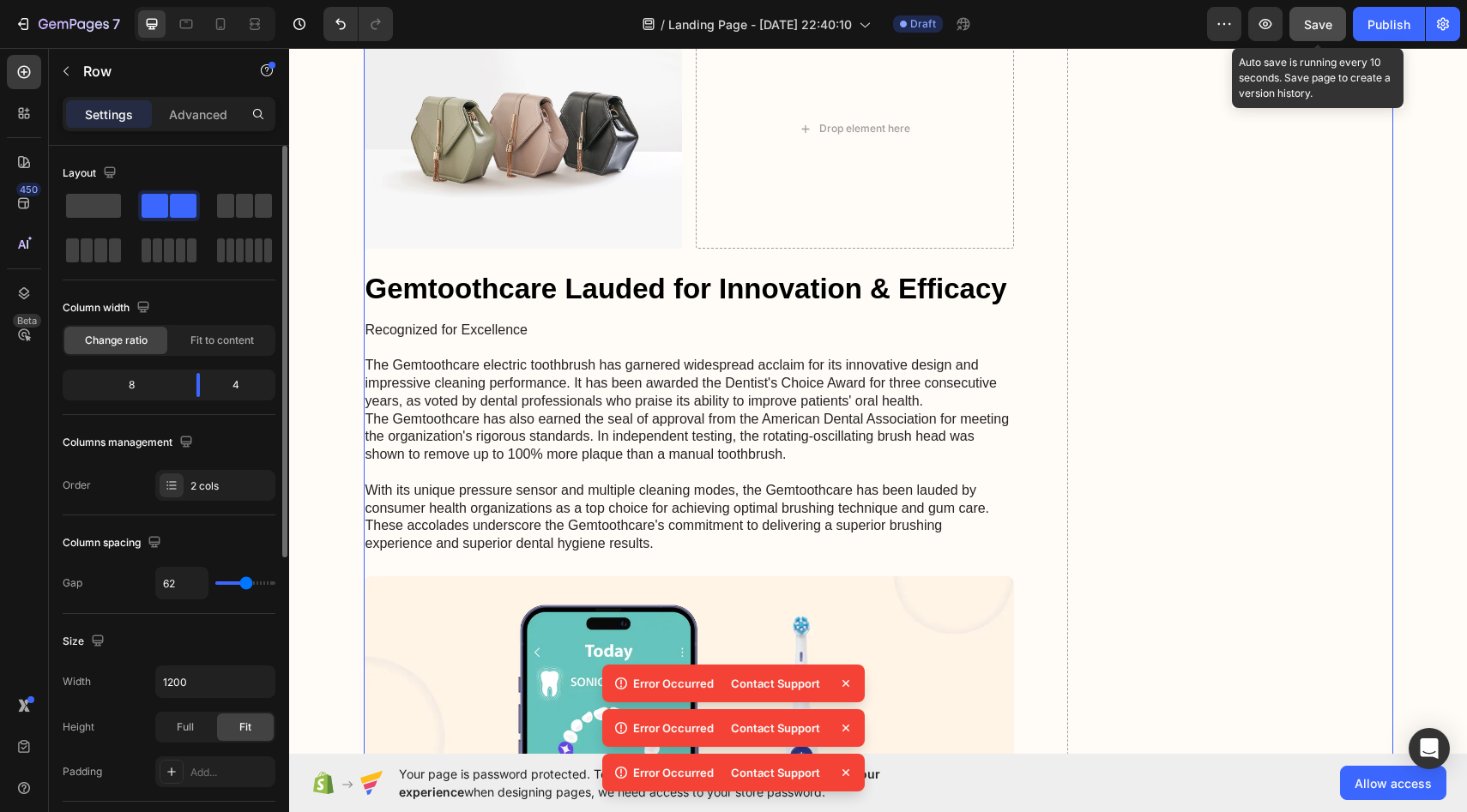
click at [1323, 31] on div "Save" at bounding box center [1318, 25] width 29 height 18
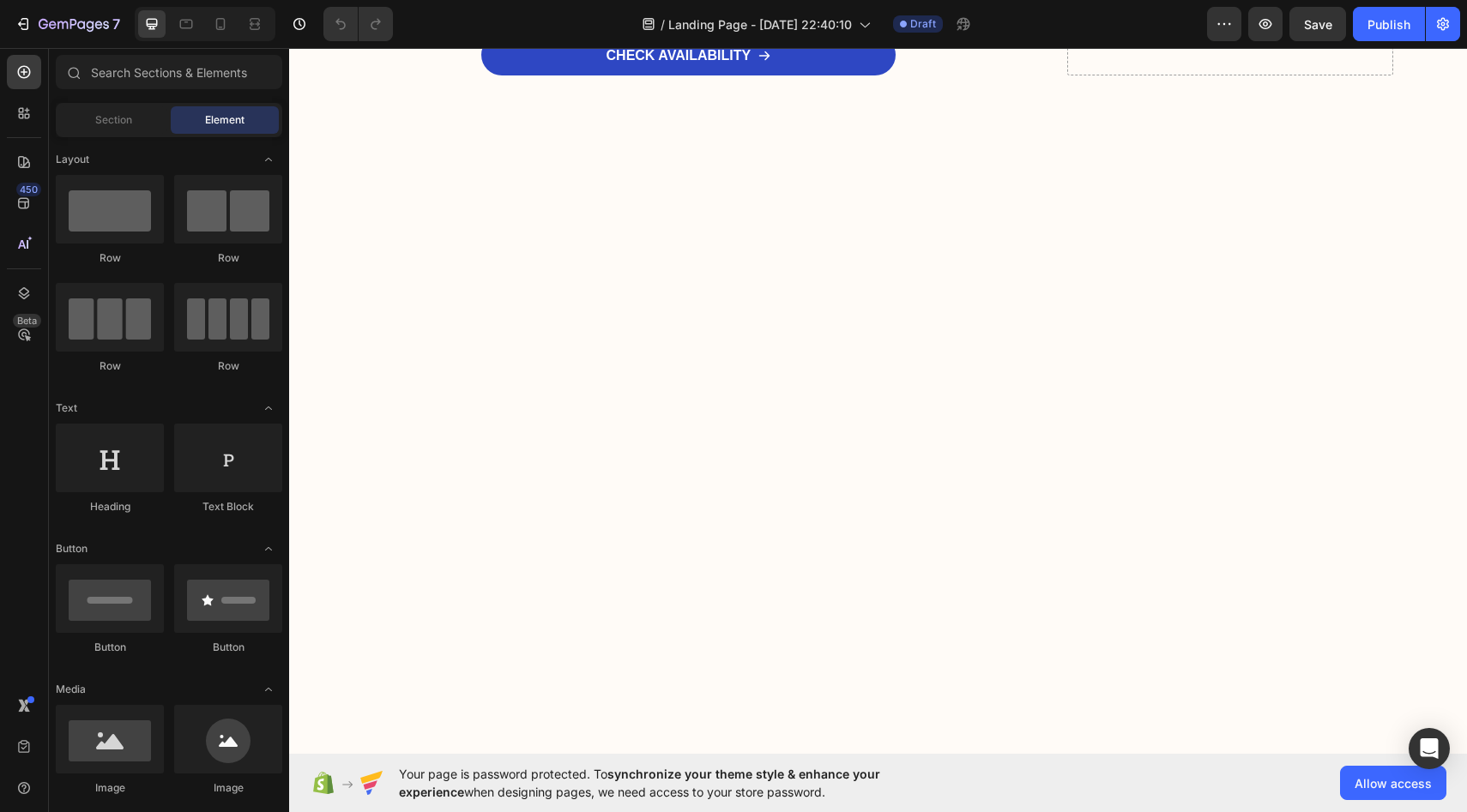
scroll to position [9824, 0]
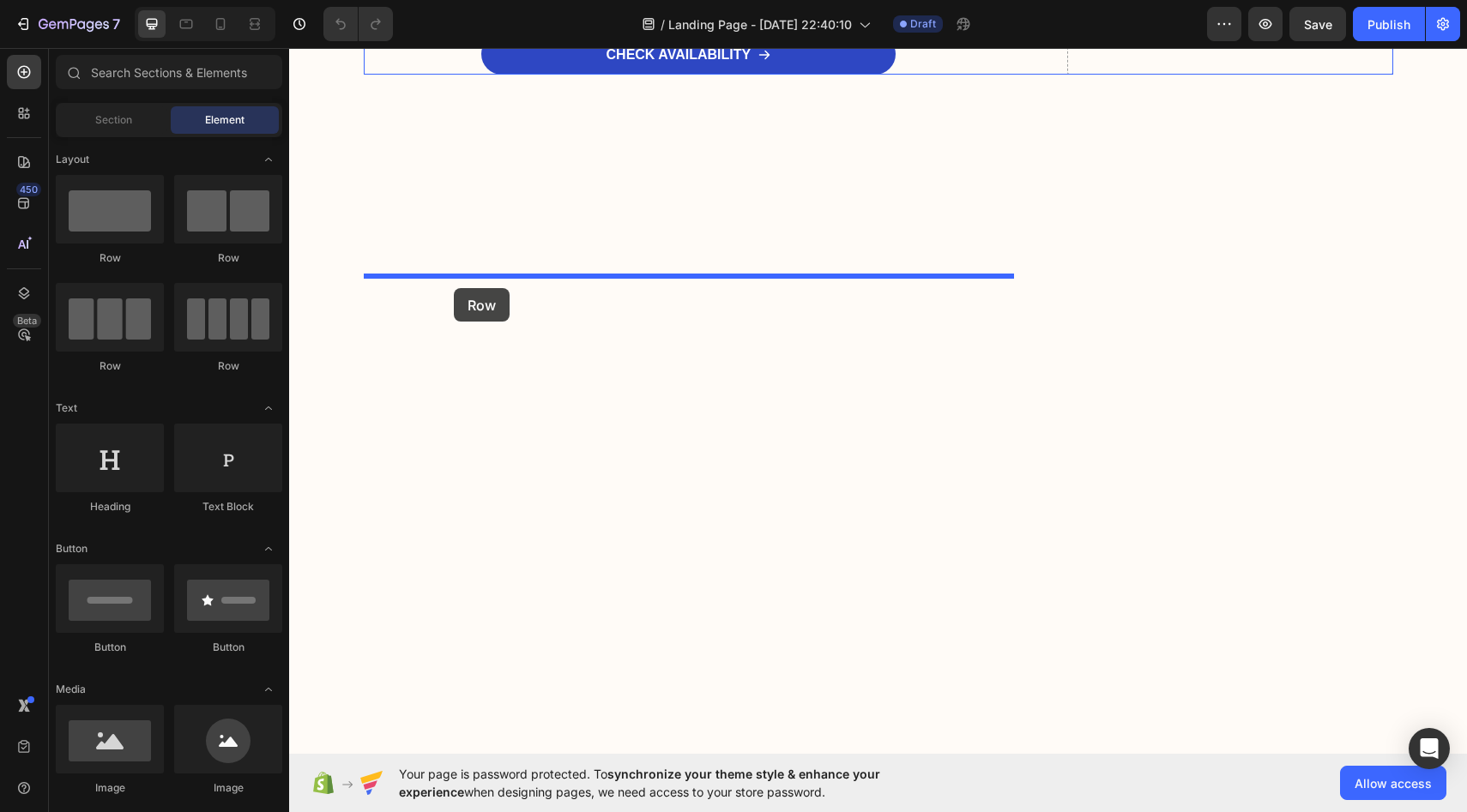
drag, startPoint x: 519, startPoint y: 273, endPoint x: 453, endPoint y: 288, distance: 67.7
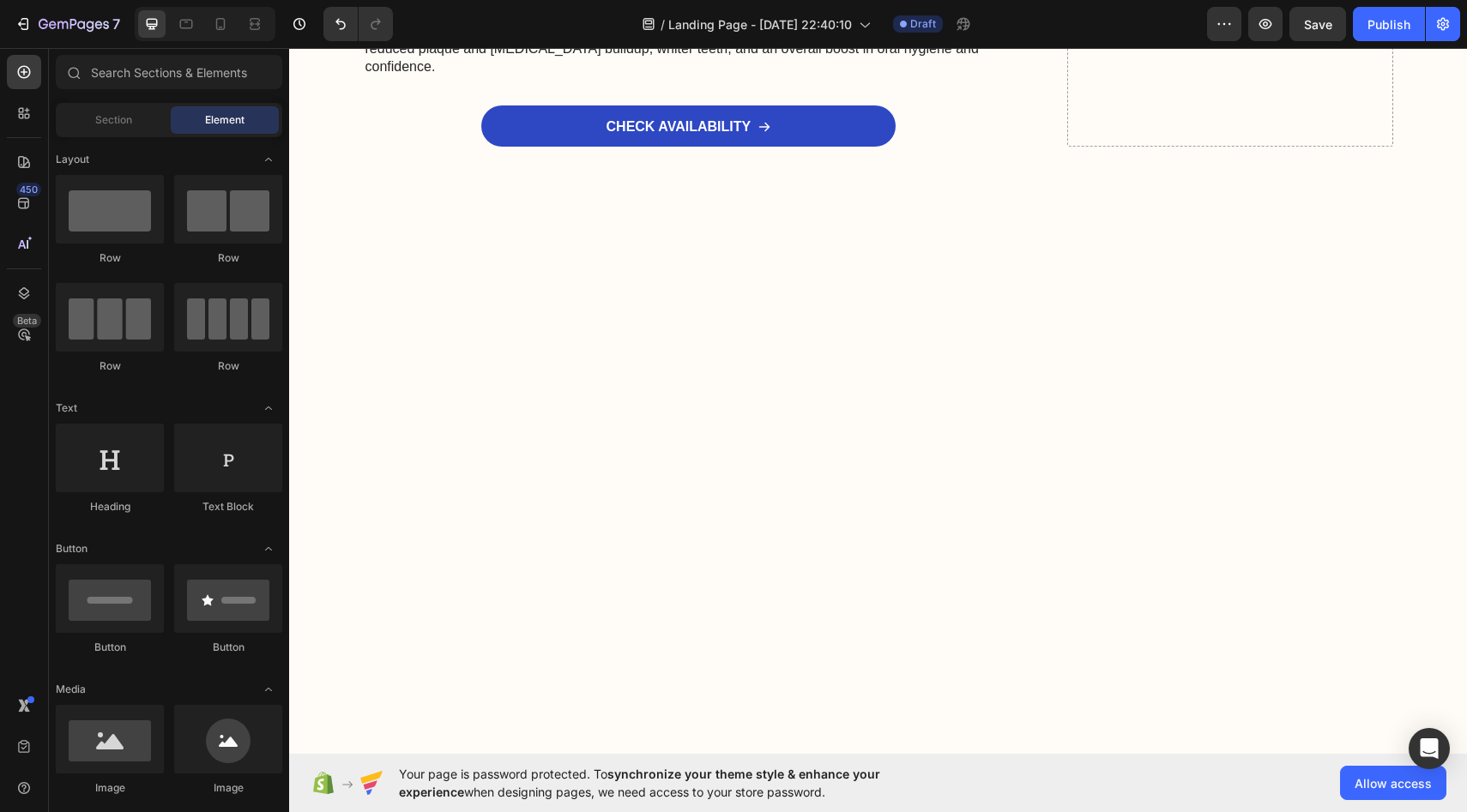
click at [227, 29] on icon at bounding box center [220, 24] width 17 height 17
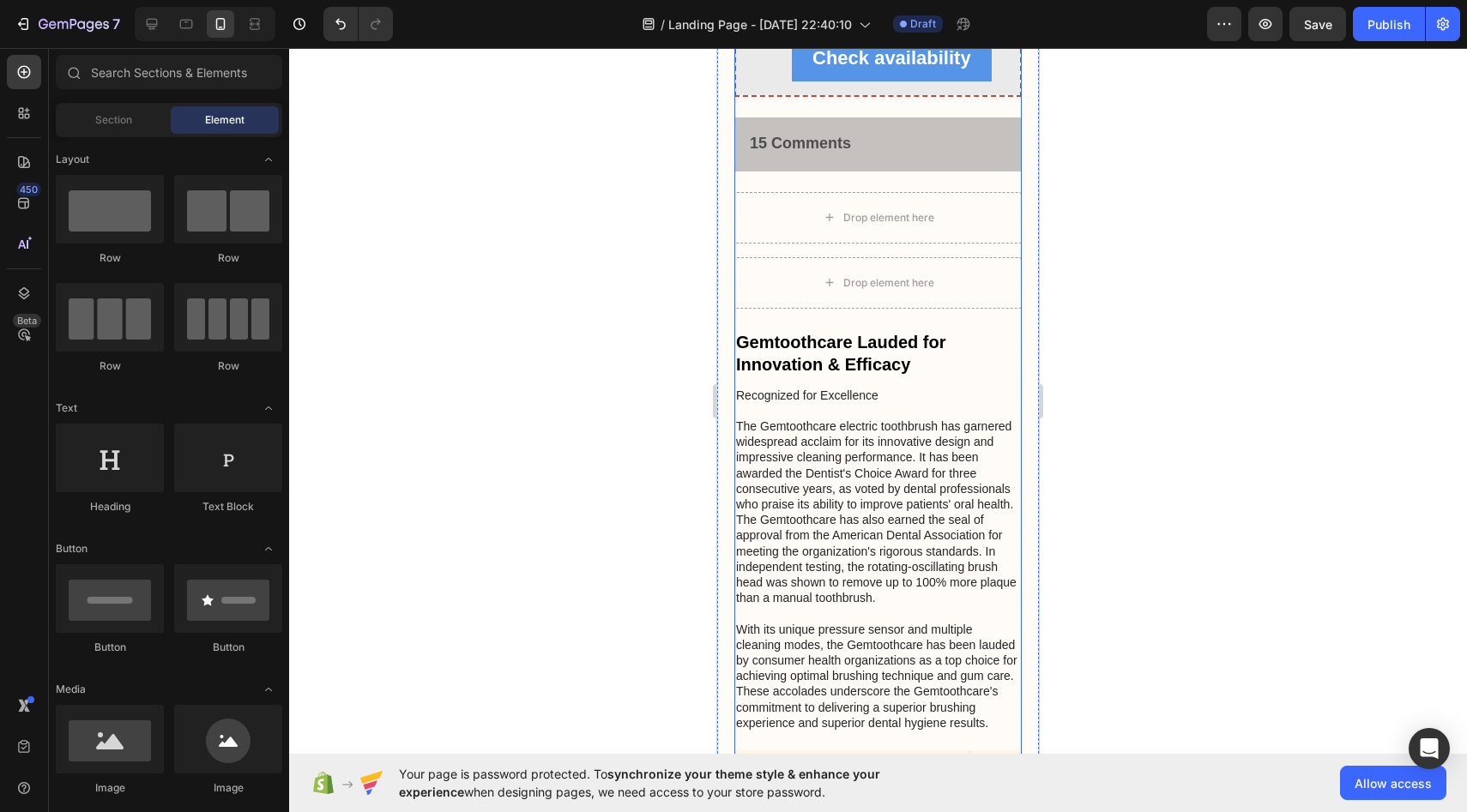
scroll to position [9488, 0]
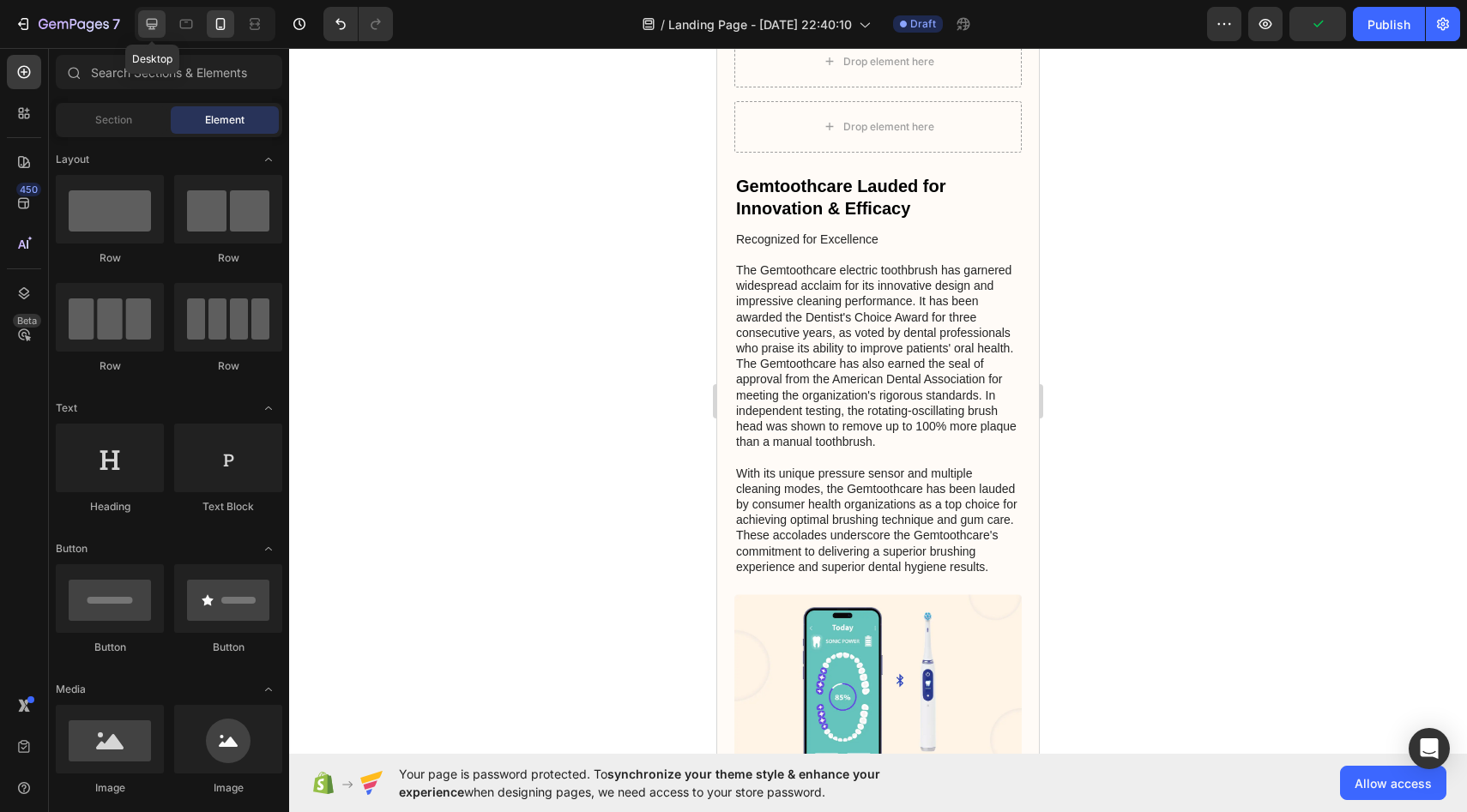
click at [154, 27] on icon at bounding box center [151, 24] width 11 height 11
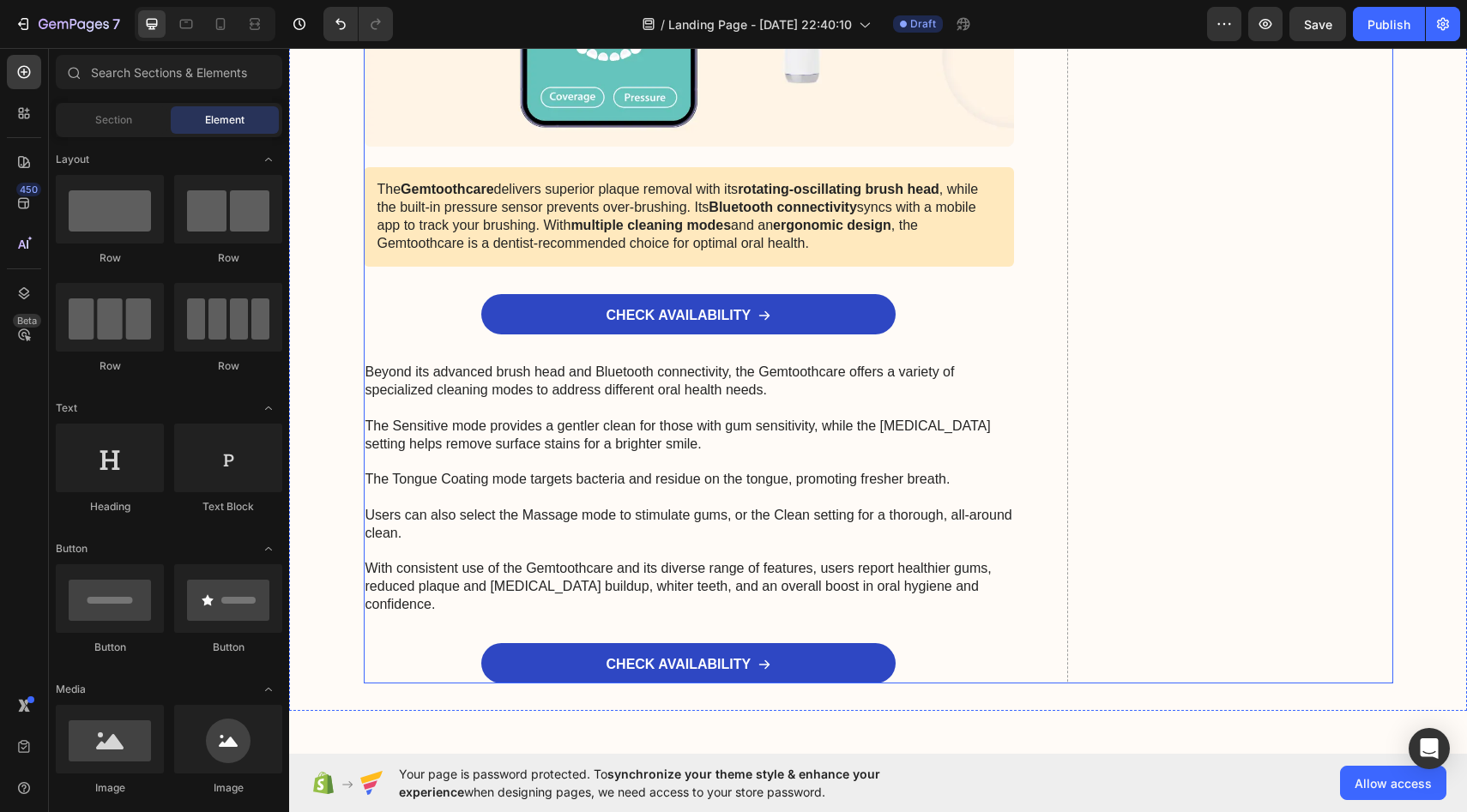
scroll to position [9707, 0]
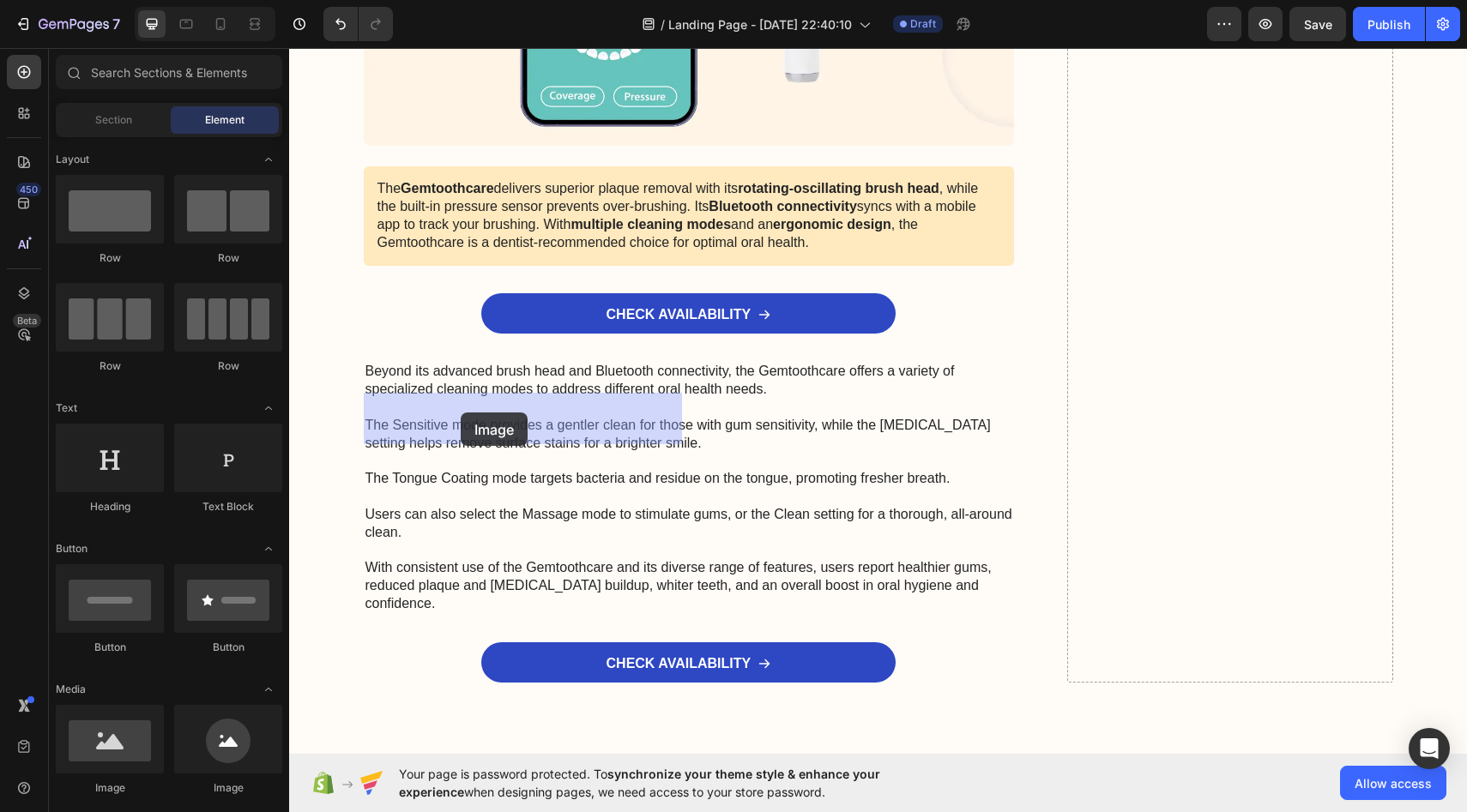
drag, startPoint x: 511, startPoint y: 775, endPoint x: 461, endPoint y: 413, distance: 365.4
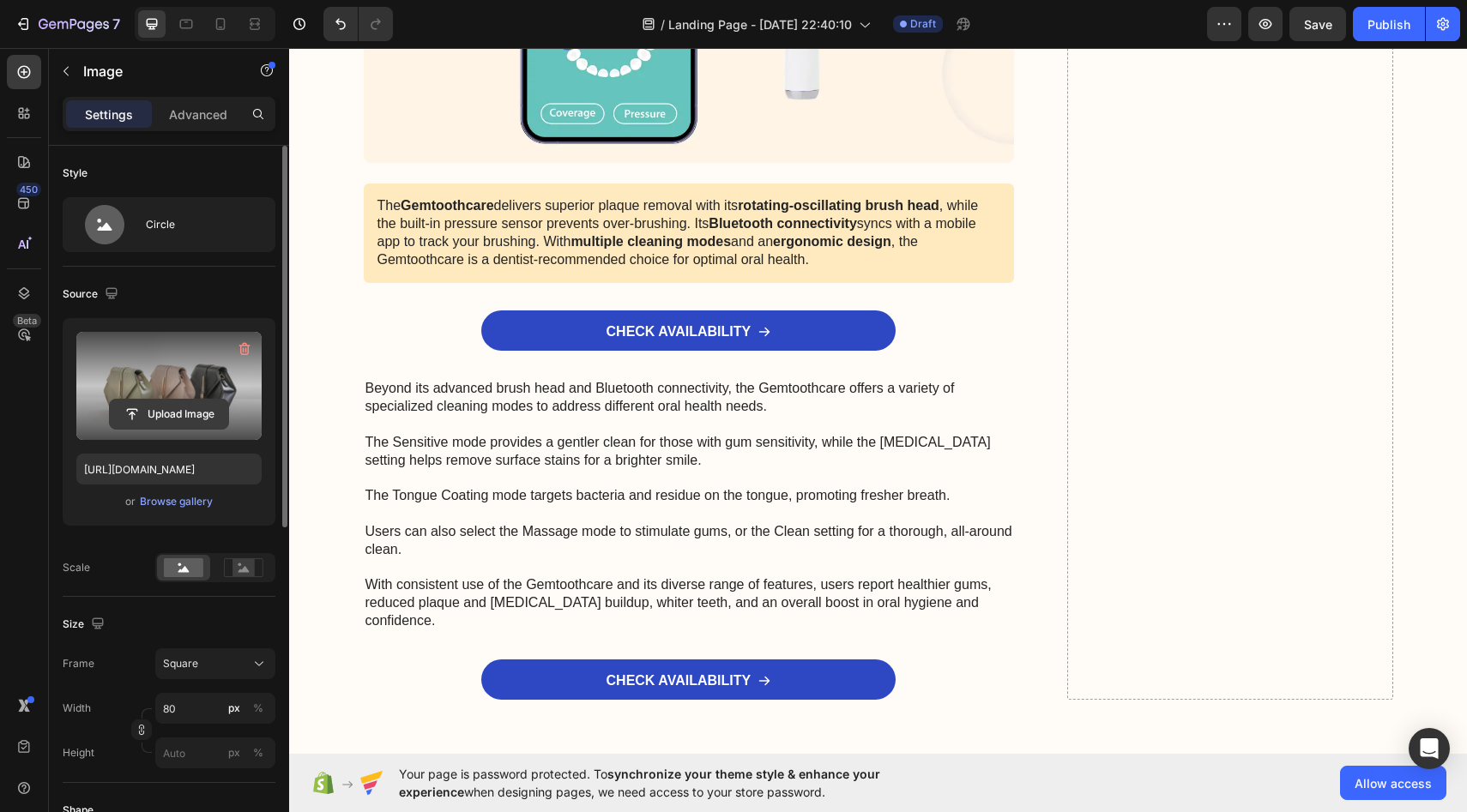
click at [177, 414] on input "file" at bounding box center [169, 413] width 119 height 29
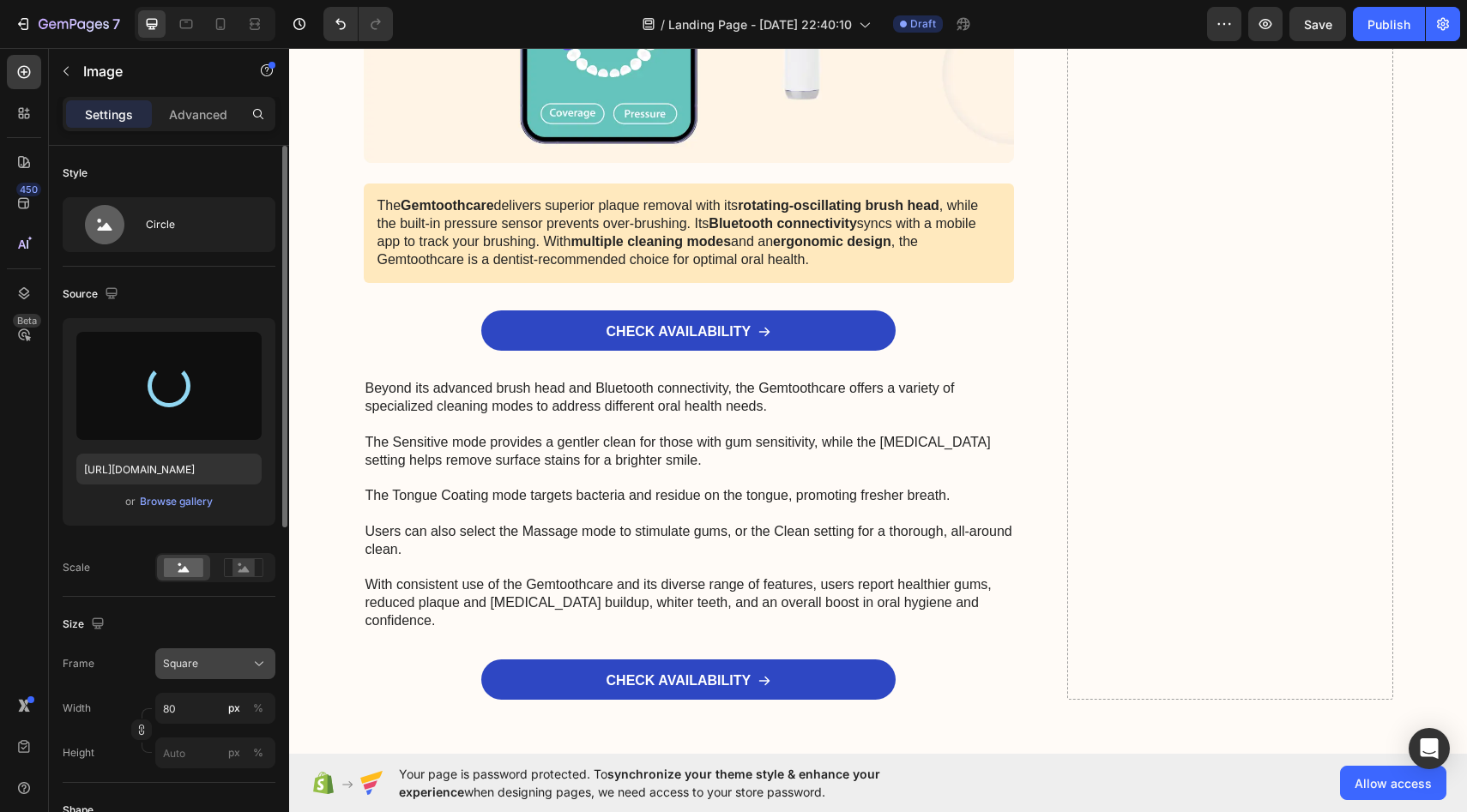
type input "https://cdn.shopify.com/s/files/1/0963/3120/2891/files/gempages_581340402406130…"
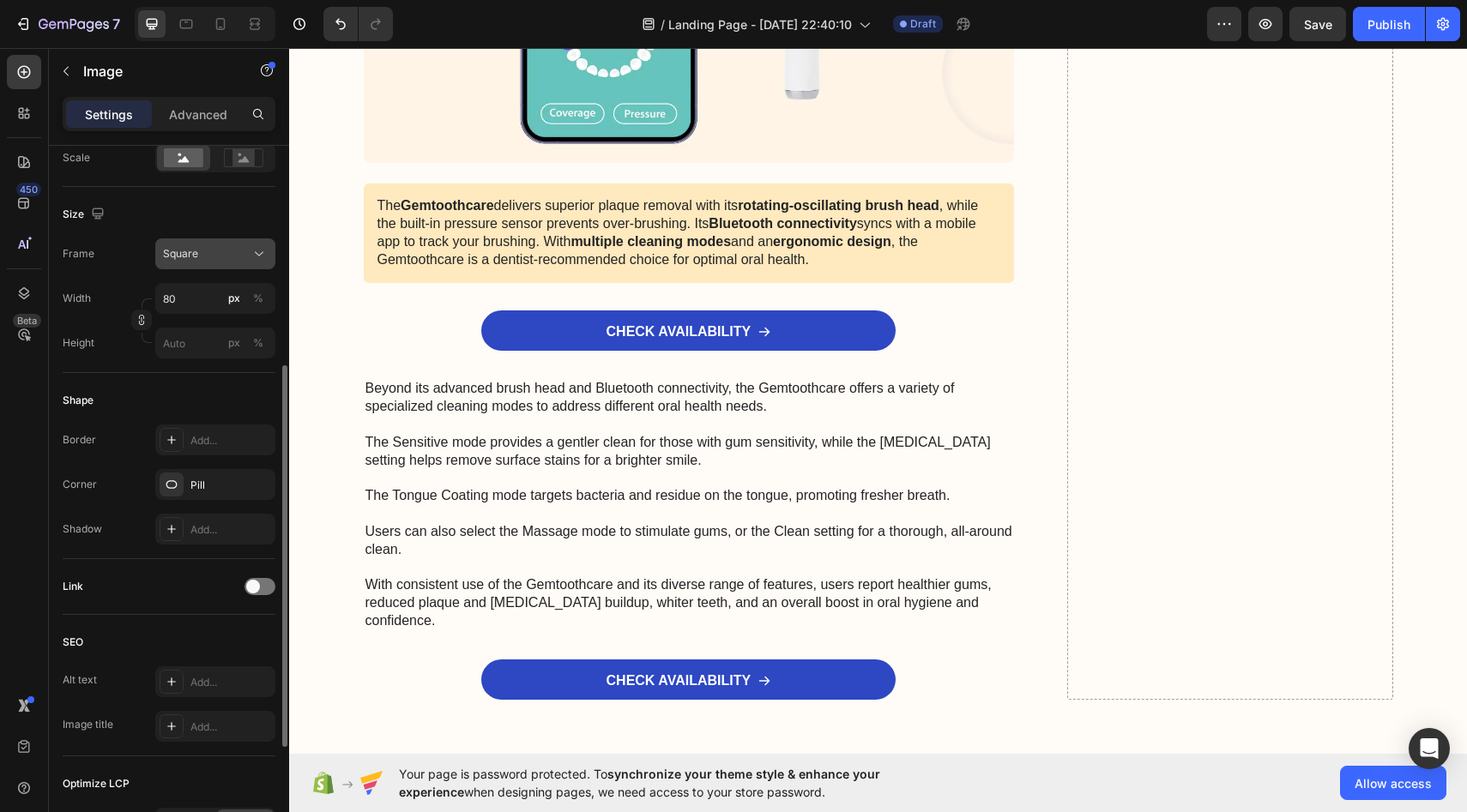
scroll to position [623, 0]
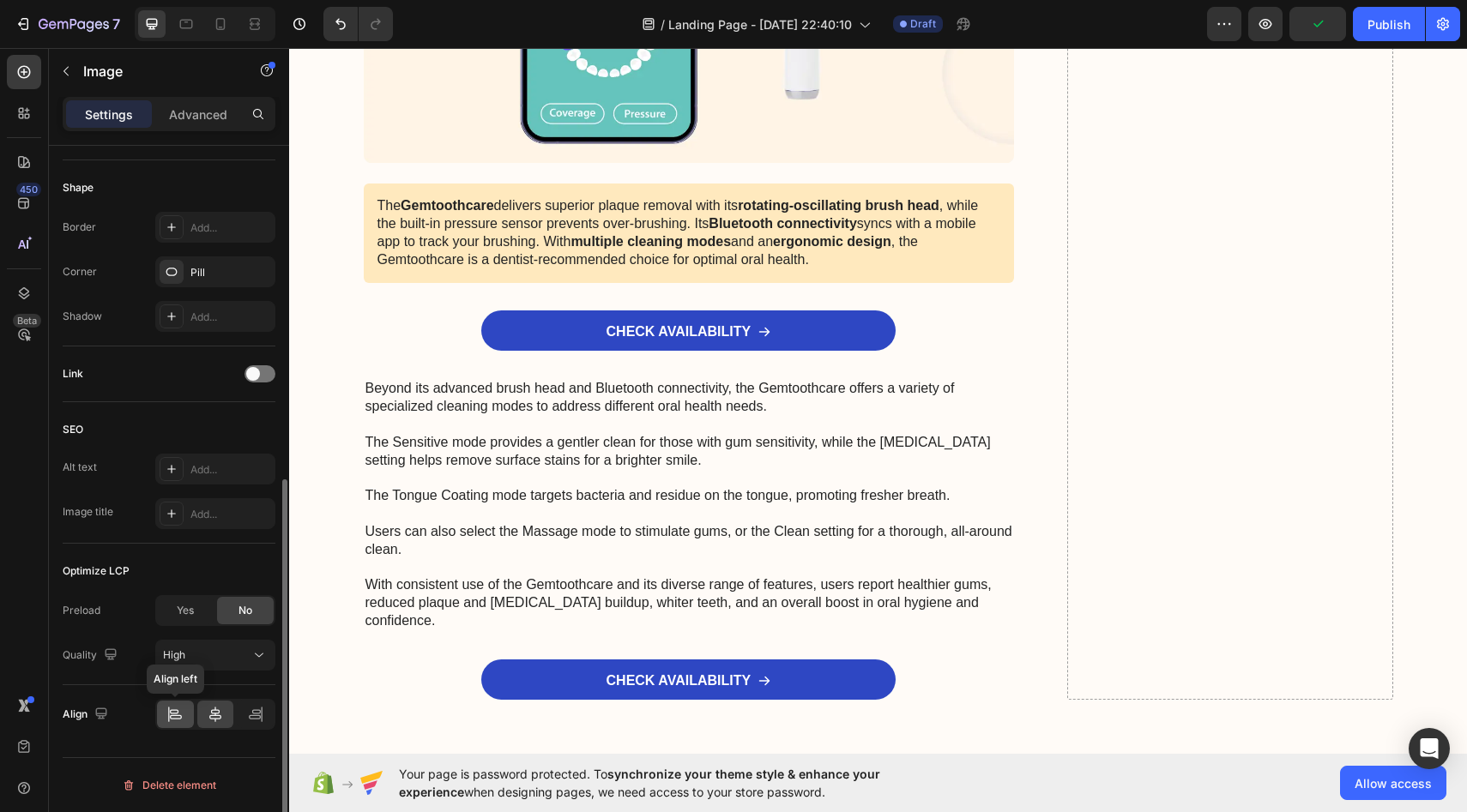
click at [168, 721] on icon at bounding box center [174, 714] width 17 height 17
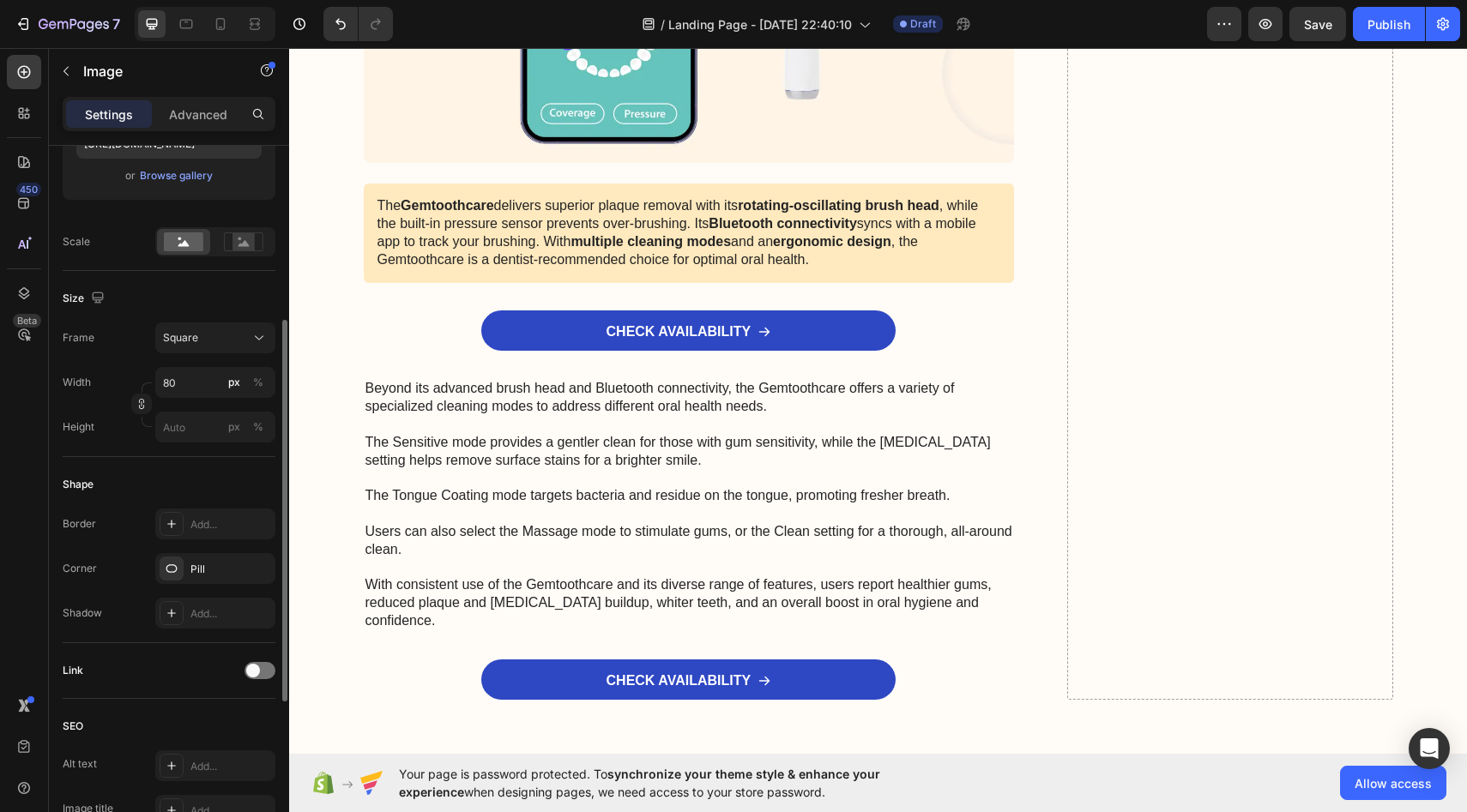
scroll to position [321, 0]
click at [204, 560] on div "Pill" at bounding box center [215, 573] width 120 height 31
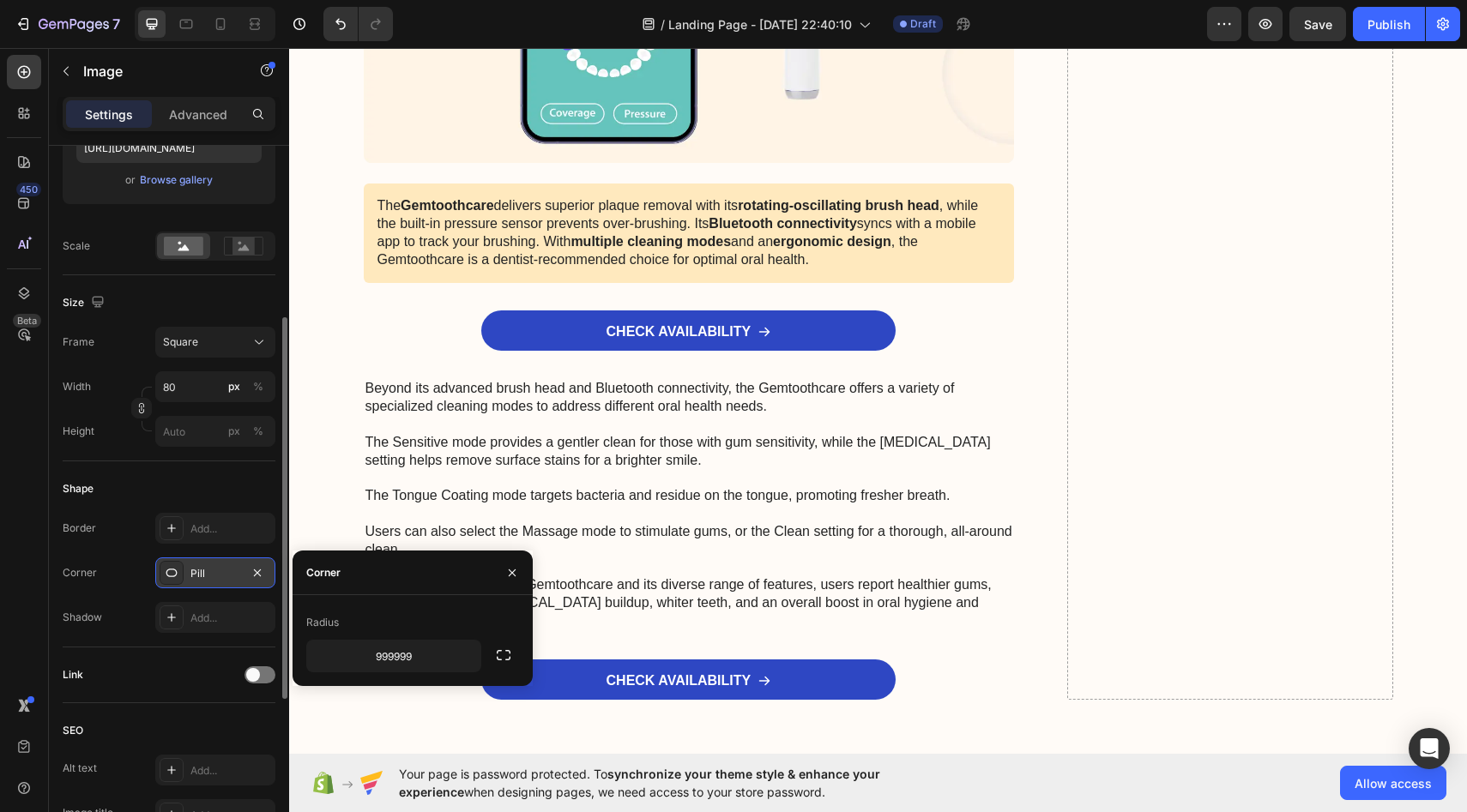
click at [229, 575] on div "Pill" at bounding box center [216, 574] width 49 height 16
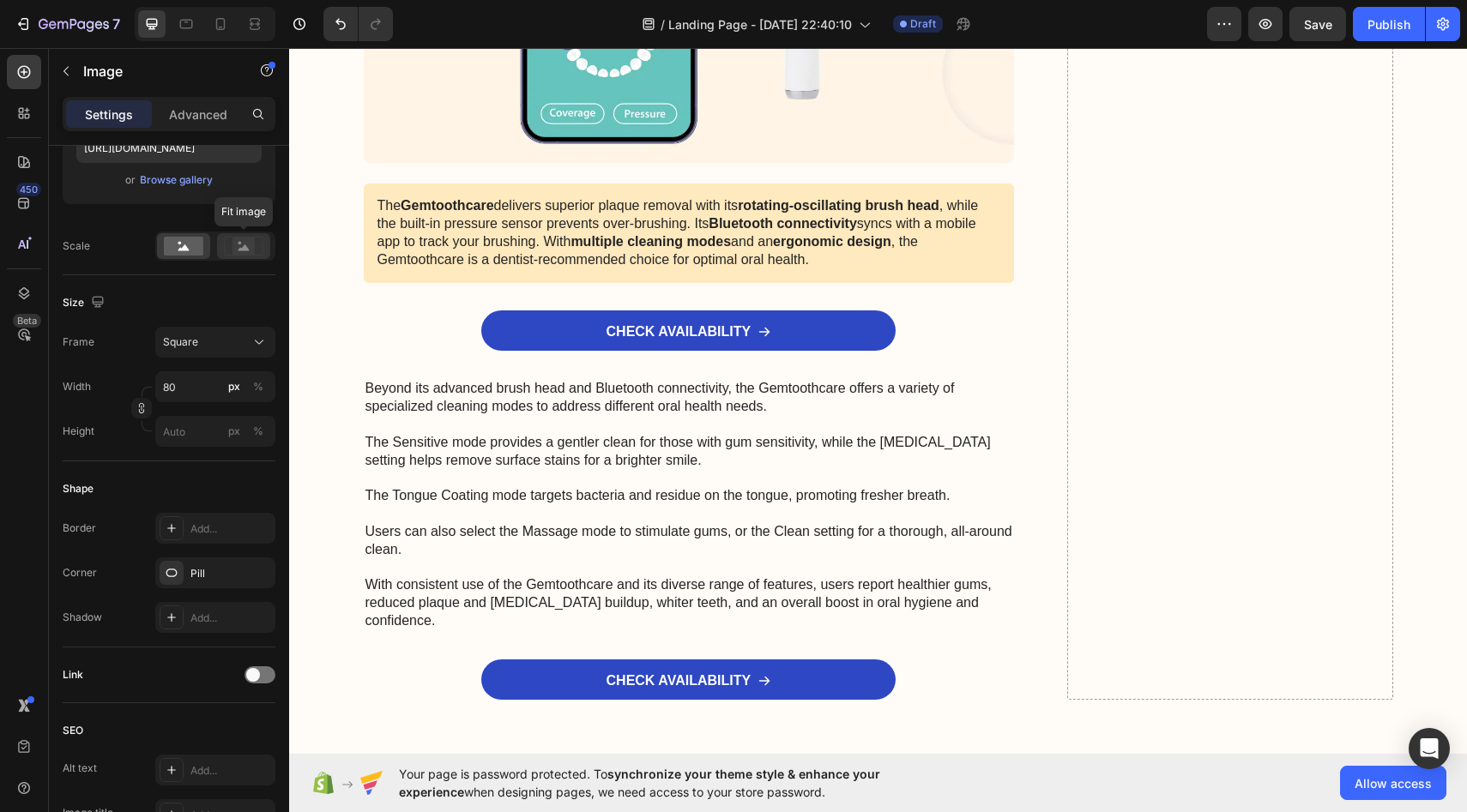
click at [239, 253] on rect at bounding box center [243, 245] width 23 height 17
click at [189, 259] on div "Fill image" at bounding box center [215, 245] width 120 height 29
click at [184, 252] on rect at bounding box center [184, 245] width 40 height 19
click at [176, 339] on span "Square" at bounding box center [181, 342] width 36 height 16
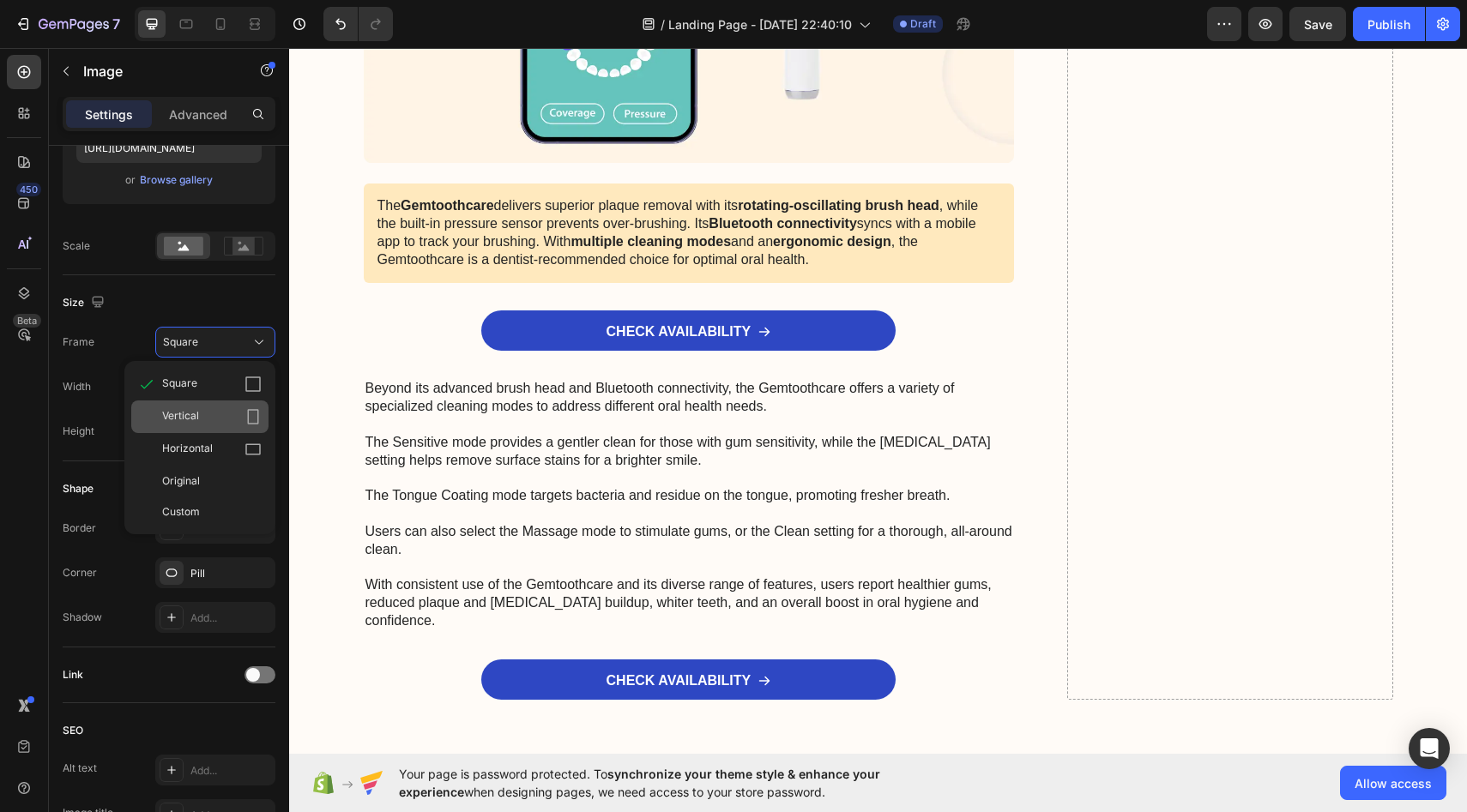
click at [205, 419] on div "Vertical" at bounding box center [212, 416] width 100 height 17
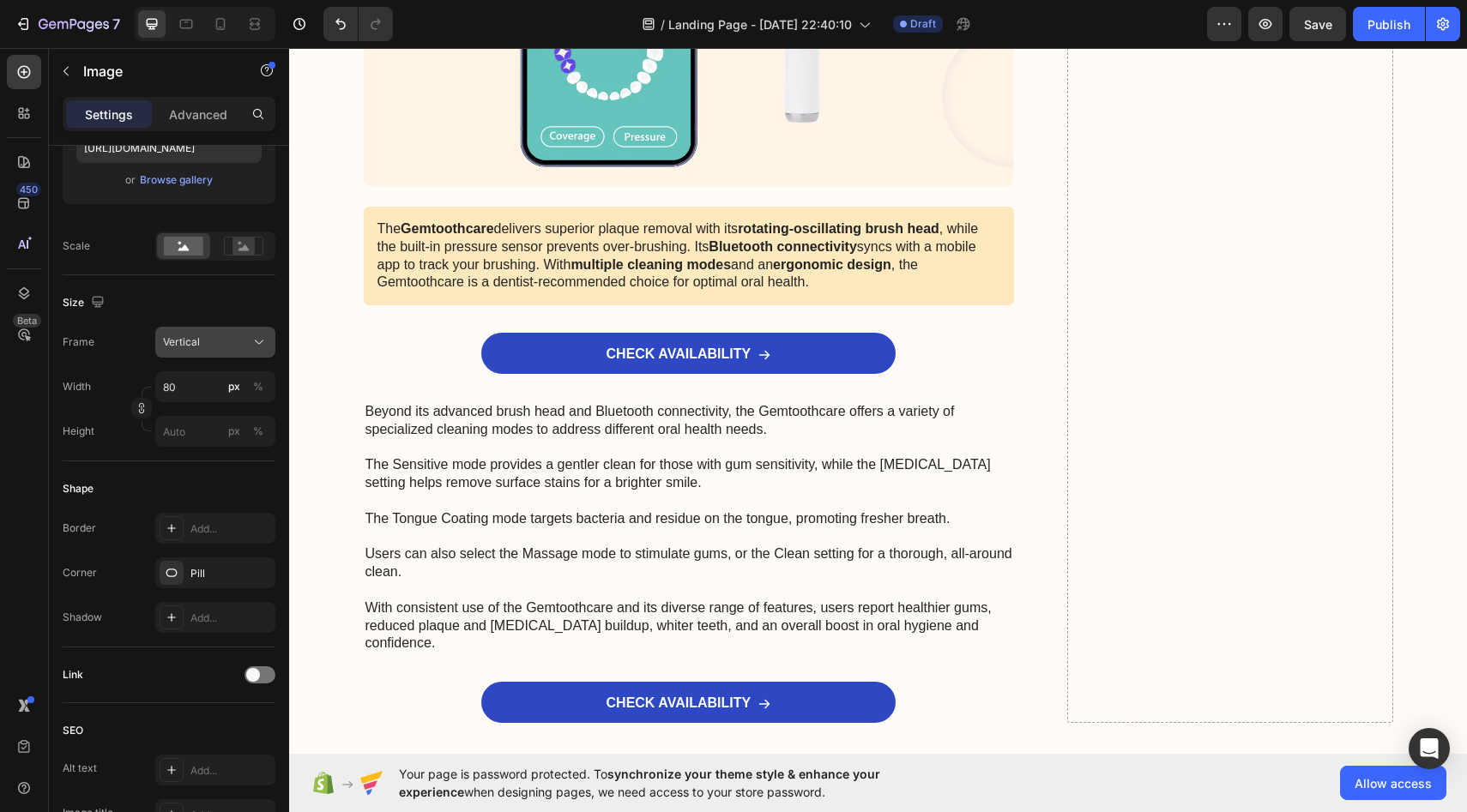
click at [216, 343] on div "Vertical" at bounding box center [205, 342] width 84 height 16
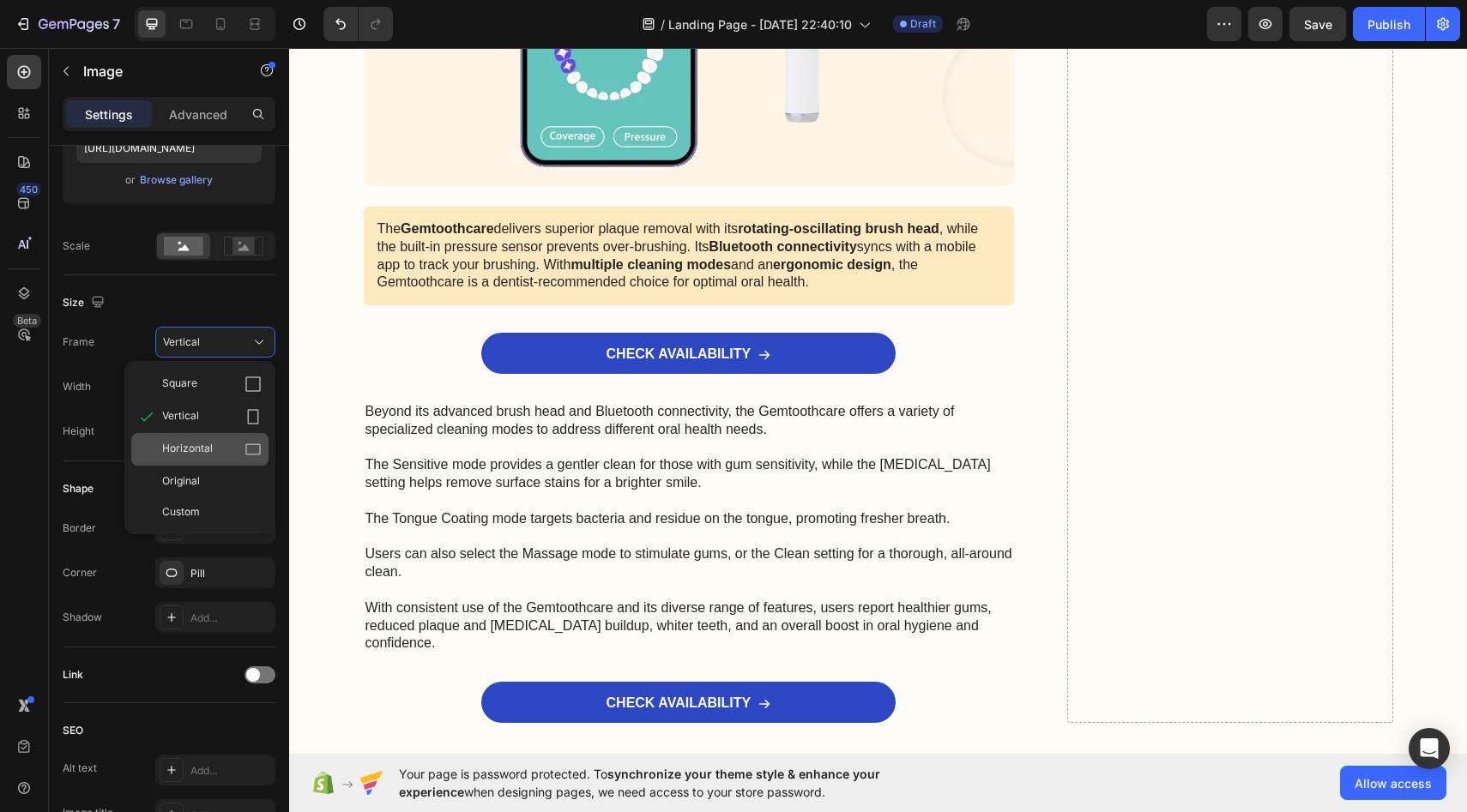
click at [197, 463] on div "Horizontal" at bounding box center [200, 449] width 138 height 33
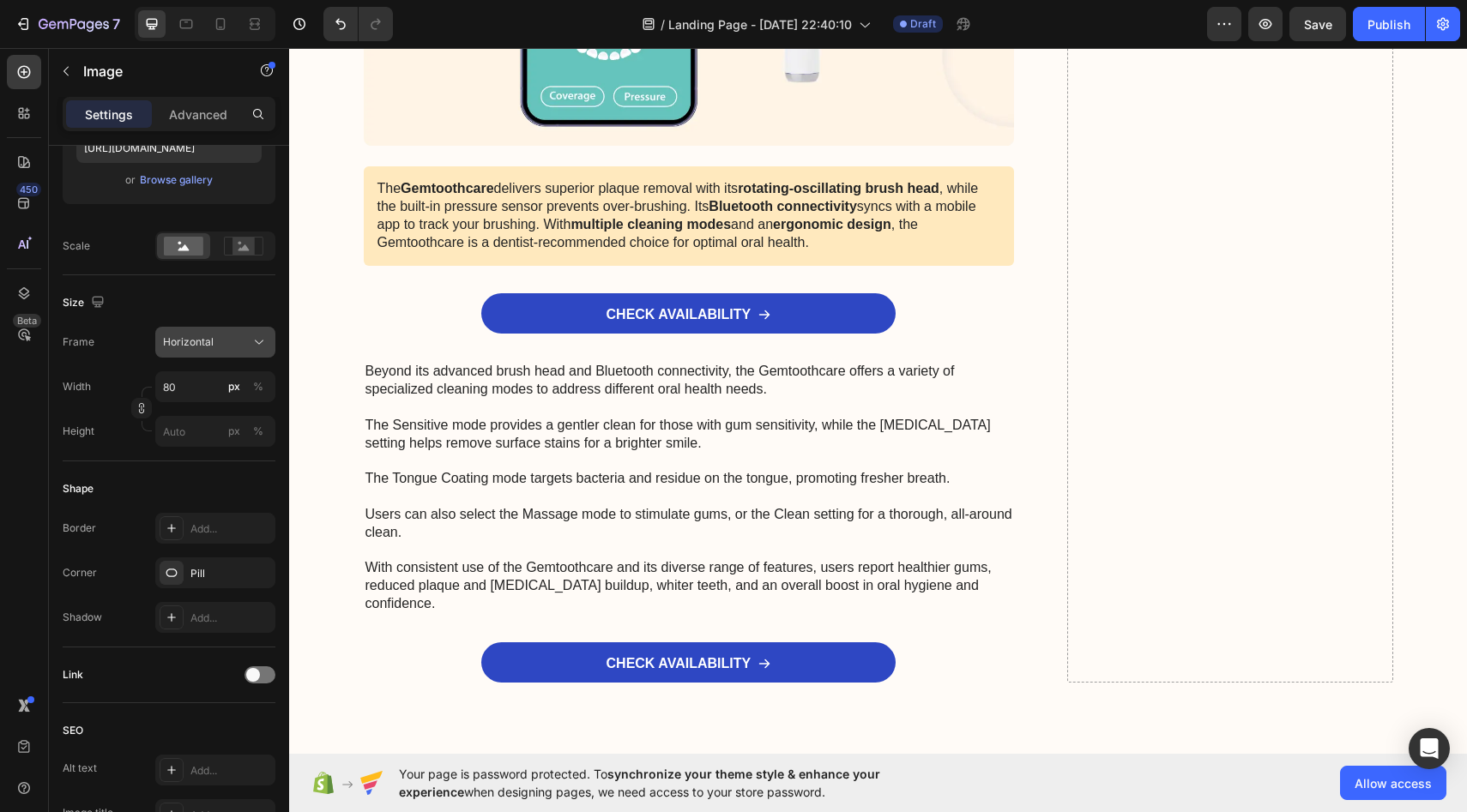
click at [214, 338] on div "Horizontal" at bounding box center [205, 342] width 84 height 16
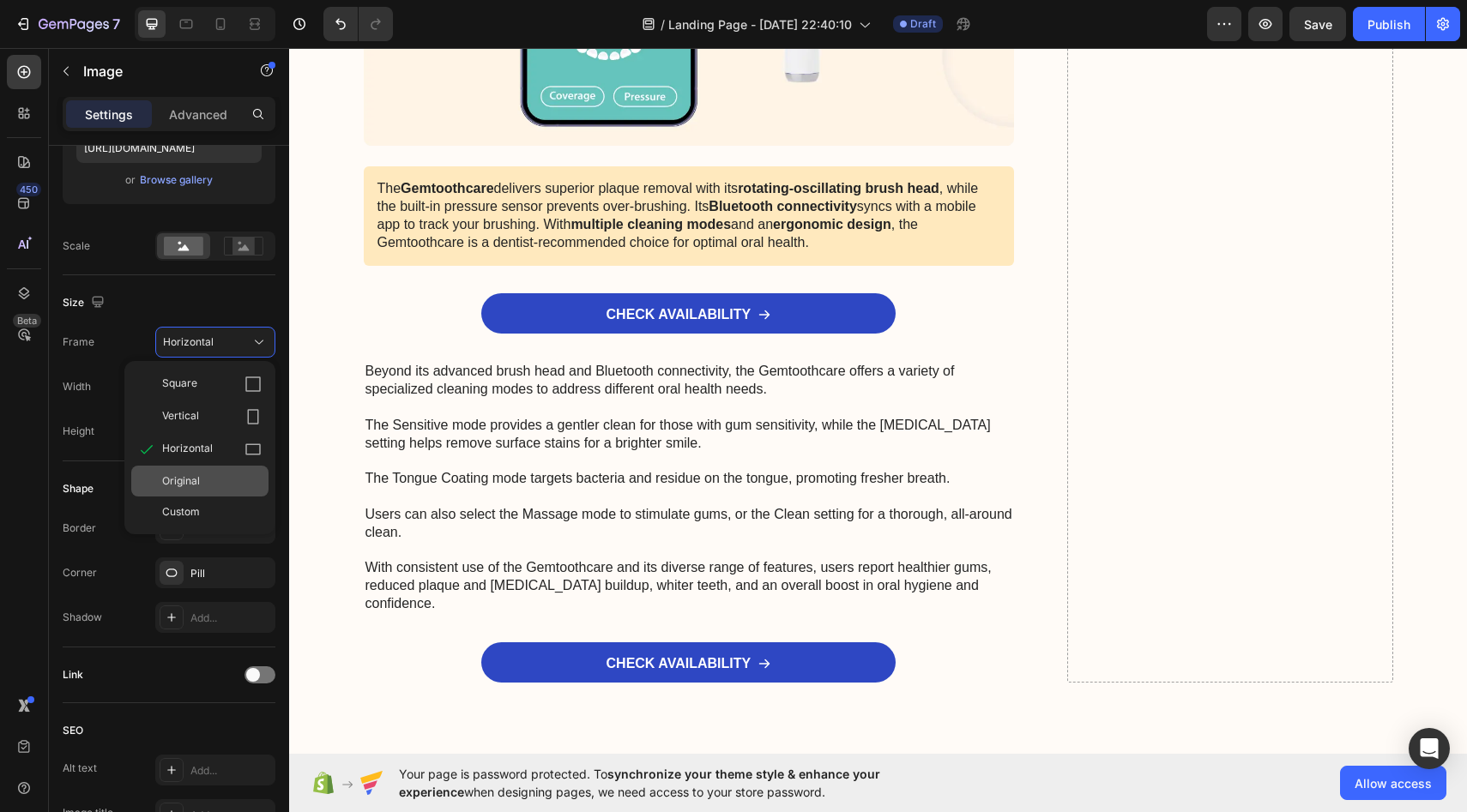
click at [199, 480] on span "Original" at bounding box center [181, 482] width 38 height 16
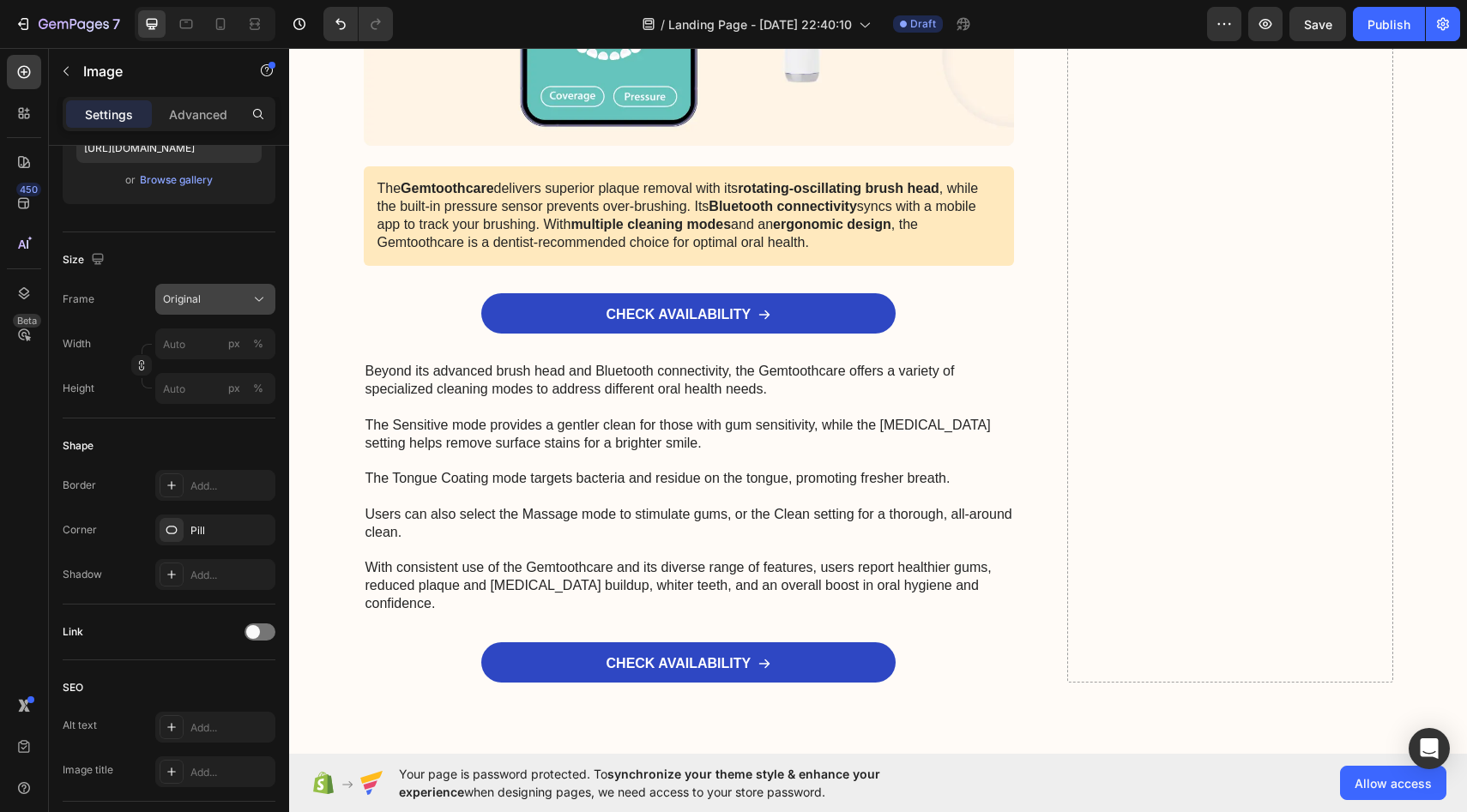
click at [227, 308] on button "Original" at bounding box center [215, 299] width 120 height 31
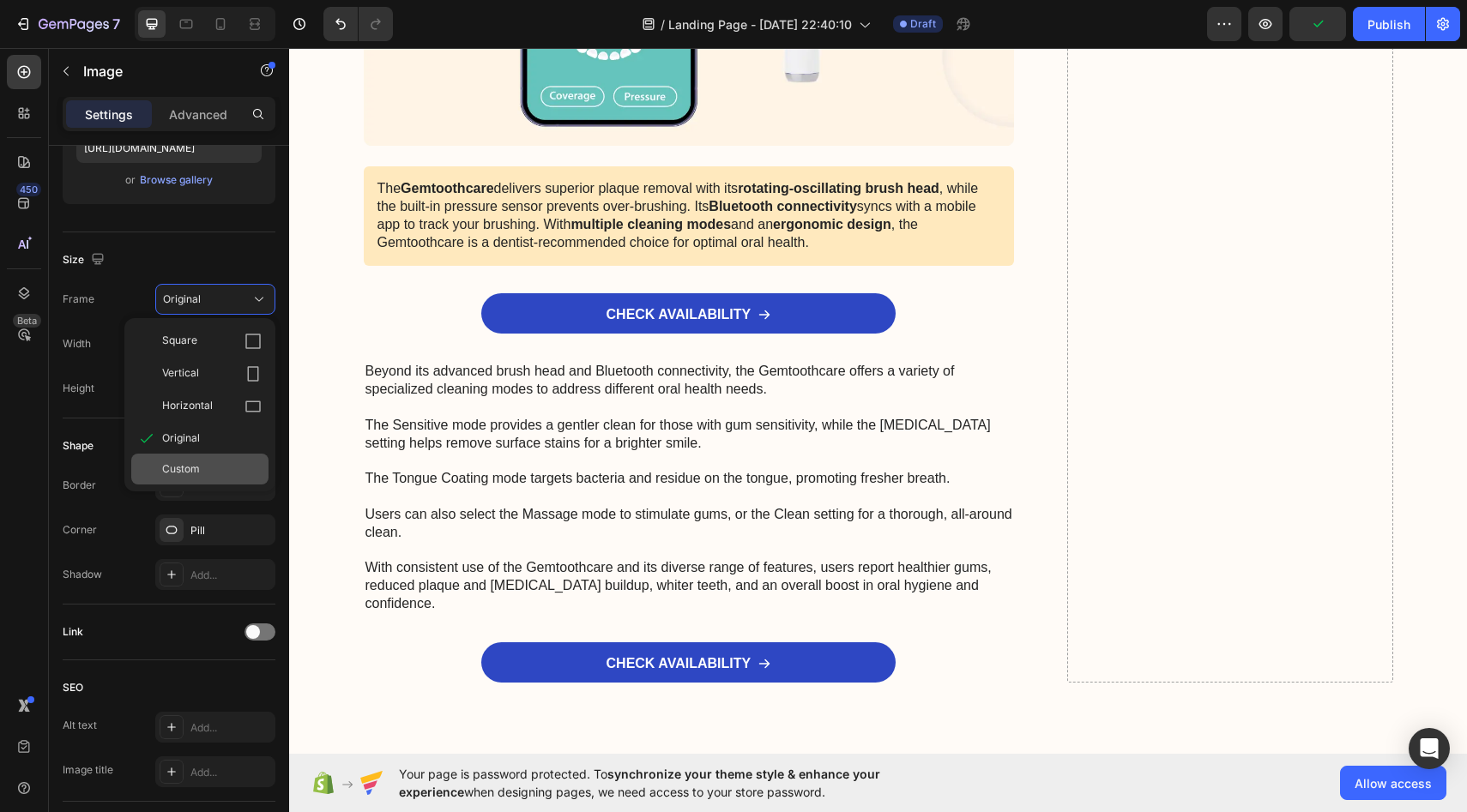
click at [200, 464] on div "Custom" at bounding box center [212, 470] width 100 height 16
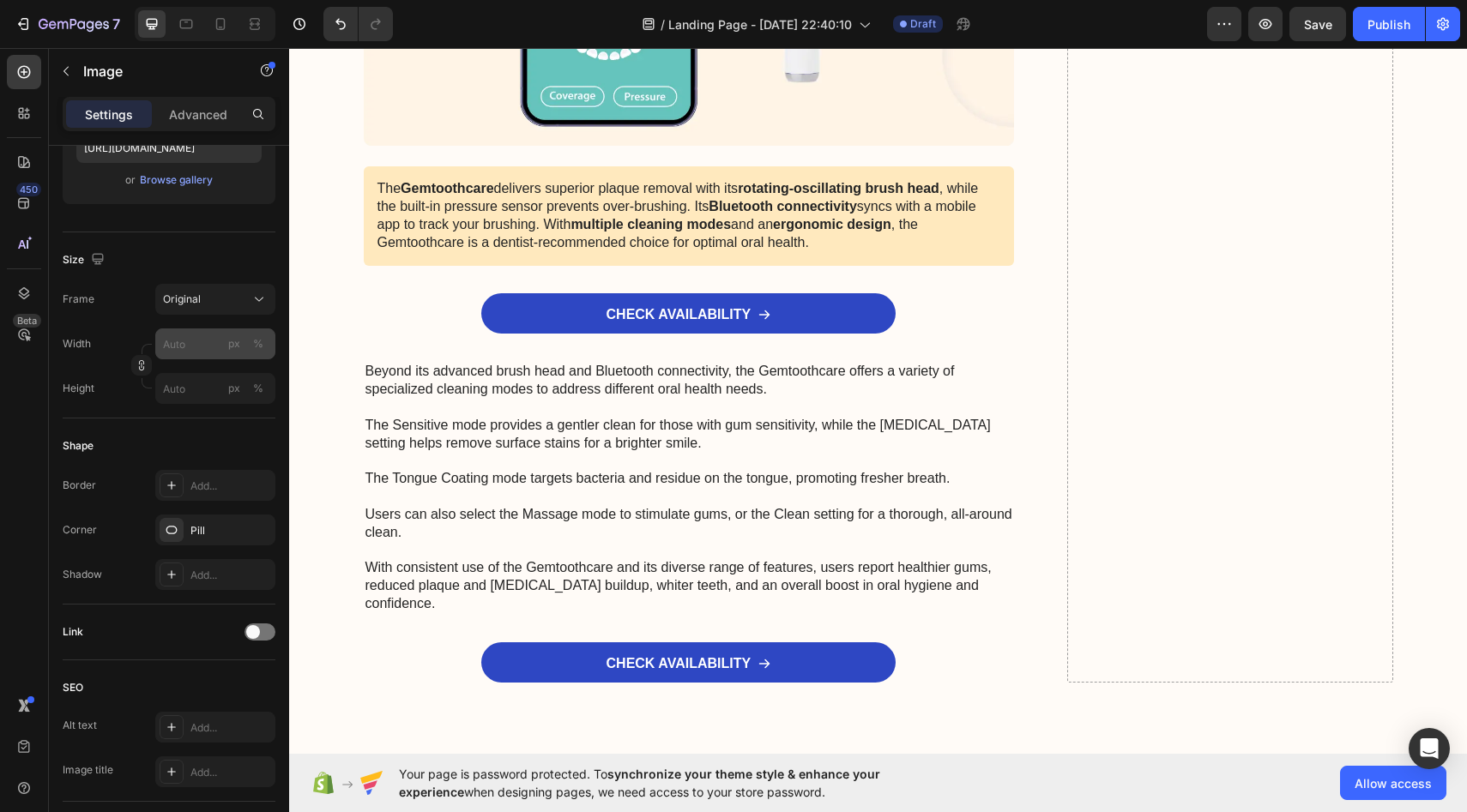
click at [220, 339] on div "Frame Original Width px % Height px %" at bounding box center [168, 343] width 213 height 120
click at [218, 286] on button "Original" at bounding box center [215, 299] width 120 height 31
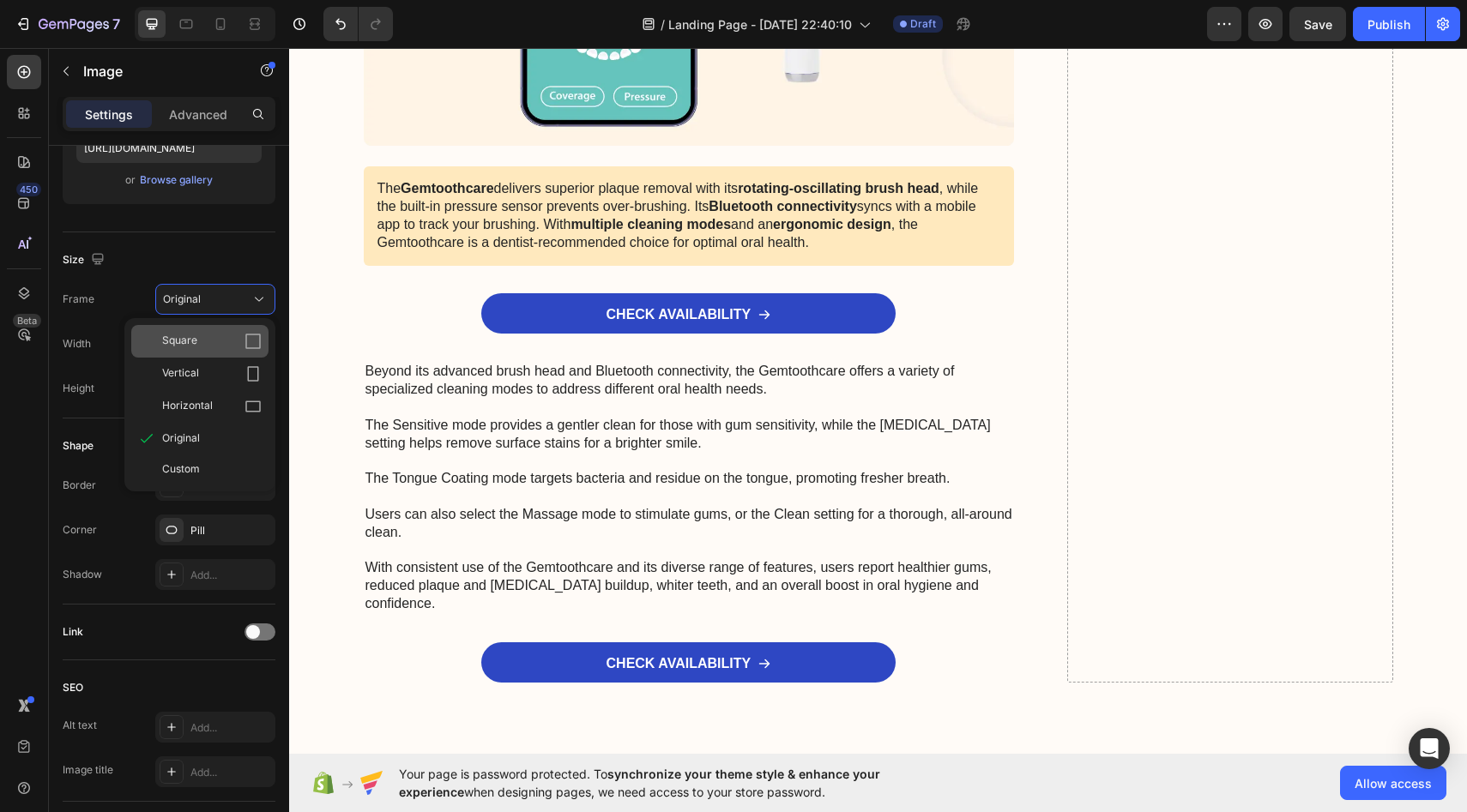
click at [198, 339] on div "Square" at bounding box center [212, 341] width 100 height 17
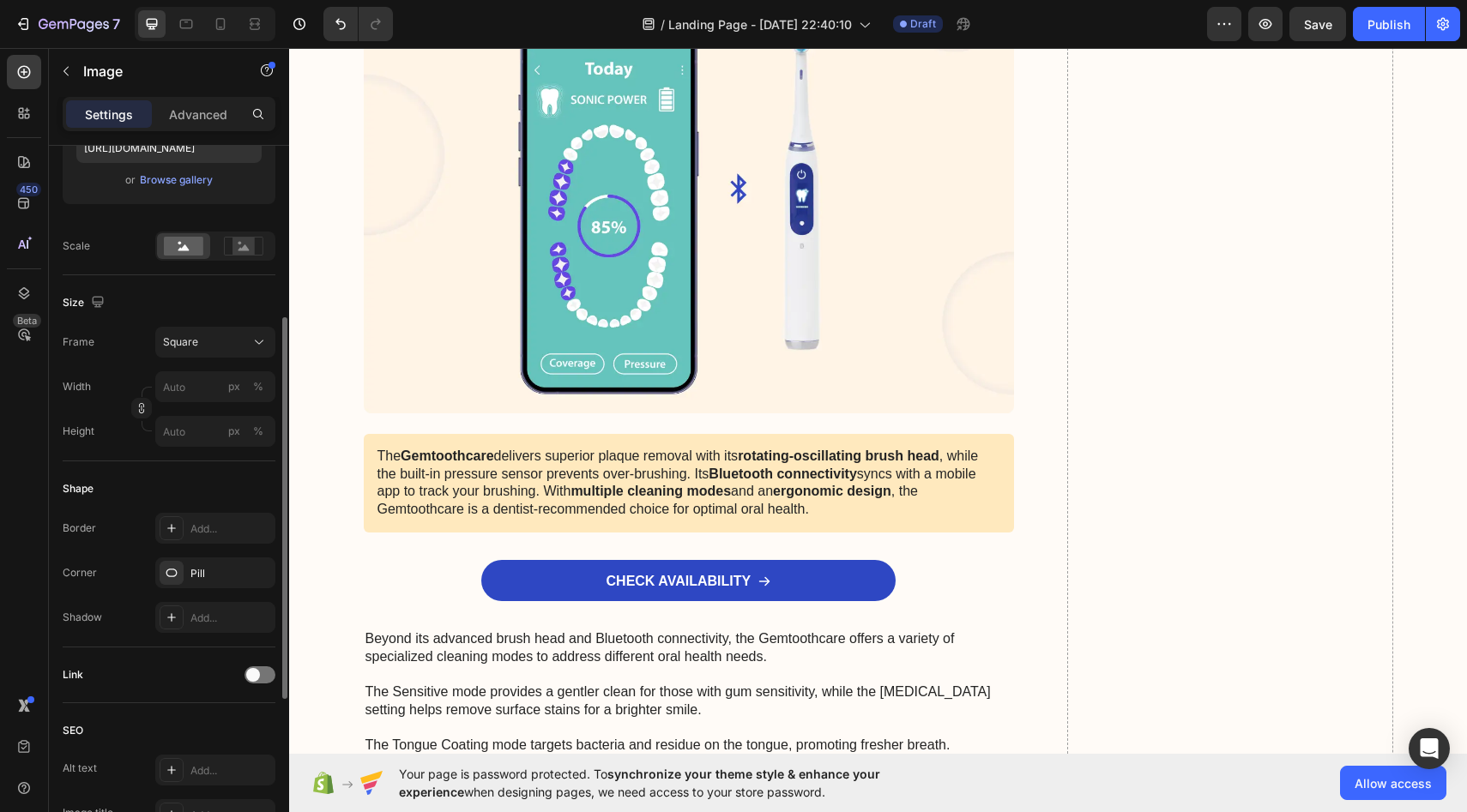
click at [198, 359] on div "Frame Square Width px % Height px %" at bounding box center [168, 386] width 213 height 120
click at [199, 353] on button "Square" at bounding box center [215, 341] width 120 height 31
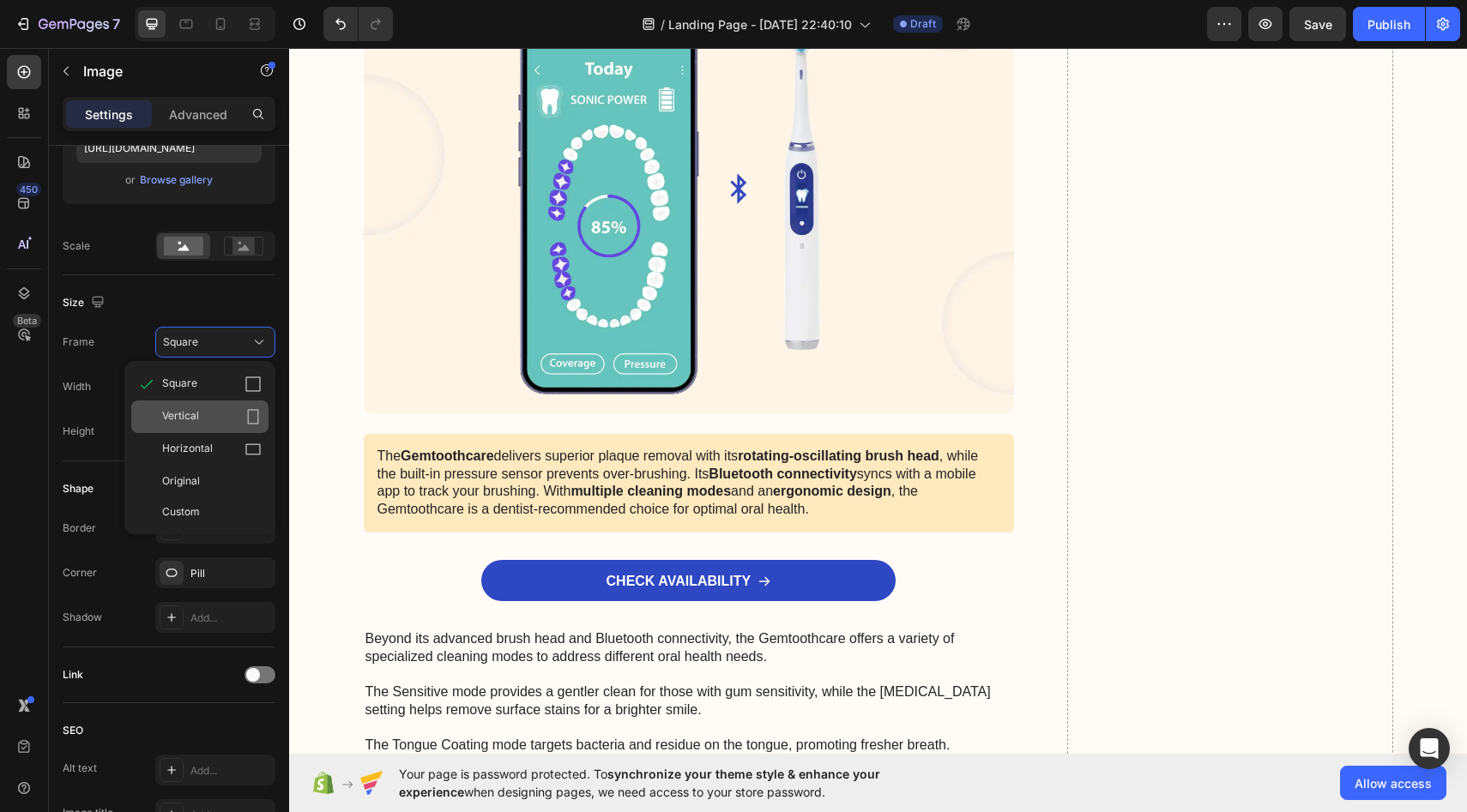
click at [199, 409] on div "Vertical" at bounding box center [212, 416] width 100 height 17
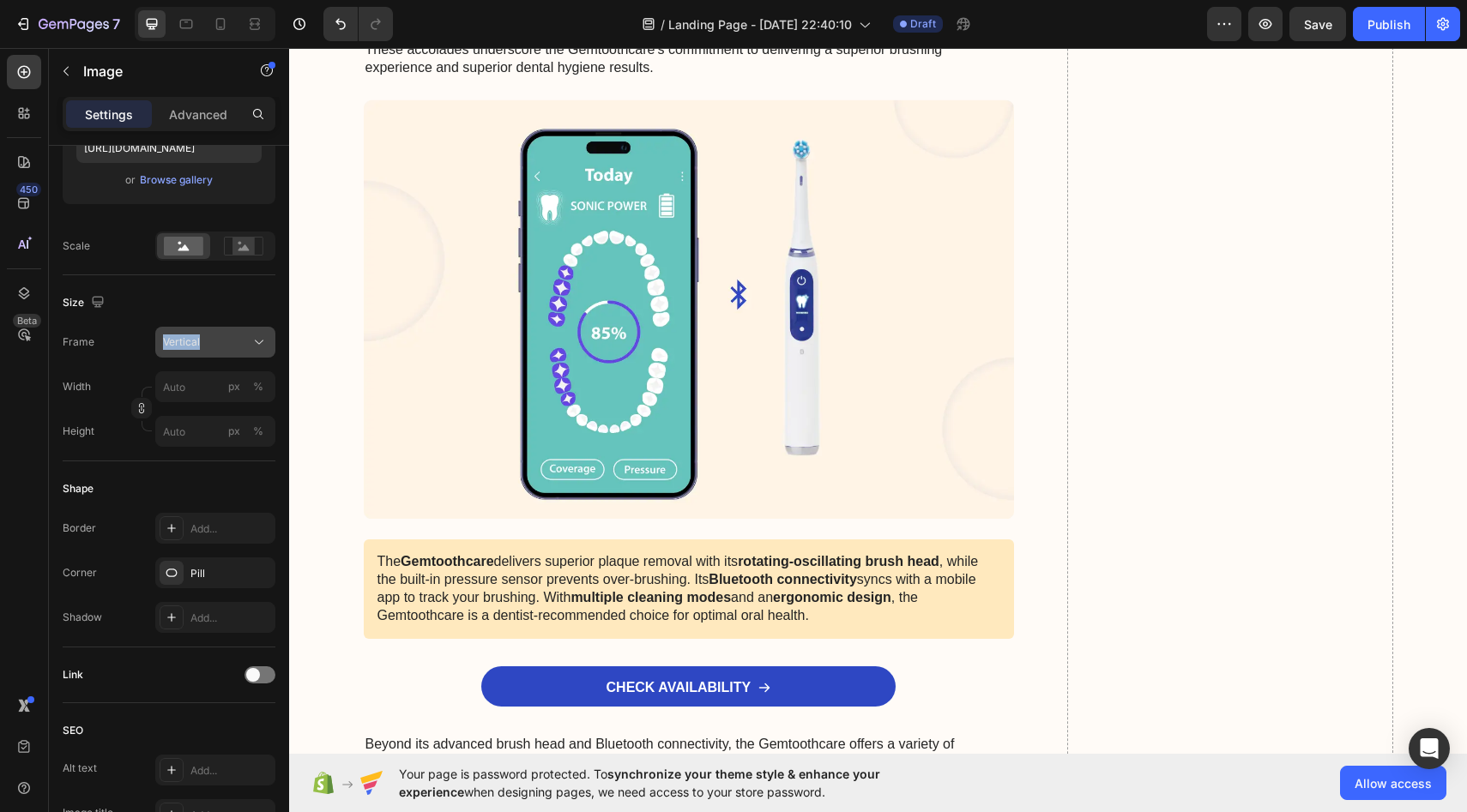
click at [212, 352] on button "Vertical" at bounding box center [215, 341] width 120 height 31
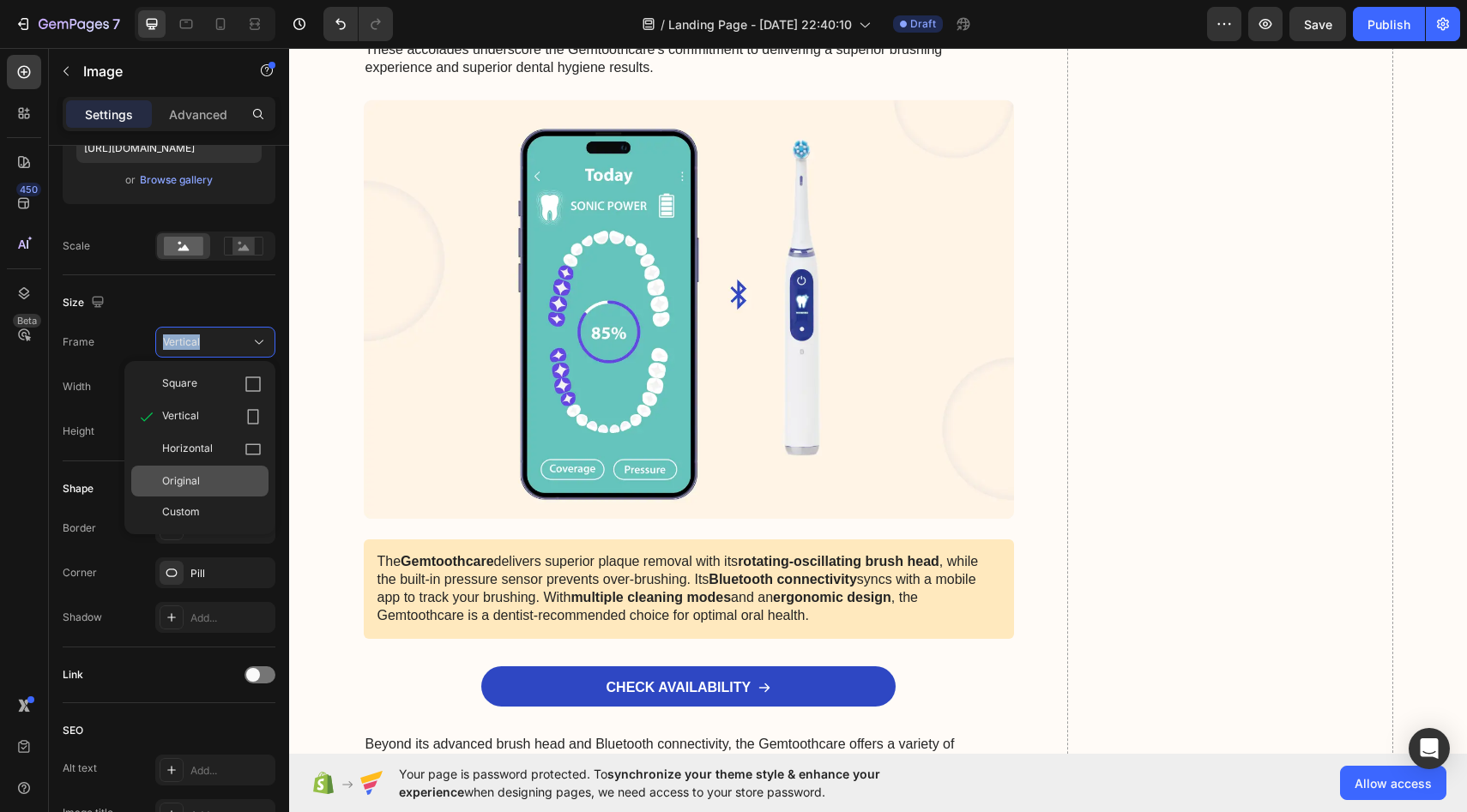
click at [193, 470] on div "Original" at bounding box center [200, 481] width 138 height 31
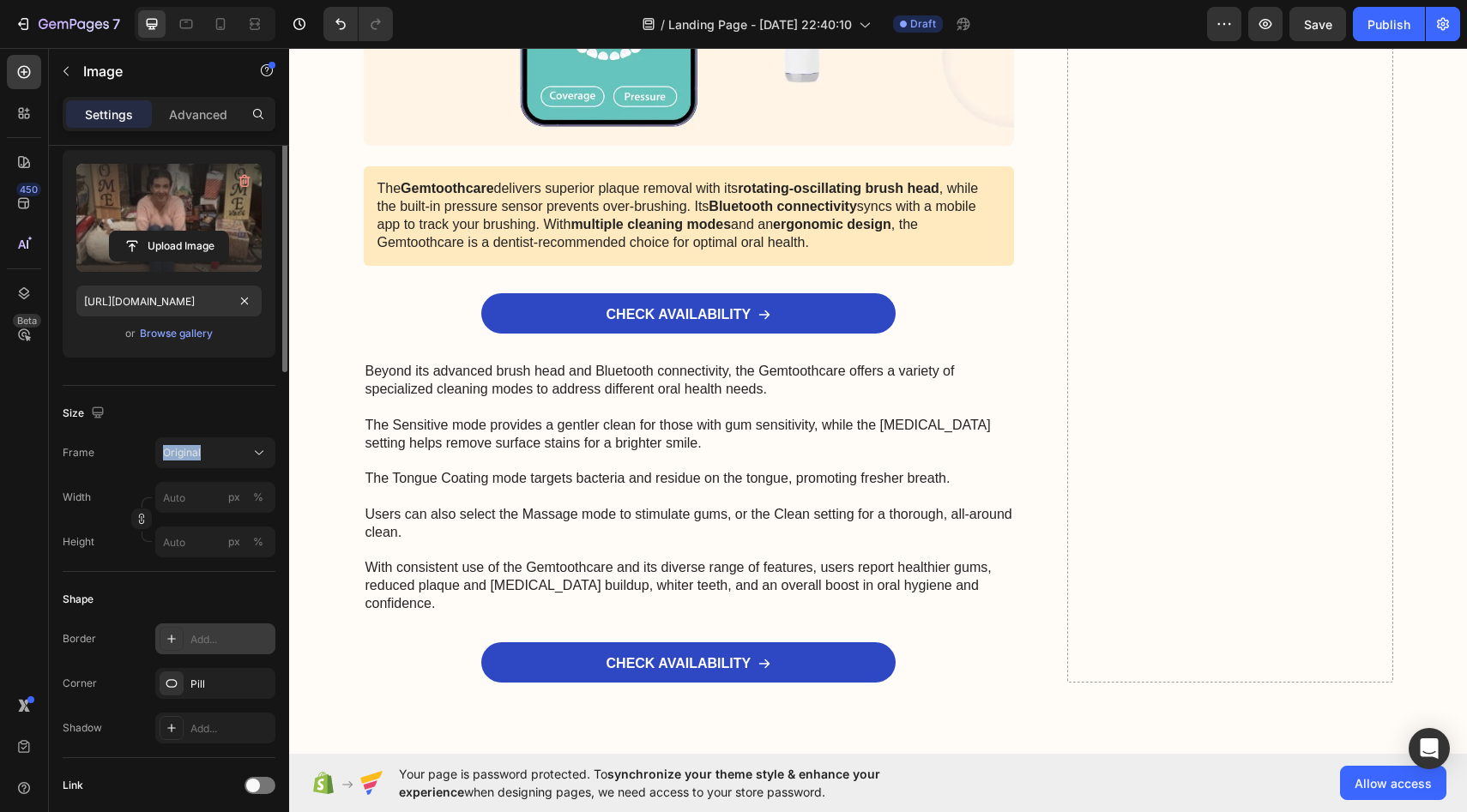
scroll to position [0, 0]
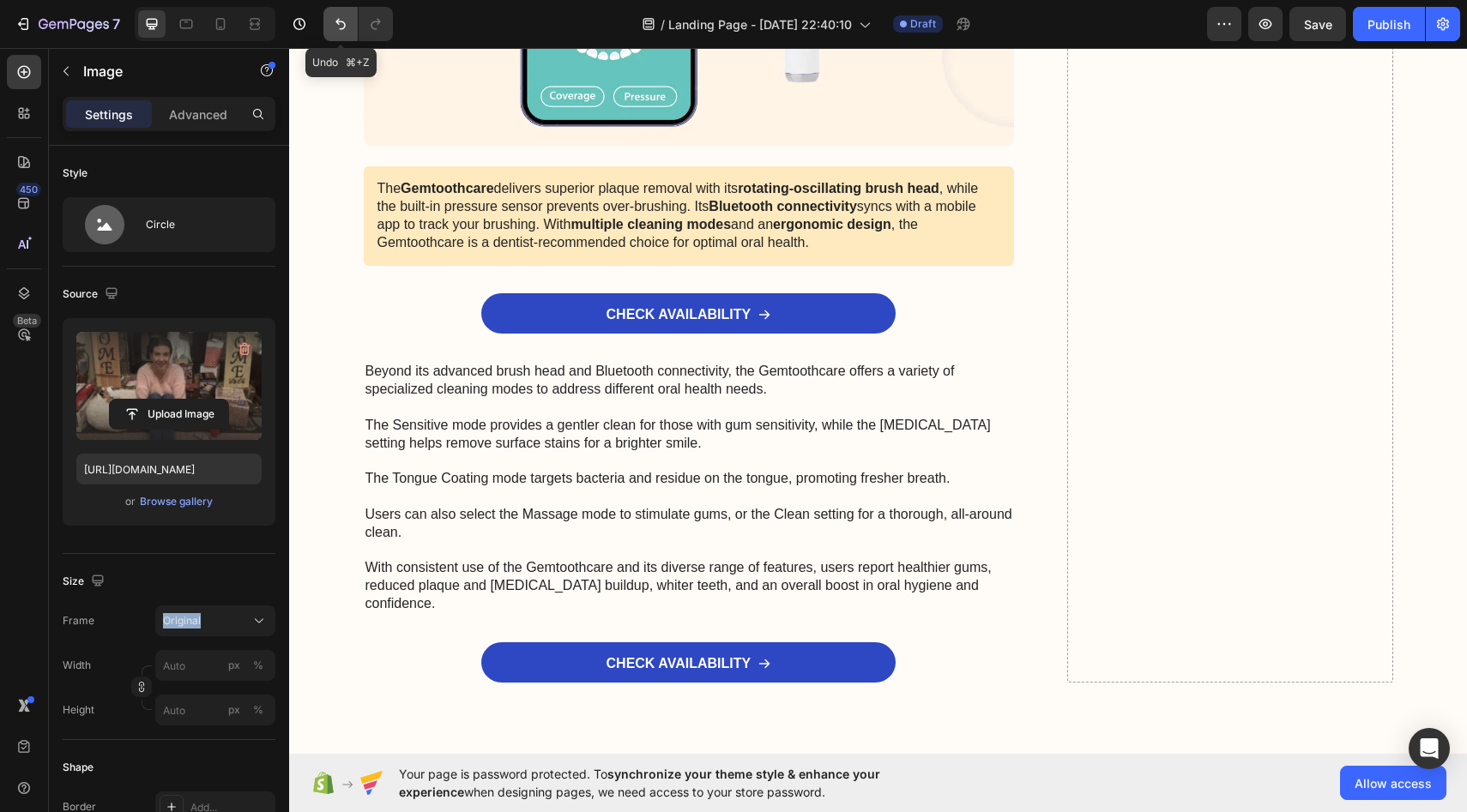
click at [328, 23] on button "Undo/Redo" at bounding box center [340, 24] width 35 height 35
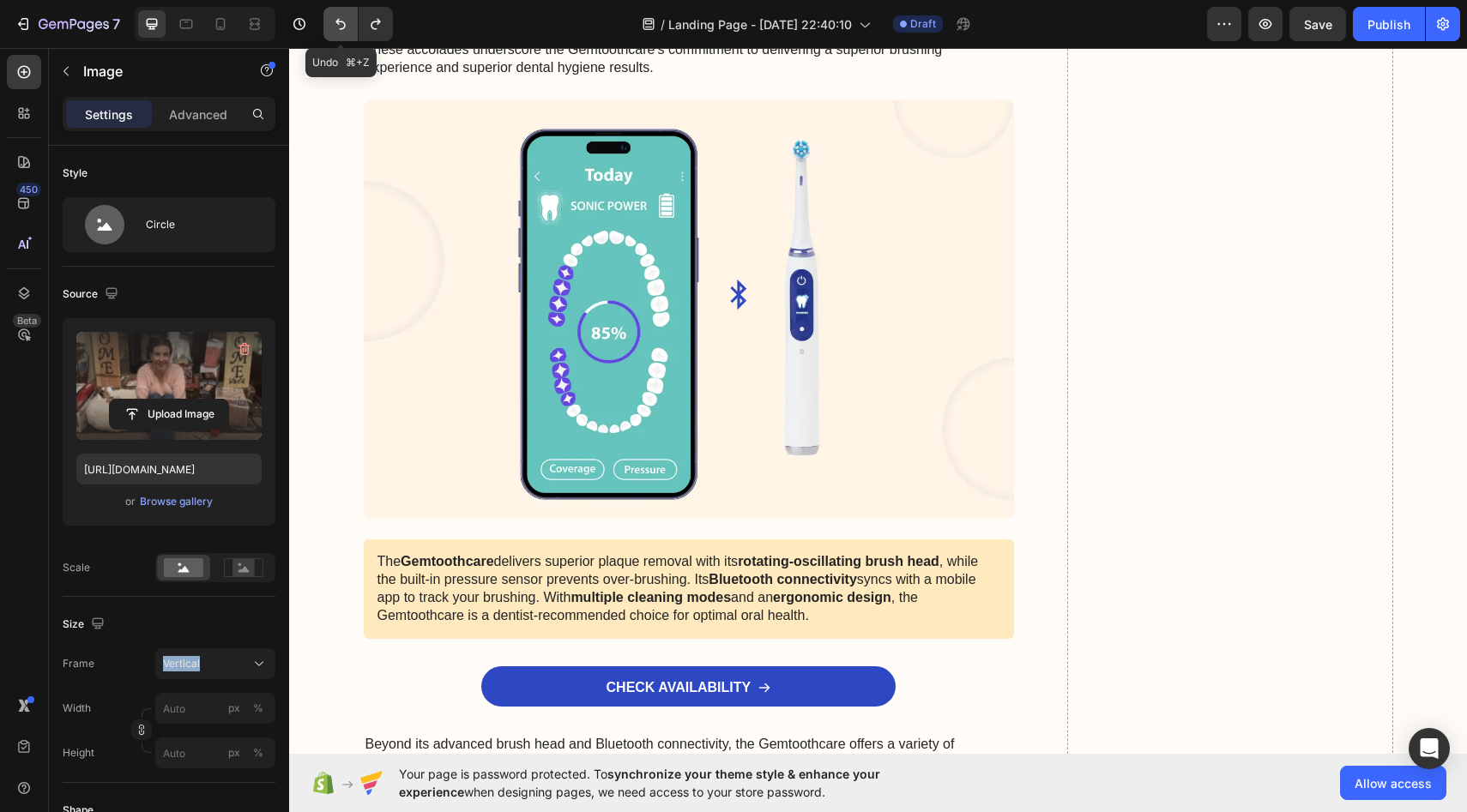
click at [328, 23] on button "Undo/Redo" at bounding box center [340, 24] width 35 height 35
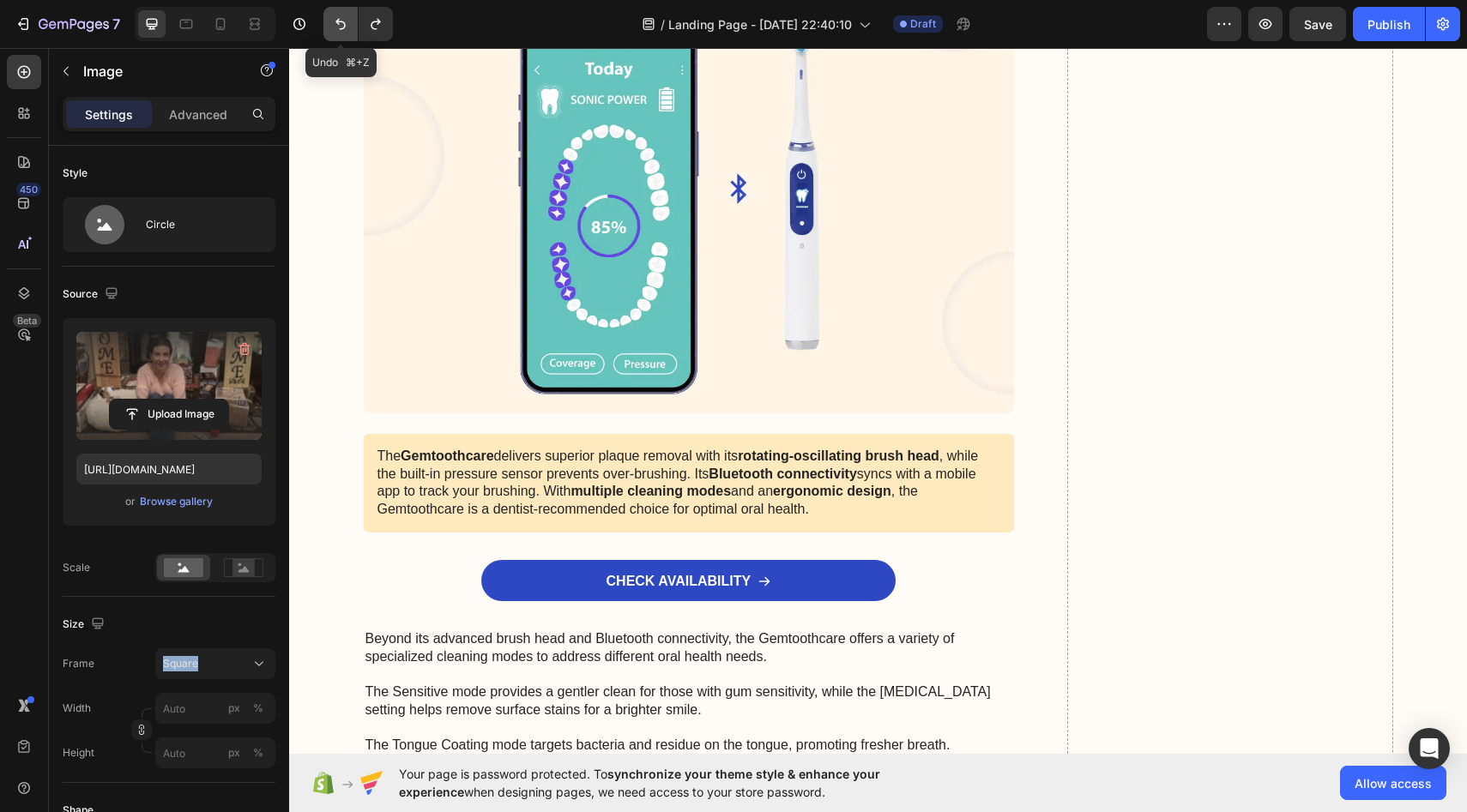
click at [328, 23] on button "Undo/Redo" at bounding box center [340, 24] width 35 height 35
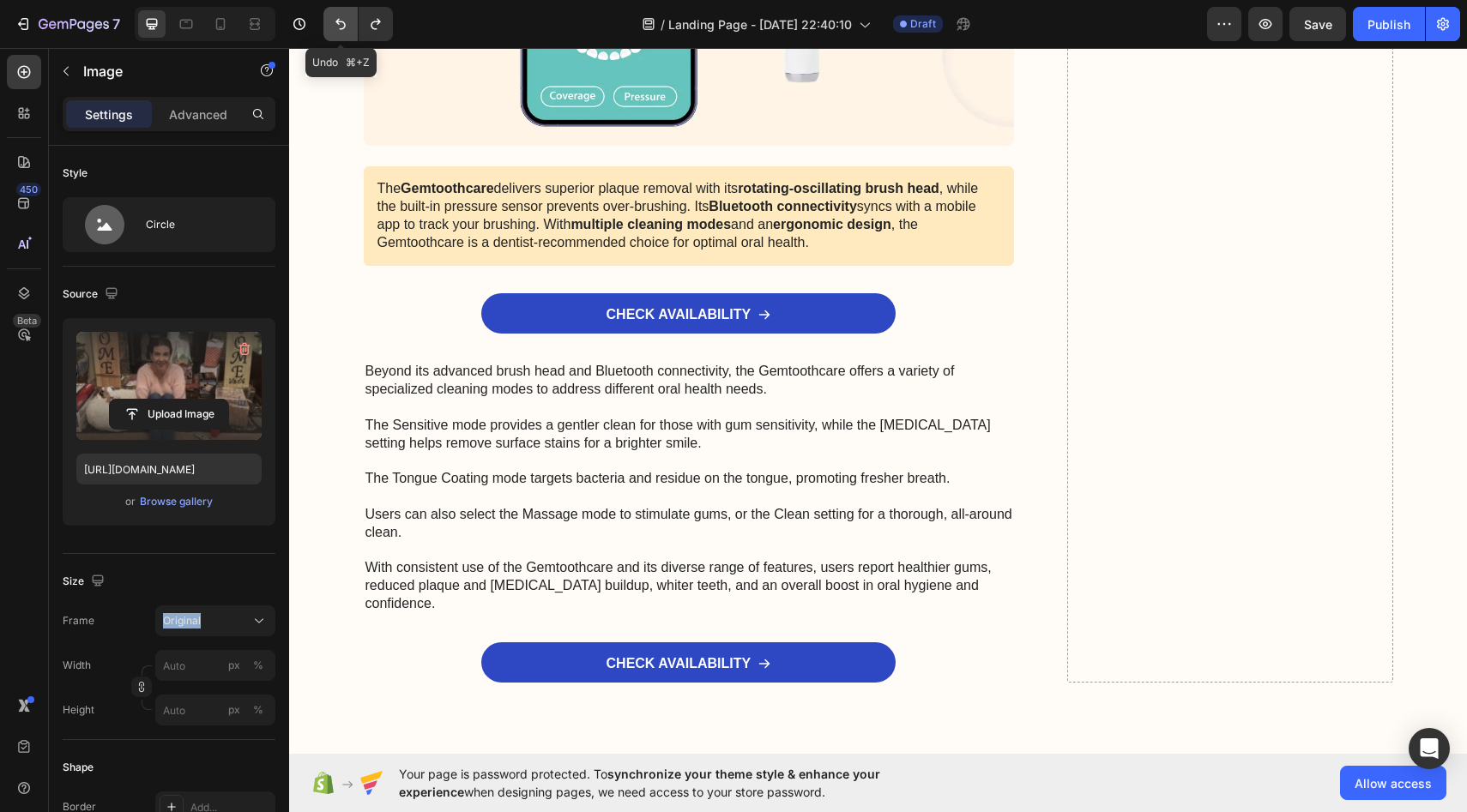
click at [328, 23] on button "Undo/Redo" at bounding box center [340, 24] width 35 height 35
click at [344, 24] on icon "Undo/Redo" at bounding box center [340, 24] width 17 height 17
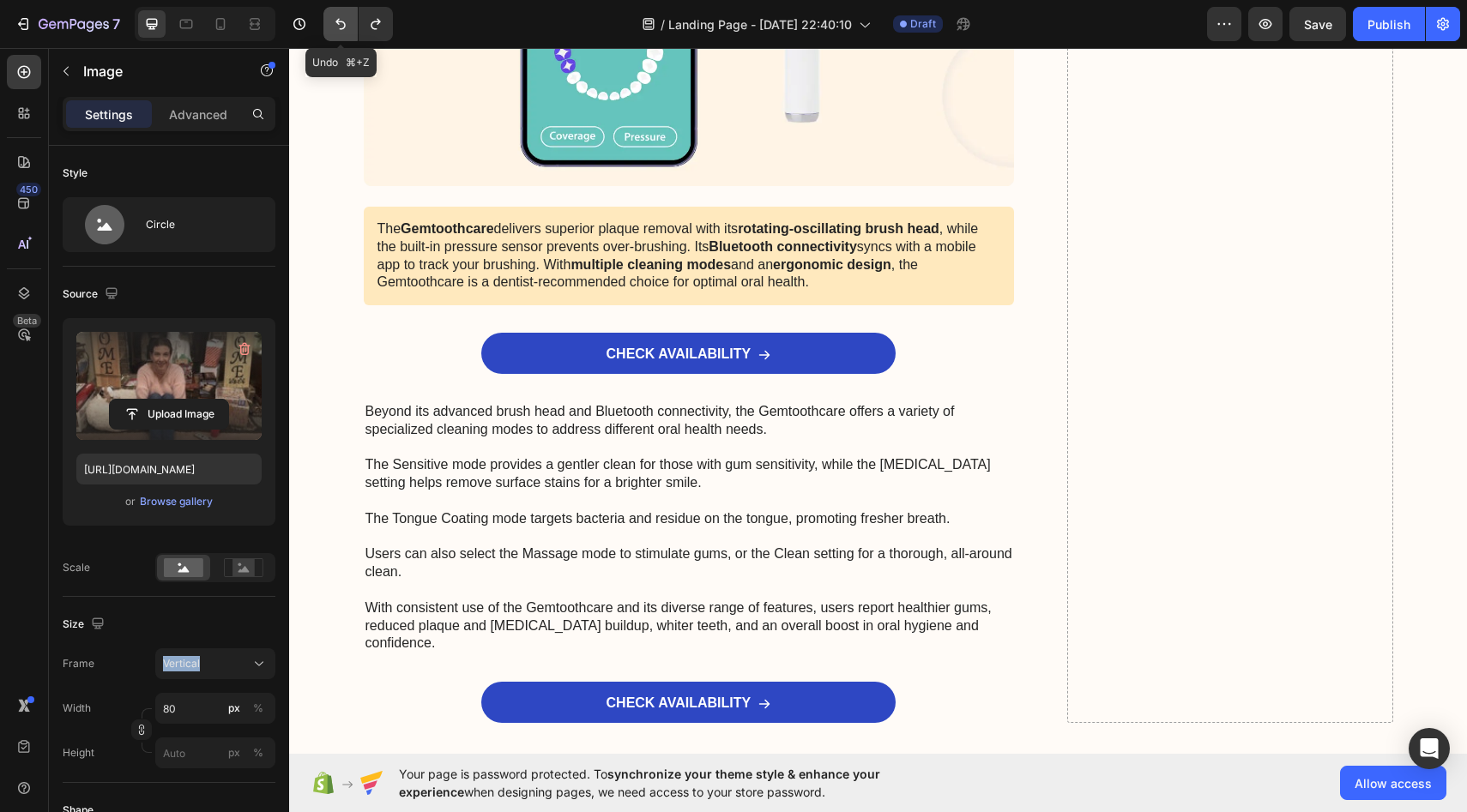
click at [344, 24] on icon "Undo/Redo" at bounding box center [340, 24] width 17 height 17
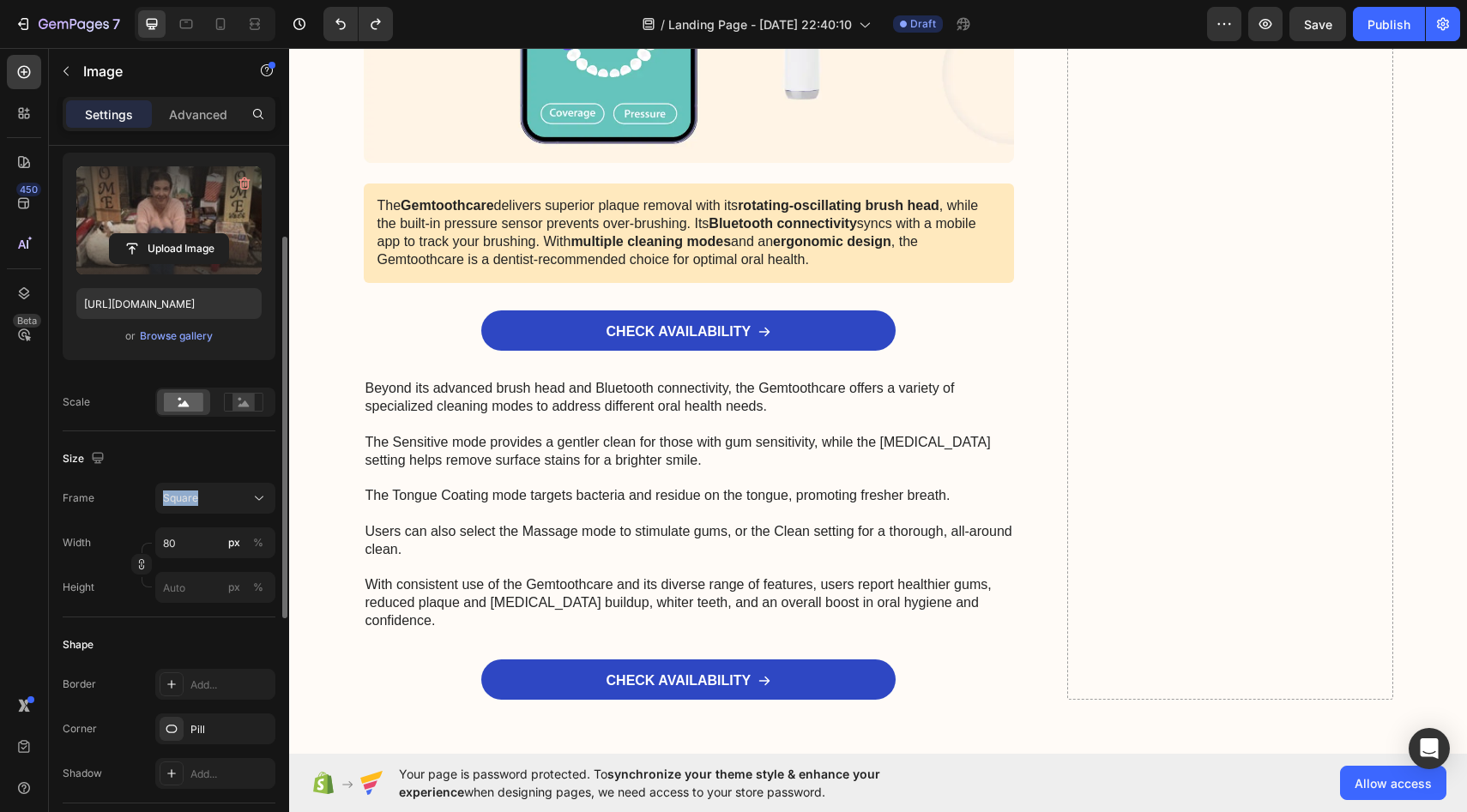
scroll to position [166, 0]
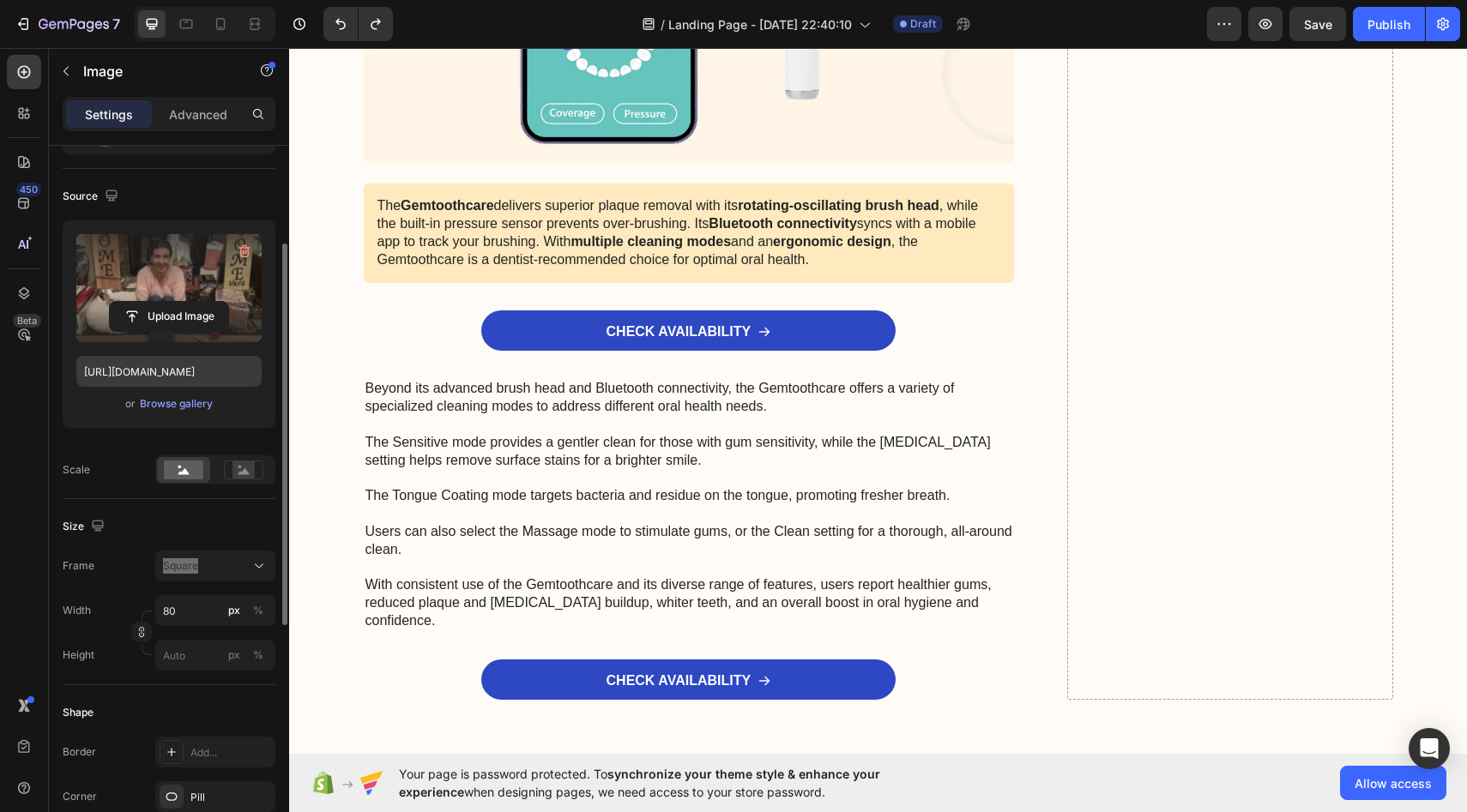
scroll to position [0, 0]
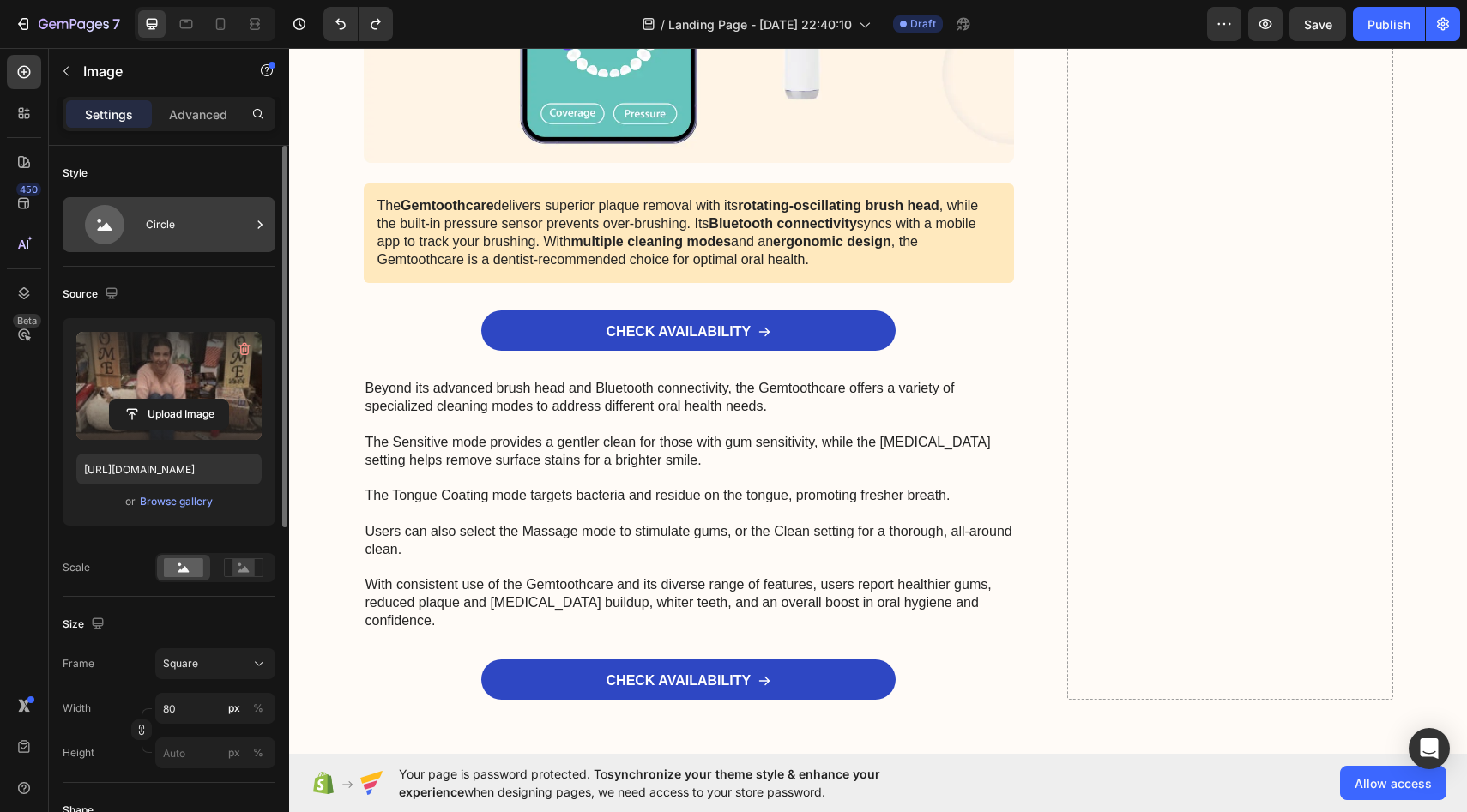
click at [160, 216] on div "Circle" at bounding box center [198, 225] width 105 height 40
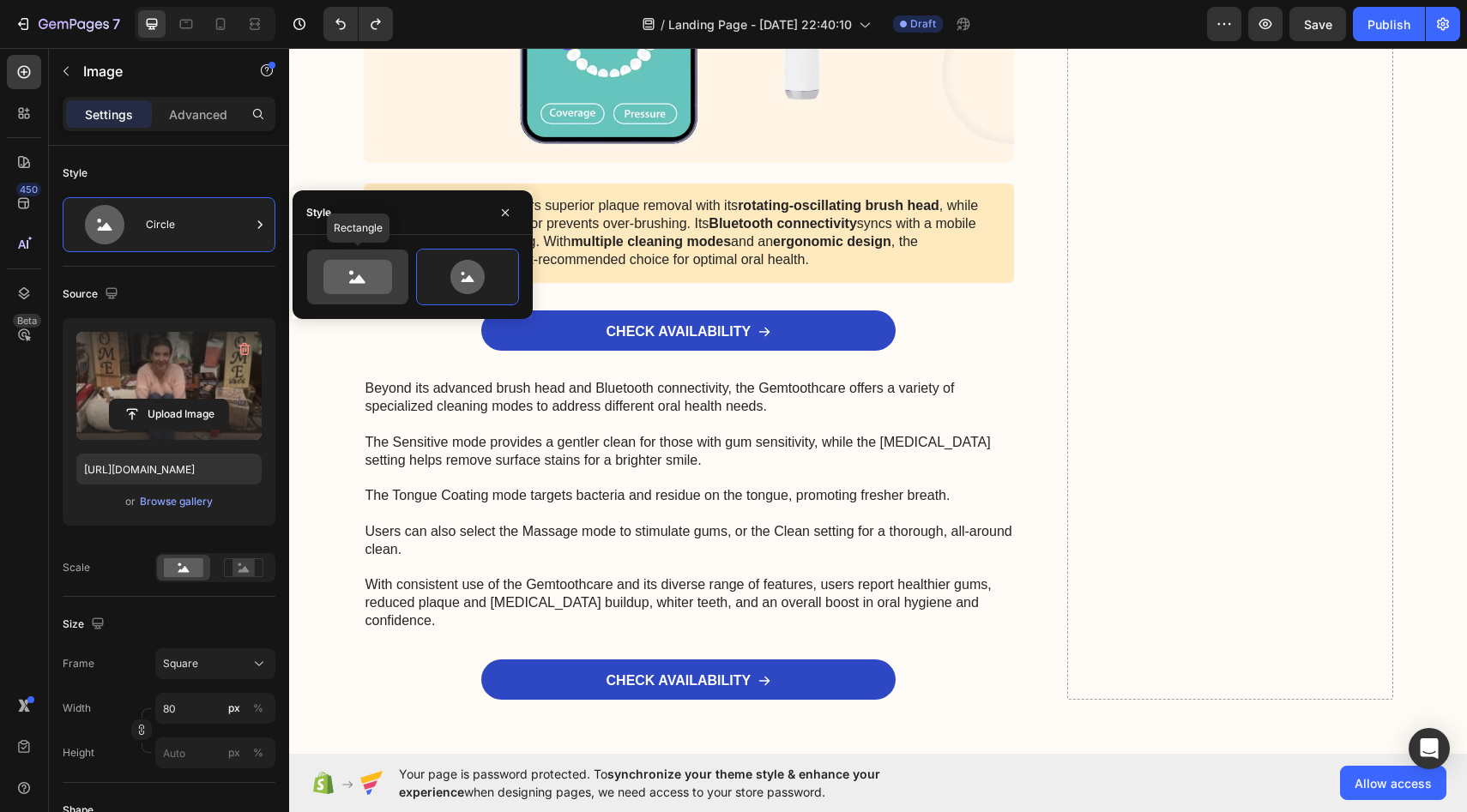
click at [388, 291] on icon at bounding box center [357, 277] width 68 height 35
type input "100"
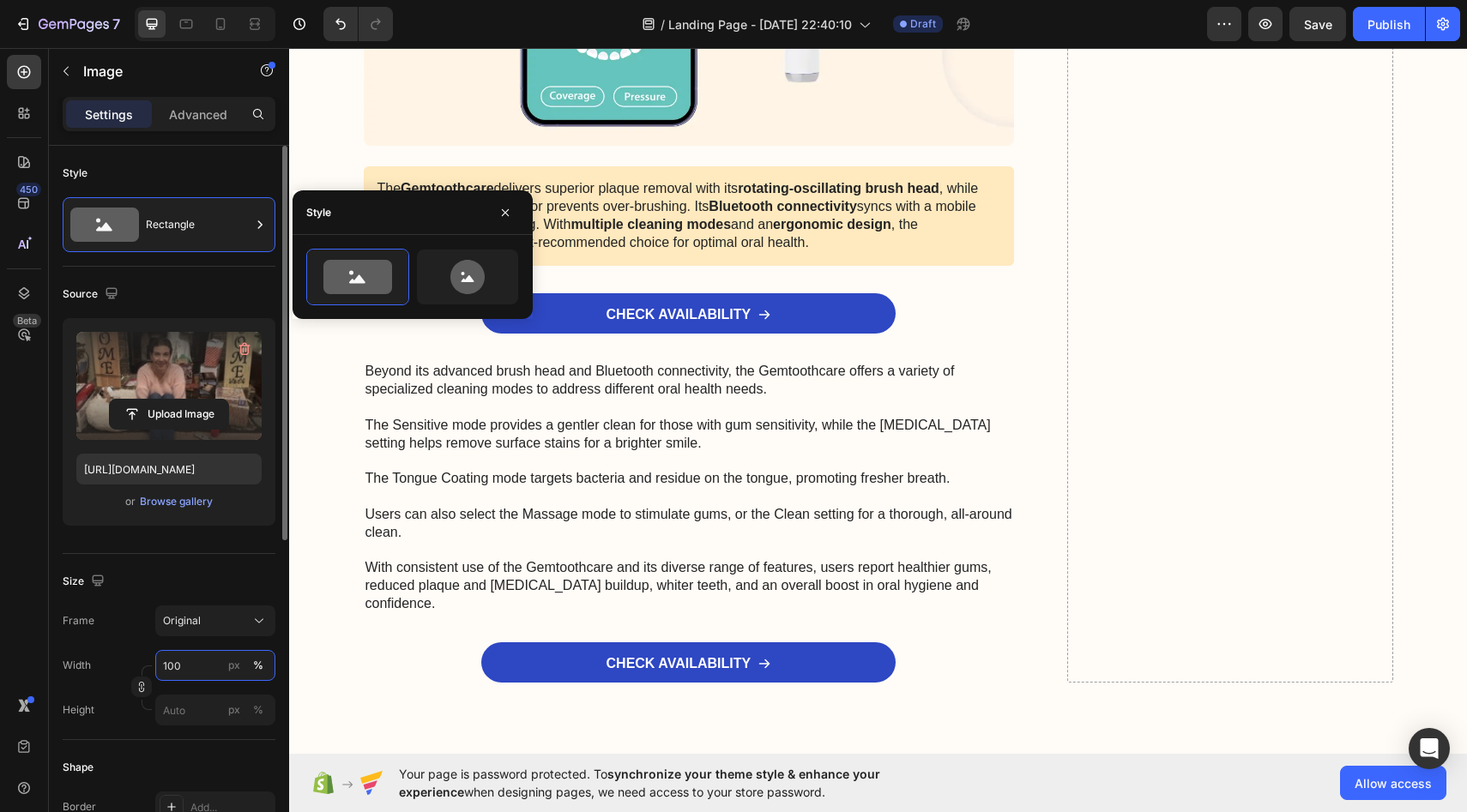
click at [196, 677] on input "100" at bounding box center [215, 666] width 120 height 31
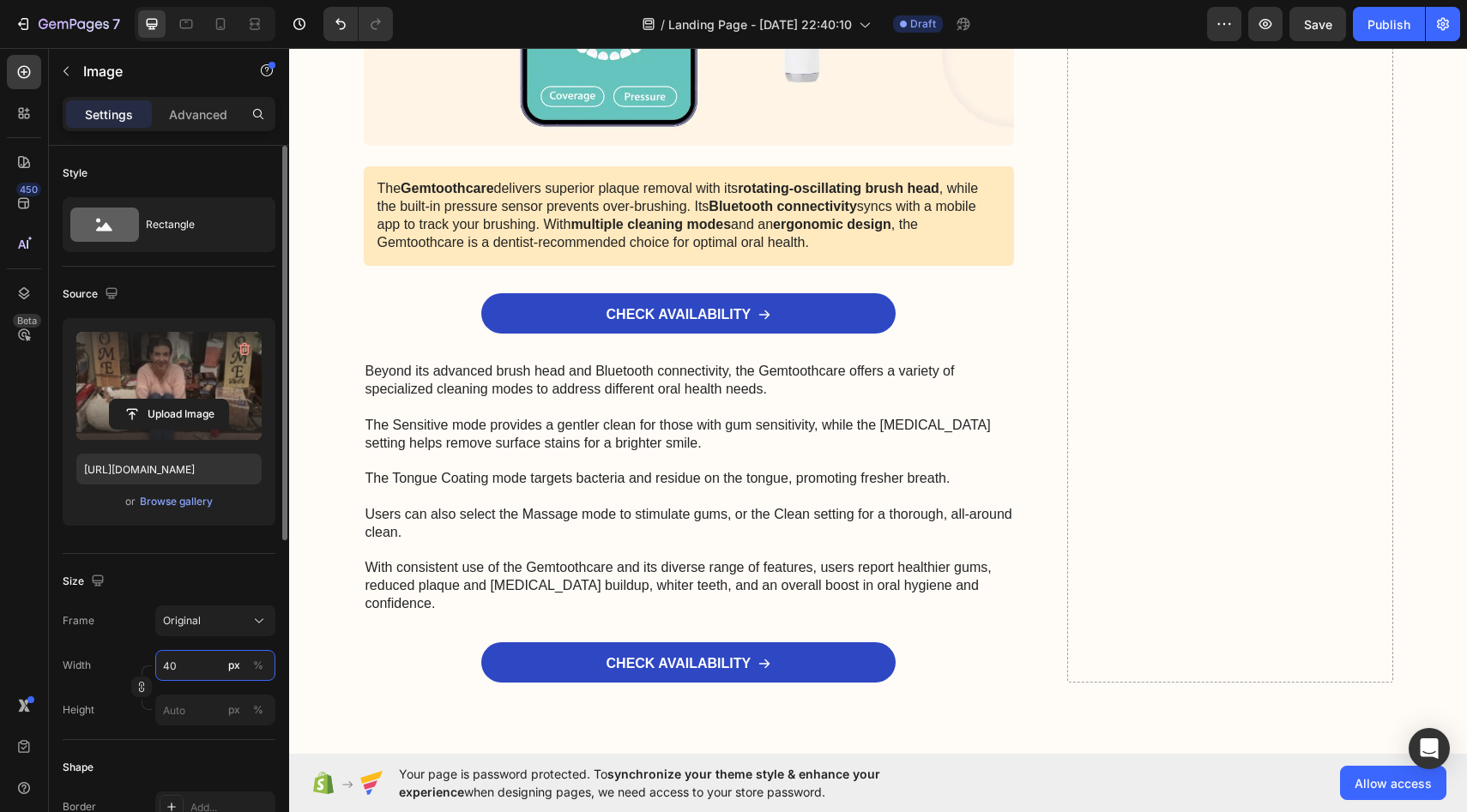
type input "4"
type input "5"
type input "70"
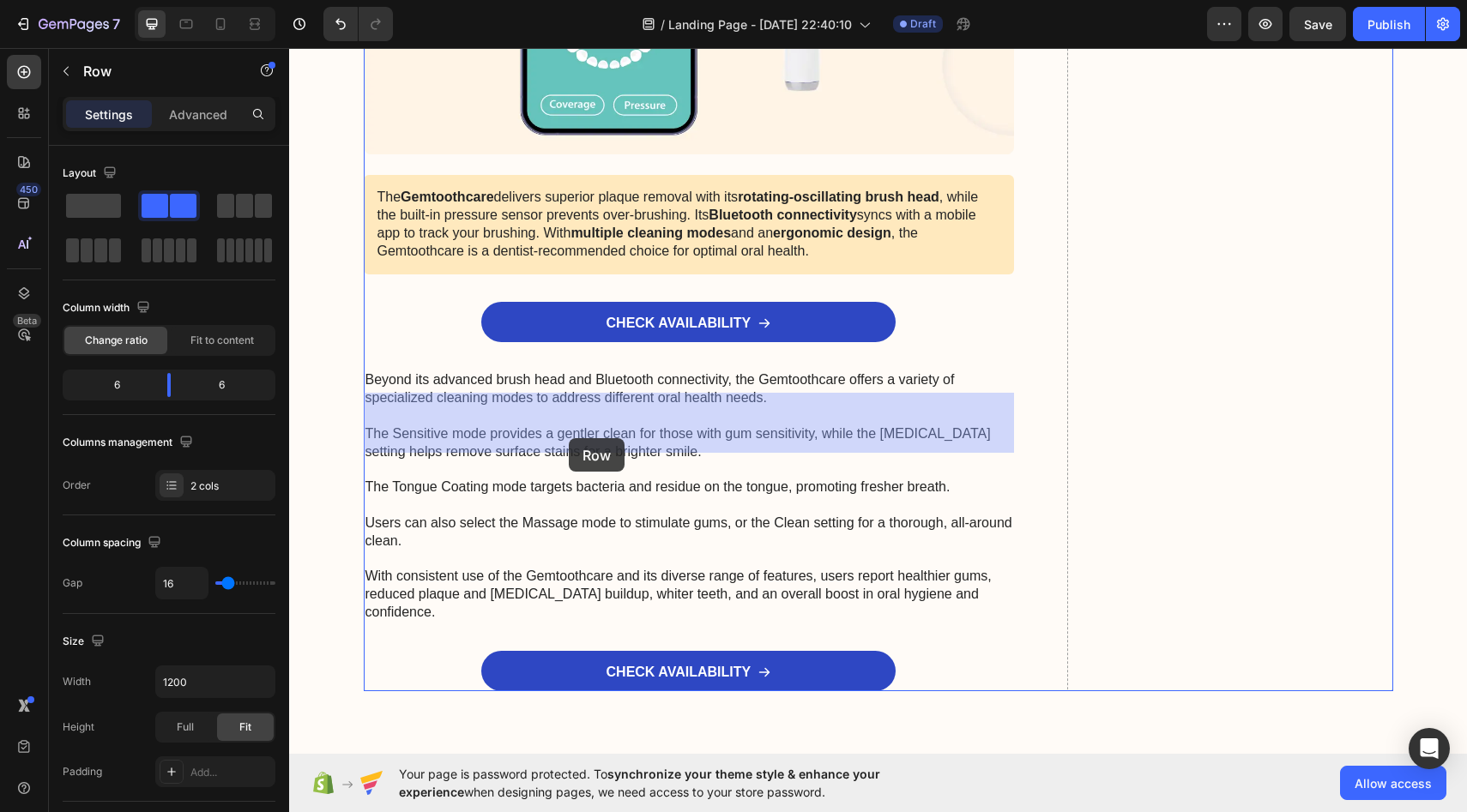
drag, startPoint x: 736, startPoint y: 417, endPoint x: 569, endPoint y: 437, distance: 168.2
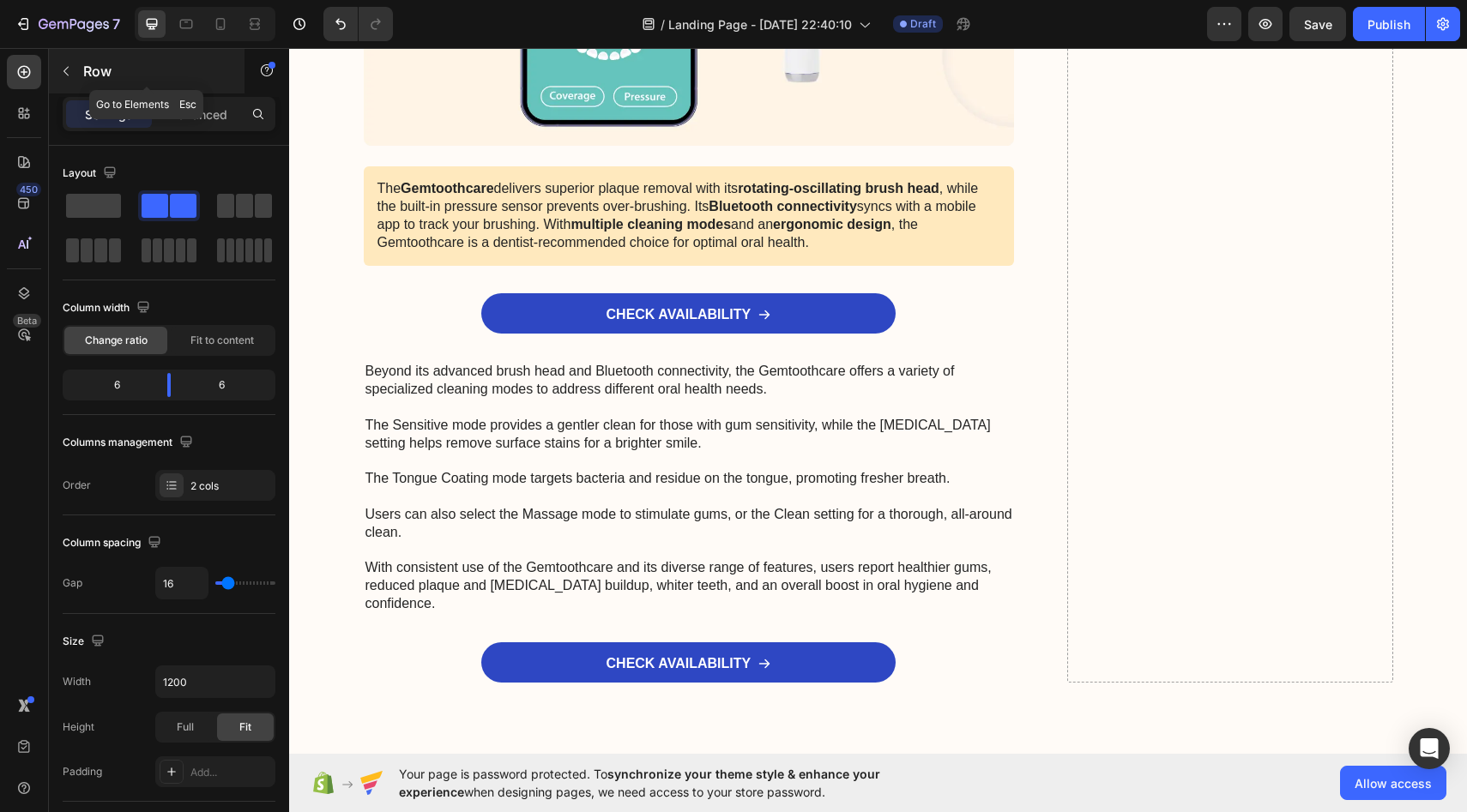
click at [145, 81] on p "Row" at bounding box center [155, 71] width 145 height 21
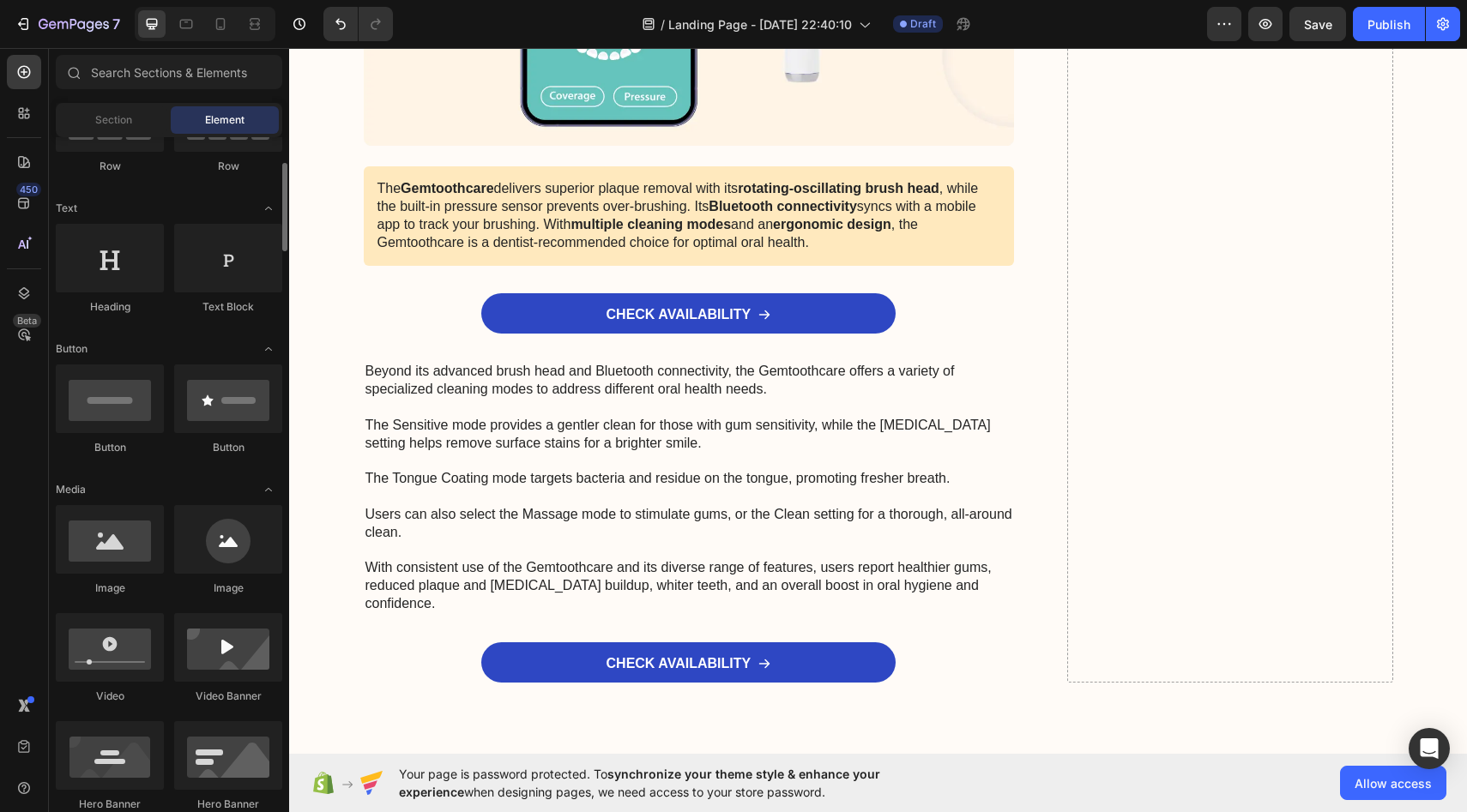
scroll to position [187, 0]
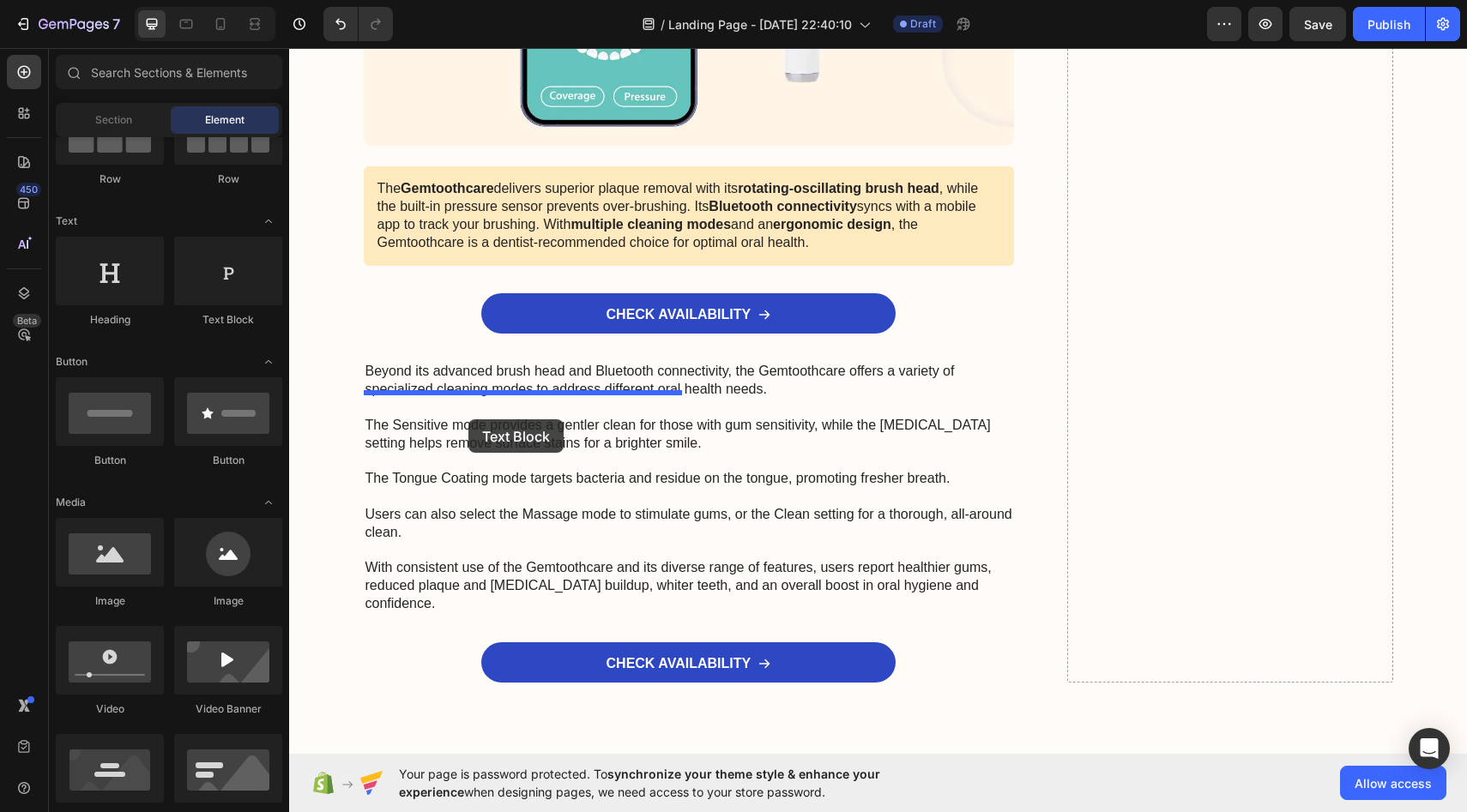
drag, startPoint x: 516, startPoint y: 326, endPoint x: 469, endPoint y: 419, distance: 104.2
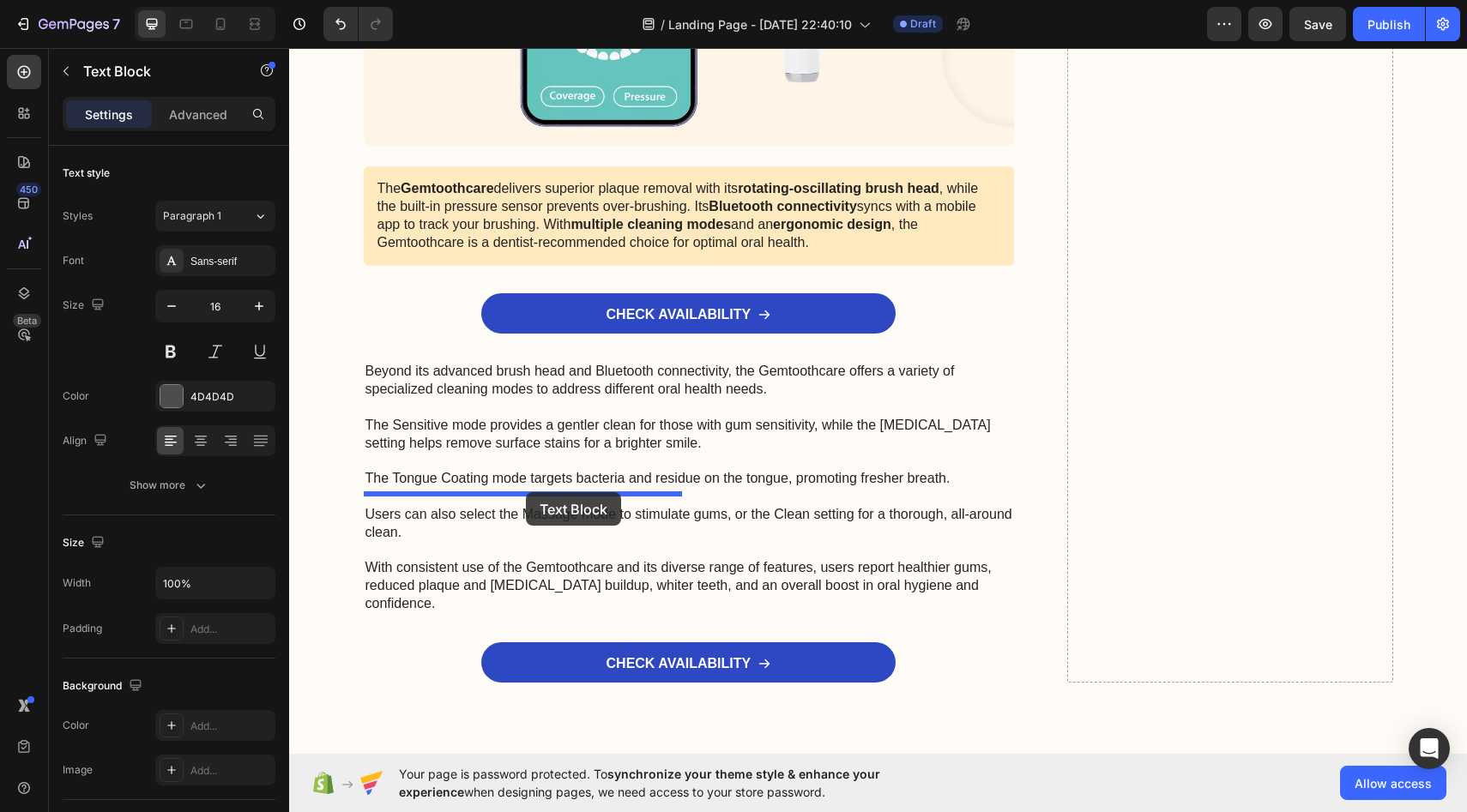
drag, startPoint x: 486, startPoint y: 406, endPoint x: 526, endPoint y: 493, distance: 95.8
drag, startPoint x: 469, startPoint y: 463, endPoint x: 588, endPoint y: 441, distance: 121.0
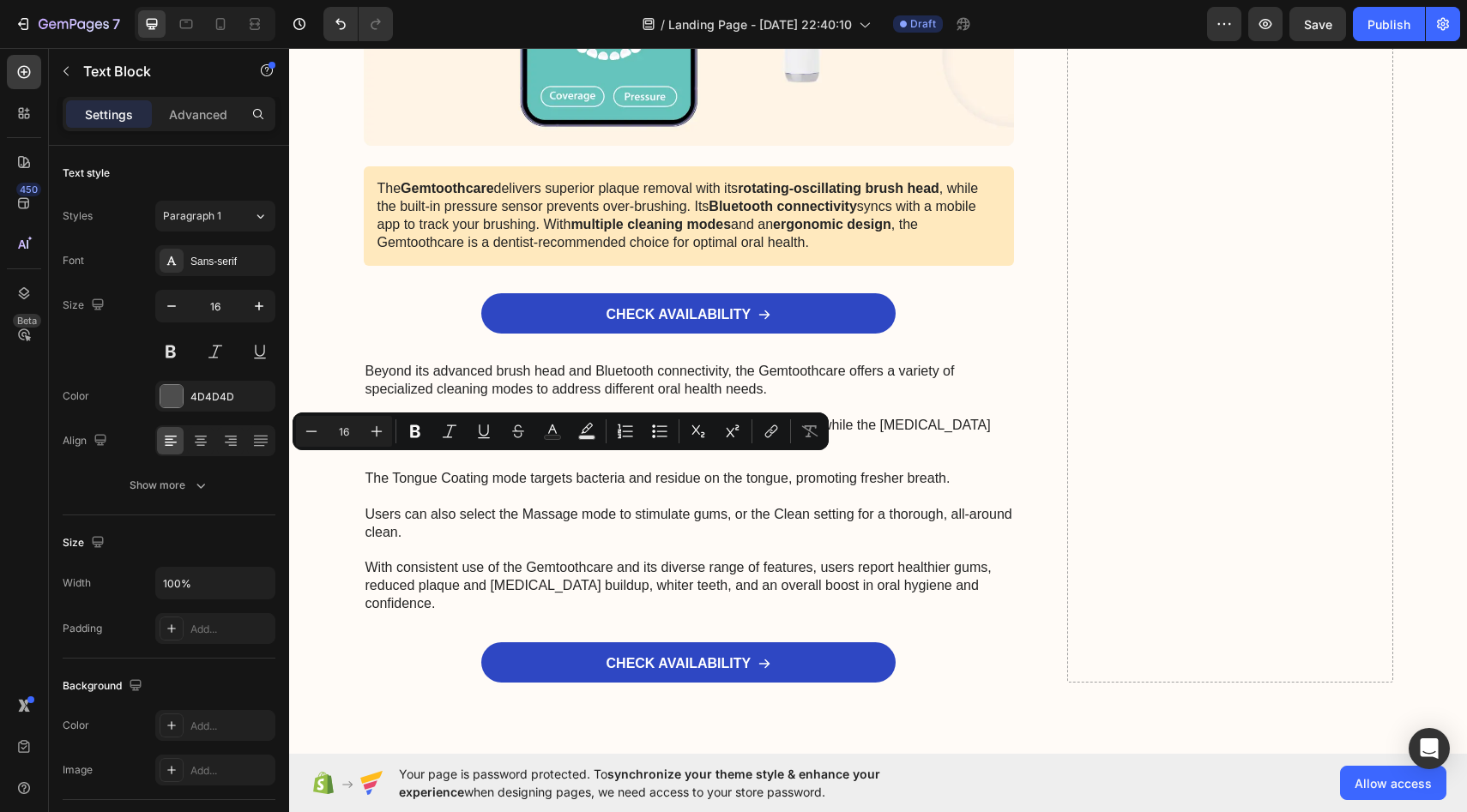
drag, startPoint x: 569, startPoint y: 462, endPoint x: 676, endPoint y: 431, distance: 111.4
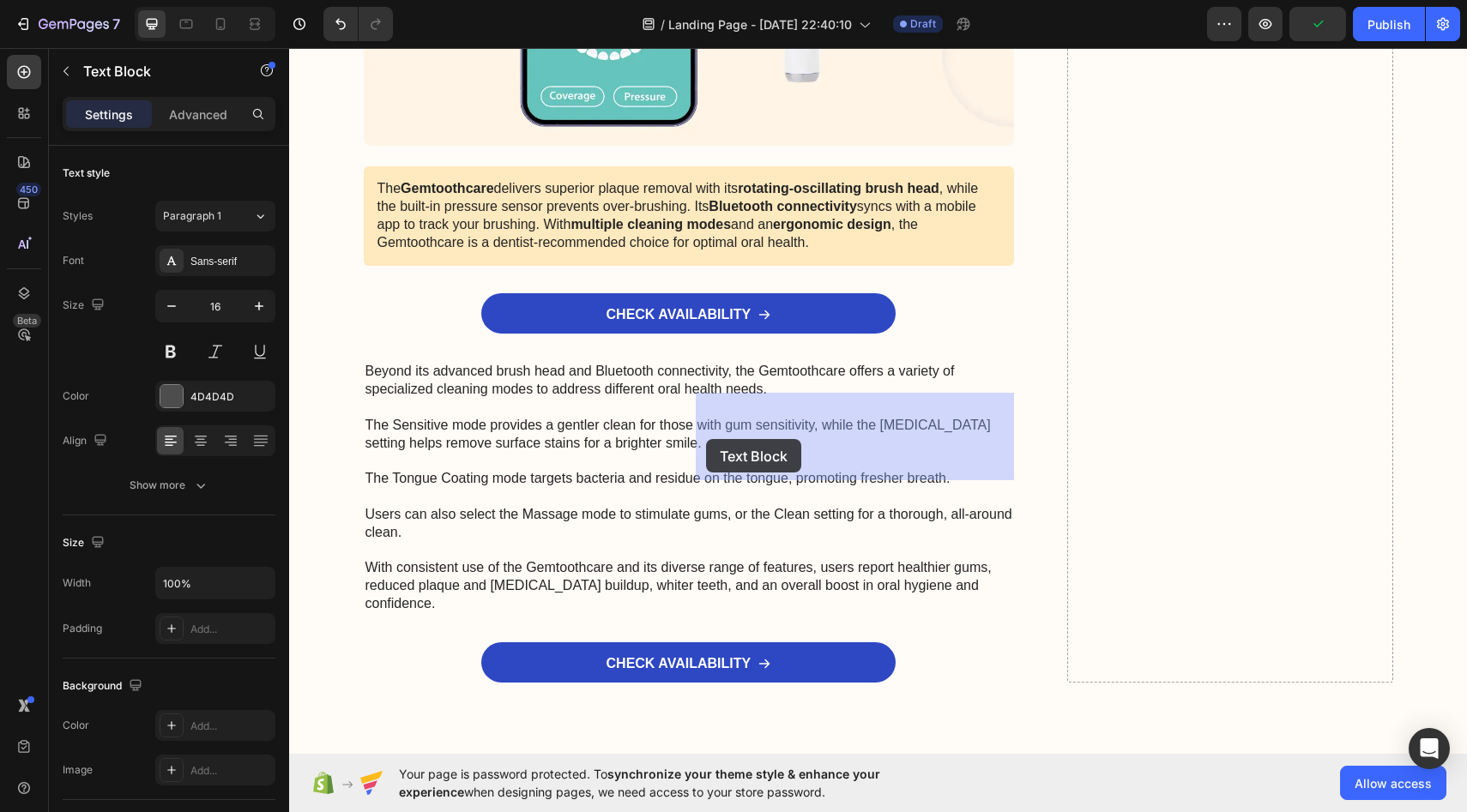
drag, startPoint x: 412, startPoint y: 437, endPoint x: 707, endPoint y: 439, distance: 295.0
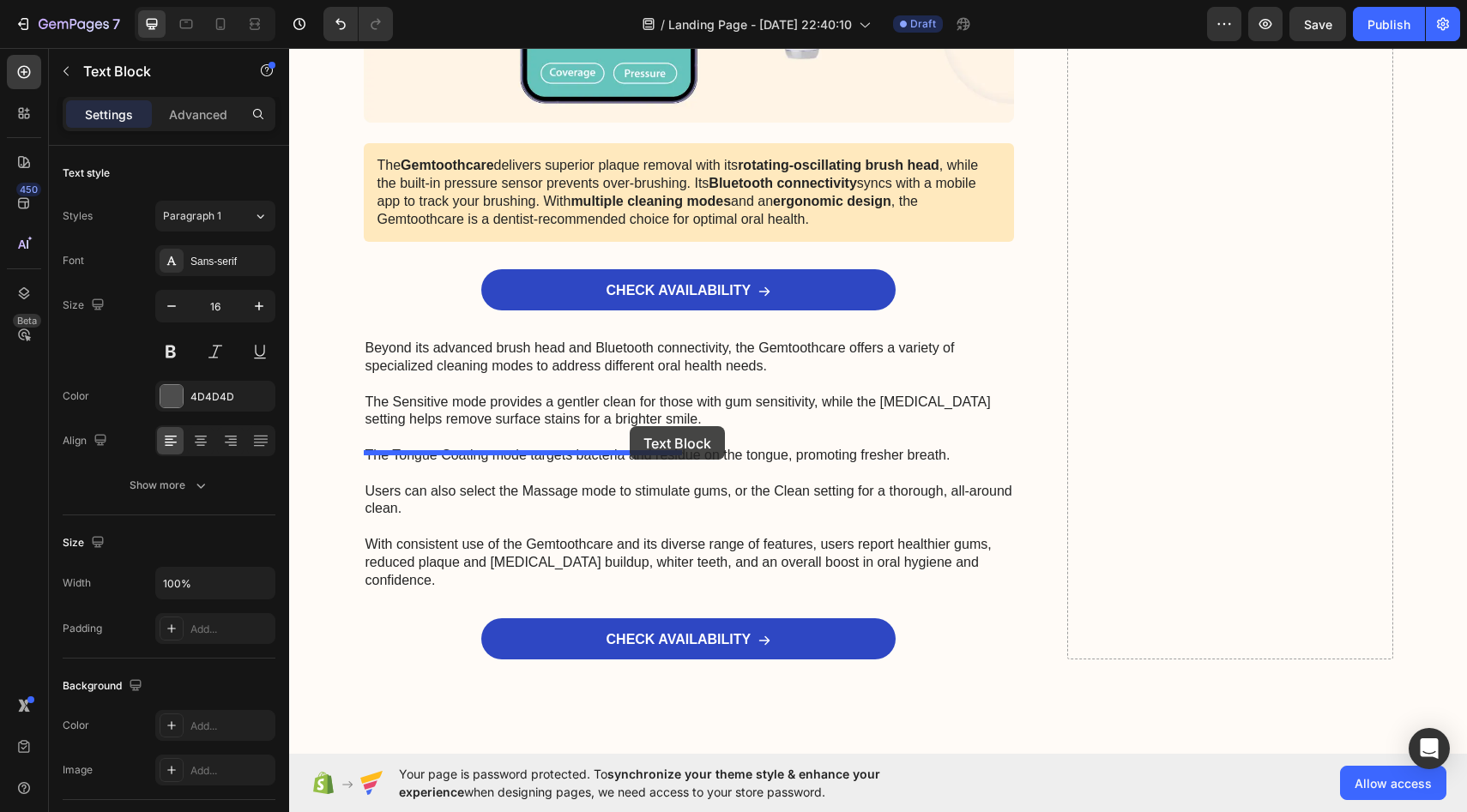
drag, startPoint x: 734, startPoint y: 406, endPoint x: 629, endPoint y: 427, distance: 107.1
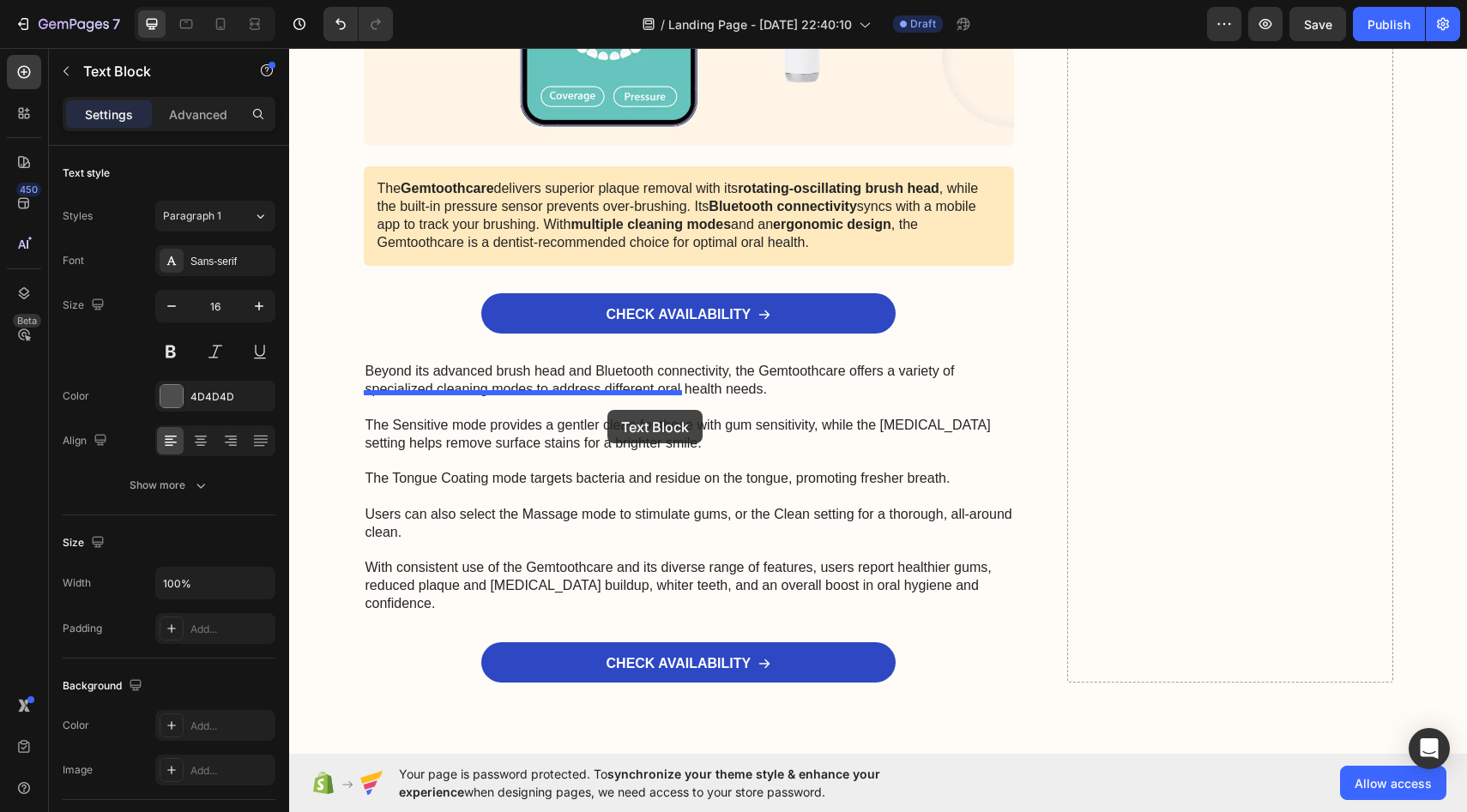
drag, startPoint x: 597, startPoint y: 459, endPoint x: 607, endPoint y: 409, distance: 51.0
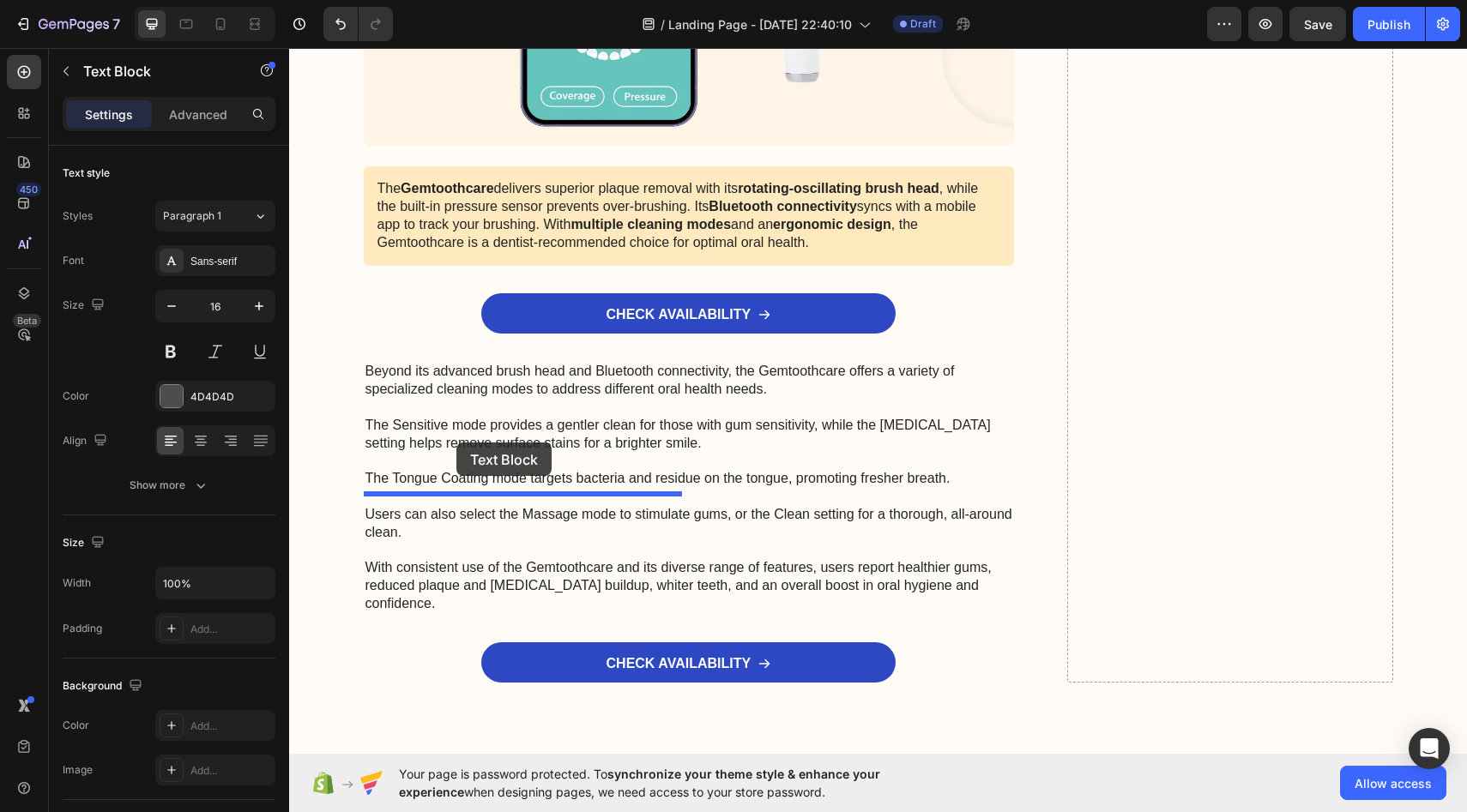
drag, startPoint x: 456, startPoint y: 407, endPoint x: 457, endPoint y: 443, distance: 36.0
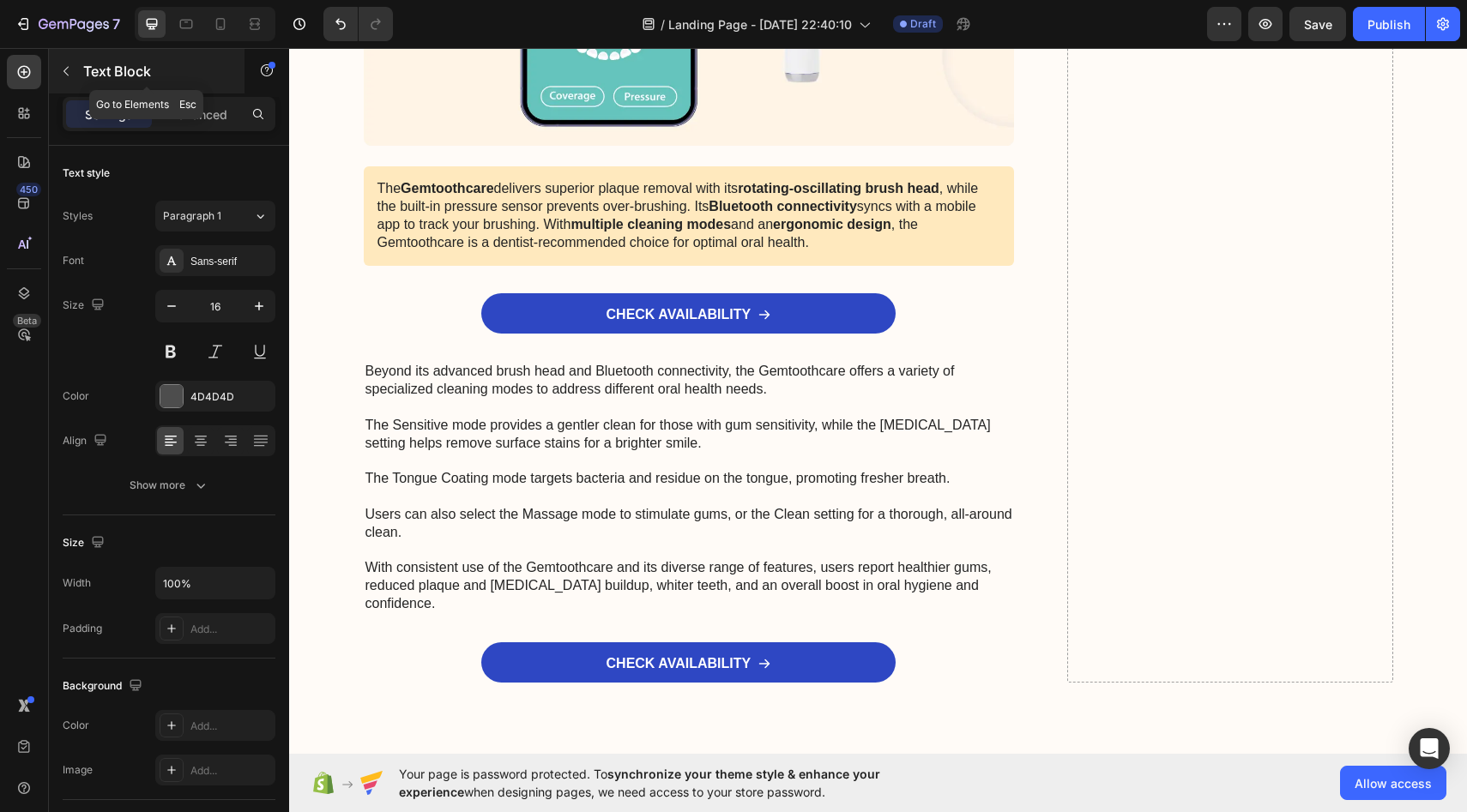
click at [104, 77] on p "Text Block" at bounding box center [155, 71] width 145 height 21
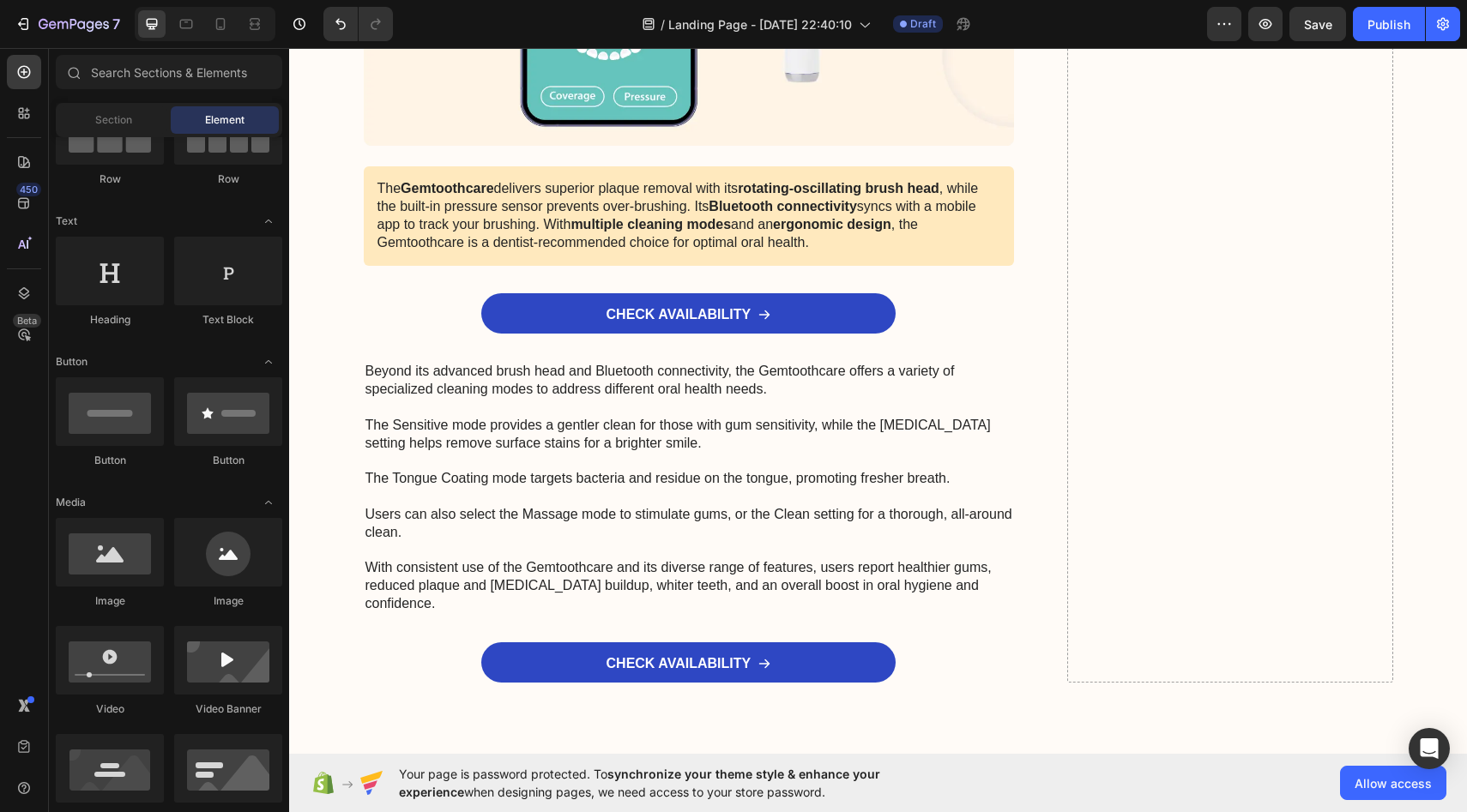
scroll to position [125, 0]
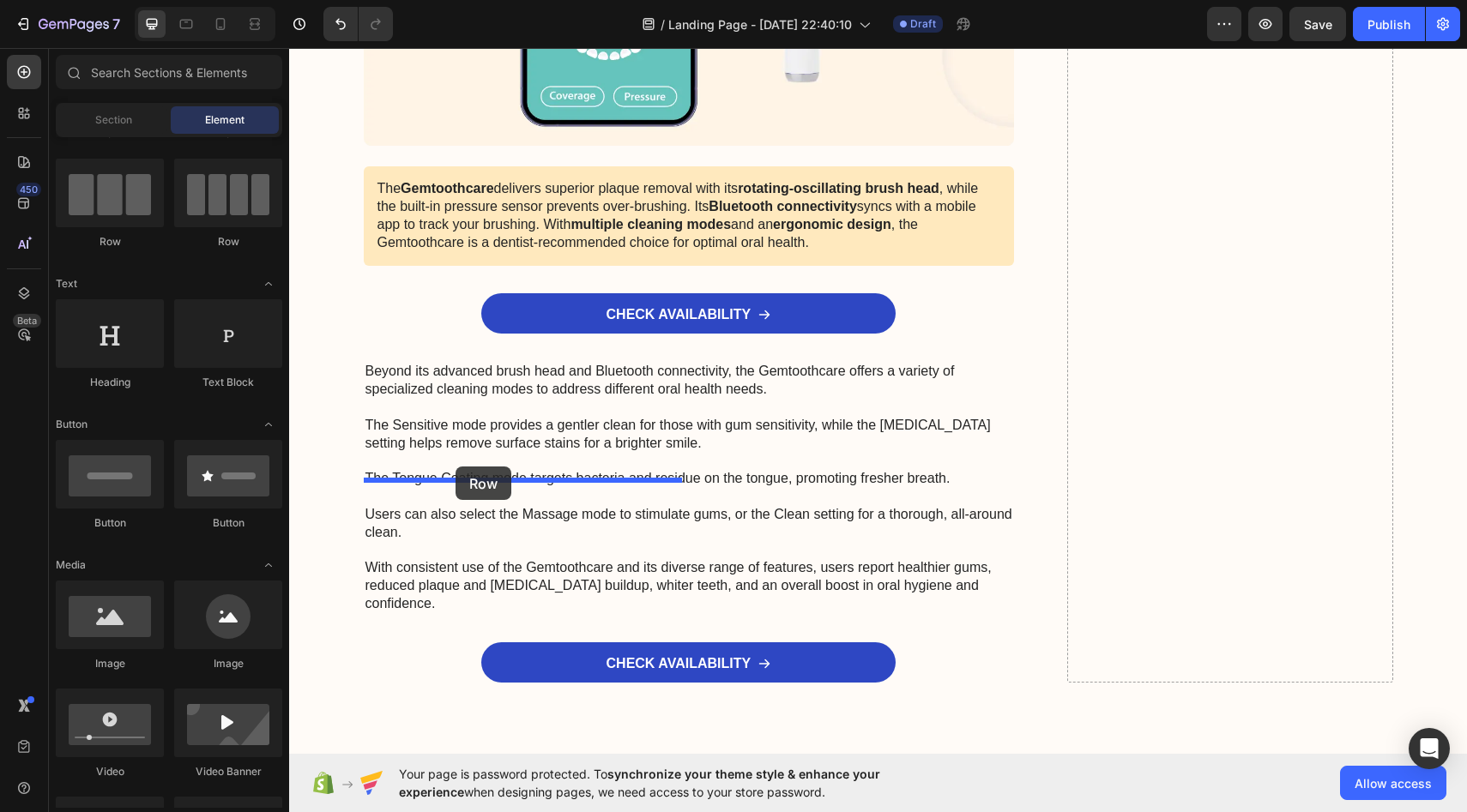
drag, startPoint x: 510, startPoint y: 267, endPoint x: 456, endPoint y: 467, distance: 207.2
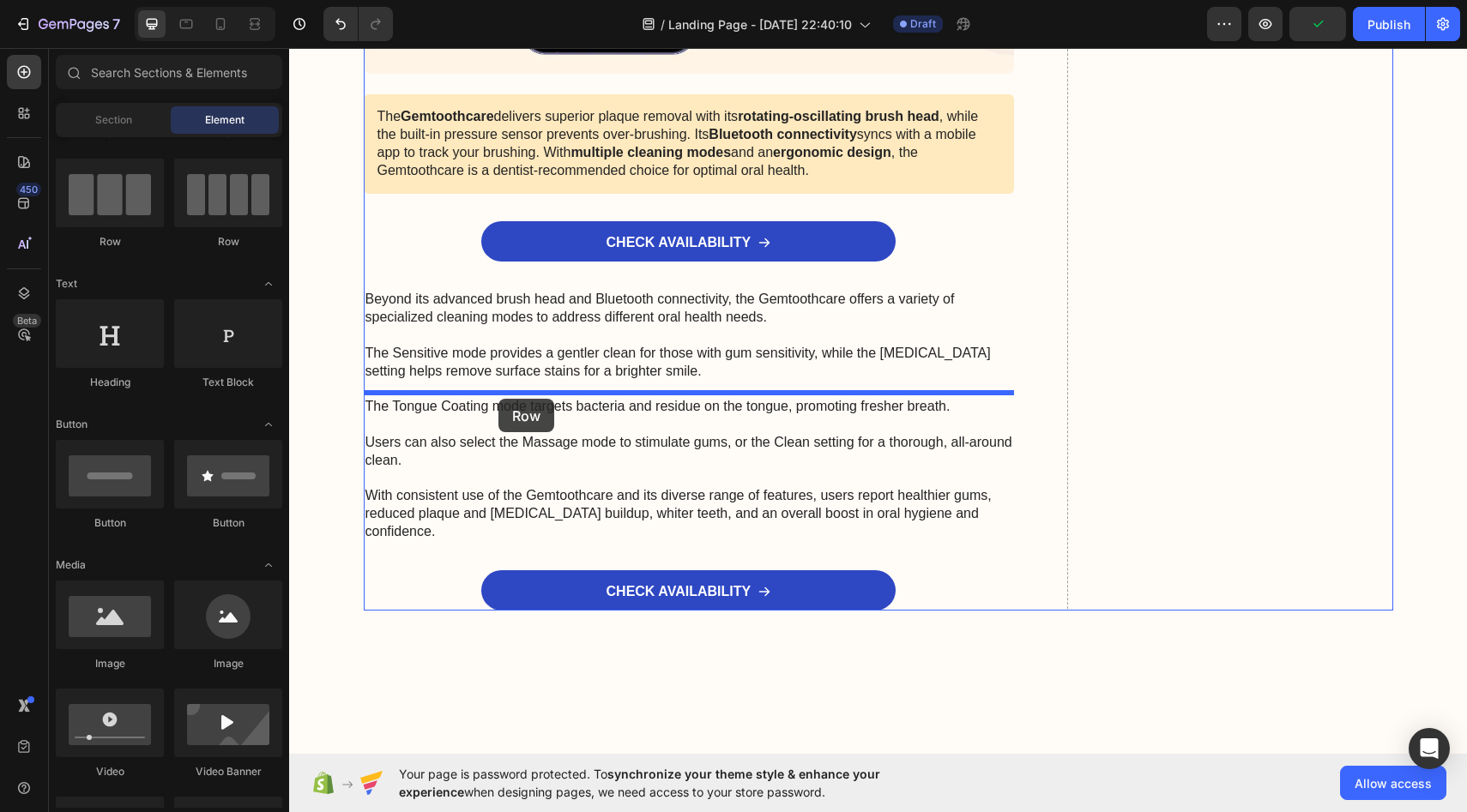
drag, startPoint x: 521, startPoint y: 229, endPoint x: 499, endPoint y: 399, distance: 171.4
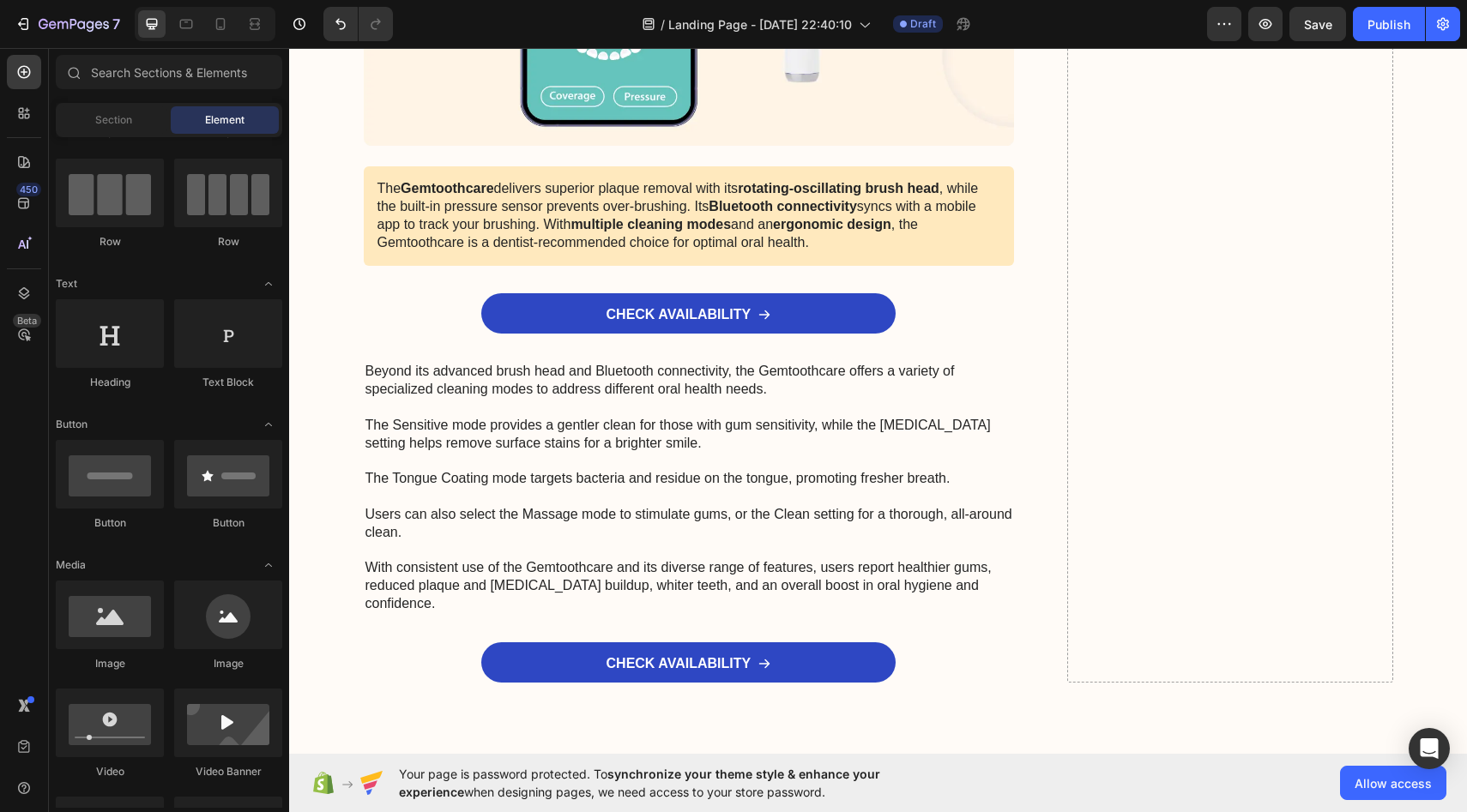
drag, startPoint x: 523, startPoint y: 661, endPoint x: 384, endPoint y: 423, distance: 275.6
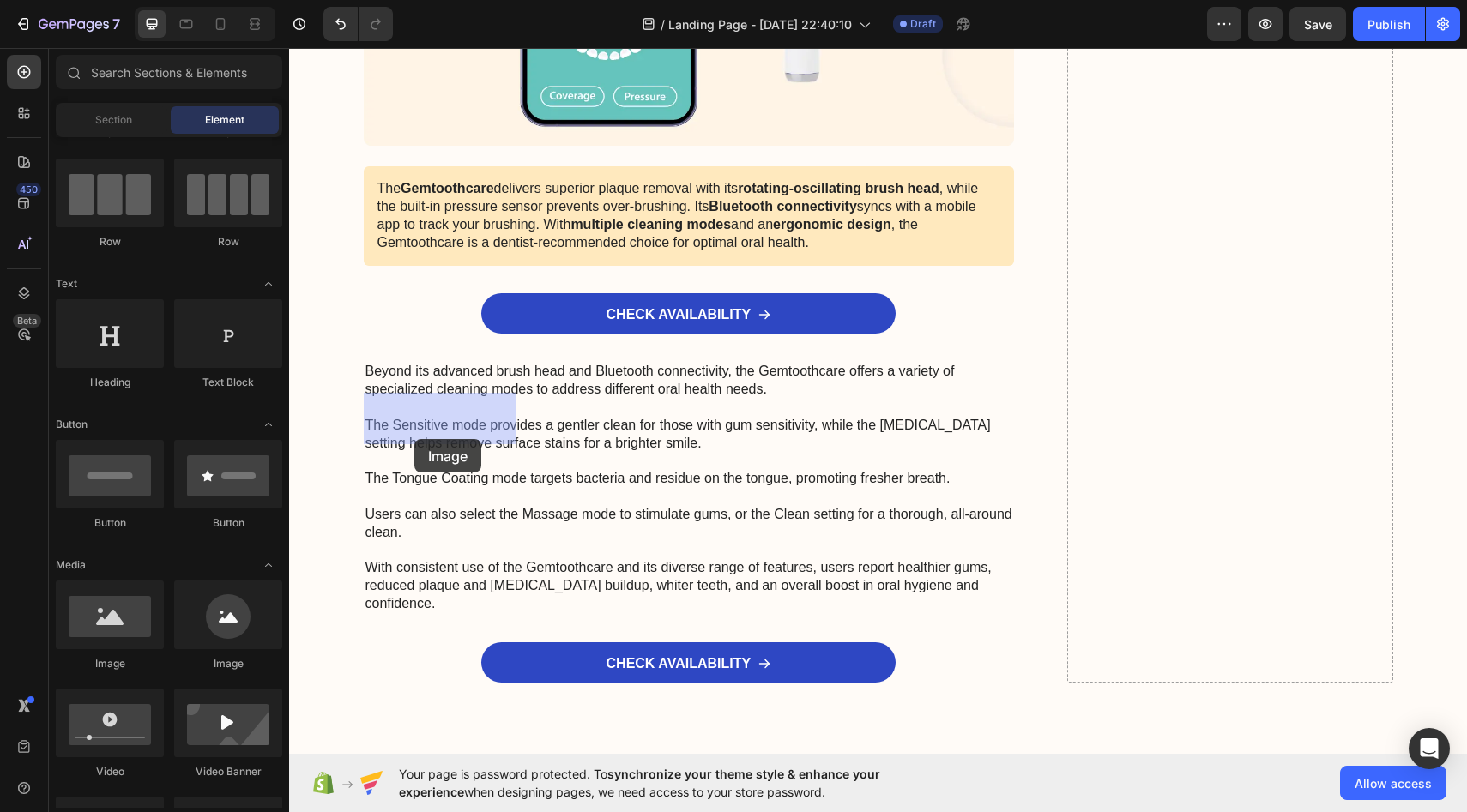
drag, startPoint x: 413, startPoint y: 676, endPoint x: 420, endPoint y: 420, distance: 256.1
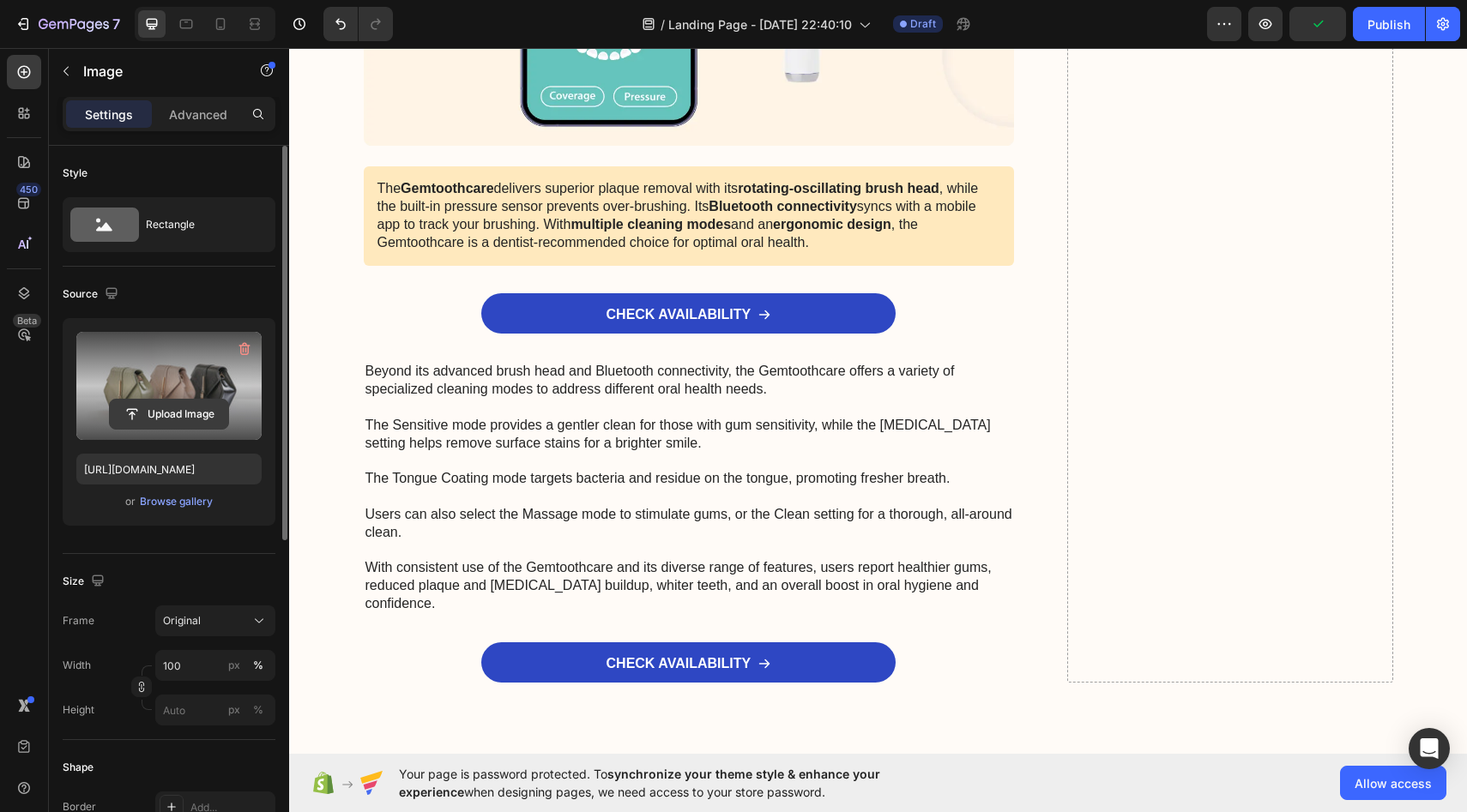
click at [195, 405] on input "file" at bounding box center [169, 413] width 119 height 29
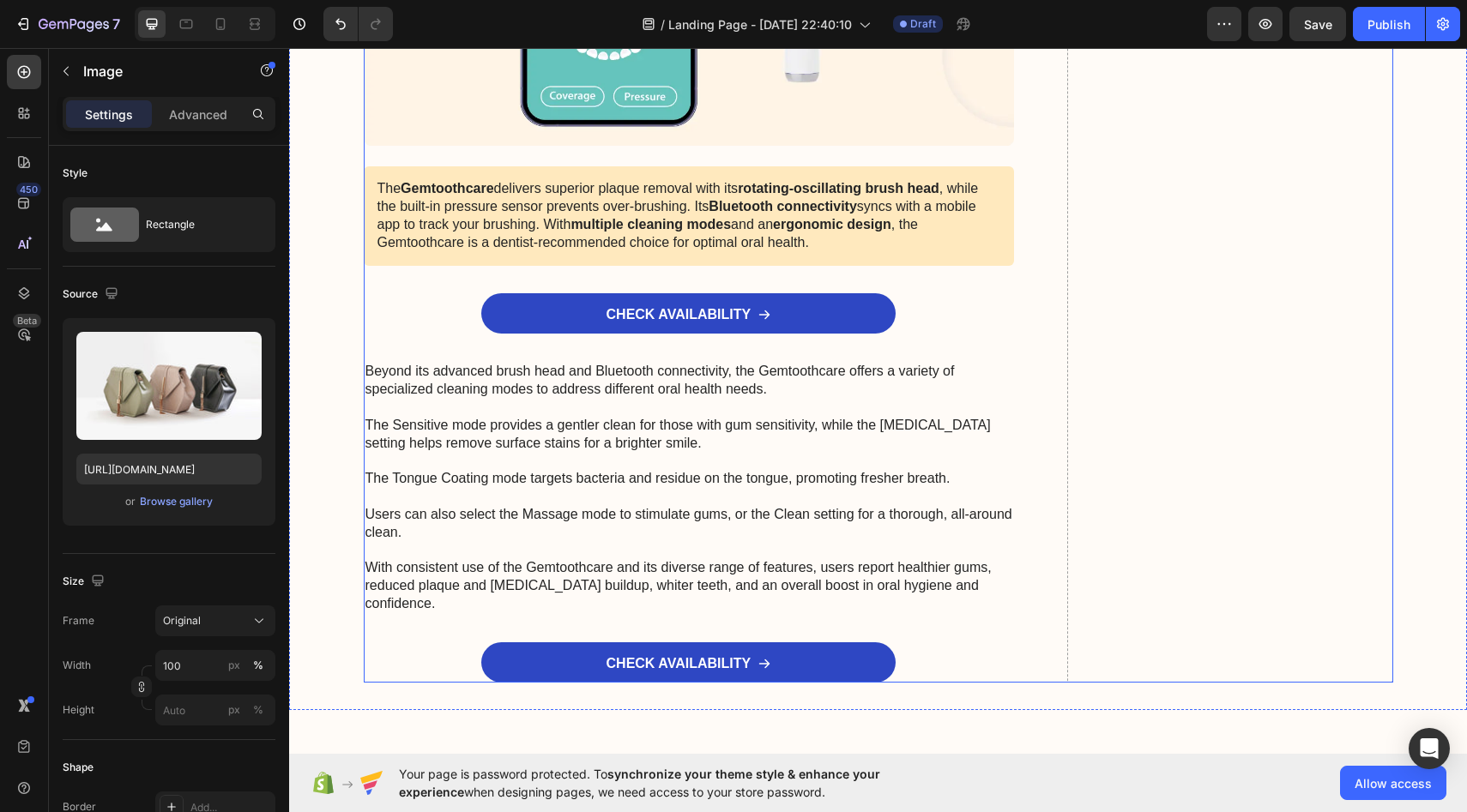
type input "https://cdn.shopify.com/s/files/1/0963/3120/2891/files/gempages_581340402406130…"
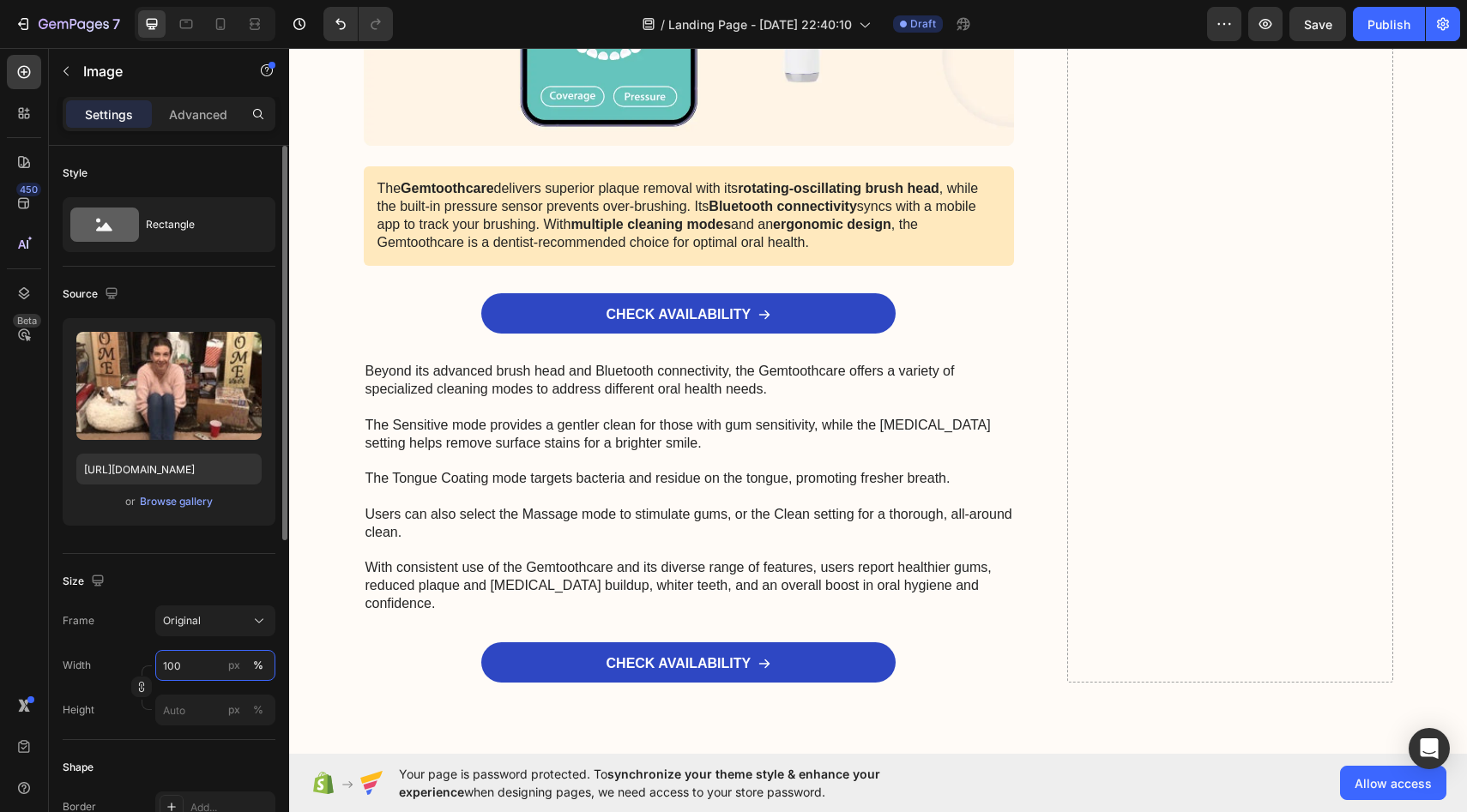
click at [201, 663] on input "100" at bounding box center [215, 666] width 120 height 31
type input "70"
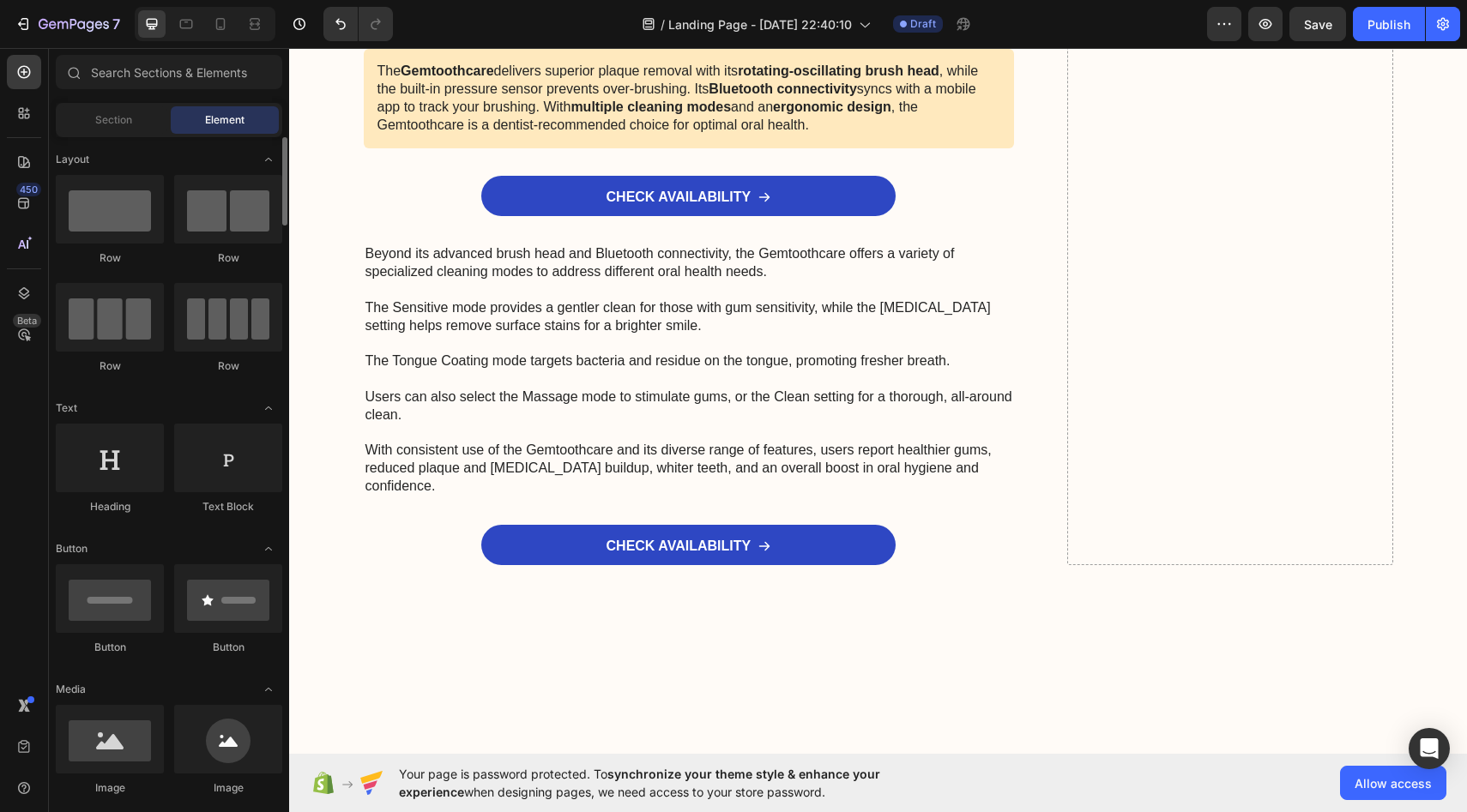
scroll to position [3, 0]
drag, startPoint x: 513, startPoint y: 518, endPoint x: 571, endPoint y: 304, distance: 221.7
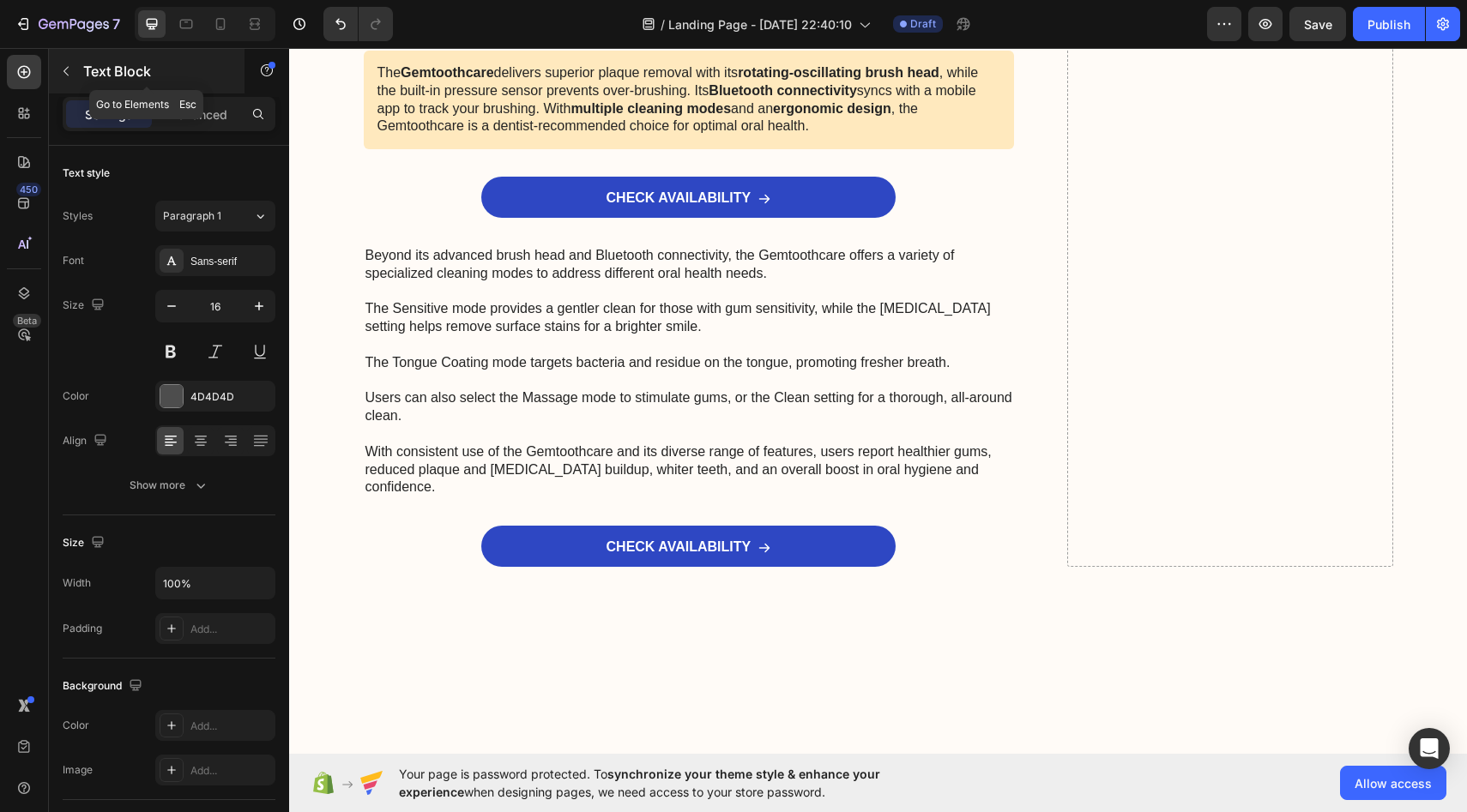
click at [150, 59] on div "Text Block" at bounding box center [146, 70] width 196 height 45
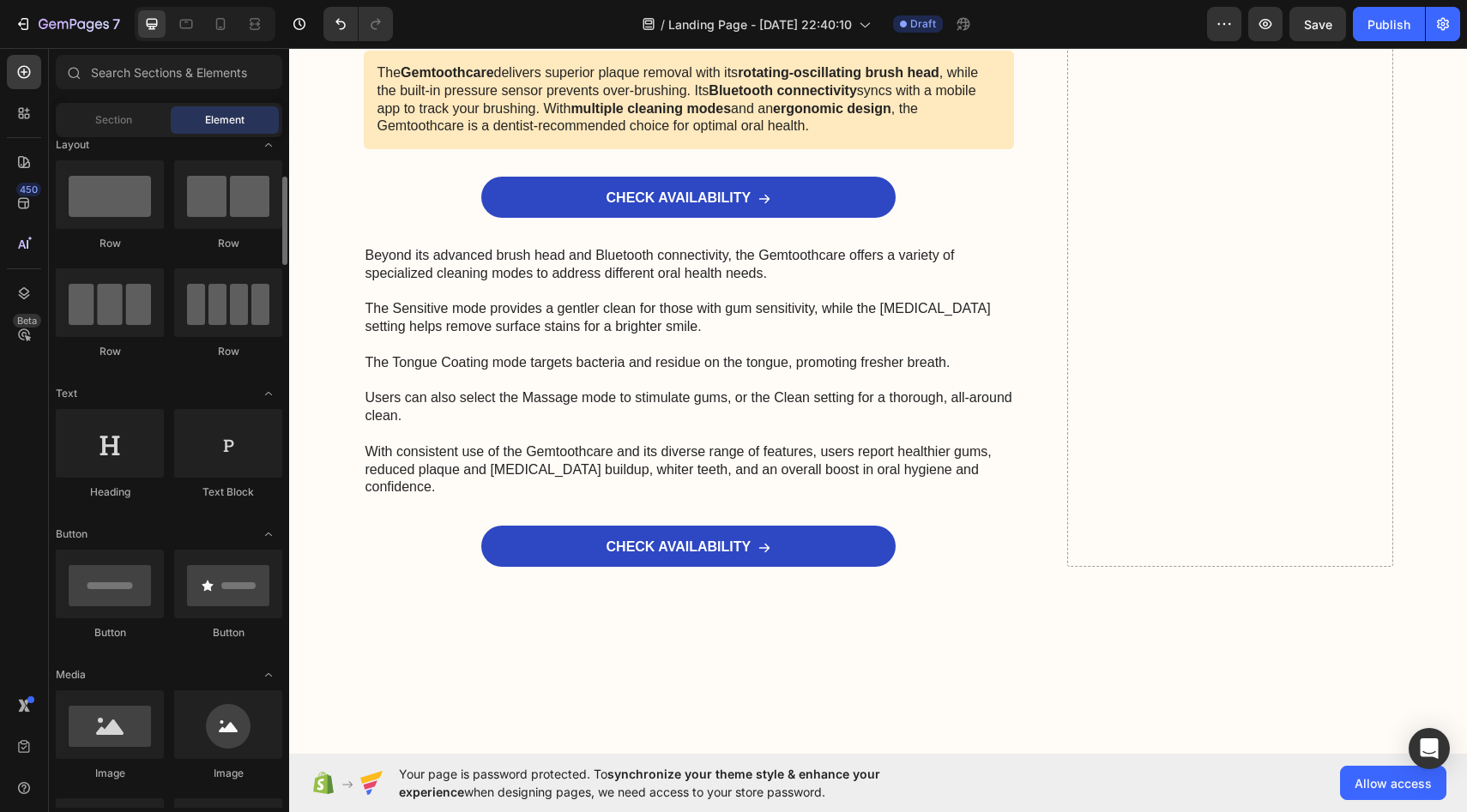
scroll to position [0, 0]
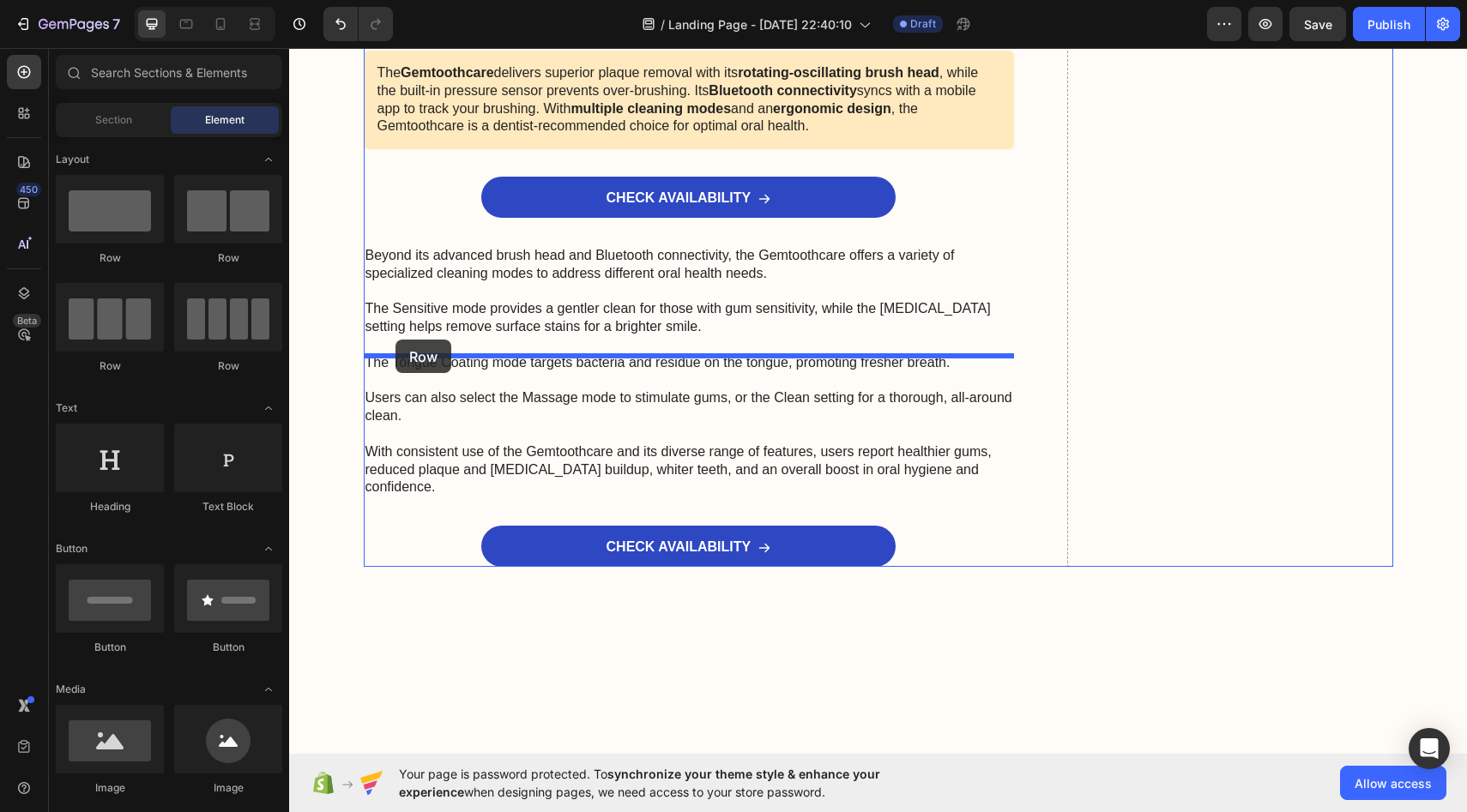
drag, startPoint x: 424, startPoint y: 275, endPoint x: 399, endPoint y: 343, distance: 72.4
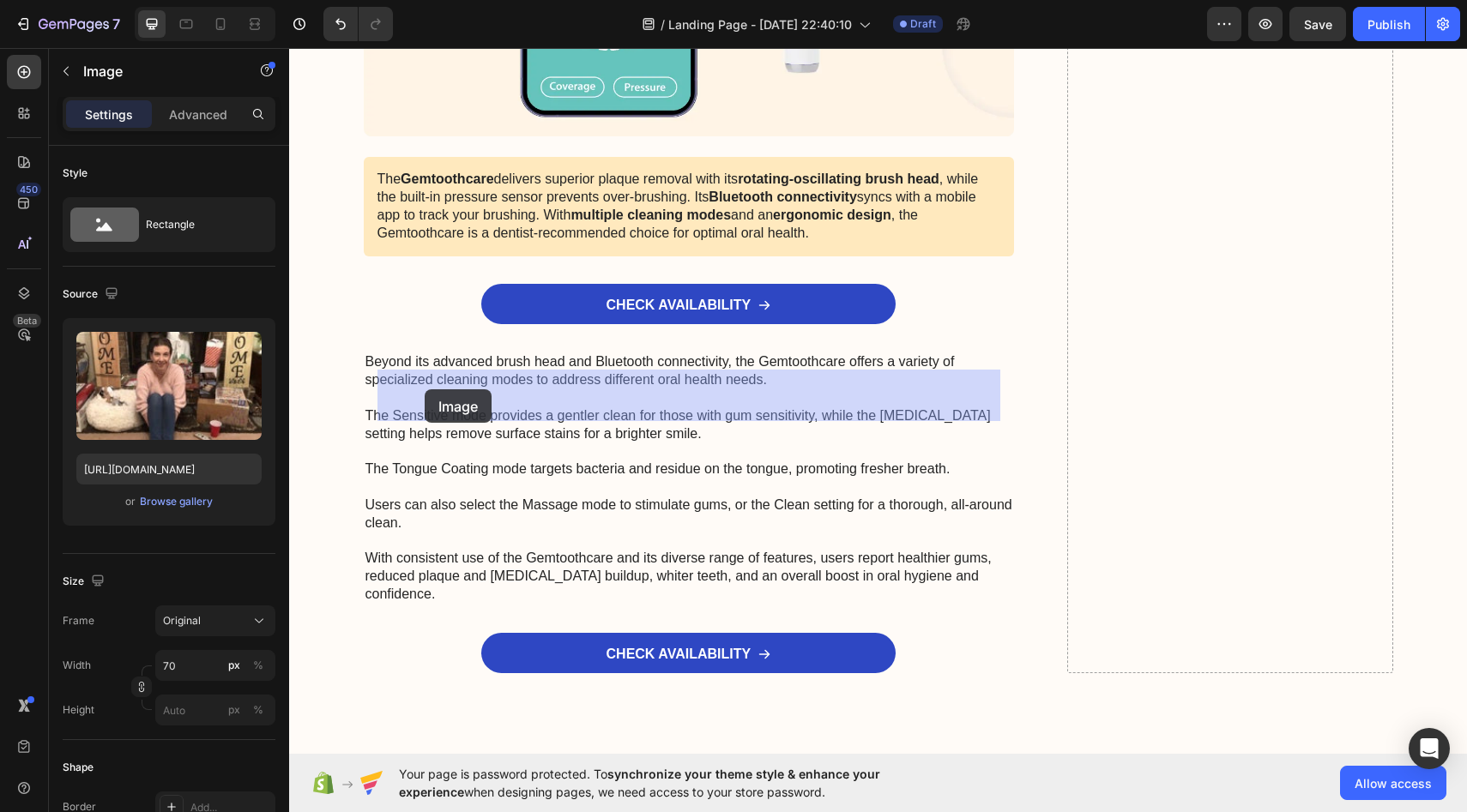
drag, startPoint x: 440, startPoint y: 282, endPoint x: 424, endPoint y: 390, distance: 109.2
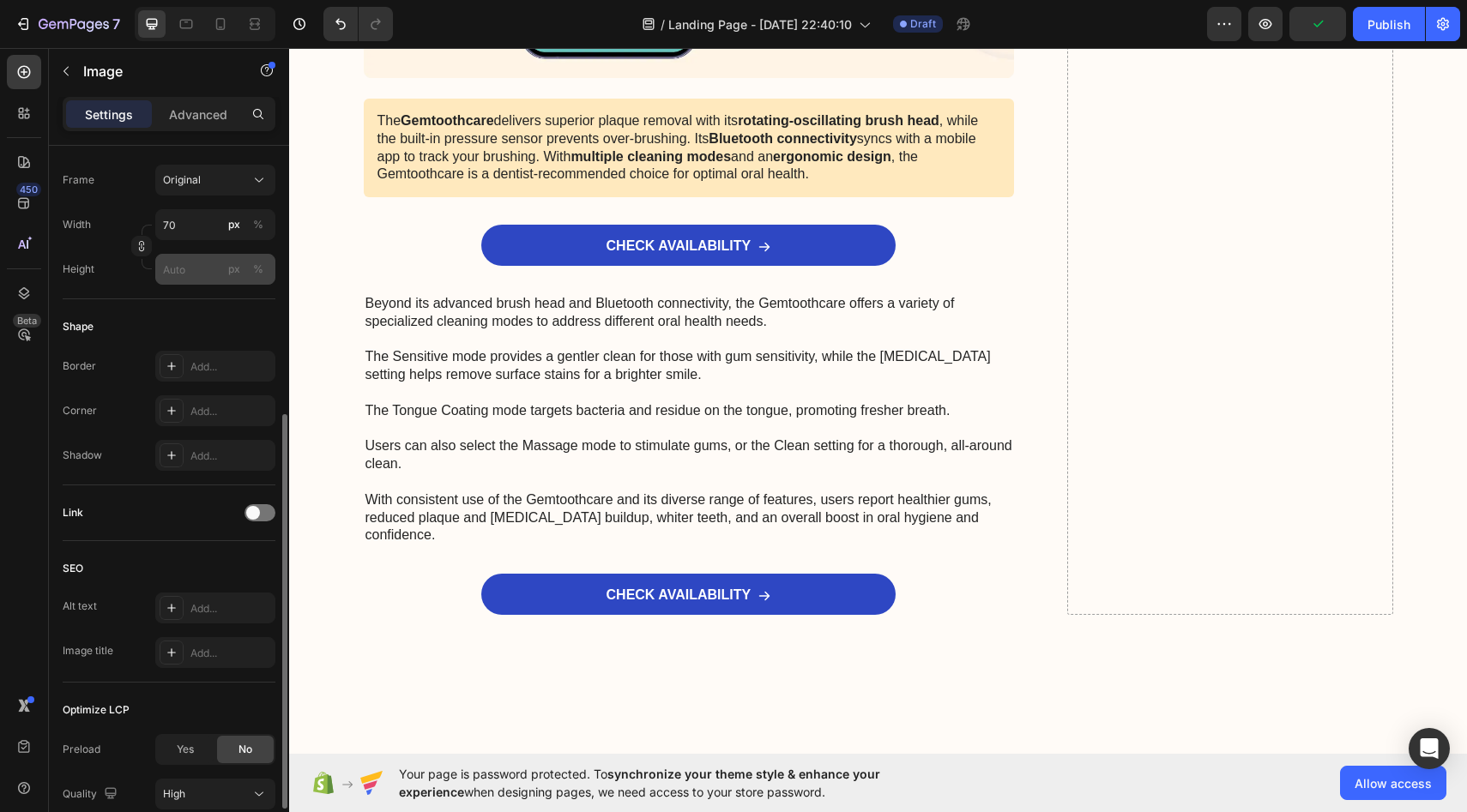
scroll to position [580, 0]
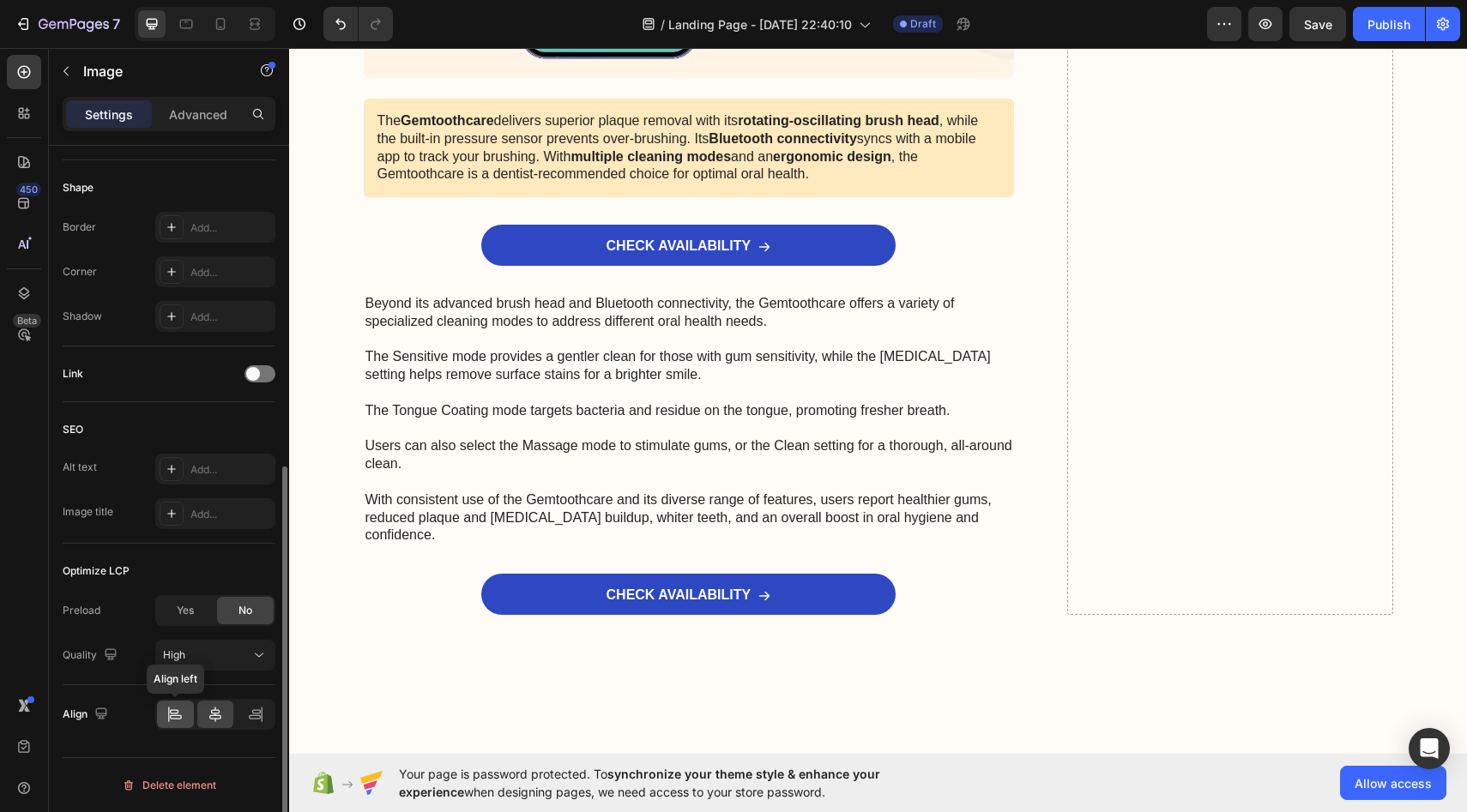
click at [171, 715] on icon at bounding box center [174, 714] width 17 height 17
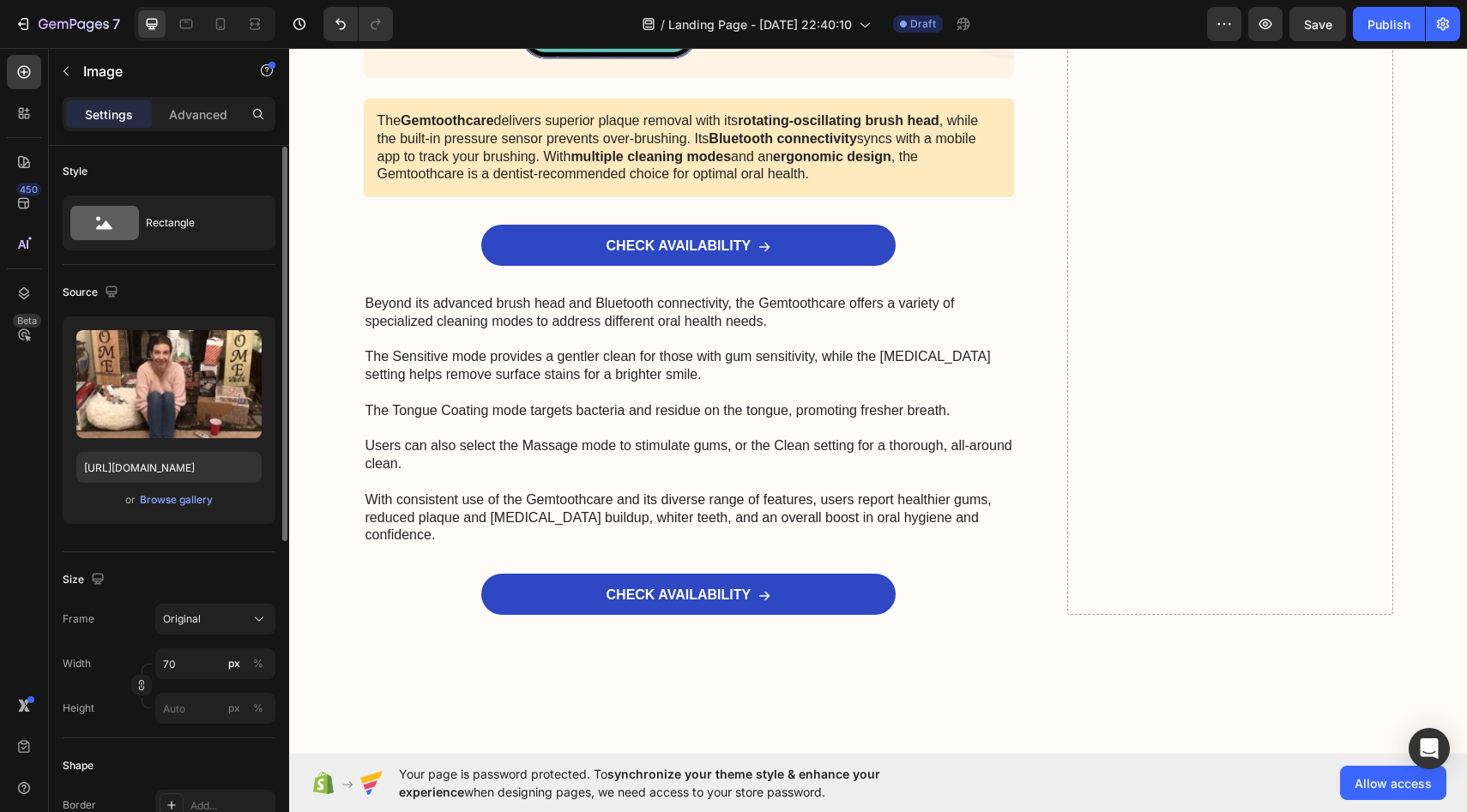
scroll to position [0, 0]
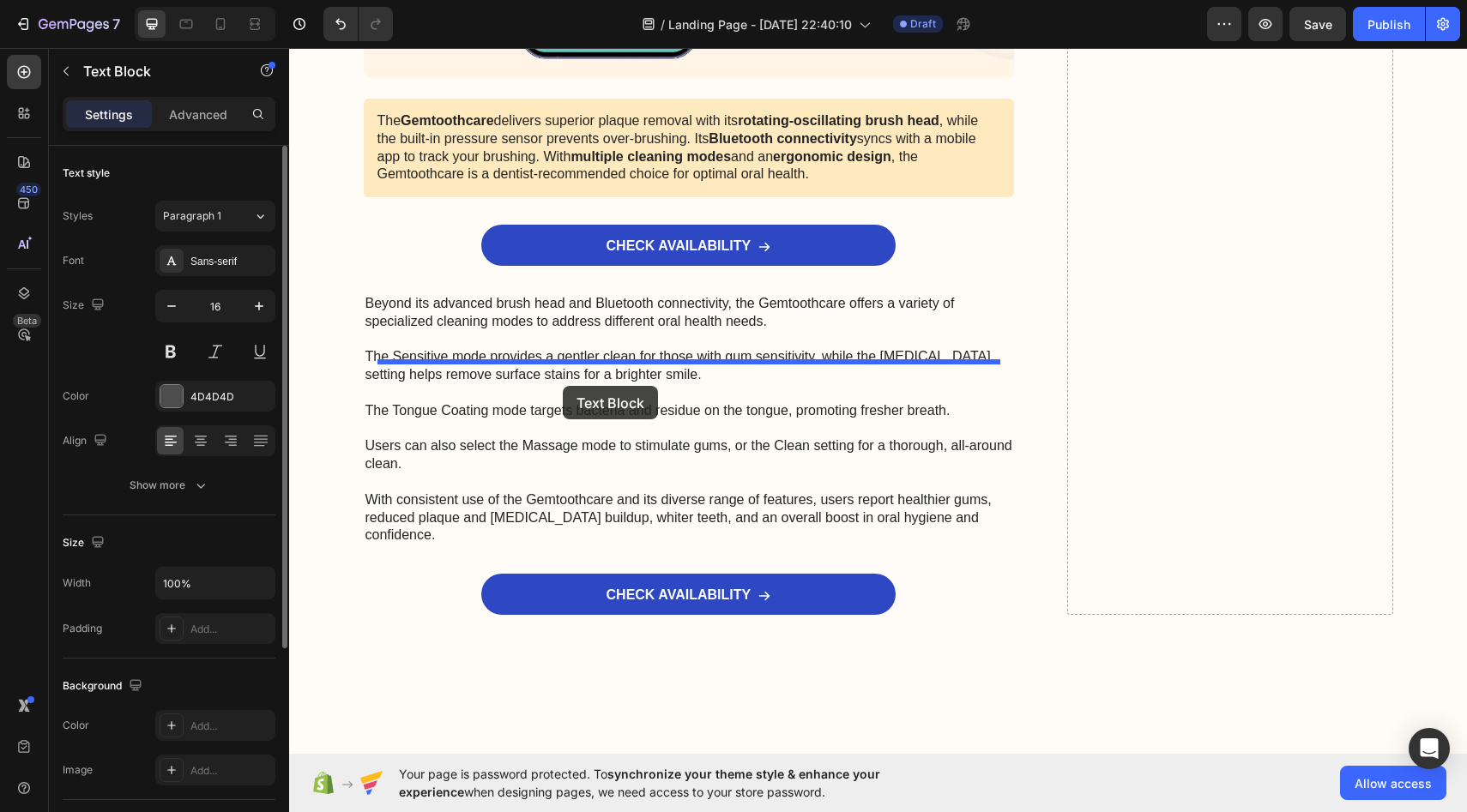
drag, startPoint x: 587, startPoint y: 299, endPoint x: 563, endPoint y: 386, distance: 90.2
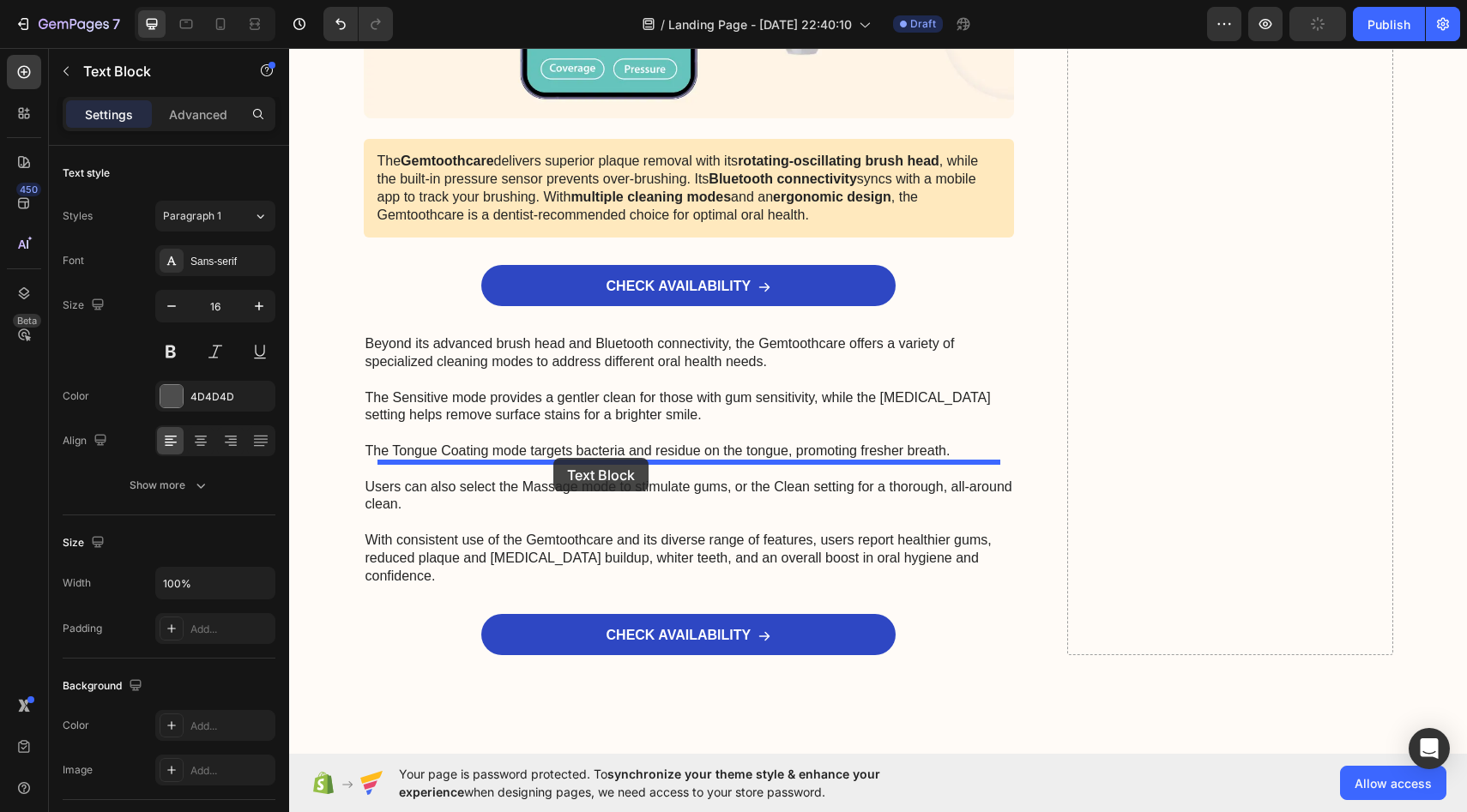
drag, startPoint x: 558, startPoint y: 382, endPoint x: 553, endPoint y: 458, distance: 76.2
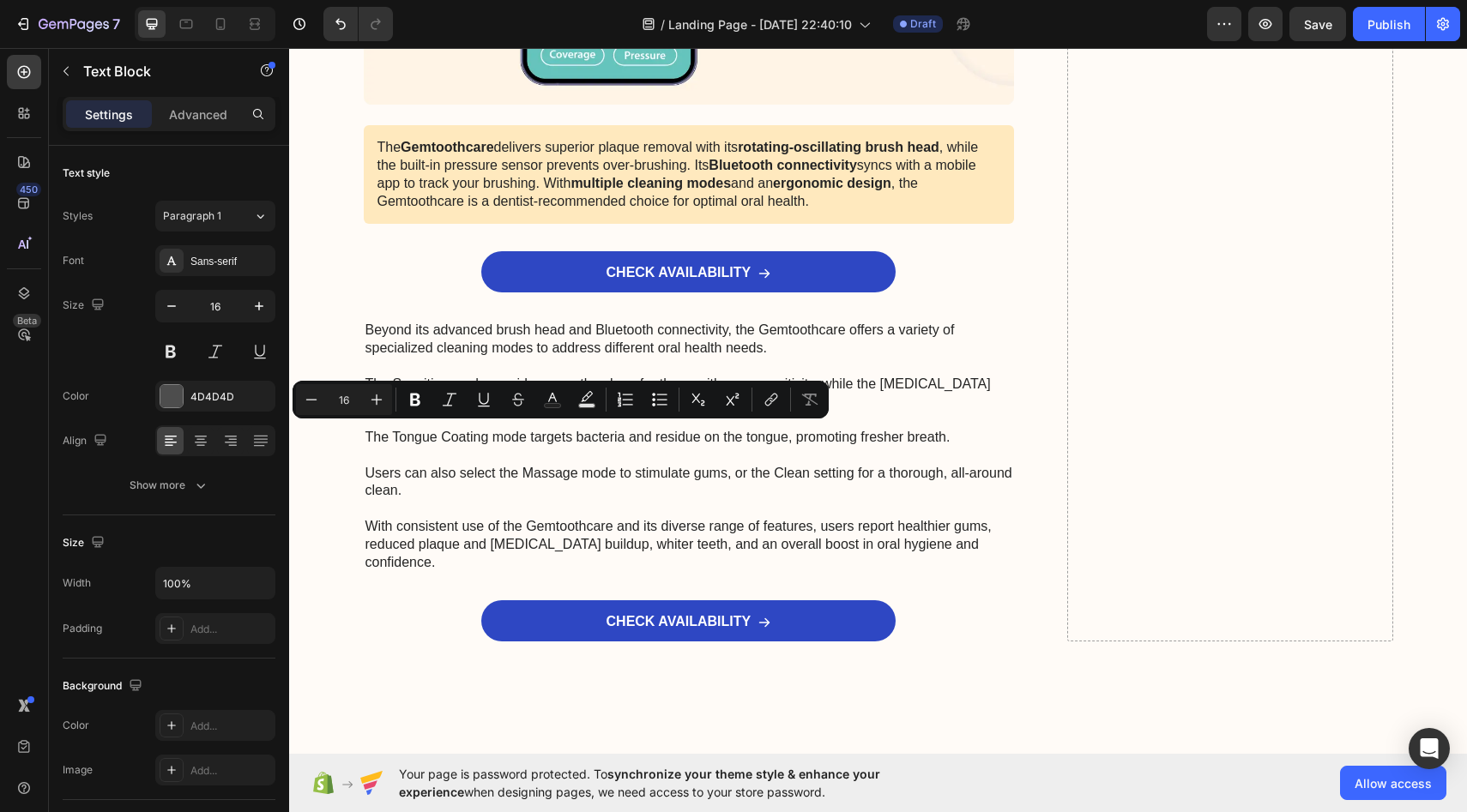
drag, startPoint x: 527, startPoint y: 427, endPoint x: 559, endPoint y: 374, distance: 61.9
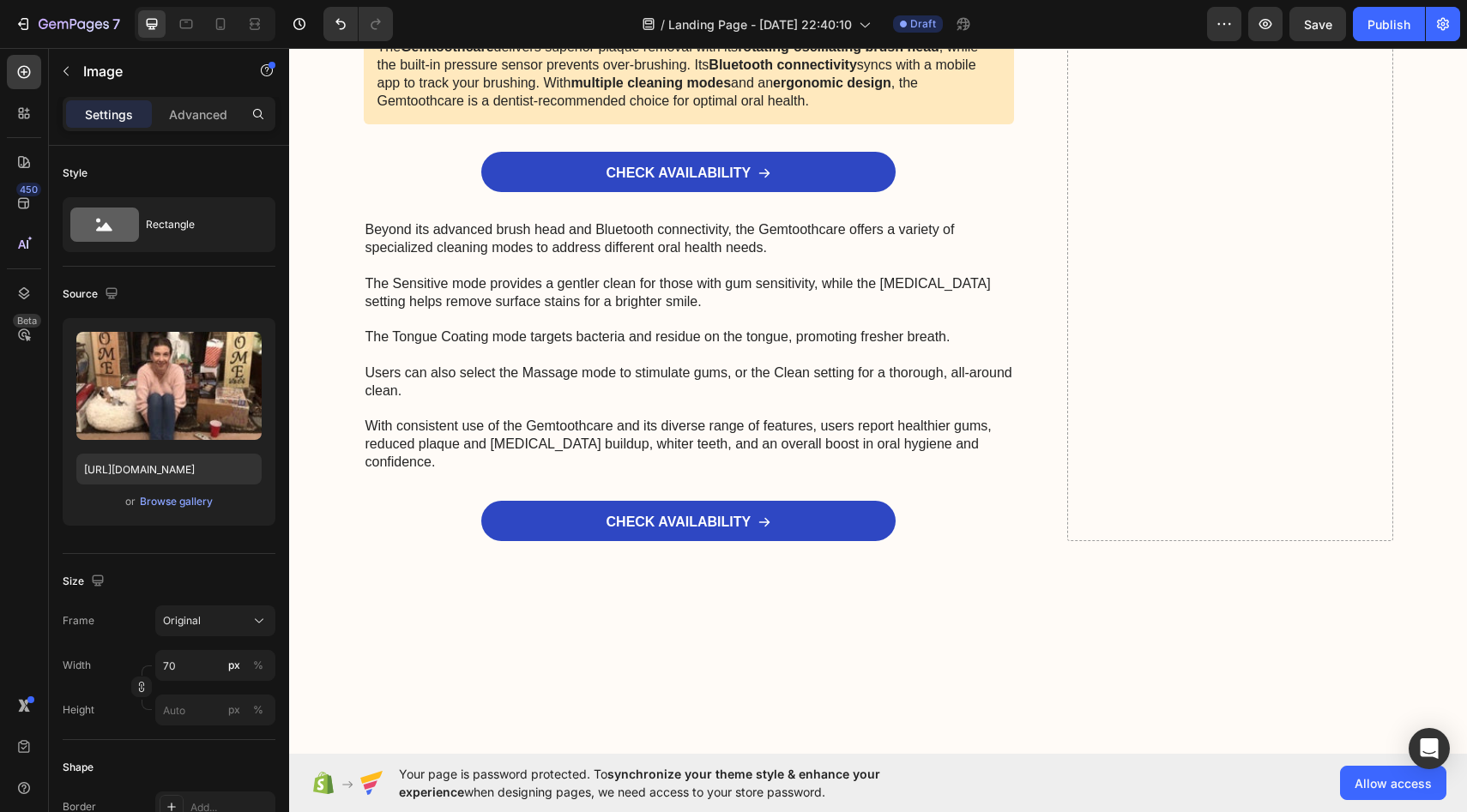
click at [201, 229] on div "Rectangle" at bounding box center [198, 225] width 105 height 40
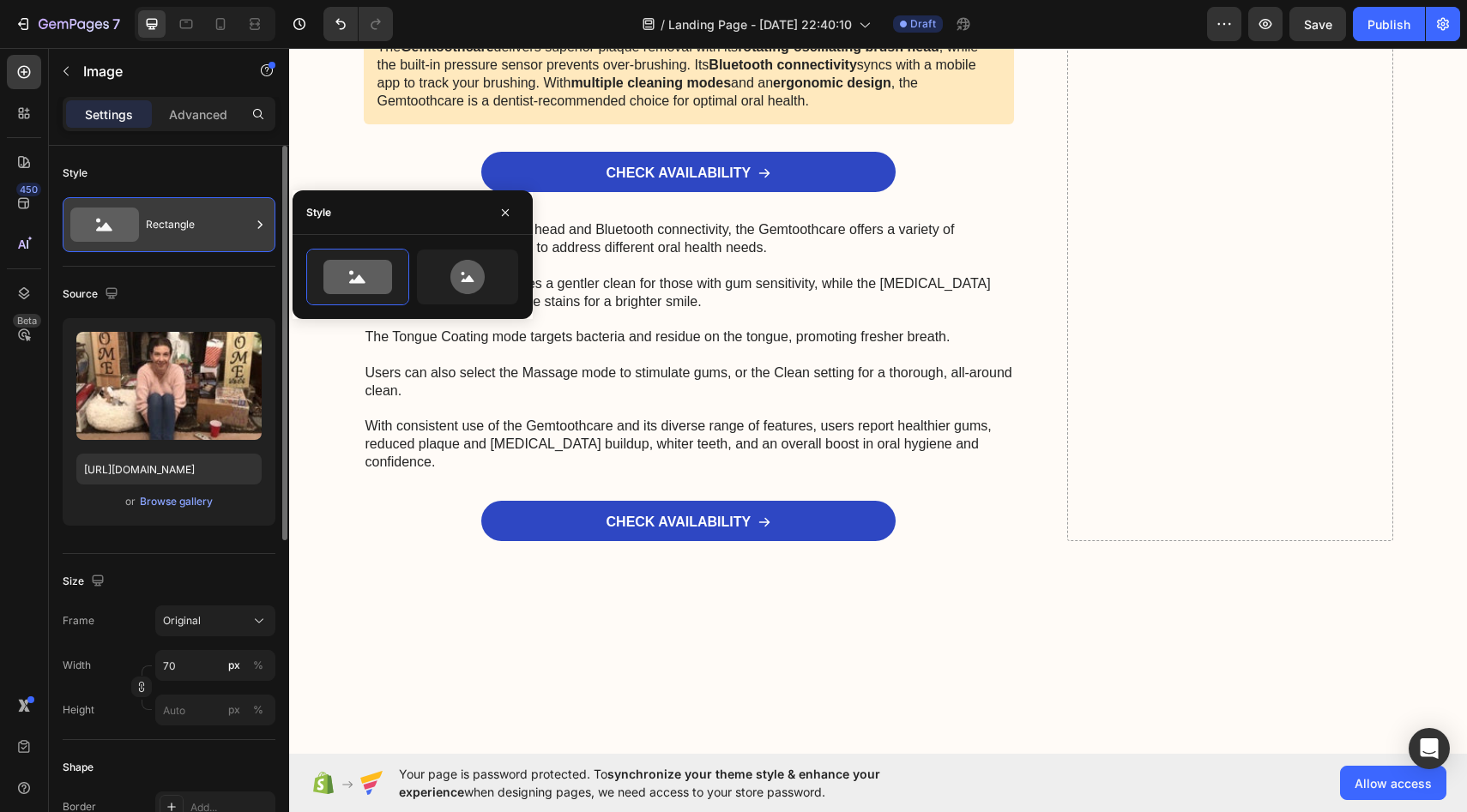
click at [202, 229] on div "Rectangle" at bounding box center [198, 225] width 105 height 40
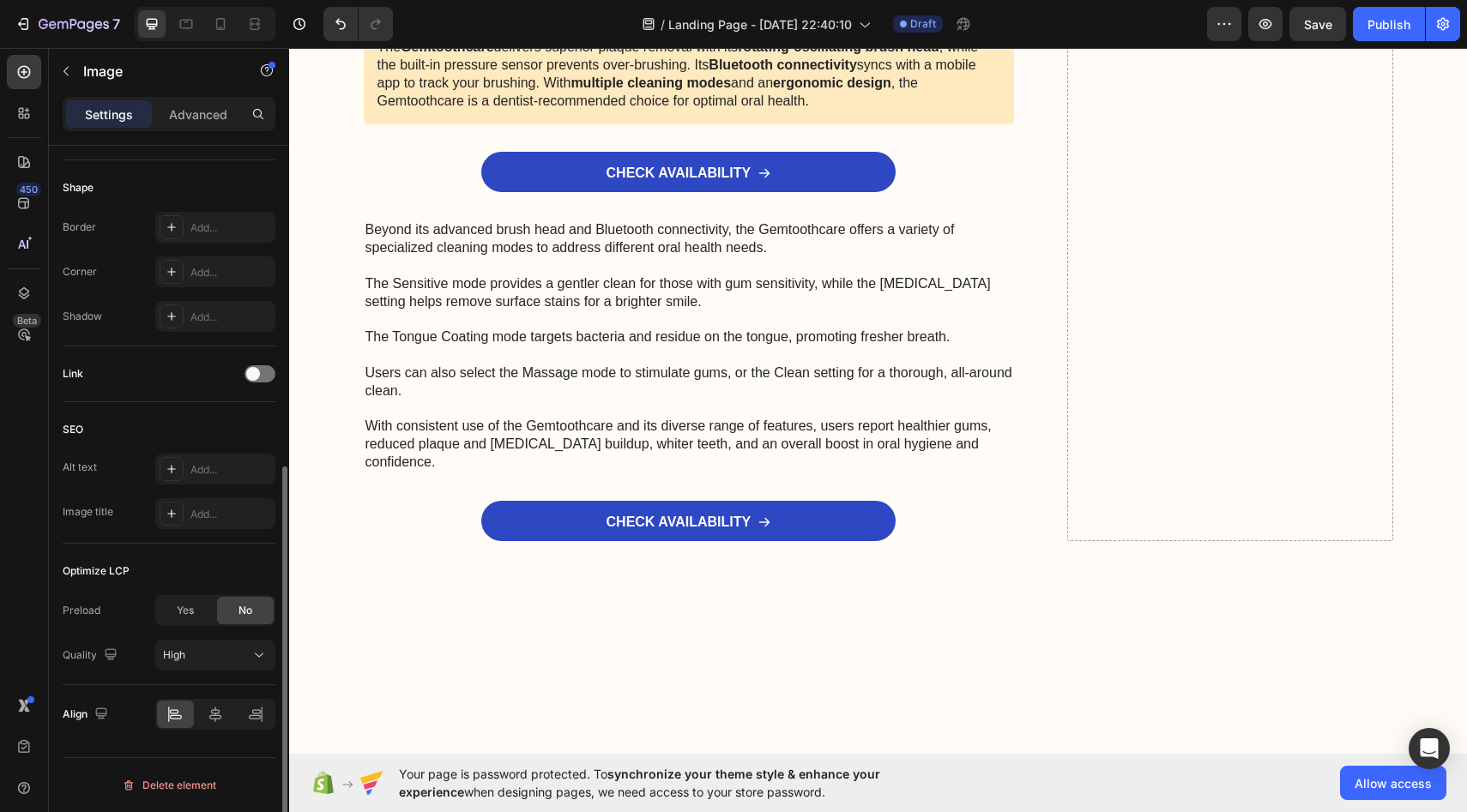
scroll to position [578, 0]
click at [196, 471] on div "Add..." at bounding box center [231, 473] width 81 height 16
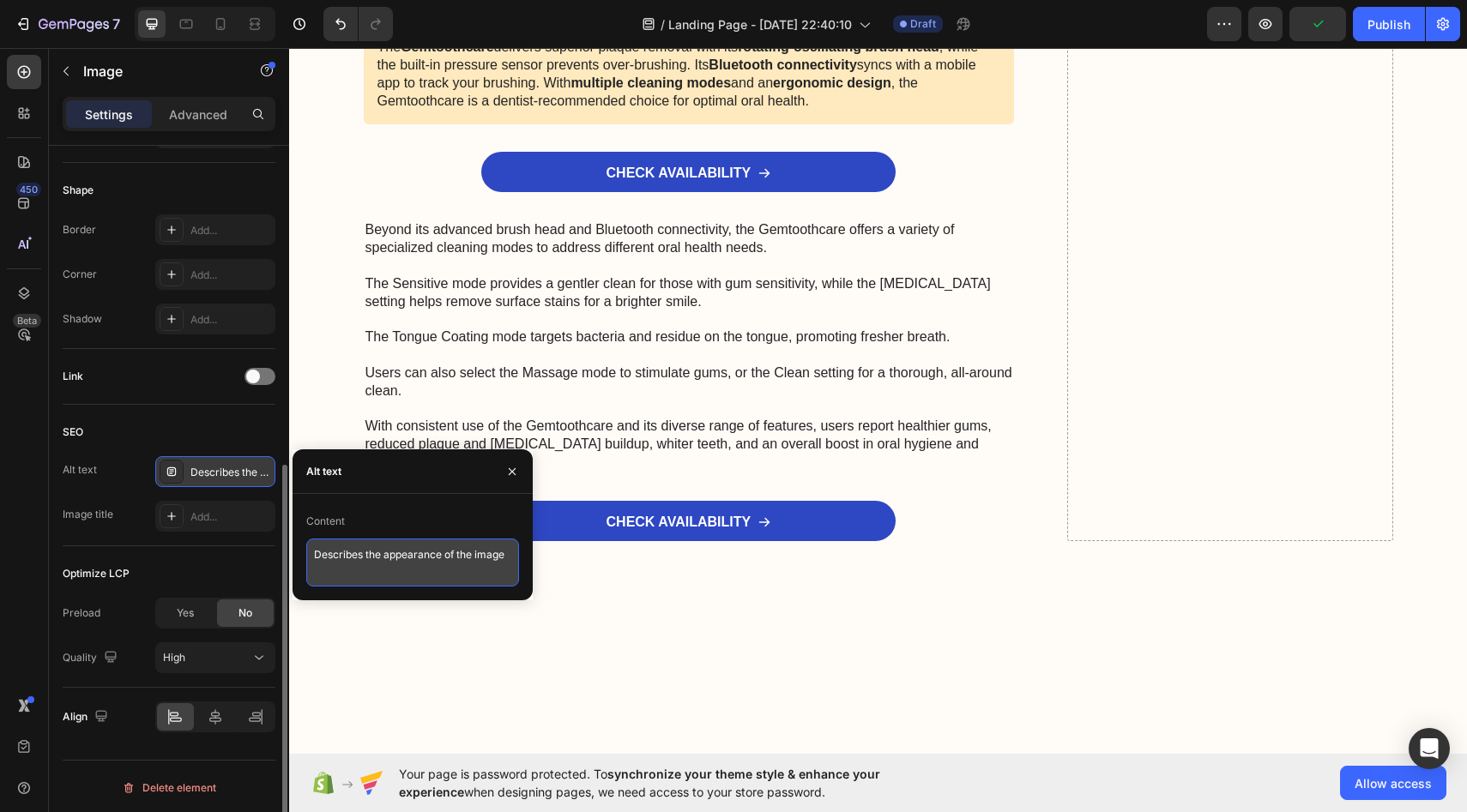
click at [337, 546] on textarea "Describes the appearance of the image" at bounding box center [413, 563] width 213 height 48
type textarea "Describes the appearance of the image"
click at [503, 468] on button "button" at bounding box center [512, 472] width 28 height 28
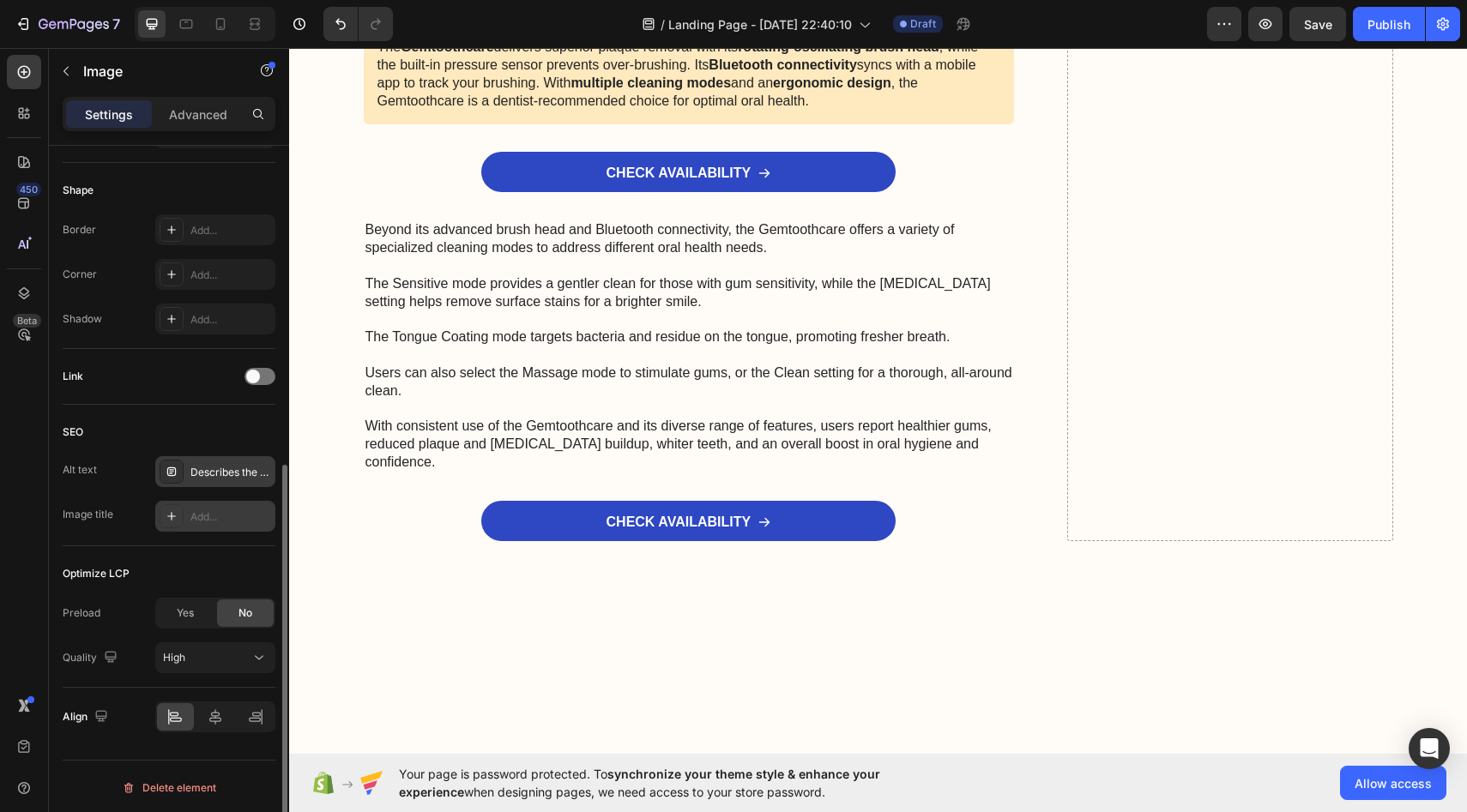
click at [230, 512] on div "Add..." at bounding box center [231, 517] width 81 height 16
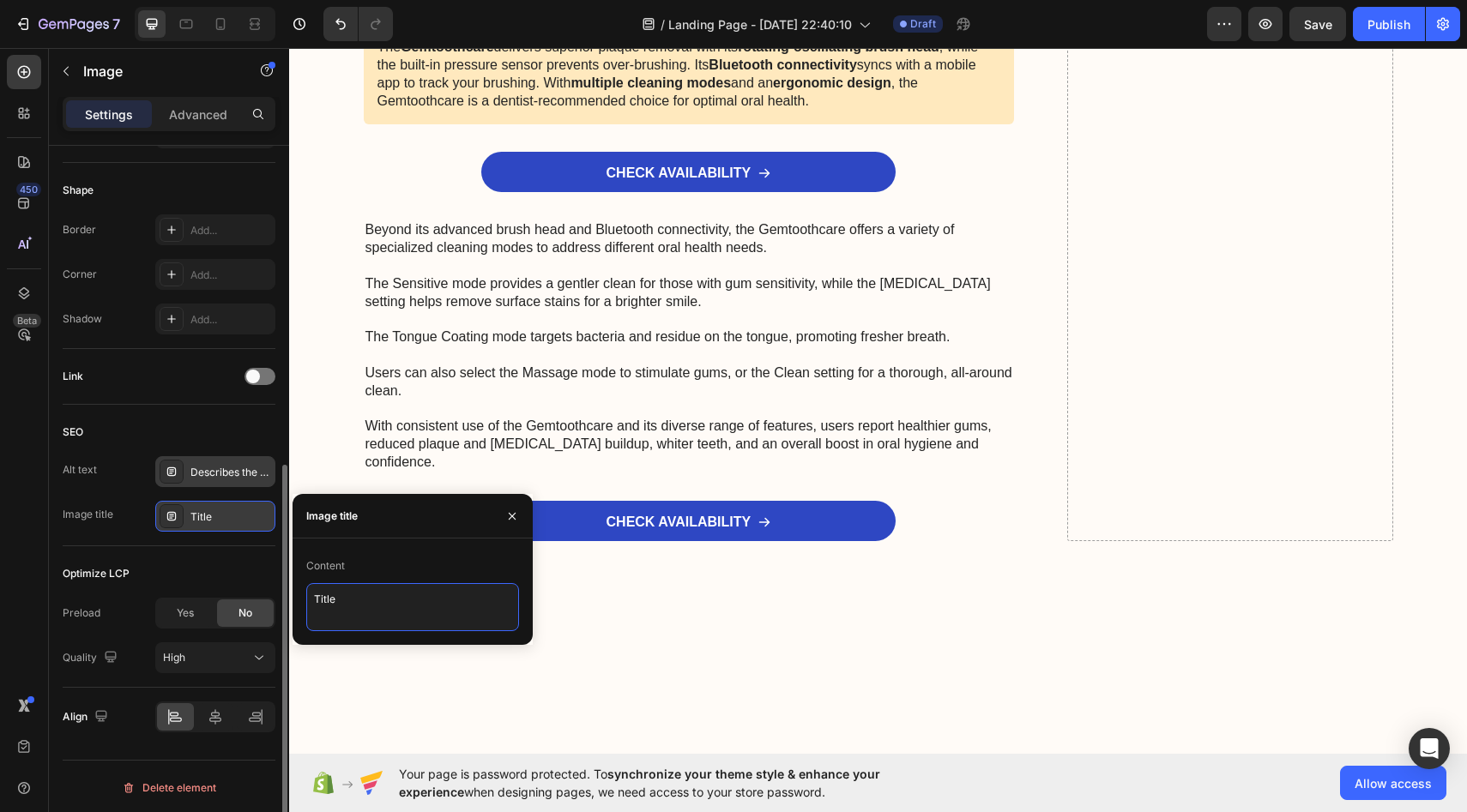
click at [364, 602] on textarea "Title" at bounding box center [413, 607] width 213 height 48
type textarea "Title"
click at [508, 516] on icon "button" at bounding box center [512, 516] width 14 height 14
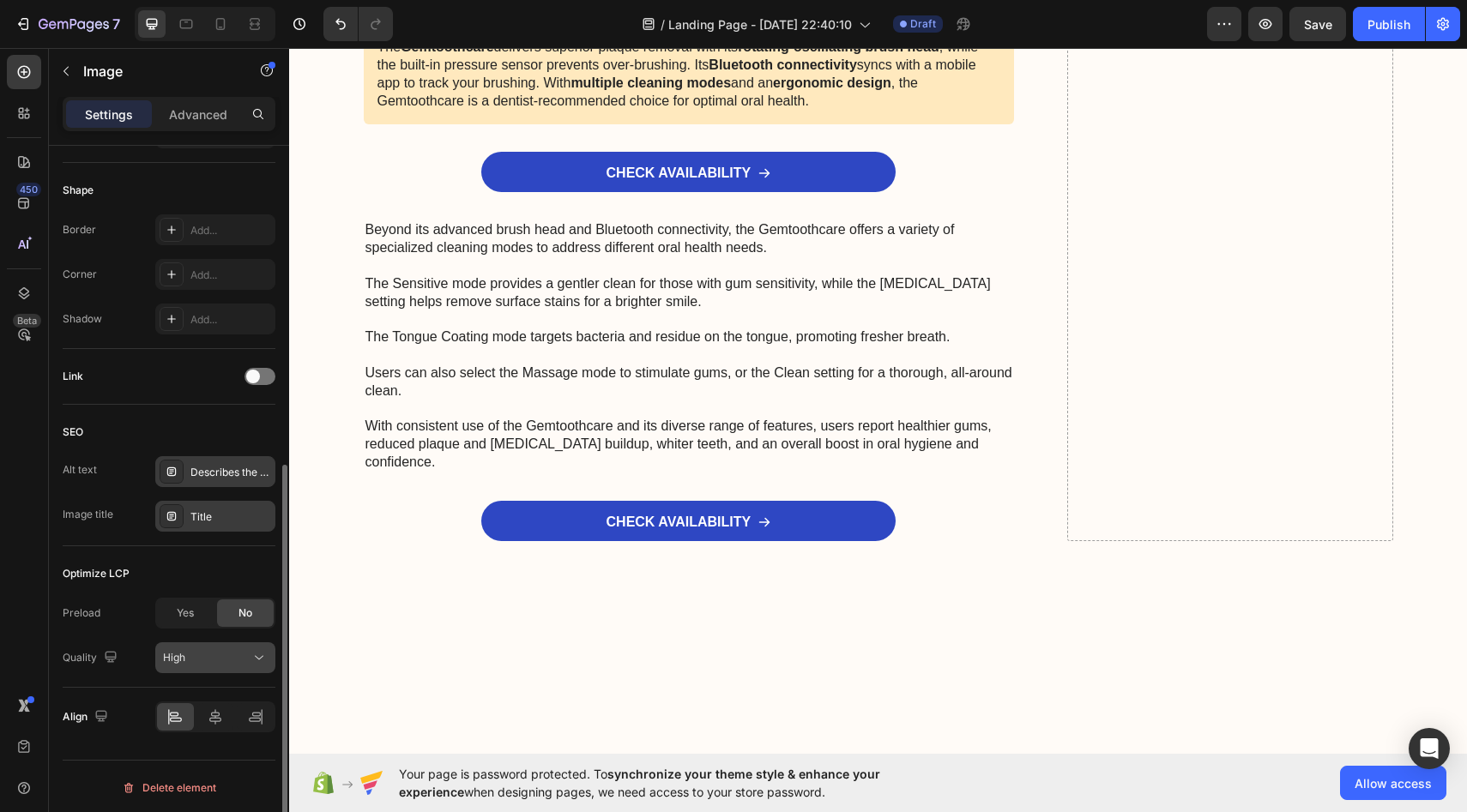
click at [195, 657] on div "High" at bounding box center [207, 659] width 87 height 16
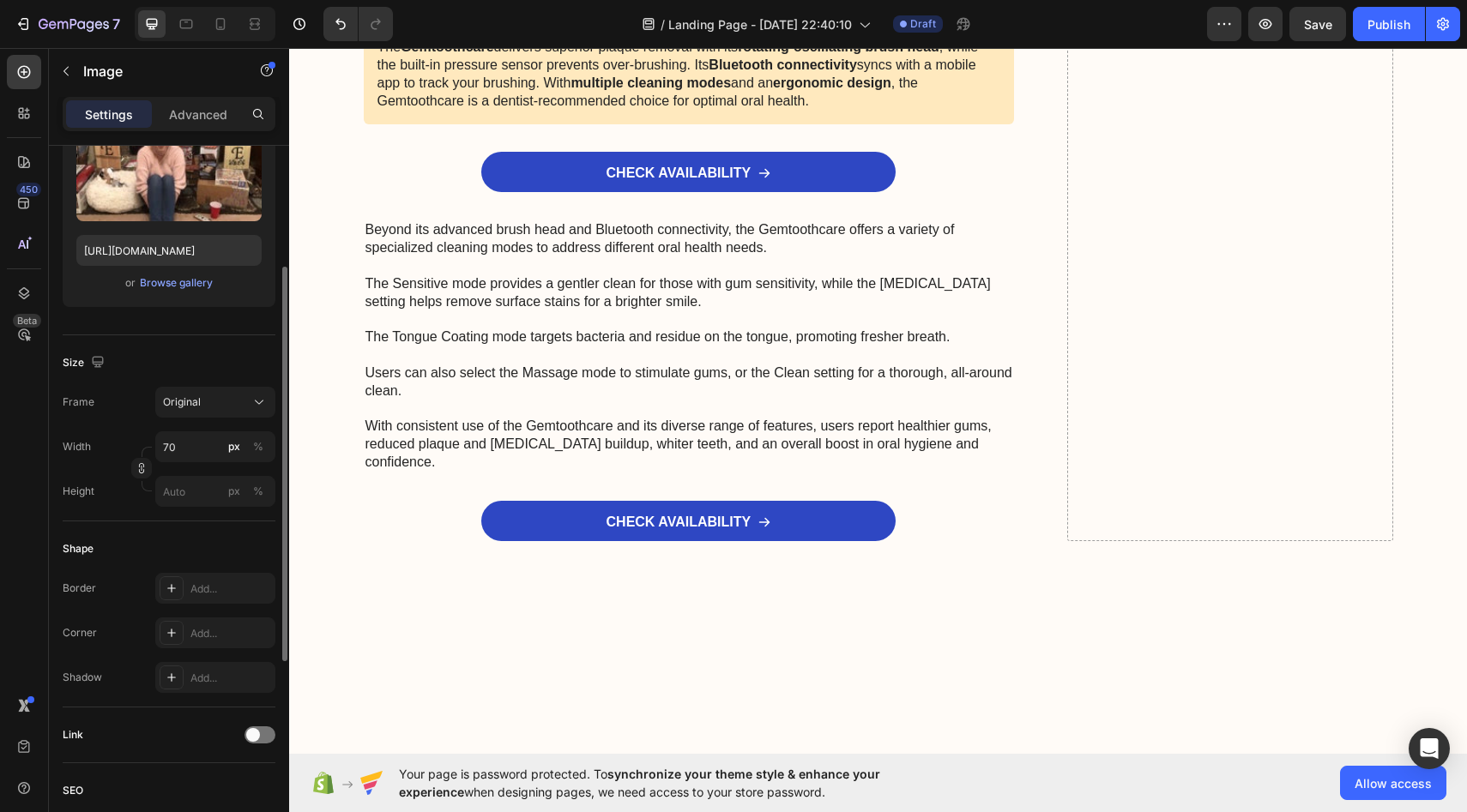
scroll to position [221, 0]
click at [14, 153] on div at bounding box center [24, 162] width 35 height 35
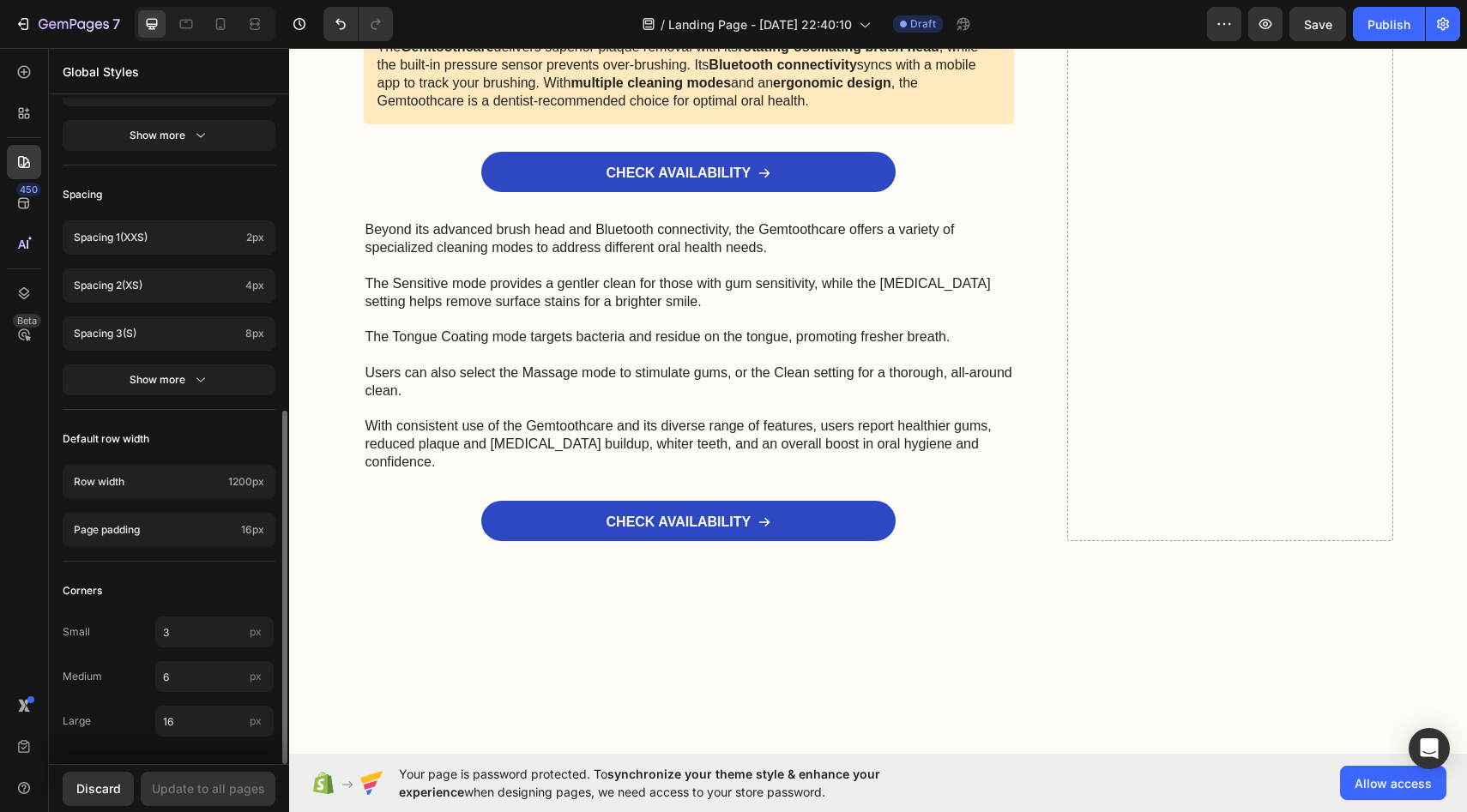
scroll to position [0, 0]
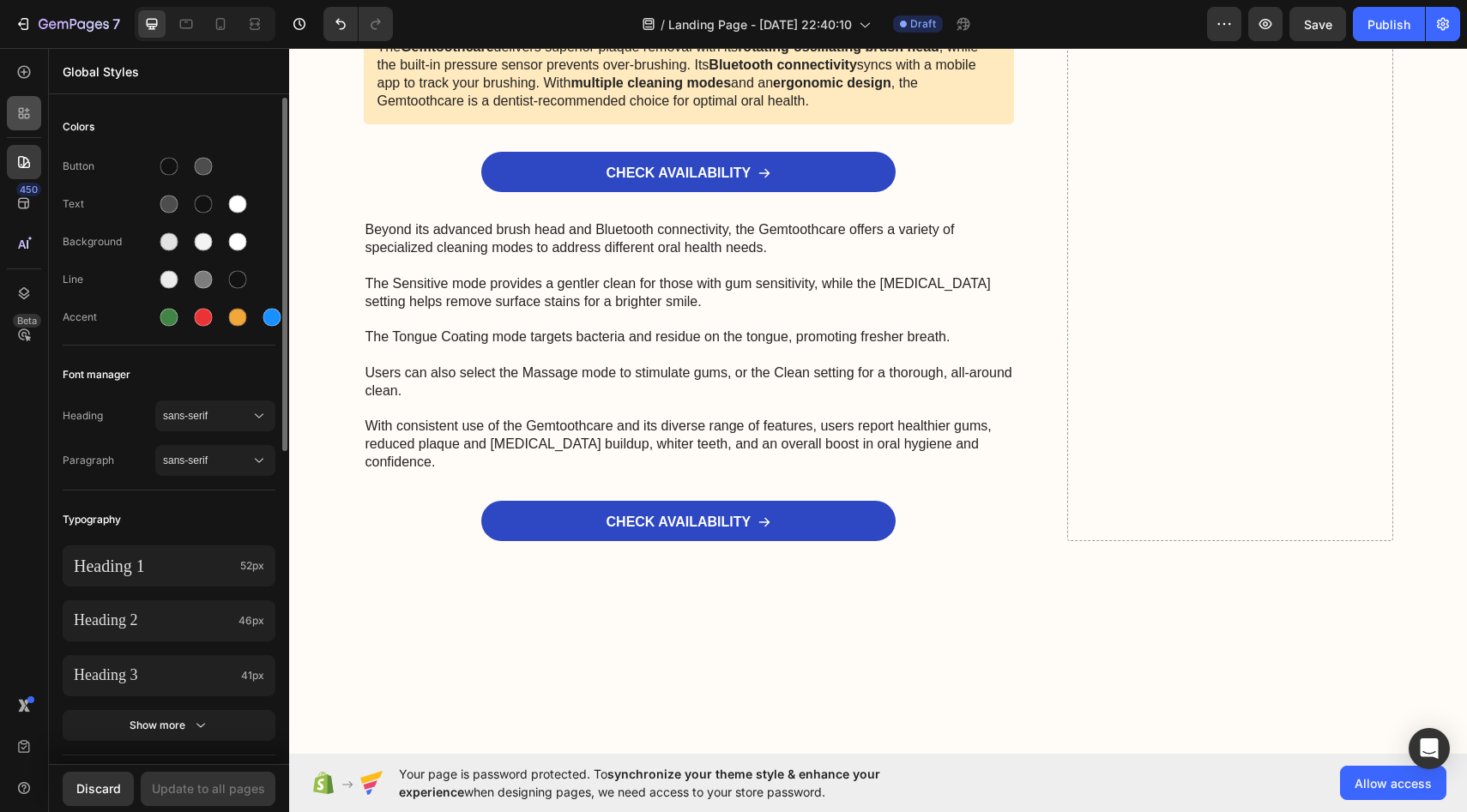
click at [22, 110] on icon at bounding box center [24, 113] width 17 height 17
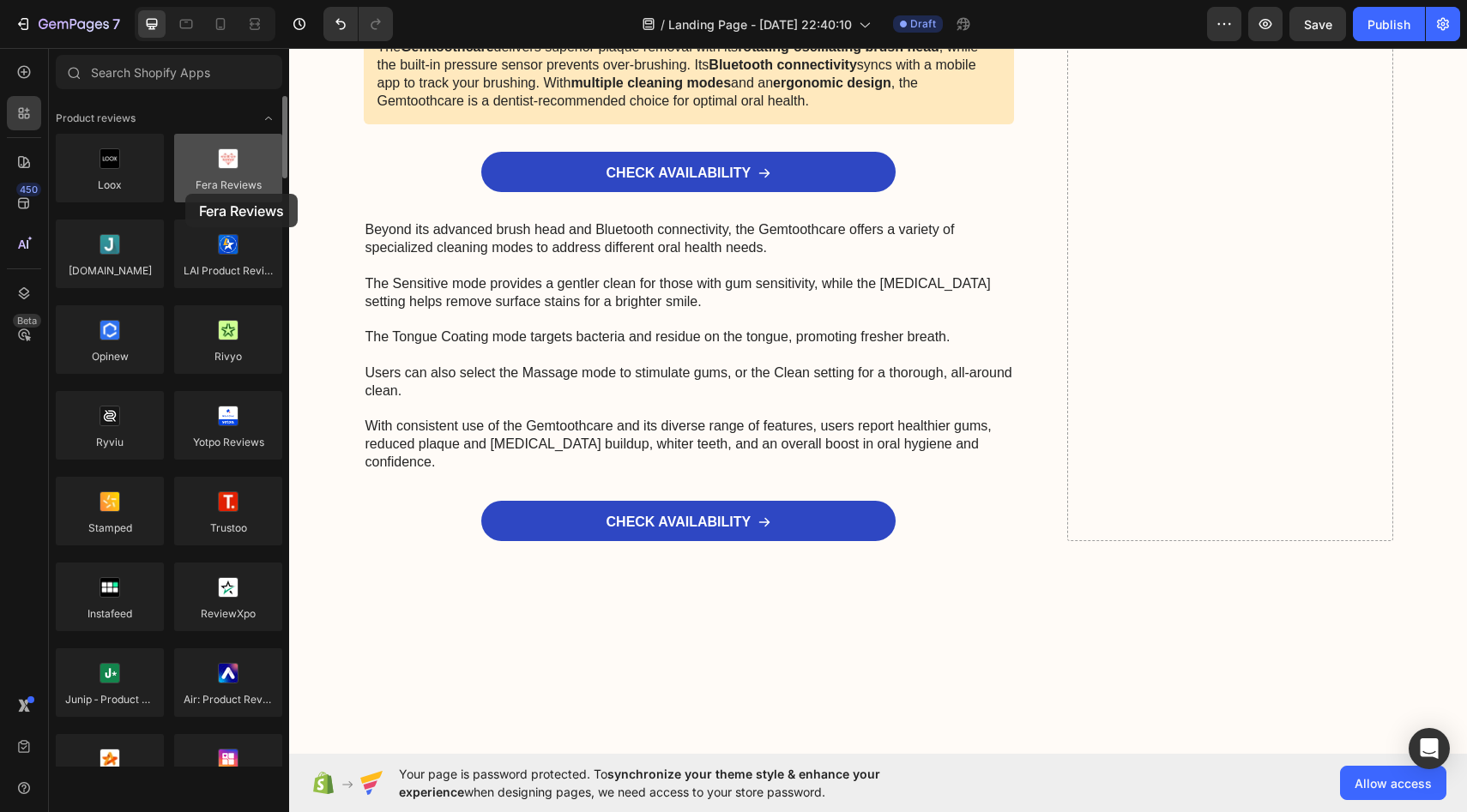
click at [185, 194] on div at bounding box center [228, 167] width 108 height 68
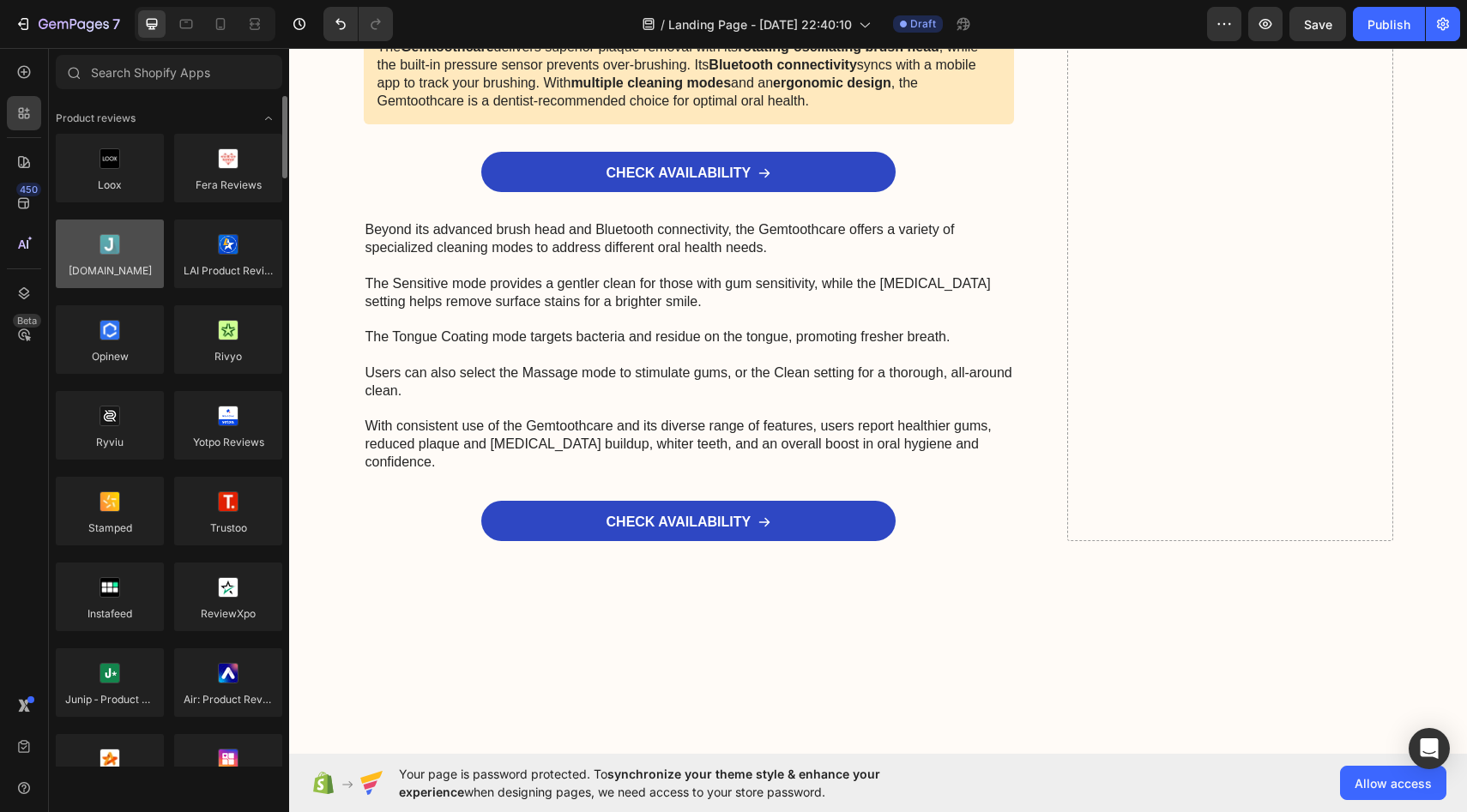
click at [130, 241] on div at bounding box center [109, 253] width 108 height 68
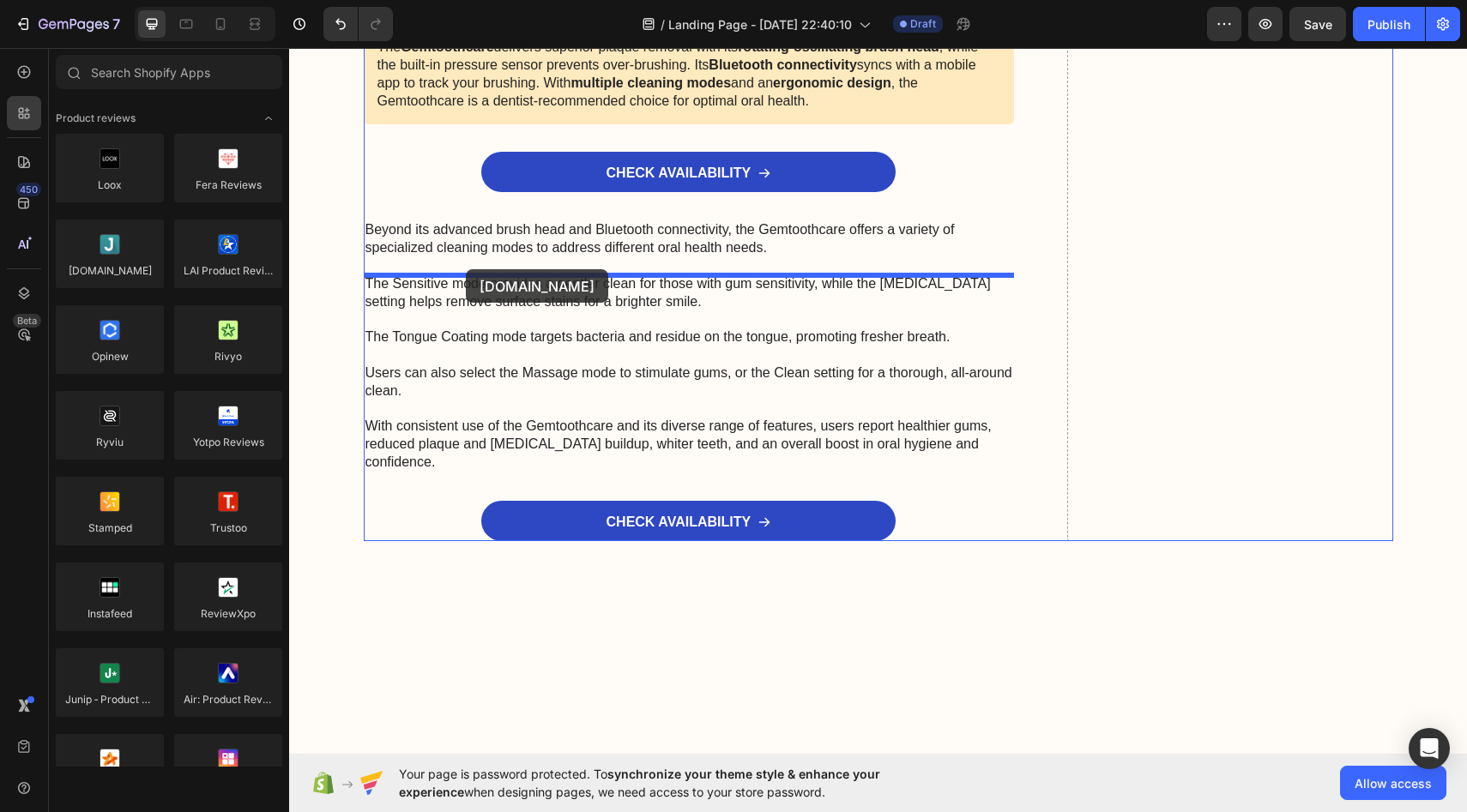
drag, startPoint x: 418, startPoint y: 289, endPoint x: 466, endPoint y: 269, distance: 52.0
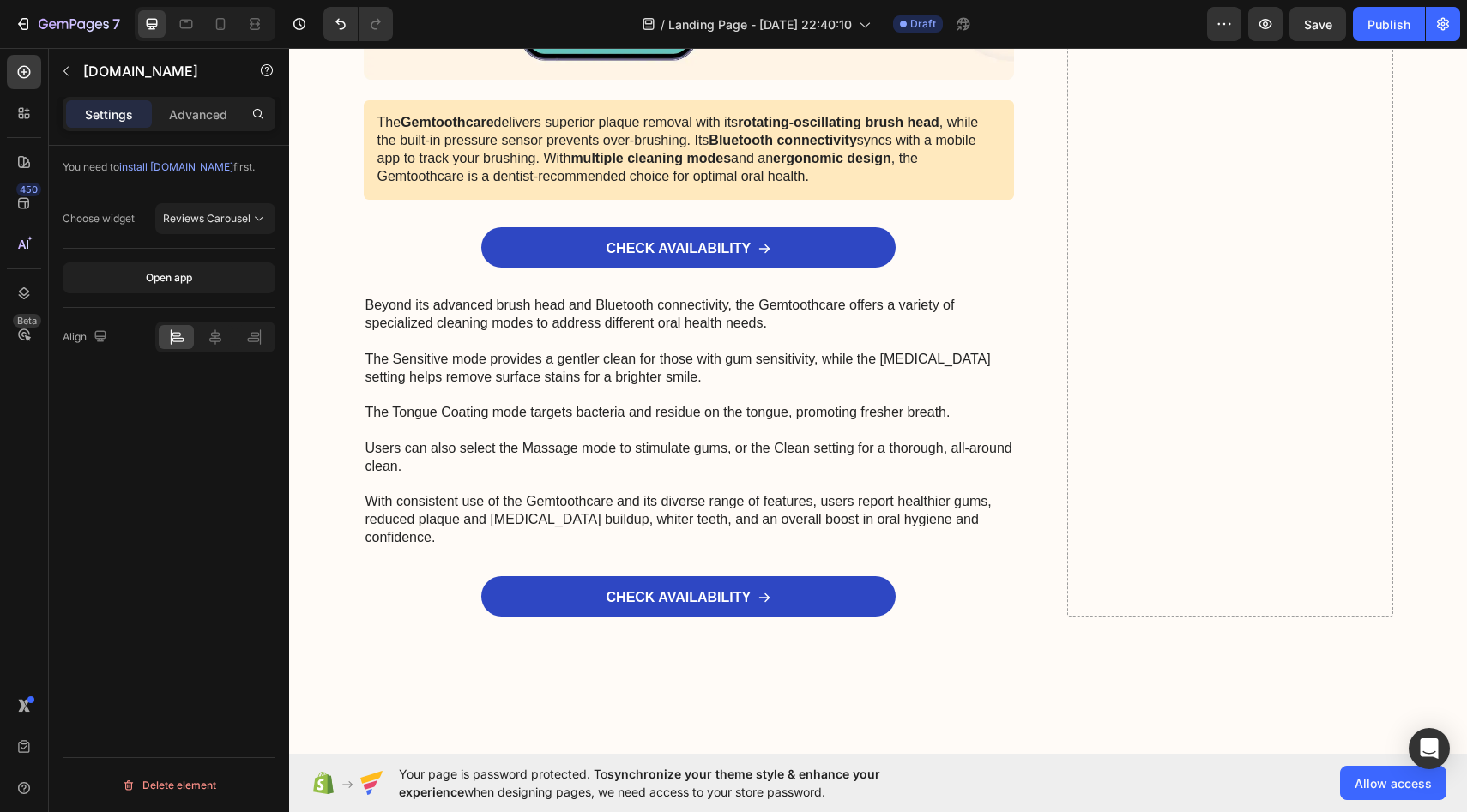
click at [211, 282] on button "Open app" at bounding box center [168, 277] width 213 height 31
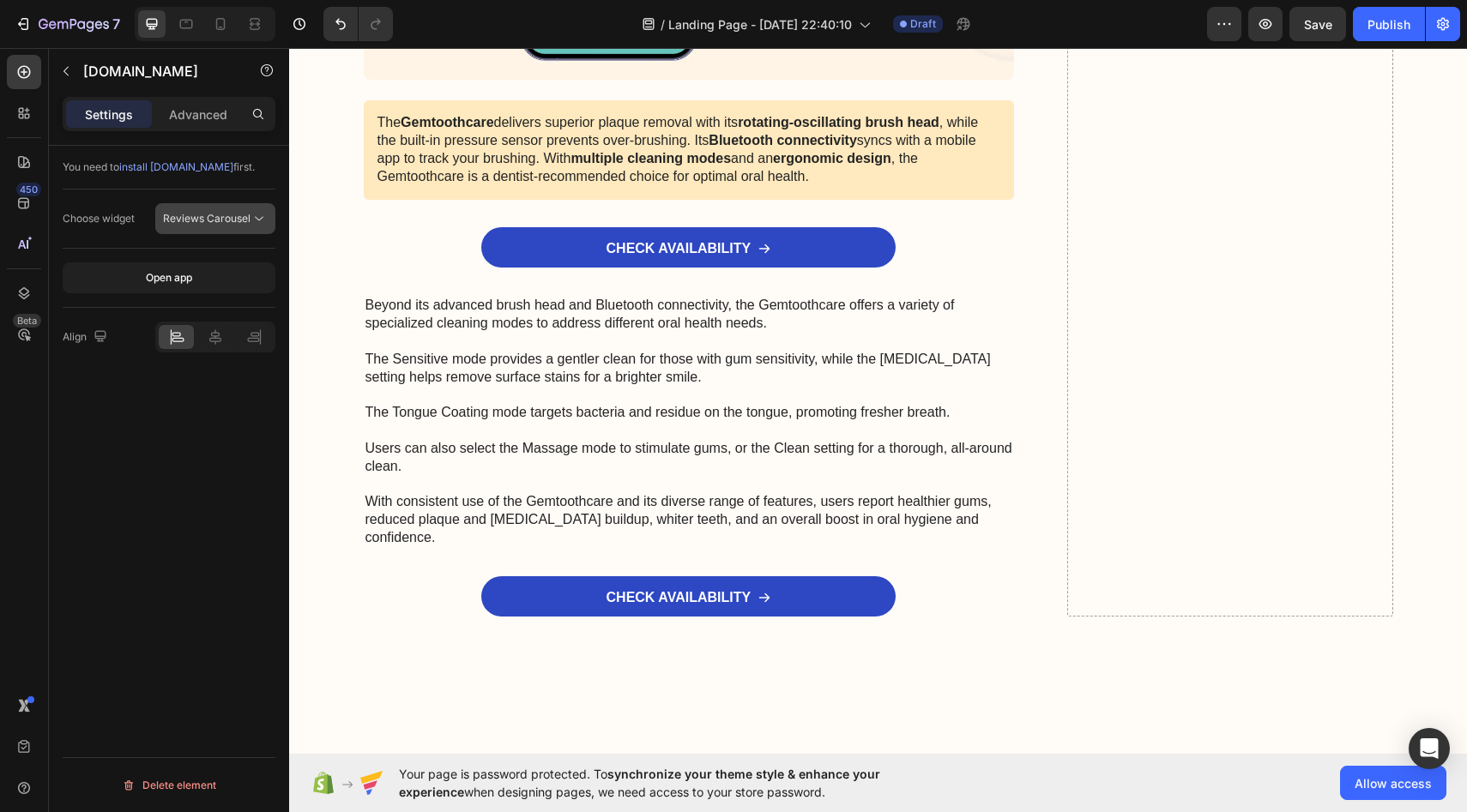
click at [208, 229] on button "Reviews Carousel" at bounding box center [215, 219] width 120 height 31
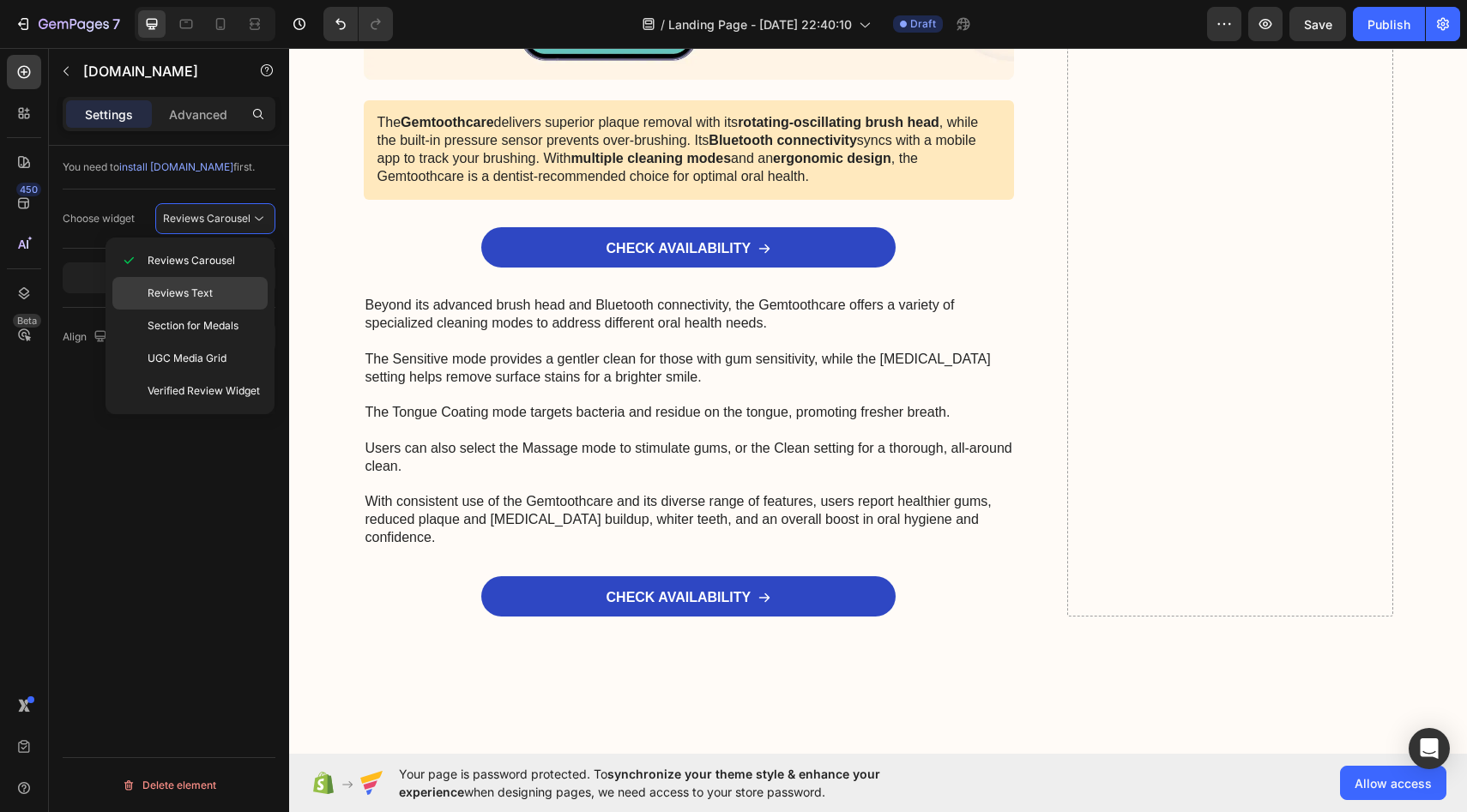
click at [207, 295] on span "Reviews Text" at bounding box center [180, 294] width 65 height 16
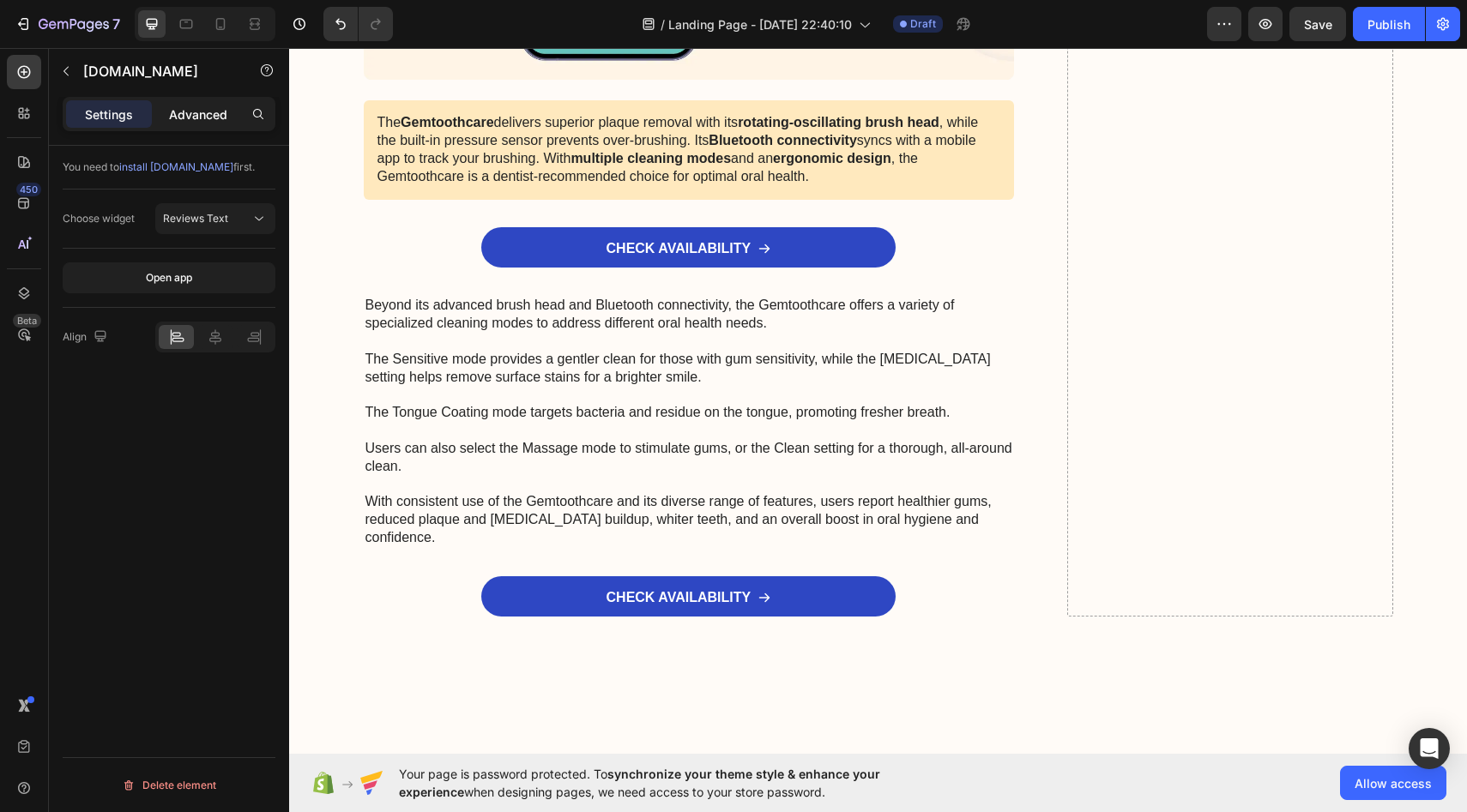
click at [197, 120] on p "Advanced" at bounding box center [198, 115] width 58 height 18
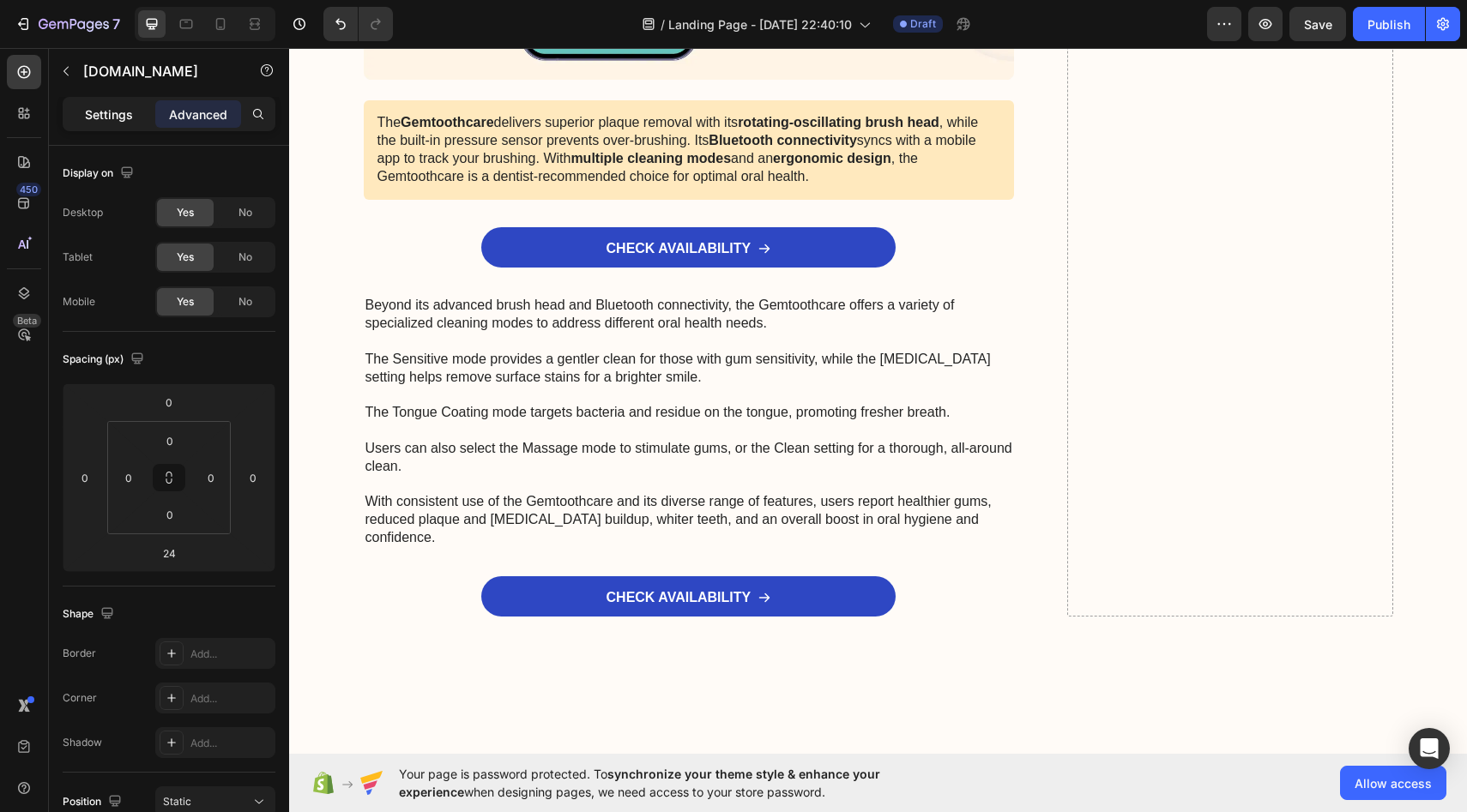
click at [122, 126] on div "Settings" at bounding box center [109, 114] width 86 height 28
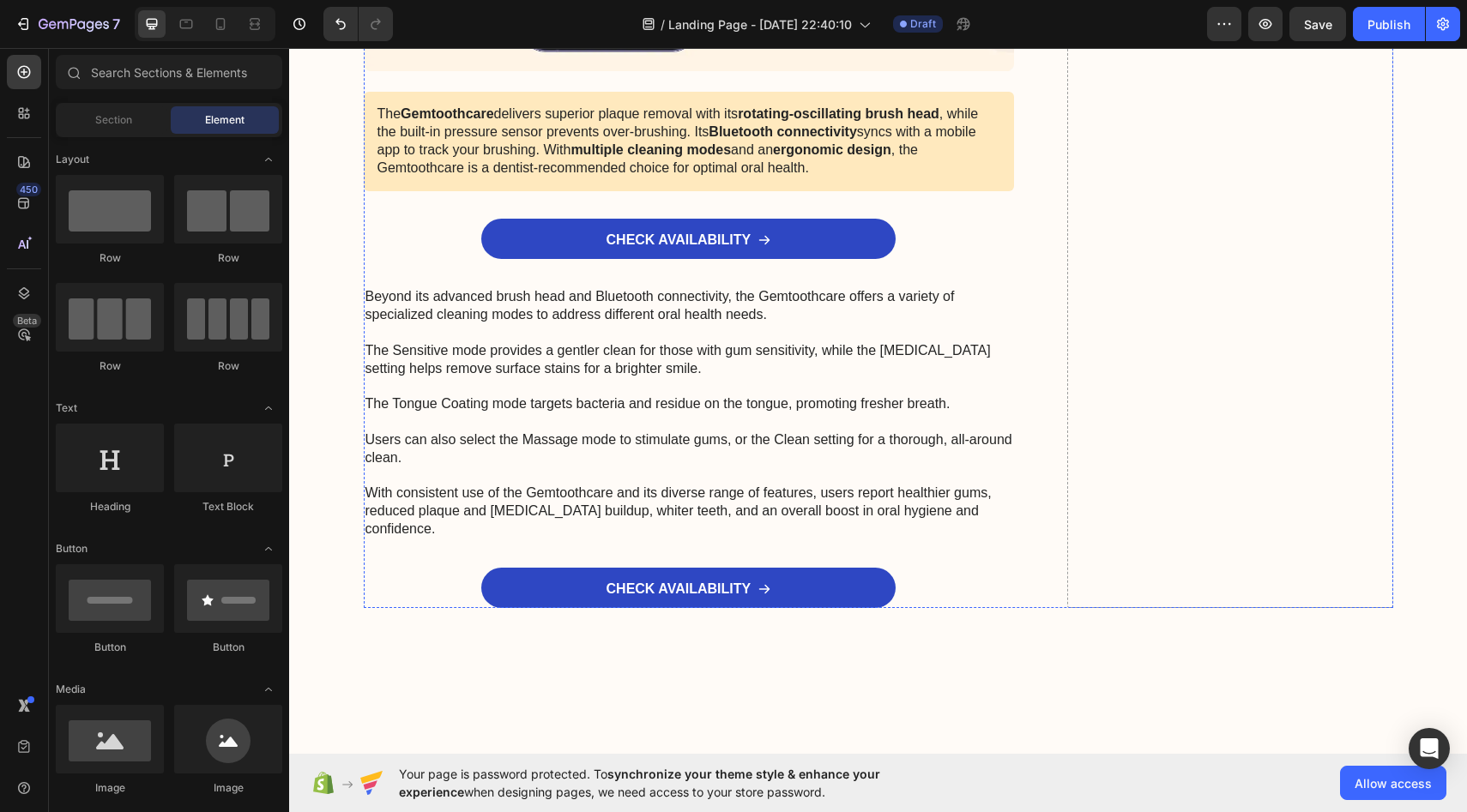
scroll to position [9823, 0]
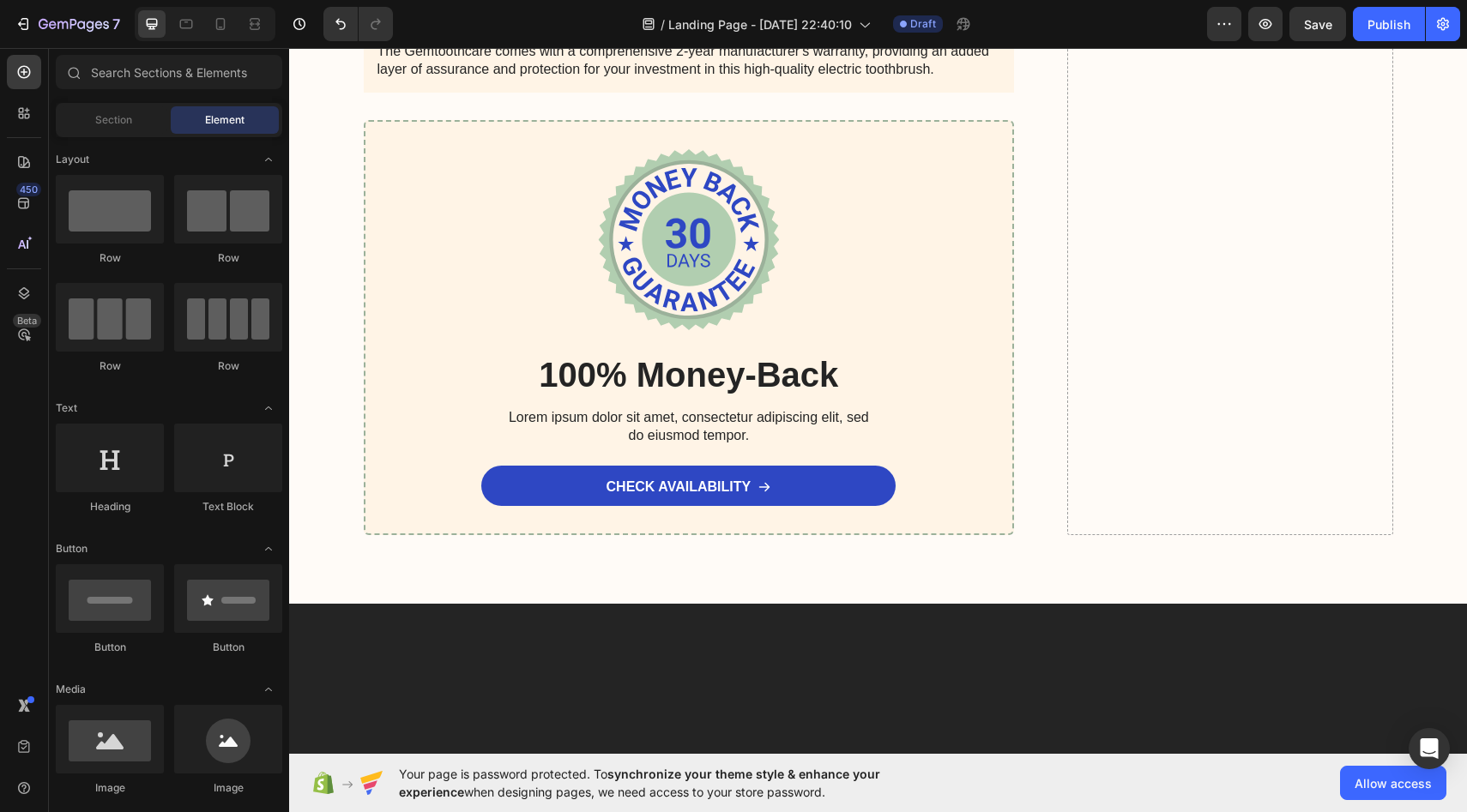
scroll to position [9909, 0]
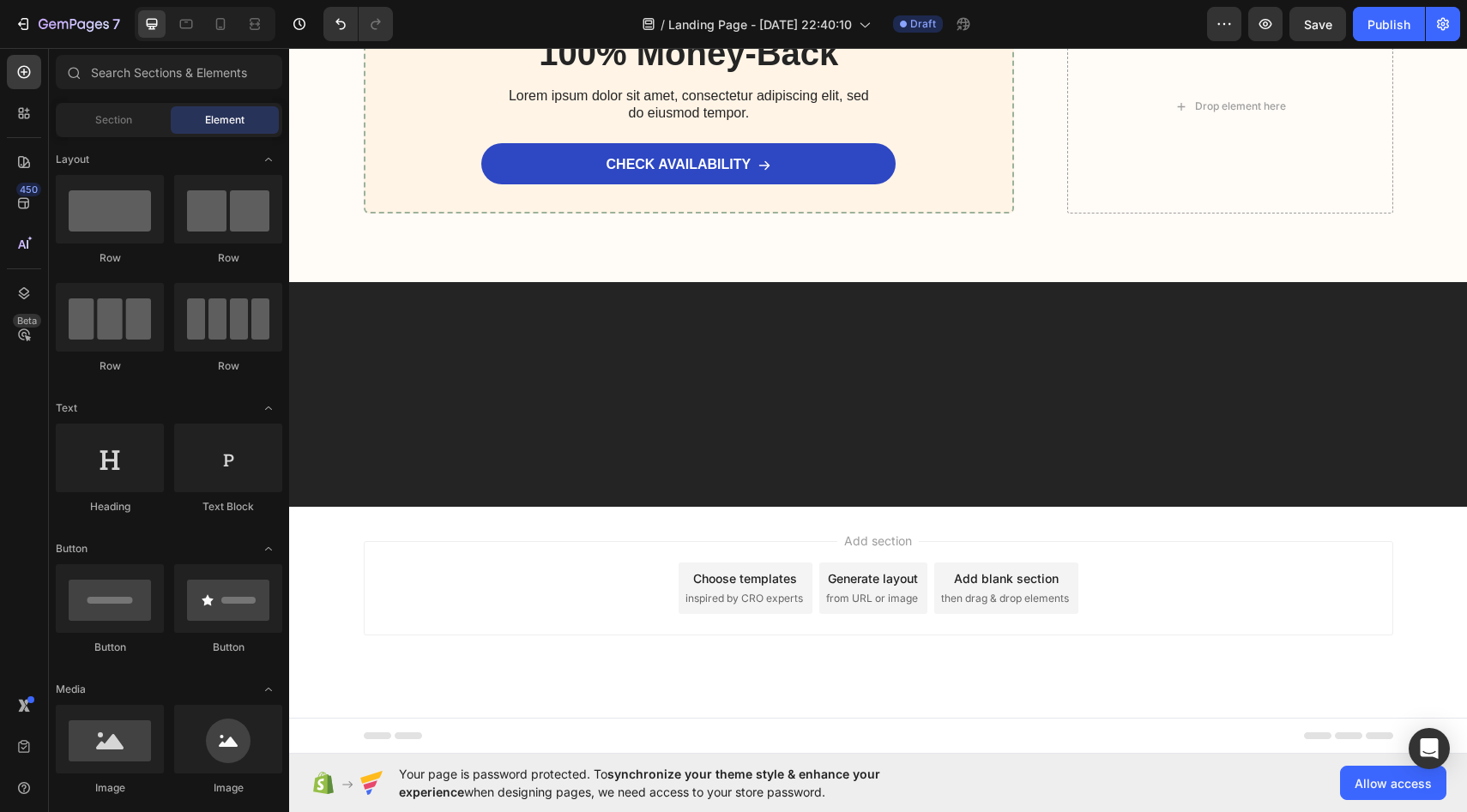
click at [489, 214] on div "100% Money-Back Heading Lorem ipsum dolor sit amet, consectetur adipiscing elit…" at bounding box center [689, 107] width 651 height 214
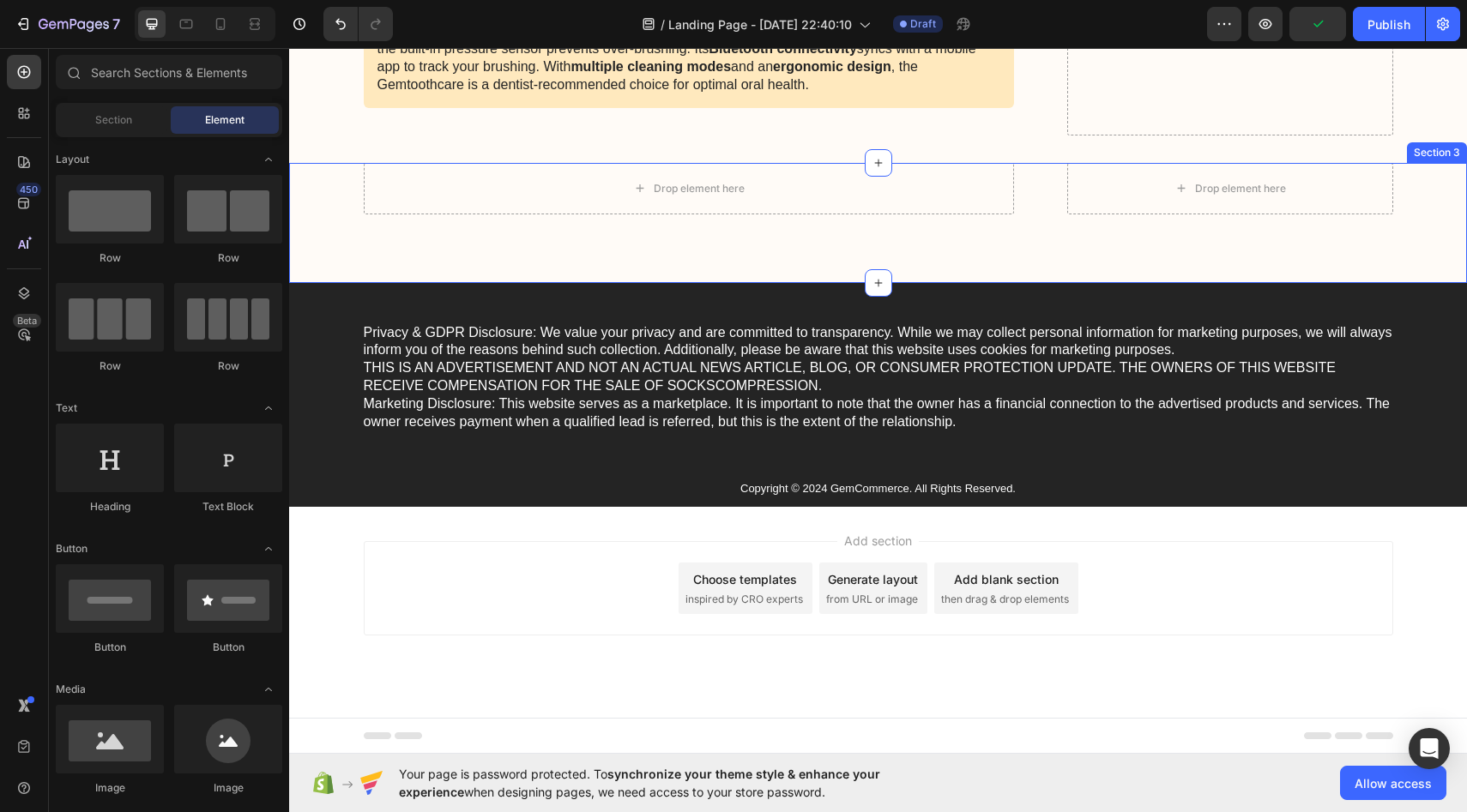
scroll to position [9923, 0]
click at [548, 215] on div "Drop element here" at bounding box center [689, 189] width 651 height 51
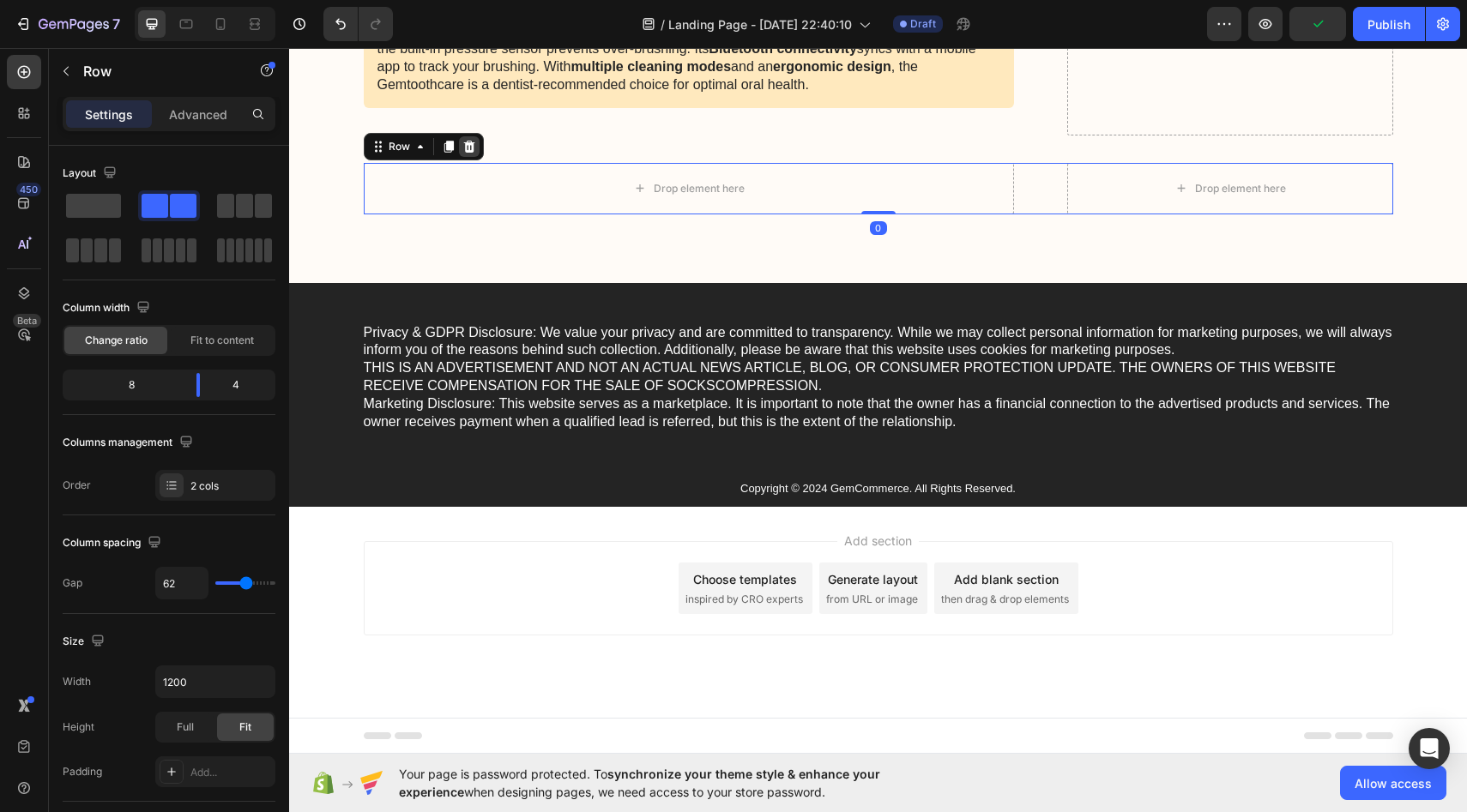
click at [468, 152] on icon at bounding box center [468, 145] width 11 height 12
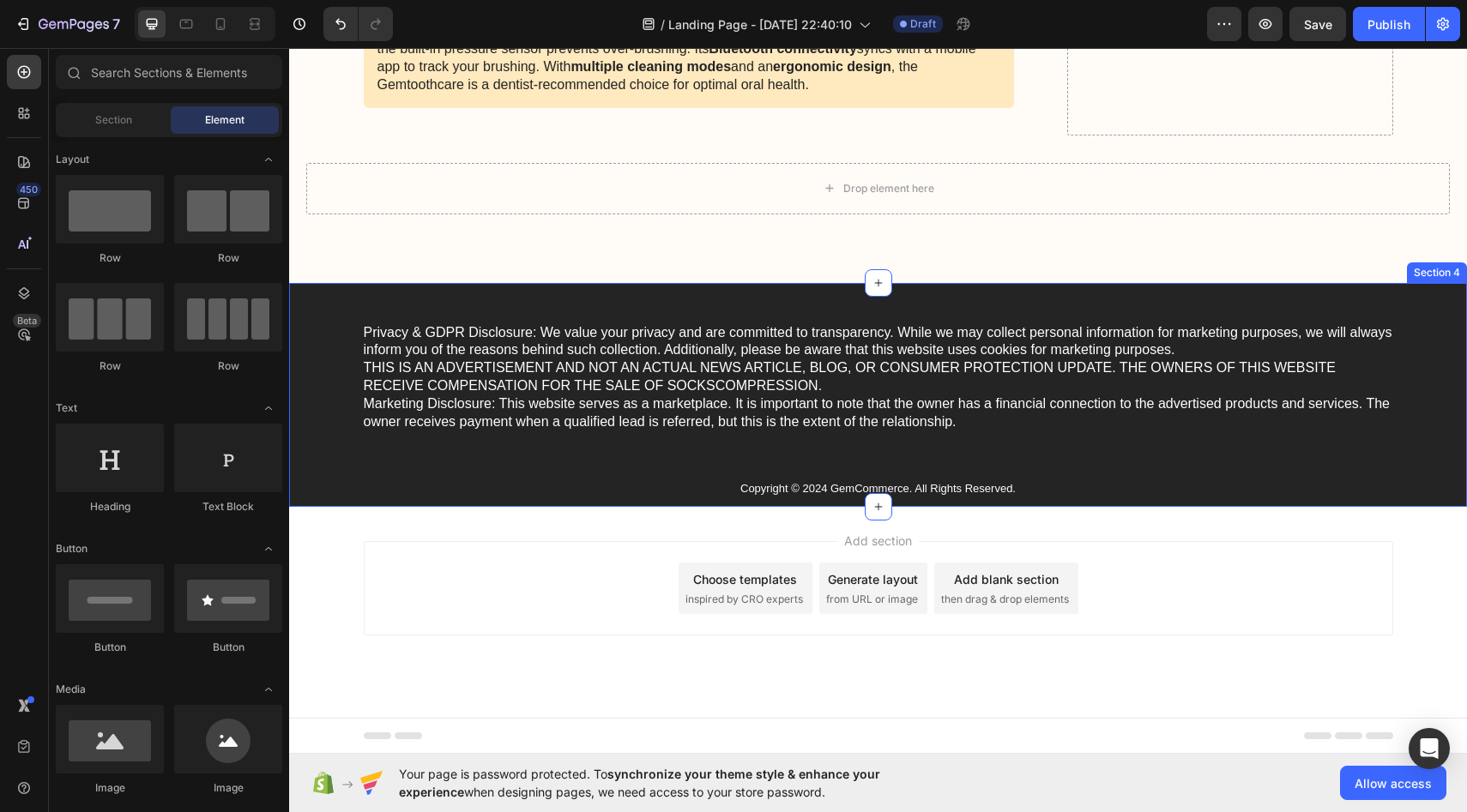
scroll to position [10048, 0]
click at [489, 431] on p "Privacy & GDPR Disclosure: We value your privacy and are committed to transpare…" at bounding box center [878, 378] width 1030 height 107
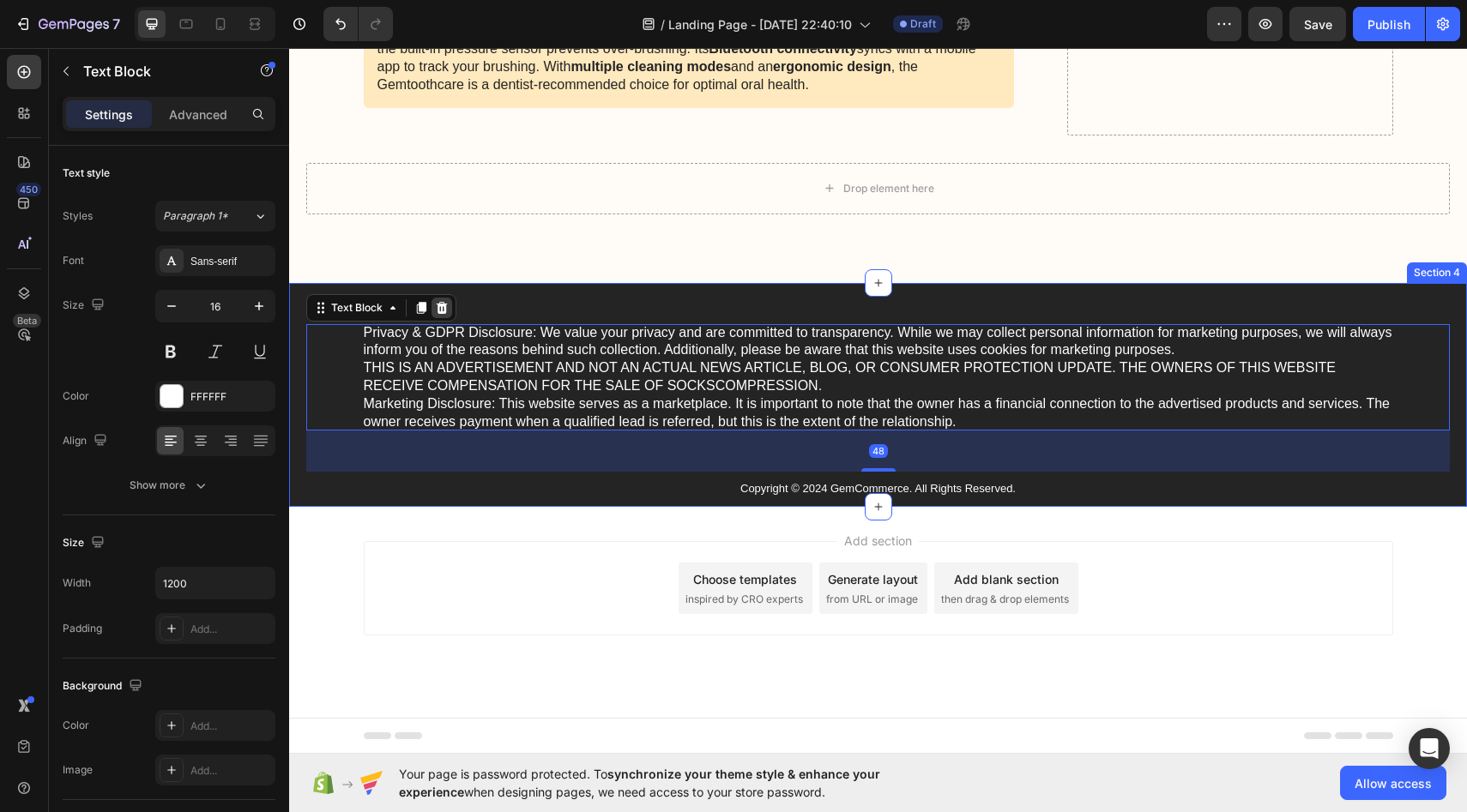
click at [447, 315] on icon at bounding box center [442, 308] width 14 height 14
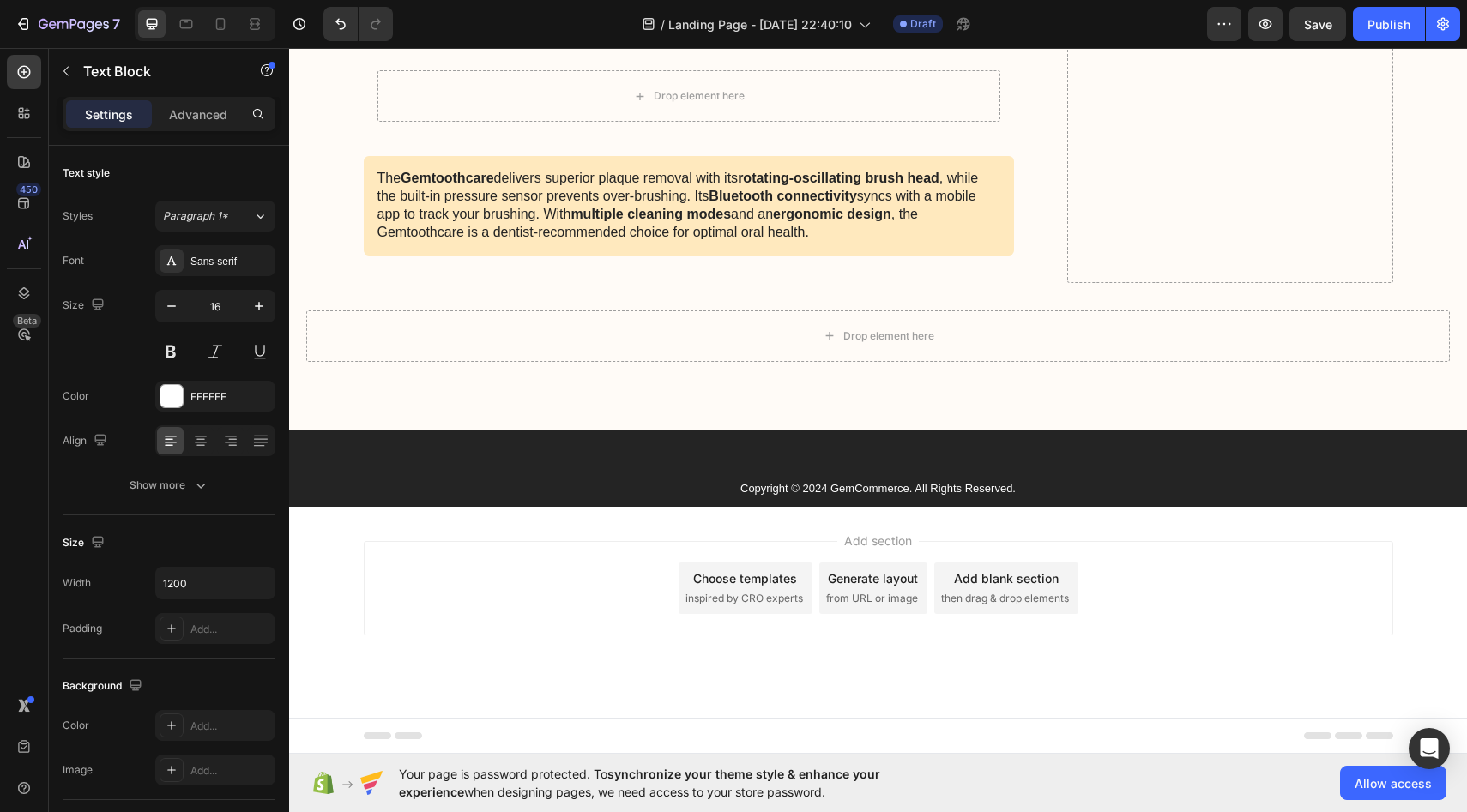
scroll to position [10042, 0]
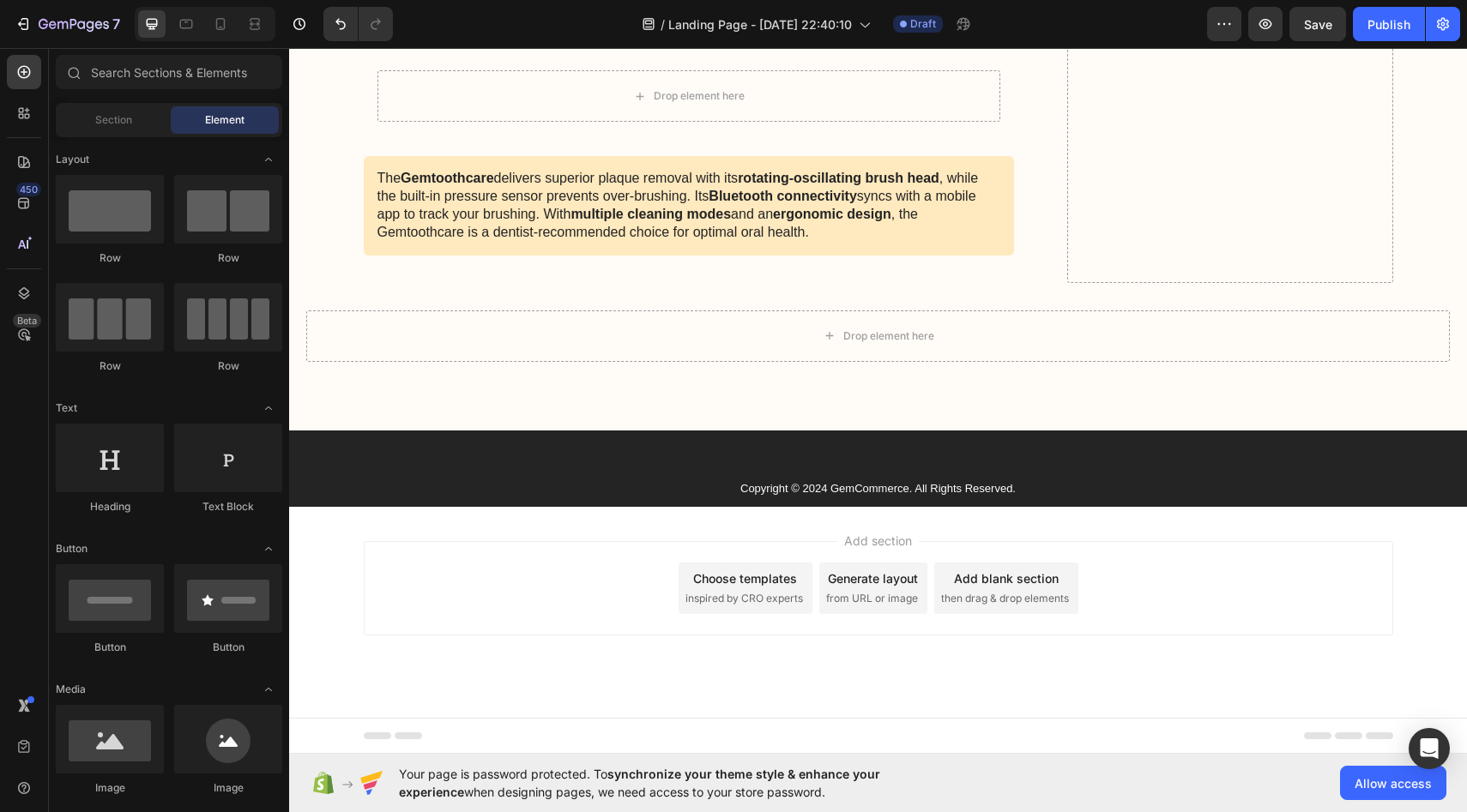
click at [763, 580] on div "Choose templates" at bounding box center [745, 579] width 104 height 18
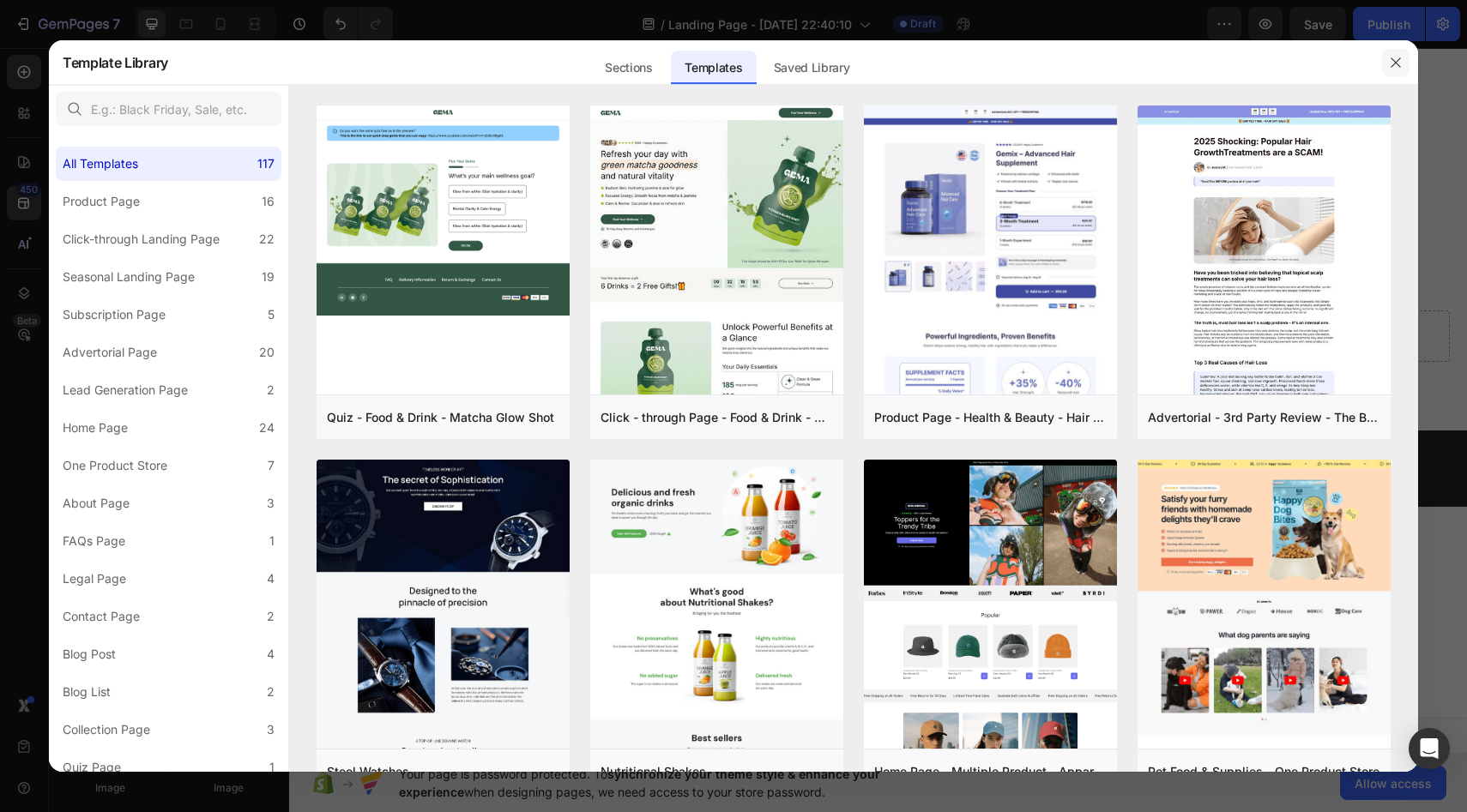
click at [1392, 63] on icon "button" at bounding box center [1396, 62] width 14 height 14
